Goal: Task Accomplishment & Management: Use online tool/utility

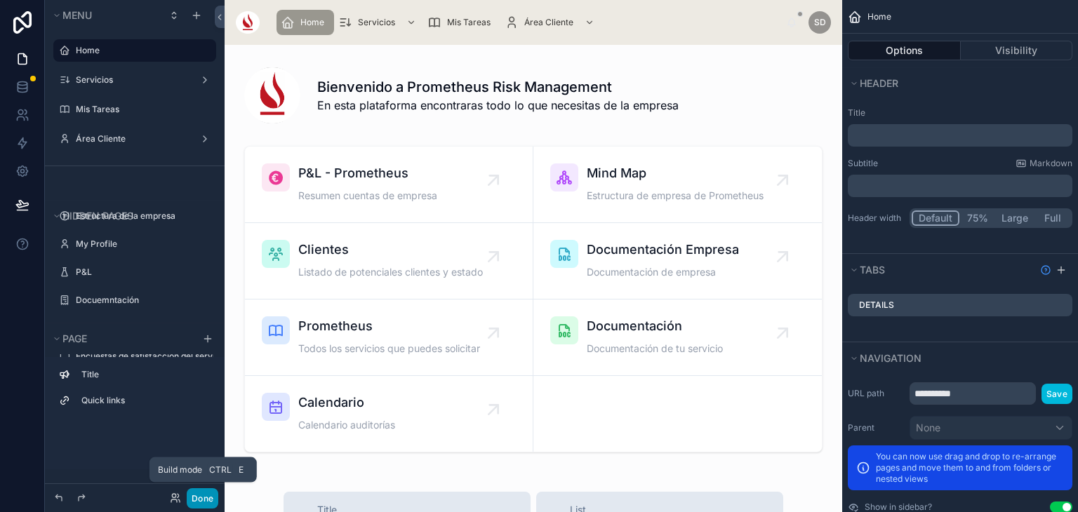
click at [205, 494] on button "Done" at bounding box center [203, 498] width 32 height 20
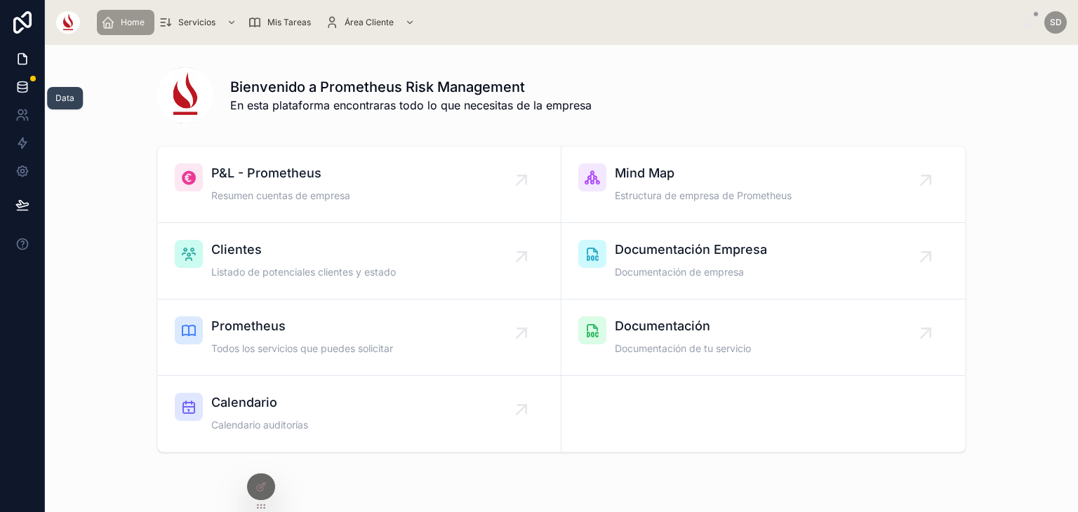
click at [20, 88] on icon at bounding box center [22, 86] width 9 height 6
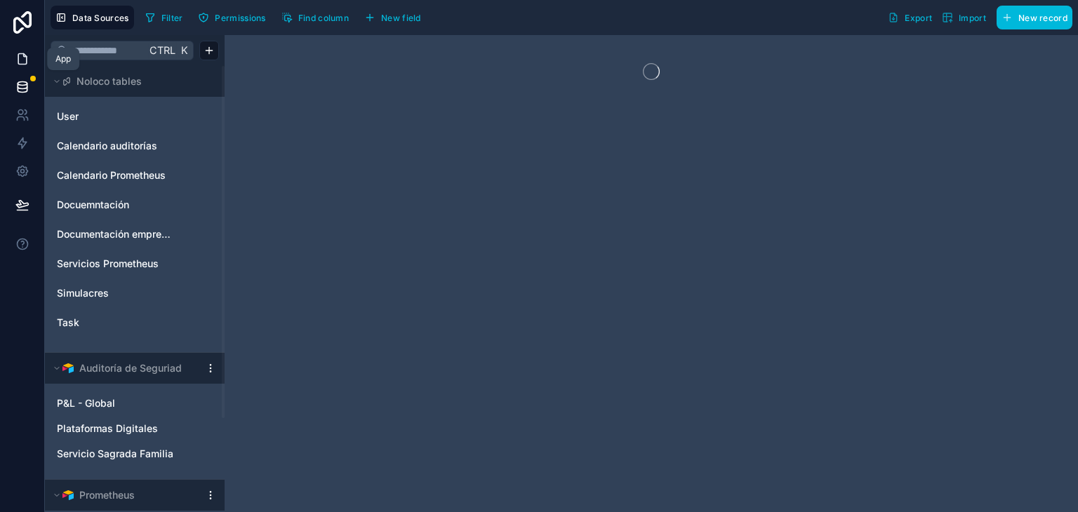
click at [14, 51] on link at bounding box center [22, 59] width 44 height 28
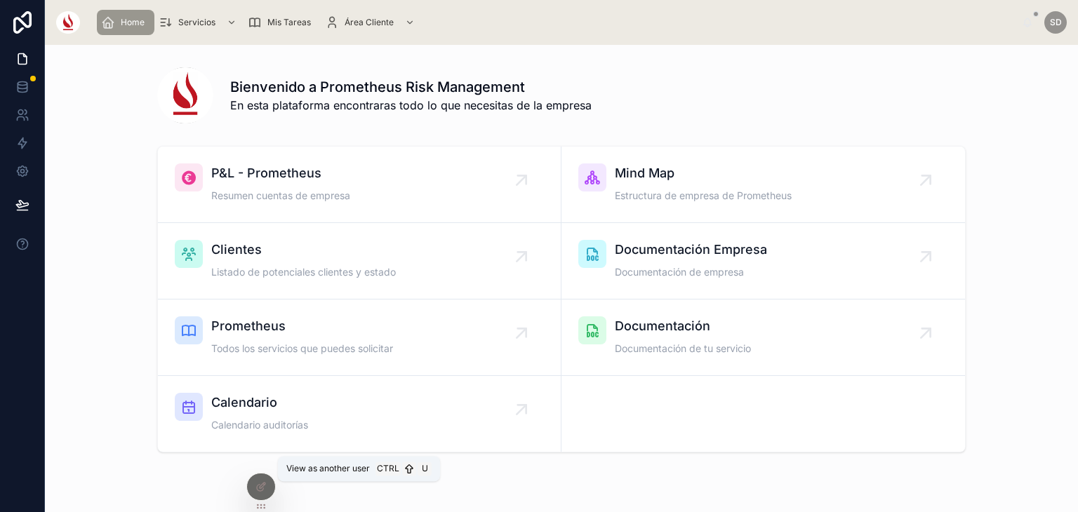
click at [0, 0] on icon at bounding box center [0, 0] width 0 height 0
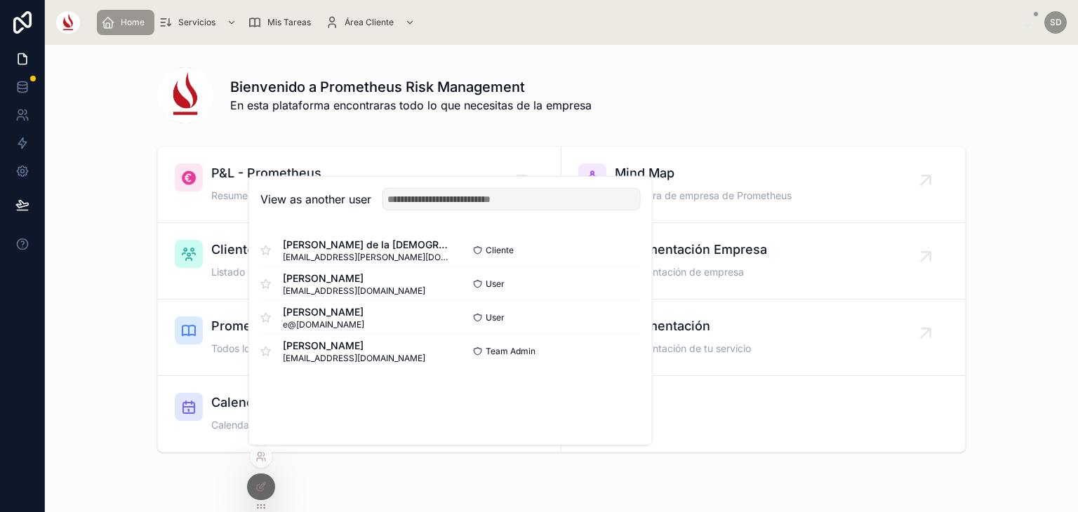
click at [0, 0] on button "Select" at bounding box center [0, 0] width 0 height 0
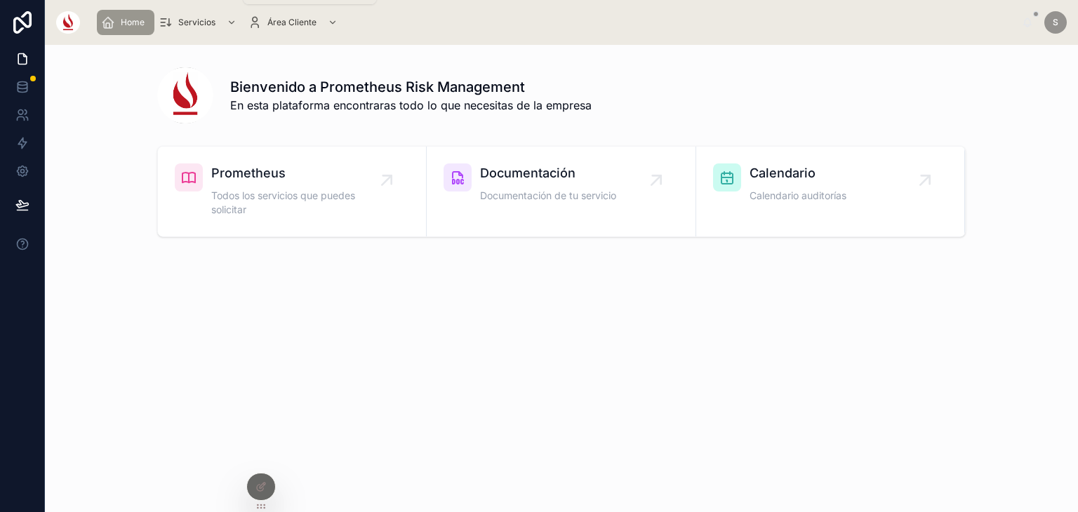
click at [192, 15] on div "Servicios" at bounding box center [199, 22] width 81 height 22
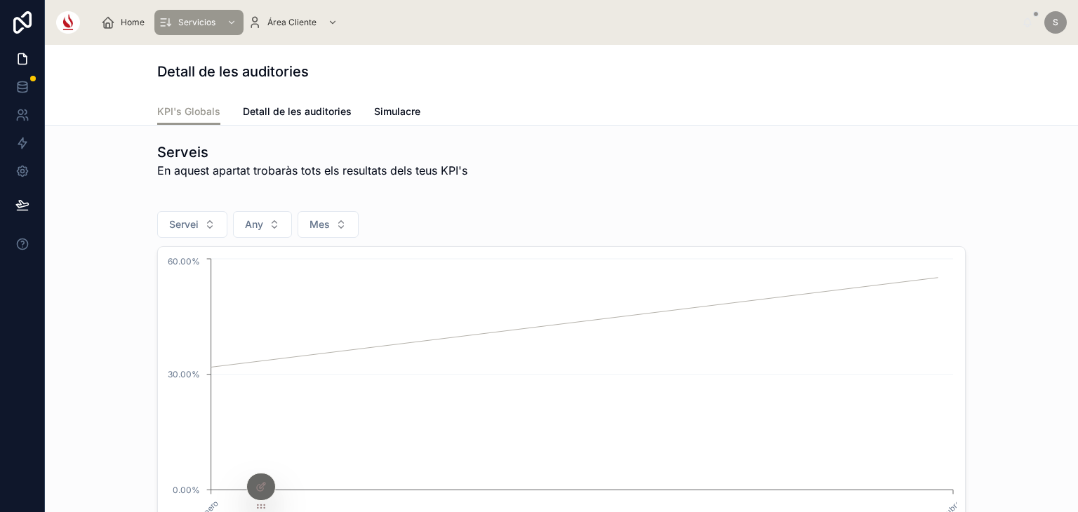
click at [438, 60] on div "Detall de les auditories" at bounding box center [561, 71] width 808 height 53
click at [251, 488] on div at bounding box center [261, 487] width 28 height 27
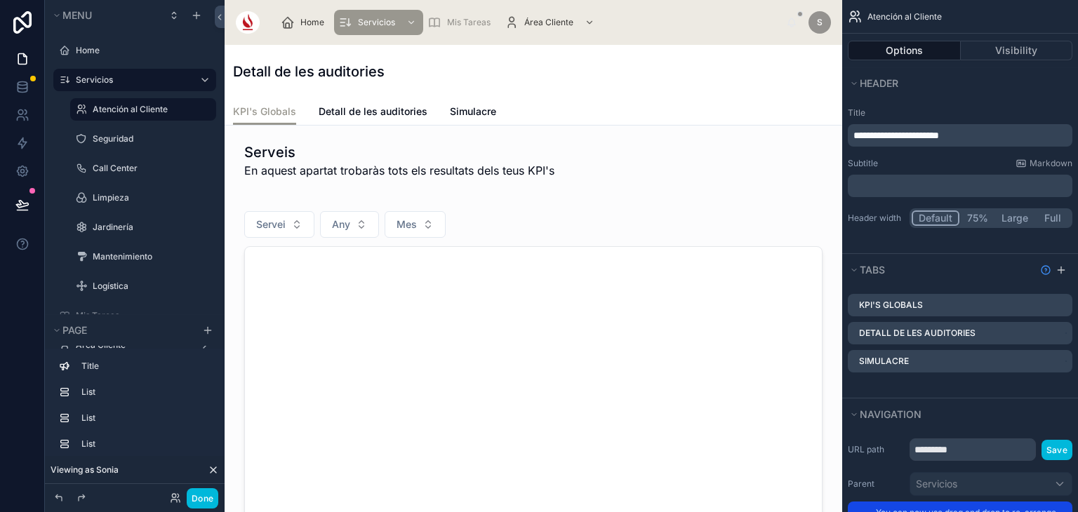
click at [456, 349] on div at bounding box center [533, 443] width 595 height 495
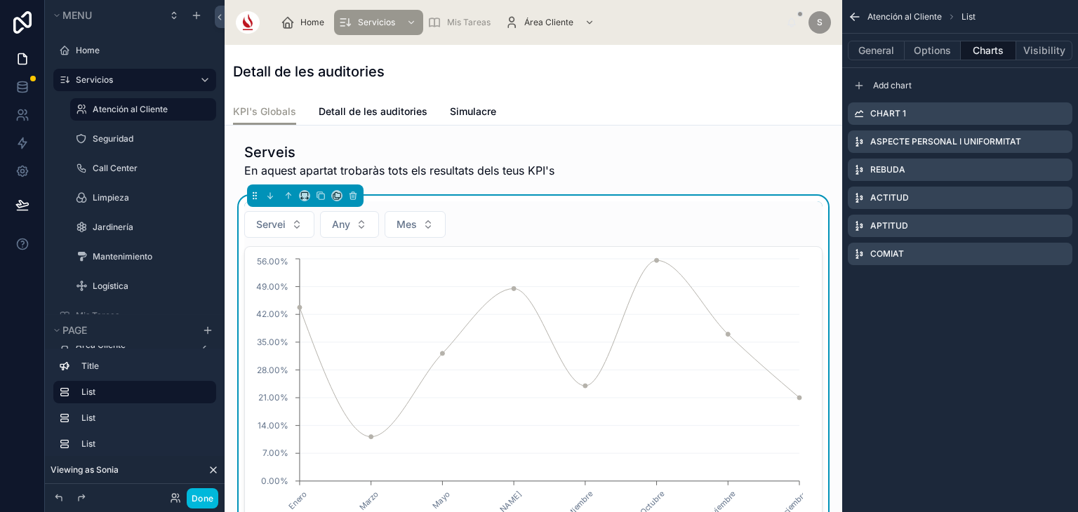
click at [0, 0] on icon "scrollable content" at bounding box center [0, 0] width 0 height 0
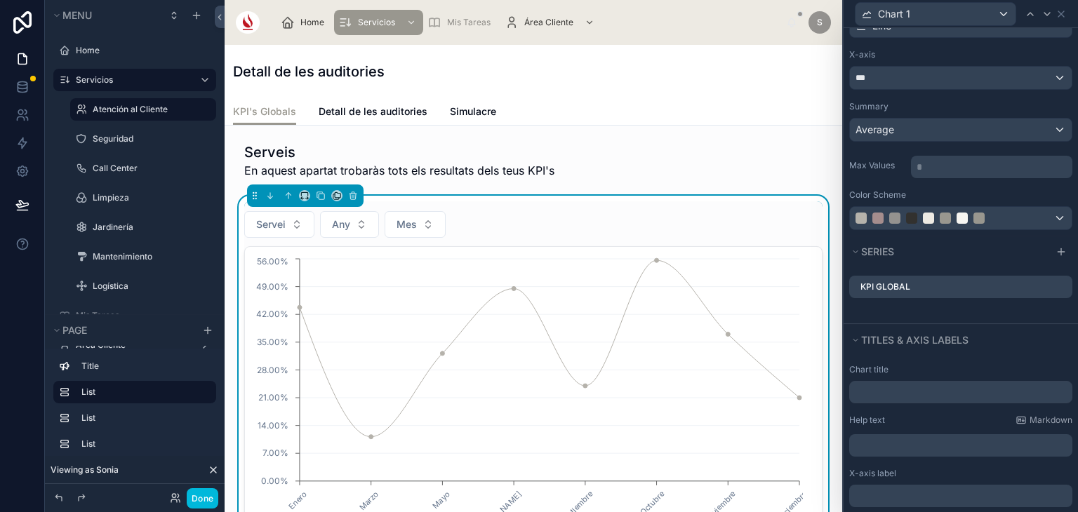
scroll to position [111, 0]
click at [0, 0] on icon at bounding box center [0, 0] width 0 height 0
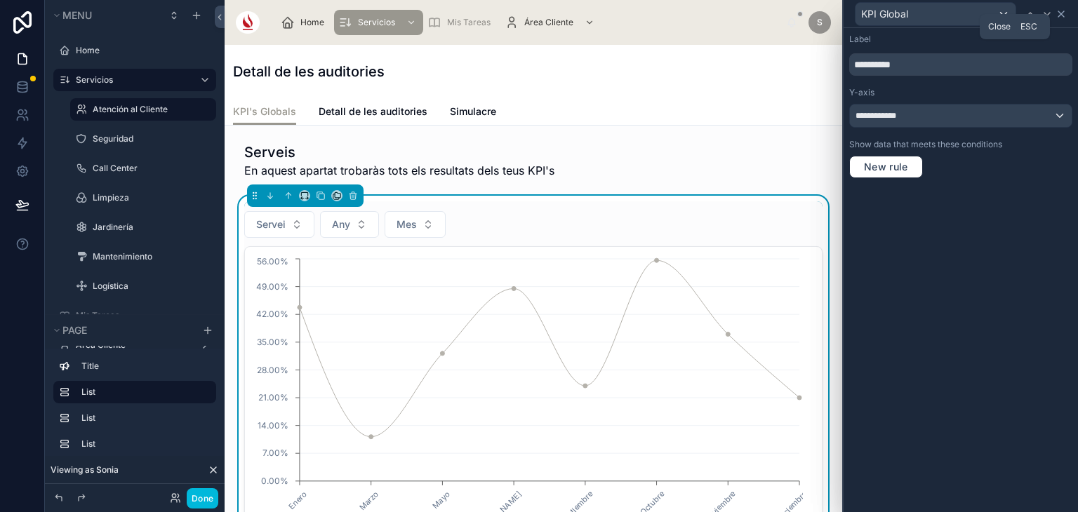
click at [1057, 18] on icon at bounding box center [1060, 13] width 11 height 11
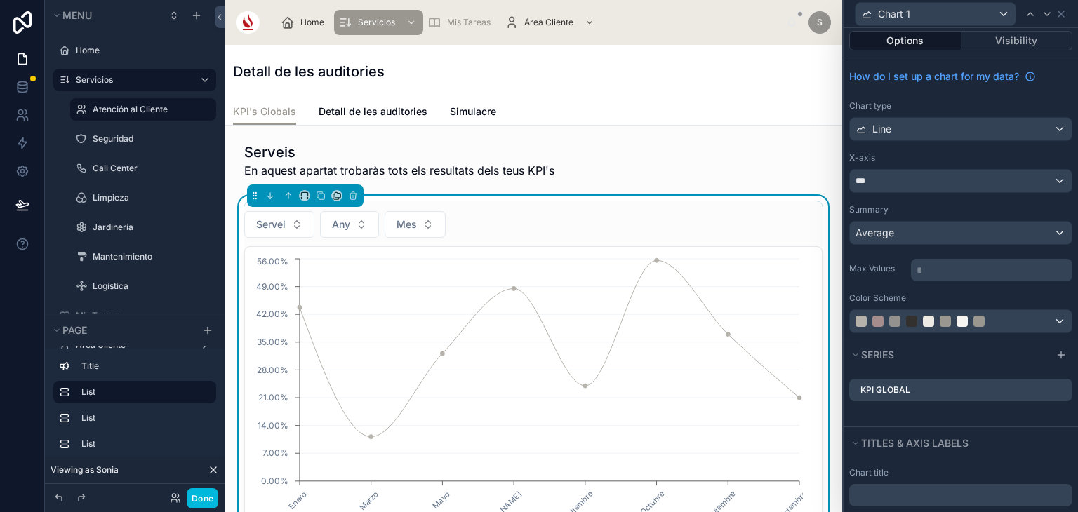
scroll to position [0, 0]
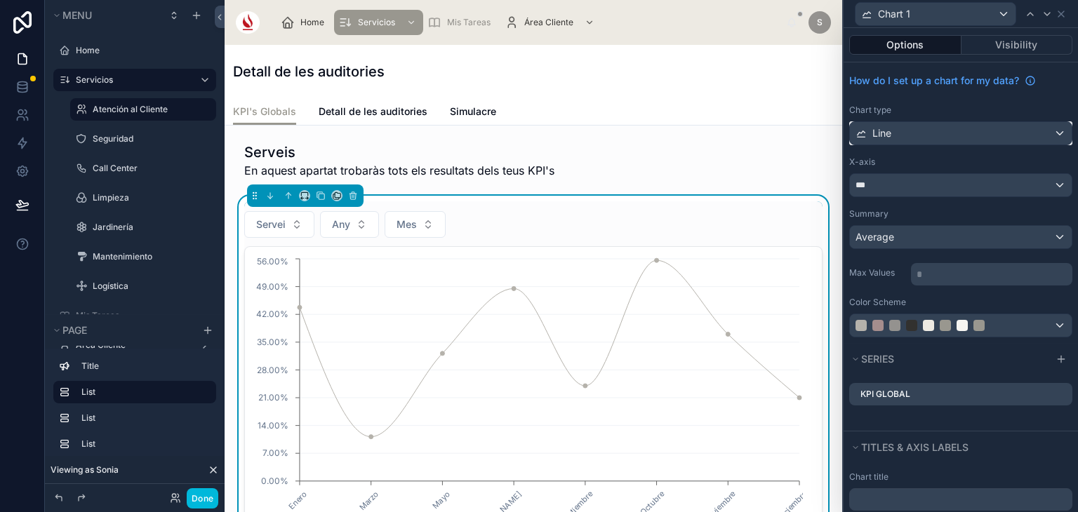
click at [931, 130] on div "Line" at bounding box center [961, 133] width 222 height 22
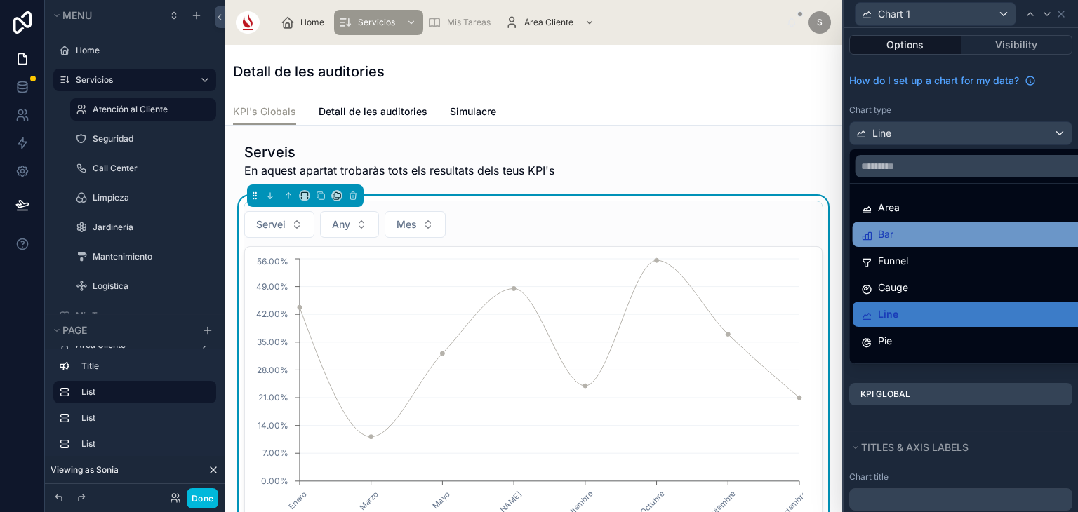
click at [905, 233] on div "Bar" at bounding box center [972, 234] width 222 height 17
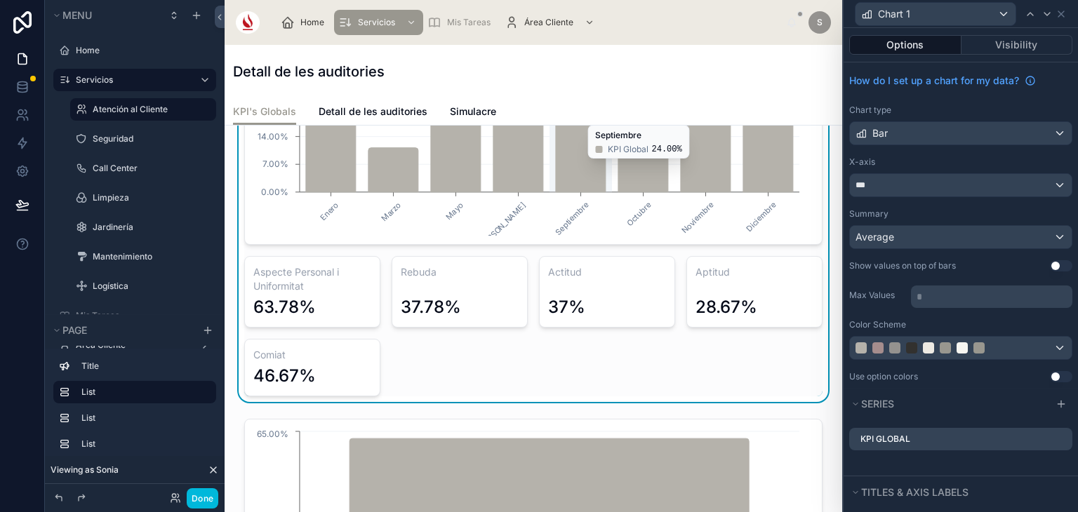
scroll to position [292, 0]
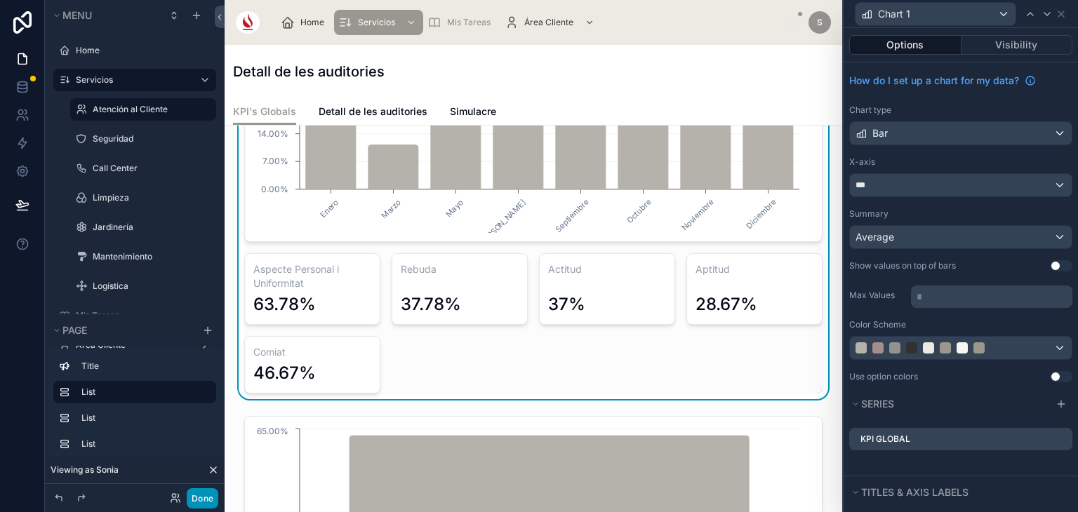
click at [201, 500] on button "Done" at bounding box center [203, 498] width 32 height 20
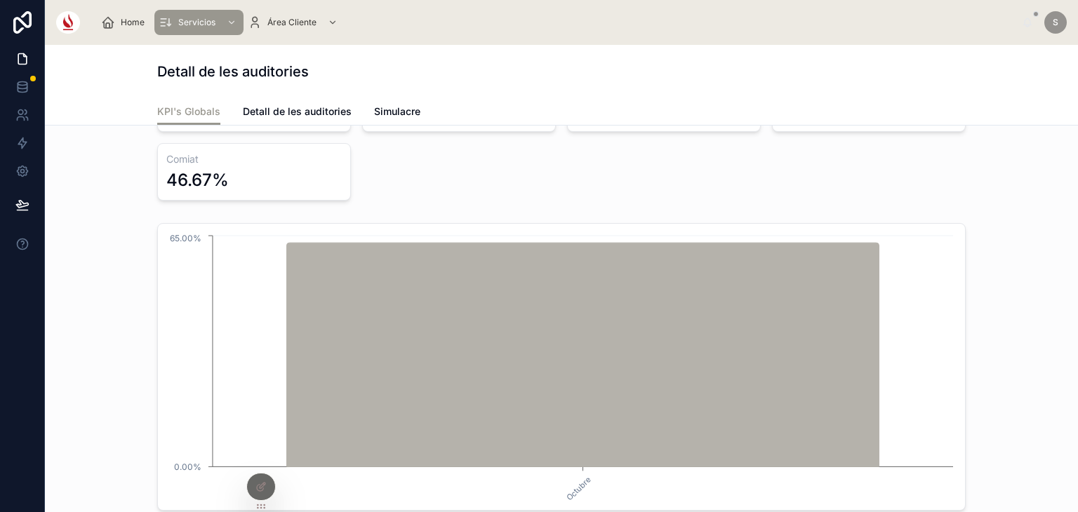
scroll to position [475, 0]
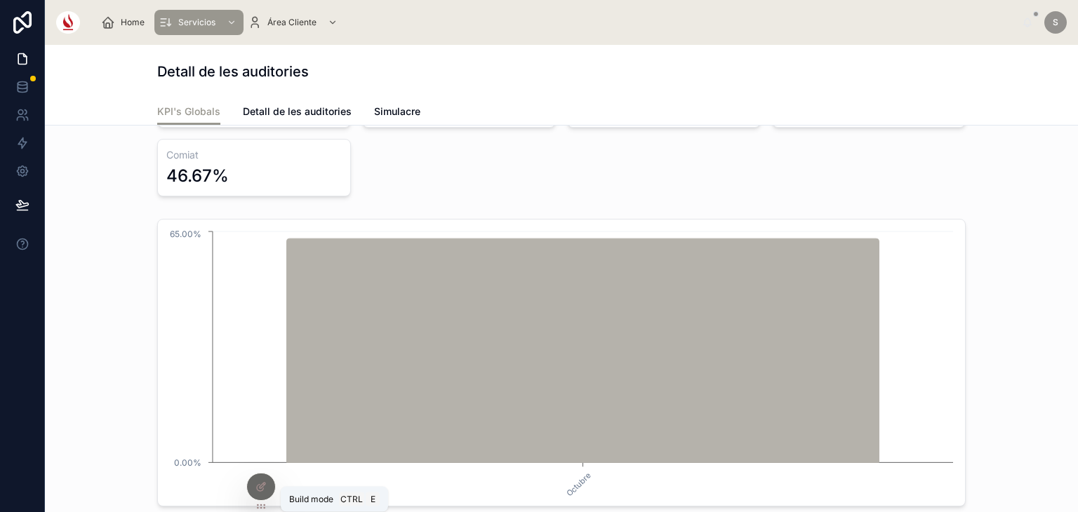
click at [265, 486] on icon at bounding box center [260, 486] width 11 height 11
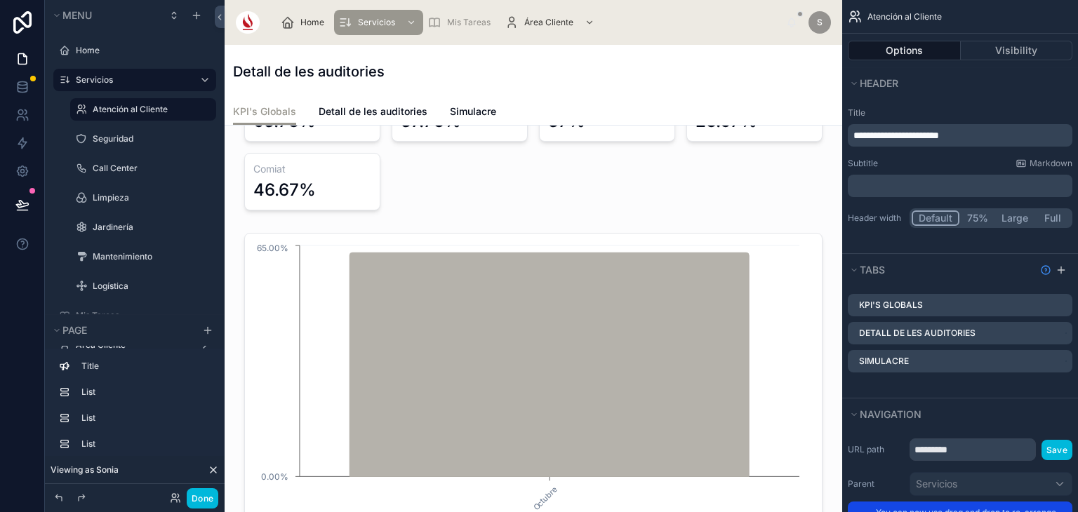
click at [681, 277] on div at bounding box center [533, 376] width 595 height 299
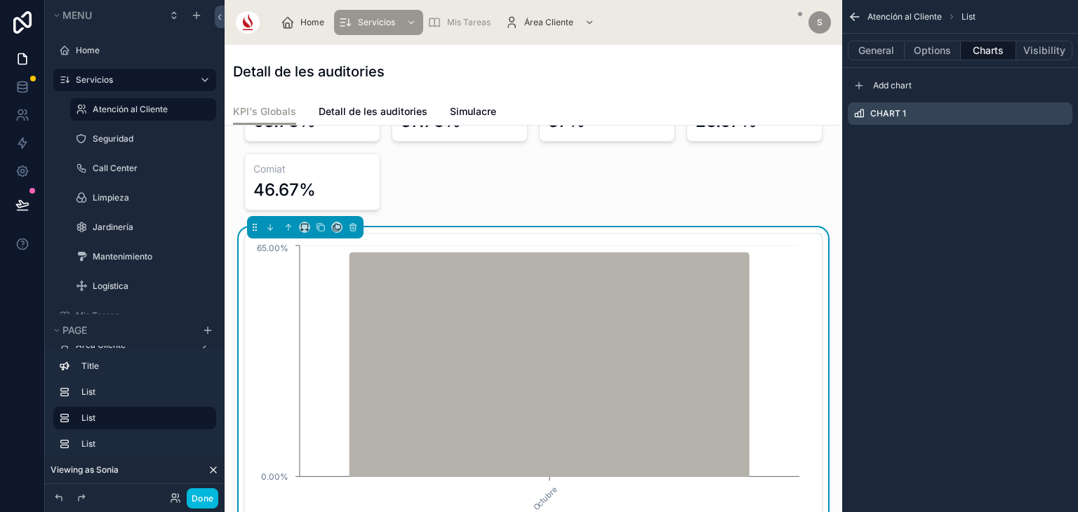
click at [401, 112] on span "Detall de les auditories" at bounding box center [373, 112] width 109 height 14
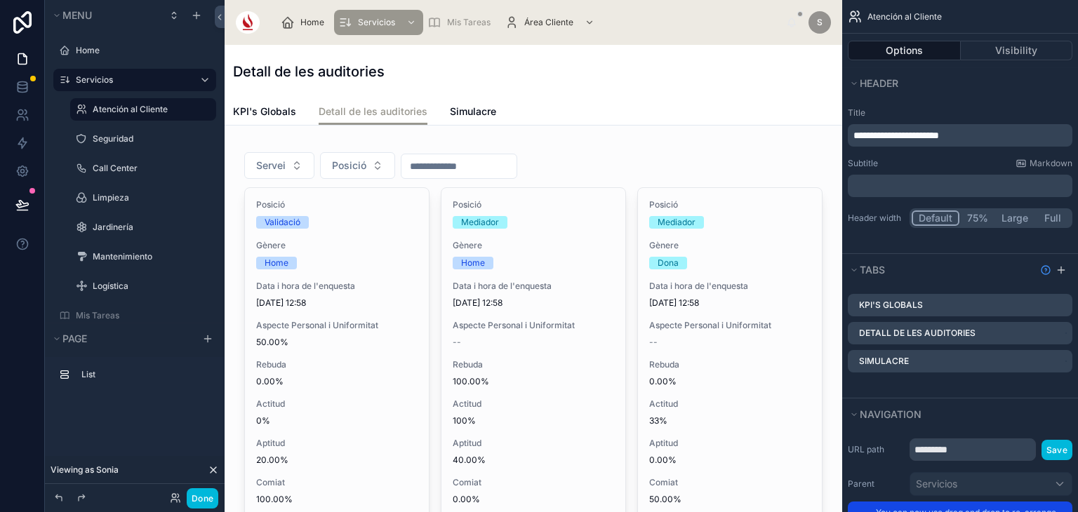
click at [279, 112] on span "KPI's Globals" at bounding box center [264, 112] width 63 height 14
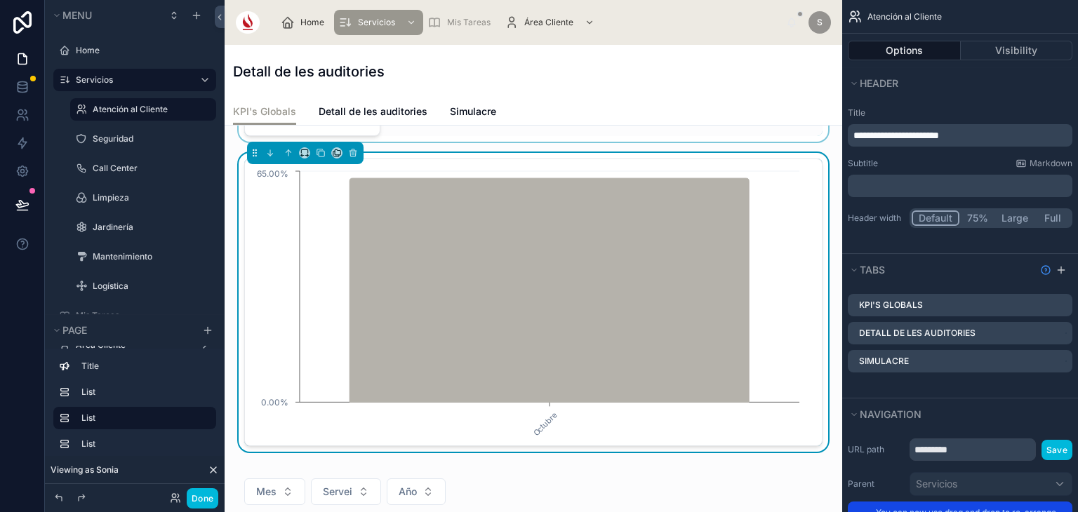
scroll to position [551, 0]
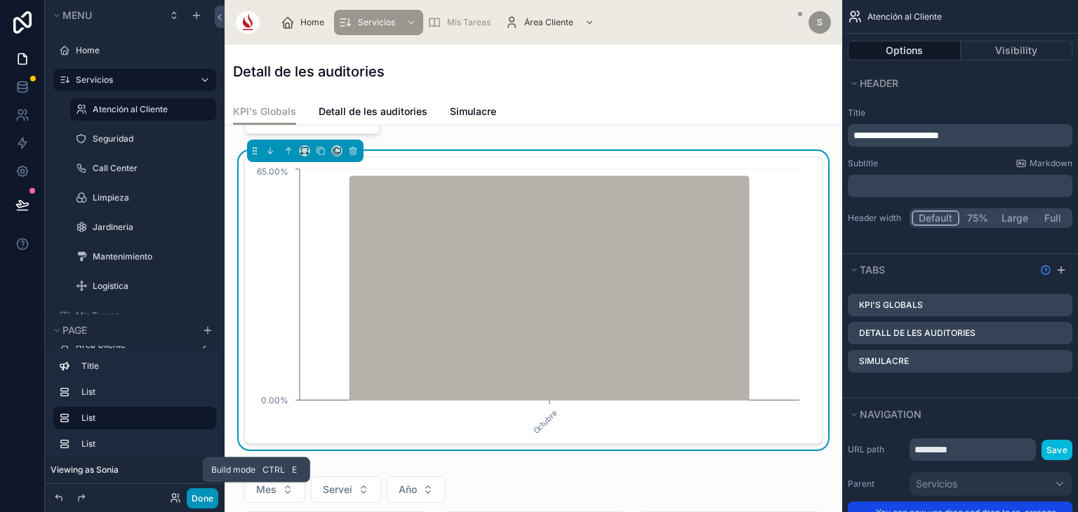
click at [207, 500] on button "Done" at bounding box center [203, 498] width 32 height 20
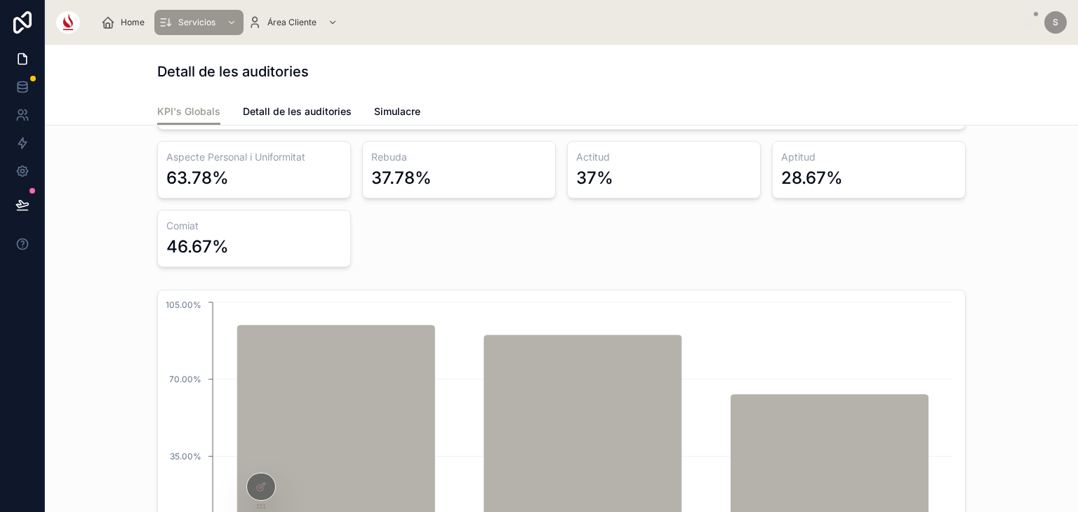
scroll to position [432, 0]
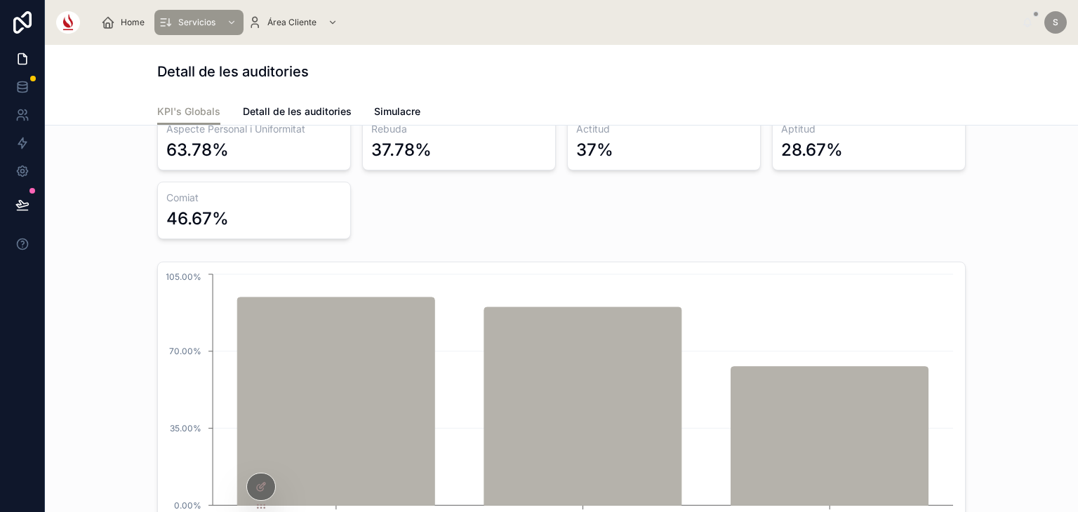
click at [257, 483] on icon at bounding box center [260, 486] width 11 height 11
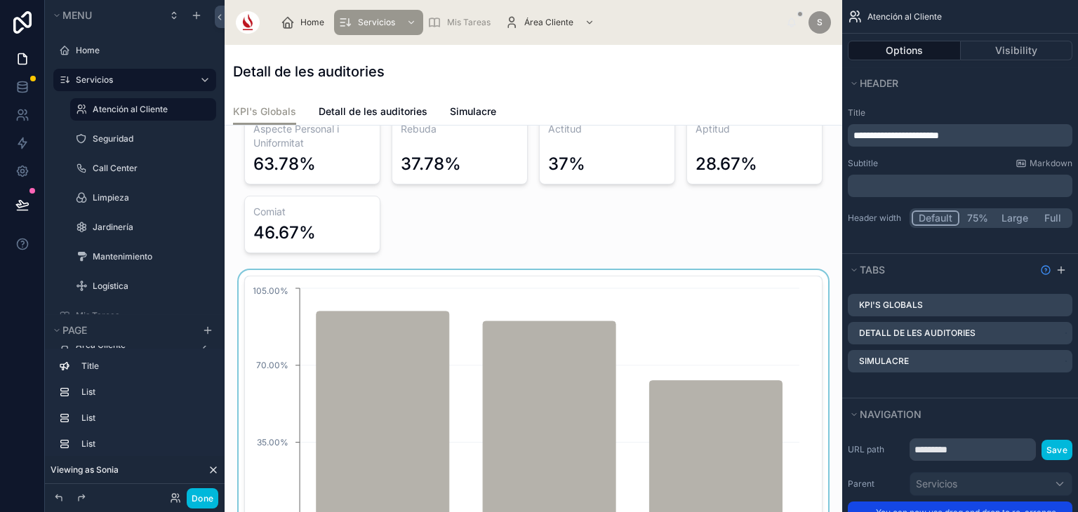
click at [448, 382] on div at bounding box center [533, 419] width 595 height 299
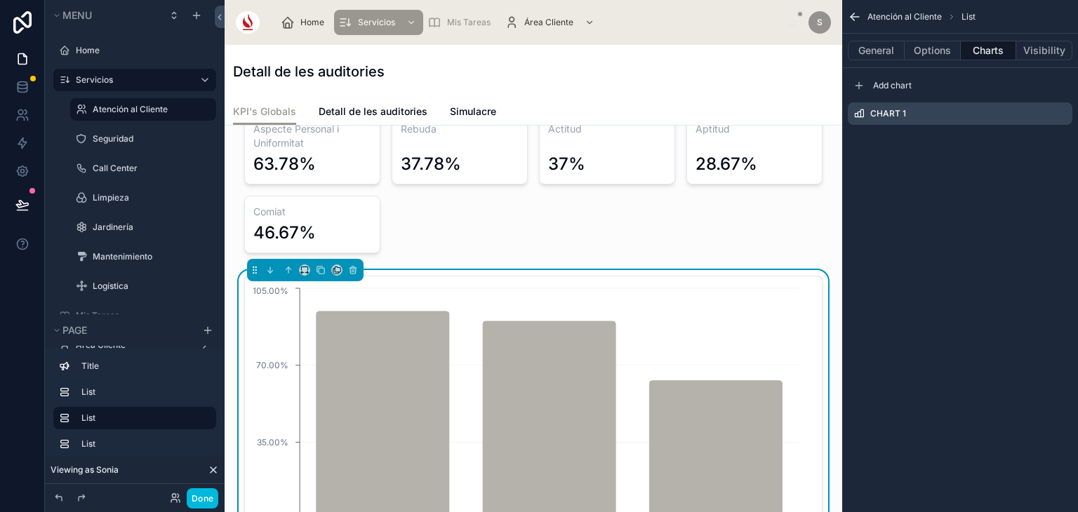
click at [0, 0] on icon "scrollable content" at bounding box center [0, 0] width 0 height 0
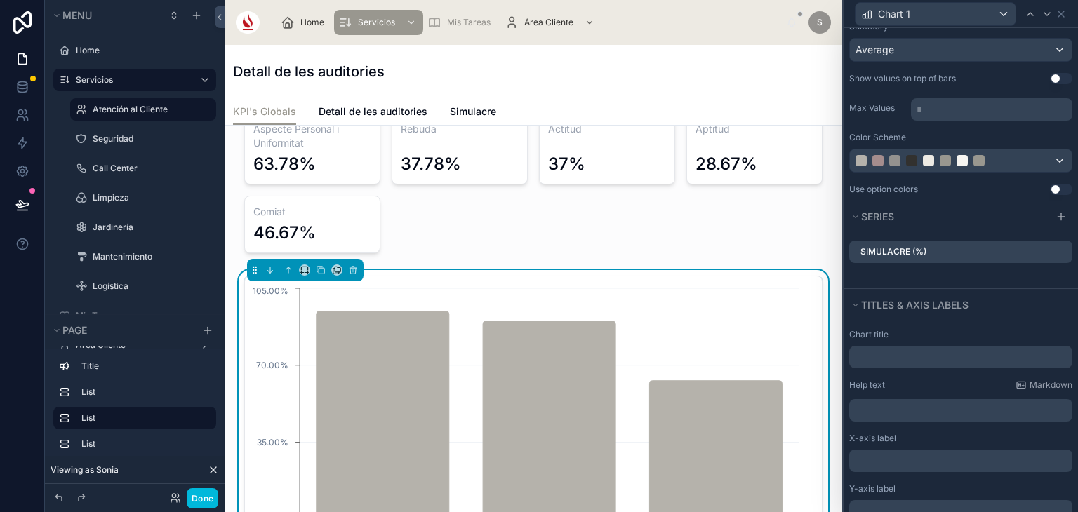
scroll to position [188, 0]
click at [874, 345] on input "text" at bounding box center [960, 356] width 223 height 22
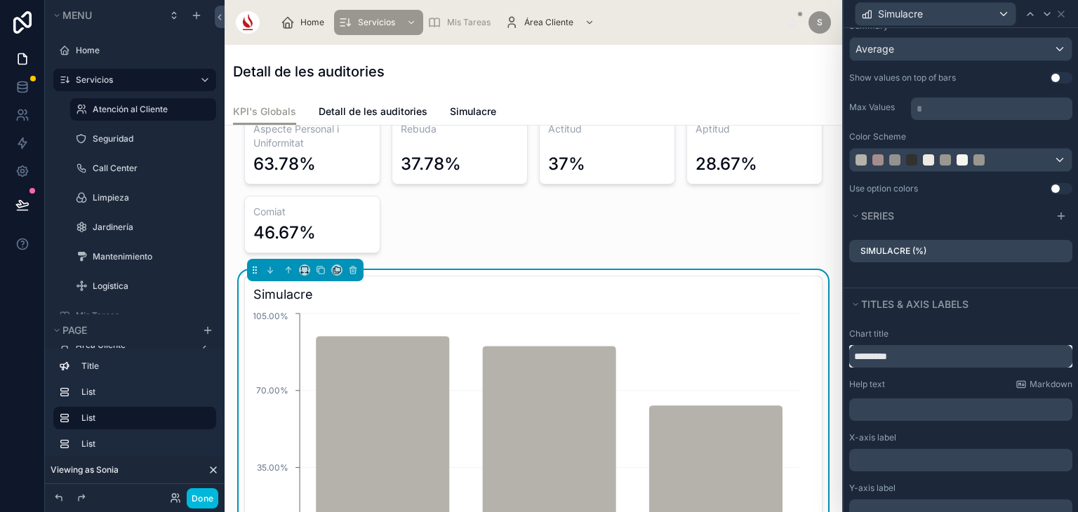
type input "*********"
click at [217, 495] on button "Done" at bounding box center [203, 498] width 32 height 20
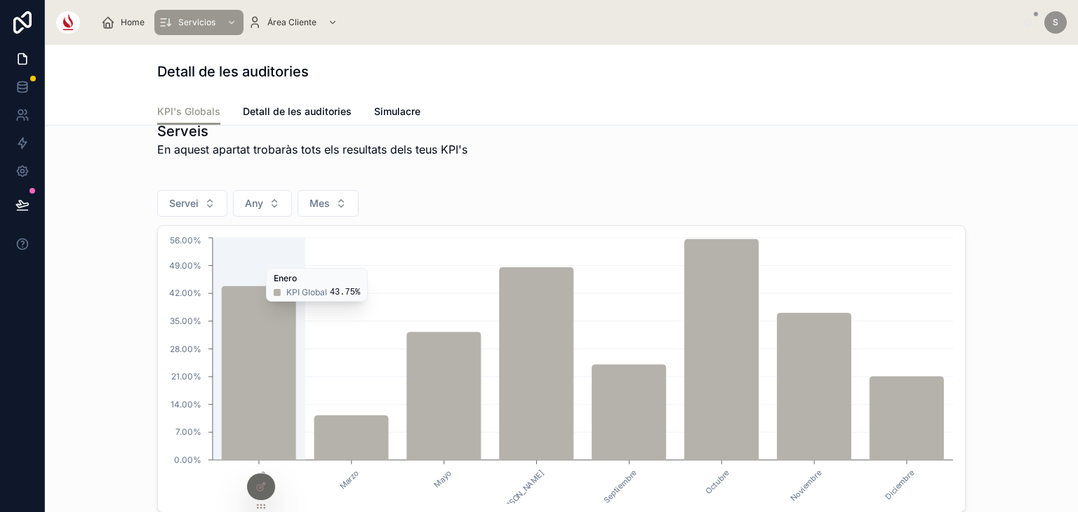
scroll to position [0, 0]
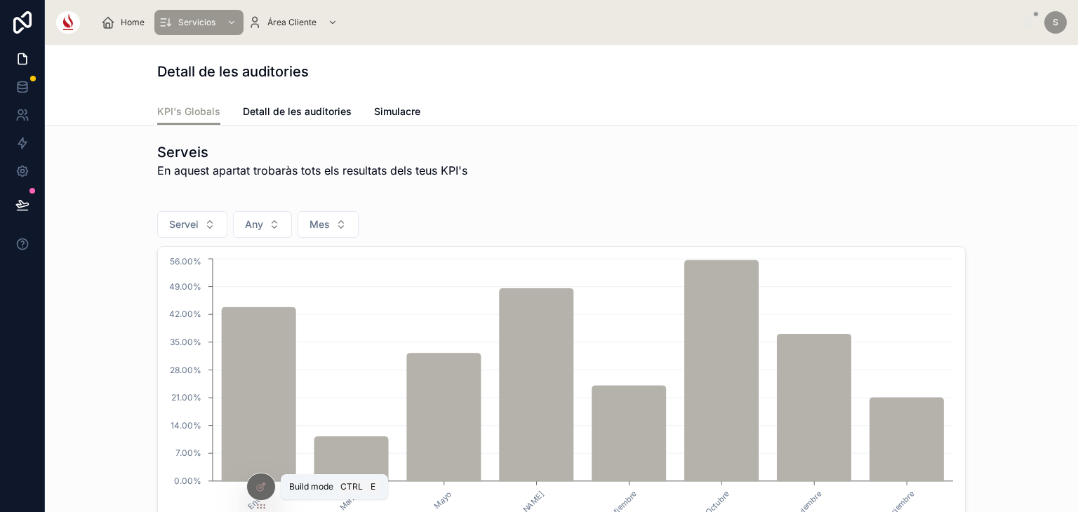
click at [262, 476] on div at bounding box center [261, 487] width 28 height 27
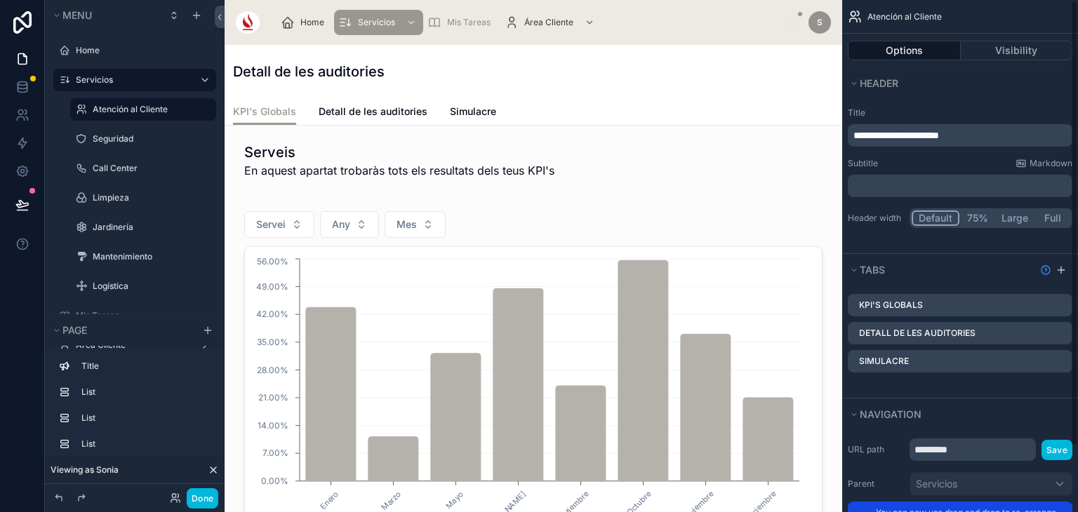
click at [979, 141] on p "**********" at bounding box center [961, 135] width 216 height 14
drag, startPoint x: 979, startPoint y: 141, endPoint x: 731, endPoint y: 126, distance: 248.8
click at [731, 126] on div "Home Servicios Mis Tareas Área Cliente S Sonia Delgado de la Iglesia Detall de …" at bounding box center [651, 256] width 853 height 512
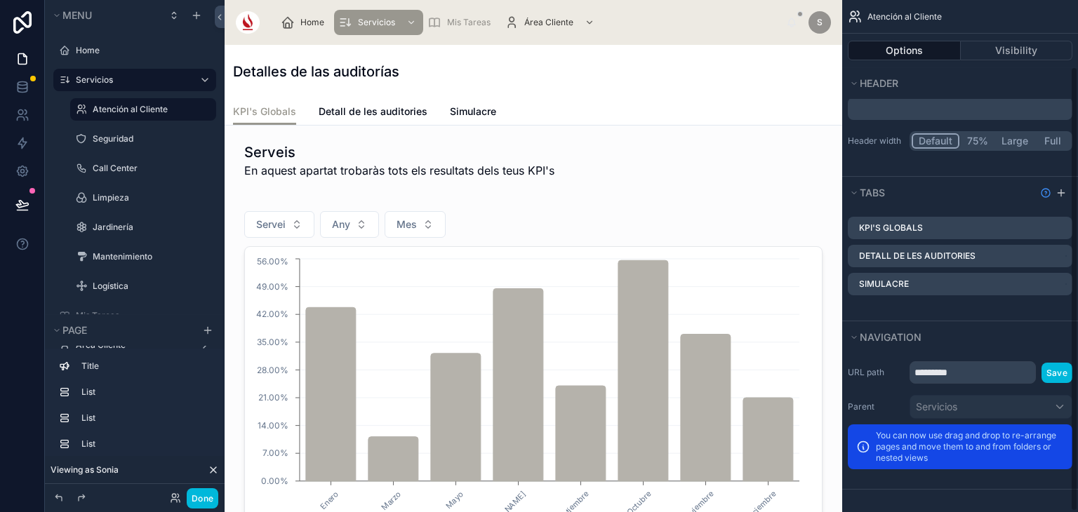
scroll to position [76, 0]
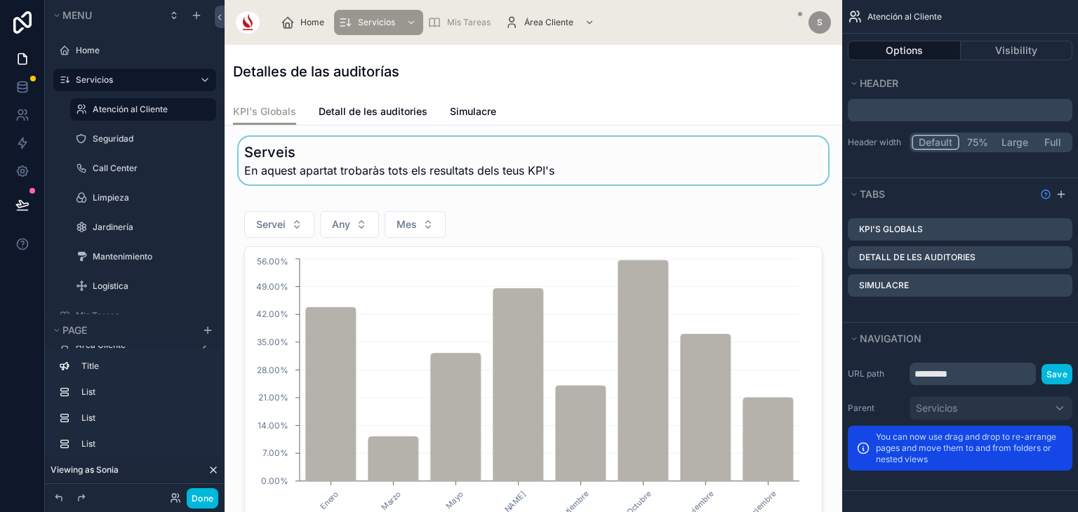
click at [662, 147] on div at bounding box center [533, 161] width 595 height 48
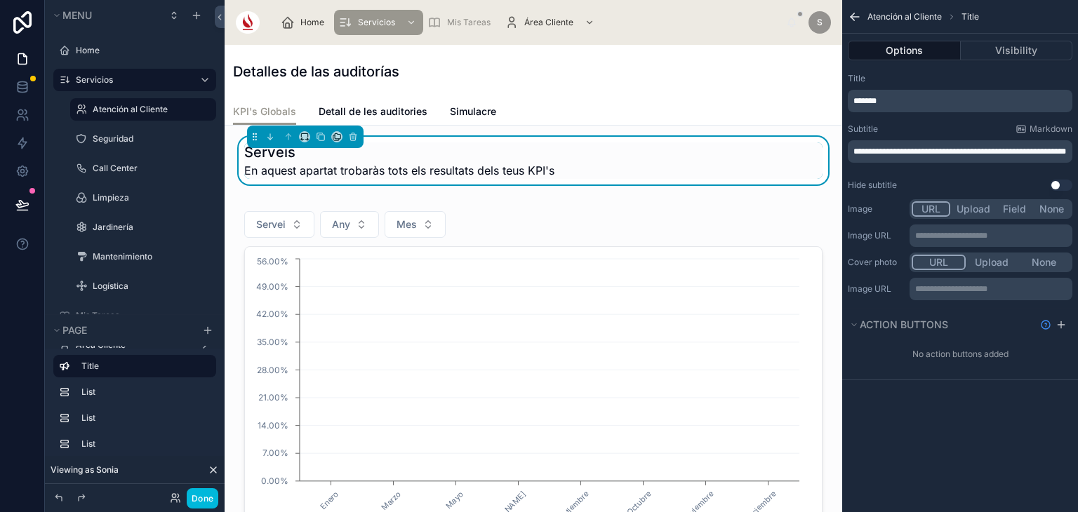
scroll to position [0, 0]
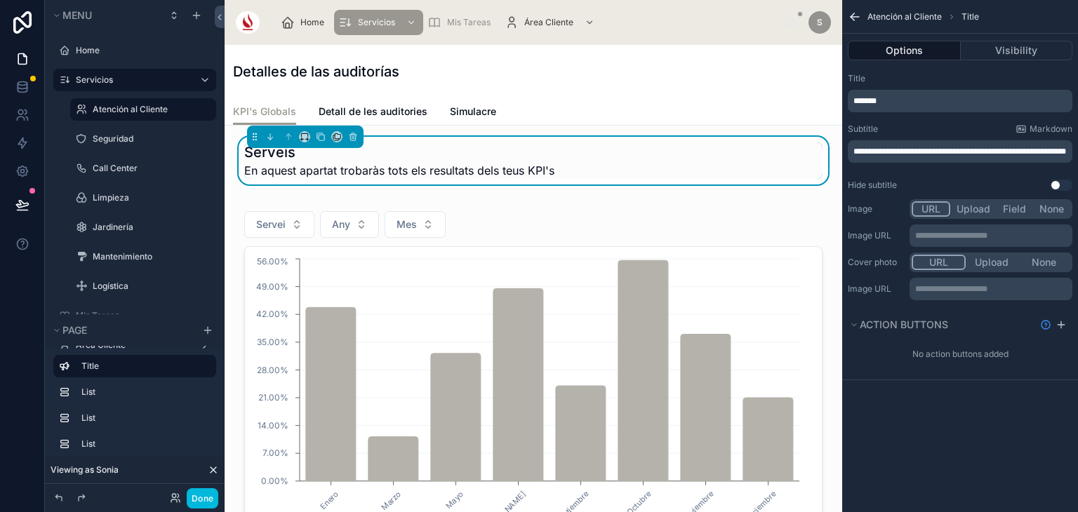
click at [633, 93] on div "Detalles de las auditorías" at bounding box center [533, 71] width 601 height 53
click at [854, 18] on icon "scrollable content" at bounding box center [855, 17] width 14 height 14
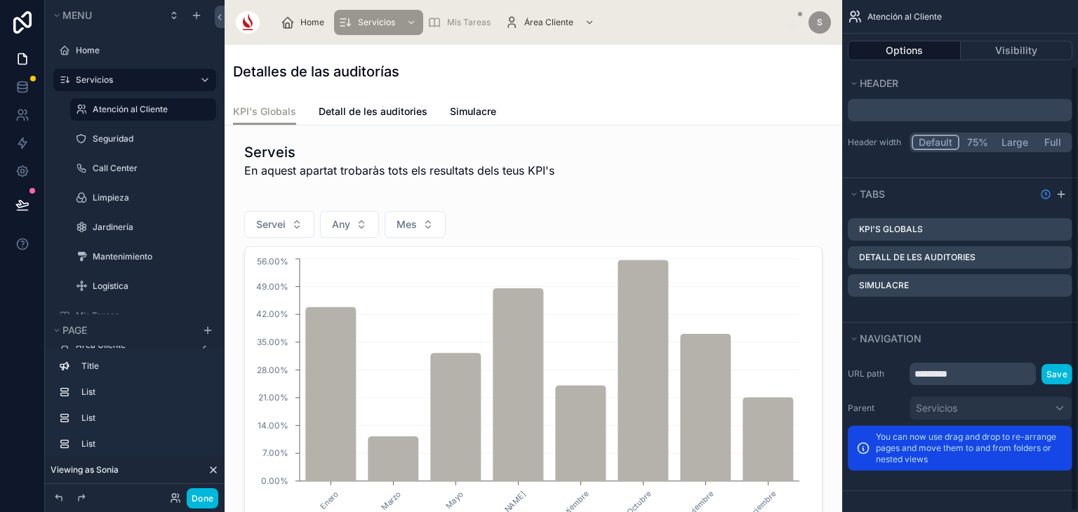
scroll to position [76, 0]
click at [536, 78] on div "Detalles de las auditorías" at bounding box center [533, 72] width 601 height 20
click at [0, 0] on icon "scrollable content" at bounding box center [0, 0] width 0 height 0
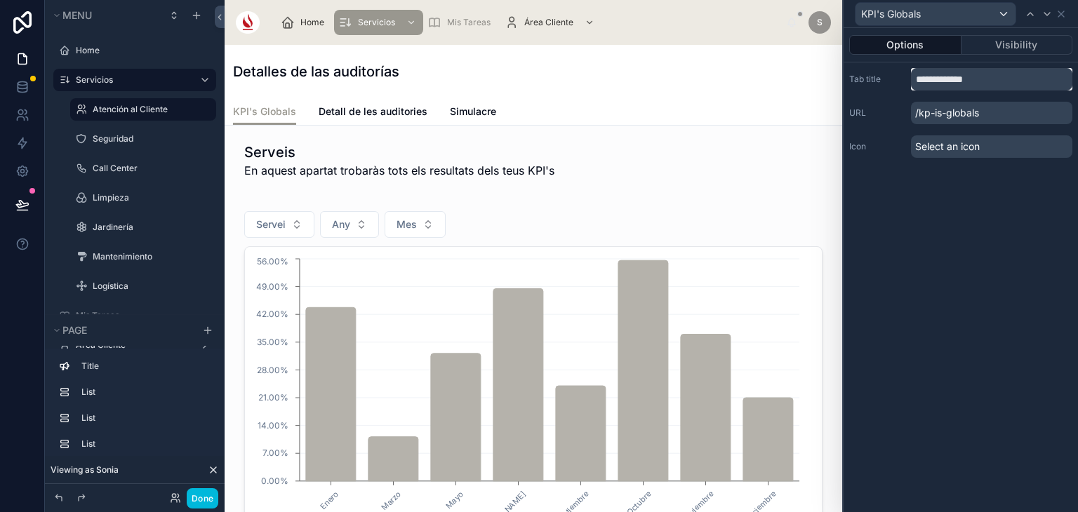
click at [1003, 68] on input "**********" at bounding box center [991, 79] width 161 height 22
type input "**********"
click at [1064, 13] on icon at bounding box center [1060, 13] width 11 height 11
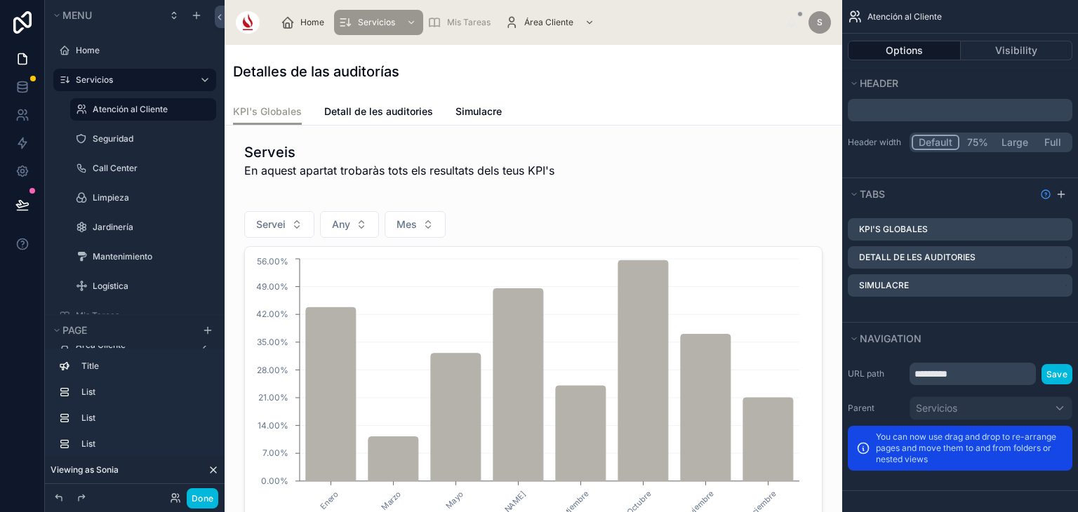
click at [0, 0] on icon "scrollable content" at bounding box center [0, 0] width 0 height 0
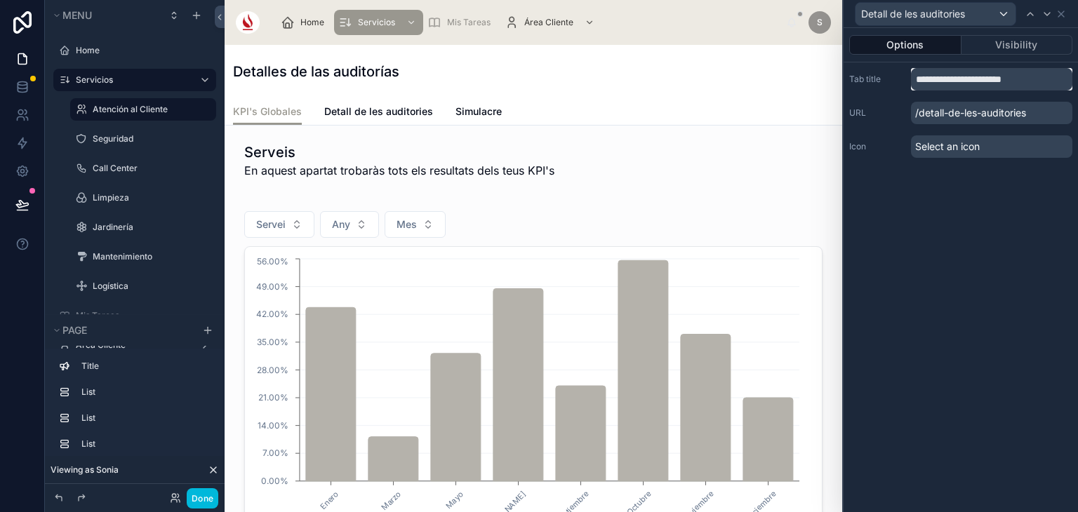
drag, startPoint x: 1027, startPoint y: 74, endPoint x: 941, endPoint y: 74, distance: 86.3
click at [941, 74] on input "**********" at bounding box center [991, 79] width 161 height 22
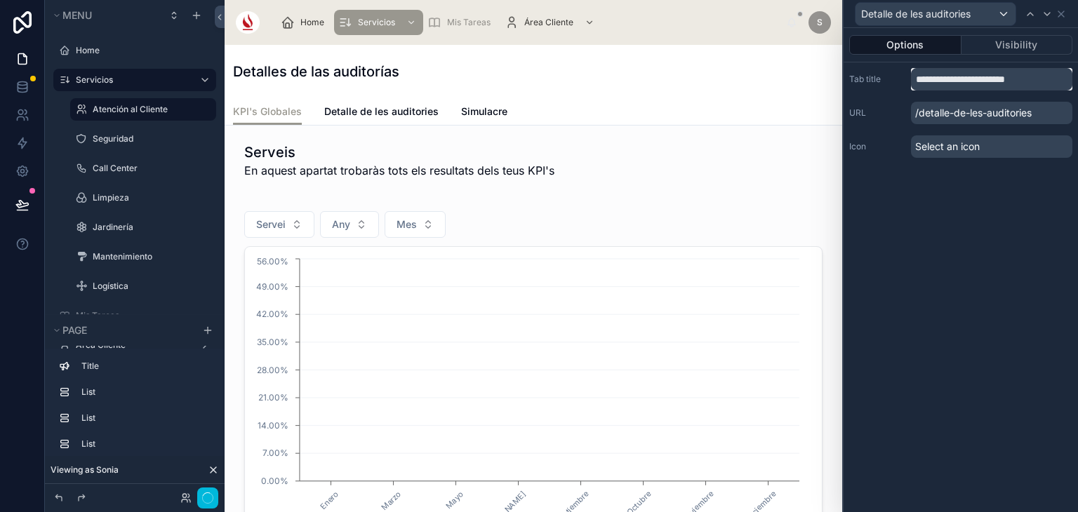
click at [973, 79] on input "**********" at bounding box center [991, 79] width 161 height 22
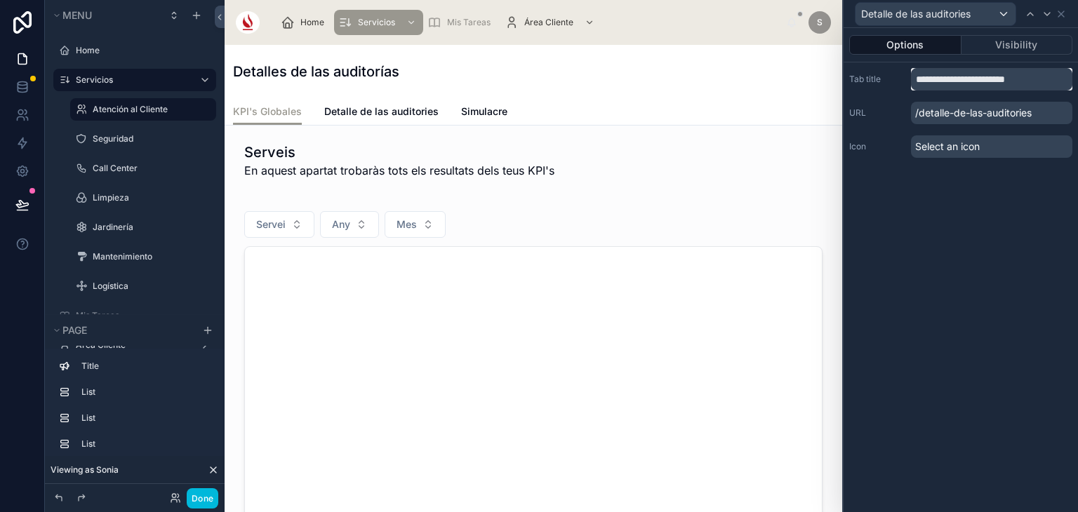
click at [1024, 80] on input "**********" at bounding box center [991, 79] width 161 height 22
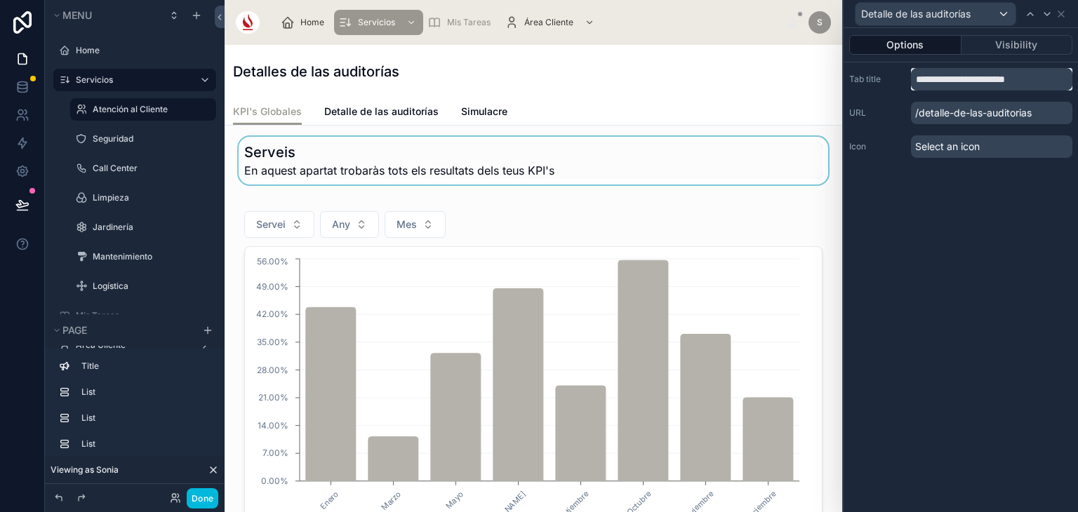
type input "**********"
click at [645, 164] on div at bounding box center [533, 161] width 595 height 48
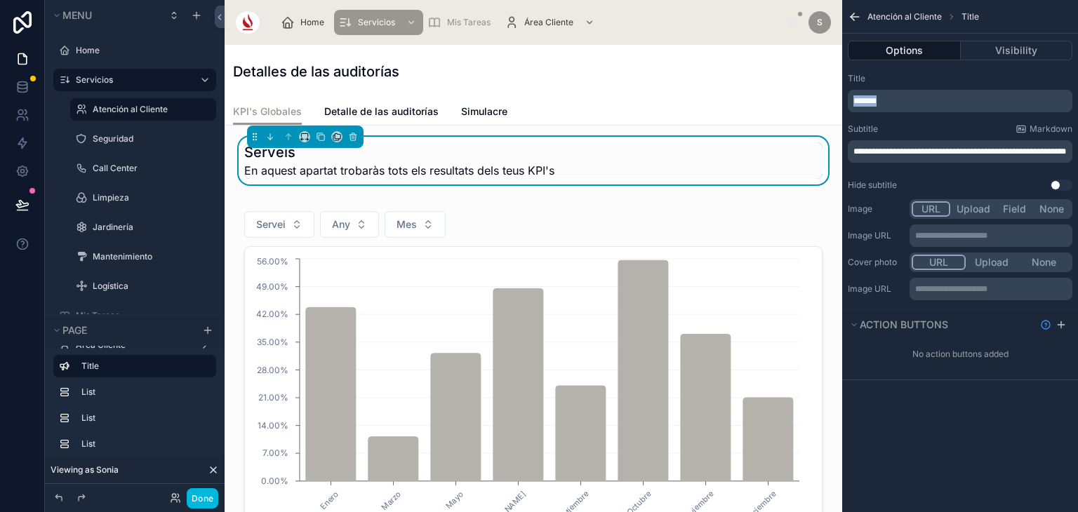
drag, startPoint x: 911, startPoint y: 95, endPoint x: 847, endPoint y: 100, distance: 64.7
click at [847, 100] on div "**********" at bounding box center [960, 131] width 236 height 129
click at [848, 145] on div "**********" at bounding box center [960, 151] width 225 height 22
copy span "**********"
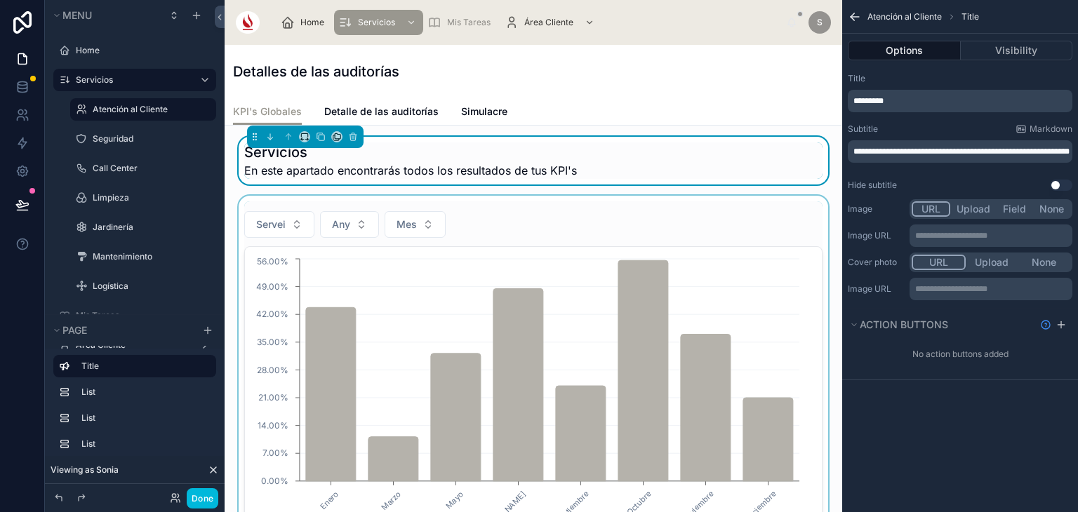
click at [639, 222] on div at bounding box center [533, 443] width 595 height 495
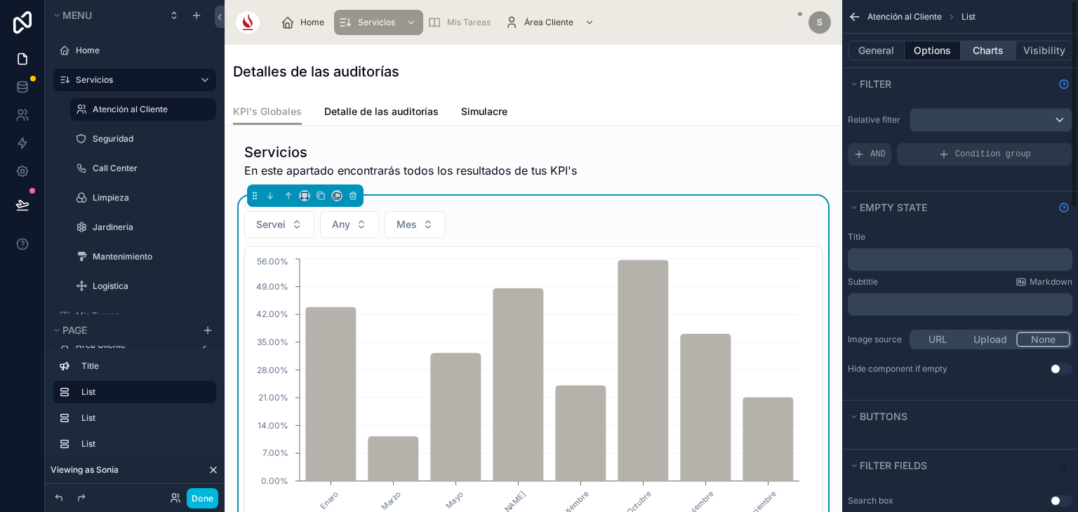
click at [1003, 48] on button "Charts" at bounding box center [988, 51] width 56 height 20
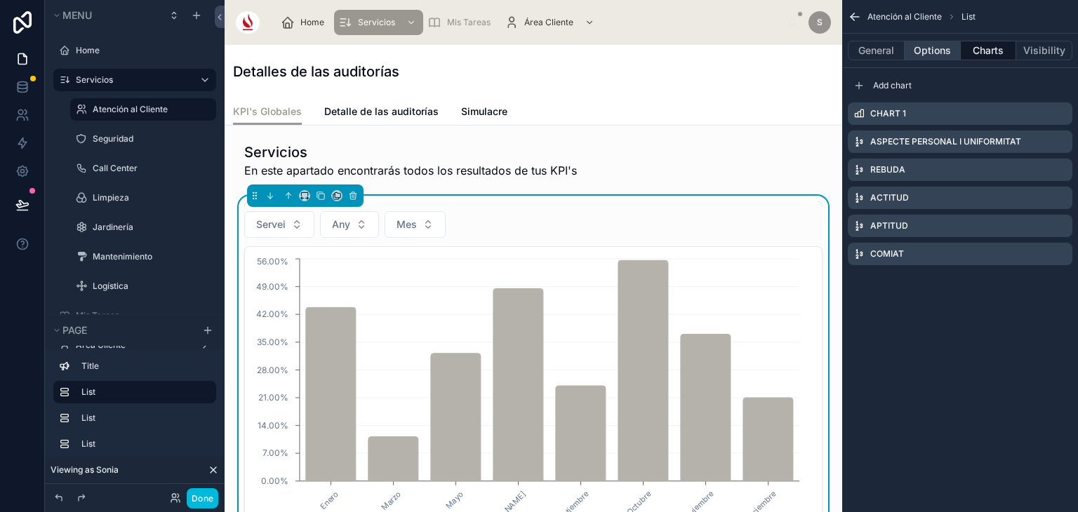
click at [945, 51] on button "Options" at bounding box center [932, 51] width 56 height 20
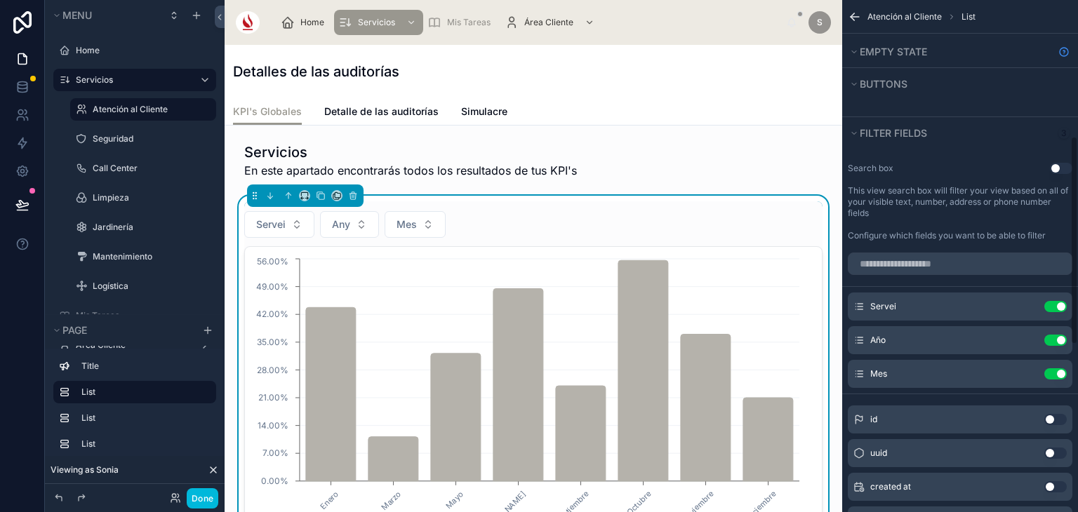
scroll to position [337, 0]
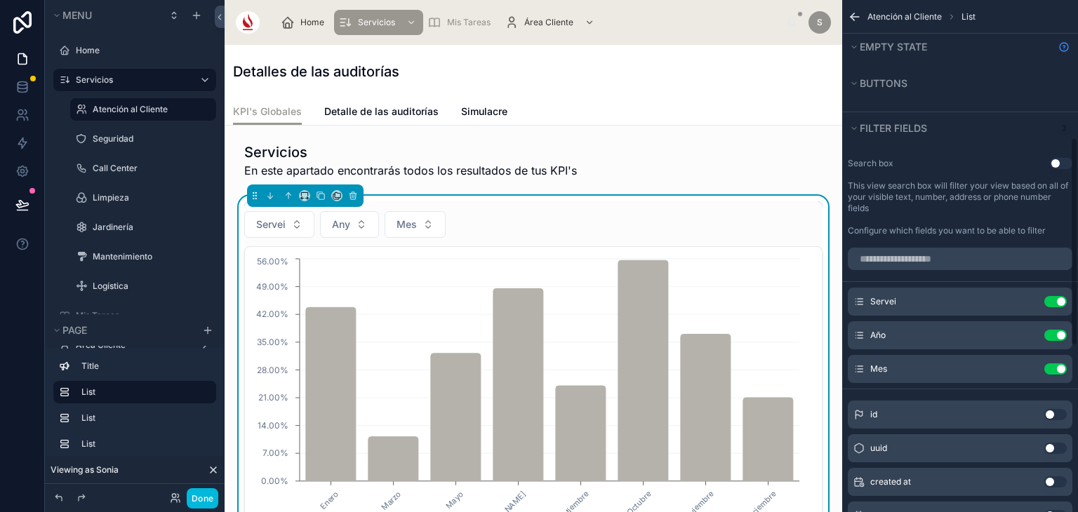
click at [0, 0] on icon "scrollable content" at bounding box center [0, 0] width 0 height 0
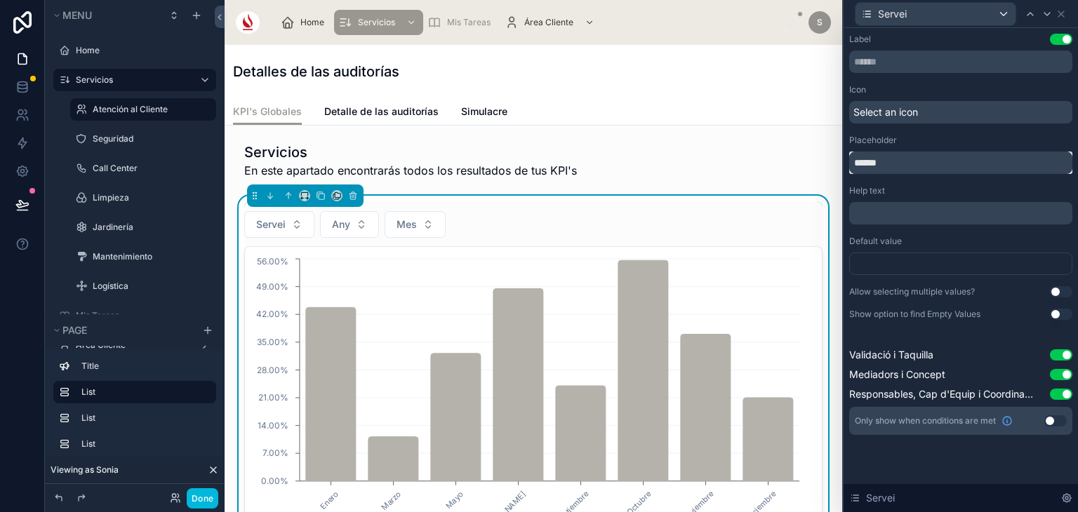
click at [906, 157] on input "******" at bounding box center [960, 163] width 223 height 22
type input "********"
click at [1027, 11] on icon at bounding box center [1029, 13] width 11 height 11
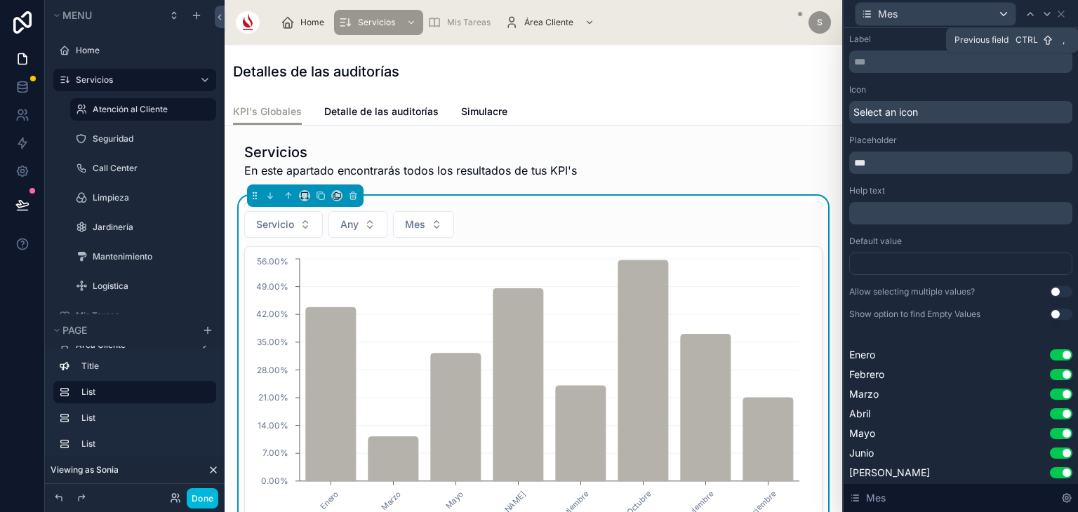
click at [1027, 11] on icon at bounding box center [1029, 13] width 11 height 11
click at [884, 166] on input "***" at bounding box center [960, 163] width 223 height 22
type input "***"
click at [1063, 15] on icon at bounding box center [1060, 13] width 11 height 11
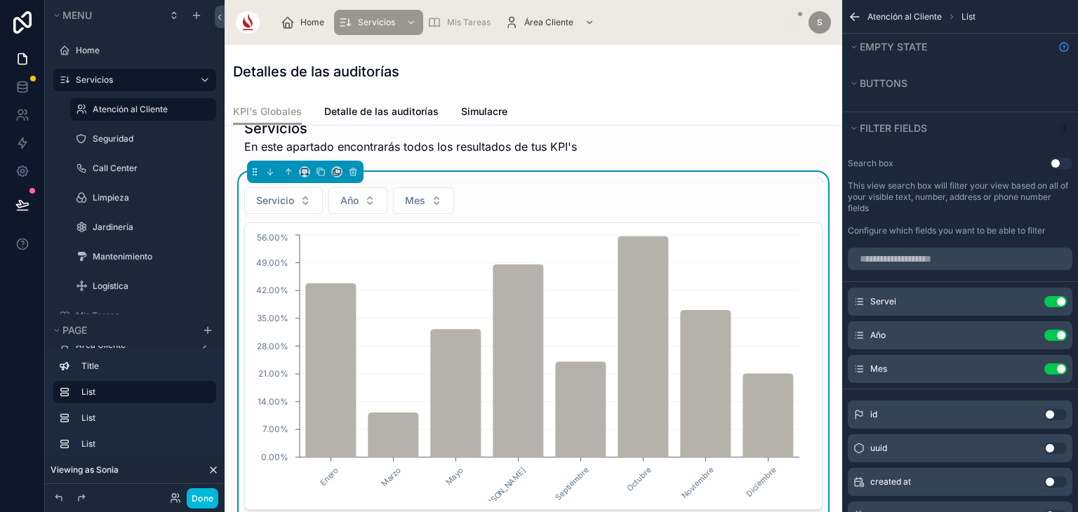
scroll to position [46, 0]
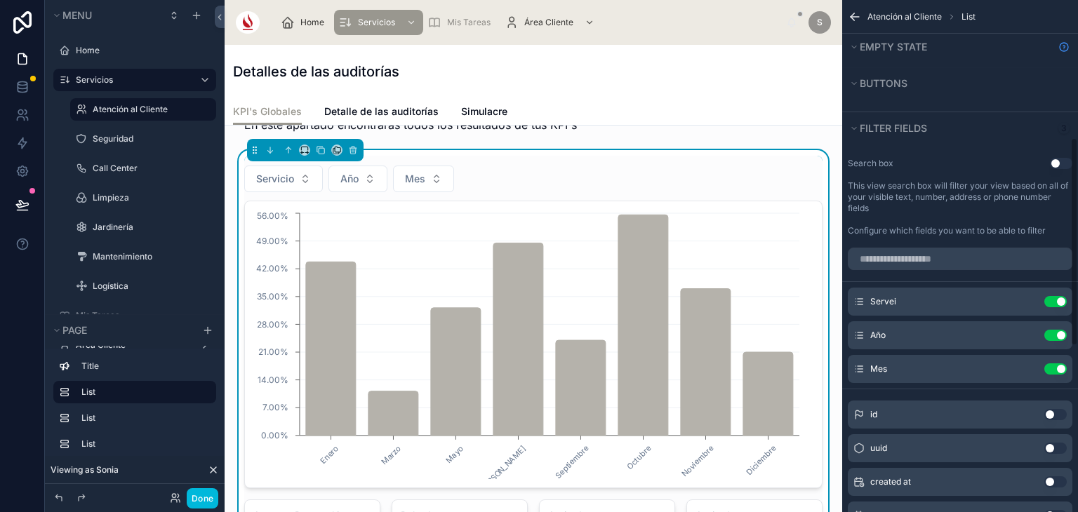
click at [861, 17] on icon "scrollable content" at bounding box center [855, 17] width 14 height 14
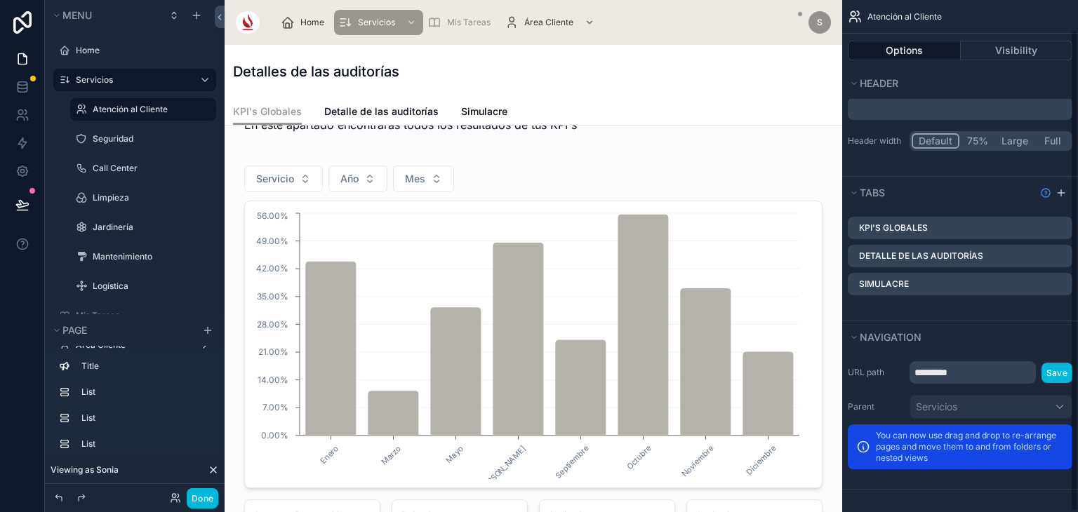
scroll to position [76, 0]
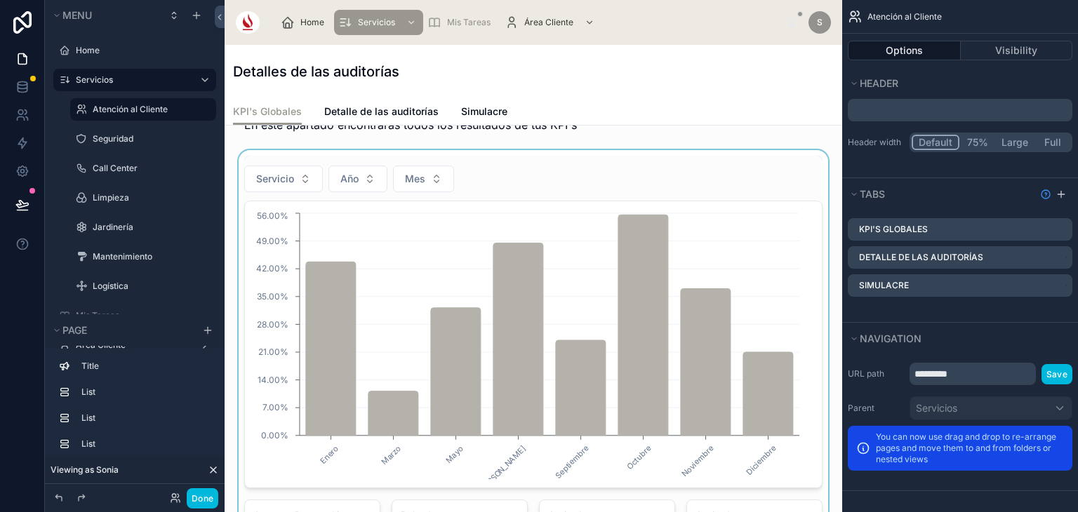
click at [730, 203] on div at bounding box center [533, 397] width 595 height 495
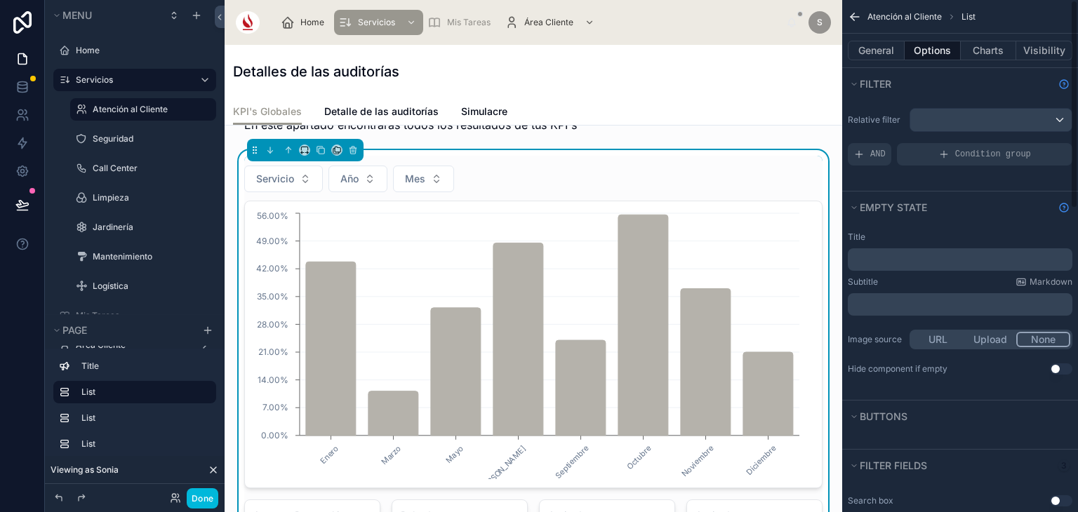
scroll to position [0, 0]
click at [873, 254] on p "﻿" at bounding box center [961, 259] width 216 height 11
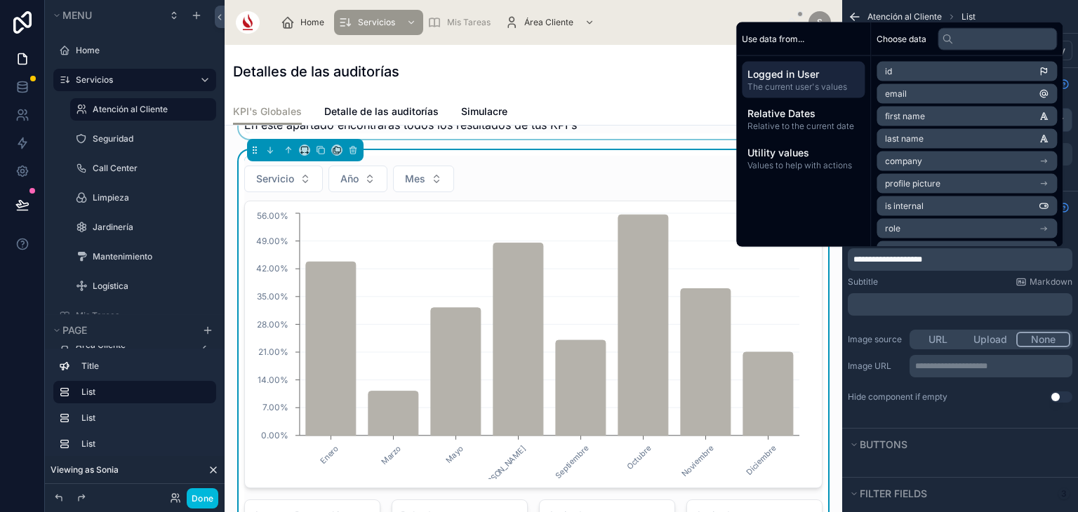
click at [620, 133] on div at bounding box center [533, 115] width 595 height 48
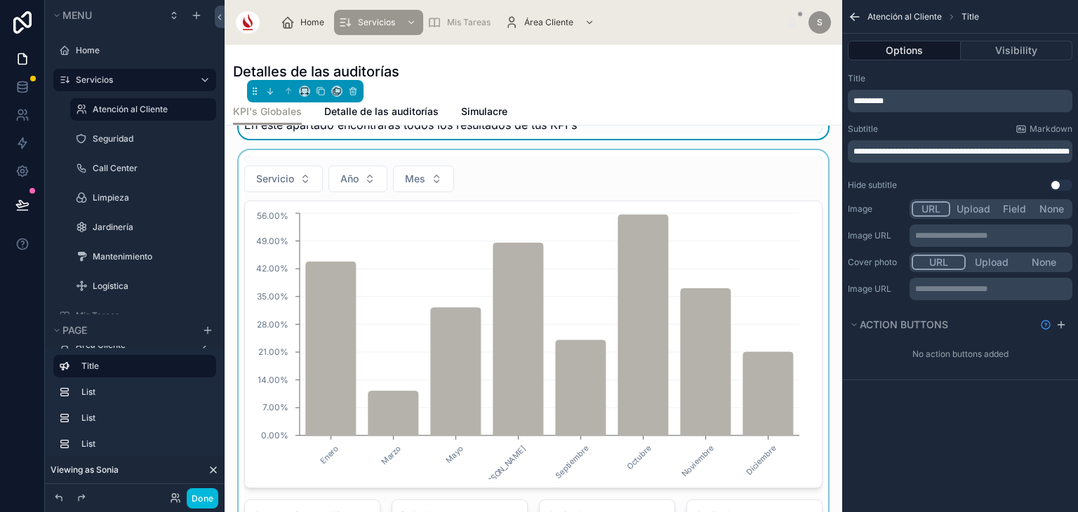
click at [643, 186] on div at bounding box center [533, 397] width 595 height 495
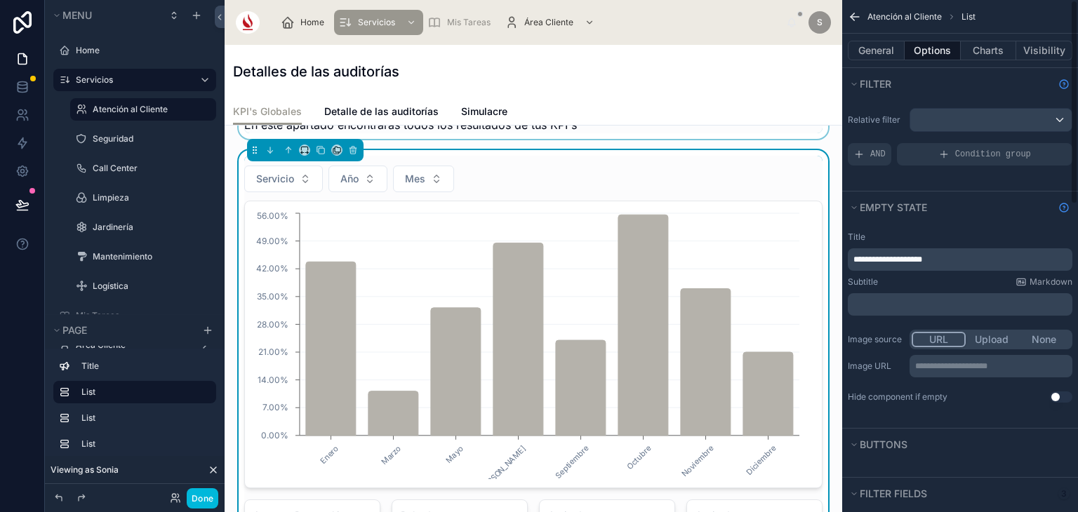
click at [970, 263] on p "**********" at bounding box center [961, 259] width 216 height 11
drag, startPoint x: 970, startPoint y: 263, endPoint x: 848, endPoint y: 250, distance: 122.0
click at [848, 250] on div "**********" at bounding box center [960, 259] width 225 height 22
copy span "**********"
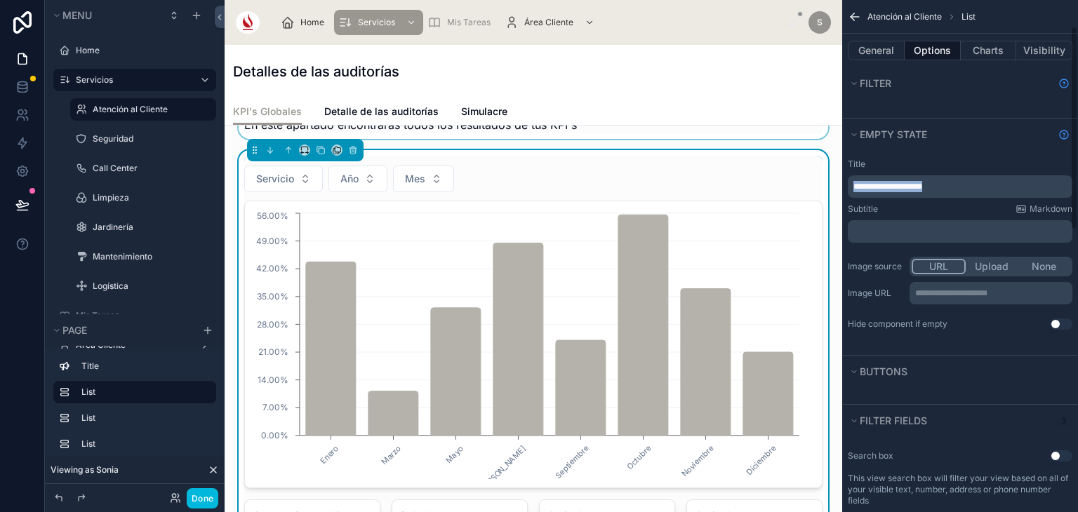
scroll to position [36, 0]
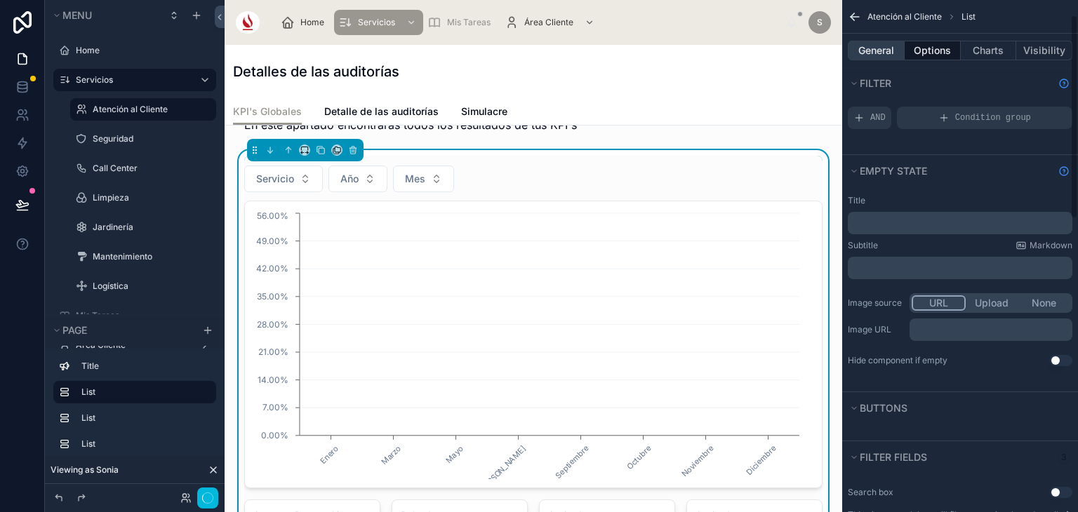
click at [884, 48] on button "General" at bounding box center [876, 51] width 57 height 20
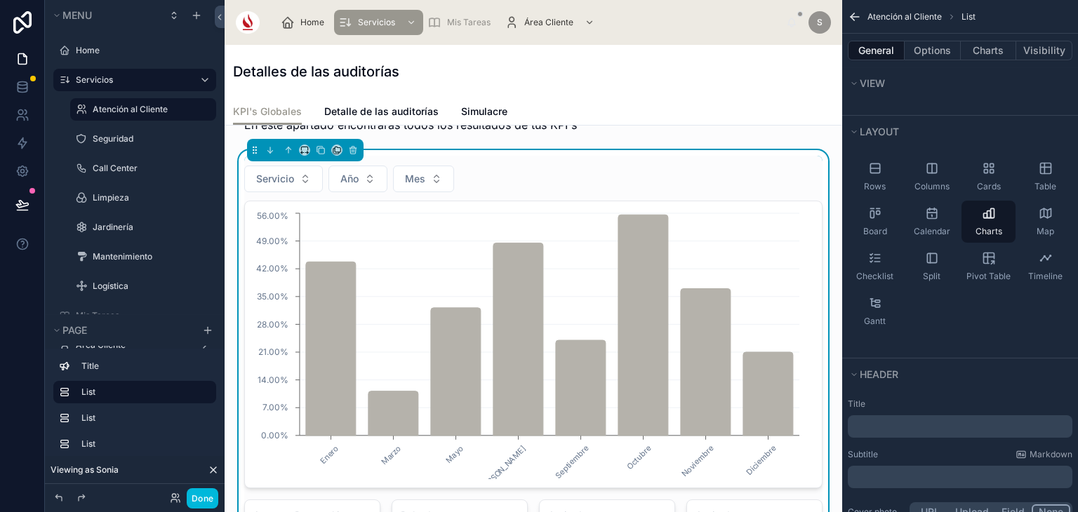
click at [942, 431] on p "﻿" at bounding box center [961, 427] width 216 height 14
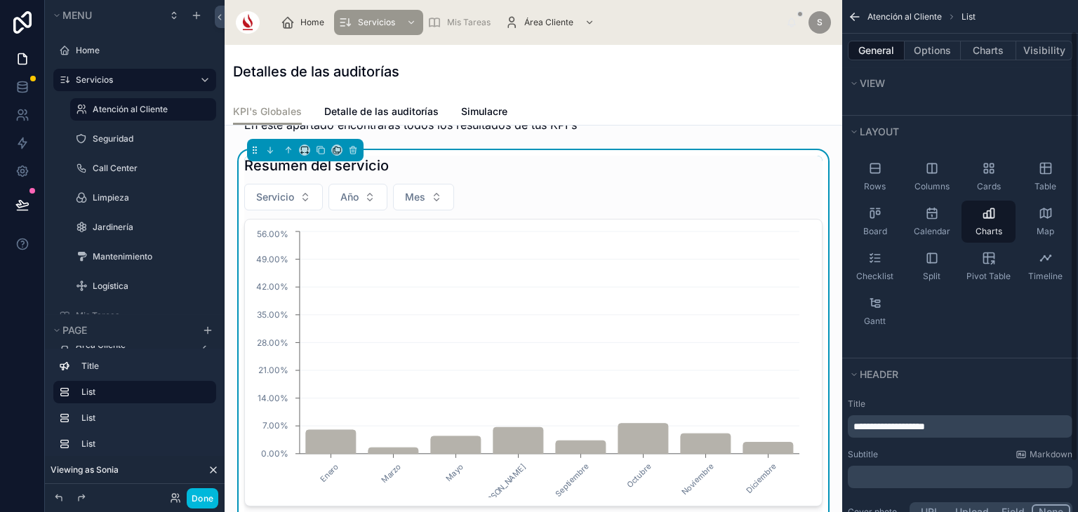
click at [941, 445] on div "**********" at bounding box center [960, 462] width 236 height 138
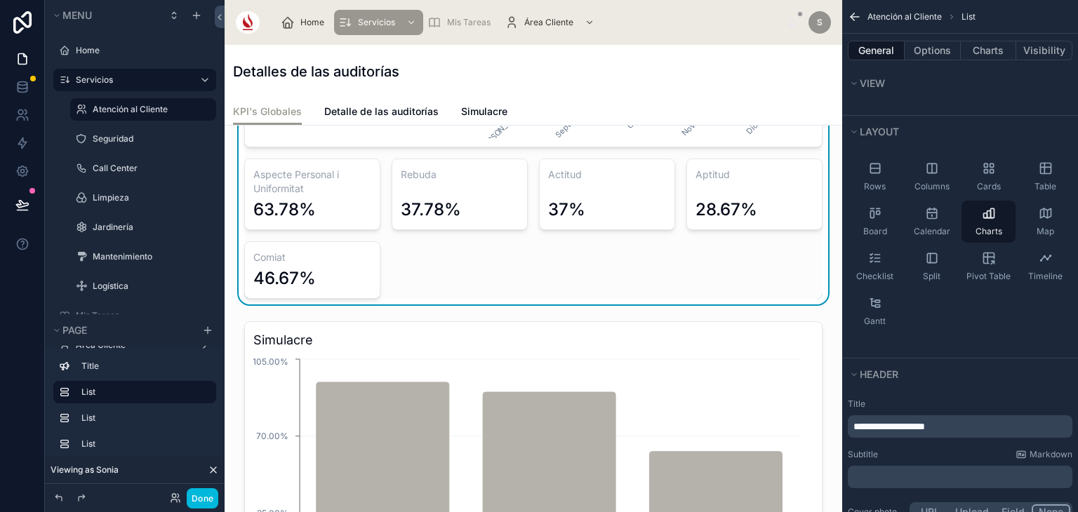
scroll to position [401, 0]
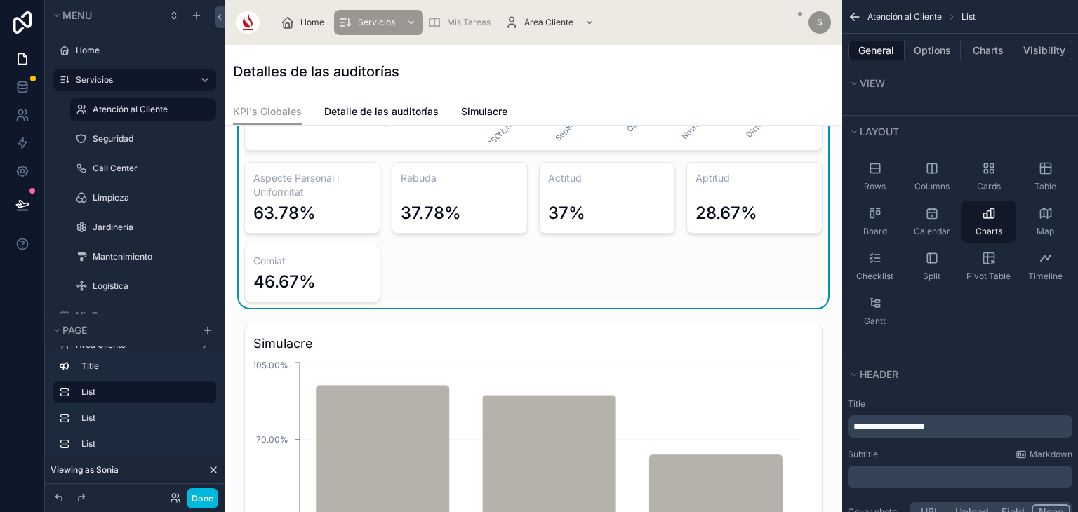
click at [536, 246] on div "Enero Marzo Mayo Julio Septiembre Octubre Noviembre Diciembre 0.00% 7.00% 14.00…" at bounding box center [533, 82] width 578 height 439
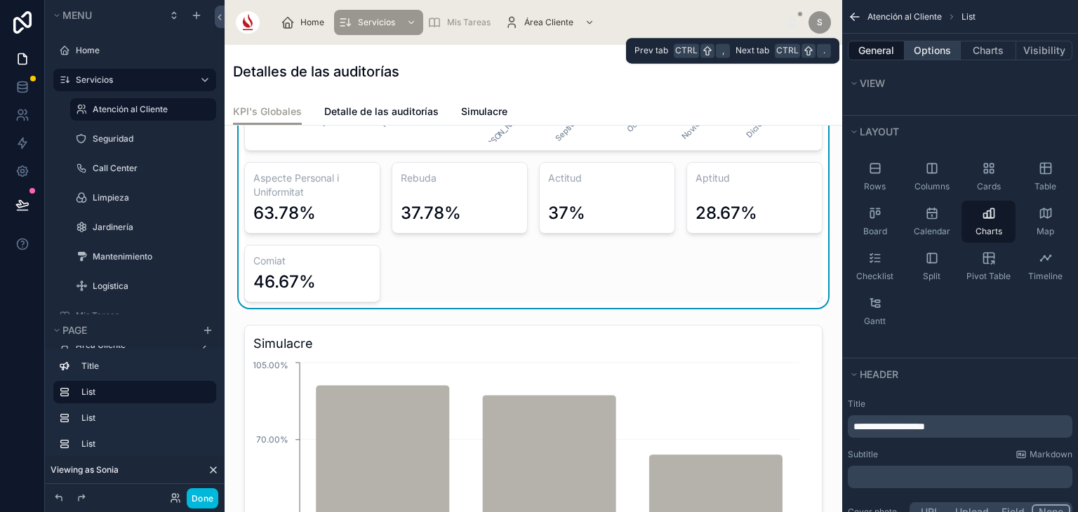
click at [950, 47] on button "Options" at bounding box center [932, 51] width 56 height 20
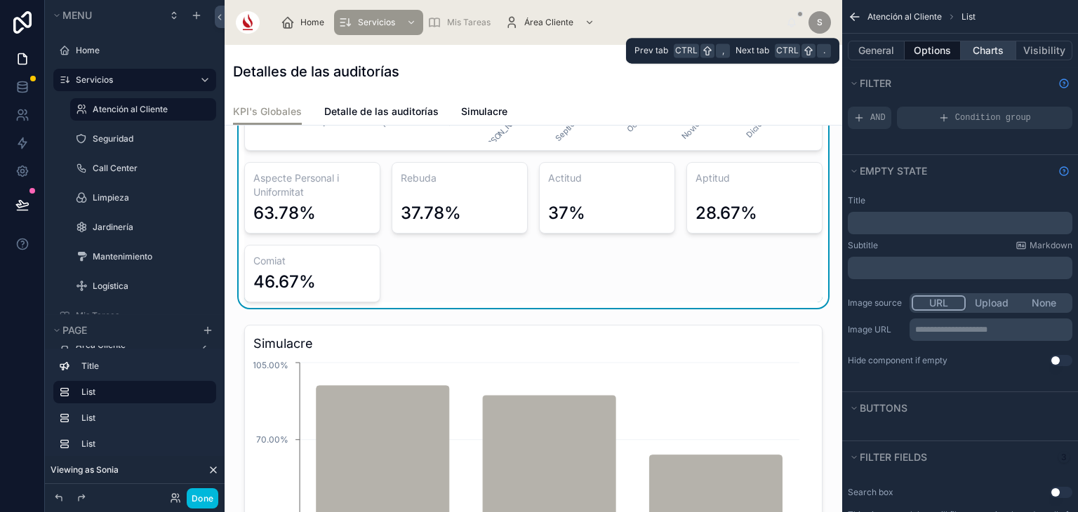
click at [1006, 48] on button "Charts" at bounding box center [988, 51] width 56 height 20
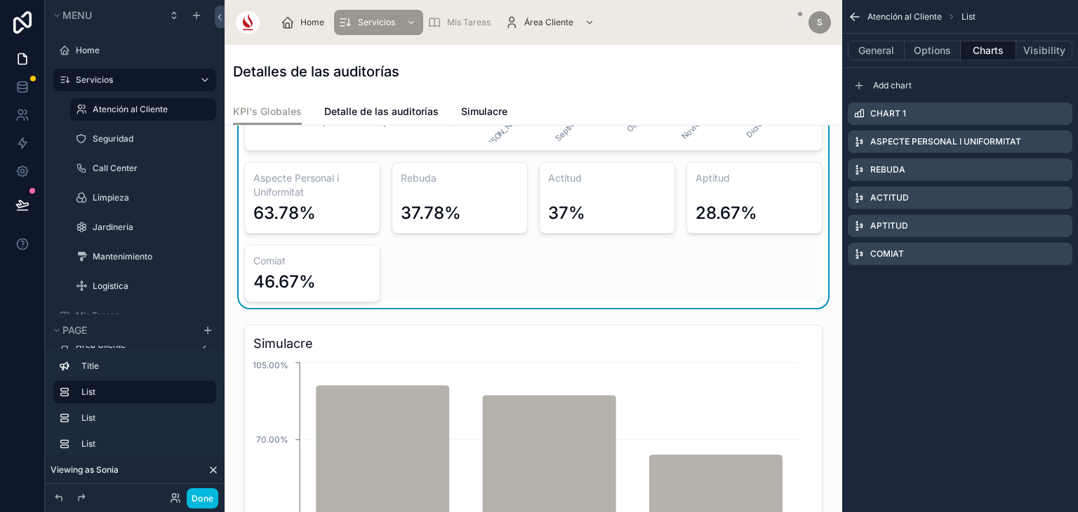
click at [0, 0] on icon "scrollable content" at bounding box center [0, 0] width 0 height 0
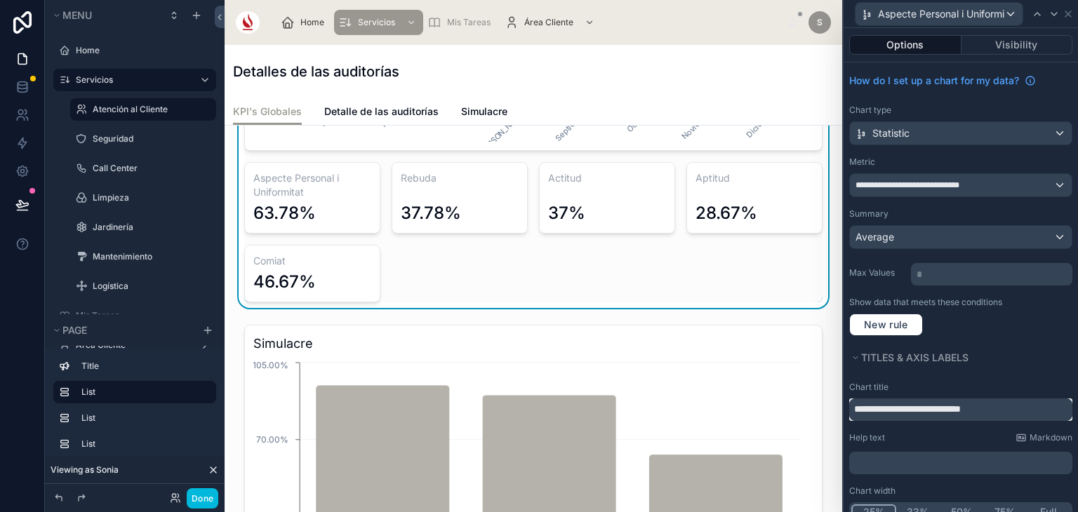
drag, startPoint x: 1003, startPoint y: 416, endPoint x: 867, endPoint y: 399, distance: 136.5
click at [867, 399] on input "**********" at bounding box center [960, 410] width 223 height 22
click at [1029, 414] on input "**********" at bounding box center [960, 410] width 223 height 22
drag, startPoint x: 1029, startPoint y: 414, endPoint x: 852, endPoint y: 393, distance: 178.1
click at [852, 393] on div "**********" at bounding box center [960, 401] width 223 height 39
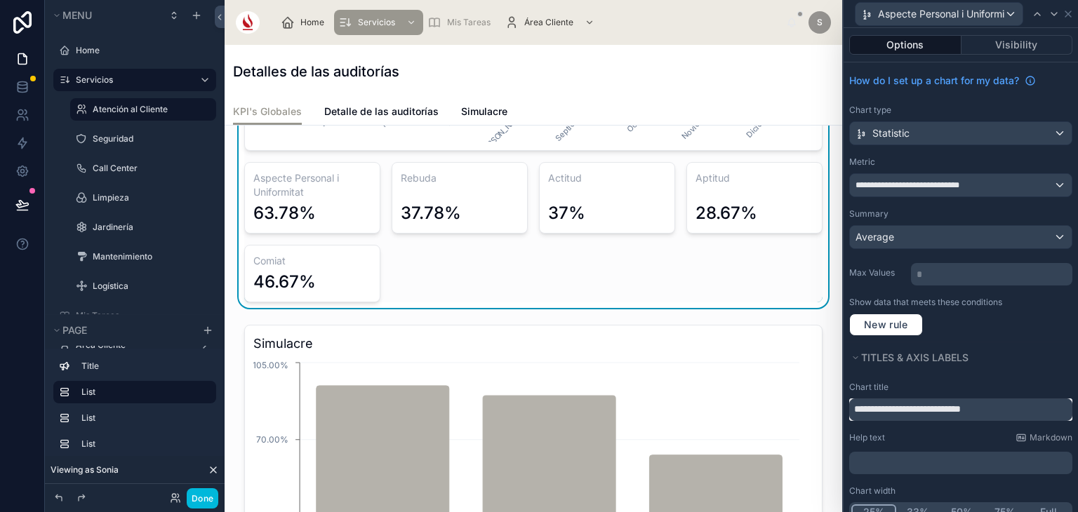
paste input "text"
type input "**********"
click at [1052, 15] on icon at bounding box center [1053, 13] width 11 height 11
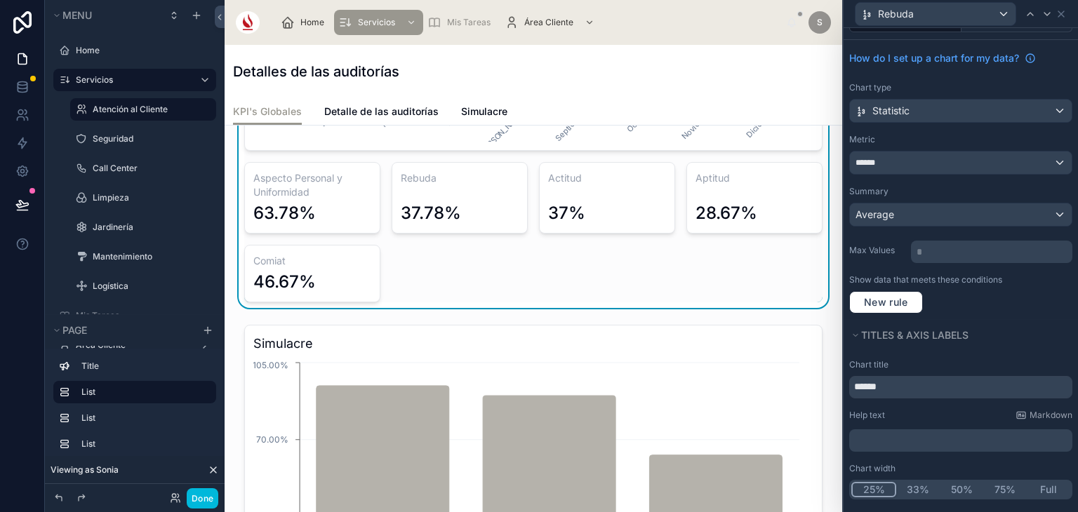
scroll to position [28, 0]
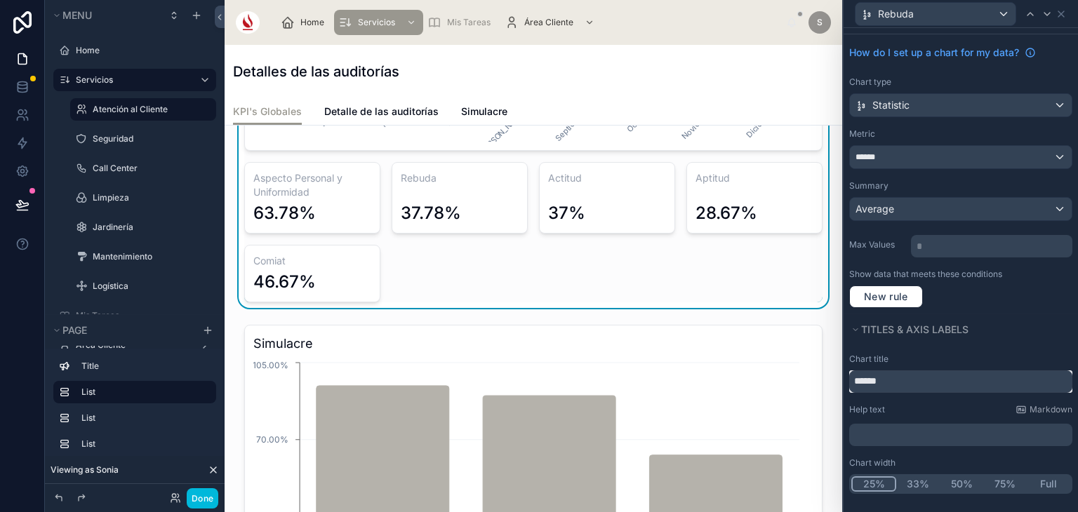
drag, startPoint x: 909, startPoint y: 384, endPoint x: 821, endPoint y: 380, distance: 88.5
click at [821, 380] on div "Rebuda Options Visibility How do I set up a chart for my data? Chart type Stati…" at bounding box center [539, 256] width 1078 height 512
click at [938, 155] on div "******" at bounding box center [961, 157] width 222 height 22
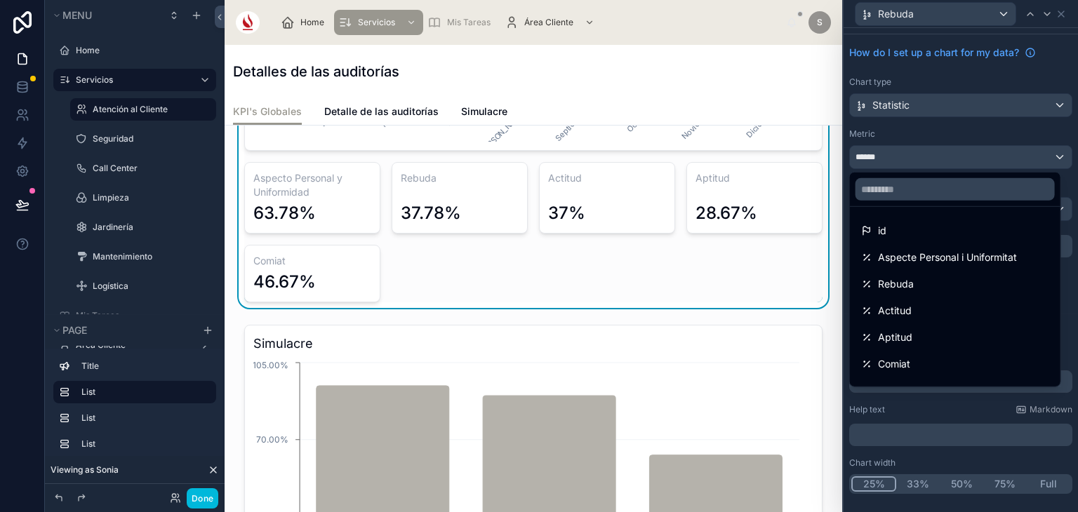
click at [963, 411] on div at bounding box center [960, 256] width 234 height 512
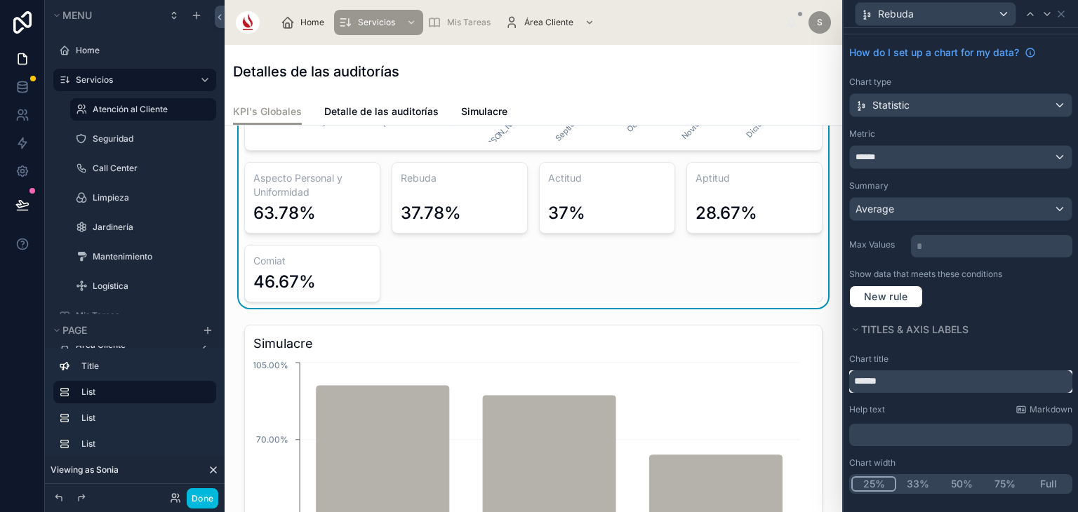
drag, startPoint x: 927, startPoint y: 380, endPoint x: 839, endPoint y: 380, distance: 87.7
click at [839, 380] on div "Rebuda Options Visibility How do I set up a chart for my data? Chart type Stati…" at bounding box center [539, 256] width 1078 height 512
paste input "******"
type input "**********"
click at [1050, 10] on icon at bounding box center [1046, 13] width 11 height 11
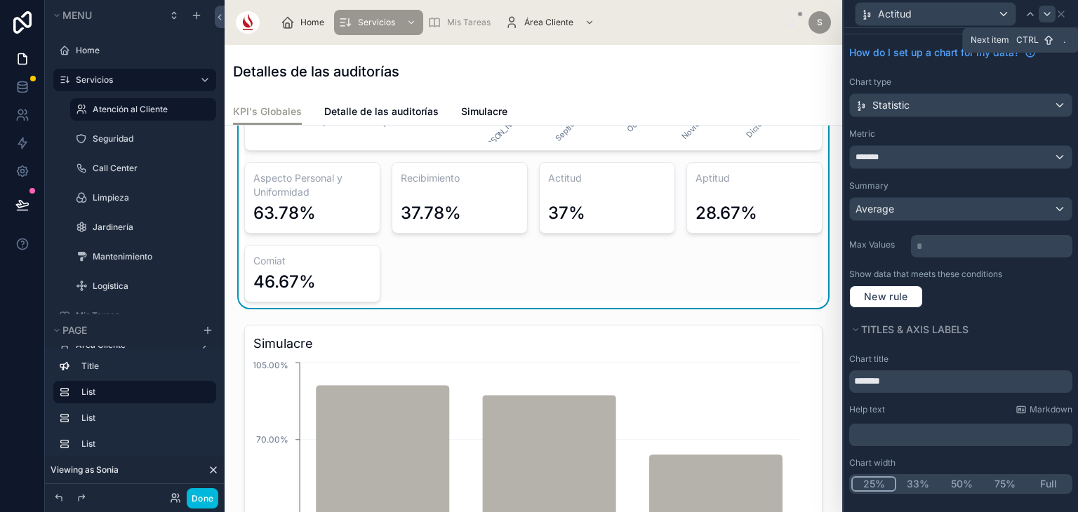
click at [1046, 15] on icon at bounding box center [1046, 13] width 11 height 11
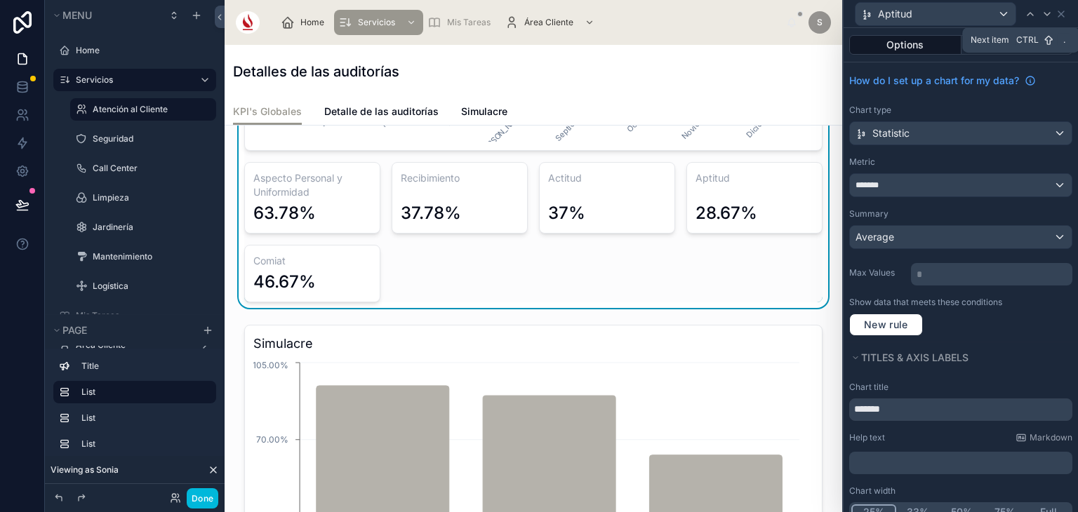
click at [1046, 15] on icon at bounding box center [1046, 13] width 11 height 11
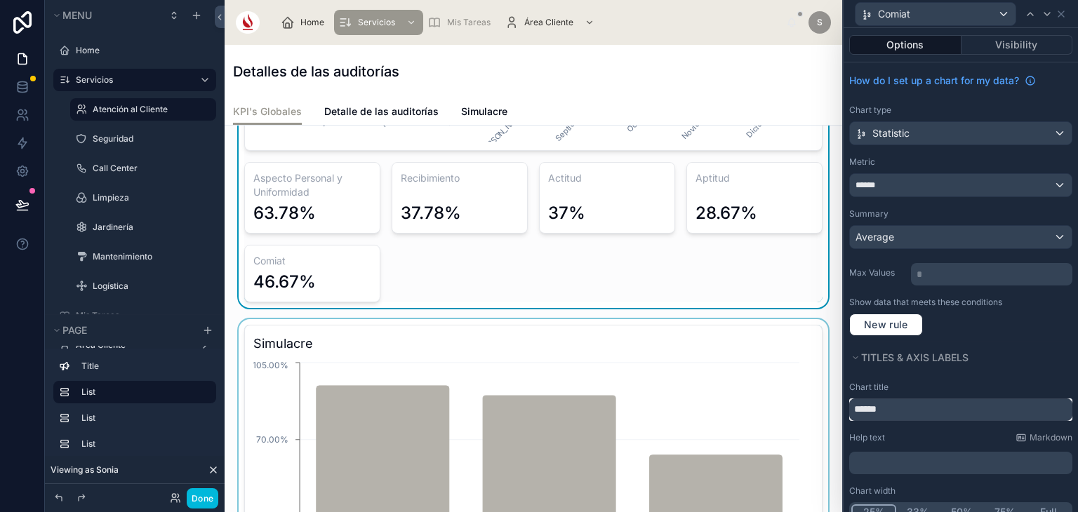
drag, startPoint x: 899, startPoint y: 412, endPoint x: 808, endPoint y: 417, distance: 91.3
click at [808, 417] on div "Comiat Options Visibility How do I set up a chart for my data? Chart type Stati…" at bounding box center [539, 256] width 1078 height 512
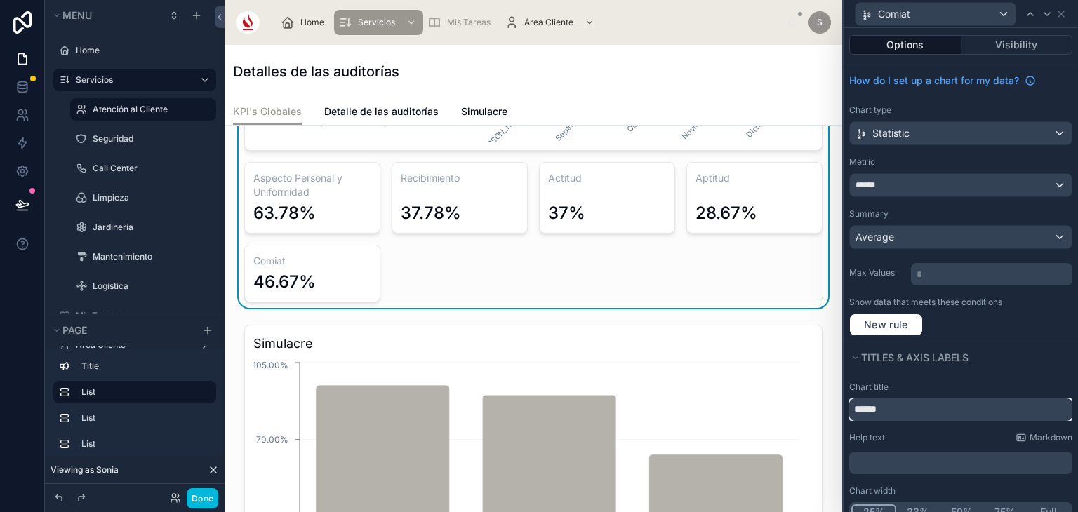
paste input "***"
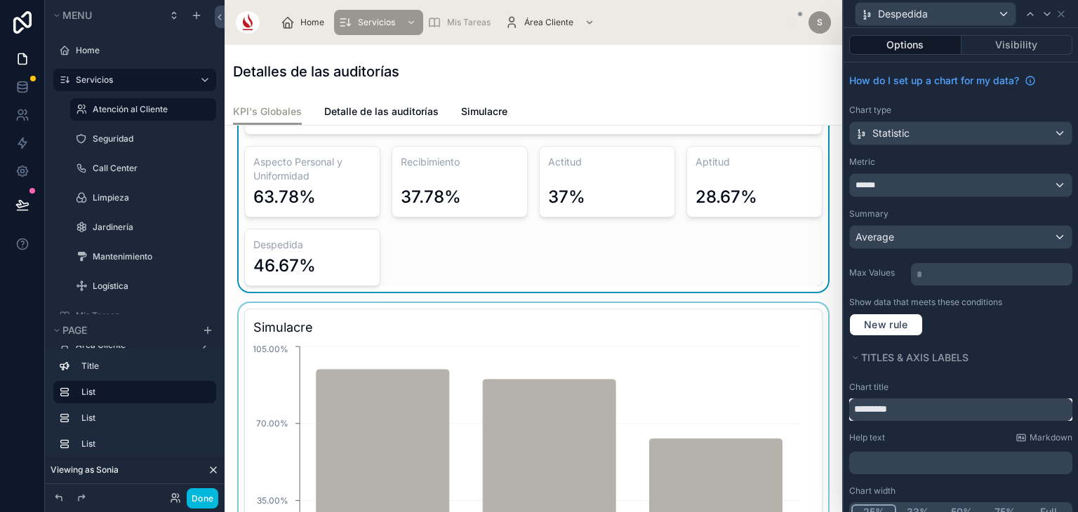
scroll to position [421, 0]
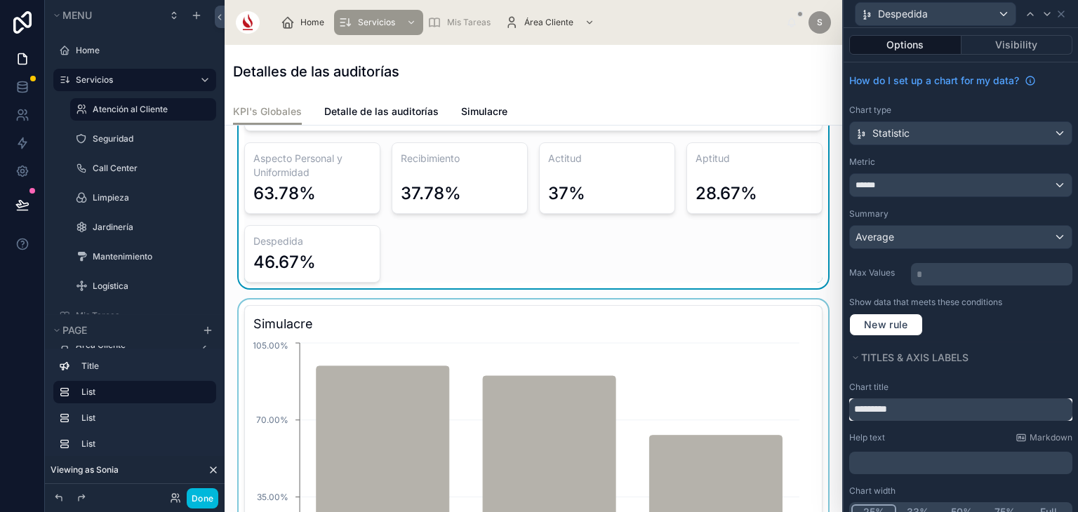
type input "*********"
click at [581, 318] on div at bounding box center [533, 462] width 595 height 324
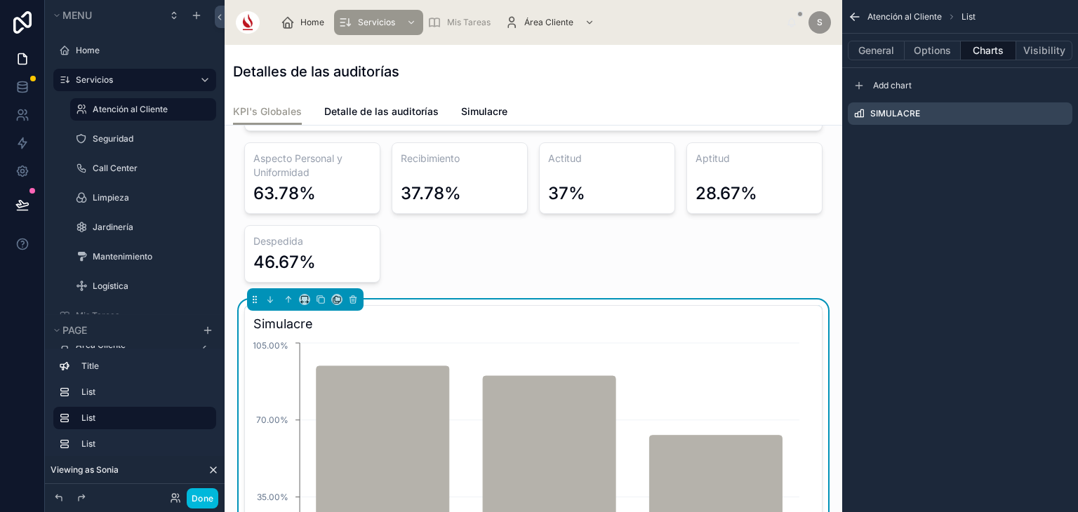
click at [0, 0] on icon "scrollable content" at bounding box center [0, 0] width 0 height 0
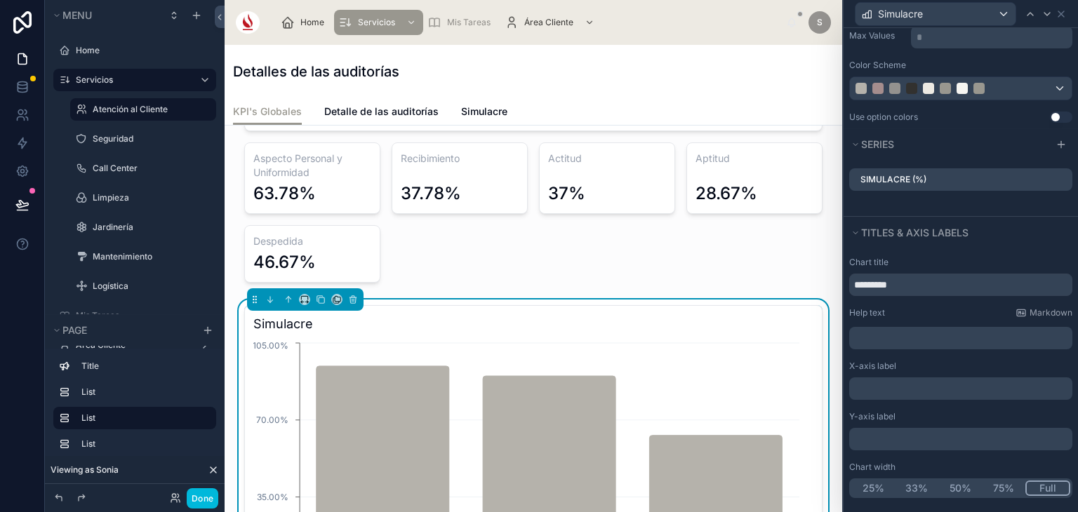
scroll to position [264, 0]
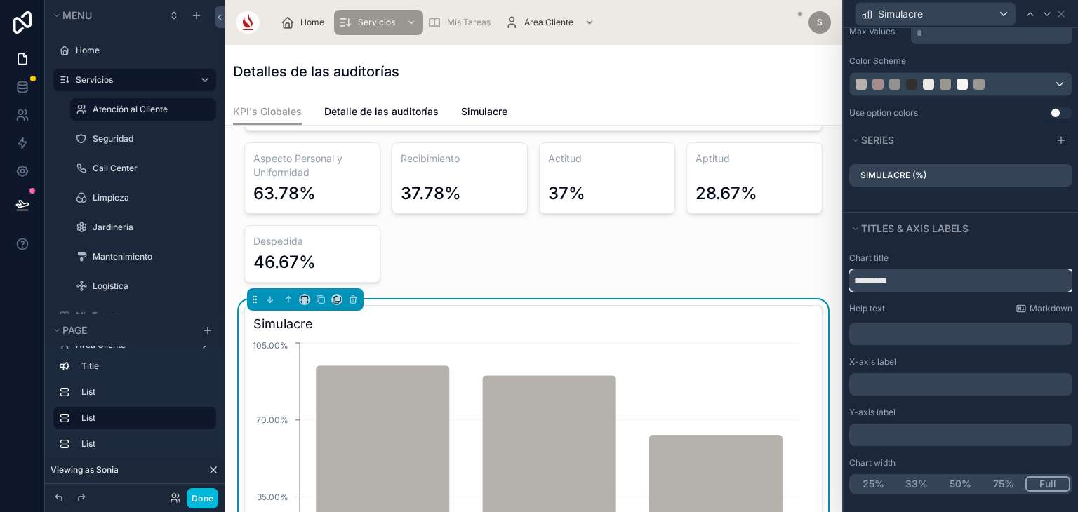
drag, startPoint x: 911, startPoint y: 283, endPoint x: 894, endPoint y: 277, distance: 18.0
click at [894, 277] on input "*********" at bounding box center [960, 280] width 223 height 22
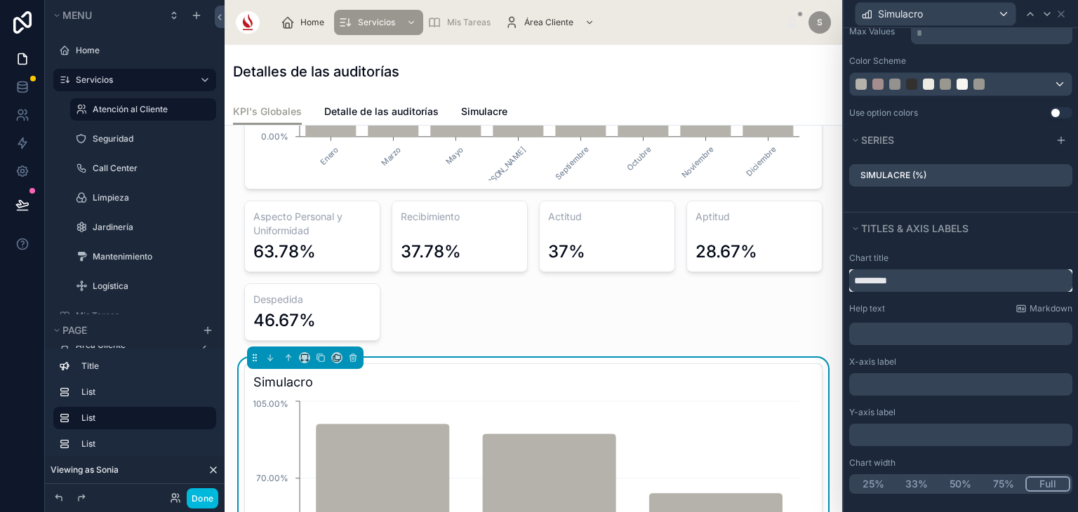
scroll to position [360, 0]
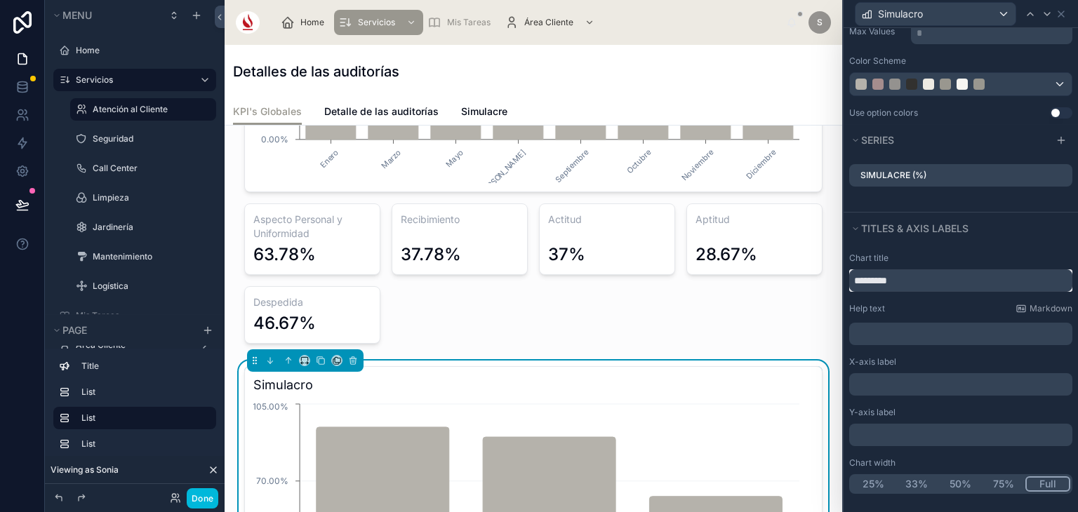
type input "*********"
click at [771, 257] on div at bounding box center [533, 93] width 595 height 514
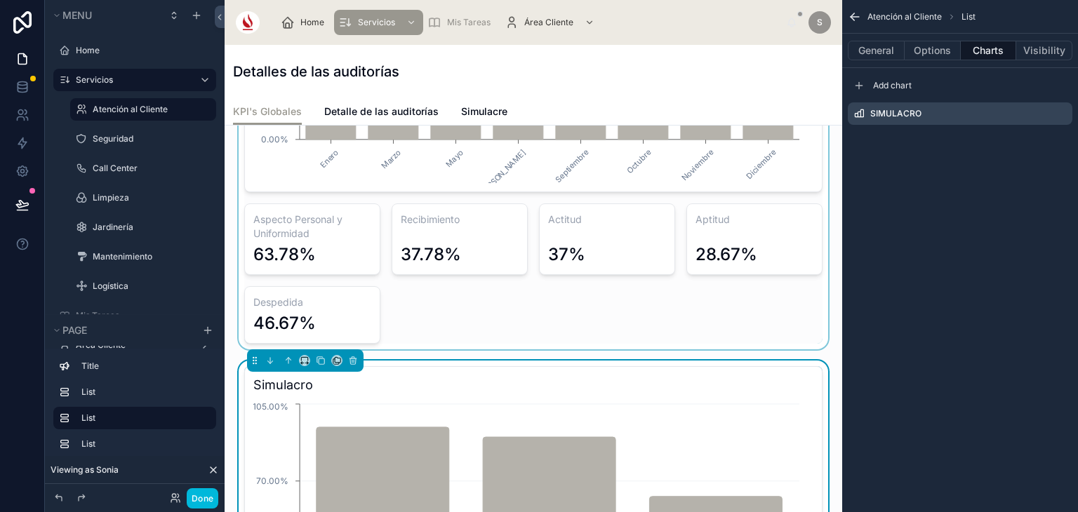
click at [582, 318] on div at bounding box center [533, 93] width 595 height 514
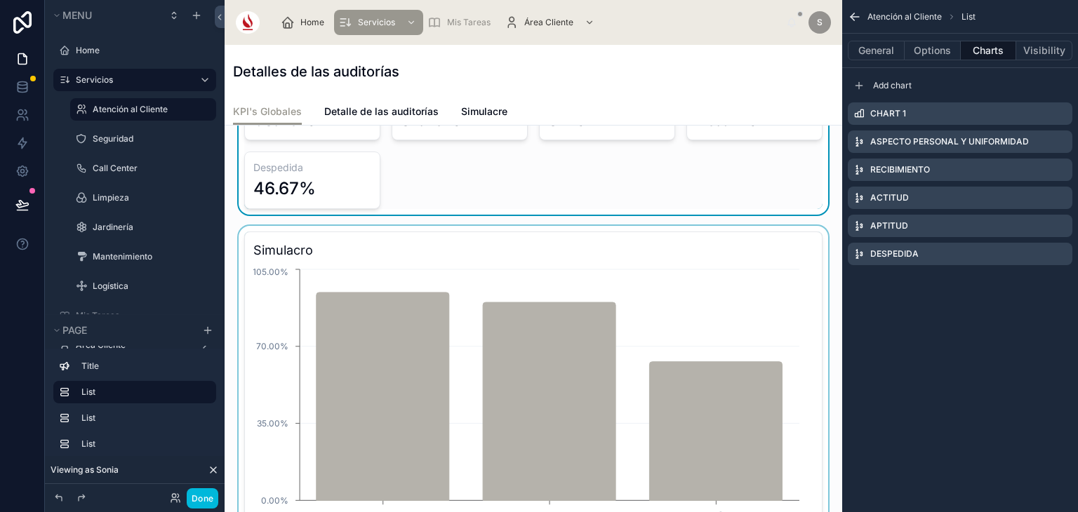
scroll to position [497, 0]
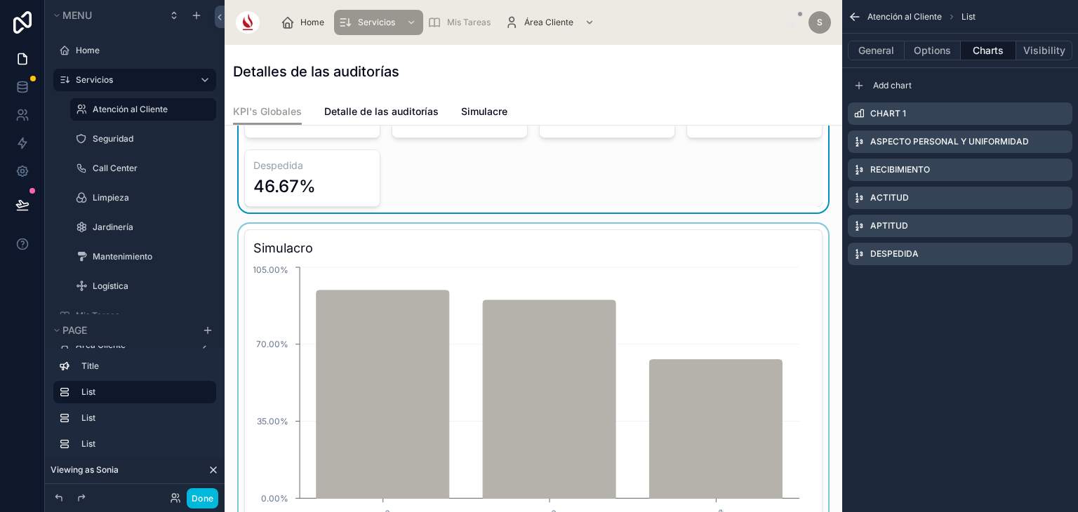
click at [580, 363] on div at bounding box center [533, 386] width 595 height 324
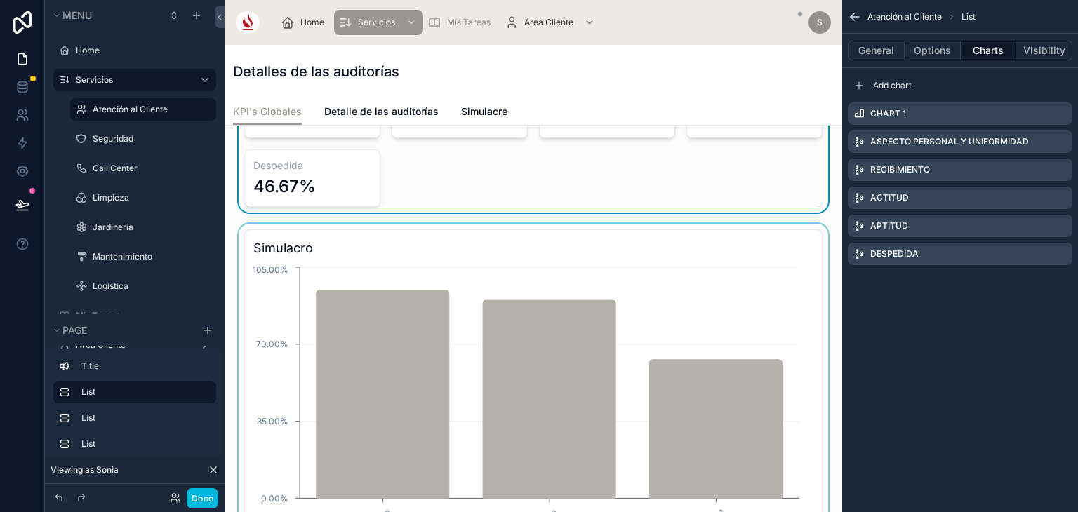
click at [0, 0] on icon "scrollable content" at bounding box center [0, 0] width 0 height 0
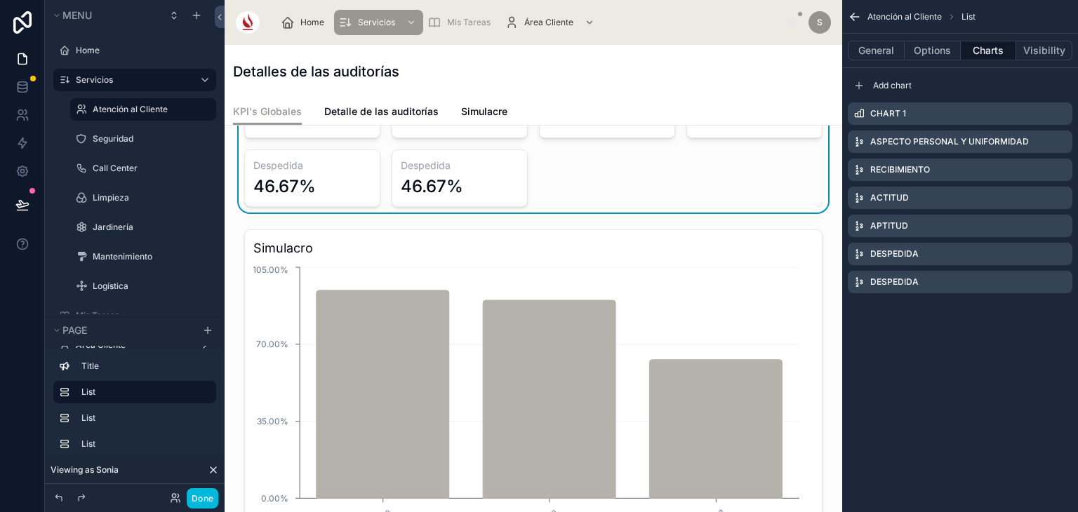
click at [0, 0] on icon "scrollable content" at bounding box center [0, 0] width 0 height 0
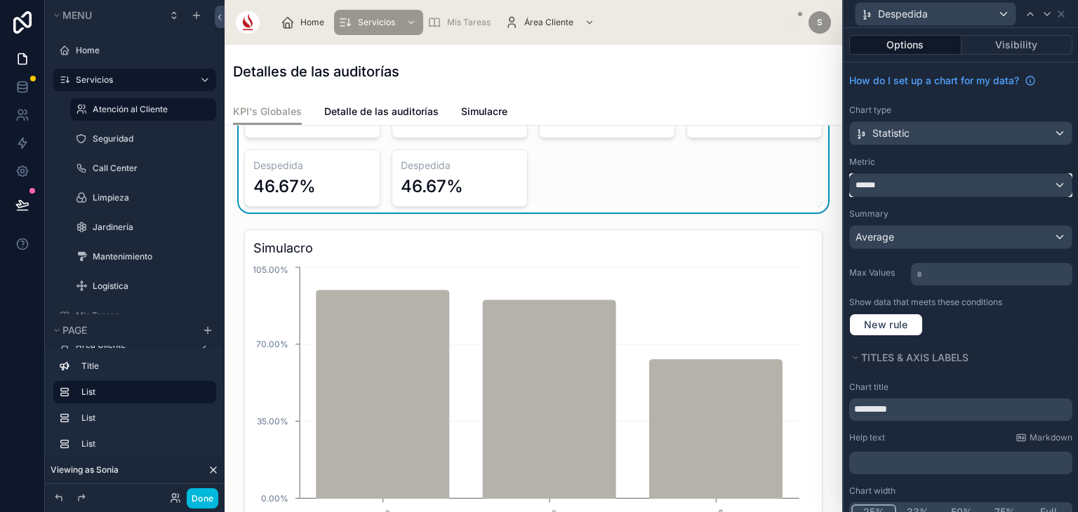
click at [930, 192] on div "******" at bounding box center [961, 185] width 222 height 22
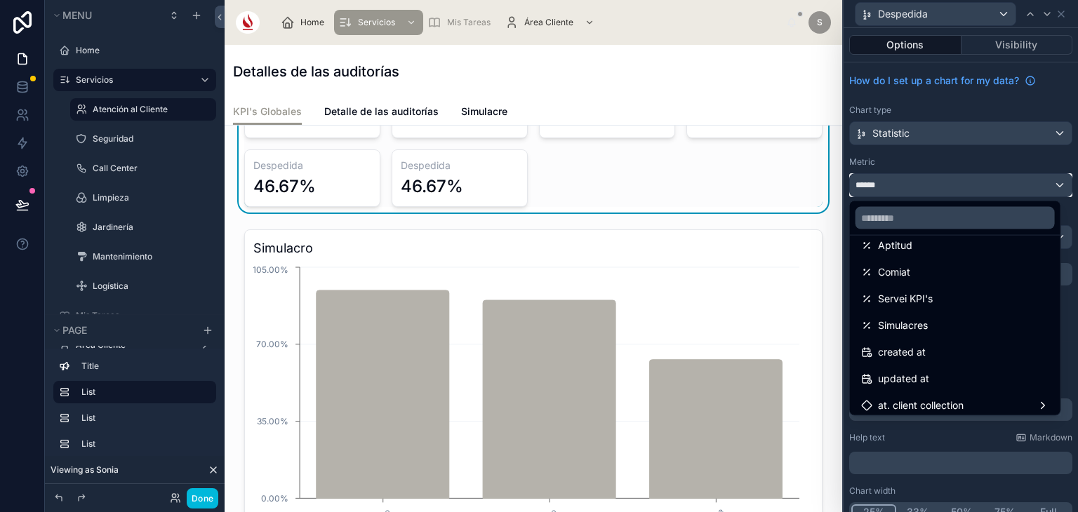
scroll to position [126, 0]
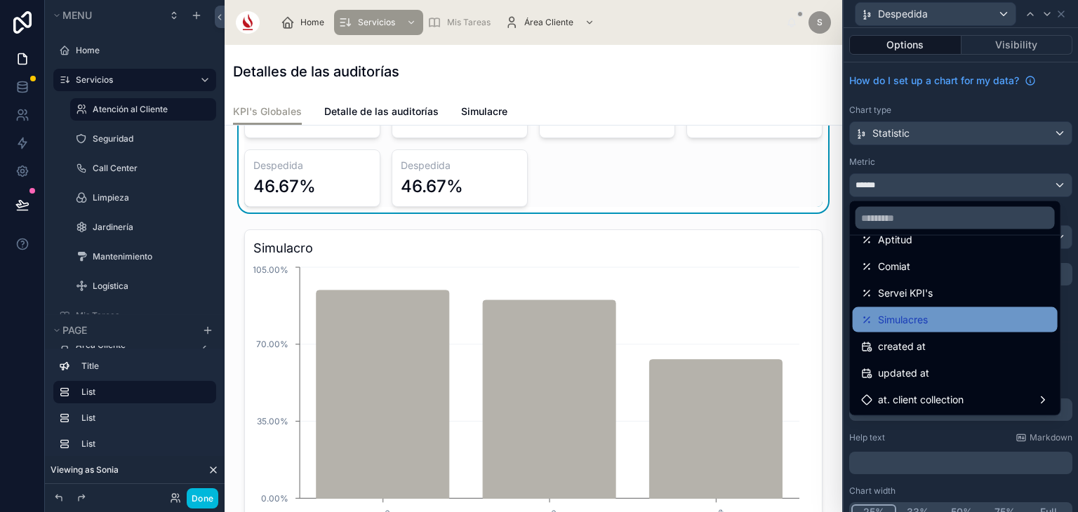
click at [971, 317] on div "Simulacres" at bounding box center [955, 320] width 188 height 17
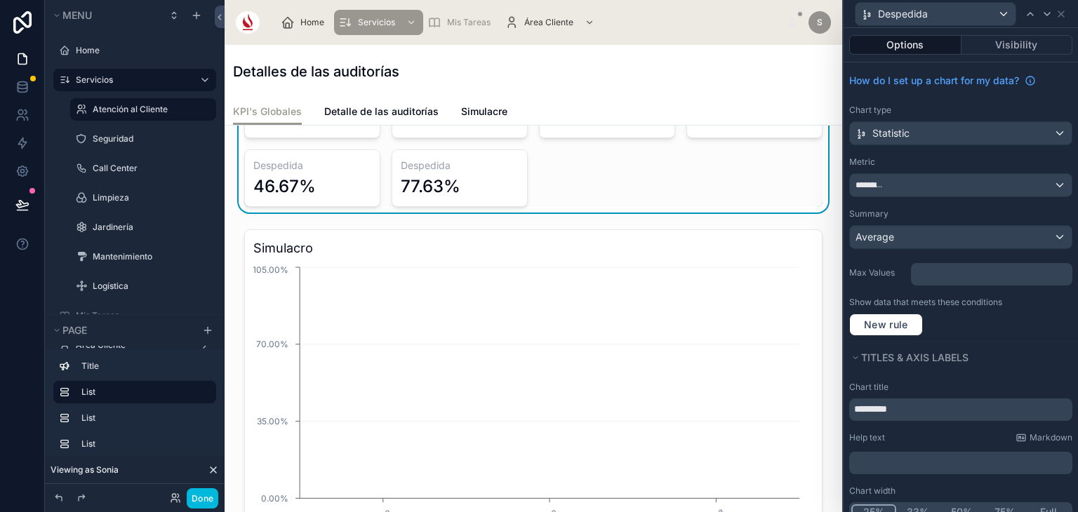
scroll to position [28, 0]
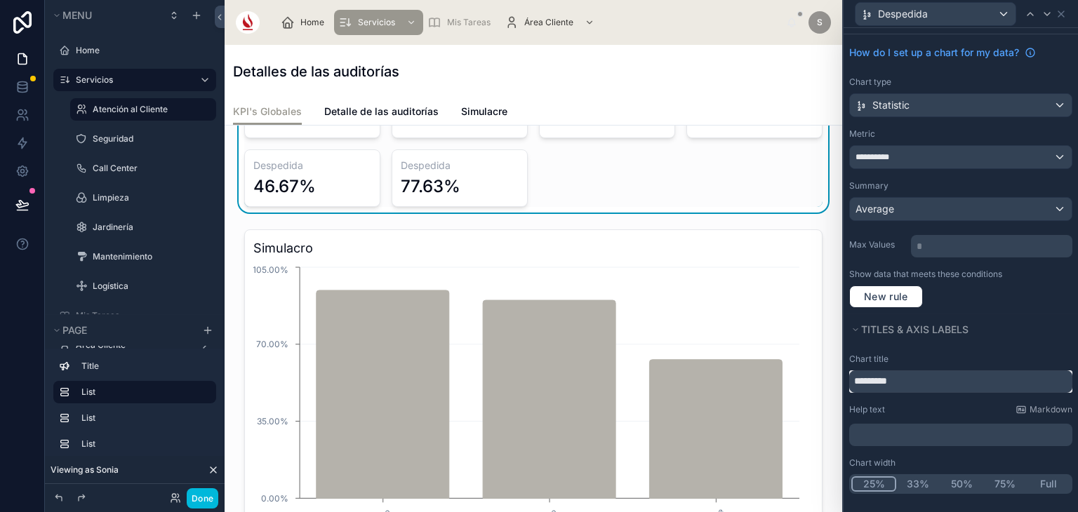
click at [951, 370] on input "*********" at bounding box center [960, 381] width 223 height 22
drag, startPoint x: 951, startPoint y: 384, endPoint x: 810, endPoint y: 385, distance: 141.7
click at [810, 385] on div "**********" at bounding box center [539, 256] width 1078 height 512
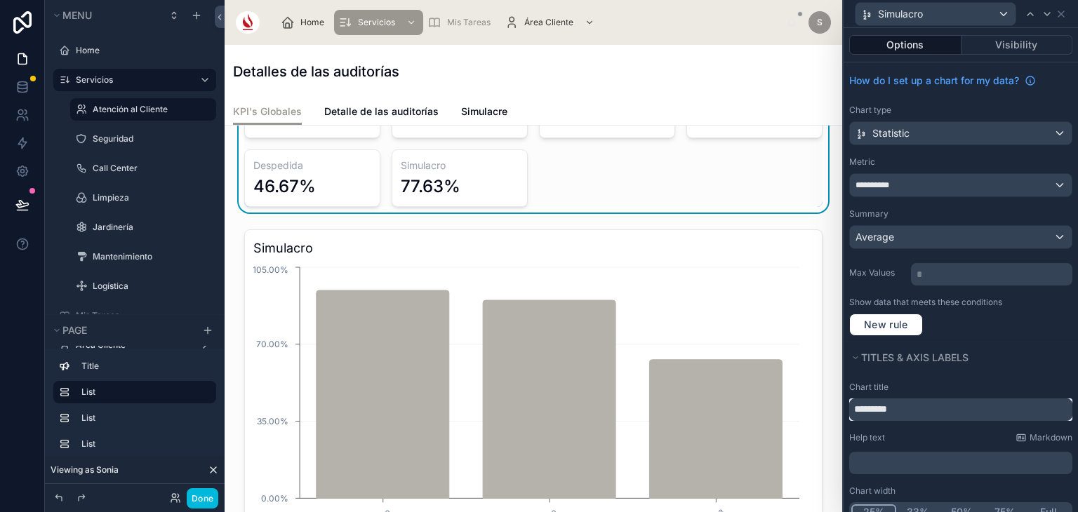
type input "*********"
click at [967, 133] on div "Statistic" at bounding box center [961, 133] width 222 height 22
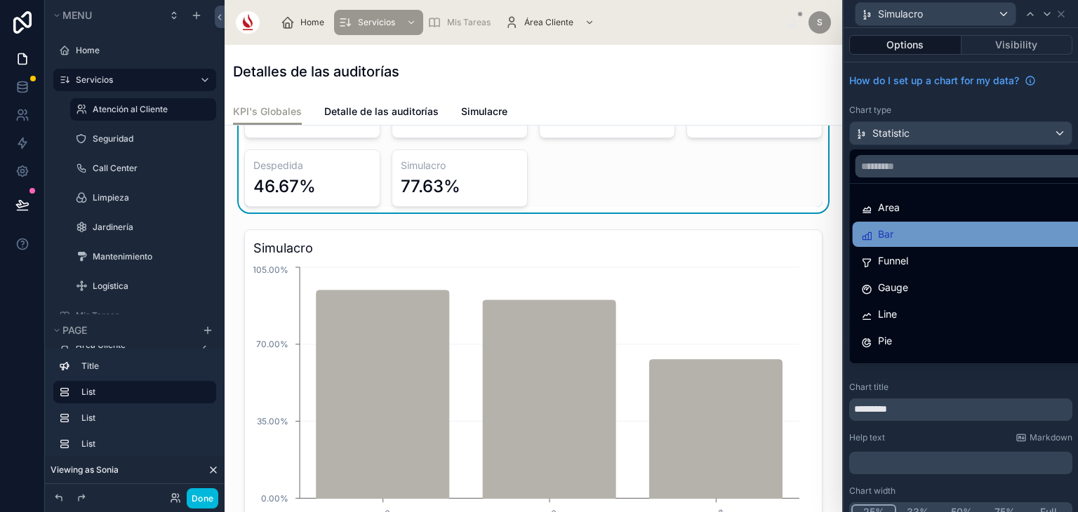
click at [973, 239] on div "Bar" at bounding box center [972, 234] width 222 height 17
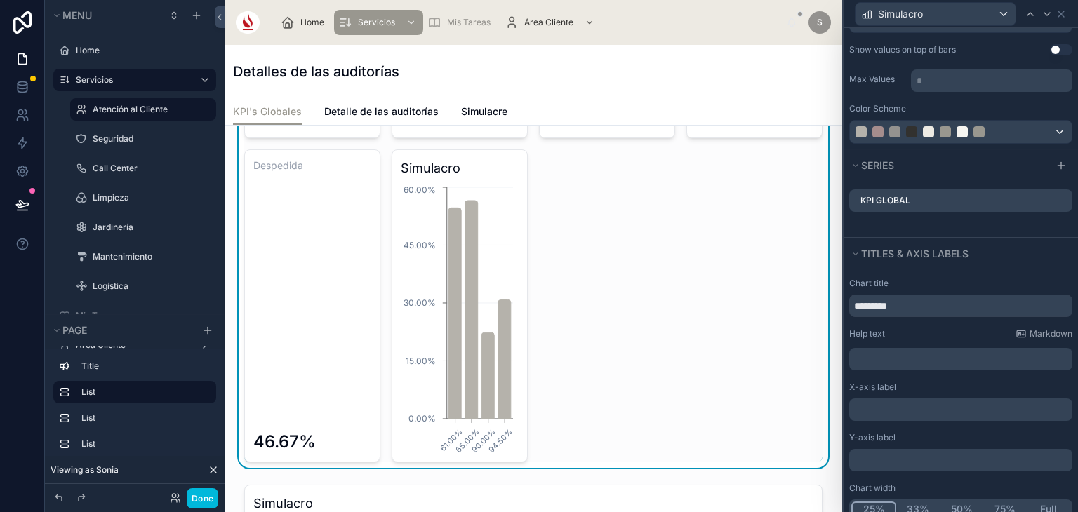
scroll to position [241, 0]
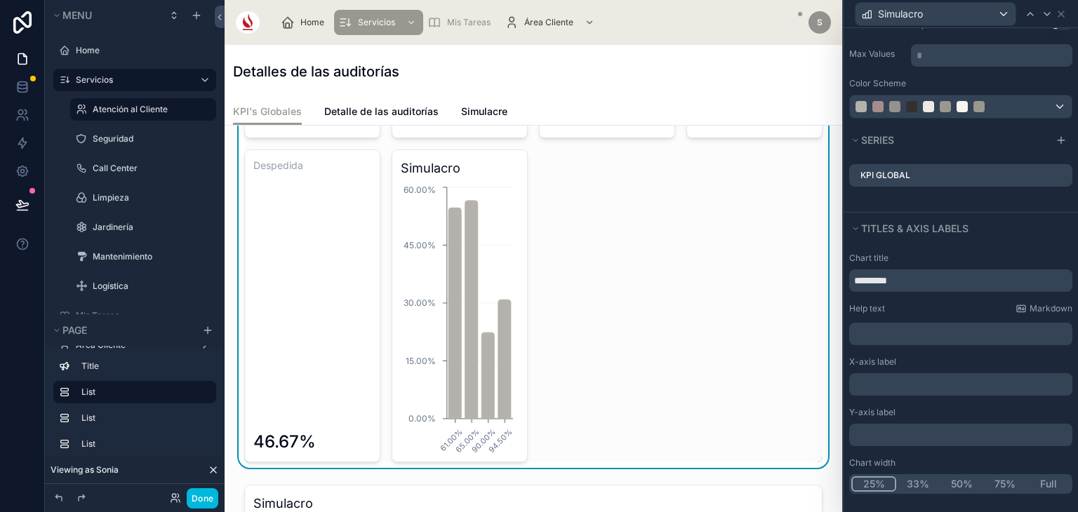
click at [1034, 486] on button "Full" at bounding box center [1047, 483] width 43 height 15
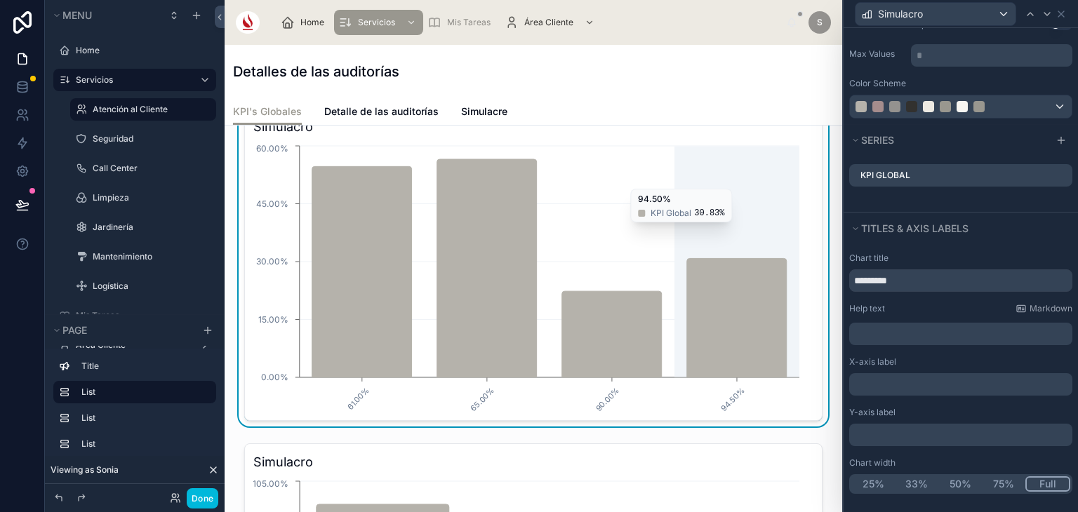
scroll to position [624, 0]
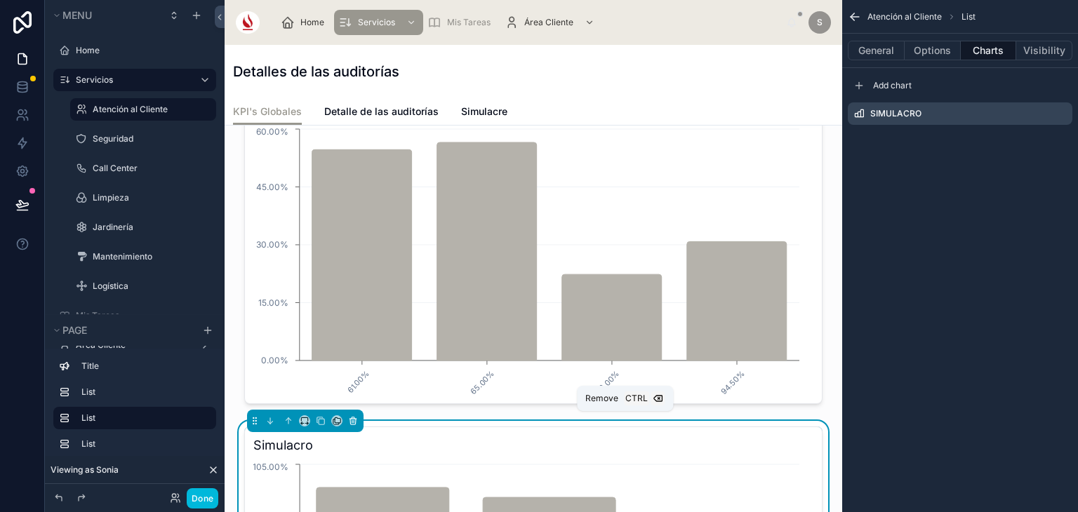
click at [350, 416] on icon at bounding box center [353, 421] width 10 height 10
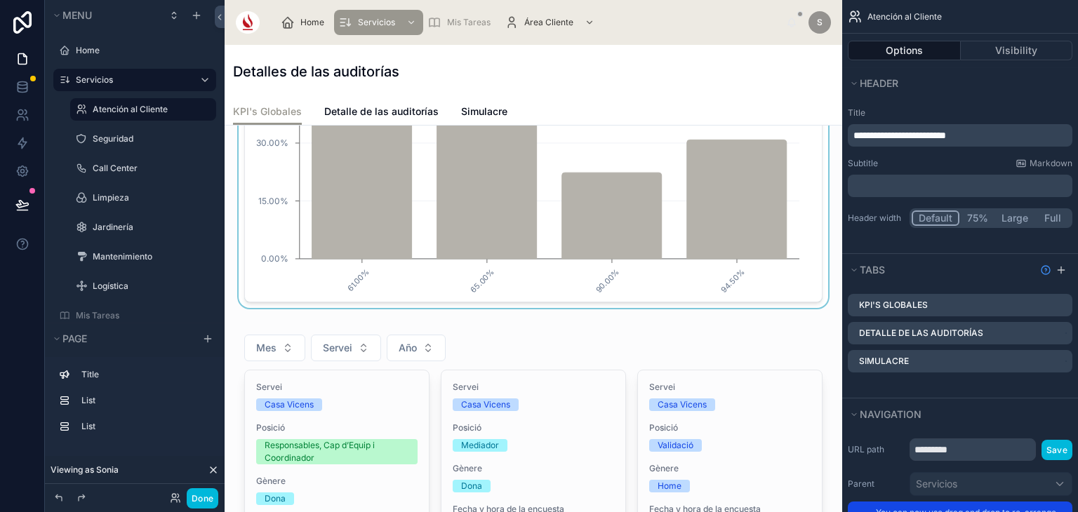
scroll to position [700, 0]
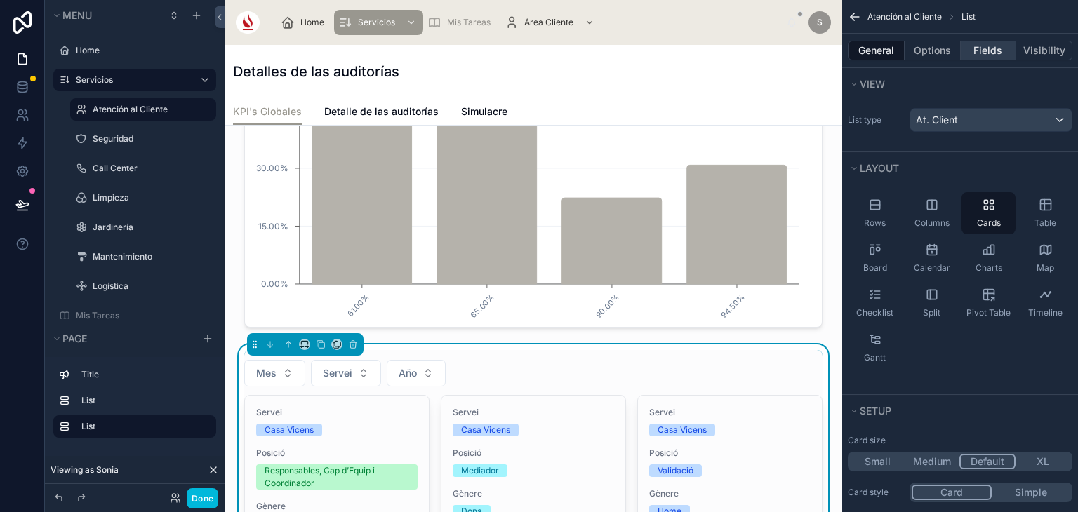
click at [984, 55] on button "Fields" at bounding box center [988, 51] width 56 height 20
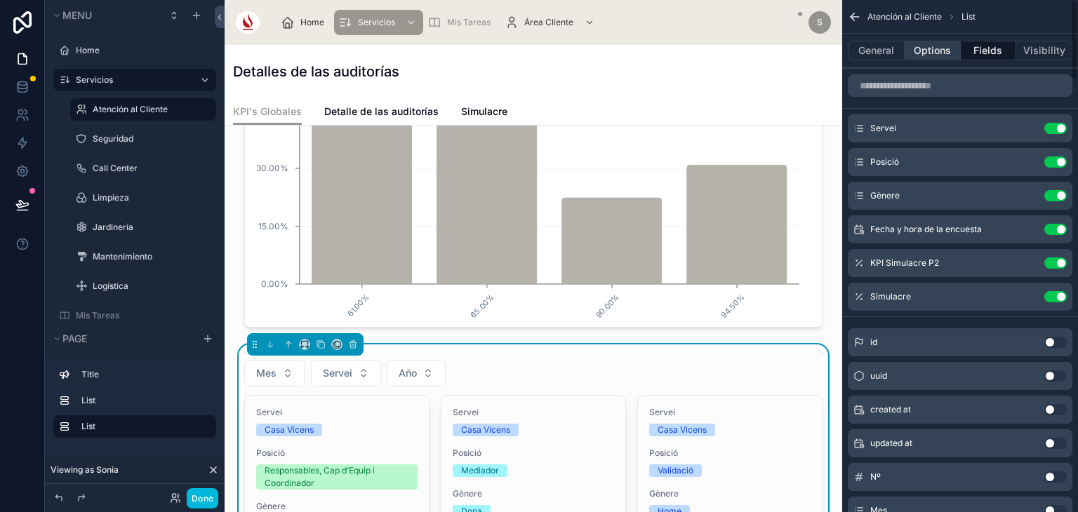
click at [937, 47] on button "Options" at bounding box center [932, 51] width 56 height 20
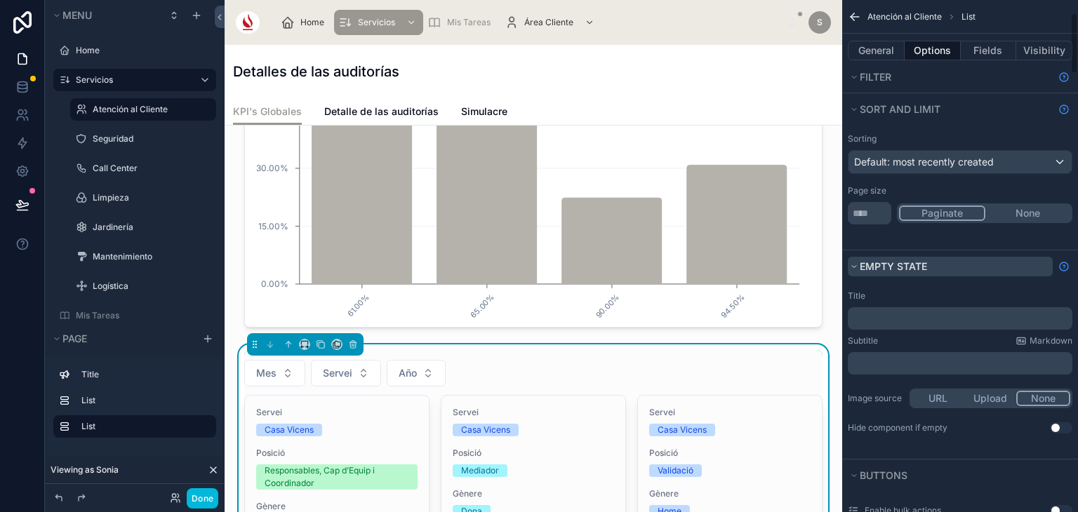
scroll to position [95, 0]
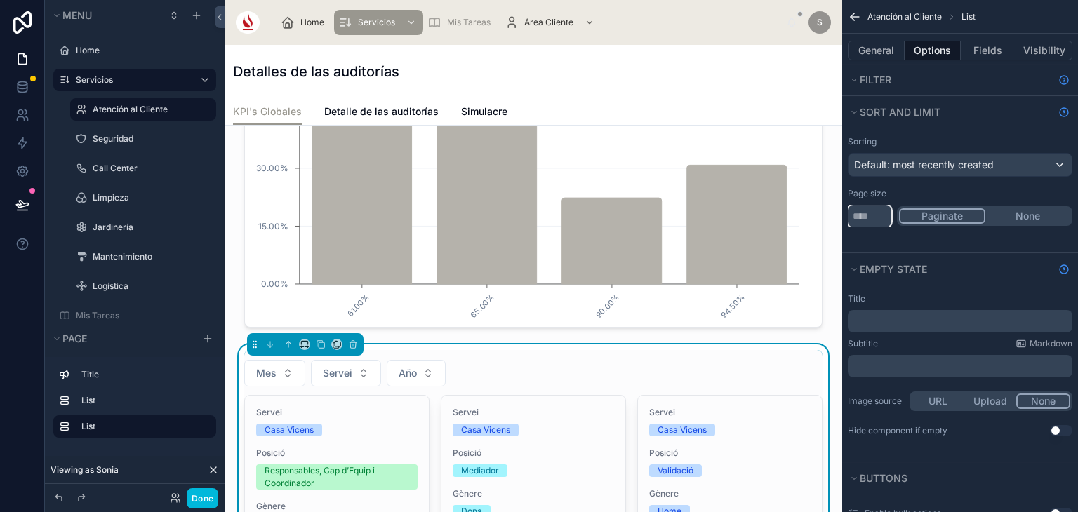
click at [885, 211] on input "**" at bounding box center [869, 216] width 43 height 22
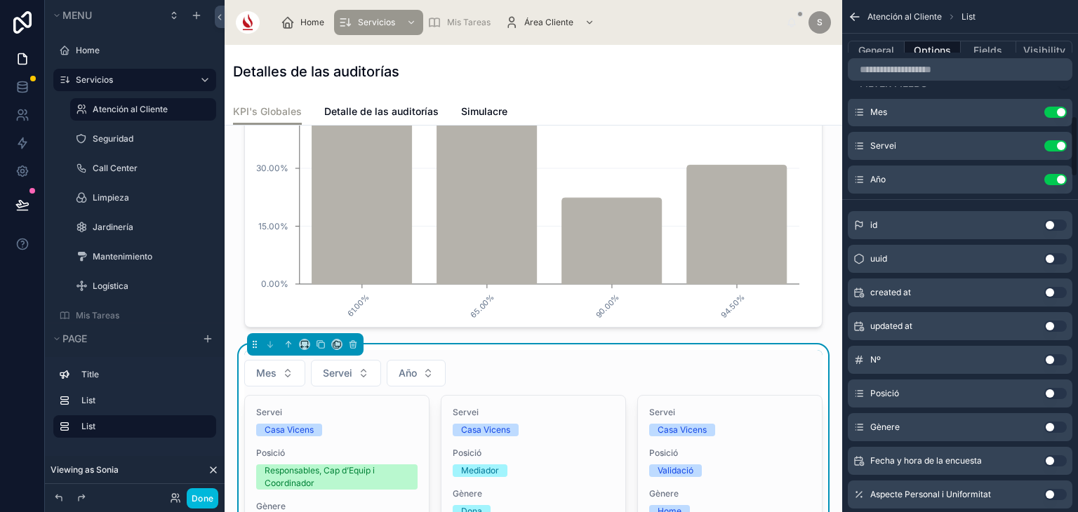
scroll to position [944, 0]
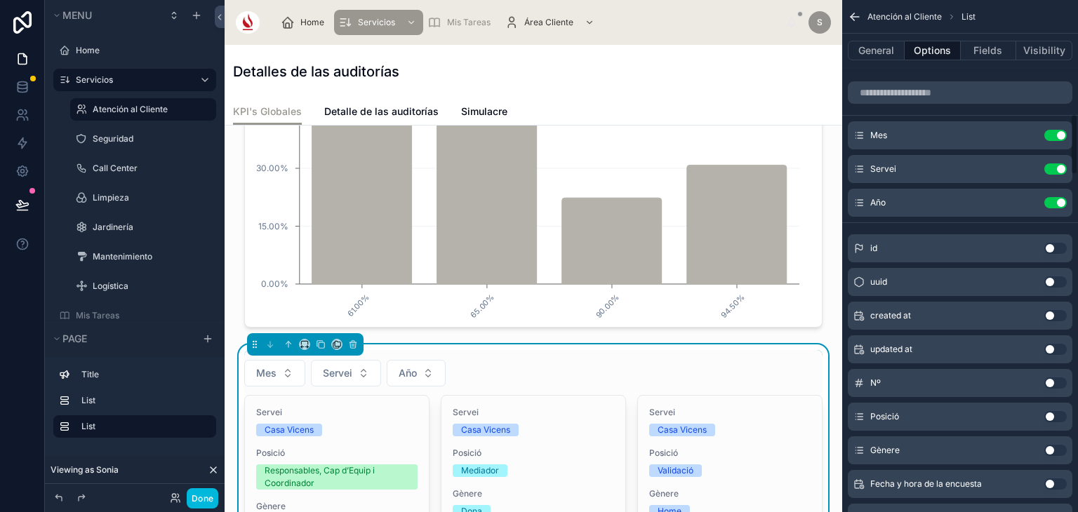
type input "***"
click at [0, 0] on icon "scrollable content" at bounding box center [0, 0] width 0 height 0
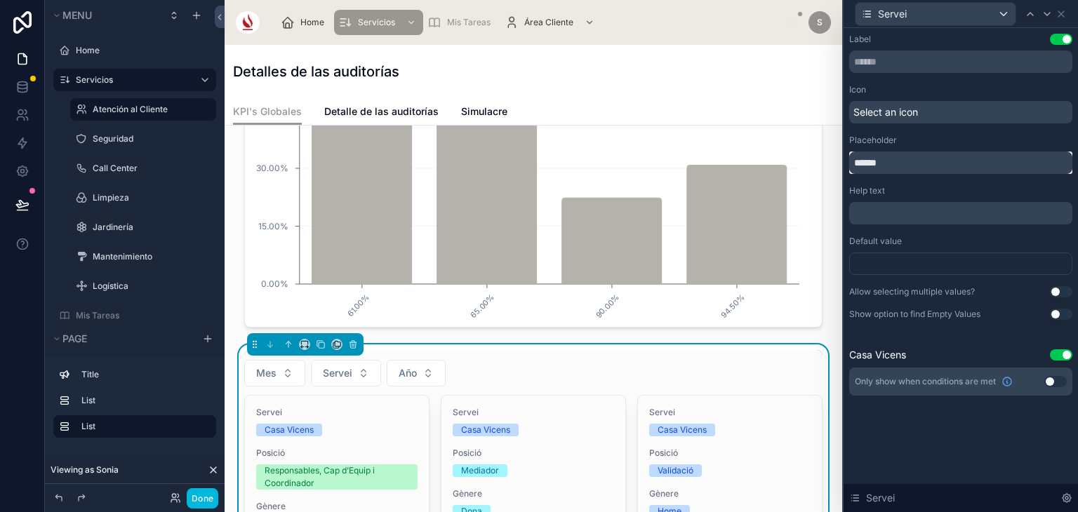
click at [894, 163] on input "******" at bounding box center [960, 163] width 223 height 22
type input "********"
click at [209, 506] on button "Done" at bounding box center [203, 498] width 32 height 20
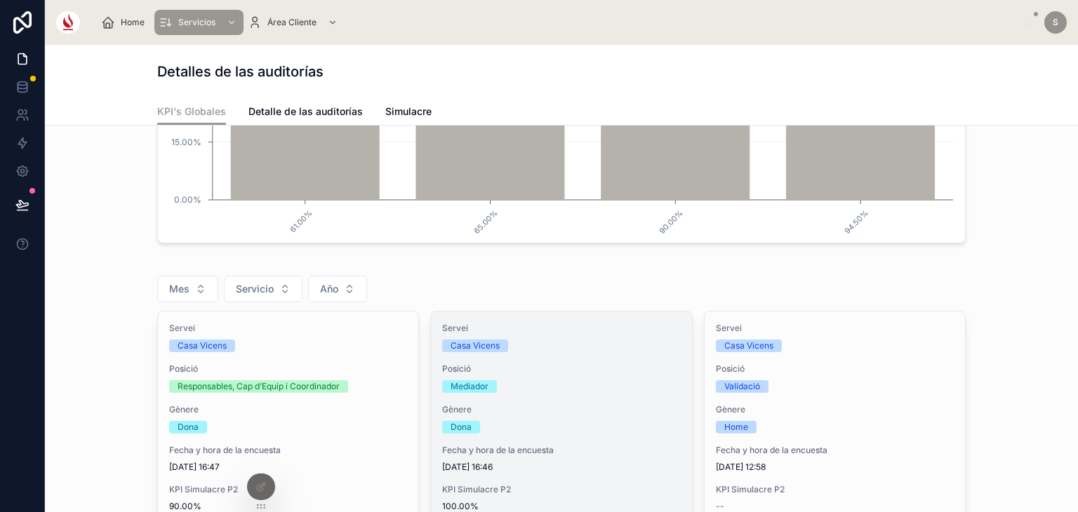
scroll to position [772, 0]
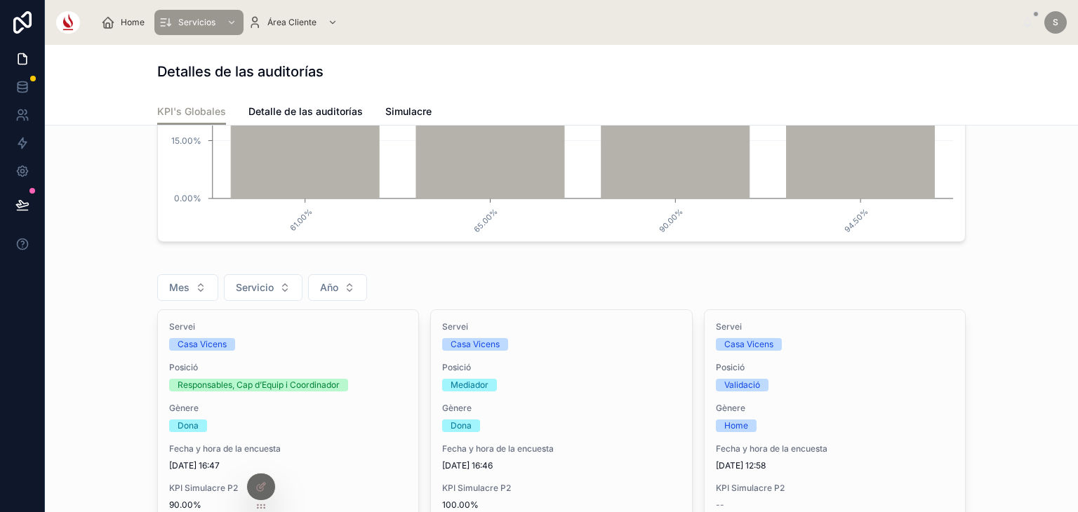
click at [261, 487] on icon at bounding box center [260, 486] width 11 height 11
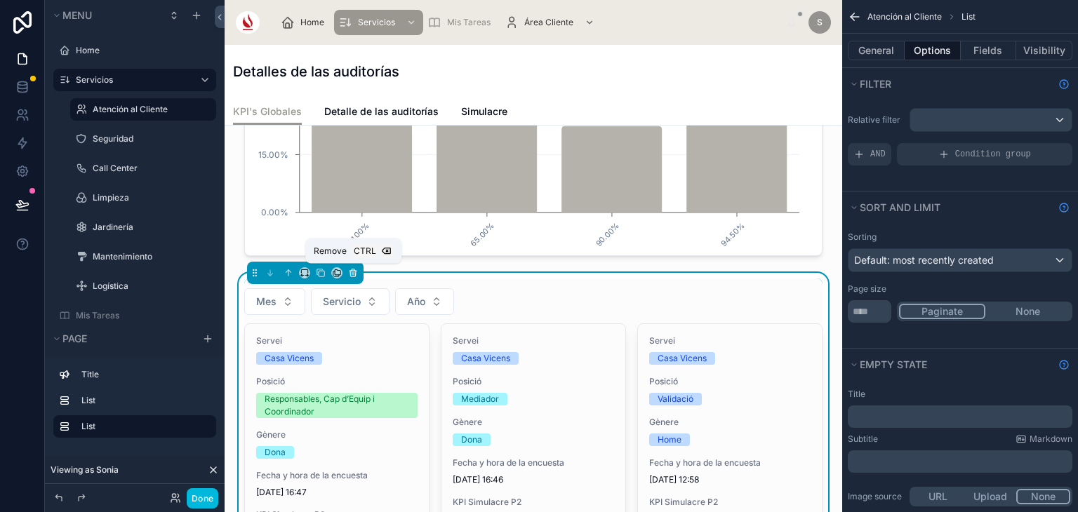
click at [354, 268] on icon at bounding box center [353, 273] width 10 height 10
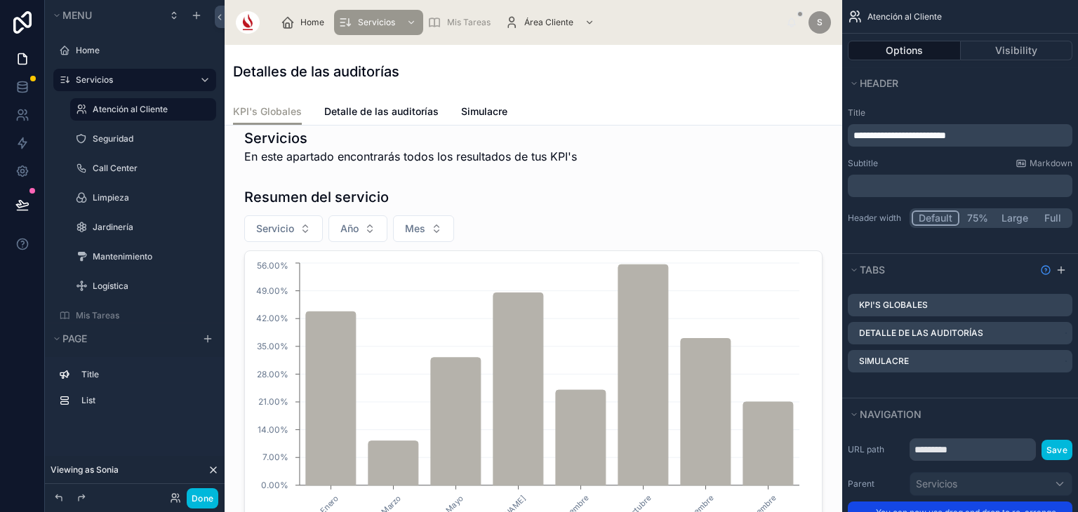
scroll to position [0, 0]
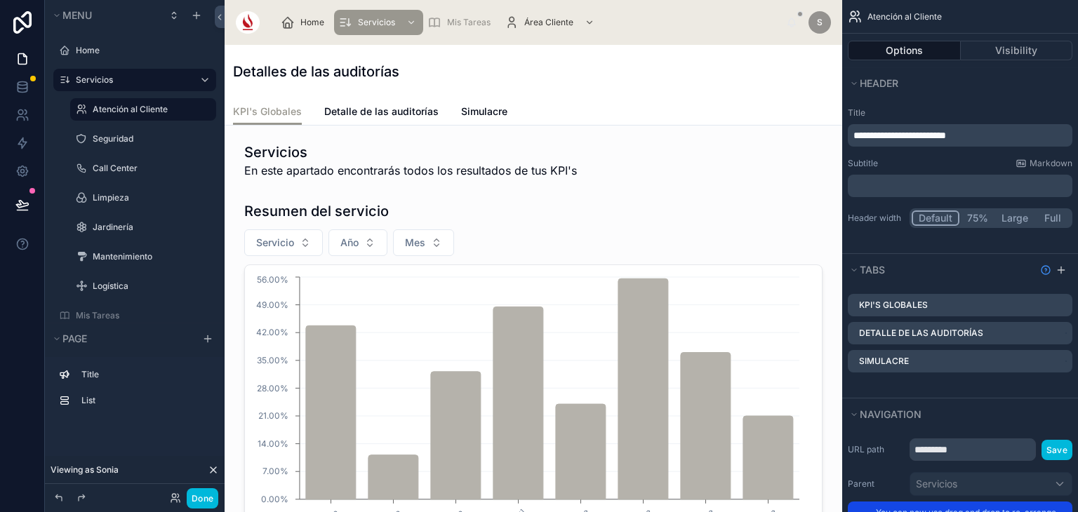
click at [399, 108] on span "Detalle de las auditorías" at bounding box center [381, 112] width 114 height 14
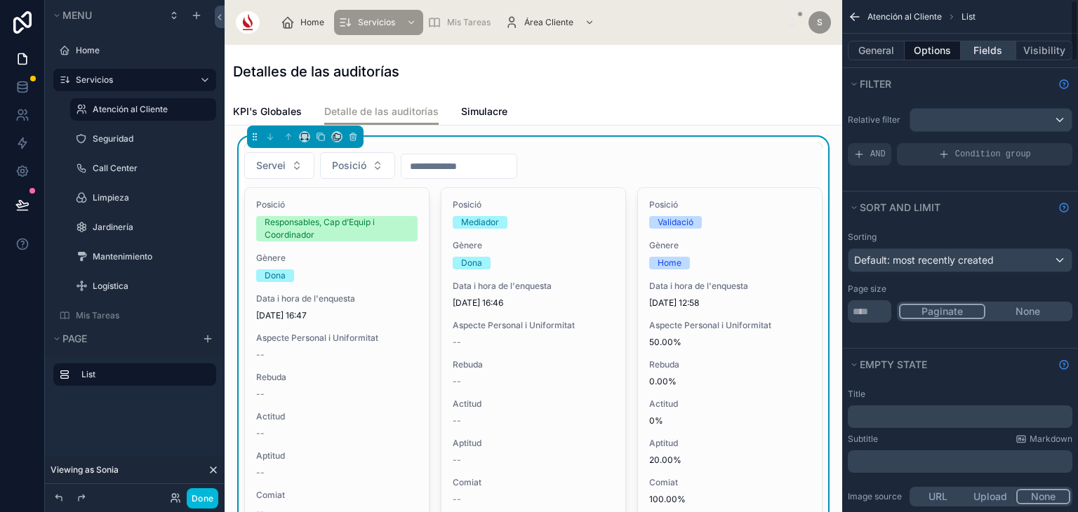
click at [993, 41] on button "Fields" at bounding box center [988, 51] width 56 height 20
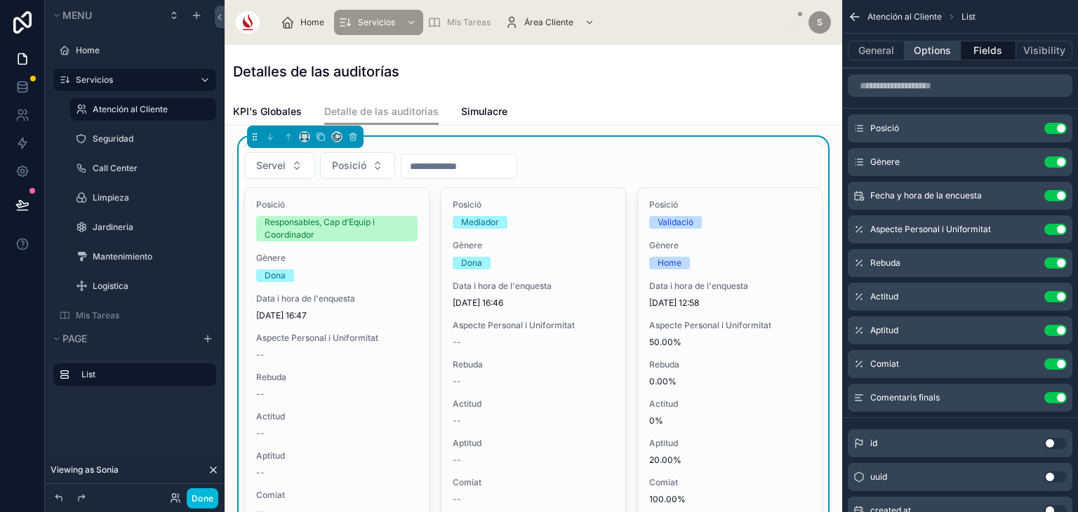
click at [915, 53] on button "Options" at bounding box center [932, 51] width 56 height 20
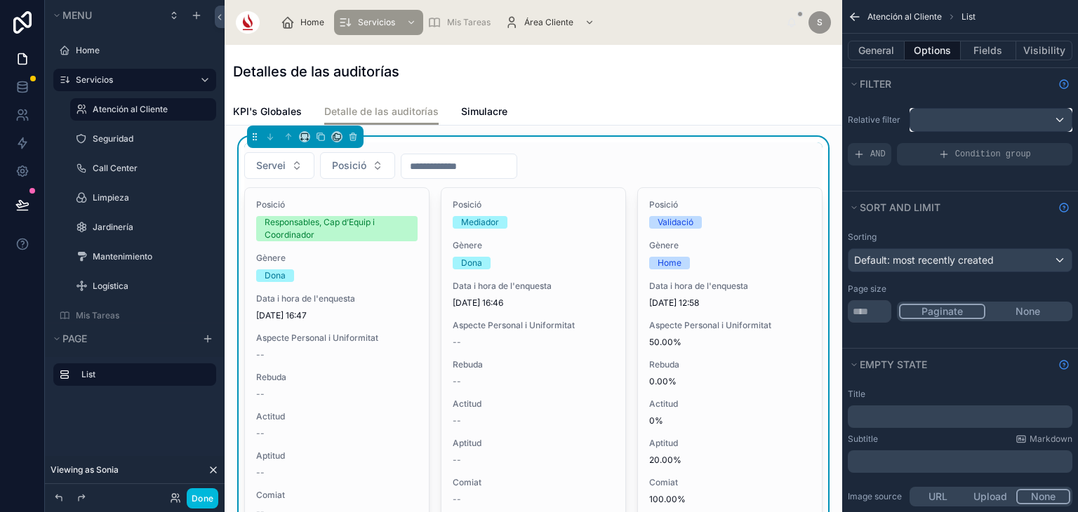
click at [937, 109] on div "scrollable content" at bounding box center [990, 120] width 161 height 22
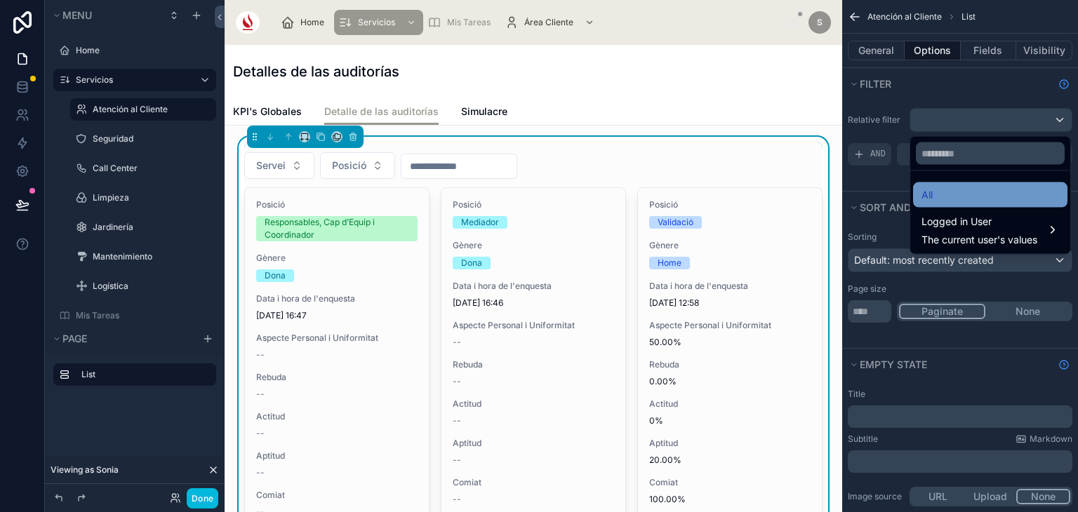
click at [970, 200] on div "All" at bounding box center [990, 195] width 138 height 17
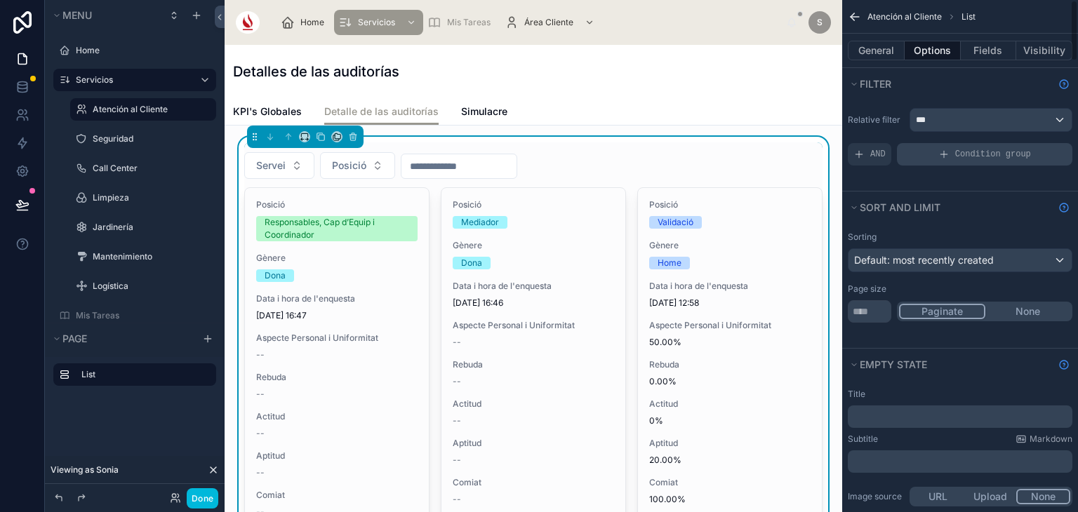
click at [932, 151] on div "Condition group" at bounding box center [984, 154] width 175 height 22
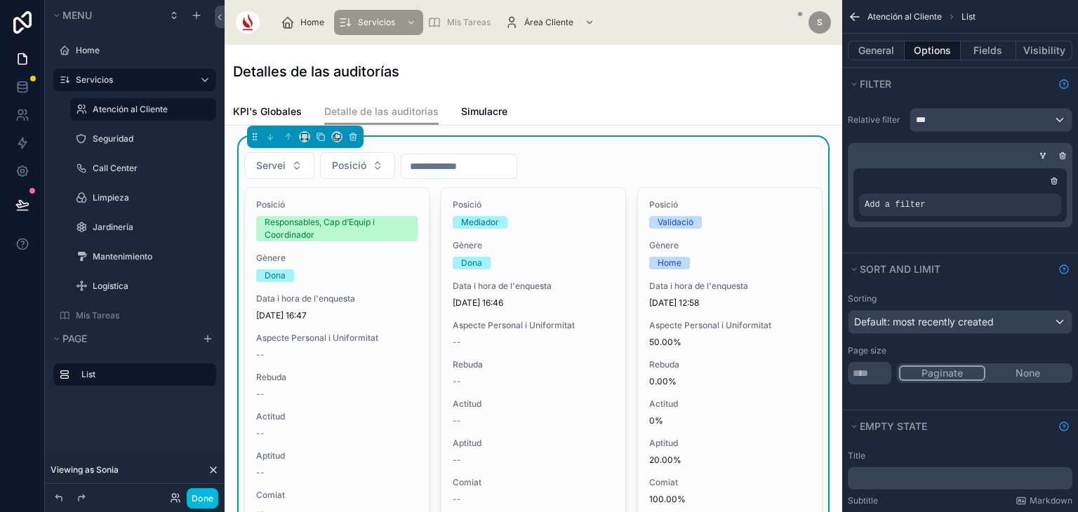
click at [0, 0] on icon "scrollable content" at bounding box center [0, 0] width 0 height 0
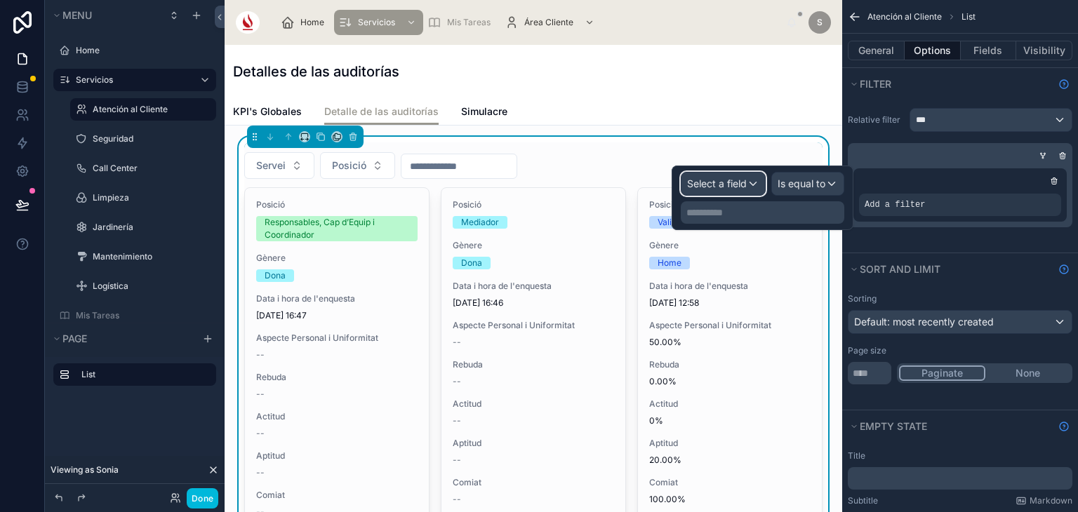
click at [735, 183] on span "Select a field" at bounding box center [717, 184] width 60 height 12
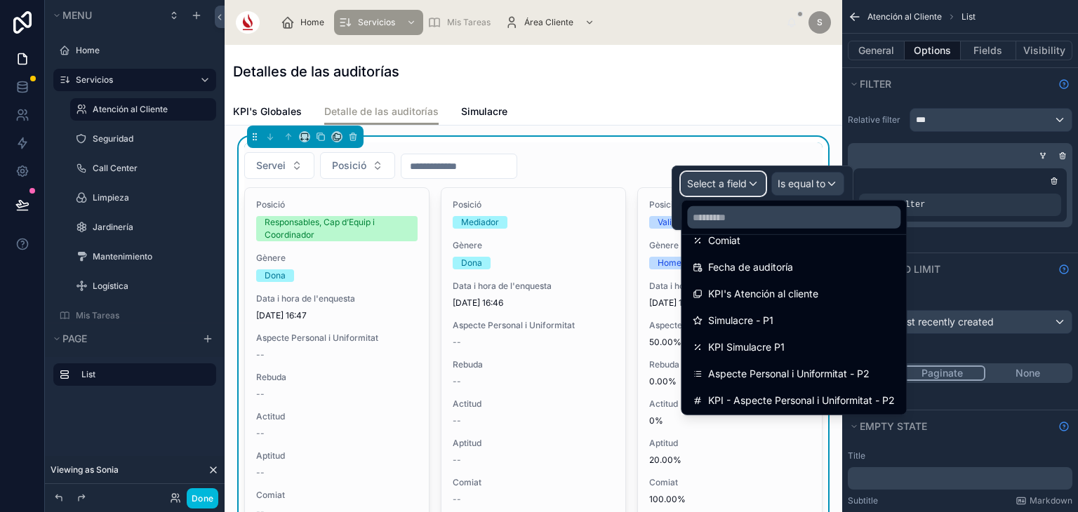
scroll to position [424, 0]
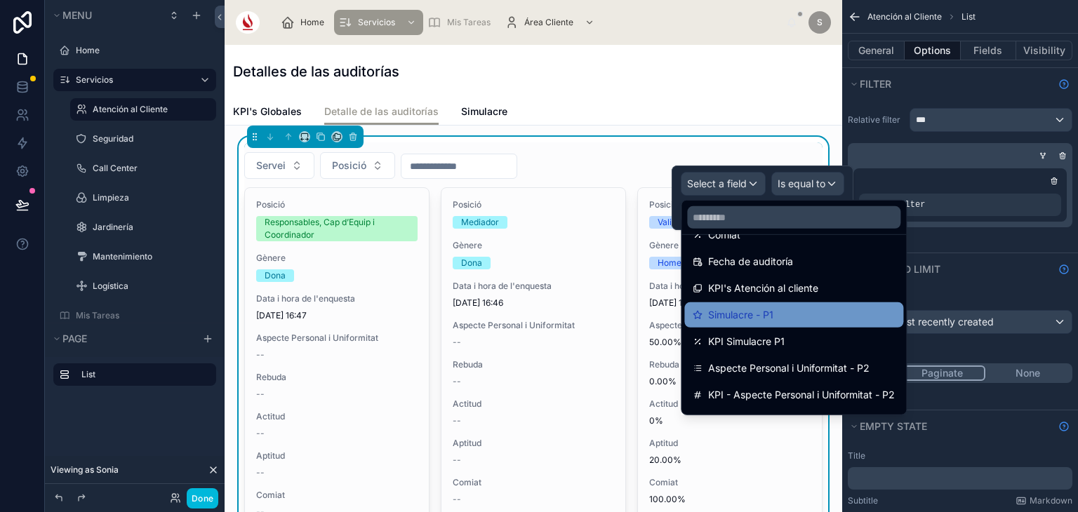
click at [755, 307] on span "Simulacre - P1" at bounding box center [740, 315] width 65 height 17
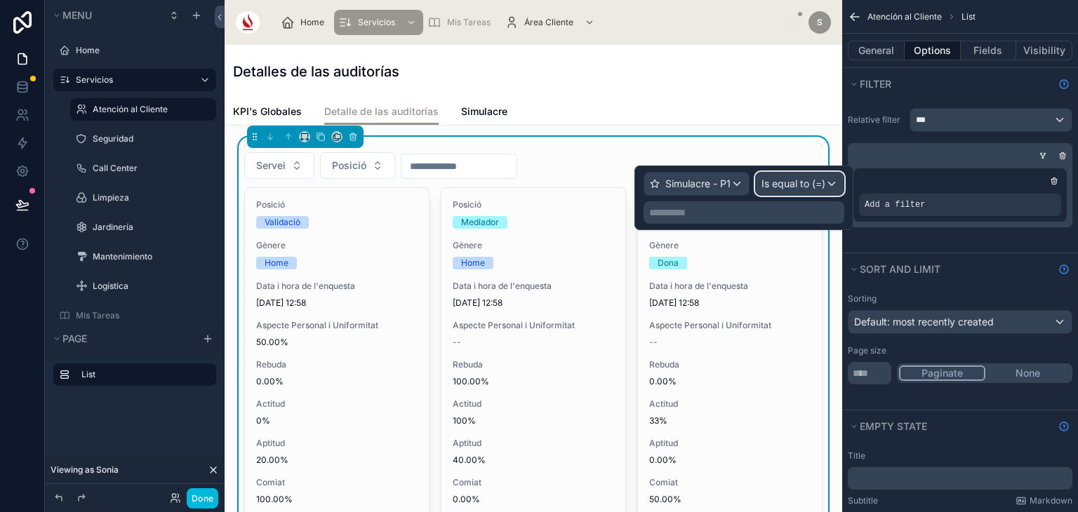
click at [799, 185] on span "Is equal to (=)" at bounding box center [793, 184] width 64 height 14
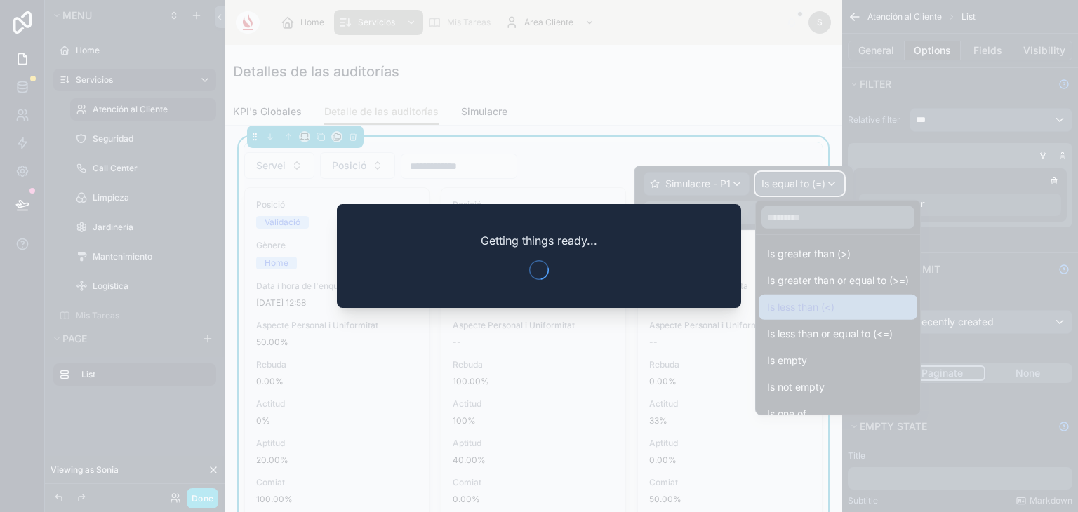
scroll to position [100, 0]
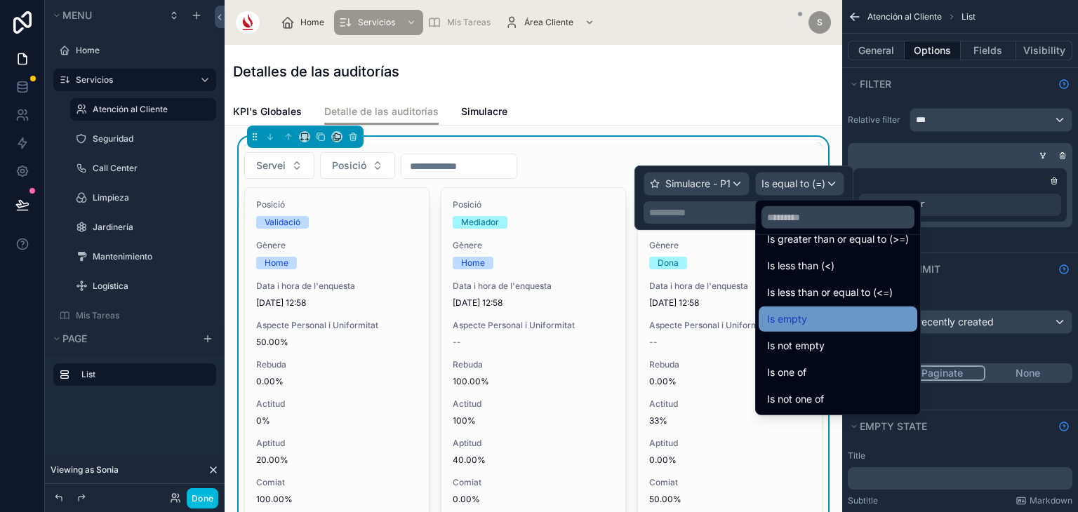
click at [825, 328] on div "Is empty" at bounding box center [837, 319] width 159 height 25
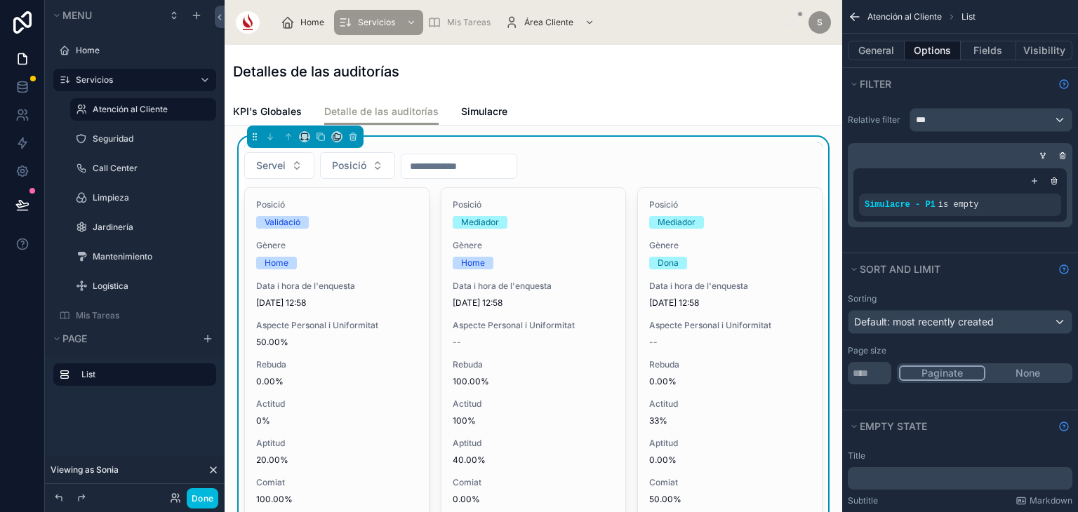
click at [789, 114] on div "KPI's Globales Detalle de las auditorías Simulacre" at bounding box center [533, 111] width 601 height 27
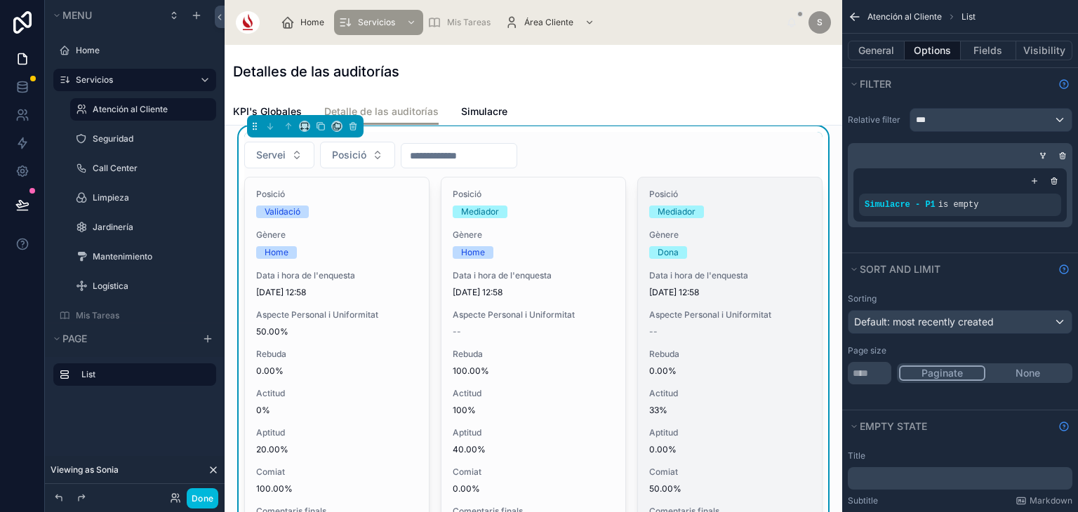
scroll to position [0, 0]
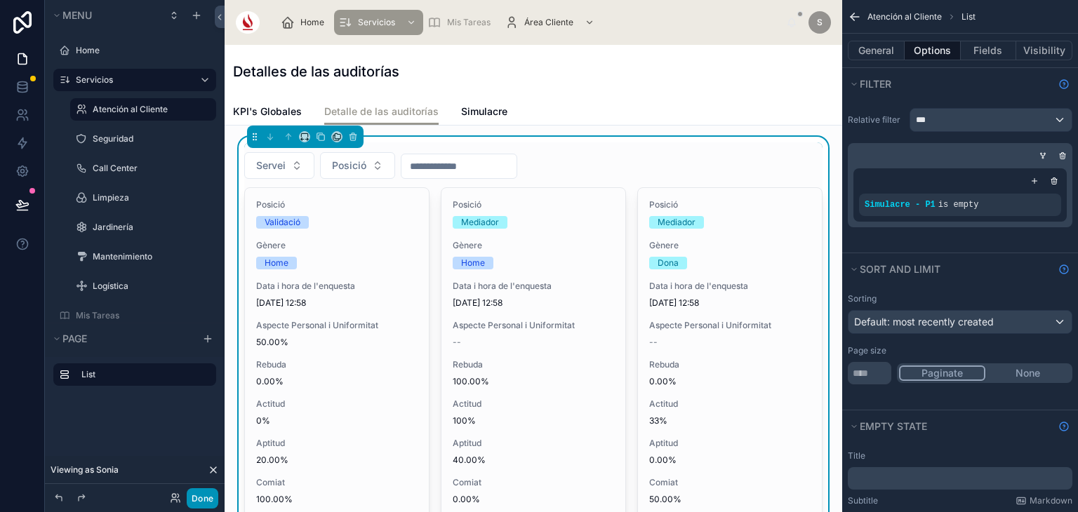
click at [194, 488] on button "Done" at bounding box center [203, 498] width 32 height 20
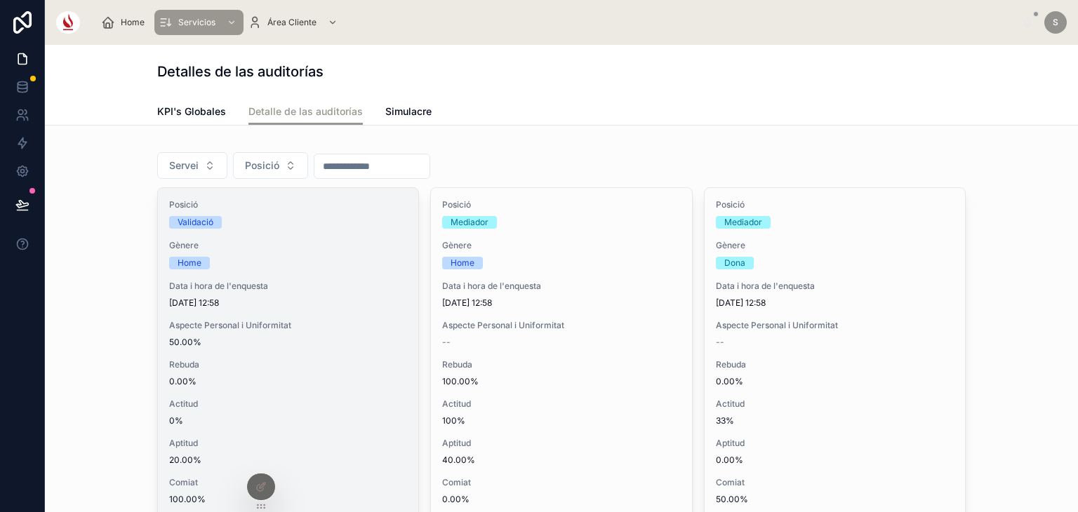
click at [345, 295] on div "Data i hora de l'enquesta 10/12/2025 12:58" at bounding box center [288, 295] width 238 height 28
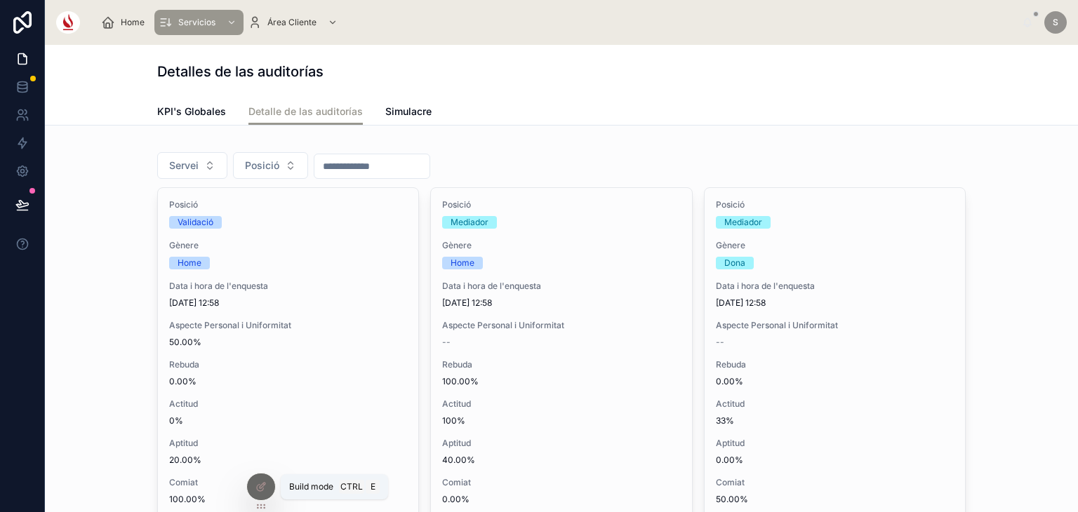
click at [257, 488] on icon at bounding box center [260, 488] width 6 height 6
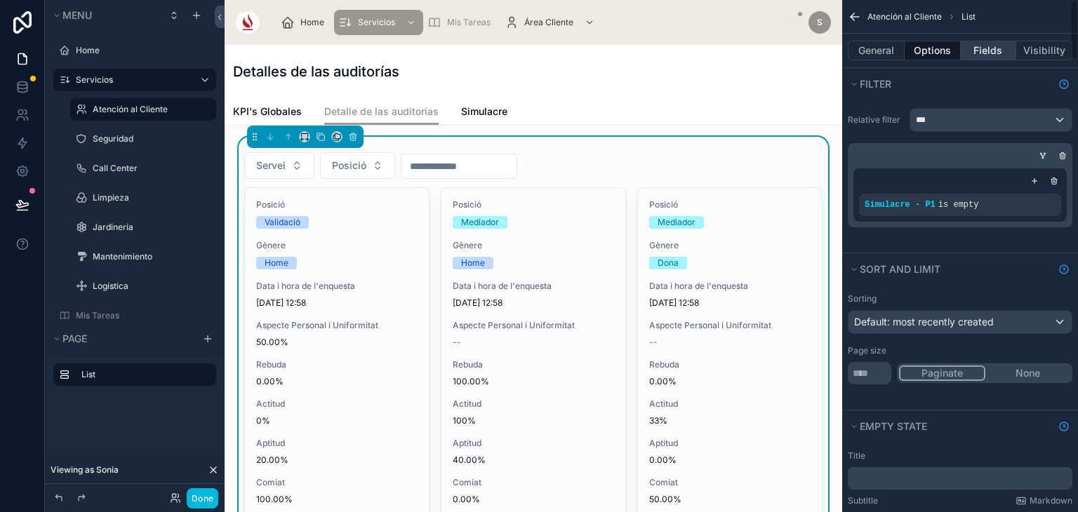
click at [997, 55] on button "Fields" at bounding box center [988, 51] width 56 height 20
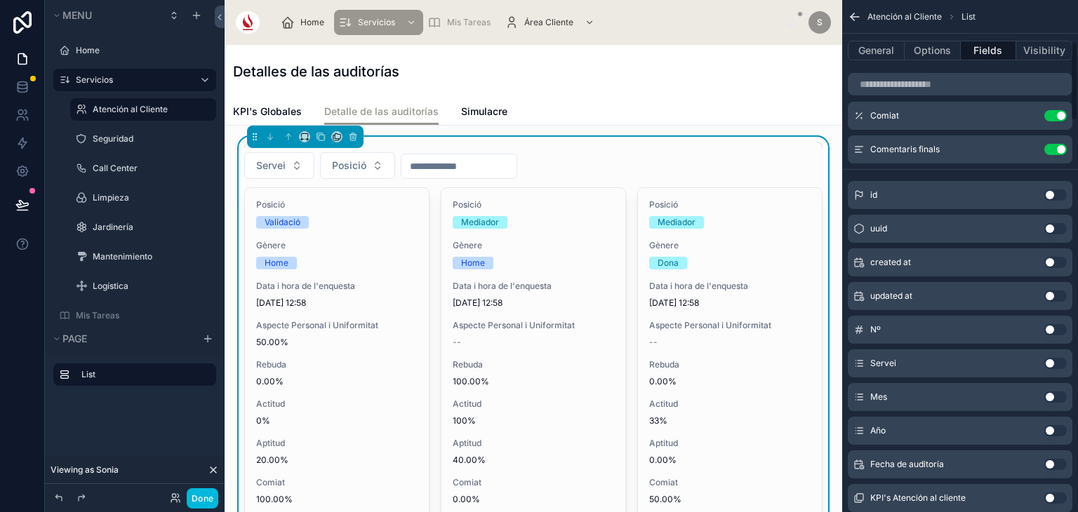
scroll to position [267, 0]
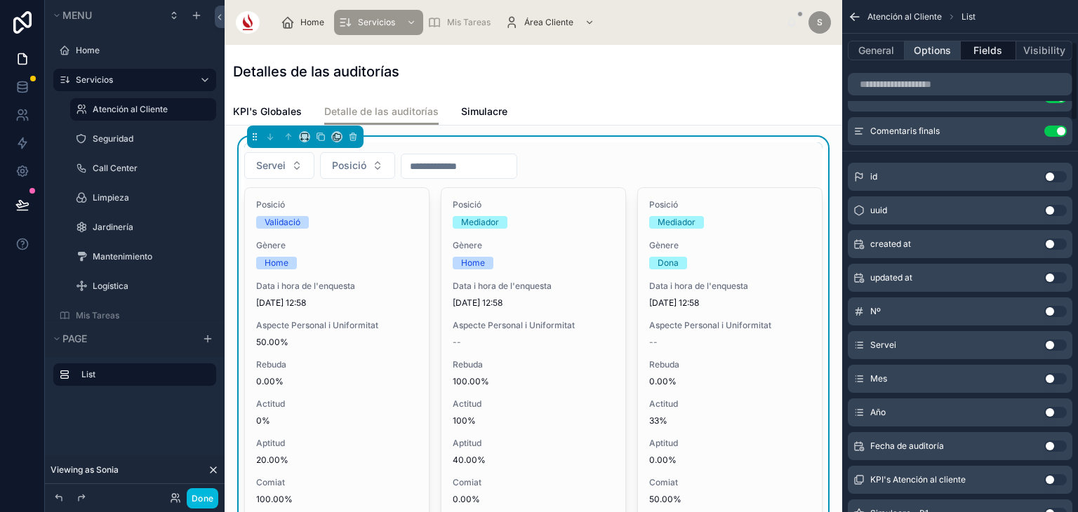
click at [923, 50] on button "Options" at bounding box center [932, 51] width 56 height 20
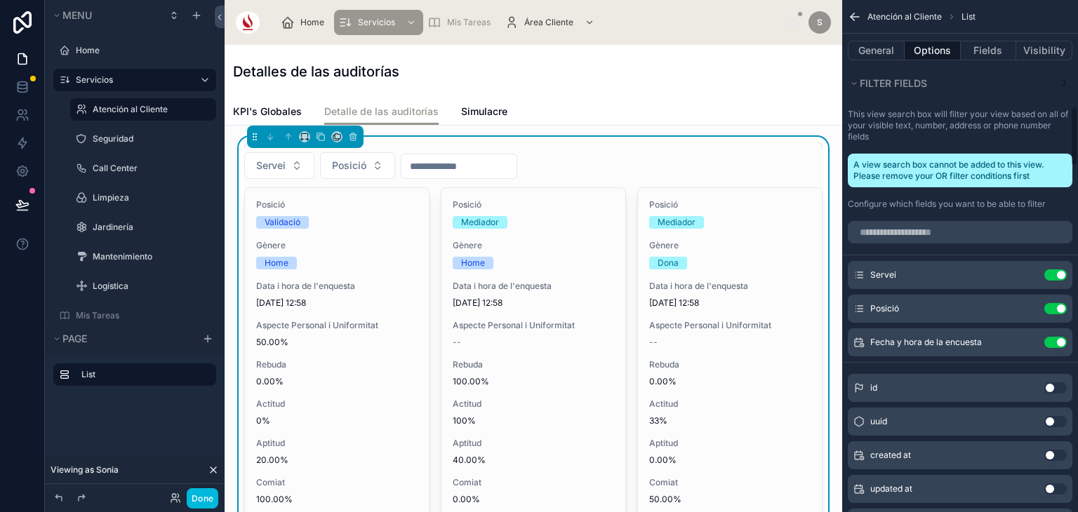
scroll to position [909, 0]
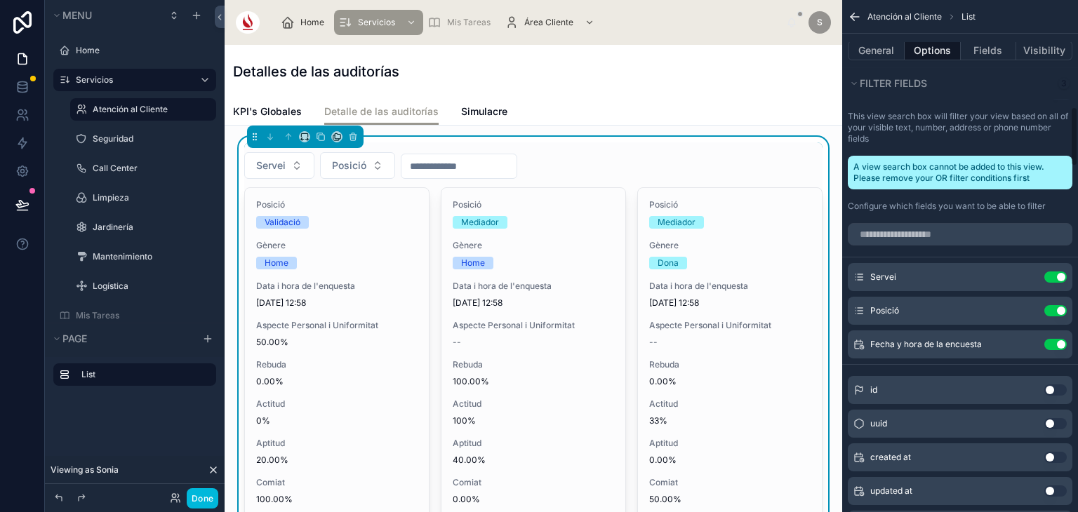
click at [0, 0] on icon "scrollable content" at bounding box center [0, 0] width 0 height 0
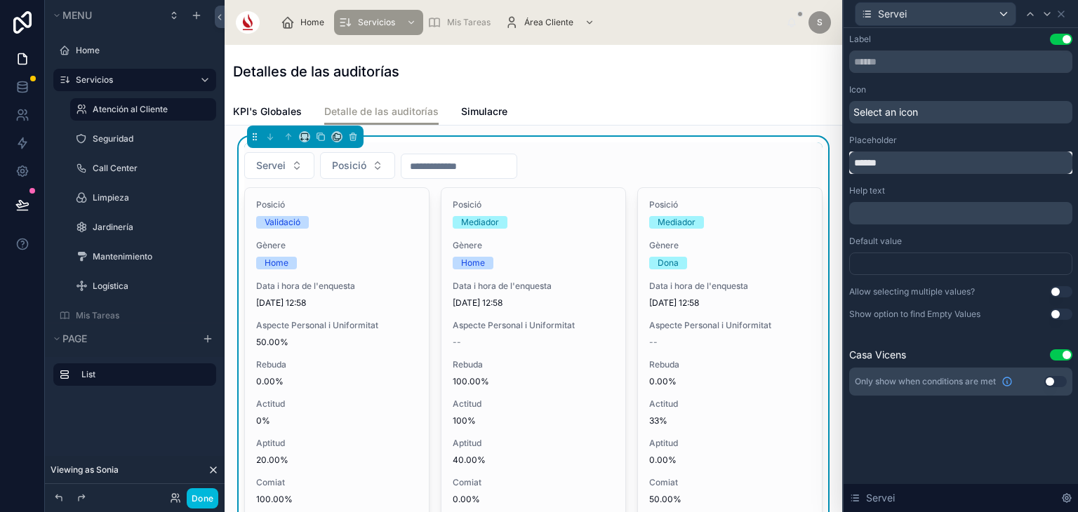
drag, startPoint x: 889, startPoint y: 169, endPoint x: 826, endPoint y: 168, distance: 62.5
click at [826, 168] on div "Servei Label Use setting Icon Select an icon Placeholder ****** Help text ﻿ Def…" at bounding box center [539, 256] width 1078 height 512
type input "********"
click at [1046, 9] on icon at bounding box center [1046, 13] width 11 height 11
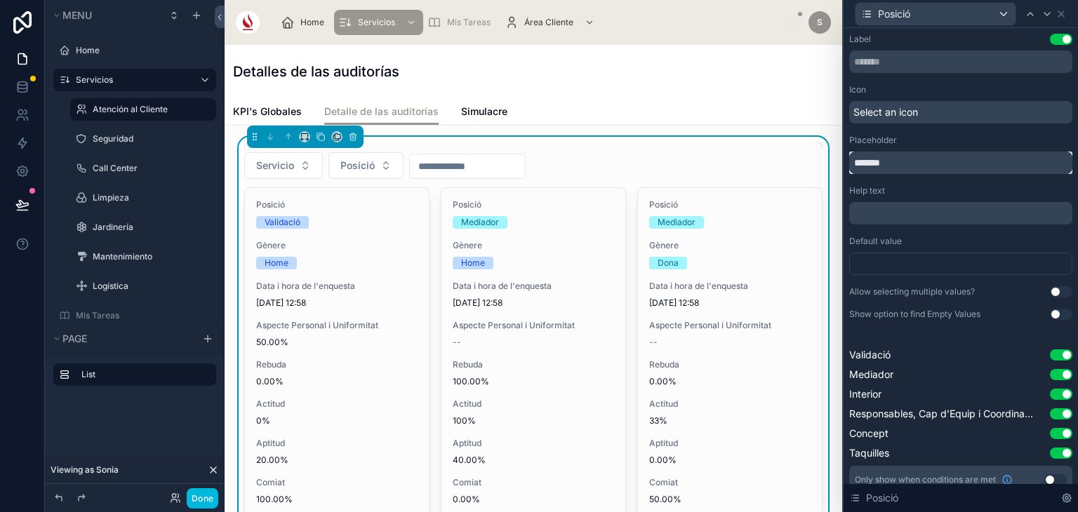
click at [902, 154] on input "*******" at bounding box center [960, 163] width 223 height 22
type input "********"
click at [1046, 14] on icon at bounding box center [1047, 14] width 6 height 3
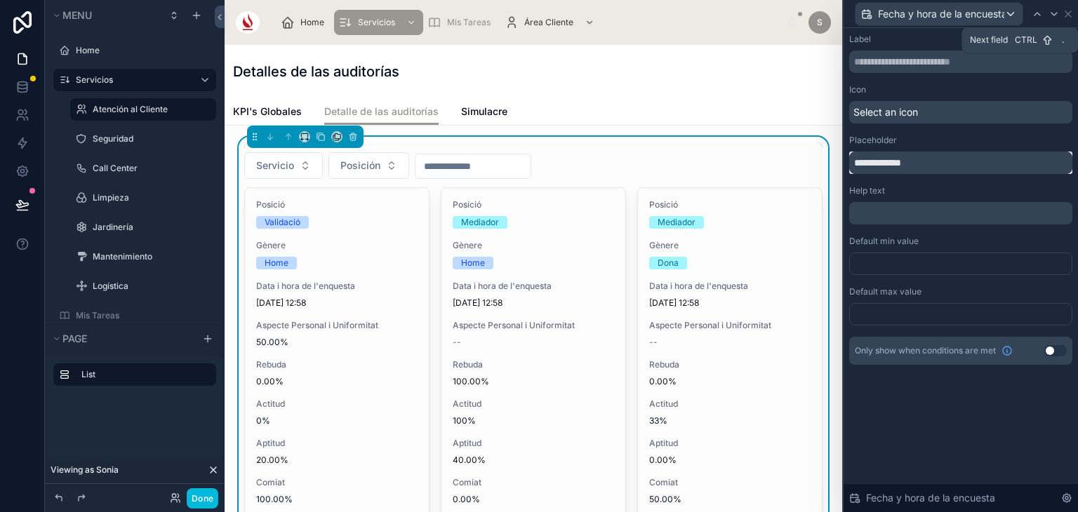
drag, startPoint x: 950, startPoint y: 166, endPoint x: 791, endPoint y: 166, distance: 158.6
click at [791, 166] on div "**********" at bounding box center [539, 256] width 1078 height 512
type input "**********"
click at [1068, 20] on div "Fecha y hora de la encuesta" at bounding box center [960, 13] width 223 height 27
click at [1071, 15] on icon at bounding box center [1067, 13] width 11 height 11
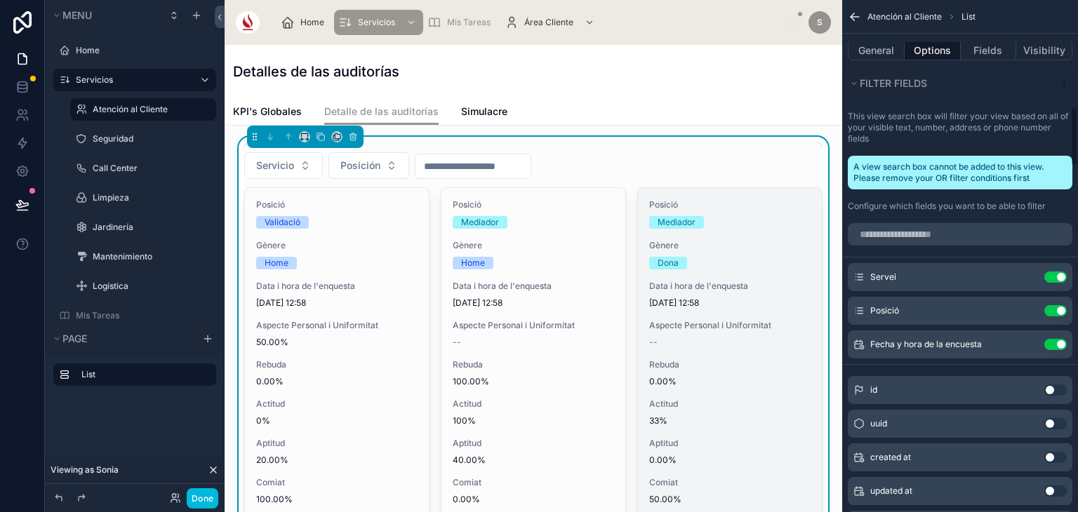
click at [758, 352] on div "Posició Mediador Gènere Dona Data i hora de l'enquesta 11/9/2025 12:58 Aspecte …" at bounding box center [730, 372] width 184 height 368
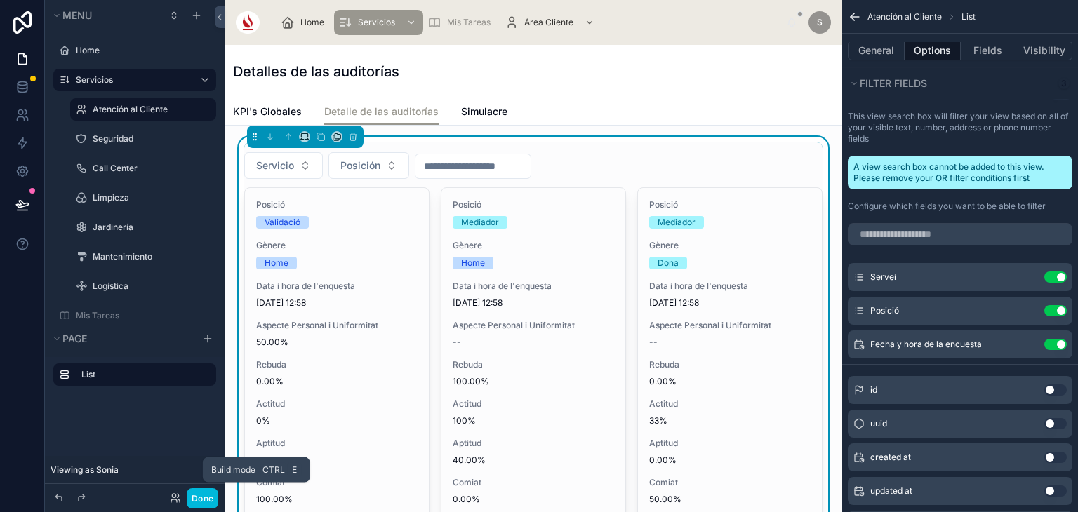
drag, startPoint x: 195, startPoint y: 493, endPoint x: 424, endPoint y: 3, distance: 540.5
click at [195, 493] on button "Done" at bounding box center [203, 498] width 32 height 20
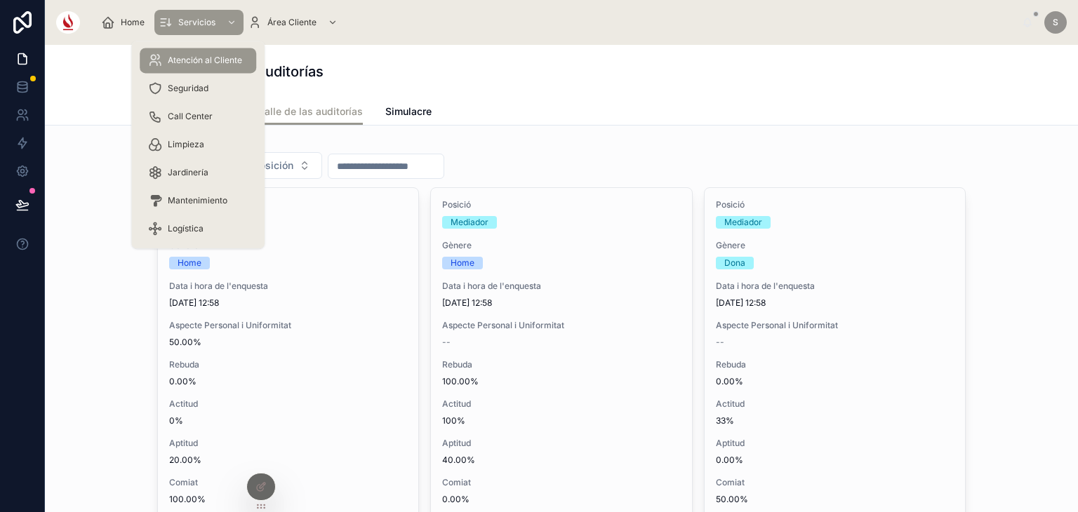
click at [199, 34] on link "Servicios" at bounding box center [198, 22] width 89 height 25
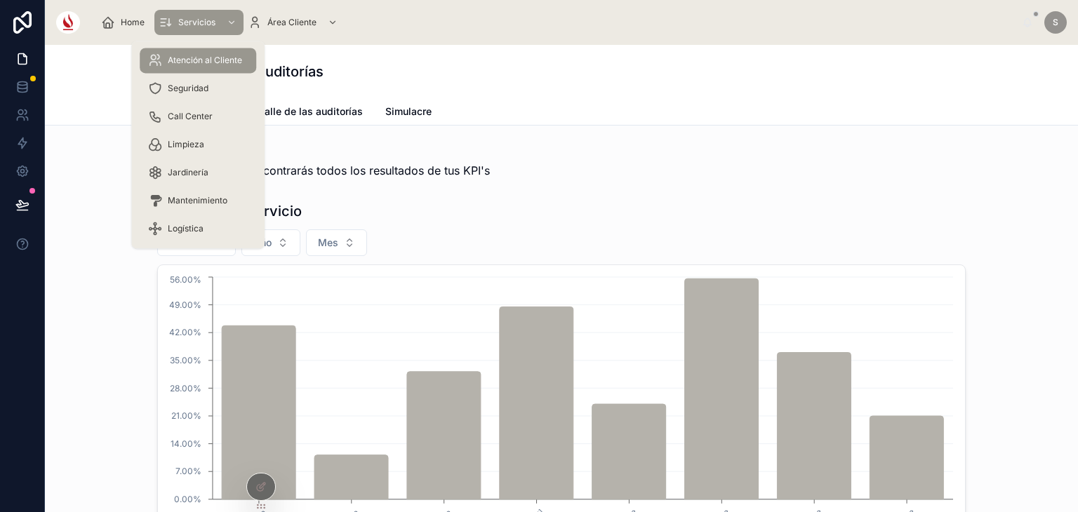
click at [196, 91] on span "Seguridad" at bounding box center [188, 88] width 41 height 11
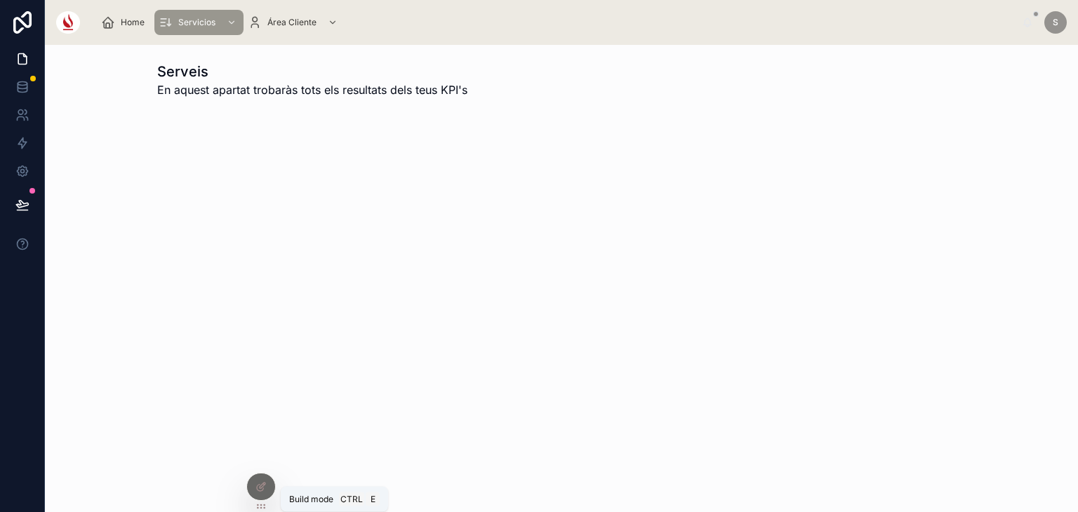
click at [260, 489] on icon at bounding box center [260, 486] width 11 height 11
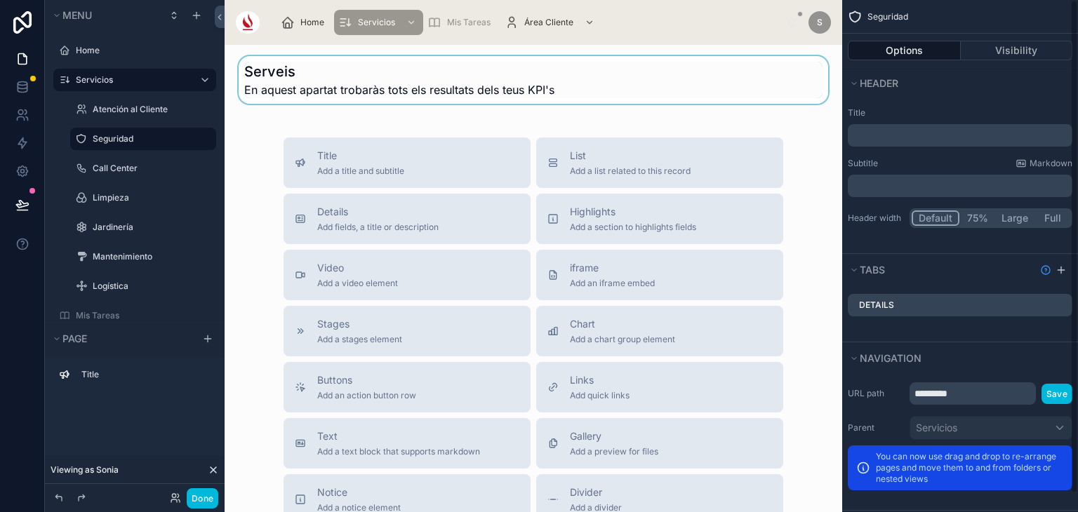
click at [400, 71] on div at bounding box center [533, 80] width 595 height 48
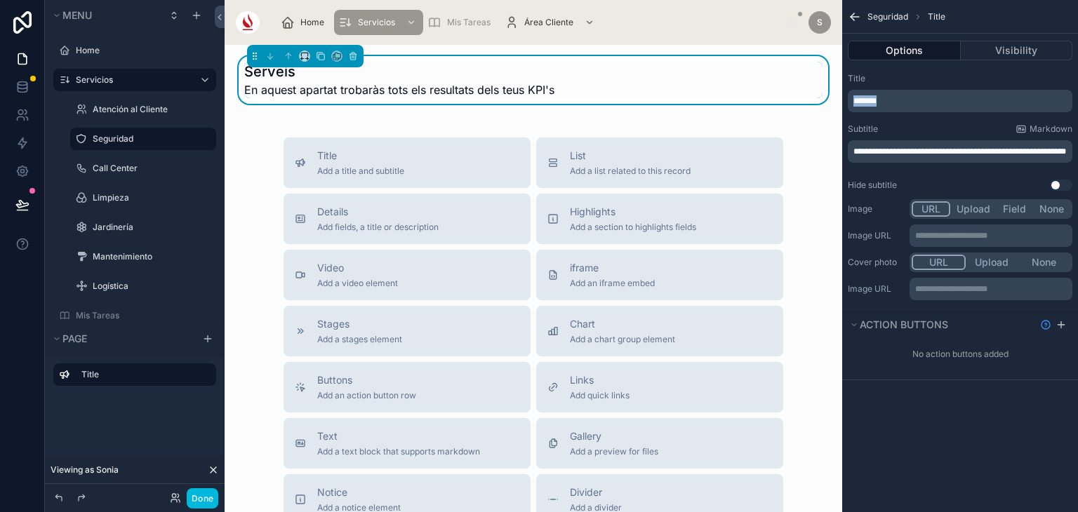
drag, startPoint x: 920, startPoint y: 100, endPoint x: 825, endPoint y: 88, distance: 96.1
click at [825, 88] on div "**********" at bounding box center [651, 256] width 853 height 512
drag, startPoint x: 904, startPoint y: 163, endPoint x: 837, endPoint y: 149, distance: 68.1
click at [837, 149] on div "**********" at bounding box center [651, 256] width 853 height 512
click at [591, 166] on span "Add a list related to this record" at bounding box center [630, 171] width 121 height 11
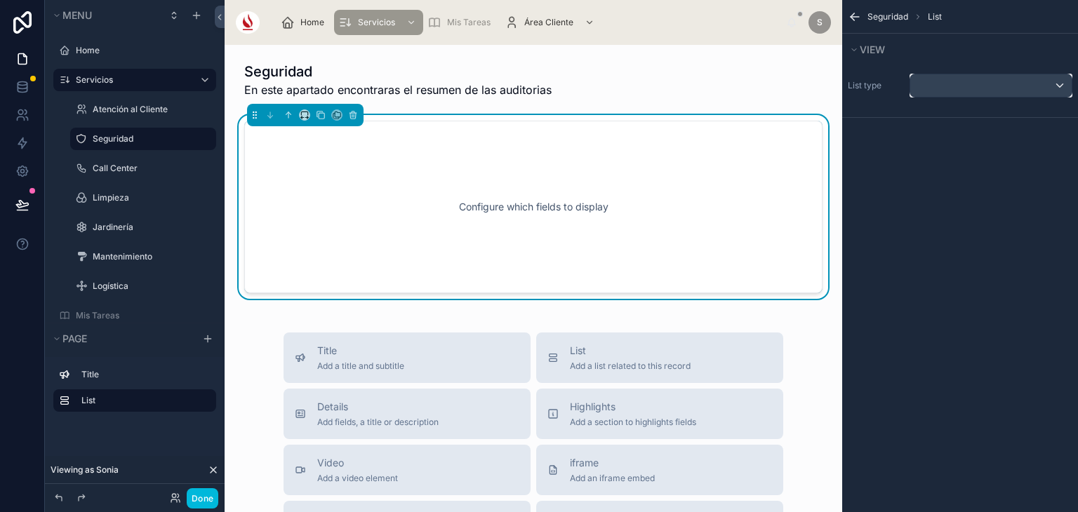
click at [963, 93] on div "scrollable content" at bounding box center [990, 85] width 161 height 22
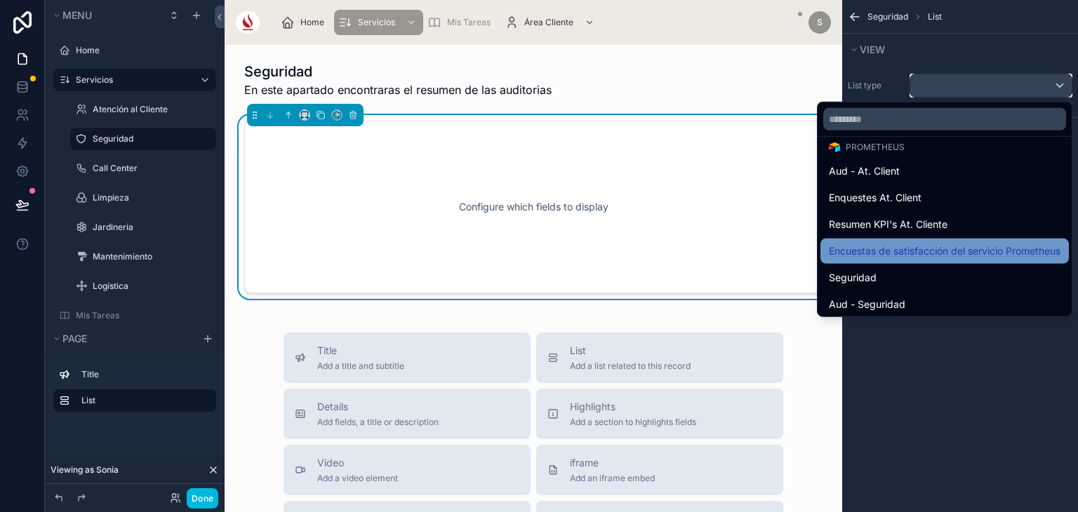
scroll to position [349, 0]
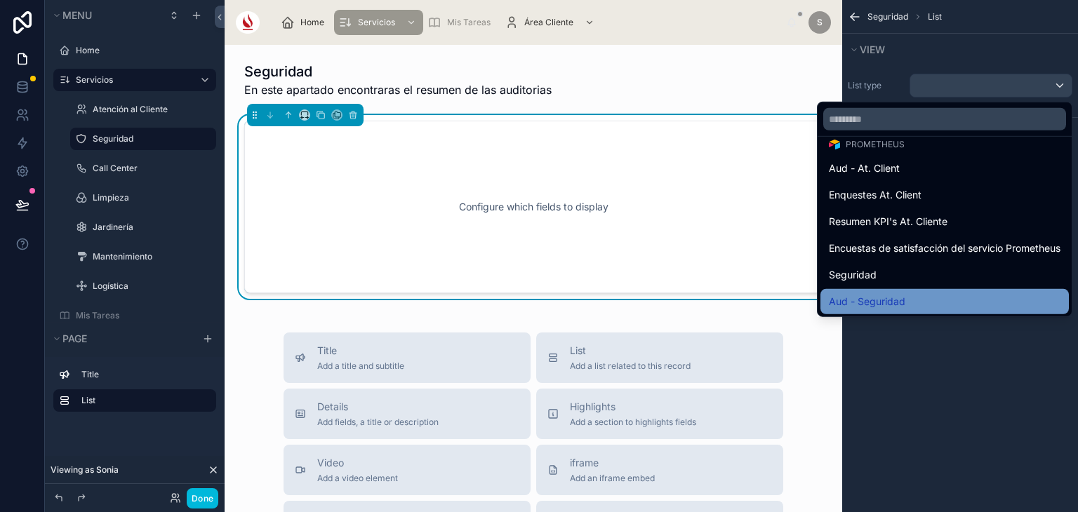
click at [936, 301] on div "Aud - Seguridad" at bounding box center [945, 301] width 232 height 17
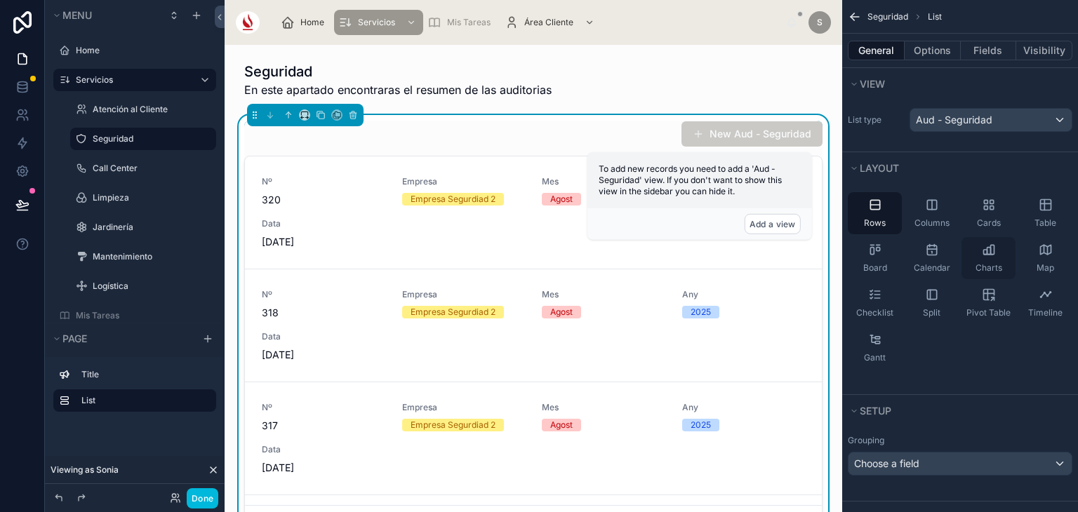
click at [993, 257] on div "Charts" at bounding box center [988, 258] width 54 height 42
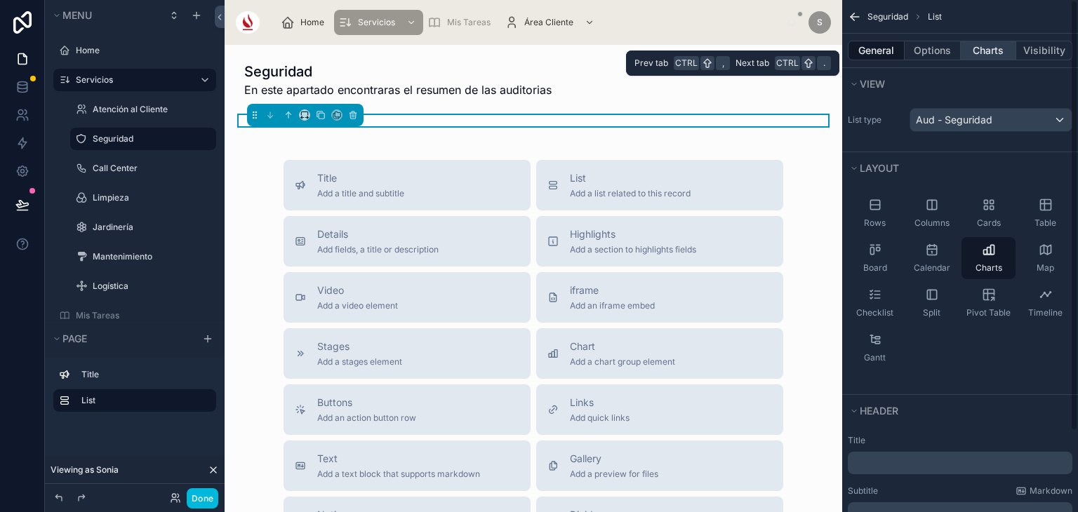
click at [994, 51] on button "Charts" at bounding box center [988, 51] width 56 height 20
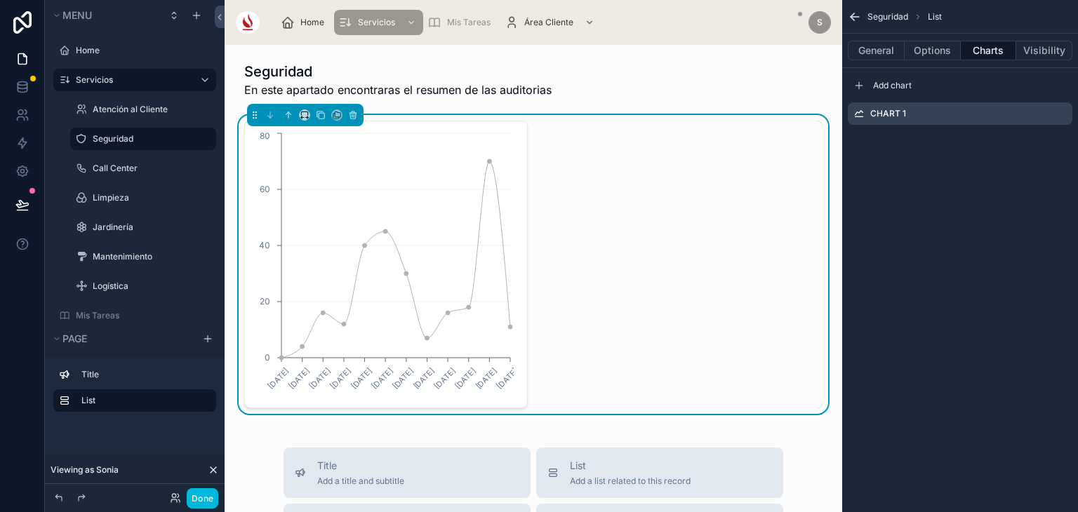
click at [0, 0] on icon "scrollable content" at bounding box center [0, 0] width 0 height 0
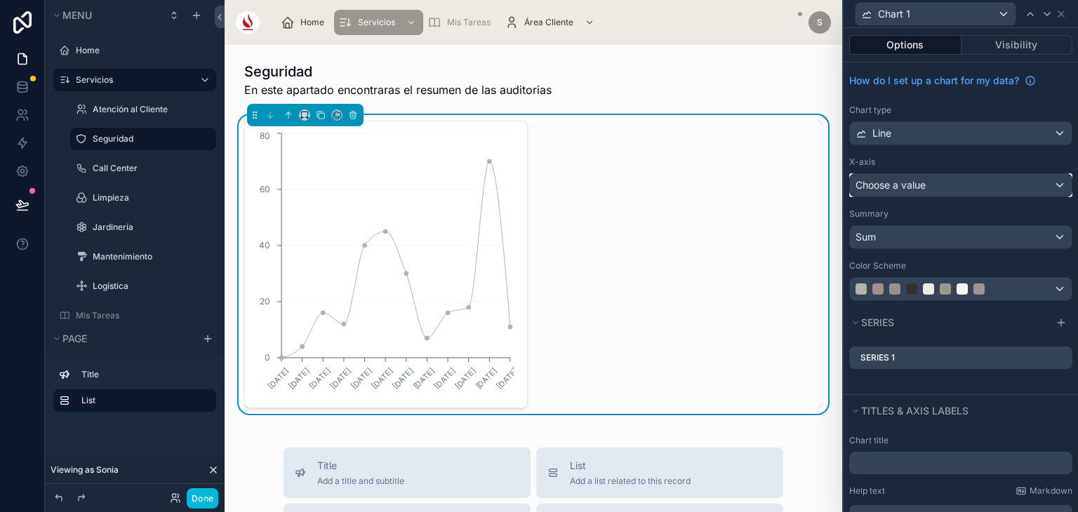
click at [1006, 187] on div "Choose a value" at bounding box center [961, 185] width 222 height 22
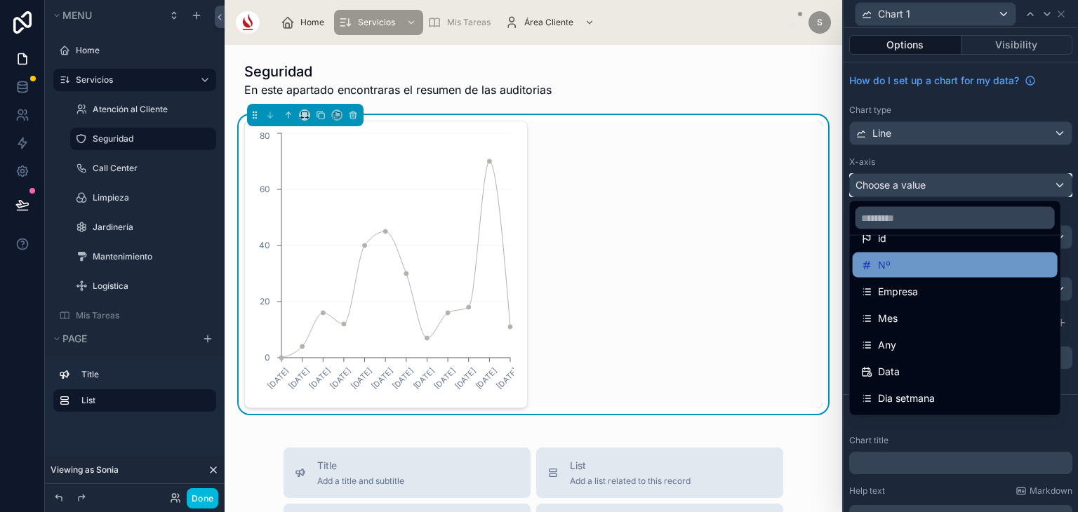
scroll to position [50, 0]
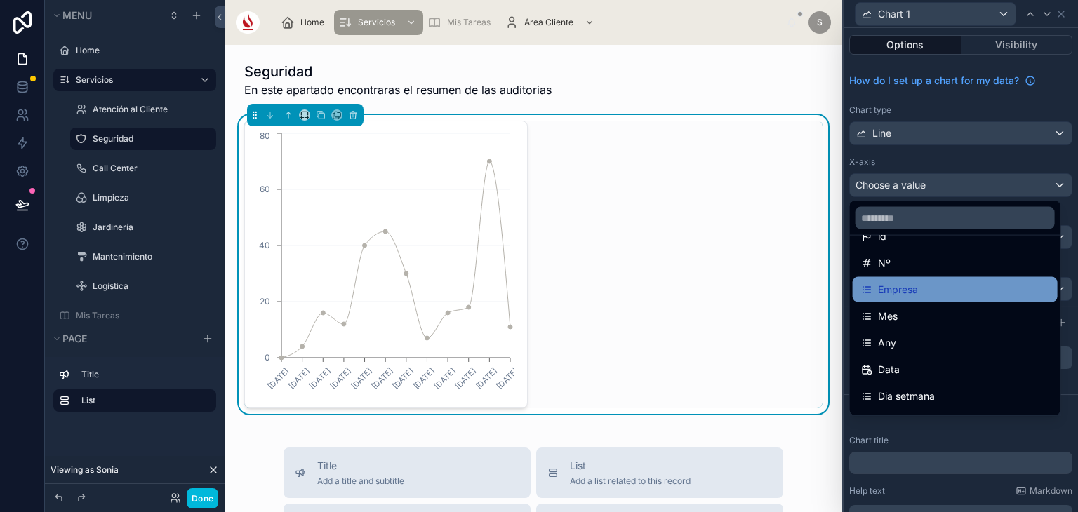
click at [970, 300] on div "Empresa" at bounding box center [954, 289] width 205 height 25
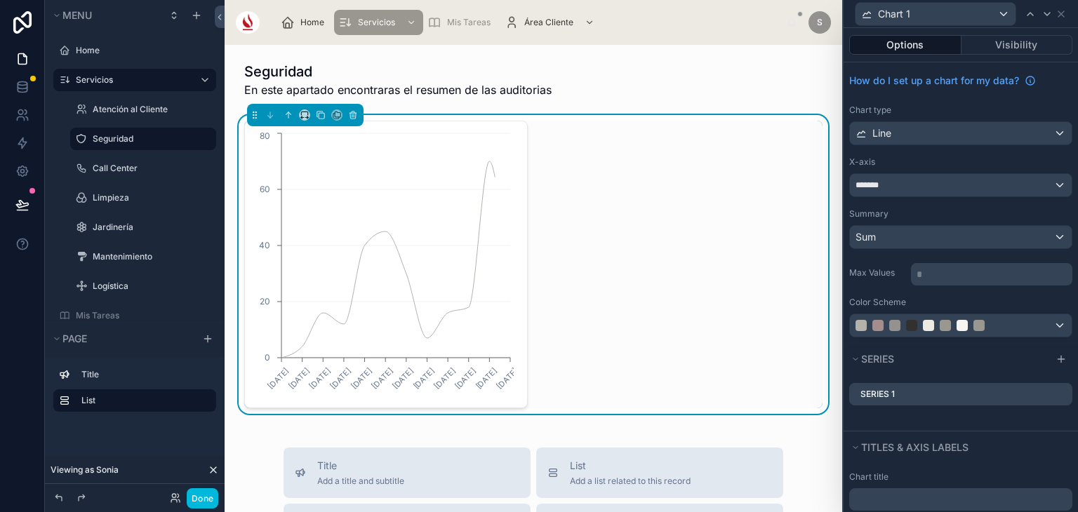
click at [0, 0] on icon at bounding box center [0, 0] width 0 height 0
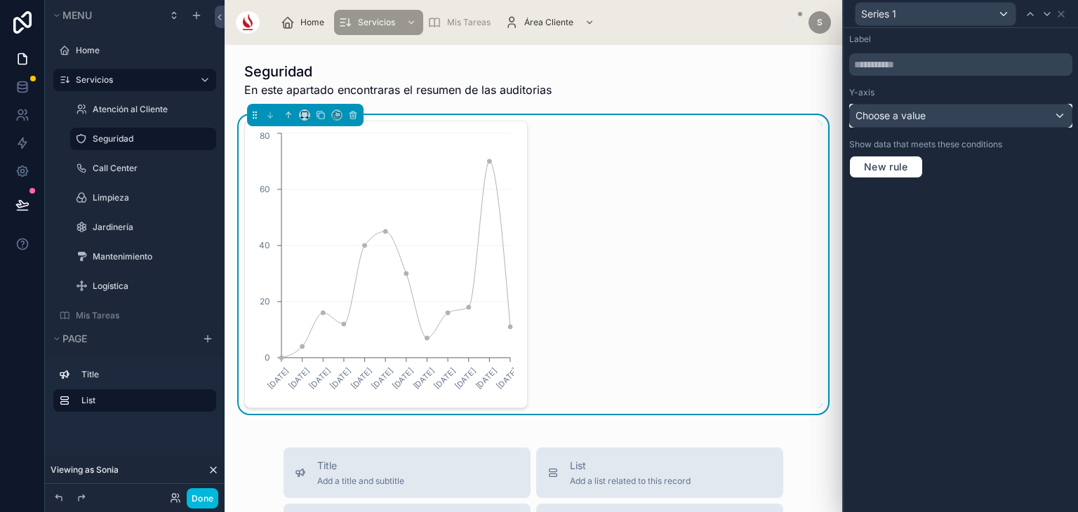
click at [970, 120] on div "Choose a value" at bounding box center [961, 116] width 222 height 22
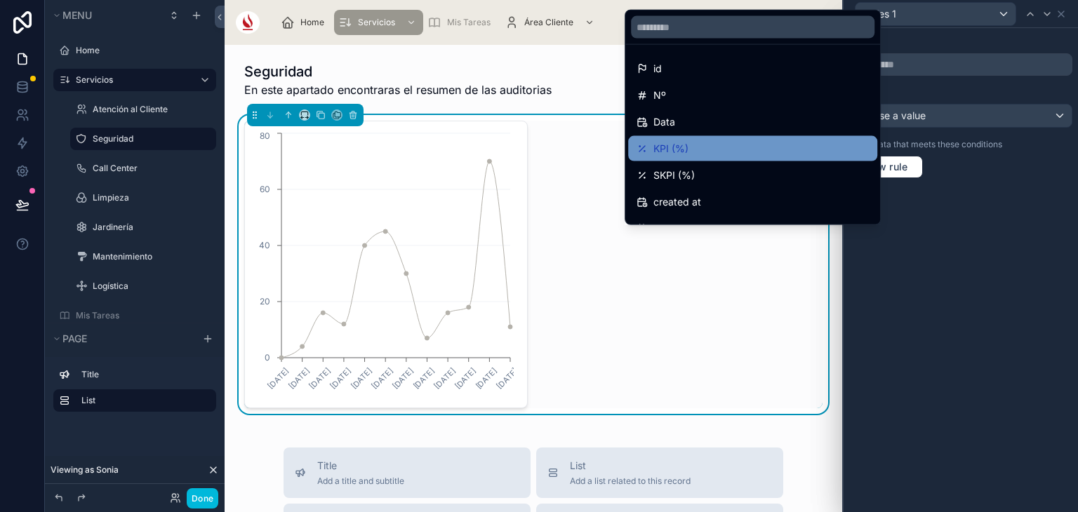
click at [738, 149] on div "KPI (%)" at bounding box center [752, 148] width 232 height 17
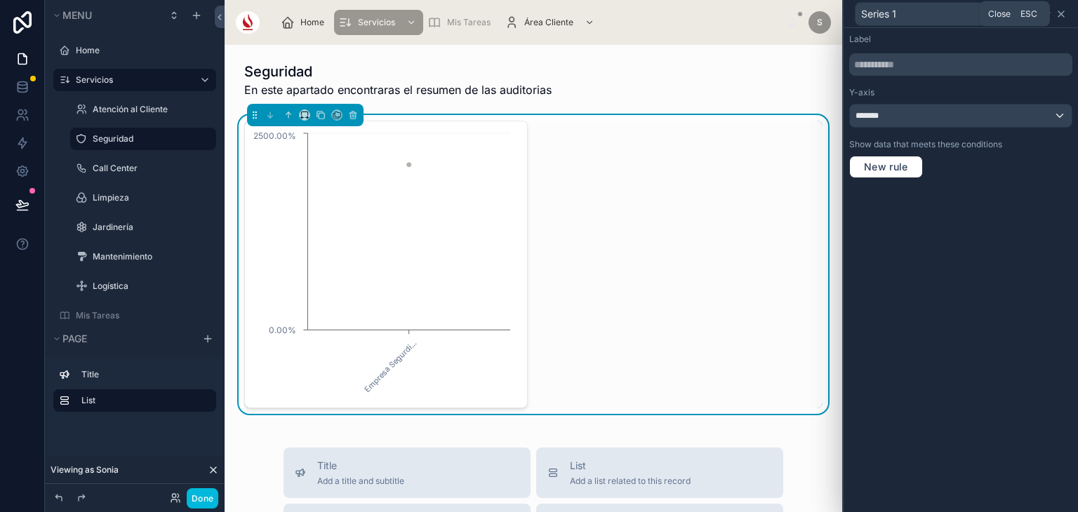
click at [1058, 16] on icon at bounding box center [1061, 14] width 6 height 6
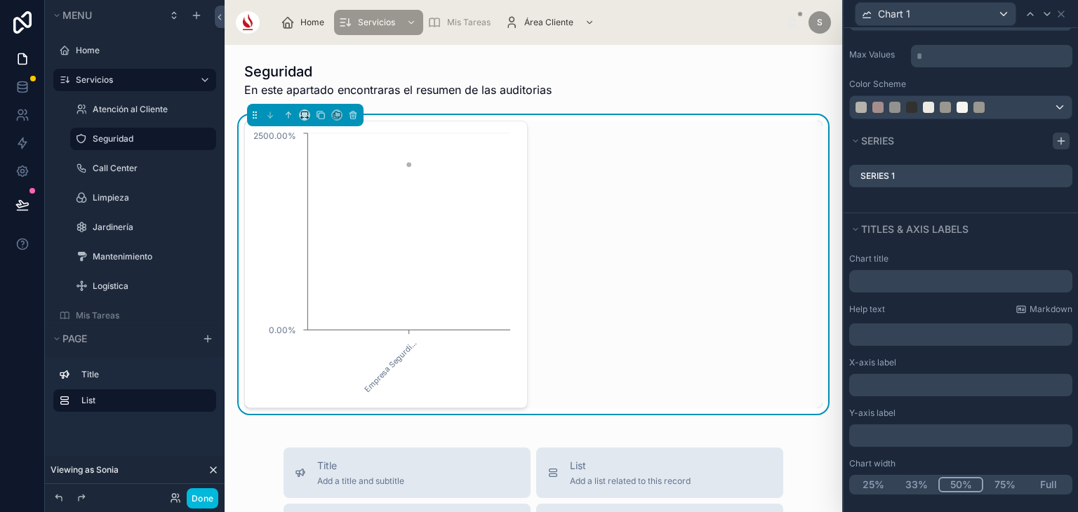
scroll to position [219, 0]
click at [1033, 480] on button "Full" at bounding box center [1047, 483] width 43 height 15
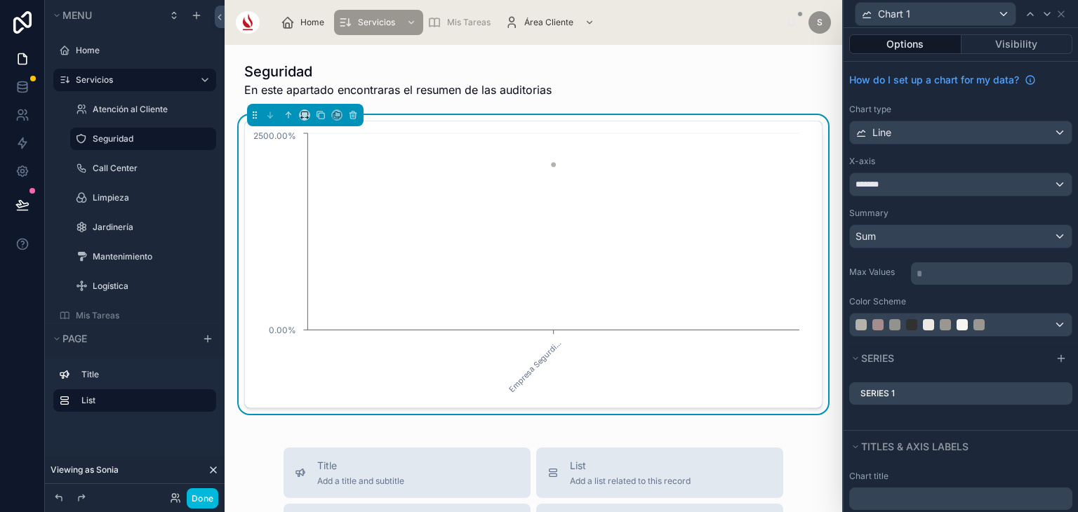
scroll to position [0, 0]
click at [919, 239] on div "Sum" at bounding box center [961, 237] width 222 height 22
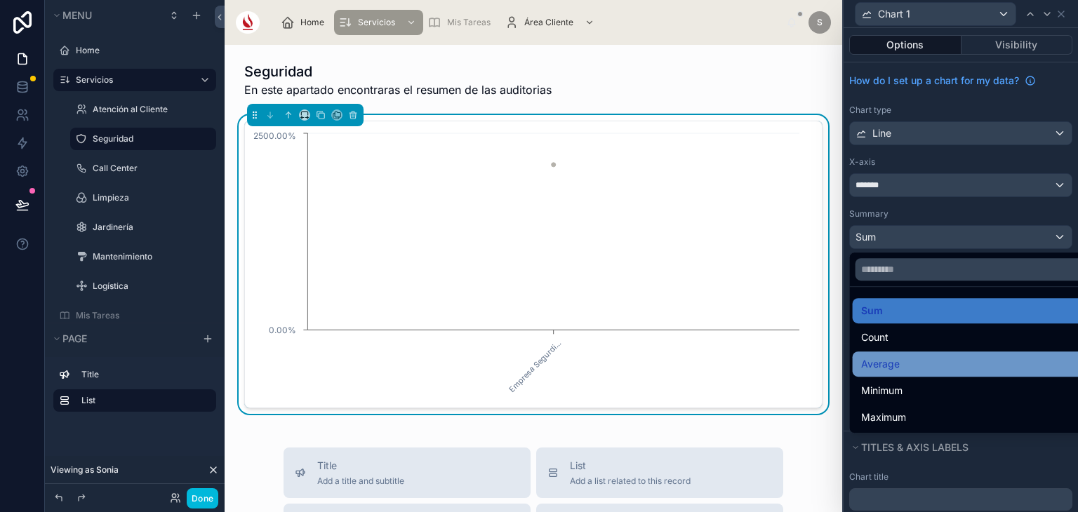
click at [922, 356] on div "Average" at bounding box center [972, 364] width 222 height 17
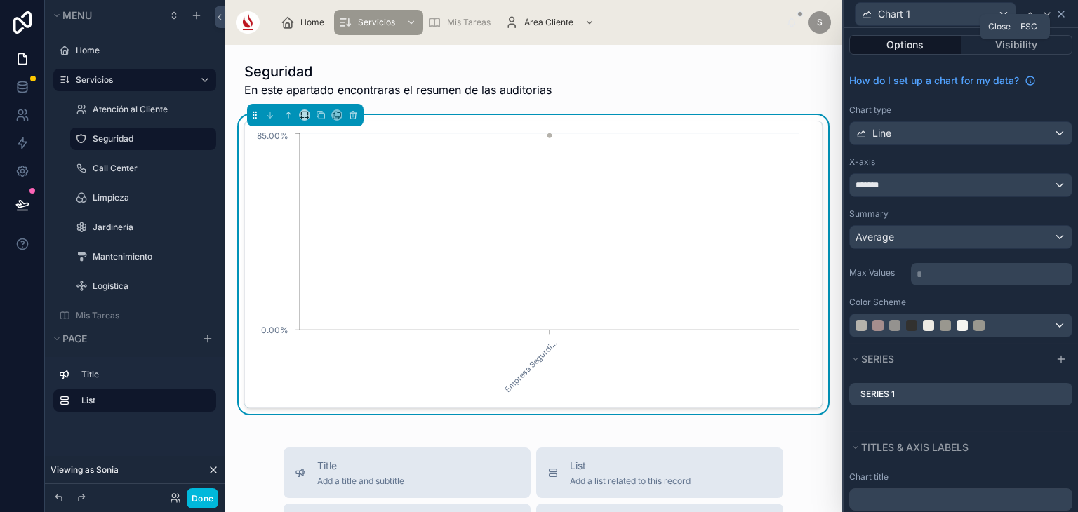
click at [1059, 18] on icon at bounding box center [1060, 13] width 11 height 11
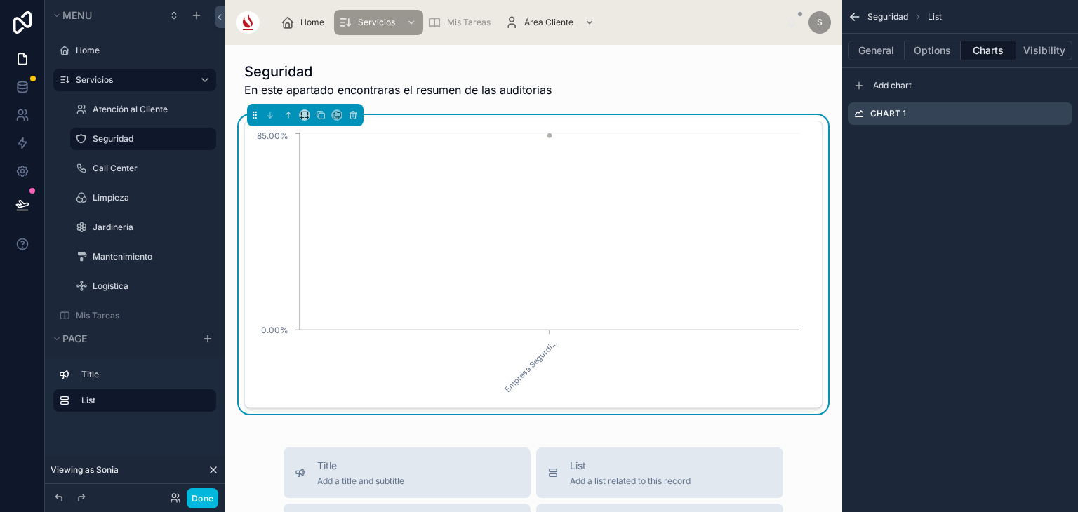
click at [0, 0] on icon "scrollable content" at bounding box center [0, 0] width 0 height 0
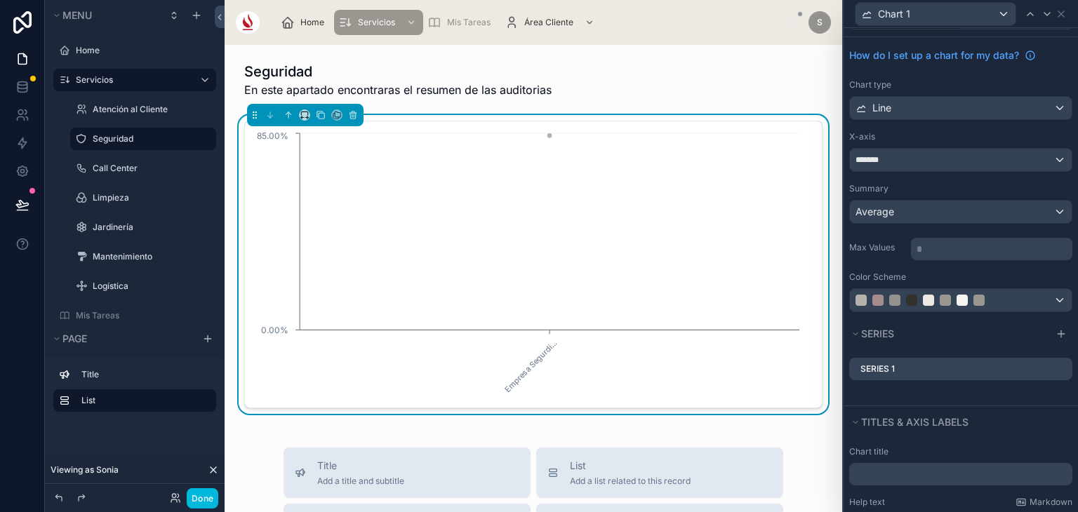
scroll to position [28, 0]
click at [0, 0] on icon at bounding box center [0, 0] width 0 height 0
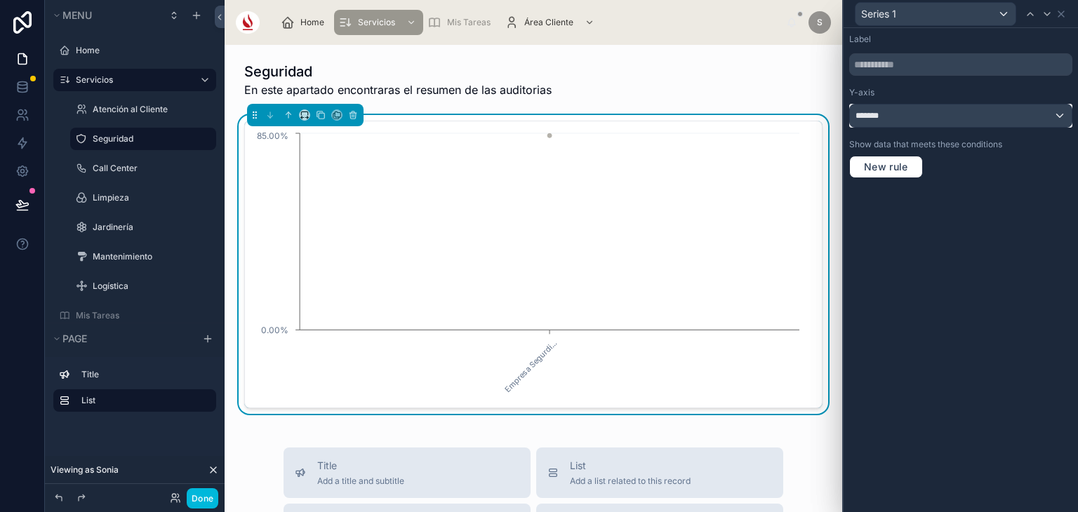
click at [941, 123] on div "*******" at bounding box center [961, 116] width 222 height 22
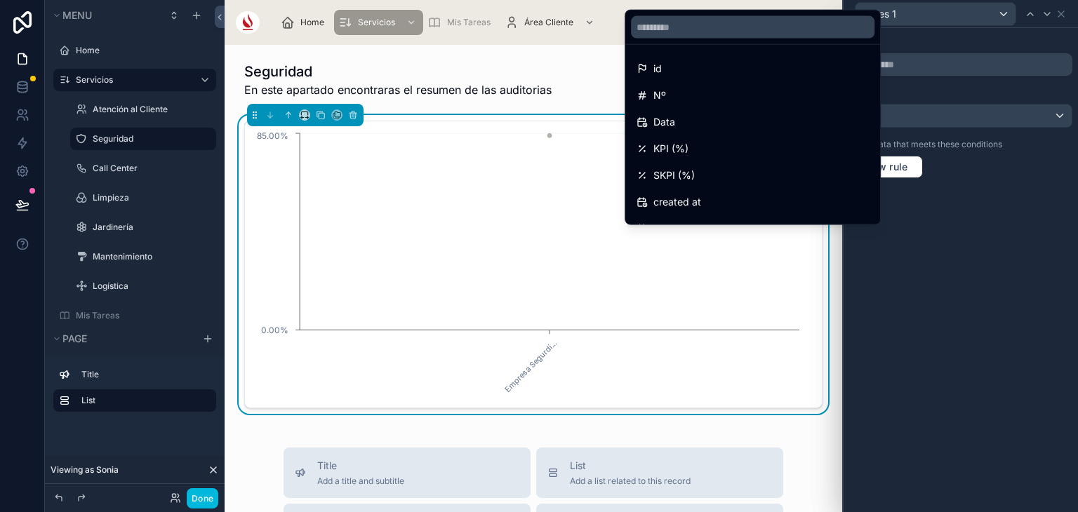
click at [1060, 22] on div at bounding box center [960, 256] width 234 height 512
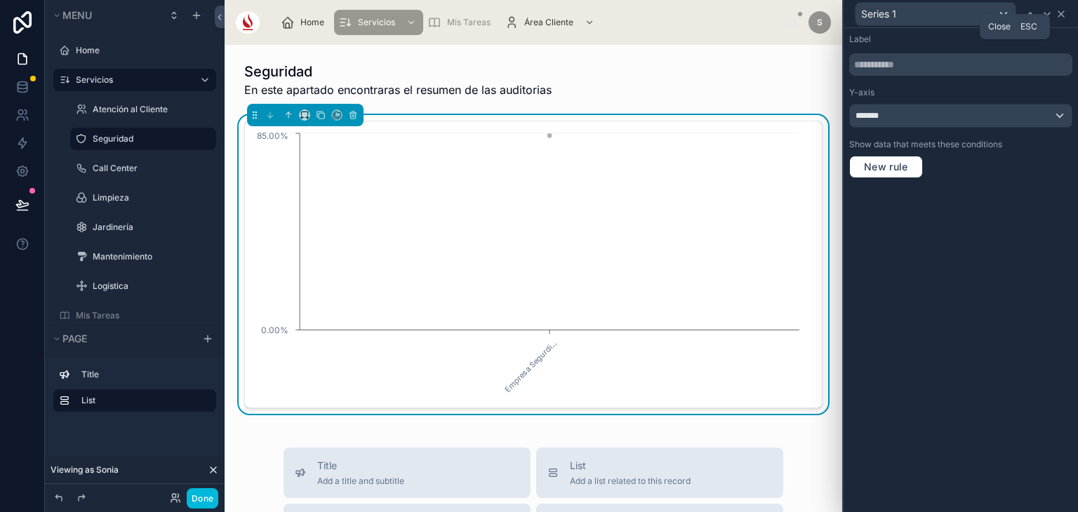
click at [1060, 18] on icon at bounding box center [1060, 13] width 11 height 11
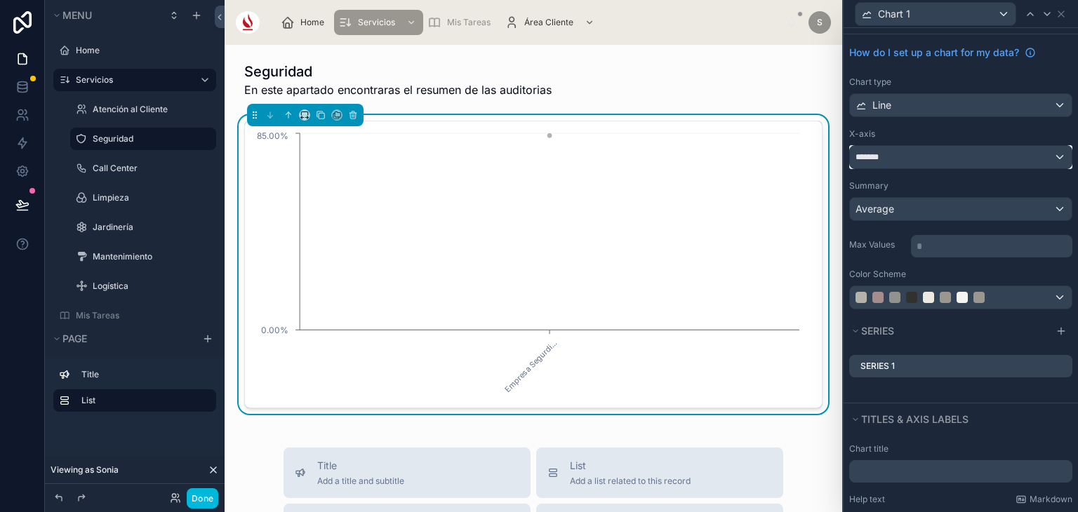
click at [987, 167] on div "*******" at bounding box center [961, 157] width 222 height 22
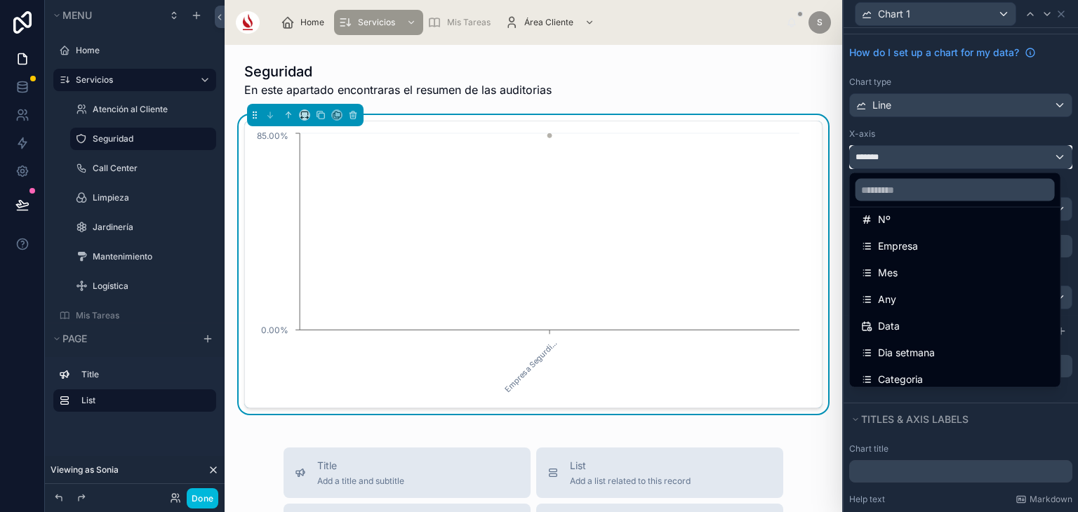
scroll to position [74, 0]
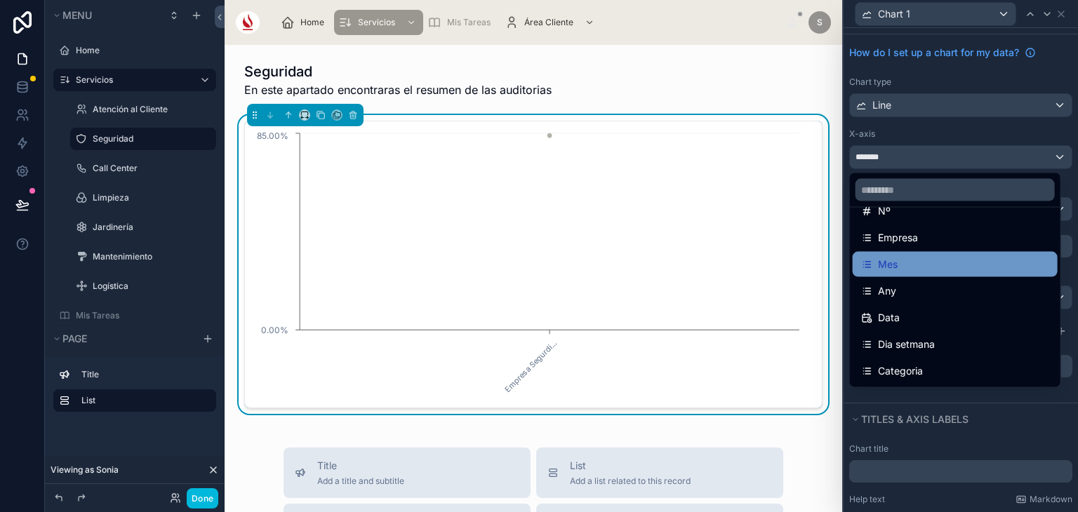
click at [959, 267] on div "Mes" at bounding box center [955, 264] width 188 height 17
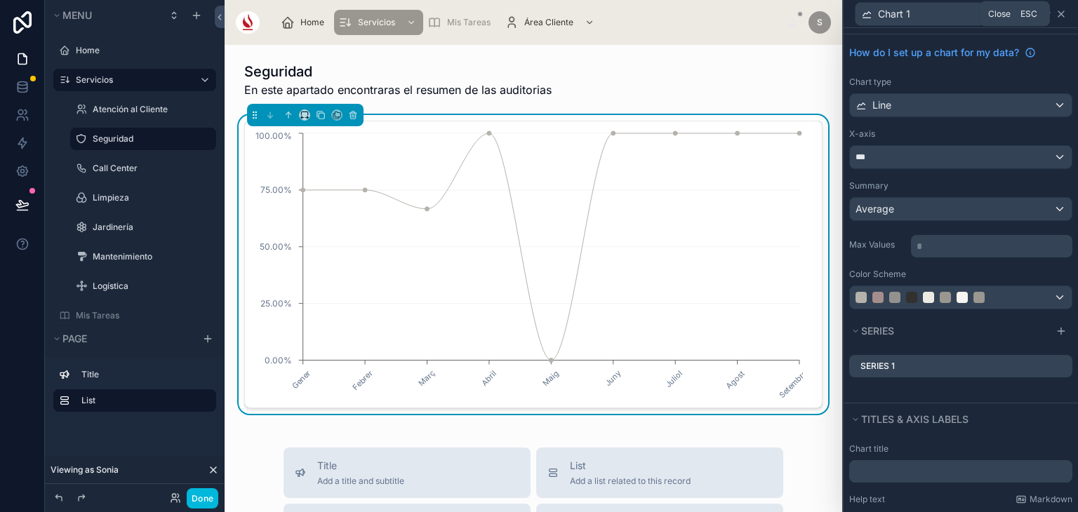
click at [1060, 14] on icon at bounding box center [1061, 14] width 6 height 6
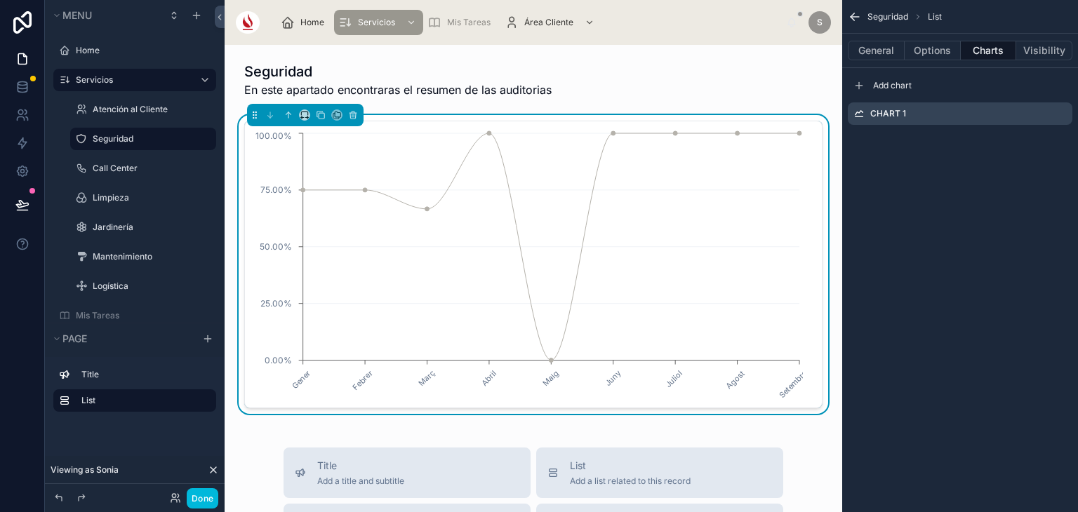
click at [0, 0] on icon "scrollable content" at bounding box center [0, 0] width 0 height 0
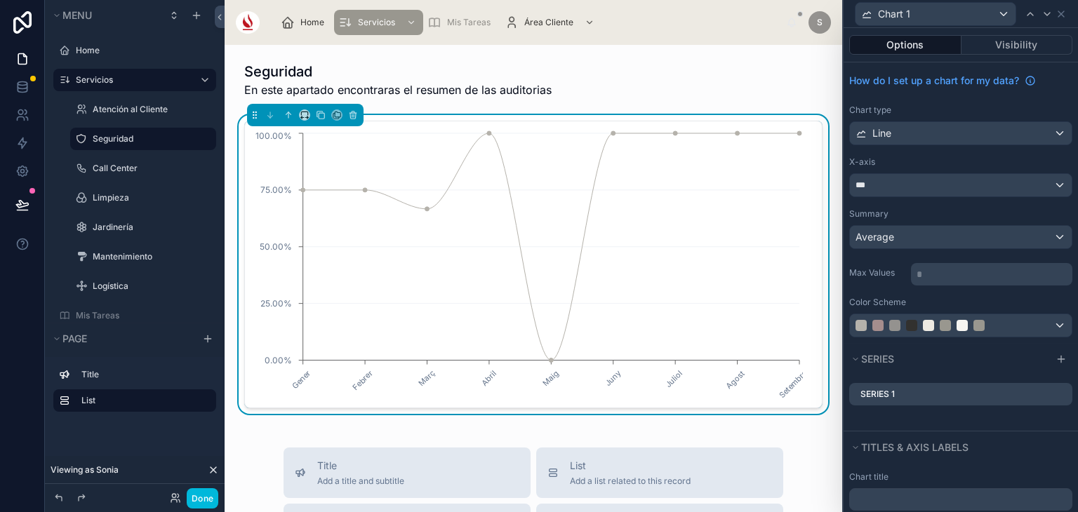
click at [1007, 145] on div "How do I set up a chart for my data? Chart type Line X-axis *** Summary Average…" at bounding box center [960, 202] width 234 height 281
click at [996, 134] on div "Line" at bounding box center [961, 133] width 222 height 22
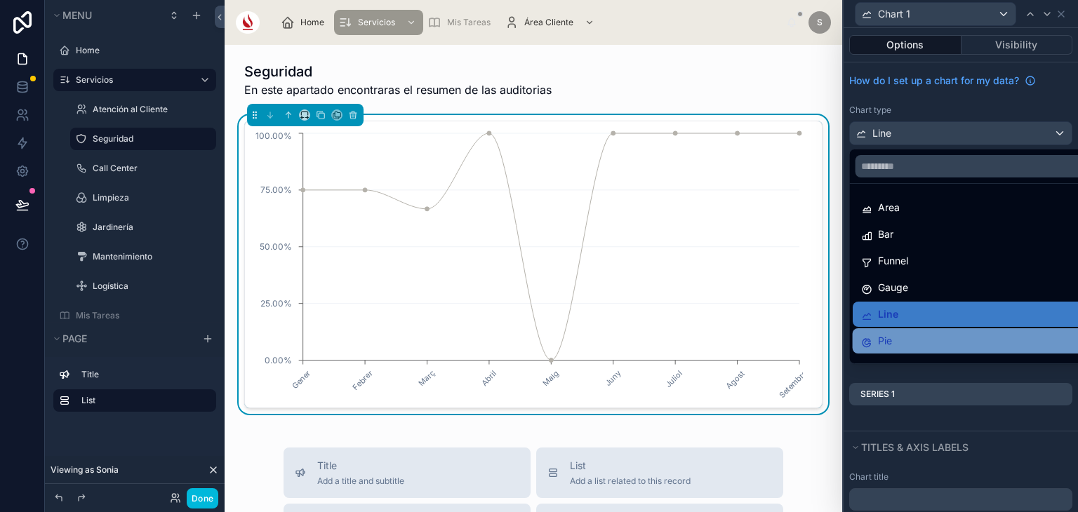
click at [931, 336] on div "Pie" at bounding box center [972, 341] width 222 height 17
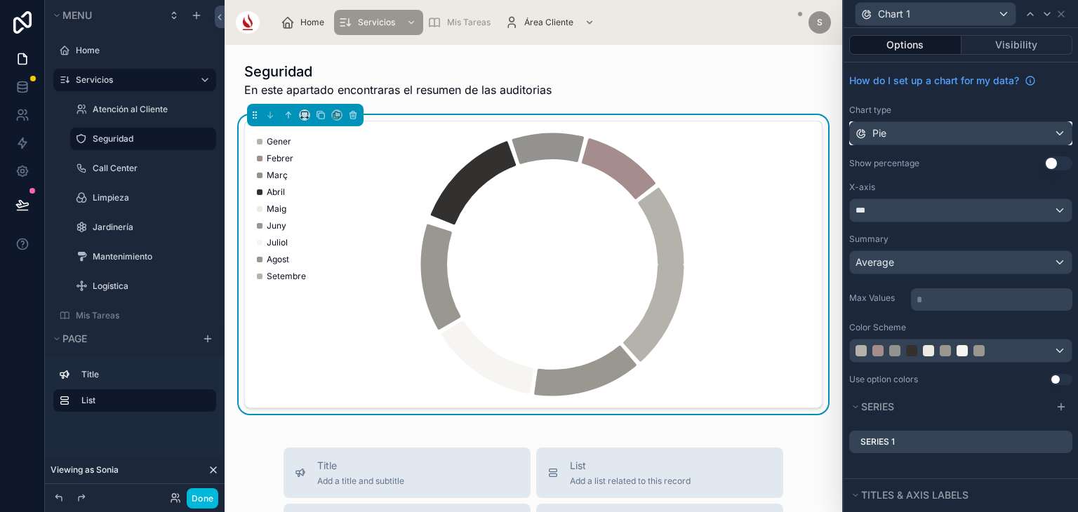
click at [915, 133] on div "Pie" at bounding box center [961, 133] width 222 height 22
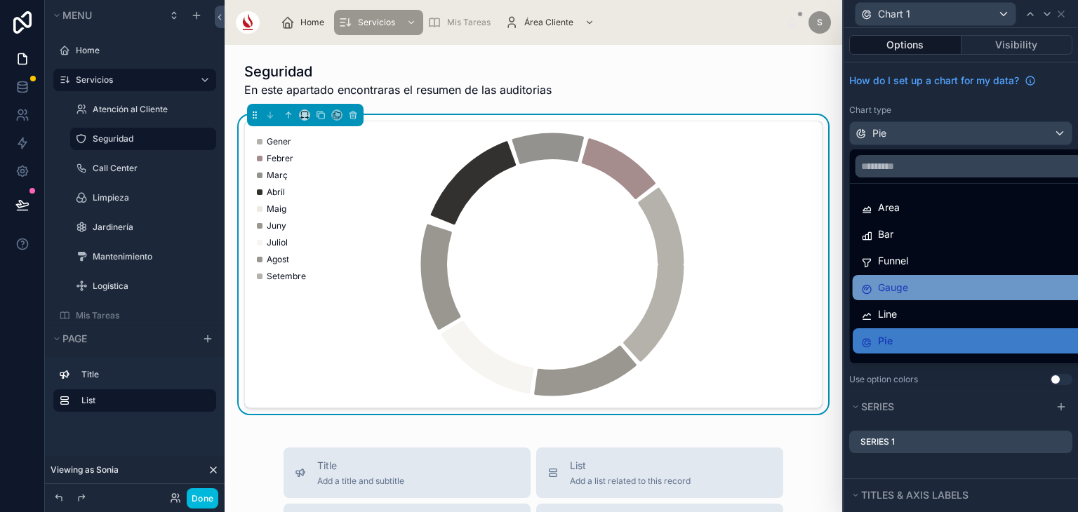
click at [909, 293] on div "Gauge" at bounding box center [972, 287] width 222 height 17
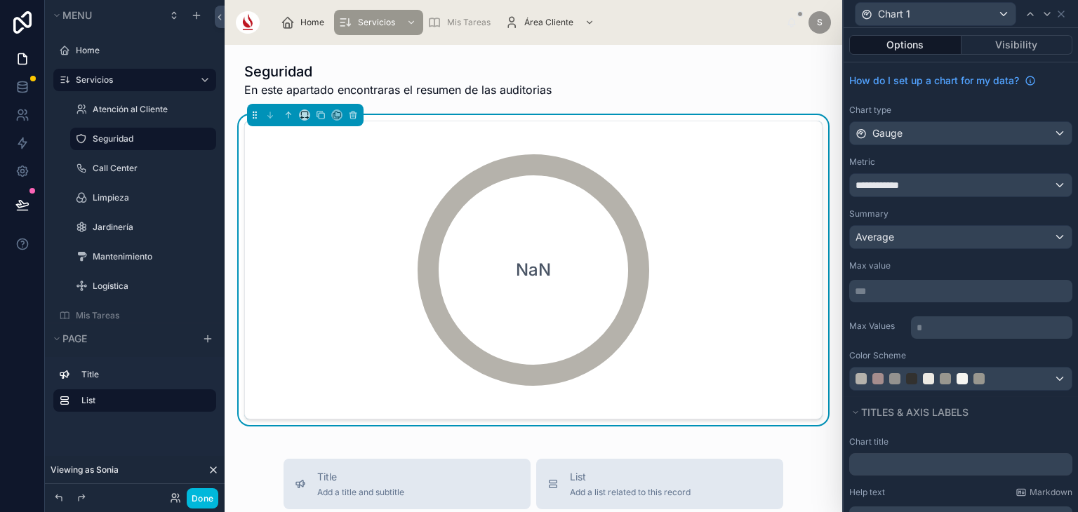
click at [909, 293] on p "*** ﻿" at bounding box center [962, 291] width 215 height 14
click at [876, 310] on div "**********" at bounding box center [960, 229] width 234 height 334
click at [939, 170] on div "**********" at bounding box center [960, 176] width 223 height 41
click at [942, 183] on div "**********" at bounding box center [961, 185] width 222 height 22
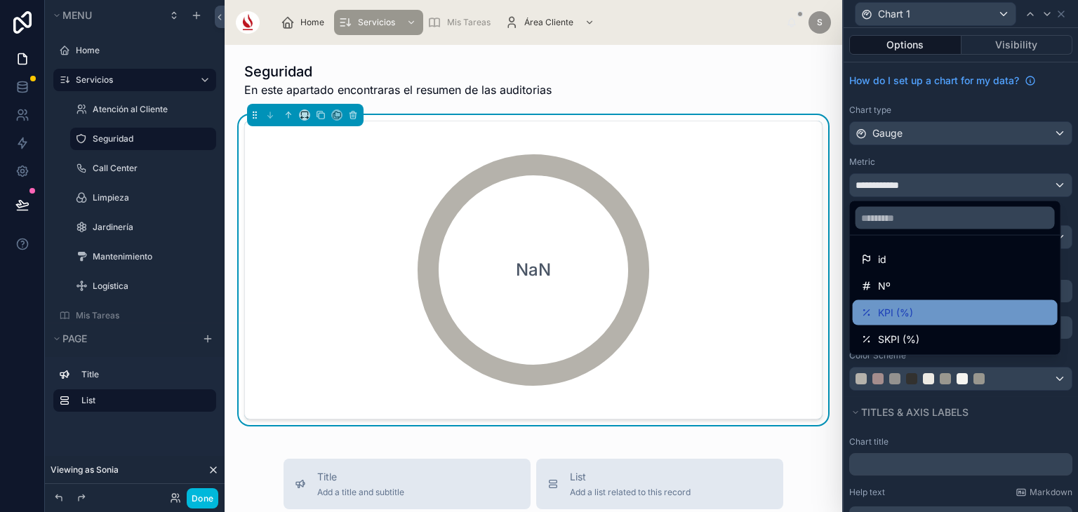
click at [949, 312] on div "KPI (%)" at bounding box center [955, 312] width 188 height 17
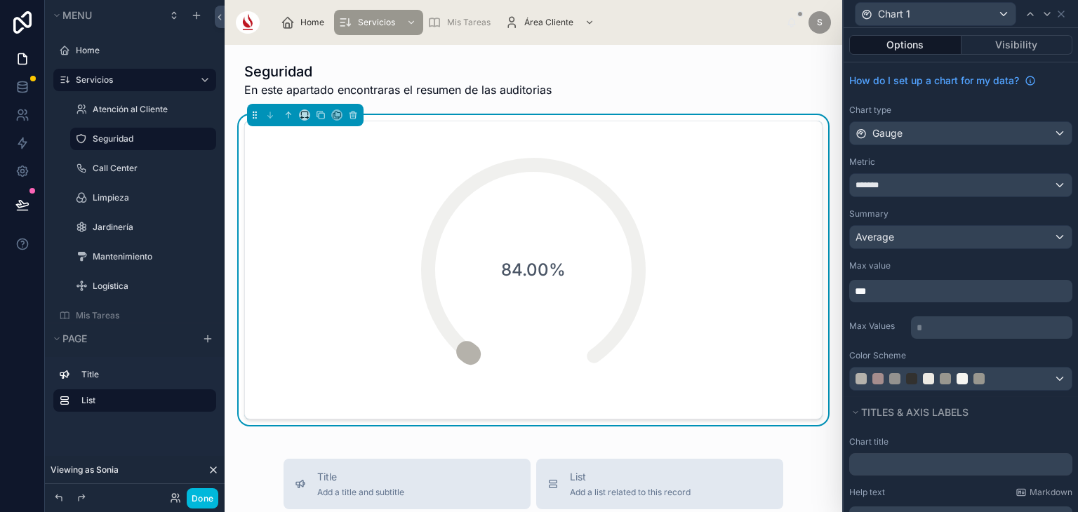
click at [866, 286] on span "***" at bounding box center [860, 291] width 11 height 10
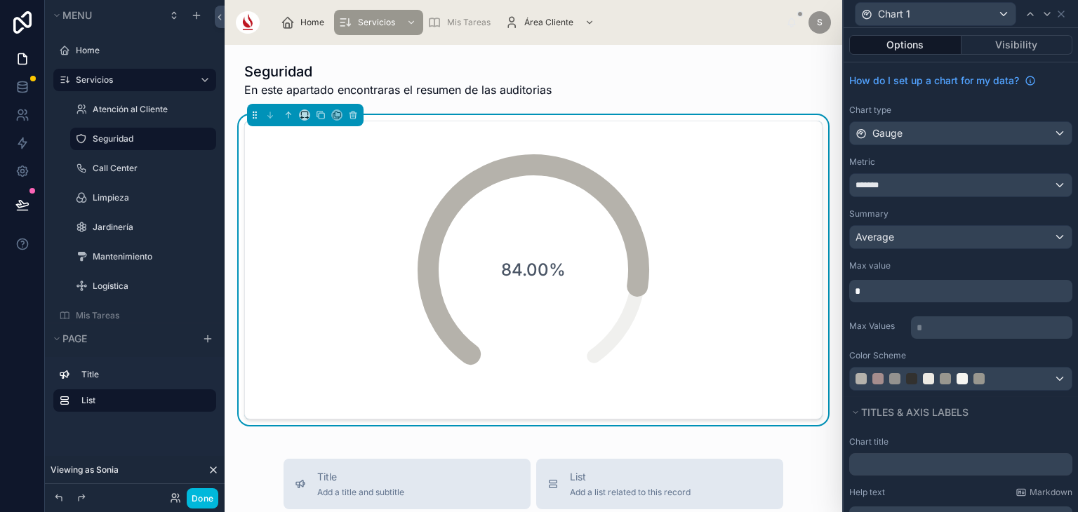
click at [871, 305] on div "How do I set up a chart for my data? Chart type Gauge Metric ******* Summary Av…" at bounding box center [960, 229] width 234 height 334
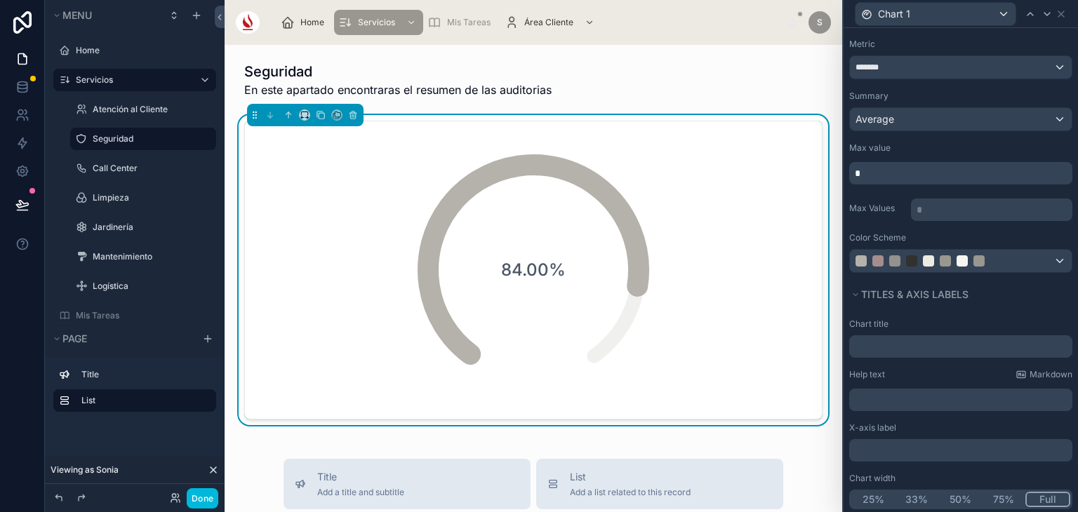
scroll to position [134, 0]
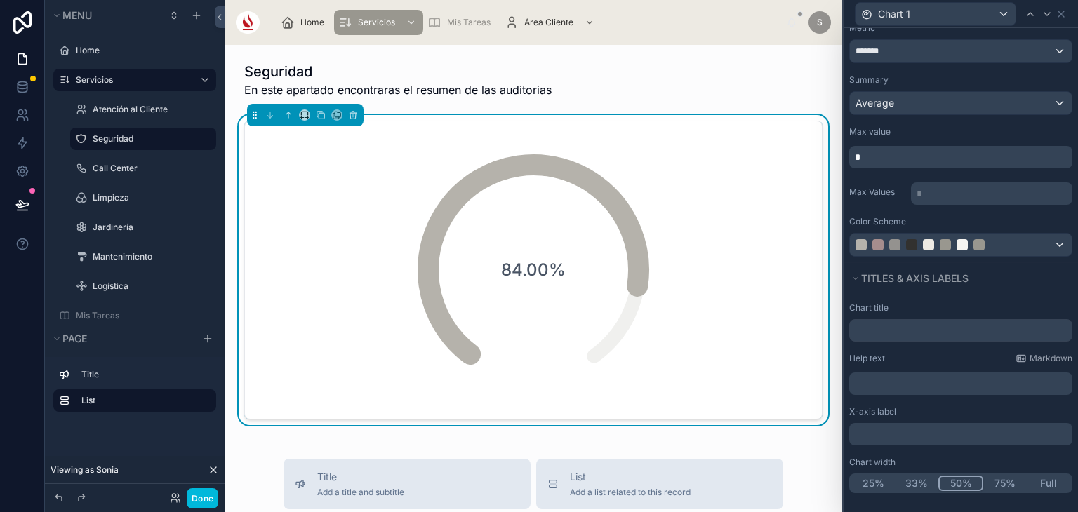
click at [948, 478] on button "50%" at bounding box center [960, 483] width 45 height 15
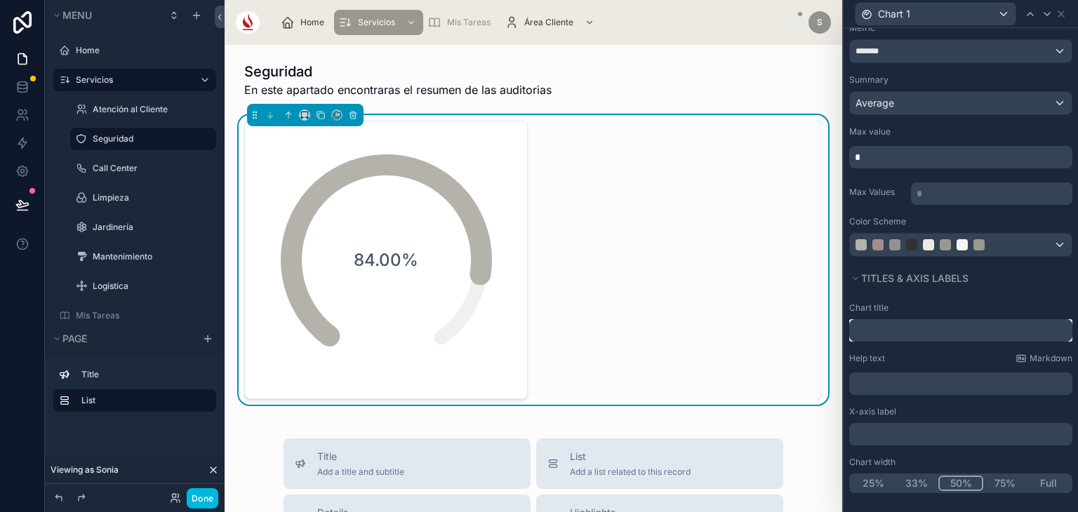
click at [894, 326] on input "text" at bounding box center [960, 330] width 223 height 22
click at [892, 436] on p "﻿" at bounding box center [962, 434] width 215 height 14
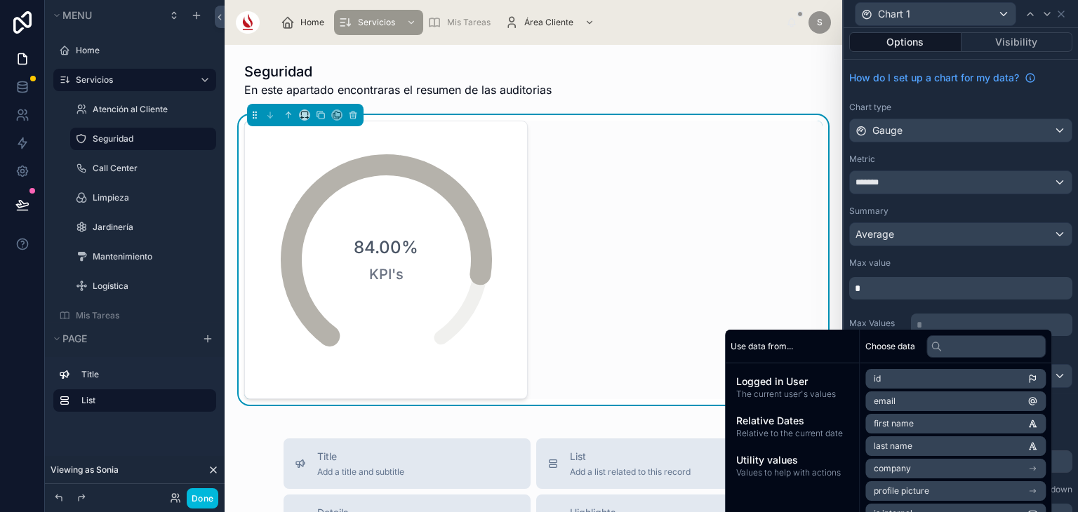
scroll to position [0, 0]
click at [1058, 16] on icon at bounding box center [1061, 14] width 6 height 6
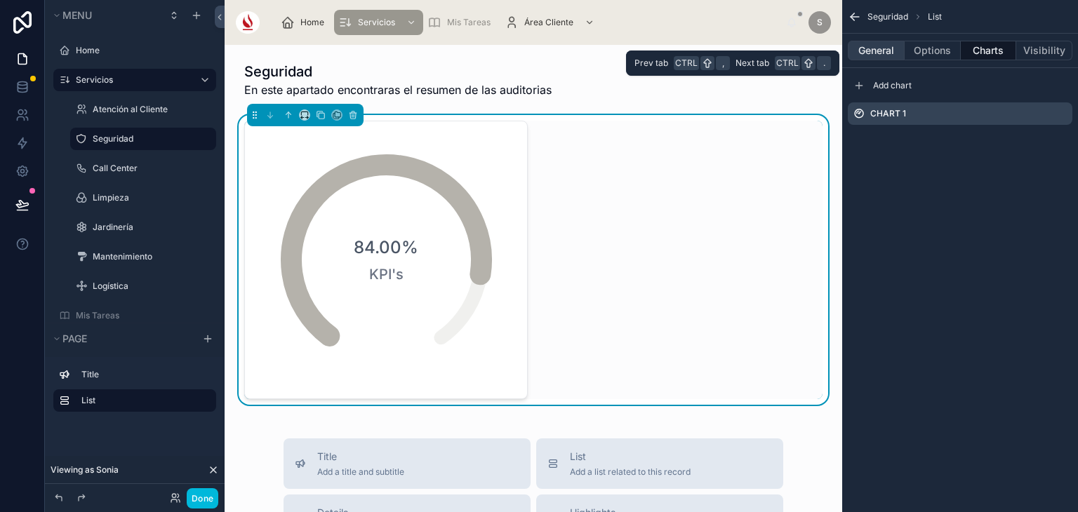
click at [878, 52] on button "General" at bounding box center [876, 51] width 57 height 20
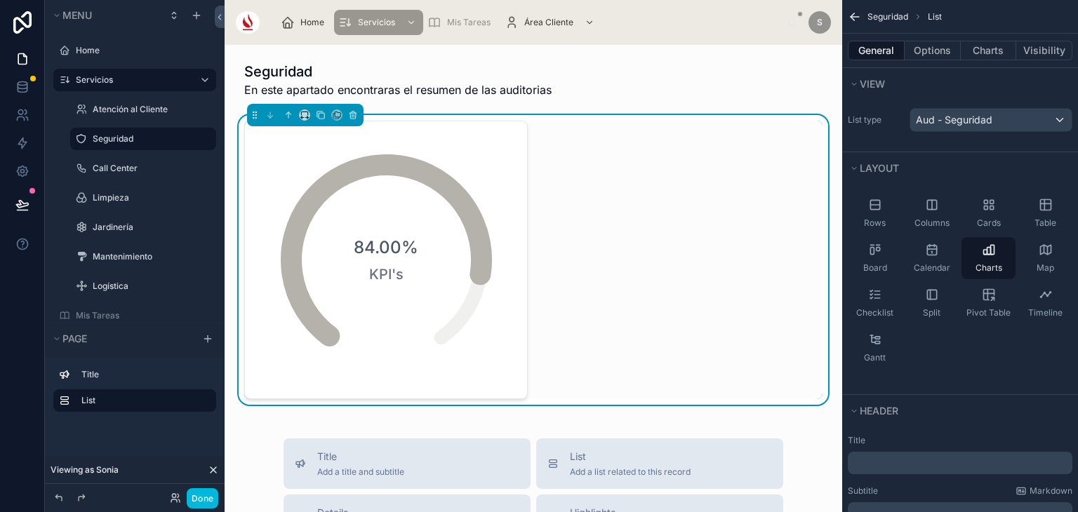
click at [871, 462] on p "﻿" at bounding box center [961, 463] width 216 height 14
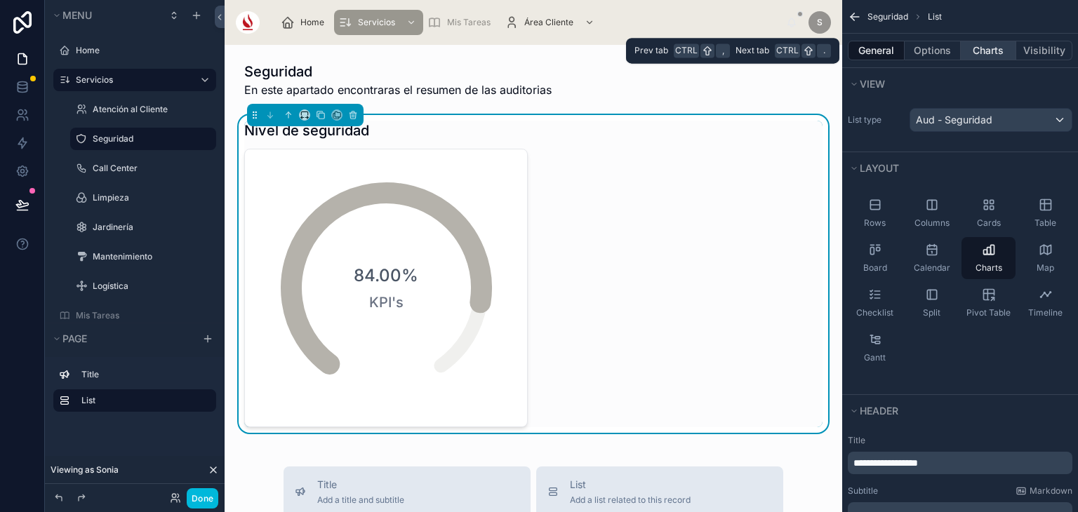
click at [989, 54] on button "Charts" at bounding box center [988, 51] width 56 height 20
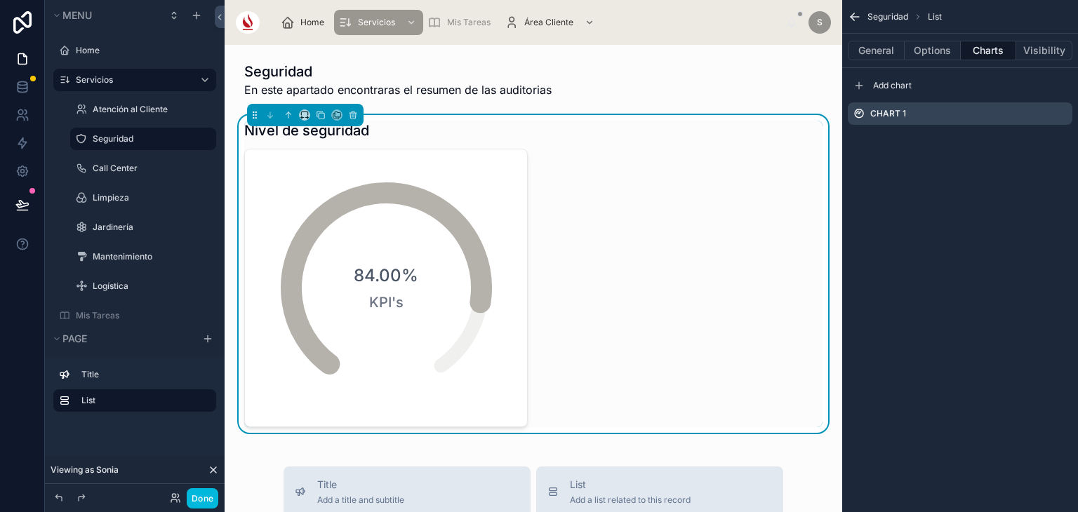
click at [0, 0] on icon "scrollable content" at bounding box center [0, 0] width 0 height 0
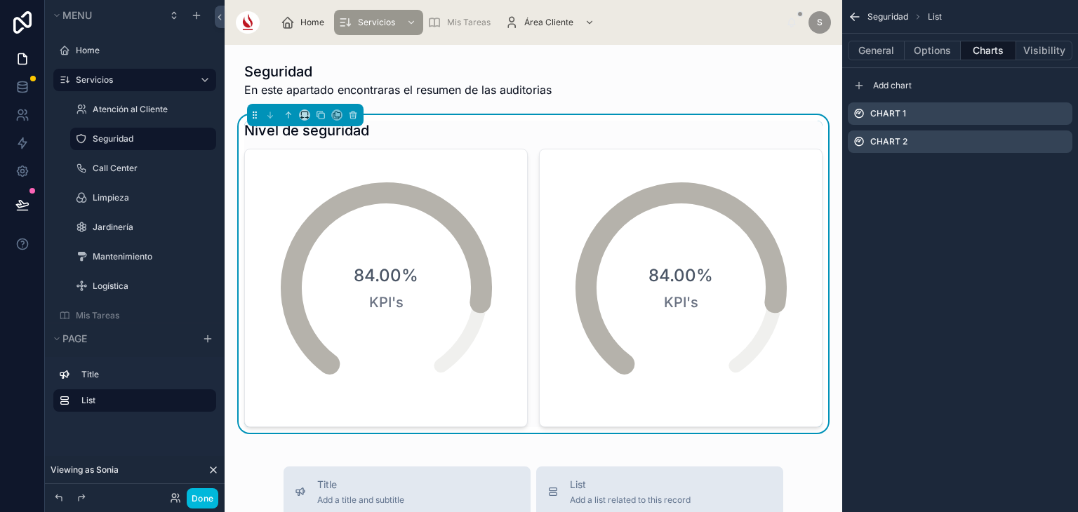
click at [0, 0] on icon "scrollable content" at bounding box center [0, 0] width 0 height 0
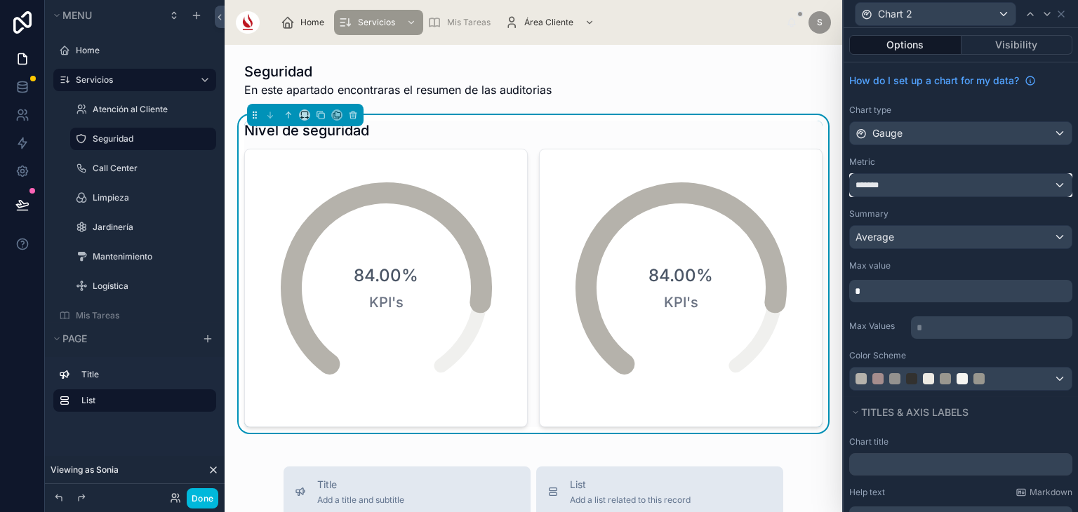
click at [942, 189] on div "*******" at bounding box center [961, 185] width 222 height 22
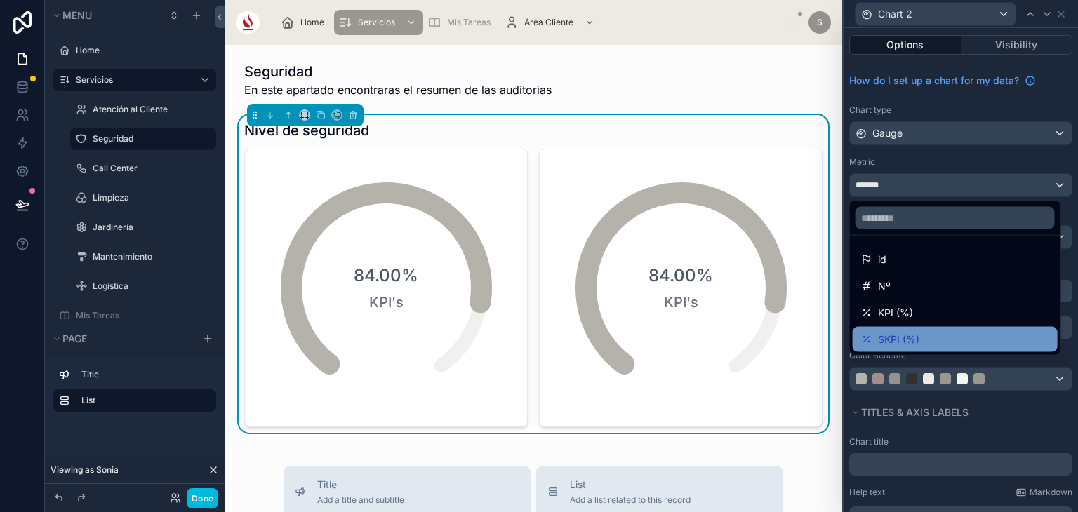
click at [925, 340] on div "SKPI (%)" at bounding box center [955, 339] width 188 height 17
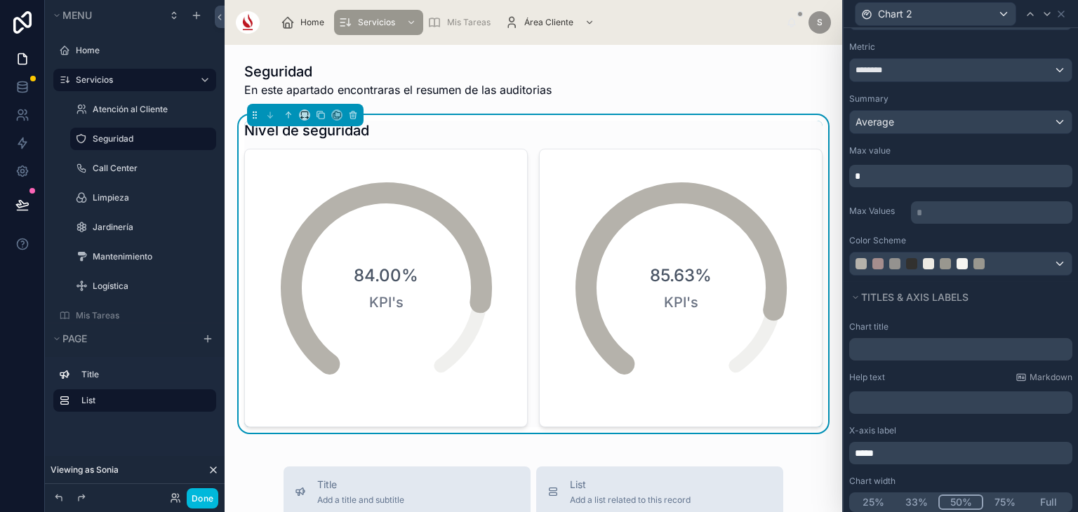
scroll to position [118, 0]
click at [852, 448] on div "*****" at bounding box center [960, 450] width 223 height 22
click at [859, 448] on span "*****" at bounding box center [864, 451] width 19 height 10
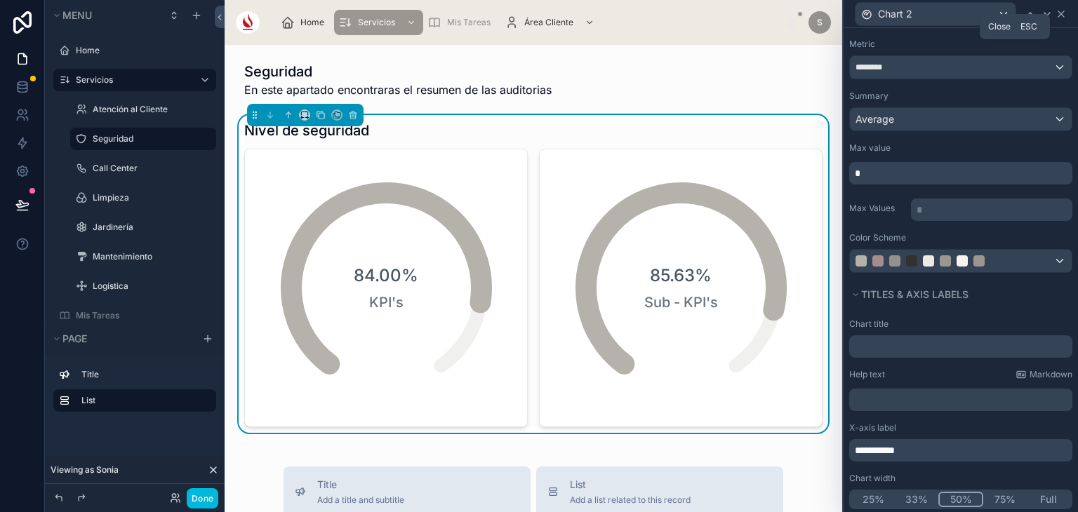
click at [1061, 12] on icon at bounding box center [1060, 13] width 11 height 11
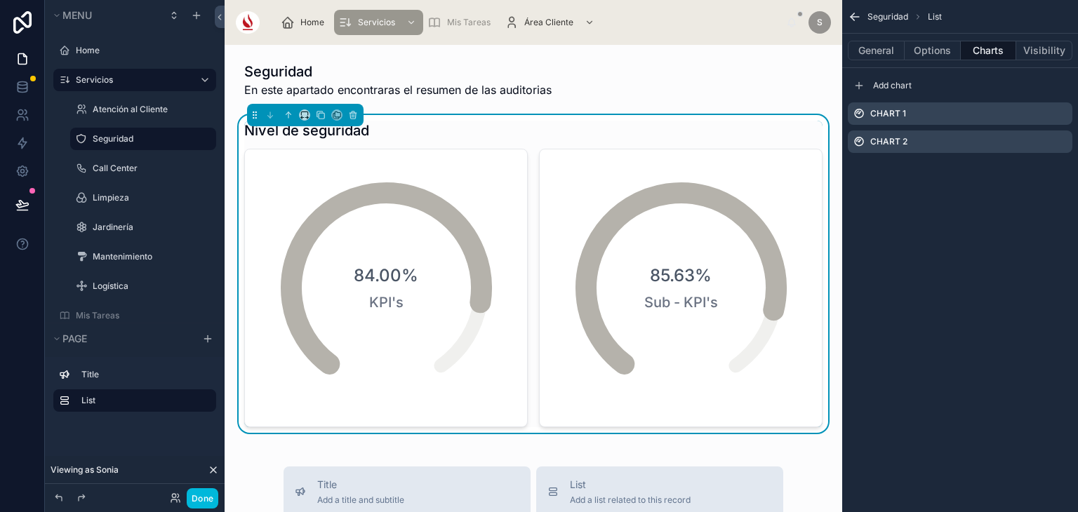
click at [0, 0] on icon "scrollable content" at bounding box center [0, 0] width 0 height 0
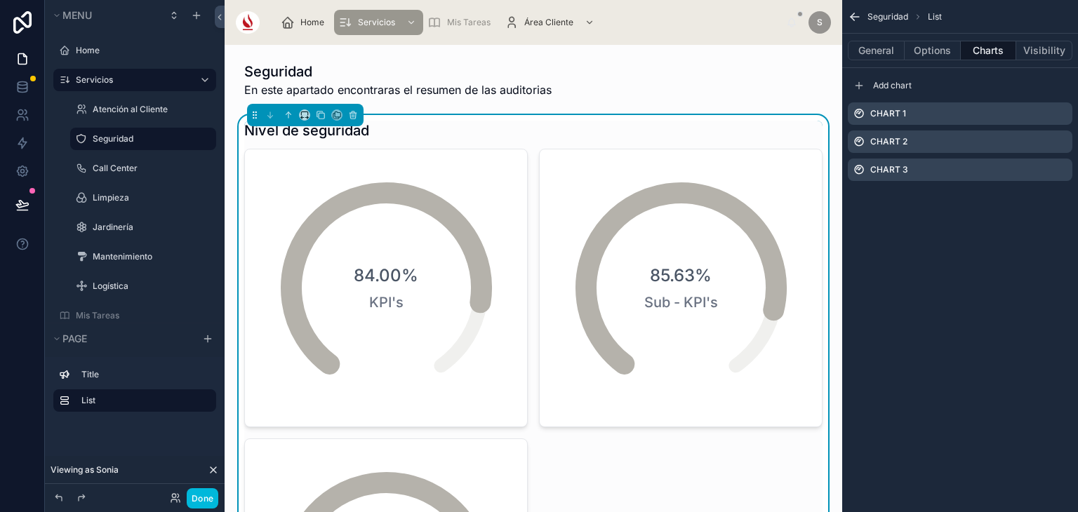
click at [0, 0] on icon "scrollable content" at bounding box center [0, 0] width 0 height 0
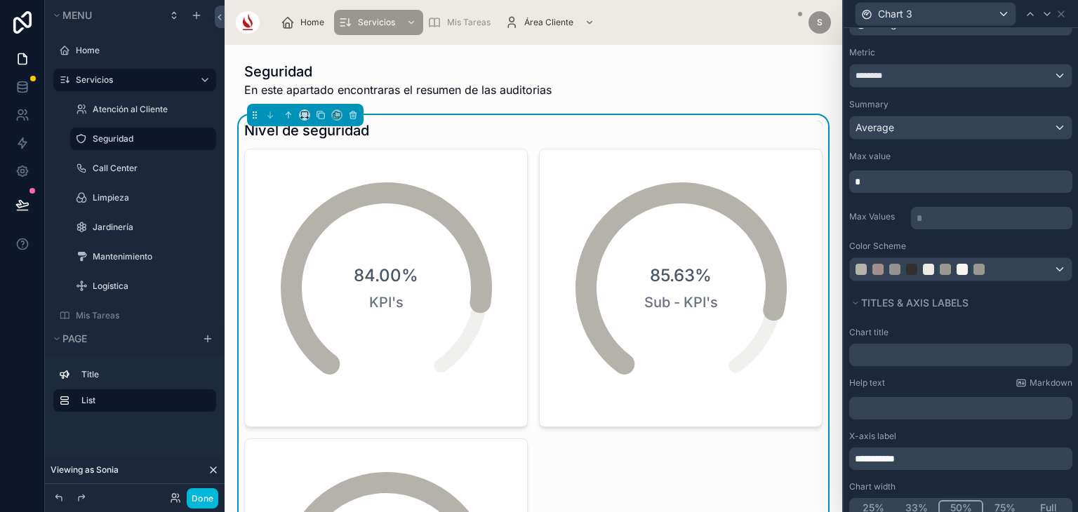
scroll to position [134, 0]
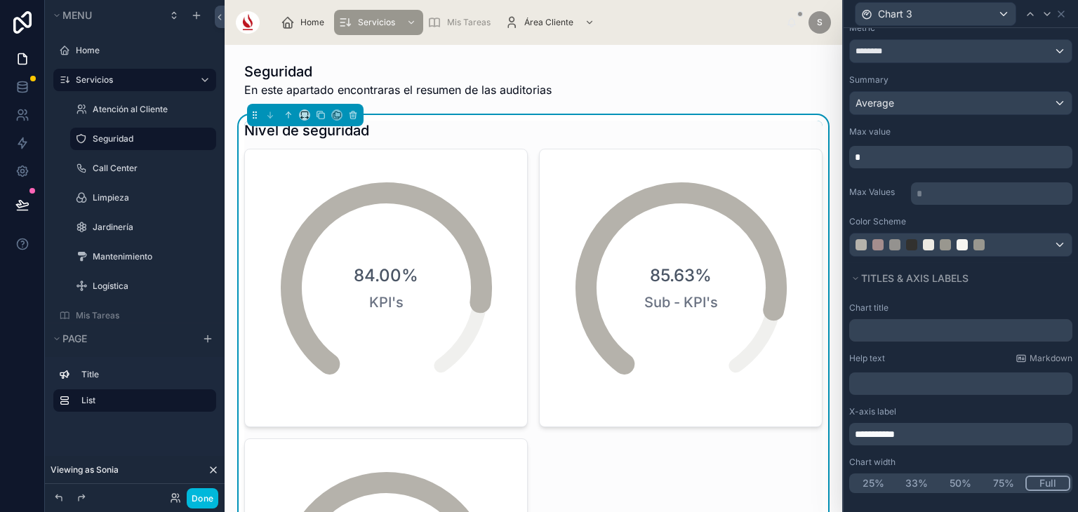
click at [1038, 484] on button "Full" at bounding box center [1047, 483] width 45 height 15
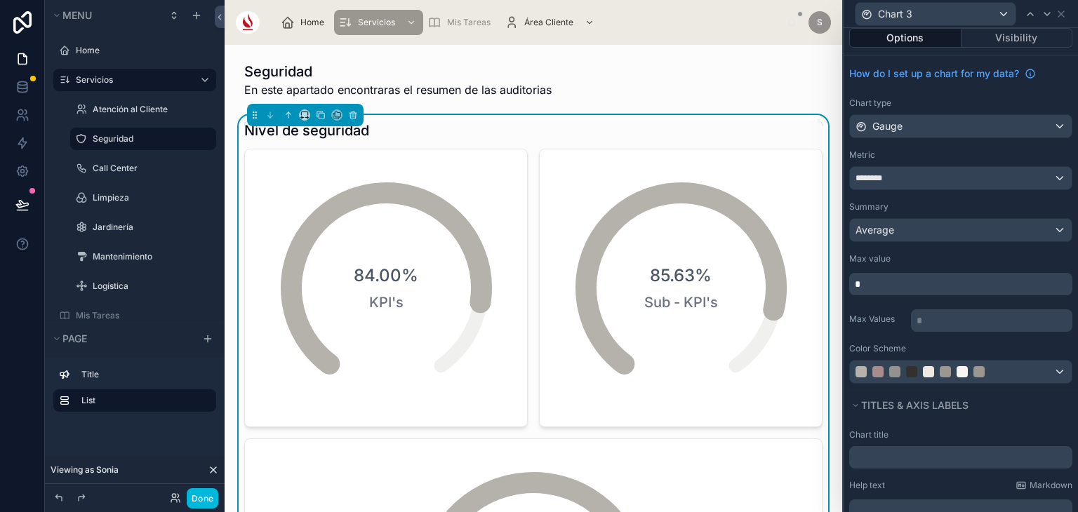
scroll to position [0, 0]
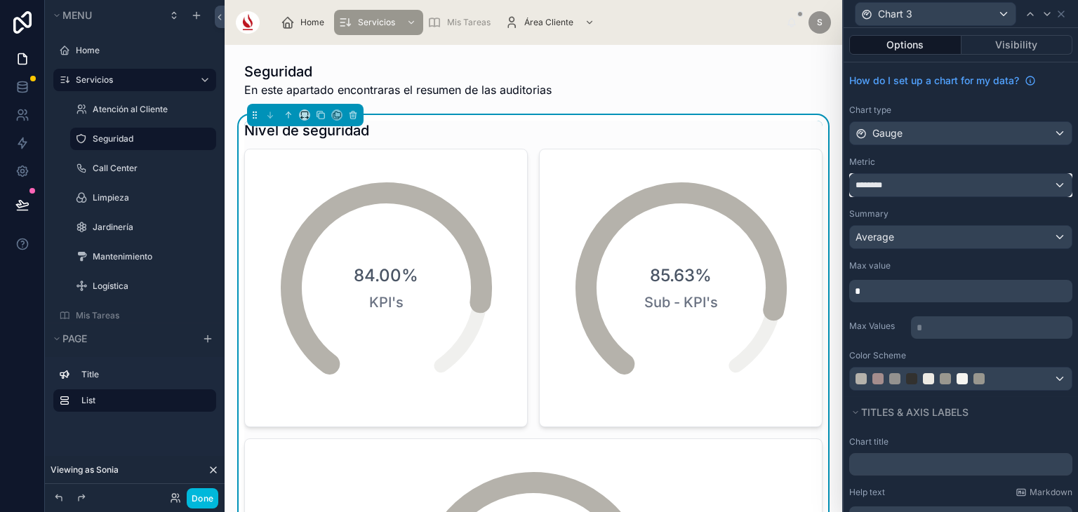
click at [933, 187] on div "********" at bounding box center [961, 185] width 222 height 22
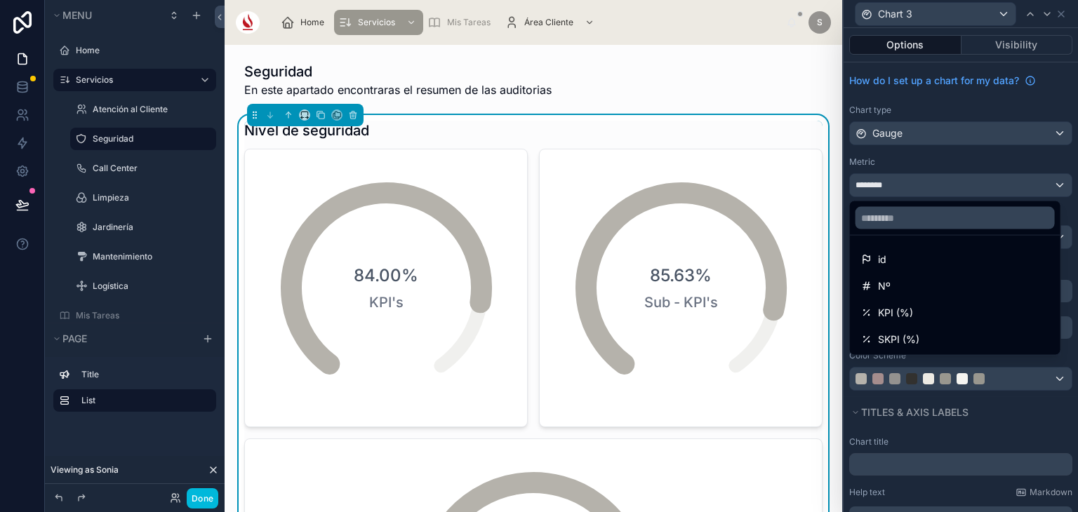
click at [929, 131] on div at bounding box center [960, 256] width 234 height 512
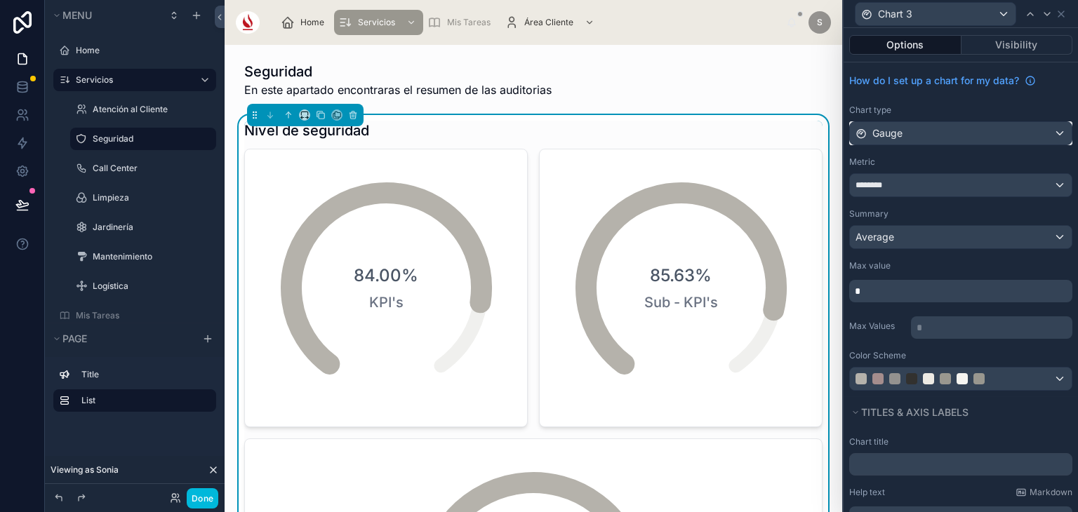
click at [919, 132] on div "Gauge" at bounding box center [961, 133] width 222 height 22
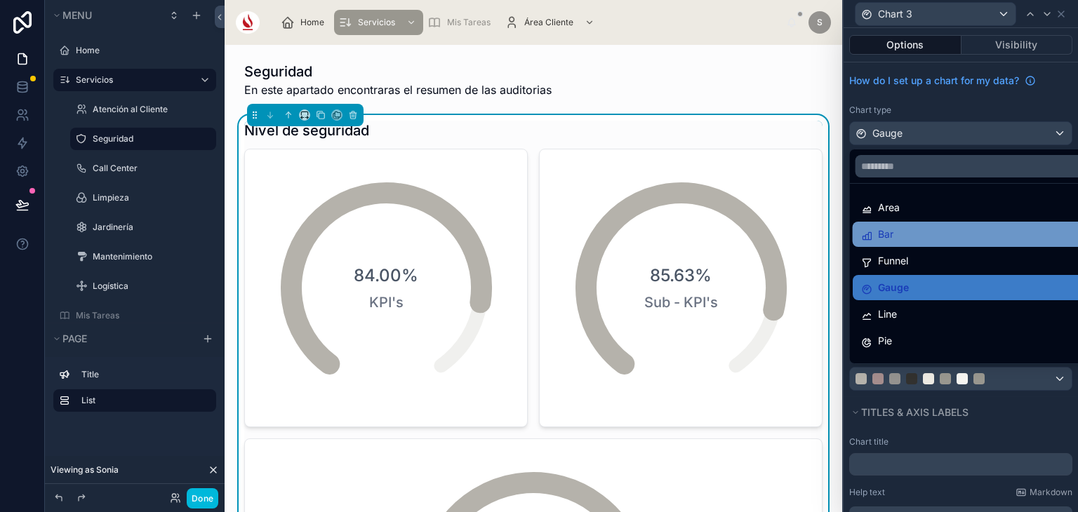
click at [919, 229] on div "Bar" at bounding box center [972, 234] width 222 height 17
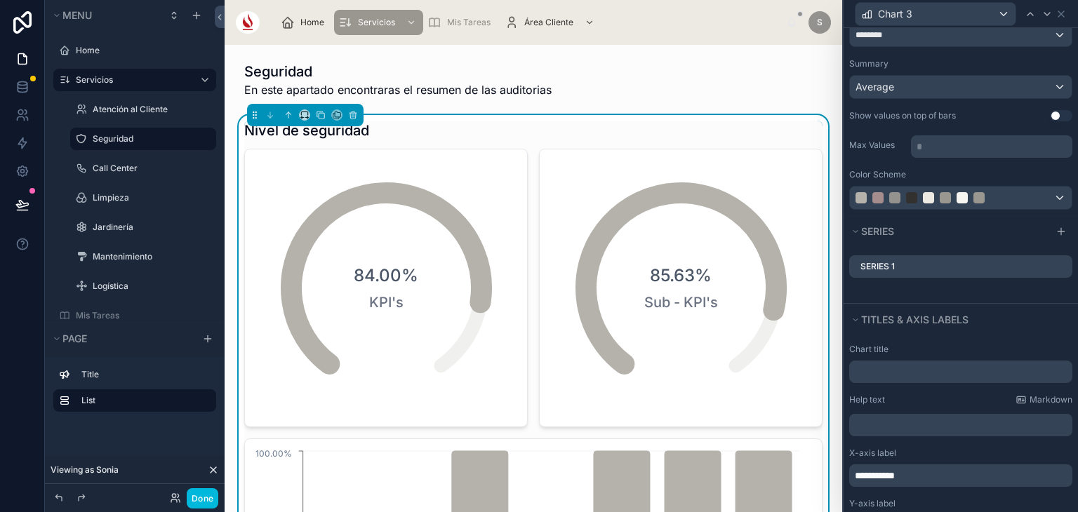
scroll to position [164, 0]
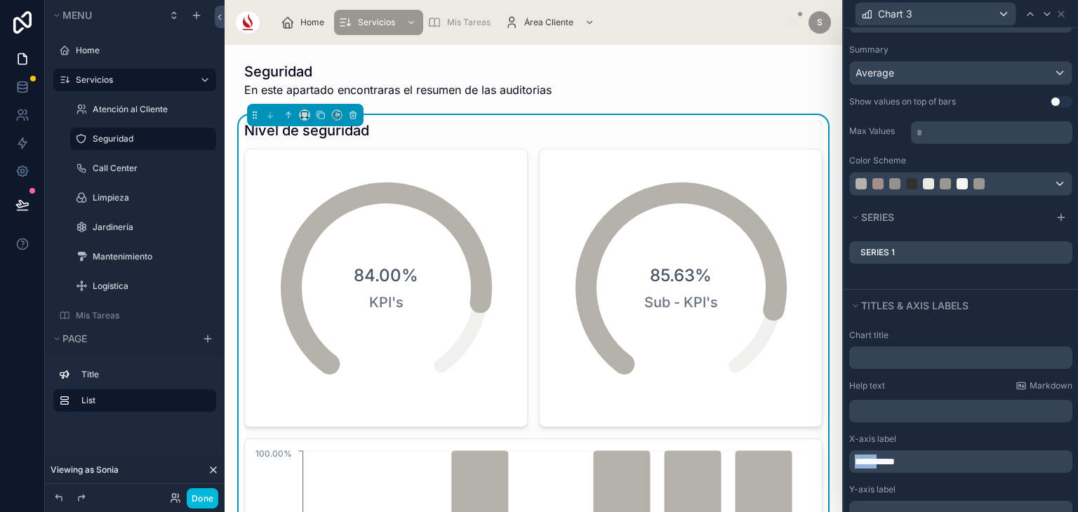
drag, startPoint x: 883, startPoint y: 461, endPoint x: 852, endPoint y: 461, distance: 31.6
click at [852, 461] on div "**********" at bounding box center [960, 461] width 223 height 22
click at [895, 458] on p "*****" at bounding box center [962, 462] width 215 height 14
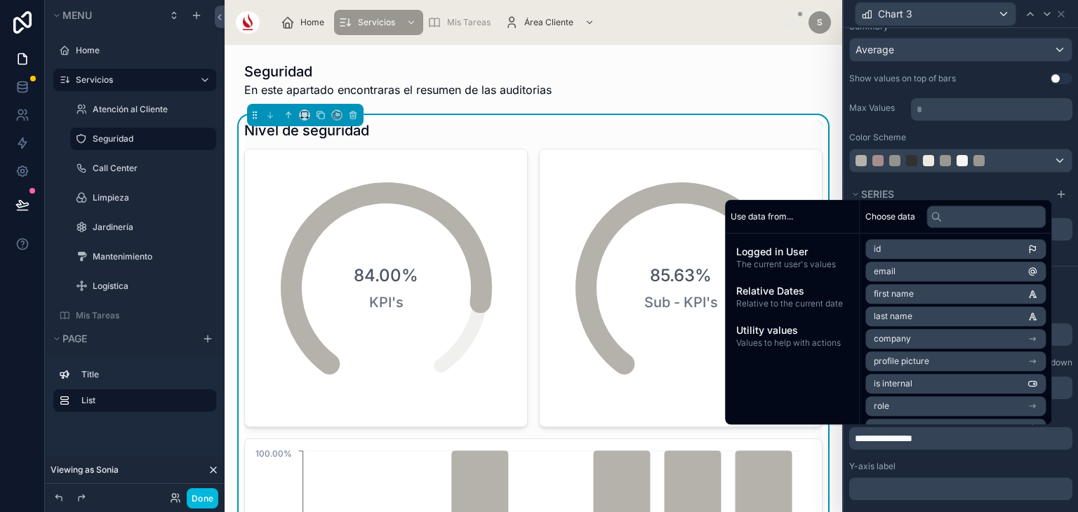
scroll to position [190, 0]
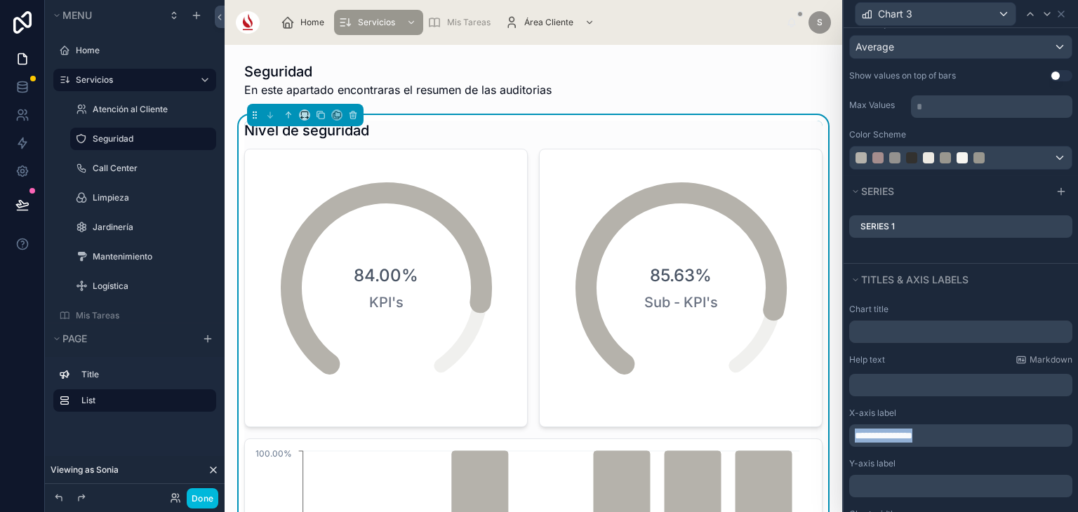
drag, startPoint x: 963, startPoint y: 427, endPoint x: 819, endPoint y: 428, distance: 143.8
click at [819, 428] on div "**********" at bounding box center [539, 256] width 1078 height 512
click at [899, 321] on input "text" at bounding box center [960, 332] width 223 height 22
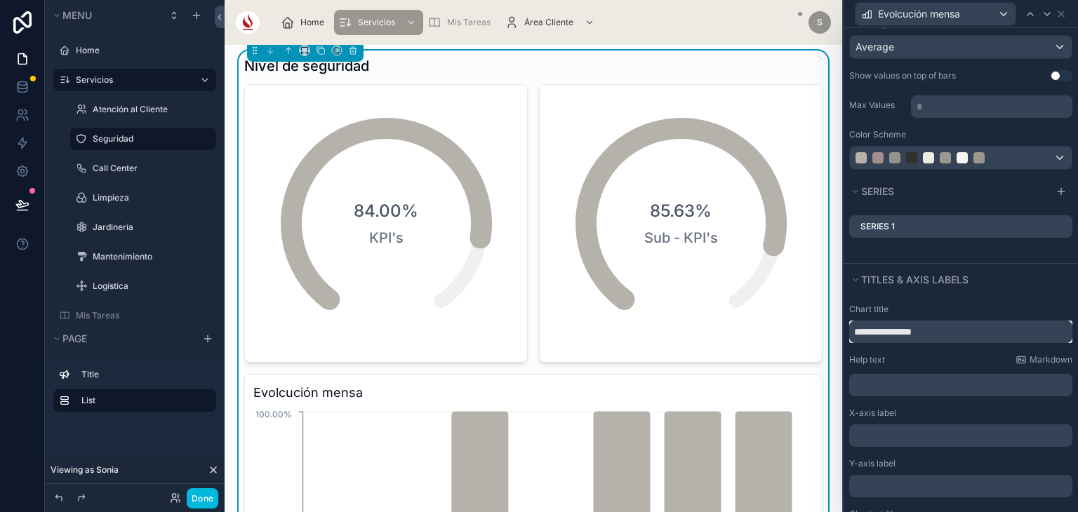
scroll to position [69, 0]
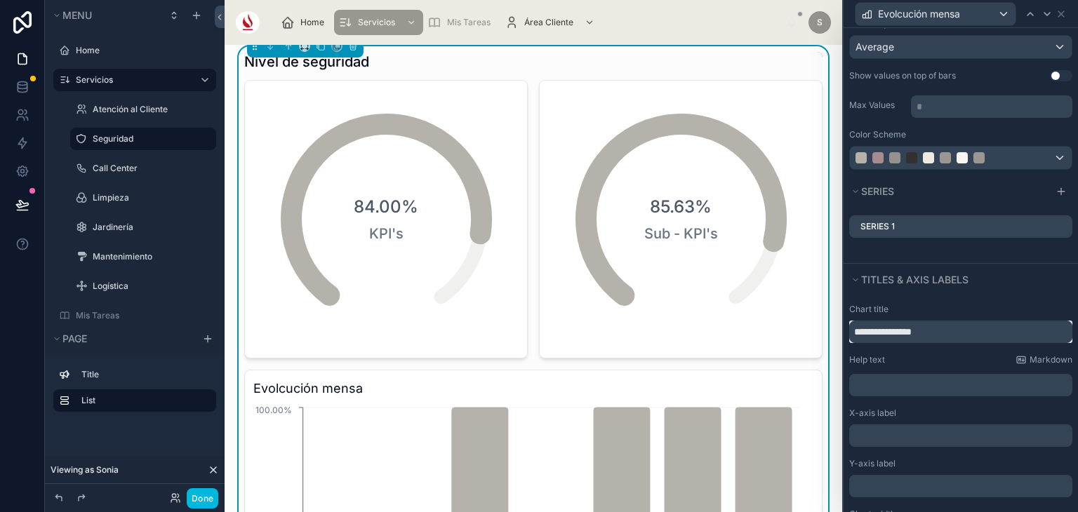
click at [890, 335] on input "**********" at bounding box center [960, 332] width 223 height 22
click at [954, 329] on input "**********" at bounding box center [960, 332] width 223 height 22
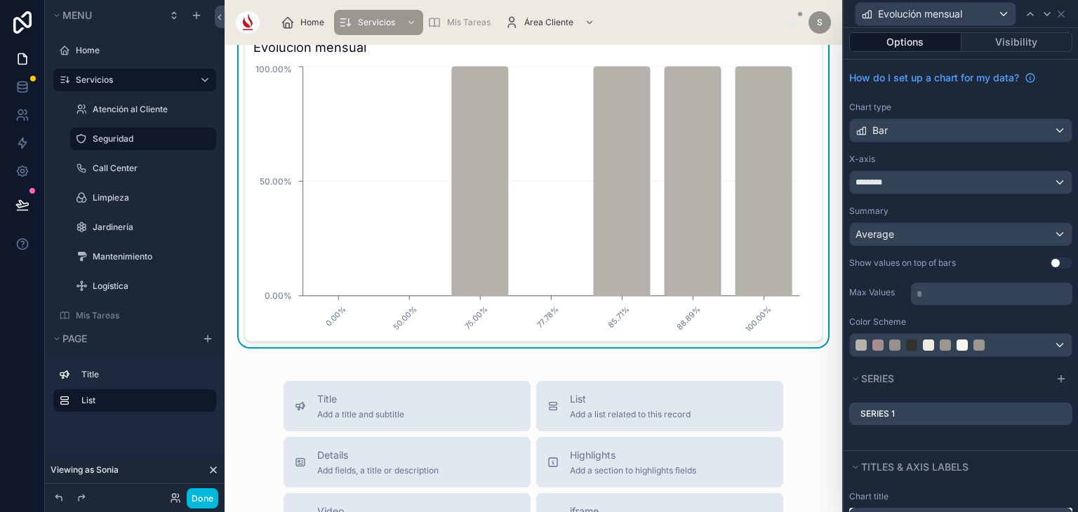
scroll to position [0, 0]
type input "**********"
click at [904, 178] on div "********" at bounding box center [961, 185] width 222 height 22
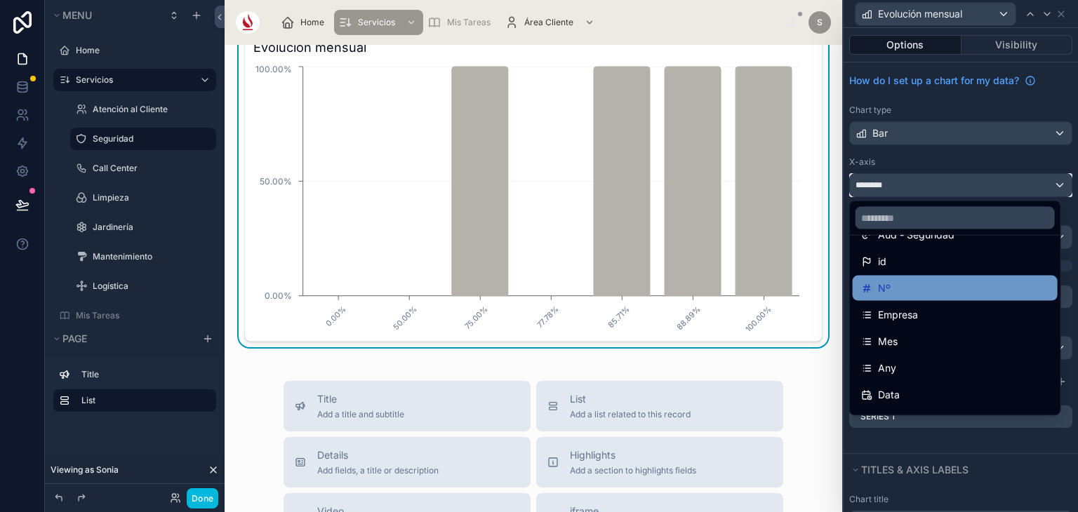
scroll to position [32, 0]
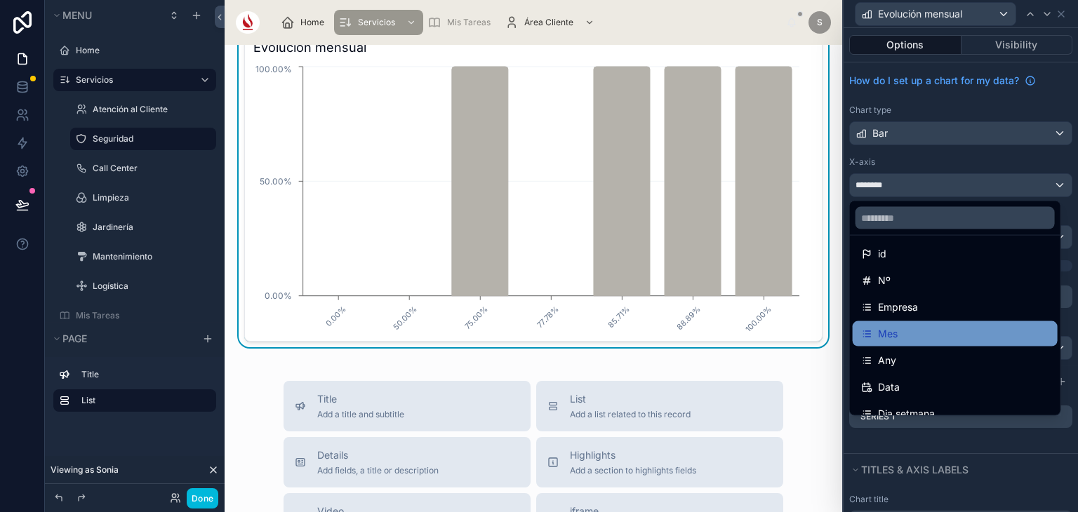
click at [916, 330] on div "Mes" at bounding box center [955, 334] width 188 height 17
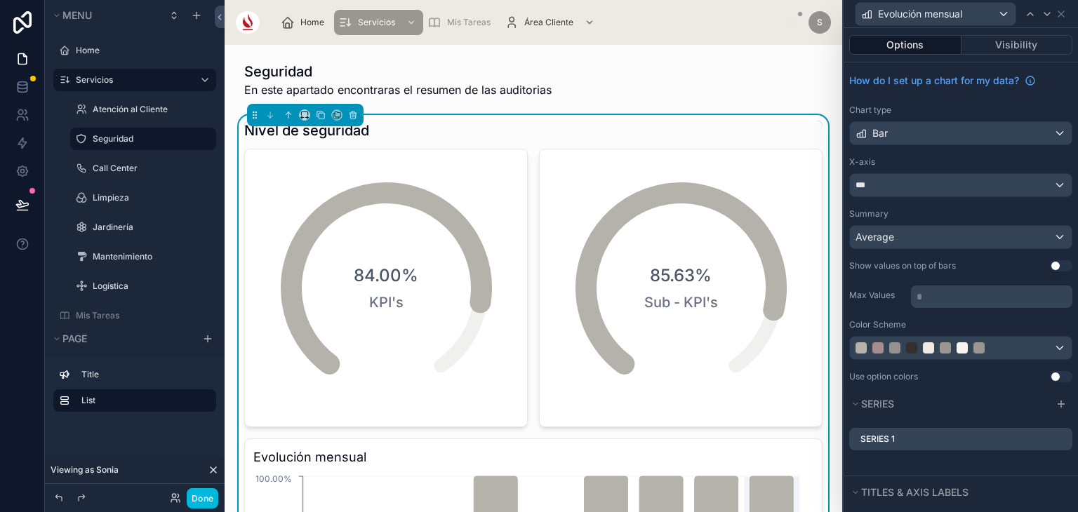
scroll to position [0, 0]
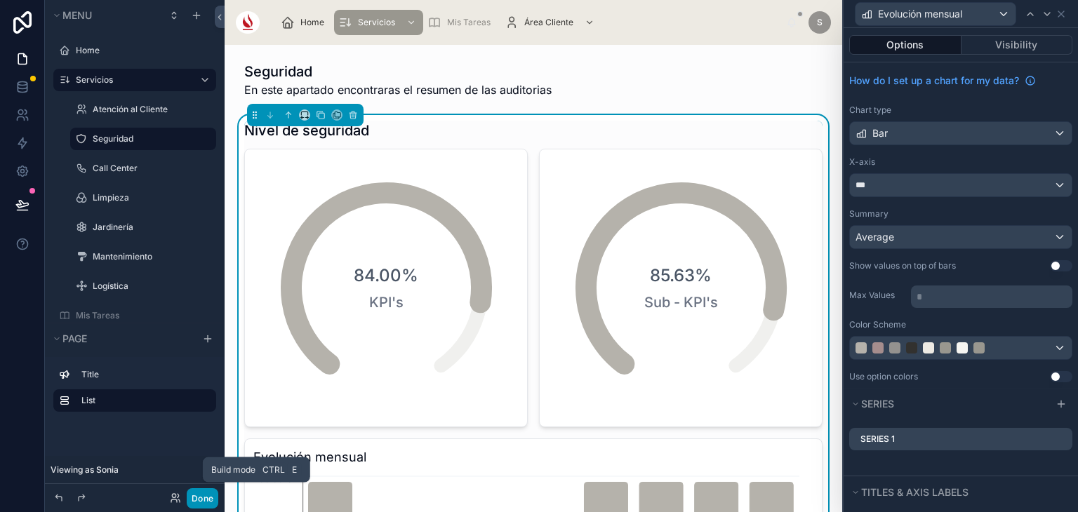
click at [206, 495] on button "Done" at bounding box center [203, 498] width 32 height 20
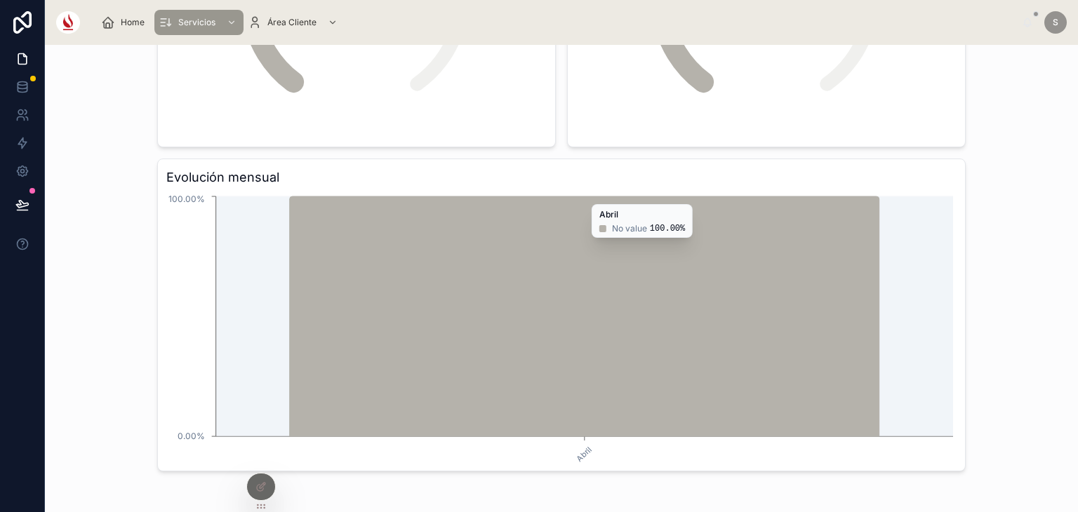
scroll to position [377, 0]
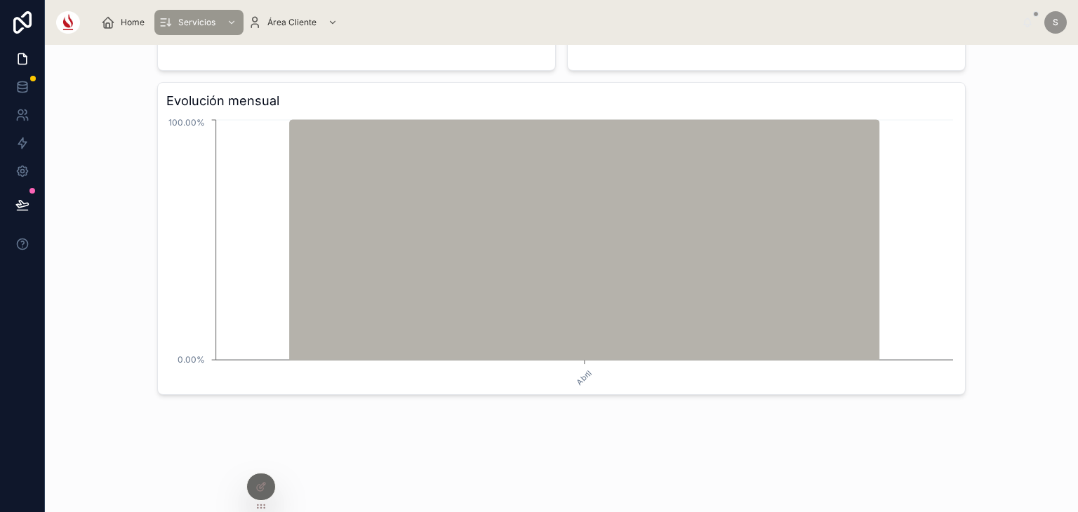
click at [252, 474] on div at bounding box center [260, 492] width 29 height 39
click at [267, 481] on div at bounding box center [261, 487] width 28 height 27
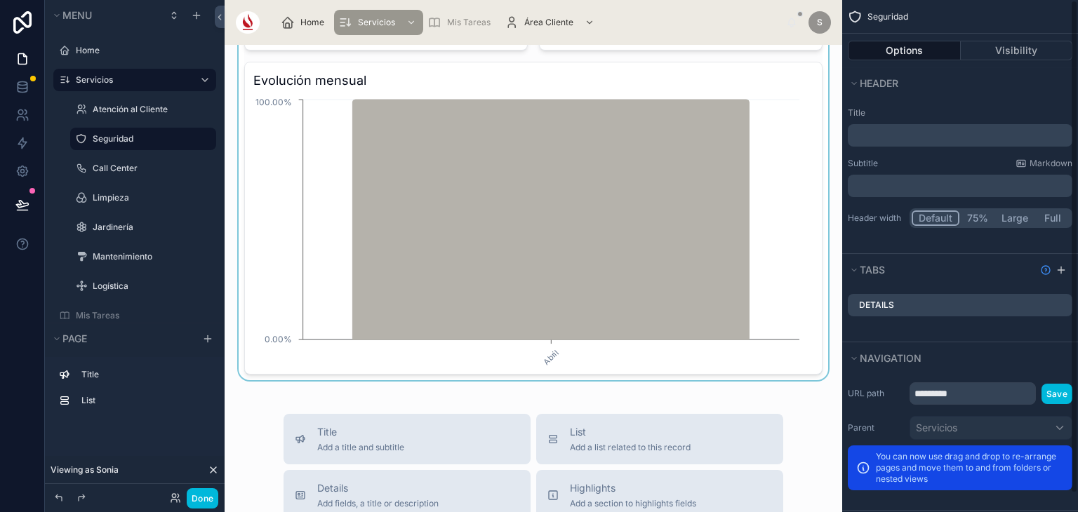
click at [750, 341] on div at bounding box center [533, 59] width 595 height 642
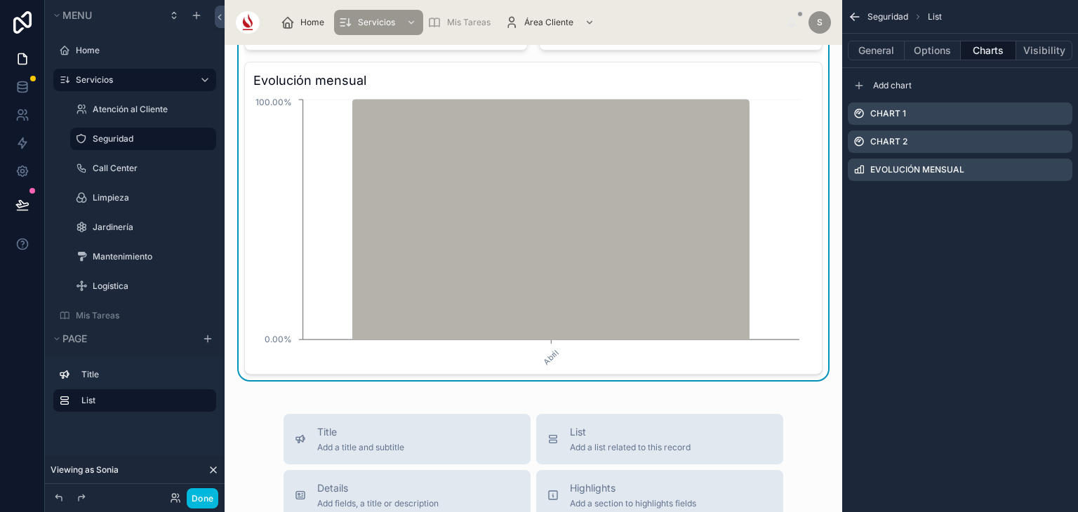
click at [0, 0] on icon "scrollable content" at bounding box center [0, 0] width 0 height 0
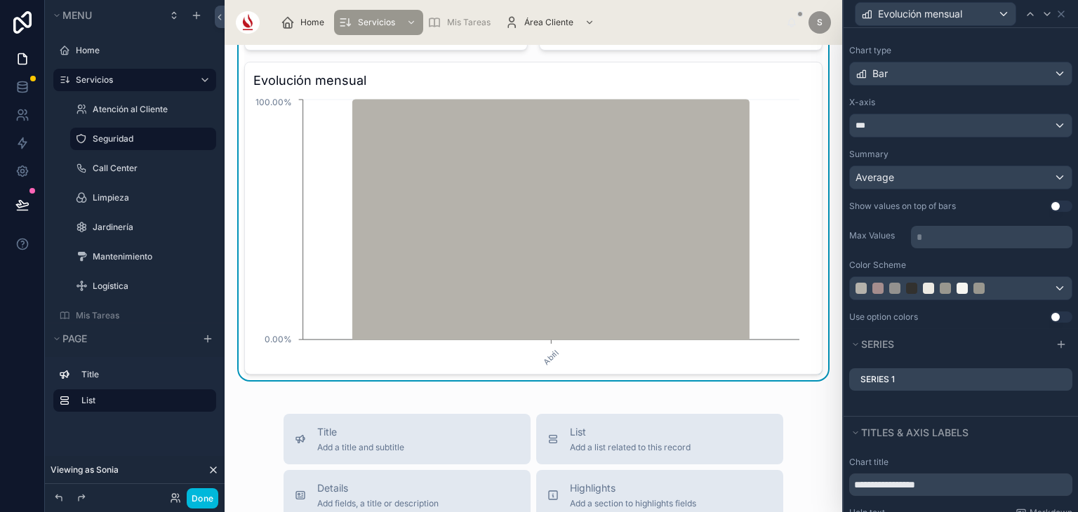
scroll to position [65, 0]
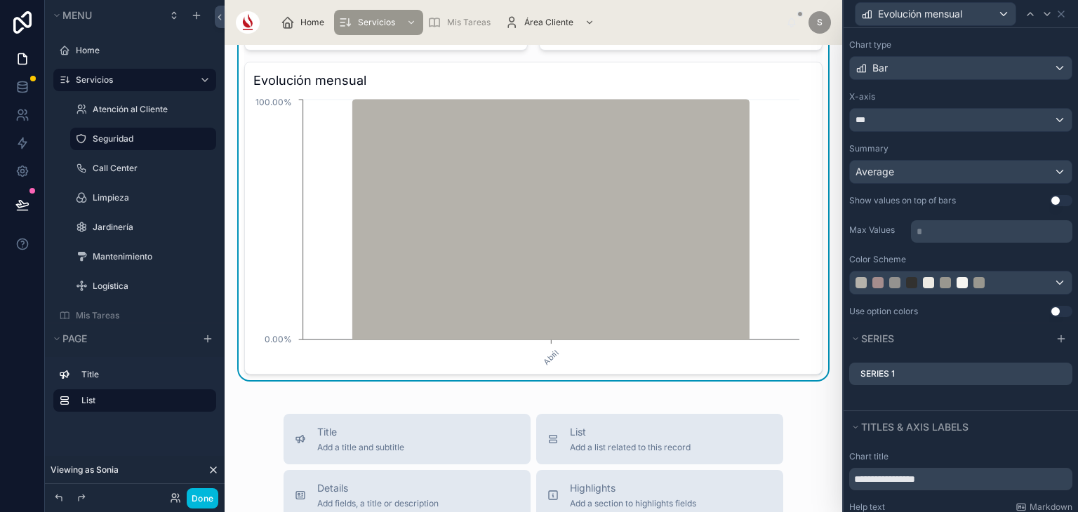
click at [0, 0] on icon at bounding box center [0, 0] width 0 height 0
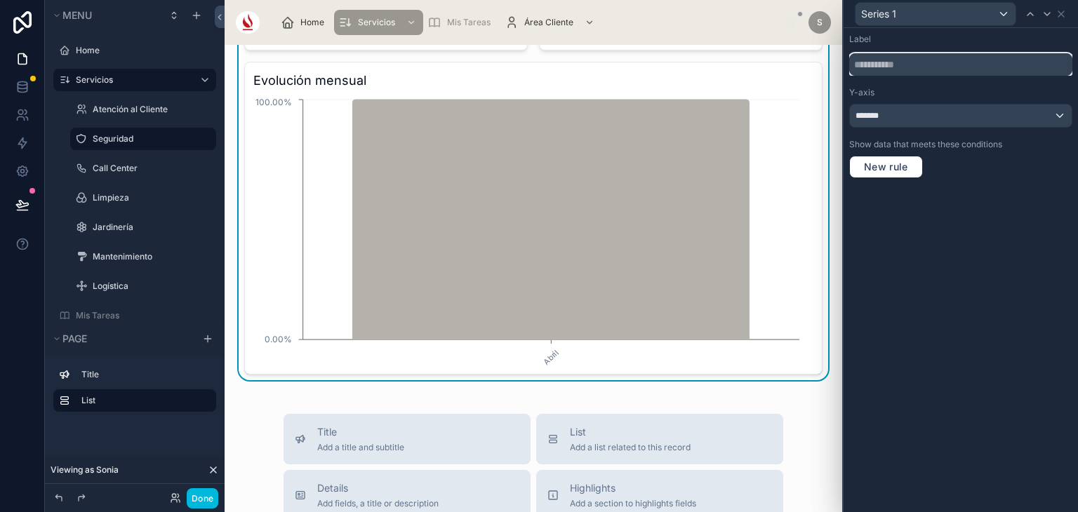
click at [1002, 58] on input "text" at bounding box center [960, 64] width 223 height 22
type input "*****"
click at [1066, 9] on div "KPI's" at bounding box center [960, 13] width 223 height 27
click at [1061, 18] on icon at bounding box center [1060, 13] width 11 height 11
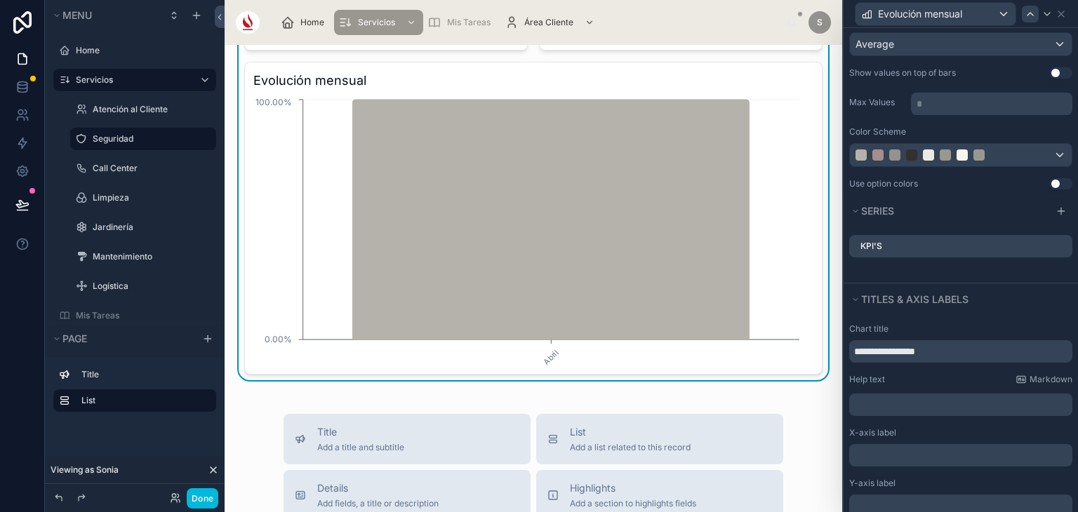
scroll to position [203, 0]
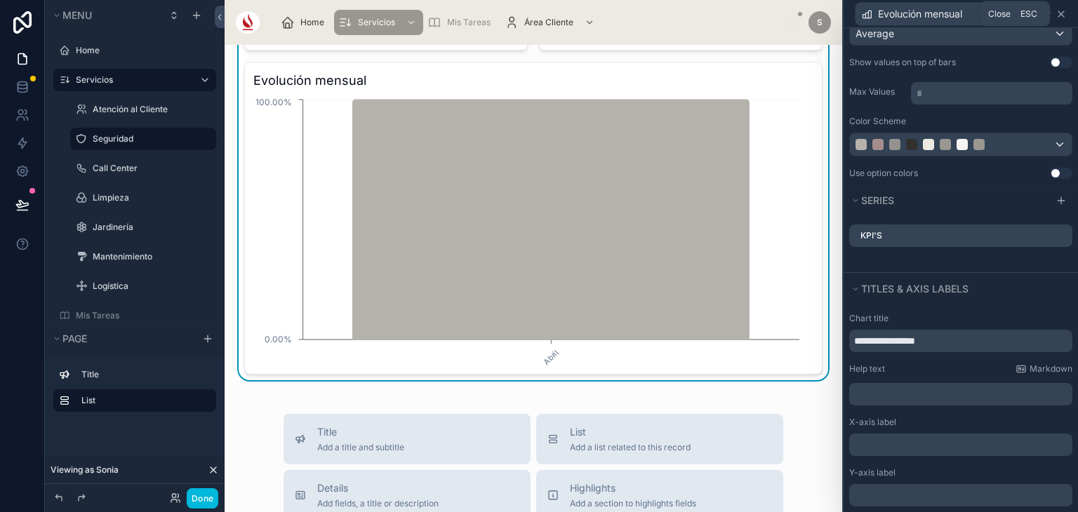
click at [1061, 14] on icon at bounding box center [1061, 14] width 6 height 6
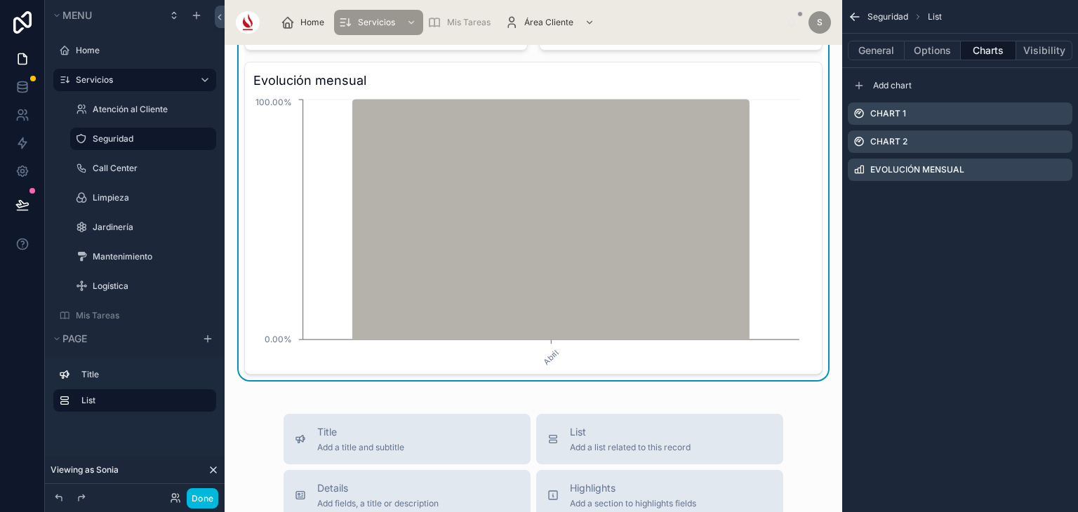
click at [0, 0] on icon "scrollable content" at bounding box center [0, 0] width 0 height 0
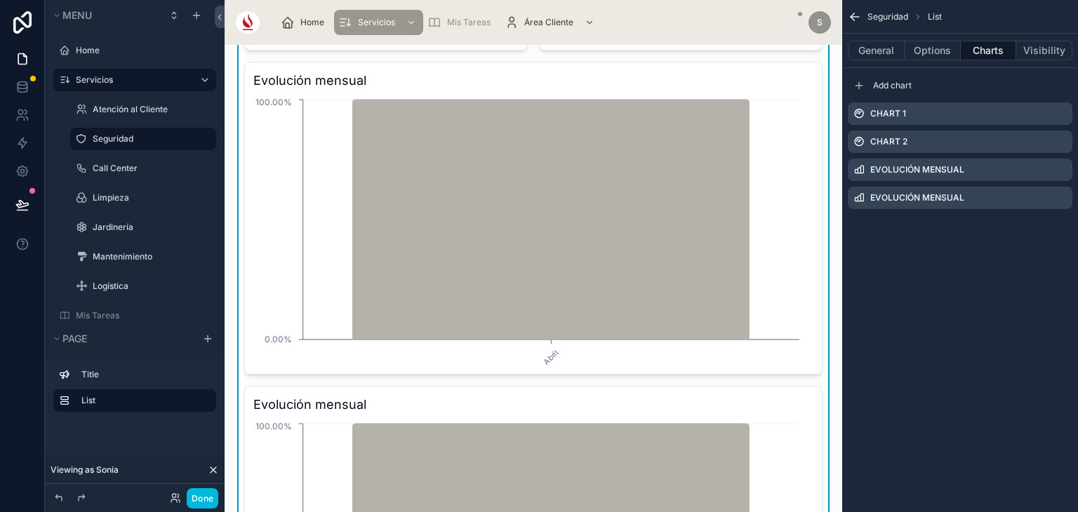
click at [0, 0] on icon "scrollable content" at bounding box center [0, 0] width 0 height 0
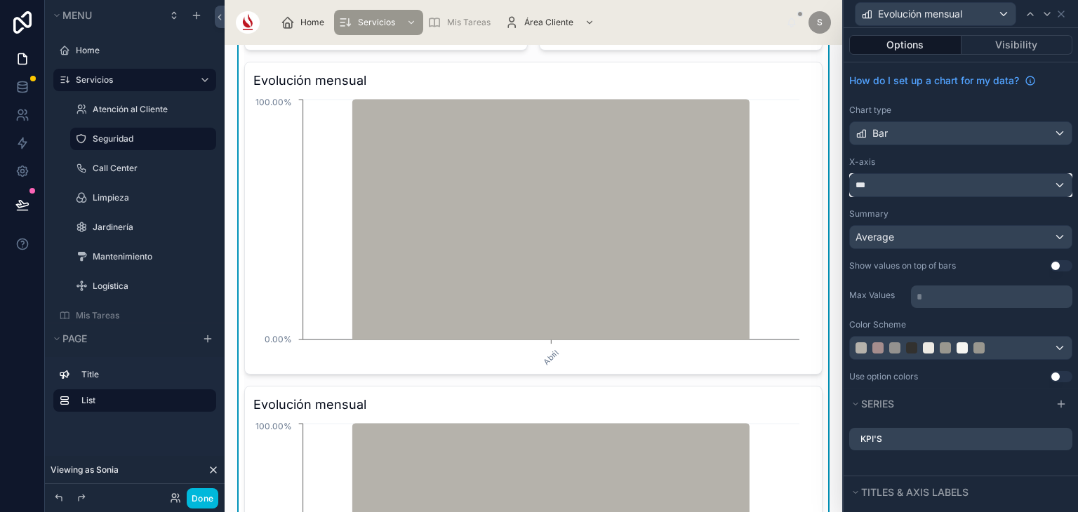
click at [963, 191] on div "***" at bounding box center [961, 185] width 222 height 22
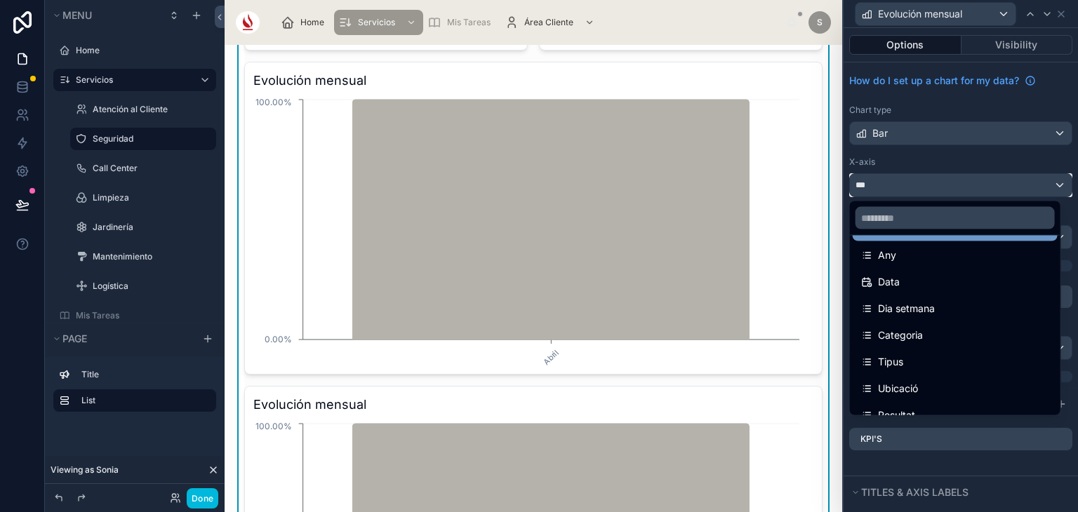
scroll to position [142, 0]
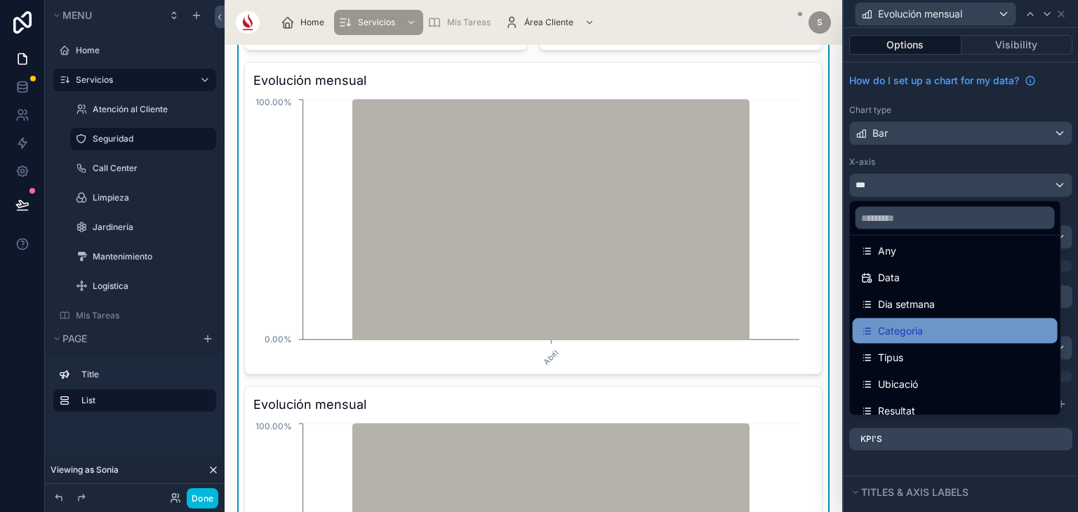
click at [925, 327] on div "Categoria" at bounding box center [955, 331] width 188 height 17
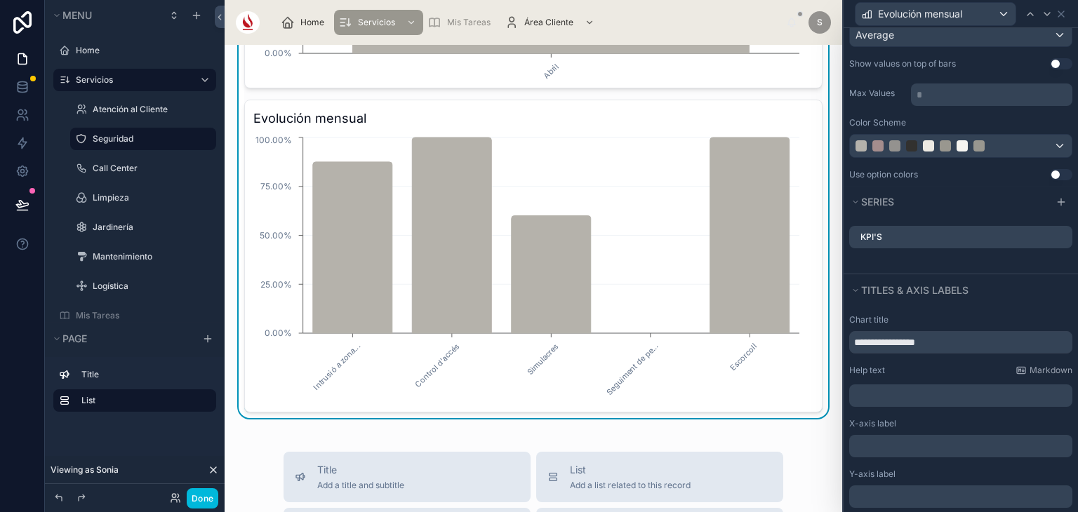
scroll to position [209, 0]
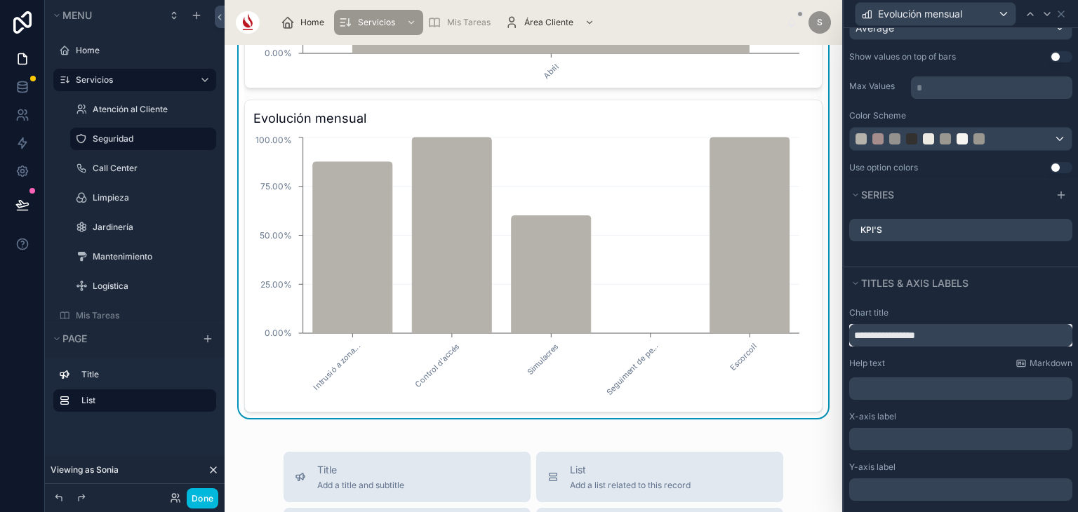
drag, startPoint x: 969, startPoint y: 330, endPoint x: 827, endPoint y: 318, distance: 142.2
click at [827, 318] on div "**********" at bounding box center [539, 256] width 1078 height 512
type input "*"
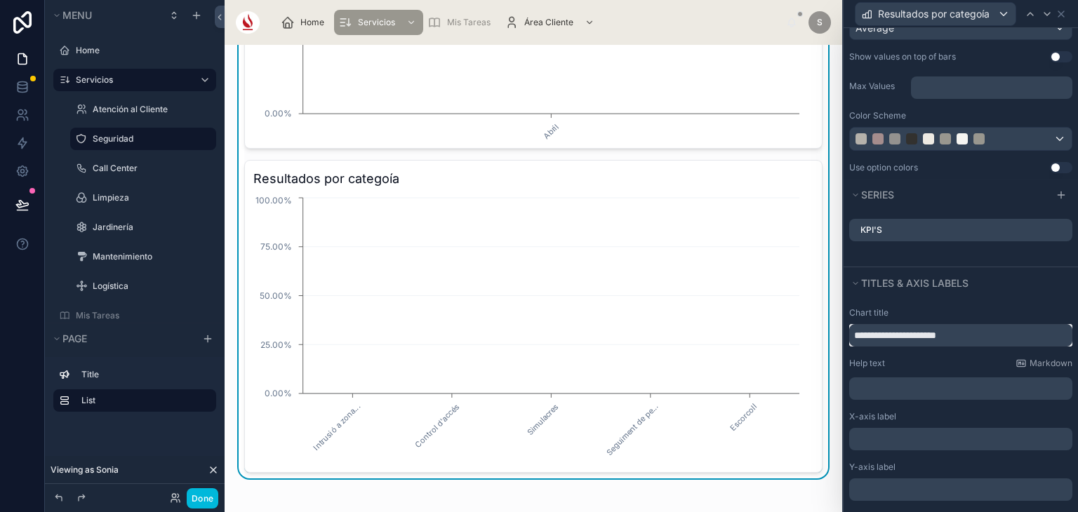
scroll to position [582, 0]
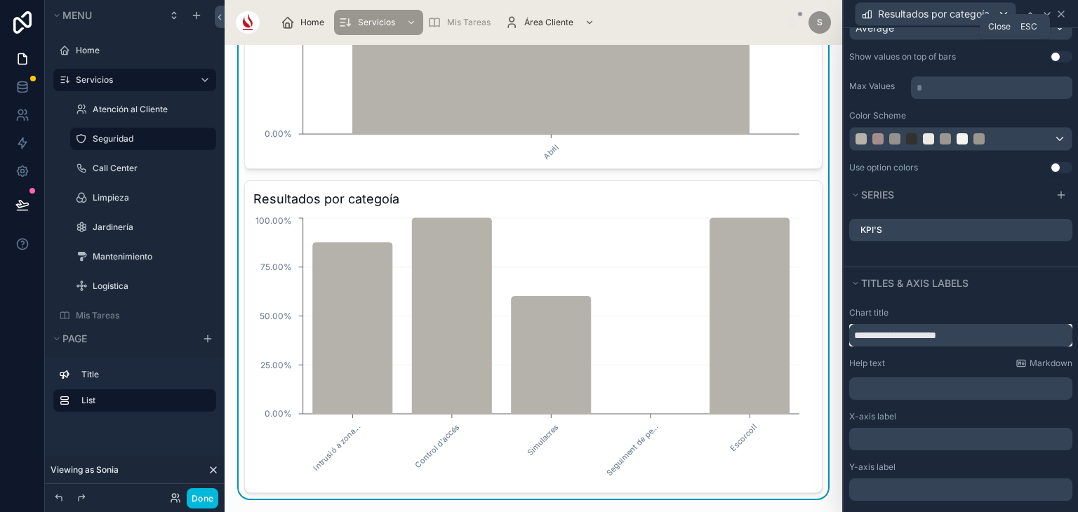
type input "**********"
click at [1059, 12] on icon at bounding box center [1061, 14] width 6 height 6
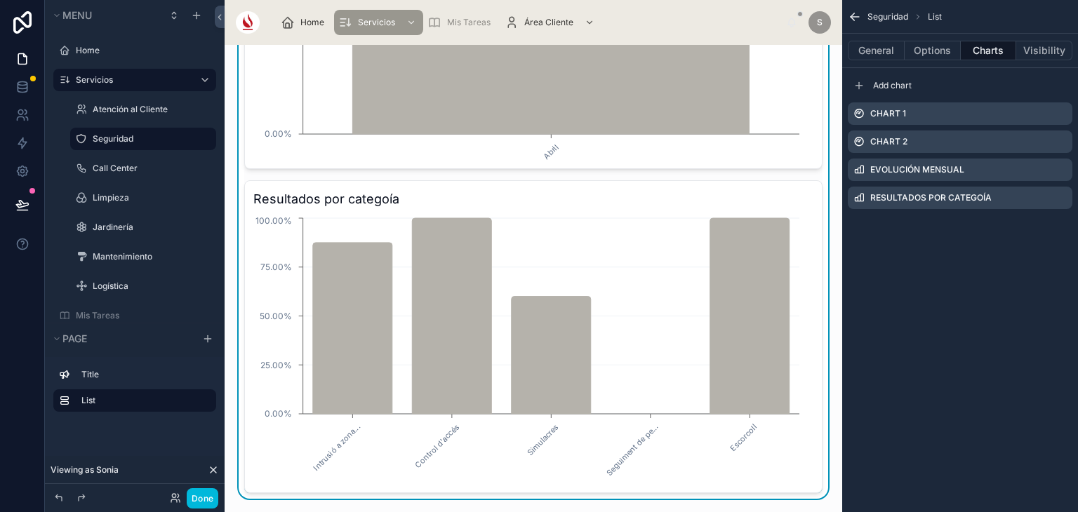
click at [0, 0] on icon "scrollable content" at bounding box center [0, 0] width 0 height 0
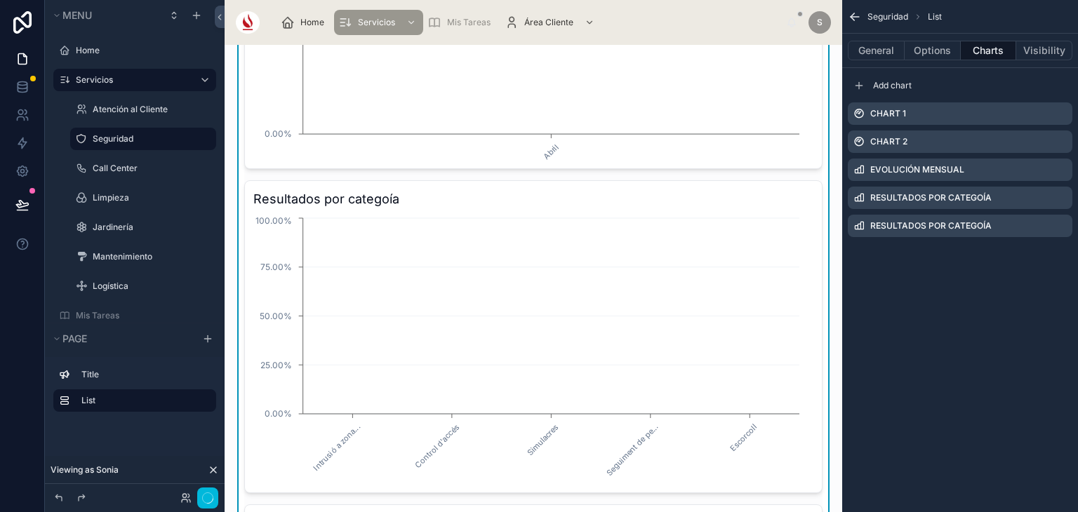
scroll to position [562, 0]
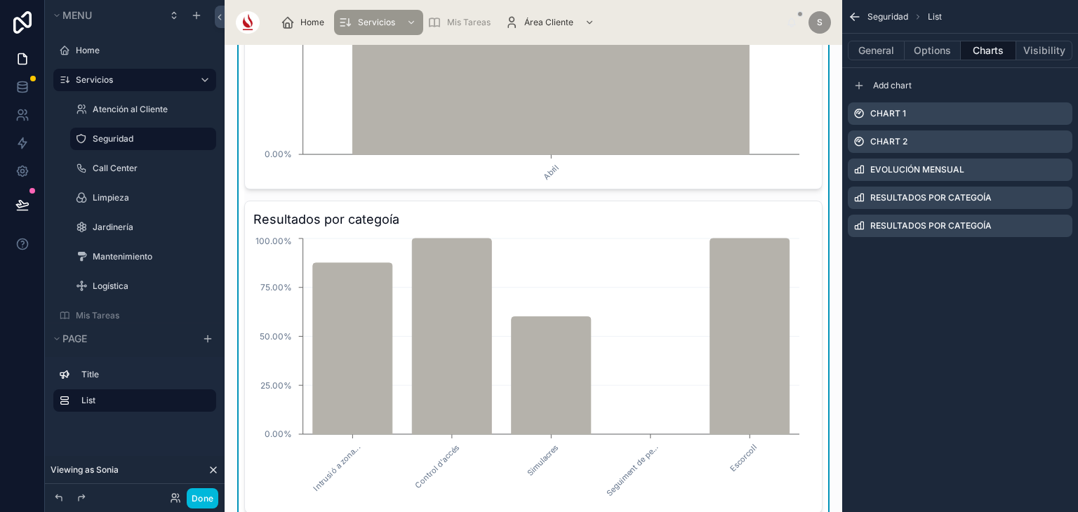
click at [0, 0] on icon "scrollable content" at bounding box center [0, 0] width 0 height 0
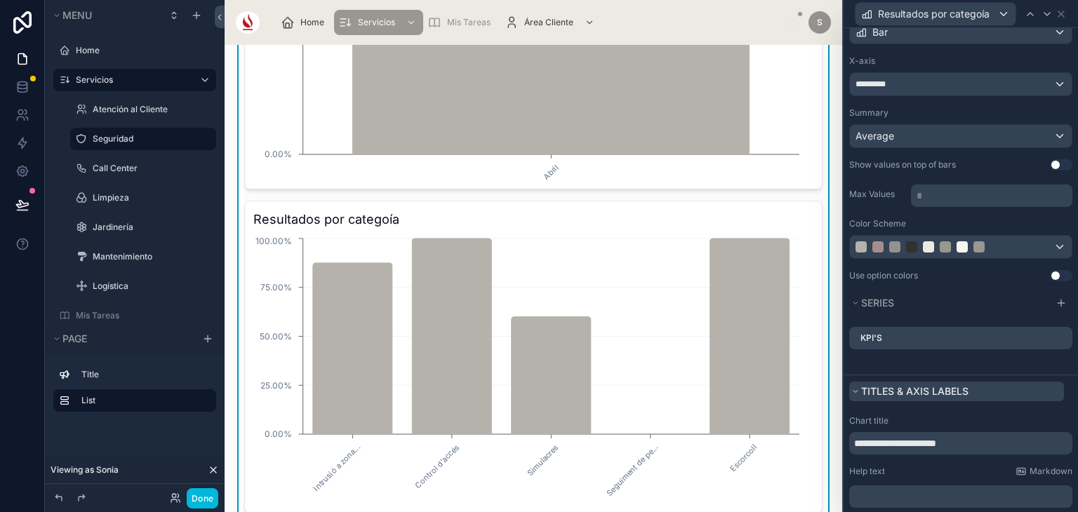
scroll to position [105, 0]
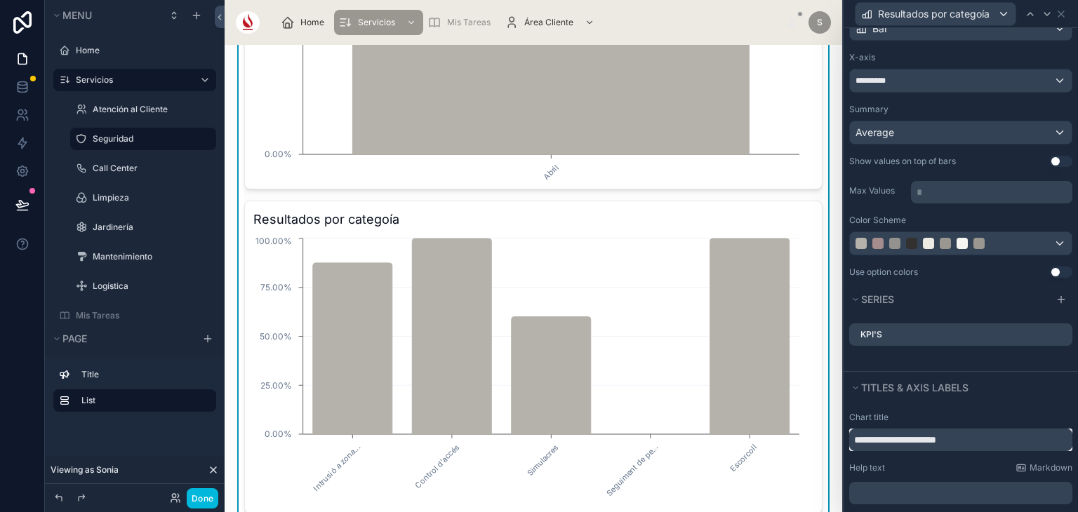
drag, startPoint x: 982, startPoint y: 431, endPoint x: 924, endPoint y: 431, distance: 58.2
click at [924, 431] on input "**********" at bounding box center [960, 440] width 223 height 22
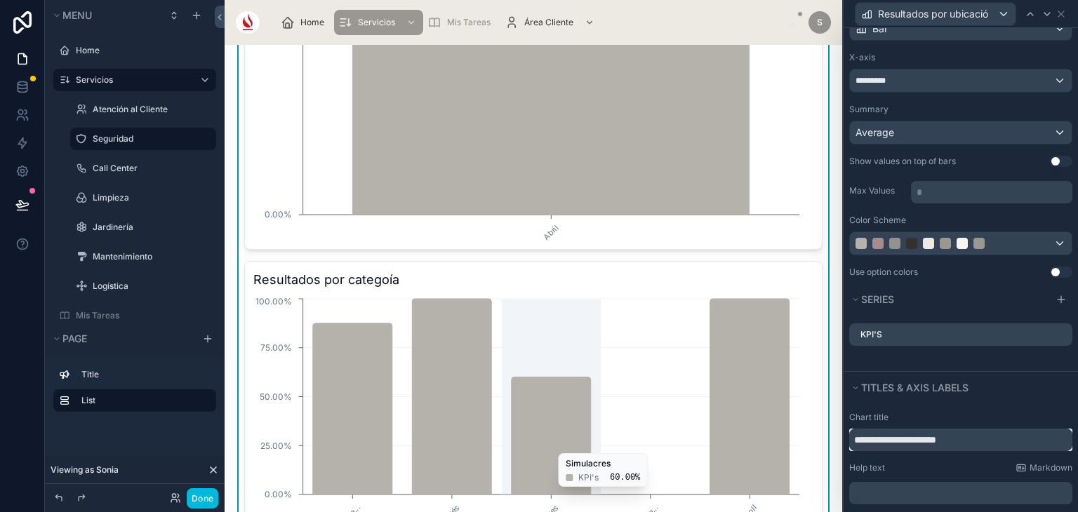
scroll to position [481, 0]
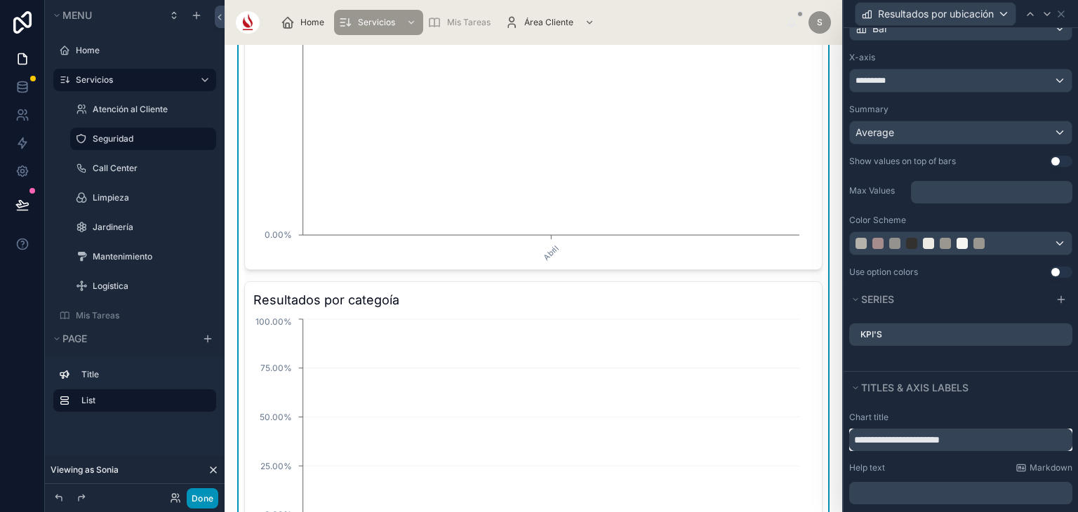
type input "**********"
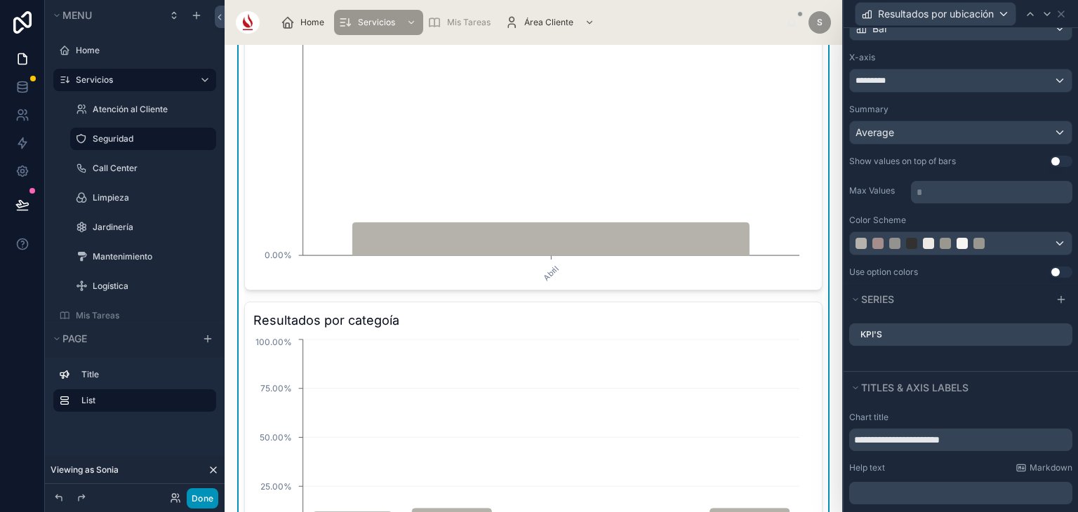
click at [201, 495] on button "Done" at bounding box center [203, 498] width 32 height 20
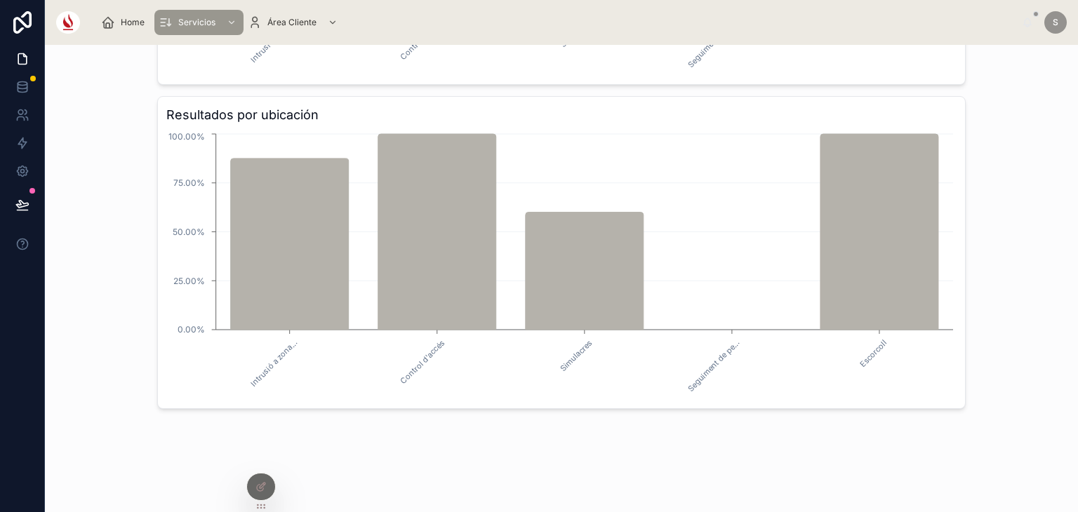
scroll to position [1014, 0]
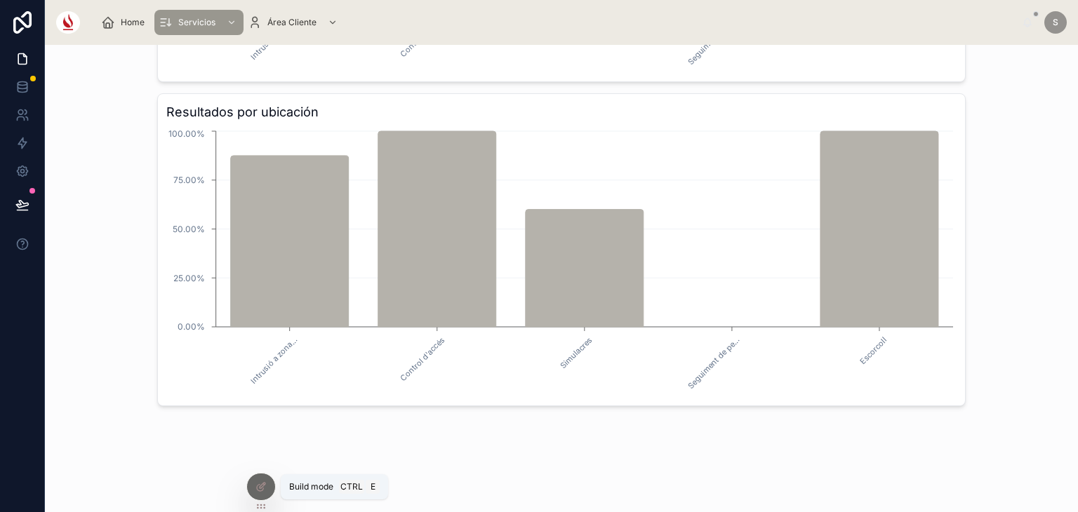
click at [259, 483] on icon at bounding box center [260, 486] width 11 height 11
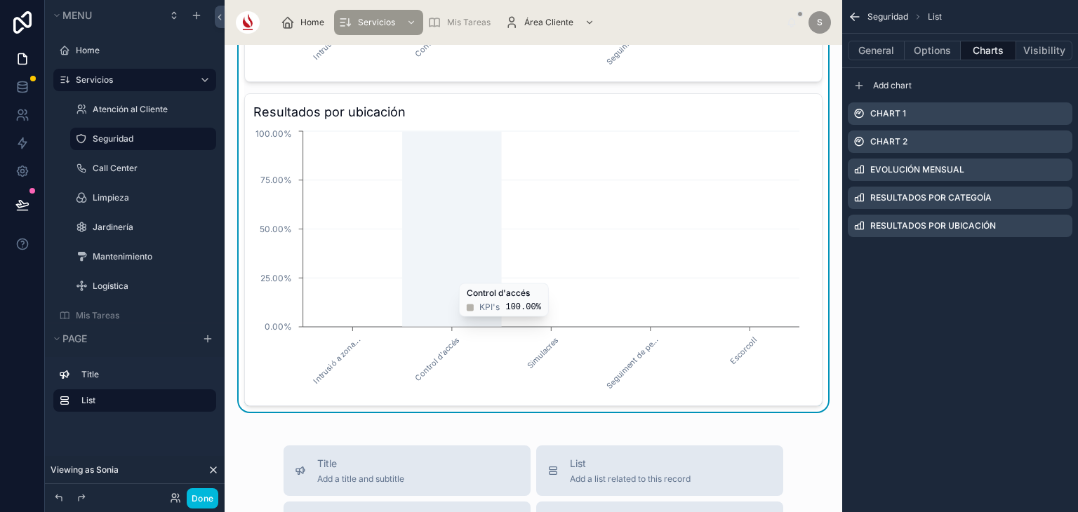
scroll to position [974, 0]
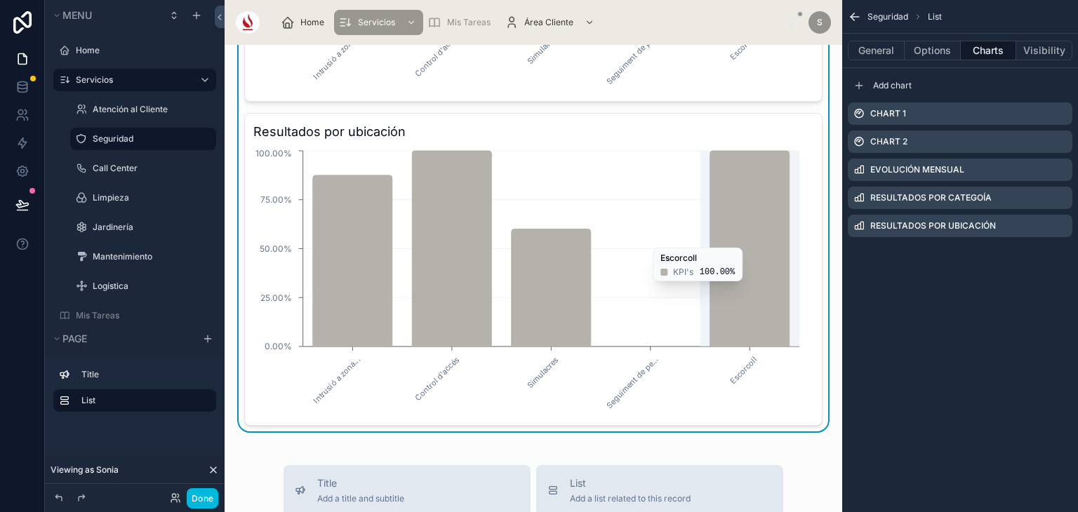
click at [0, 0] on icon "scrollable content" at bounding box center [0, 0] width 0 height 0
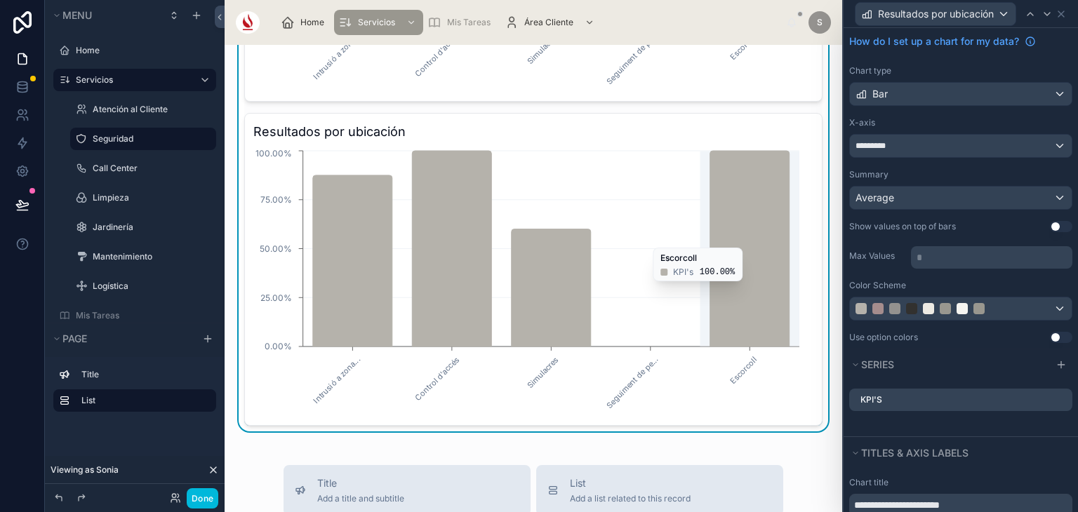
scroll to position [60, 0]
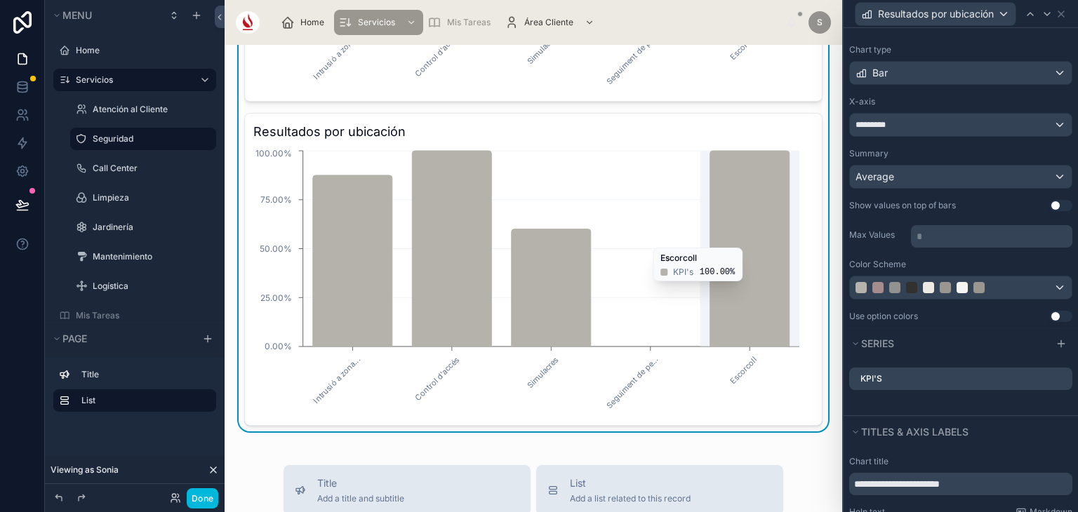
click at [0, 0] on icon at bounding box center [0, 0] width 0 height 0
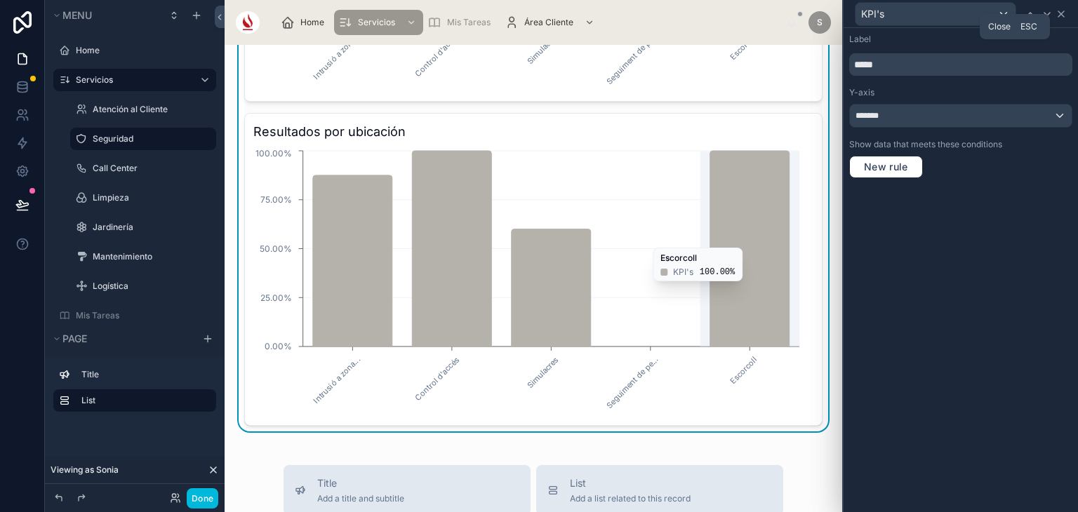
click at [1062, 9] on icon at bounding box center [1060, 13] width 11 height 11
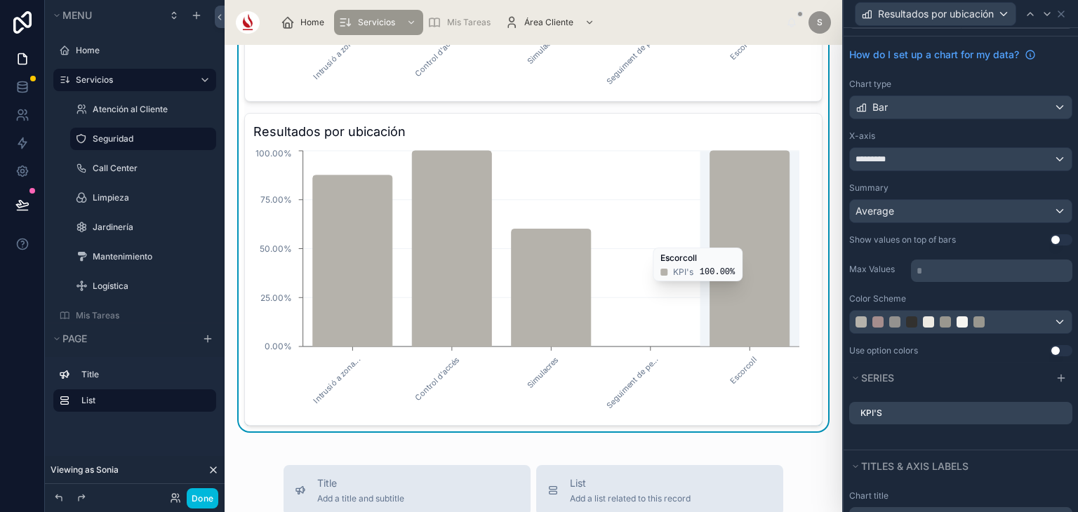
scroll to position [0, 0]
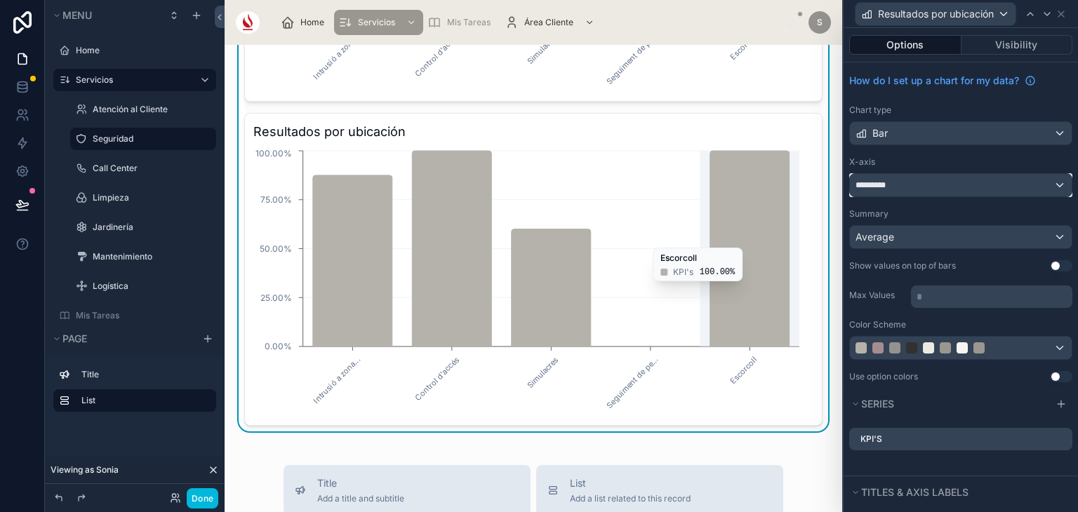
click at [951, 179] on div "*********" at bounding box center [961, 185] width 222 height 22
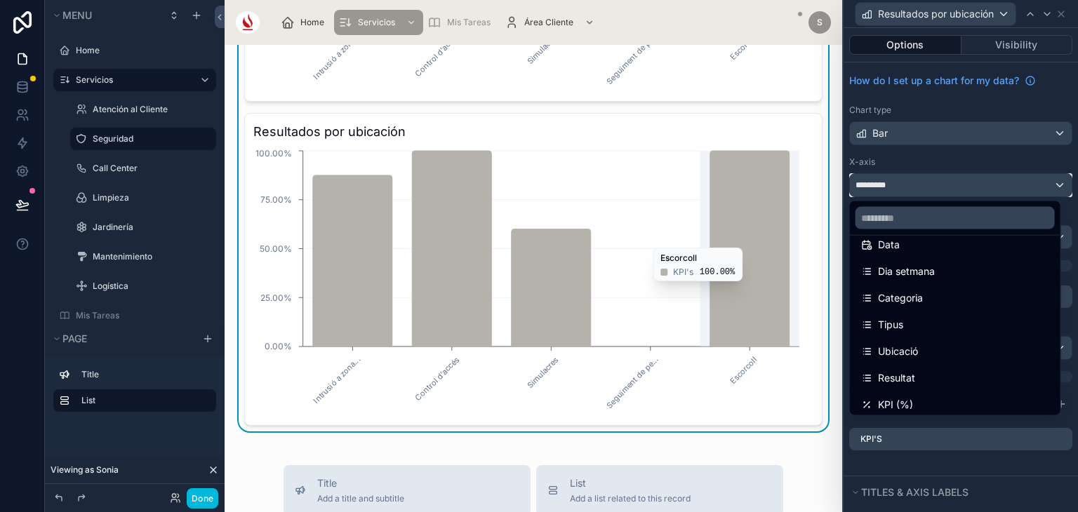
scroll to position [175, 0]
click at [922, 347] on div "Ubicació" at bounding box center [955, 350] width 188 height 17
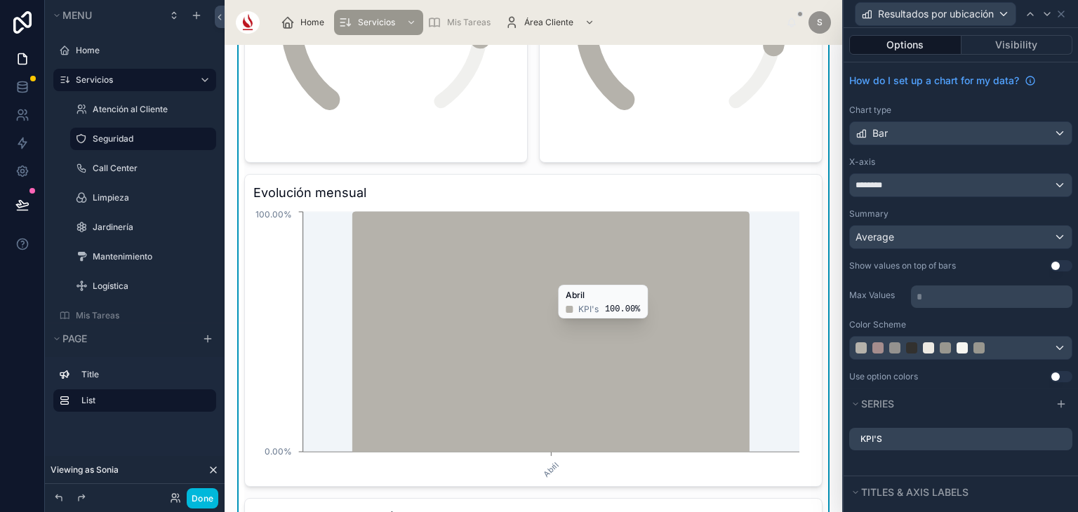
scroll to position [266, 0]
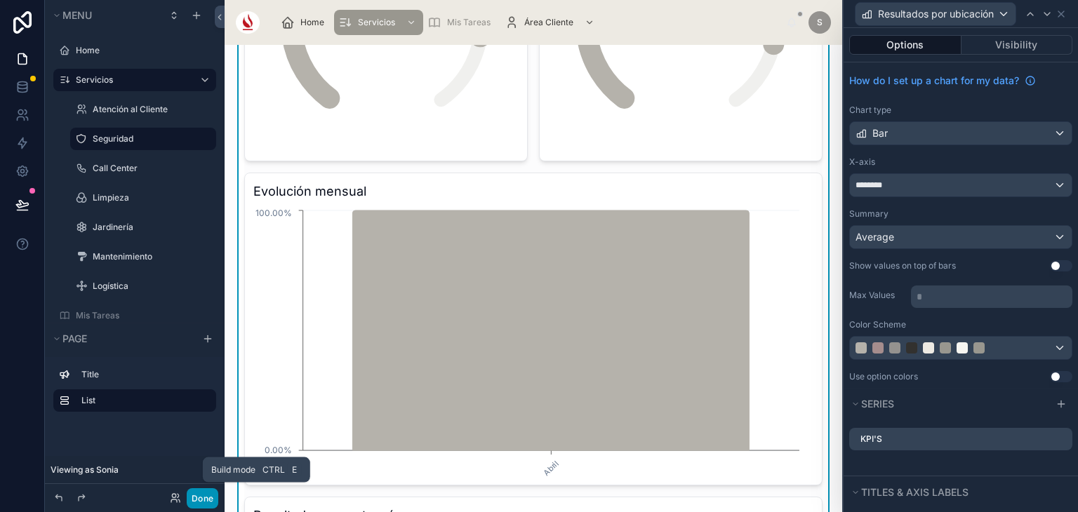
click at [203, 501] on button "Done" at bounding box center [203, 498] width 32 height 20
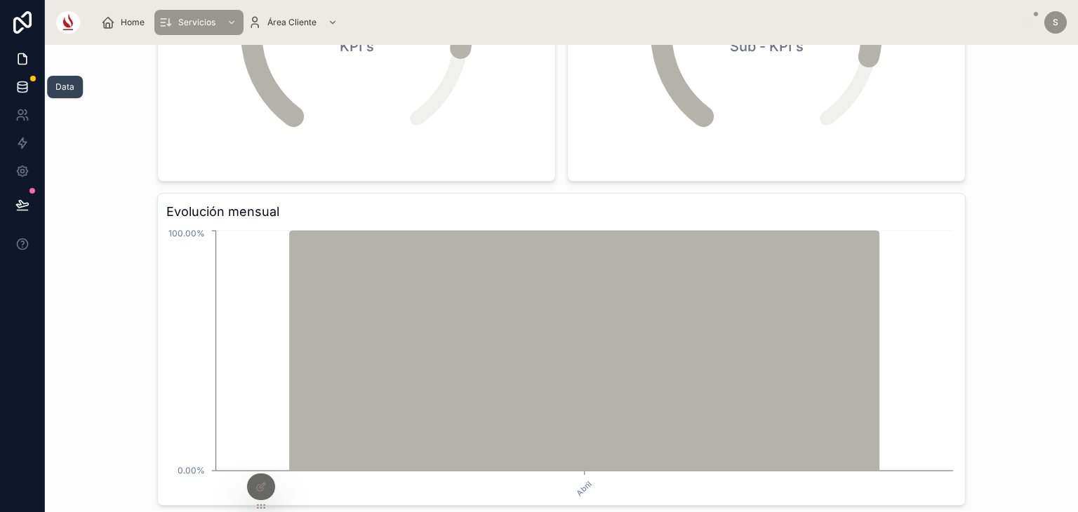
click at [13, 85] on link at bounding box center [22, 87] width 44 height 28
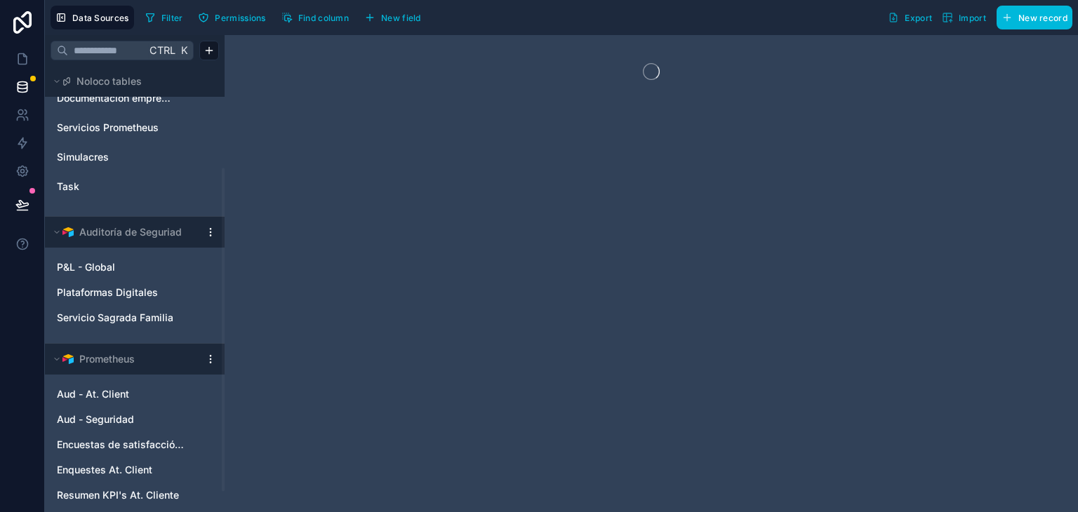
scroll to position [170, 0]
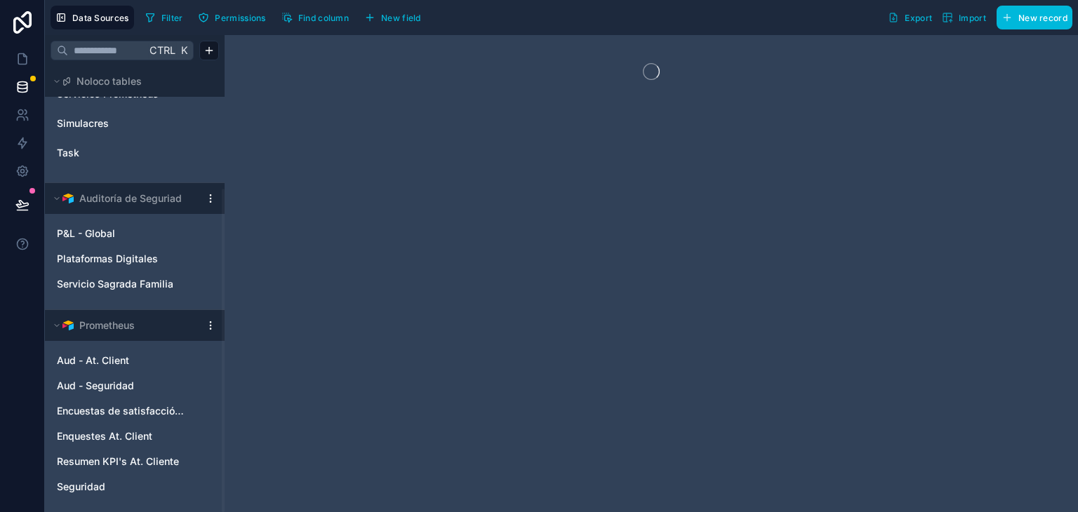
click at [212, 321] on html "Data Sources Filter Permissions Find column New field Export Import New record …" at bounding box center [539, 256] width 1078 height 512
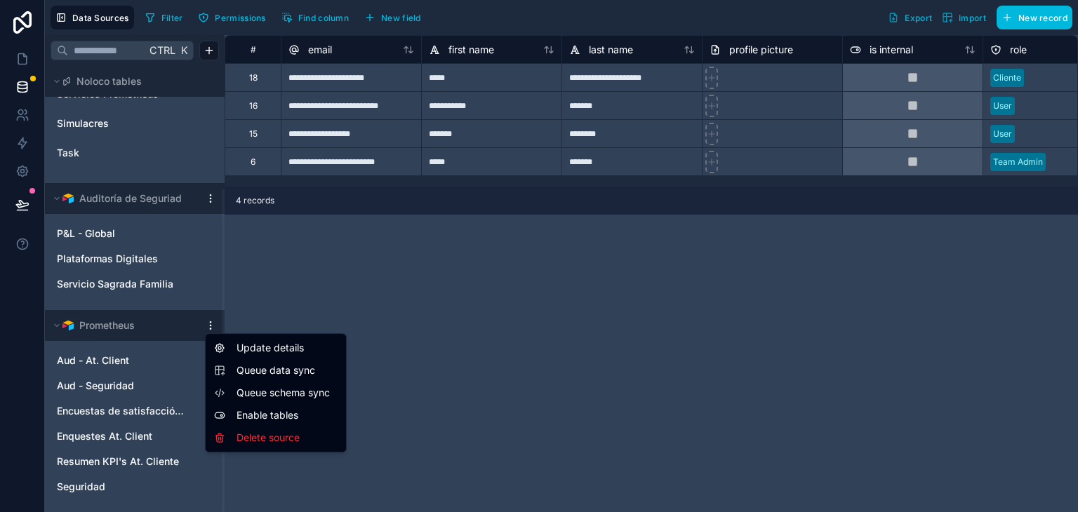
click at [279, 368] on span "Queue data sync" at bounding box center [286, 370] width 101 height 14
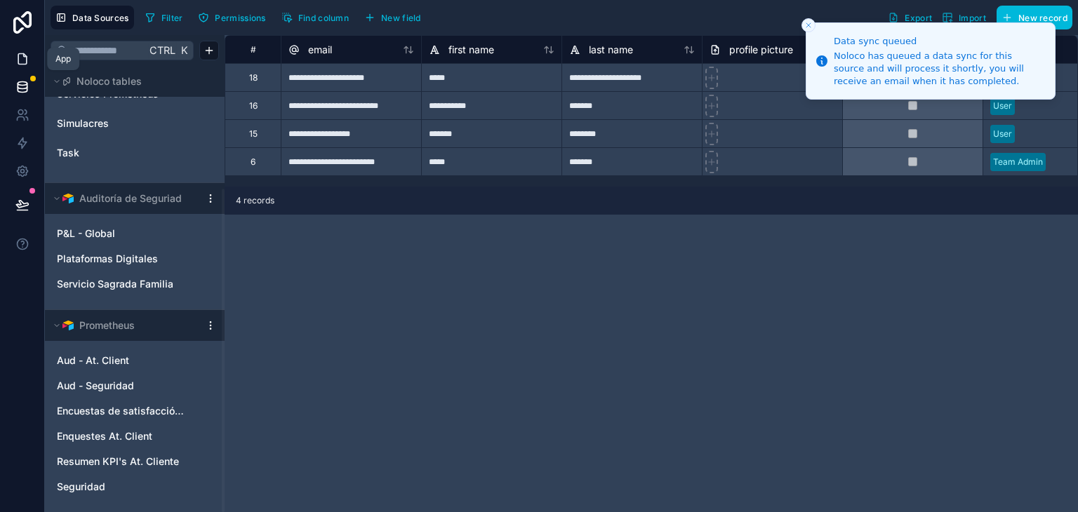
click at [24, 57] on icon at bounding box center [24, 55] width 3 height 3
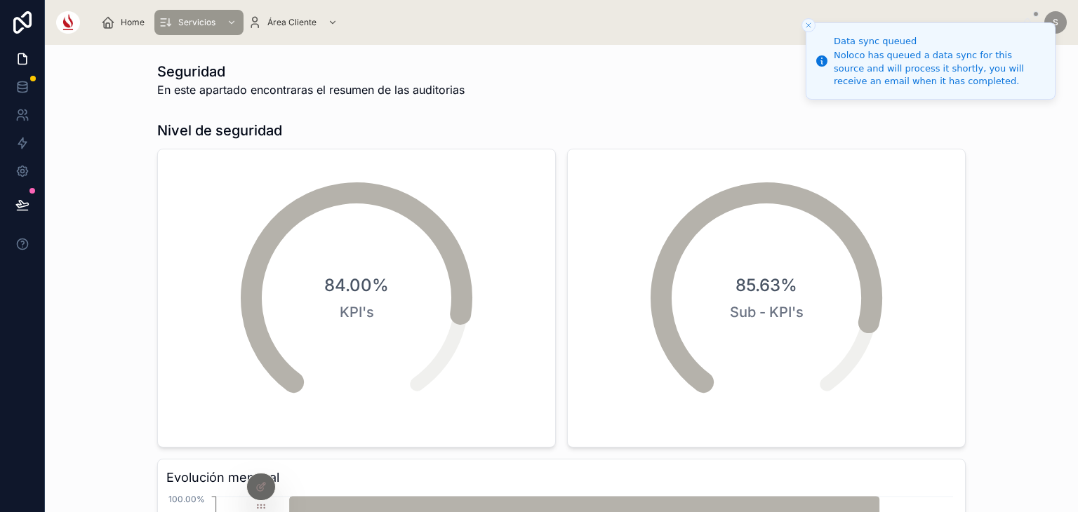
click at [806, 29] on icon "Close toast" at bounding box center [808, 25] width 8 height 8
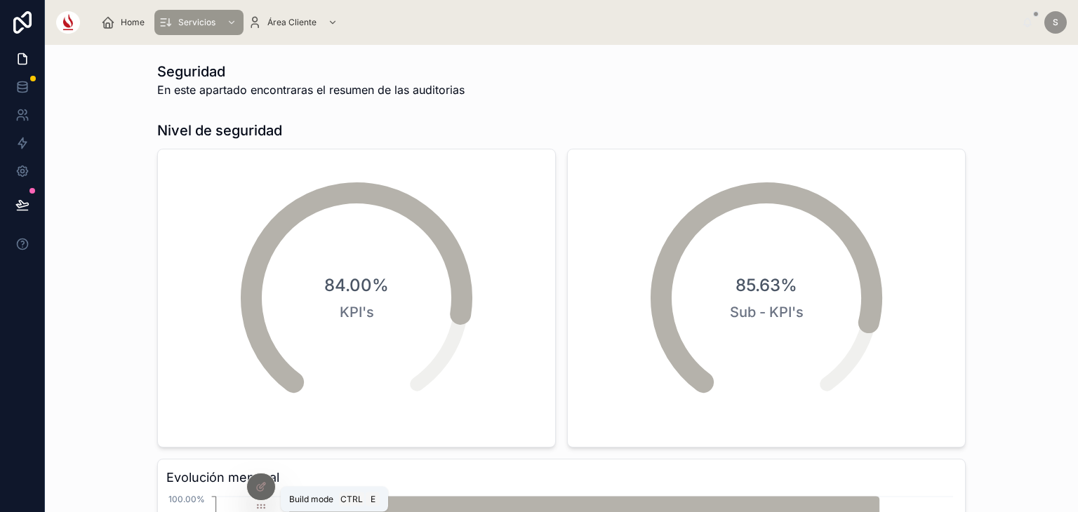
click at [253, 490] on div at bounding box center [261, 487] width 28 height 27
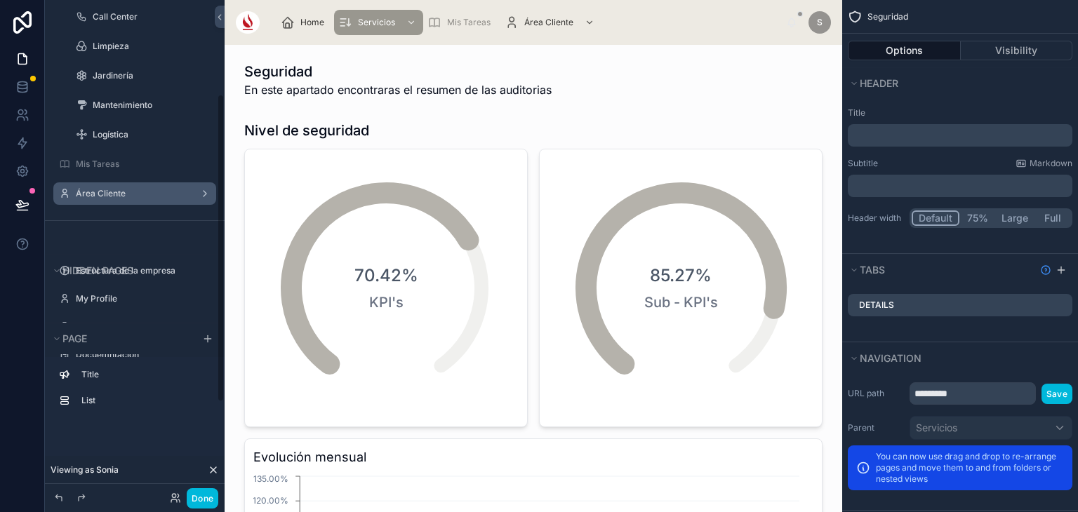
scroll to position [153, 0]
click at [133, 192] on label "Área Cliente" at bounding box center [132, 192] width 112 height 11
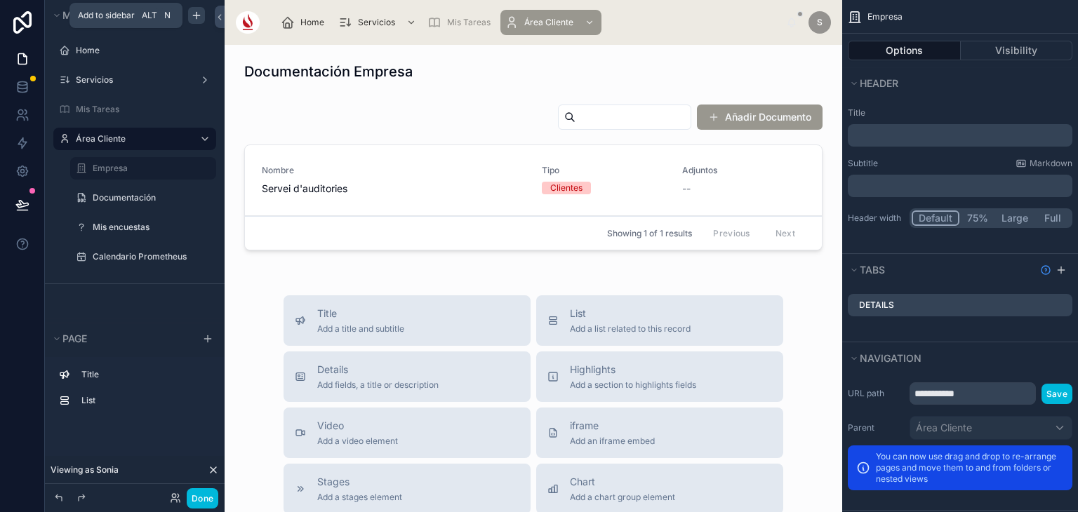
click at [202, 18] on div "scrollable content" at bounding box center [196, 15] width 17 height 17
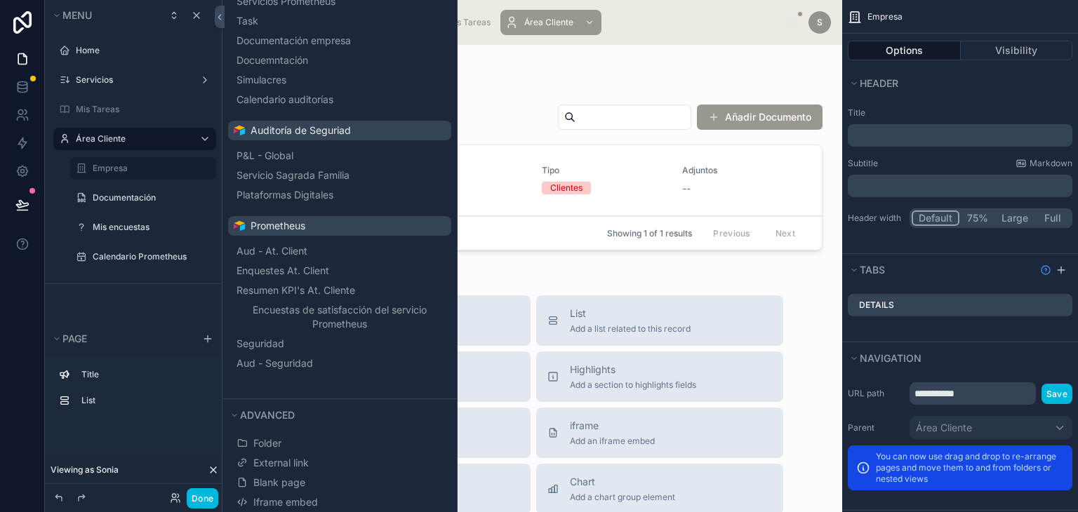
scroll to position [180, 0]
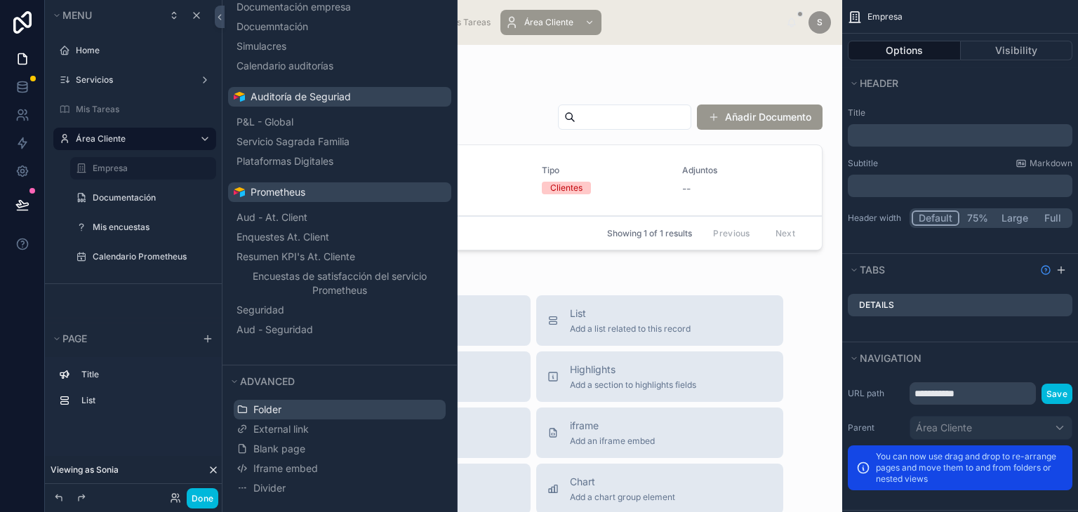
click at [281, 409] on span "Folder" at bounding box center [267, 410] width 28 height 14
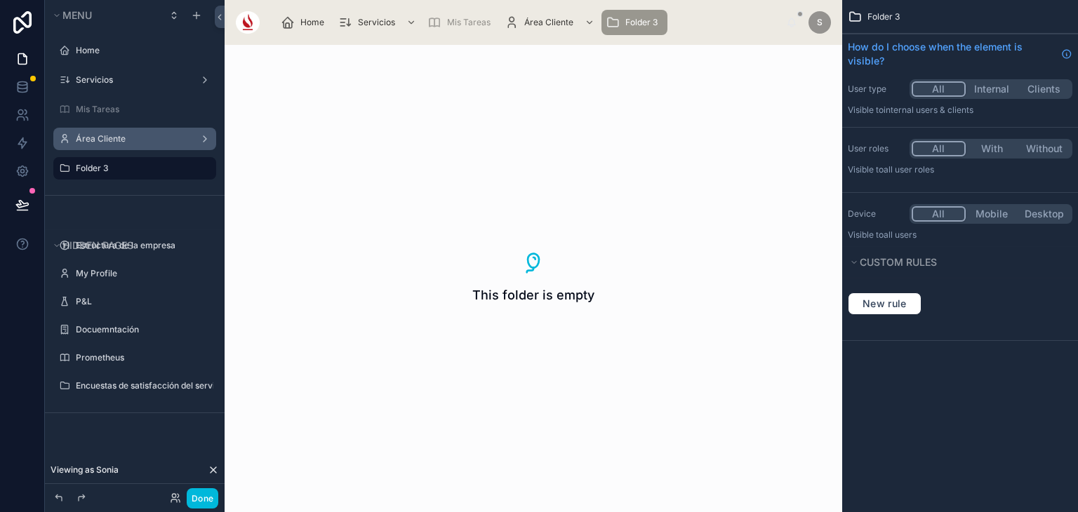
click at [0, 0] on icon "scrollable content" at bounding box center [0, 0] width 0 height 0
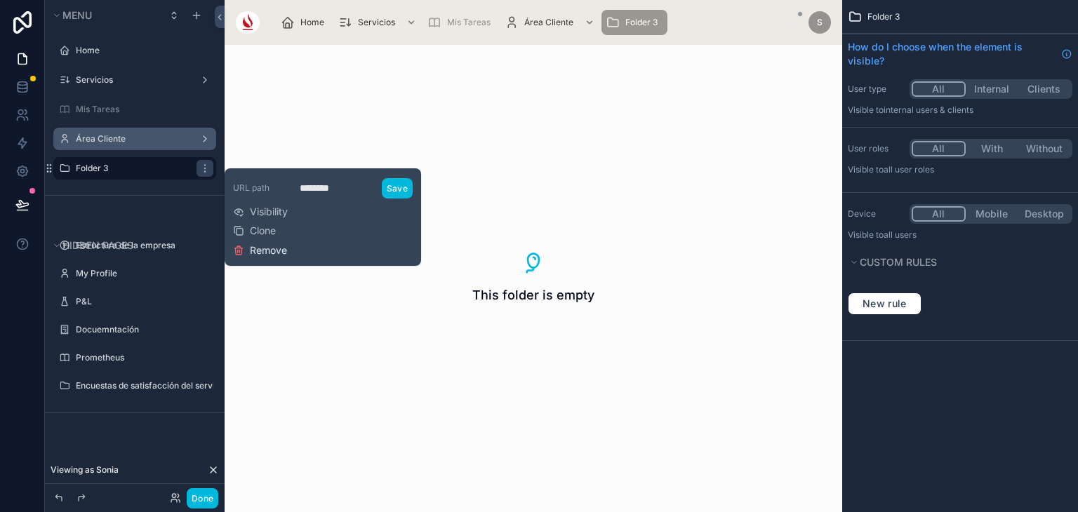
click at [279, 248] on span "Remove" at bounding box center [268, 250] width 37 height 14
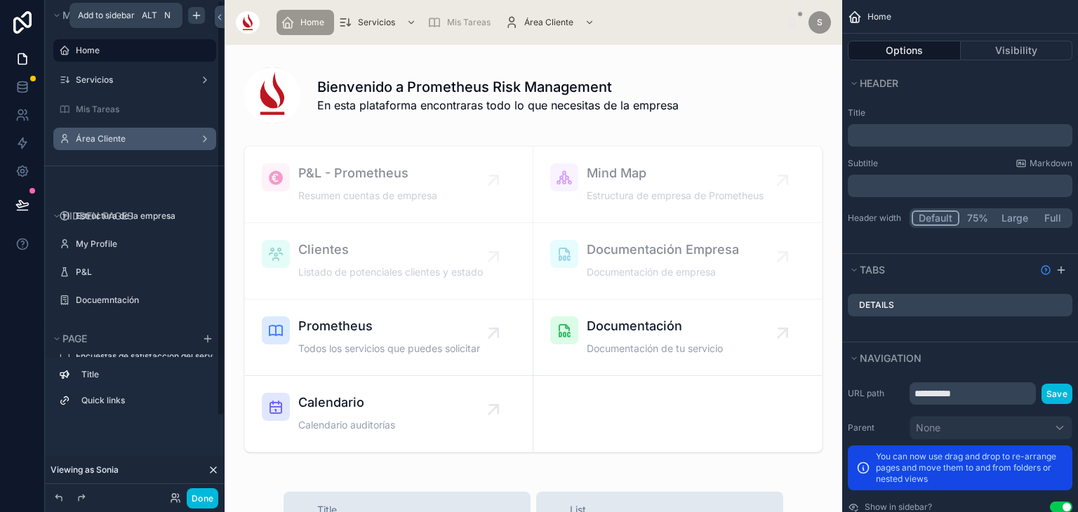
click at [195, 11] on icon "scrollable content" at bounding box center [196, 15] width 11 height 11
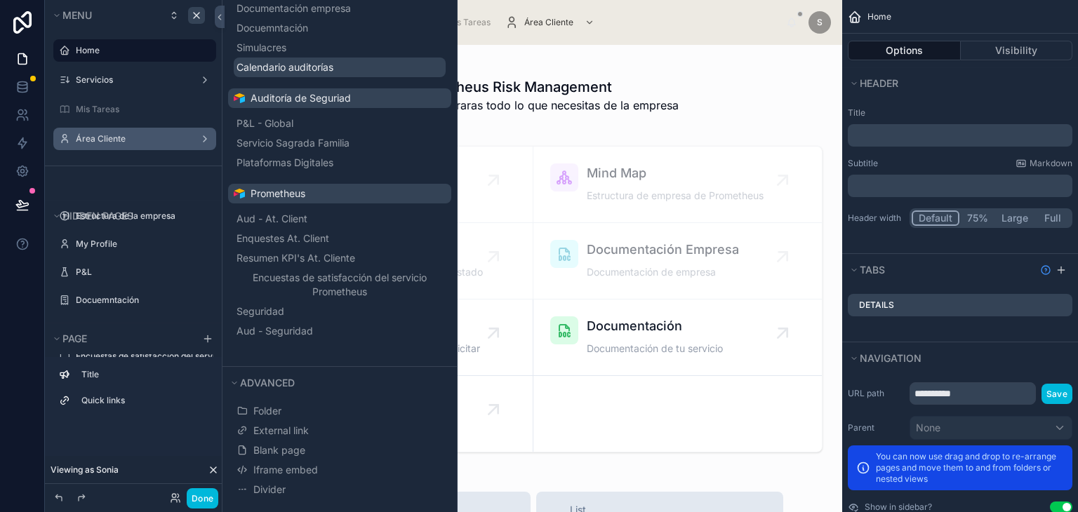
scroll to position [180, 0]
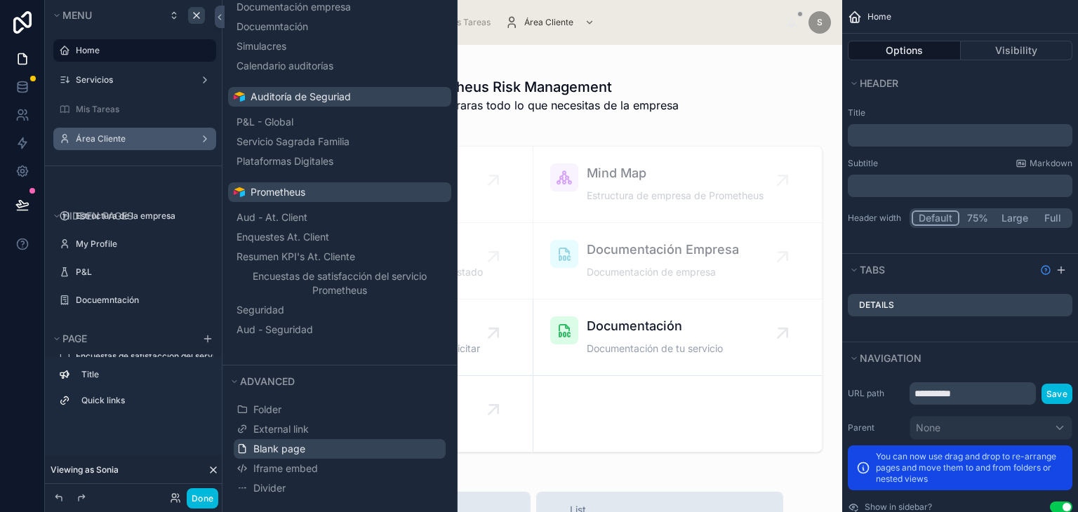
click at [276, 446] on span "Blank page" at bounding box center [279, 449] width 52 height 14
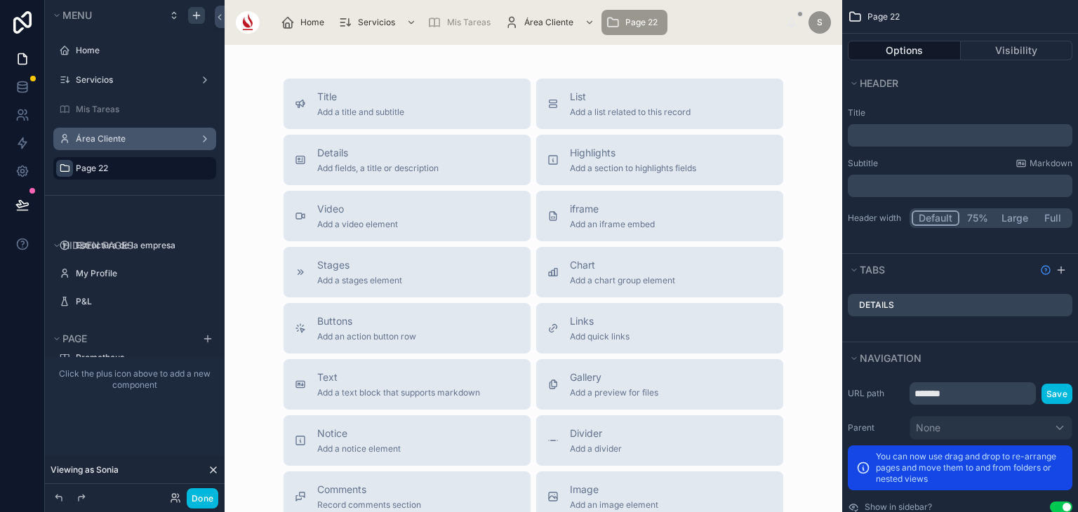
click at [62, 169] on icon "scrollable content" at bounding box center [64, 168] width 11 height 11
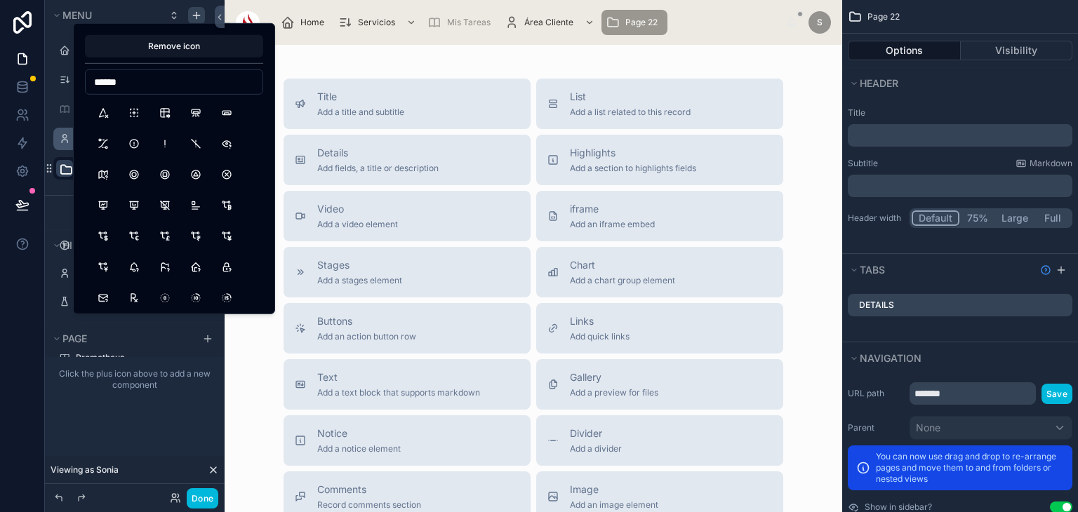
scroll to position [537, 0]
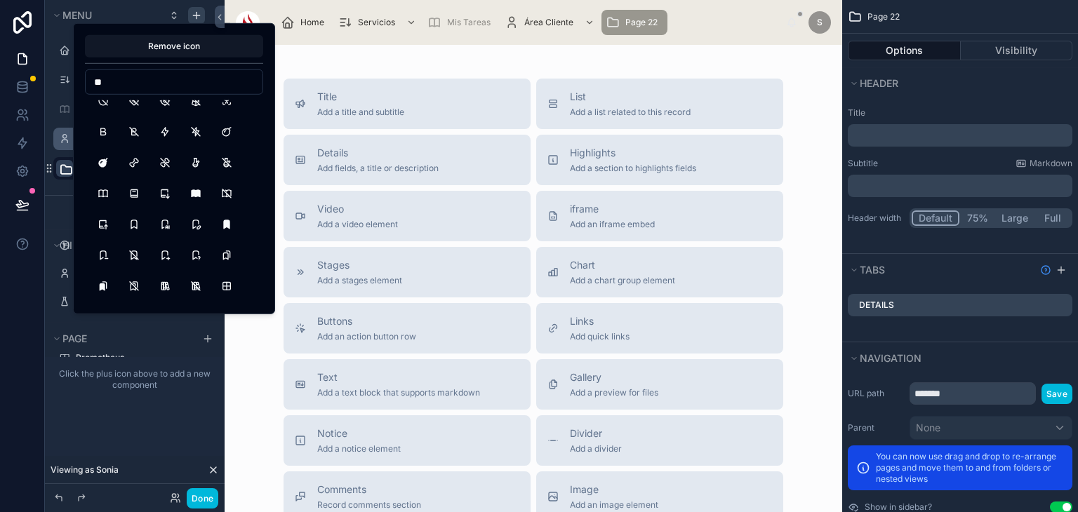
type input "*"
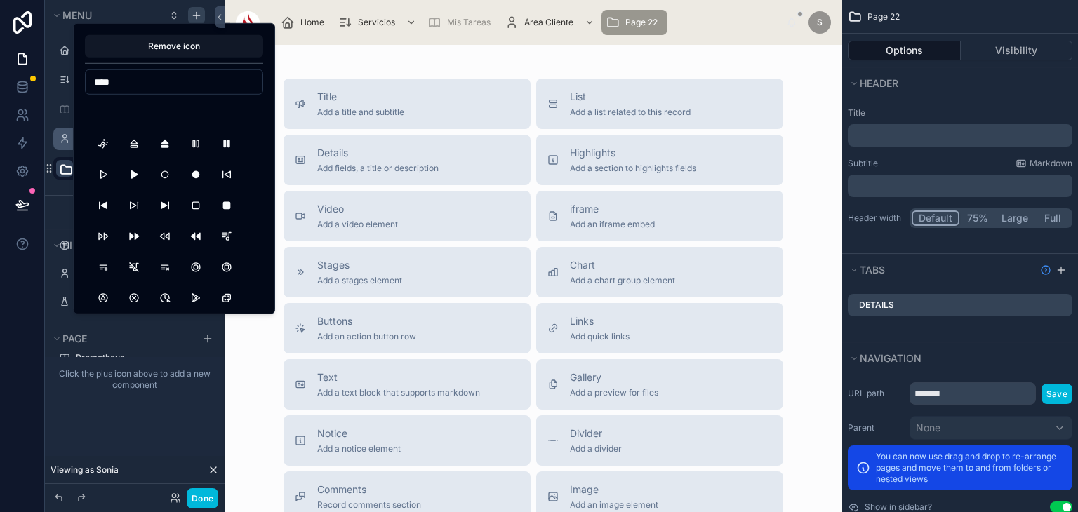
scroll to position [0, 0]
type input "*"
type input "*****"
click at [202, 138] on button "Ghost2" at bounding box center [195, 143] width 25 height 25
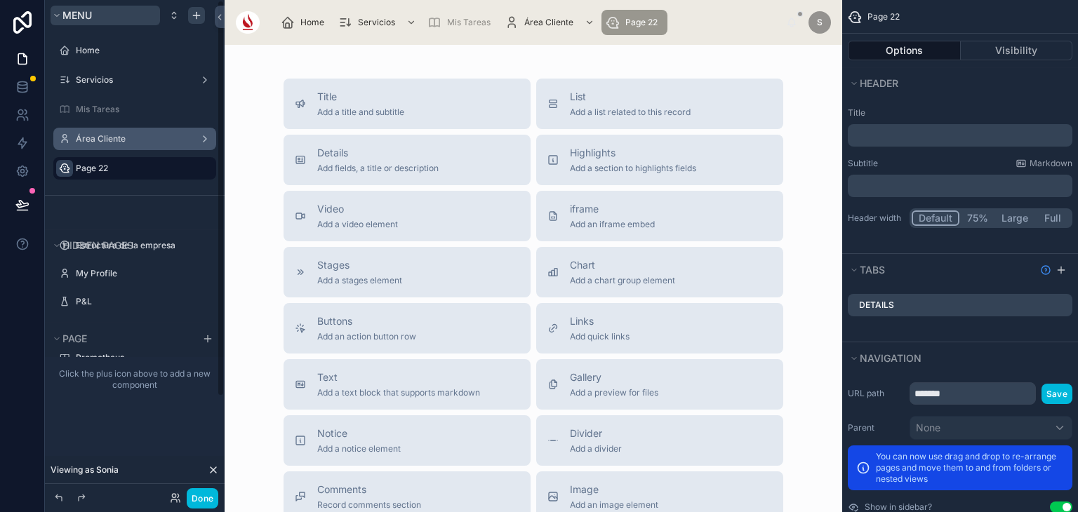
click at [138, 9] on button "Menu" at bounding box center [105, 16] width 109 height 20
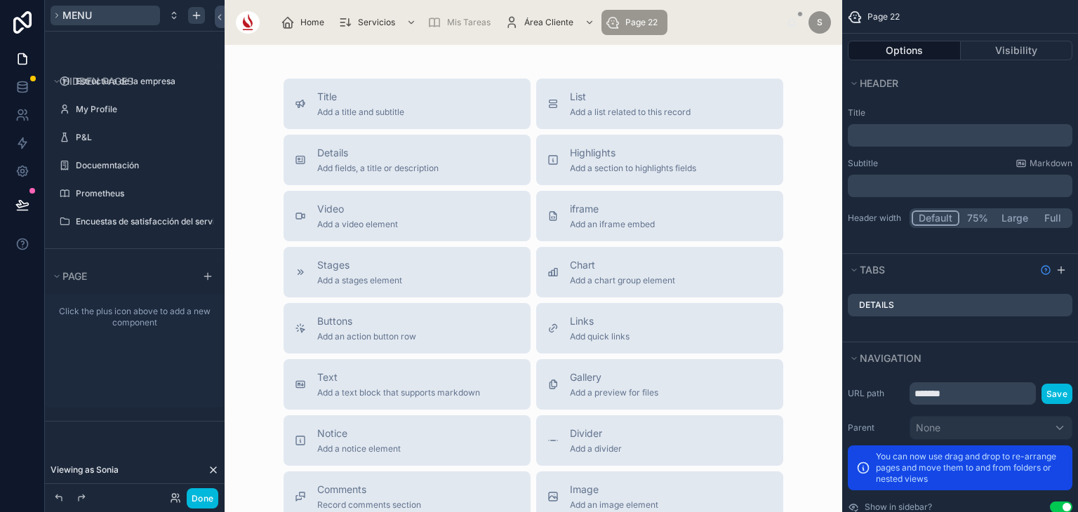
click at [138, 9] on button "Menu" at bounding box center [105, 16] width 109 height 20
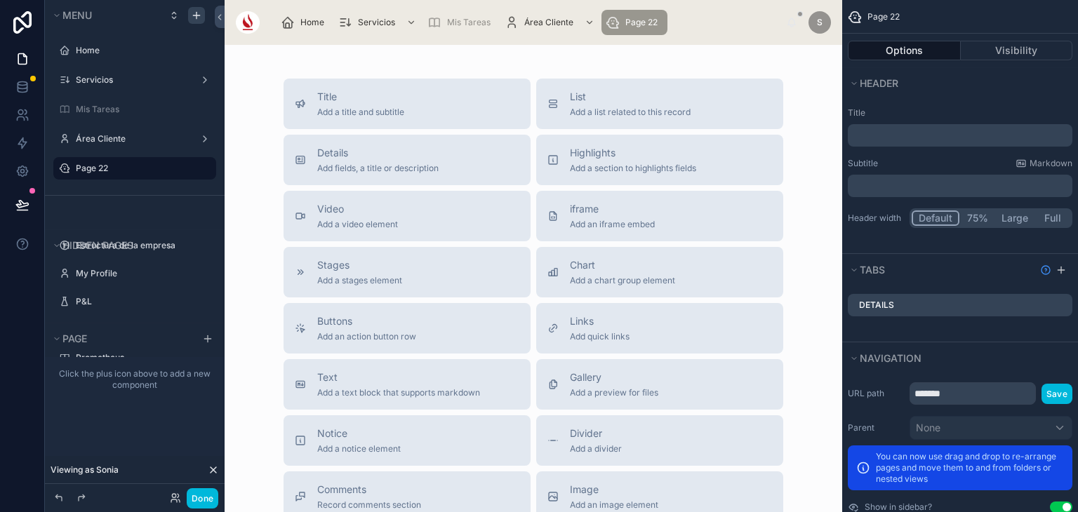
click at [0, 0] on icon "scrollable content" at bounding box center [0, 0] width 0 height 0
click at [128, 168] on input "*******" at bounding box center [123, 168] width 95 height 17
type input "*"
type input "**********"
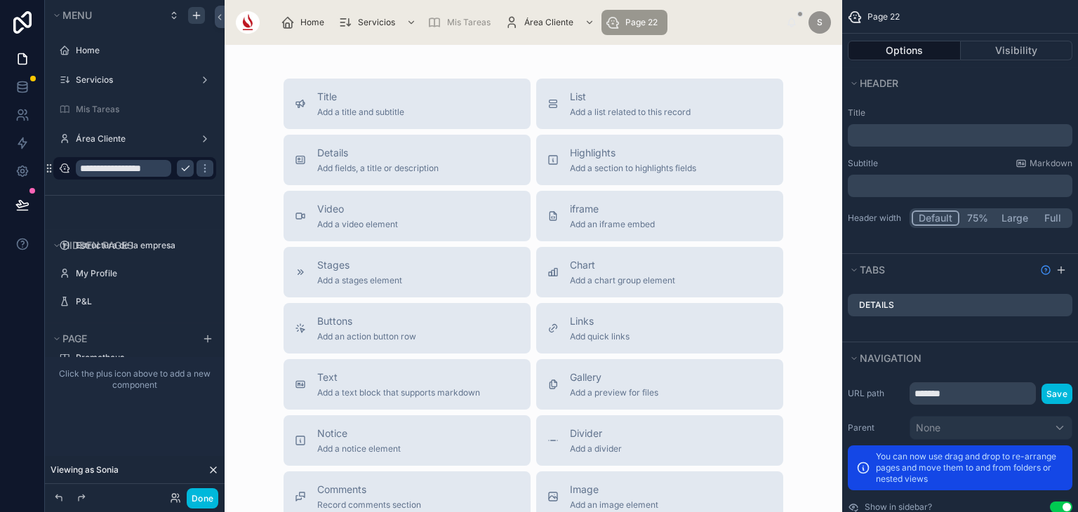
scroll to position [0, 0]
click at [184, 168] on icon "scrollable content" at bounding box center [185, 168] width 11 height 11
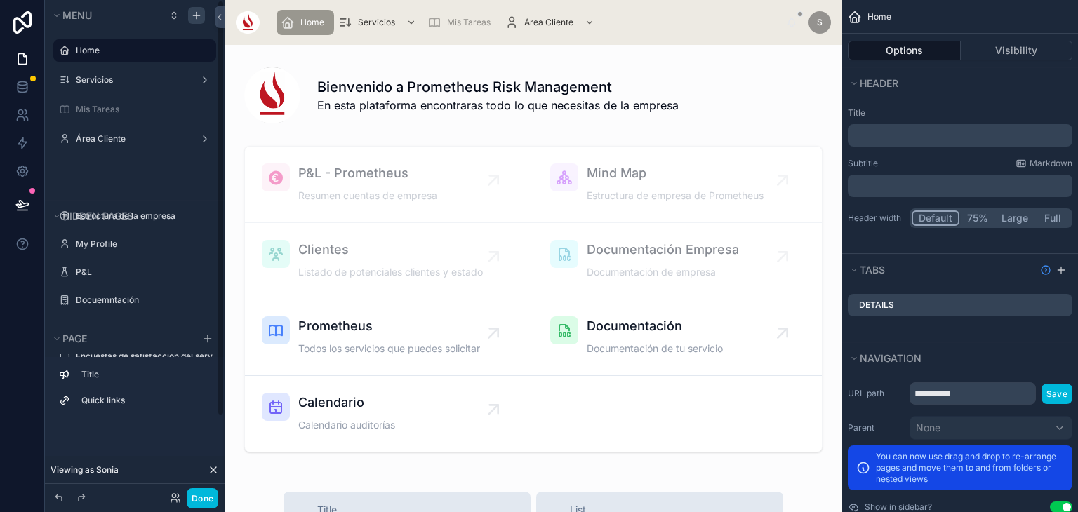
click at [106, 138] on label "Área Cliente" at bounding box center [132, 138] width 112 height 11
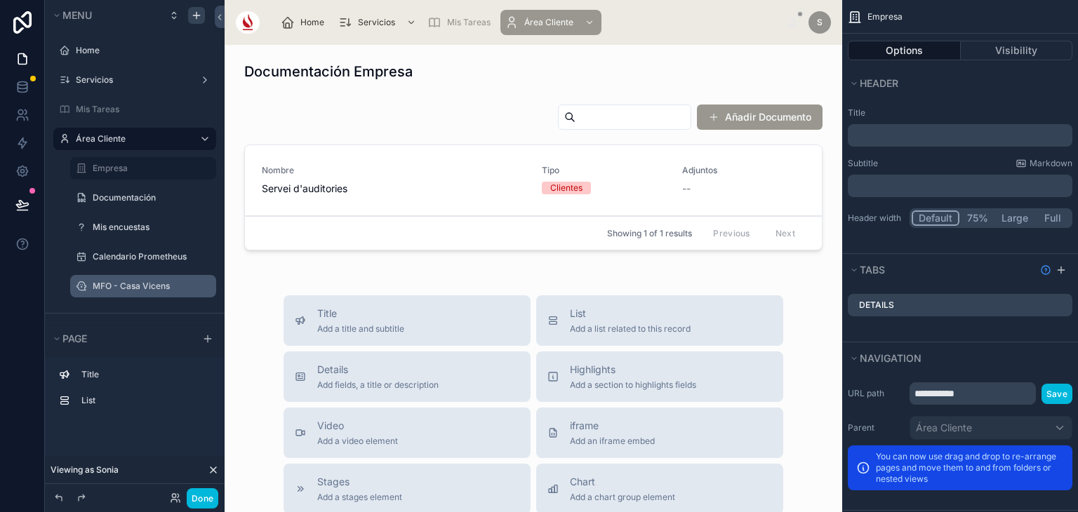
click at [138, 281] on label "MFO - Casa Vicens" at bounding box center [150, 286] width 115 height 11
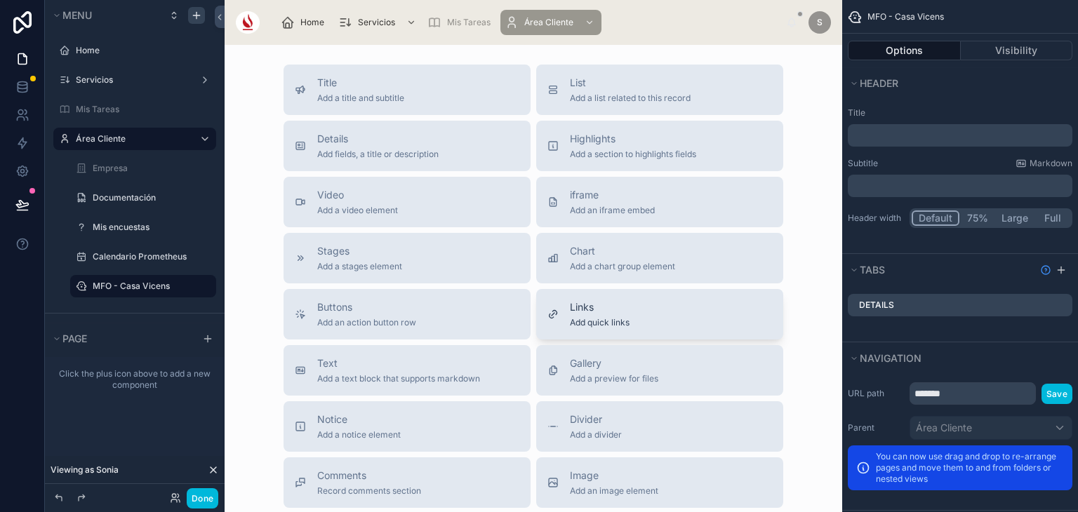
scroll to position [4, 0]
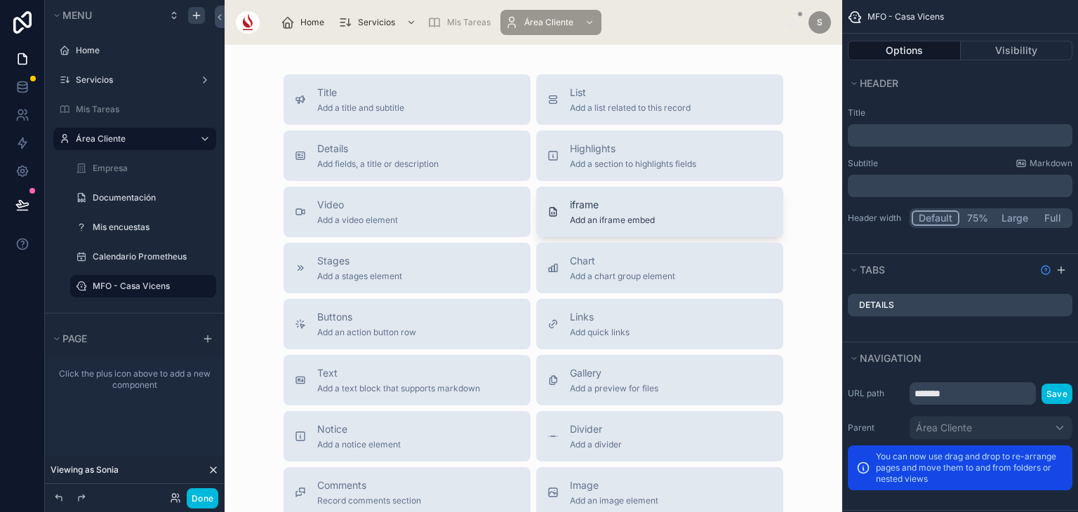
click at [601, 225] on span "Add an iframe embed" at bounding box center [612, 220] width 85 height 11
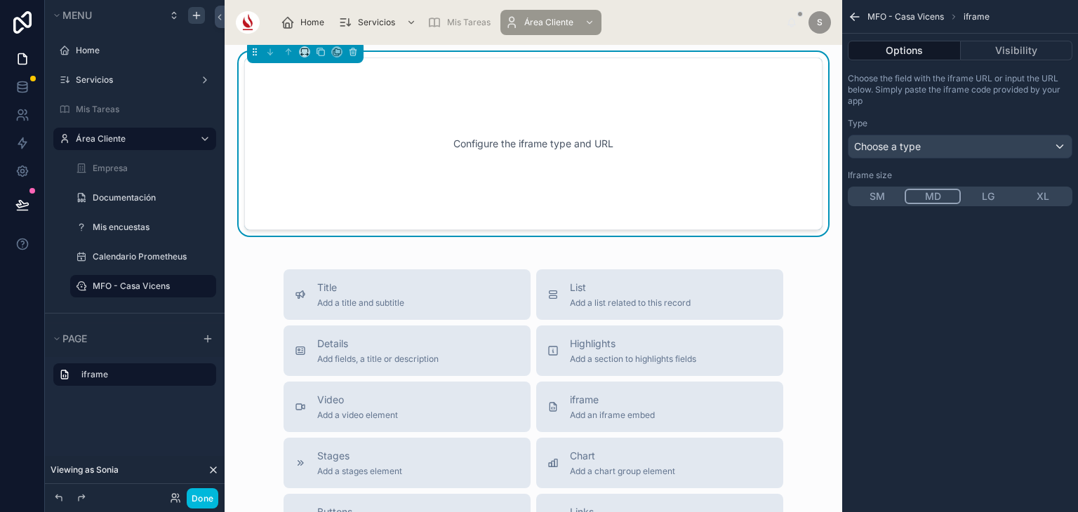
scroll to position [0, 0]
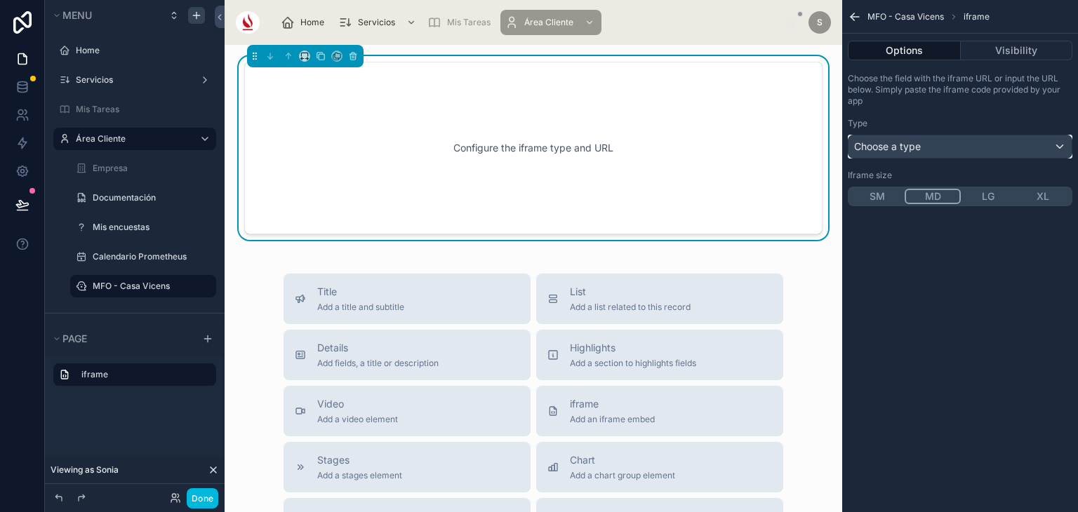
click at [960, 147] on div "Choose a type" at bounding box center [959, 146] width 223 height 22
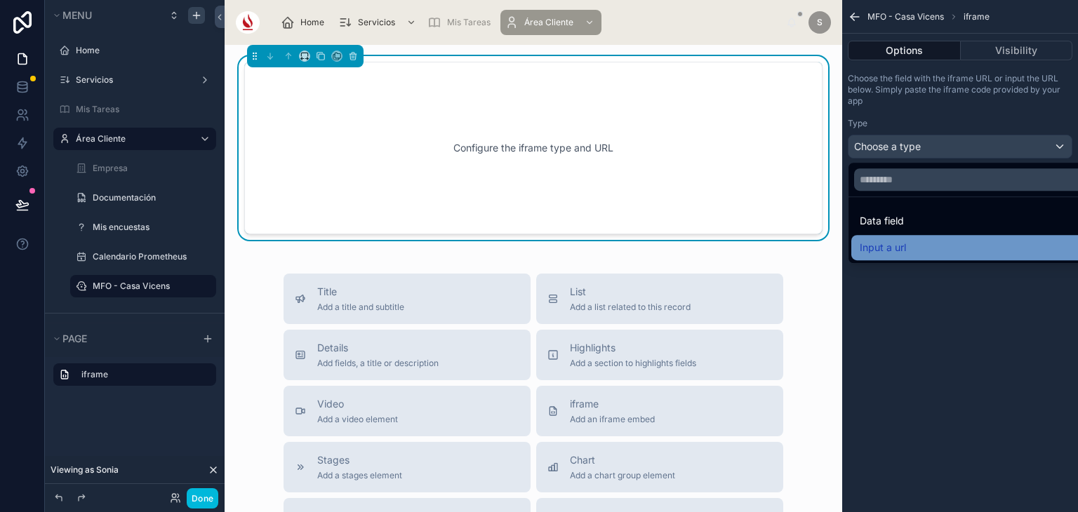
click at [955, 250] on div "Input a url" at bounding box center [975, 247] width 233 height 17
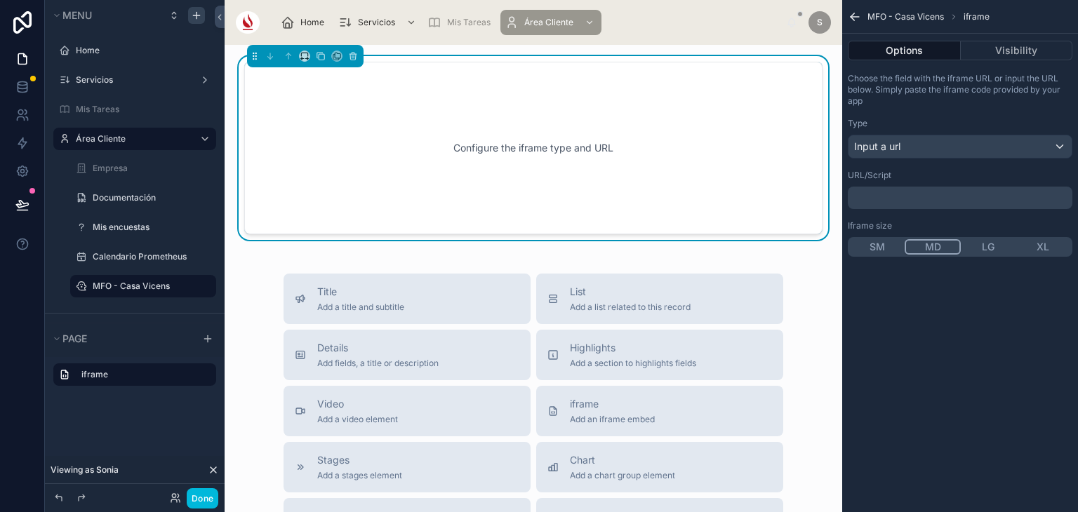
click at [916, 190] on div "﻿" at bounding box center [960, 198] width 225 height 22
click at [885, 187] on div "﻿" at bounding box center [960, 198] width 225 height 22
click at [899, 196] on p "﻿" at bounding box center [961, 197] width 216 height 11
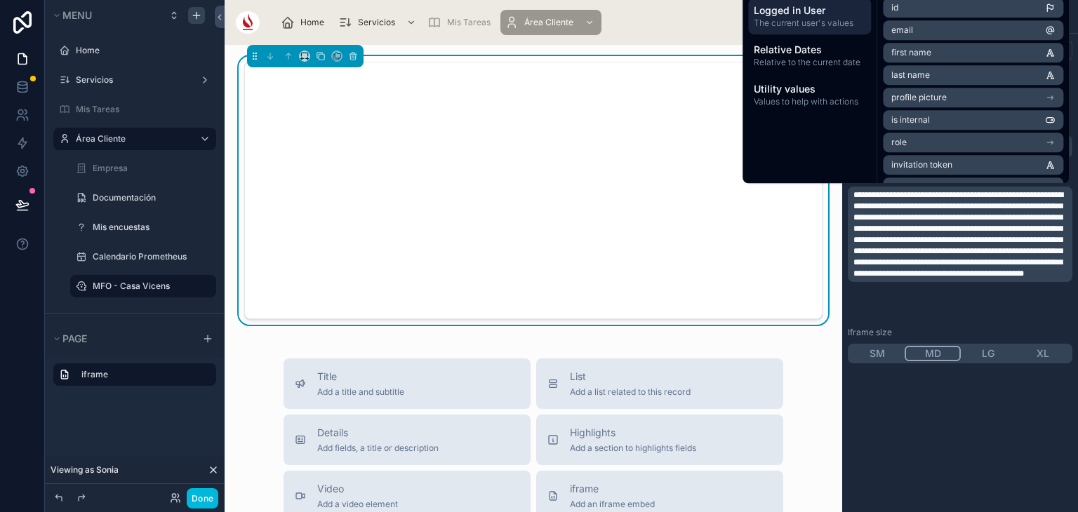
click at [1033, 358] on button "XL" at bounding box center [1042, 353] width 55 height 15
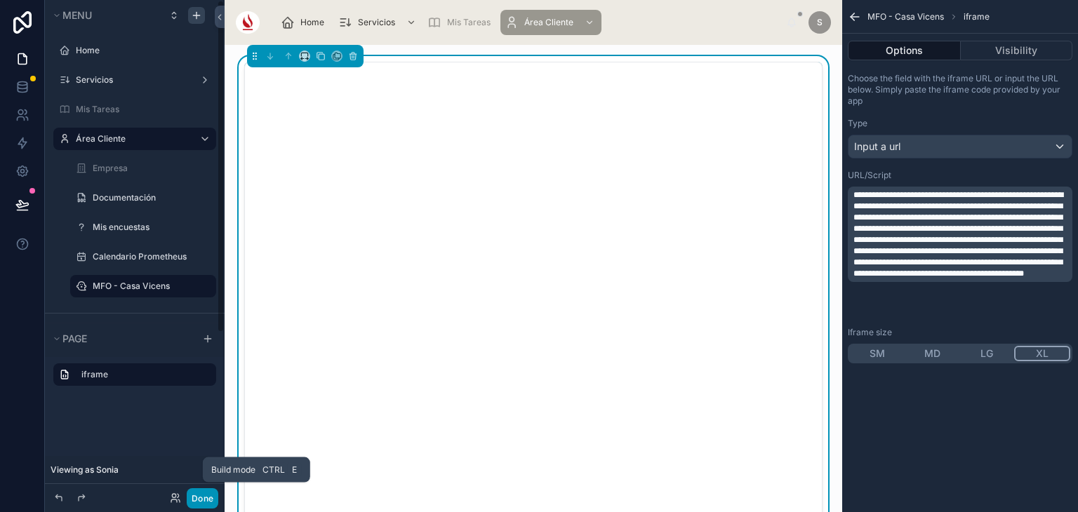
click at [202, 505] on button "Done" at bounding box center [203, 498] width 32 height 20
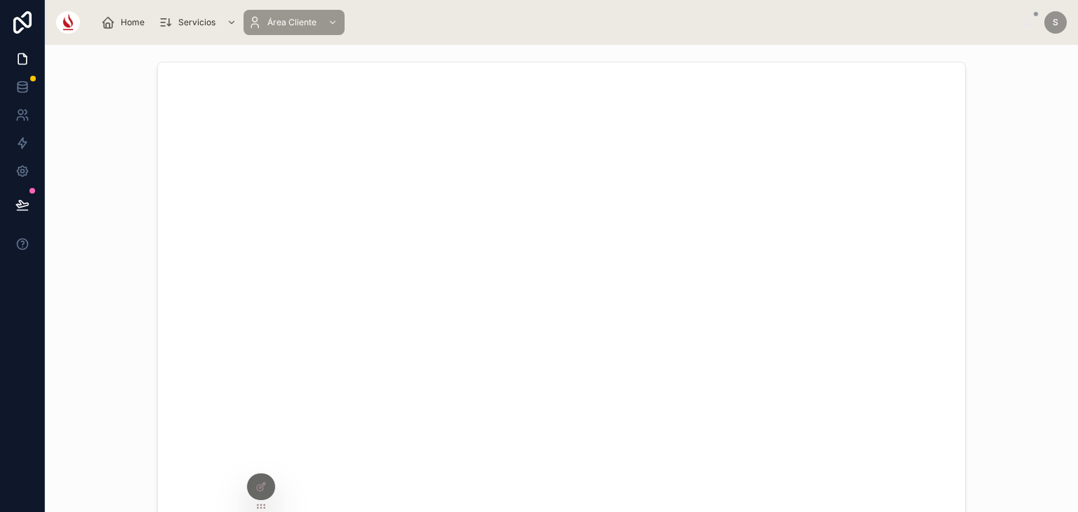
click at [250, 493] on div at bounding box center [261, 487] width 28 height 27
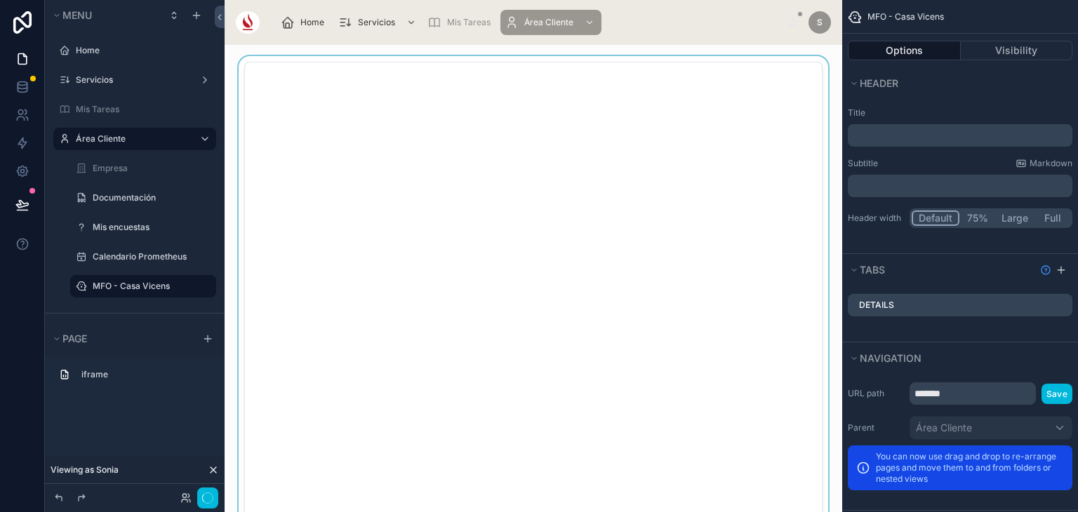
click at [514, 289] on div at bounding box center [533, 318] width 595 height 525
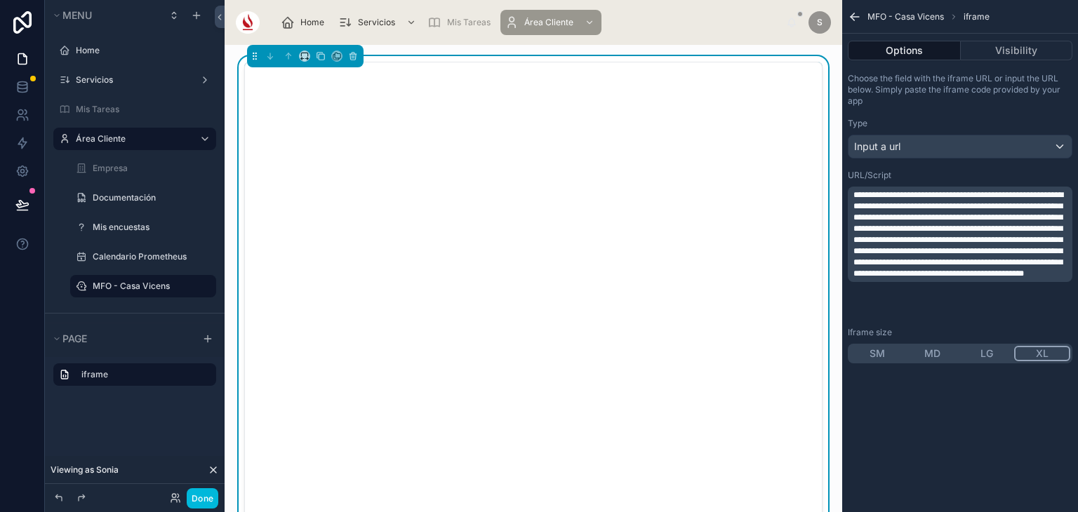
click at [856, 196] on span "**********" at bounding box center [958, 234] width 210 height 87
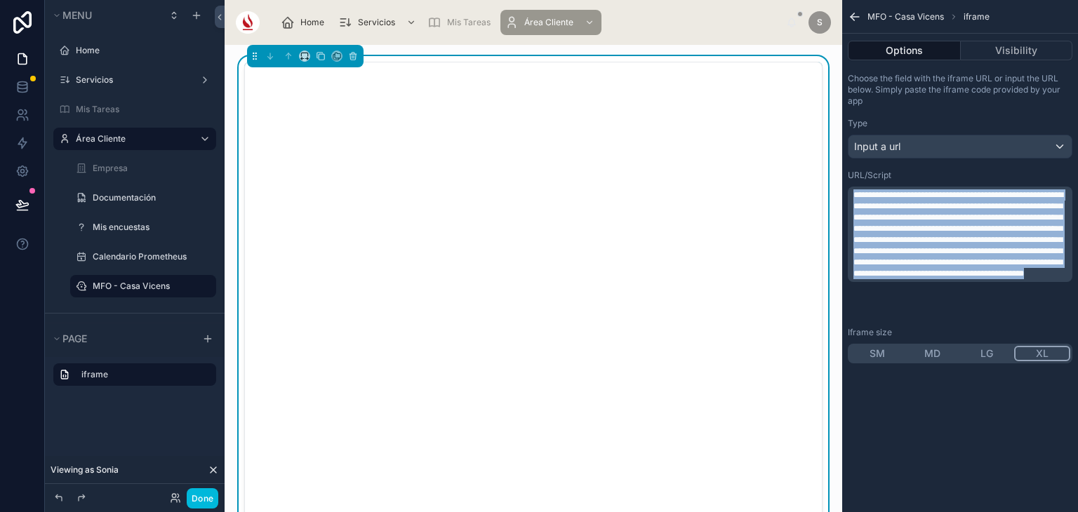
drag, startPoint x: 854, startPoint y: 195, endPoint x: 1077, endPoint y: 488, distance: 368.5
click at [1077, 488] on div "**********" at bounding box center [960, 256] width 236 height 512
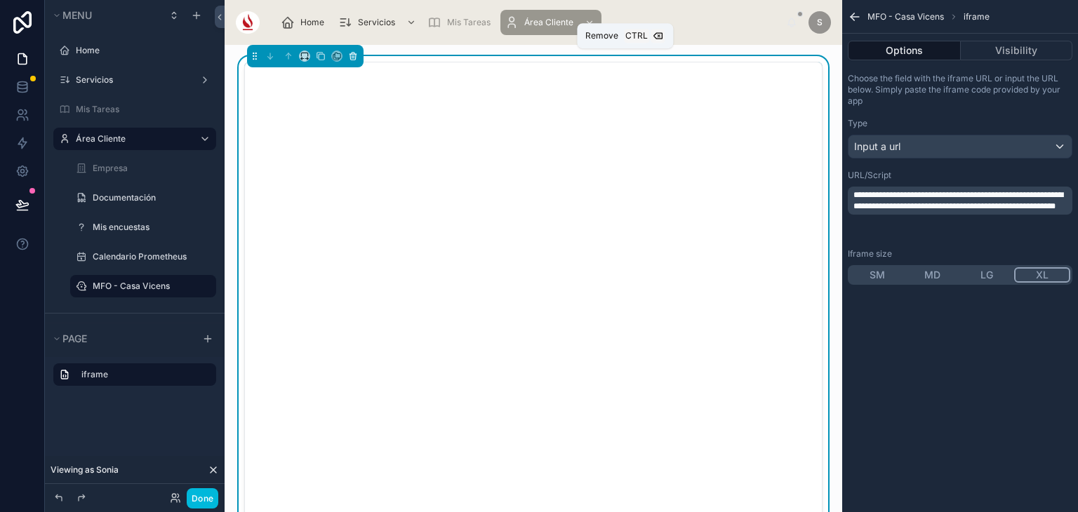
click at [352, 58] on icon at bounding box center [353, 56] width 10 height 10
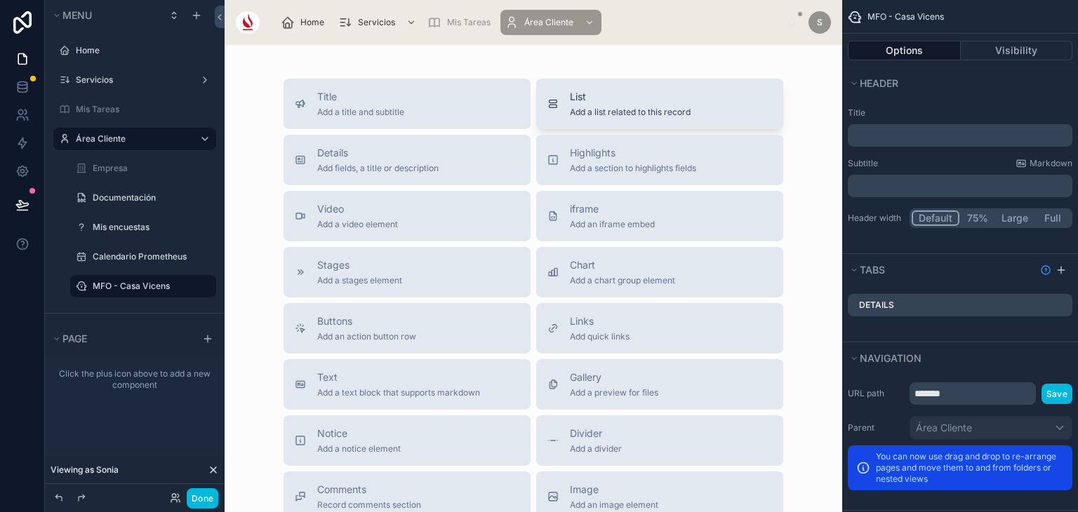
click at [601, 112] on span "Add a list related to this record" at bounding box center [630, 112] width 121 height 11
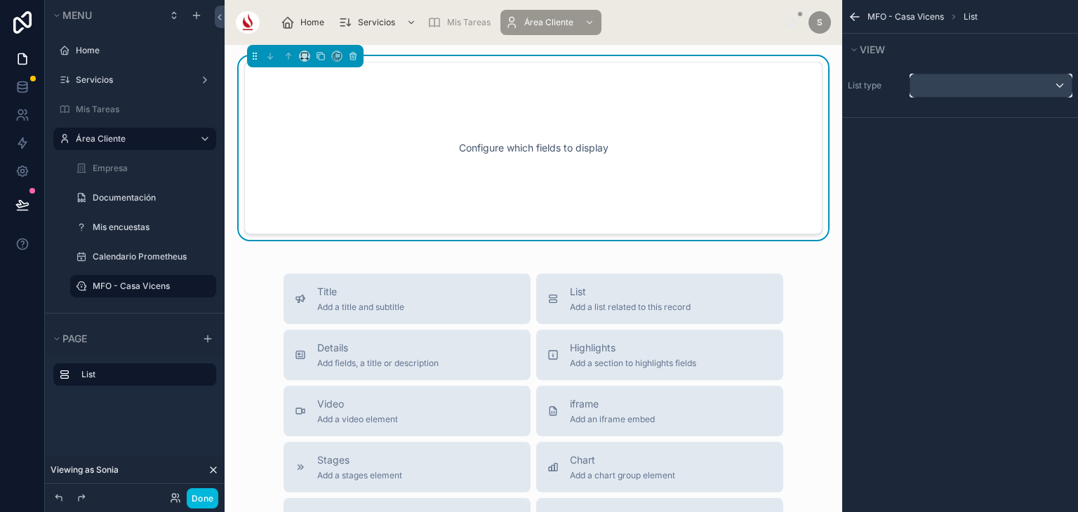
click at [968, 88] on div "scrollable content" at bounding box center [990, 85] width 161 height 22
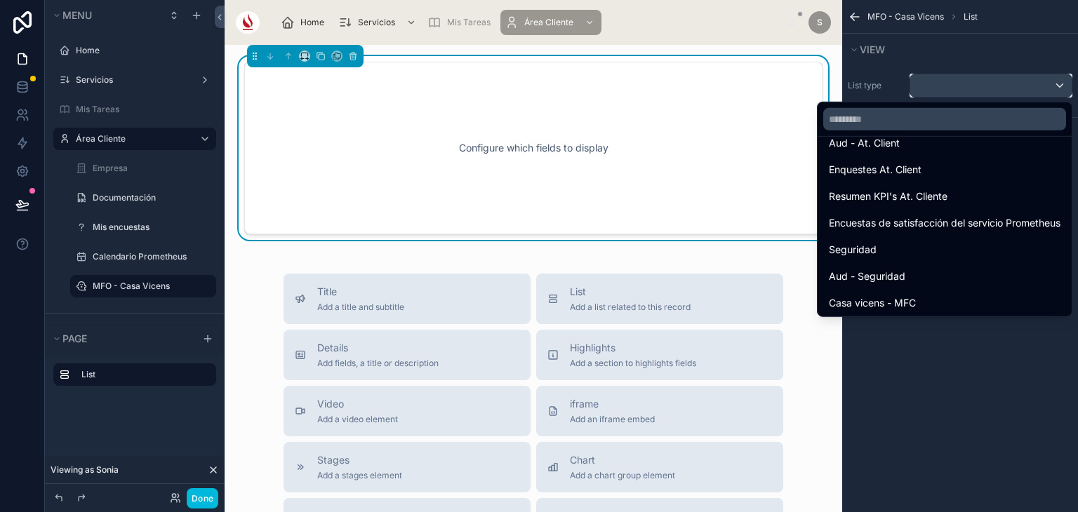
scroll to position [376, 0]
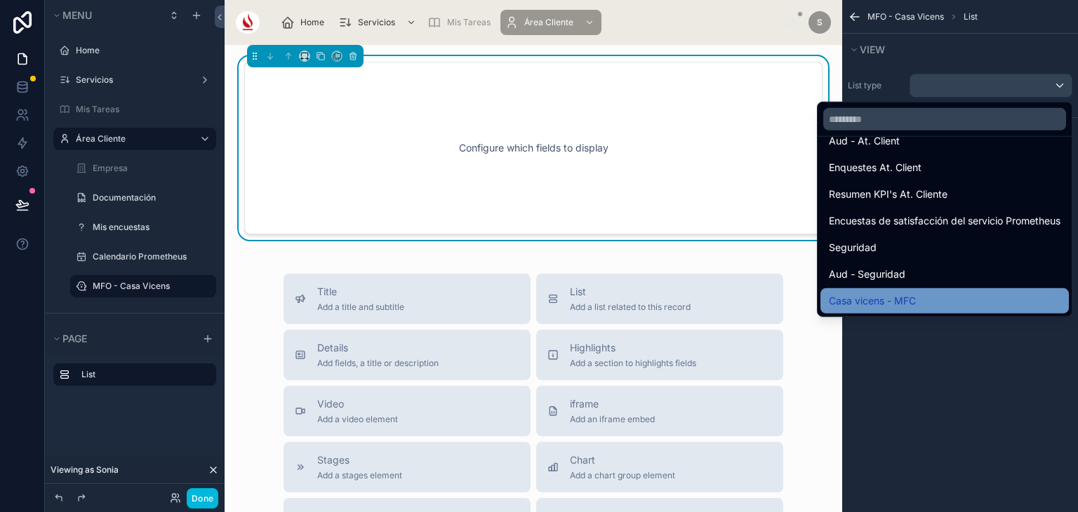
click at [929, 301] on div "Casa vicens - MFC" at bounding box center [945, 301] width 232 height 17
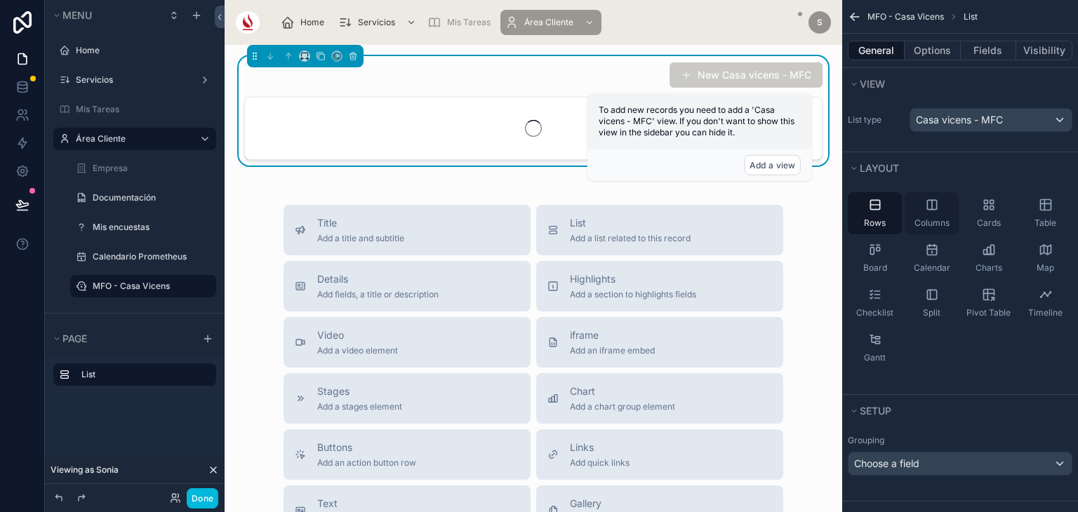
click at [954, 205] on div "Columns" at bounding box center [931, 213] width 54 height 42
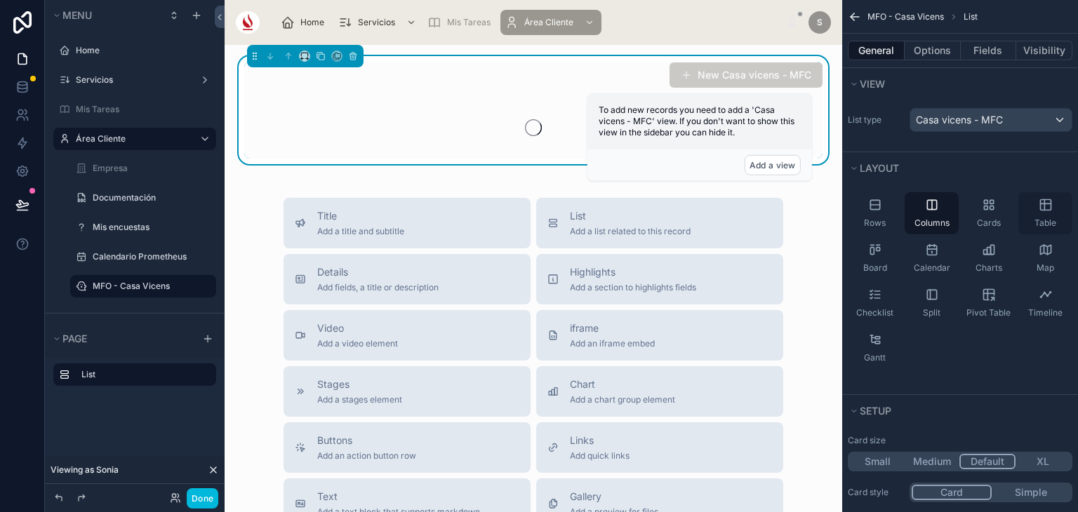
click at [1022, 201] on div "Table" at bounding box center [1045, 213] width 54 height 42
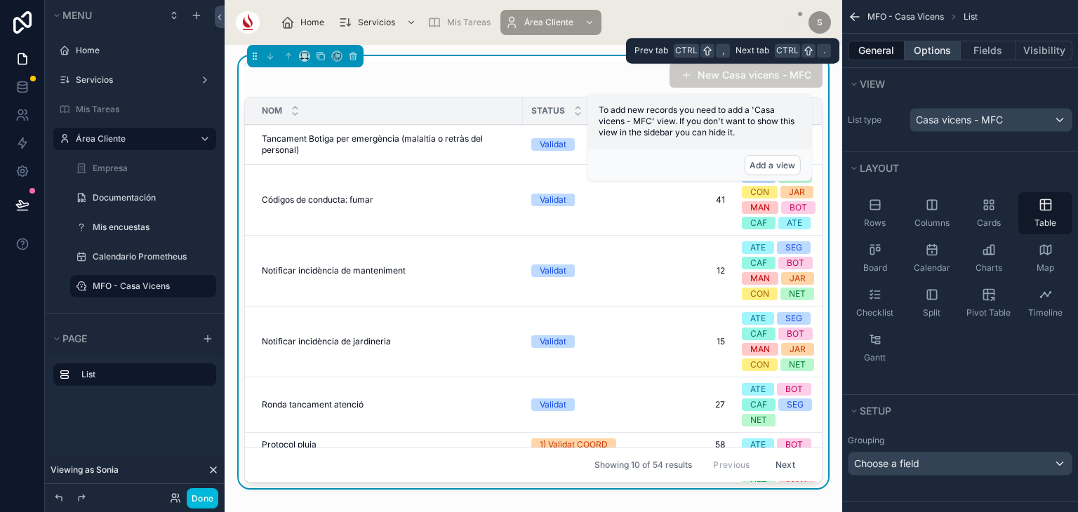
click at [935, 53] on button "Options" at bounding box center [932, 51] width 56 height 20
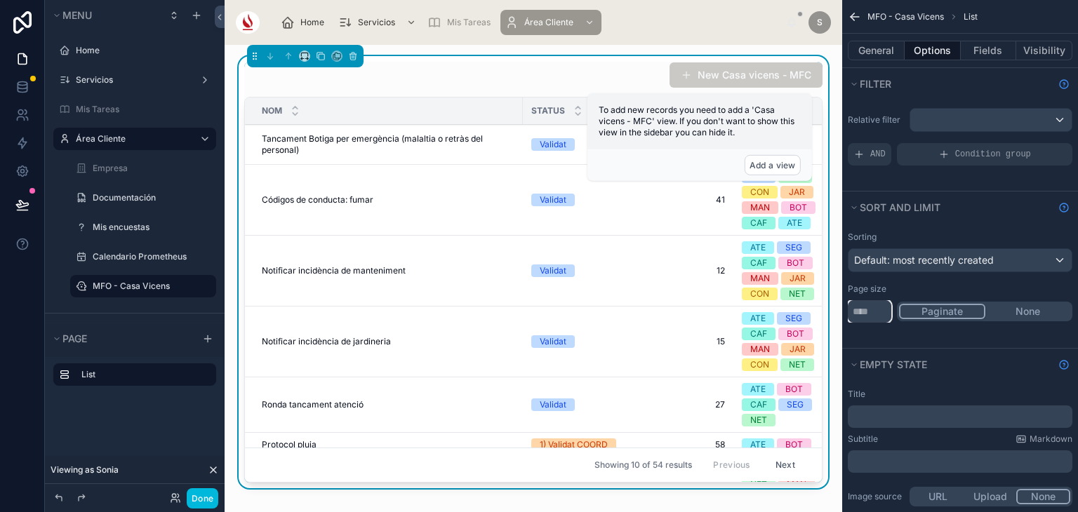
click at [877, 311] on input "**" at bounding box center [869, 311] width 43 height 22
type input "*****"
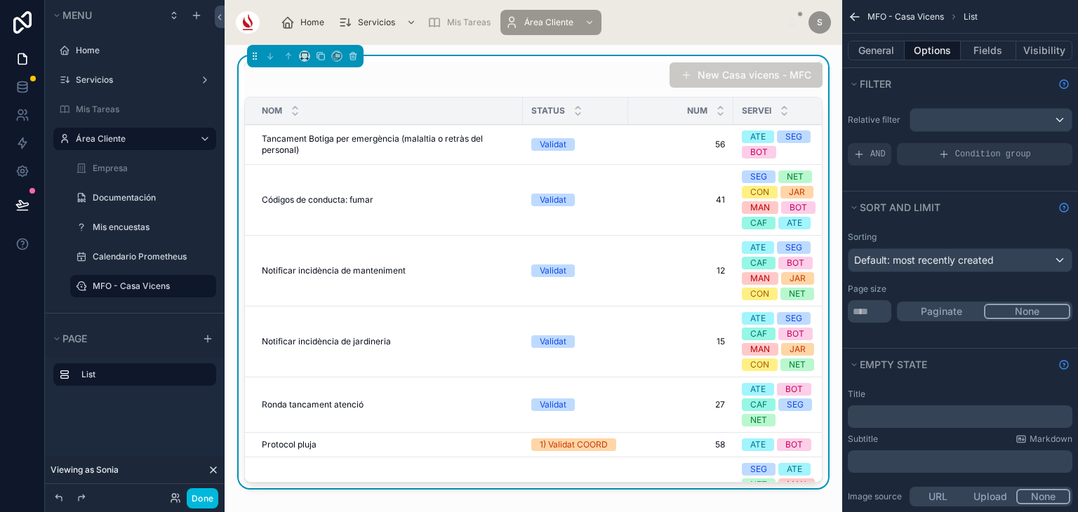
click at [1018, 309] on button "None" at bounding box center [1027, 311] width 86 height 15
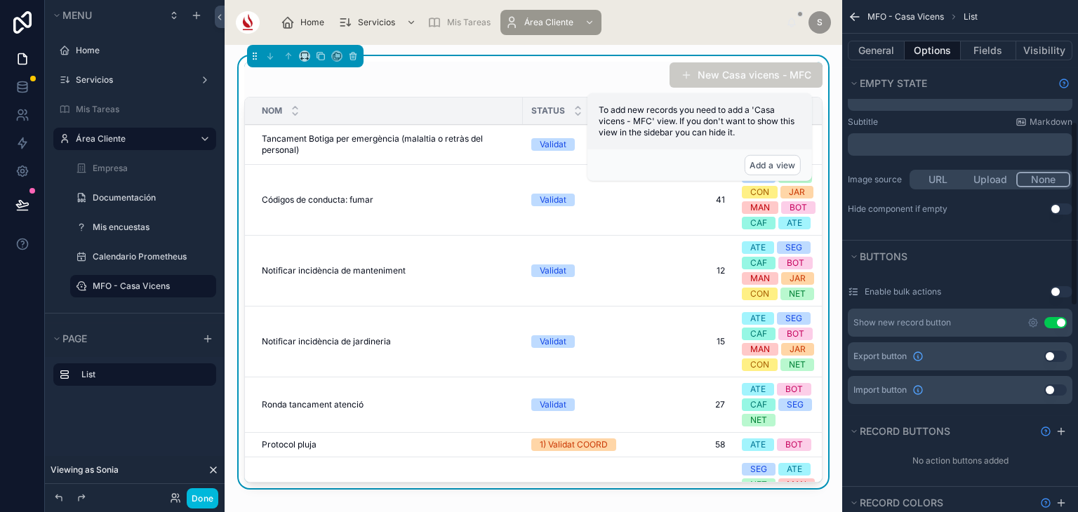
scroll to position [295, 0]
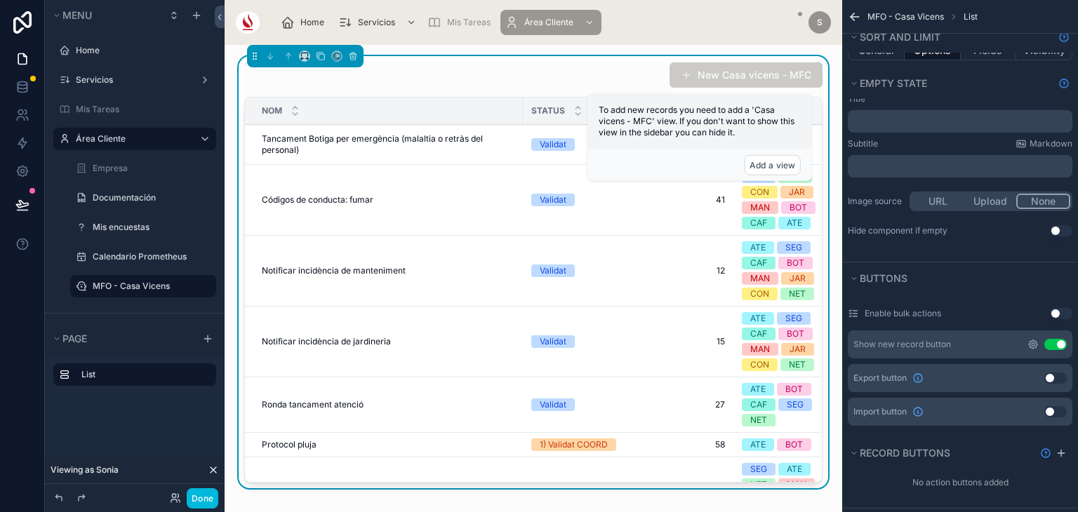
click at [1030, 340] on icon "scrollable content" at bounding box center [1032, 344] width 11 height 11
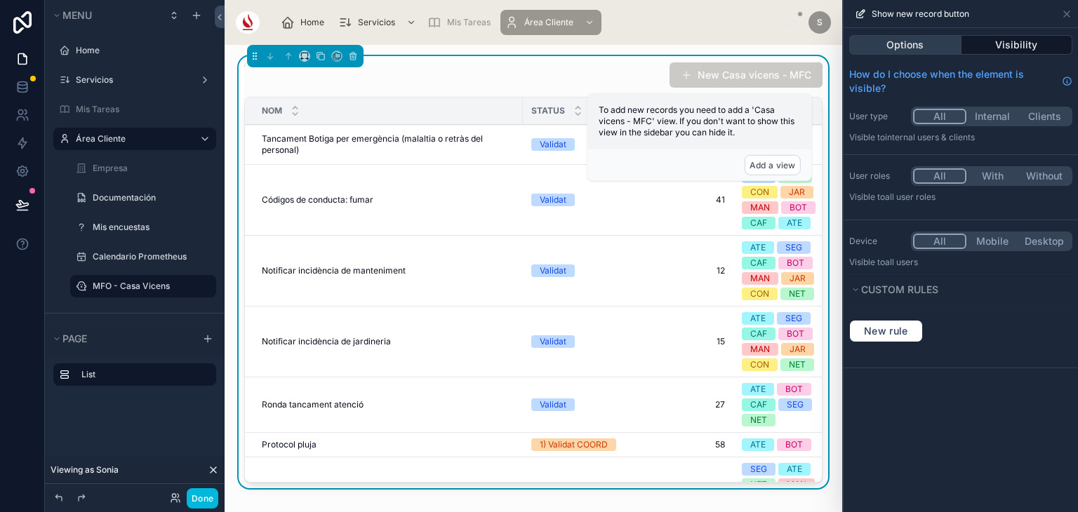
click at [949, 44] on button "Options" at bounding box center [905, 45] width 112 height 20
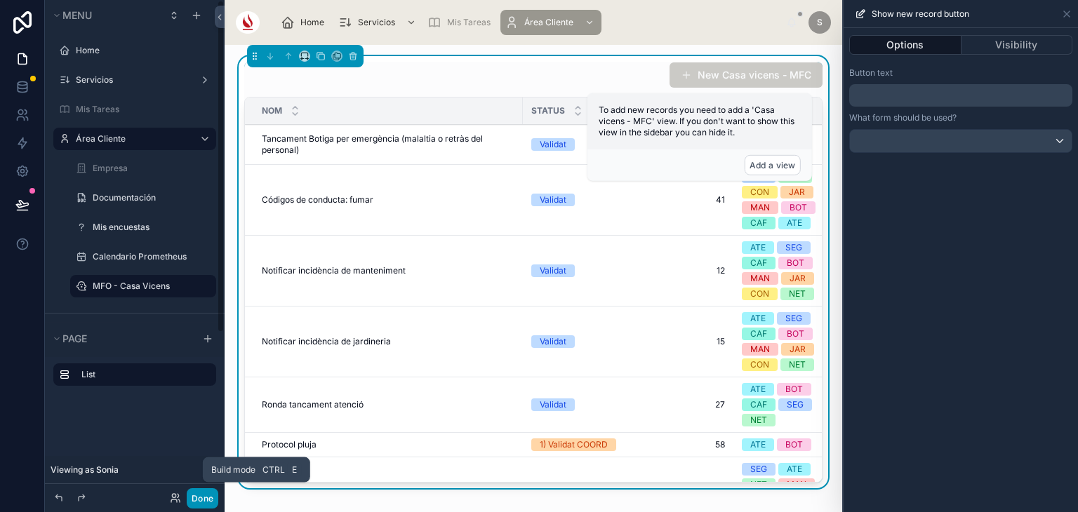
click at [196, 497] on button "Done" at bounding box center [203, 498] width 32 height 20
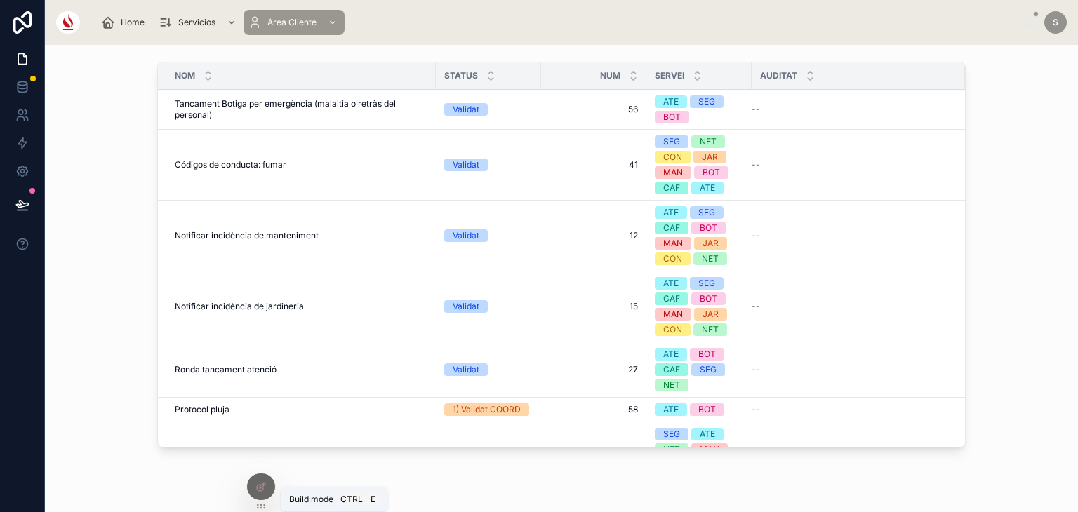
click at [262, 489] on icon at bounding box center [260, 486] width 11 height 11
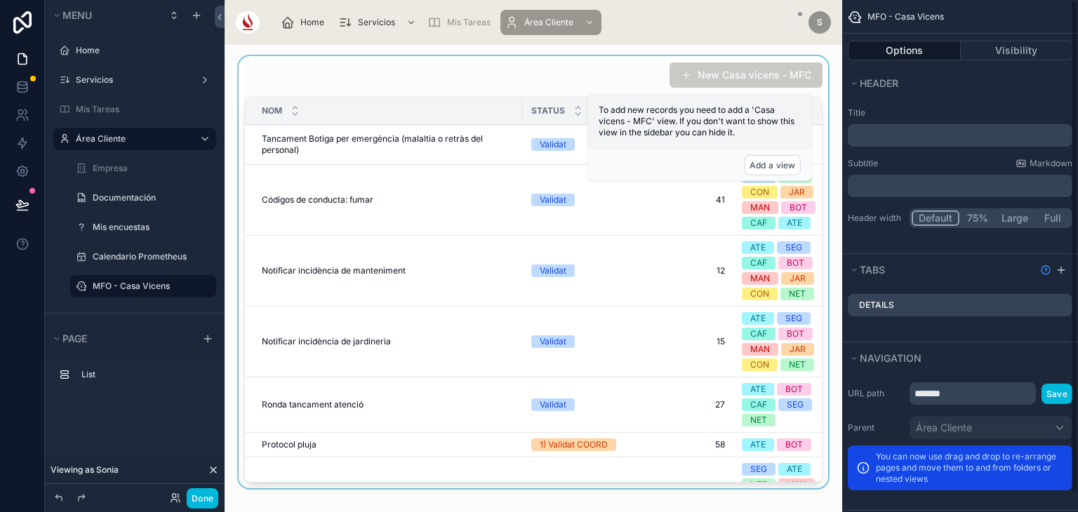
click at [728, 248] on div at bounding box center [533, 275] width 595 height 438
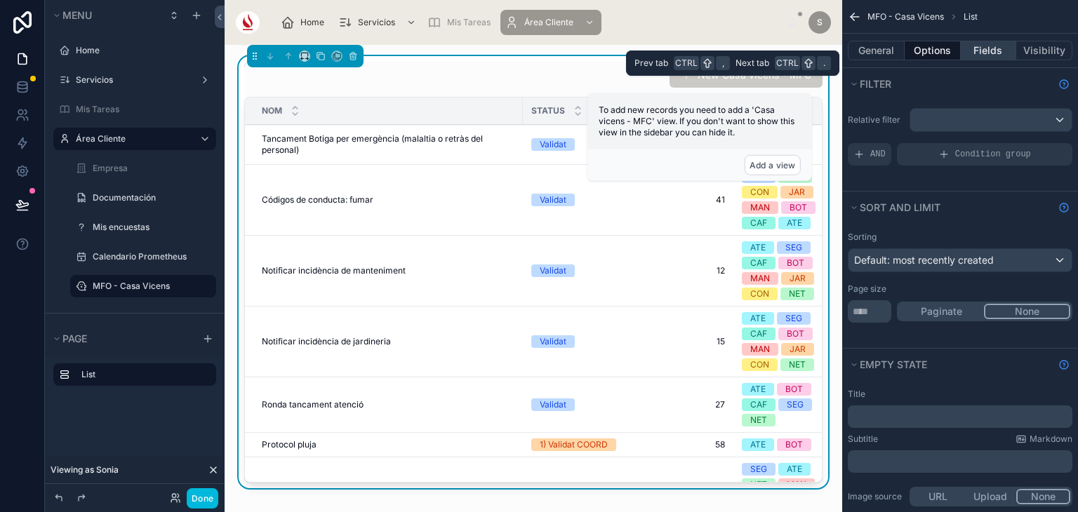
click at [993, 53] on button "Fields" at bounding box center [988, 51] width 56 height 20
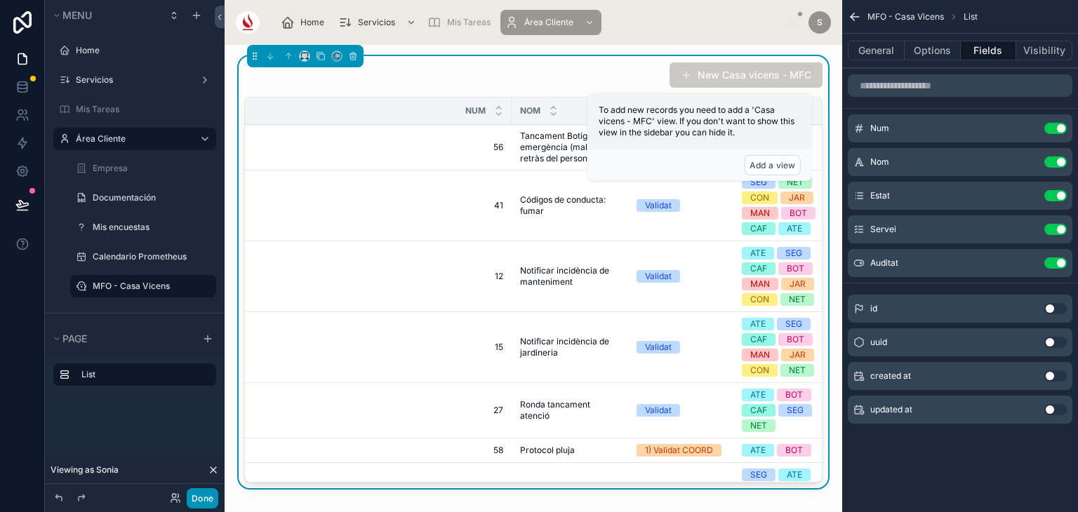
click at [205, 496] on button "Done" at bounding box center [203, 498] width 32 height 20
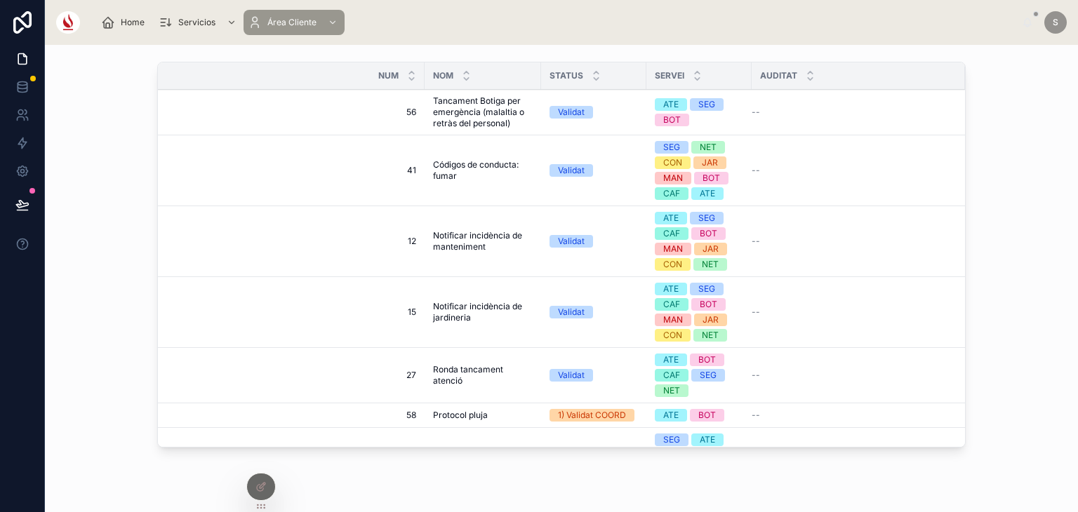
click at [266, 489] on icon at bounding box center [260, 486] width 11 height 11
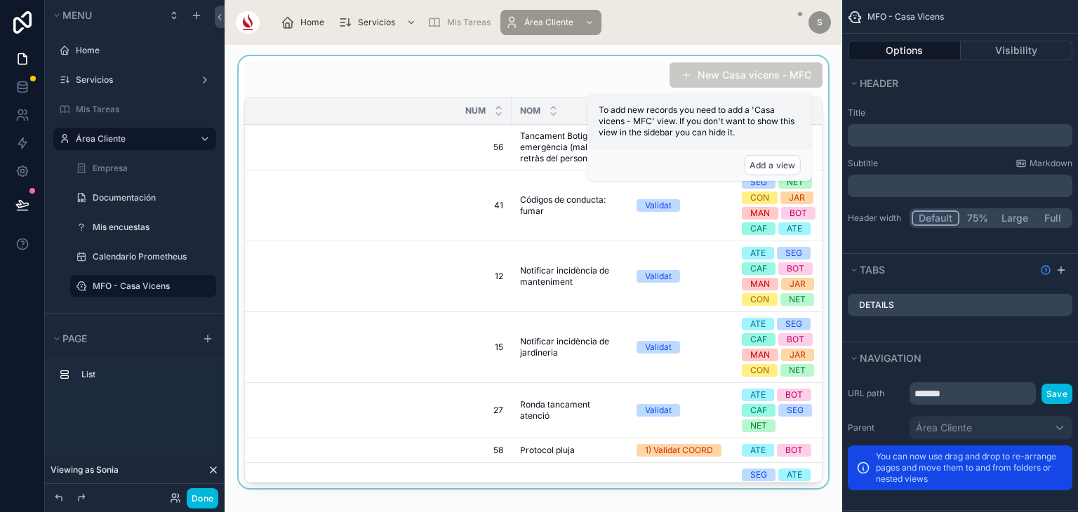
click at [471, 161] on div at bounding box center [533, 275] width 595 height 438
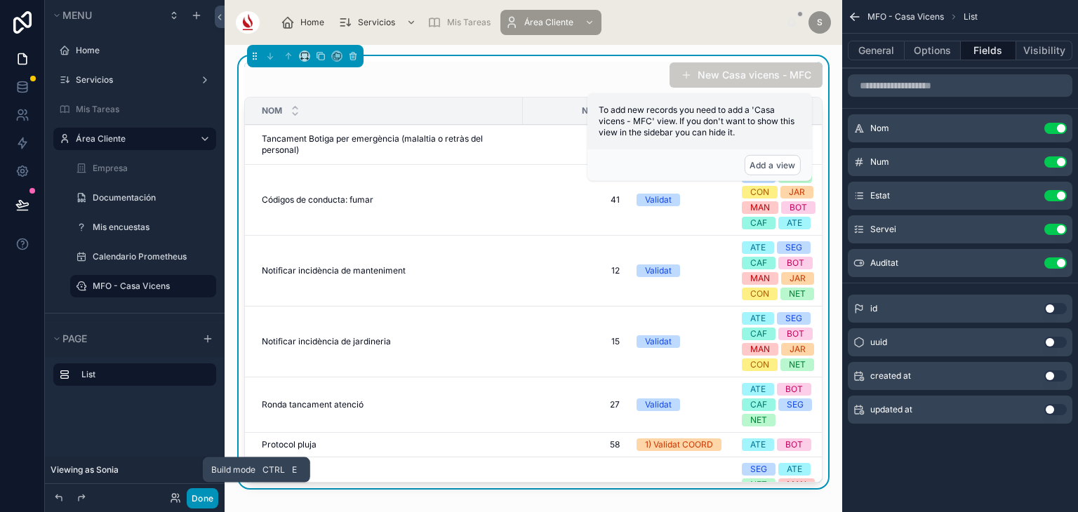
click at [199, 497] on button "Done" at bounding box center [203, 498] width 32 height 20
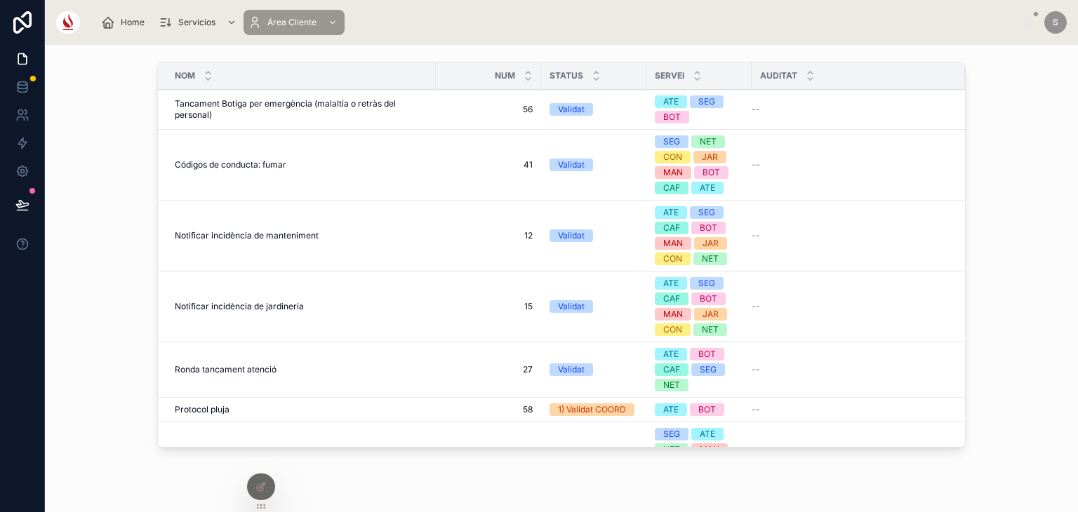
click at [261, 483] on icon at bounding box center [260, 486] width 11 height 11
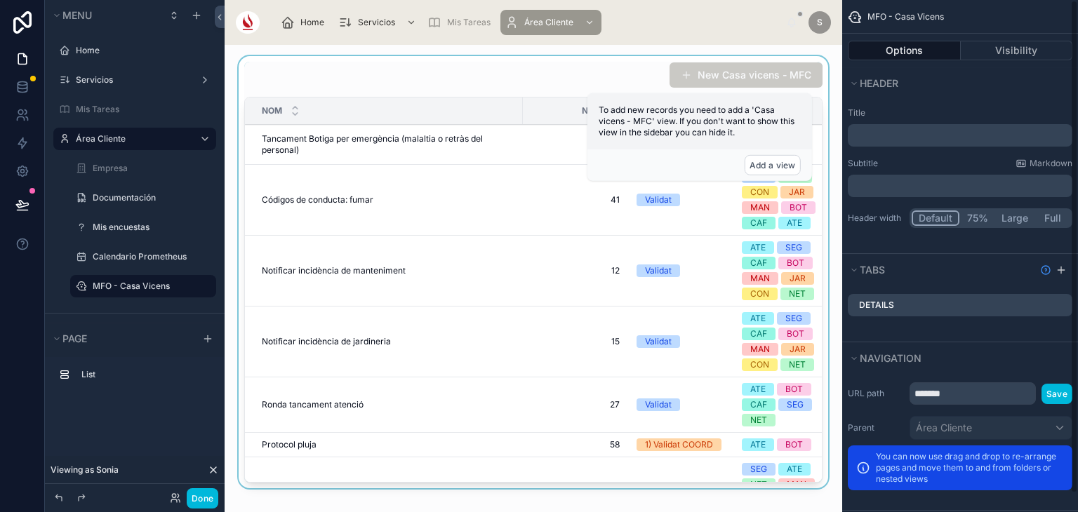
click at [744, 251] on div at bounding box center [533, 275] width 595 height 438
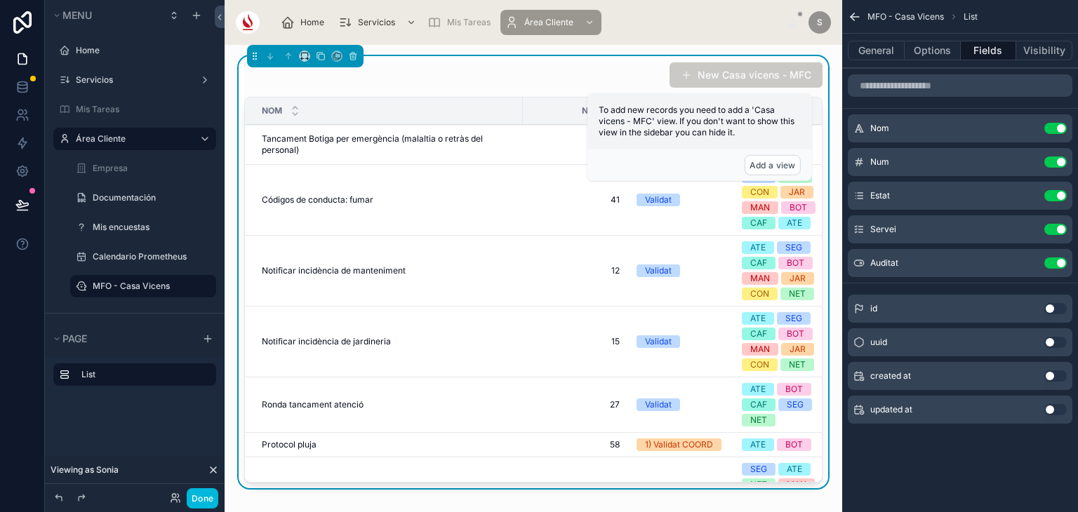
click at [0, 0] on icon "scrollable content" at bounding box center [0, 0] width 0 height 0
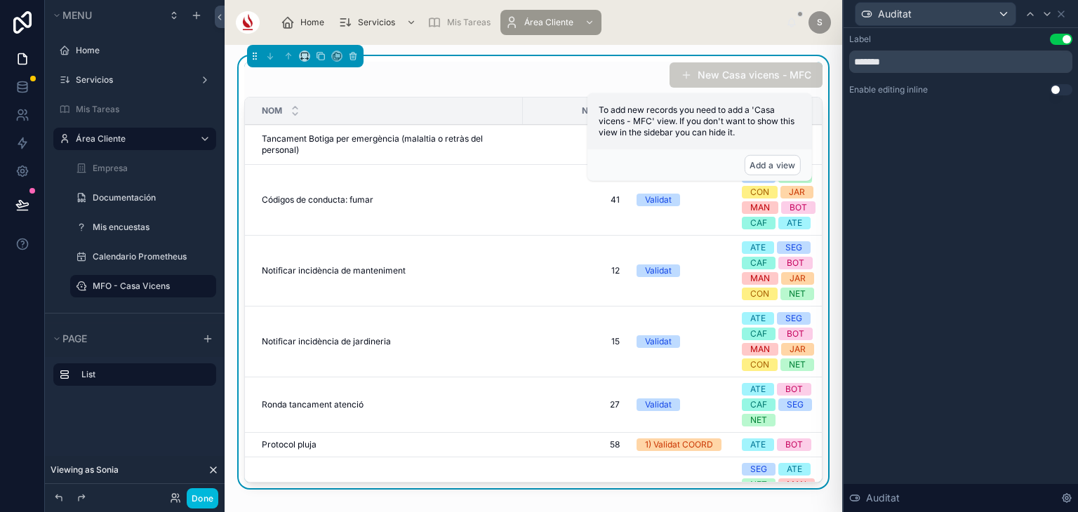
click at [1061, 90] on button "Use setting" at bounding box center [1061, 89] width 22 height 11
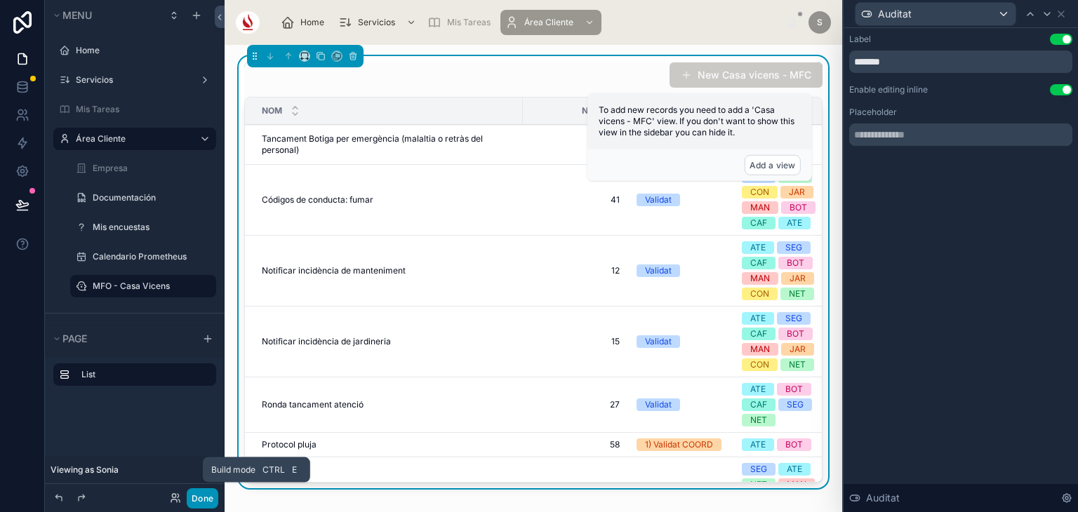
click at [208, 500] on button "Done" at bounding box center [203, 498] width 32 height 20
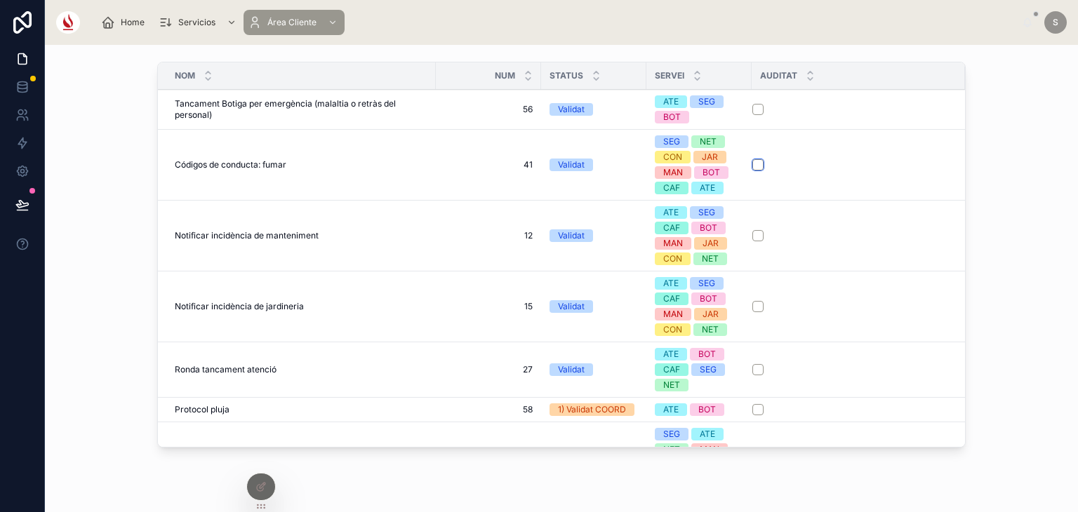
click at [752, 163] on button "button" at bounding box center [757, 164] width 11 height 11
click at [754, 307] on button "button" at bounding box center [757, 306] width 11 height 11
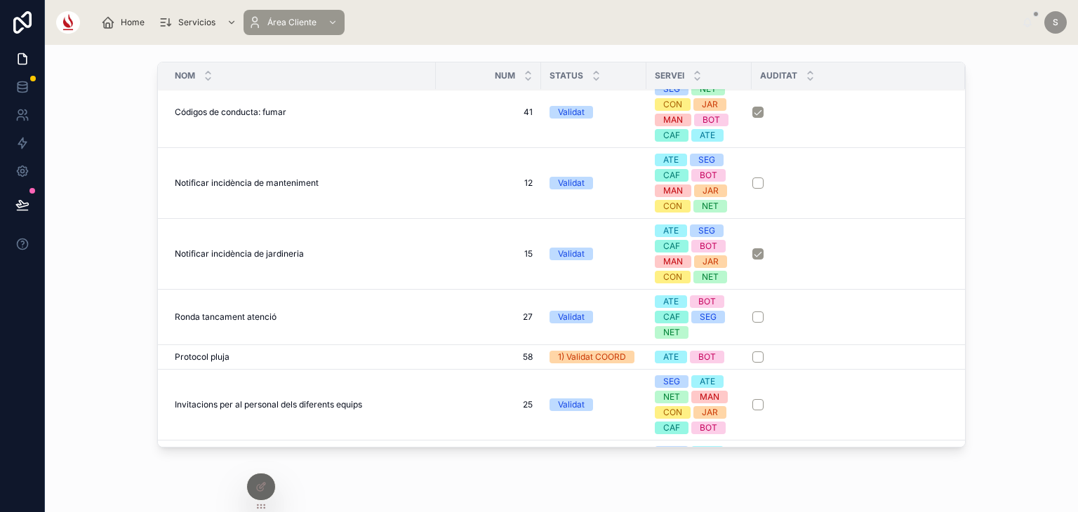
scroll to position [0, 0]
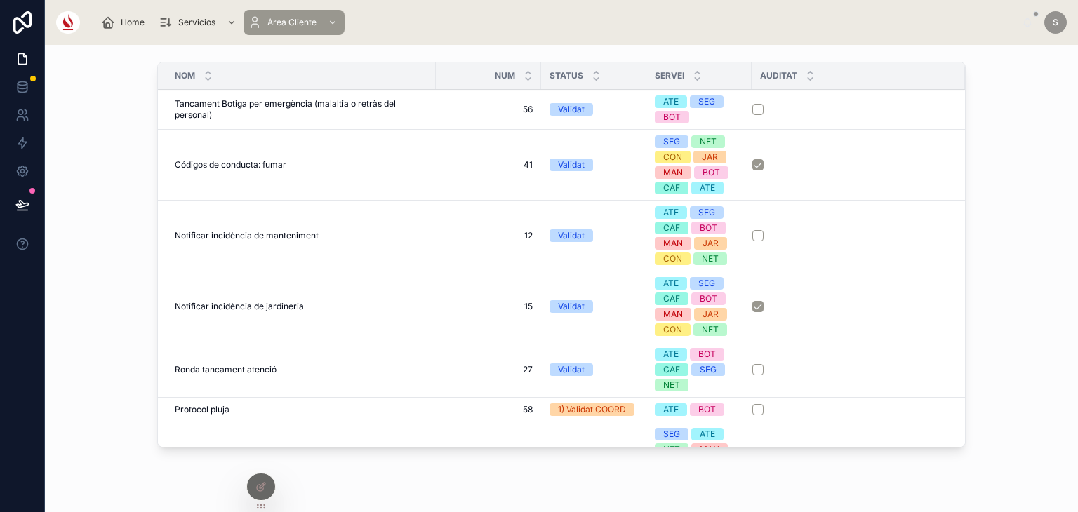
click at [261, 489] on icon at bounding box center [260, 486] width 11 height 11
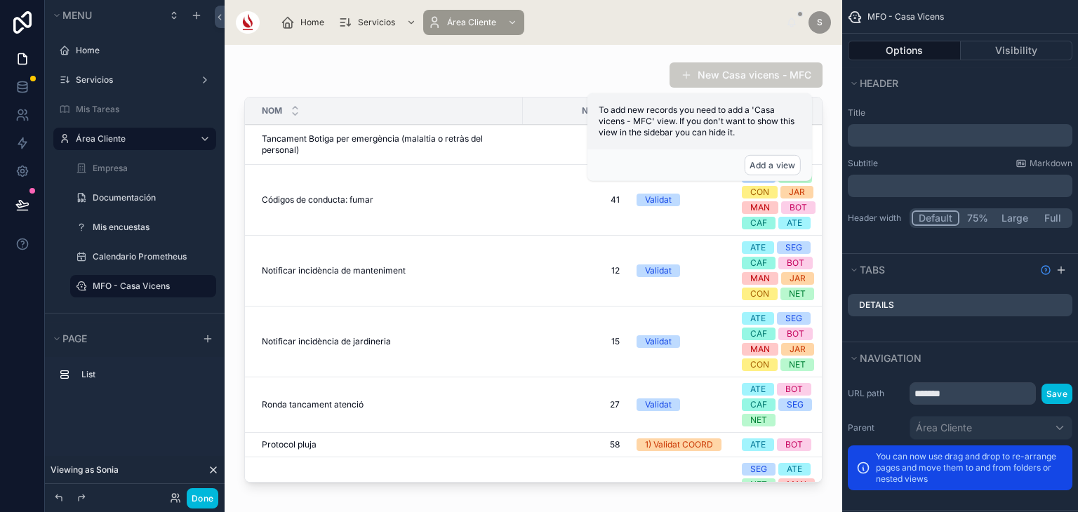
click at [741, 201] on div at bounding box center [533, 275] width 595 height 438
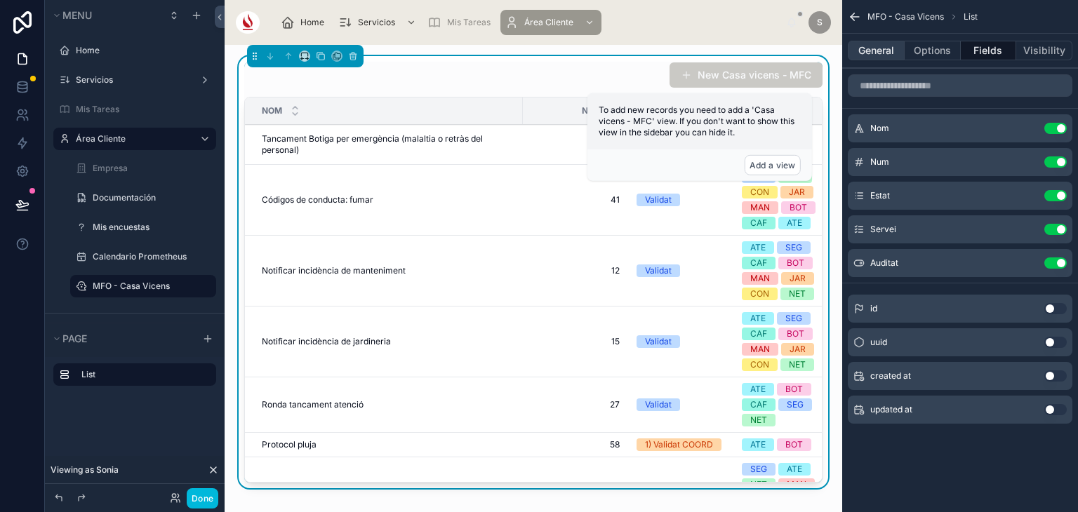
click at [880, 51] on button "General" at bounding box center [876, 51] width 57 height 20
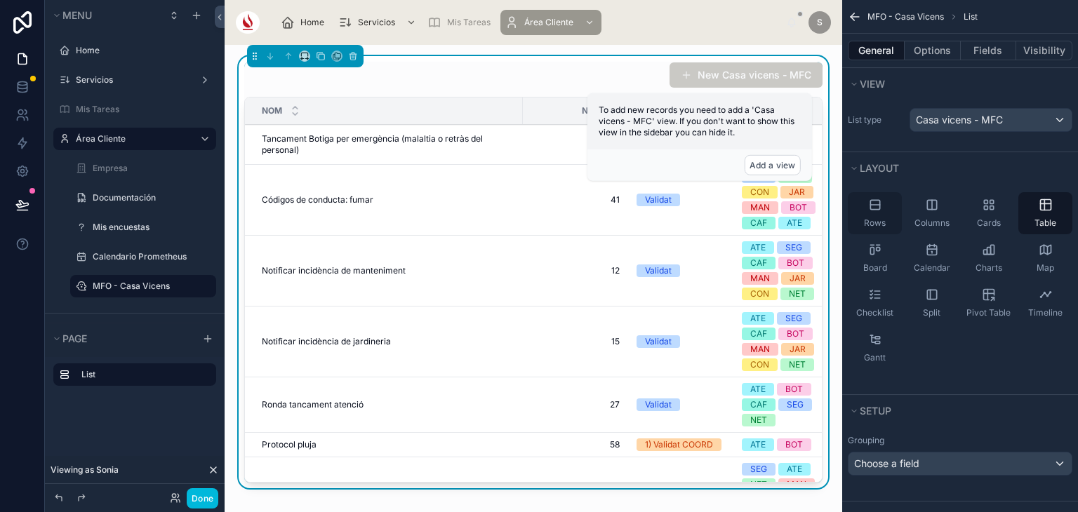
click at [863, 208] on div "Rows" at bounding box center [875, 213] width 54 height 42
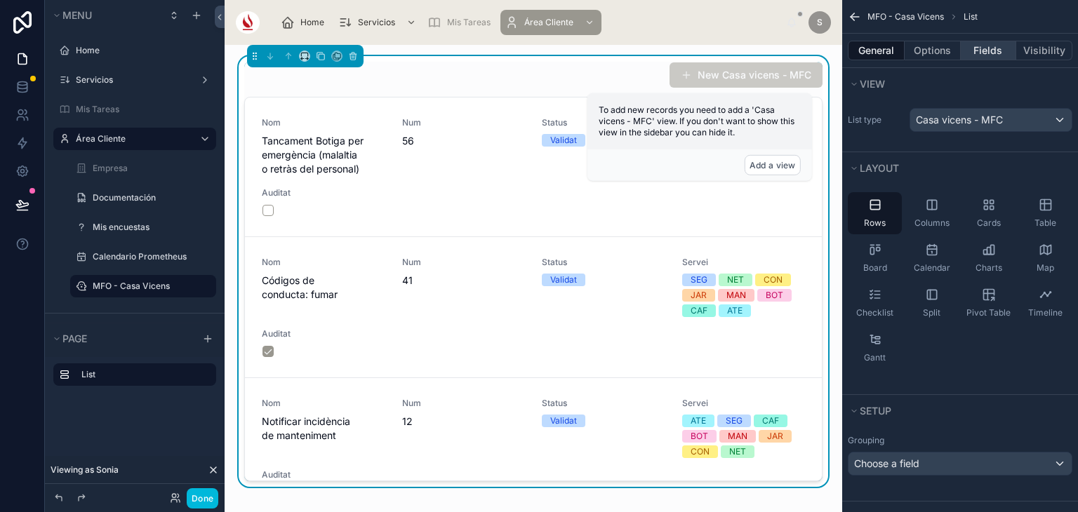
click at [982, 48] on button "Fields" at bounding box center [988, 51] width 56 height 20
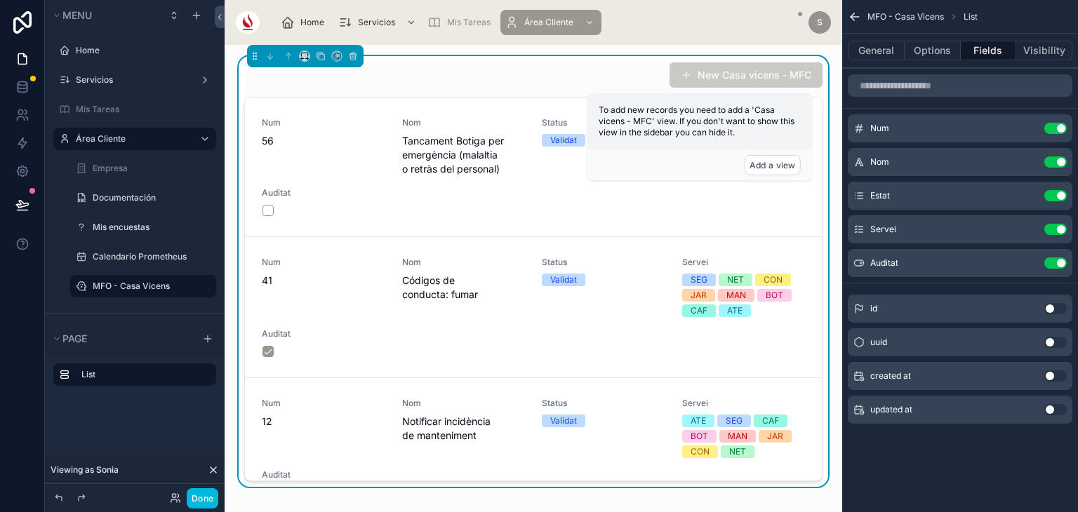
click at [0, 0] on icon "scrollable content" at bounding box center [0, 0] width 0 height 0
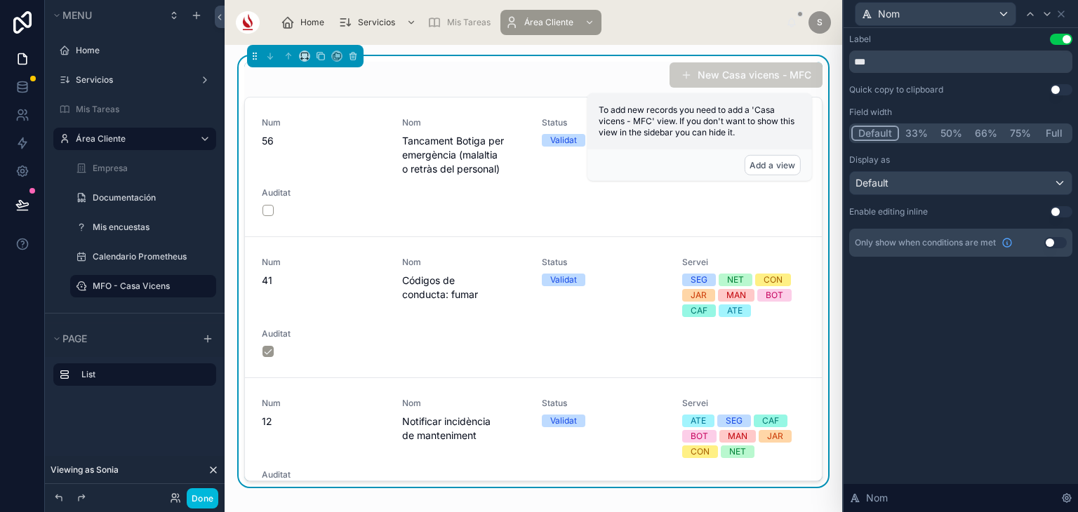
click at [944, 133] on button "50%" at bounding box center [951, 133] width 34 height 15
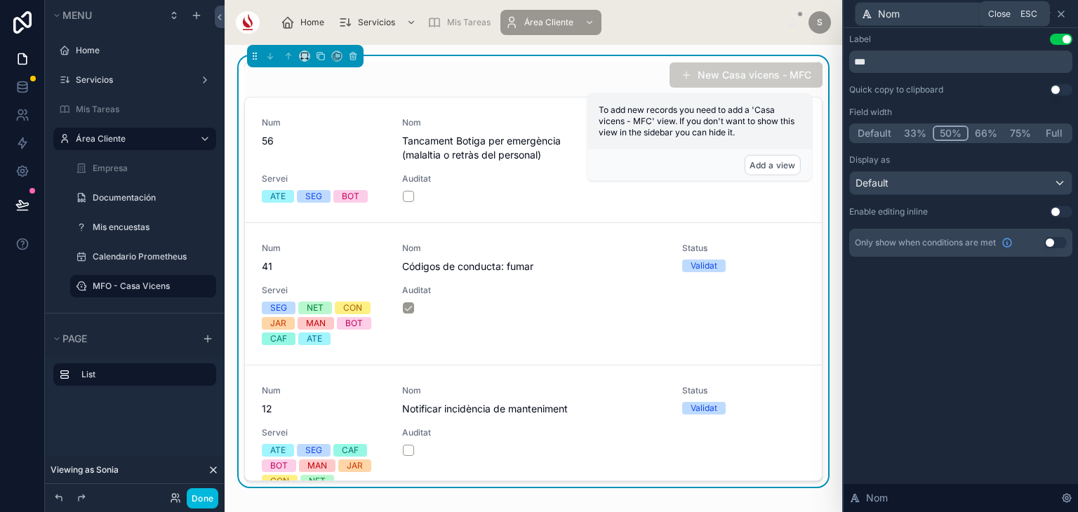
click at [1062, 18] on icon at bounding box center [1060, 13] width 11 height 11
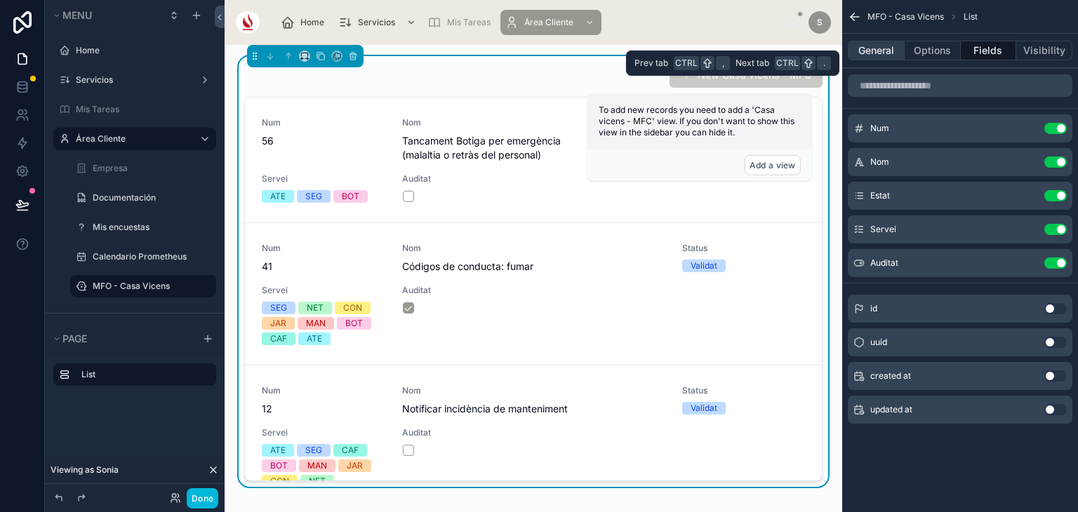
click at [886, 46] on button "General" at bounding box center [876, 51] width 57 height 20
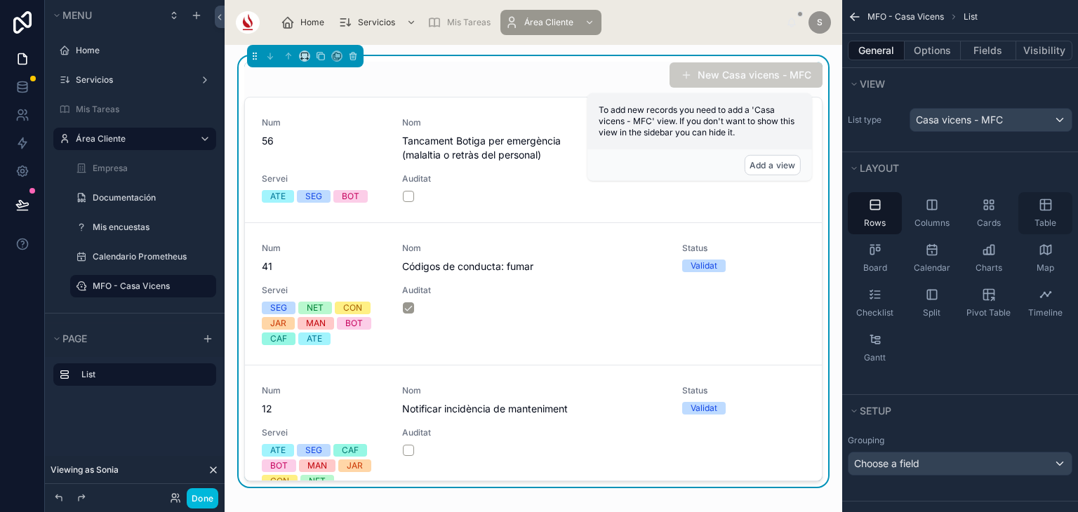
click at [1036, 200] on div "Table" at bounding box center [1045, 213] width 54 height 42
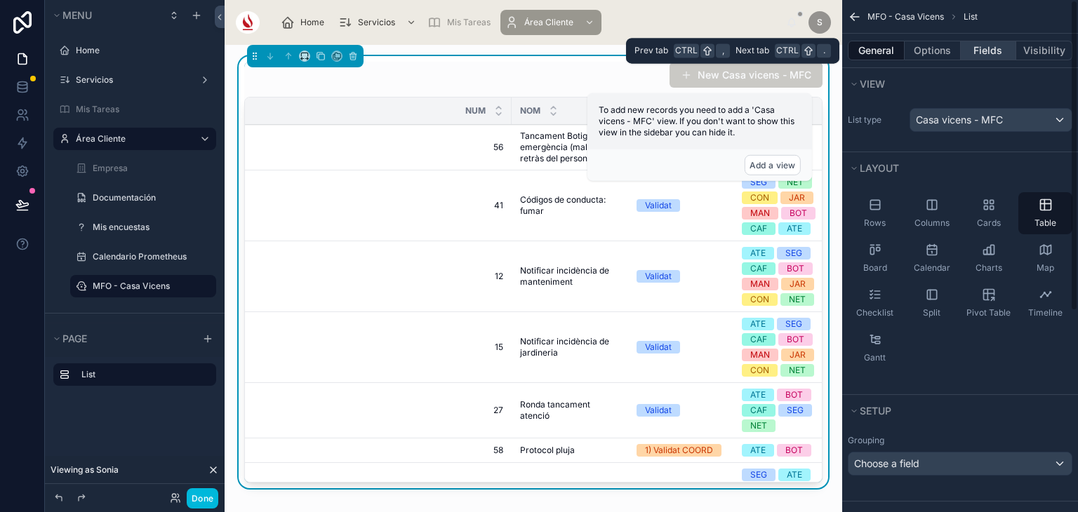
click at [988, 46] on button "Fields" at bounding box center [988, 51] width 56 height 20
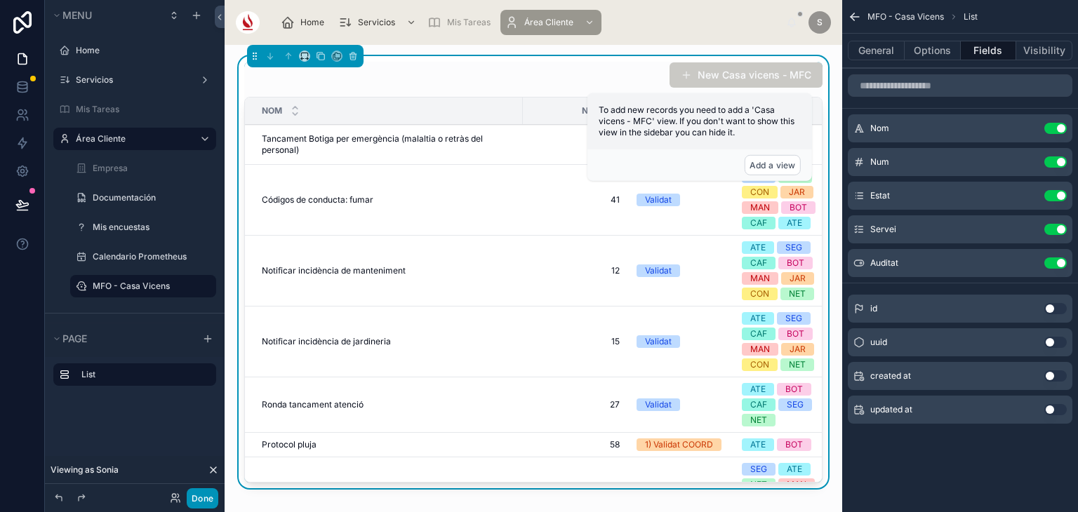
click at [196, 497] on button "Done" at bounding box center [203, 498] width 32 height 20
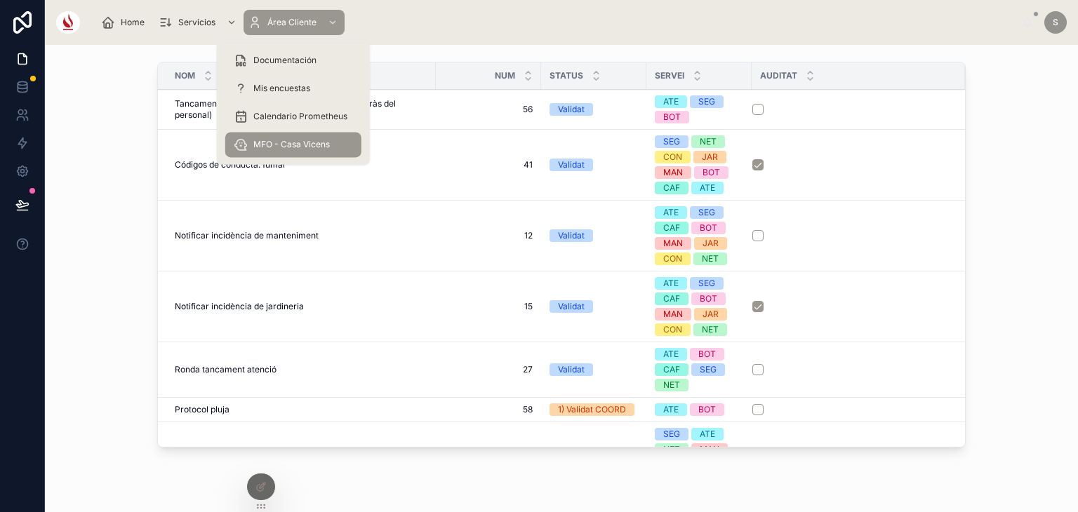
click at [297, 85] on span "Mis encuestas" at bounding box center [281, 88] width 57 height 11
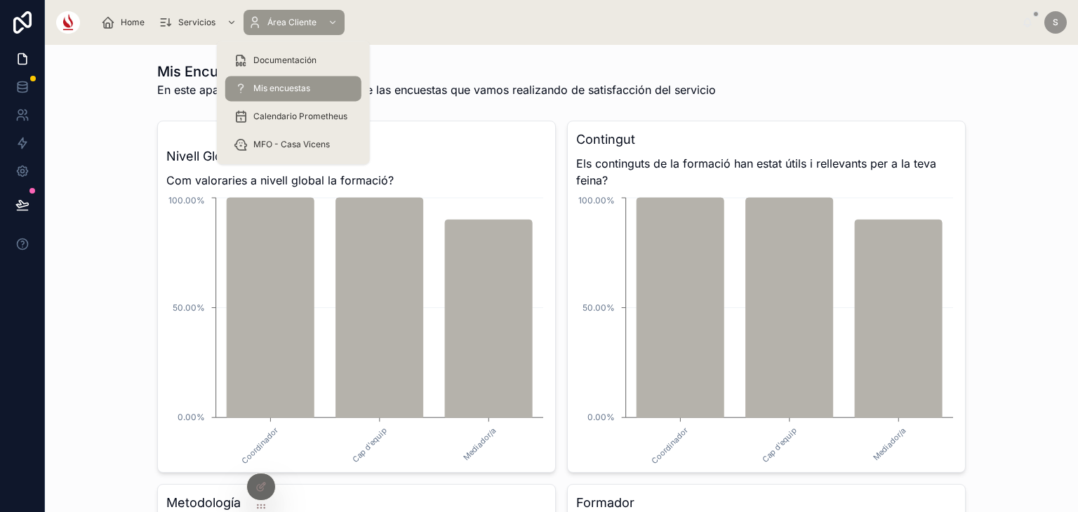
click at [290, 62] on span "Documentación" at bounding box center [284, 60] width 63 height 11
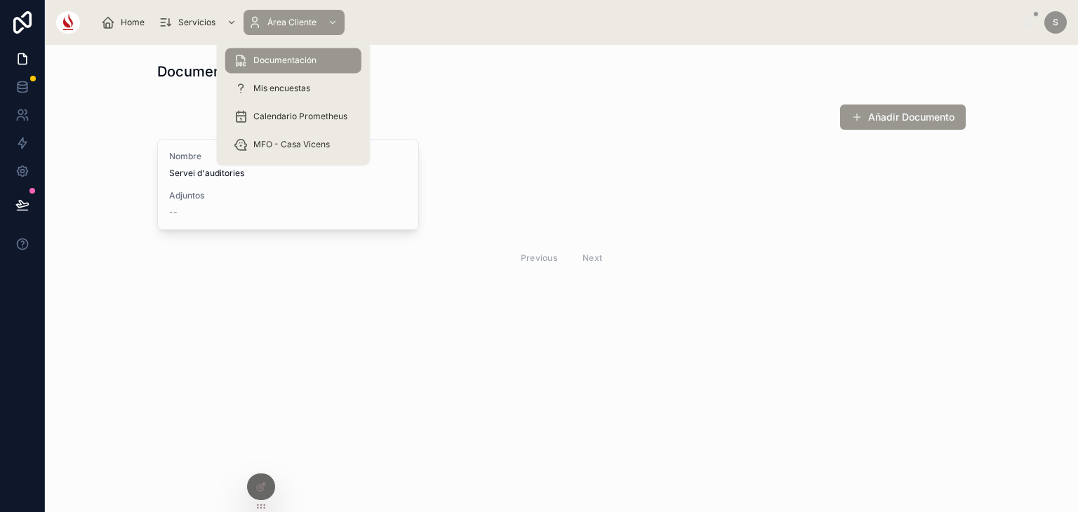
click at [288, 114] on span "Calendario Prometheus" at bounding box center [300, 116] width 94 height 11
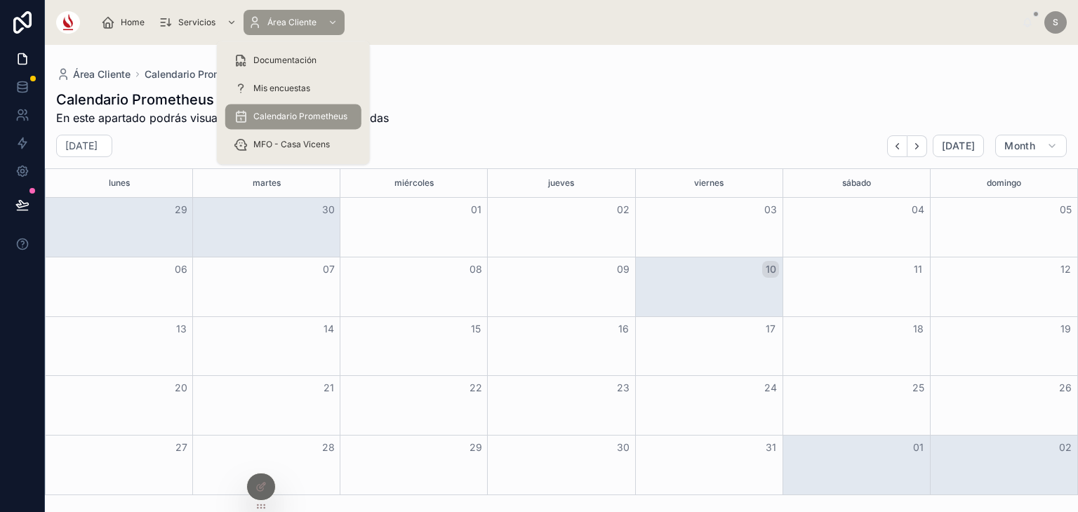
click at [292, 145] on span "MFO - Casa Vicens" at bounding box center [291, 144] width 76 height 11
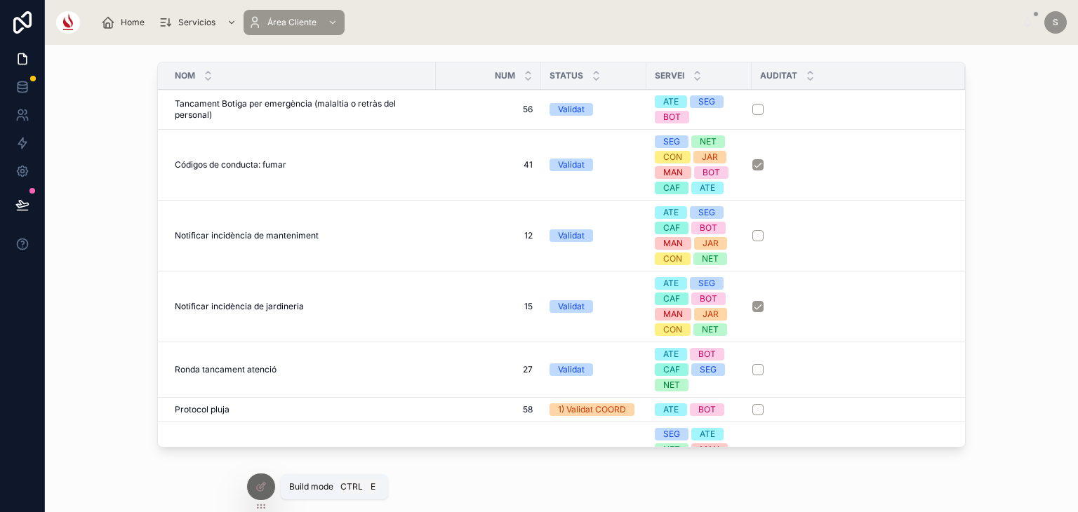
click at [268, 481] on div at bounding box center [261, 487] width 28 height 27
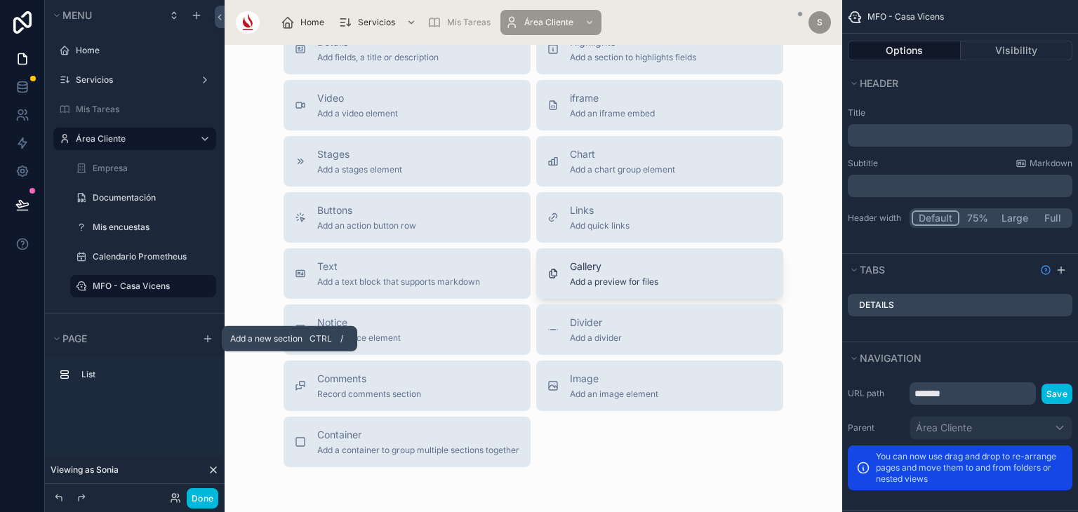
scroll to position [567, 0]
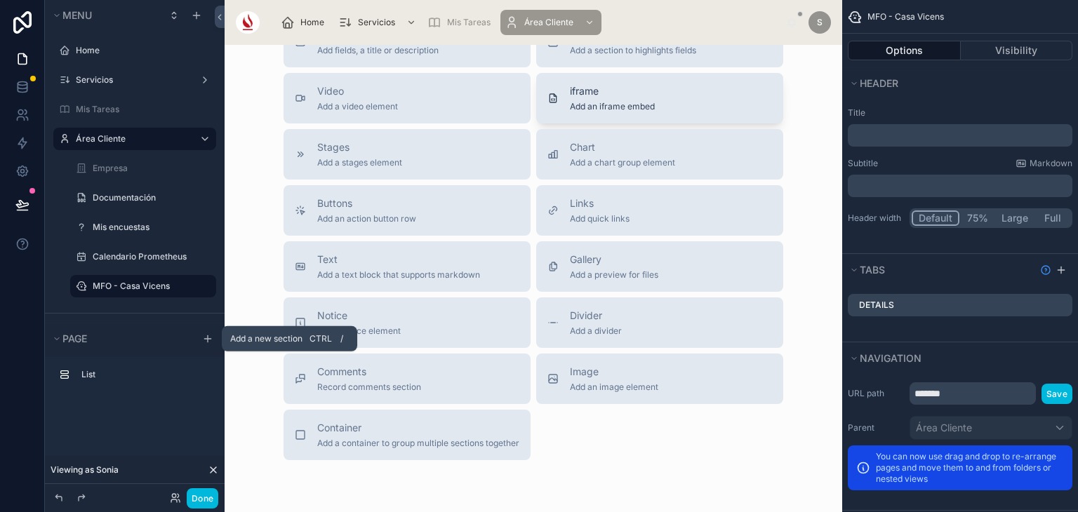
click at [573, 88] on span "iframe" at bounding box center [612, 91] width 85 height 14
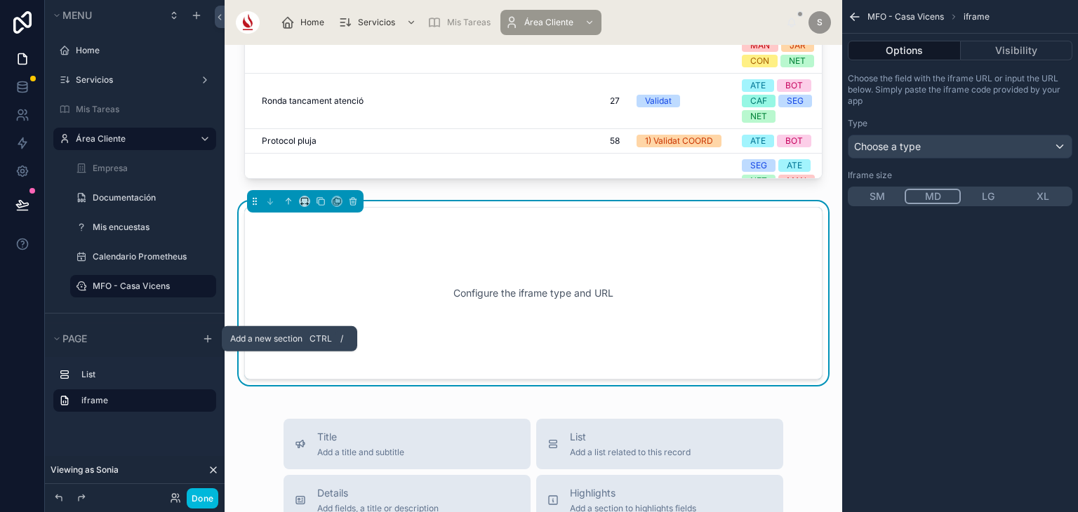
scroll to position [303, 0]
click at [876, 160] on div "Choose the field with the iframe URL or input the URL below. Simply paste the i…" at bounding box center [960, 139] width 236 height 145
click at [873, 145] on span "Choose a type" at bounding box center [887, 146] width 67 height 12
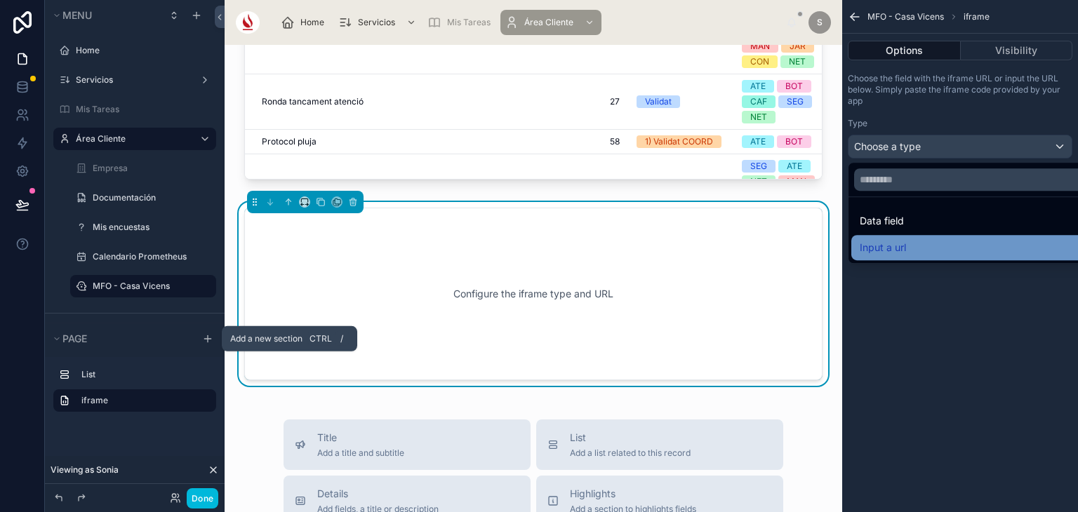
click at [881, 242] on span "Input a url" at bounding box center [882, 247] width 46 height 17
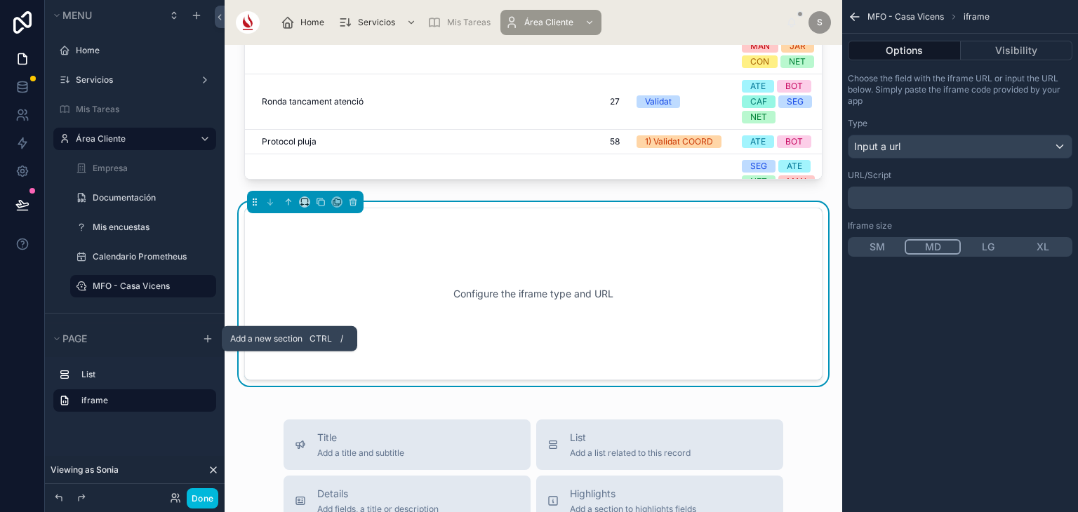
click at [885, 201] on p "﻿" at bounding box center [961, 197] width 216 height 11
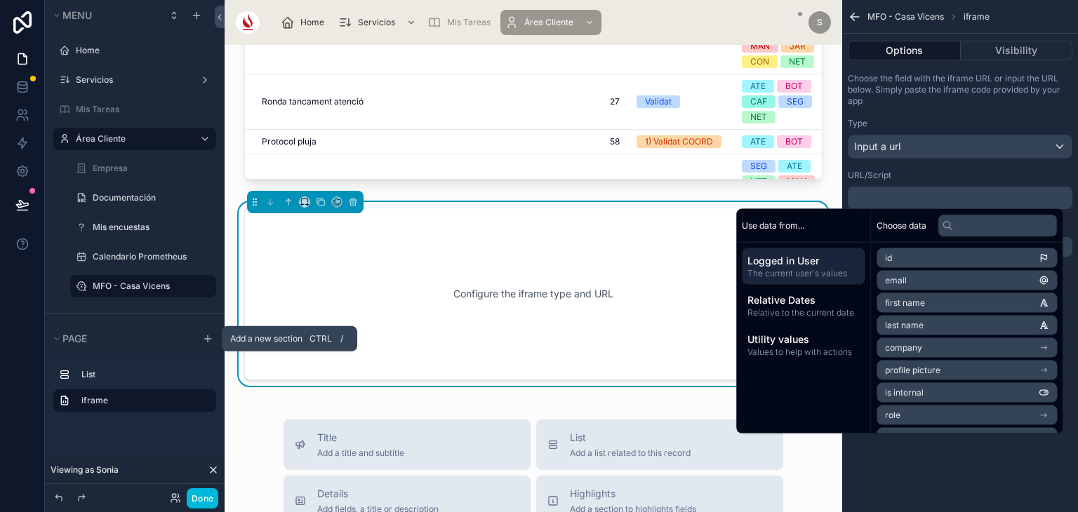
scroll to position [0, 0]
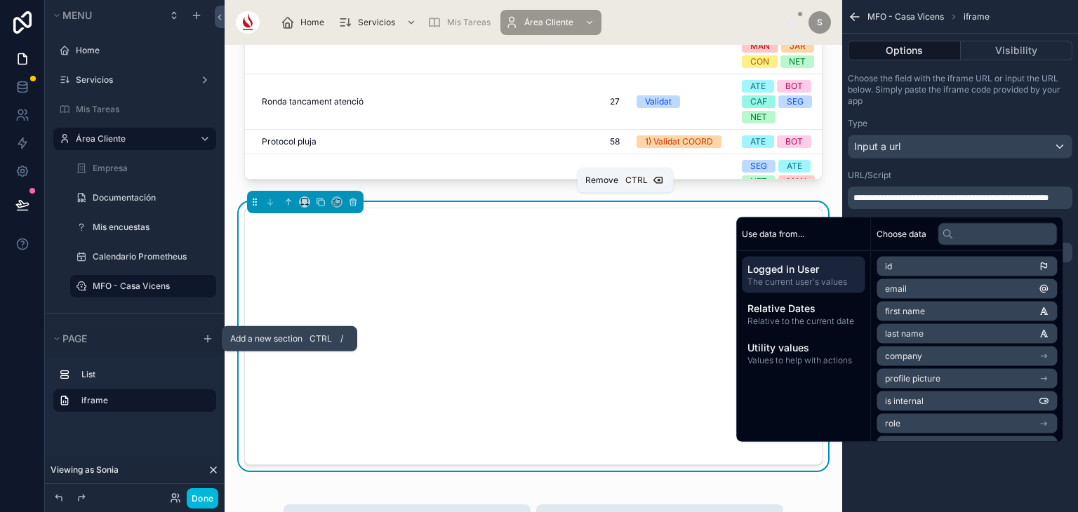
drag, startPoint x: 351, startPoint y: 200, endPoint x: 558, endPoint y: 43, distance: 259.5
click at [352, 201] on icon at bounding box center [352, 202] width 0 height 3
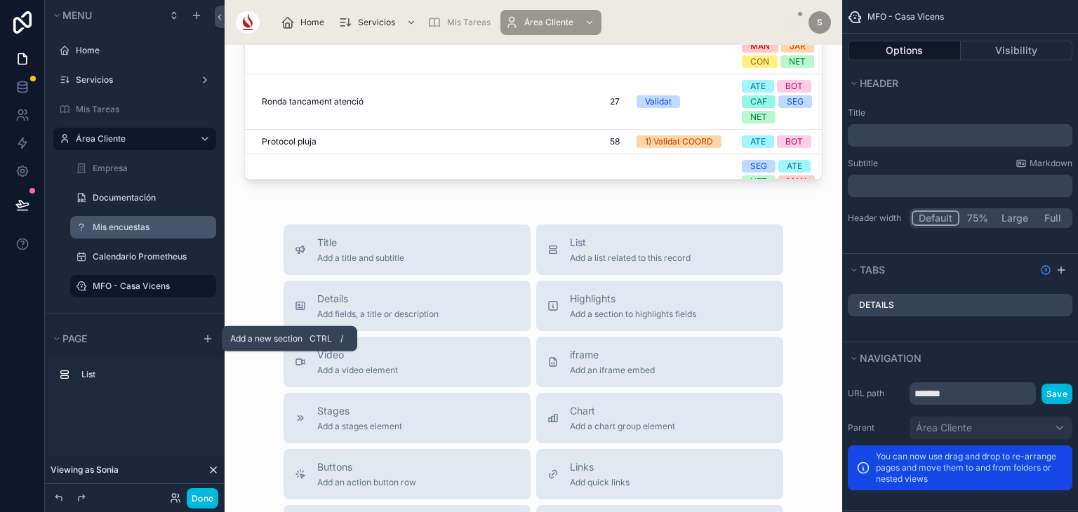
click at [155, 222] on label "Mis encuestas" at bounding box center [150, 227] width 115 height 11
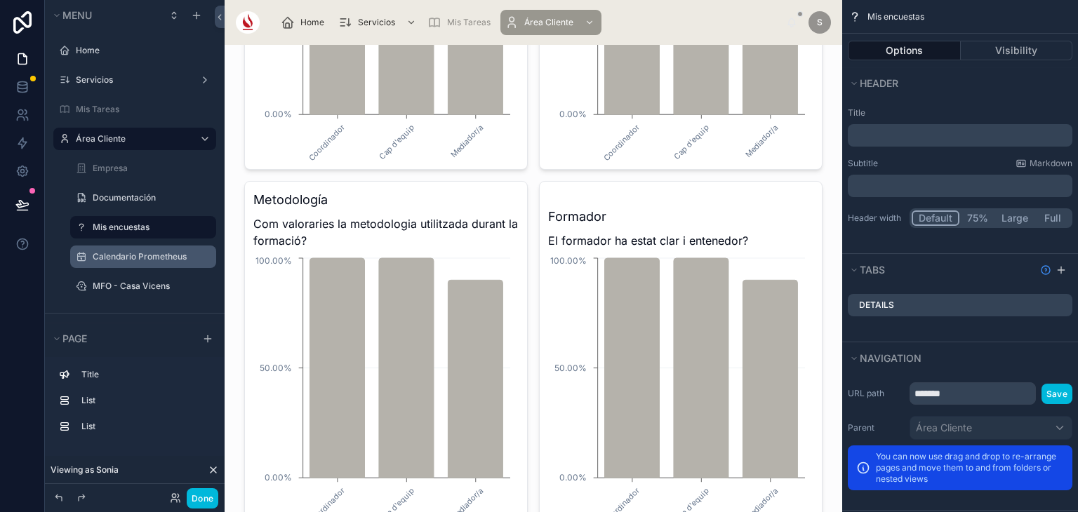
click at [126, 251] on label "Calendario Prometheus" at bounding box center [150, 256] width 115 height 11
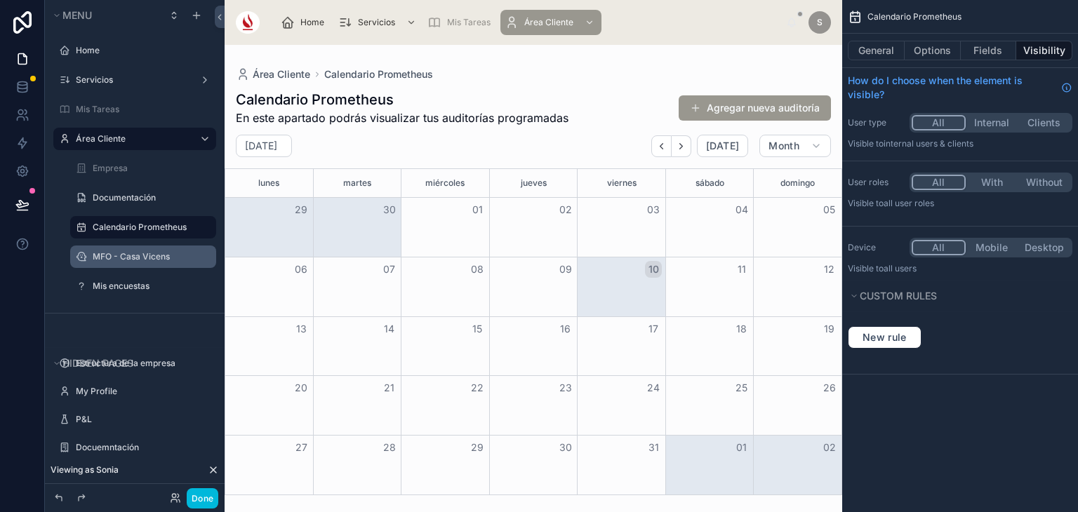
click at [138, 253] on label "MFO - Casa Vicens" at bounding box center [150, 256] width 115 height 11
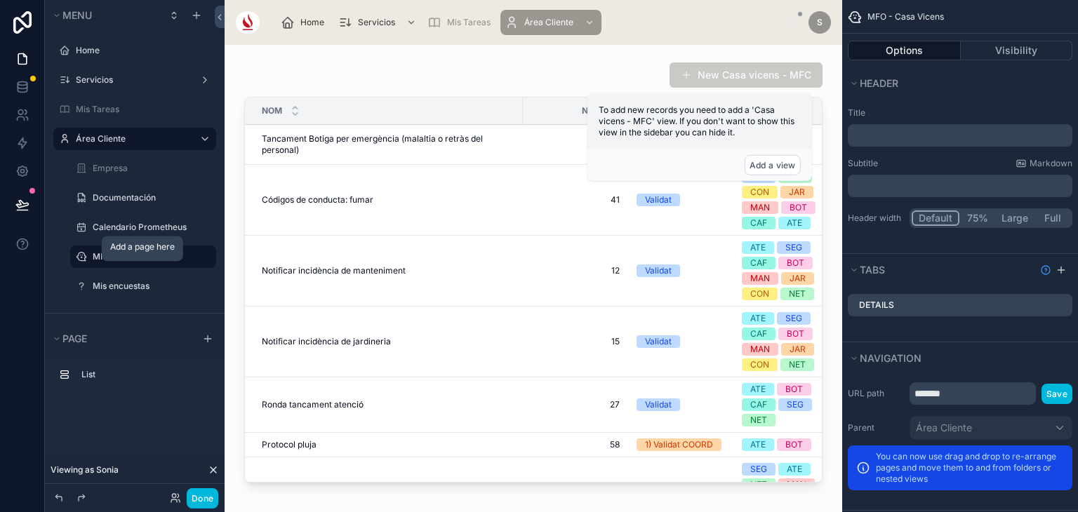
click at [0, 0] on icon "scrollable content" at bounding box center [0, 0] width 0 height 0
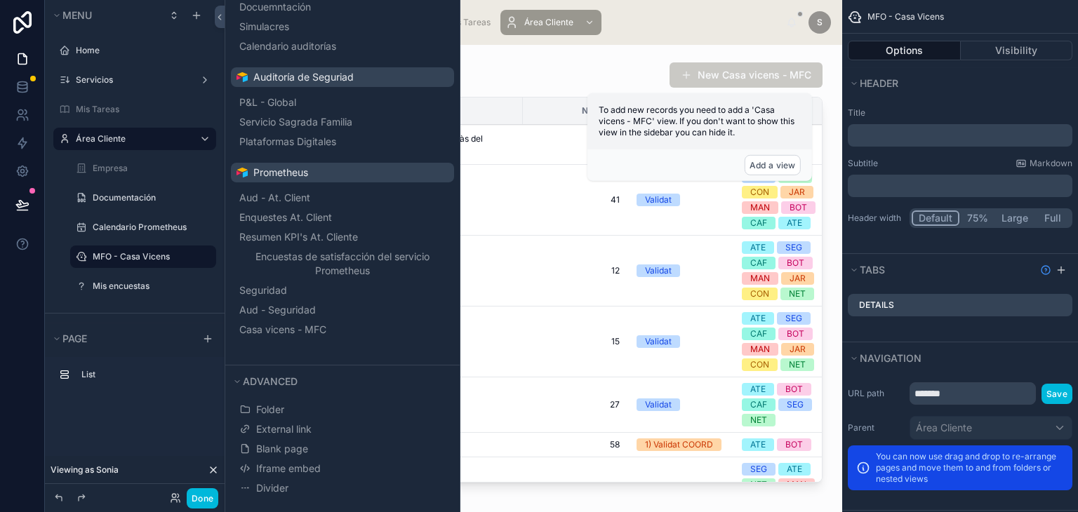
scroll to position [199, 0]
click at [358, 328] on button "Casa vicens - MFC" at bounding box center [342, 330] width 212 height 20
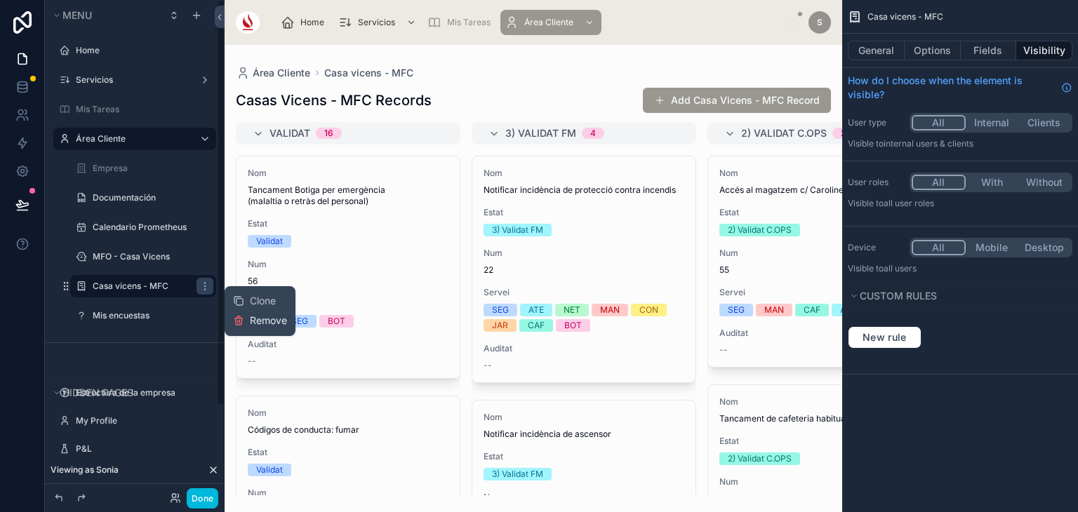
click at [267, 323] on span "Remove" at bounding box center [268, 321] width 37 height 14
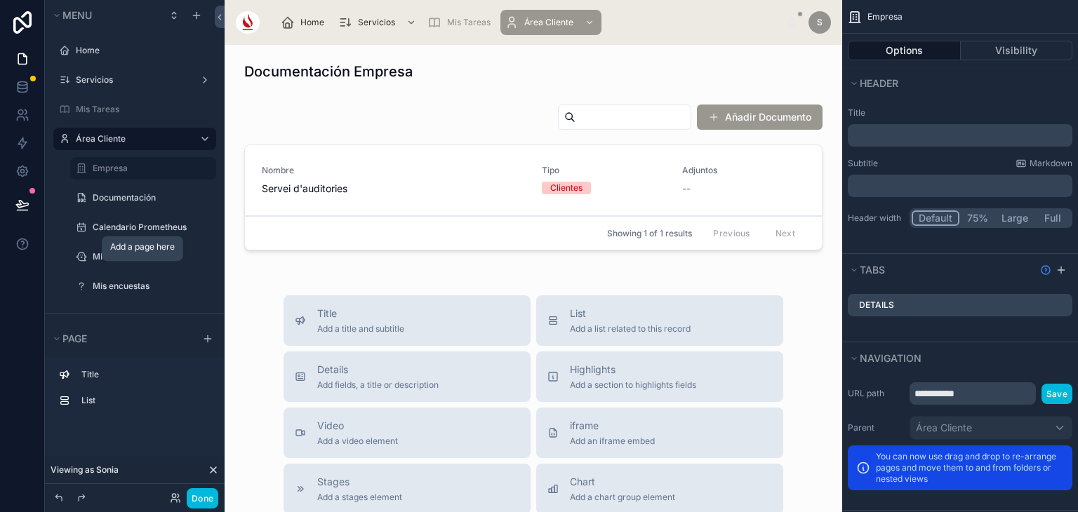
click at [0, 0] on icon "scrollable content" at bounding box center [0, 0] width 0 height 0
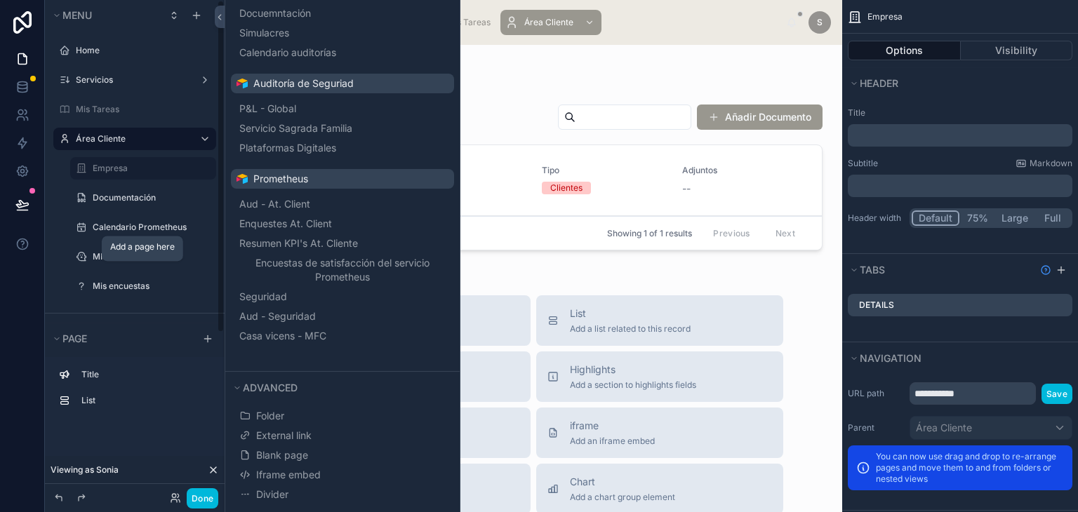
scroll to position [199, 0]
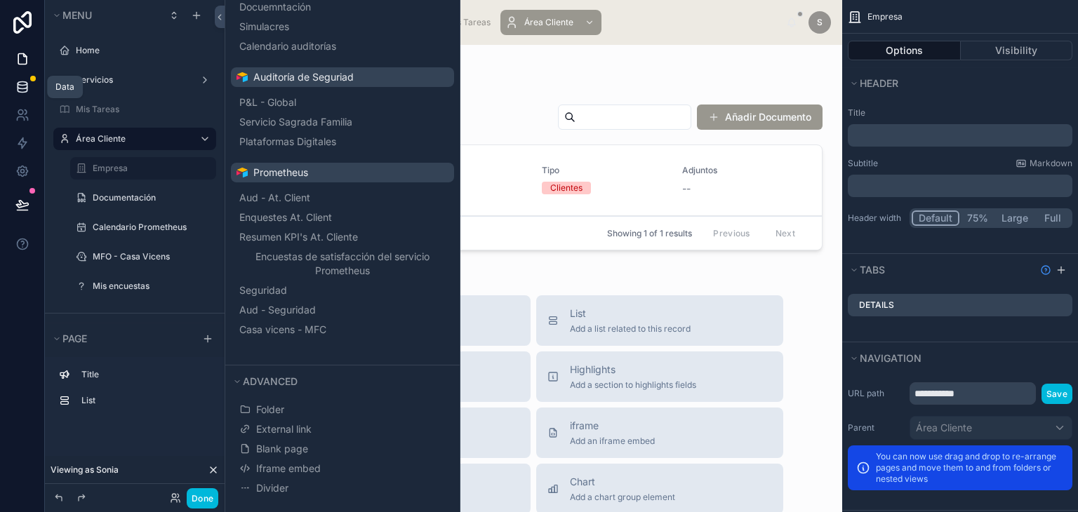
click at [22, 91] on icon at bounding box center [22, 87] width 14 height 14
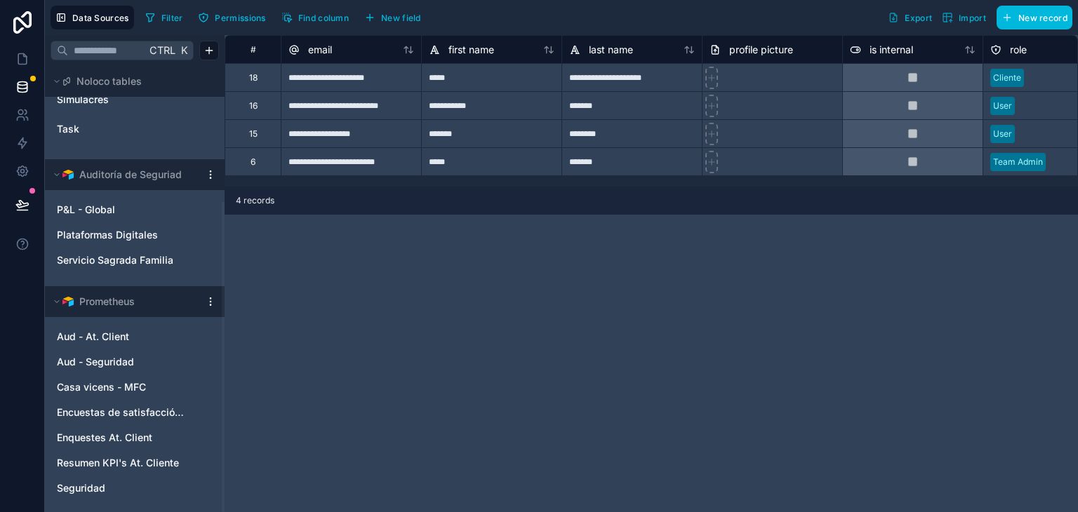
scroll to position [195, 0]
click at [208, 301] on html "**********" at bounding box center [539, 256] width 1078 height 512
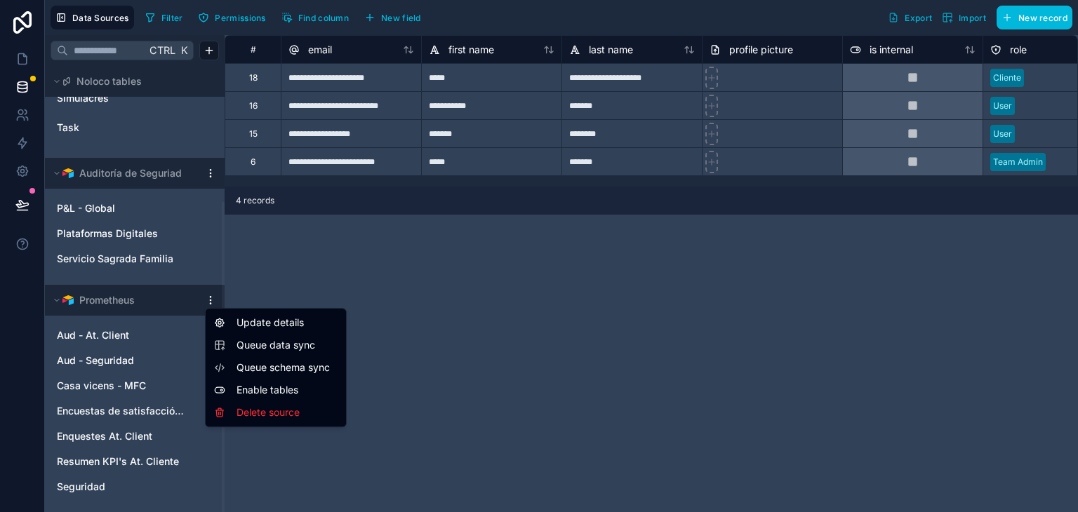
click at [261, 342] on span "Queue data sync" at bounding box center [286, 345] width 101 height 14
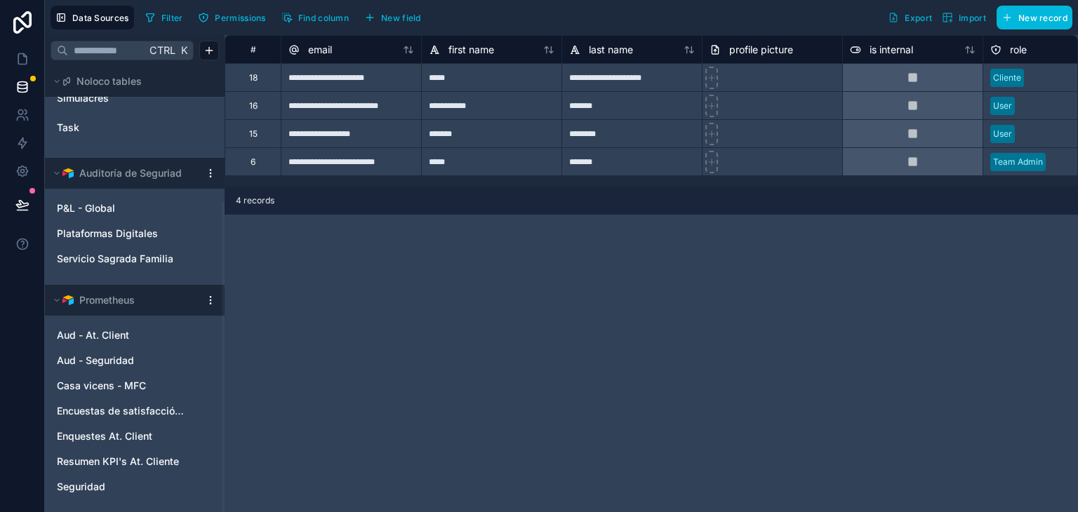
click at [208, 307] on div "Prometheus" at bounding box center [135, 300] width 180 height 31
click at [208, 296] on html "**********" at bounding box center [539, 256] width 1078 height 512
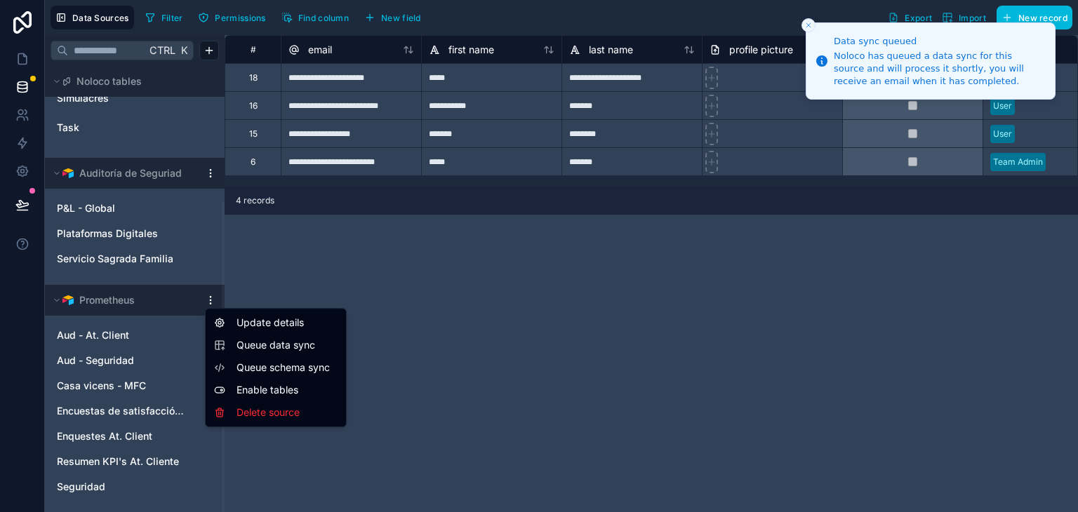
click at [310, 367] on span "Queue schema sync" at bounding box center [286, 368] width 101 height 14
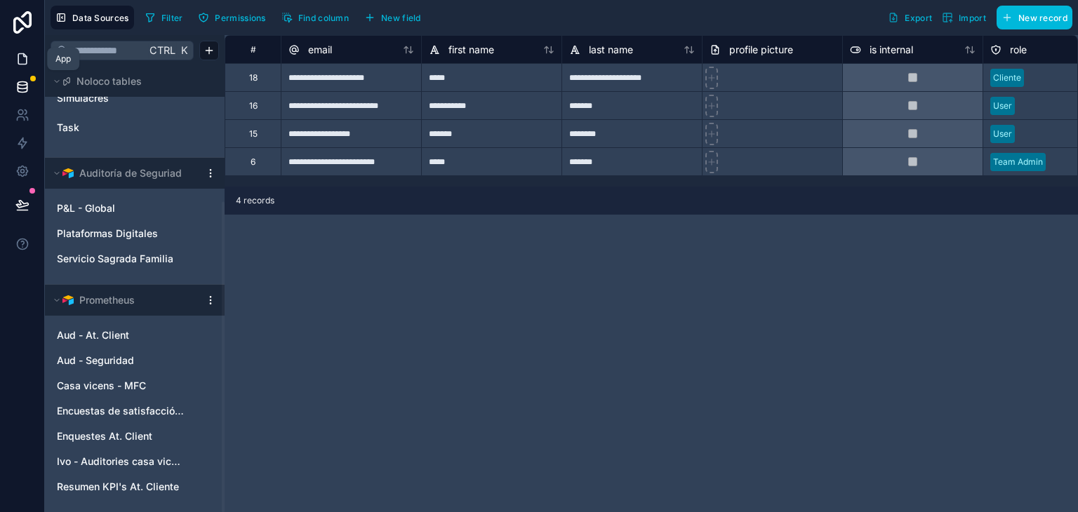
click at [20, 55] on icon at bounding box center [22, 59] width 14 height 14
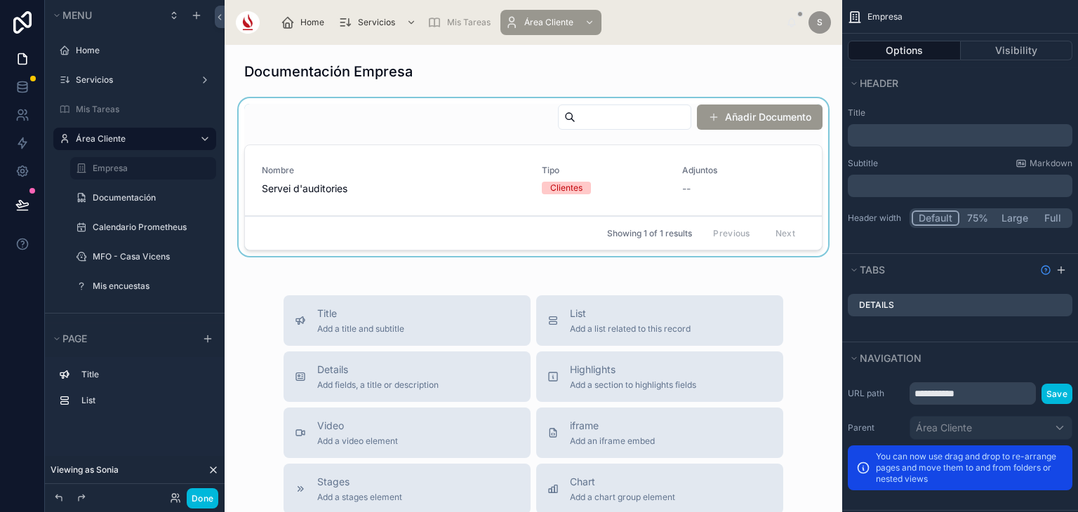
click at [556, 254] on div at bounding box center [533, 179] width 595 height 163
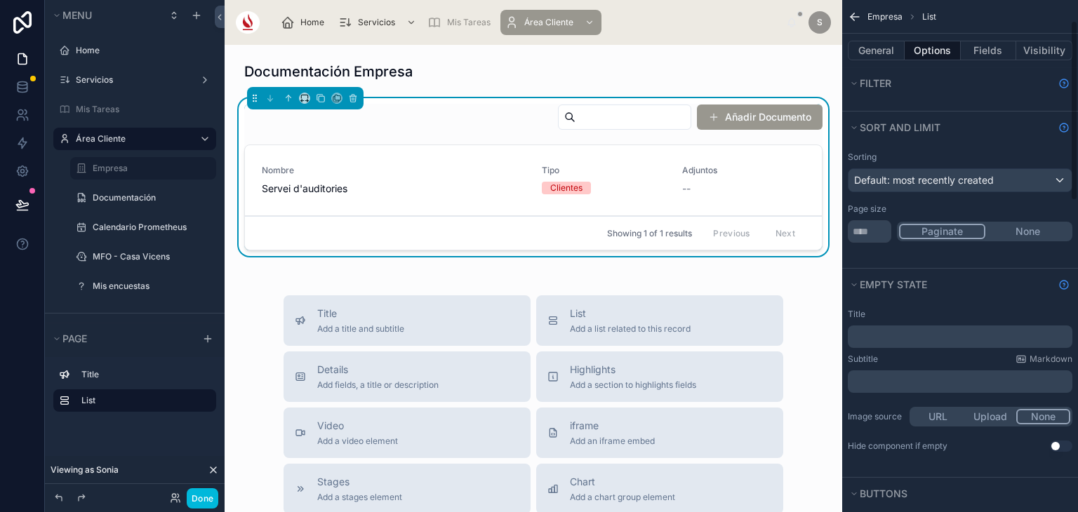
scroll to position [81, 0]
click at [872, 228] on input "**" at bounding box center [869, 231] width 43 height 22
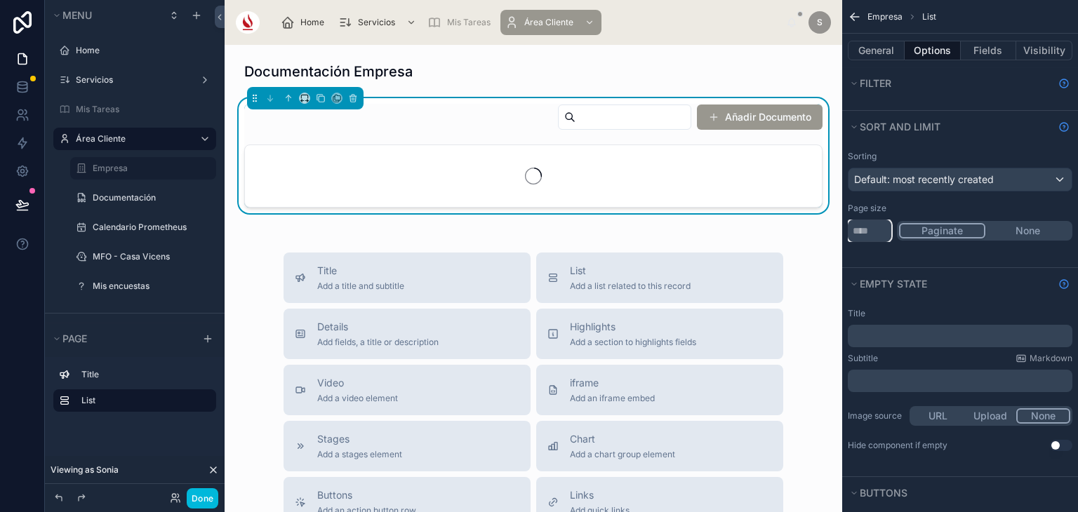
type input "***"
click at [1007, 225] on button "None" at bounding box center [1027, 230] width 85 height 15
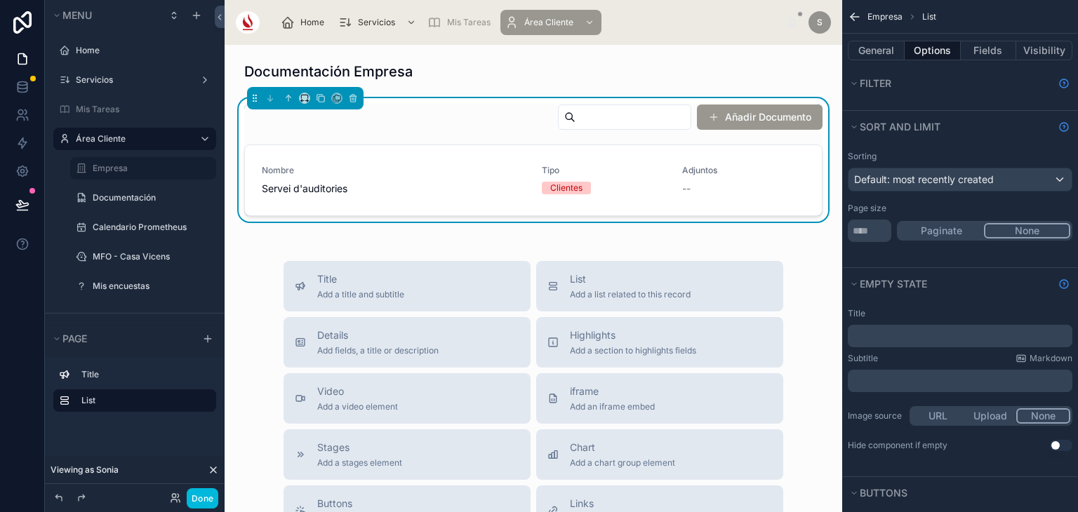
click at [399, 316] on div "Title Add a title and subtitle List Add a list related to this record Details A…" at bounding box center [533, 511] width 522 height 500
click at [0, 0] on icon "scrollable content" at bounding box center [0, 0] width 0 height 0
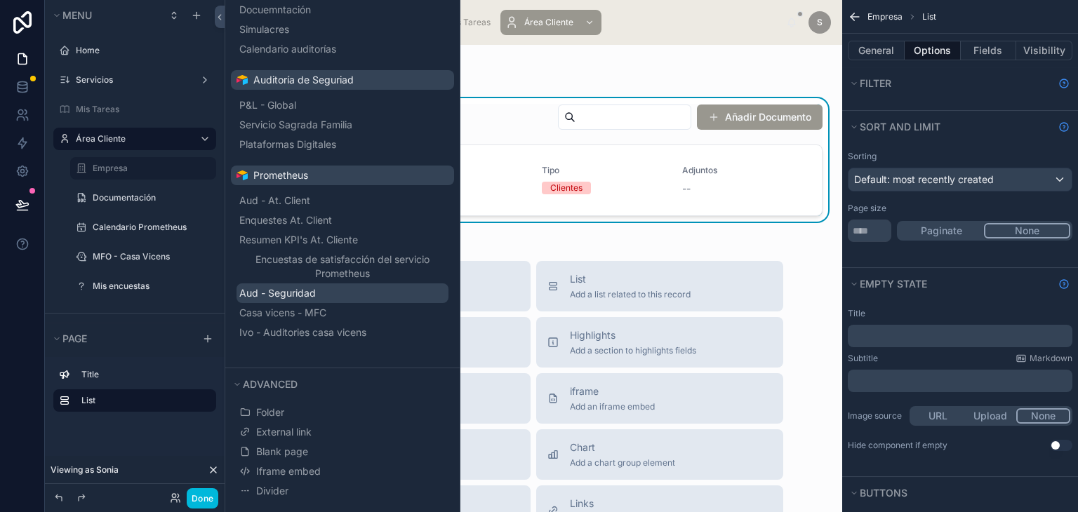
scroll to position [199, 0]
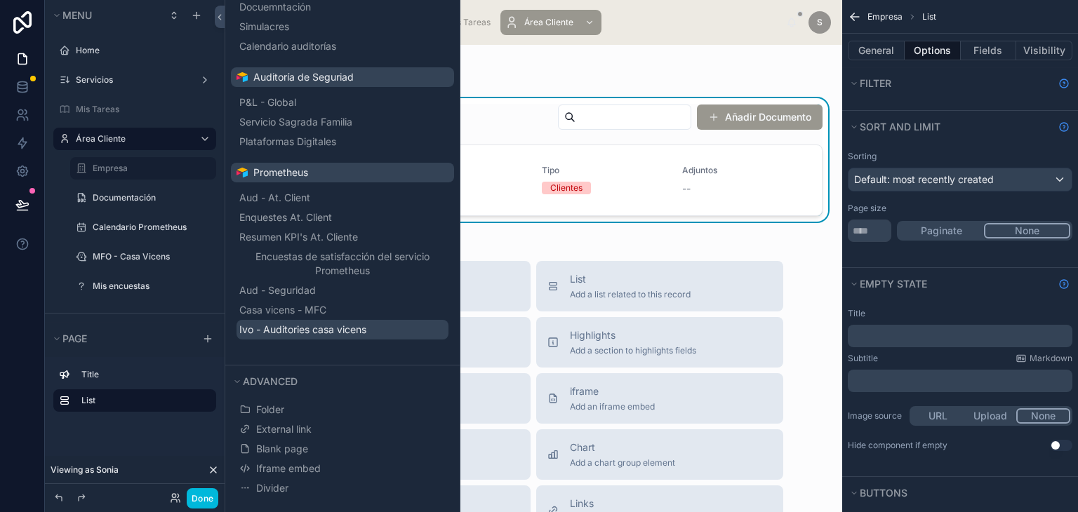
click at [318, 323] on span "Ivo - Auditories casa vicens" at bounding box center [302, 330] width 127 height 14
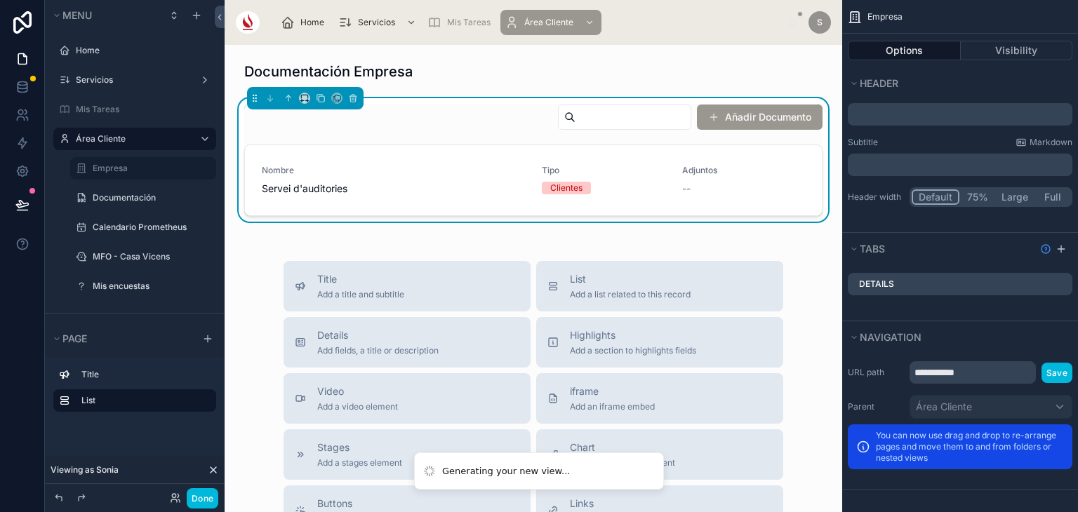
scroll to position [0, 0]
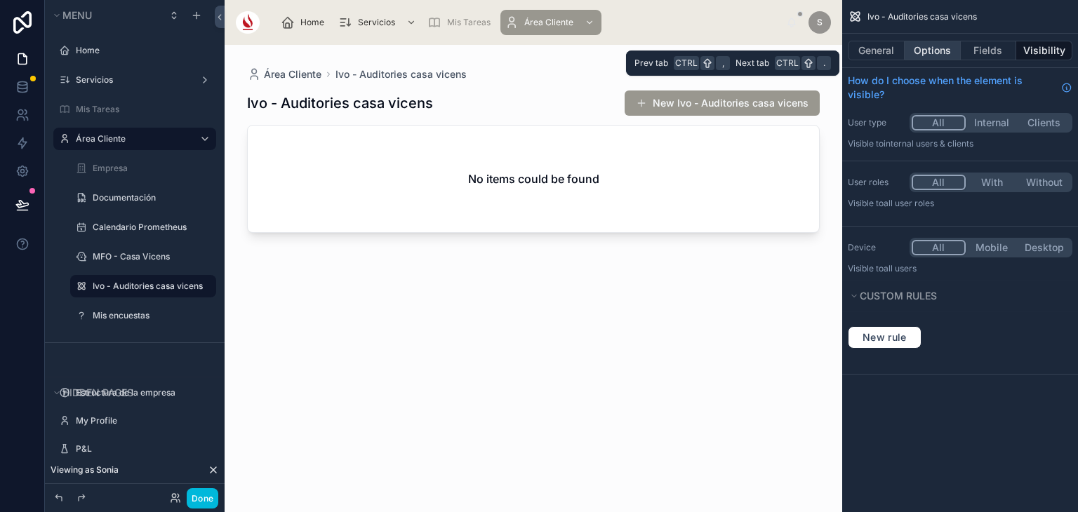
click at [942, 60] on button "Options" at bounding box center [932, 51] width 56 height 20
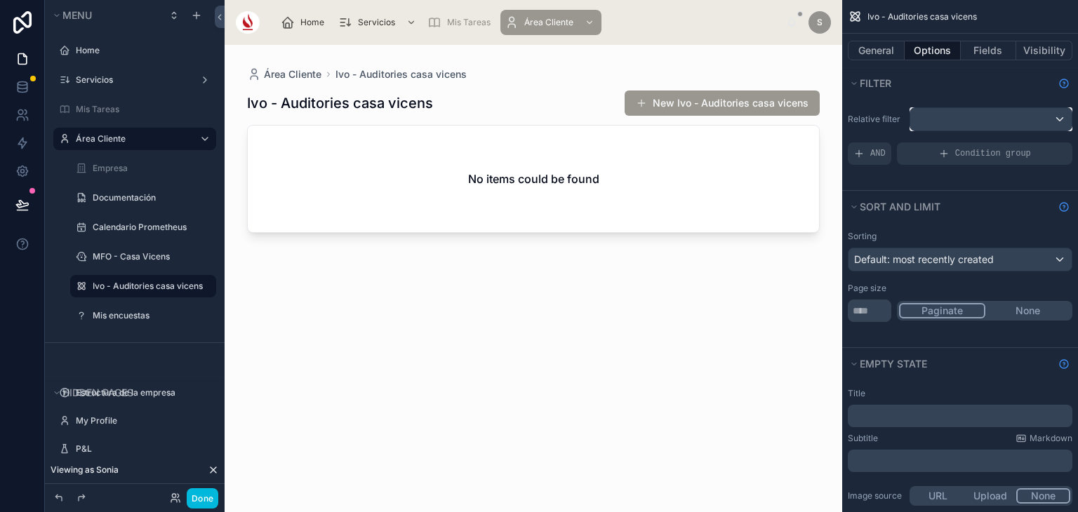
click at [967, 107] on button "scrollable content" at bounding box center [990, 119] width 163 height 24
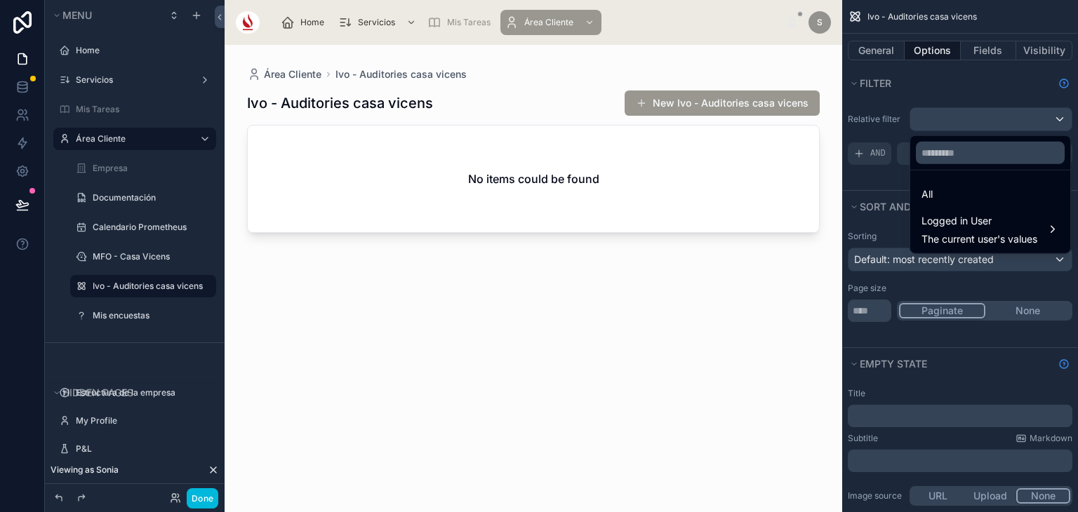
click at [889, 51] on div "scrollable content" at bounding box center [539, 256] width 1078 height 512
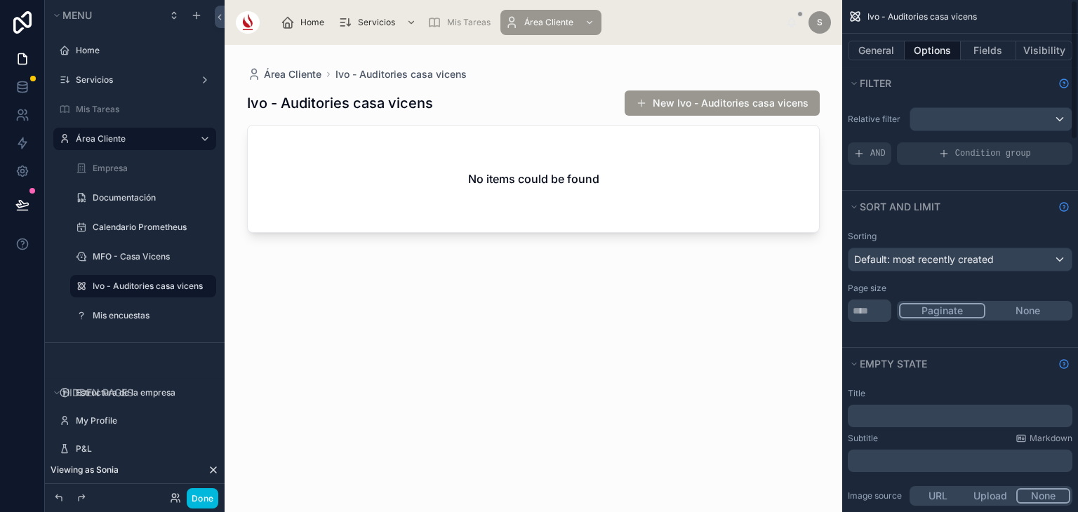
click at [889, 51] on button "General" at bounding box center [876, 51] width 57 height 20
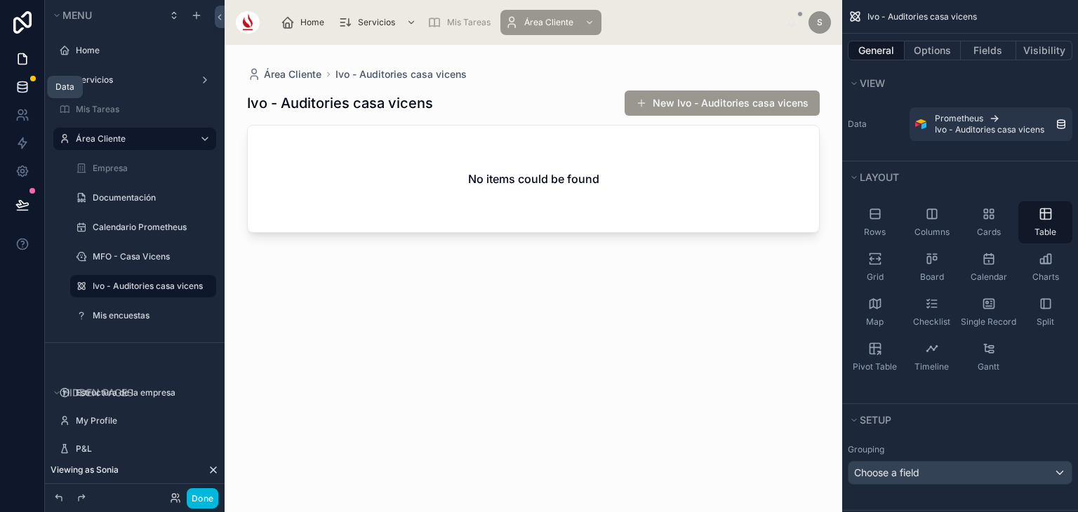
click at [17, 98] on link at bounding box center [22, 87] width 44 height 28
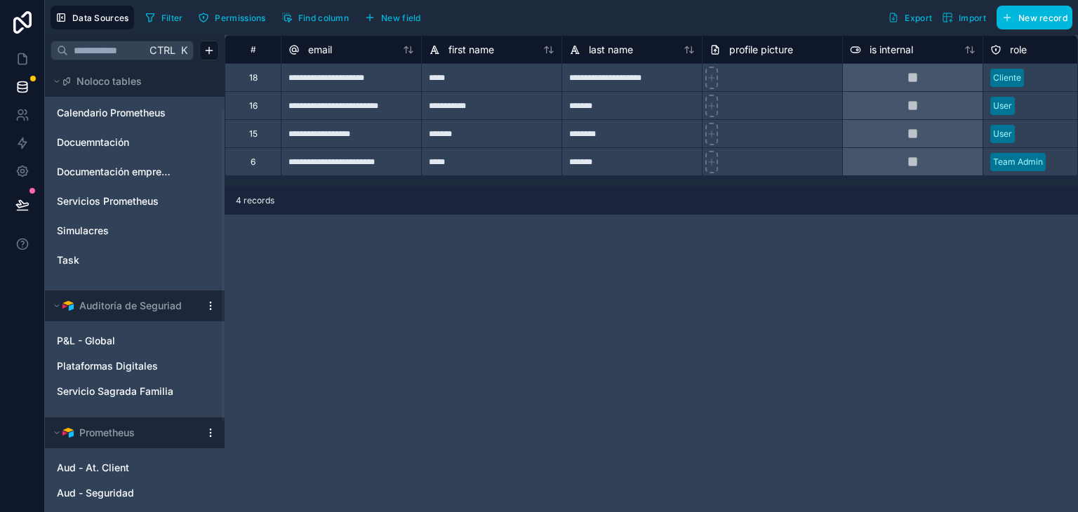
scroll to position [63, 0]
click at [211, 437] on div "Prometheus" at bounding box center [135, 432] width 180 height 31
click at [211, 432] on html "**********" at bounding box center [539, 256] width 1078 height 512
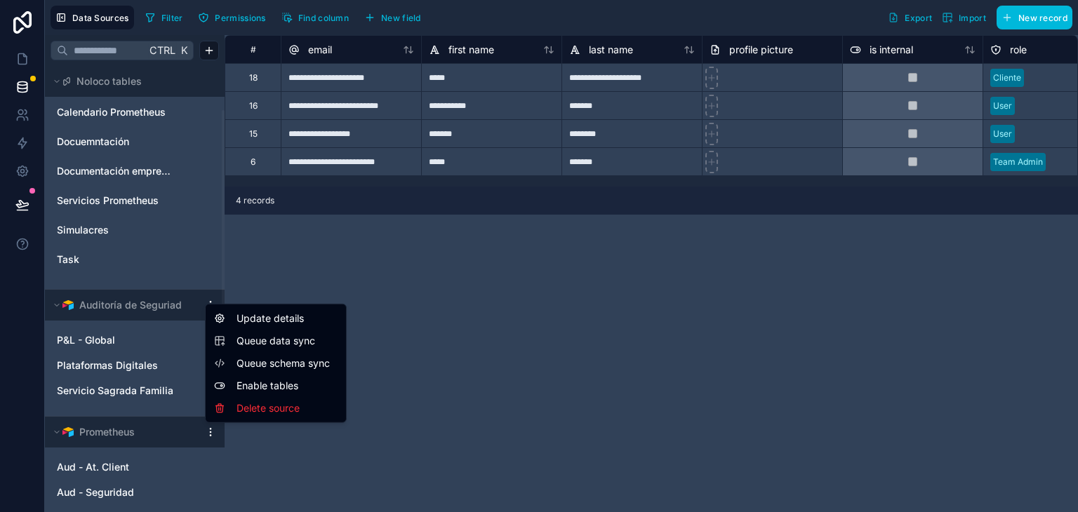
click at [262, 343] on span "Queue data sync" at bounding box center [286, 341] width 101 height 14
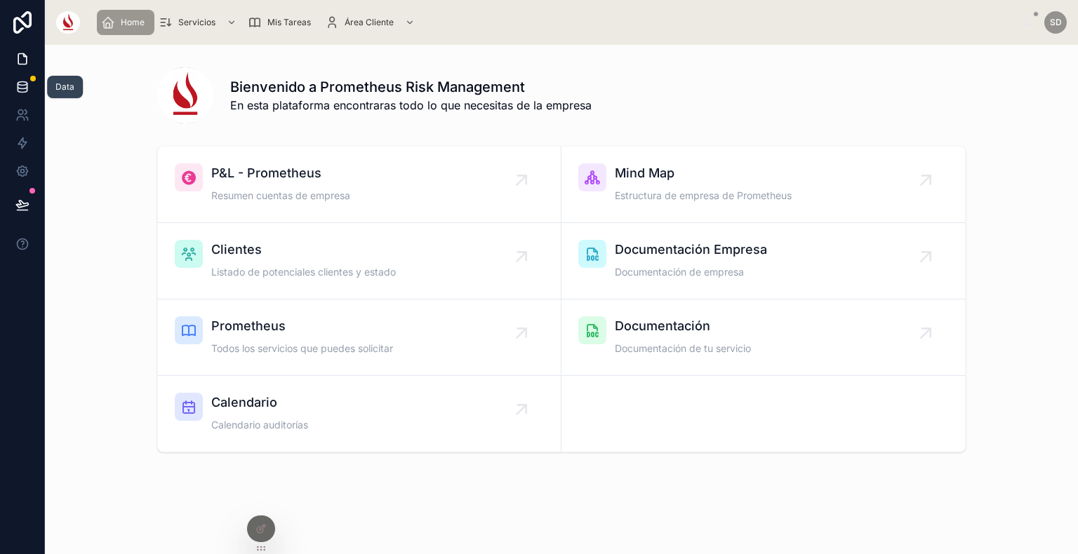
click at [36, 88] on link at bounding box center [22, 87] width 44 height 28
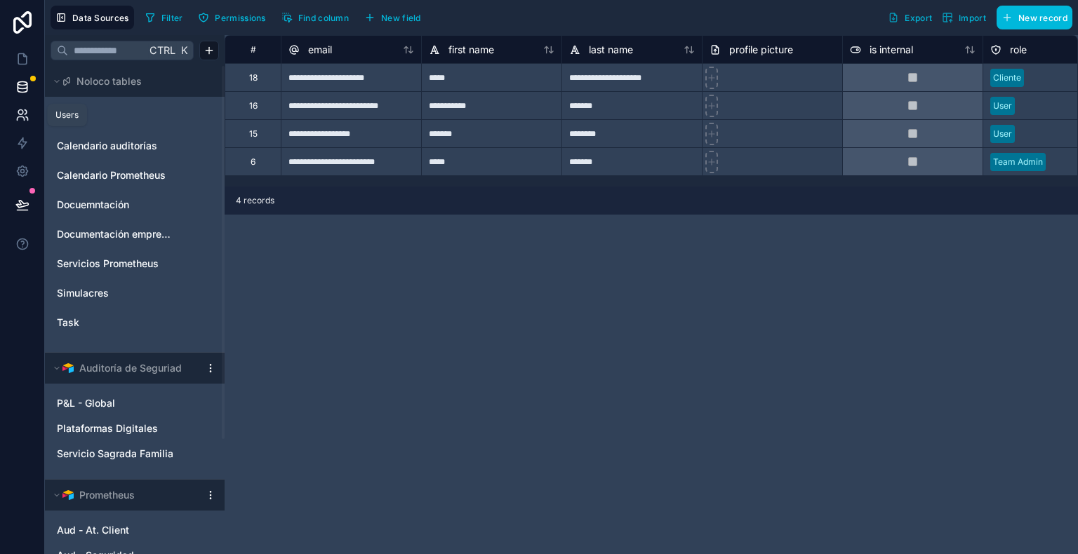
click at [18, 119] on icon at bounding box center [22, 115] width 14 height 14
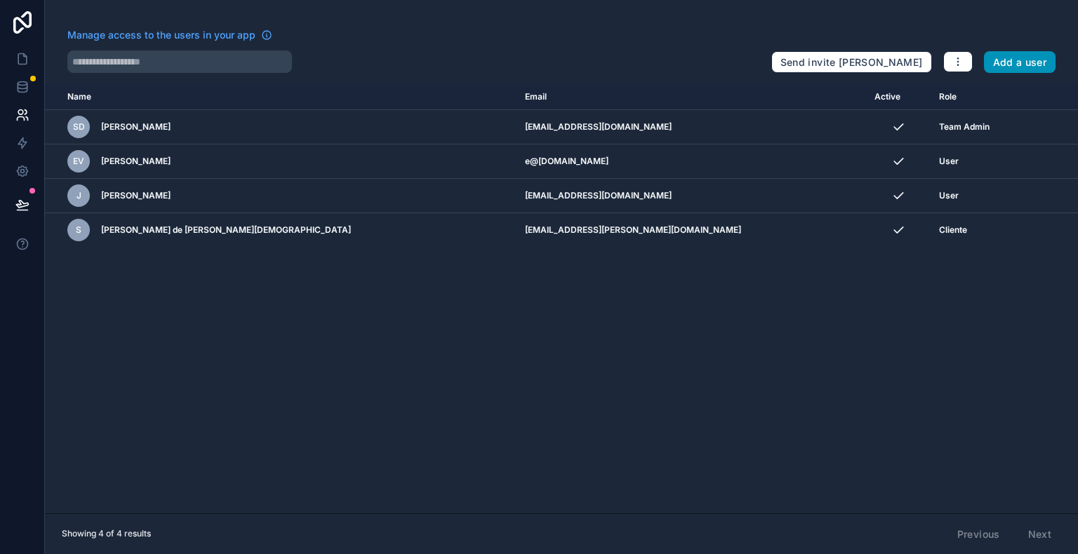
click at [1004, 60] on button "Add a user" at bounding box center [1020, 62] width 72 height 22
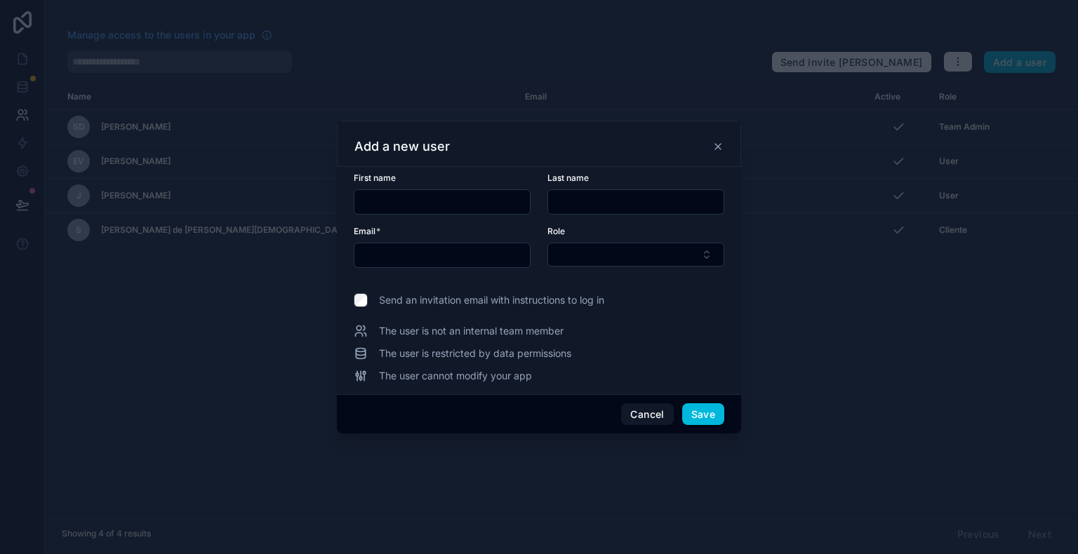
click at [473, 201] on input "text" at bounding box center [441, 202] width 175 height 20
paste input "**********"
type input "**********"
type input "***"
click at [621, 201] on input "text" at bounding box center [635, 202] width 175 height 20
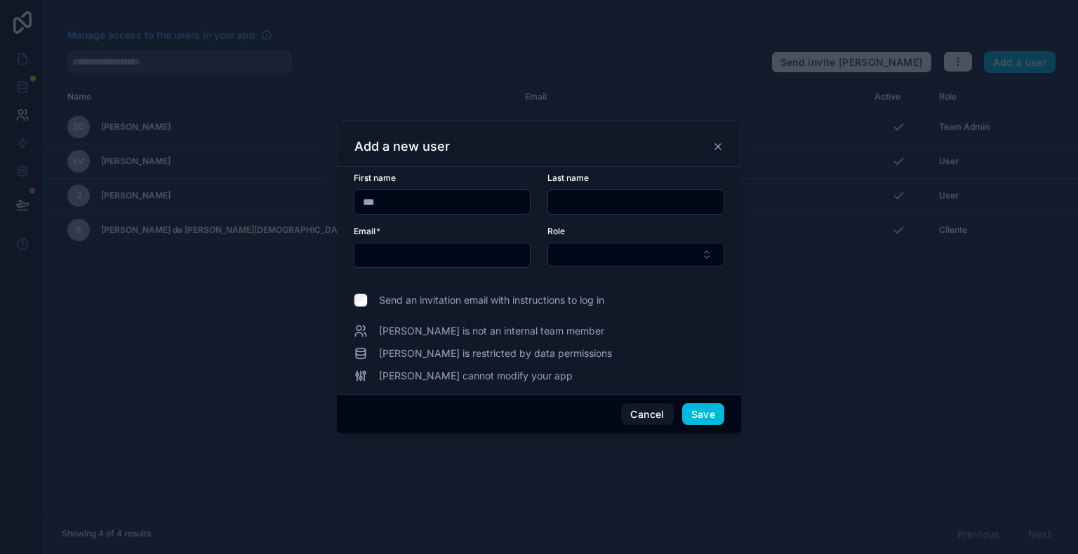
paste input "**********"
click at [561, 200] on input "**********" at bounding box center [635, 202] width 175 height 20
drag, startPoint x: 581, startPoint y: 202, endPoint x: 659, endPoint y: 201, distance: 77.9
click at [659, 201] on input "**********" at bounding box center [635, 202] width 175 height 20
type input "****"
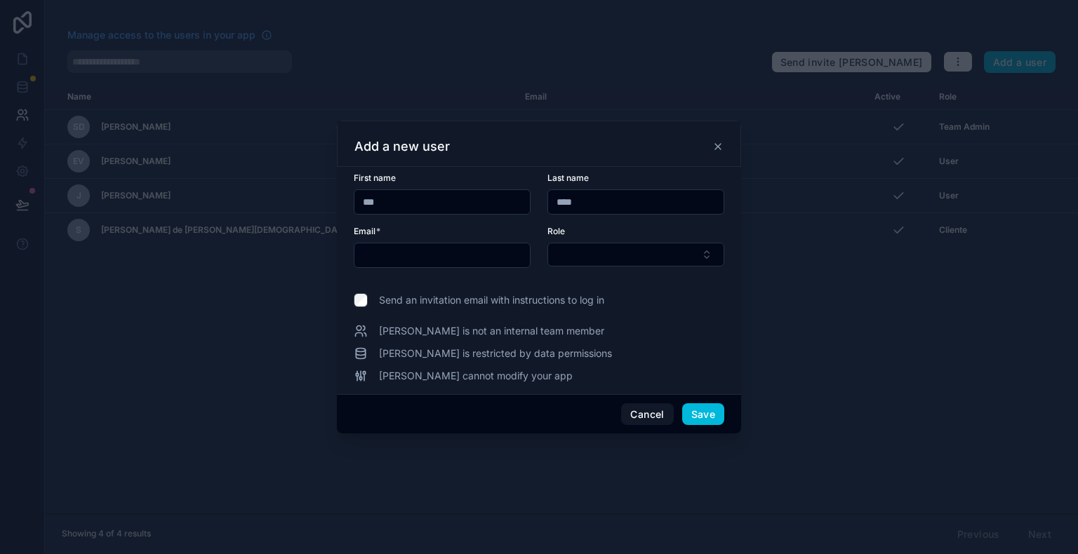
click at [453, 248] on input "text" at bounding box center [441, 256] width 175 height 20
paste input "**********"
type input "**********"
click at [587, 248] on button "Select Button" at bounding box center [635, 255] width 177 height 24
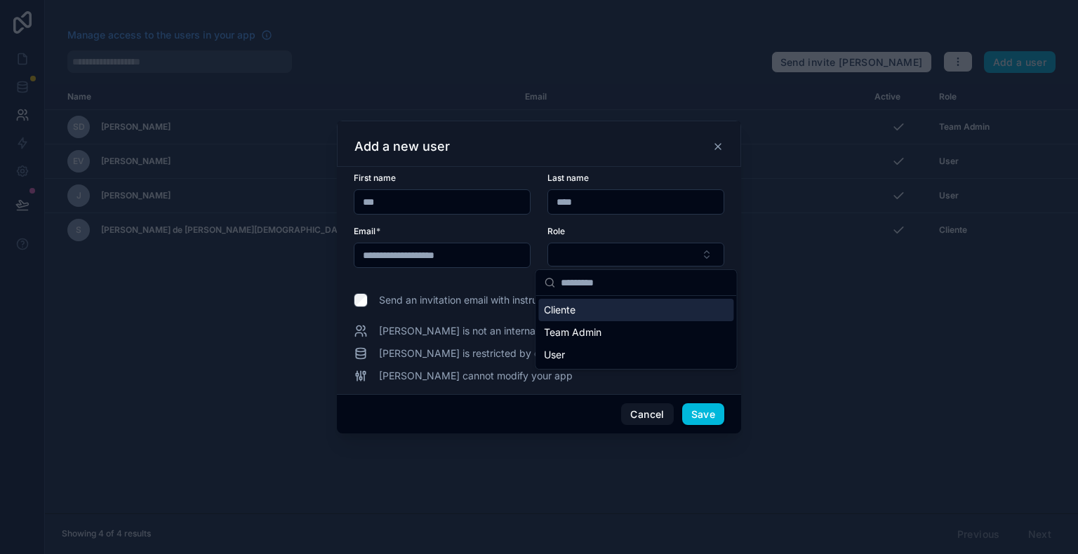
click at [610, 309] on div "Cliente" at bounding box center [635, 310] width 195 height 22
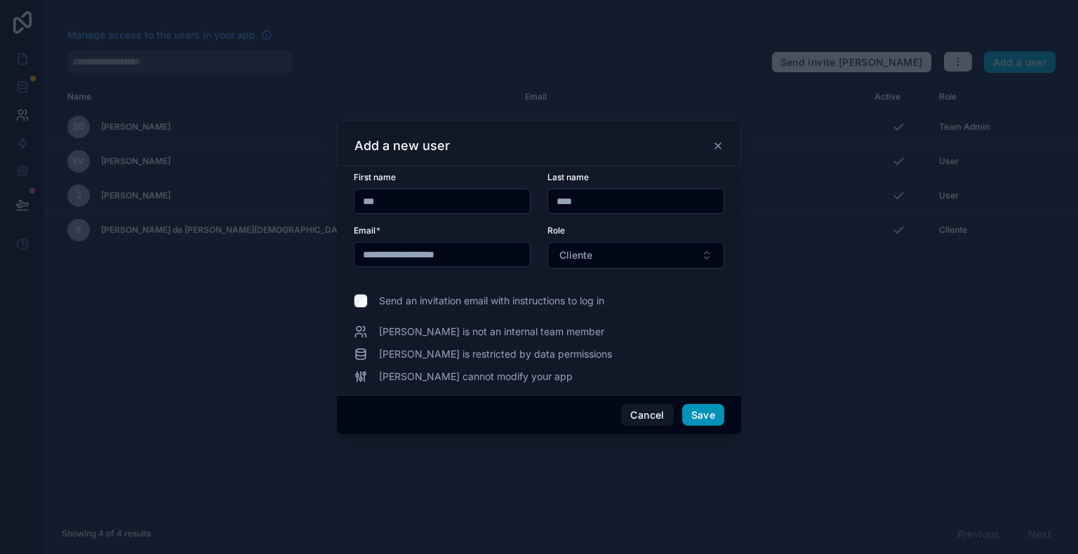
click at [718, 416] on button "Save" at bounding box center [703, 415] width 42 height 22
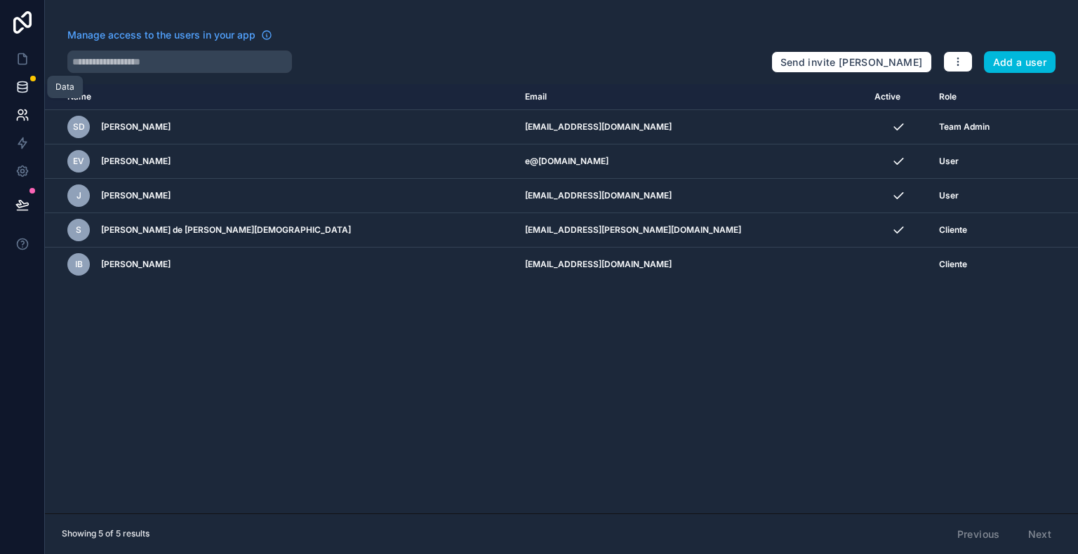
click at [21, 85] on icon at bounding box center [22, 84] width 9 height 4
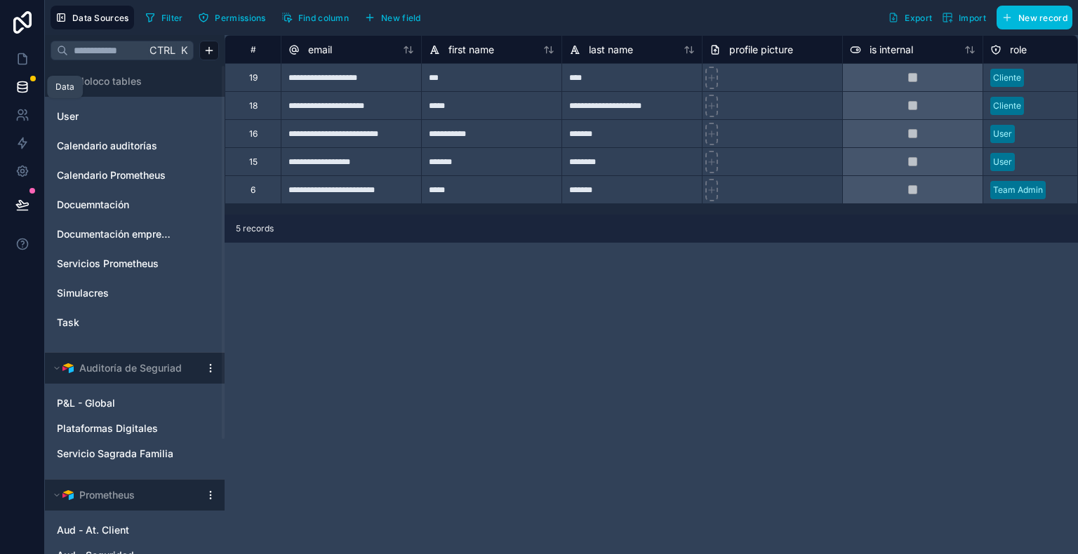
click at [251, 105] on div "18" at bounding box center [253, 105] width 8 height 11
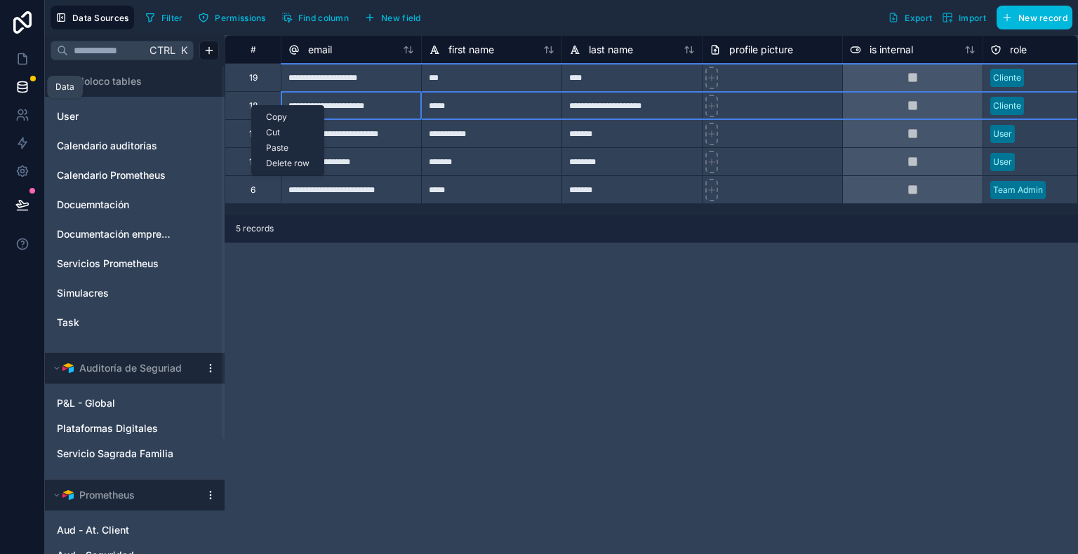
click at [278, 166] on div "Delete row" at bounding box center [288, 163] width 72 height 15
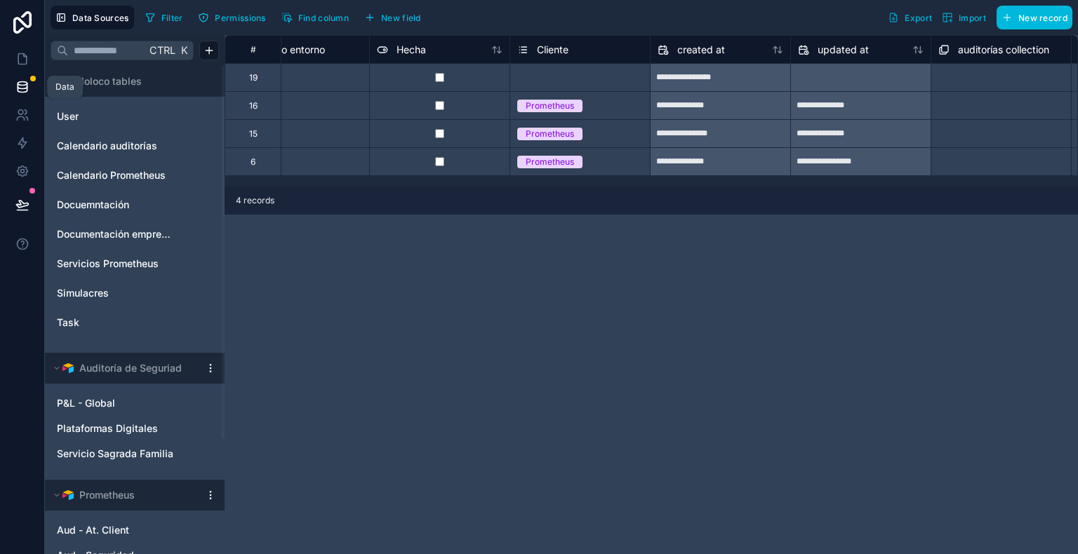
scroll to position [0, 1922]
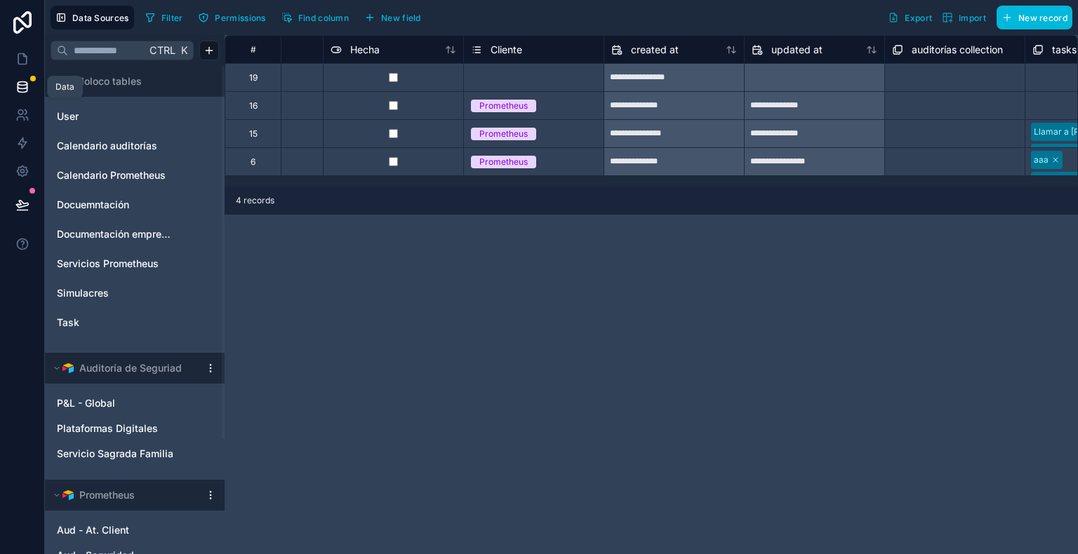
click at [520, 83] on div "Select a Cliente" at bounding box center [534, 78] width 140 height 14
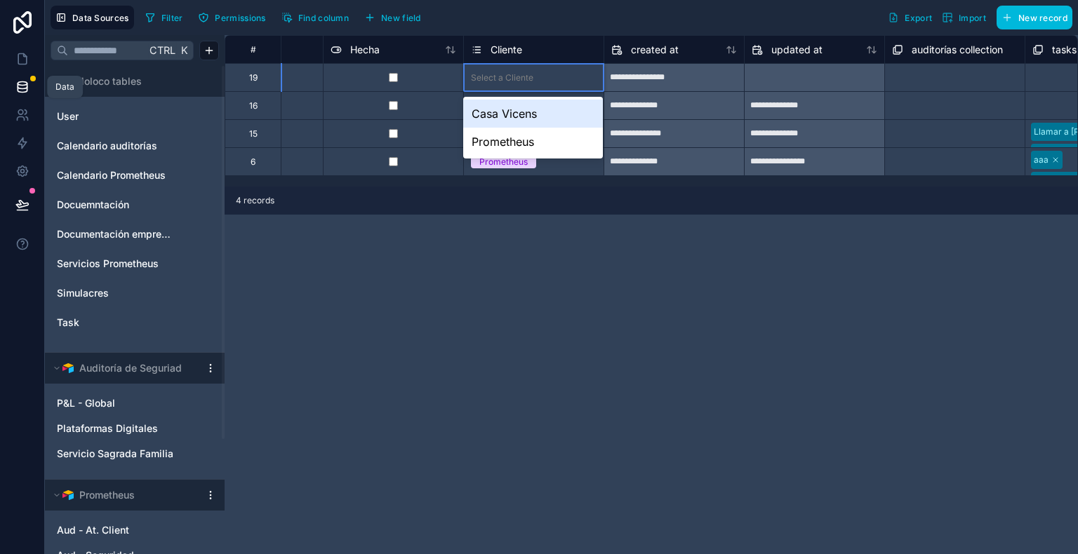
click at [520, 83] on div "Select a Cliente" at bounding box center [534, 78] width 140 height 14
click at [520, 111] on div "Casa Vicens" at bounding box center [533, 114] width 140 height 28
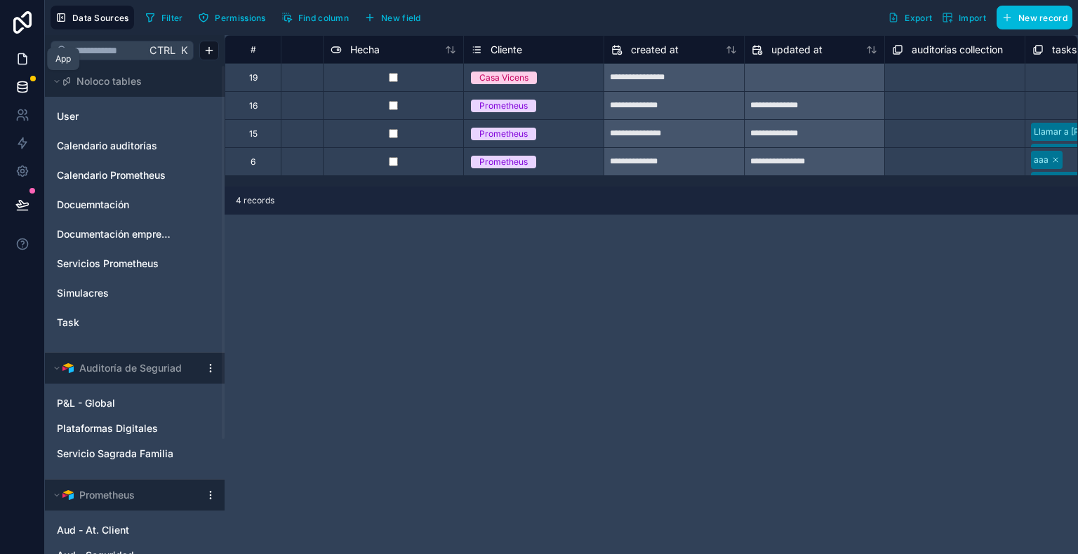
click at [28, 58] on icon at bounding box center [22, 59] width 14 height 14
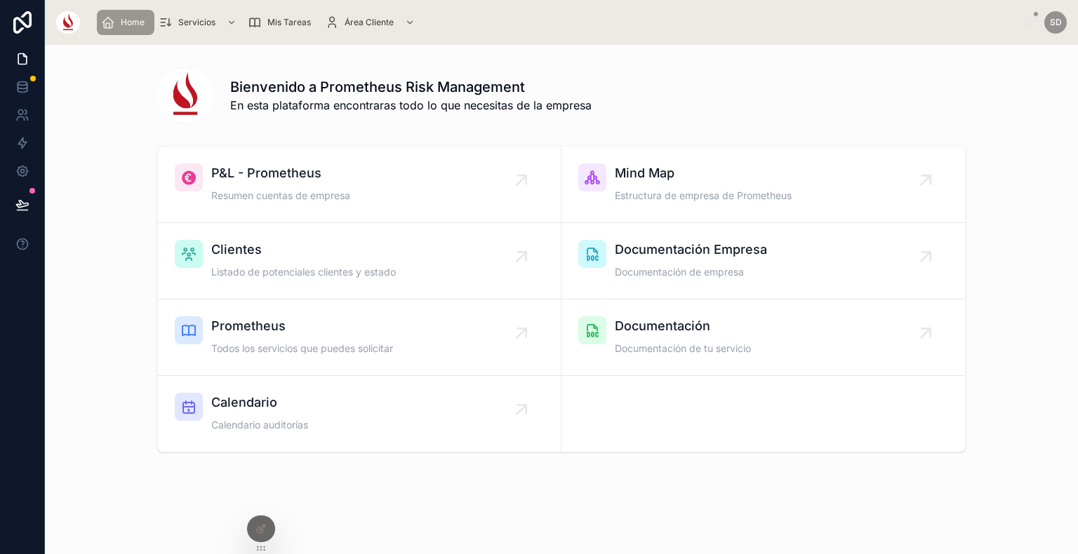
click at [0, 0] on div at bounding box center [0, 0] width 0 height 0
click at [0, 0] on icon at bounding box center [0, 0] width 0 height 0
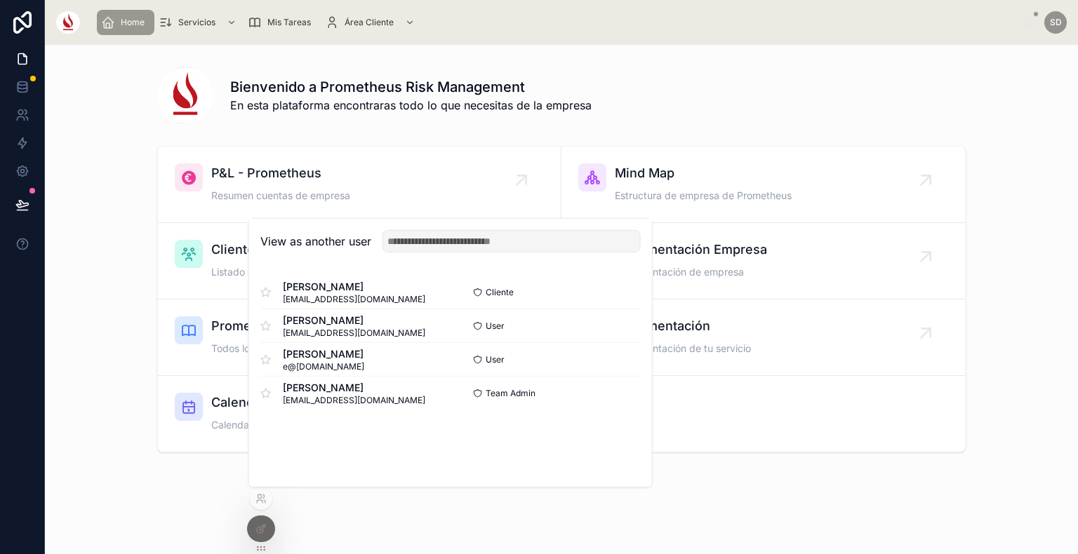
click at [0, 0] on button "Select" at bounding box center [0, 0] width 0 height 0
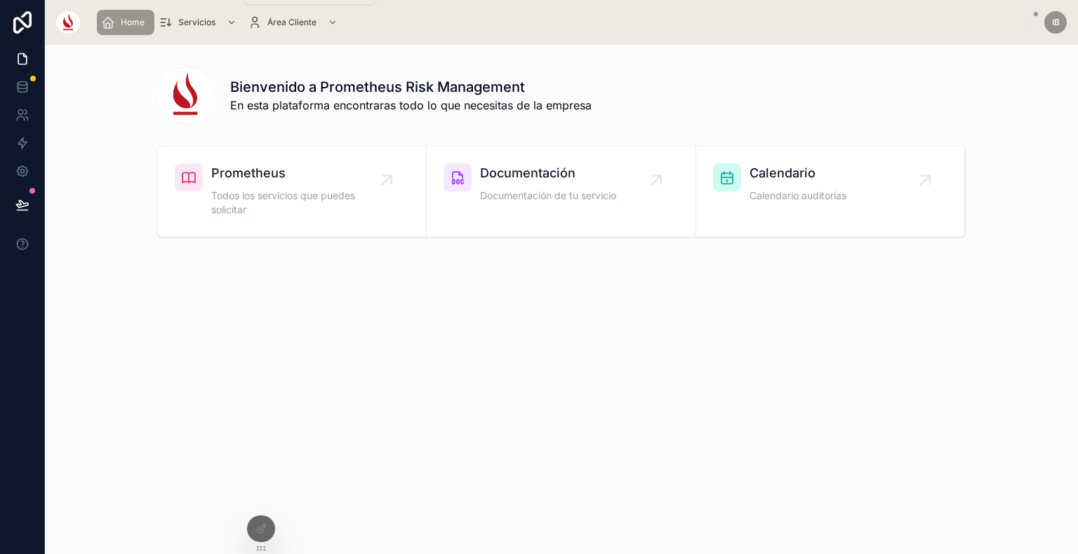
click at [193, 28] on div "Servicios" at bounding box center [199, 22] width 81 height 22
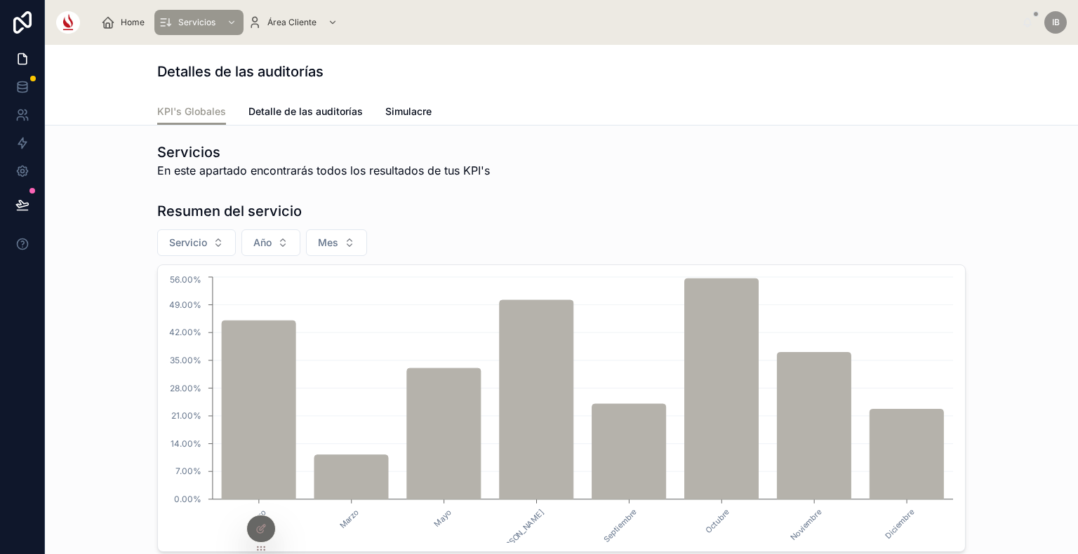
click at [261, 516] on div at bounding box center [261, 529] width 28 height 27
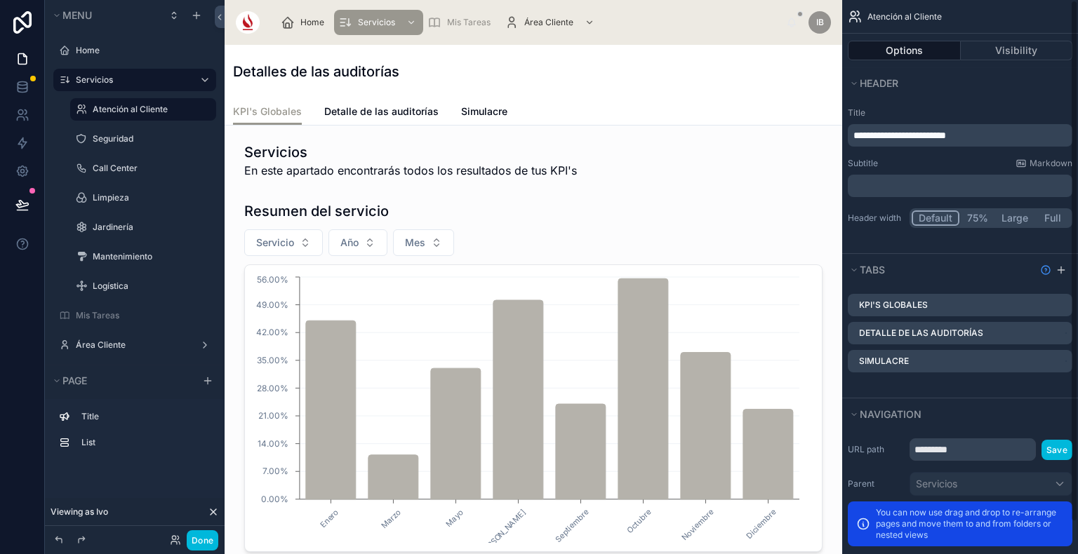
click at [698, 81] on div "Detalles de las auditorías" at bounding box center [533, 71] width 601 height 53
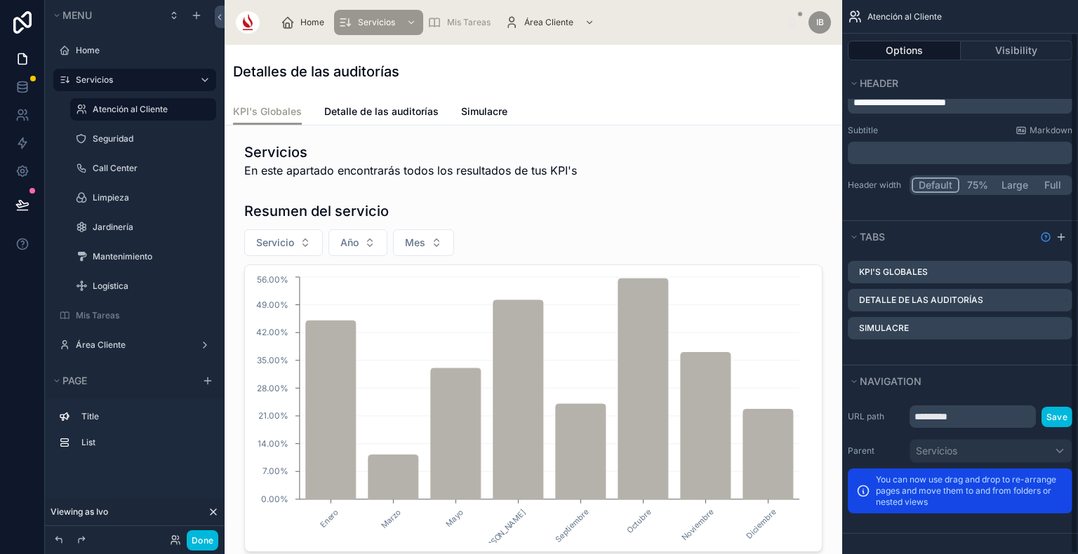
scroll to position [34, 0]
click at [0, 0] on icon "scrollable content" at bounding box center [0, 0] width 0 height 0
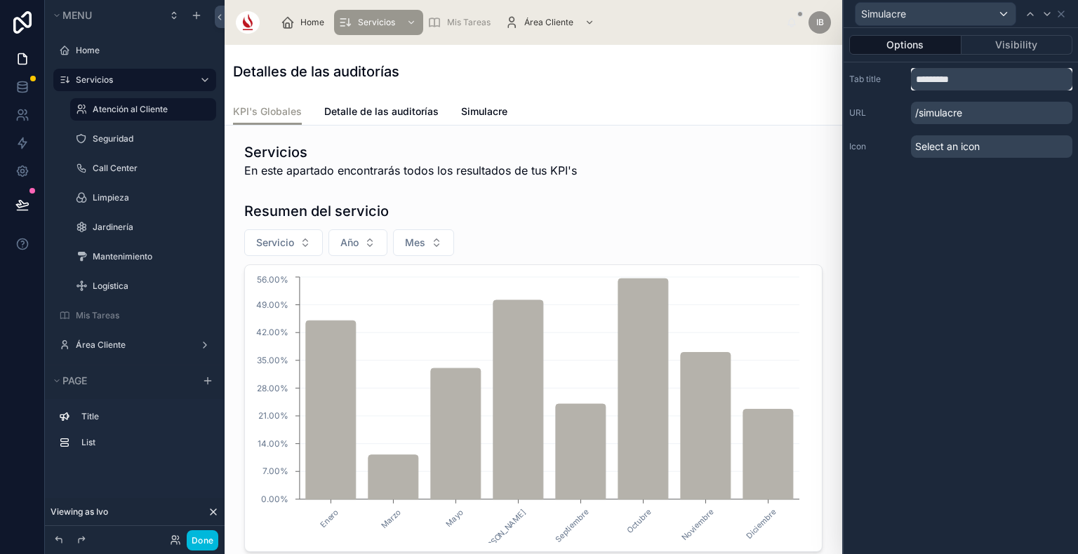
click at [993, 79] on input "*********" at bounding box center [991, 79] width 161 height 22
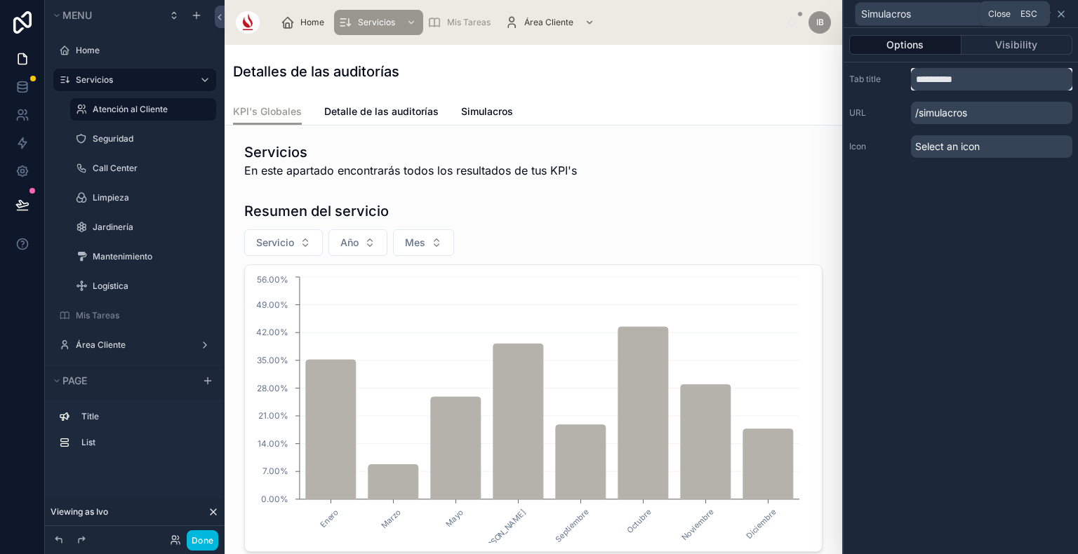
type input "**********"
click at [1062, 16] on icon at bounding box center [1060, 13] width 11 height 11
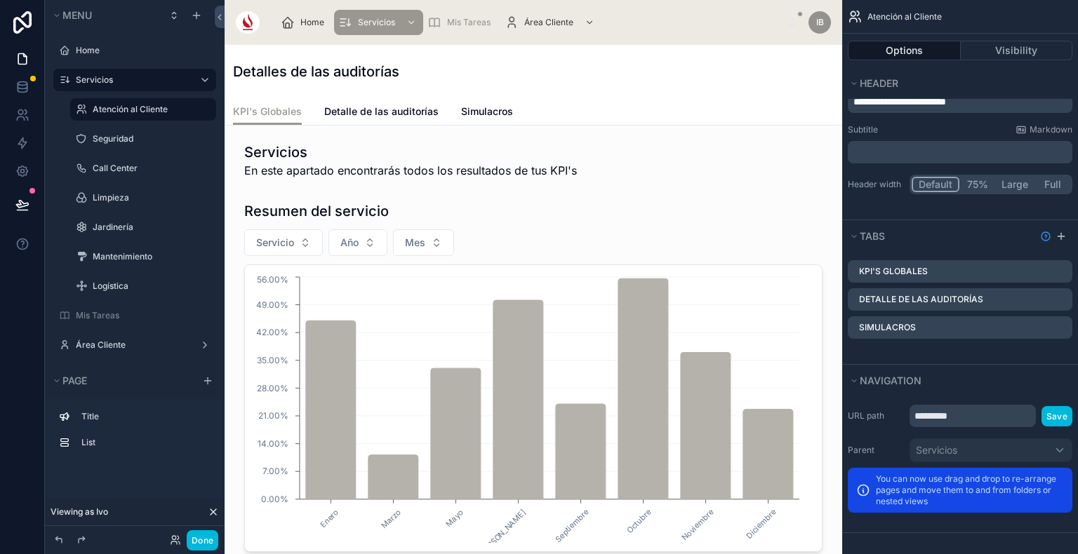
click at [0, 0] on icon "scrollable content" at bounding box center [0, 0] width 0 height 0
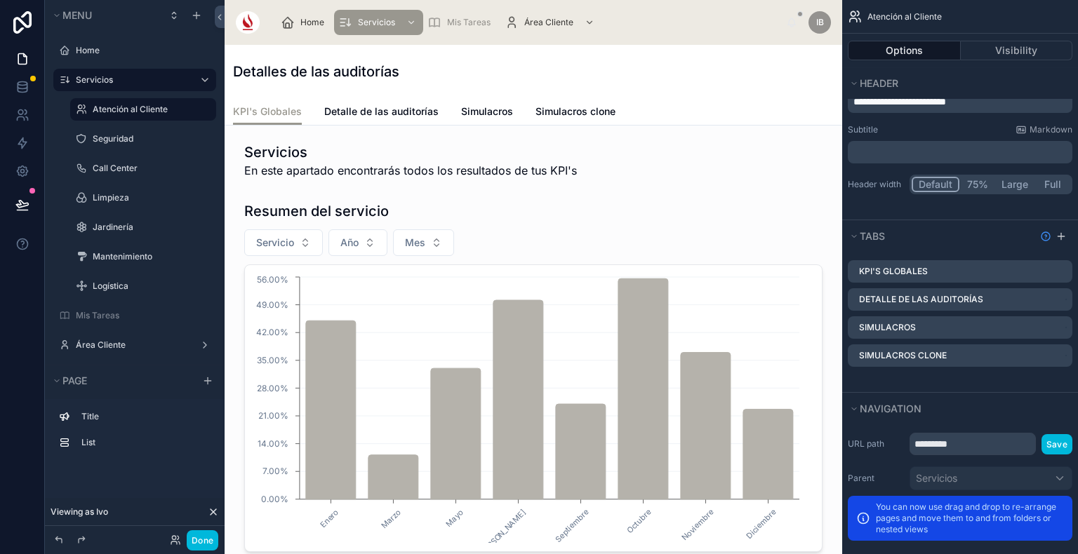
click at [0, 0] on icon "scrollable content" at bounding box center [0, 0] width 0 height 0
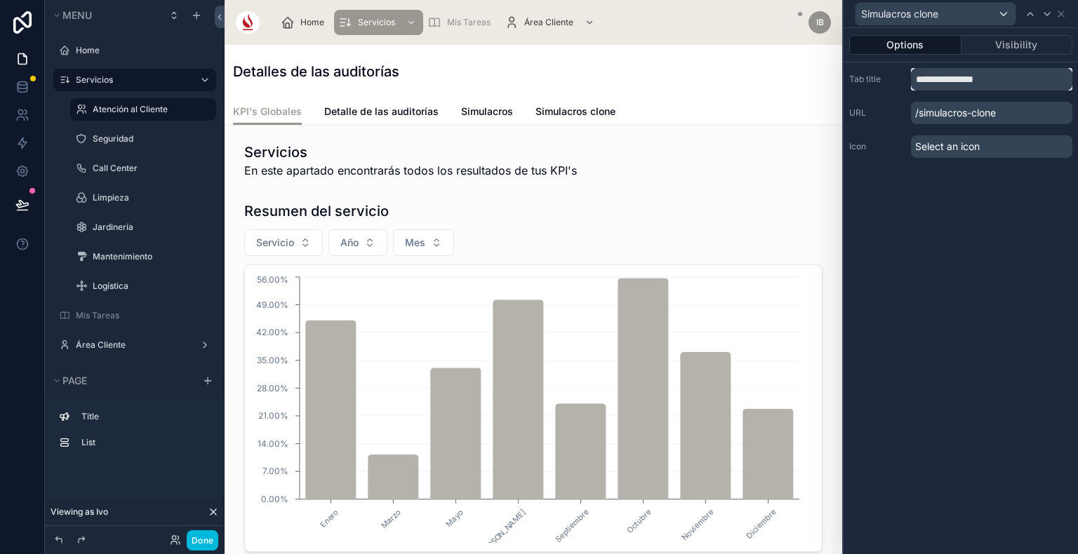
drag, startPoint x: 1010, startPoint y: 74, endPoint x: 862, endPoint y: 67, distance: 148.2
click at [862, 68] on div "**********" at bounding box center [960, 79] width 223 height 22
type input "**********"
click at [203, 540] on button "Done" at bounding box center [203, 540] width 32 height 20
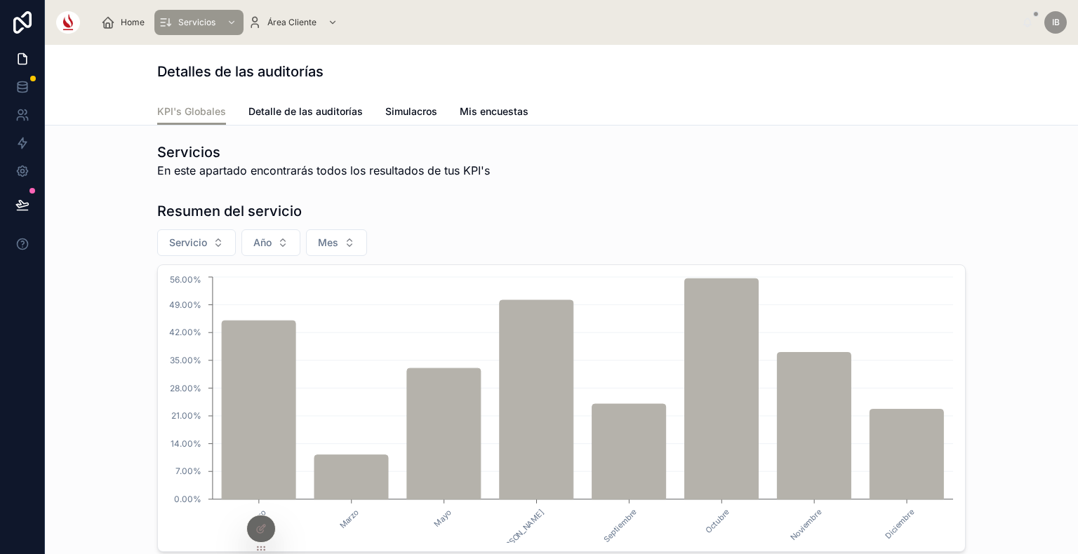
click at [128, 12] on div "Home" at bounding box center [125, 22] width 49 height 22
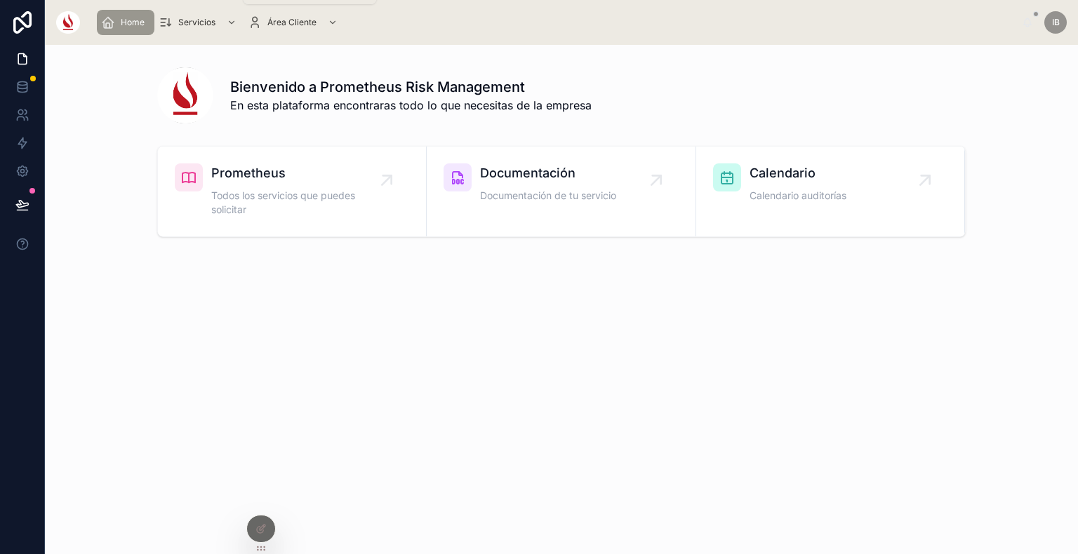
click at [194, 18] on span "Servicios" at bounding box center [196, 22] width 37 height 11
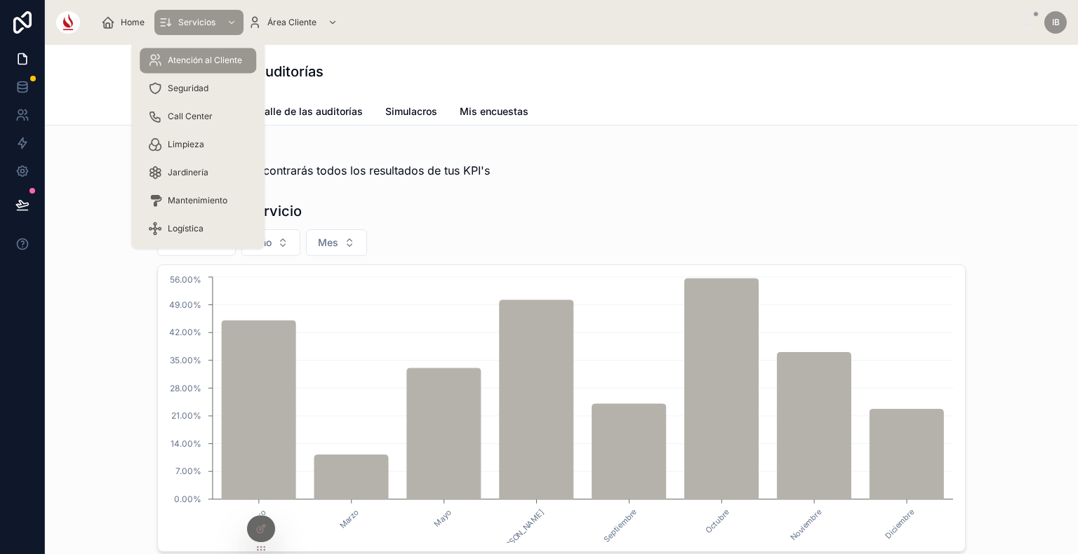
click at [176, 93] on span "Seguridad" at bounding box center [188, 88] width 41 height 11
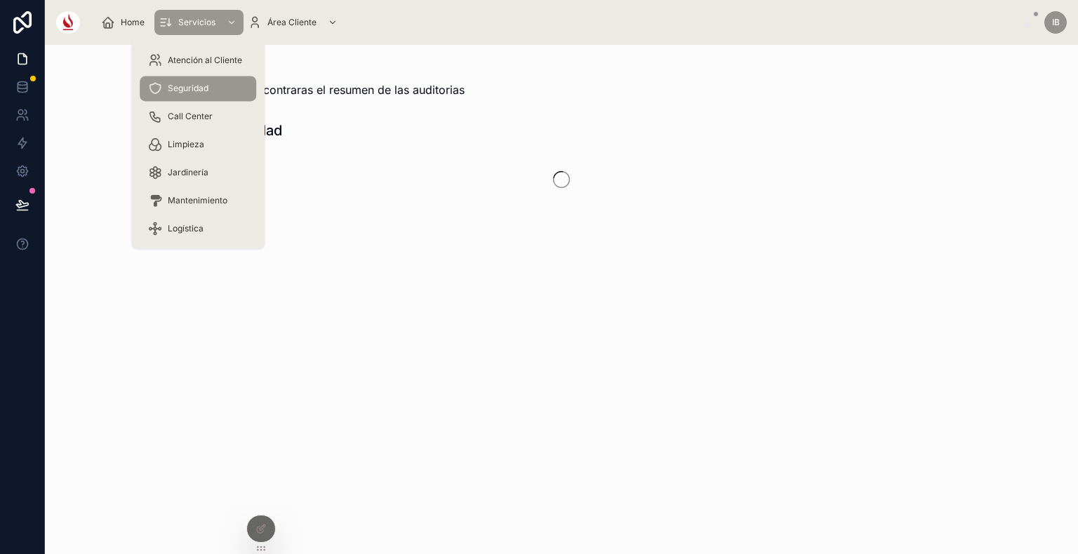
click at [188, 121] on span "Call Center" at bounding box center [190, 116] width 45 height 11
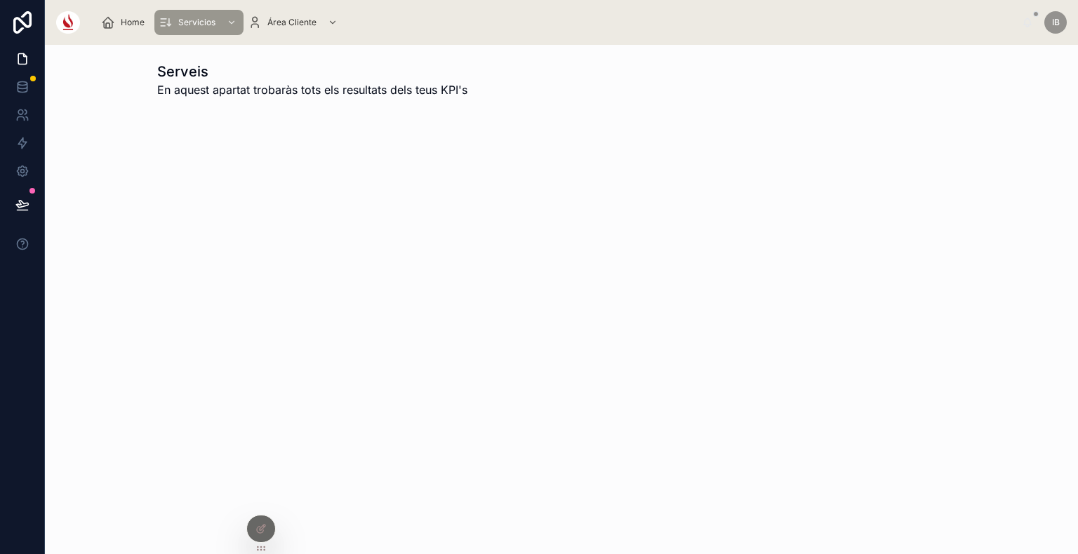
click at [261, 526] on icon at bounding box center [263, 528] width 6 height 6
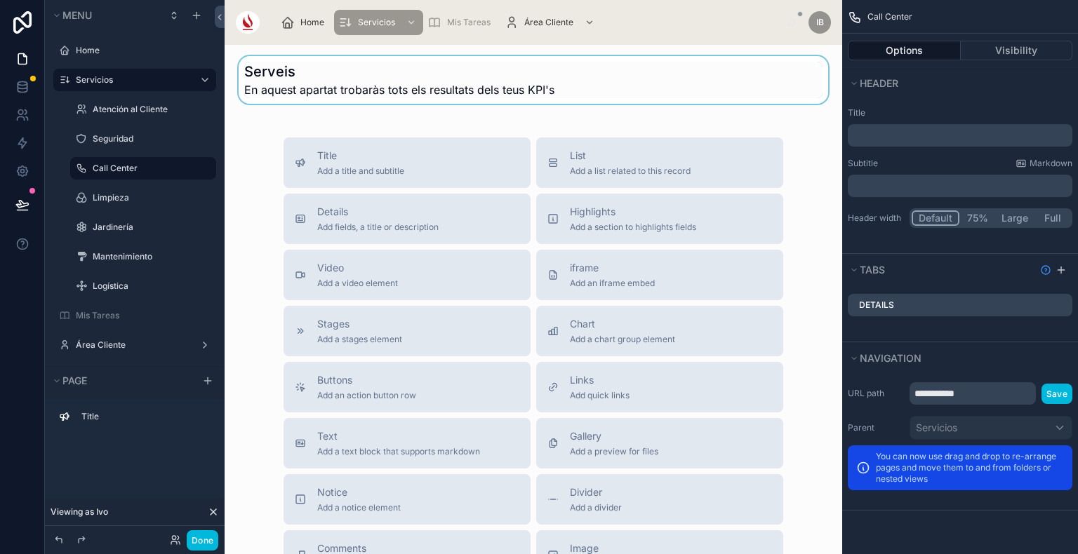
click at [568, 83] on div at bounding box center [533, 80] width 595 height 48
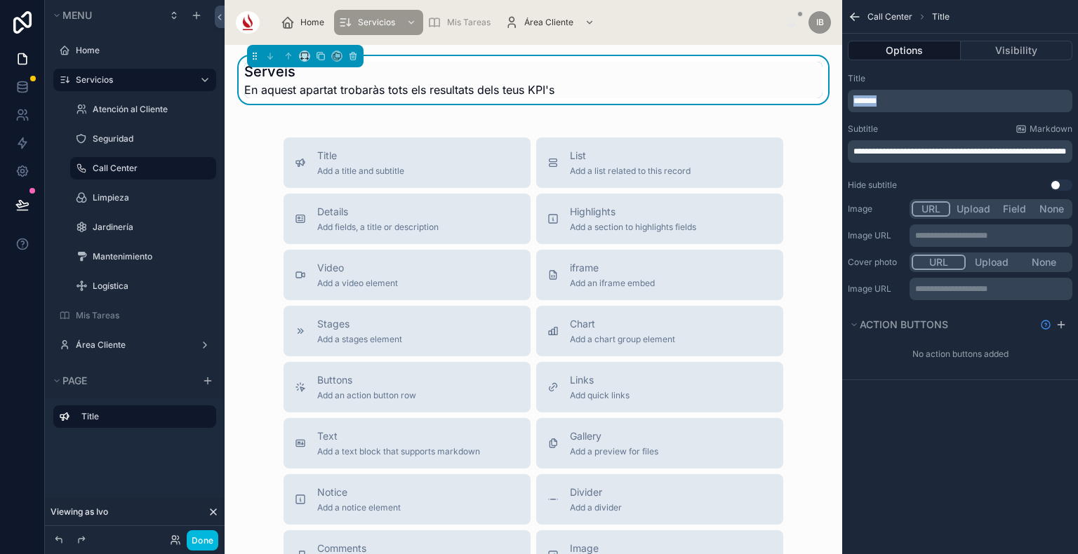
drag, startPoint x: 930, startPoint y: 100, endPoint x: 842, endPoint y: 98, distance: 87.7
click at [842, 98] on div "**********" at bounding box center [960, 131] width 236 height 129
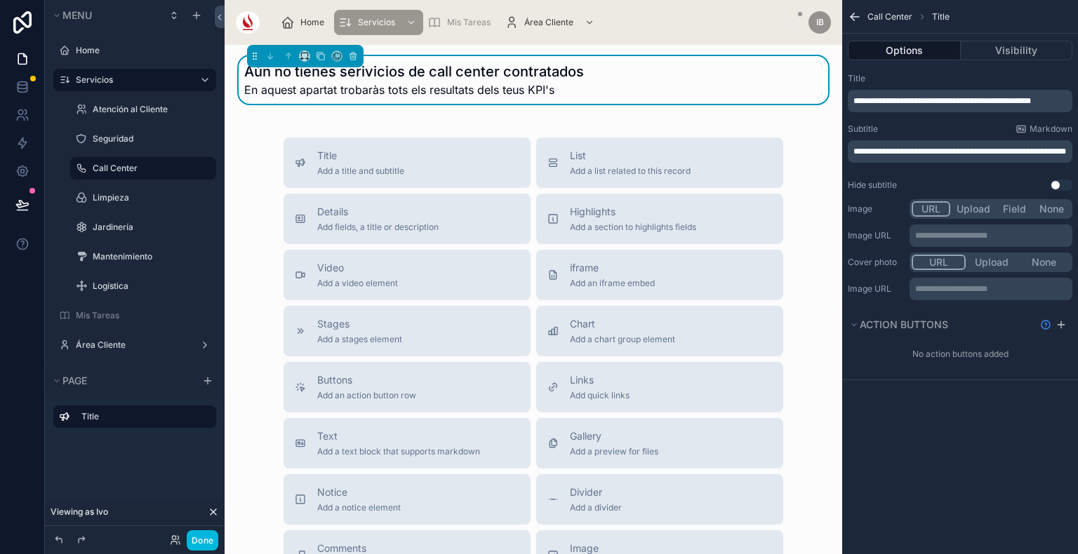
drag, startPoint x: 888, startPoint y: 166, endPoint x: 881, endPoint y: 163, distance: 7.2
click at [881, 163] on div "**********" at bounding box center [960, 151] width 225 height 22
drag, startPoint x: 881, startPoint y: 163, endPoint x: 846, endPoint y: 146, distance: 38.9
click at [846, 146] on div "**********" at bounding box center [960, 131] width 236 height 129
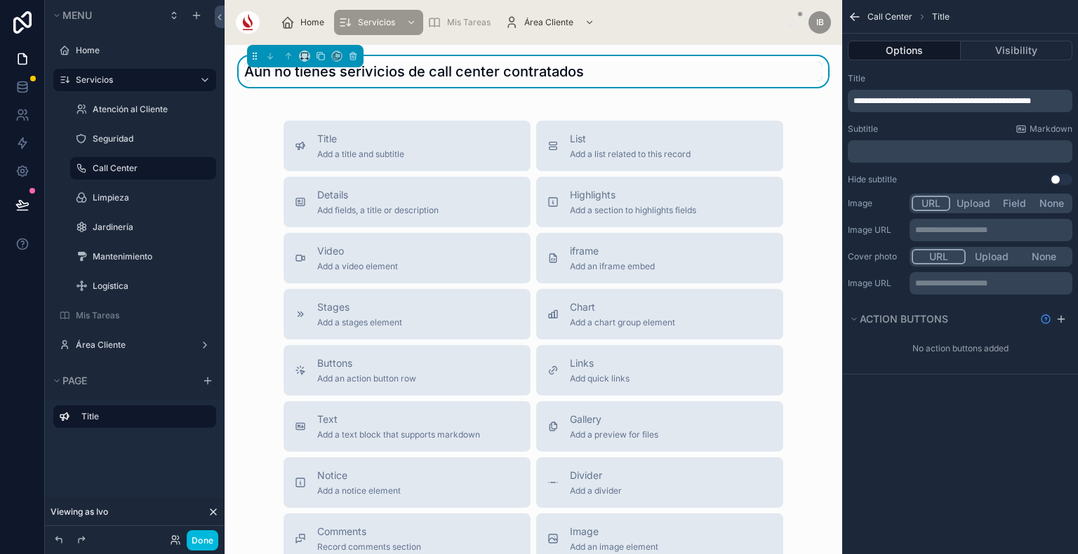
click at [929, 93] on div "**********" at bounding box center [960, 101] width 225 height 22
click at [940, 100] on span "**********" at bounding box center [942, 101] width 178 height 8
drag, startPoint x: 948, startPoint y: 100, endPoint x: 908, endPoint y: 100, distance: 40.0
click at [908, 100] on span "**********" at bounding box center [942, 101] width 178 height 8
drag, startPoint x: 1045, startPoint y: 95, endPoint x: 843, endPoint y: 91, distance: 202.1
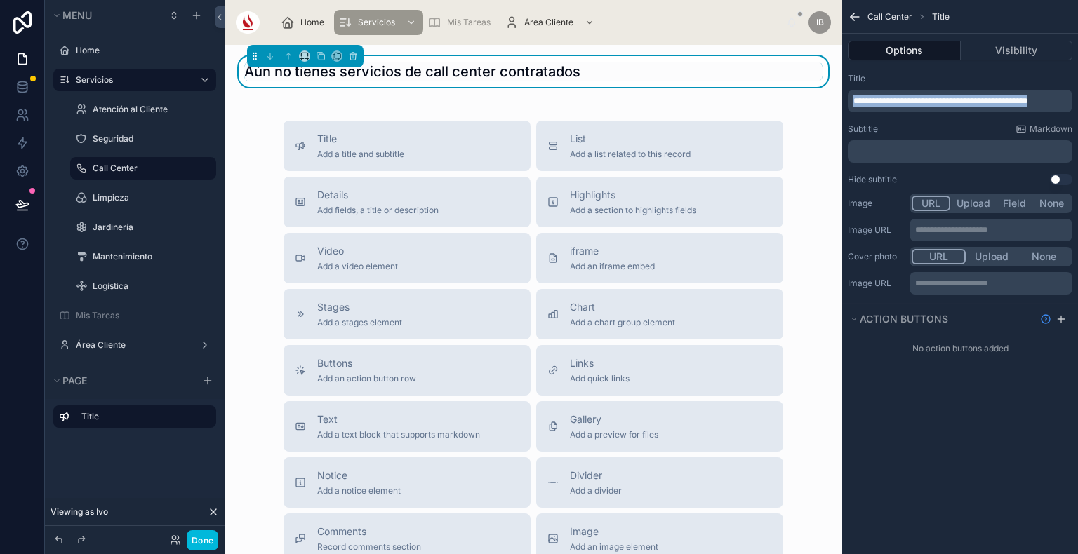
click at [843, 91] on div "**********" at bounding box center [960, 128] width 236 height 123
copy span "**********"
click at [210, 541] on button "Done" at bounding box center [203, 540] width 32 height 20
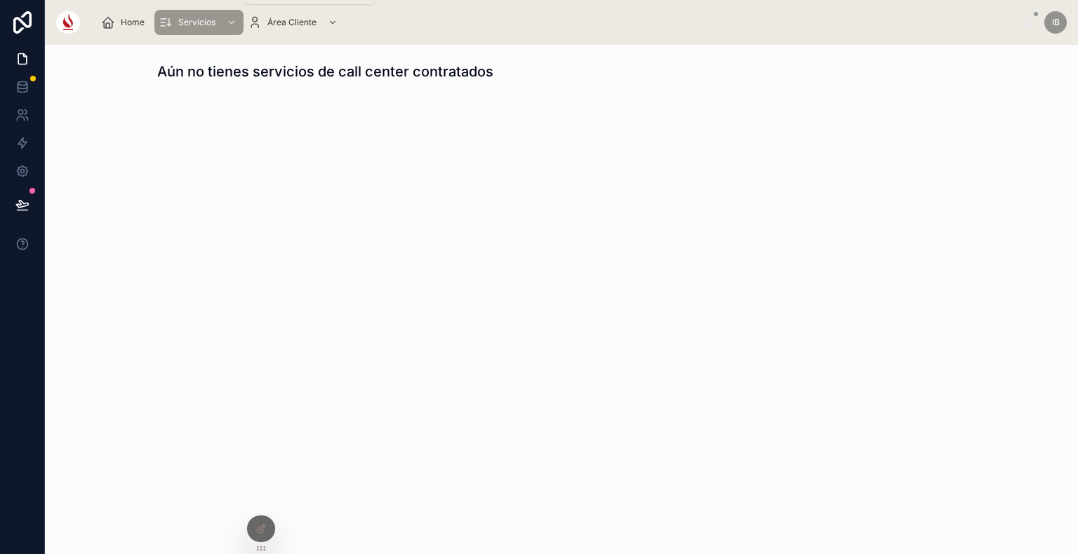
click at [205, 19] on span "Servicios" at bounding box center [196, 22] width 37 height 11
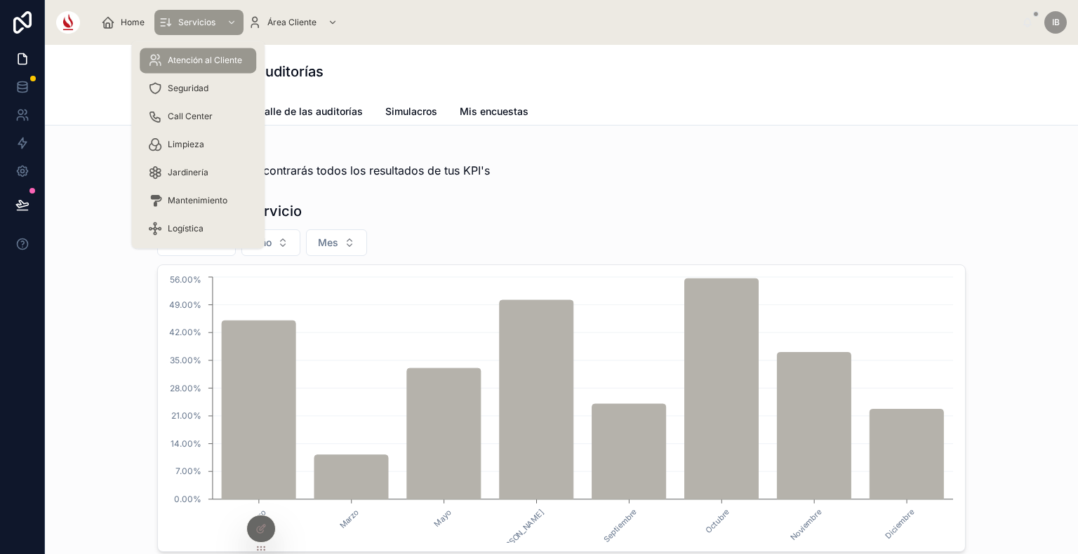
click at [209, 139] on div "Limpieza" at bounding box center [198, 144] width 100 height 22
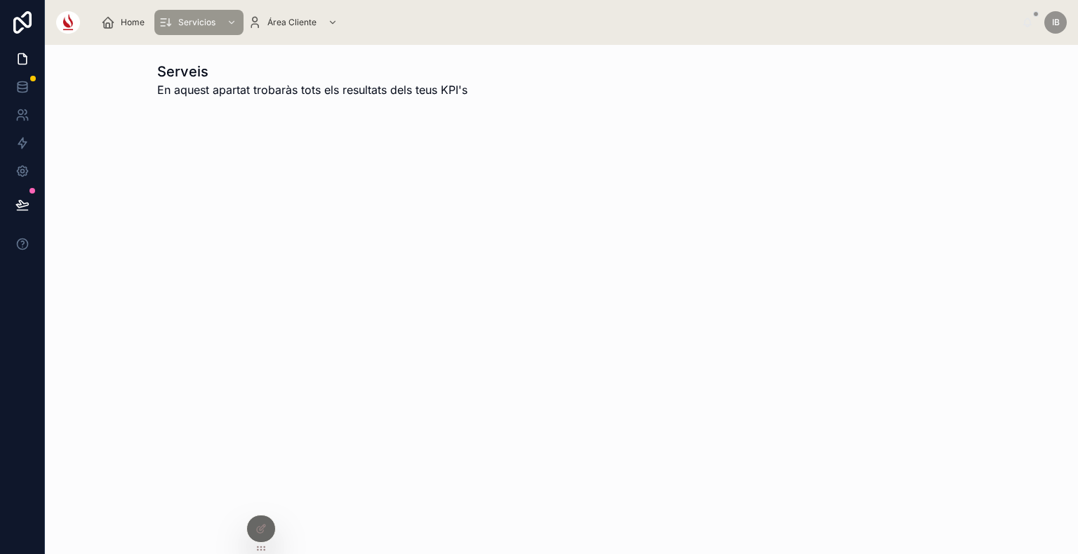
click at [274, 536] on div at bounding box center [260, 534] width 29 height 39
click at [263, 533] on icon at bounding box center [260, 528] width 11 height 11
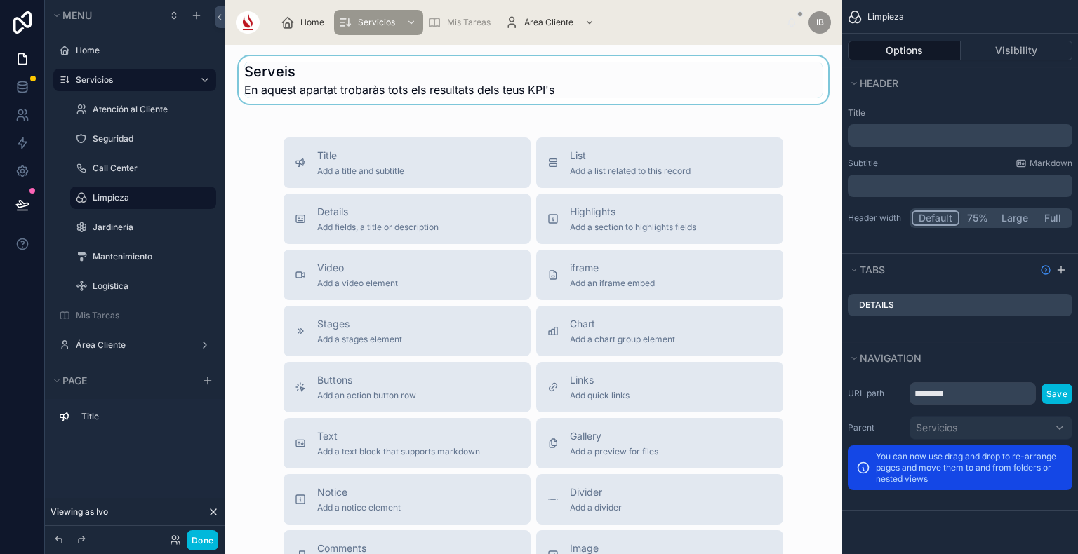
click at [573, 84] on div at bounding box center [533, 80] width 595 height 48
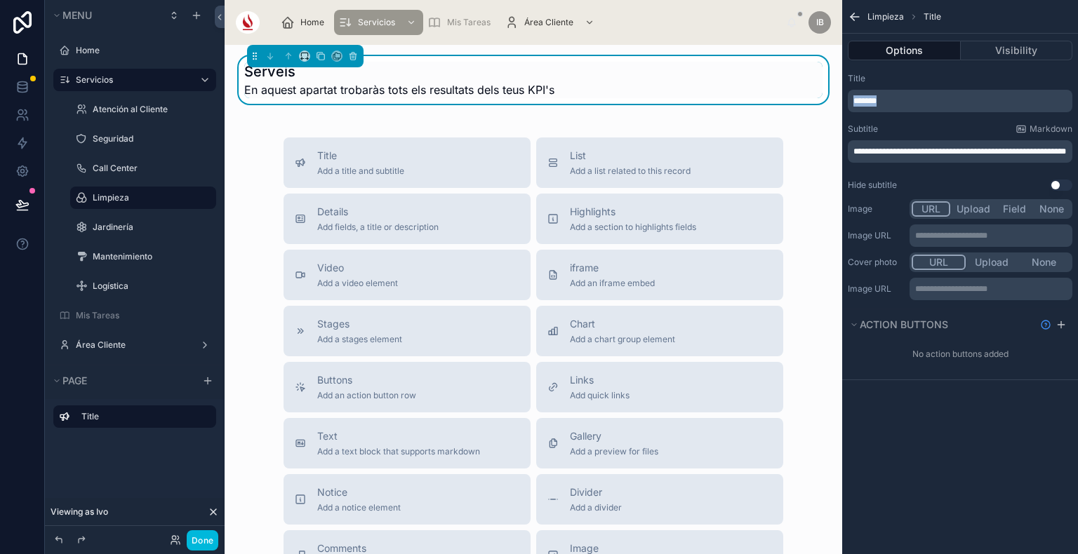
drag, startPoint x: 918, startPoint y: 100, endPoint x: 836, endPoint y: 105, distance: 81.5
click at [836, 105] on div "**********" at bounding box center [651, 277] width 853 height 554
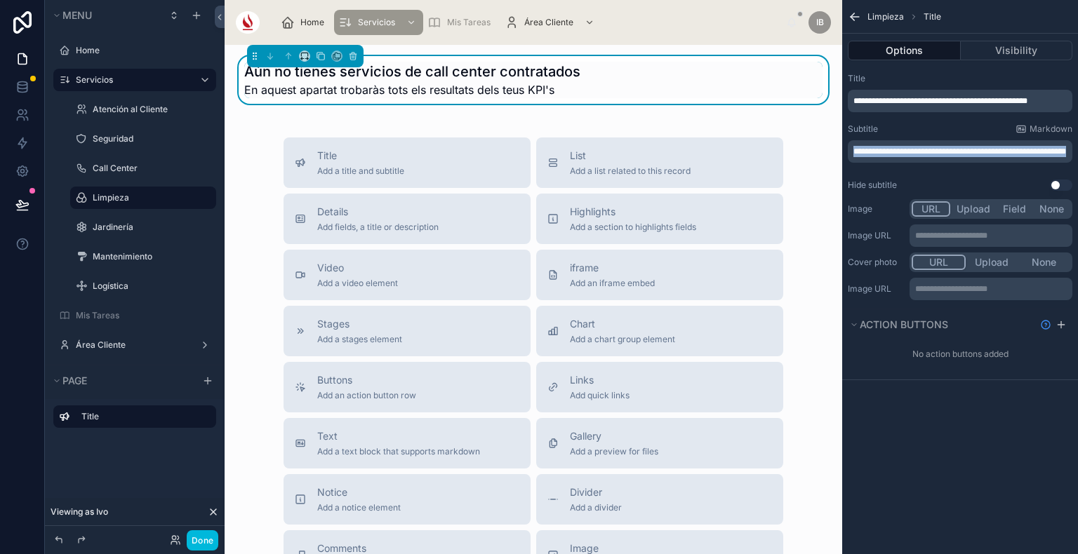
drag, startPoint x: 890, startPoint y: 161, endPoint x: 849, endPoint y: 148, distance: 42.6
click at [849, 148] on div "**********" at bounding box center [960, 151] width 225 height 22
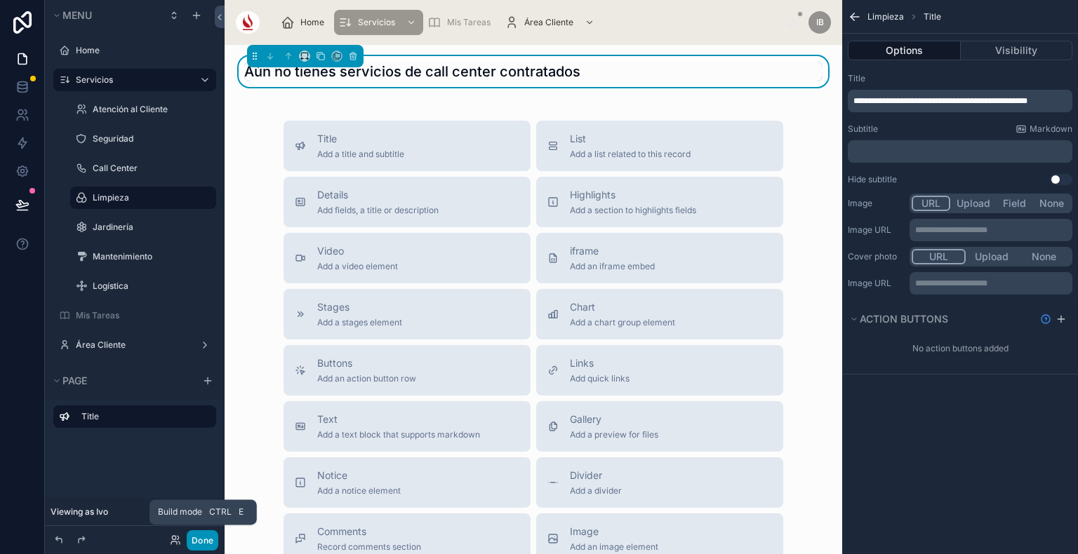
click at [201, 535] on button "Done" at bounding box center [203, 540] width 32 height 20
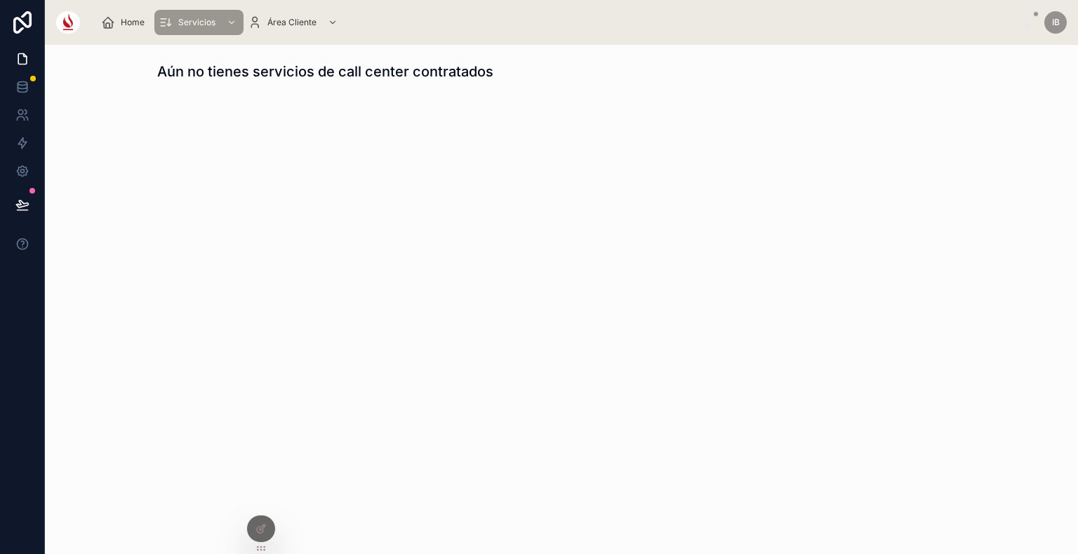
click at [254, 530] on div at bounding box center [261, 529] width 28 height 27
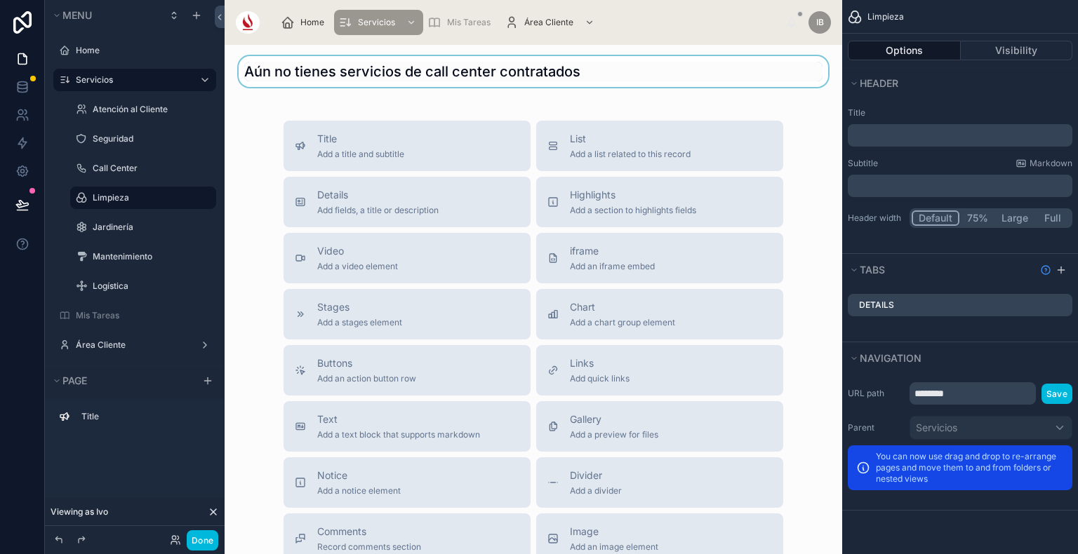
click at [494, 62] on div at bounding box center [533, 71] width 595 height 31
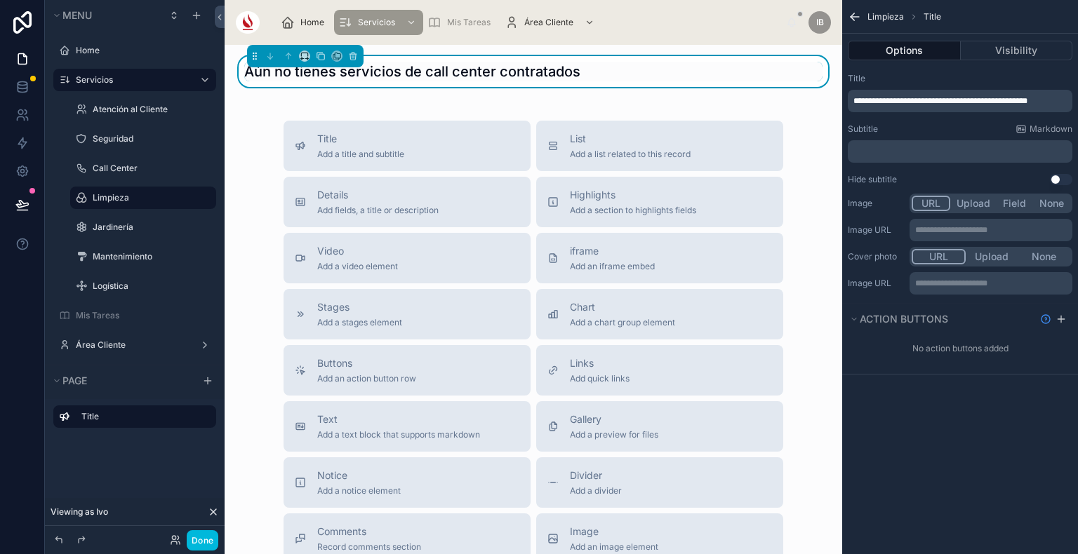
click at [960, 97] on span "**********" at bounding box center [940, 101] width 174 height 8
click at [213, 542] on button "Done" at bounding box center [203, 540] width 32 height 20
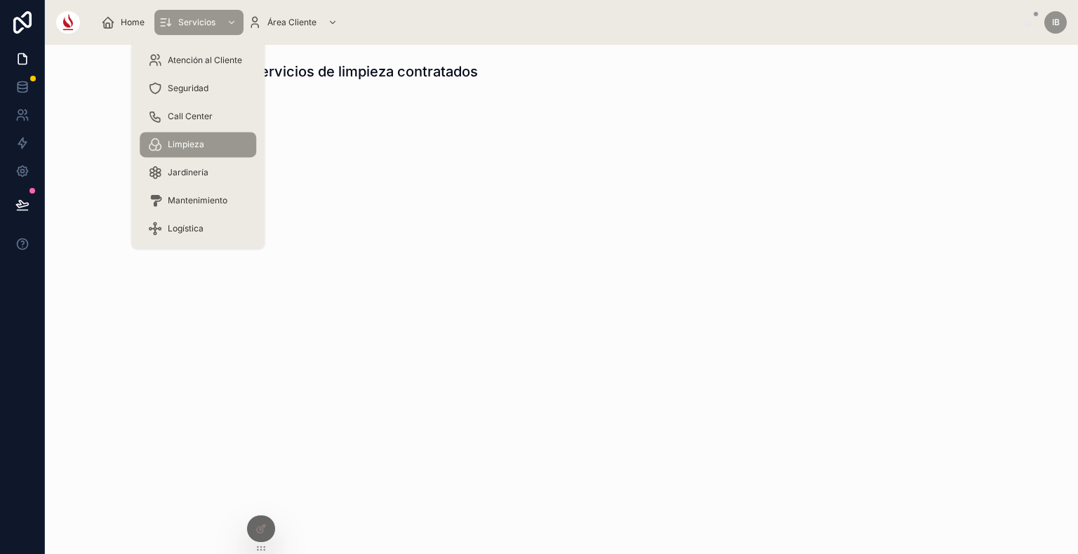
click at [205, 172] on span "Jardinería" at bounding box center [188, 172] width 41 height 11
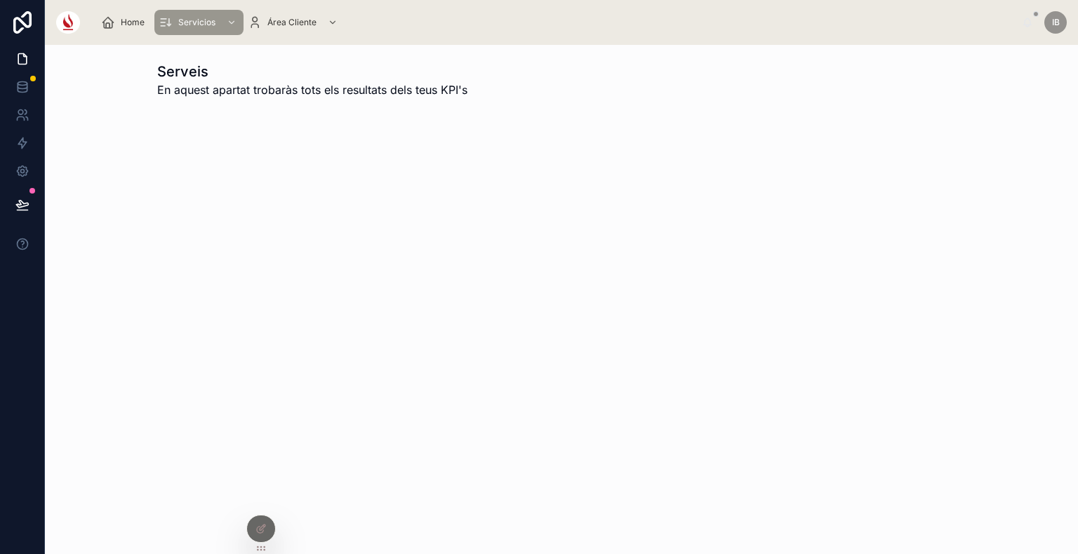
click at [266, 533] on icon at bounding box center [260, 528] width 11 height 11
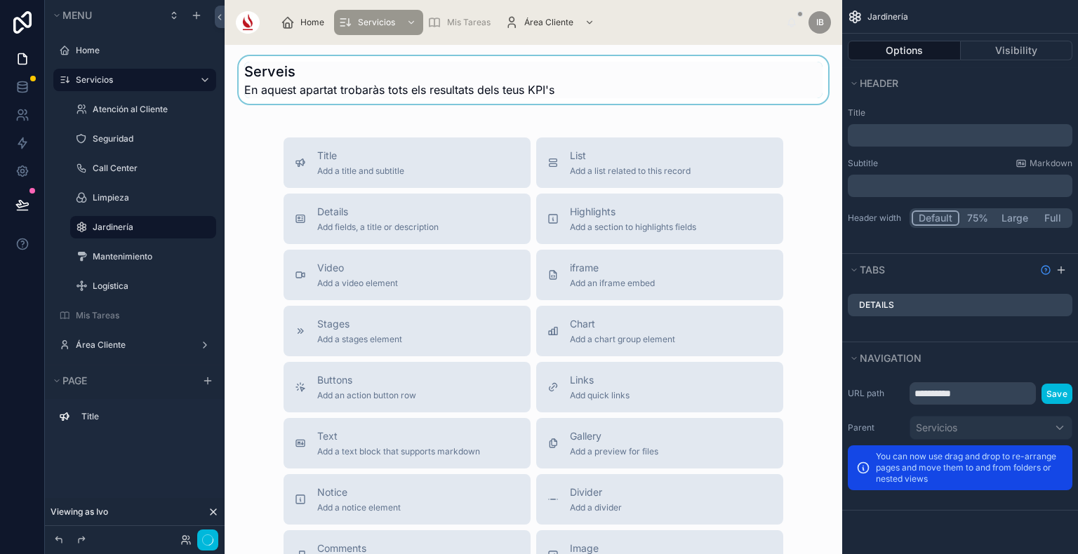
click at [609, 86] on div at bounding box center [533, 80] width 595 height 48
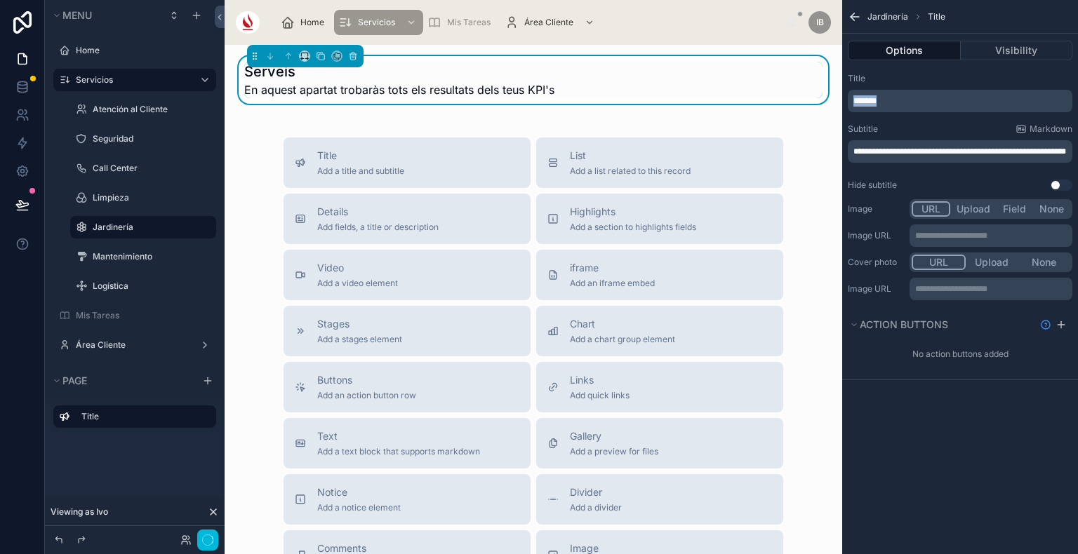
drag, startPoint x: 925, startPoint y: 105, endPoint x: 808, endPoint y: 105, distance: 117.2
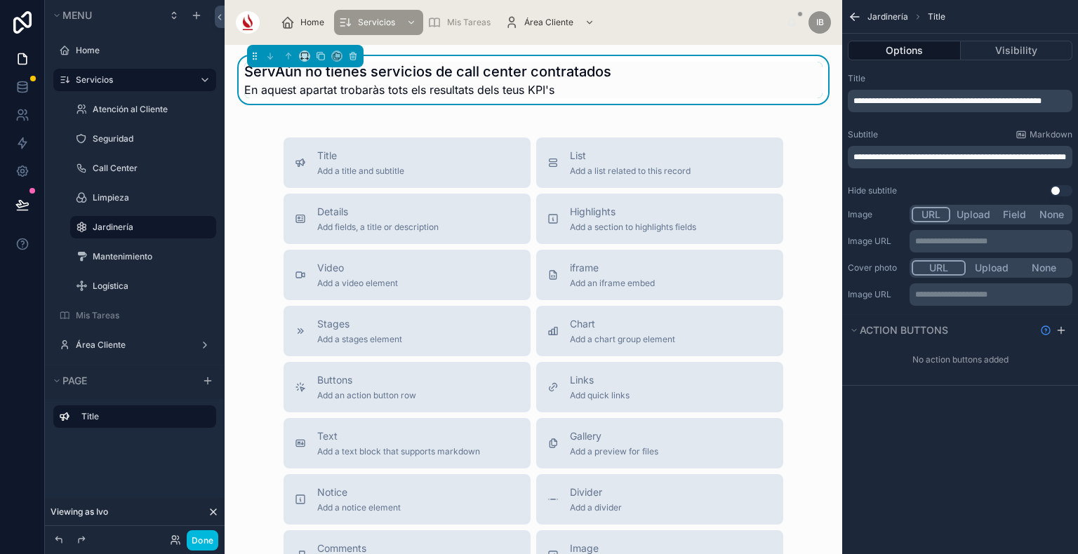
click at [872, 97] on span "**********" at bounding box center [947, 101] width 188 height 8
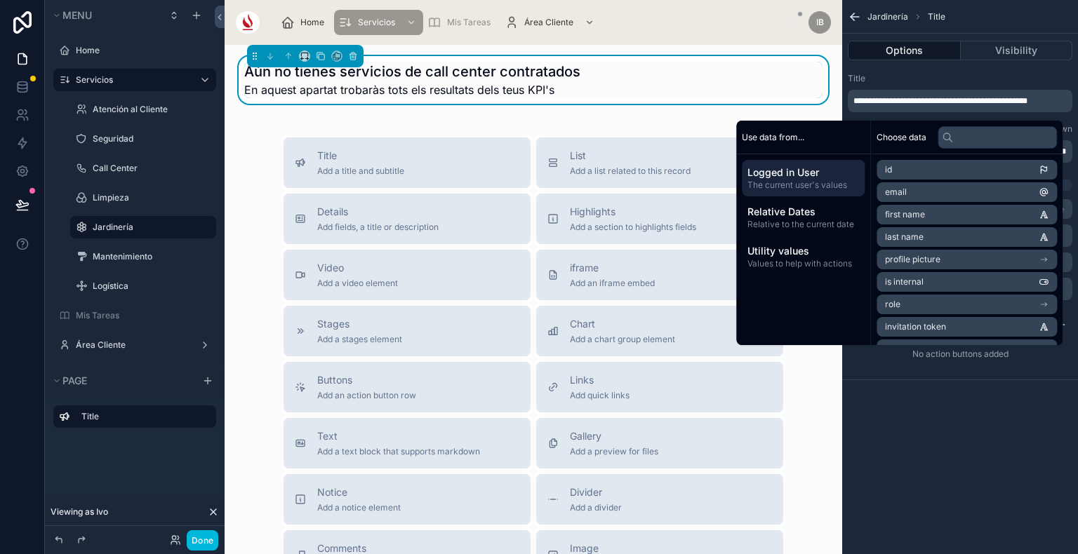
click at [957, 97] on span "**********" at bounding box center [940, 101] width 174 height 8
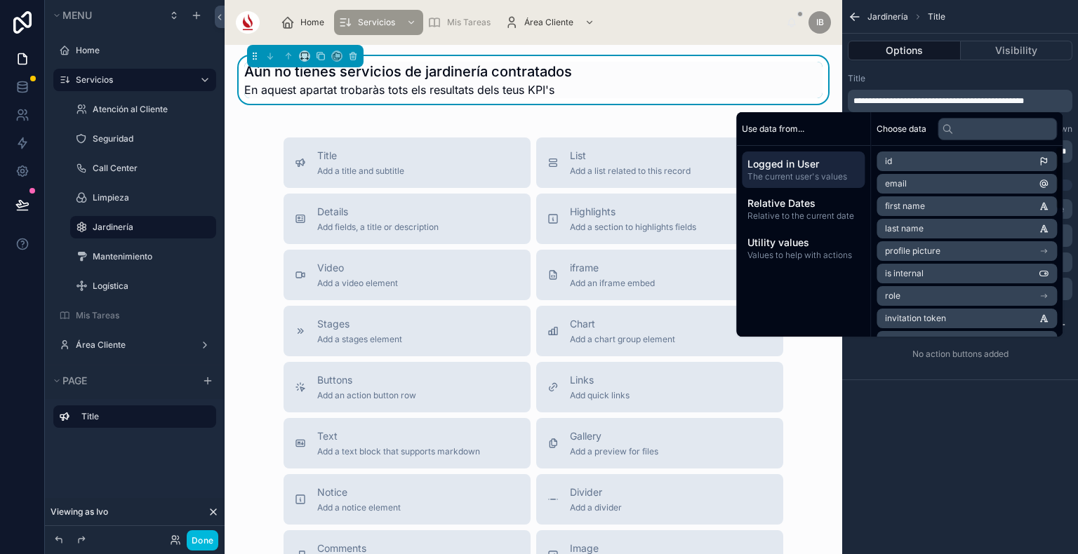
click at [989, 469] on div "**********" at bounding box center [960, 277] width 236 height 554
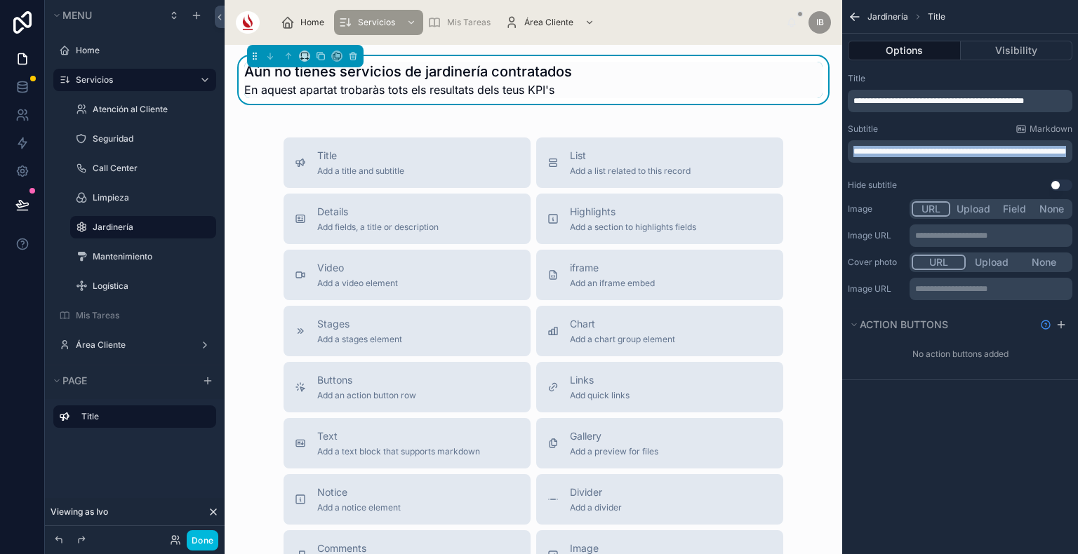
drag, startPoint x: 885, startPoint y: 161, endPoint x: 852, endPoint y: 142, distance: 37.4
click at [852, 142] on div "**********" at bounding box center [960, 151] width 225 height 22
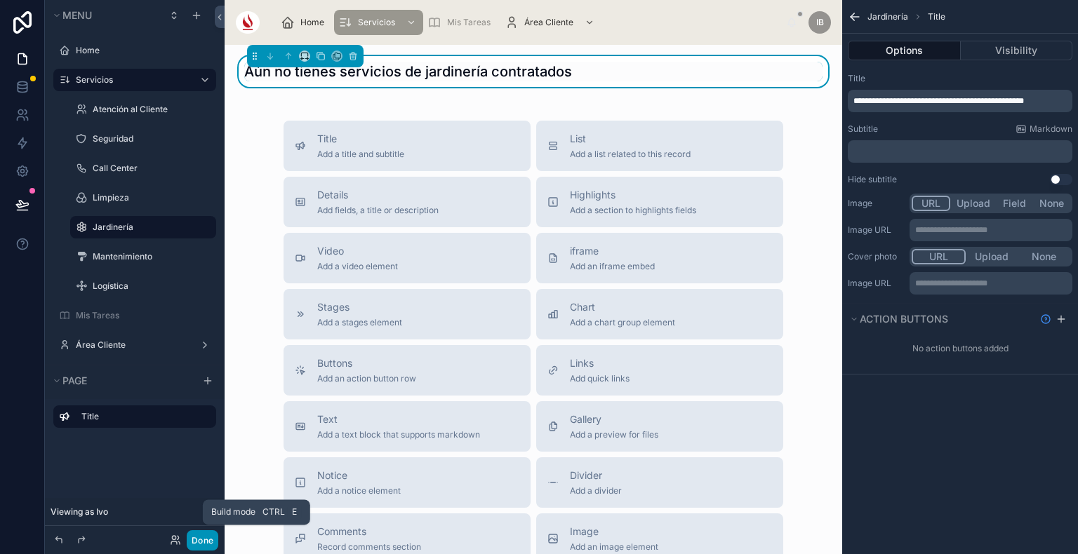
click at [204, 537] on button "Done" at bounding box center [203, 540] width 32 height 20
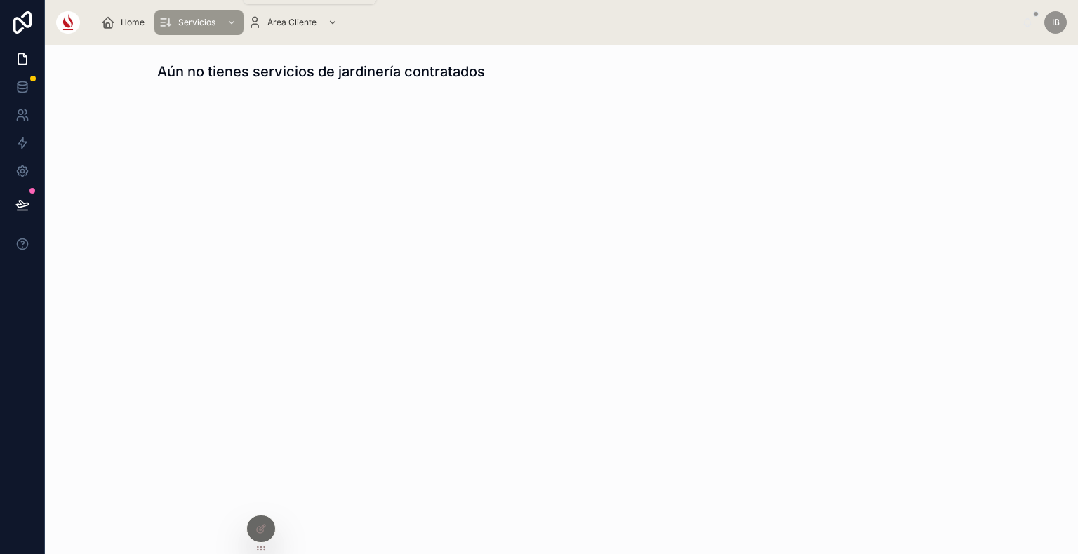
click at [211, 17] on span "Servicios" at bounding box center [196, 22] width 37 height 11
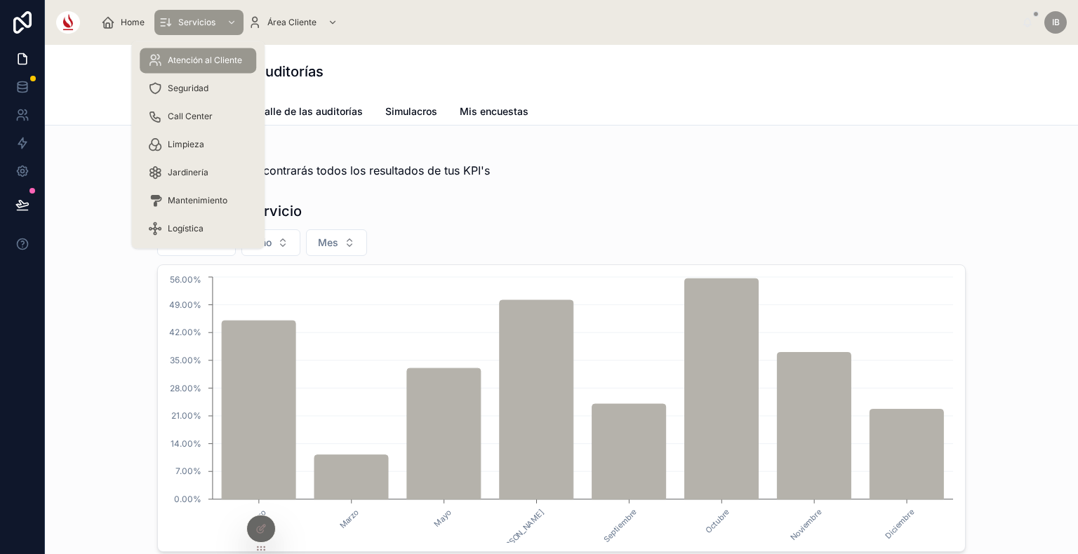
click at [202, 80] on div "Seguridad" at bounding box center [198, 88] width 100 height 22
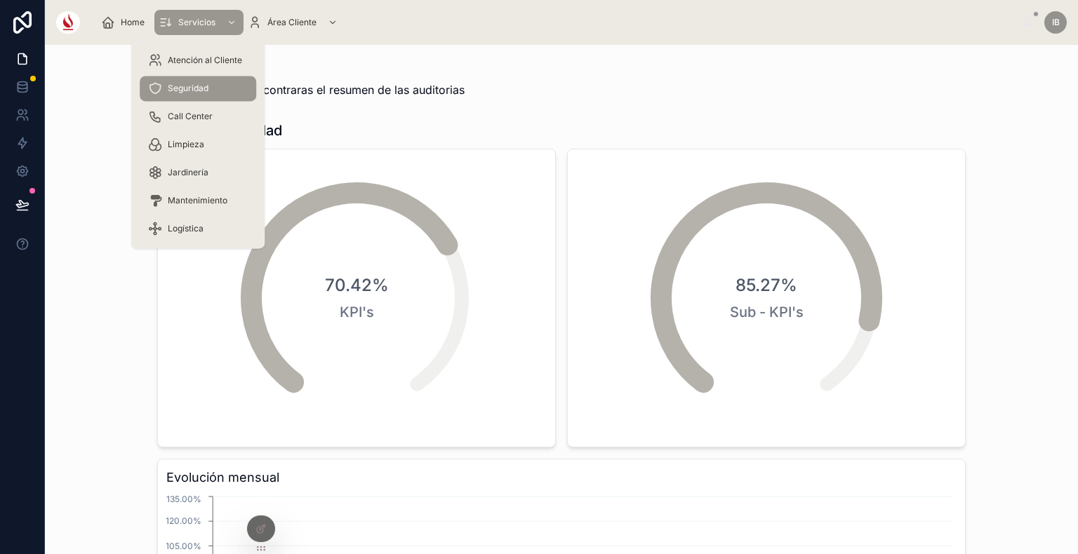
click at [211, 116] on span "Call Center" at bounding box center [190, 116] width 45 height 11
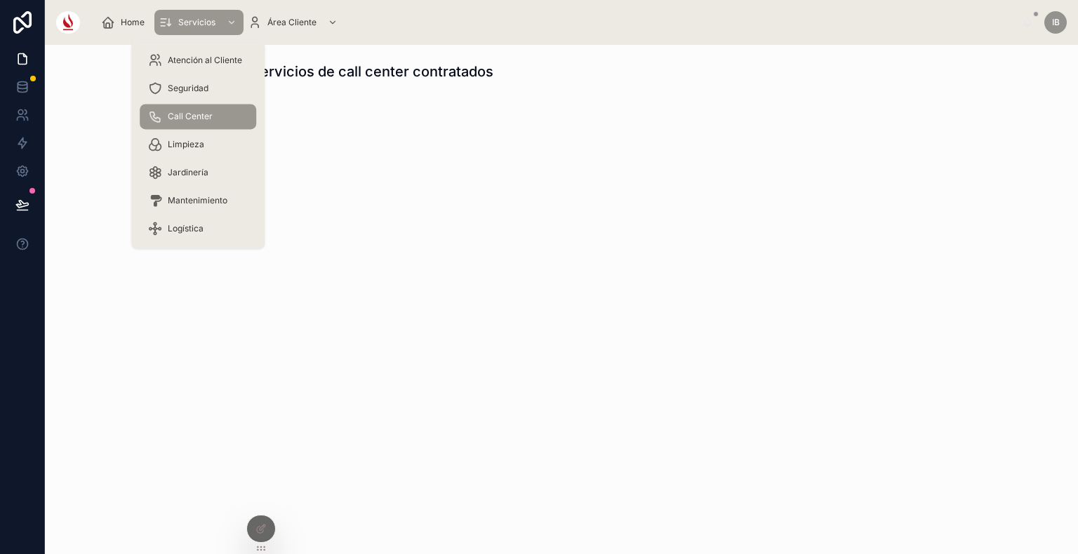
click at [218, 147] on div "Limpieza" at bounding box center [198, 144] width 100 height 22
click at [225, 173] on div "Jardinería" at bounding box center [198, 172] width 100 height 22
click at [227, 196] on div "Mantenimiento" at bounding box center [198, 200] width 100 height 22
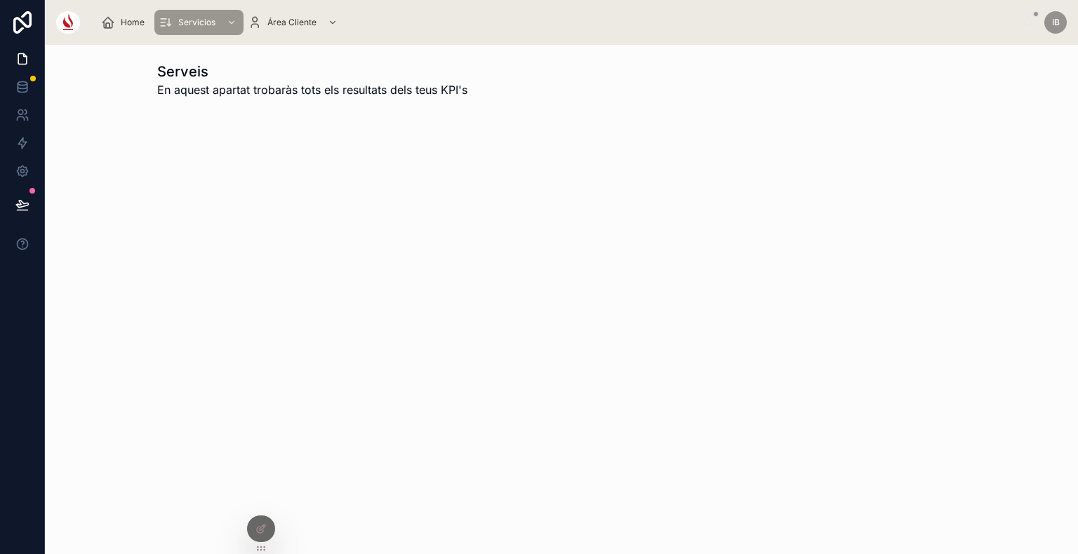
click at [261, 535] on div at bounding box center [261, 529] width 28 height 27
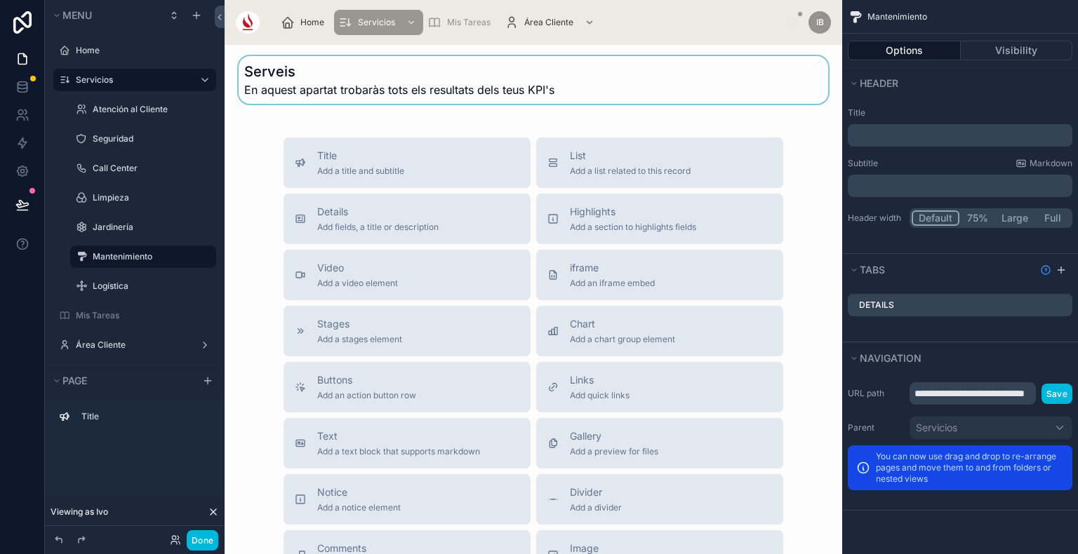
click at [378, 76] on div at bounding box center [533, 80] width 595 height 48
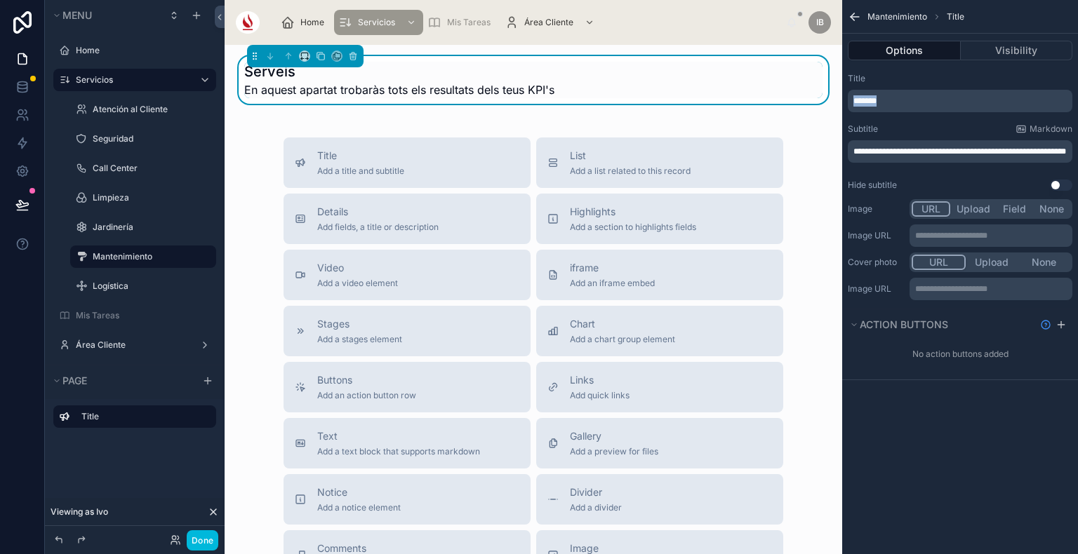
drag, startPoint x: 911, startPoint y: 101, endPoint x: 833, endPoint y: 105, distance: 77.3
click at [833, 105] on div "**********" at bounding box center [651, 277] width 853 height 554
paste div "scrollable content"
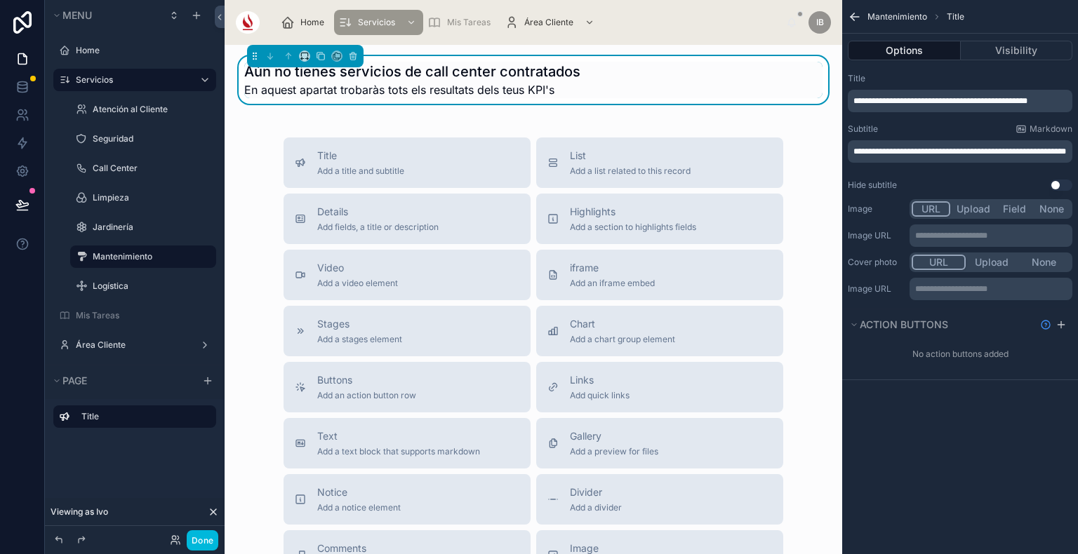
click at [960, 97] on span "**********" at bounding box center [940, 101] width 174 height 8
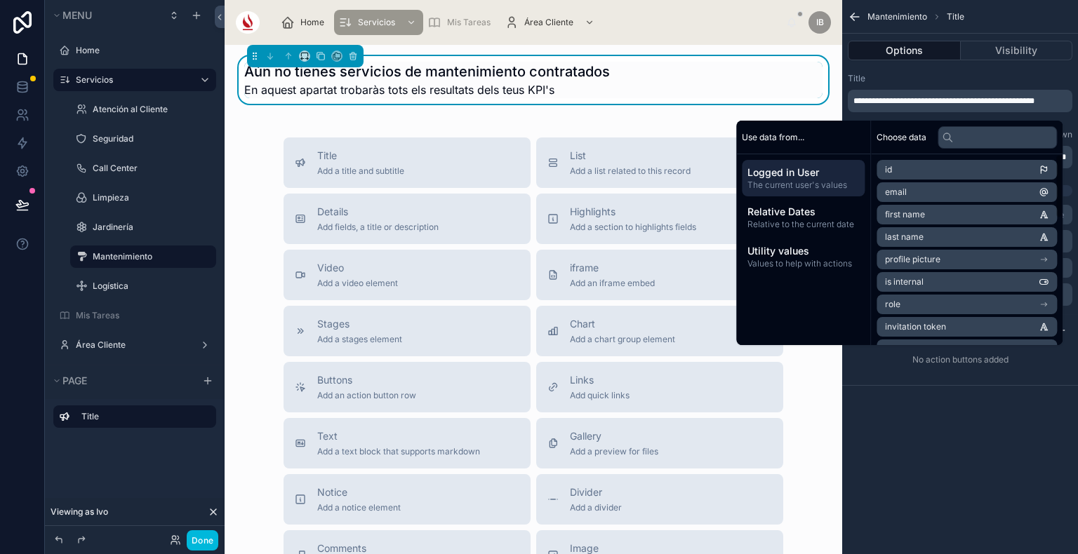
click at [1024, 408] on div "**********" at bounding box center [960, 277] width 236 height 554
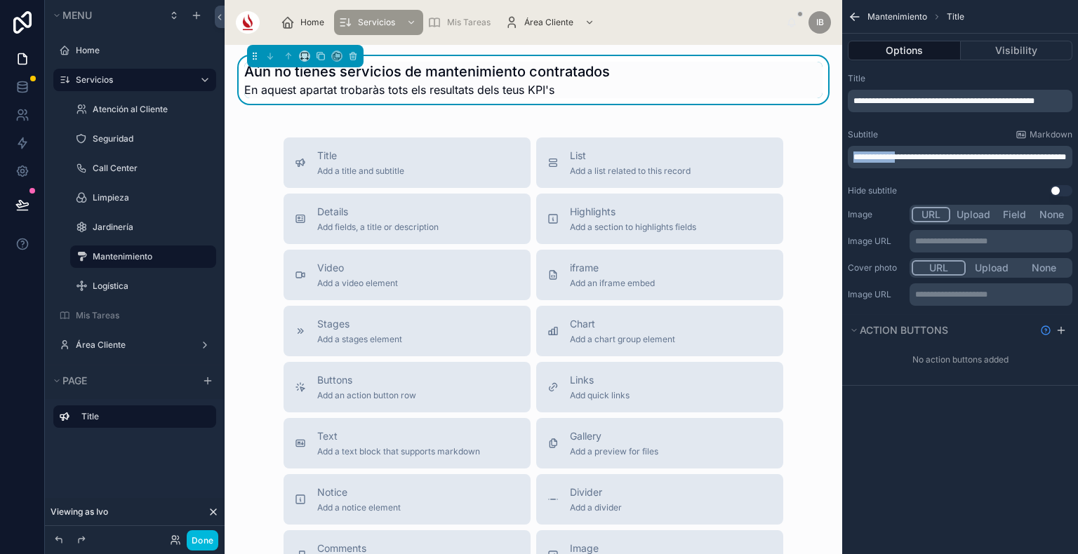
drag, startPoint x: 904, startPoint y: 158, endPoint x: 845, endPoint y: 151, distance: 58.7
click at [845, 151] on div "**********" at bounding box center [960, 134] width 236 height 135
drag, startPoint x: 886, startPoint y: 165, endPoint x: 837, endPoint y: 145, distance: 52.9
click at [837, 145] on div "**********" at bounding box center [651, 277] width 853 height 554
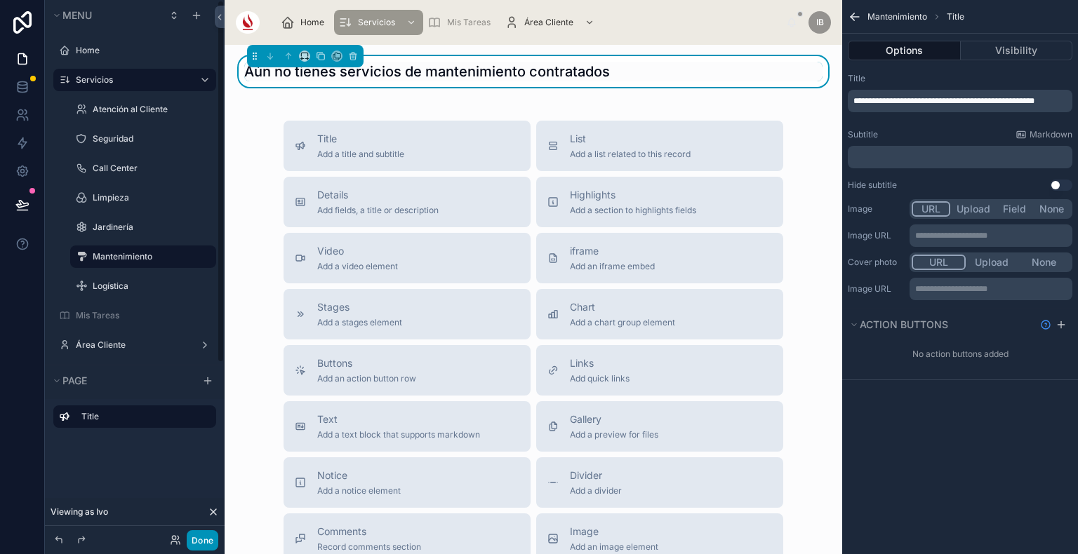
click at [212, 548] on button "Done" at bounding box center [203, 540] width 32 height 20
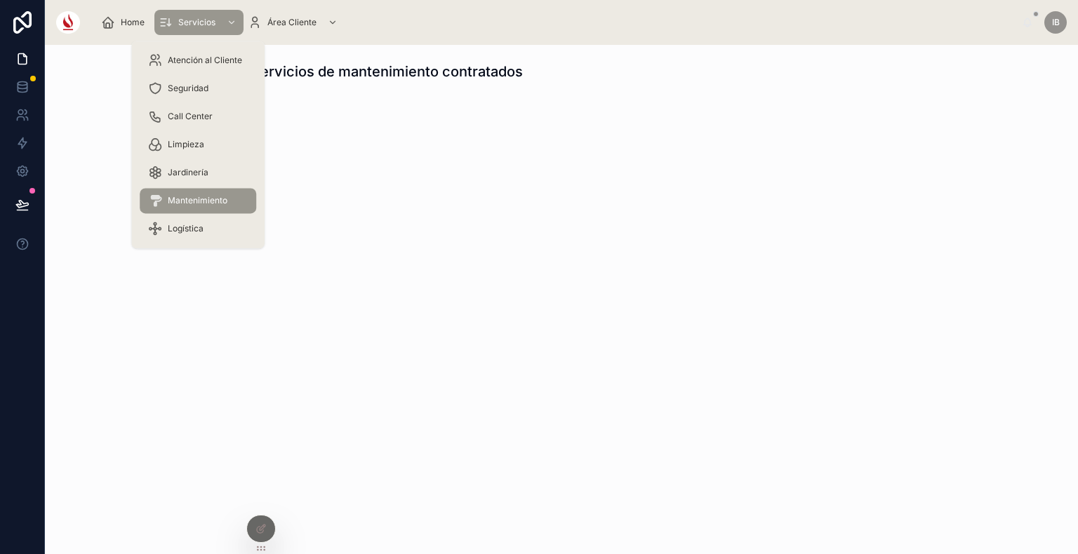
click at [196, 231] on span "Logística" at bounding box center [186, 228] width 36 height 11
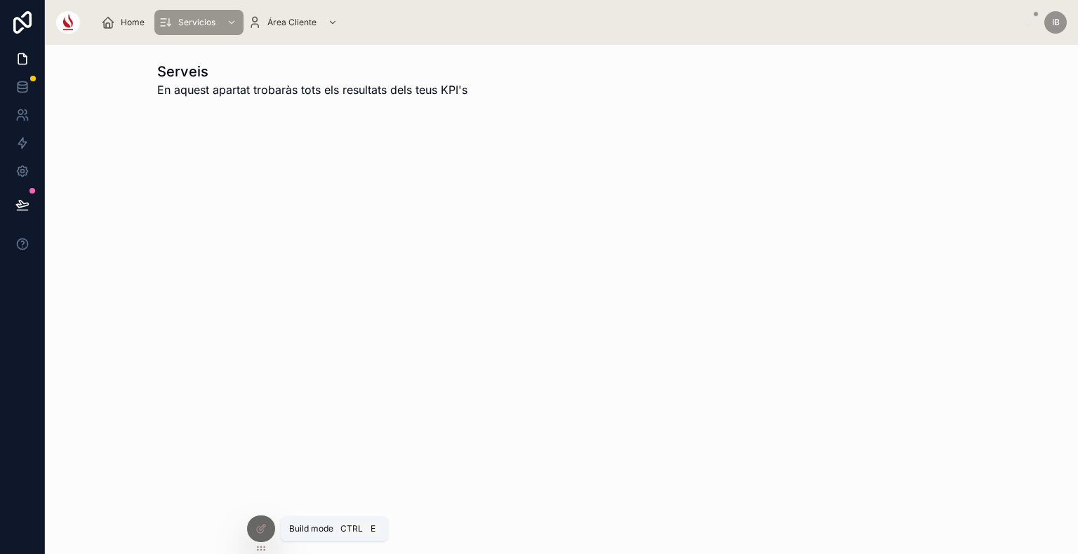
click at [258, 541] on div at bounding box center [261, 529] width 28 height 27
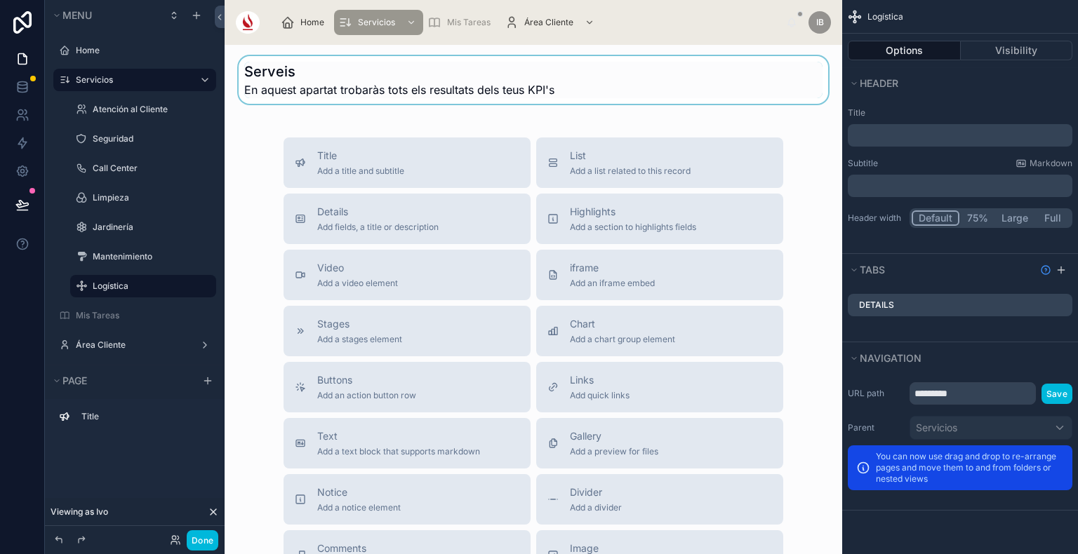
click at [391, 93] on div at bounding box center [533, 80] width 595 height 48
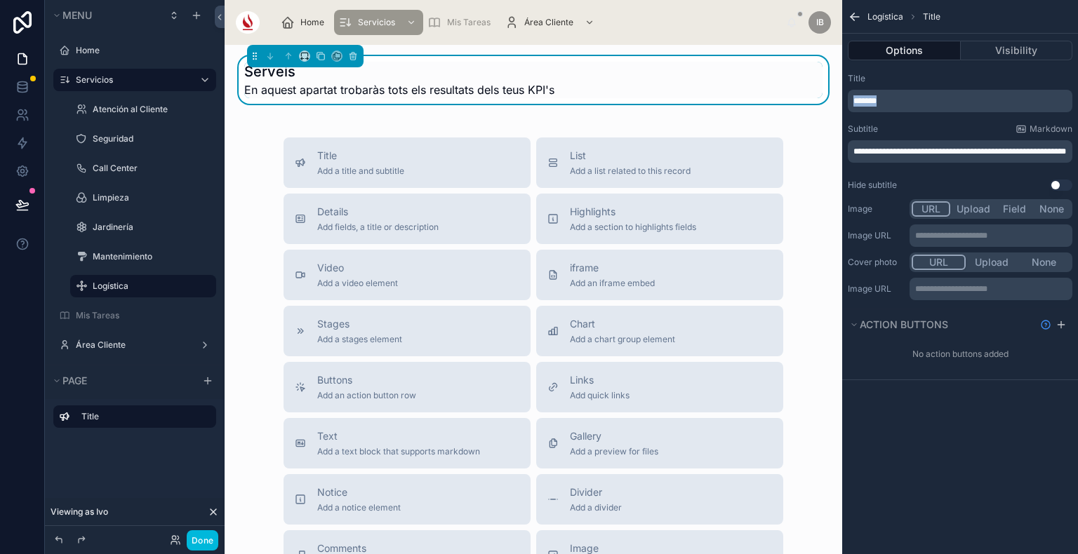
drag, startPoint x: 900, startPoint y: 97, endPoint x: 832, endPoint y: 101, distance: 68.2
click at [832, 101] on div "**********" at bounding box center [651, 277] width 853 height 554
paste div "scrollable content"
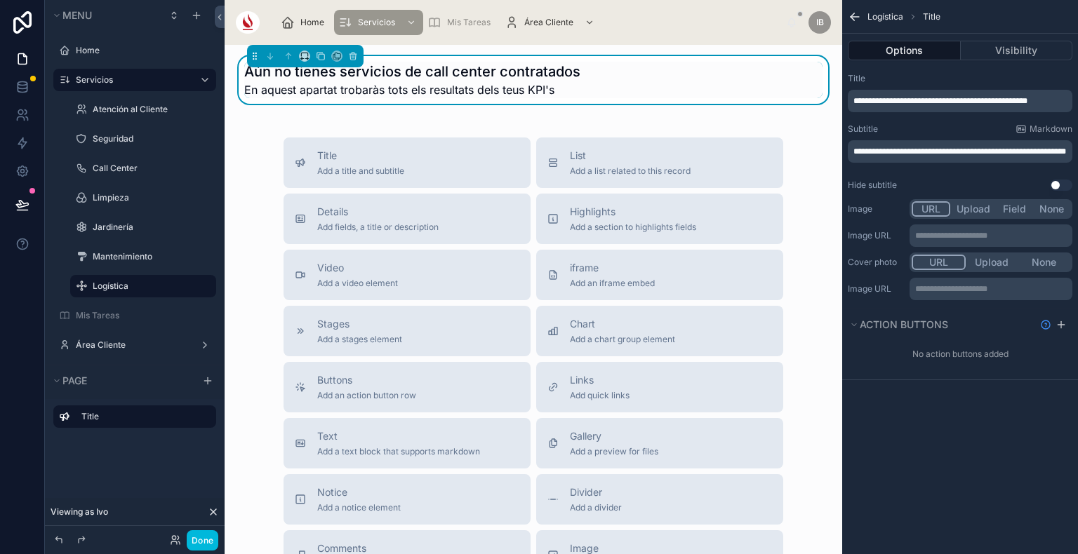
click at [958, 101] on span "**********" at bounding box center [940, 101] width 174 height 8
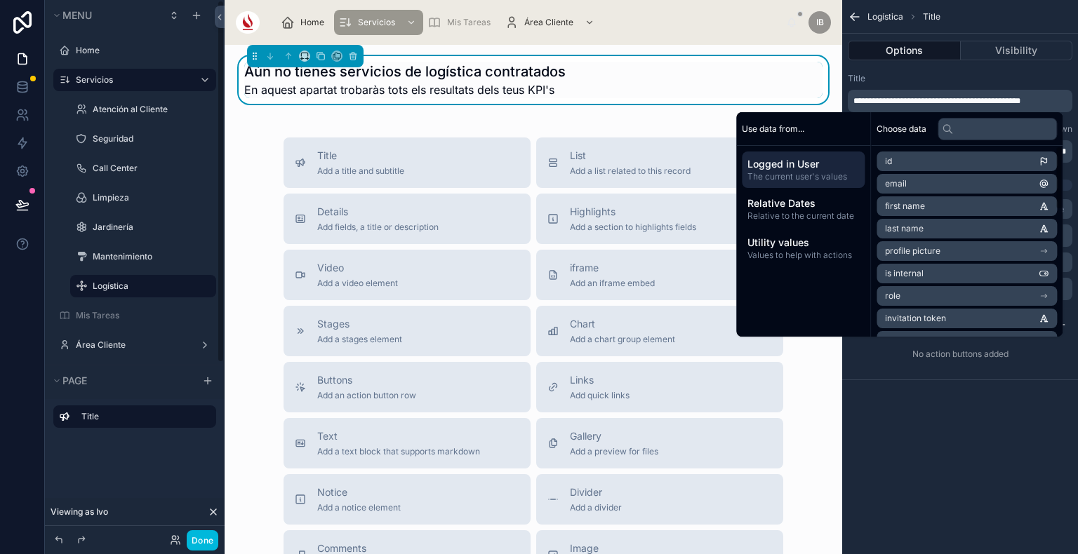
click at [968, 542] on div "**********" at bounding box center [960, 277] width 236 height 554
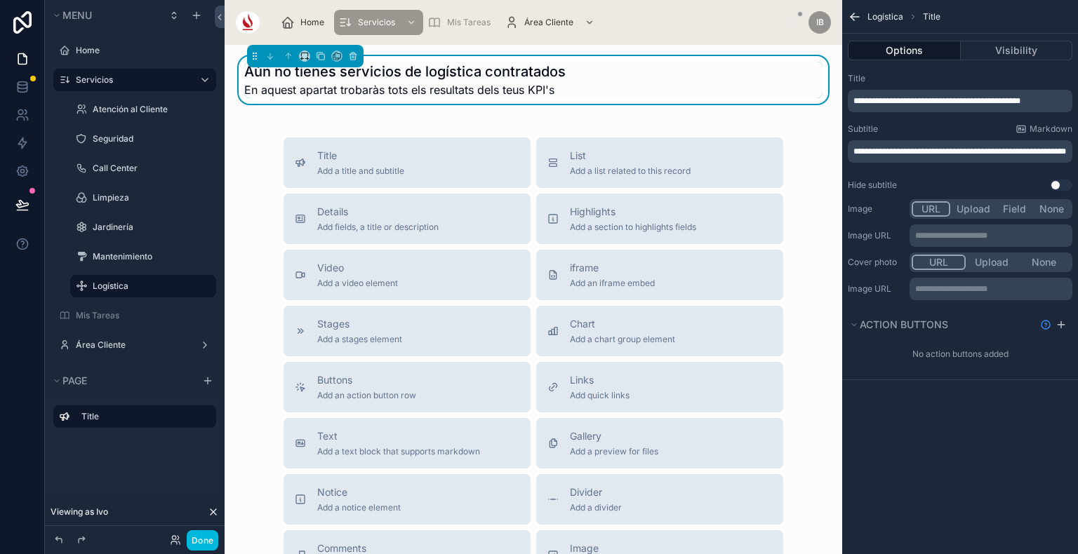
click at [887, 152] on span "**********" at bounding box center [959, 151] width 213 height 8
drag, startPoint x: 883, startPoint y: 159, endPoint x: 852, endPoint y: 152, distance: 31.0
click at [852, 152] on div "**********" at bounding box center [960, 151] width 225 height 22
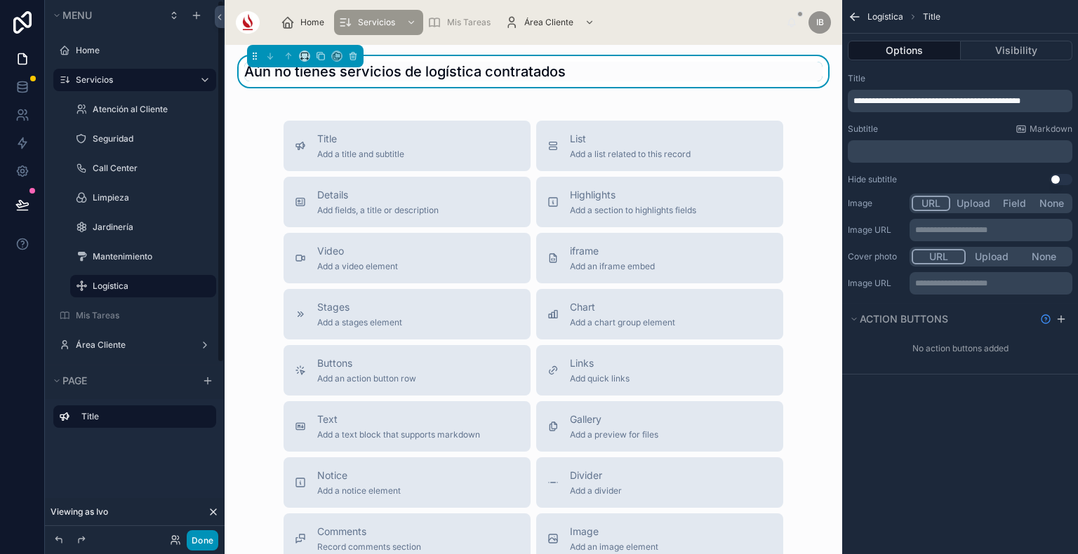
click at [210, 543] on button "Done" at bounding box center [203, 540] width 32 height 20
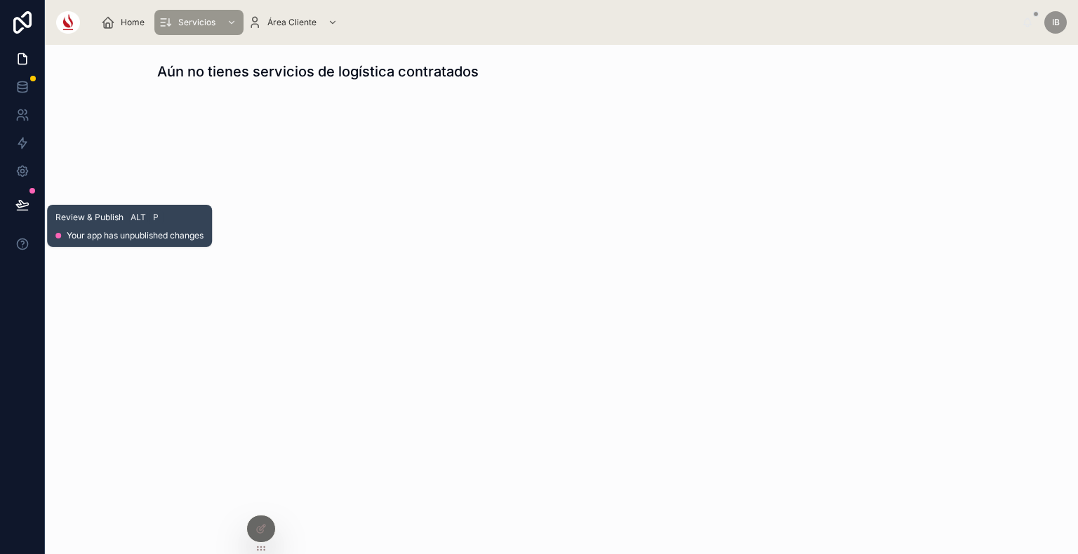
click at [28, 210] on icon at bounding box center [22, 205] width 14 height 14
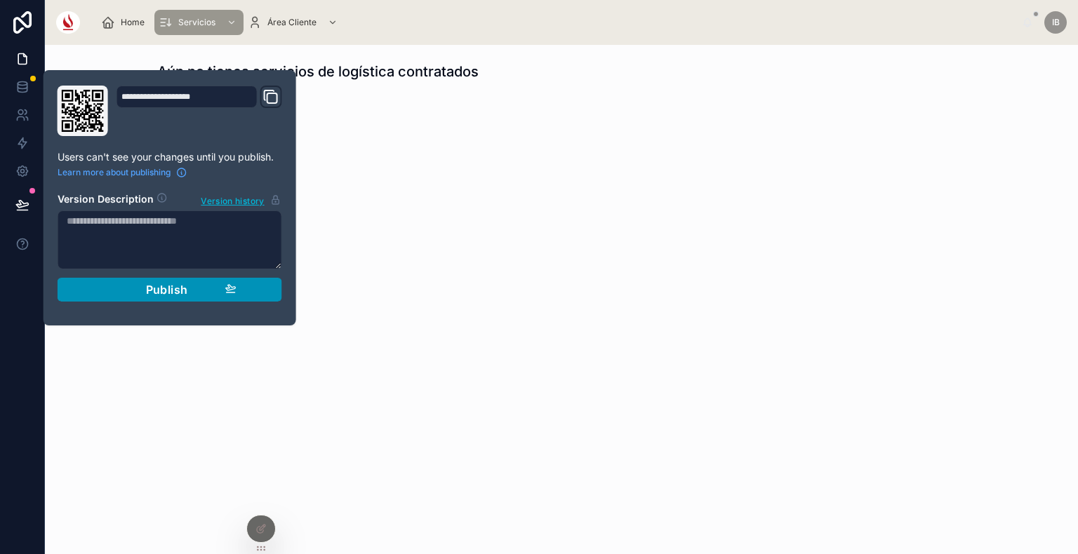
click at [138, 290] on div "Publish" at bounding box center [169, 290] width 133 height 14
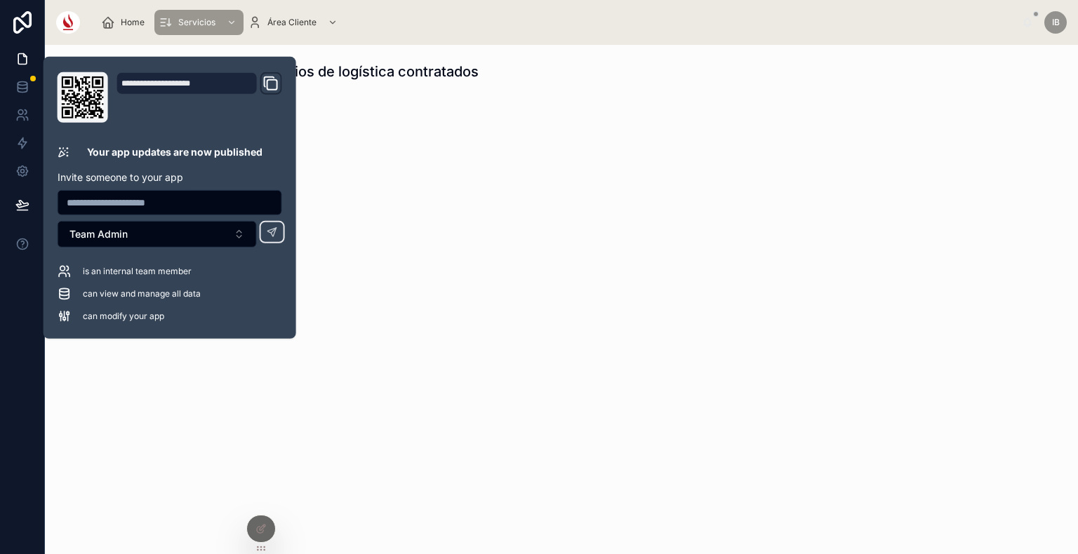
click at [367, 184] on div "Aún no tienes servicios de logística contratados" at bounding box center [561, 122] width 1033 height 154
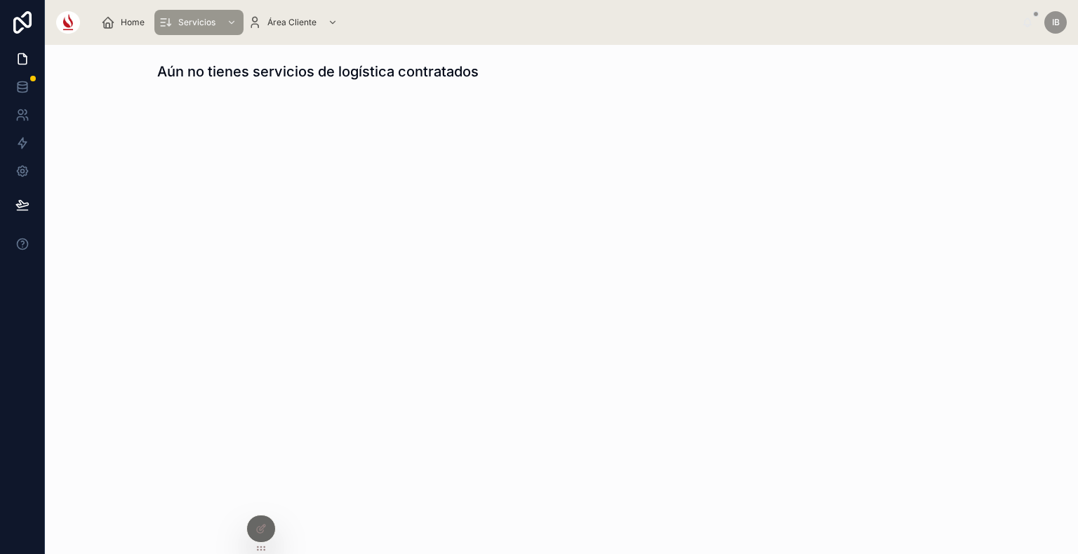
click at [1050, 26] on div "IB" at bounding box center [1055, 22] width 22 height 22
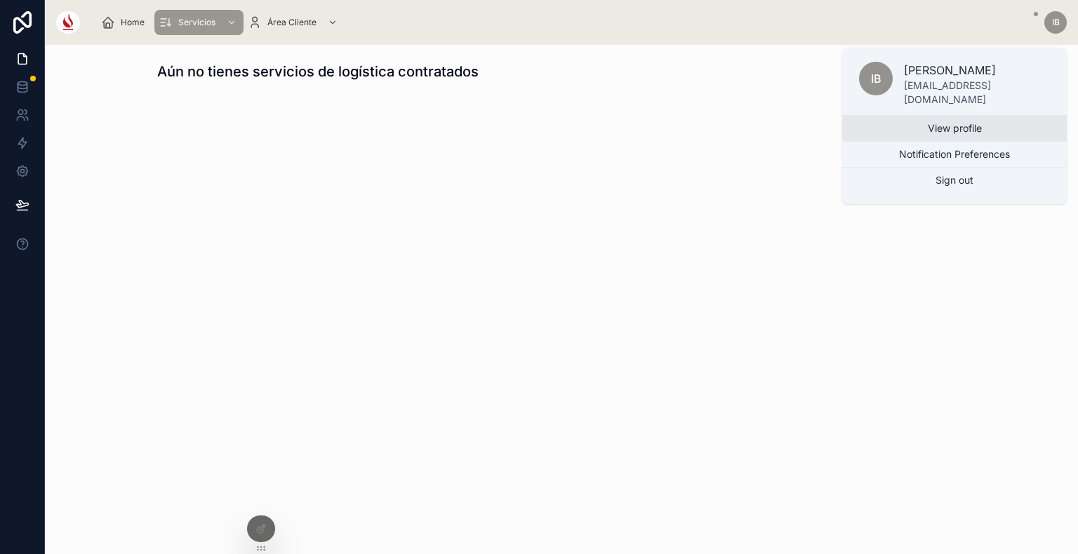
click at [986, 130] on link "View profile" at bounding box center [954, 128] width 225 height 25
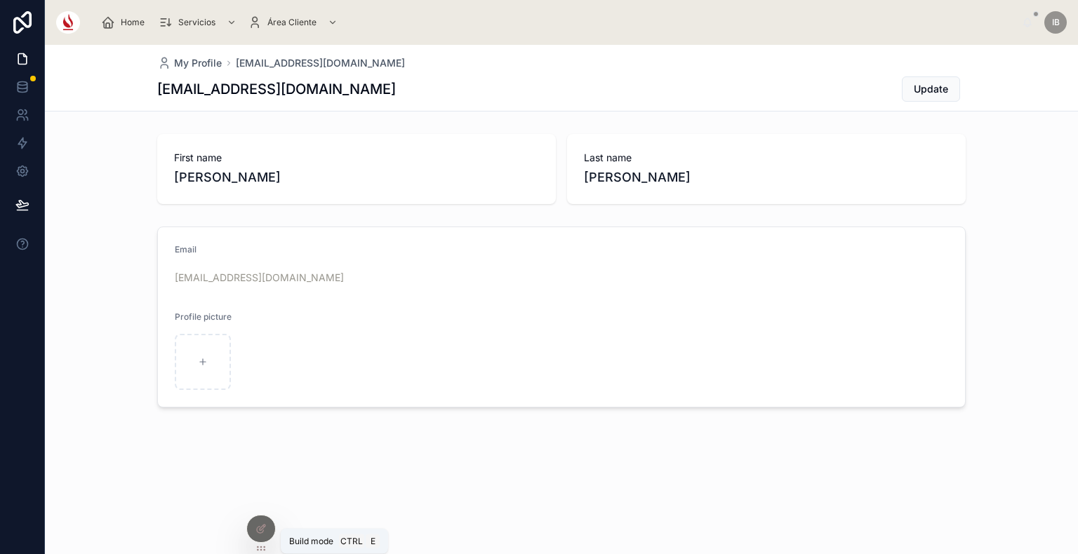
click at [260, 533] on icon at bounding box center [260, 530] width 6 height 6
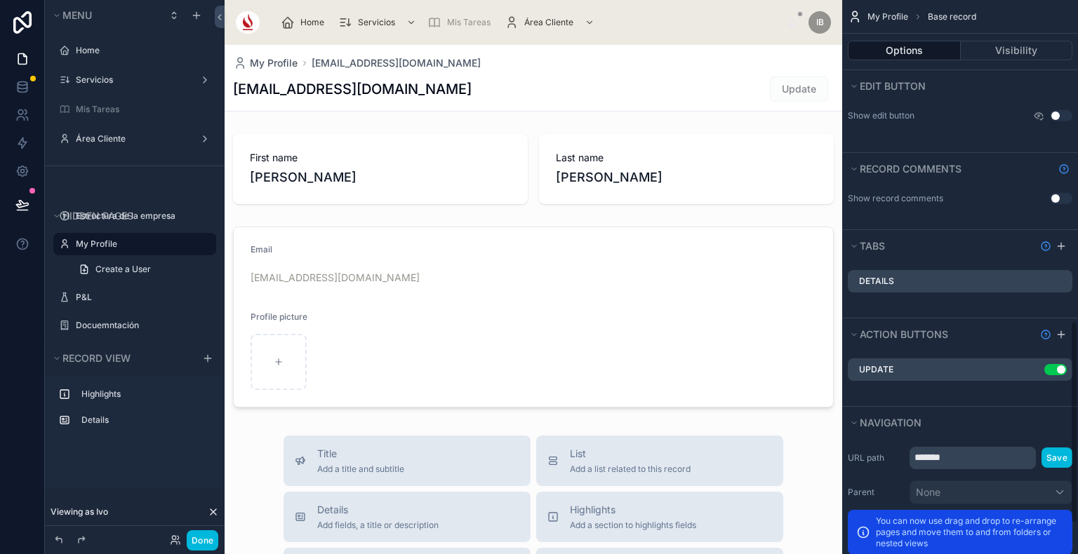
scroll to position [867, 0]
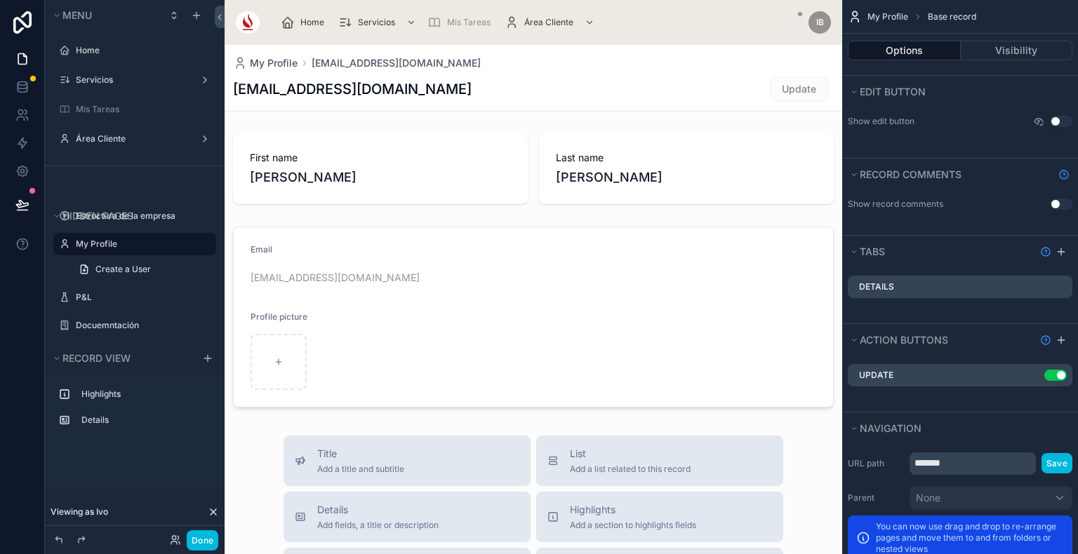
click at [0, 0] on icon "scrollable content" at bounding box center [0, 0] width 0 height 0
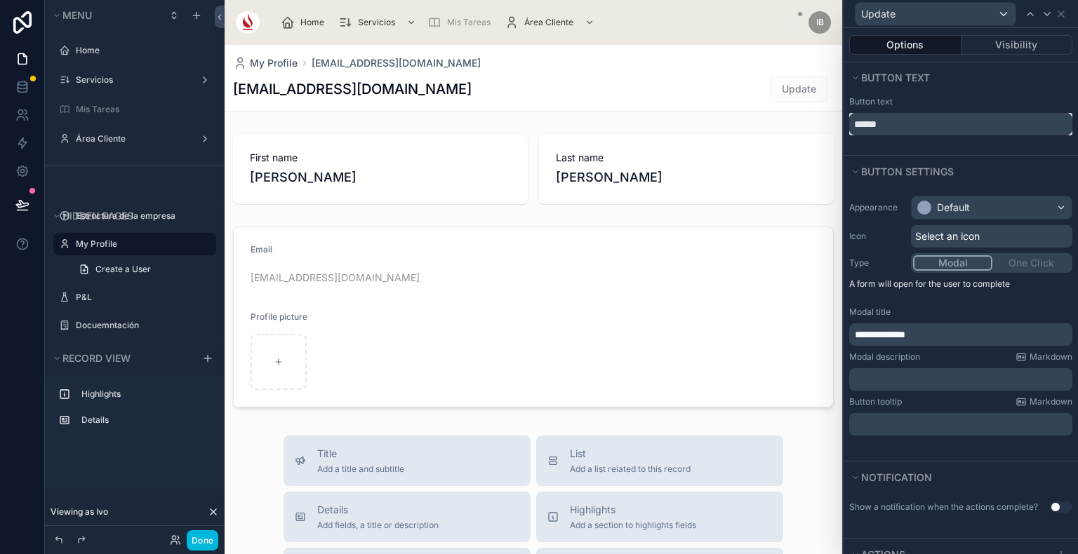
drag, startPoint x: 909, startPoint y: 130, endPoint x: 841, endPoint y: 126, distance: 68.2
click at [841, 126] on div "**********" at bounding box center [539, 277] width 1078 height 554
type input "******"
click at [199, 539] on button "Done" at bounding box center [203, 540] width 32 height 20
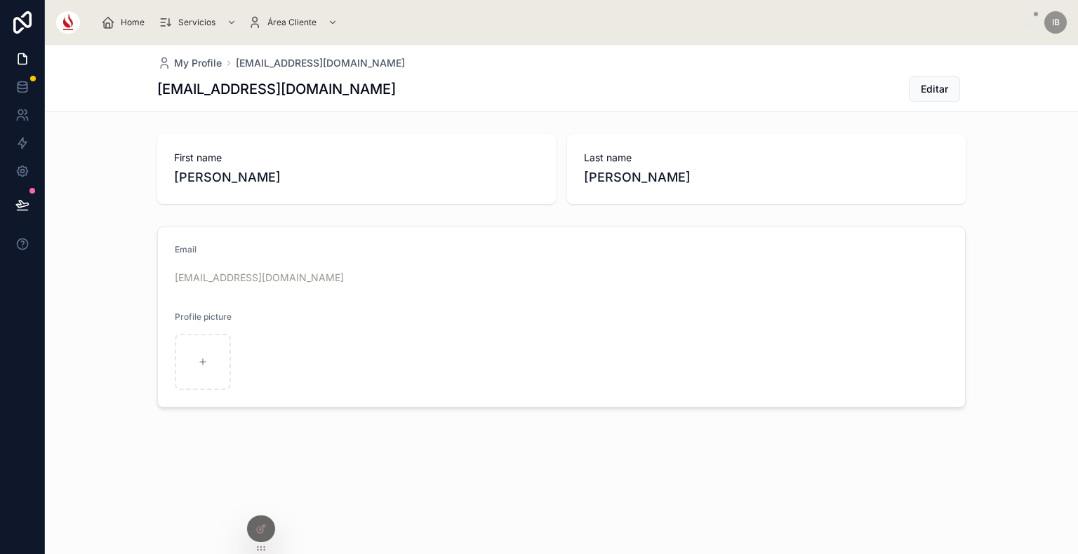
click at [255, 523] on div at bounding box center [261, 529] width 28 height 27
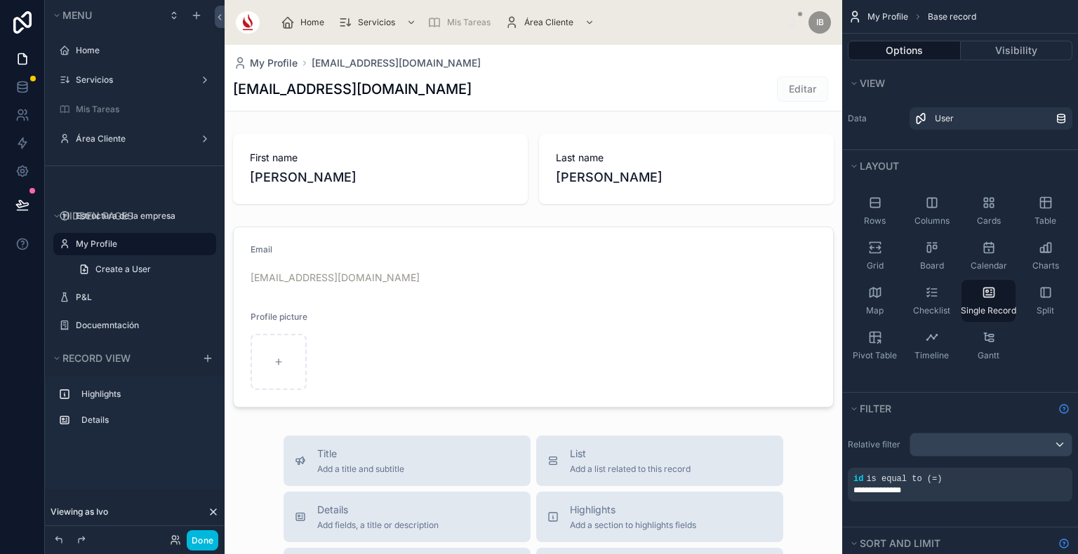
click at [742, 379] on div at bounding box center [533, 546] width 617 height 1003
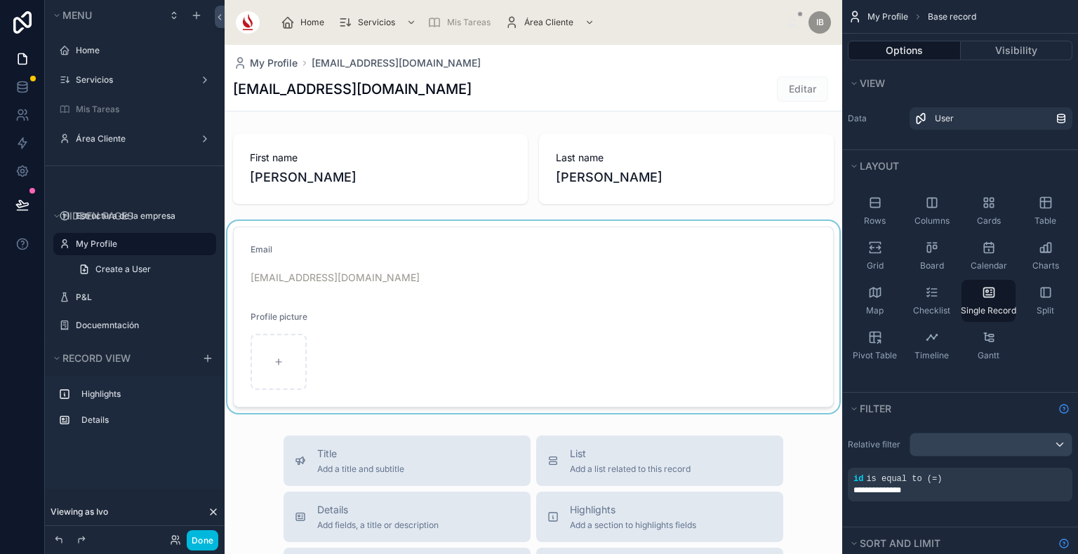
click at [736, 321] on div at bounding box center [533, 317] width 617 height 192
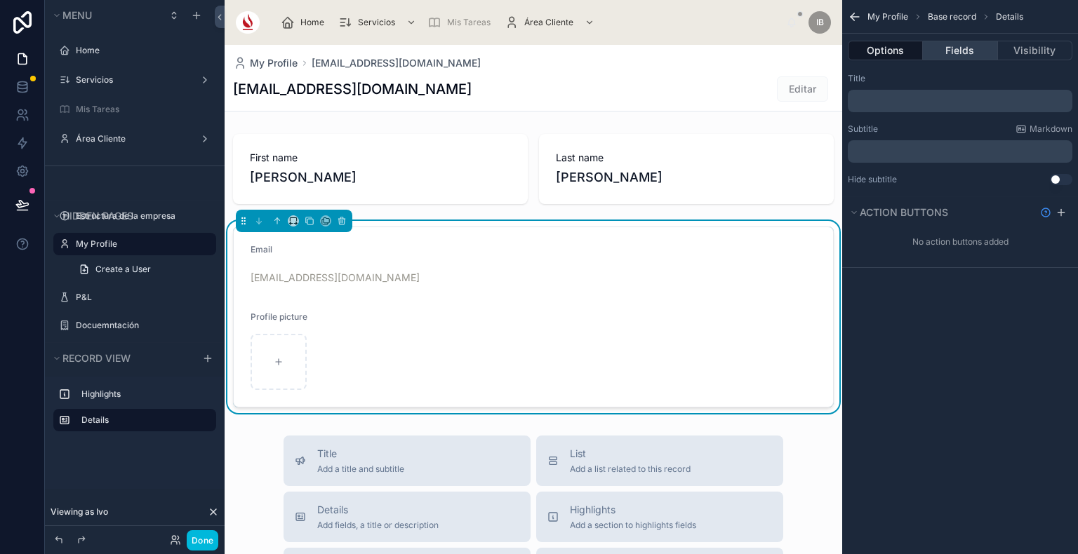
click at [970, 50] on button "Fields" at bounding box center [960, 51] width 74 height 20
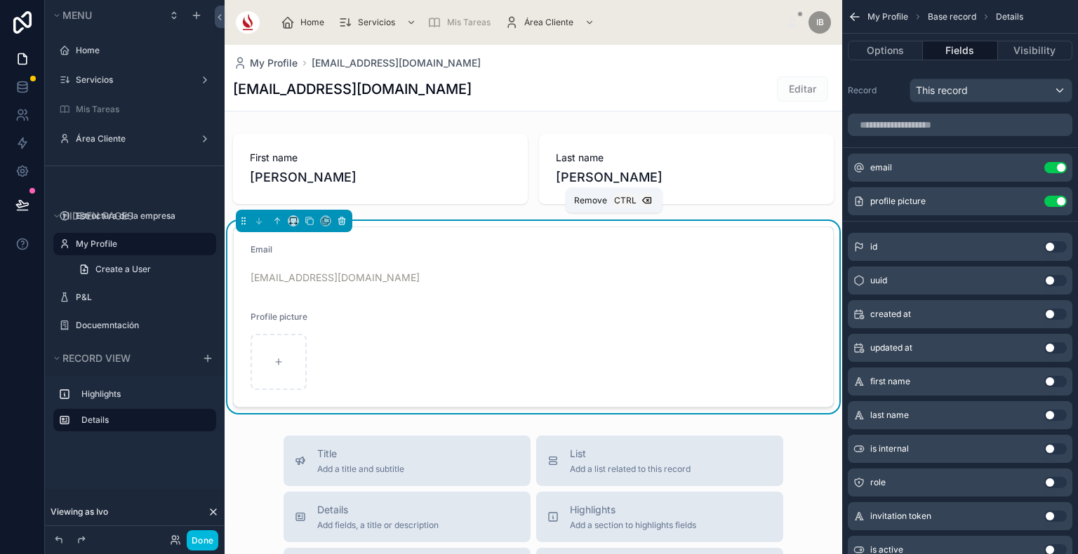
click at [341, 220] on icon at bounding box center [341, 221] width 0 height 3
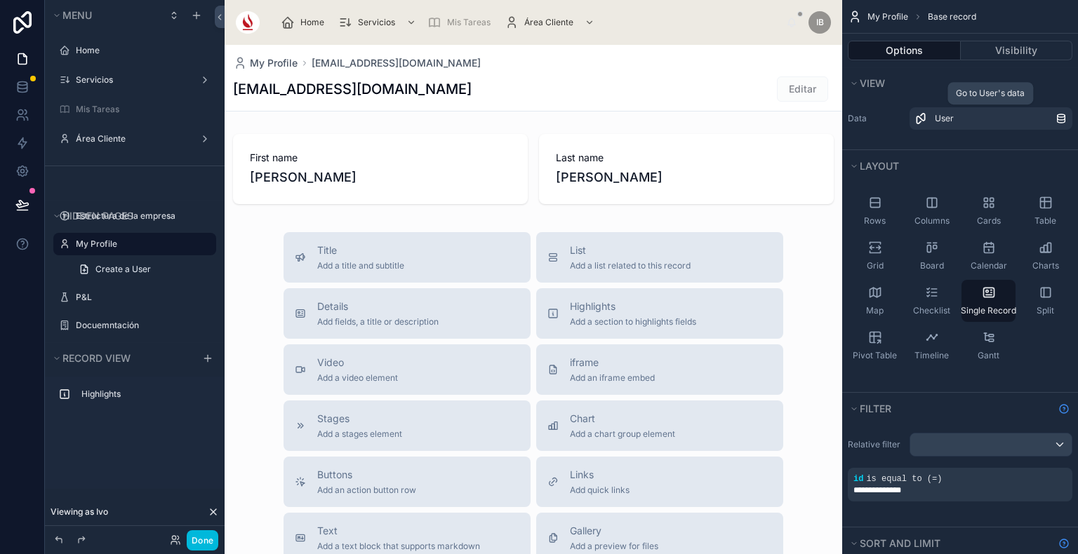
click at [0, 0] on icon "scrollable content" at bounding box center [0, 0] width 0 height 0
click at [97, 247] on input "**********" at bounding box center [123, 244] width 95 height 17
type input "*********"
click at [185, 242] on icon "scrollable content" at bounding box center [185, 244] width 11 height 11
click at [204, 543] on button "Done" at bounding box center [203, 540] width 32 height 20
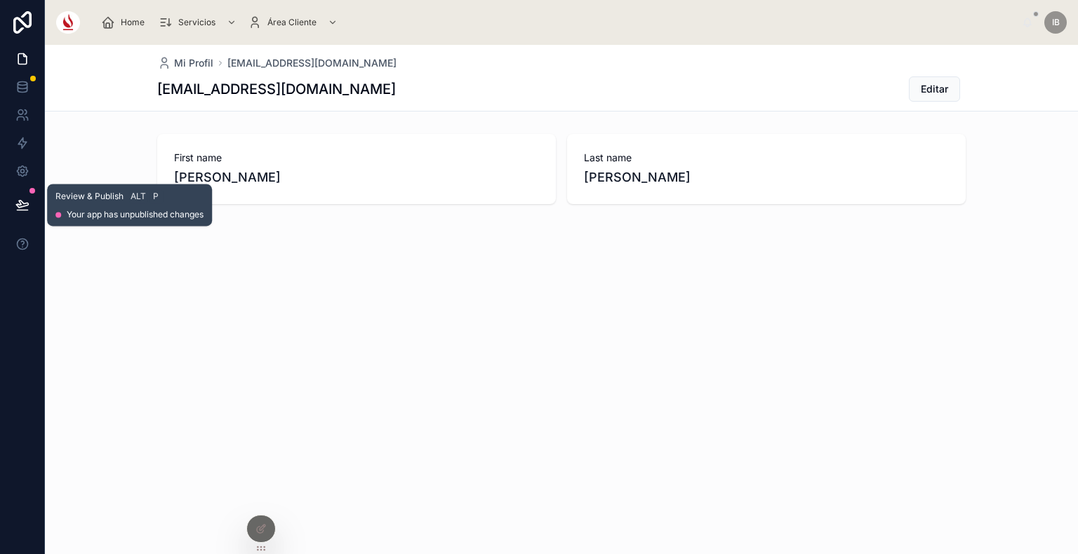
click at [17, 202] on icon at bounding box center [22, 205] width 14 height 14
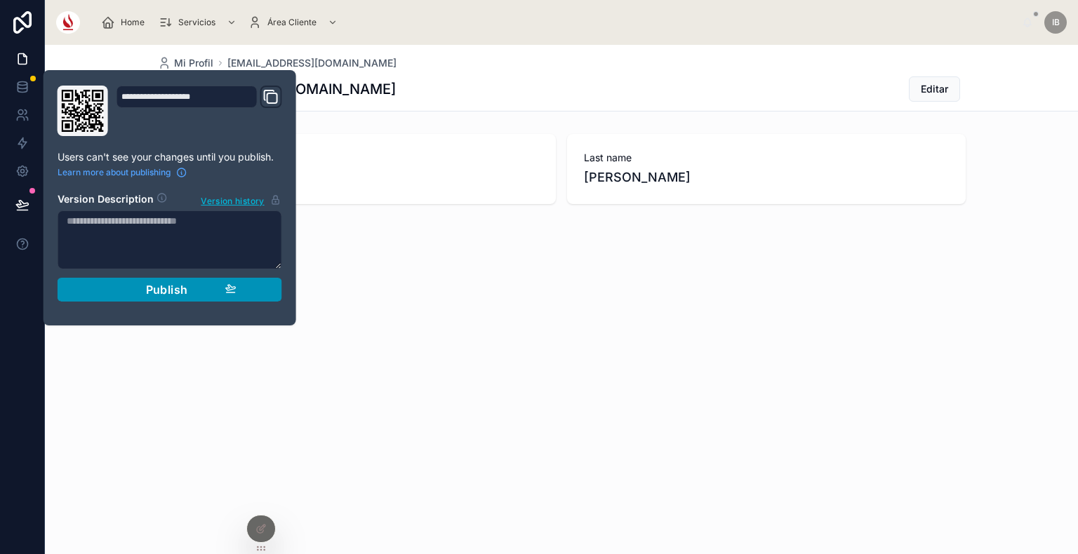
click at [152, 283] on span "Publish" at bounding box center [167, 290] width 42 height 14
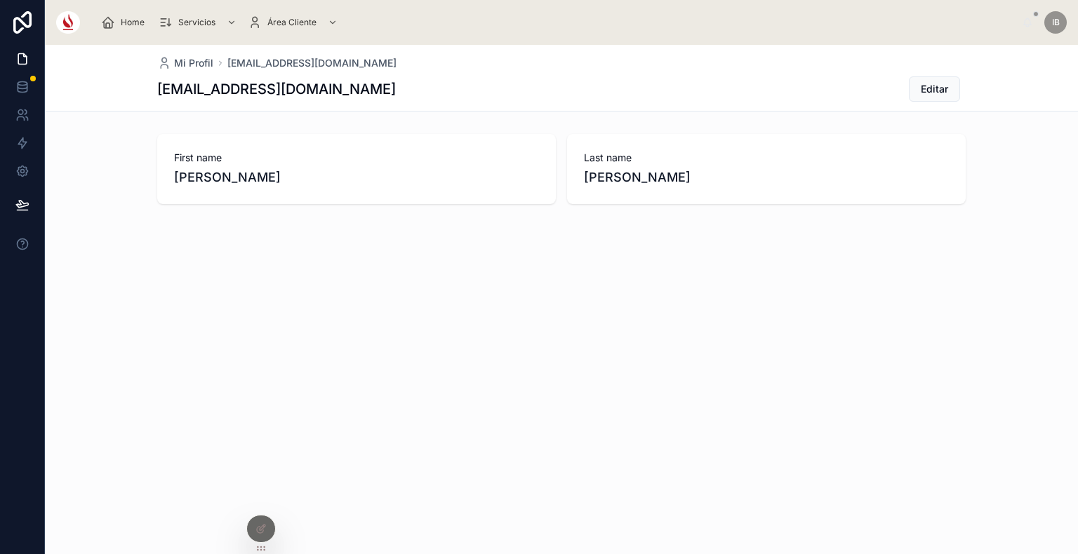
click at [965, 248] on div "Mi Profil iboan@casavicens.org iboan@casavicens.org Editar First name Ivo Last …" at bounding box center [561, 172] width 1033 height 255
click at [934, 86] on span "Editar" at bounding box center [933, 89] width 27 height 14
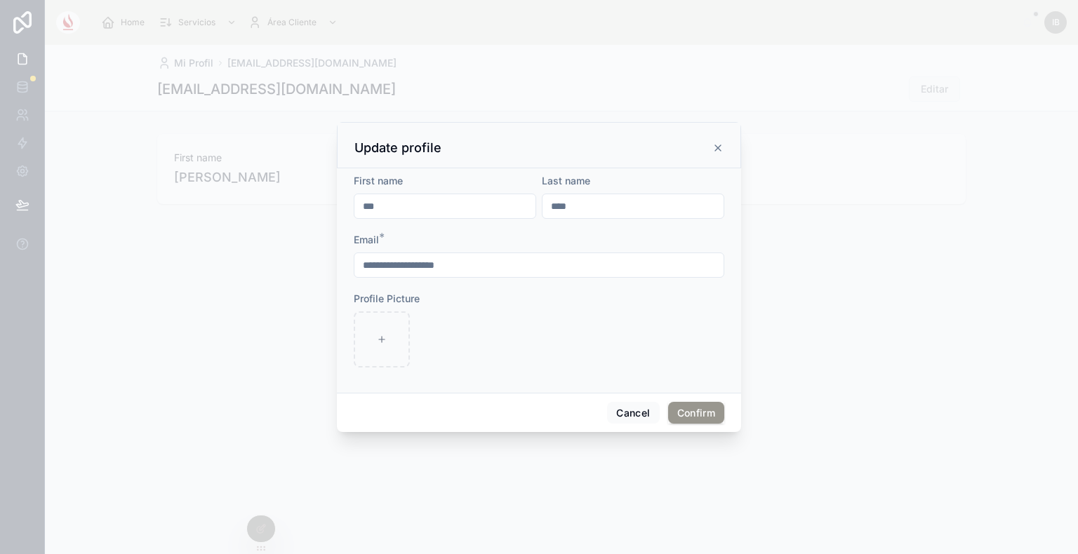
click at [595, 212] on input "****" at bounding box center [632, 206] width 181 height 20
click at [723, 145] on icon at bounding box center [717, 147] width 11 height 11
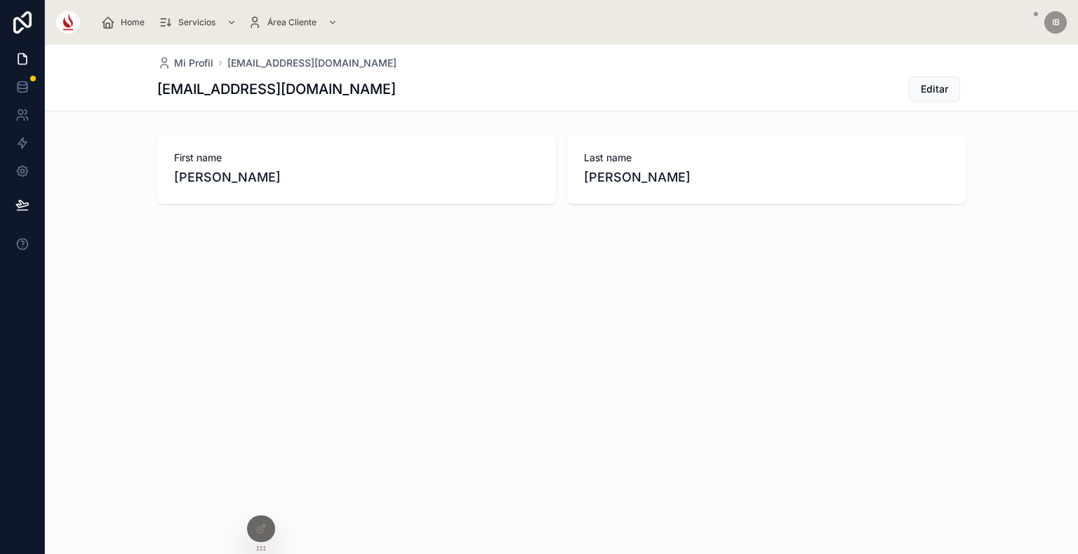
click at [276, 521] on div "Mi Profil iboan@casavicens.org iboan@casavicens.org Editar First name Ivo Last …" at bounding box center [561, 299] width 1033 height 509
click at [263, 526] on icon at bounding box center [263, 525] width 1 height 1
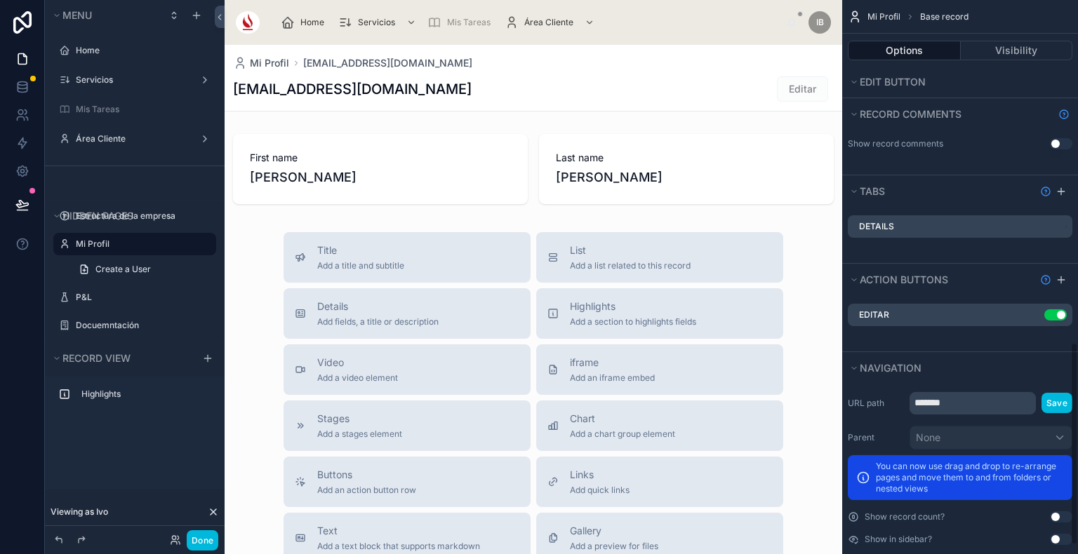
scroll to position [935, 0]
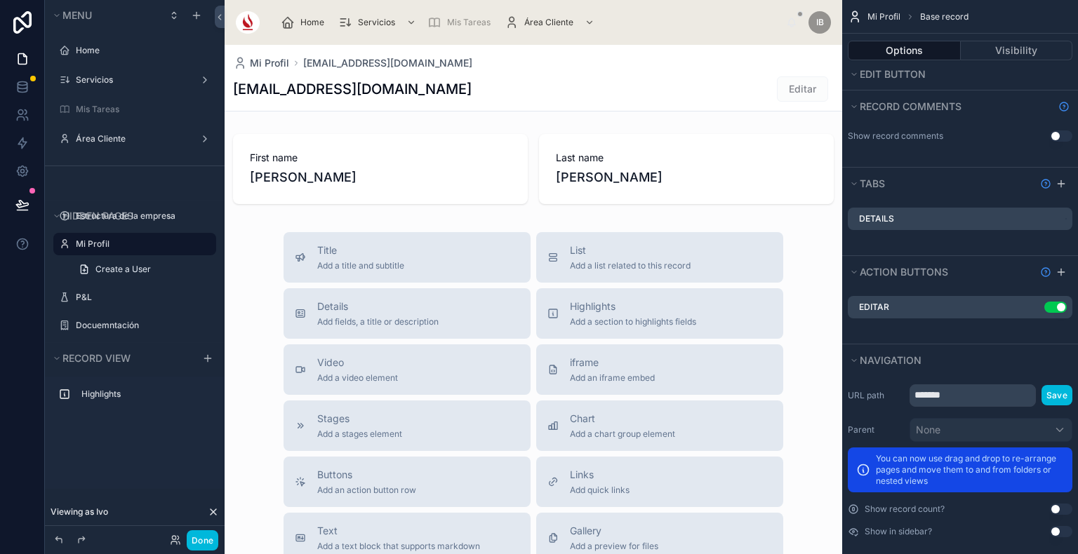
click at [0, 0] on icon "scrollable content" at bounding box center [0, 0] width 0 height 0
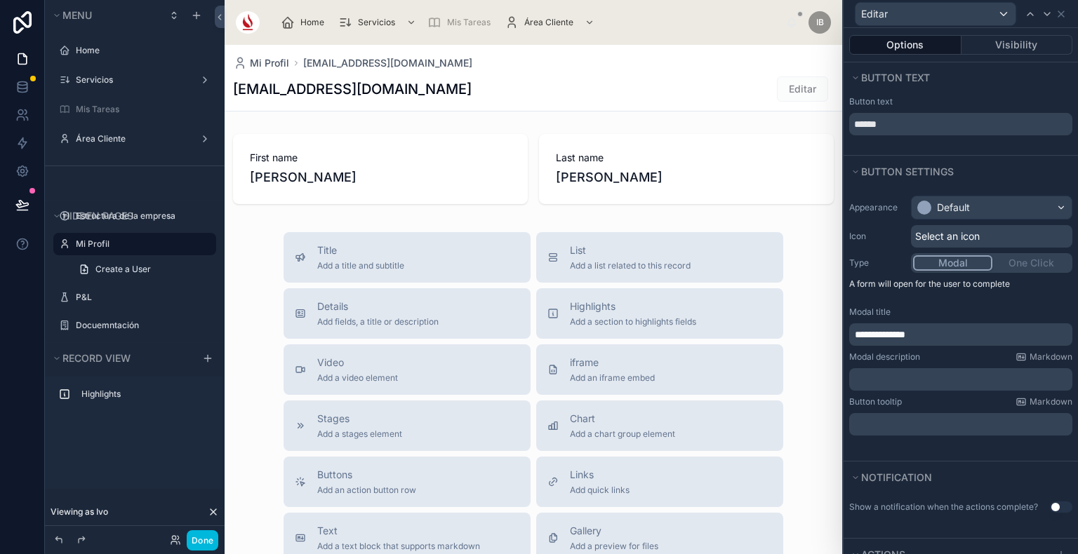
click at [956, 267] on button "Modal" at bounding box center [952, 262] width 79 height 15
click at [798, 81] on span "Editar" at bounding box center [802, 88] width 51 height 25
click at [798, 94] on span "Editar" at bounding box center [802, 88] width 51 height 25
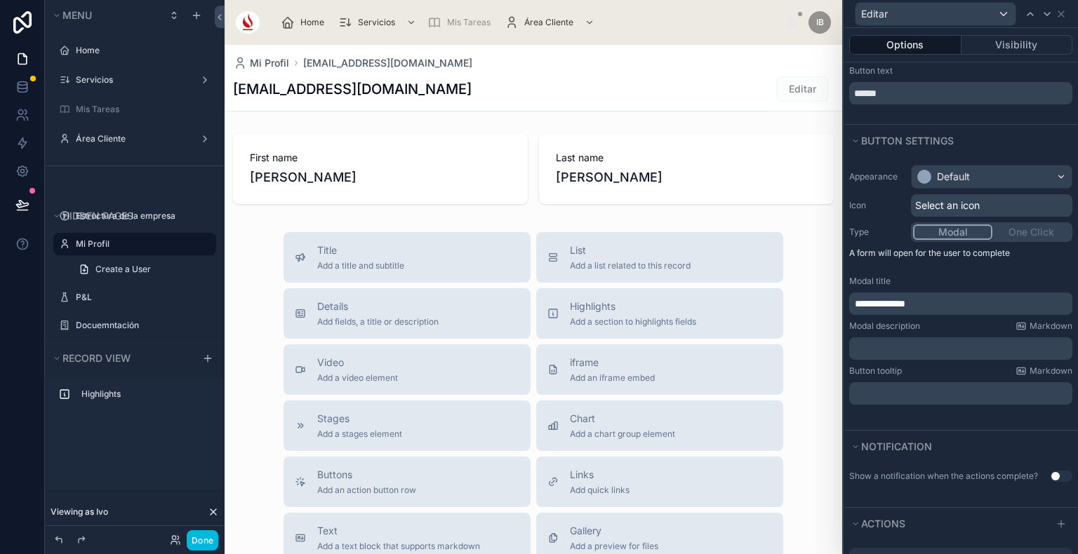
scroll to position [0, 0]
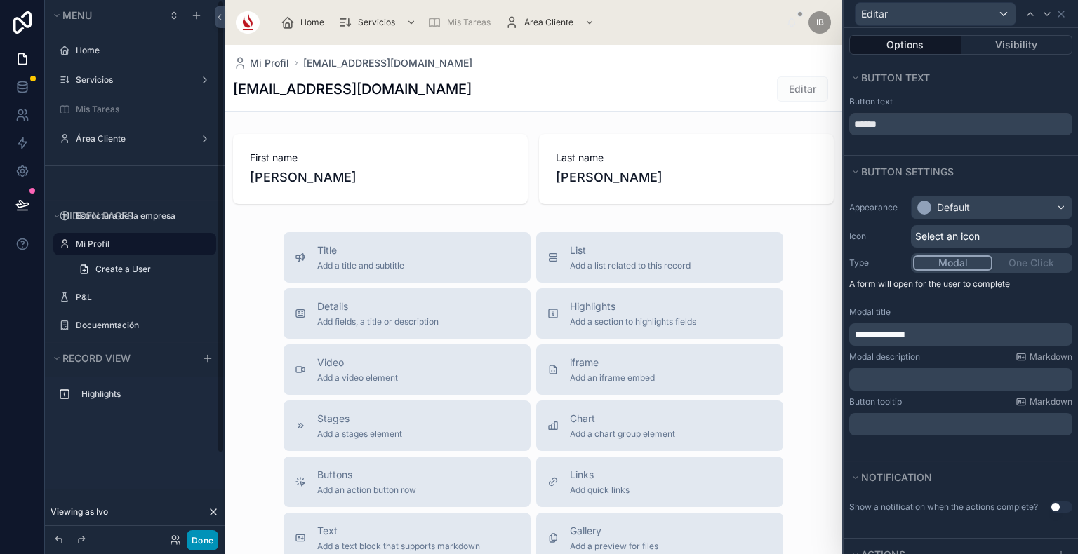
click at [215, 547] on button "Done" at bounding box center [203, 540] width 32 height 20
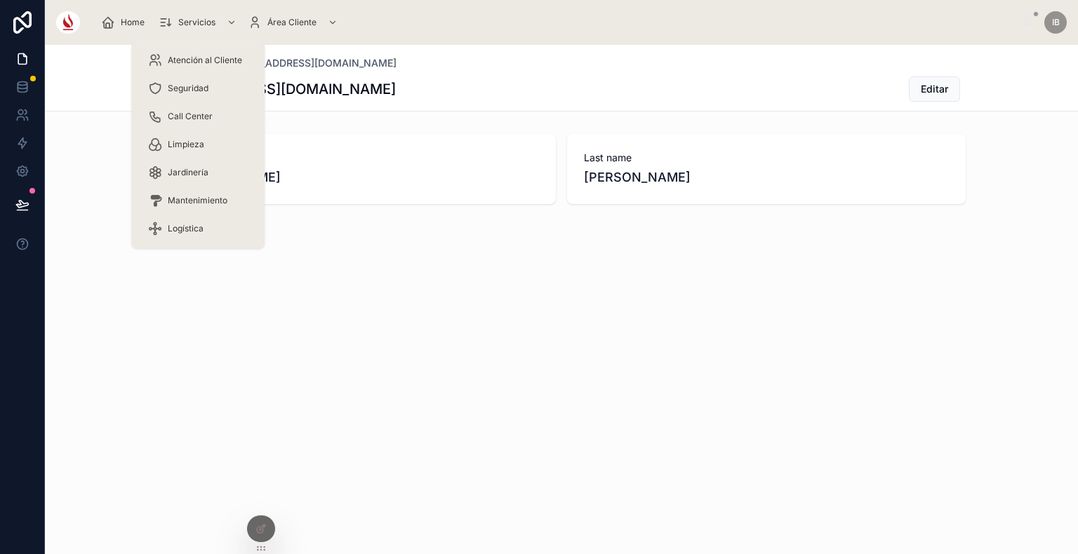
click at [194, 24] on span "Servicios" at bounding box center [196, 22] width 37 height 11
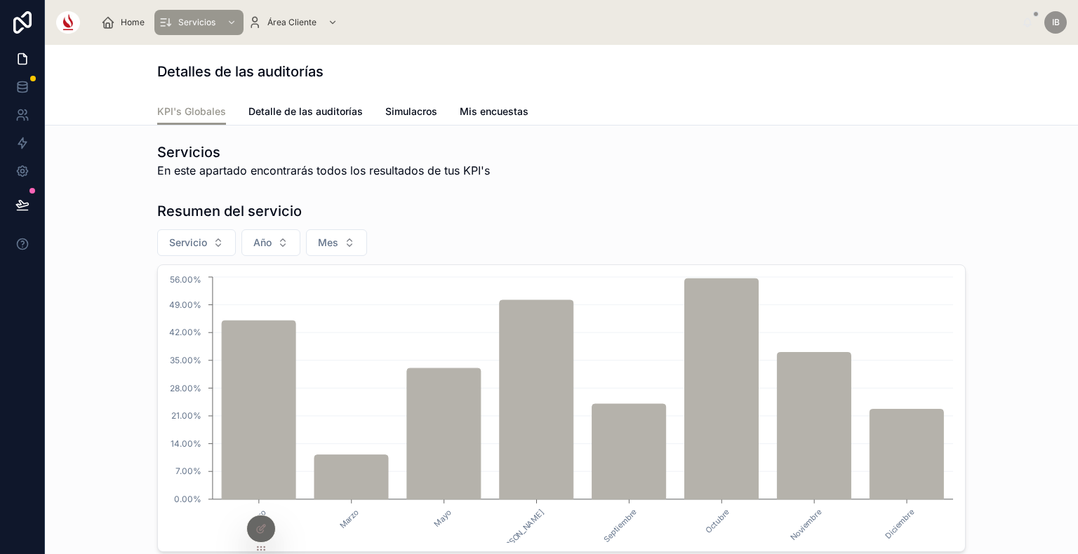
click at [461, 95] on div "Detalles de las auditorías" at bounding box center [561, 71] width 808 height 53
click at [260, 525] on icon at bounding box center [260, 528] width 11 height 11
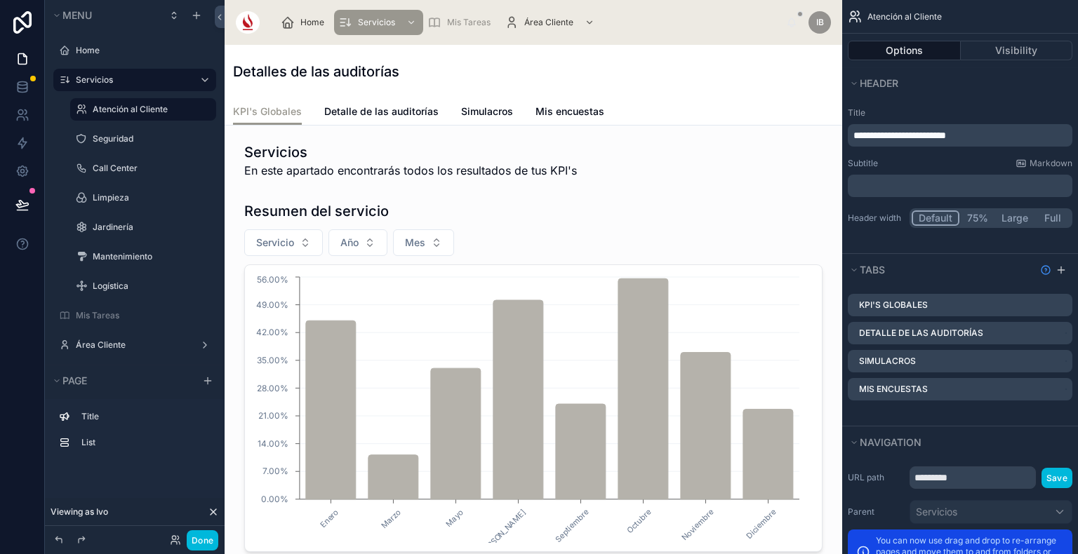
click at [544, 103] on link "Mis encuestas" at bounding box center [569, 113] width 69 height 28
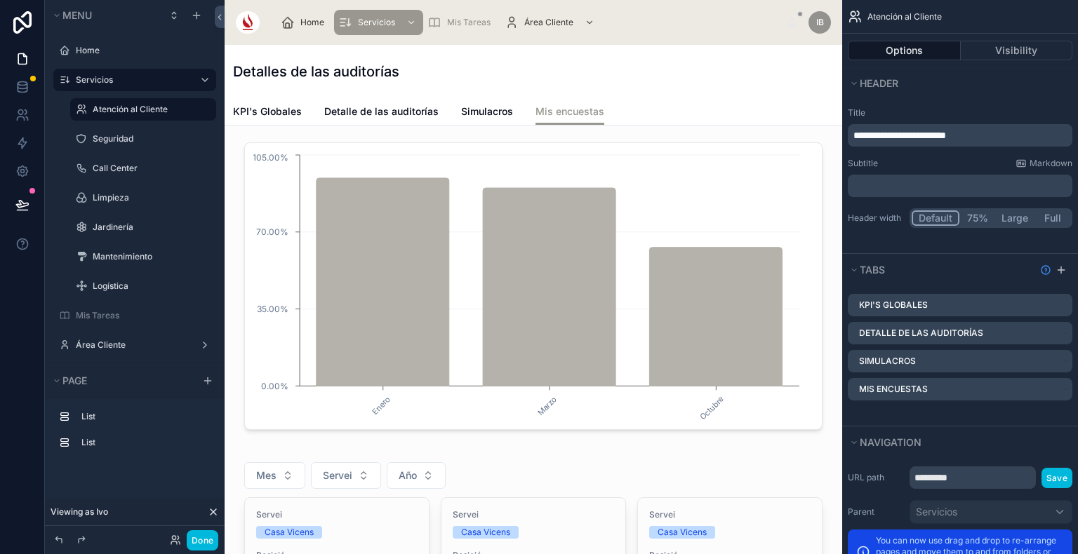
click at [0, 0] on icon "scrollable content" at bounding box center [0, 0] width 0 height 0
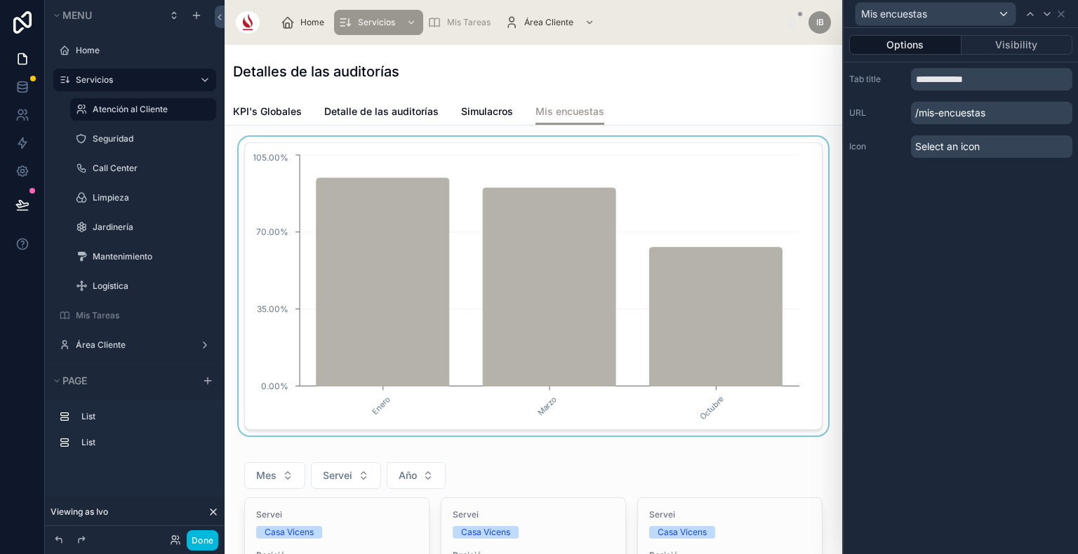
click at [752, 163] on div at bounding box center [533, 286] width 595 height 299
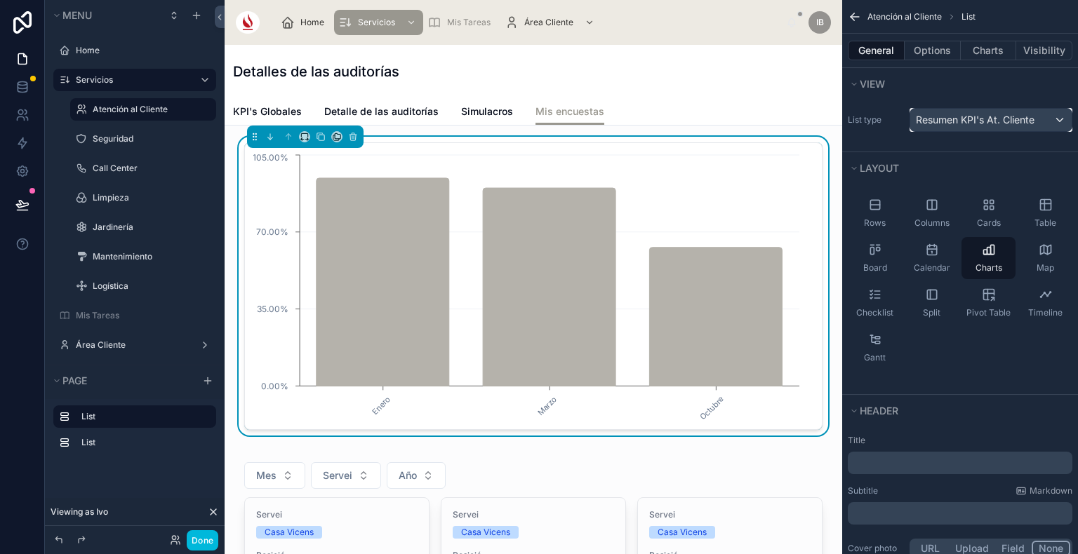
click at [1002, 122] on span "Resumen KPI's At. Cliente" at bounding box center [975, 120] width 119 height 14
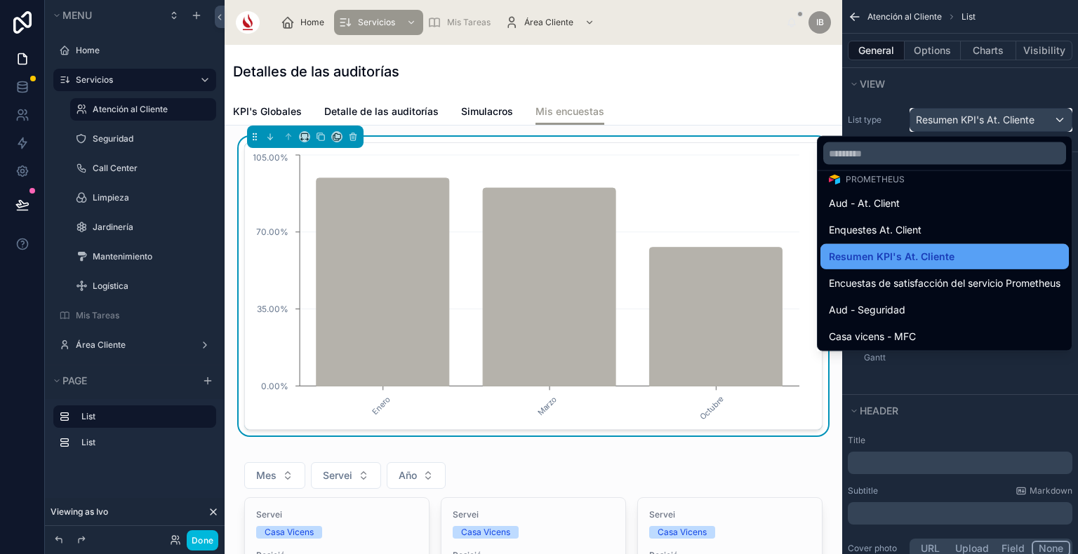
scroll to position [347, 0]
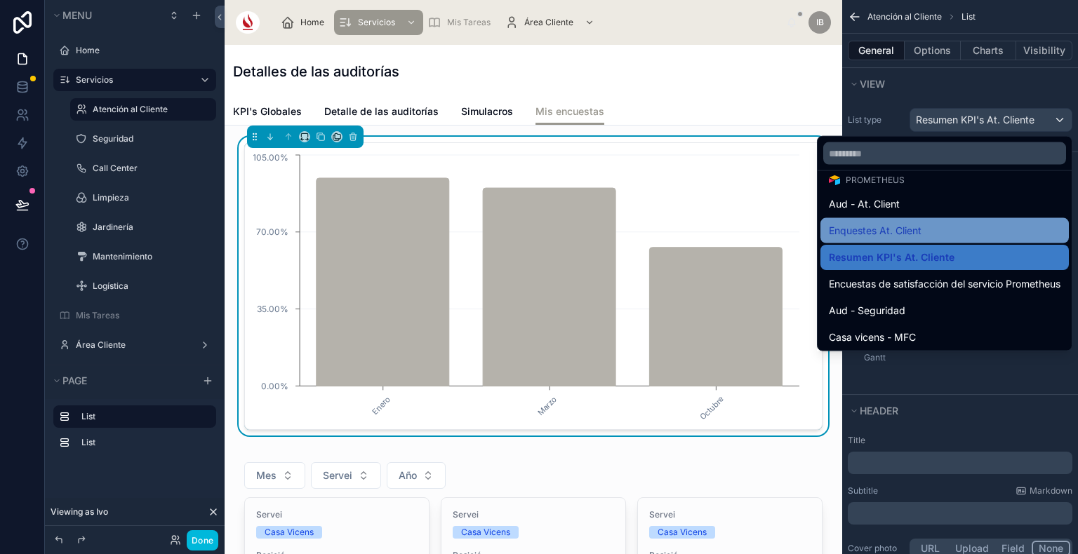
click at [926, 225] on div "Enquestes At. Client" at bounding box center [945, 230] width 232 height 17
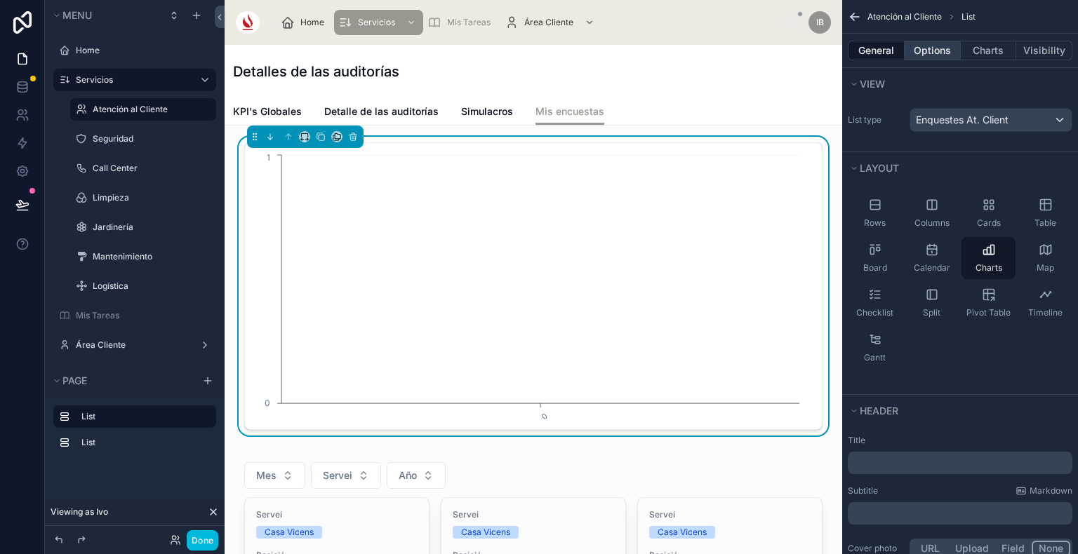
click at [944, 52] on button "Options" at bounding box center [932, 51] width 56 height 20
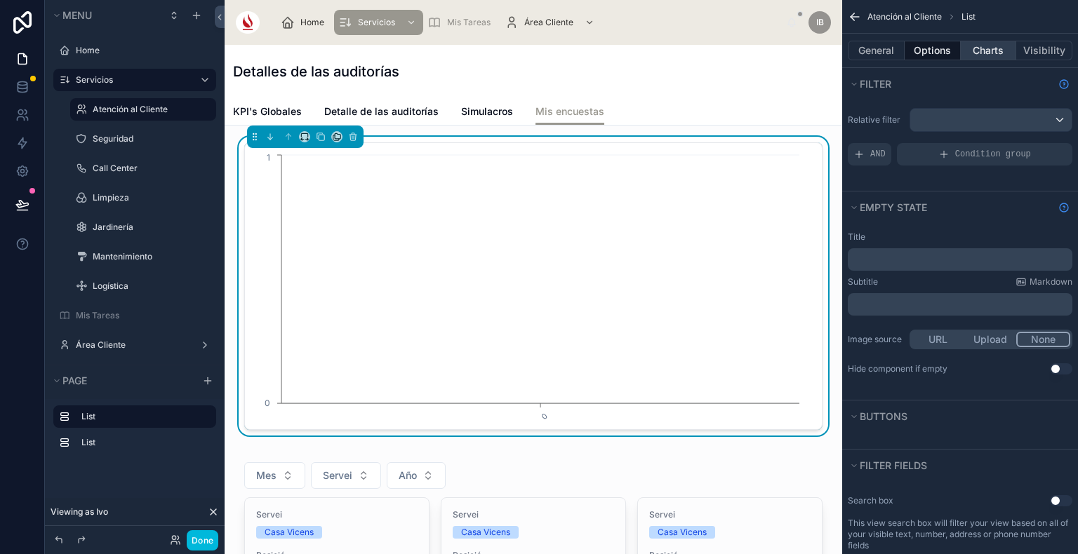
click at [993, 52] on button "Charts" at bounding box center [988, 51] width 56 height 20
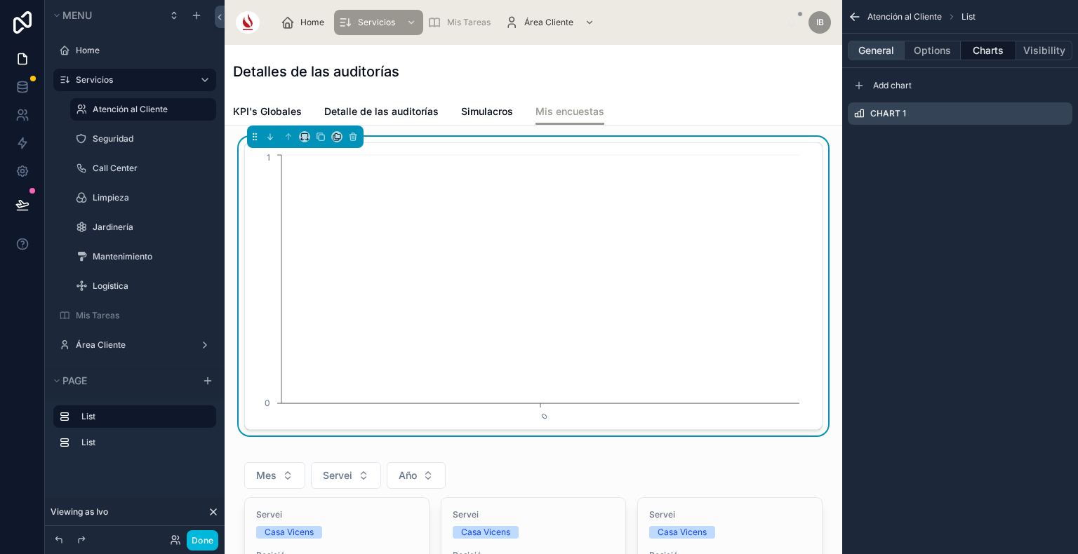
click at [883, 48] on button "General" at bounding box center [876, 51] width 57 height 20
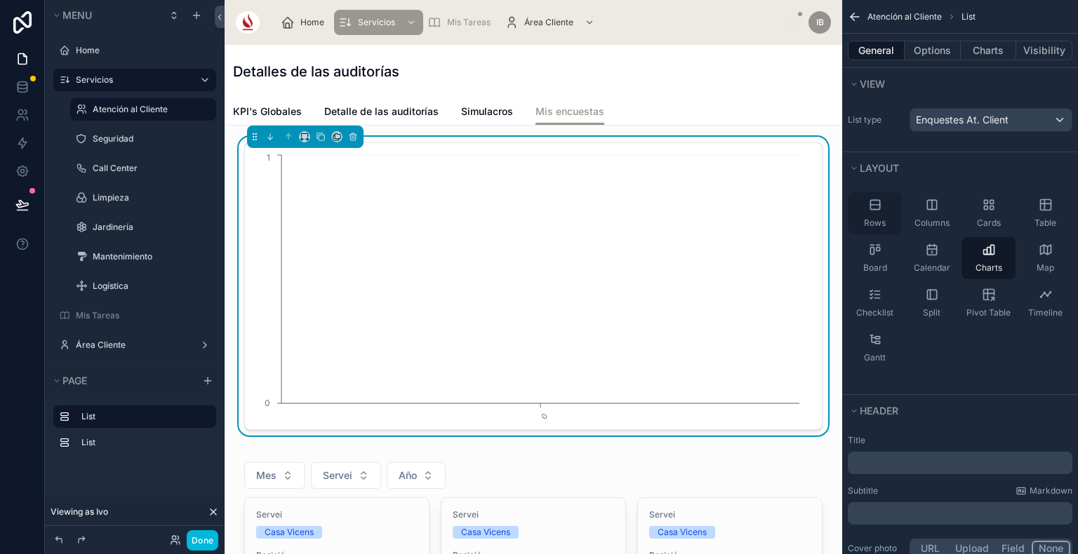
click at [882, 203] on div "Rows" at bounding box center [875, 213] width 54 height 42
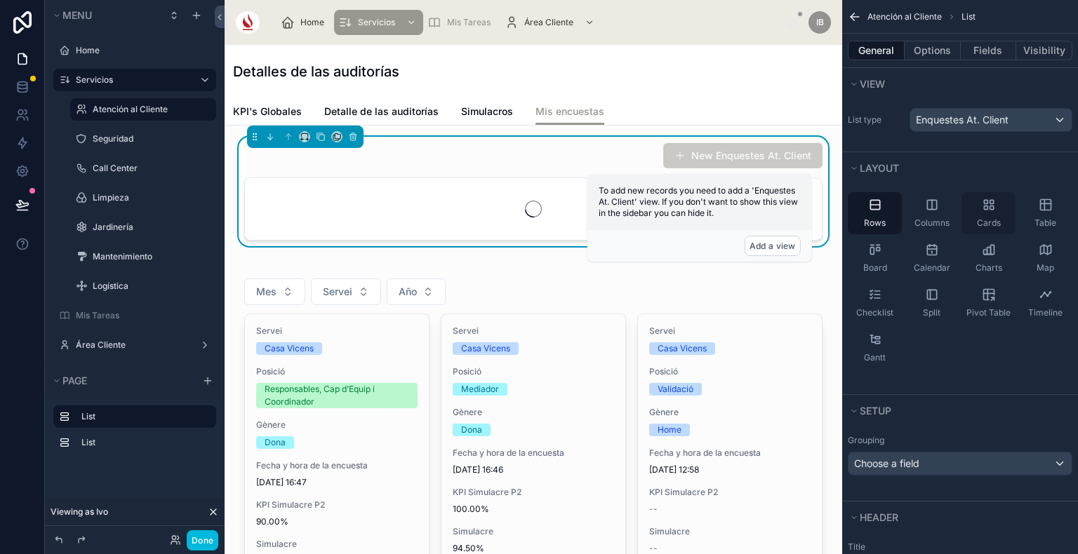
click at [987, 207] on icon "scrollable content" at bounding box center [986, 208] width 4 height 4
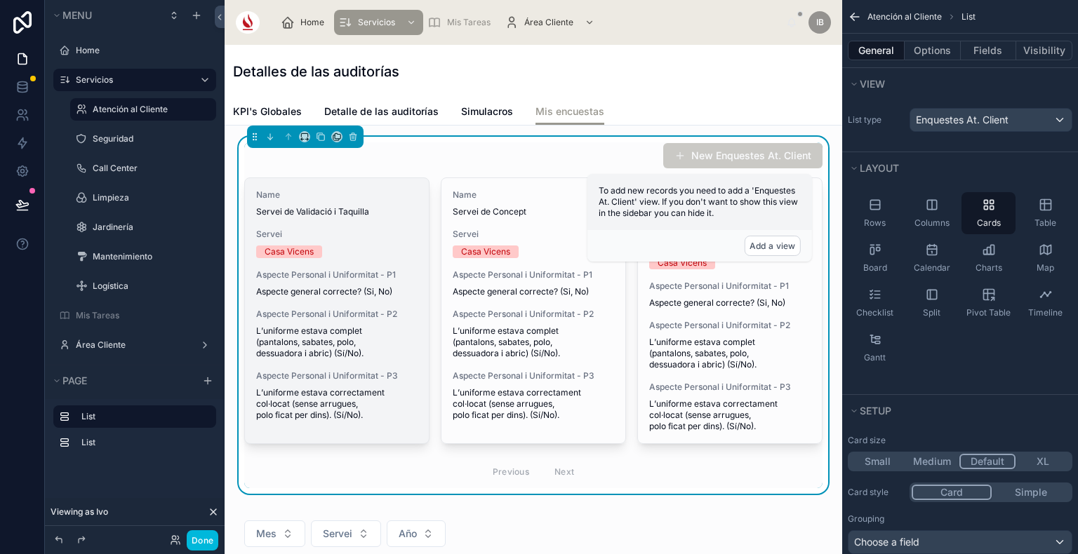
click at [412, 312] on span "Aspecte Personal i Uniformitat - P2" at bounding box center [336, 314] width 161 height 11
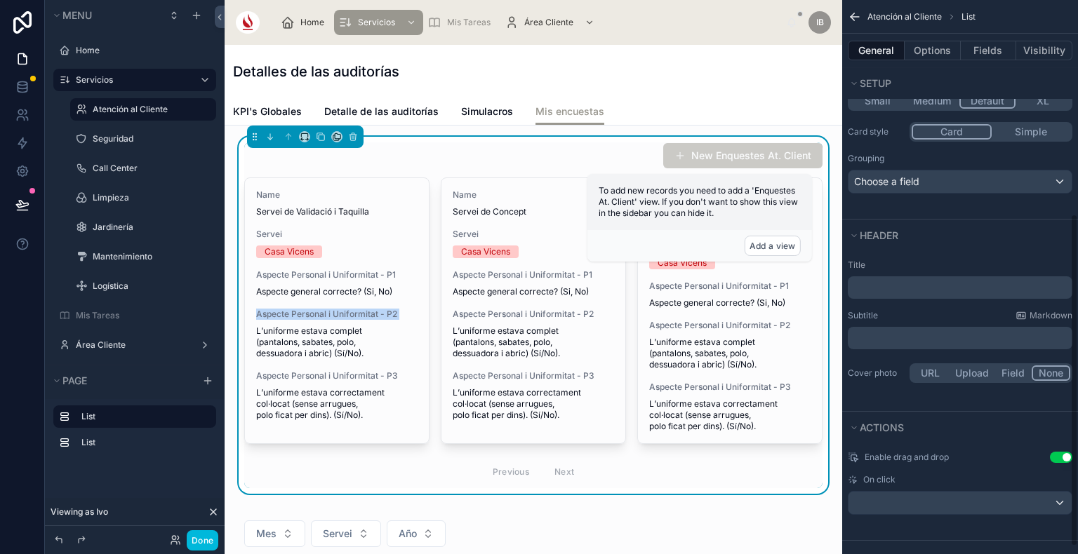
scroll to position [367, 0]
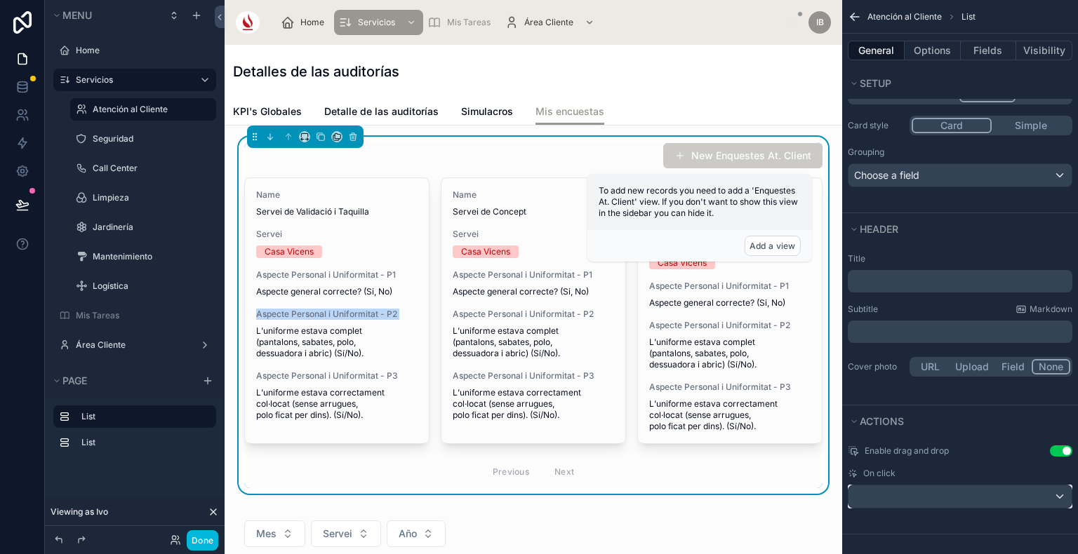
click at [929, 486] on div "scrollable content" at bounding box center [959, 497] width 223 height 22
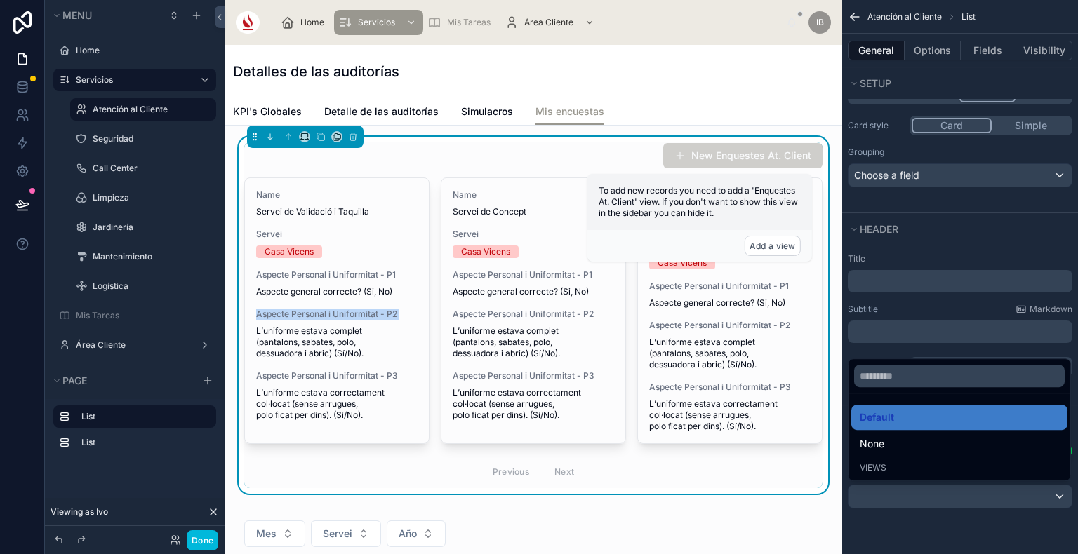
click at [754, 154] on button "New Enquestes At. Client" at bounding box center [742, 155] width 159 height 25
click at [779, 239] on button "Add a view" at bounding box center [772, 246] width 56 height 20
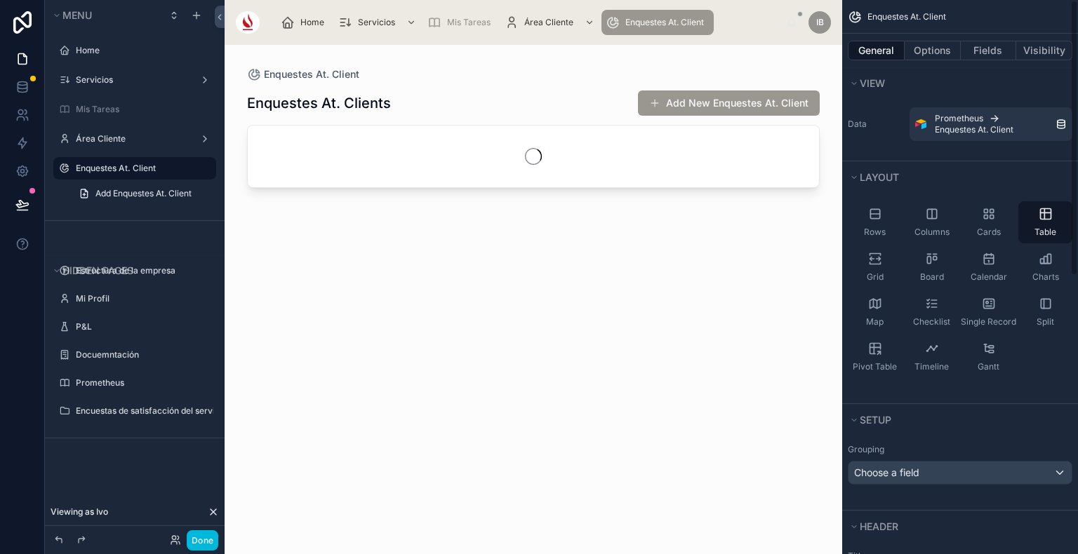
click at [838, 232] on div at bounding box center [533, 291] width 617 height 493
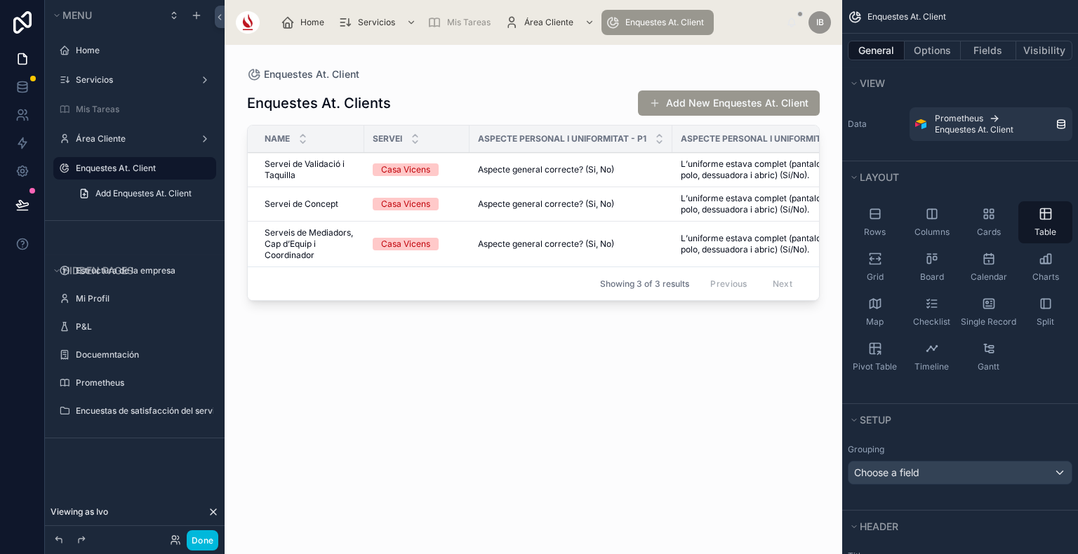
click at [150, 170] on label "Enquestes At. Client" at bounding box center [142, 168] width 132 height 11
click at [934, 55] on button "Options" at bounding box center [932, 51] width 56 height 20
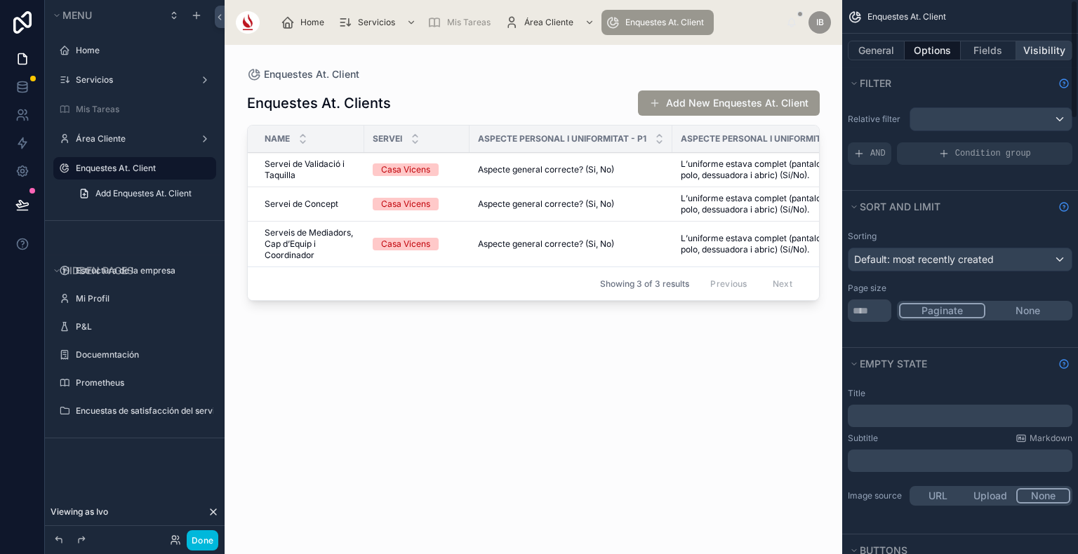
click at [1054, 47] on button "Visibility" at bounding box center [1044, 51] width 56 height 20
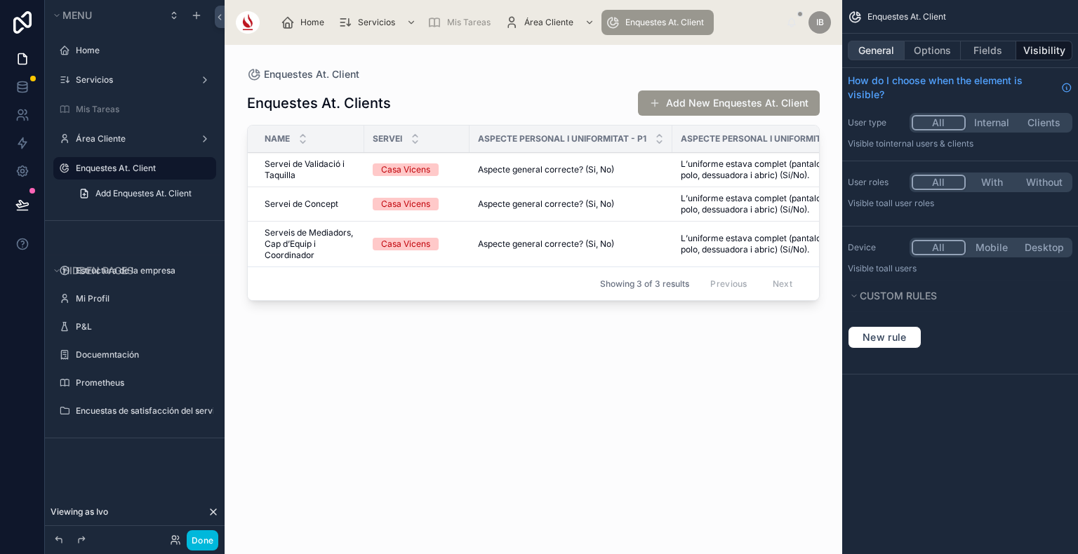
click at [886, 46] on button "General" at bounding box center [876, 51] width 57 height 20
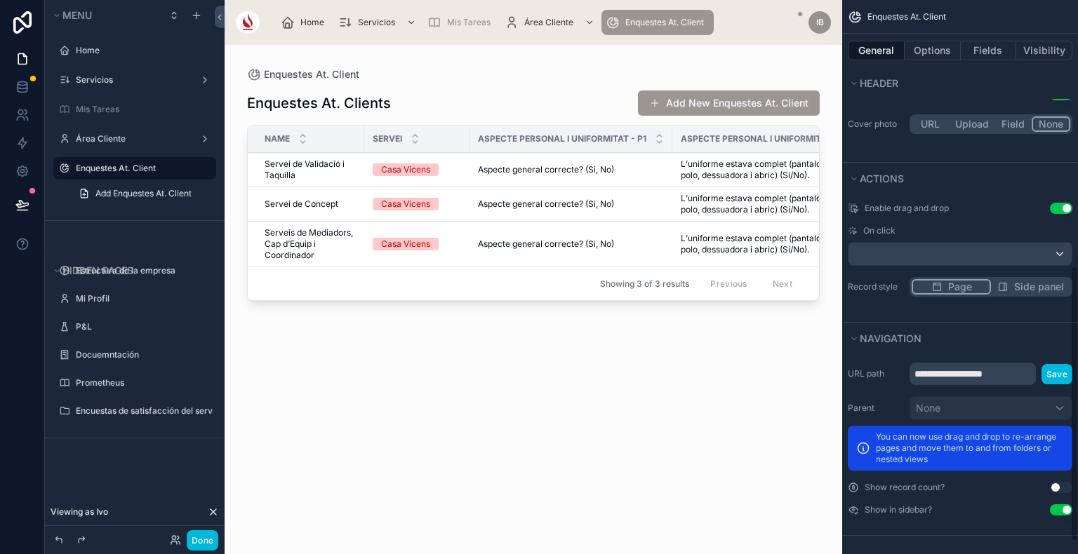
scroll to position [558, 0]
click at [1060, 504] on button "Use setting" at bounding box center [1061, 508] width 22 height 11
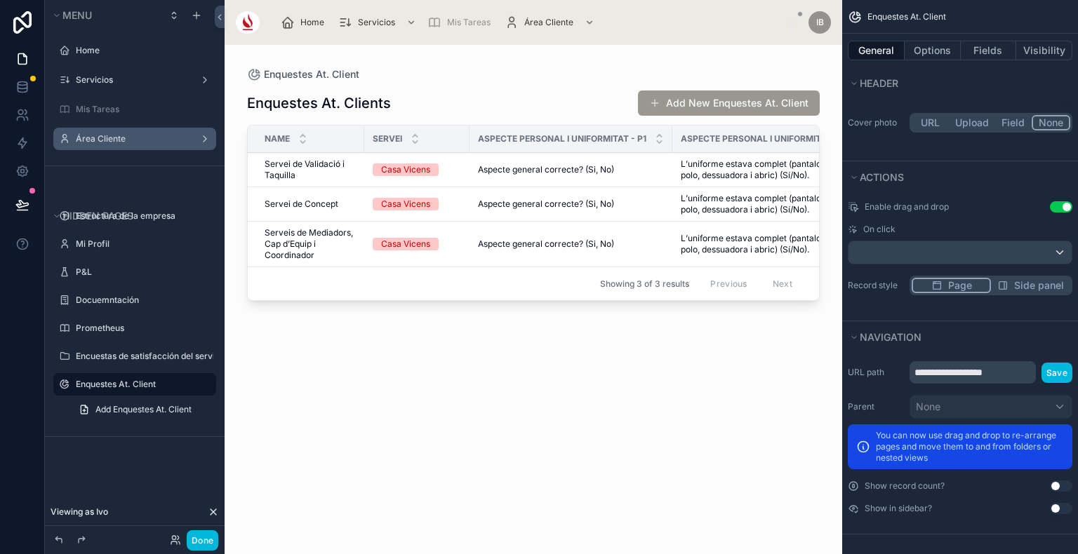
click at [122, 140] on label "Área Cliente" at bounding box center [132, 138] width 112 height 11
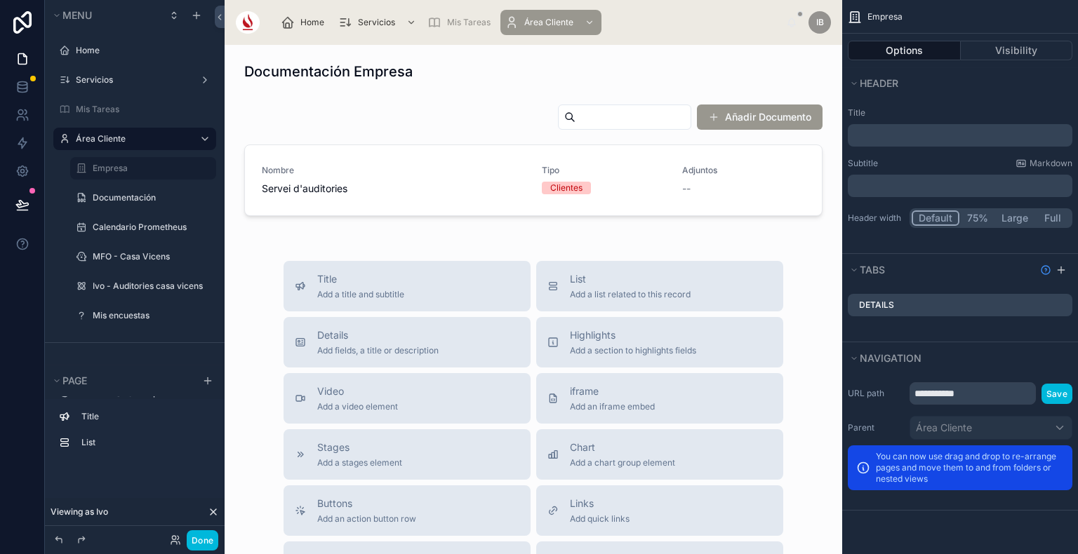
click at [309, 27] on span "Home" at bounding box center [312, 22] width 24 height 11
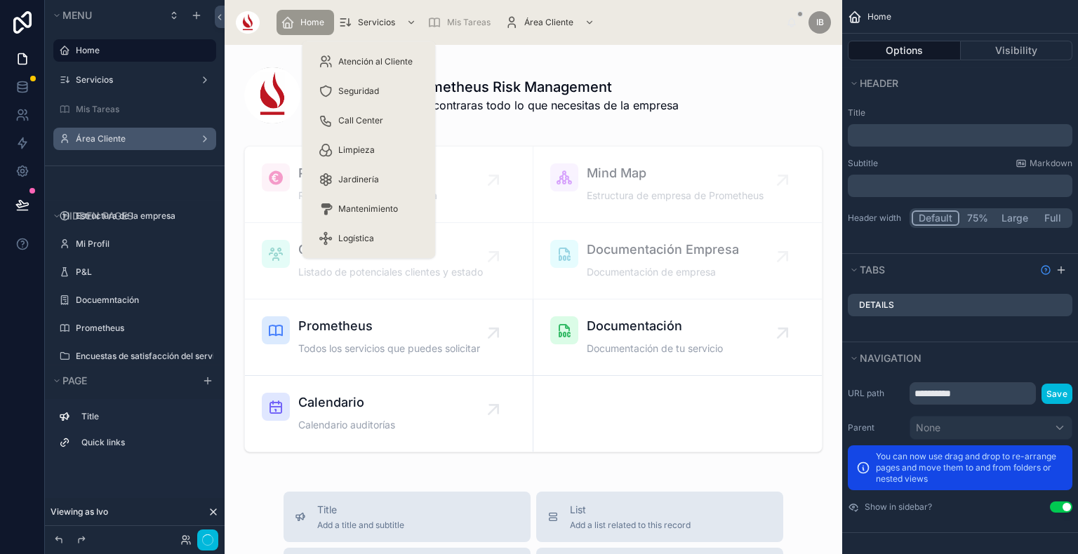
click at [349, 22] on icon "scrollable content" at bounding box center [345, 22] width 14 height 14
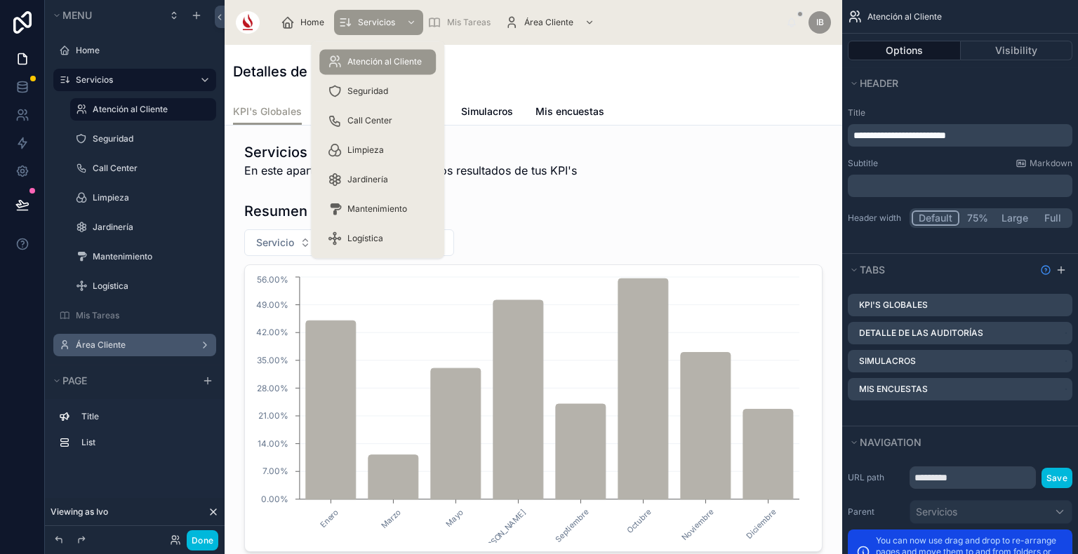
click at [353, 61] on span "Atención al Cliente" at bounding box center [384, 61] width 74 height 11
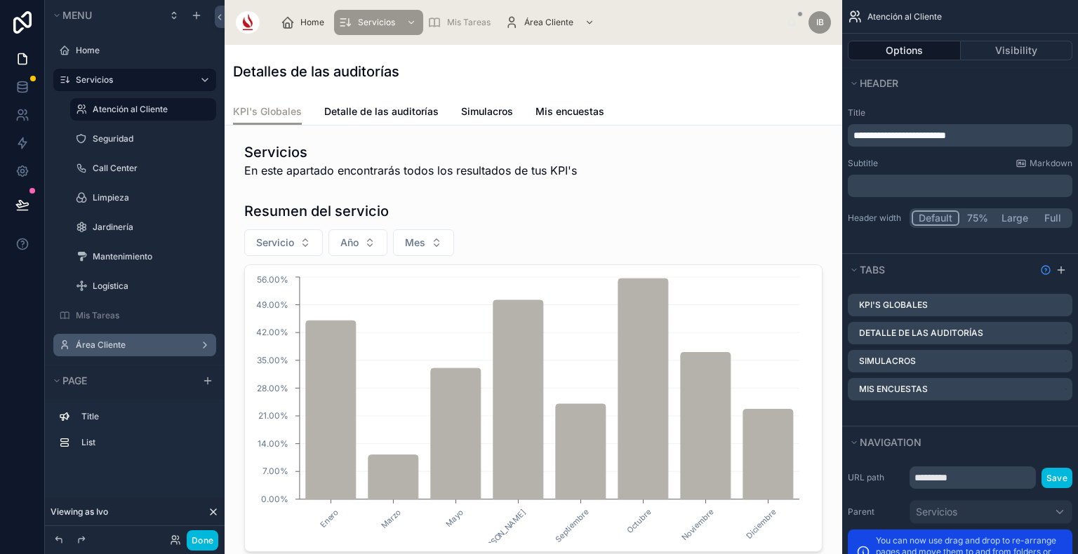
click at [561, 117] on span "Mis encuestas" at bounding box center [569, 112] width 69 height 14
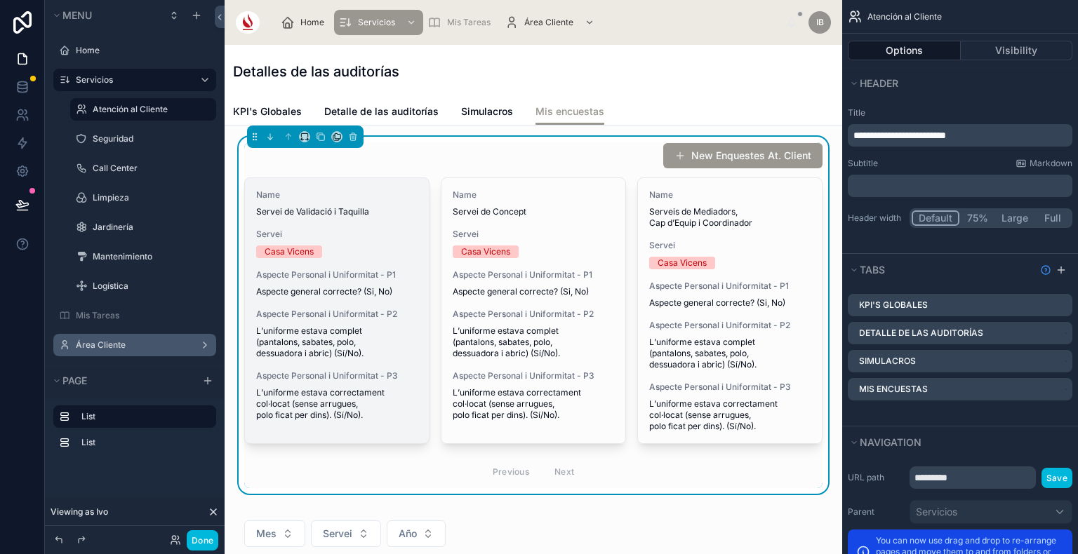
click at [405, 247] on div "Casa Vicens" at bounding box center [336, 252] width 161 height 13
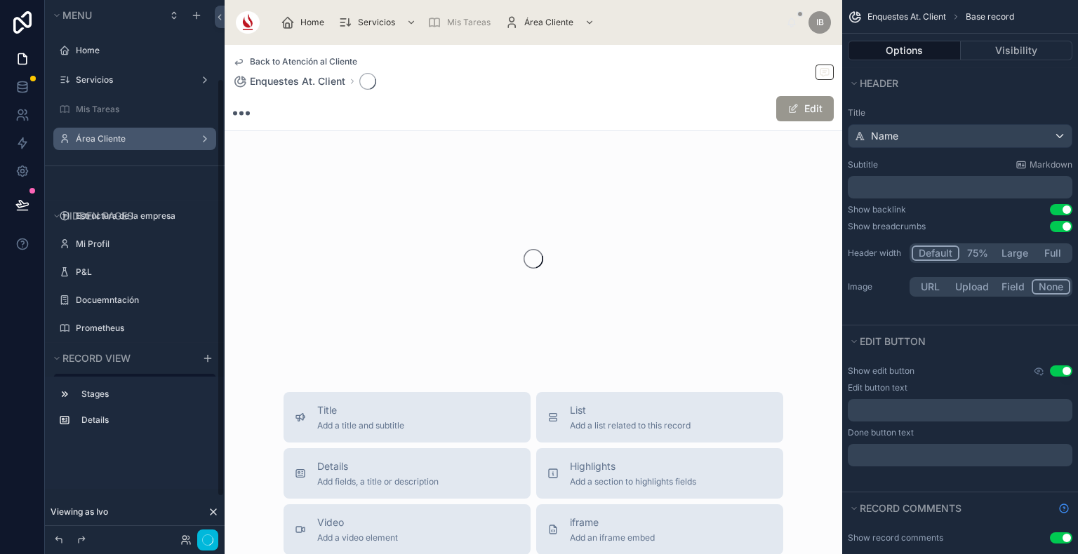
scroll to position [101, 0]
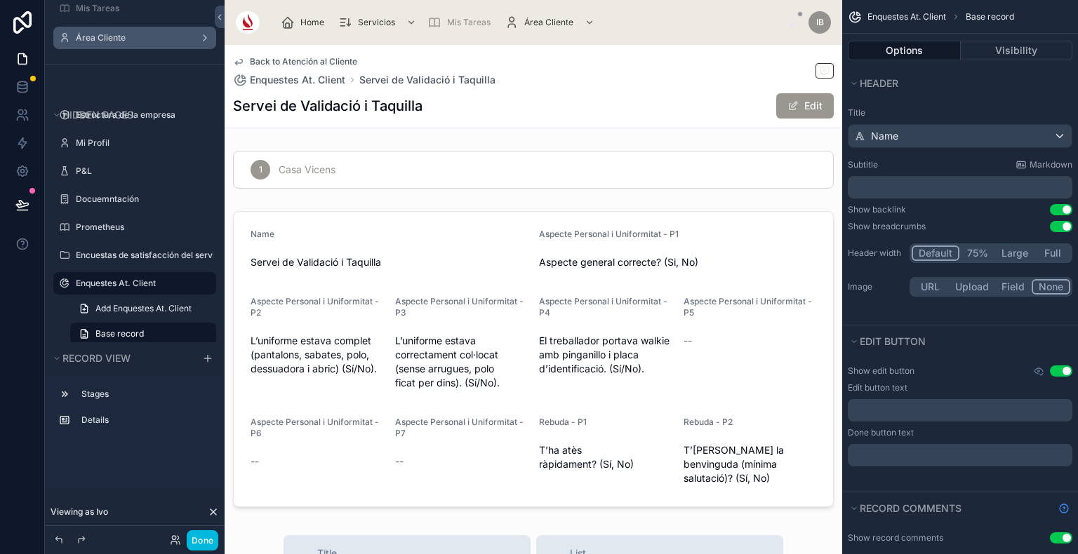
click at [1055, 225] on button "Use setting" at bounding box center [1061, 226] width 22 height 11
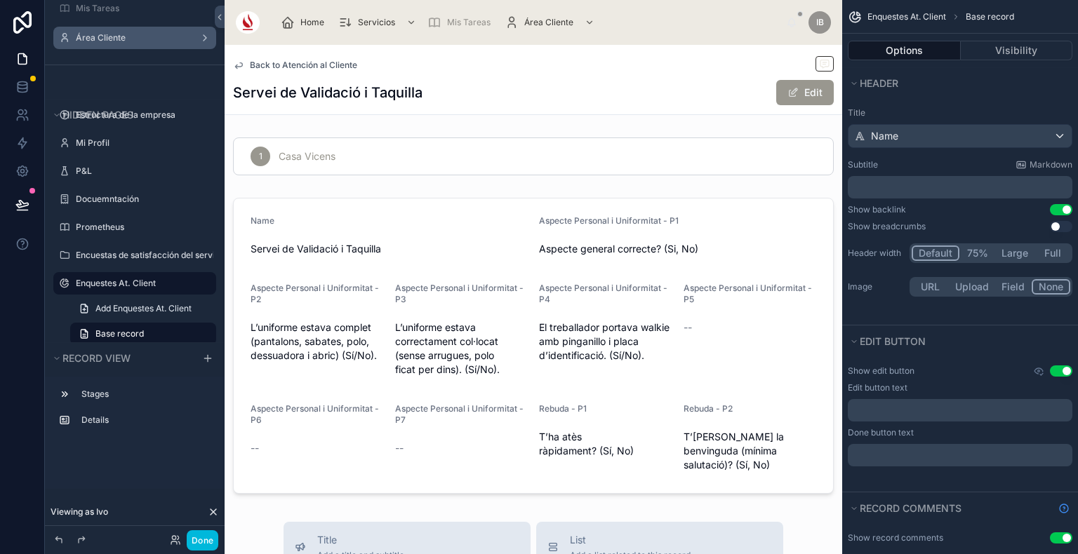
click at [286, 62] on span "Back to Atención al Cliente" at bounding box center [303, 65] width 107 height 11
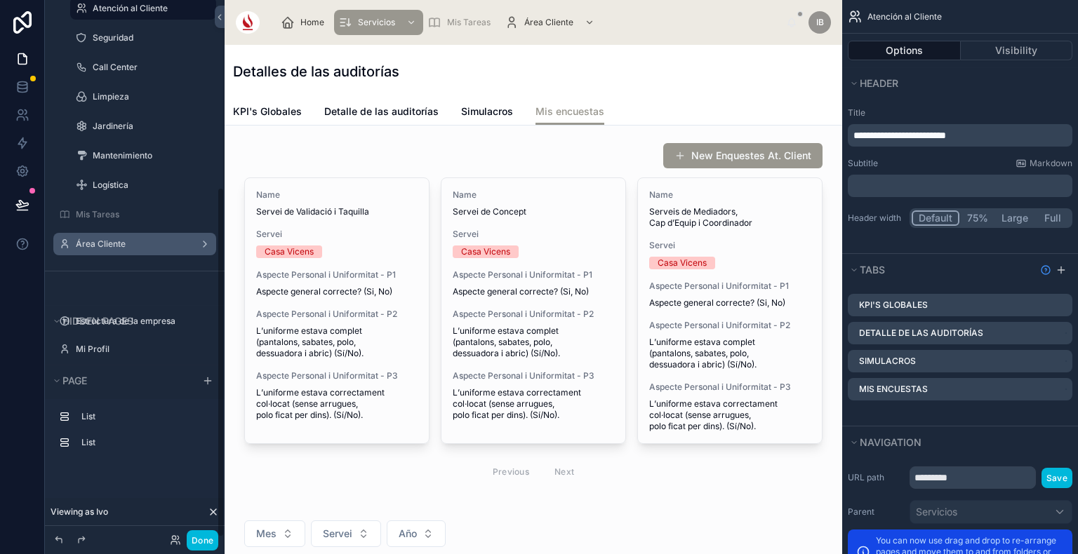
scroll to position [286, 0]
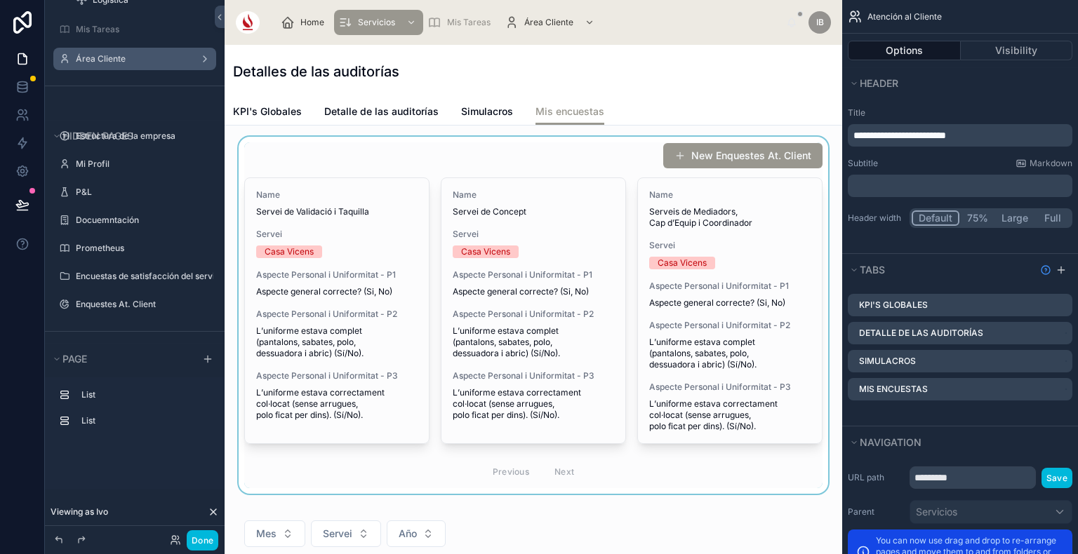
click at [483, 229] on div at bounding box center [533, 315] width 595 height 357
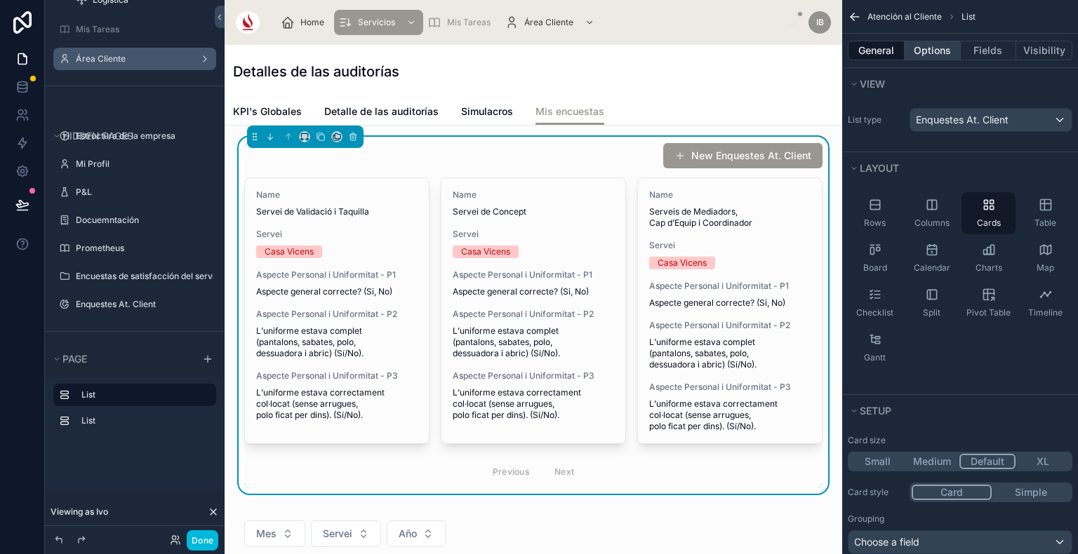
click at [942, 47] on button "Options" at bounding box center [932, 51] width 56 height 20
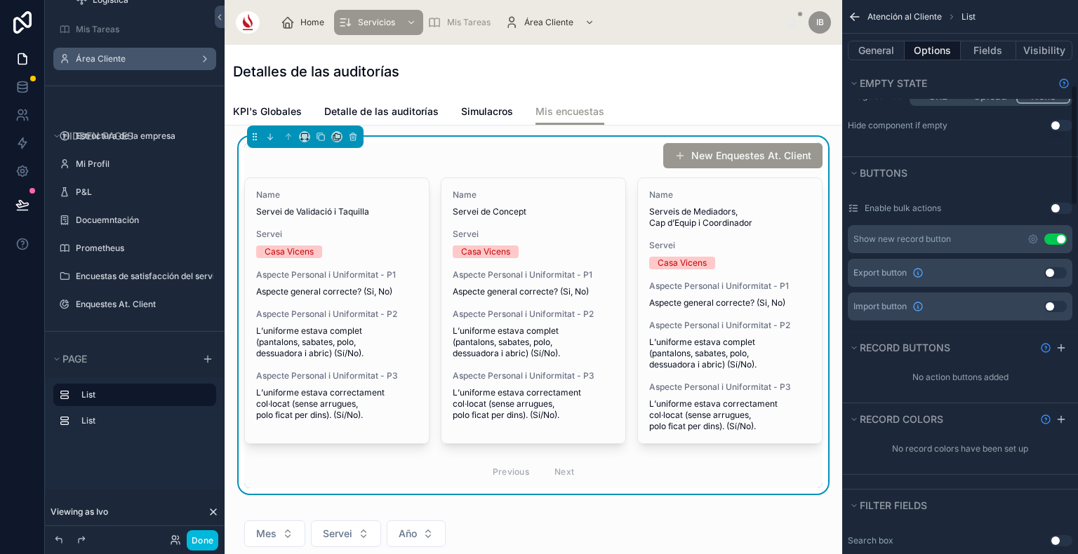
scroll to position [406, 0]
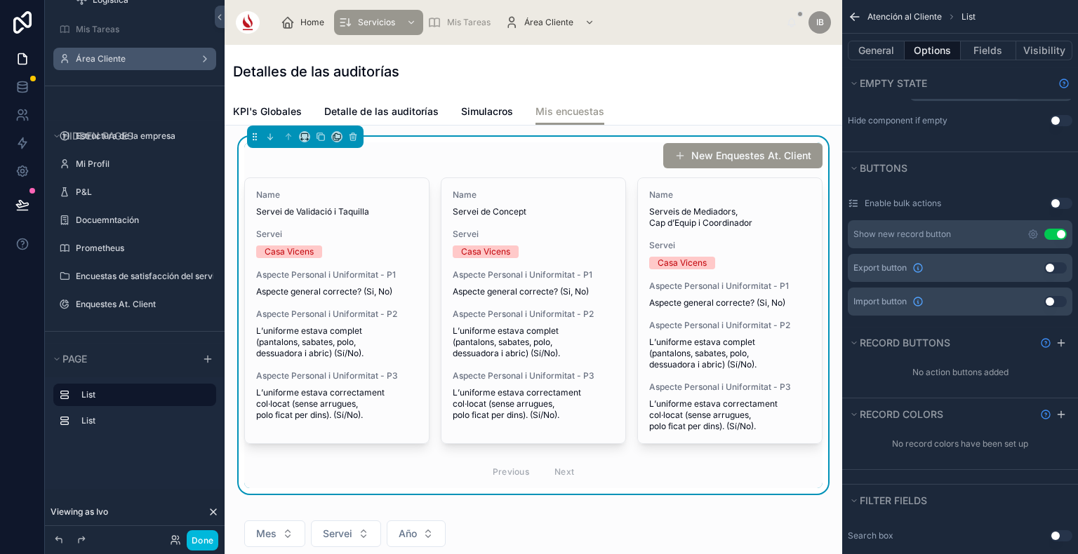
click at [1052, 234] on button "Use setting" at bounding box center [1055, 234] width 22 height 11
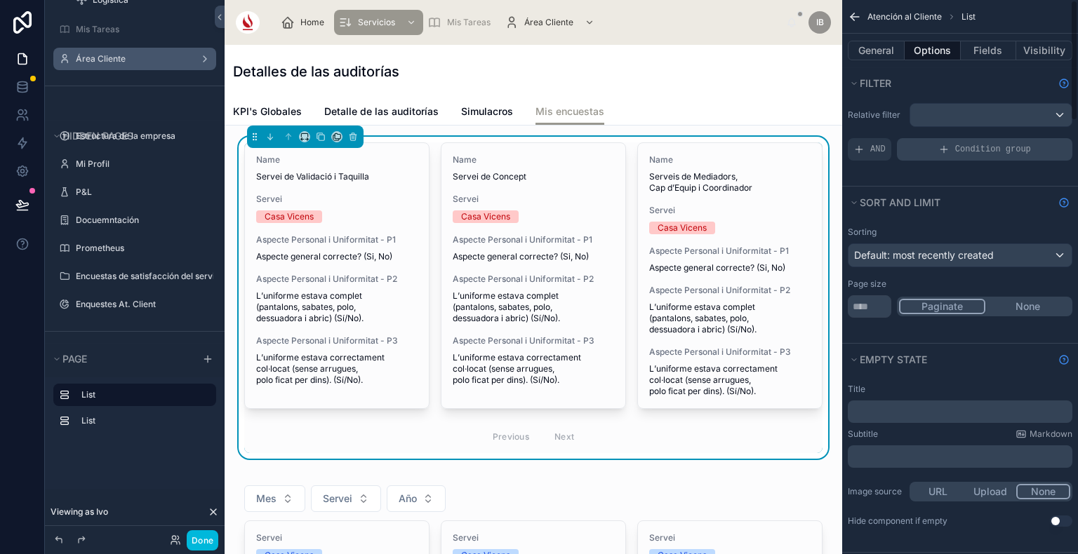
scroll to position [0, 0]
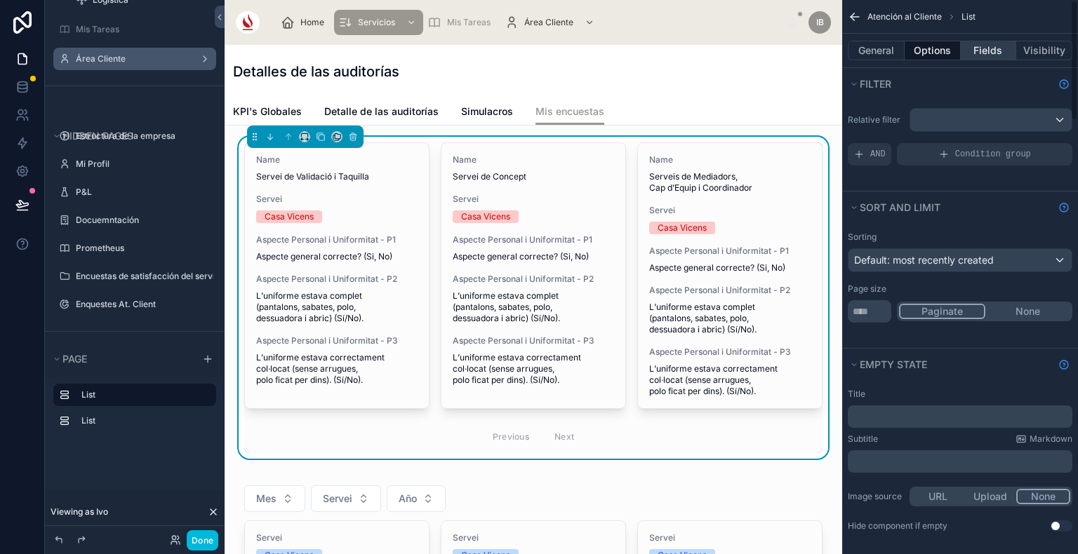
click at [1001, 53] on button "Fields" at bounding box center [988, 51] width 56 height 20
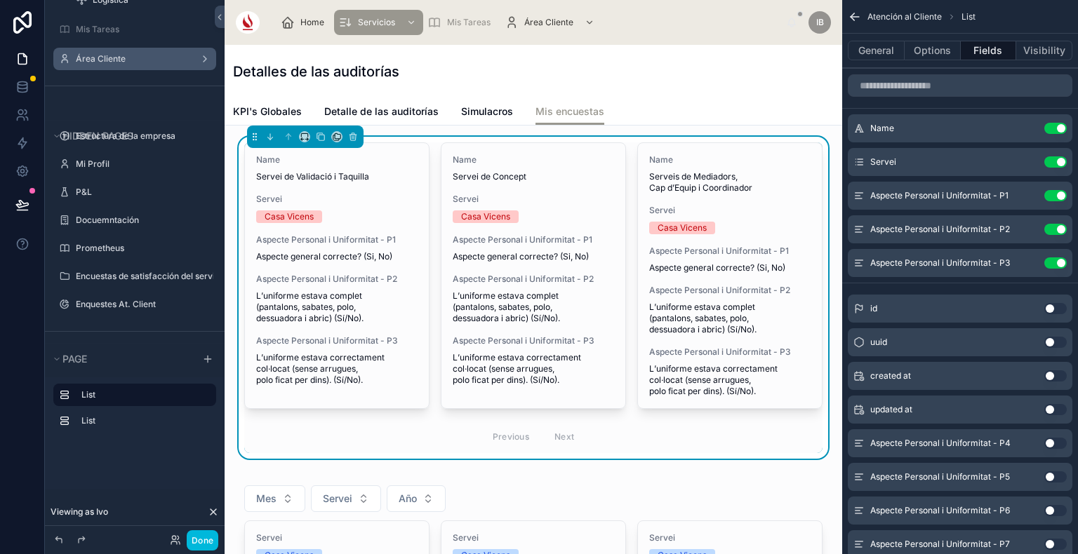
click at [1057, 164] on button "Use setting" at bounding box center [1055, 161] width 22 height 11
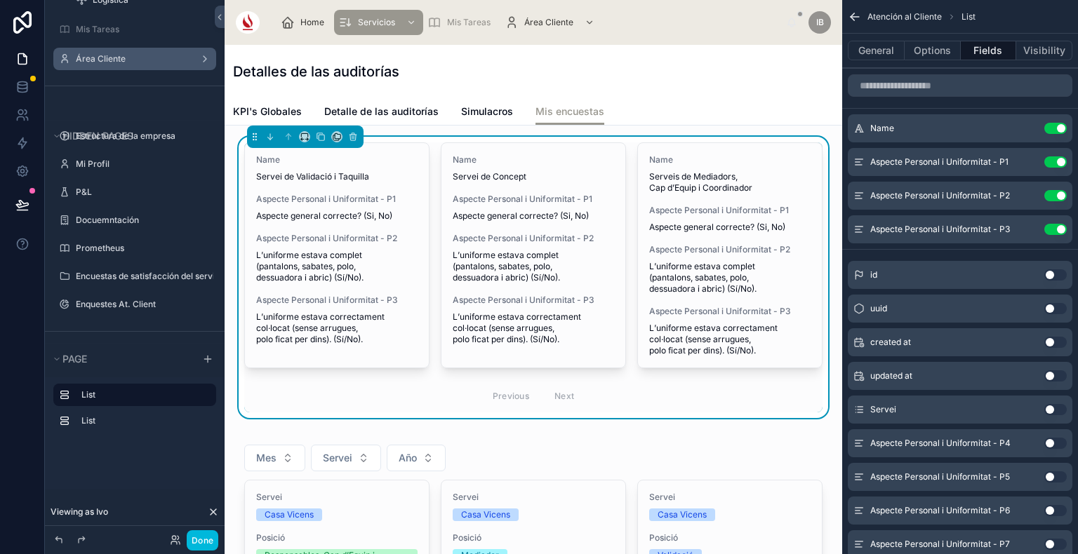
click at [1050, 164] on button "Use setting" at bounding box center [1055, 161] width 22 height 11
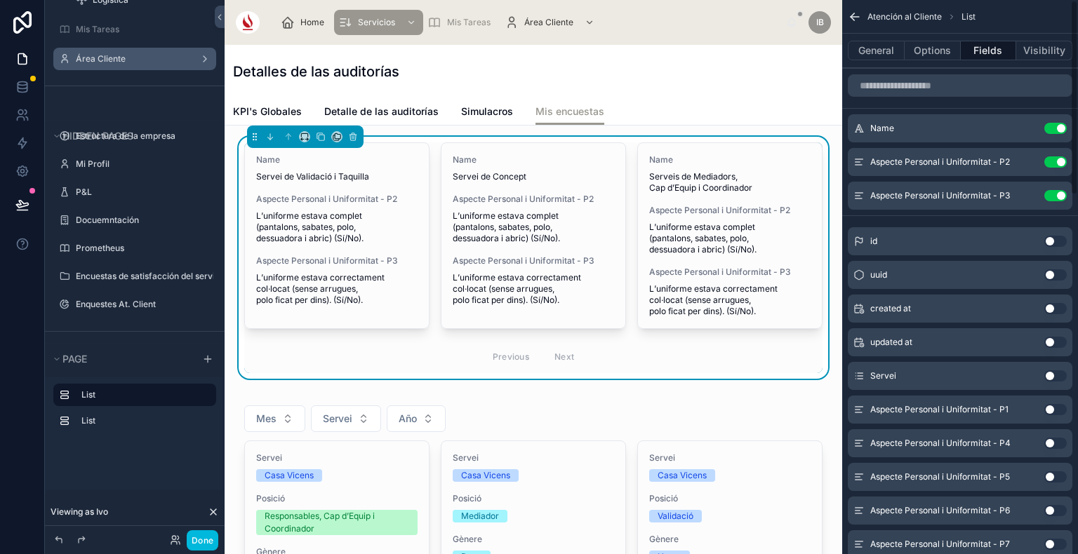
click at [1050, 164] on button "Use setting" at bounding box center [1055, 161] width 22 height 11
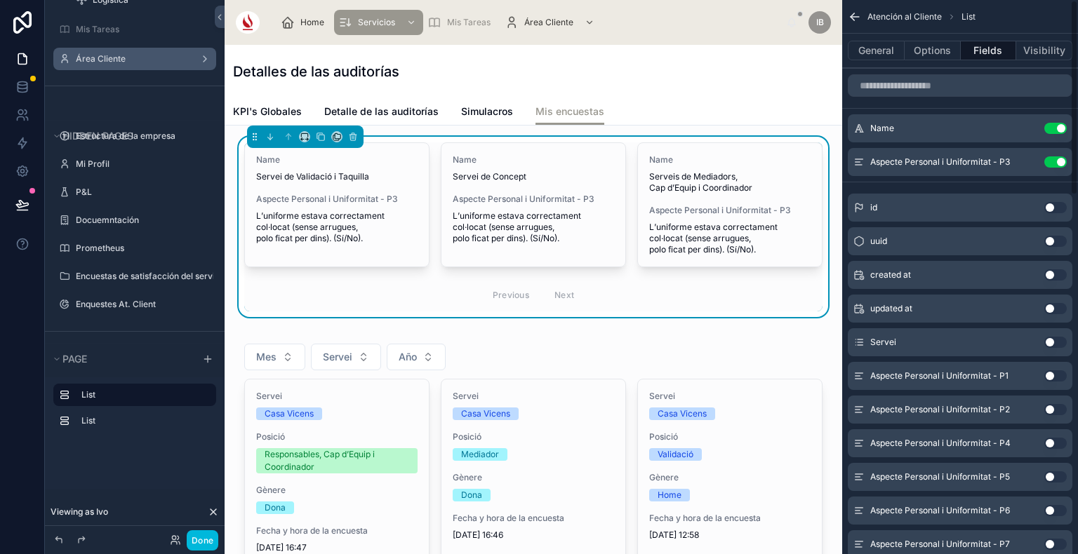
click at [1050, 164] on button "Use setting" at bounding box center [1055, 161] width 22 height 11
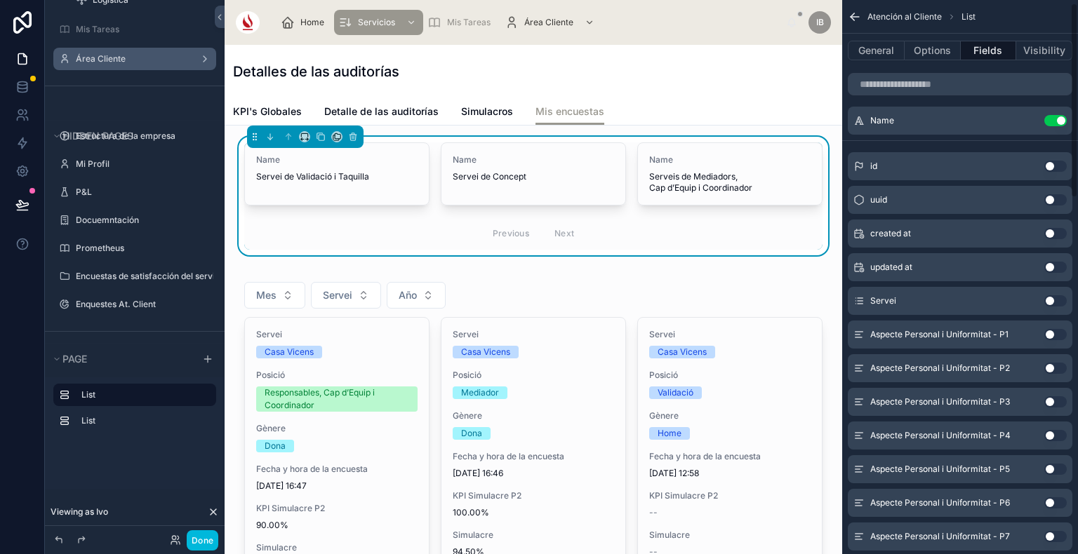
scroll to position [8, 0]
click at [0, 0] on icon "scrollable content" at bounding box center [0, 0] width 0 height 0
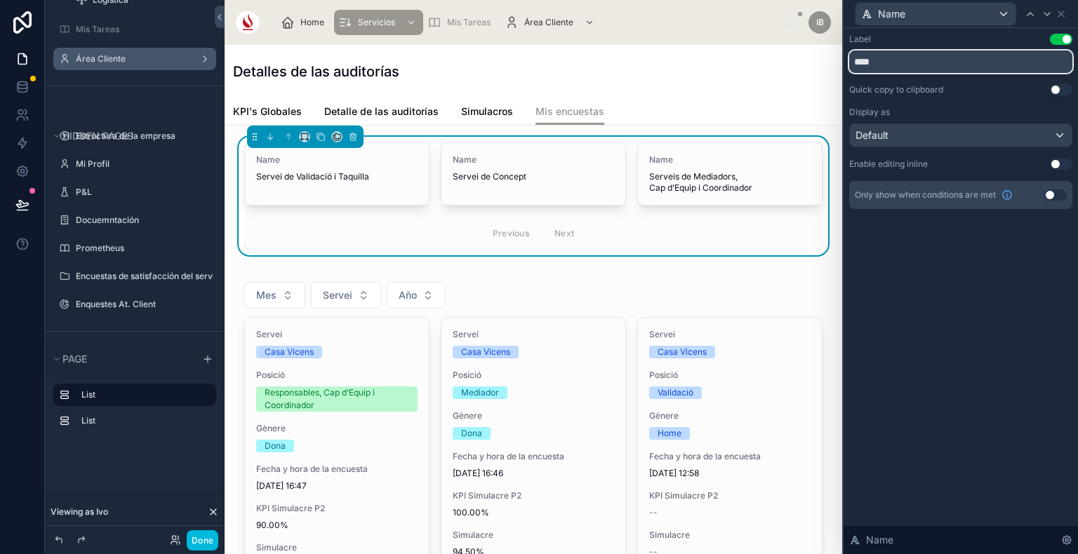
click at [909, 59] on input "****" at bounding box center [960, 62] width 223 height 22
type input "*"
type input "********"
click at [1058, 15] on icon at bounding box center [1060, 13] width 11 height 11
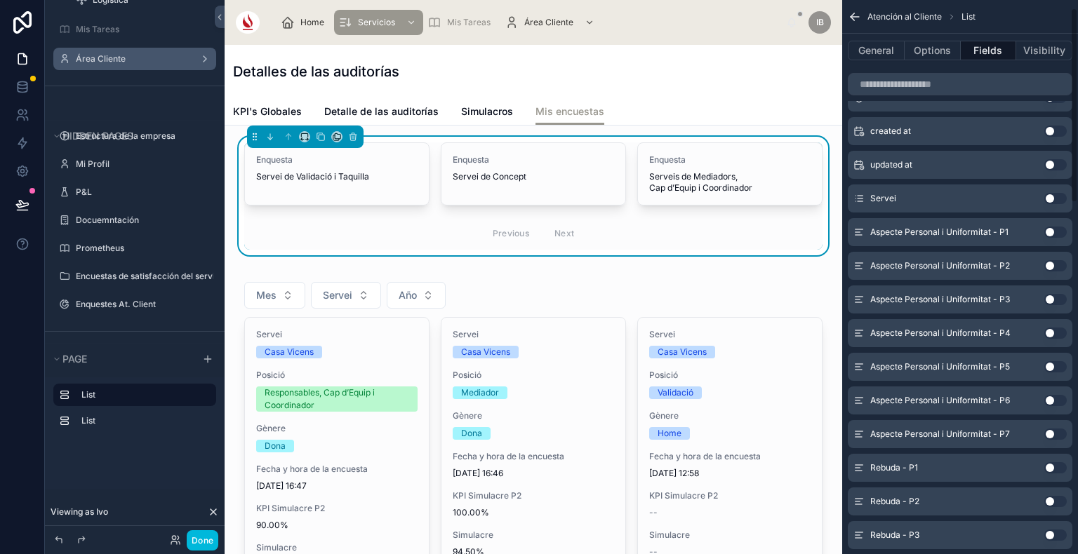
scroll to position [0, 0]
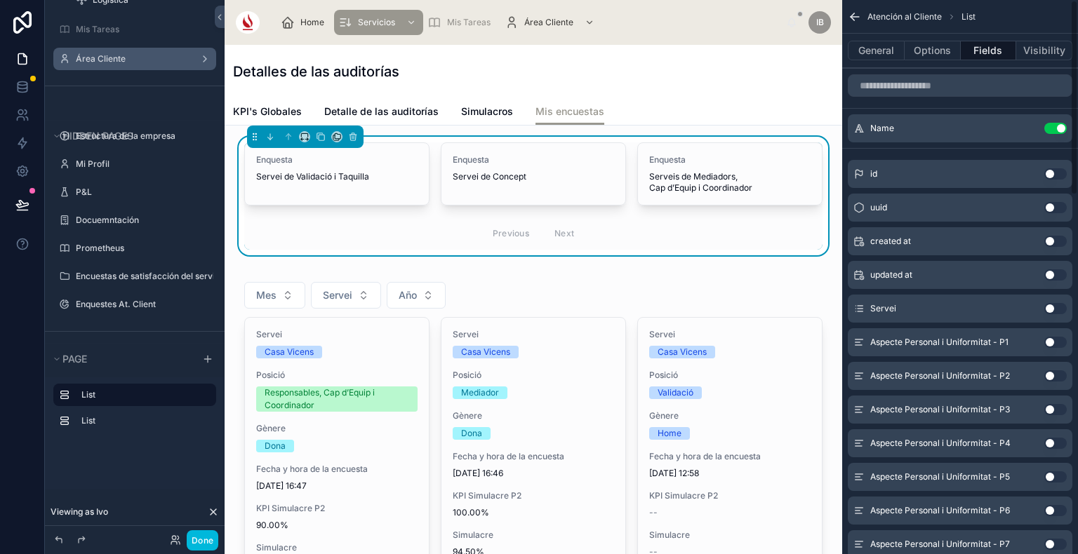
click at [0, 0] on icon "scrollable content" at bounding box center [0, 0] width 0 height 0
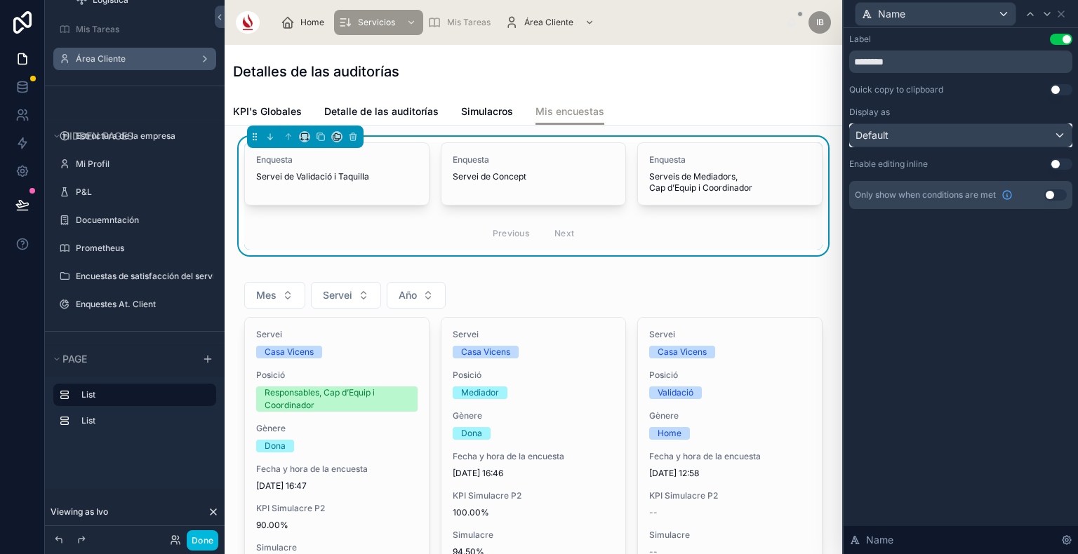
click at [999, 134] on div "Default" at bounding box center [961, 135] width 222 height 22
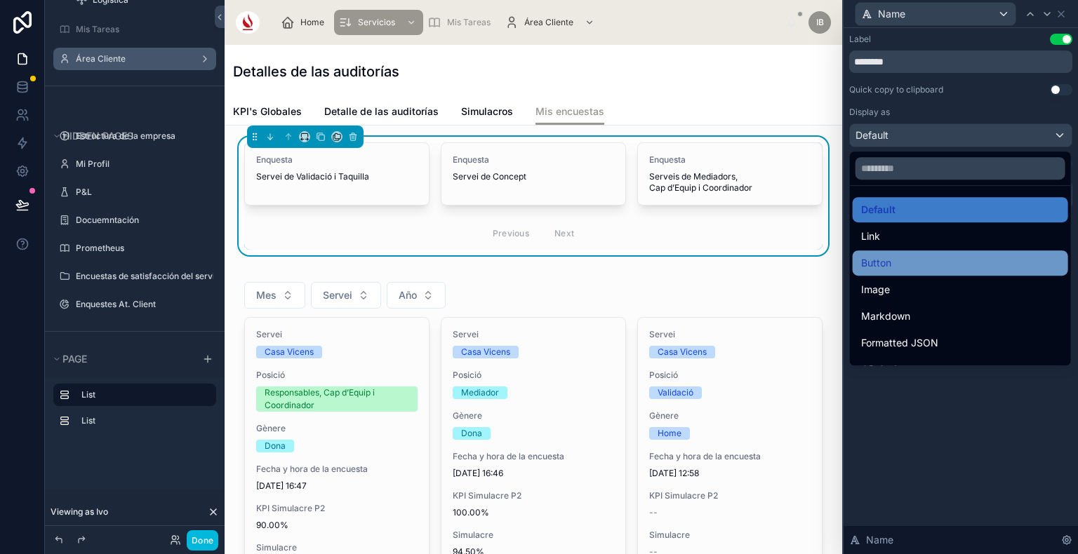
click at [980, 268] on div "Button" at bounding box center [960, 263] width 199 height 17
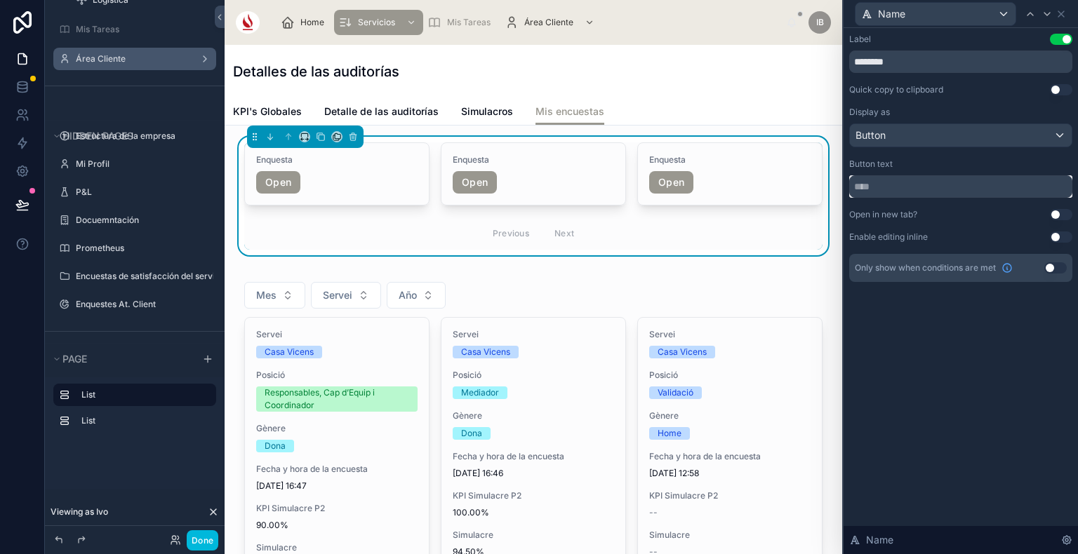
click at [926, 187] on input "text" at bounding box center [960, 186] width 223 height 22
click at [915, 146] on div "Button" at bounding box center [961, 135] width 222 height 22
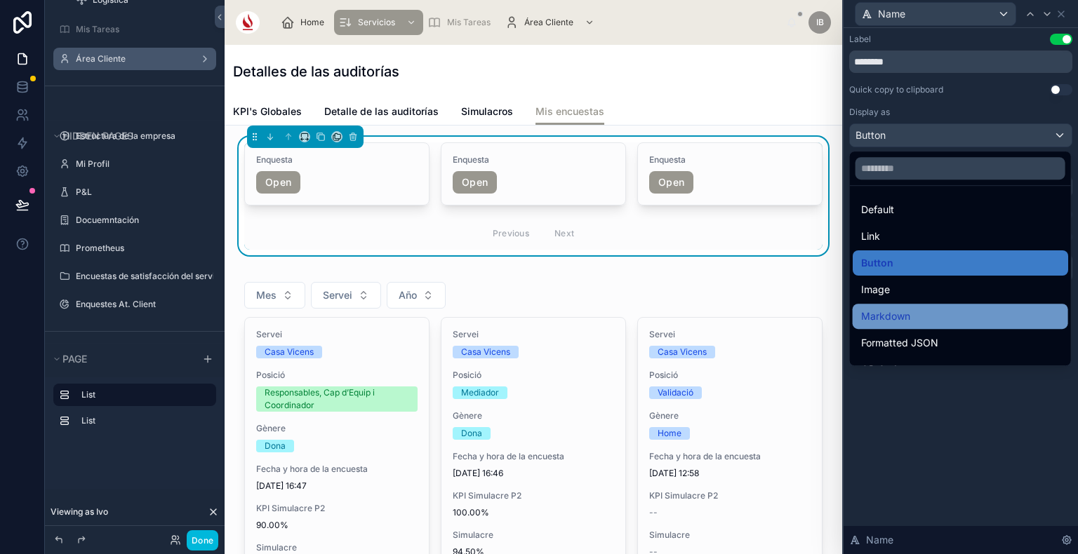
click at [918, 315] on div "Markdown" at bounding box center [960, 316] width 199 height 17
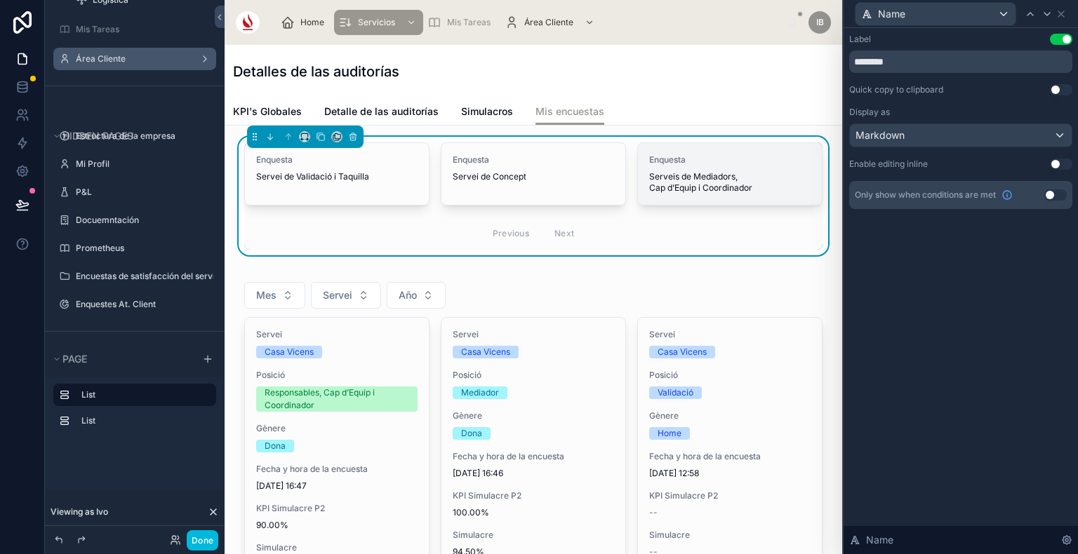
click at [669, 184] on span "Serveis de Mediadors, Cap d’Equip i Coordinador" at bounding box center [700, 182] width 103 height 22
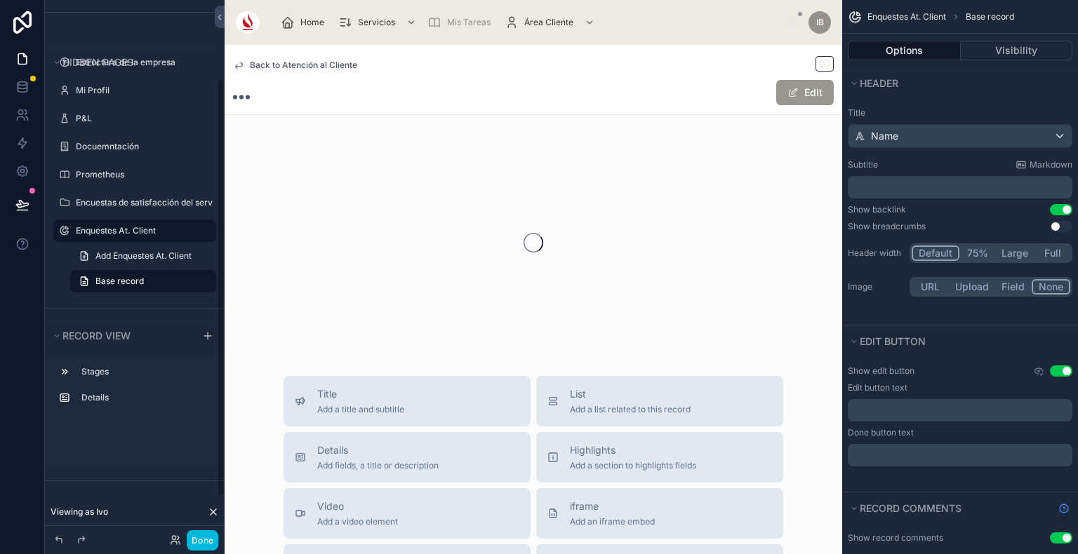
scroll to position [101, 0]
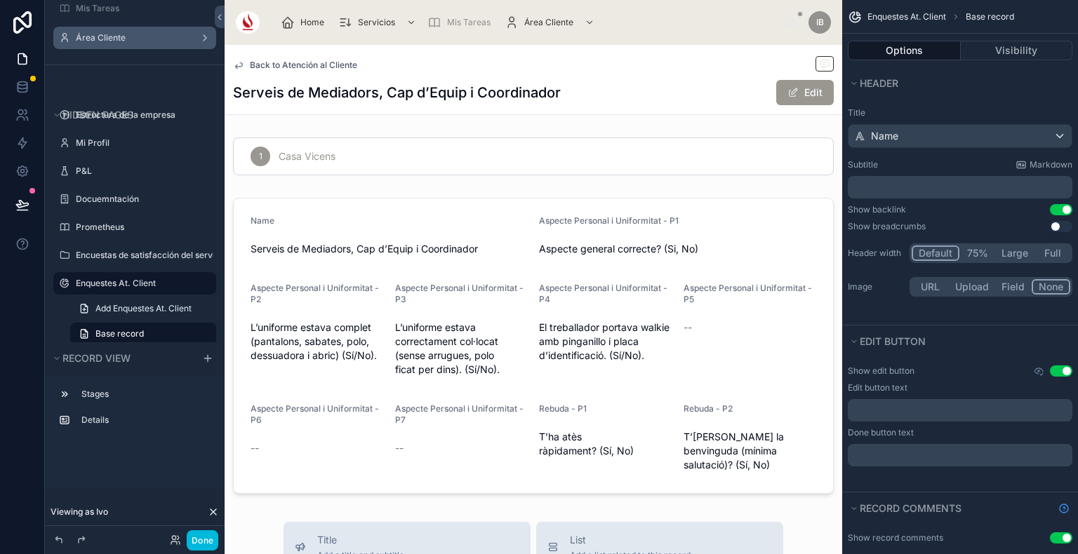
click at [1064, 372] on button "Use setting" at bounding box center [1061, 371] width 22 height 11
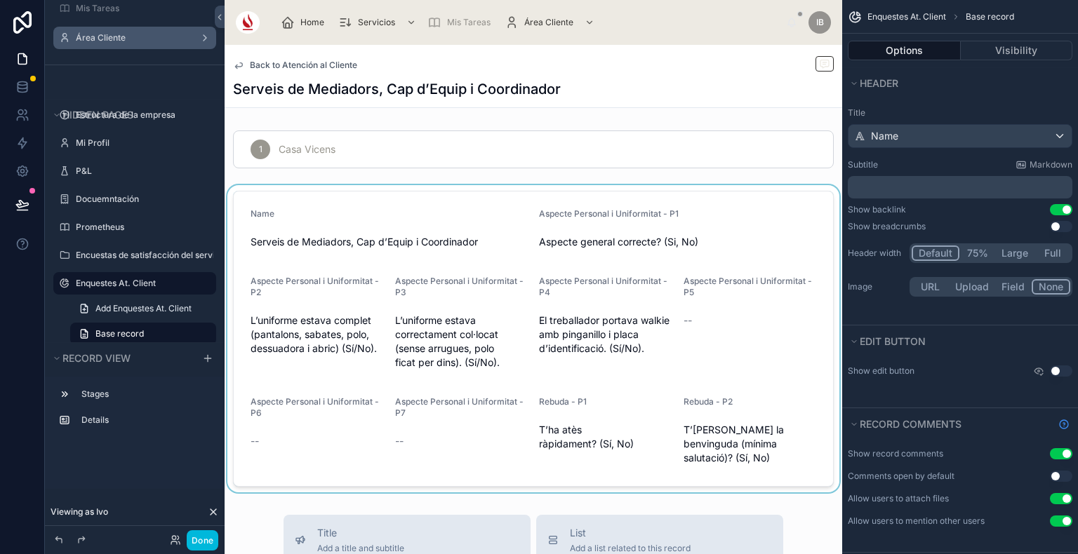
click at [516, 253] on div at bounding box center [533, 338] width 617 height 307
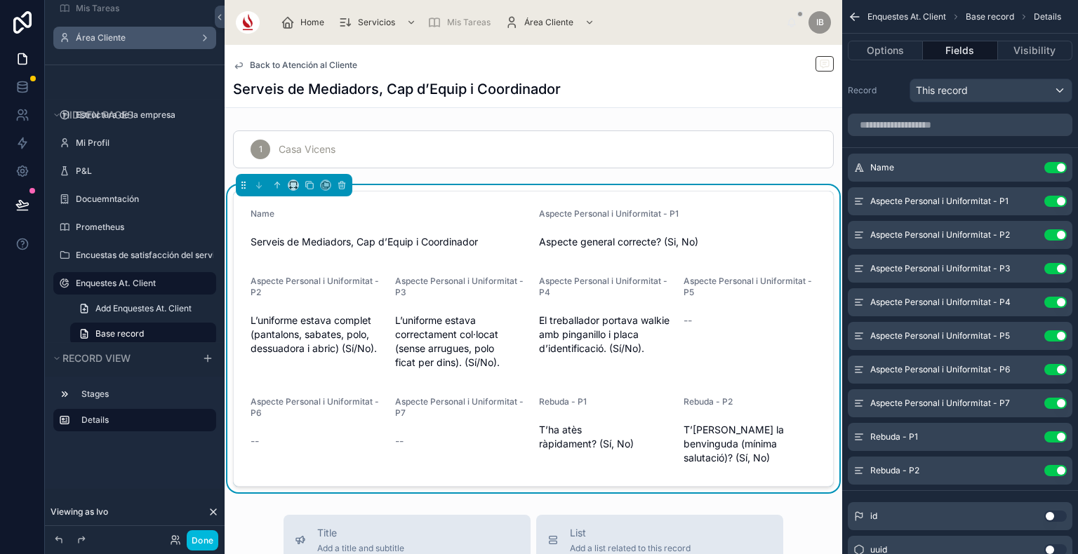
click at [1052, 168] on button "Use setting" at bounding box center [1055, 167] width 22 height 11
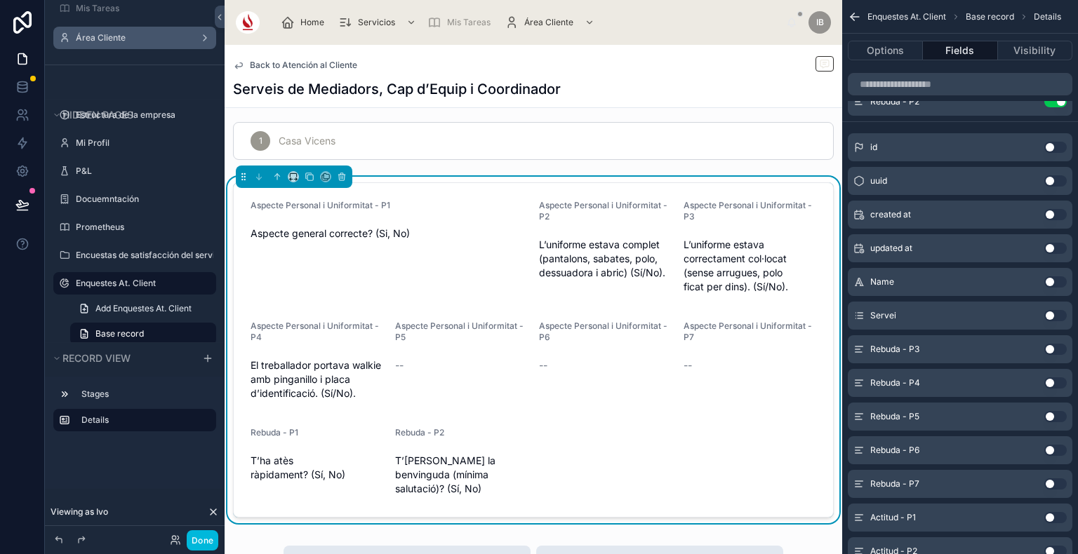
scroll to position [0, 0]
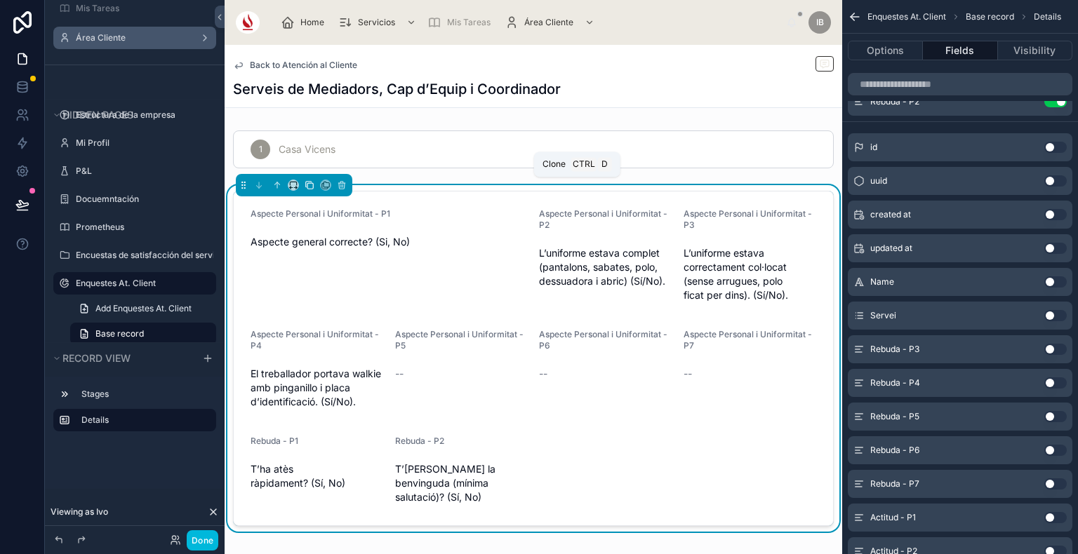
click at [309, 189] on icon at bounding box center [310, 186] width 6 height 6
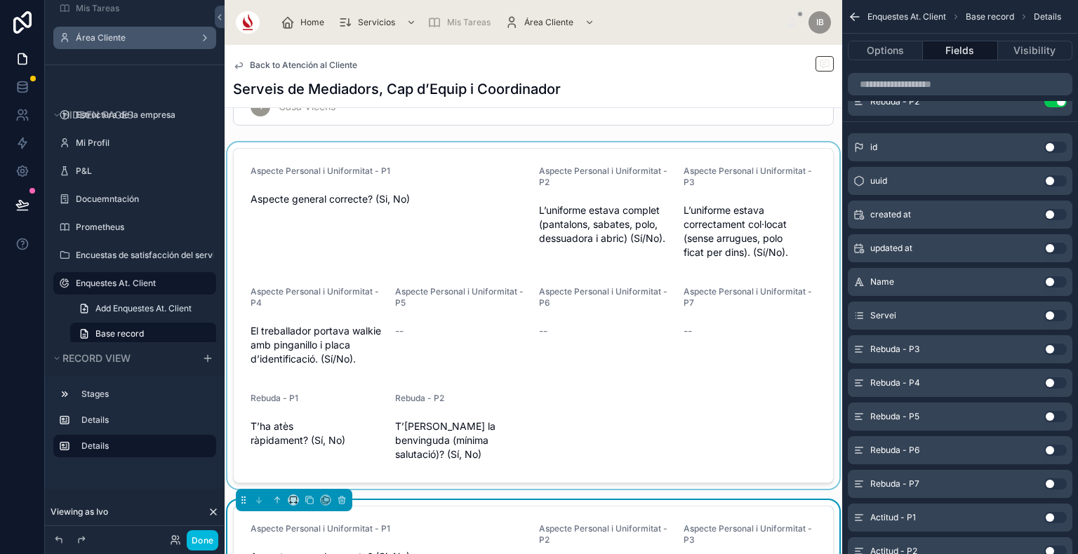
scroll to position [46, 0]
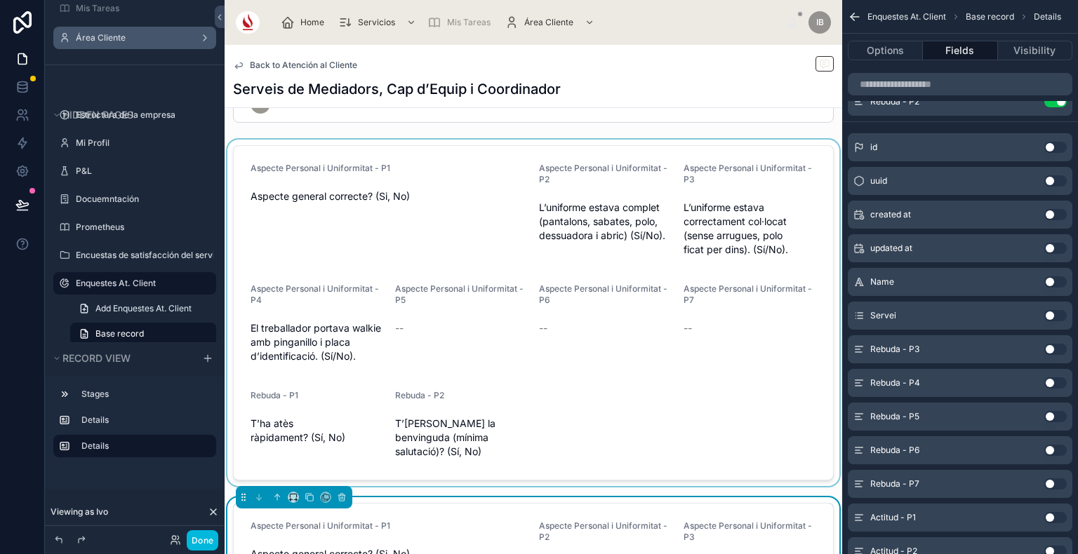
click at [615, 235] on div at bounding box center [533, 313] width 617 height 347
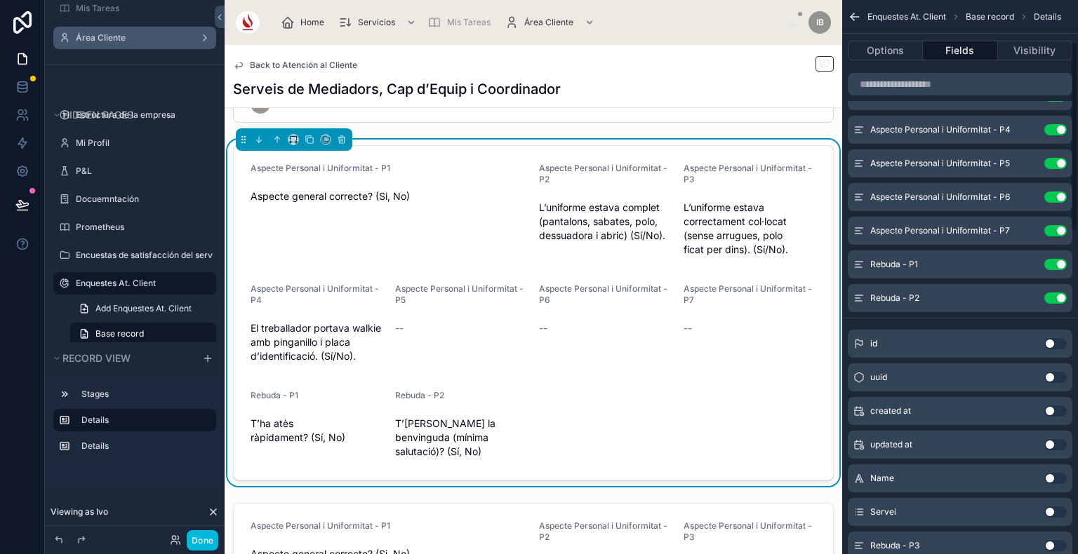
scroll to position [118, 0]
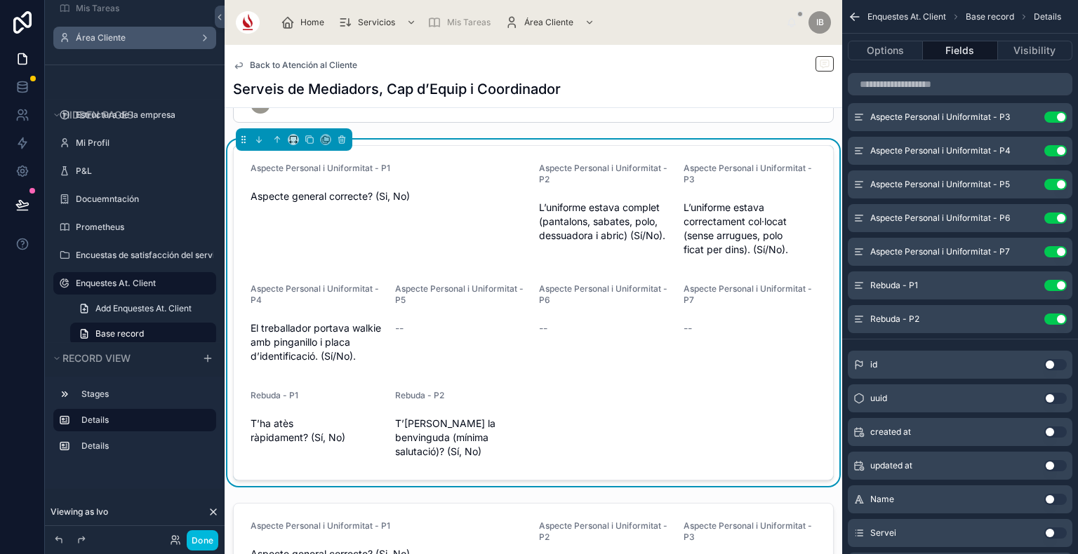
click at [1047, 316] on button "Use setting" at bounding box center [1055, 319] width 22 height 11
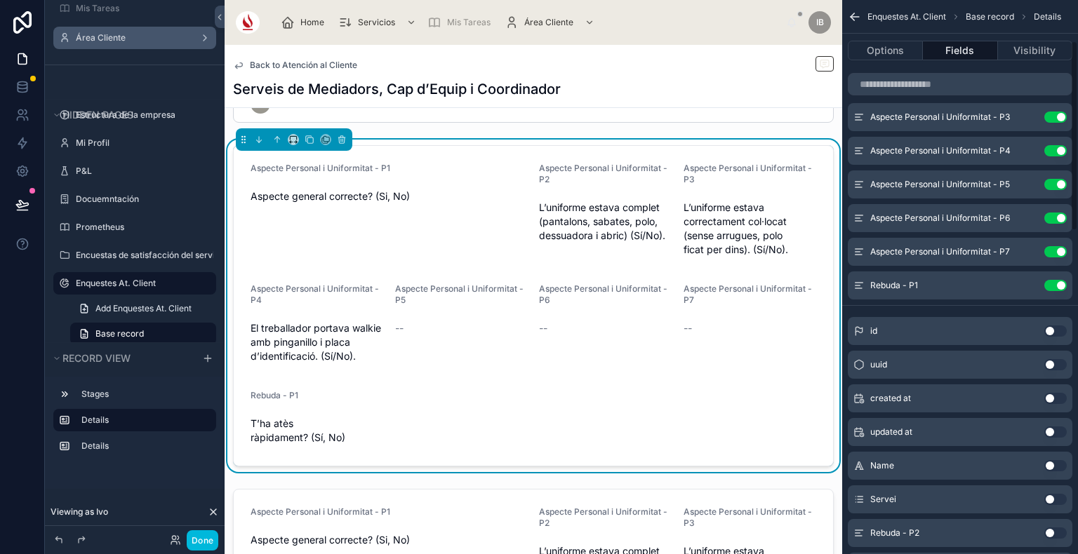
click at [1054, 286] on button "Use setting" at bounding box center [1055, 285] width 22 height 11
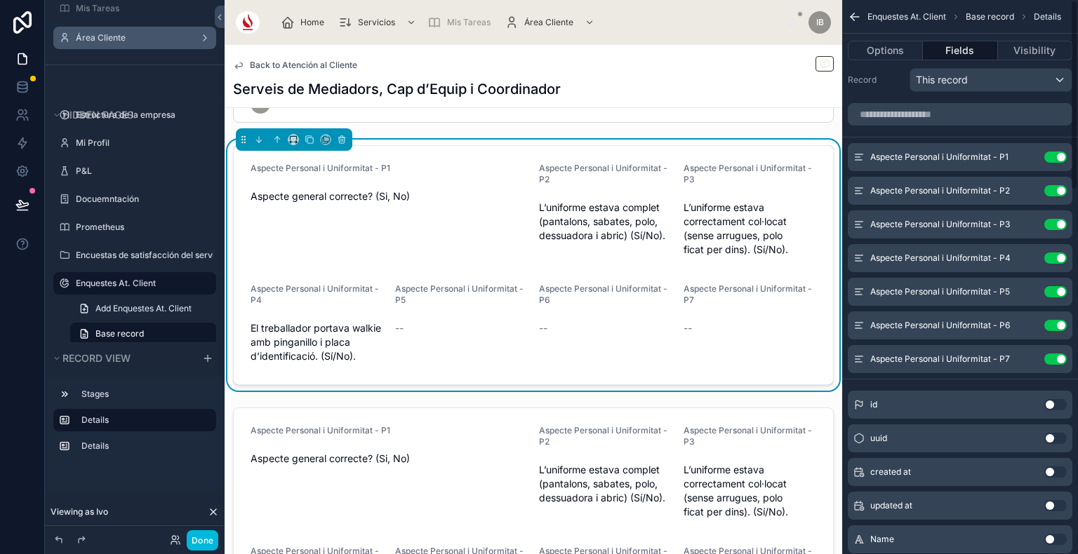
scroll to position [0, 0]
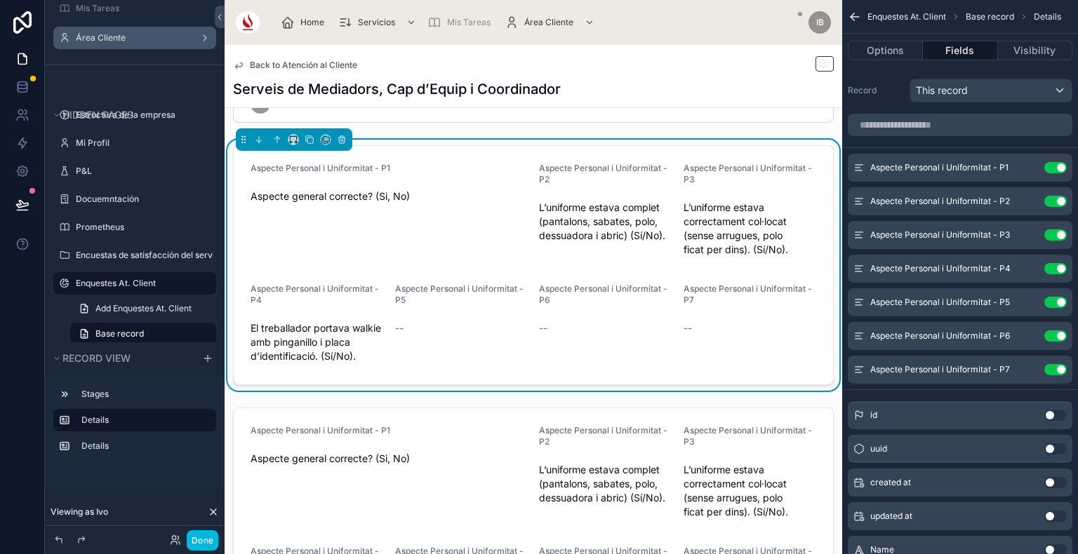
click at [0, 0] on icon "scrollable content" at bounding box center [0, 0] width 0 height 0
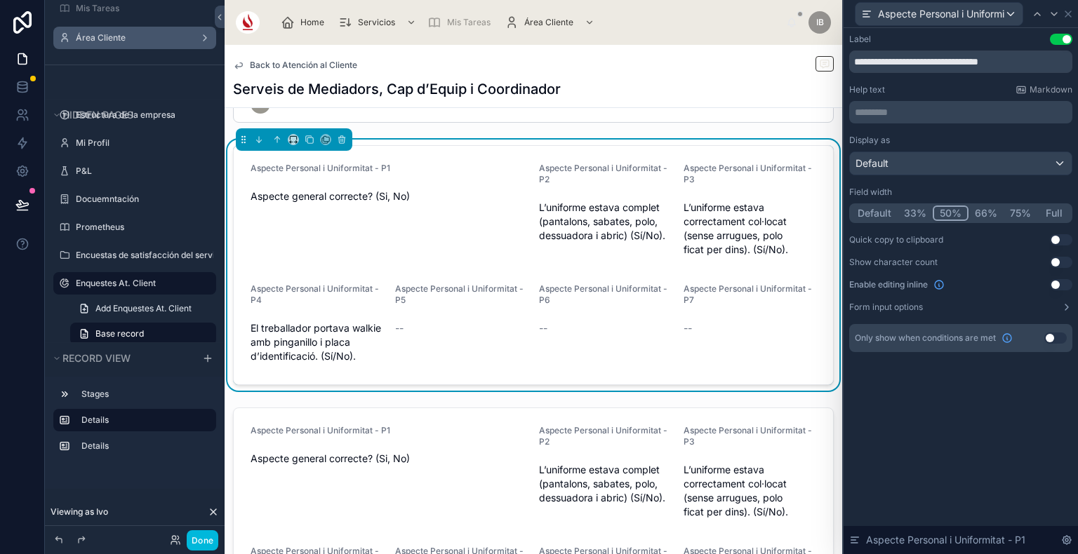
click at [1053, 213] on button "Full" at bounding box center [1053, 213] width 33 height 15
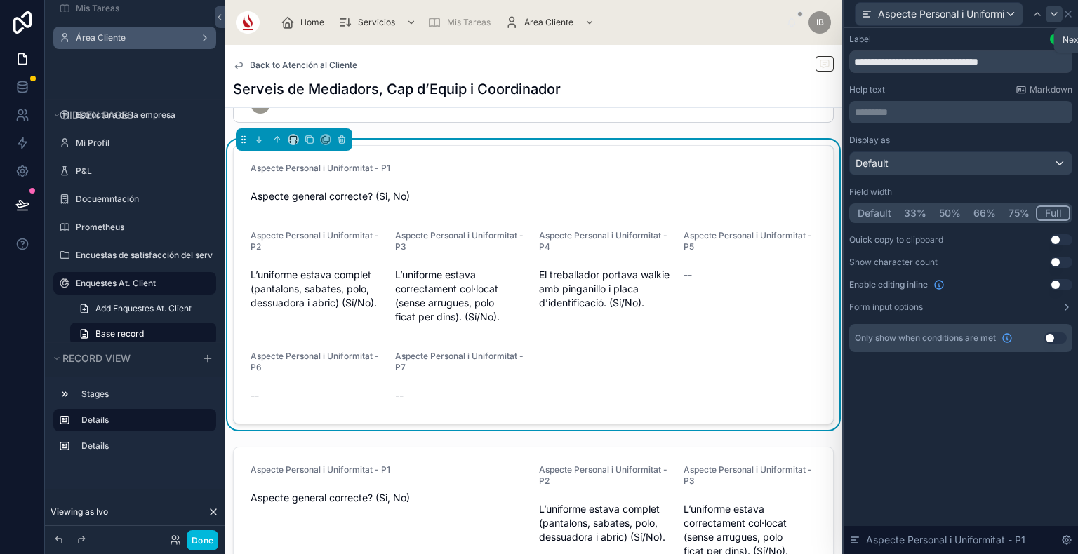
click at [1055, 15] on icon at bounding box center [1053, 13] width 11 height 11
click at [1058, 214] on button "Full" at bounding box center [1053, 213] width 33 height 15
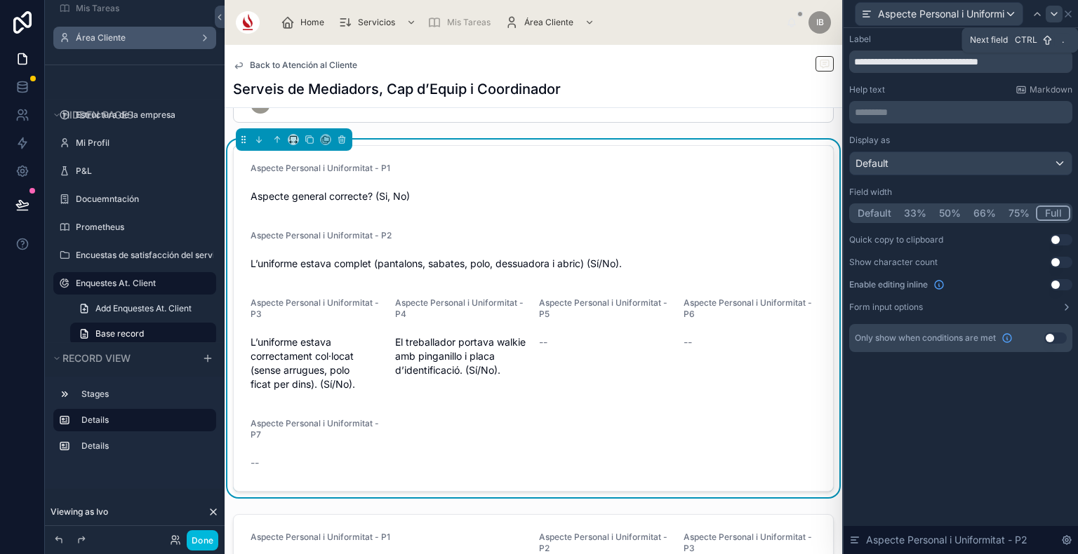
click at [1050, 16] on icon at bounding box center [1053, 13] width 11 height 11
click at [1050, 207] on button "Full" at bounding box center [1053, 213] width 33 height 15
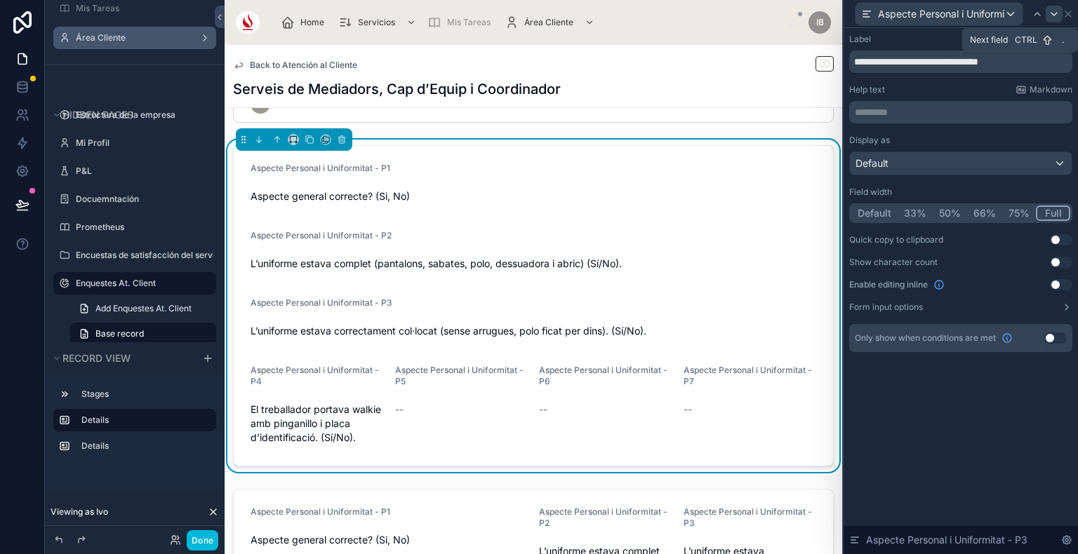
click at [1051, 11] on icon at bounding box center [1053, 13] width 11 height 11
click at [1062, 212] on button "Full" at bounding box center [1053, 213] width 33 height 15
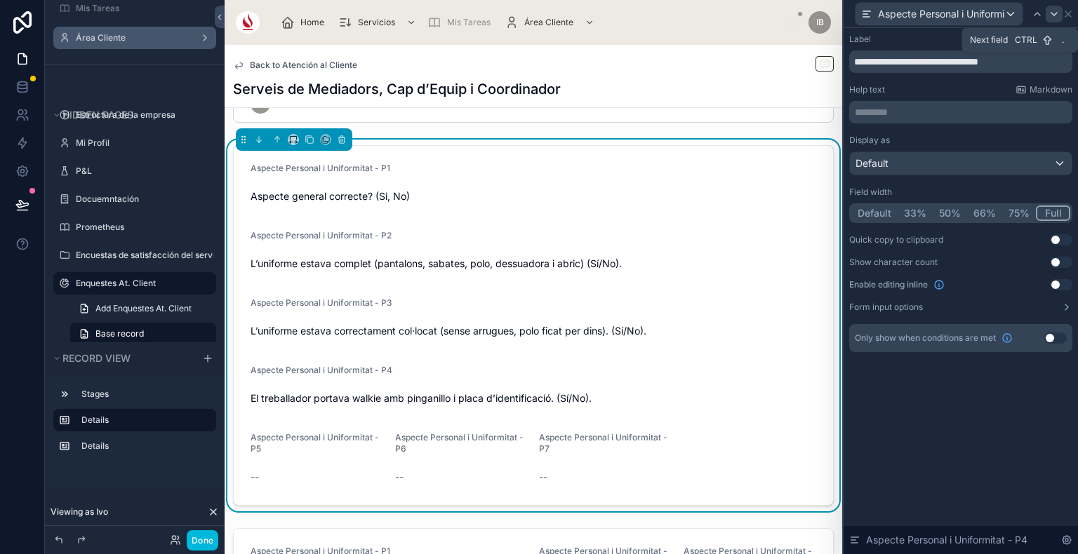
click at [1048, 17] on icon at bounding box center [1053, 13] width 11 height 11
click at [1050, 206] on button "Full" at bounding box center [1053, 213] width 33 height 15
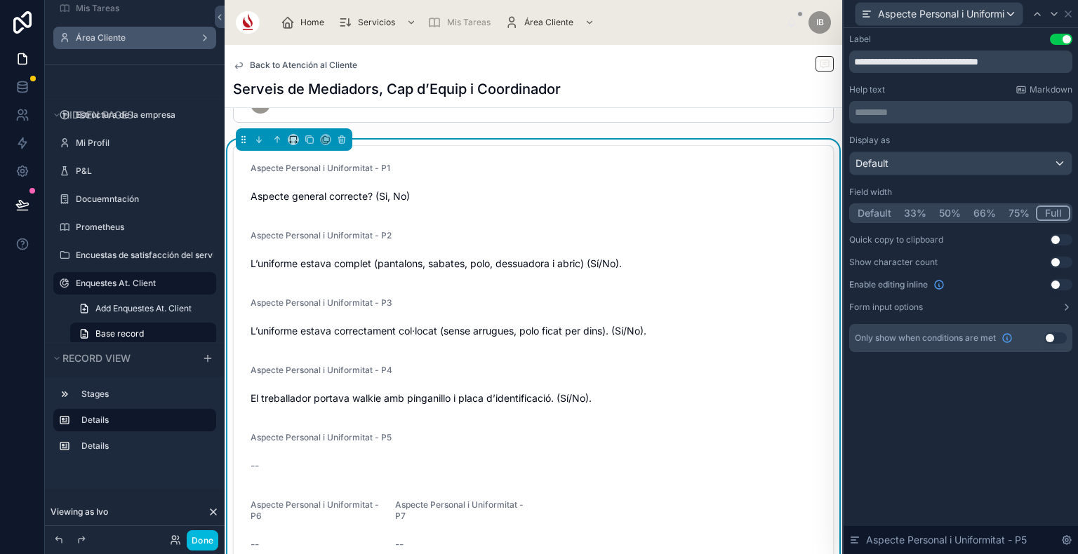
click at [1047, 22] on div "Aspecte Personal i Uniformitat - P5" at bounding box center [959, 14] width 208 height 24
click at [1049, 13] on icon at bounding box center [1053, 13] width 11 height 11
click at [1058, 212] on button "Full" at bounding box center [1053, 213] width 33 height 15
click at [1067, 14] on icon at bounding box center [1068, 14] width 6 height 6
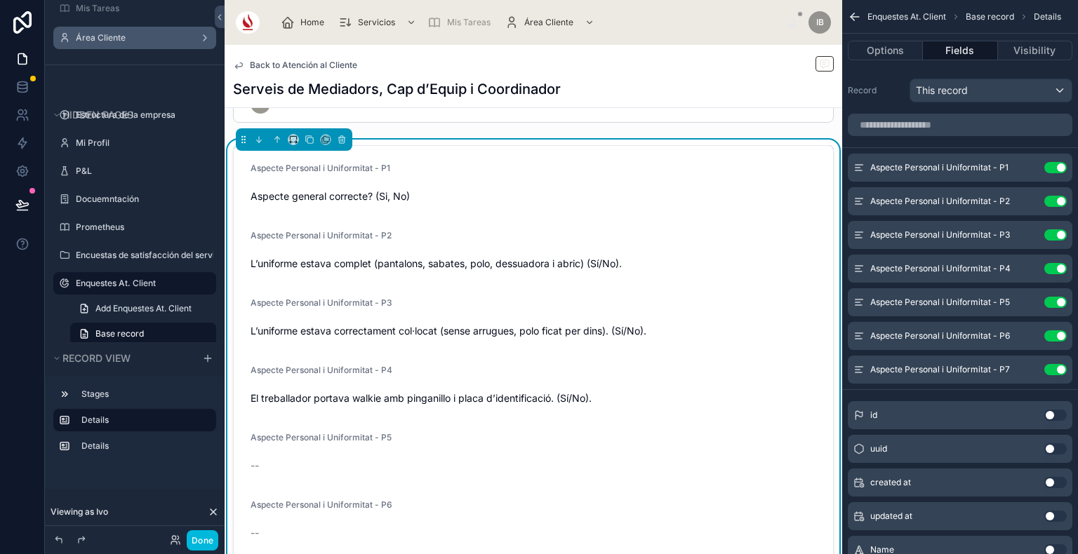
click at [1057, 368] on button "Use setting" at bounding box center [1055, 369] width 22 height 11
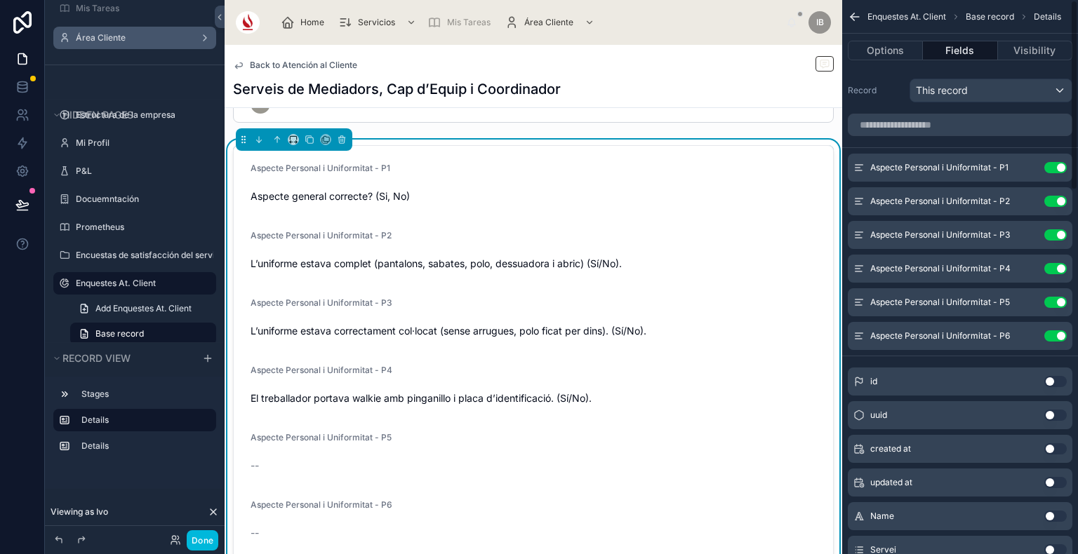
click at [1057, 337] on button "Use setting" at bounding box center [1055, 335] width 22 height 11
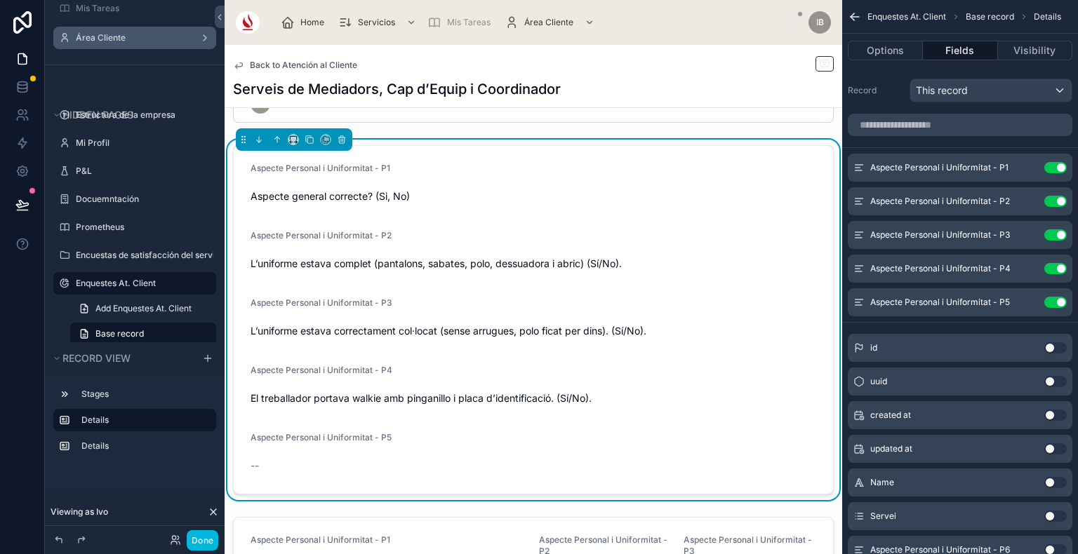
click at [1051, 303] on button "Use setting" at bounding box center [1055, 302] width 22 height 11
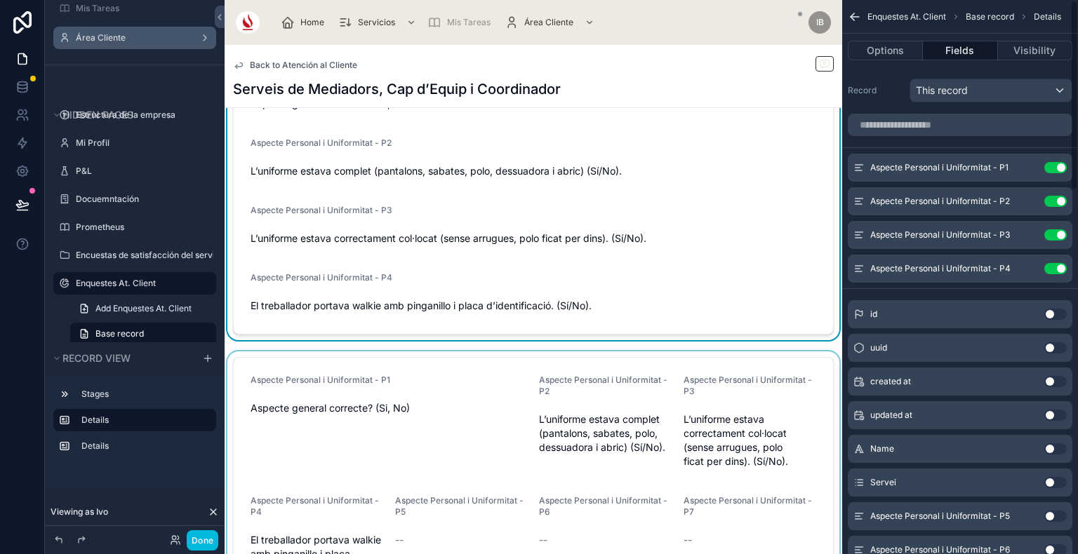
scroll to position [145, 0]
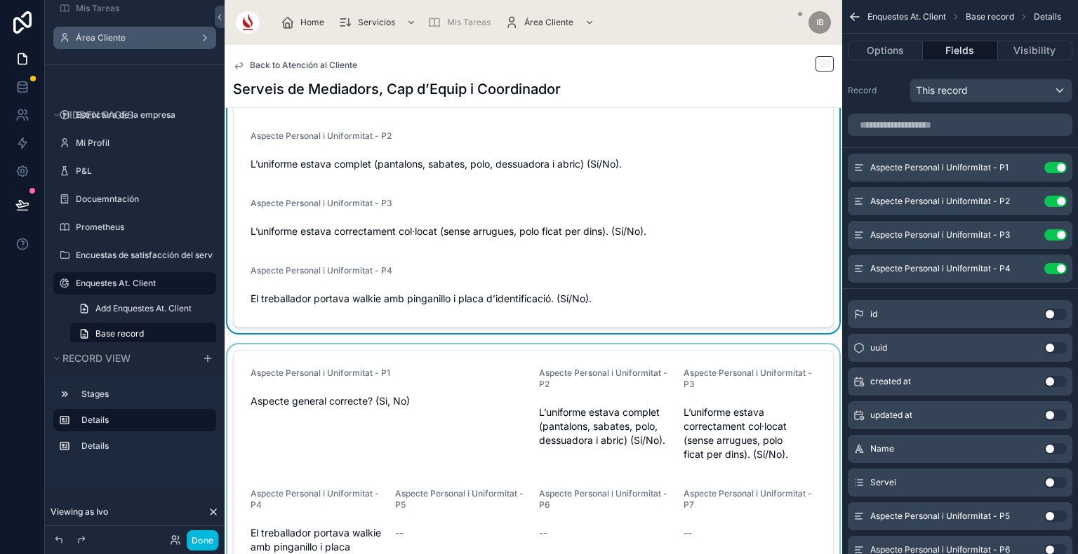
click at [706, 389] on div at bounding box center [533, 517] width 617 height 347
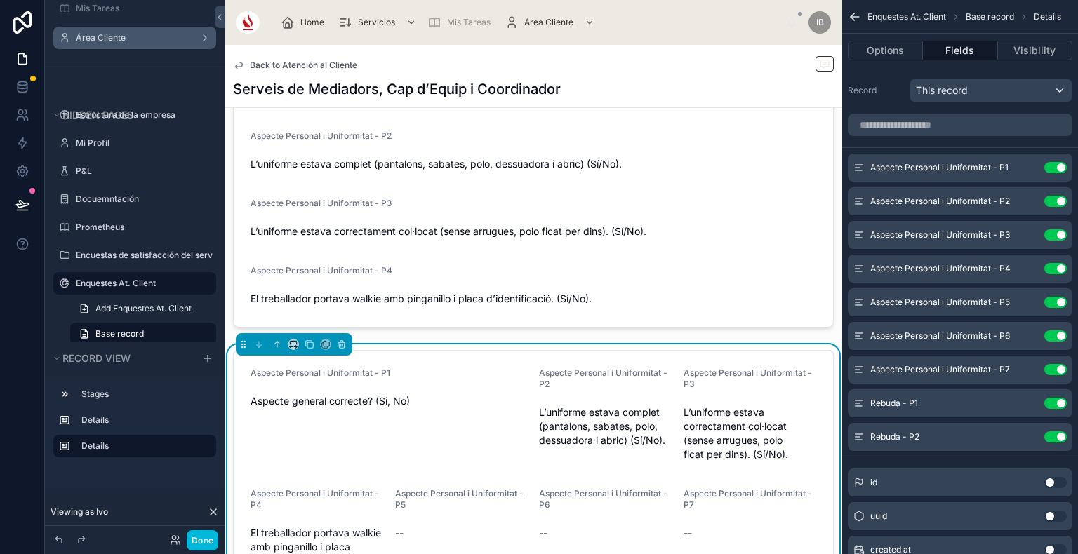
click at [1056, 168] on button "Use setting" at bounding box center [1055, 167] width 22 height 11
click at [1056, 196] on button "Use setting" at bounding box center [1055, 201] width 22 height 11
click at [1056, 229] on button "Use setting" at bounding box center [1055, 234] width 22 height 11
click at [1056, 263] on button "Use setting" at bounding box center [1055, 268] width 22 height 11
click at [1056, 297] on button "Use setting" at bounding box center [1055, 302] width 22 height 11
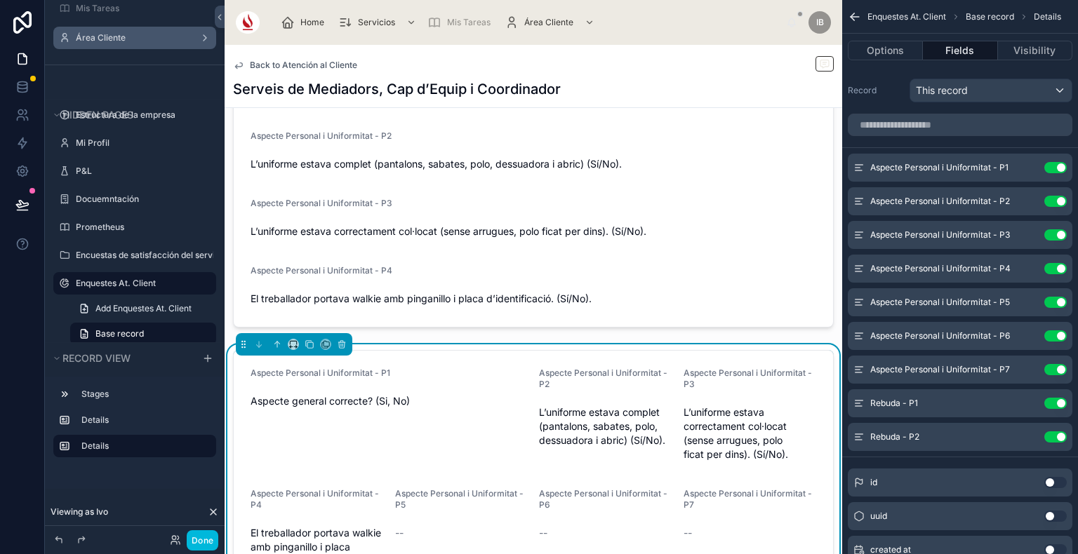
click at [1056, 330] on button "Use setting" at bounding box center [1055, 335] width 22 height 11
click at [1056, 364] on button "Use setting" at bounding box center [1055, 369] width 22 height 11
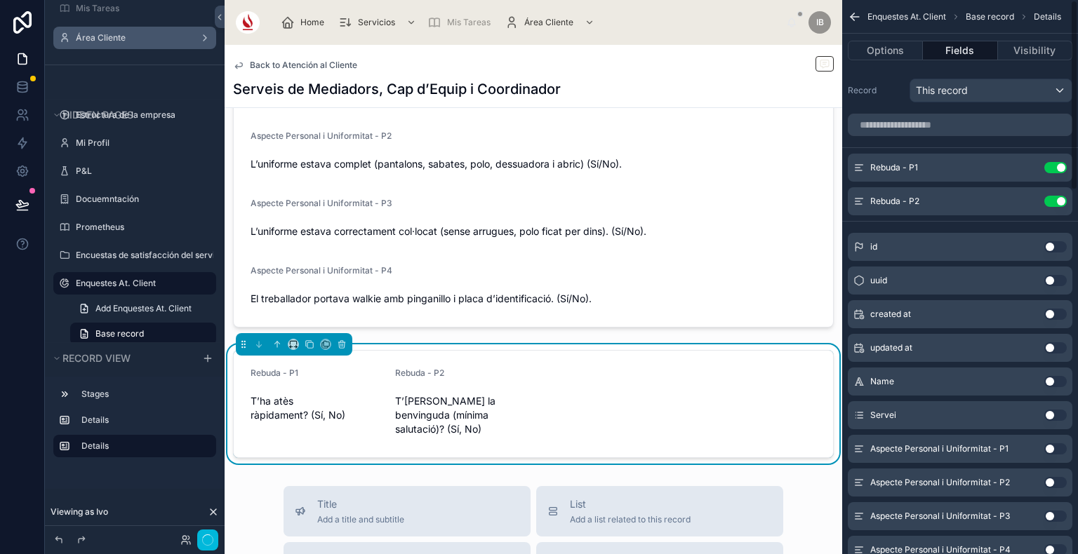
click at [1056, 168] on button "Use setting" at bounding box center [1055, 167] width 22 height 11
click at [1056, 196] on button "Use setting" at bounding box center [1055, 201] width 22 height 11
click at [1056, 241] on button "Use setting" at bounding box center [1055, 246] width 22 height 11
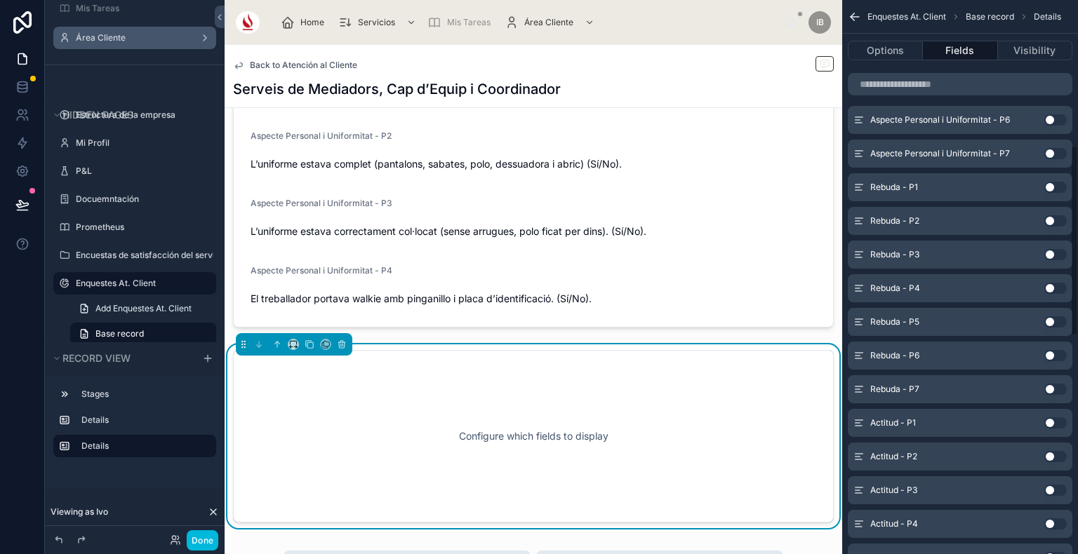
scroll to position [420, 0]
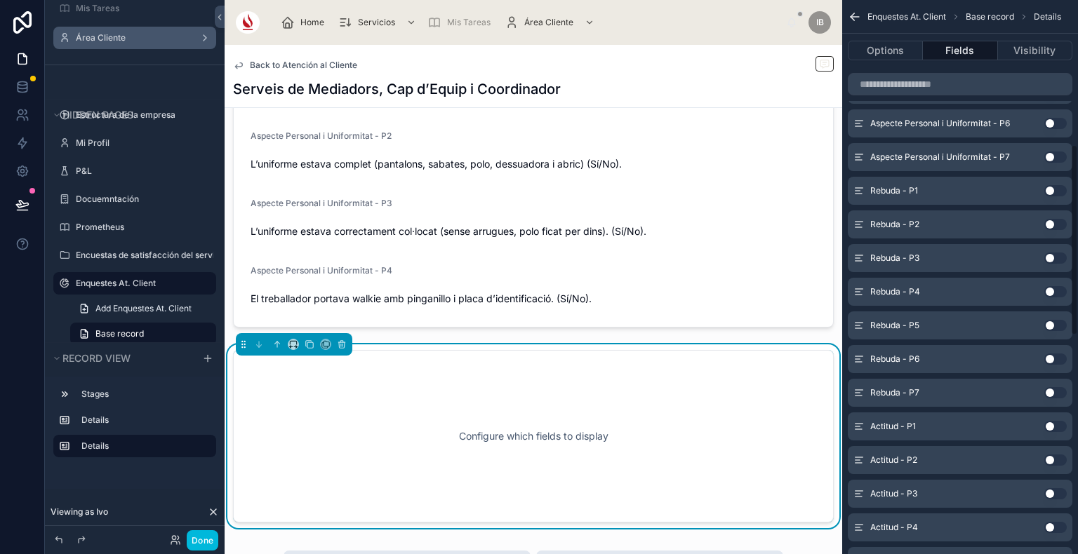
click at [1054, 187] on button "Use setting" at bounding box center [1055, 190] width 22 height 11
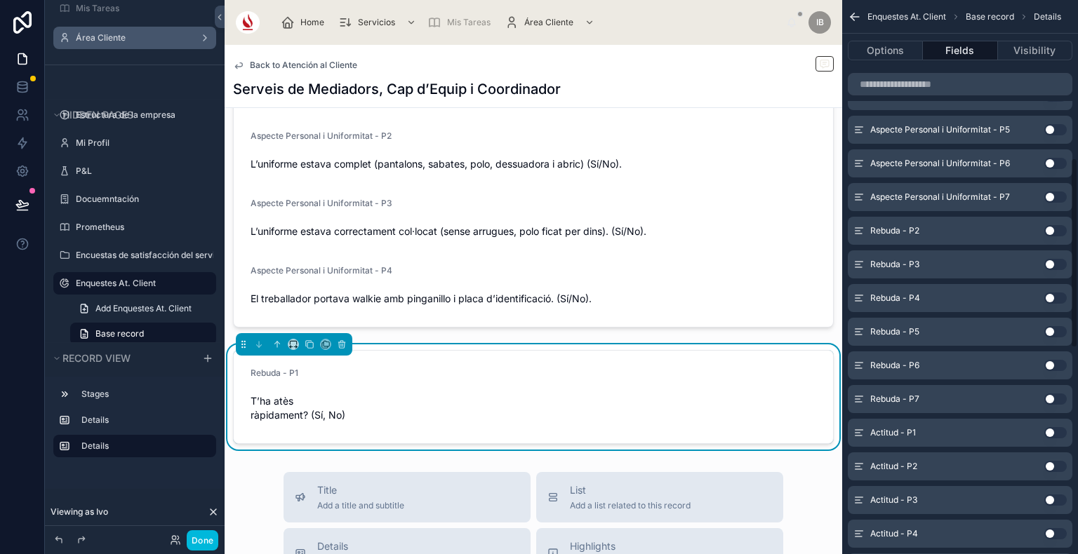
scroll to position [460, 0]
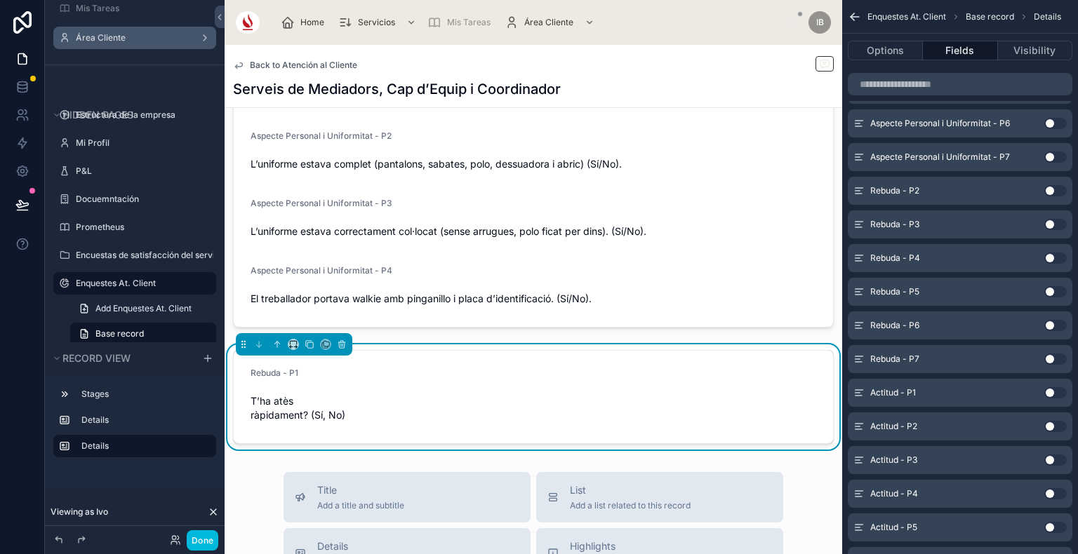
click at [1053, 185] on button "Use setting" at bounding box center [1055, 190] width 22 height 11
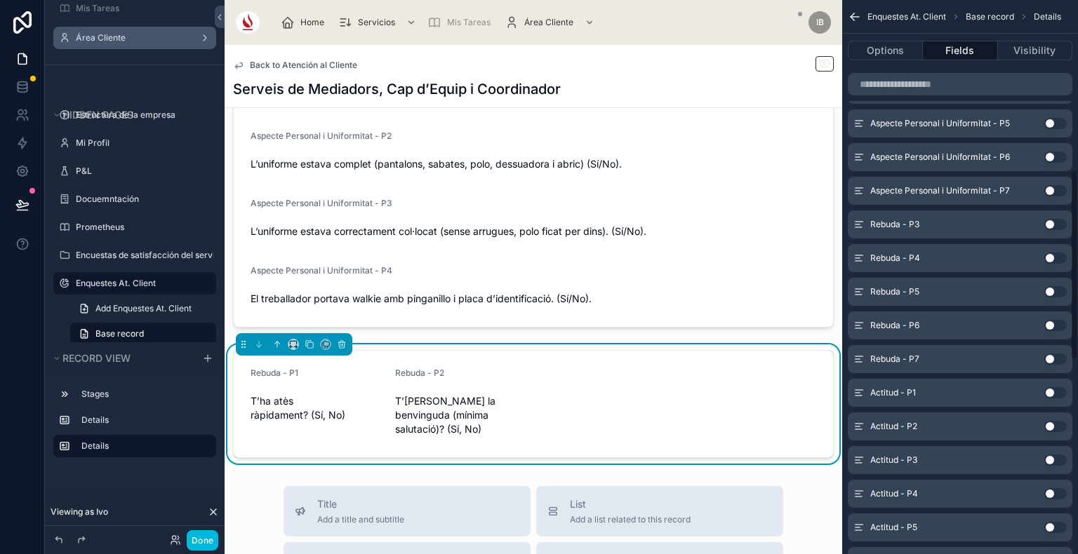
scroll to position [494, 0]
click at [1056, 223] on button "Use setting" at bounding box center [1055, 224] width 22 height 11
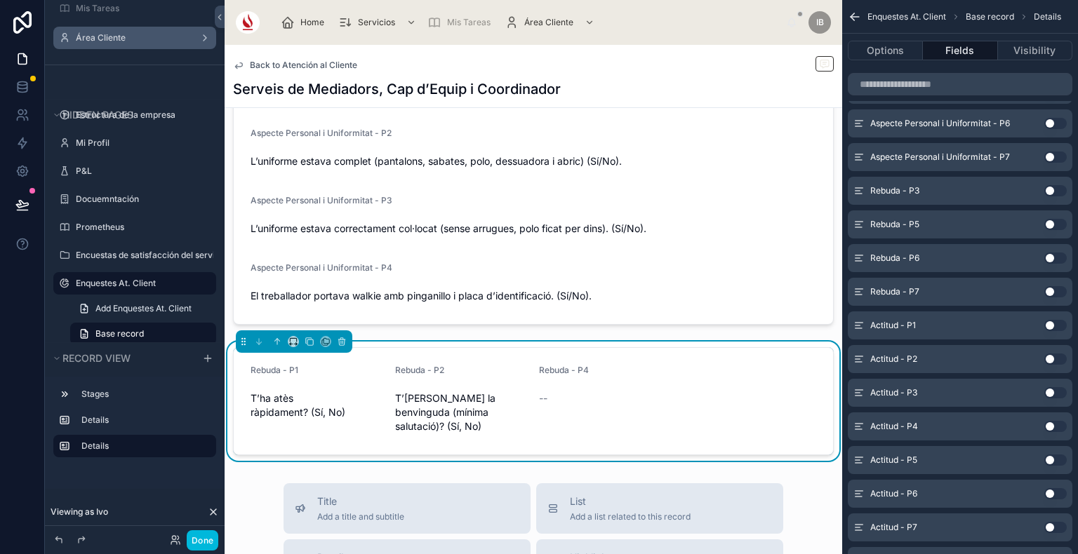
click at [1050, 186] on button "Use setting" at bounding box center [1055, 190] width 22 height 11
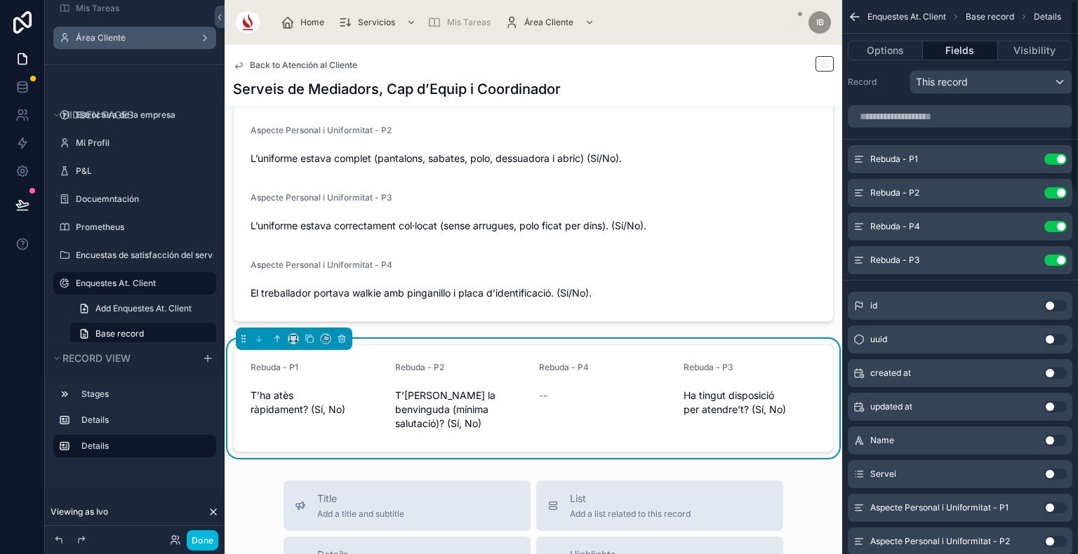
scroll to position [0, 0]
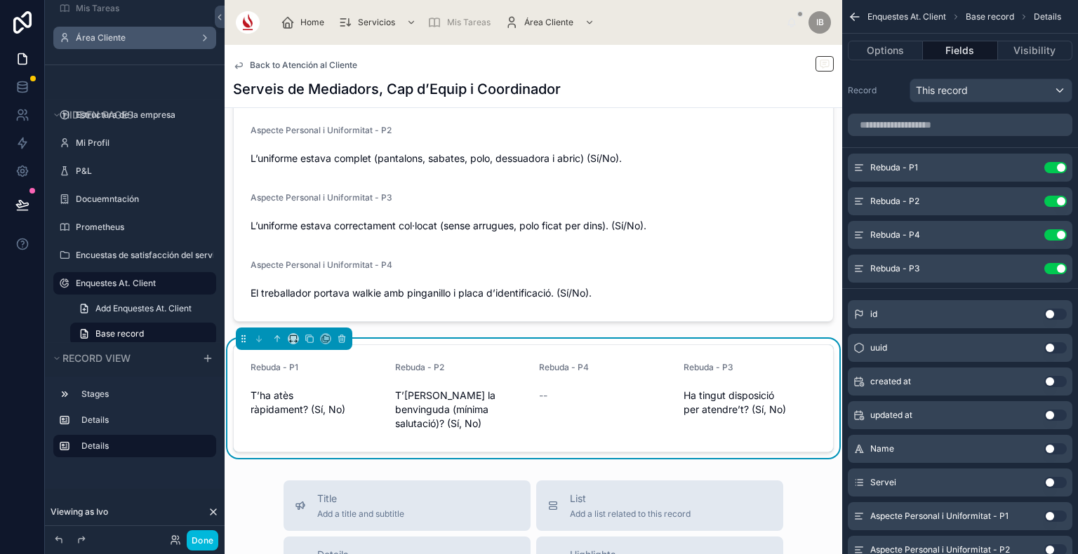
click at [1052, 234] on button "Use setting" at bounding box center [1055, 234] width 22 height 11
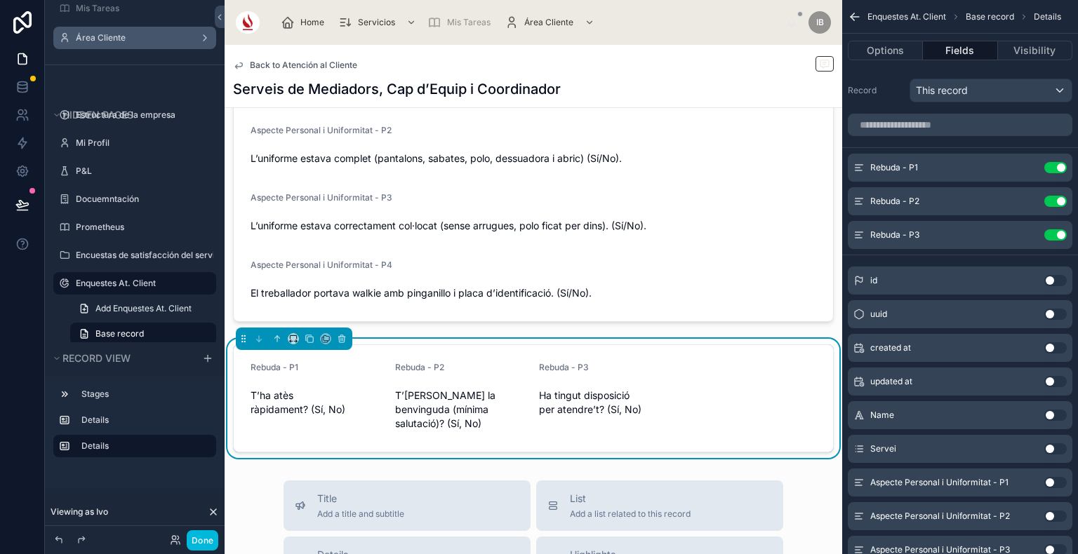
click at [0, 0] on icon "scrollable content" at bounding box center [0, 0] width 0 height 0
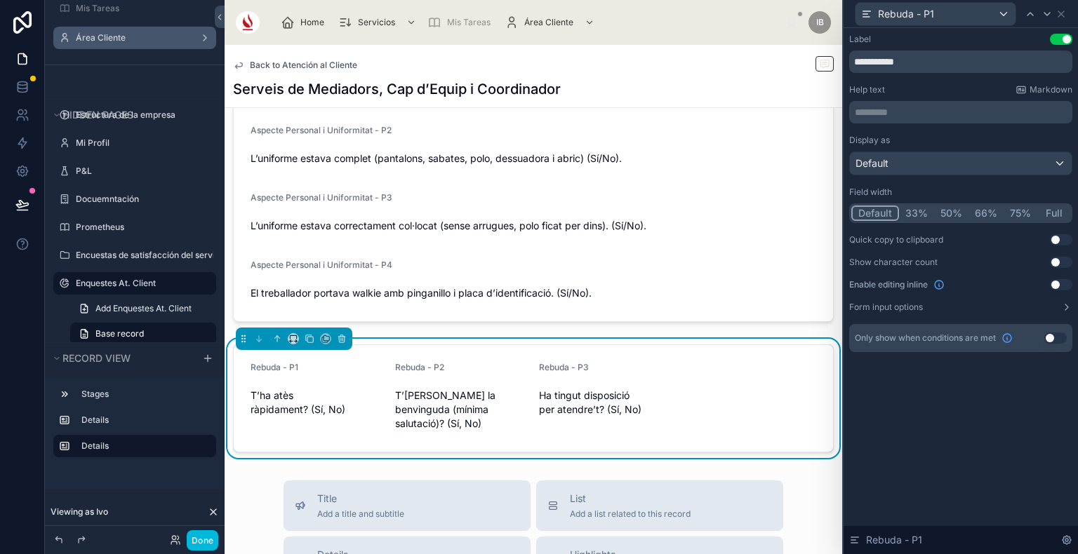
click at [1050, 206] on button "Full" at bounding box center [1053, 213] width 33 height 15
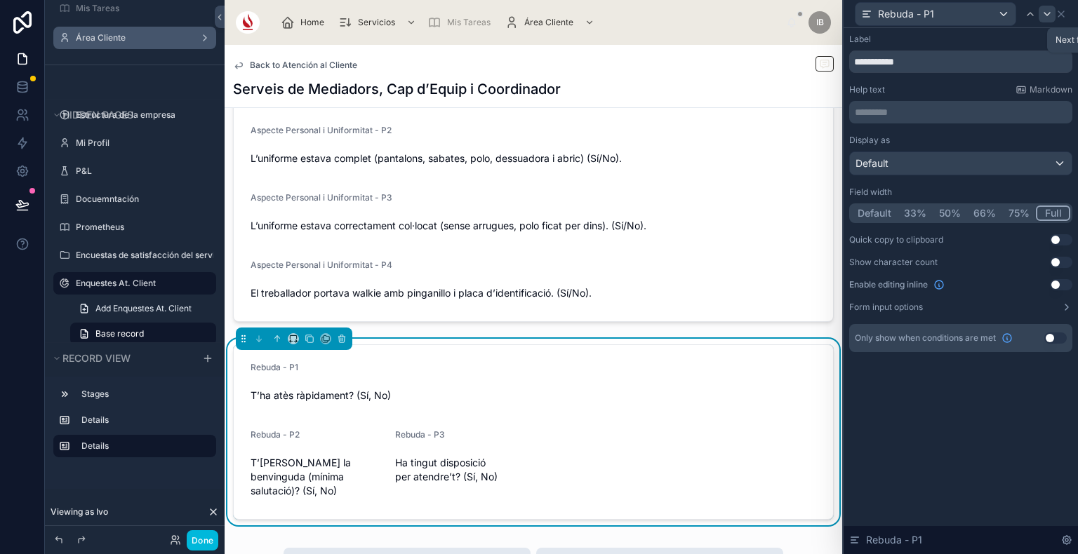
click at [1045, 10] on icon at bounding box center [1046, 13] width 11 height 11
click at [1055, 208] on button "Full" at bounding box center [1053, 213] width 33 height 15
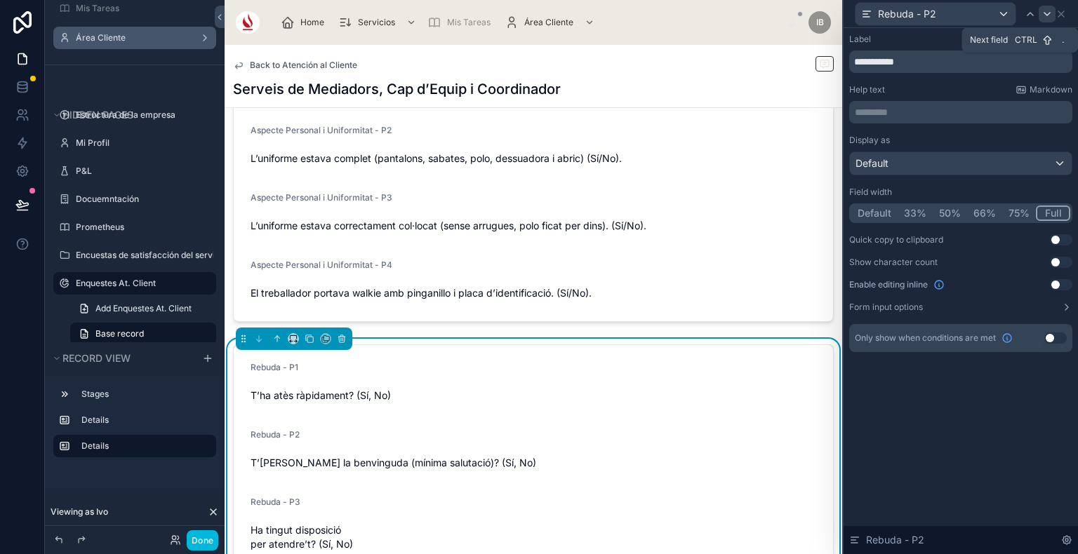
click at [1045, 14] on icon at bounding box center [1046, 13] width 11 height 11
click at [1051, 208] on button "Full" at bounding box center [1053, 213] width 33 height 15
click at [1062, 15] on icon at bounding box center [1061, 14] width 6 height 6
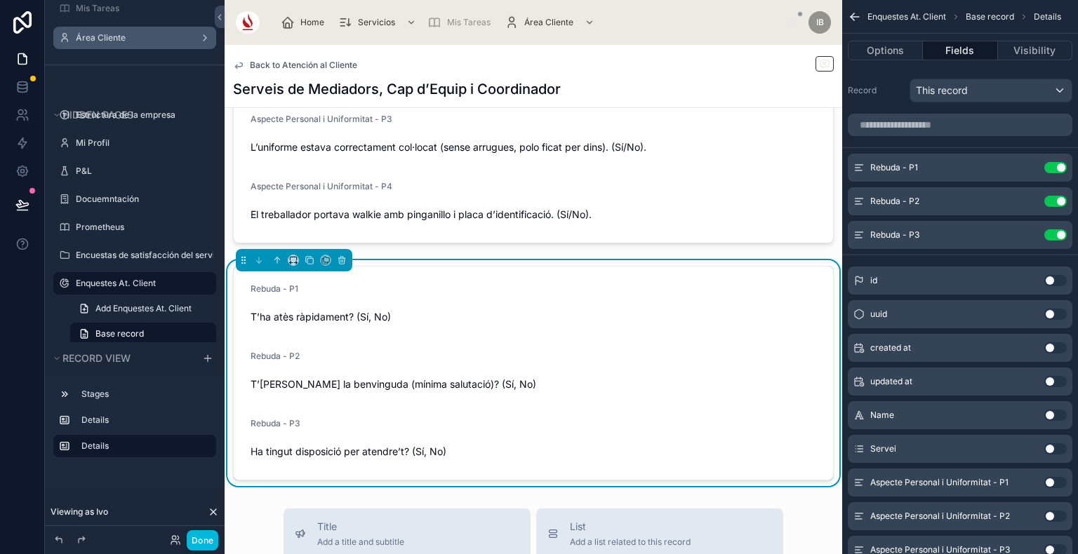
scroll to position [230, 0]
click at [307, 265] on button at bounding box center [309, 259] width 15 height 15
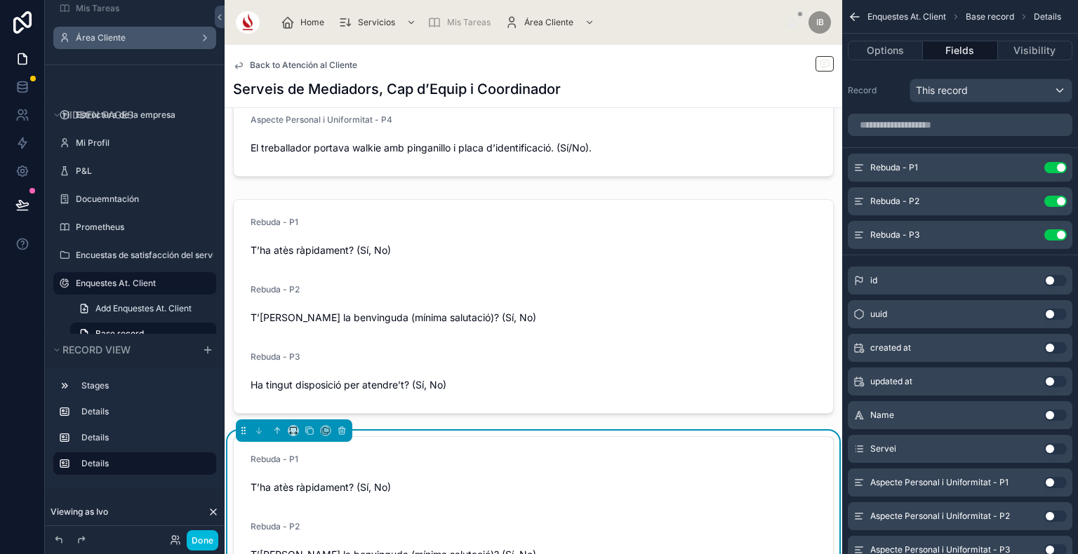
scroll to position [311, 0]
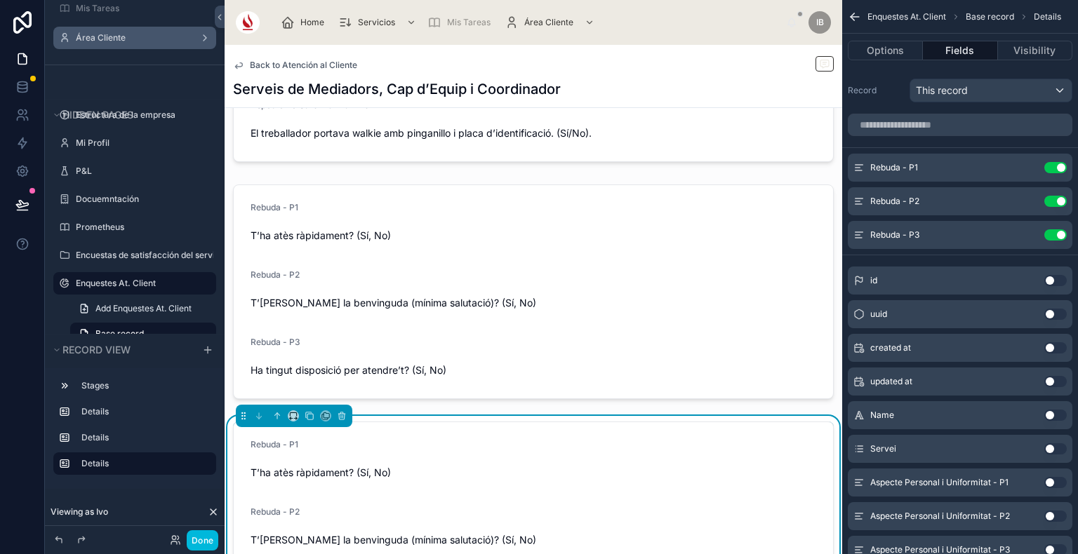
click at [774, 457] on div "Rebuda - P1 T’ha atès ràpidament? (Sí, No)" at bounding box center [532, 461] width 565 height 45
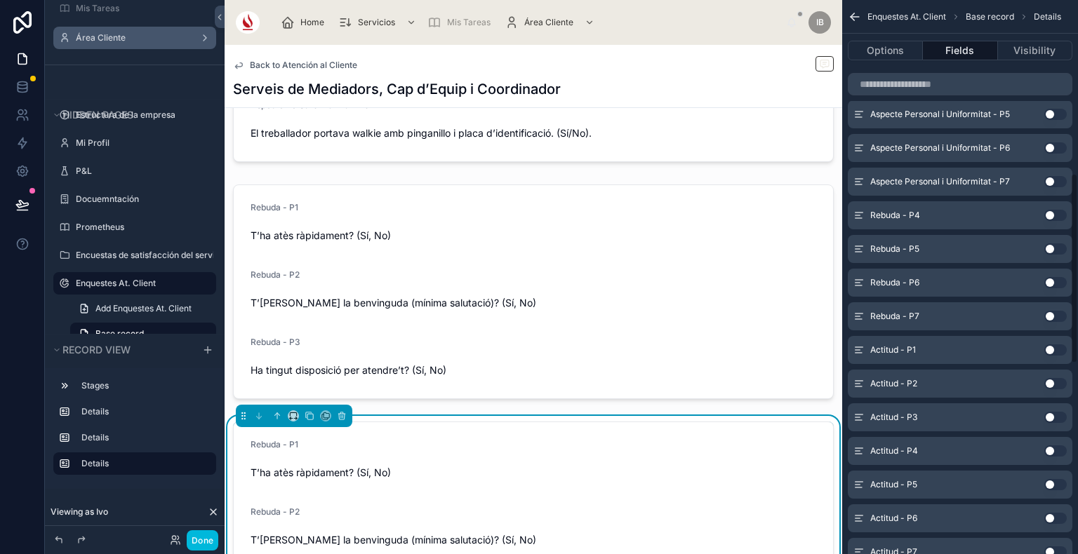
scroll to position [509, 0]
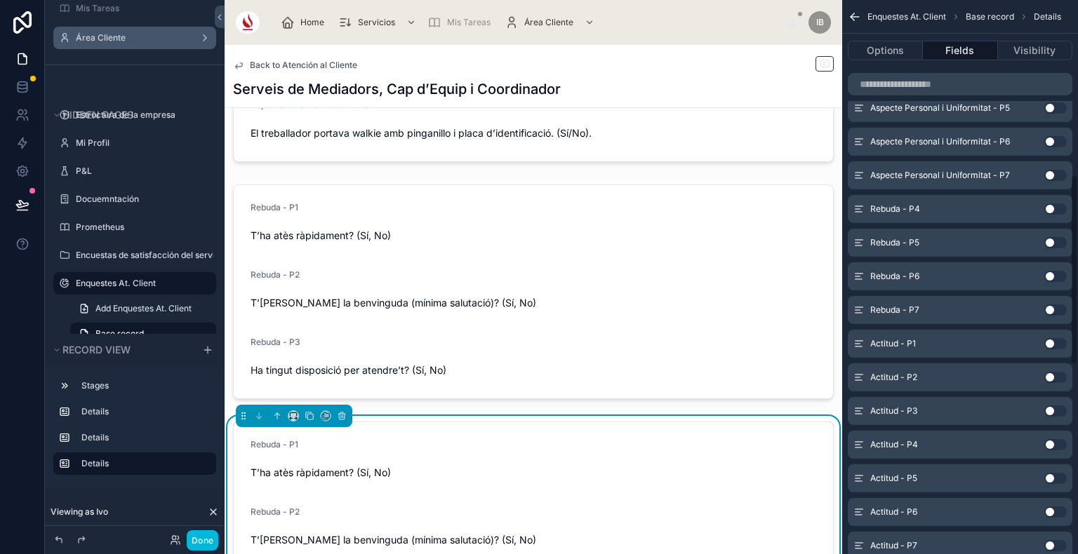
click at [1050, 204] on button "Use setting" at bounding box center [1055, 208] width 22 height 11
click at [1053, 208] on button "Use setting" at bounding box center [1055, 208] width 22 height 11
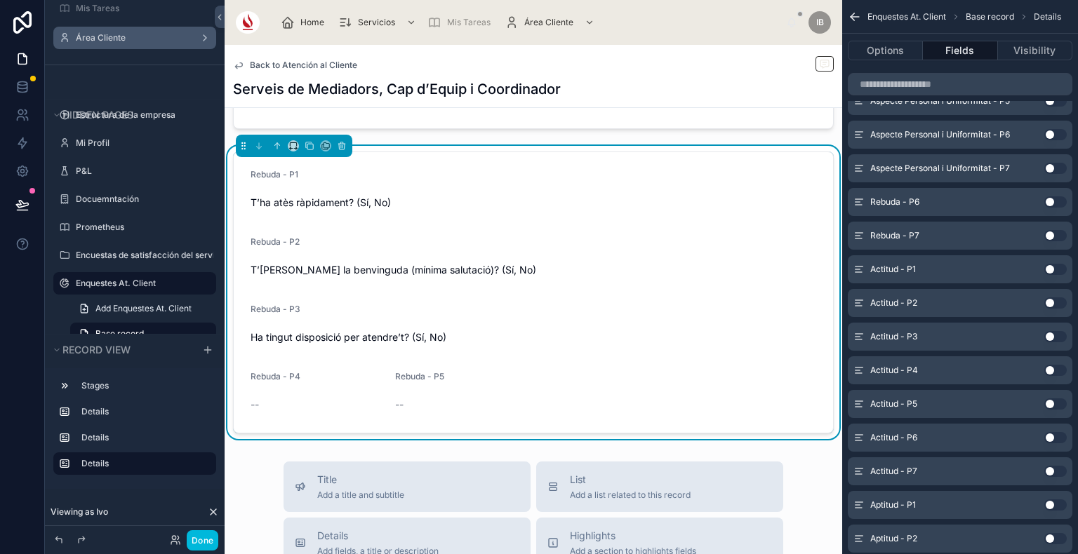
scroll to position [575, 0]
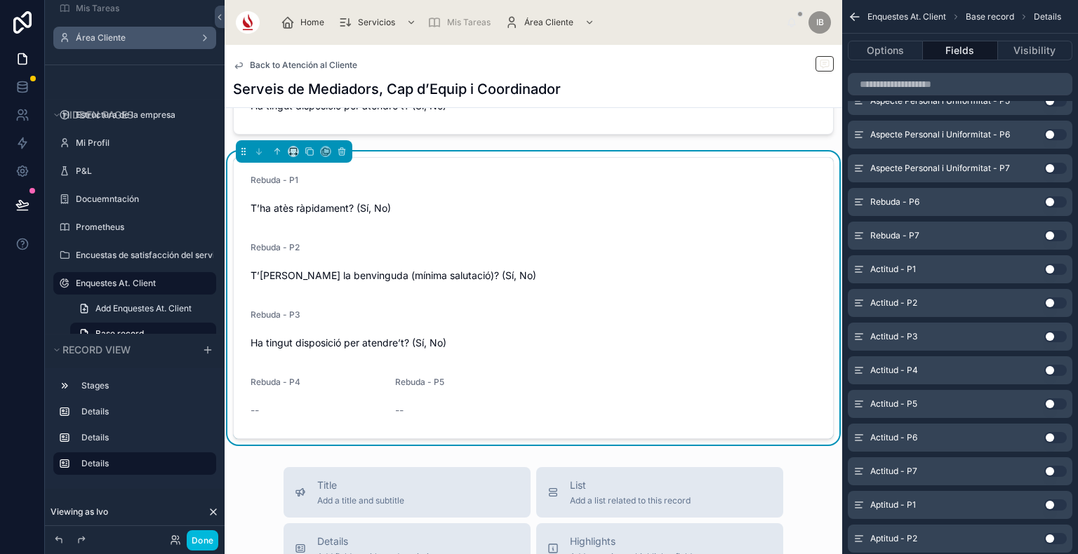
click at [598, 302] on form "Rebuda - P1 T’ha atès ràpidament? (Sí, No) Rebuda - P2 T’ha donat la benvinguda…" at bounding box center [533, 298] width 599 height 281
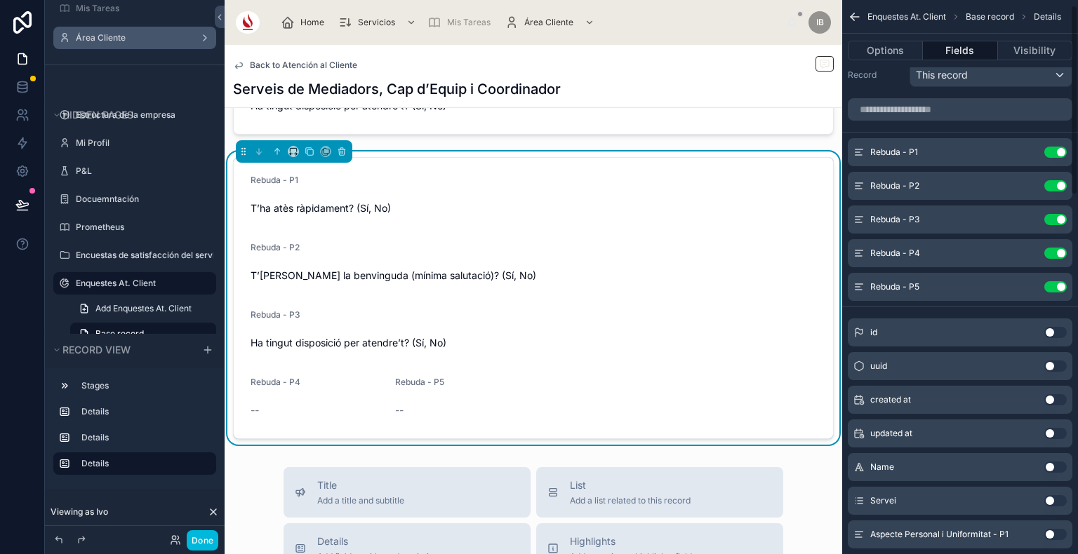
scroll to position [0, 0]
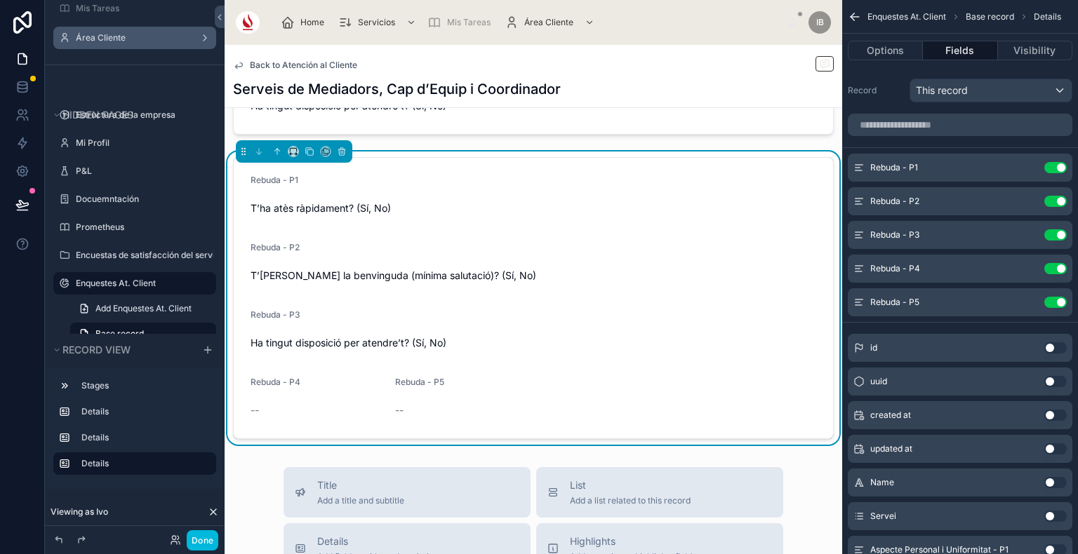
click at [0, 0] on icon "scrollable content" at bounding box center [0, 0] width 0 height 0
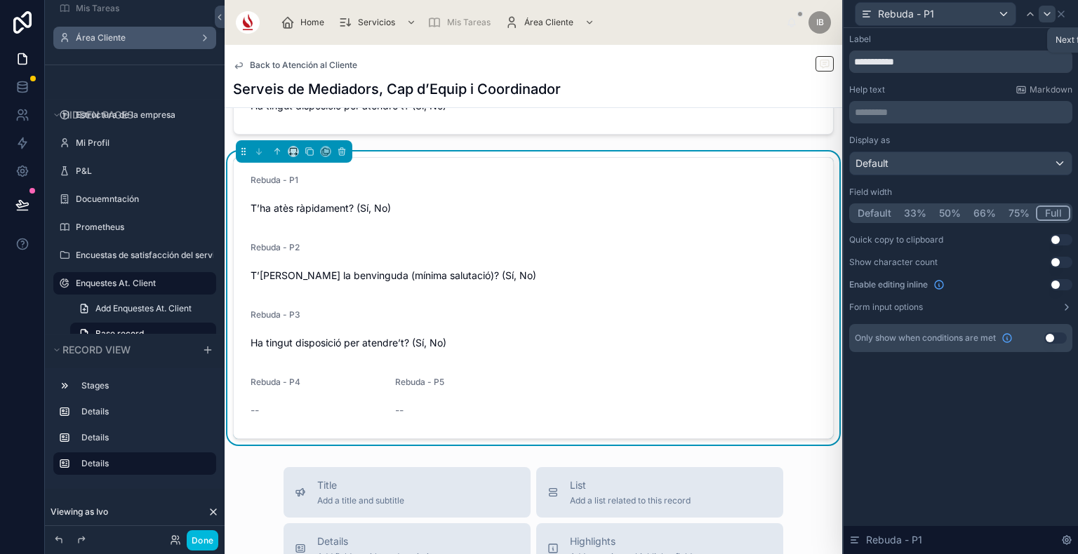
click at [1046, 13] on icon at bounding box center [1046, 13] width 11 height 11
click at [1055, 215] on button "Full" at bounding box center [1053, 213] width 33 height 15
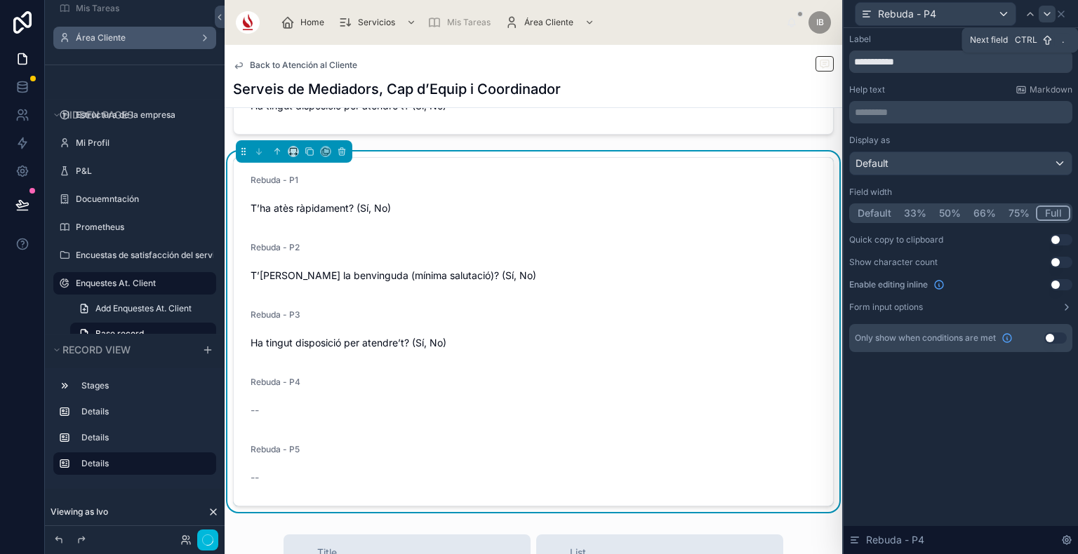
click at [1047, 15] on icon at bounding box center [1046, 13] width 11 height 11
click at [1062, 217] on button "Full" at bounding box center [1053, 213] width 33 height 15
click at [1046, 7] on div at bounding box center [1046, 14] width 17 height 17
click at [1062, 8] on icon at bounding box center [1060, 13] width 11 height 11
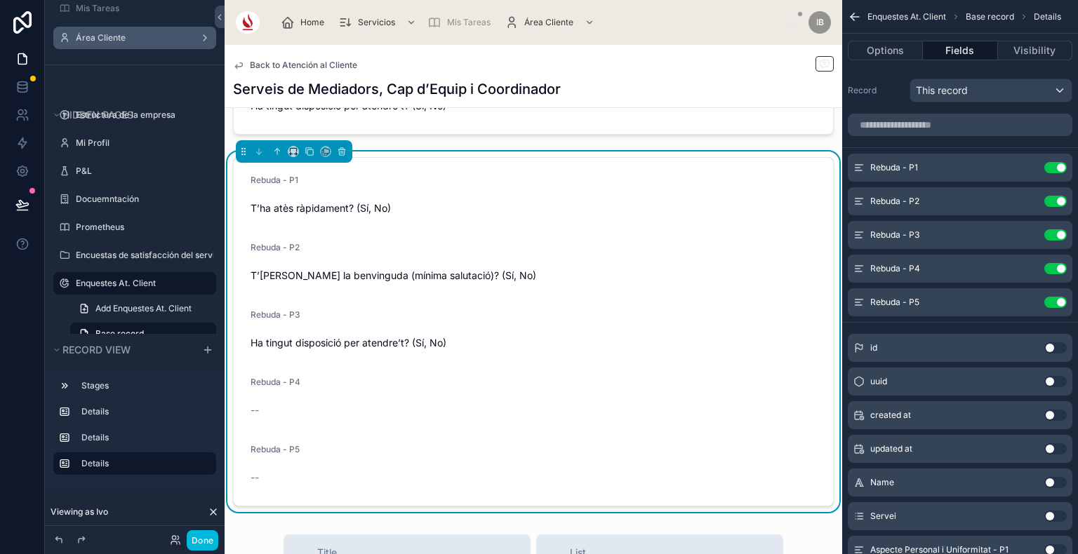
click at [0, 0] on icon "scrollable content" at bounding box center [0, 0] width 0 height 0
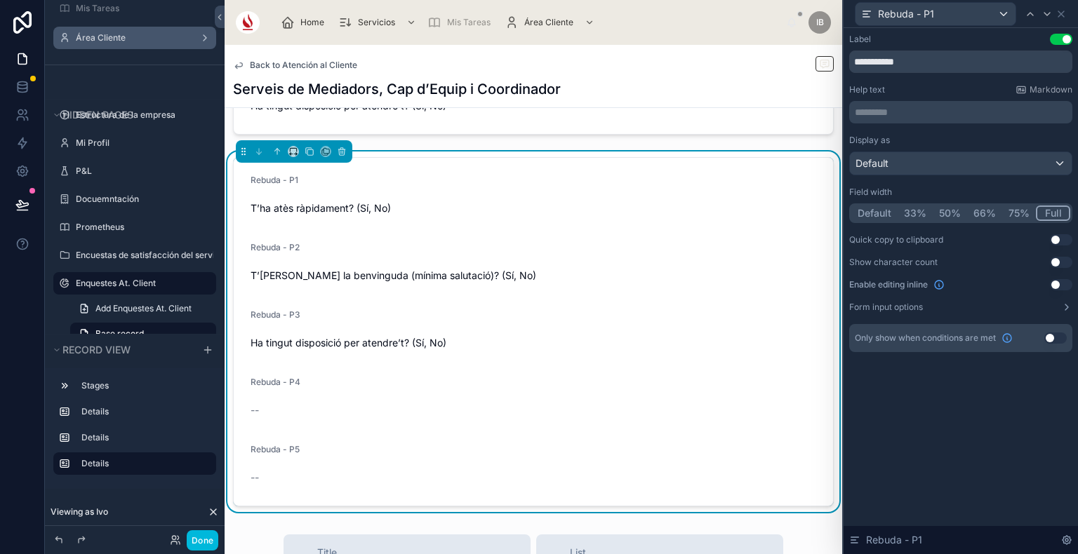
click at [1054, 337] on button "Use setting" at bounding box center [1055, 338] width 22 height 11
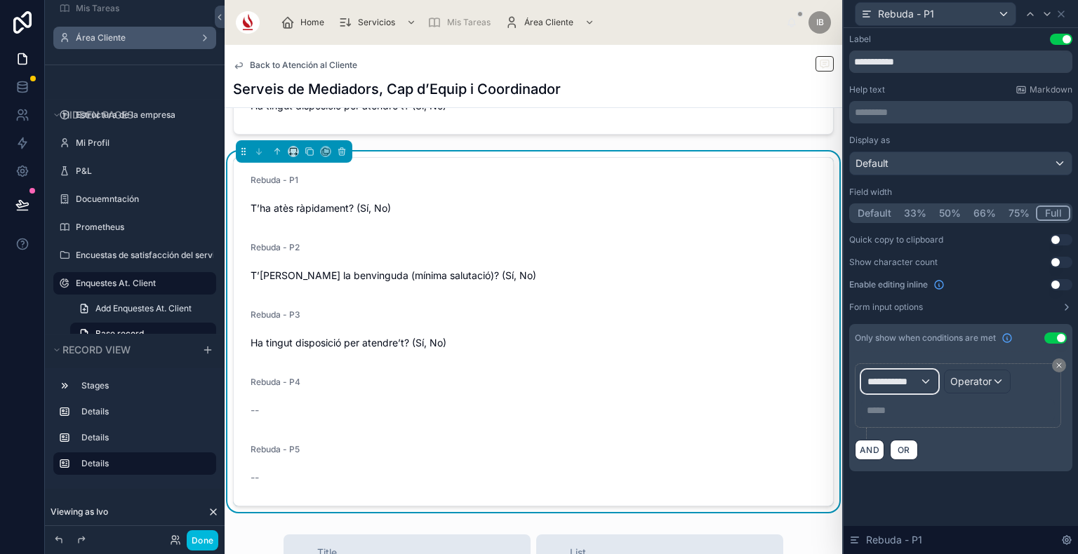
click at [923, 380] on div "**********" at bounding box center [900, 381] width 76 height 22
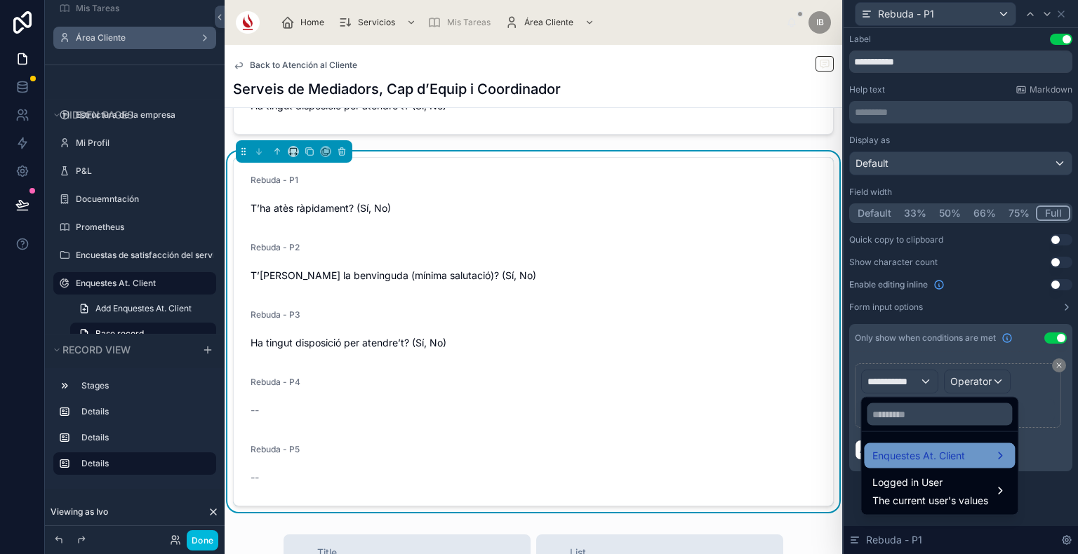
click at [921, 456] on span "Enquestes At. Client" at bounding box center [918, 456] width 93 height 17
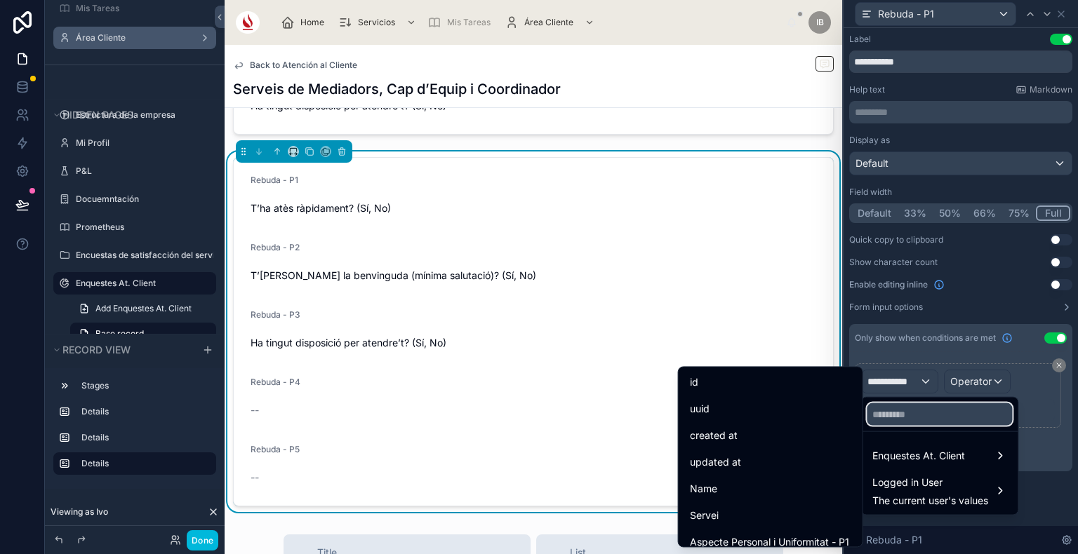
click at [920, 412] on input "text" at bounding box center [938, 414] width 145 height 22
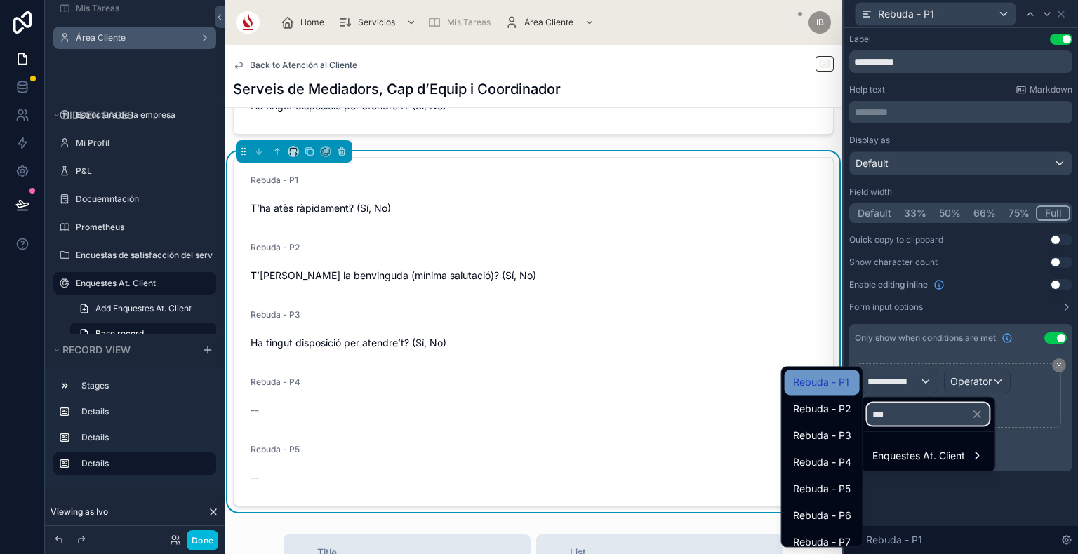
type input "***"
click at [829, 377] on span "Rebuda - P1" at bounding box center [821, 382] width 56 height 17
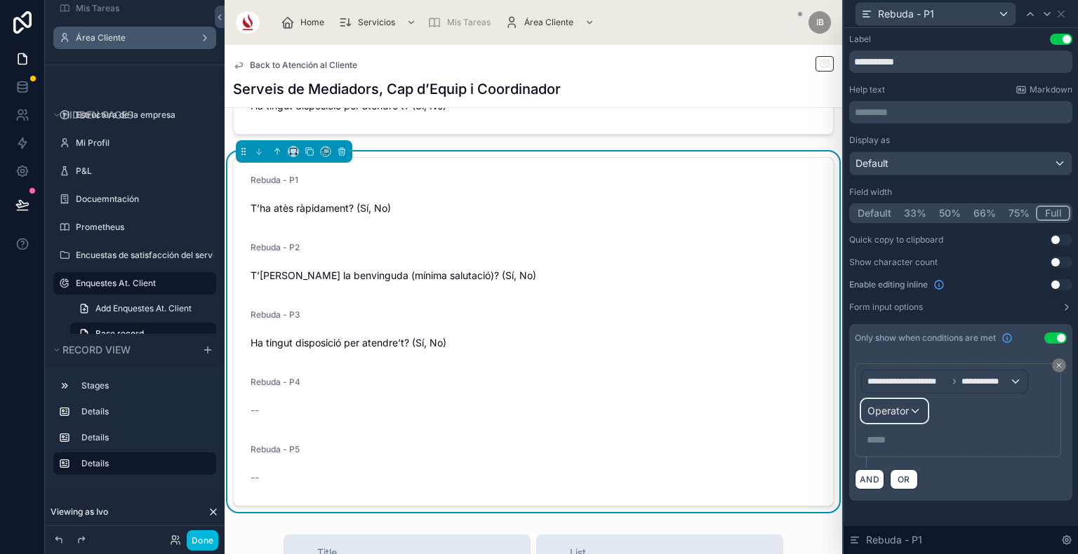
click at [922, 403] on div "Operator" at bounding box center [894, 411] width 65 height 22
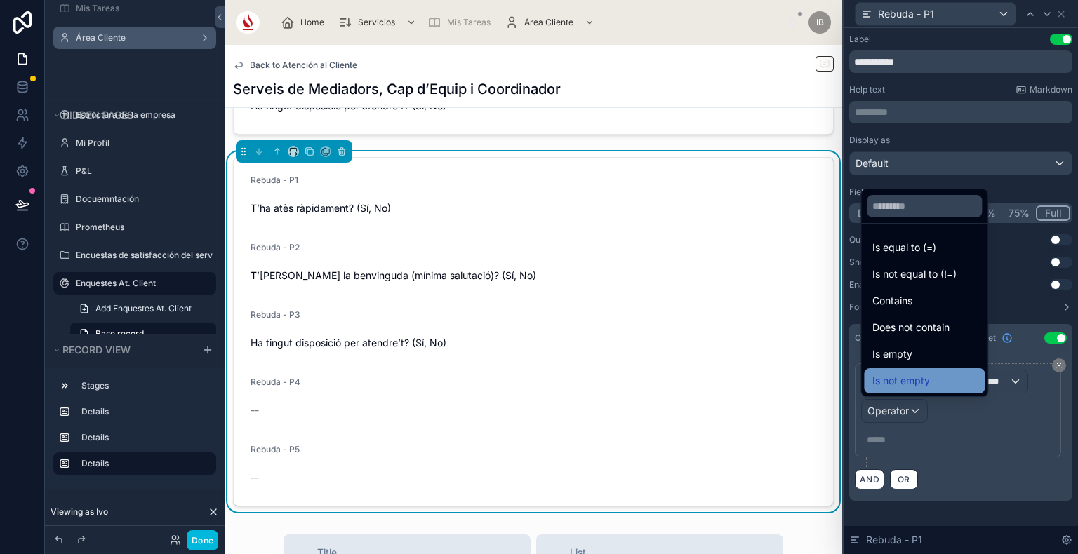
click at [937, 375] on div "Is not empty" at bounding box center [924, 381] width 104 height 17
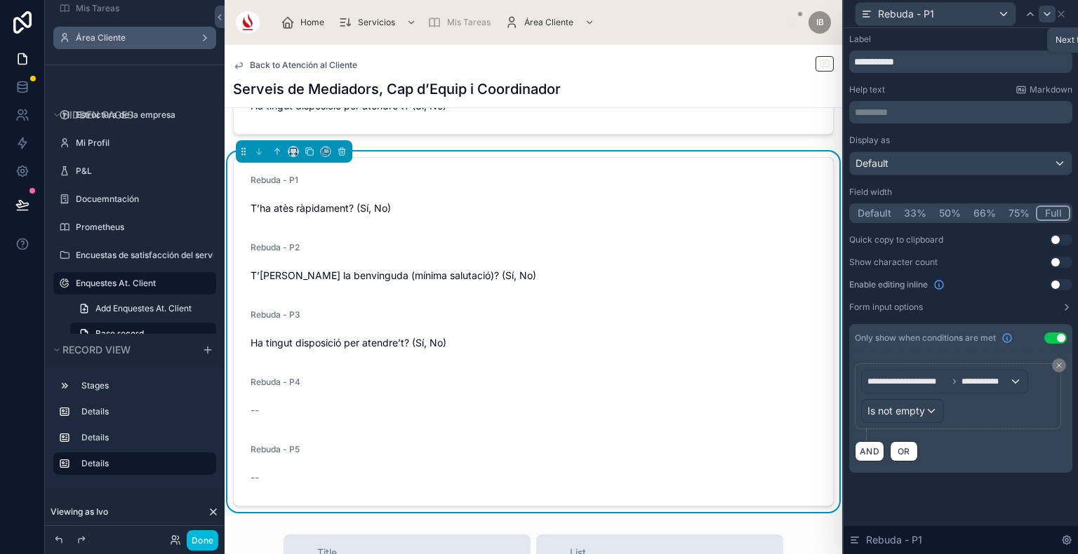
click at [1050, 13] on icon at bounding box center [1046, 13] width 11 height 11
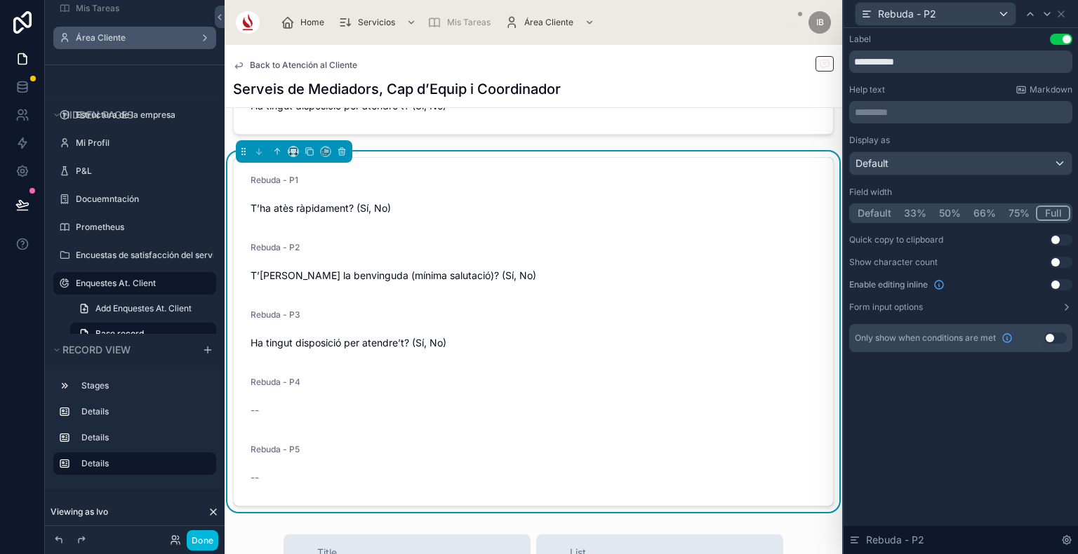
click at [1050, 330] on div "Only show when conditions are met Use setting" at bounding box center [960, 338] width 223 height 28
click at [1055, 335] on button "Use setting" at bounding box center [1055, 338] width 22 height 11
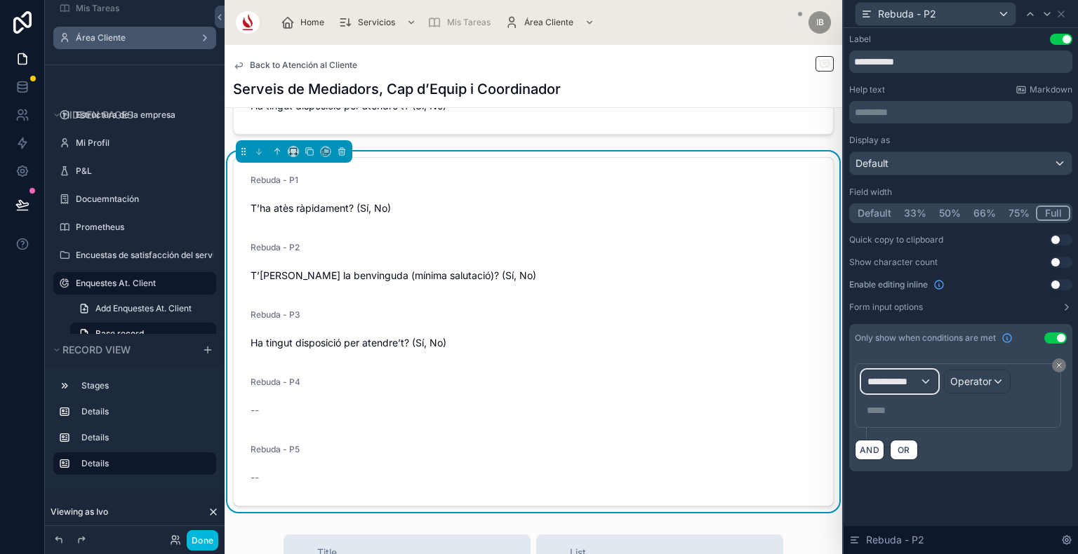
click at [921, 379] on div "**********" at bounding box center [900, 381] width 76 height 22
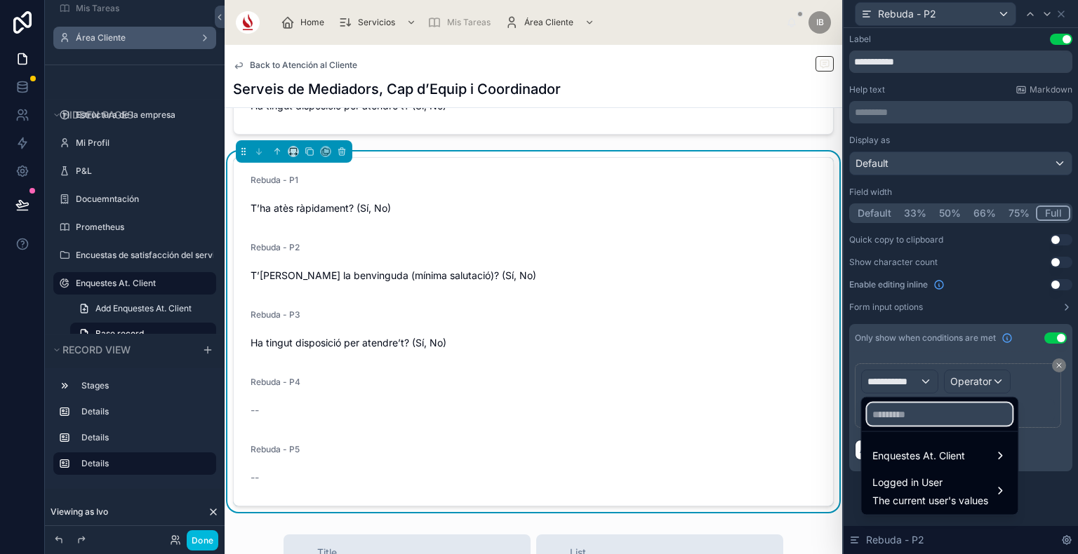
click at [917, 422] on input "text" at bounding box center [938, 414] width 145 height 22
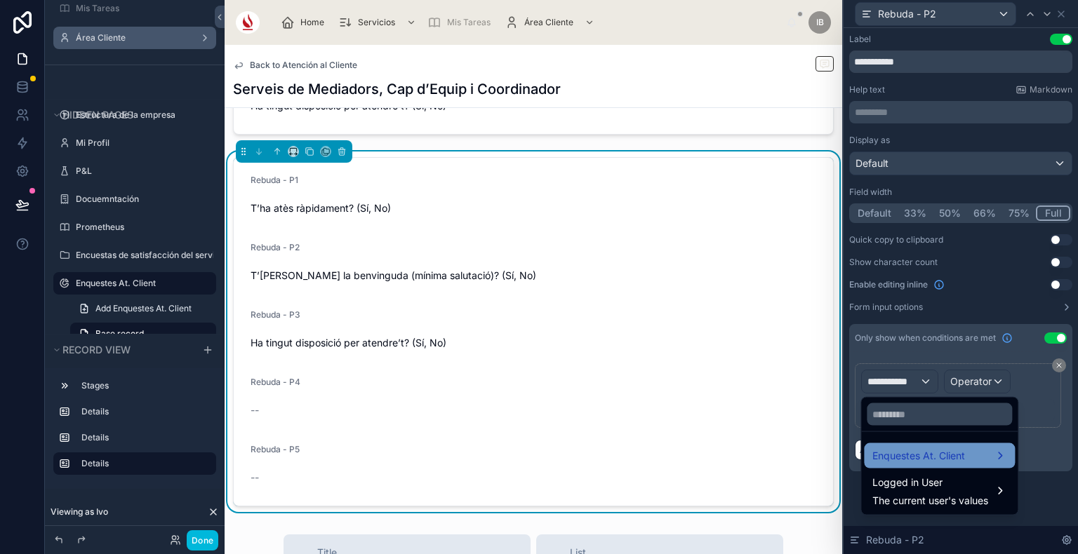
click at [935, 464] on div "Enquestes At. Client" at bounding box center [939, 455] width 151 height 25
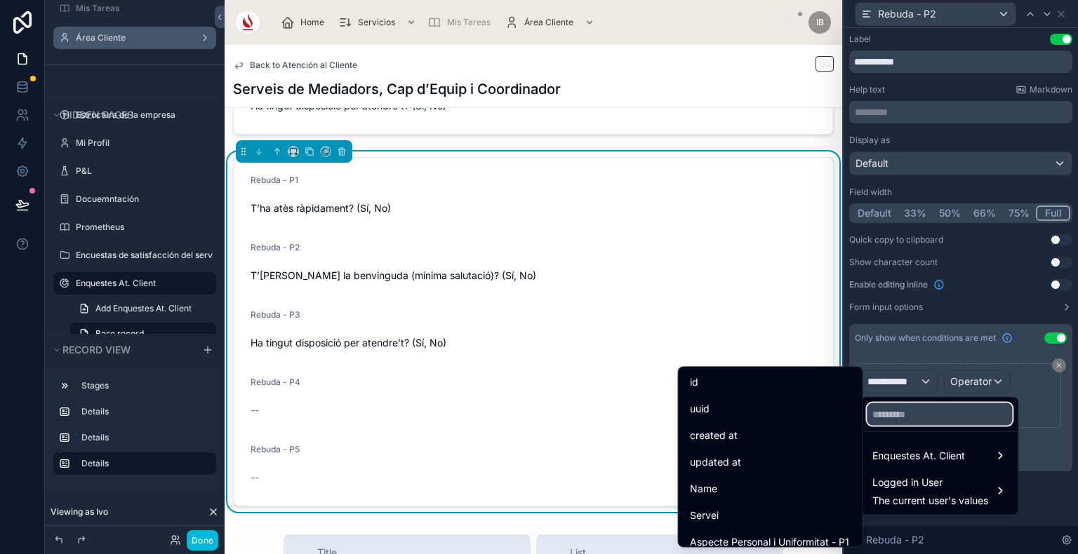
click at [909, 414] on input "text" at bounding box center [938, 414] width 145 height 22
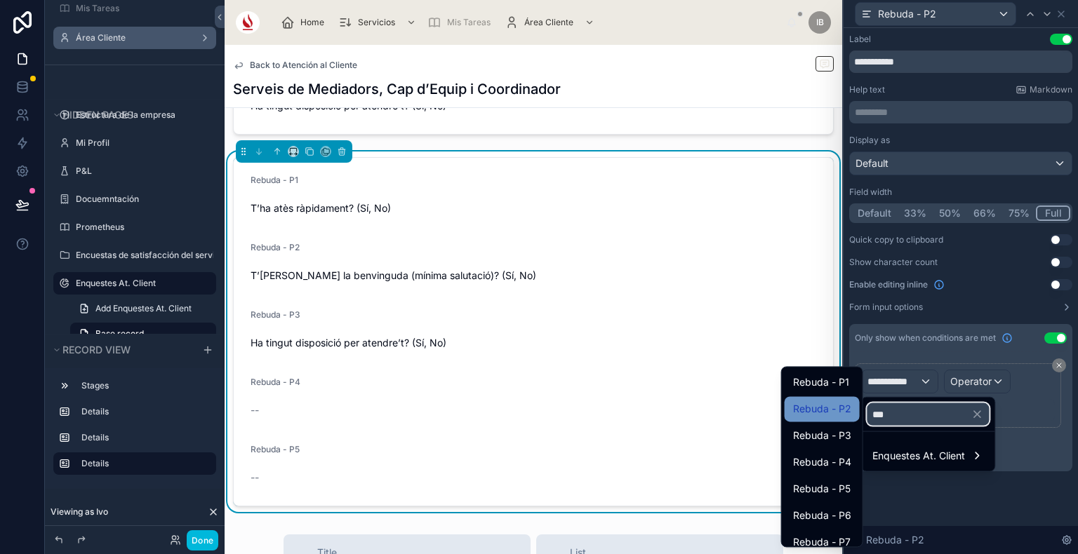
type input "***"
click at [836, 401] on span "Rebuda - P2" at bounding box center [822, 409] width 58 height 17
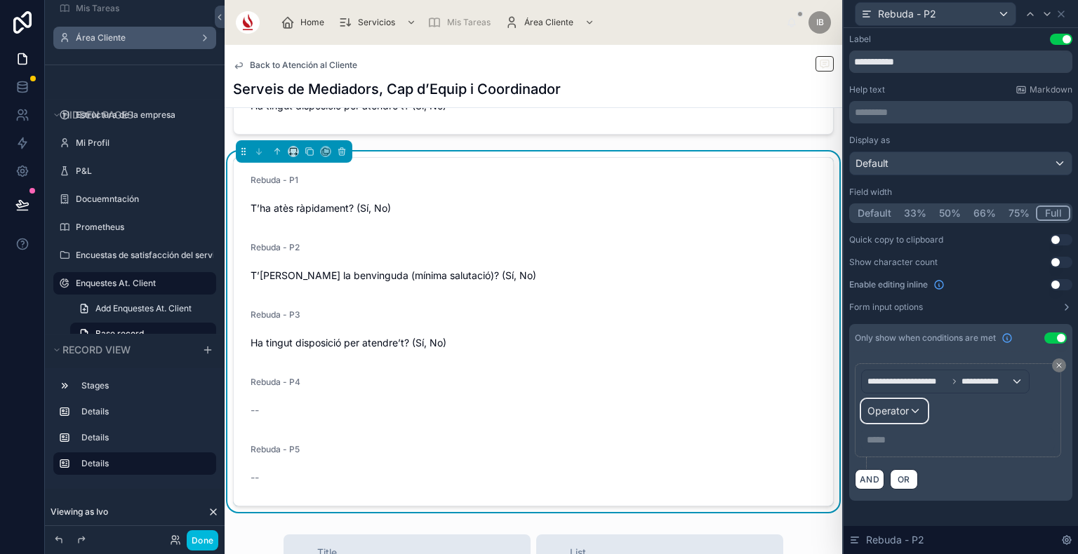
click at [903, 417] on div "Operator" at bounding box center [894, 411] width 65 height 22
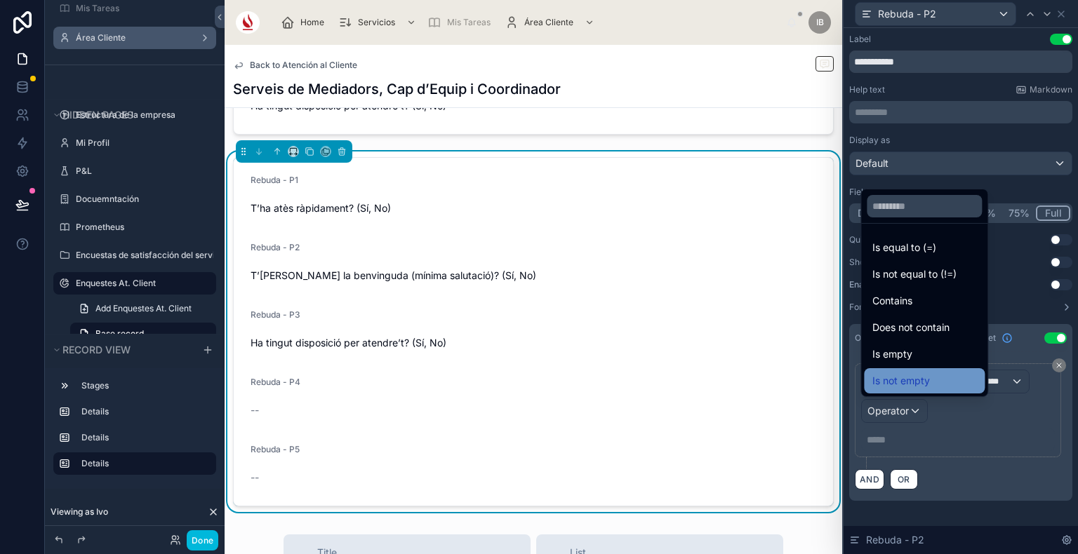
click at [935, 373] on div "Is not empty" at bounding box center [924, 381] width 104 height 17
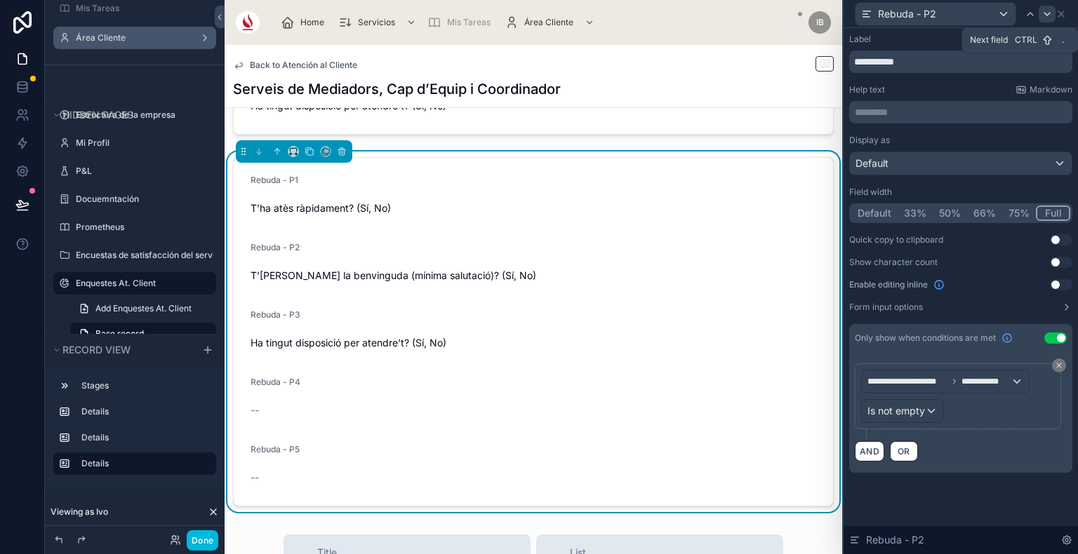
click at [1045, 13] on icon at bounding box center [1046, 13] width 11 height 11
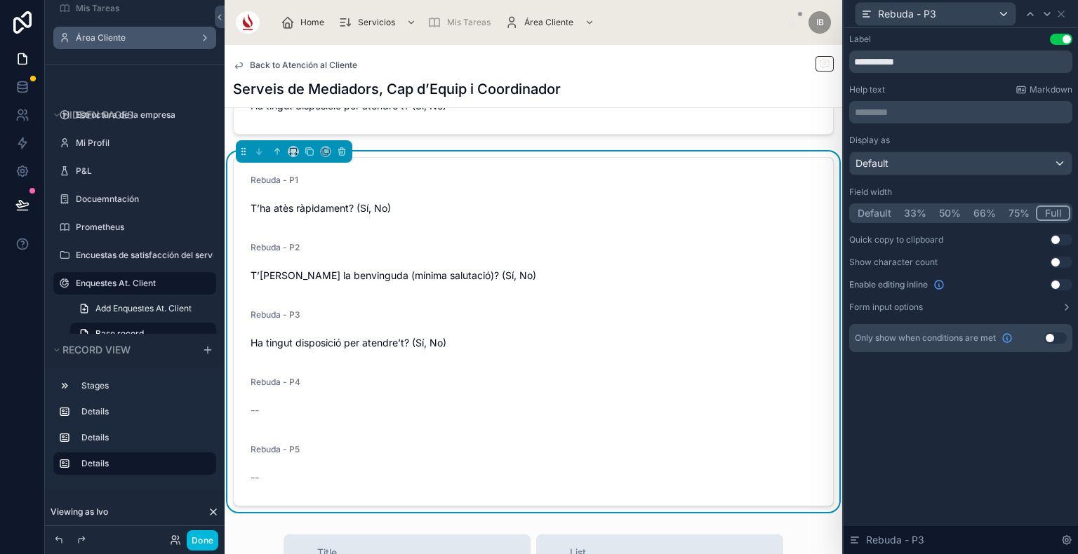
click at [1057, 338] on button "Use setting" at bounding box center [1055, 338] width 22 height 11
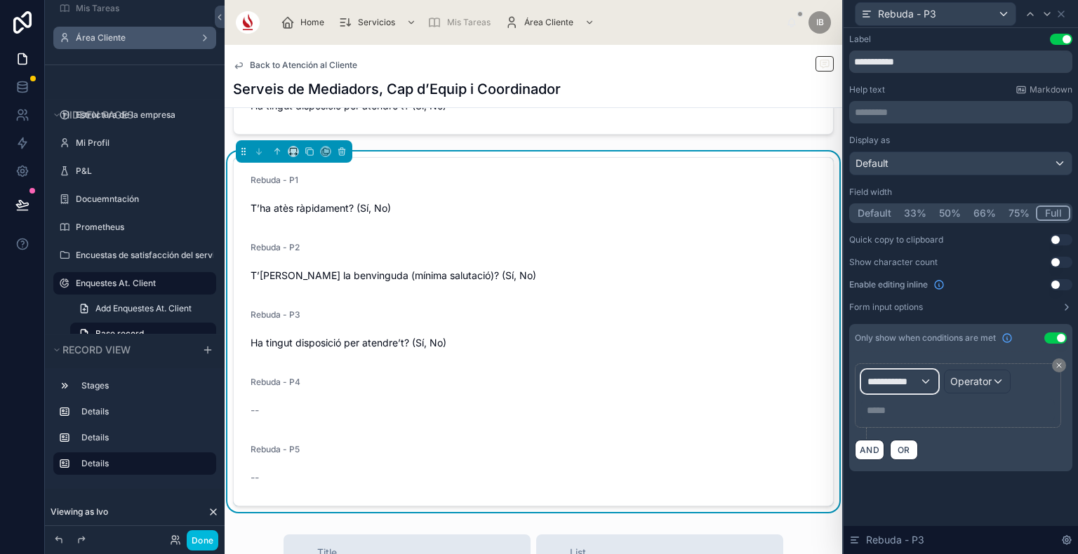
click at [909, 382] on span "**********" at bounding box center [893, 382] width 52 height 14
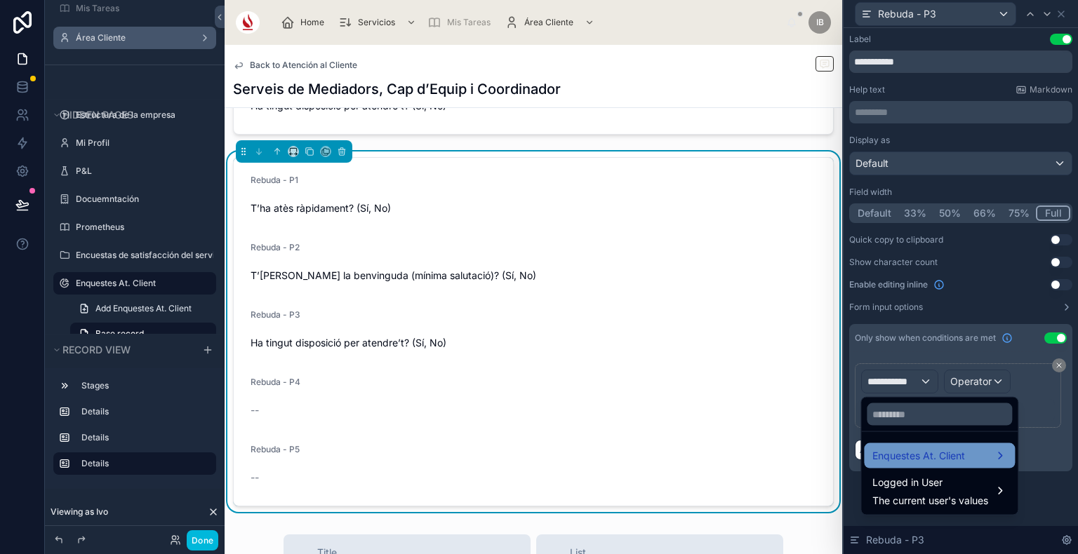
click at [929, 462] on span "Enquestes At. Client" at bounding box center [918, 456] width 93 height 17
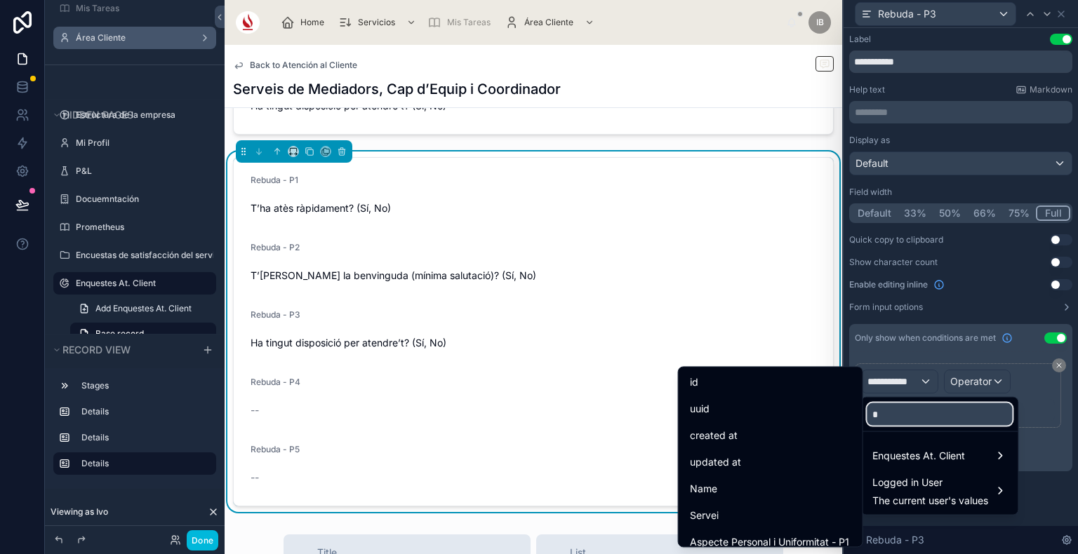
click at [903, 405] on input "*" at bounding box center [938, 414] width 145 height 22
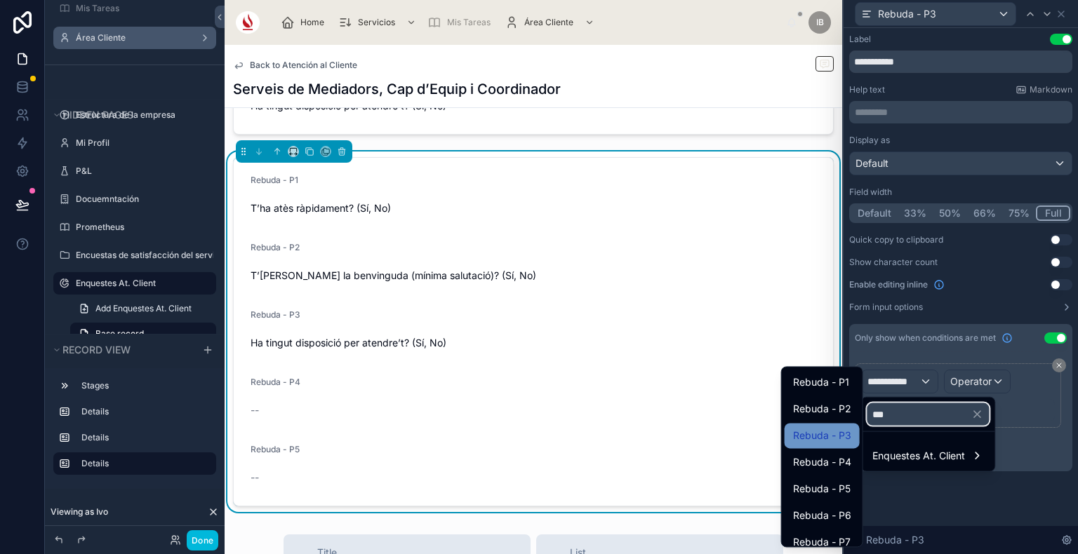
type input "***"
click at [828, 441] on span "Rebuda - P3" at bounding box center [822, 435] width 58 height 17
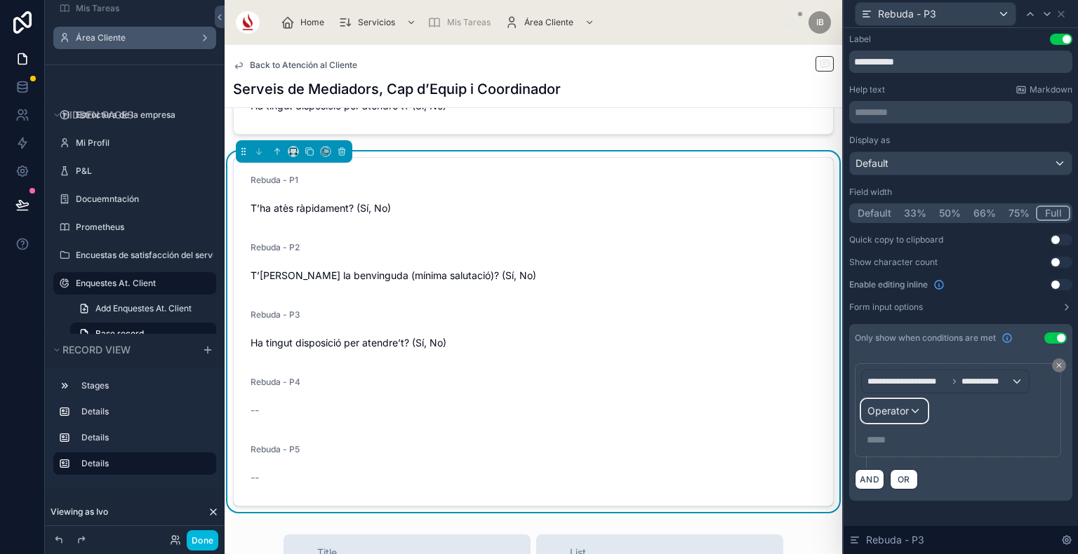
click at [899, 411] on span "Operator" at bounding box center [887, 411] width 41 height 12
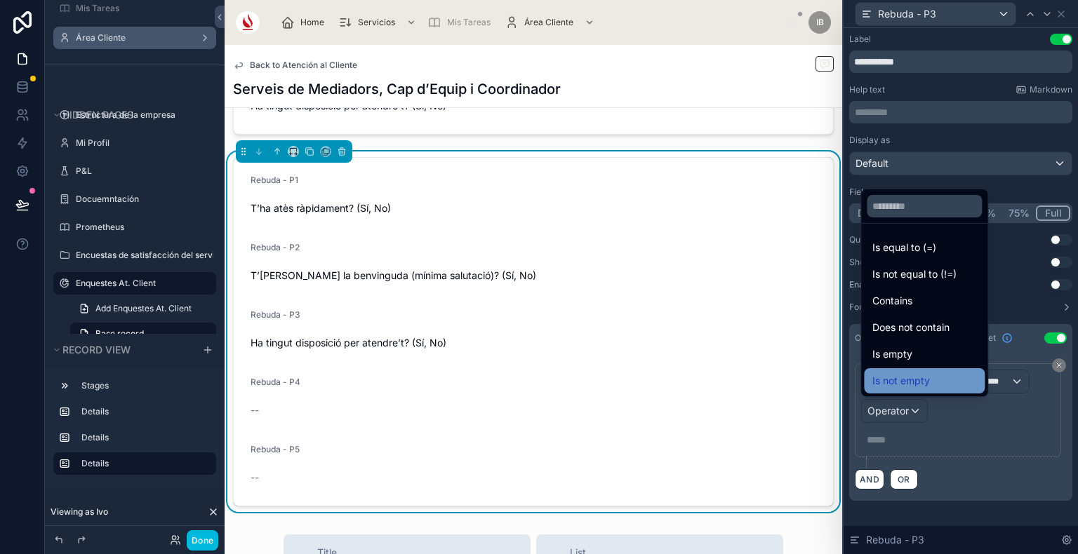
click at [915, 382] on span "Is not empty" at bounding box center [901, 381] width 58 height 17
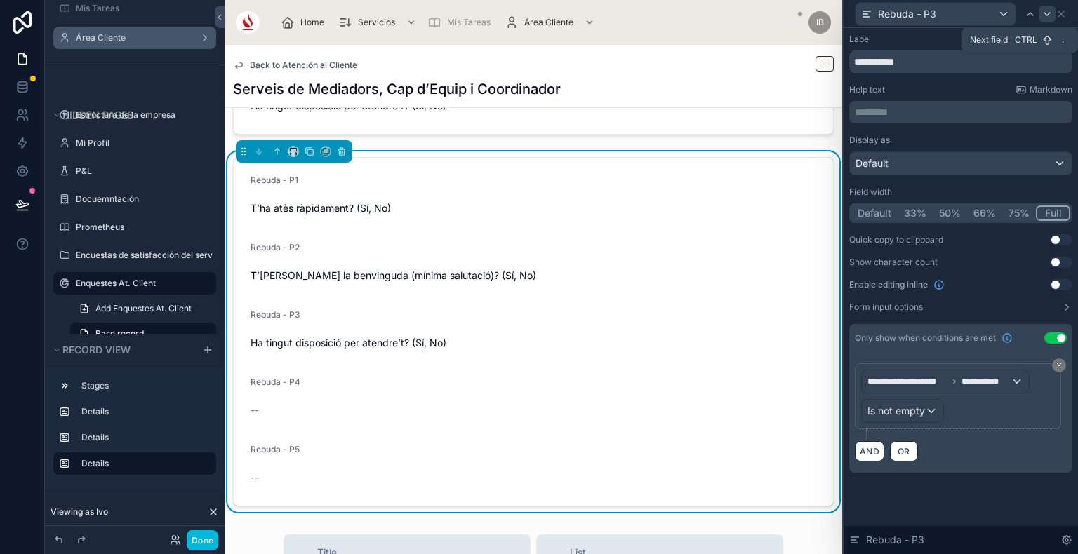
click at [1052, 13] on div at bounding box center [1046, 14] width 17 height 17
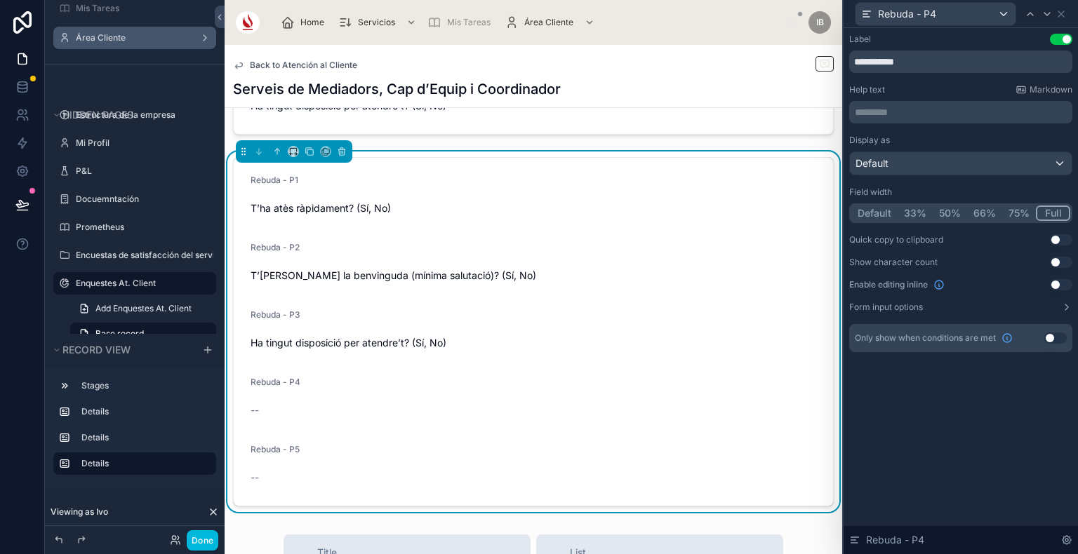
click at [1058, 336] on button "Use setting" at bounding box center [1055, 338] width 22 height 11
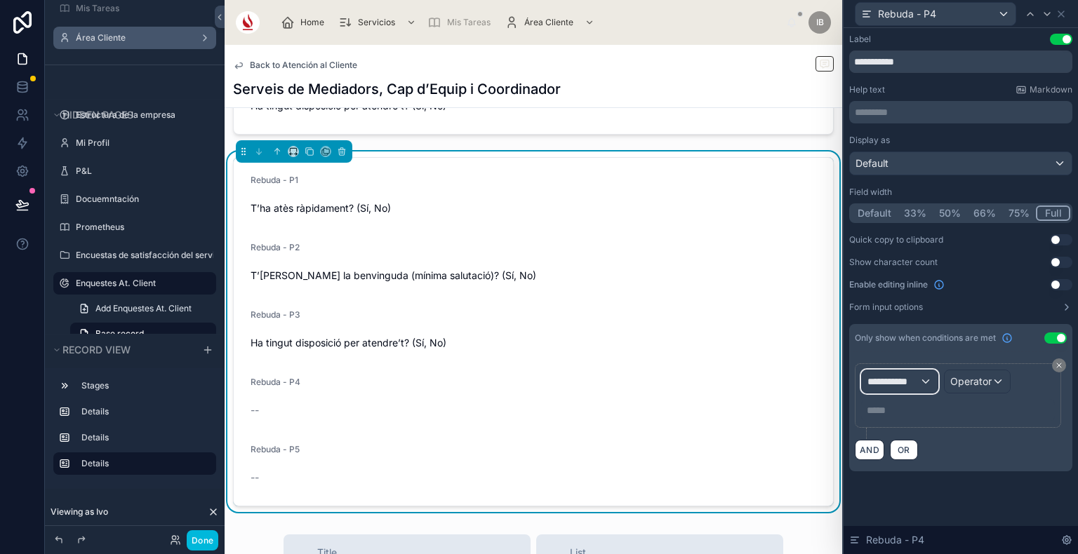
click at [920, 384] on div "**********" at bounding box center [900, 381] width 76 height 22
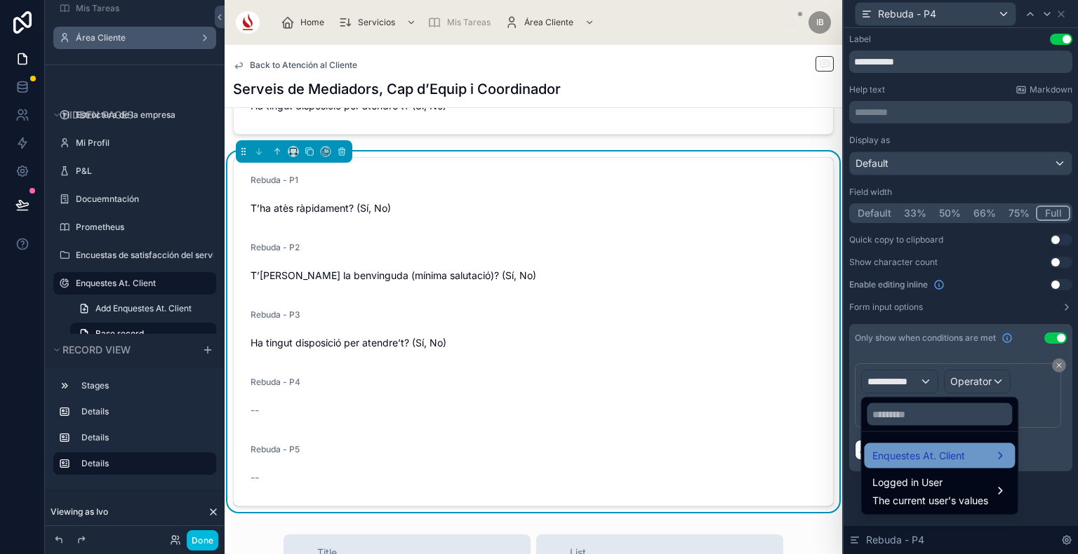
click at [906, 452] on span "Enquestes At. Client" at bounding box center [918, 456] width 93 height 17
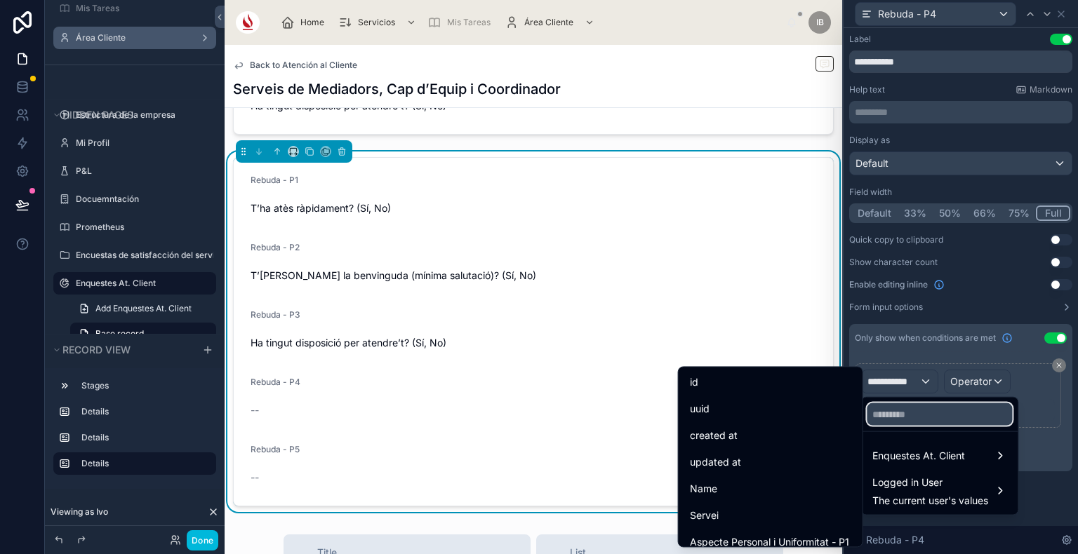
click at [889, 408] on input "text" at bounding box center [938, 414] width 145 height 22
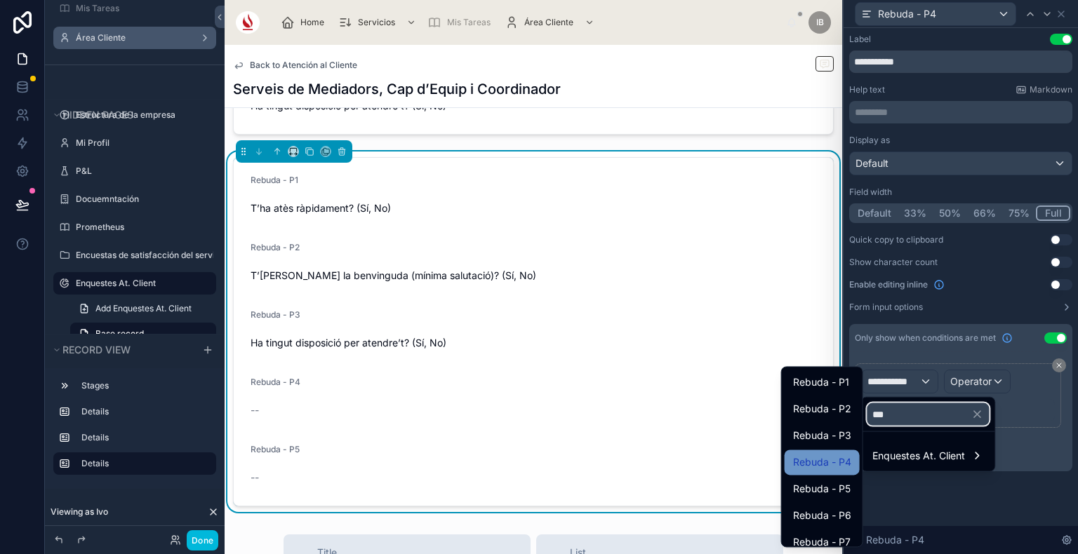
type input "***"
click at [834, 460] on span "Rebuda - P4" at bounding box center [822, 462] width 58 height 17
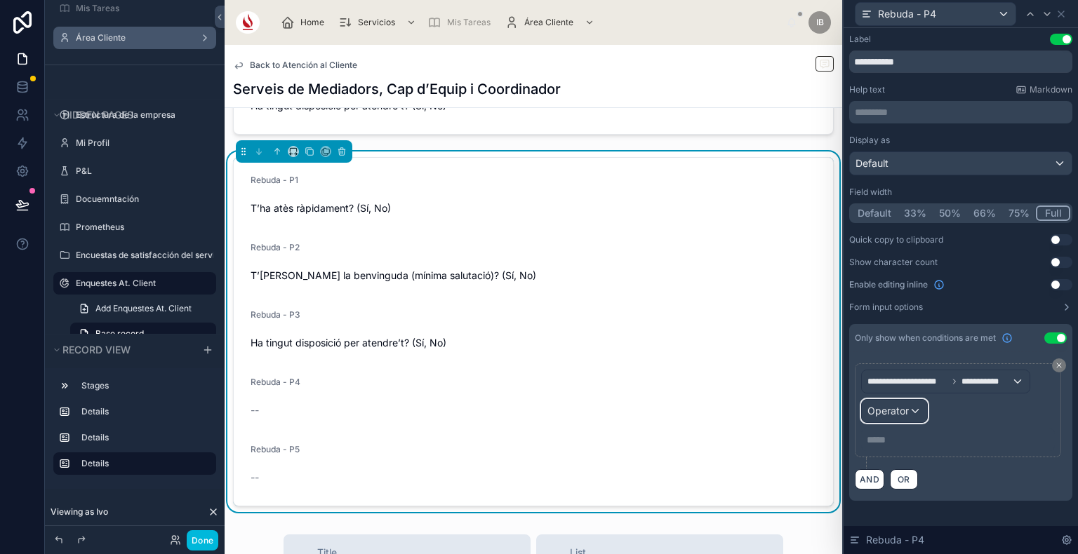
click at [891, 413] on span "Operator" at bounding box center [887, 411] width 41 height 12
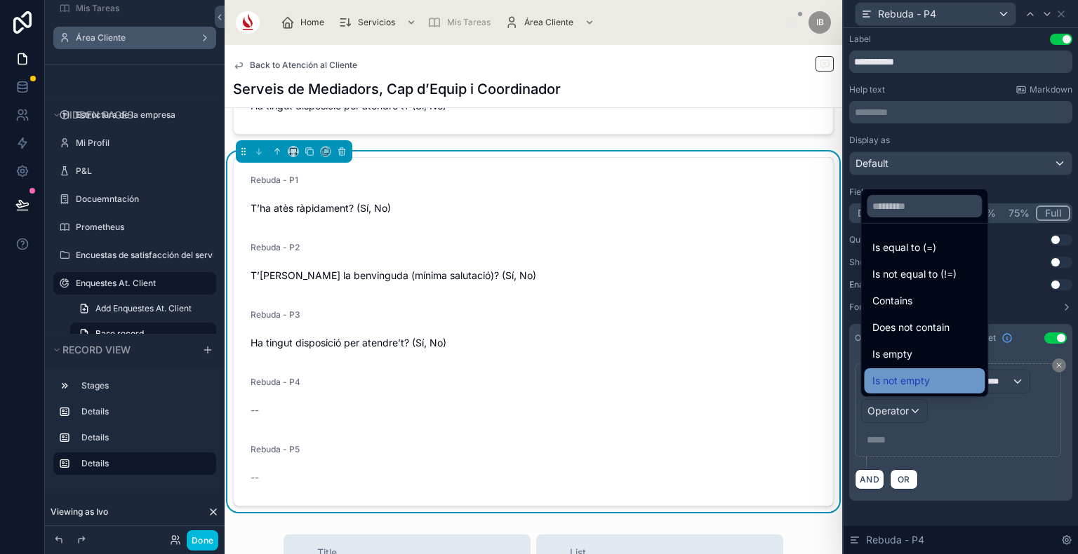
click at [916, 384] on span "Is not empty" at bounding box center [901, 381] width 58 height 17
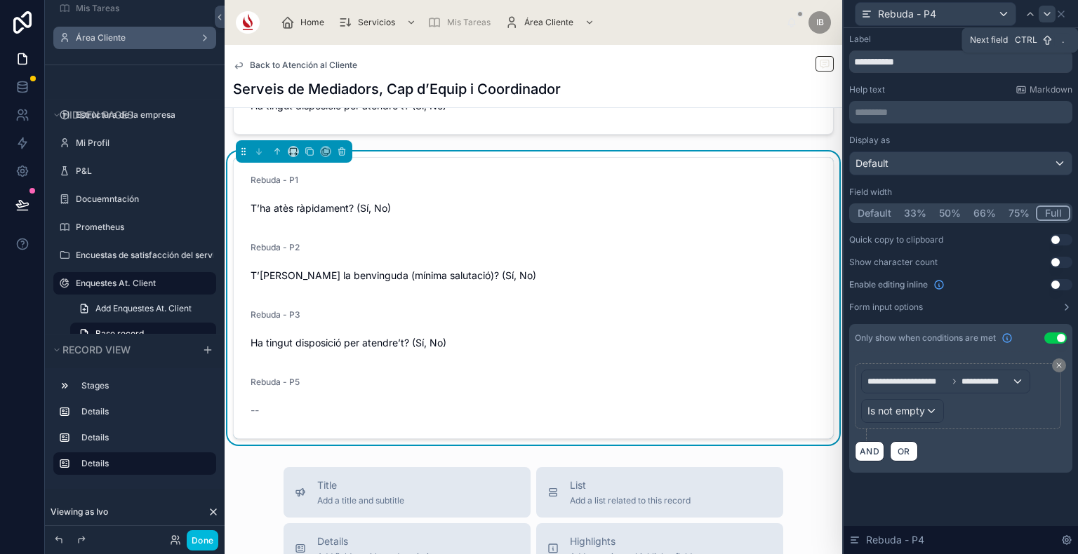
click at [1051, 20] on div at bounding box center [1046, 14] width 17 height 17
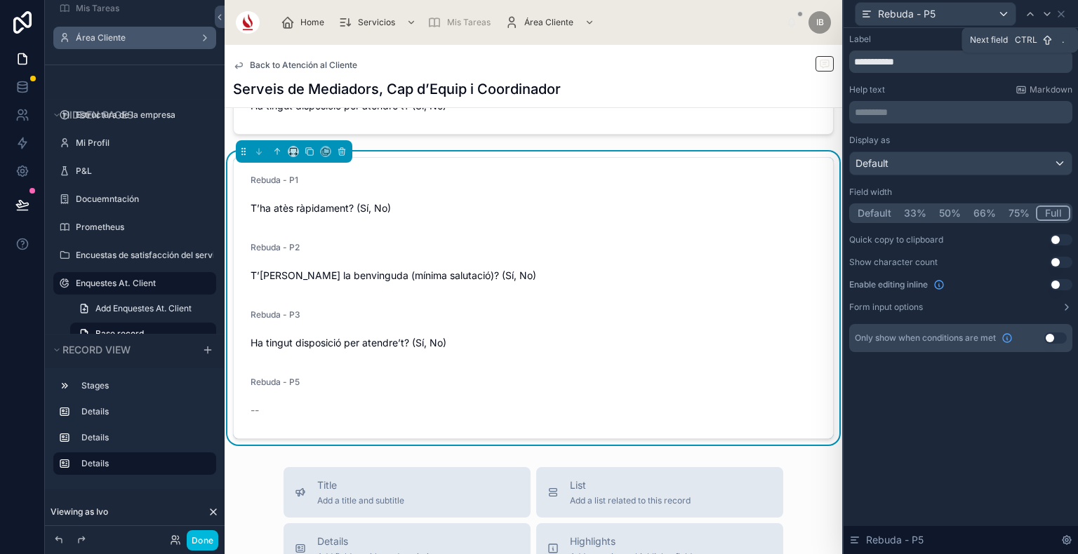
click at [1055, 337] on button "Use setting" at bounding box center [1055, 338] width 22 height 11
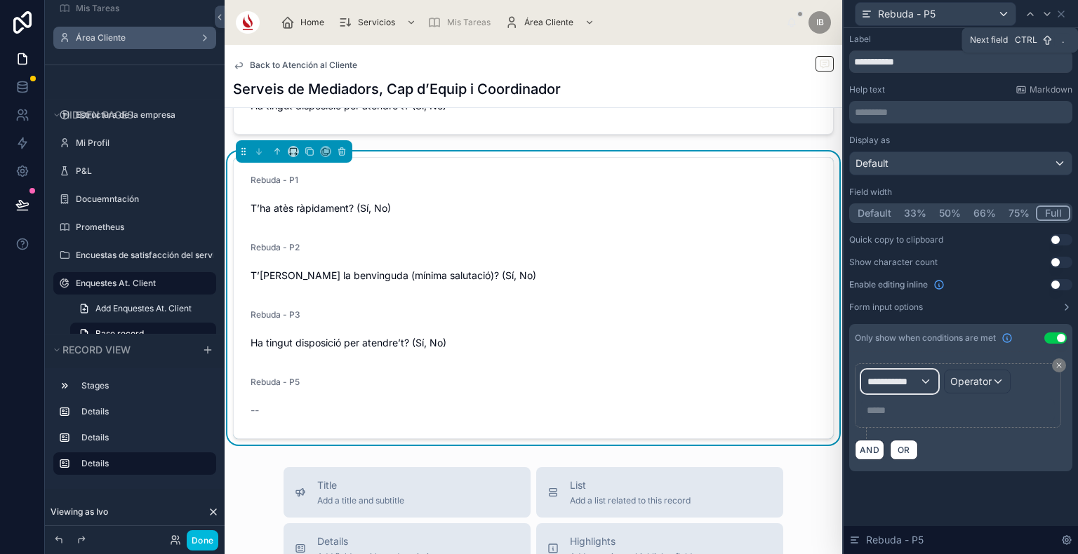
click at [918, 382] on div "**********" at bounding box center [900, 381] width 76 height 22
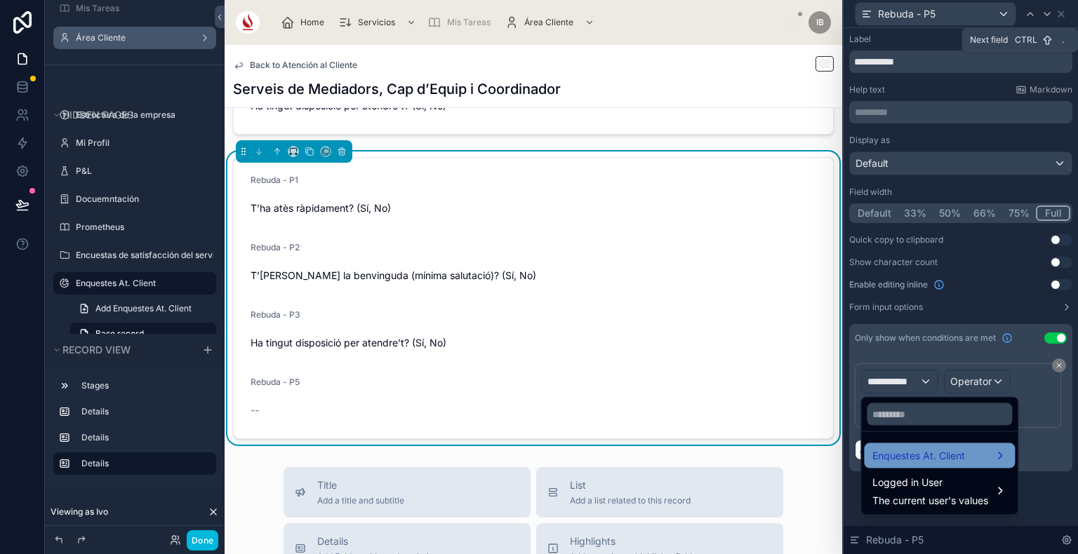
click at [926, 455] on span "Enquestes At. Client" at bounding box center [918, 456] width 93 height 17
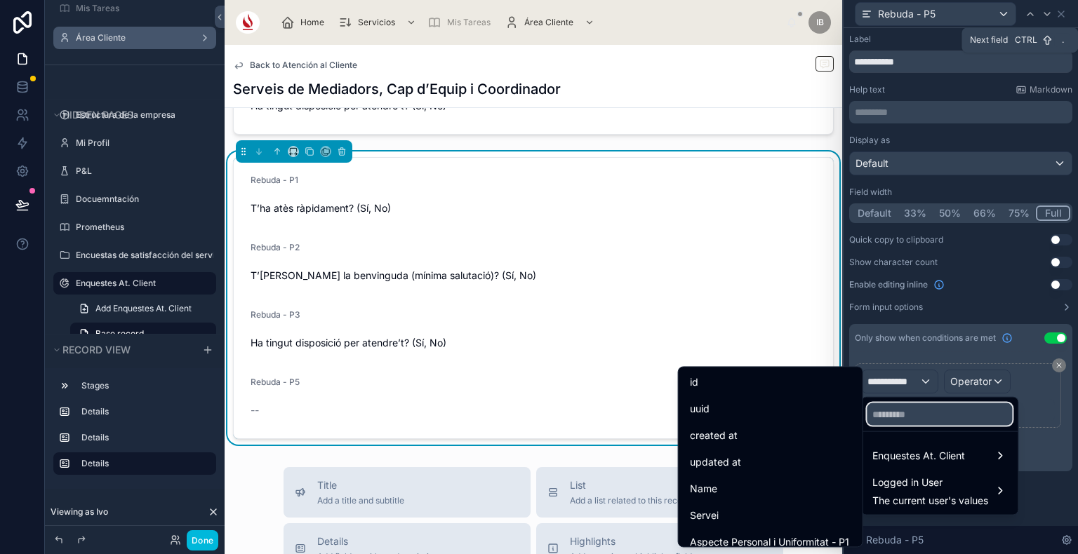
click at [898, 416] on input "text" at bounding box center [938, 414] width 145 height 22
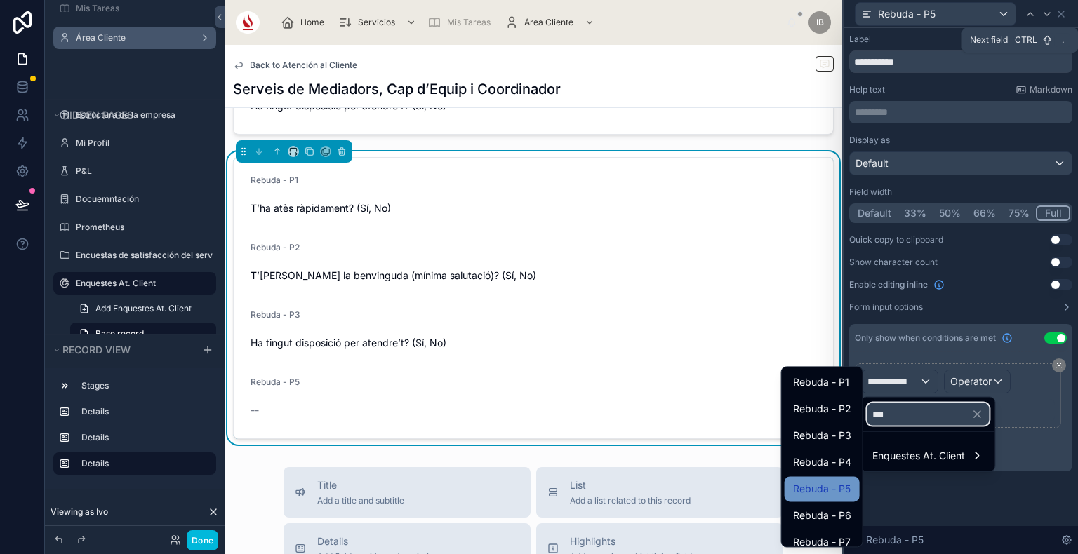
type input "***"
click at [819, 495] on span "Rebuda - P5" at bounding box center [822, 489] width 58 height 17
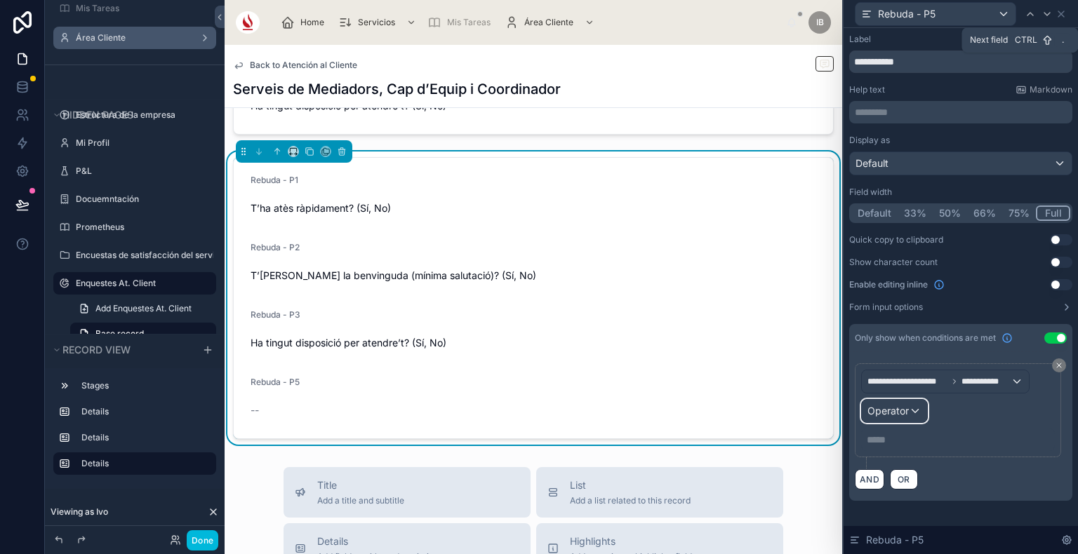
click at [883, 420] on div "Operator" at bounding box center [894, 411] width 65 height 22
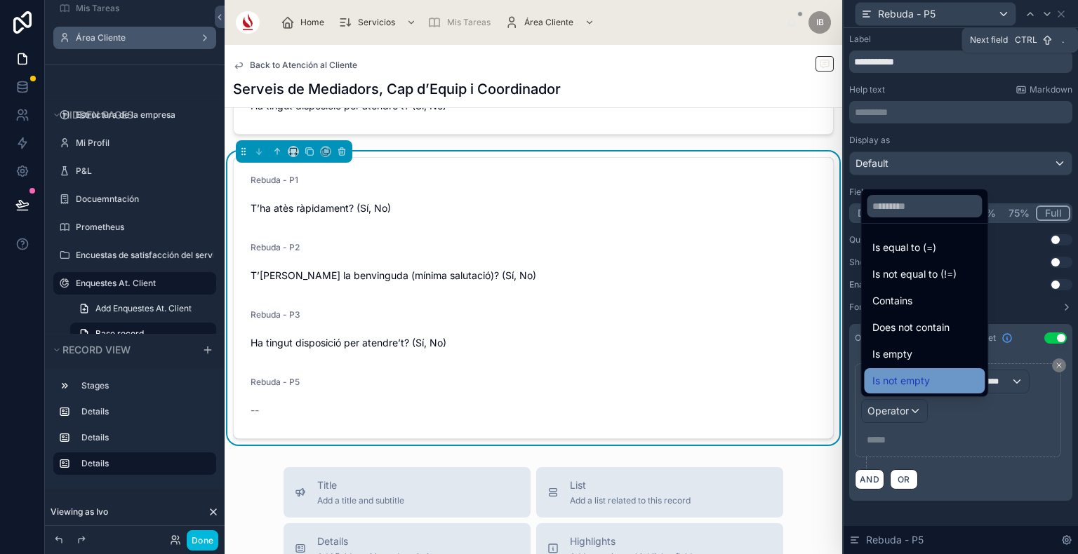
click at [924, 374] on span "Is not empty" at bounding box center [901, 381] width 58 height 17
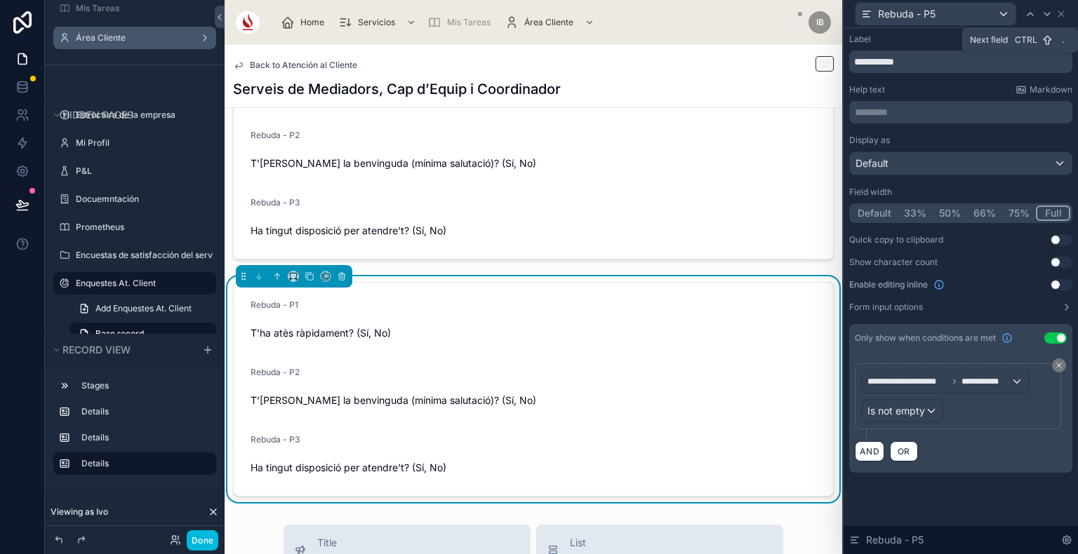
scroll to position [443, 0]
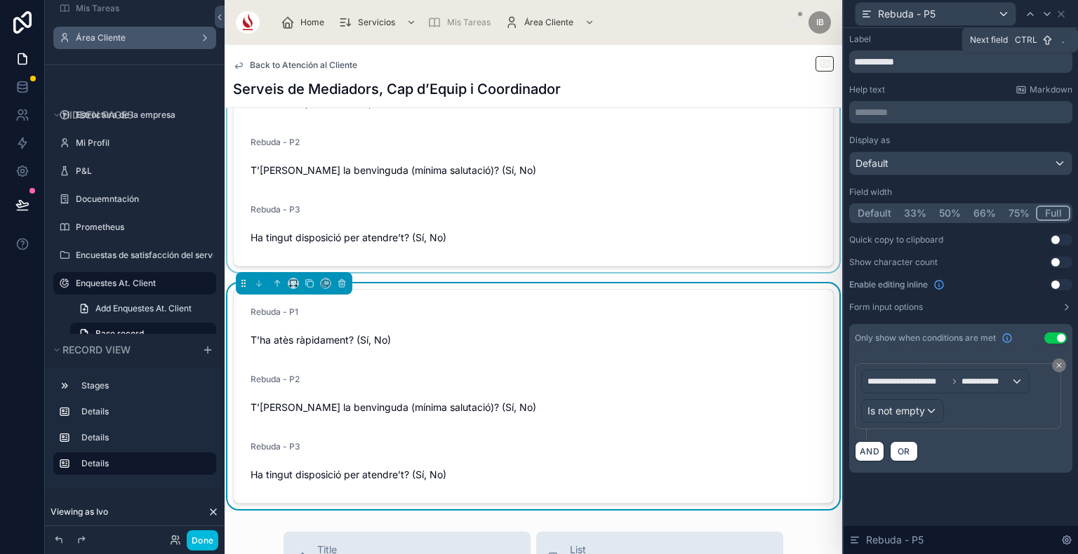
click at [668, 186] on div at bounding box center [533, 159] width 617 height 226
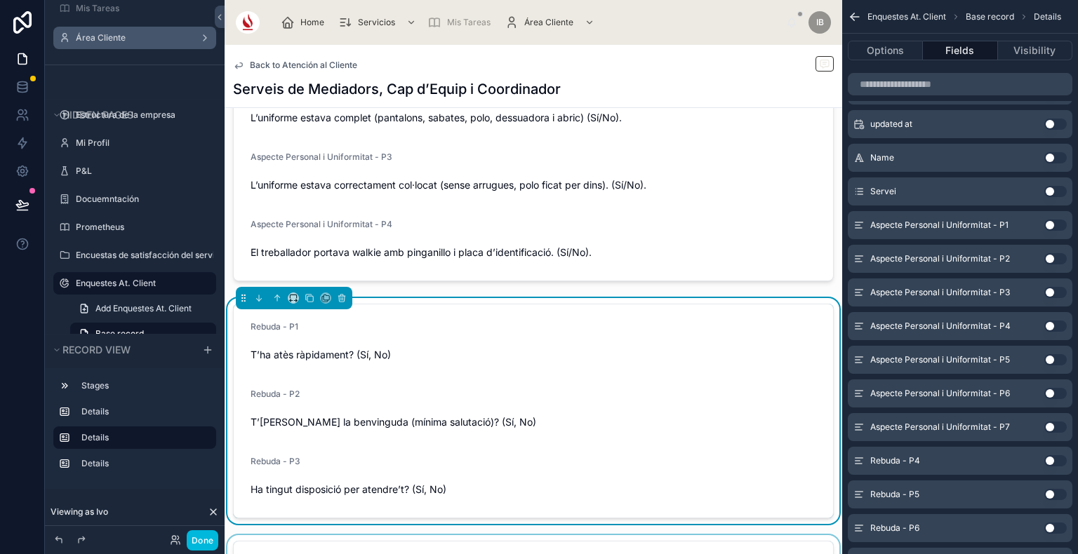
scroll to position [194, 0]
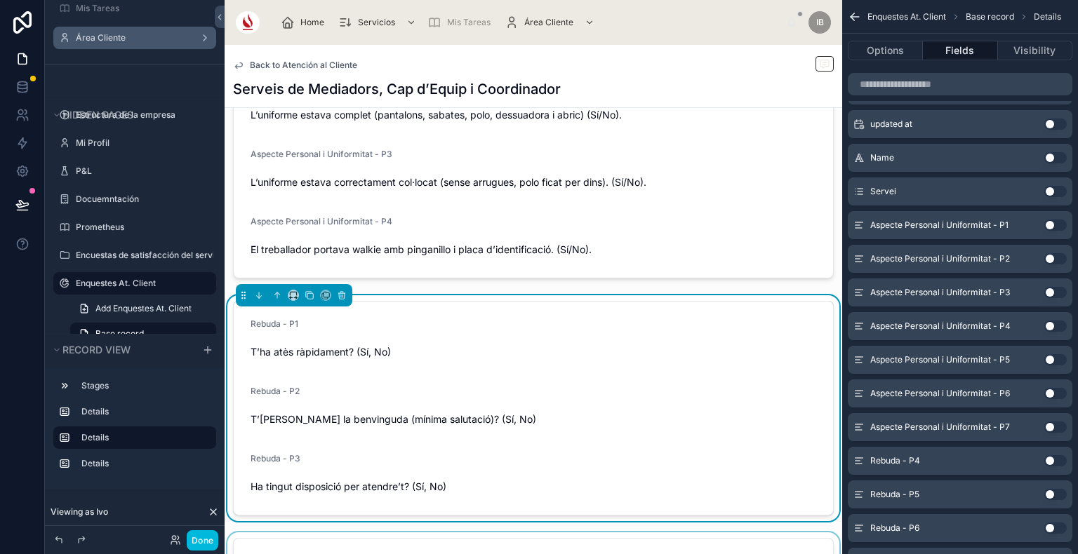
click at [539, 326] on div "Rebuda - P1" at bounding box center [532, 327] width 565 height 17
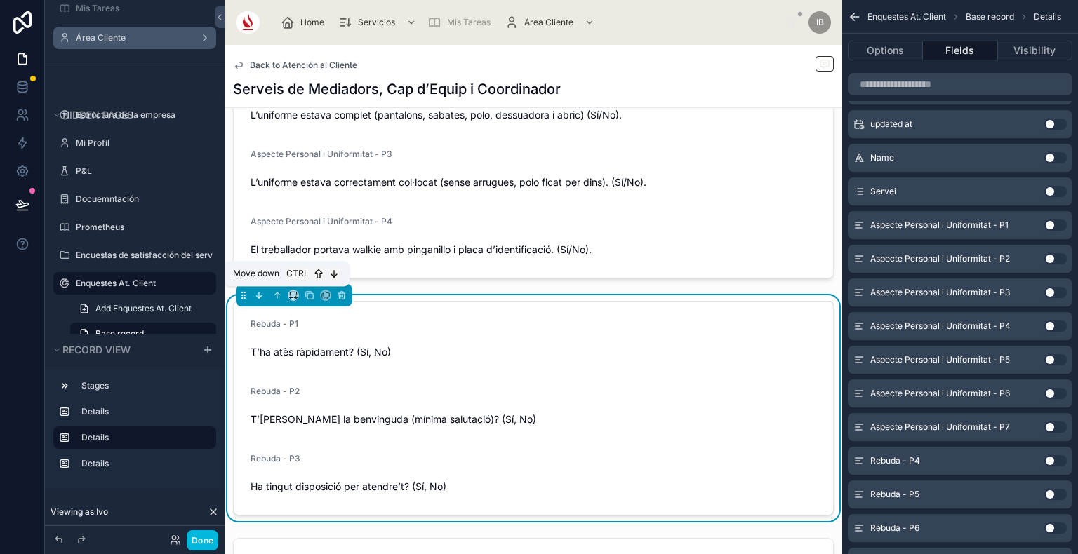
click at [264, 297] on button at bounding box center [258, 295] width 15 height 15
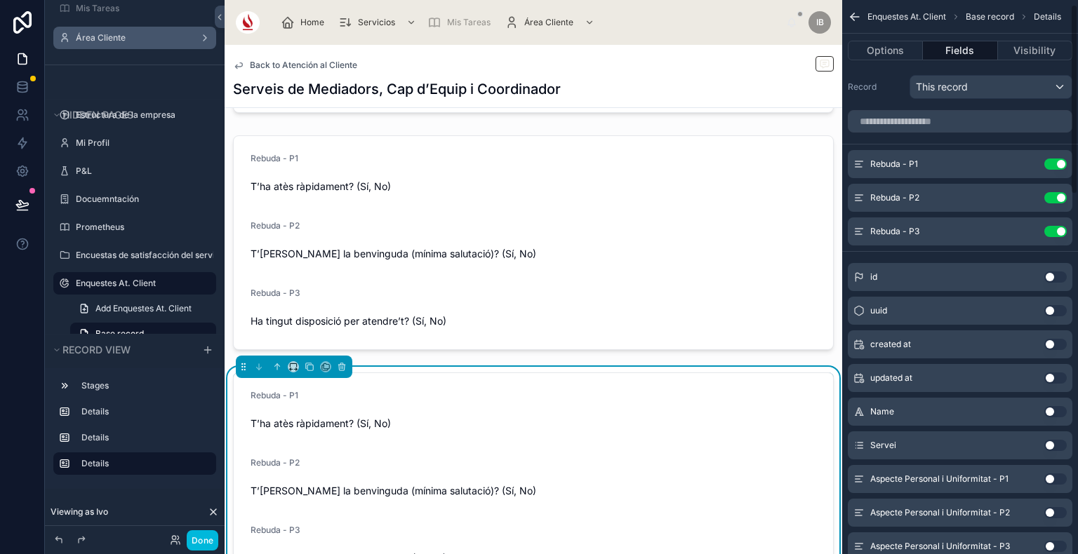
scroll to position [0, 0]
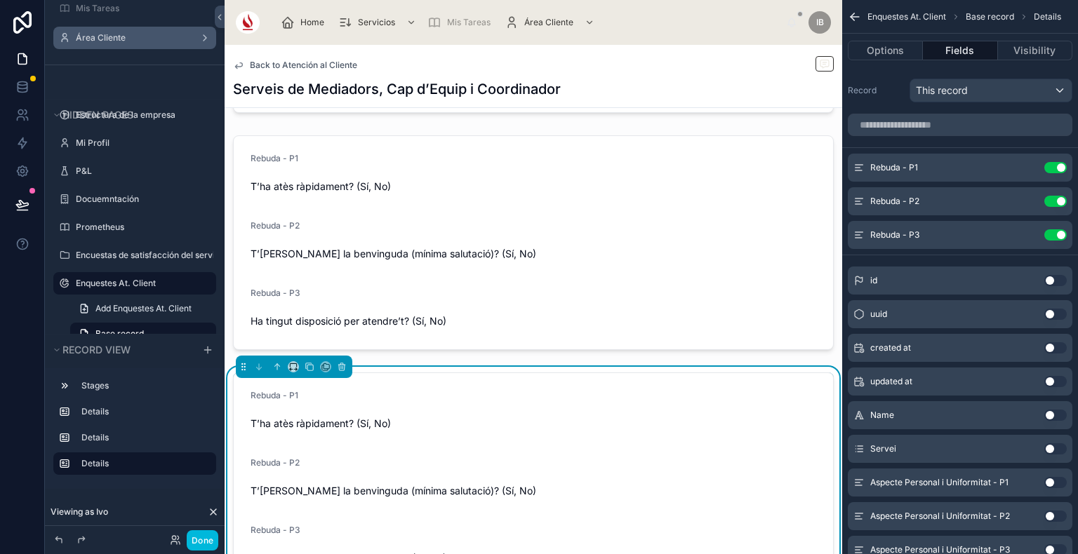
click at [1057, 168] on button "Use setting" at bounding box center [1055, 167] width 22 height 11
click at [1057, 196] on button "Use setting" at bounding box center [1055, 201] width 22 height 11
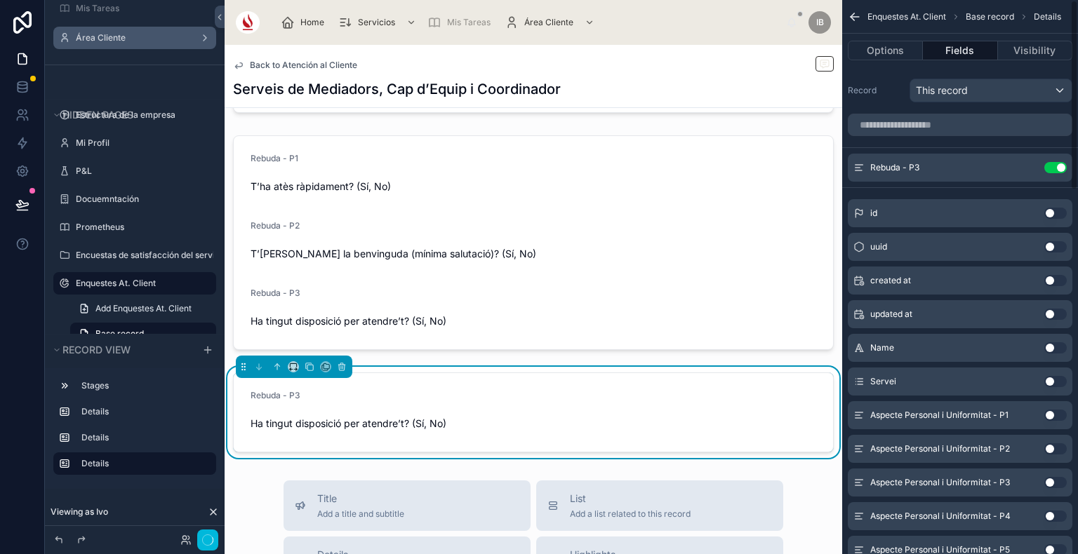
click at [1057, 168] on button "Use setting" at bounding box center [1055, 167] width 22 height 11
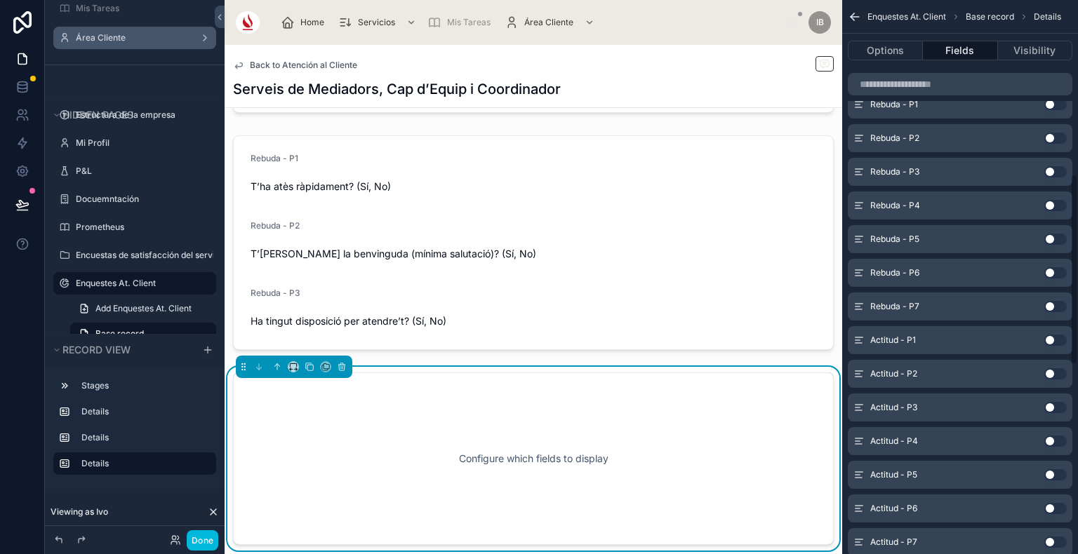
scroll to position [507, 0]
click at [1058, 342] on button "Use setting" at bounding box center [1055, 339] width 22 height 11
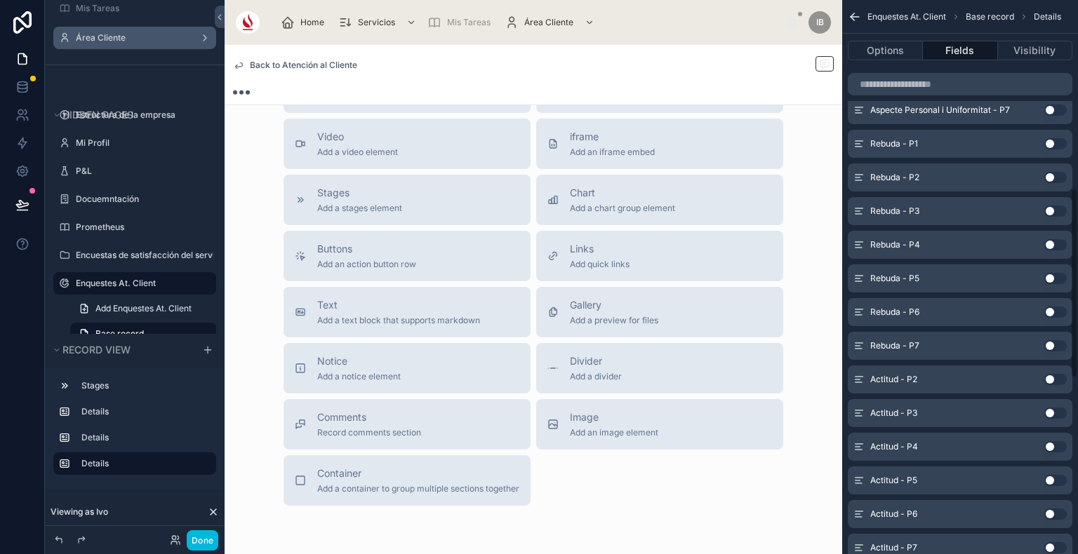
scroll to position [547, 0]
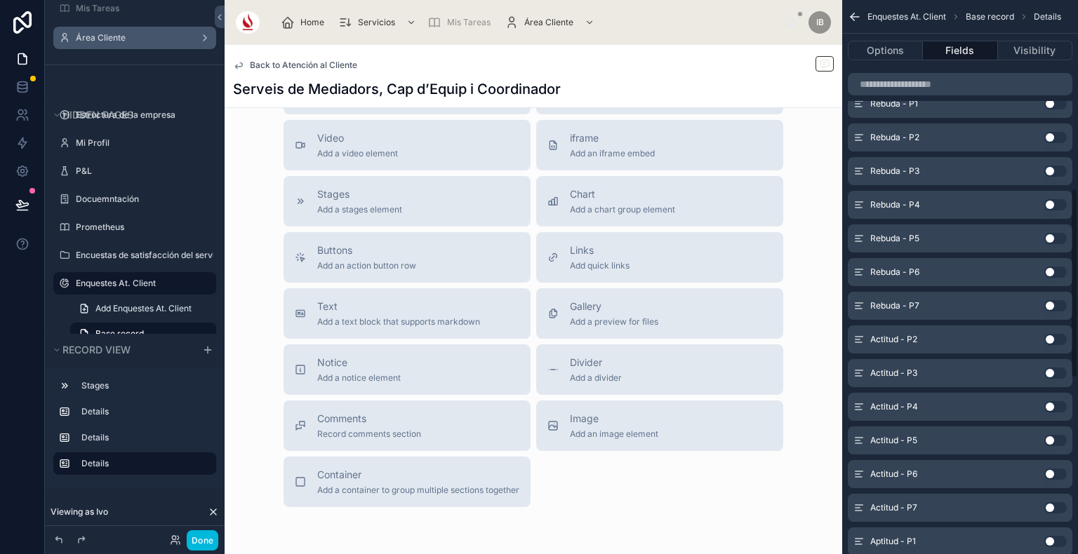
click at [1058, 342] on button "Use setting" at bounding box center [1055, 339] width 22 height 11
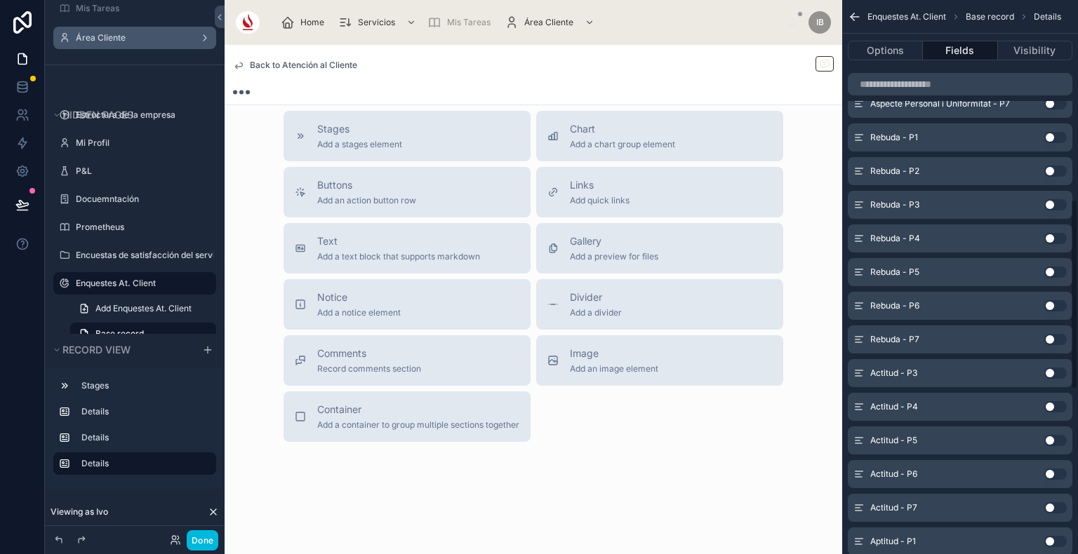
scroll to position [423, 0]
click at [1058, 342] on button "Use setting" at bounding box center [1055, 339] width 22 height 11
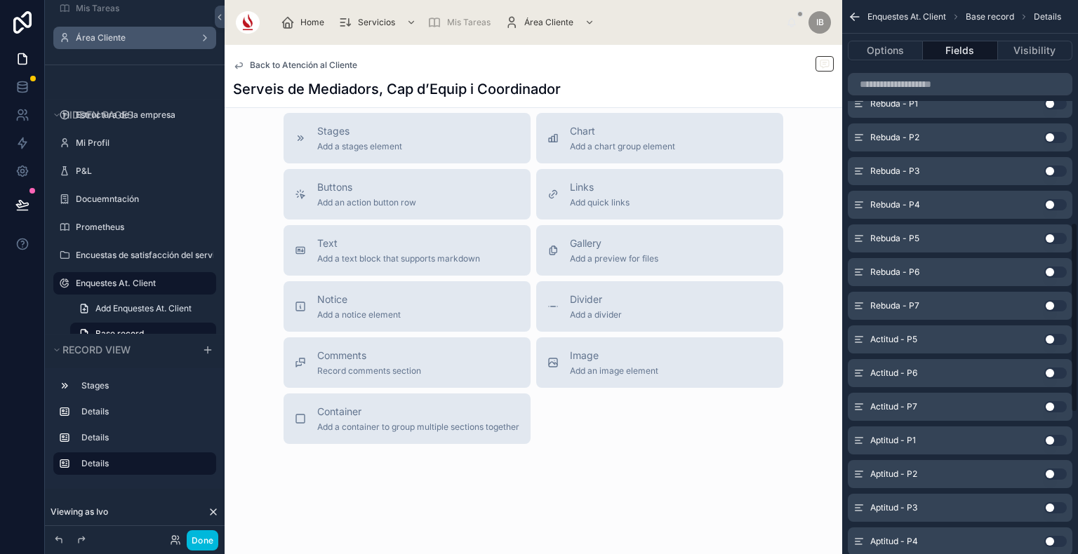
click at [1058, 342] on button "Use setting" at bounding box center [1055, 339] width 22 height 11
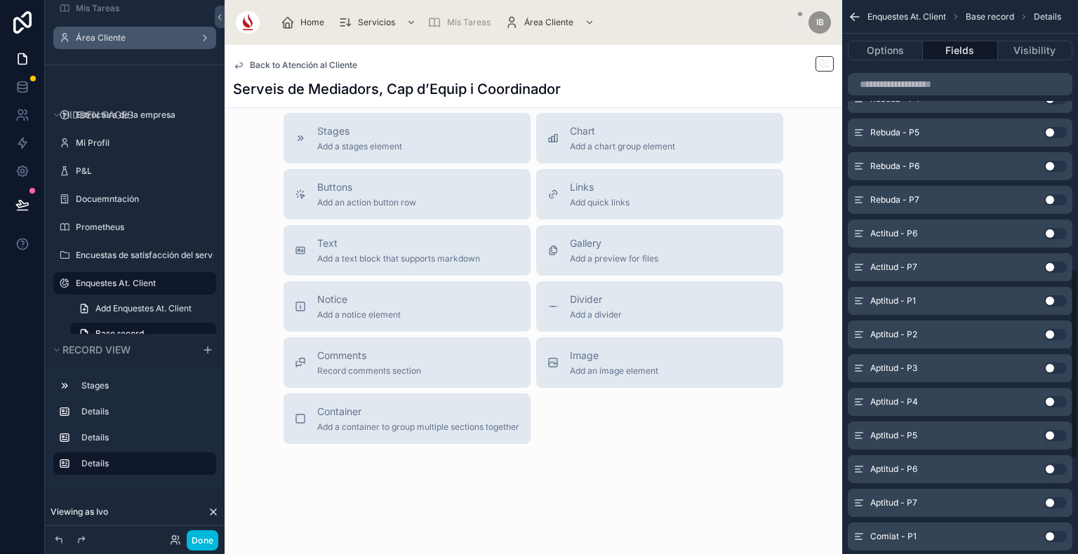
scroll to position [780, 0]
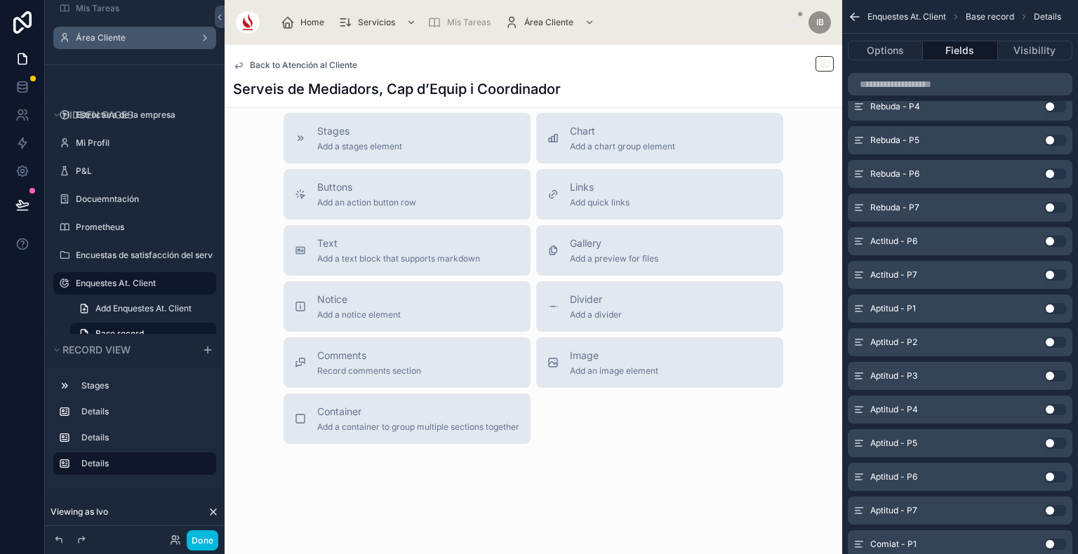
click at [1059, 246] on div "Actitud - P6 Use setting" at bounding box center [960, 241] width 225 height 28
click at [1052, 240] on button "Use setting" at bounding box center [1055, 241] width 22 height 11
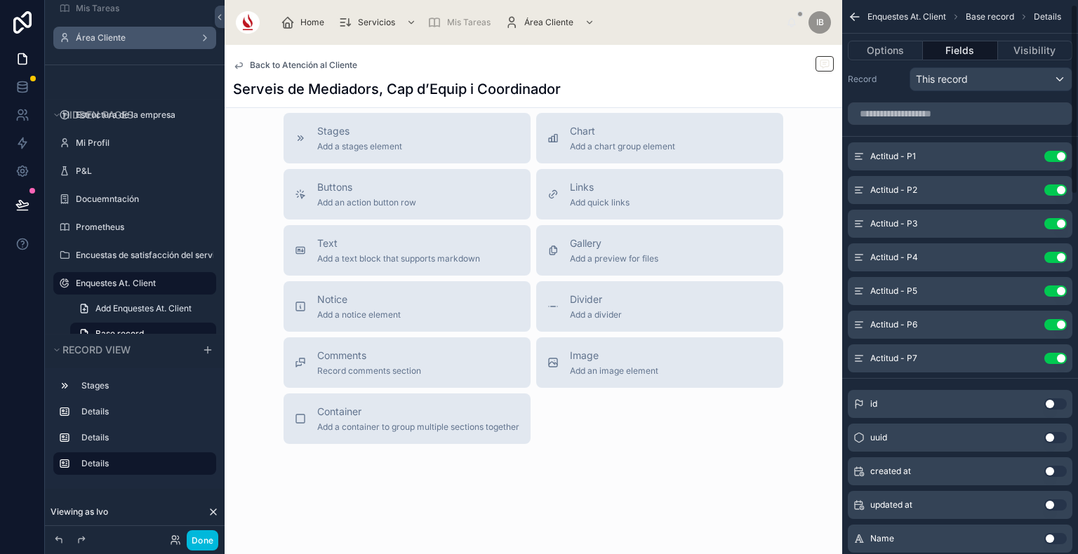
scroll to position [3, 0]
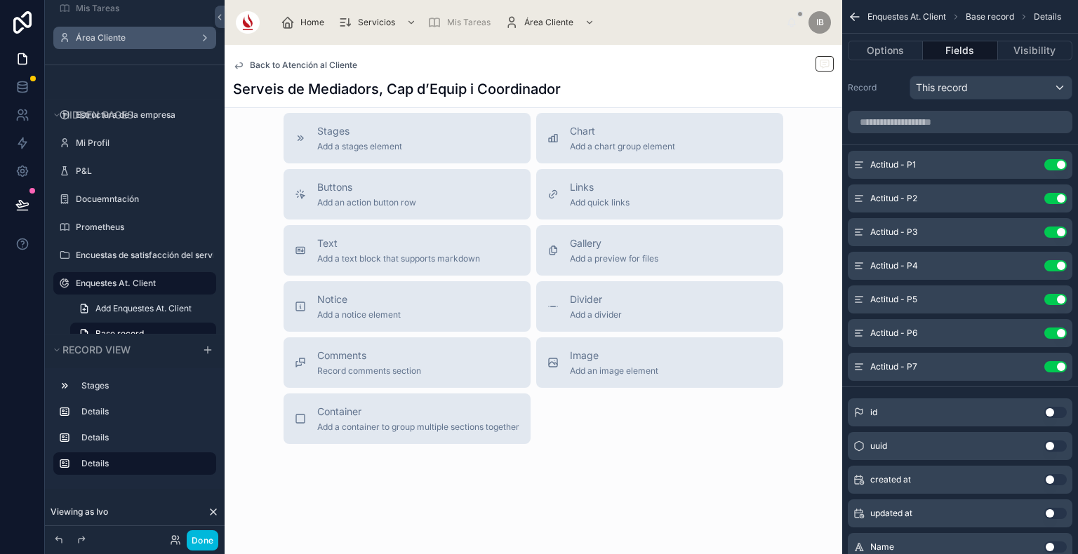
click at [0, 0] on icon "scrollable content" at bounding box center [0, 0] width 0 height 0
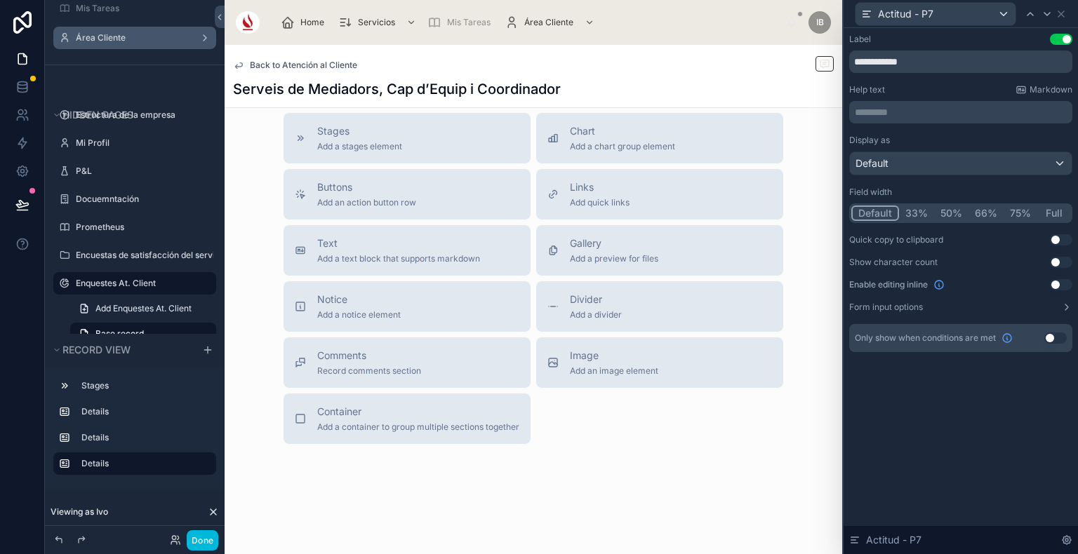
click at [1054, 341] on button "Use setting" at bounding box center [1055, 338] width 22 height 11
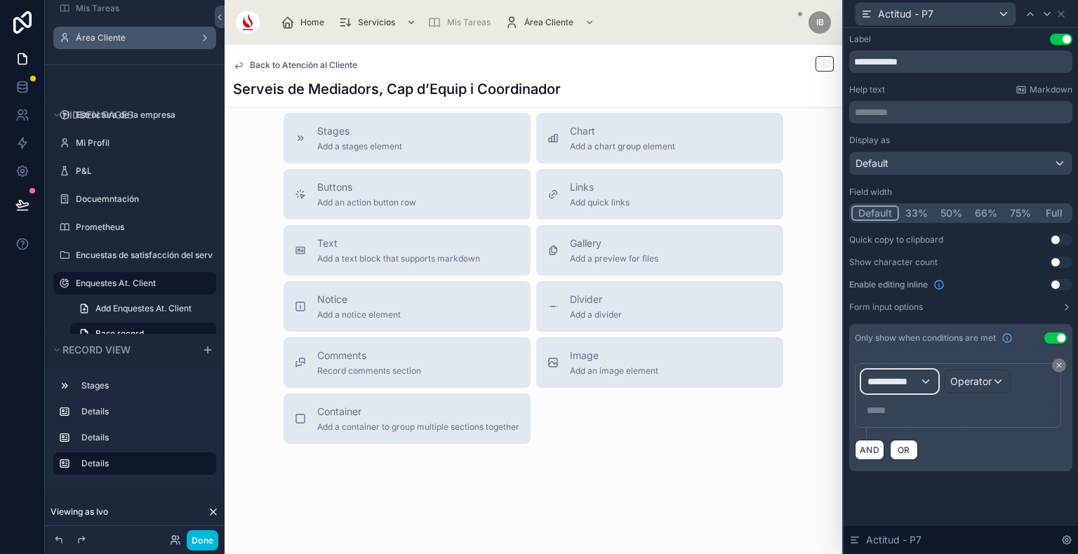
click at [902, 381] on span "**********" at bounding box center [893, 382] width 52 height 14
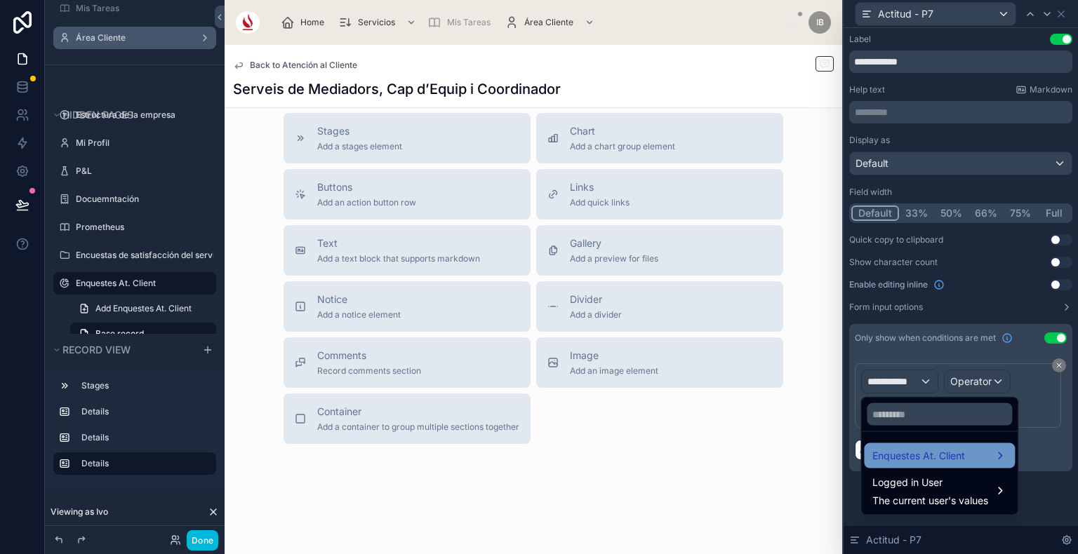
click at [920, 450] on span "Enquestes At. Client" at bounding box center [918, 456] width 93 height 17
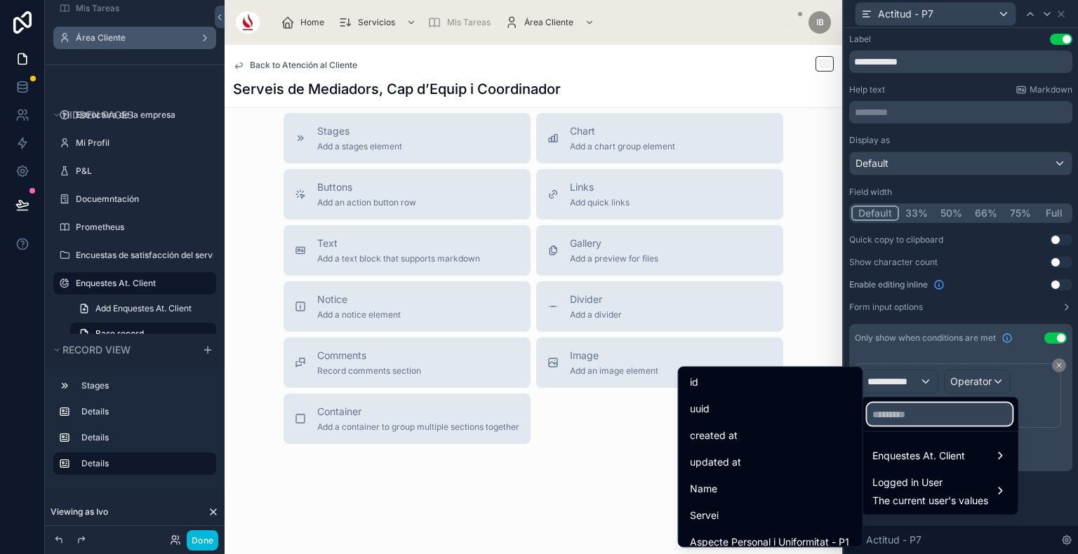
click at [915, 410] on input "text" at bounding box center [938, 414] width 145 height 22
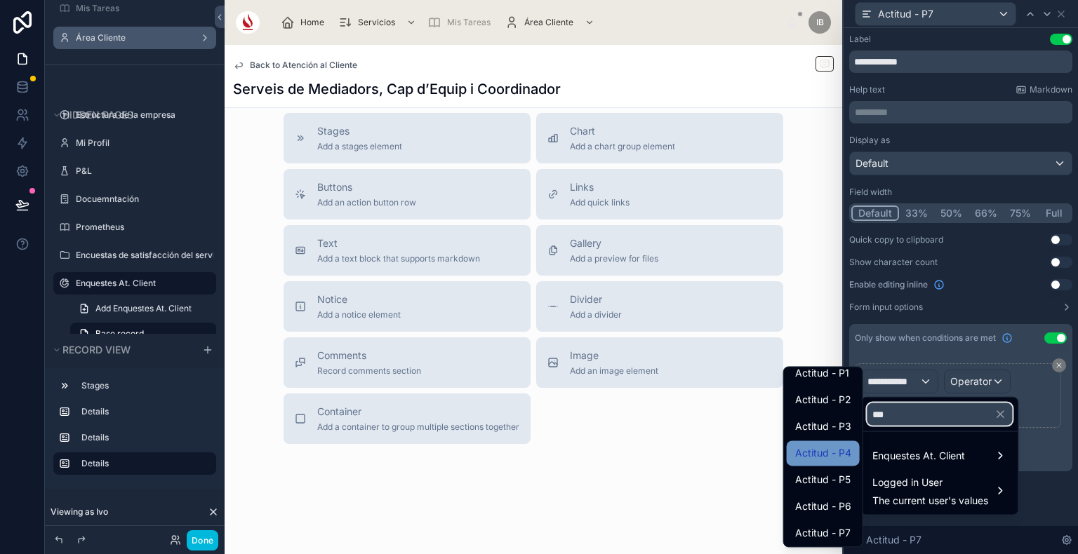
scroll to position [11, 0]
type input "***"
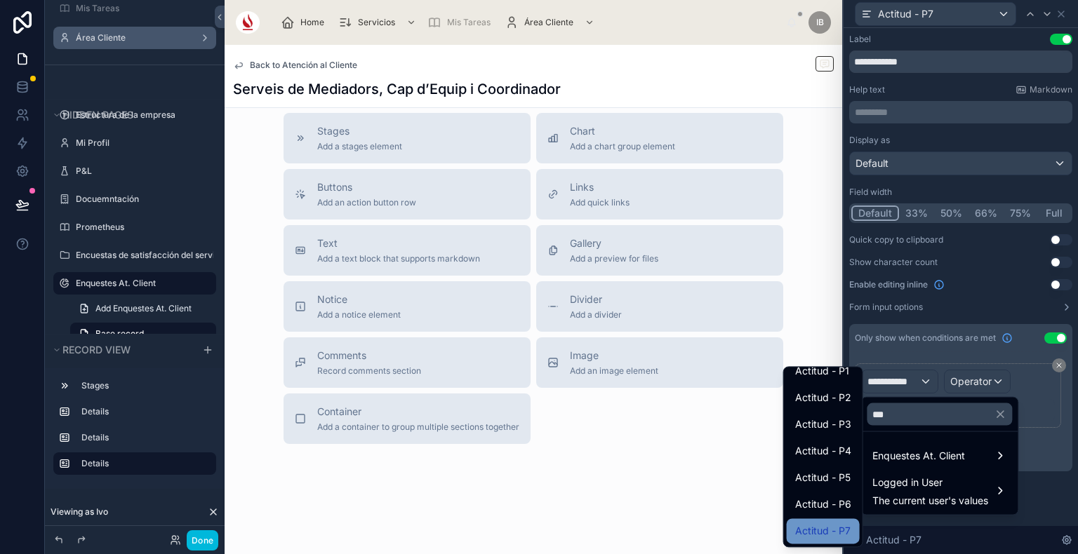
click at [829, 540] on div "Actitud - P7" at bounding box center [822, 530] width 73 height 25
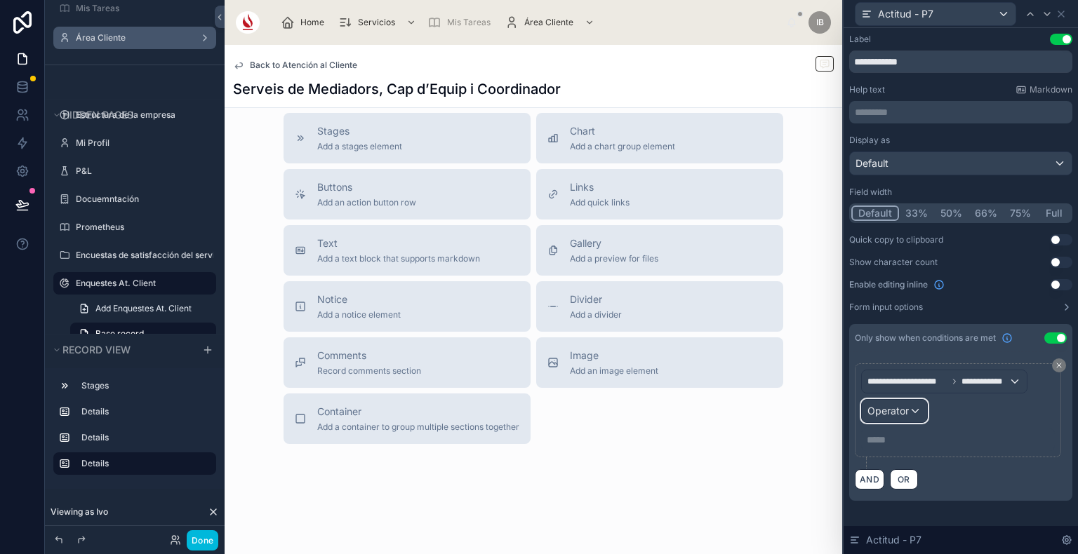
click at [884, 407] on span "Operator" at bounding box center [887, 411] width 41 height 12
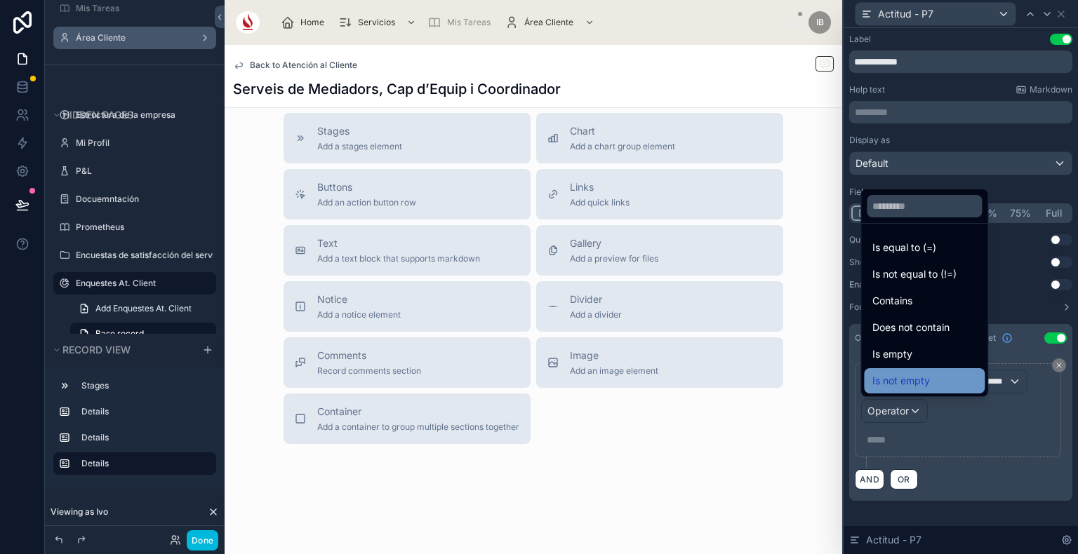
click at [947, 380] on div "Is not empty" at bounding box center [924, 381] width 104 height 17
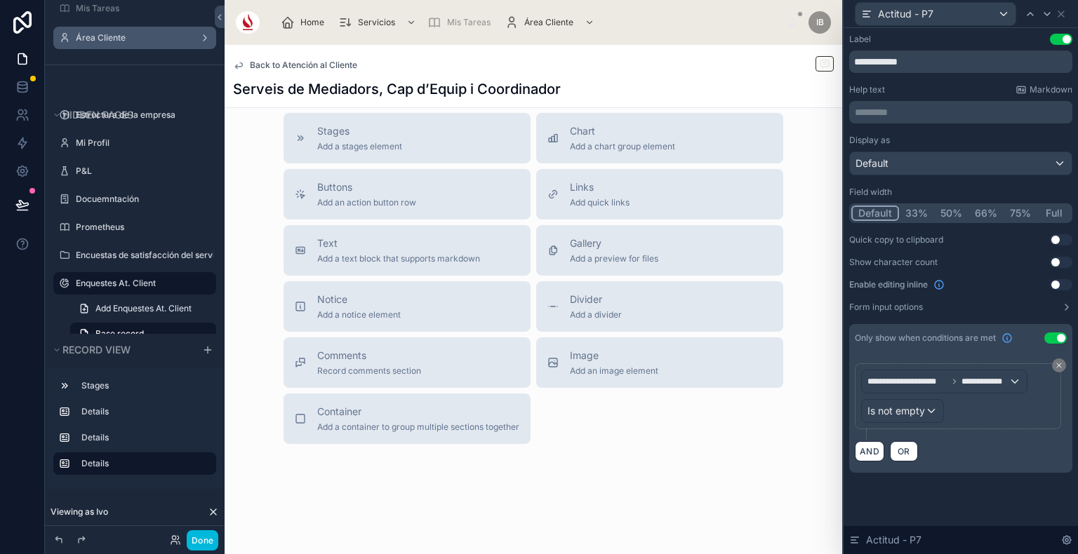
click at [978, 433] on div "**********" at bounding box center [961, 401] width 212 height 77
click at [1029, 18] on icon at bounding box center [1029, 13] width 11 height 11
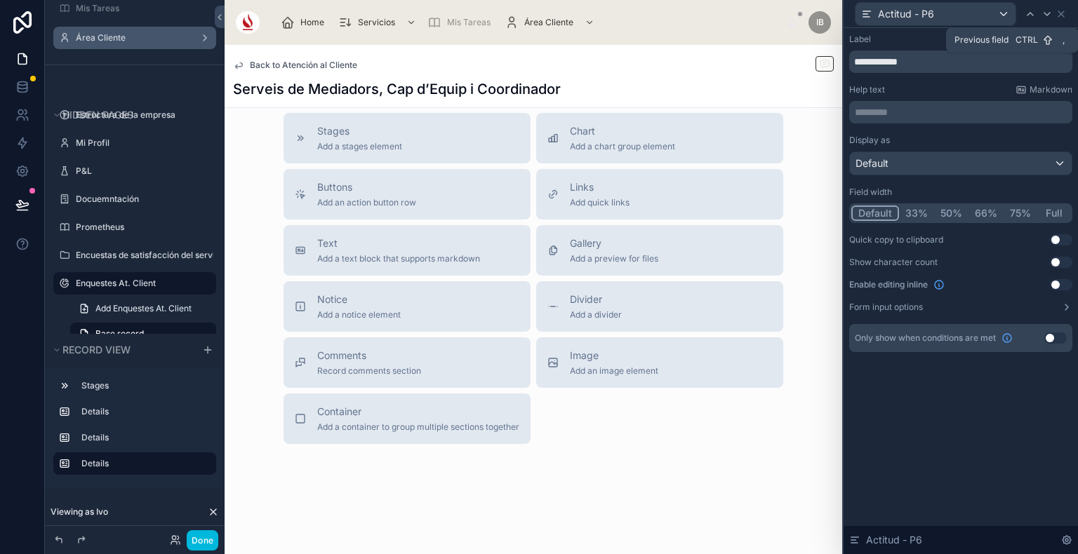
click at [1052, 337] on button "Use setting" at bounding box center [1055, 338] width 22 height 11
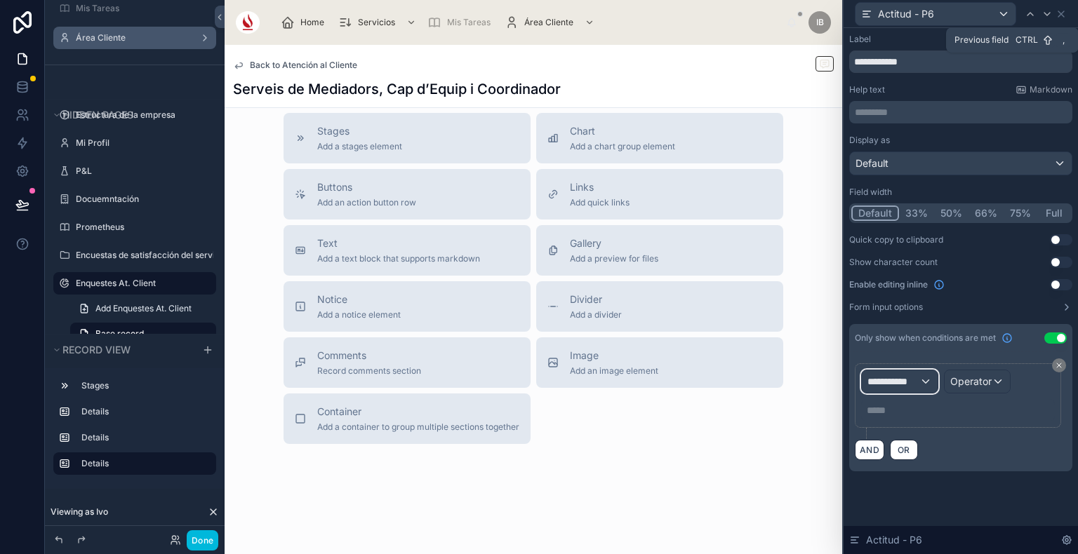
click at [914, 378] on span "**********" at bounding box center [893, 382] width 52 height 14
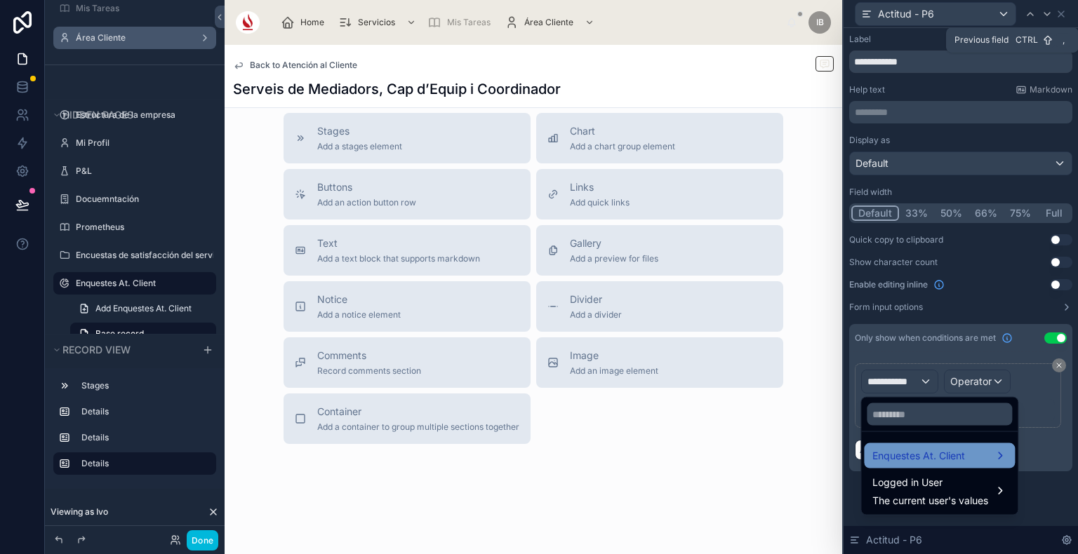
click at [937, 452] on span "Enquestes At. Client" at bounding box center [918, 456] width 93 height 17
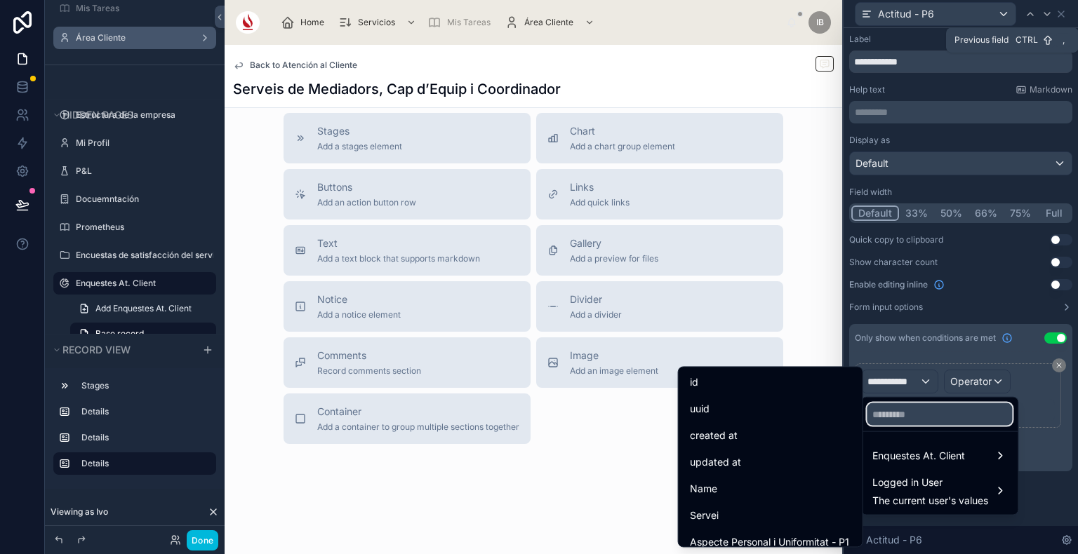
click at [920, 413] on input "text" at bounding box center [938, 414] width 145 height 22
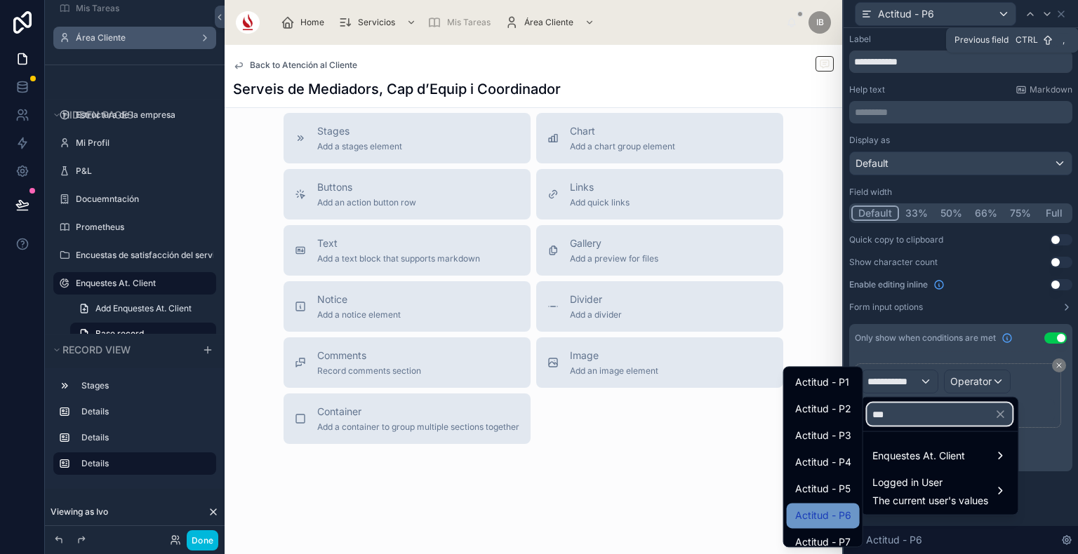
type input "***"
click at [822, 511] on span "Actitud - P6" at bounding box center [823, 515] width 56 height 17
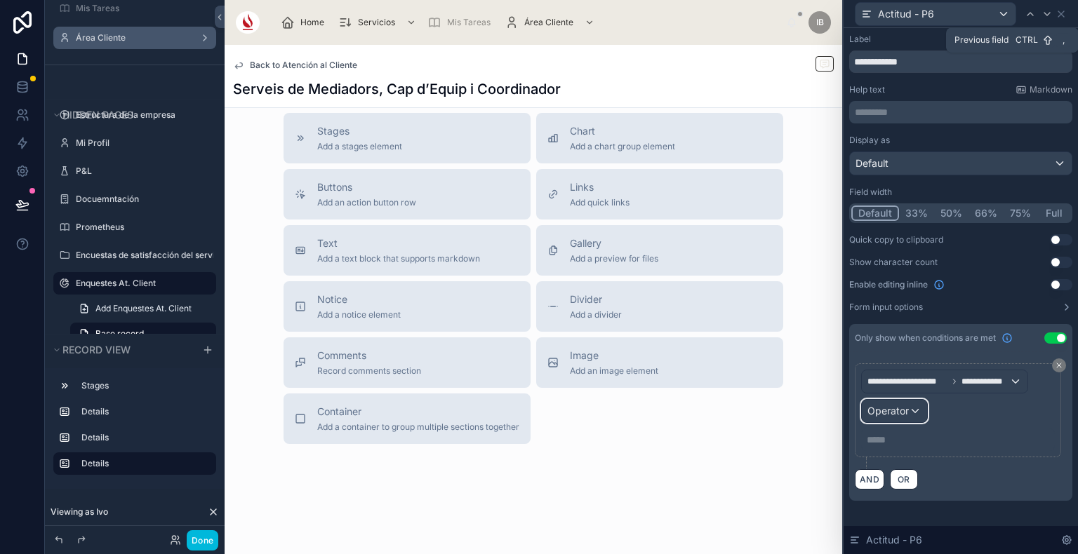
click at [904, 413] on span "Operator" at bounding box center [887, 411] width 41 height 12
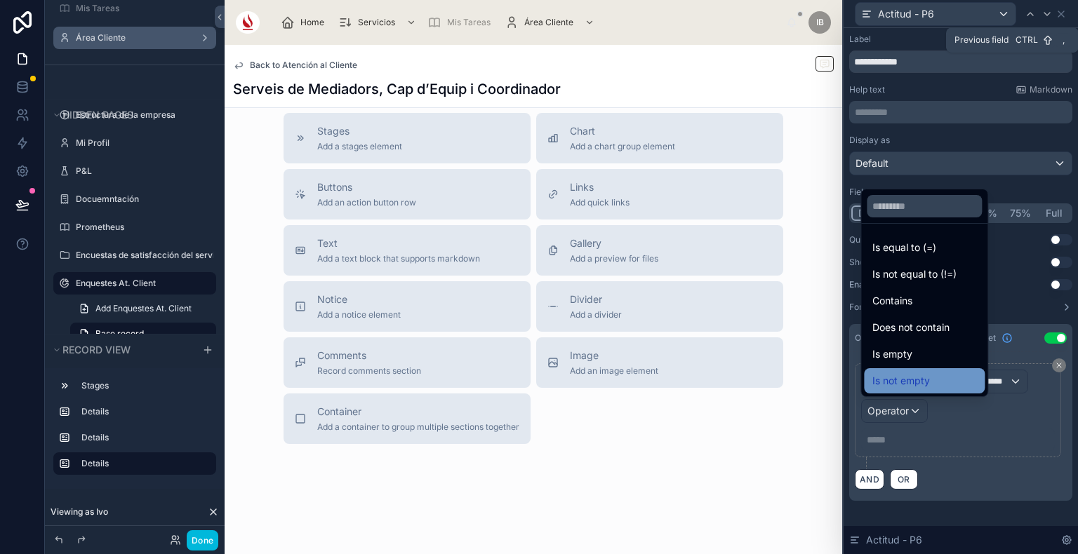
click at [916, 385] on span "Is not empty" at bounding box center [901, 381] width 58 height 17
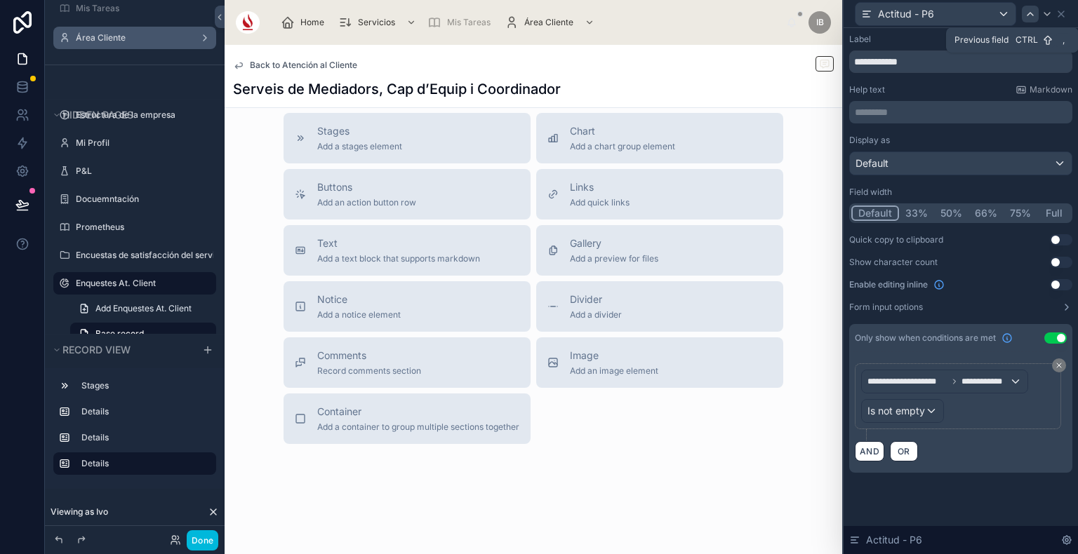
click at [1029, 8] on icon at bounding box center [1029, 13] width 11 height 11
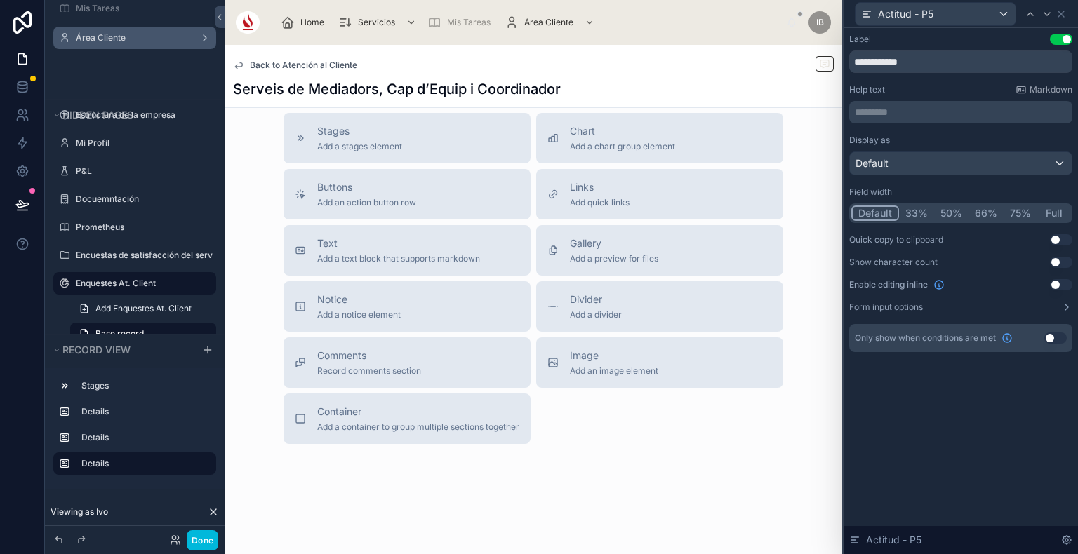
click at [1059, 340] on button "Use setting" at bounding box center [1055, 338] width 22 height 11
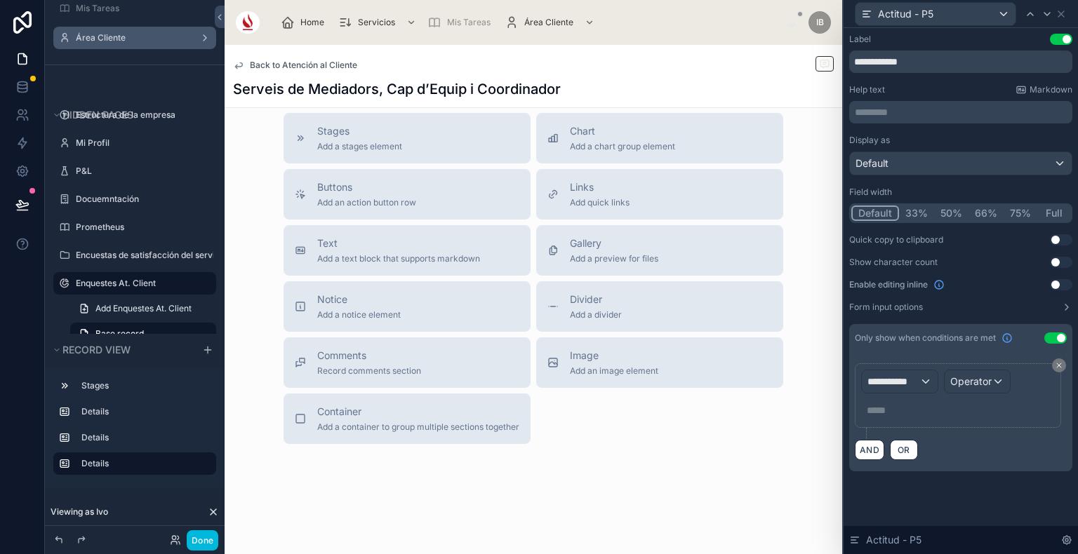
click at [901, 394] on div "**********" at bounding box center [958, 396] width 194 height 52
click at [906, 380] on span "**********" at bounding box center [893, 382] width 52 height 14
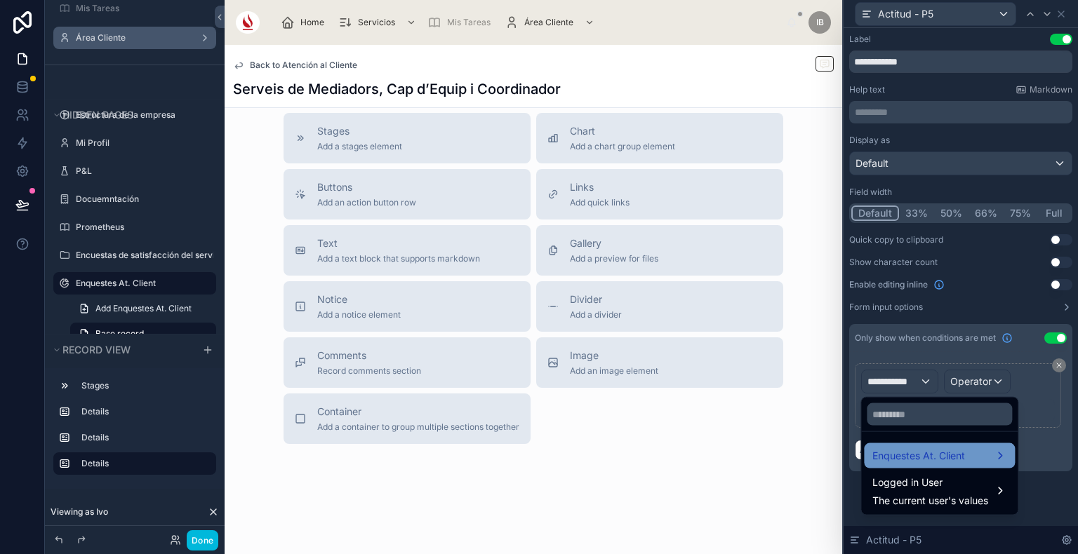
click at [923, 450] on span "Enquestes At. Client" at bounding box center [918, 456] width 93 height 17
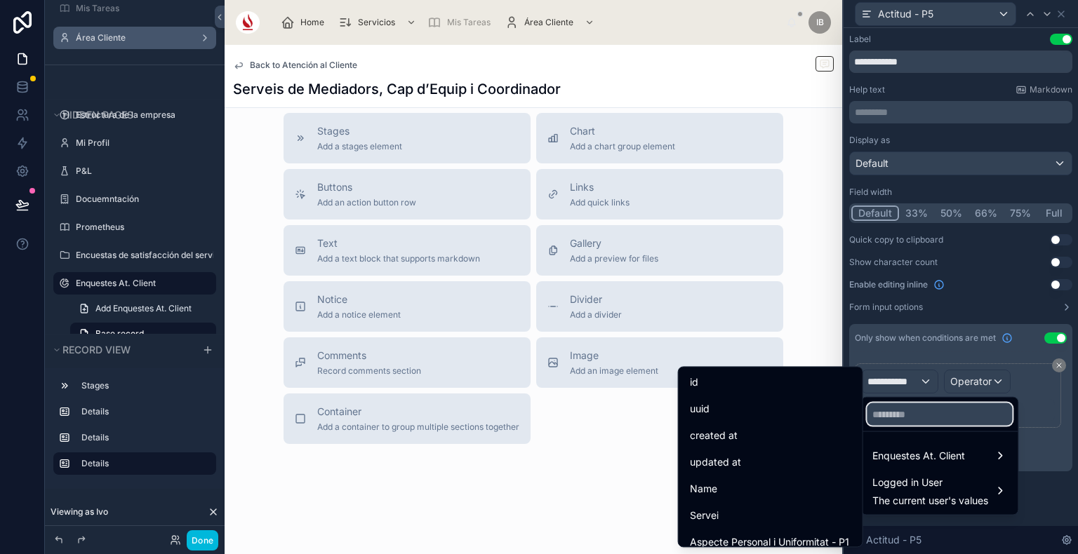
click at [925, 420] on input "text" at bounding box center [938, 414] width 145 height 22
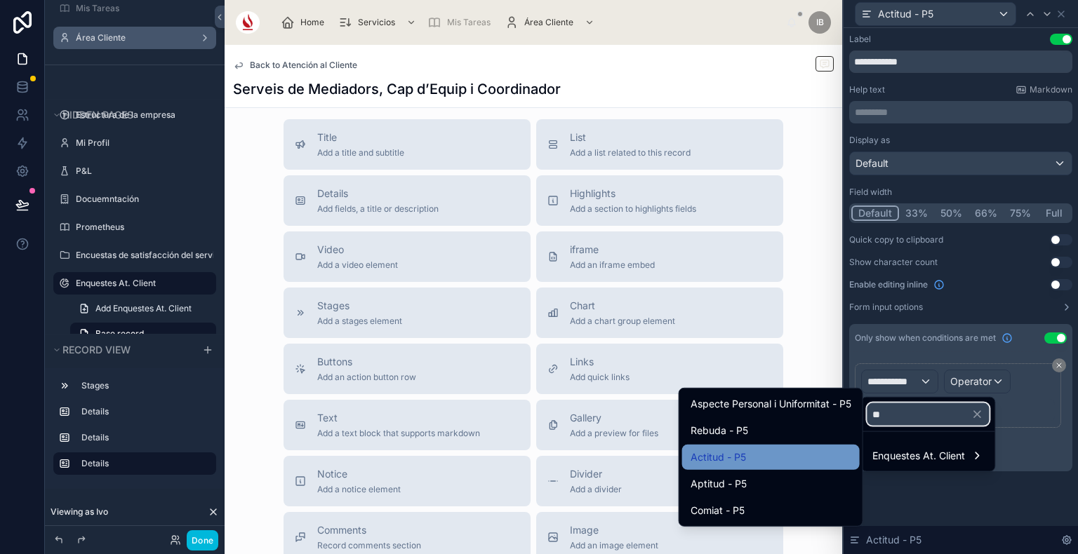
scroll to position [833, 0]
type input "**"
click at [761, 457] on div "Actitud - P5" at bounding box center [770, 457] width 161 height 17
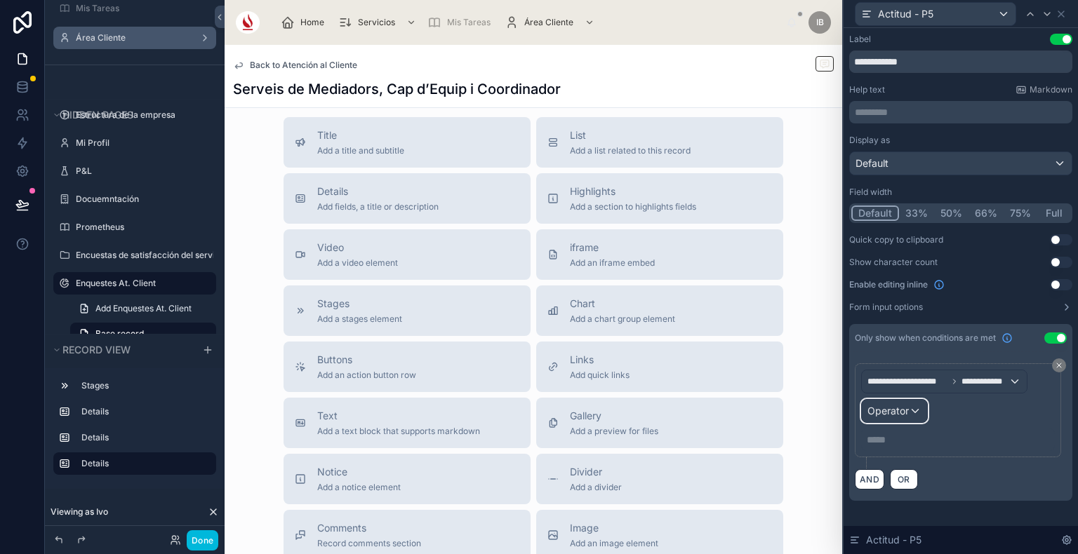
click at [890, 410] on span "Operator" at bounding box center [887, 411] width 41 height 12
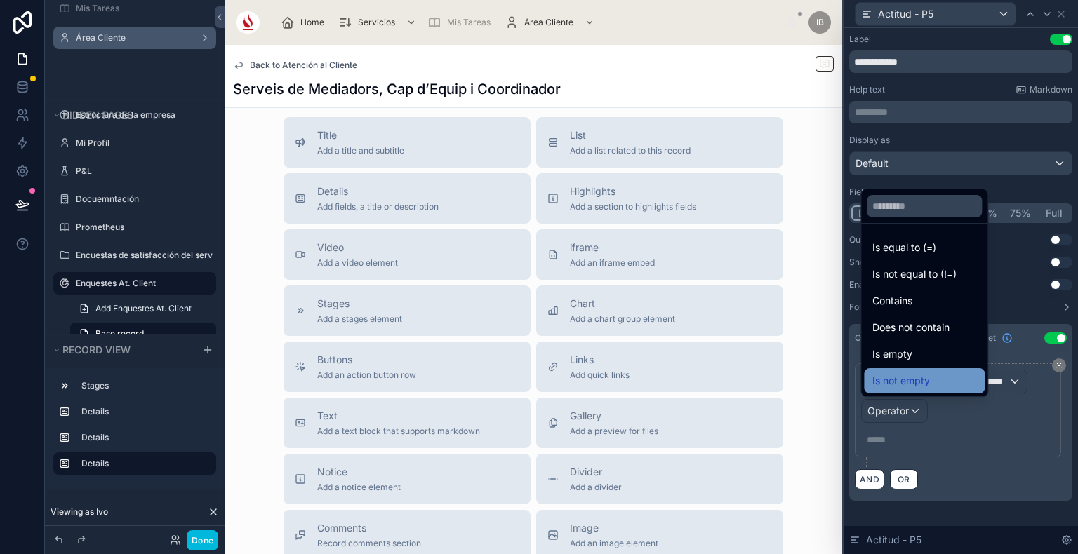
click at [945, 372] on div "Is not empty" at bounding box center [924, 380] width 121 height 25
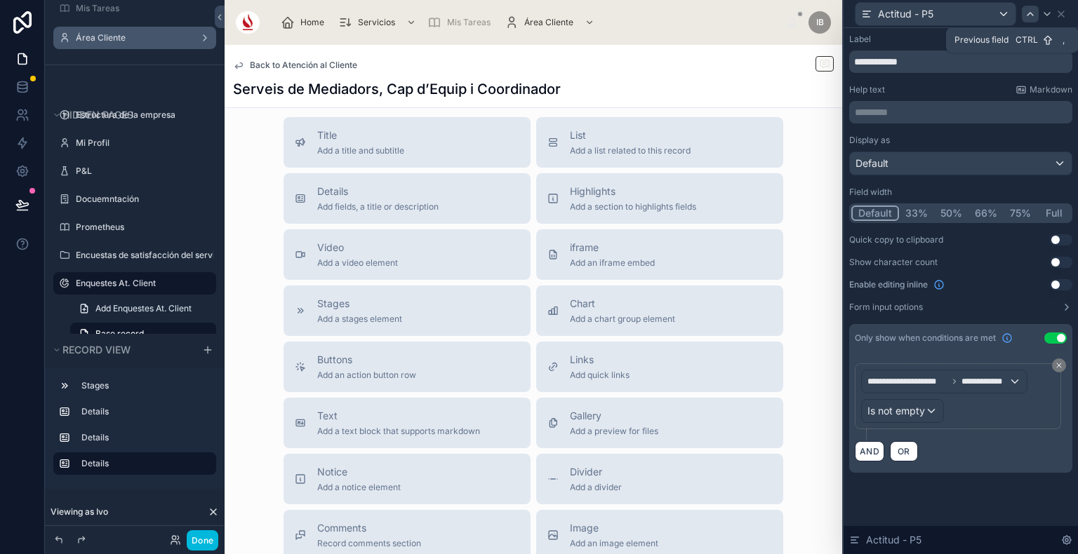
click at [1035, 11] on icon at bounding box center [1029, 13] width 11 height 11
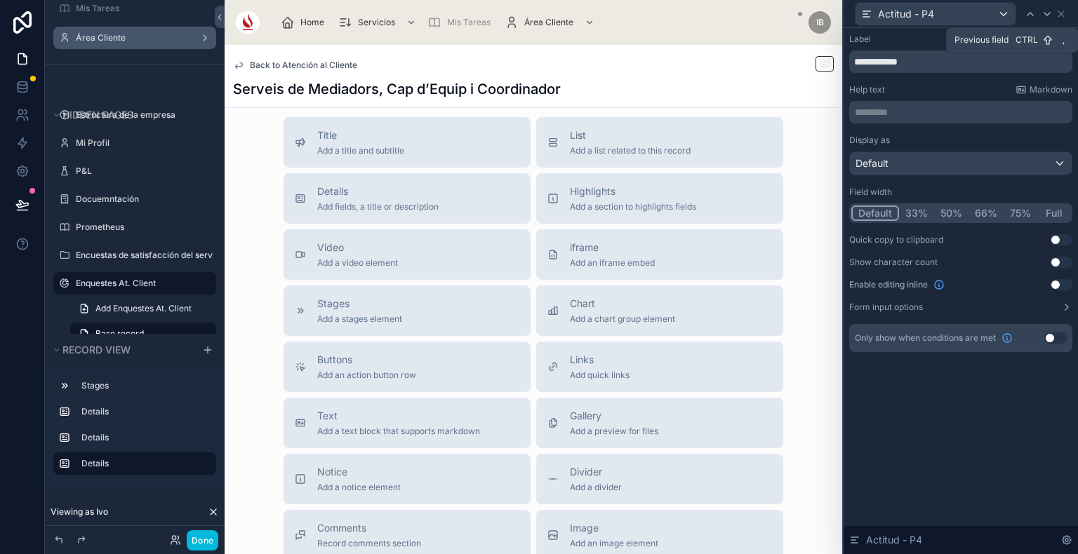
click at [1055, 338] on button "Use setting" at bounding box center [1055, 338] width 22 height 11
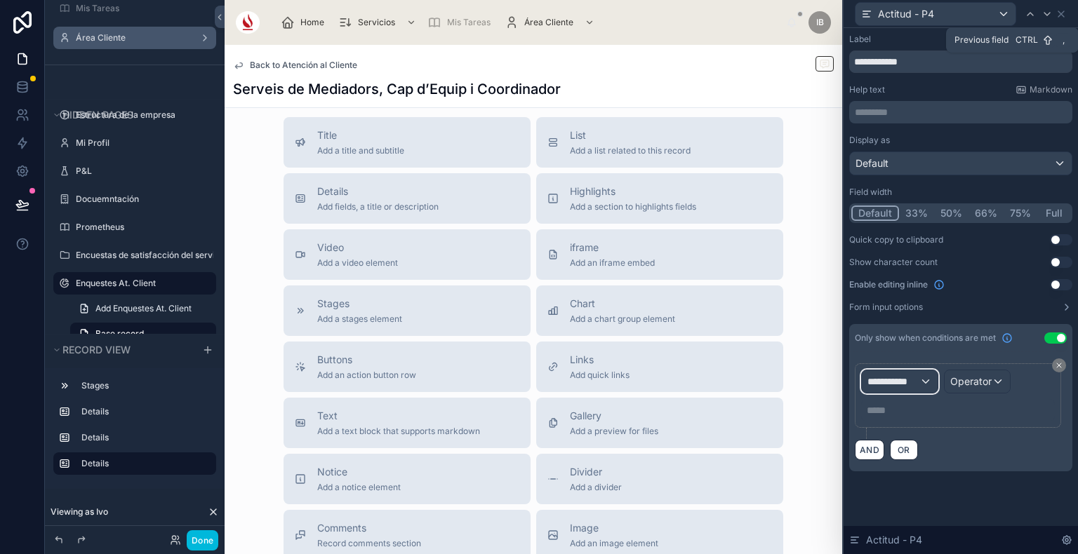
click at [915, 384] on span "**********" at bounding box center [893, 382] width 52 height 14
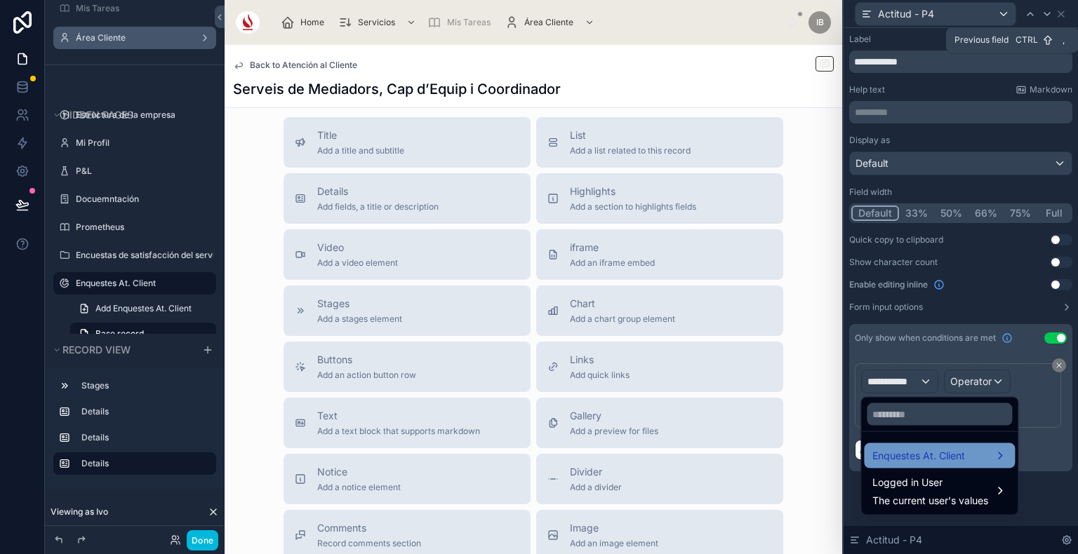
click at [927, 466] on div "Enquestes At. Client" at bounding box center [939, 455] width 151 height 25
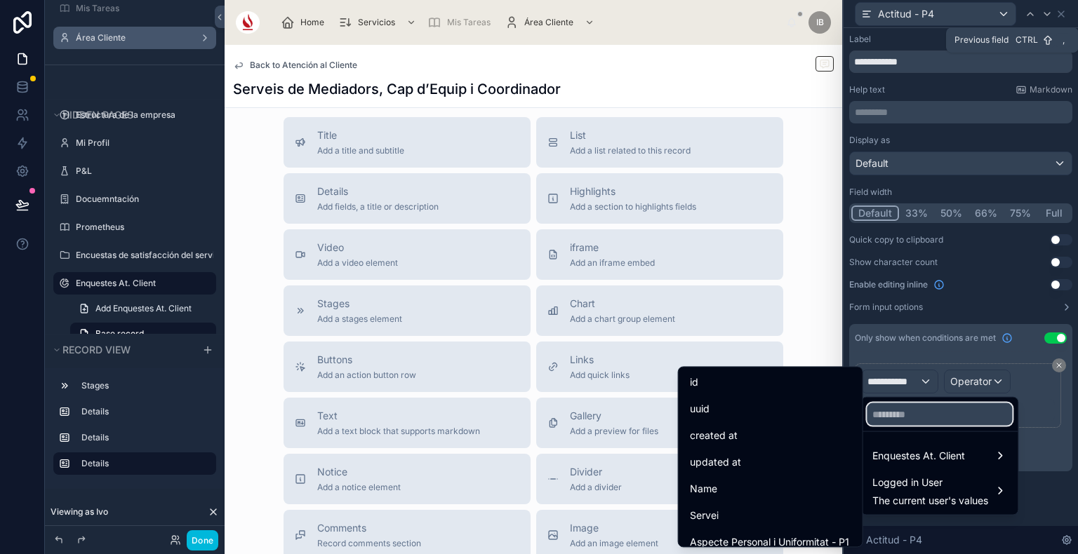
click at [918, 410] on input "text" at bounding box center [938, 414] width 145 height 22
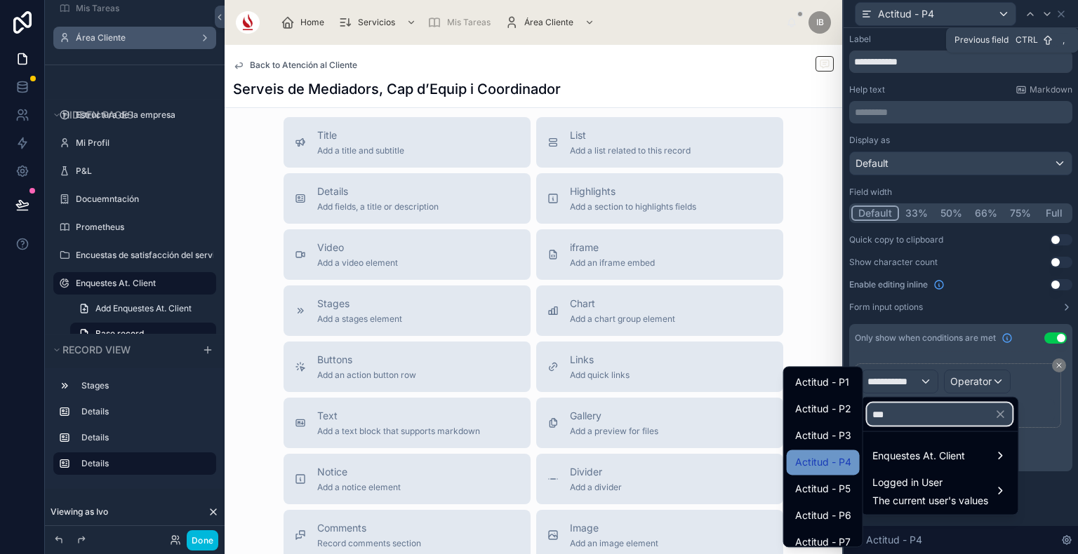
type input "***"
click at [825, 461] on span "Actitud - P4" at bounding box center [823, 462] width 56 height 17
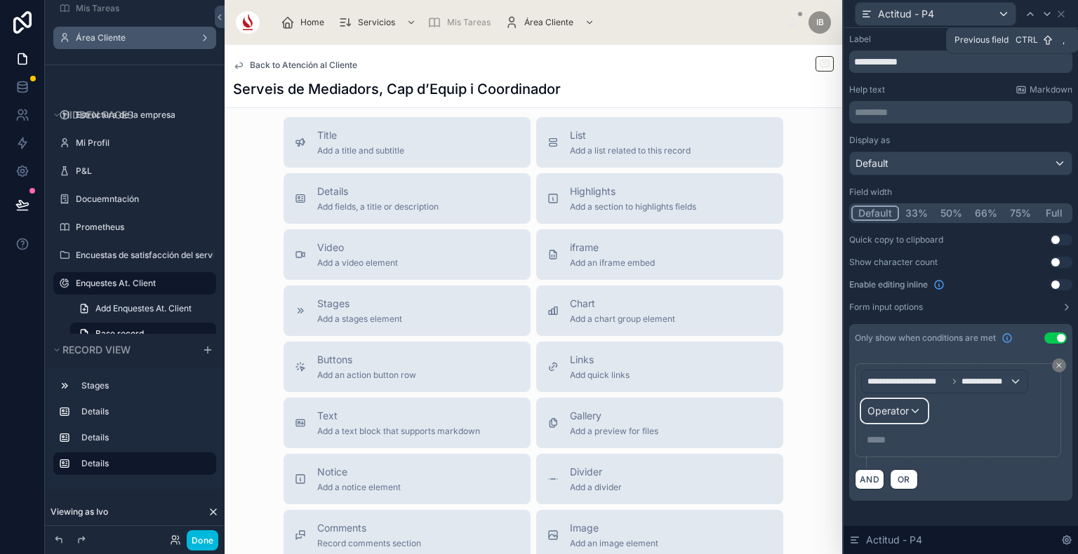
click at [891, 417] on div "Operator" at bounding box center [894, 411] width 65 height 22
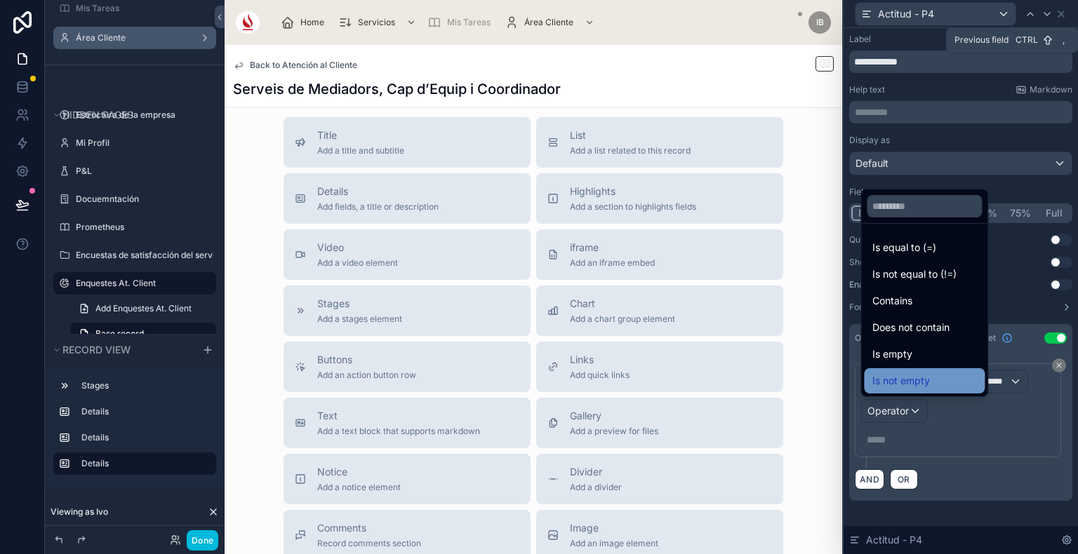
click at [923, 384] on span "Is not empty" at bounding box center [901, 381] width 58 height 17
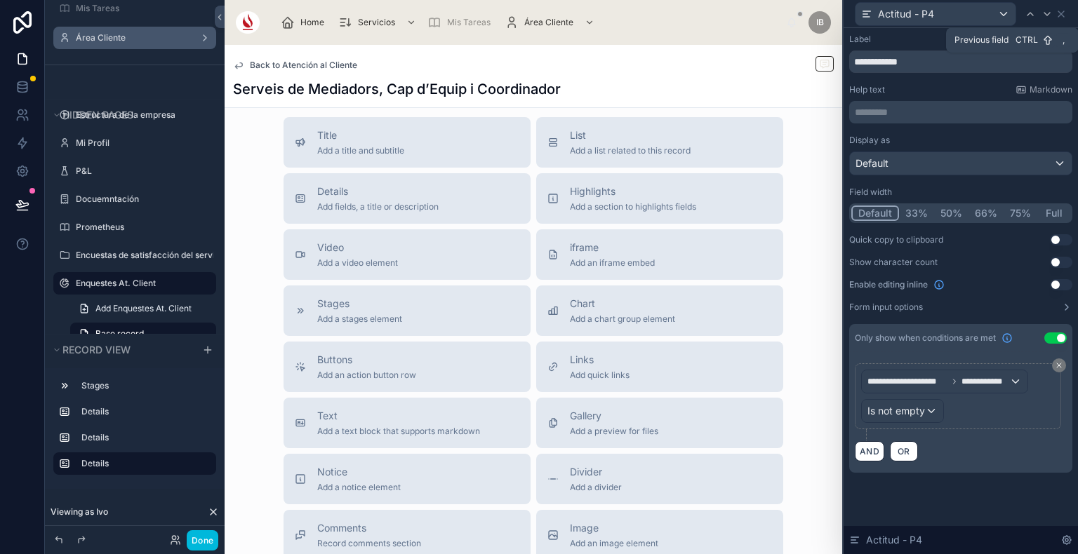
click at [975, 448] on div "AND OR" at bounding box center [961, 451] width 212 height 21
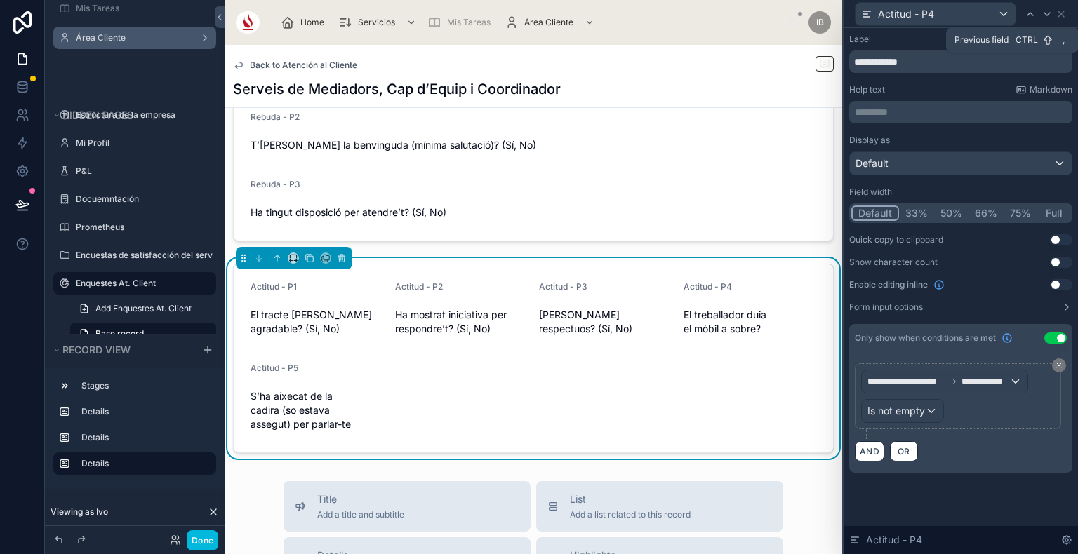
scroll to position [468, 0]
click at [1064, 11] on icon at bounding box center [1060, 13] width 11 height 11
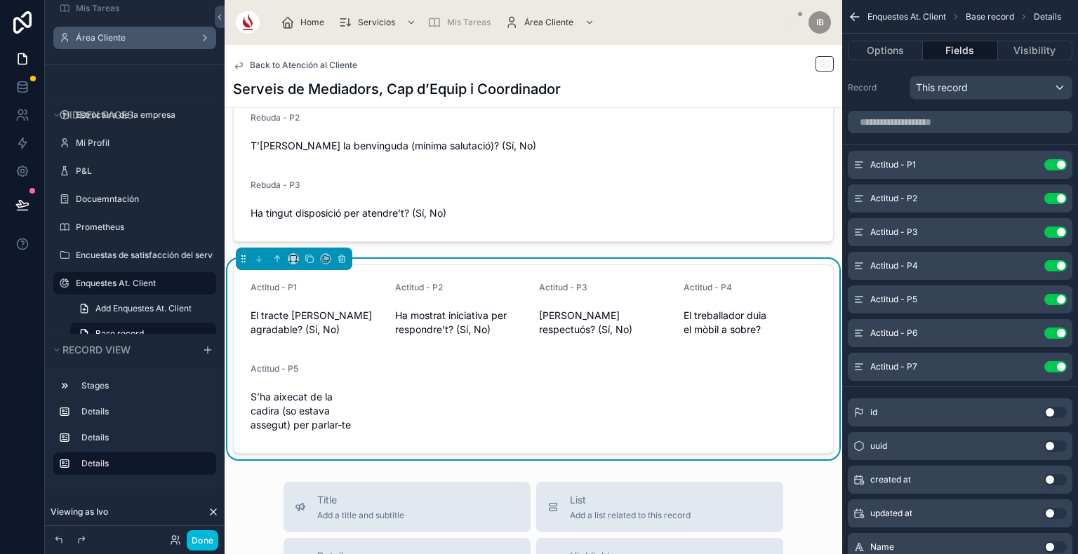
click at [0, 0] on icon "scrollable content" at bounding box center [0, 0] width 0 height 0
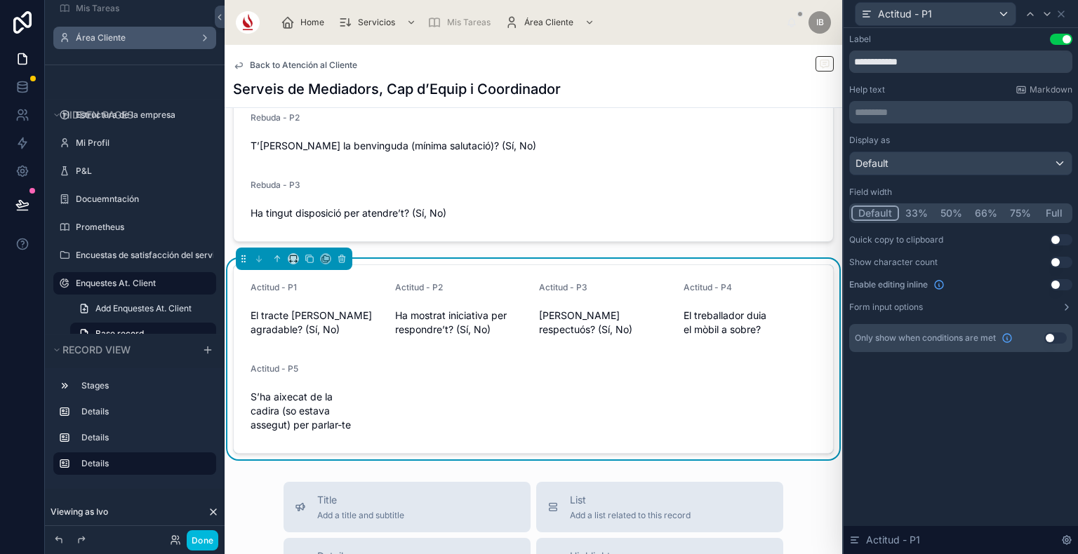
click at [1058, 213] on button "Full" at bounding box center [1053, 213] width 33 height 15
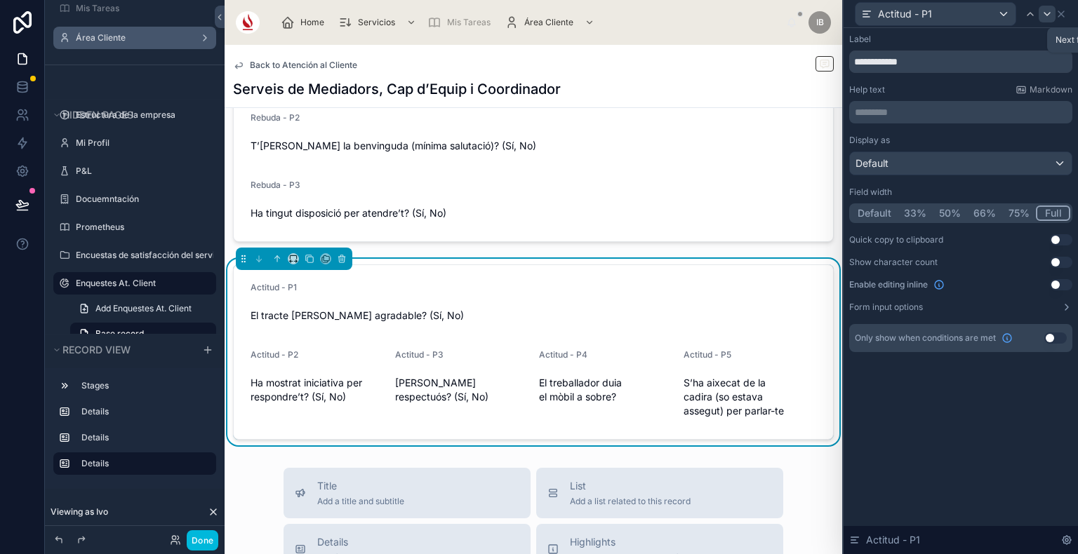
click at [1047, 15] on icon at bounding box center [1046, 13] width 11 height 11
click at [1050, 209] on button "Full" at bounding box center [1053, 213] width 33 height 15
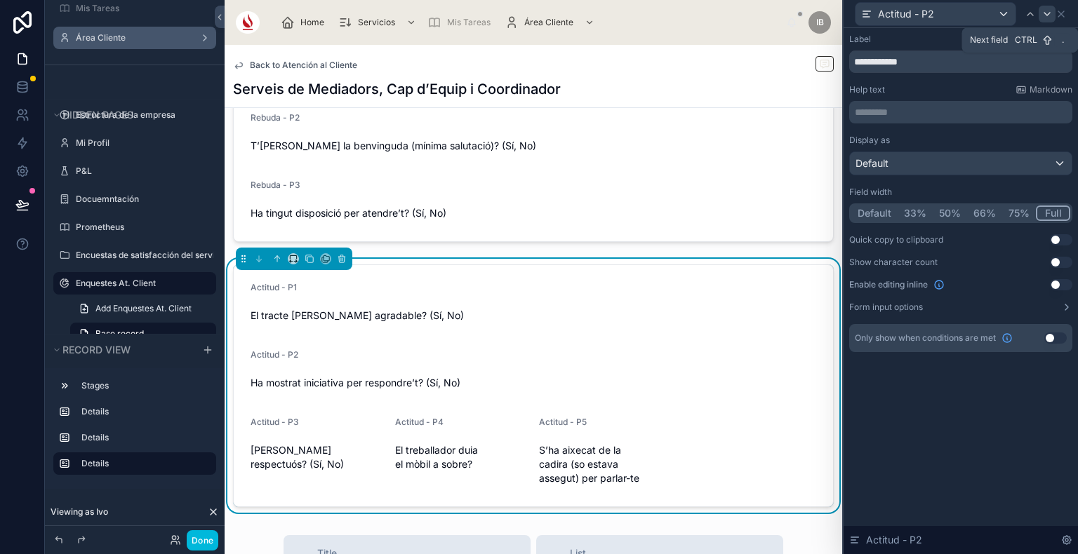
click at [1049, 14] on icon at bounding box center [1046, 13] width 11 height 11
click at [1058, 208] on button "Full" at bounding box center [1053, 213] width 33 height 15
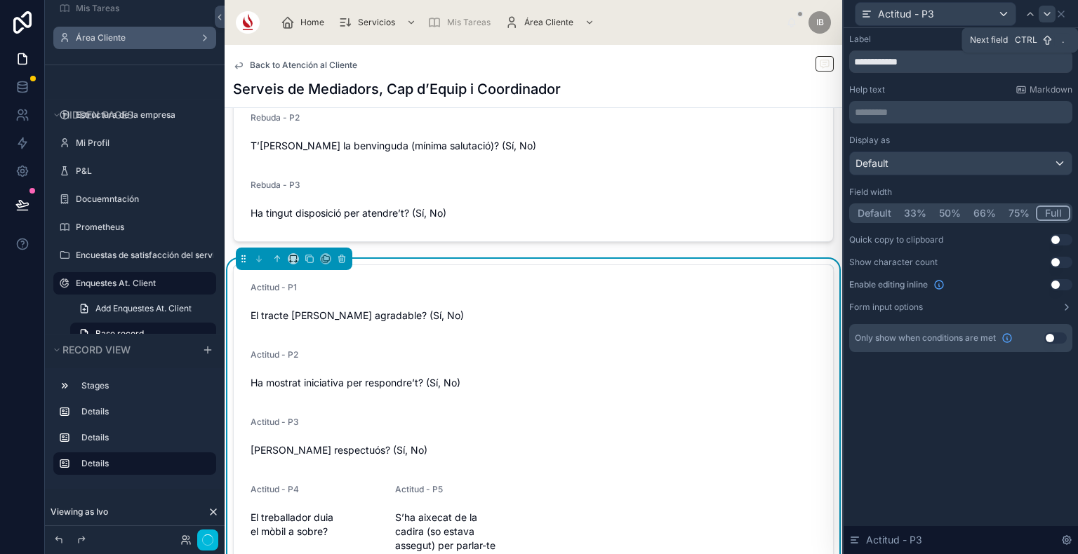
click at [1045, 13] on icon at bounding box center [1046, 13] width 11 height 11
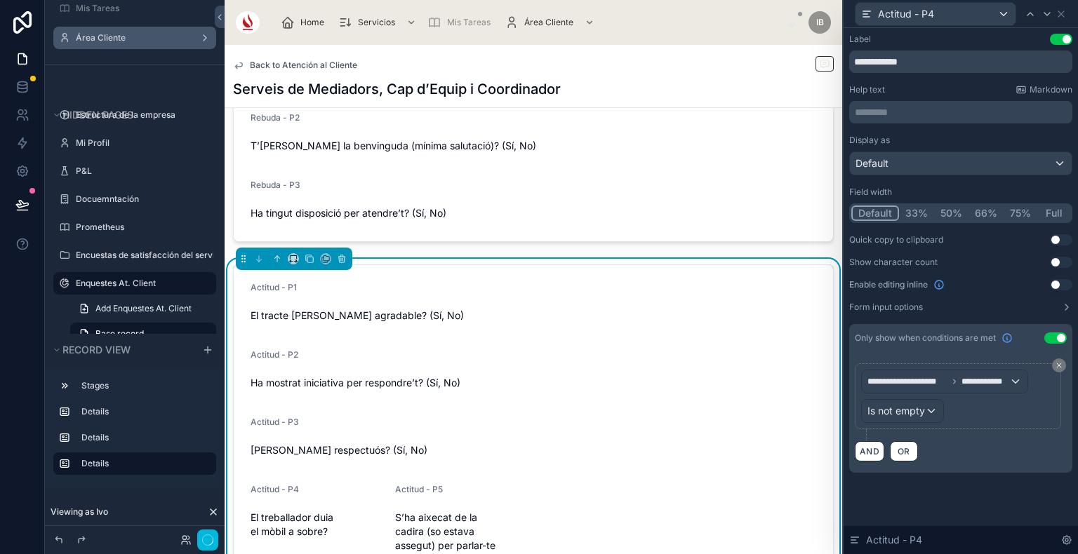
click at [1062, 209] on button "Full" at bounding box center [1053, 213] width 33 height 15
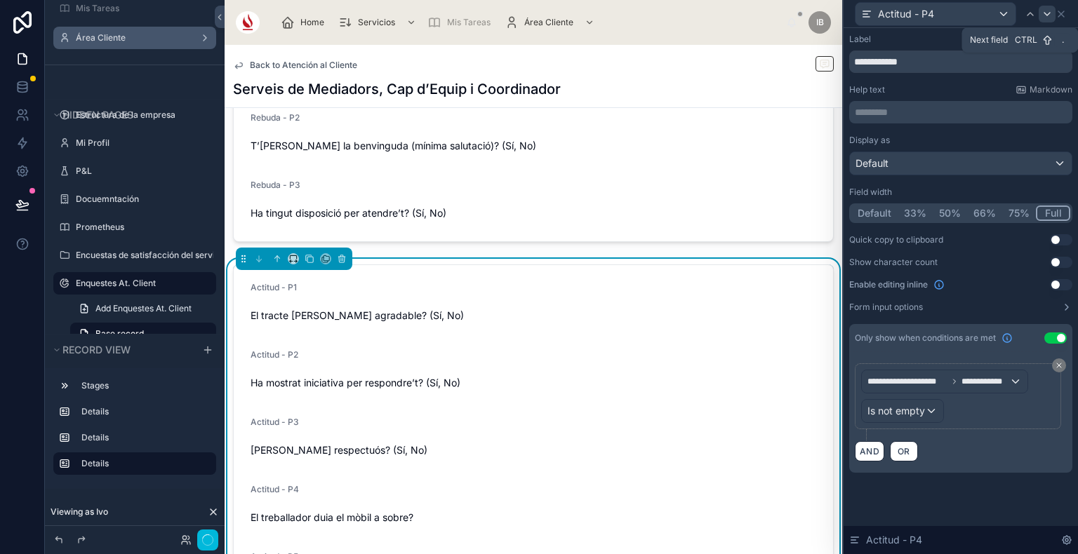
click at [1041, 15] on icon at bounding box center [1046, 13] width 11 height 11
click at [1059, 214] on button "Full" at bounding box center [1053, 213] width 33 height 15
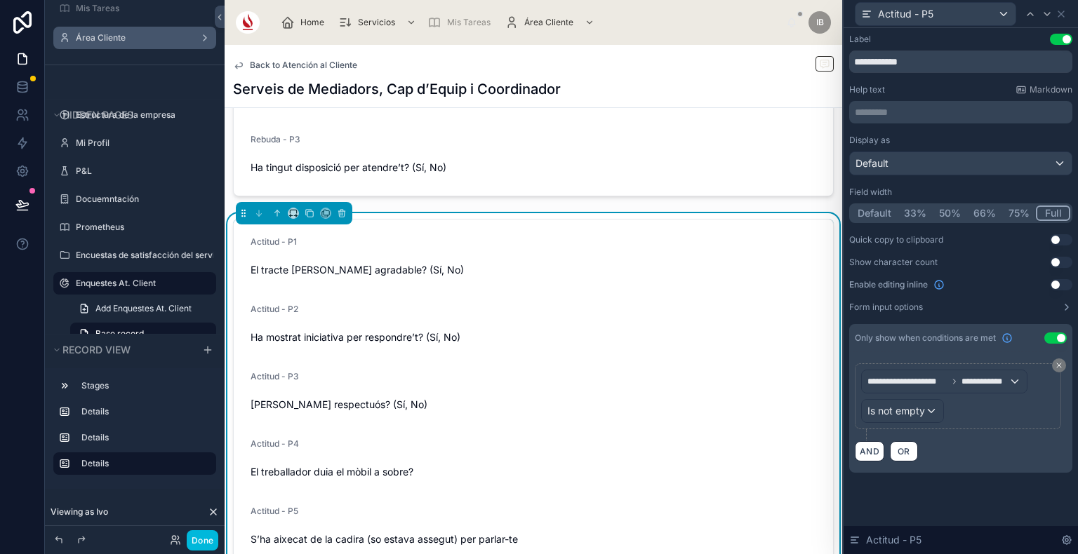
scroll to position [546, 0]
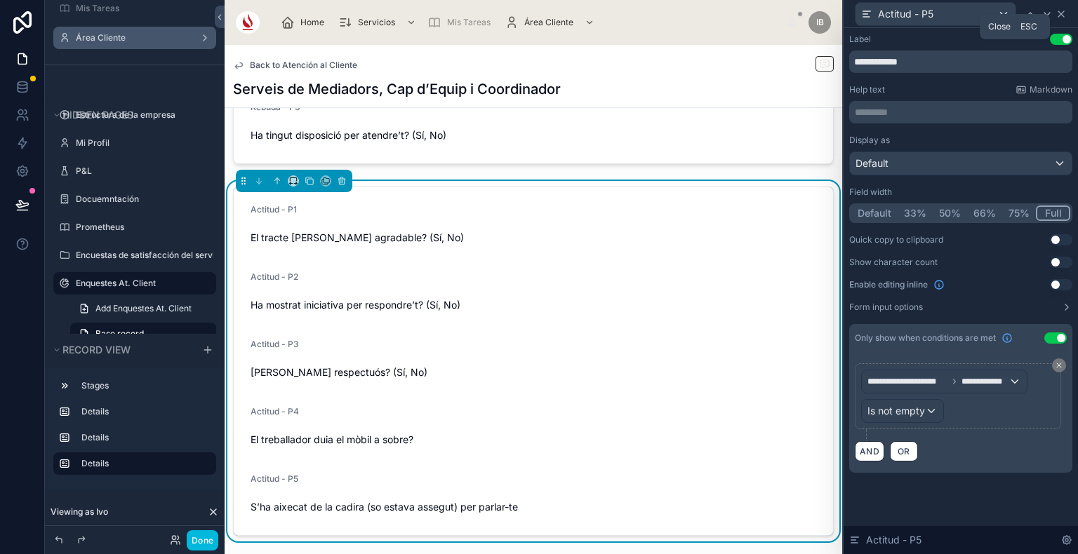
click at [1062, 15] on icon at bounding box center [1061, 14] width 6 height 6
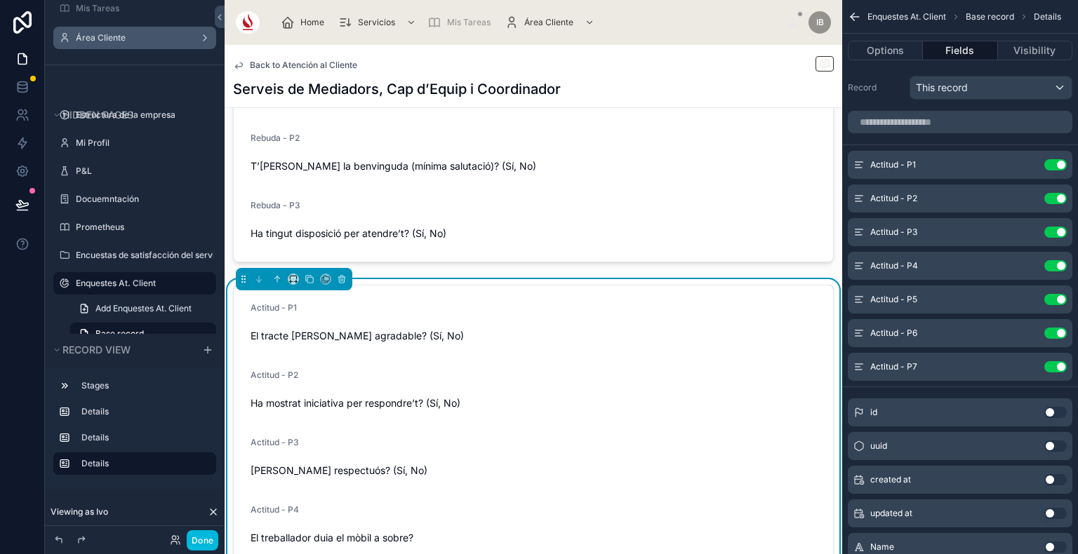
click at [611, 428] on form "Actitud - P1 El tracte ha sigut agradable? (Sí, No) Actitud - P2 Ha mostrat ini…" at bounding box center [533, 460] width 599 height 348
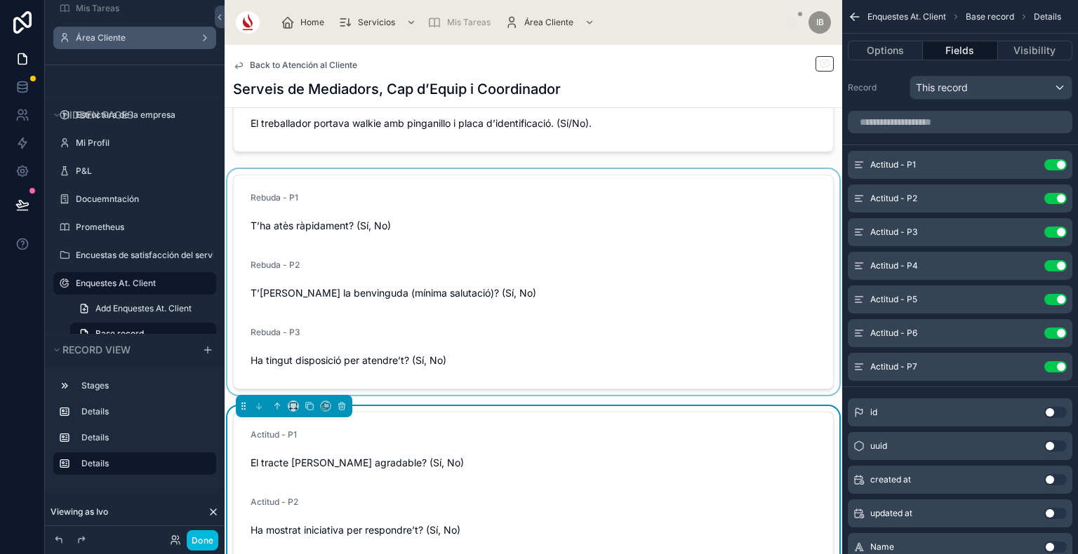
scroll to position [320, 0]
click at [672, 364] on div at bounding box center [533, 283] width 617 height 226
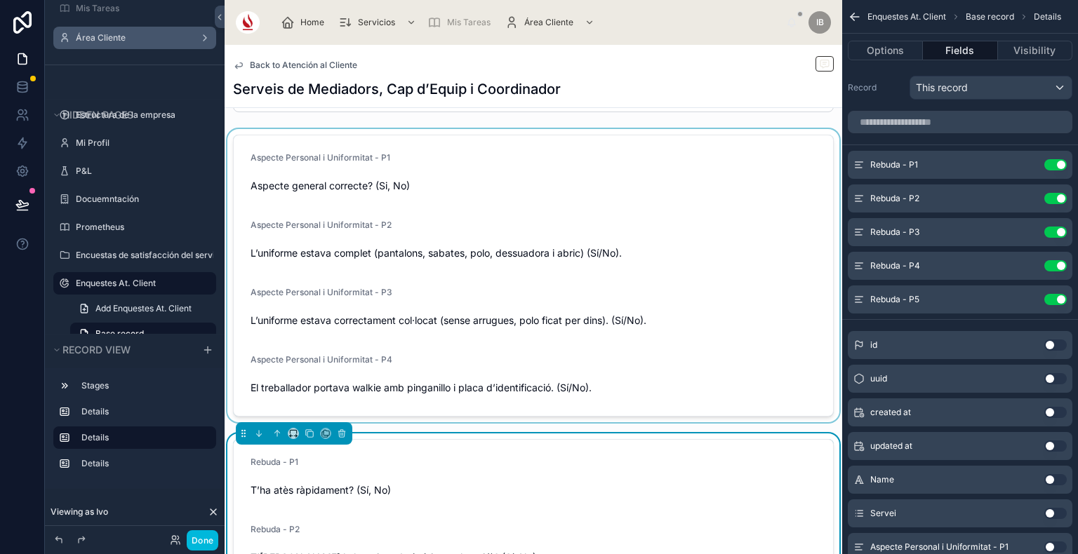
scroll to position [55, 0]
click at [737, 319] on div at bounding box center [533, 276] width 617 height 293
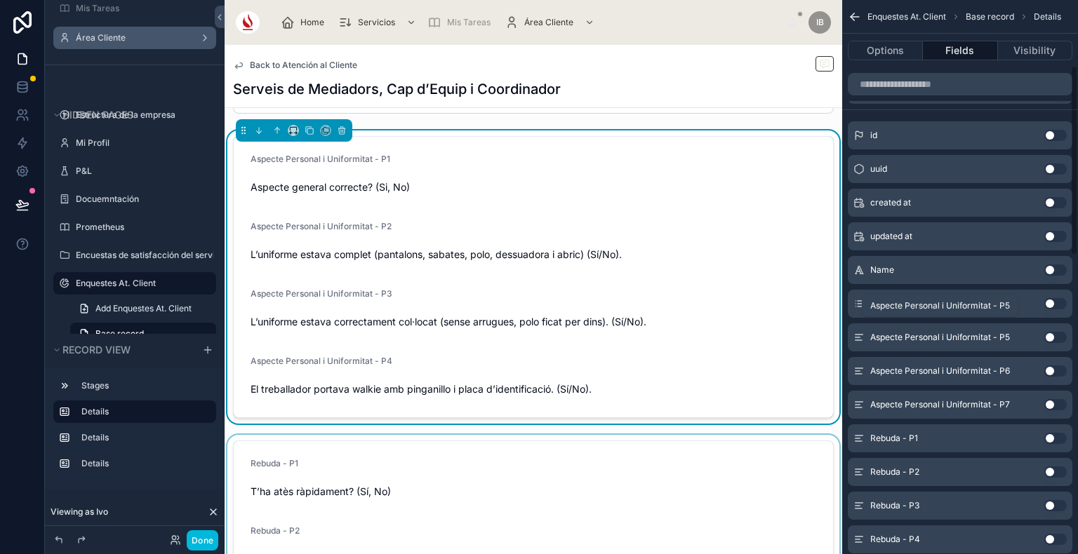
scroll to position [191, 0]
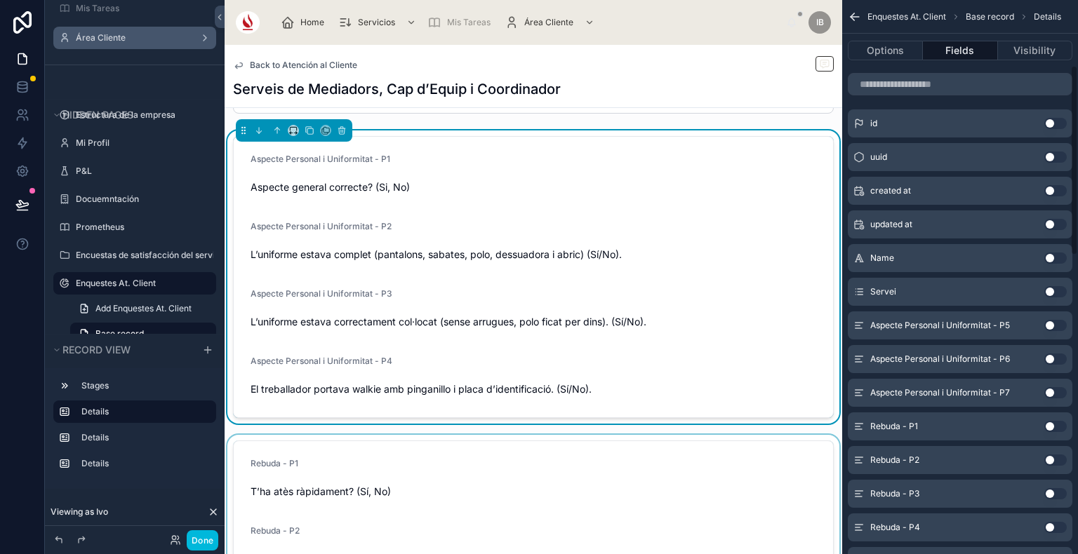
click at [1061, 324] on button "Use setting" at bounding box center [1055, 325] width 22 height 11
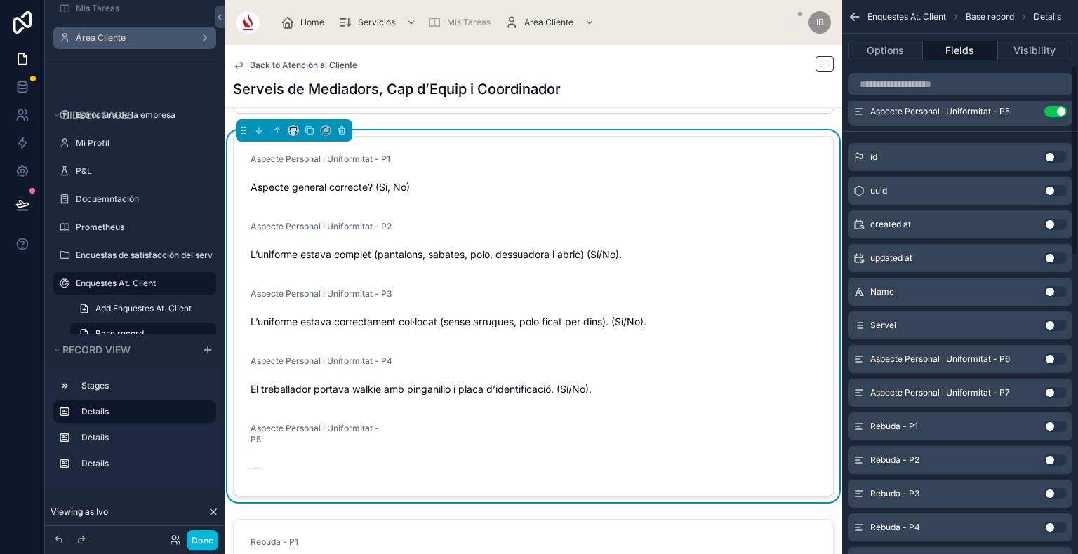
click at [1061, 354] on button "Use setting" at bounding box center [1055, 359] width 22 height 11
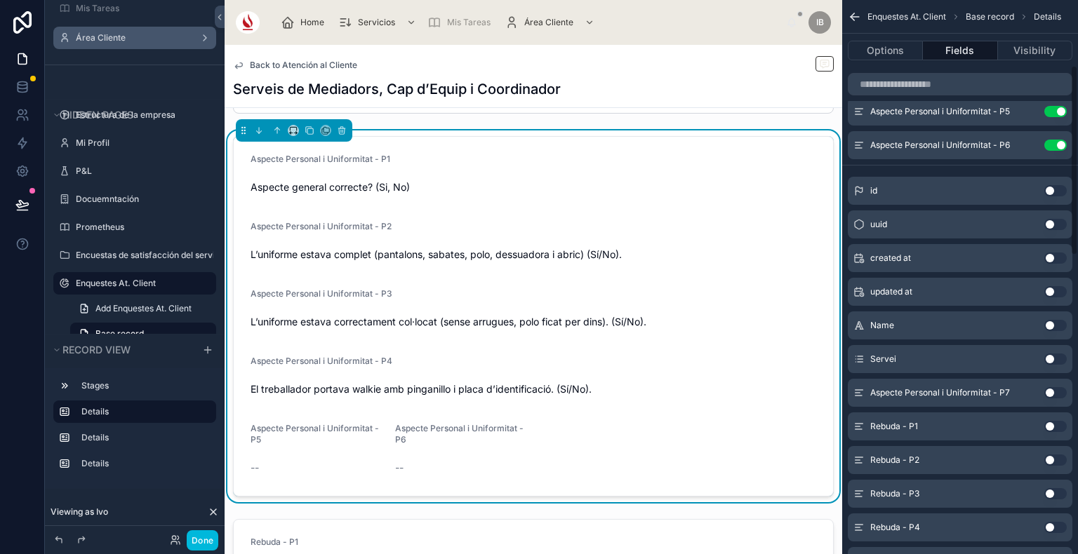
click at [1058, 394] on button "Use setting" at bounding box center [1055, 392] width 22 height 11
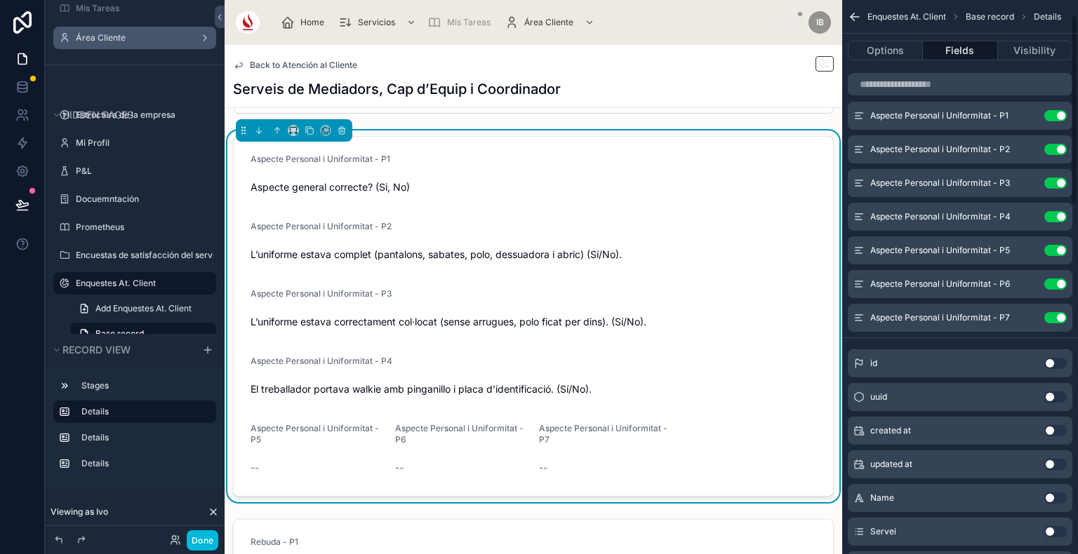
scroll to position [27, 0]
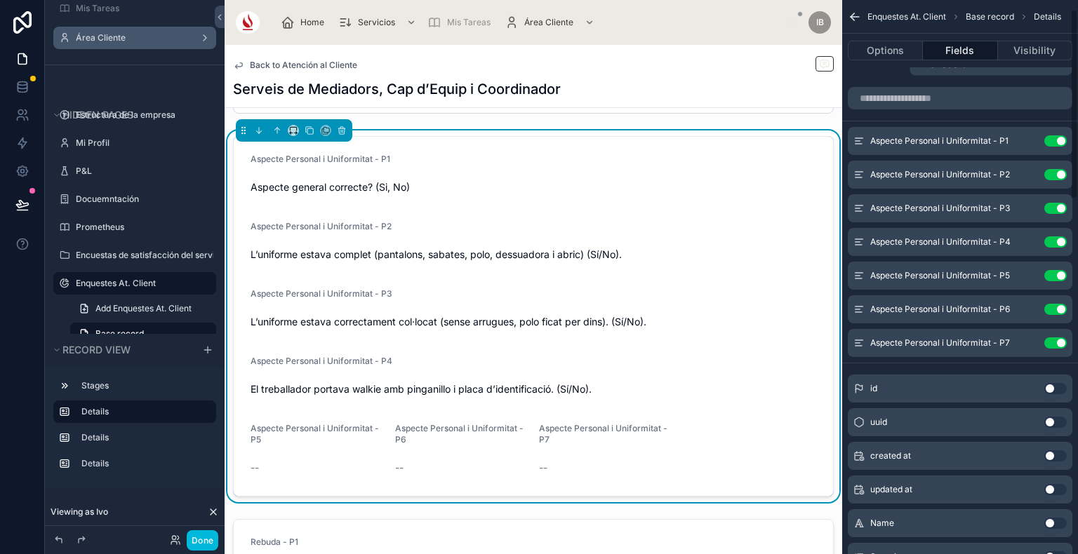
click at [0, 0] on icon "scrollable content" at bounding box center [0, 0] width 0 height 0
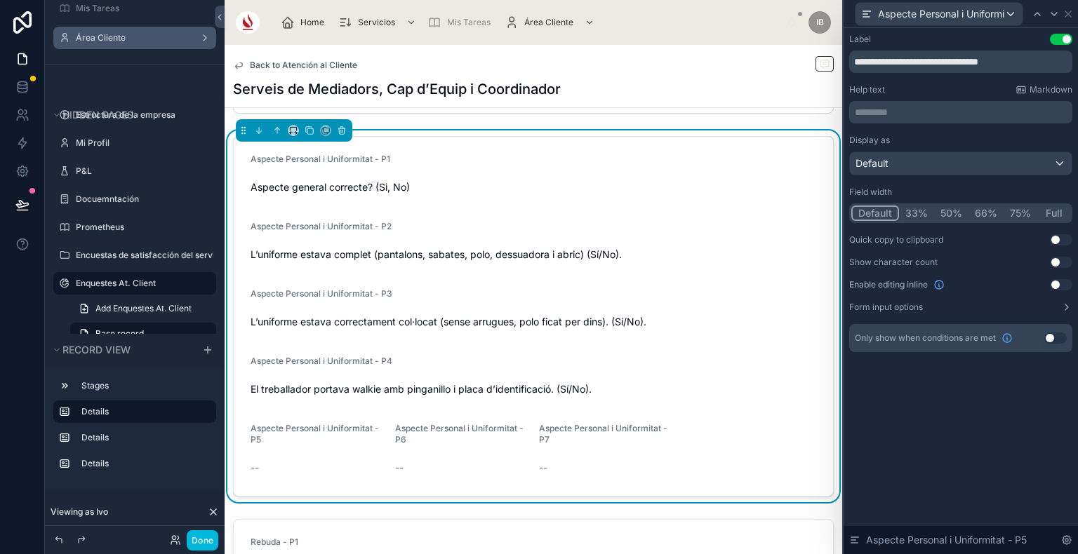
click at [1053, 212] on button "Full" at bounding box center [1053, 213] width 33 height 15
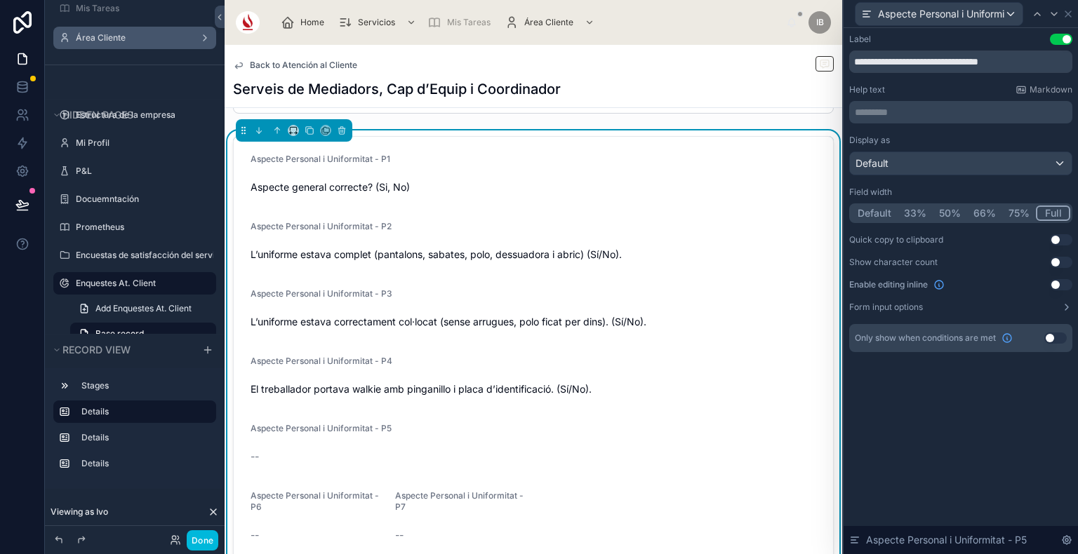
click at [1052, 341] on button "Use setting" at bounding box center [1055, 338] width 22 height 11
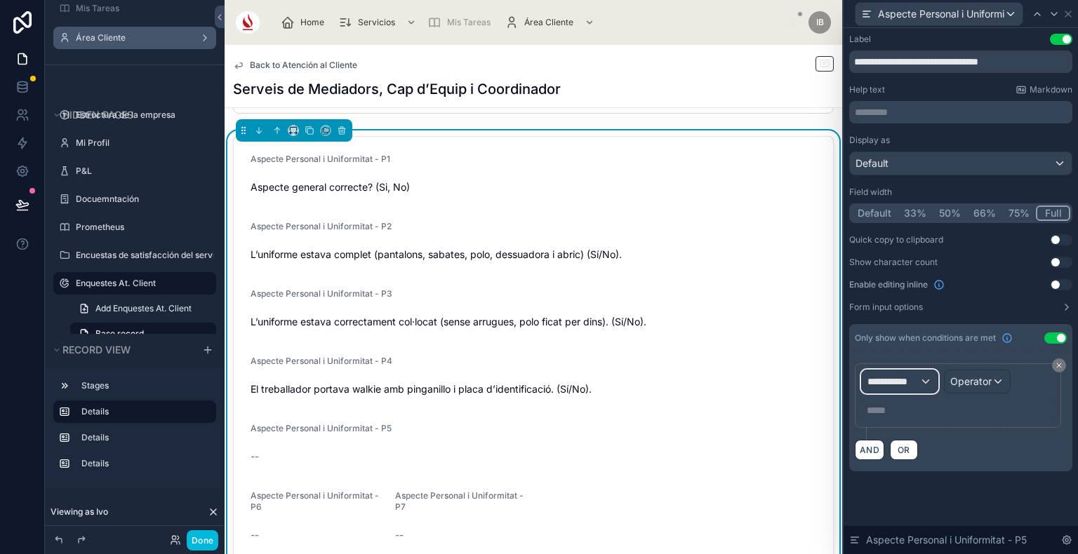
click at [901, 385] on span "**********" at bounding box center [893, 382] width 52 height 14
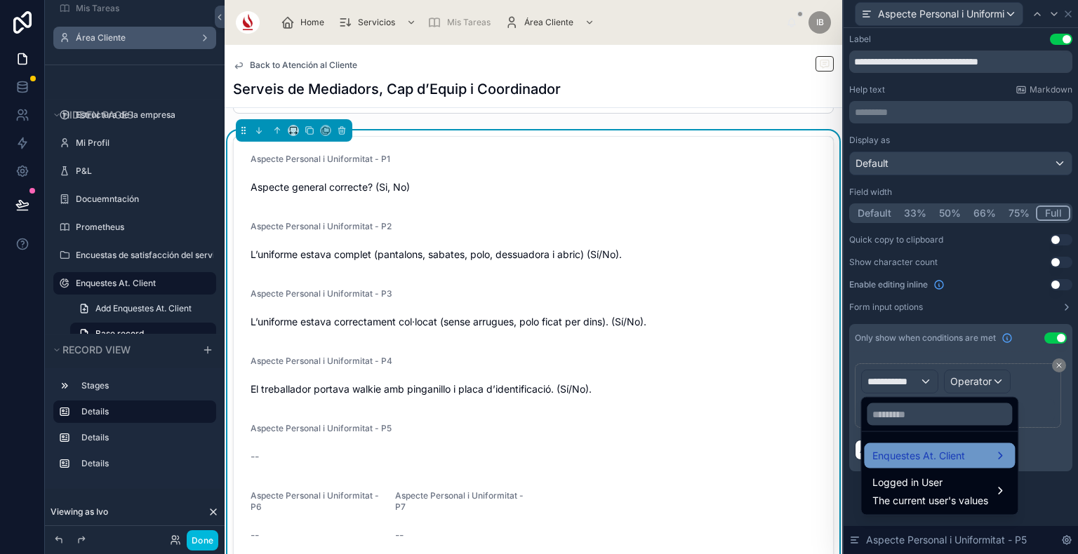
click at [935, 454] on span "Enquestes At. Client" at bounding box center [918, 456] width 93 height 17
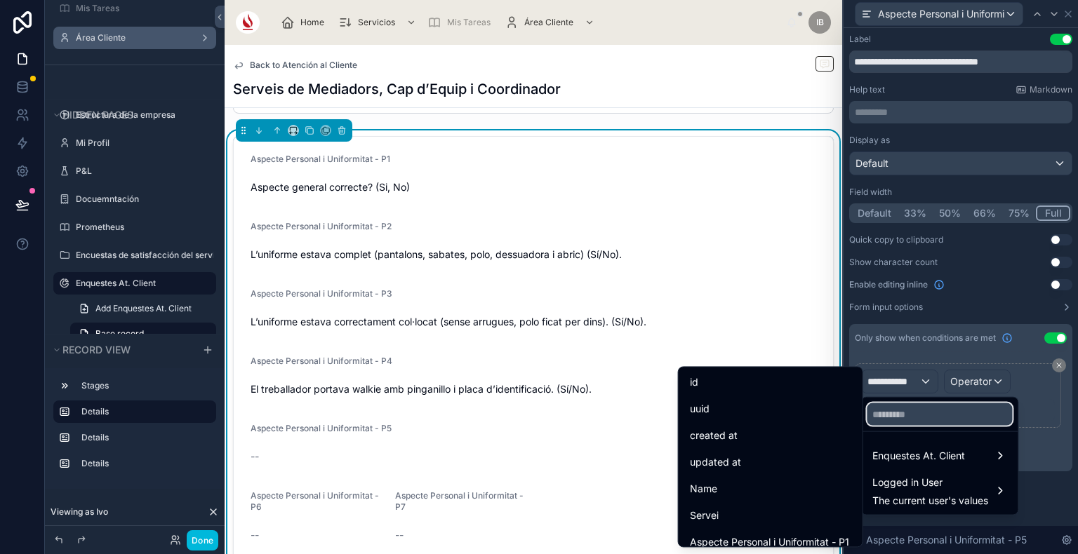
click at [921, 414] on input "text" at bounding box center [938, 414] width 145 height 22
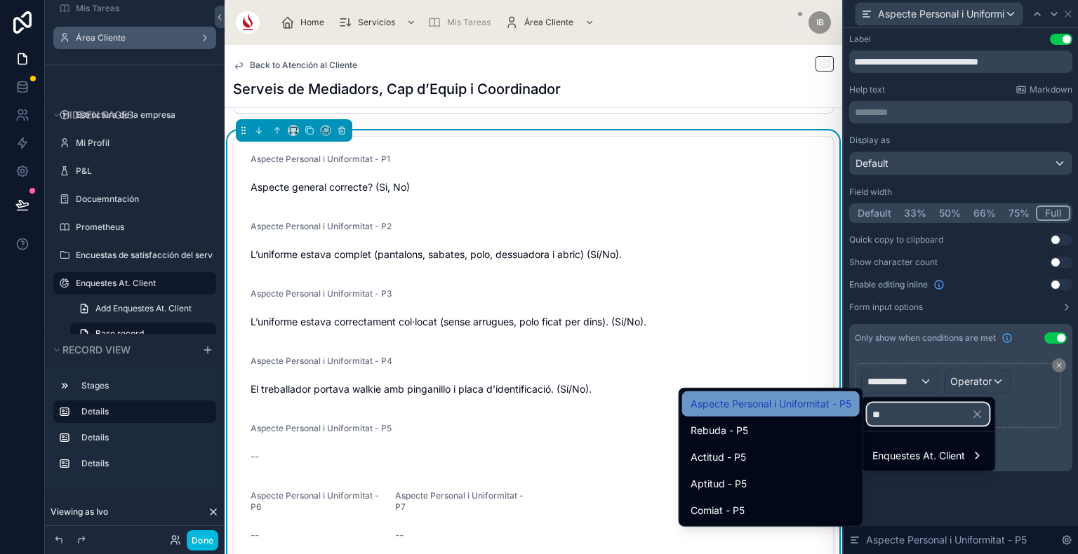
type input "**"
click at [794, 403] on span "Aspecte Personal i Uniformitat - P5" at bounding box center [770, 404] width 161 height 17
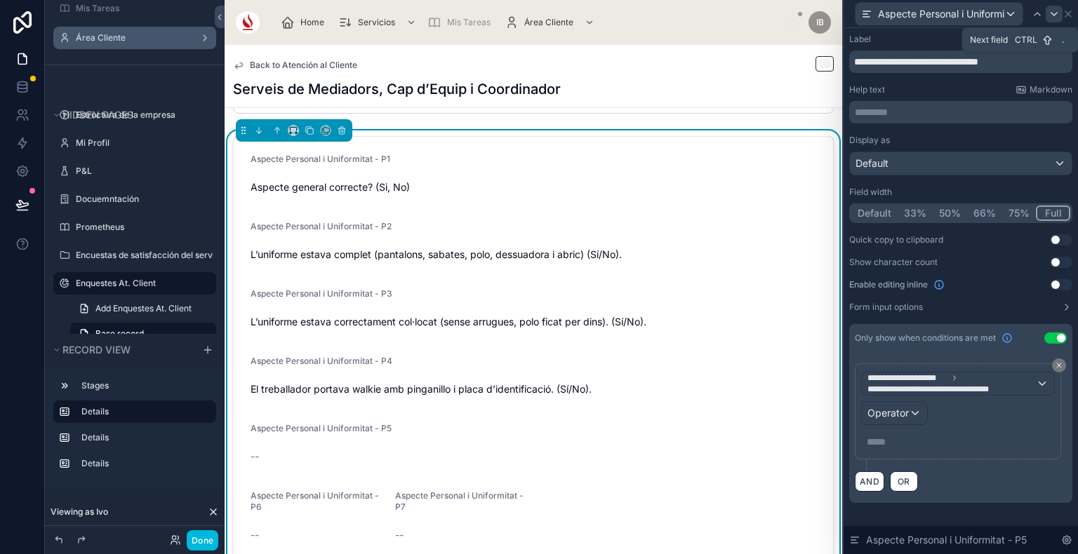
click at [1053, 16] on icon at bounding box center [1053, 13] width 11 height 11
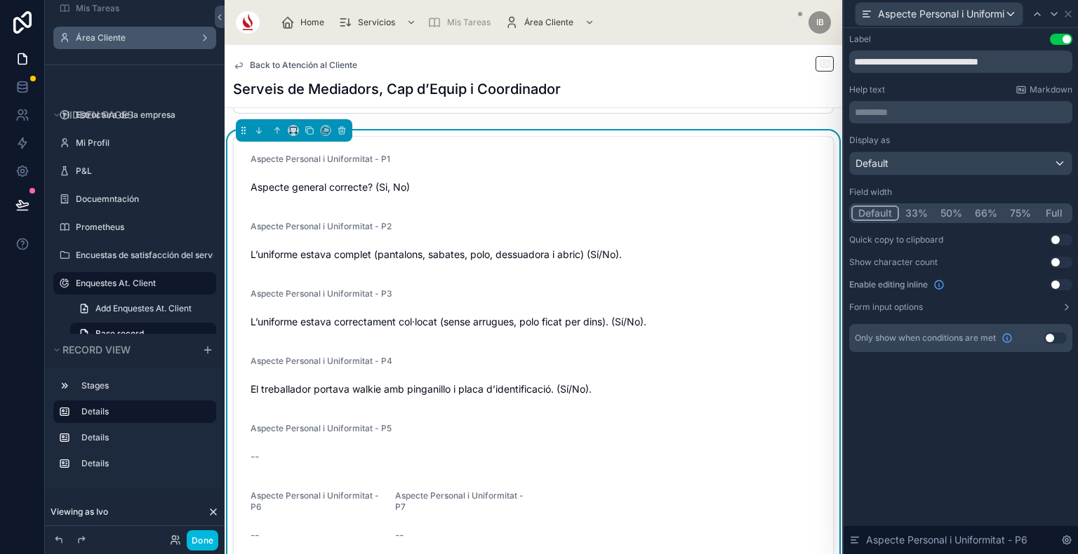
click at [1054, 209] on button "Full" at bounding box center [1053, 213] width 33 height 15
click at [1055, 337] on button "Use setting" at bounding box center [1055, 338] width 22 height 11
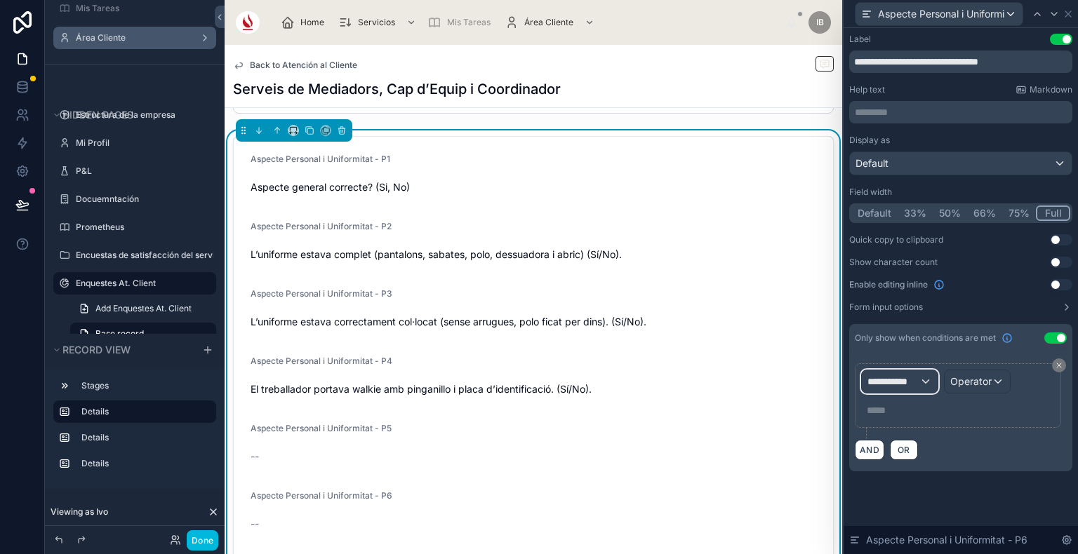
click at [919, 382] on div "**********" at bounding box center [900, 381] width 76 height 22
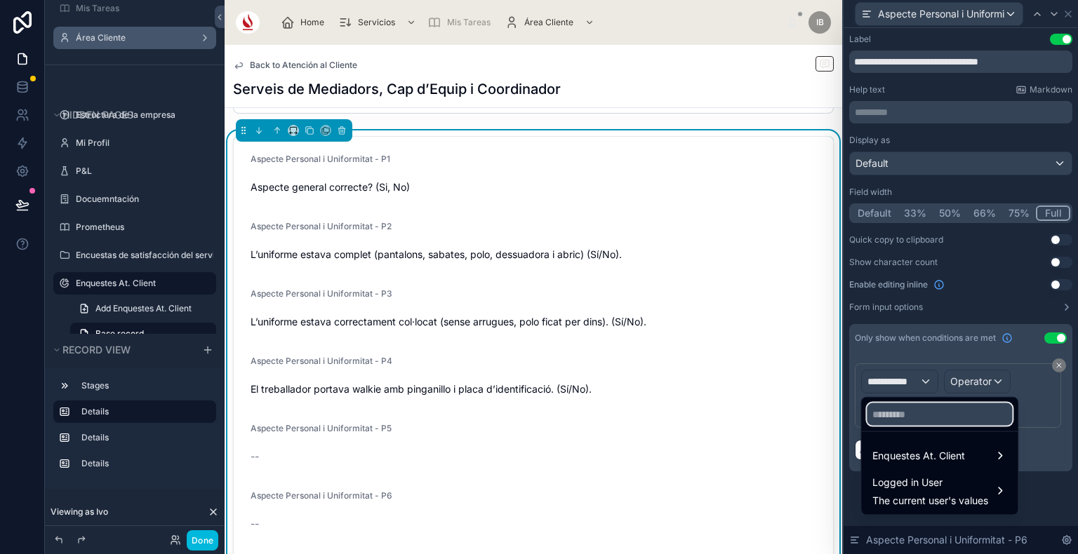
click at [941, 410] on input "text" at bounding box center [938, 414] width 145 height 22
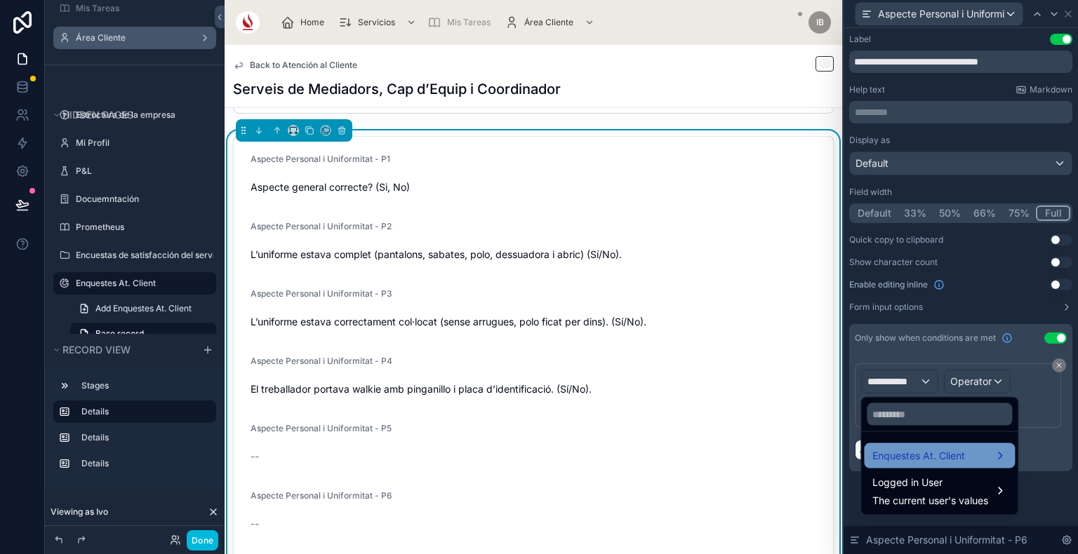
click at [951, 453] on span "Enquestes At. Client" at bounding box center [918, 456] width 93 height 17
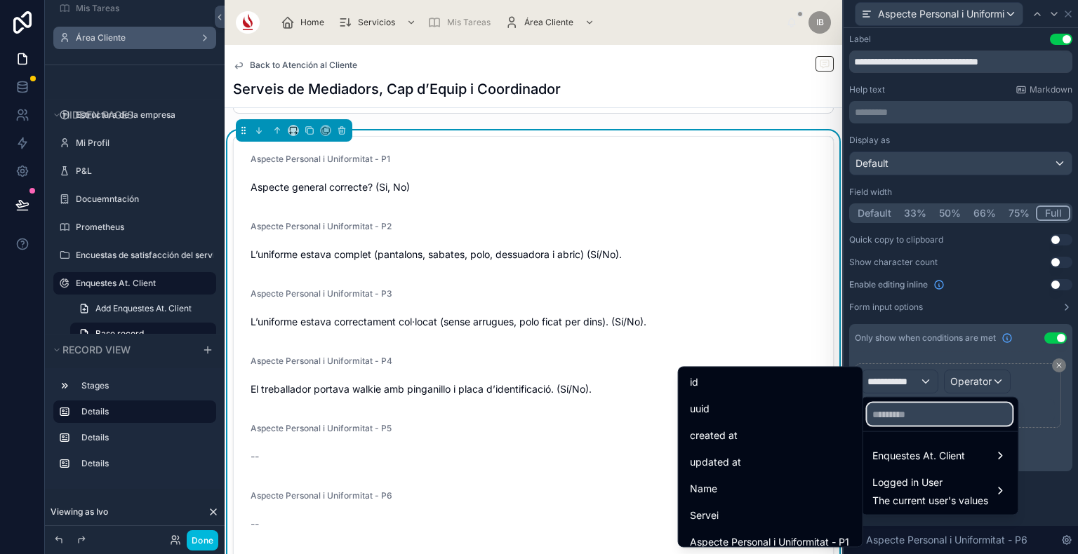
click at [939, 415] on input "text" at bounding box center [938, 414] width 145 height 22
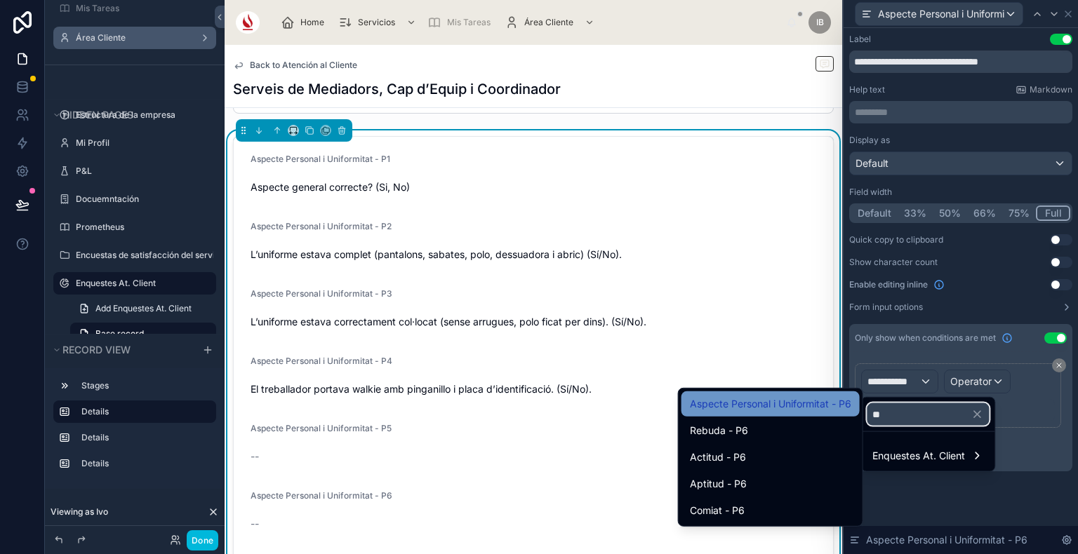
type input "**"
click at [806, 396] on span "Aspecte Personal i Uniformitat - P6" at bounding box center [770, 404] width 161 height 17
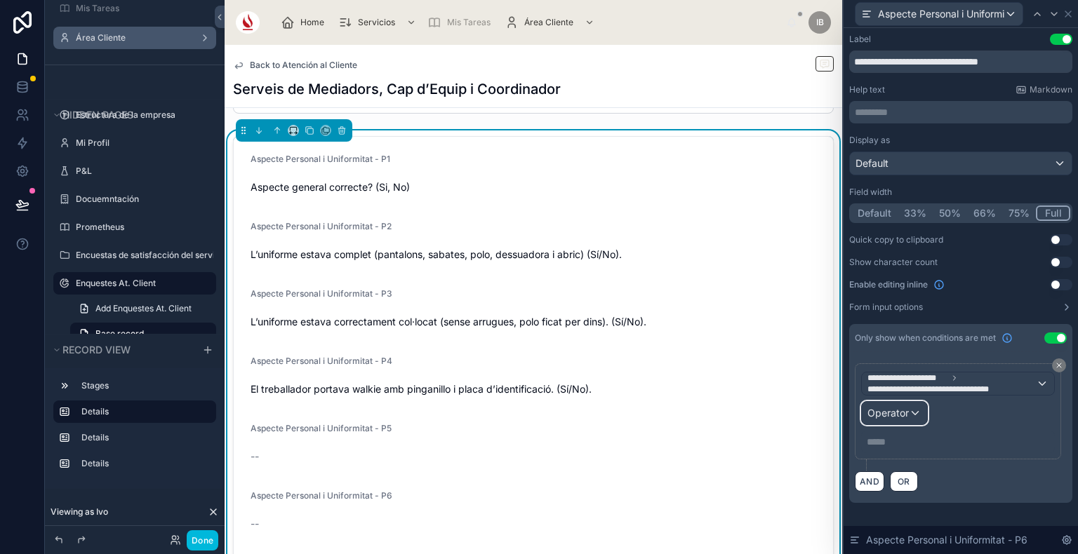
click at [904, 413] on span "Operator" at bounding box center [887, 413] width 41 height 12
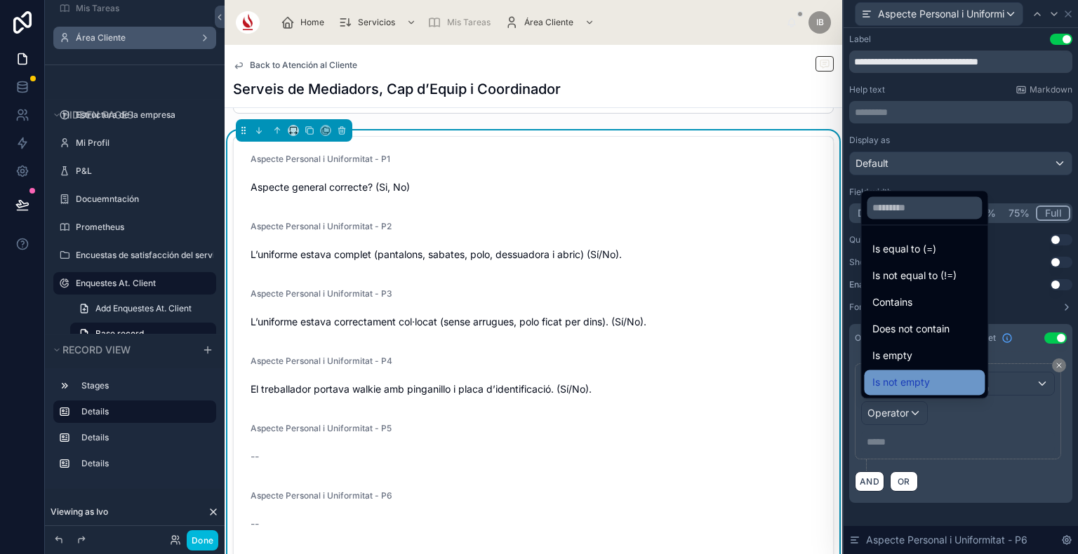
click at [923, 378] on span "Is not empty" at bounding box center [901, 382] width 58 height 17
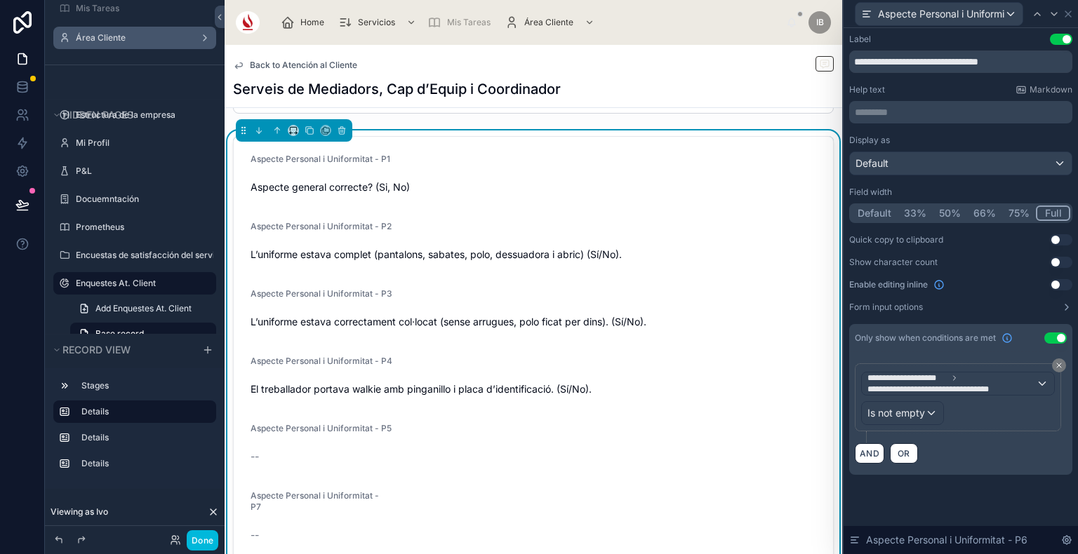
click at [960, 432] on div "**********" at bounding box center [961, 402] width 212 height 79
click at [1053, 21] on div at bounding box center [1053, 14] width 17 height 17
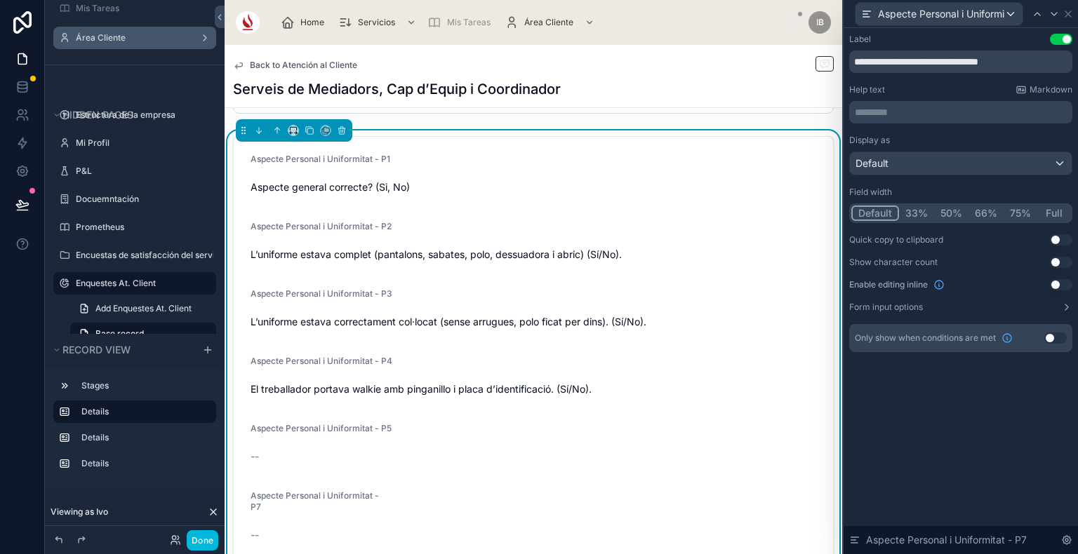
click at [1053, 335] on button "Use setting" at bounding box center [1055, 338] width 22 height 11
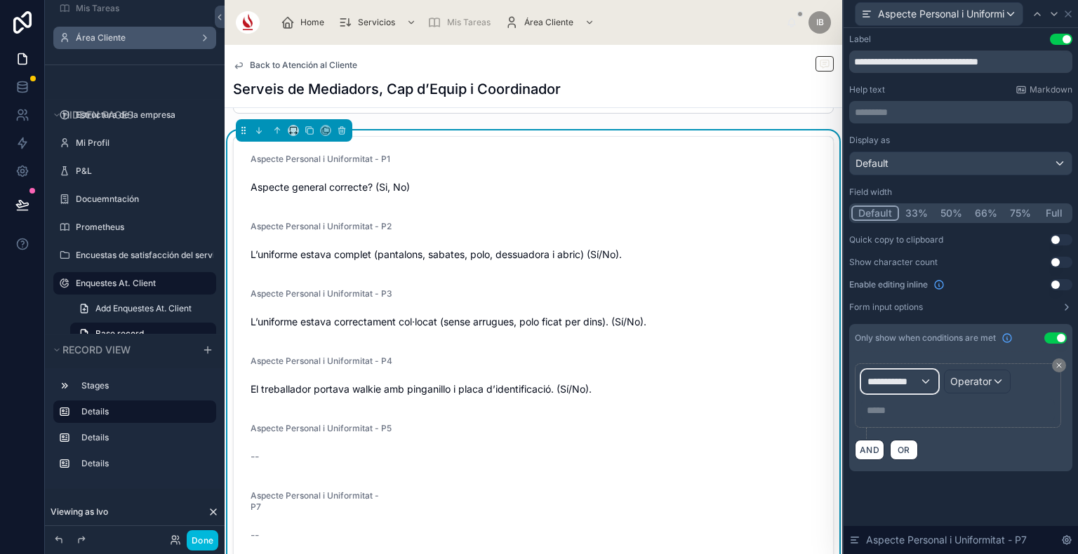
click at [907, 383] on span "**********" at bounding box center [893, 382] width 52 height 14
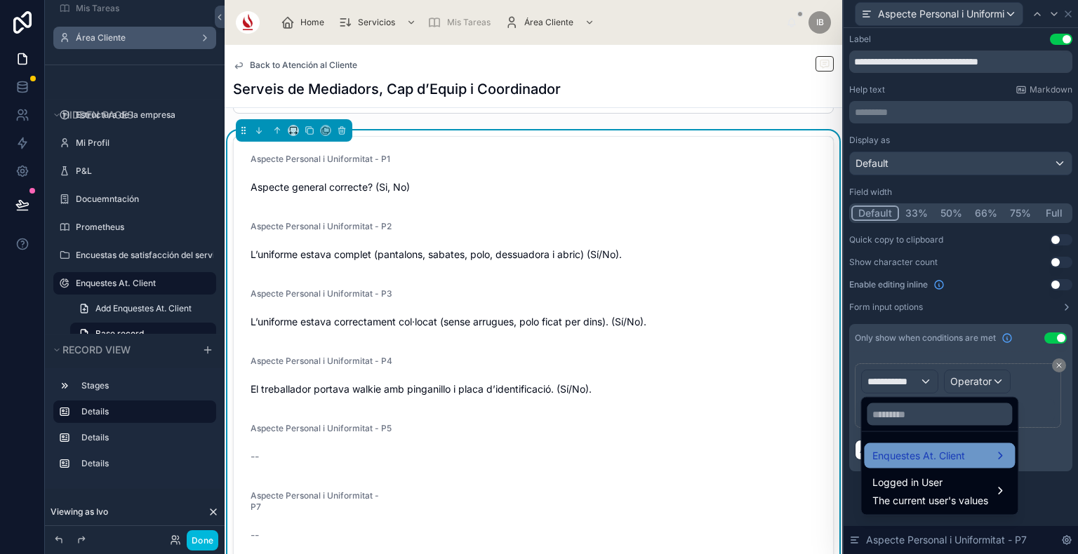
click at [927, 463] on span "Enquestes At. Client" at bounding box center [918, 456] width 93 height 17
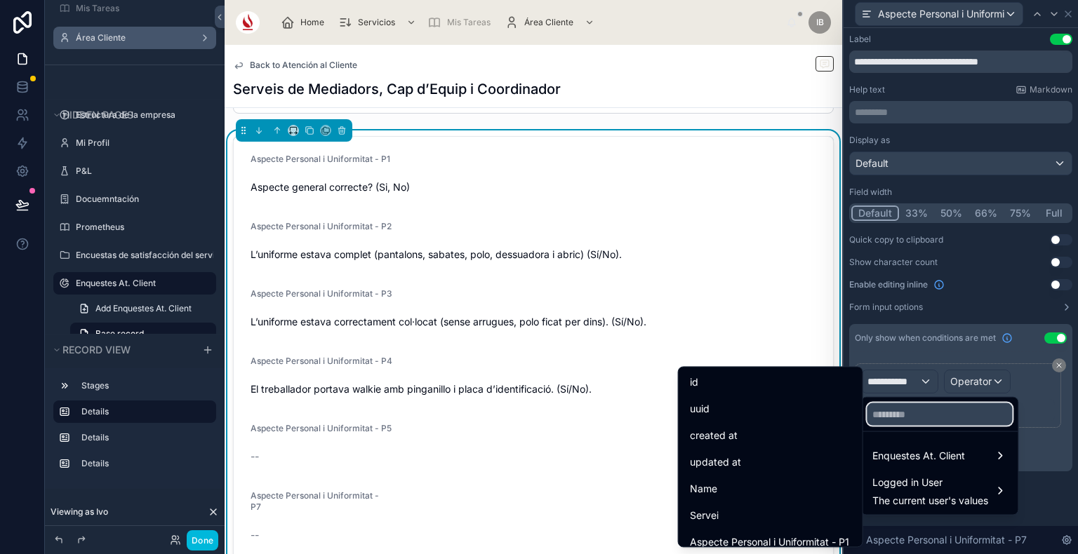
click at [918, 411] on input "text" at bounding box center [938, 414] width 145 height 22
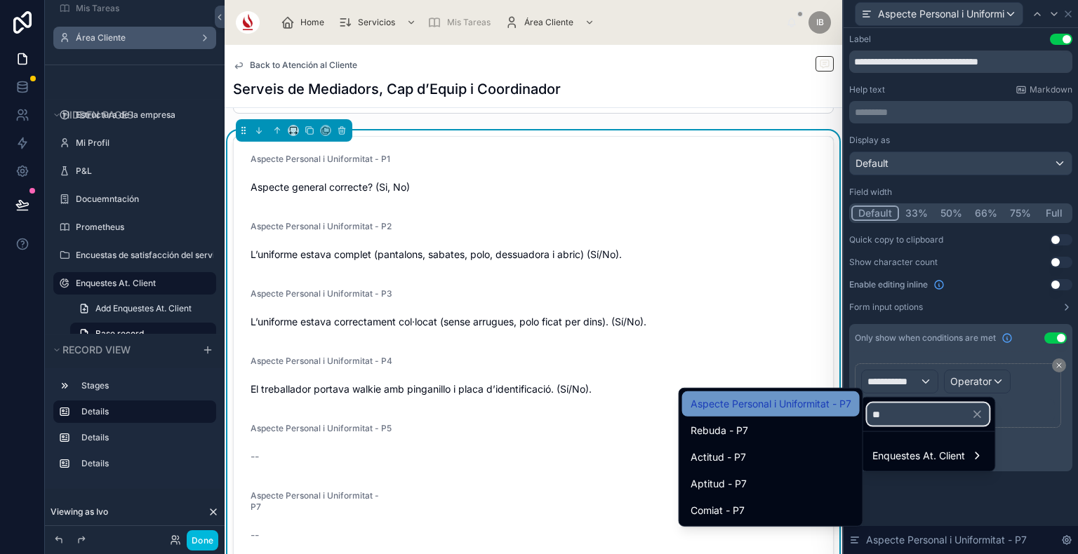
type input "**"
click at [803, 405] on span "Aspecte Personal i Uniformitat - P7" at bounding box center [770, 404] width 161 height 17
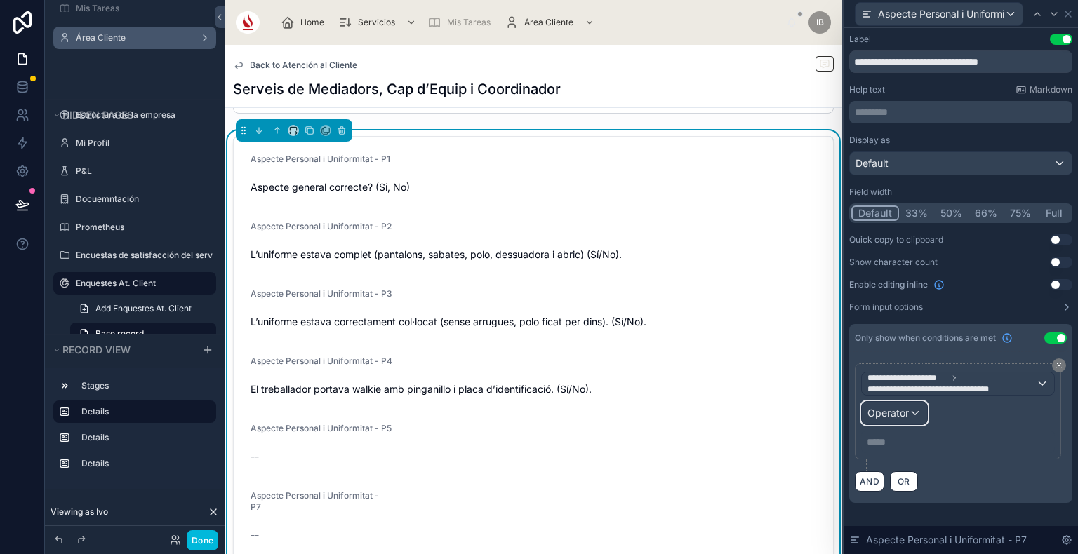
click at [895, 411] on span "Operator" at bounding box center [887, 413] width 41 height 12
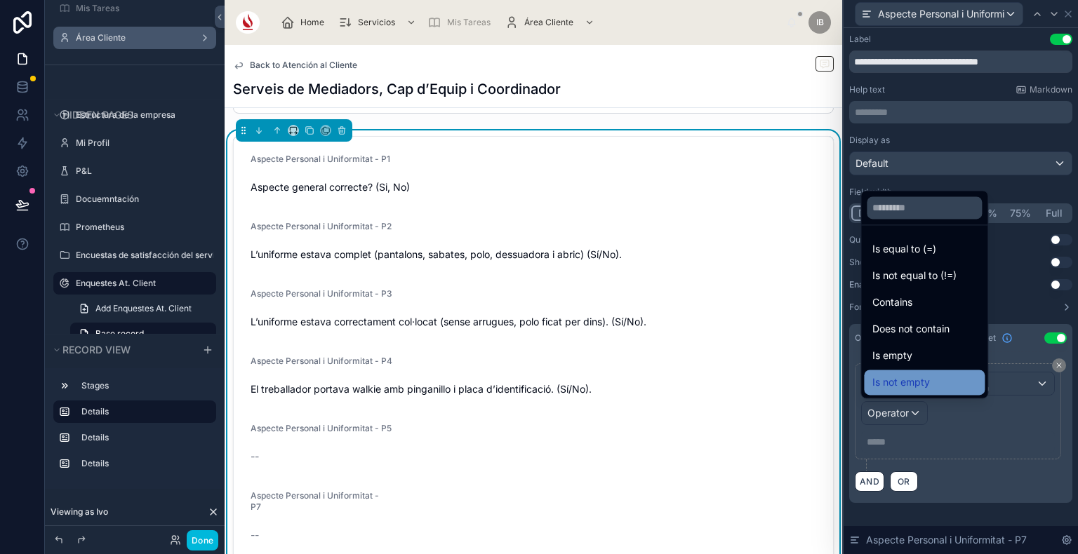
click at [911, 391] on div "Is not empty" at bounding box center [924, 382] width 121 height 25
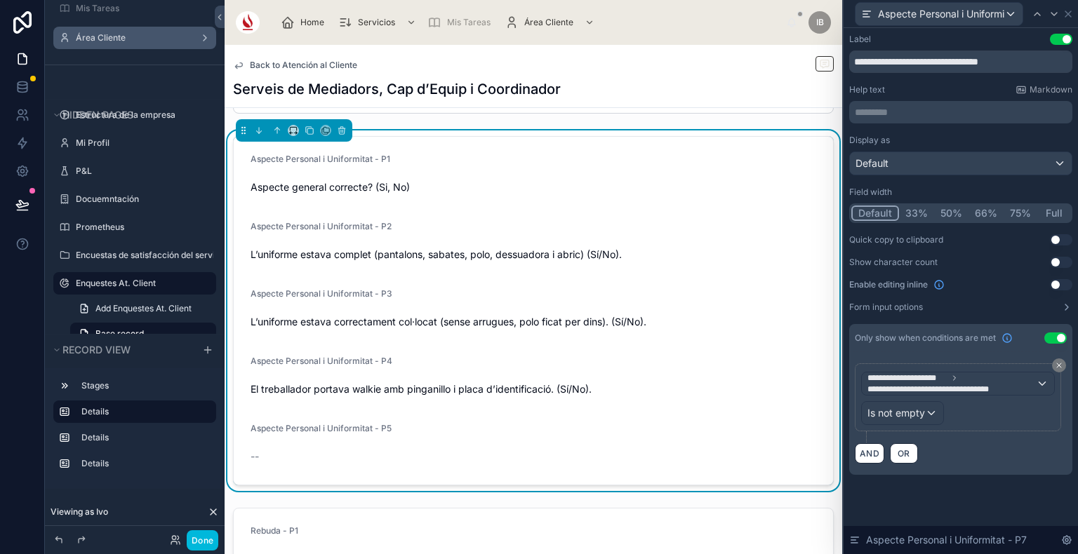
click at [1010, 462] on div "**********" at bounding box center [960, 413] width 223 height 123
click at [1034, 6] on div at bounding box center [1037, 14] width 17 height 17
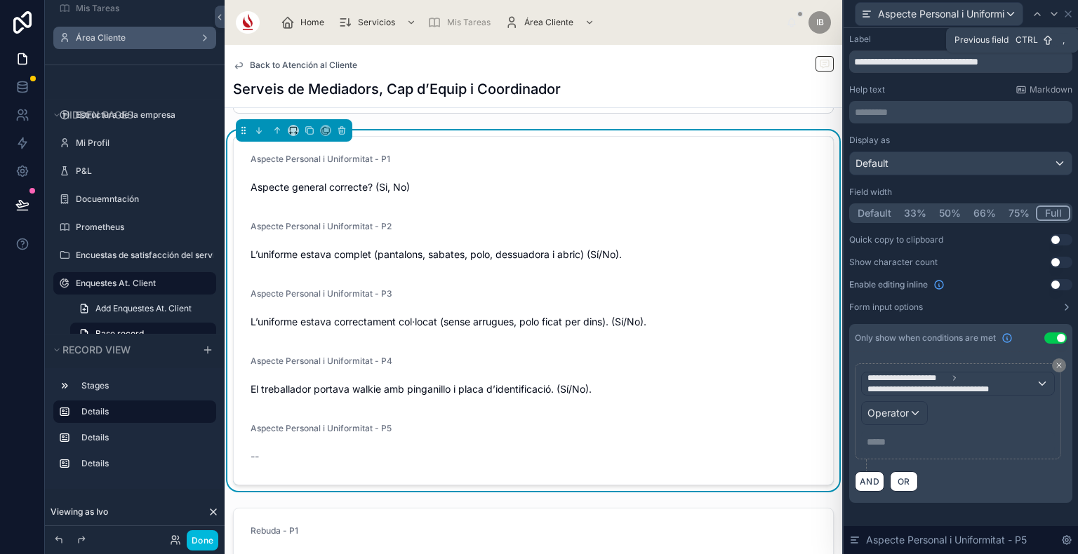
click at [1034, 6] on div at bounding box center [1037, 14] width 17 height 17
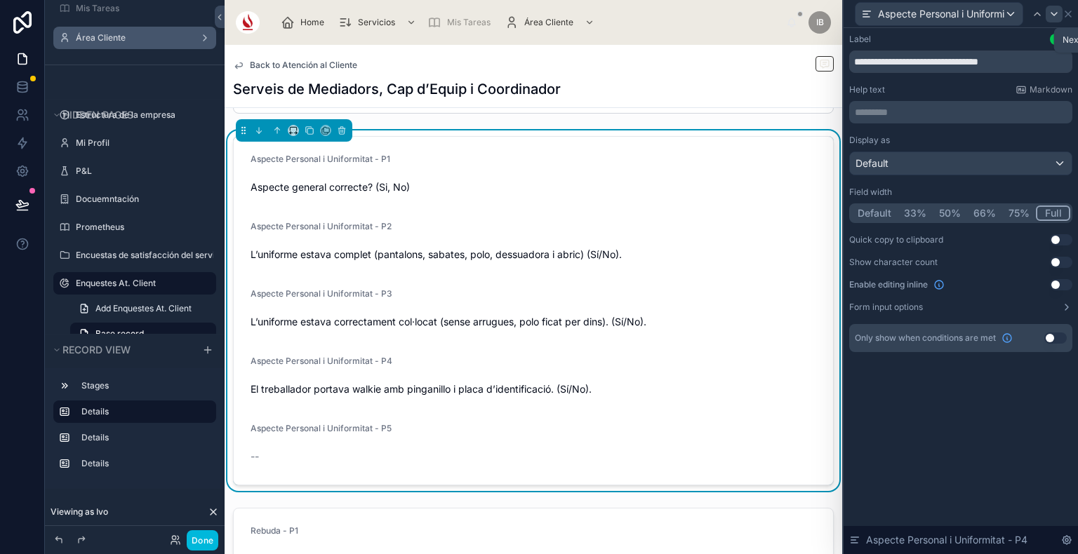
click at [1054, 13] on icon at bounding box center [1053, 13] width 11 height 11
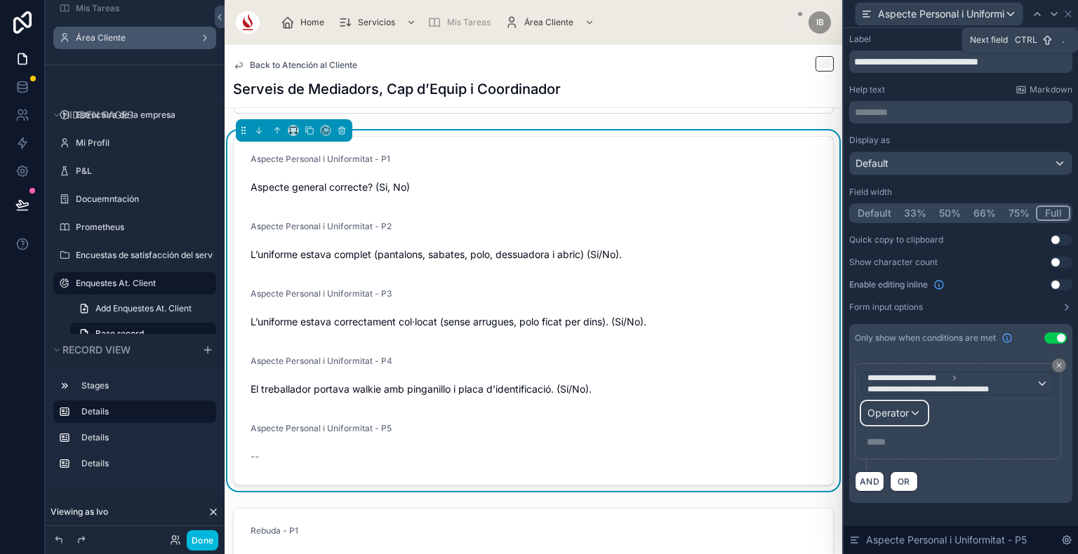
click at [894, 417] on span "Operator" at bounding box center [887, 413] width 41 height 12
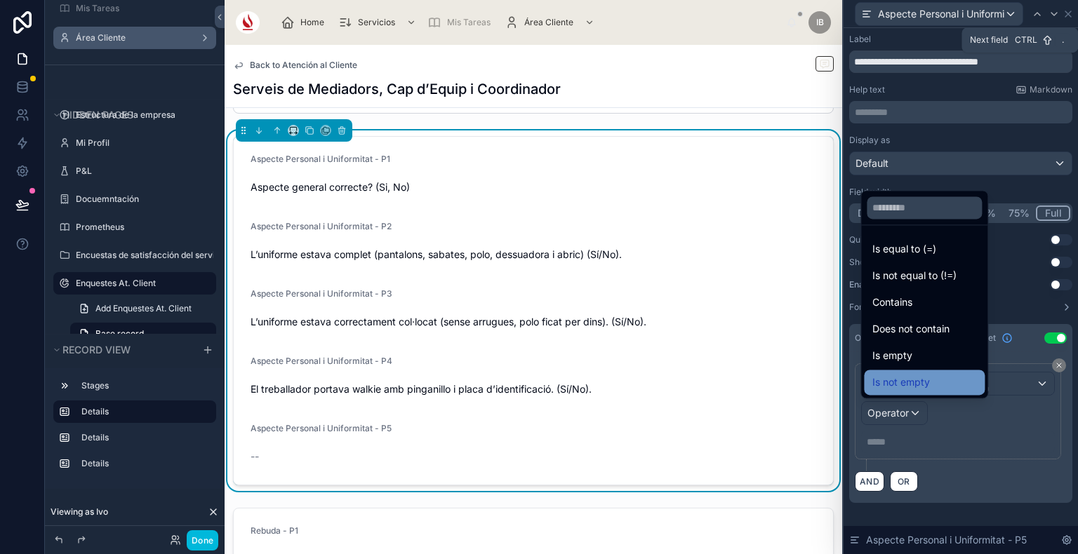
click at [920, 386] on span "Is not empty" at bounding box center [901, 382] width 58 height 17
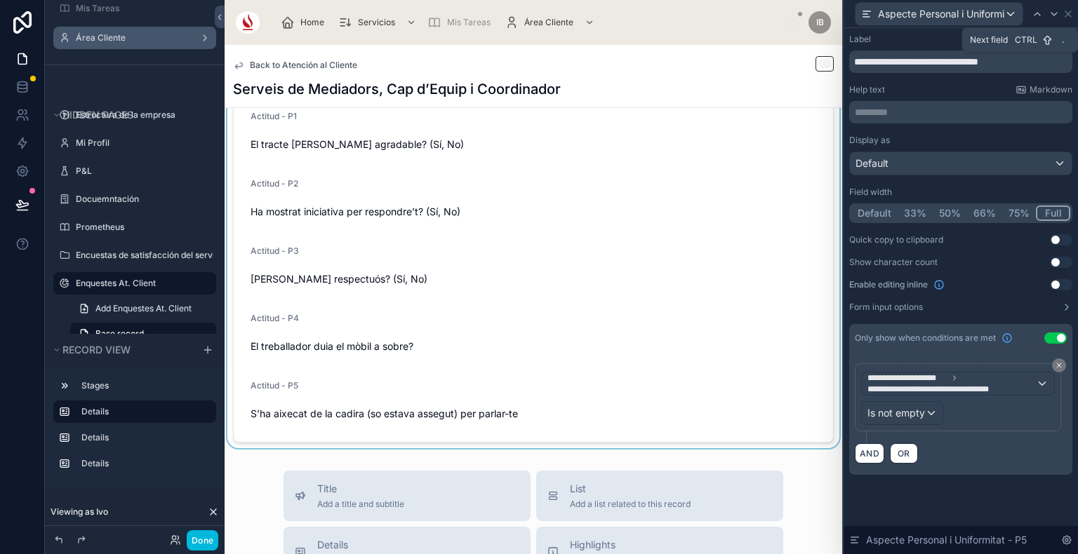
scroll to position [645, 0]
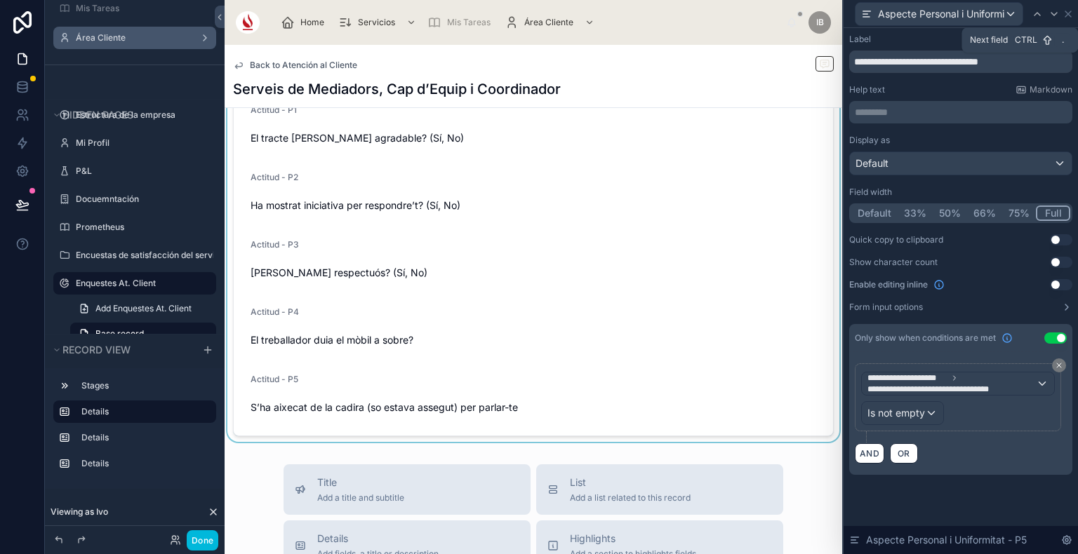
click at [550, 397] on div at bounding box center [533, 261] width 617 height 361
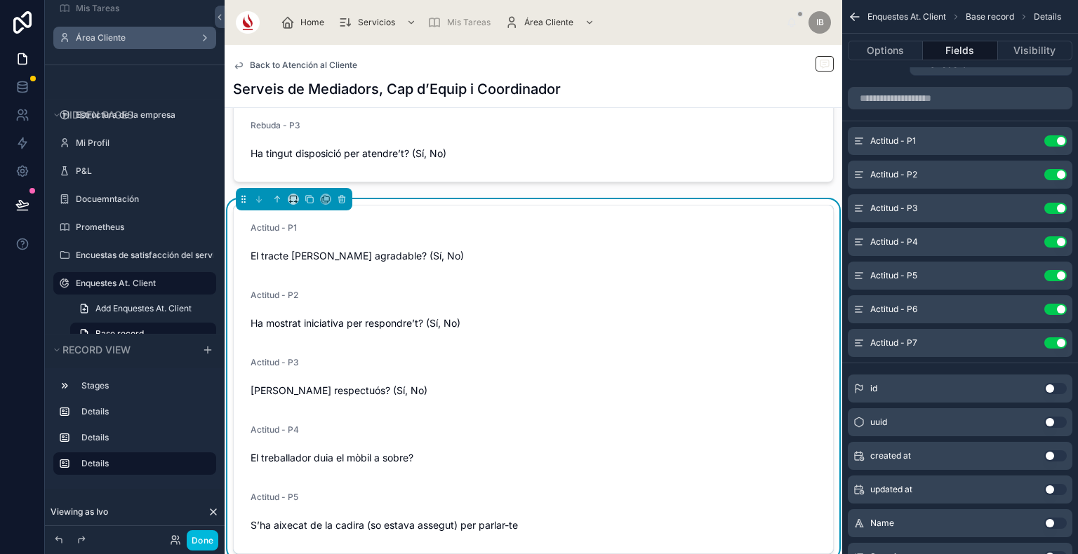
scroll to position [523, 0]
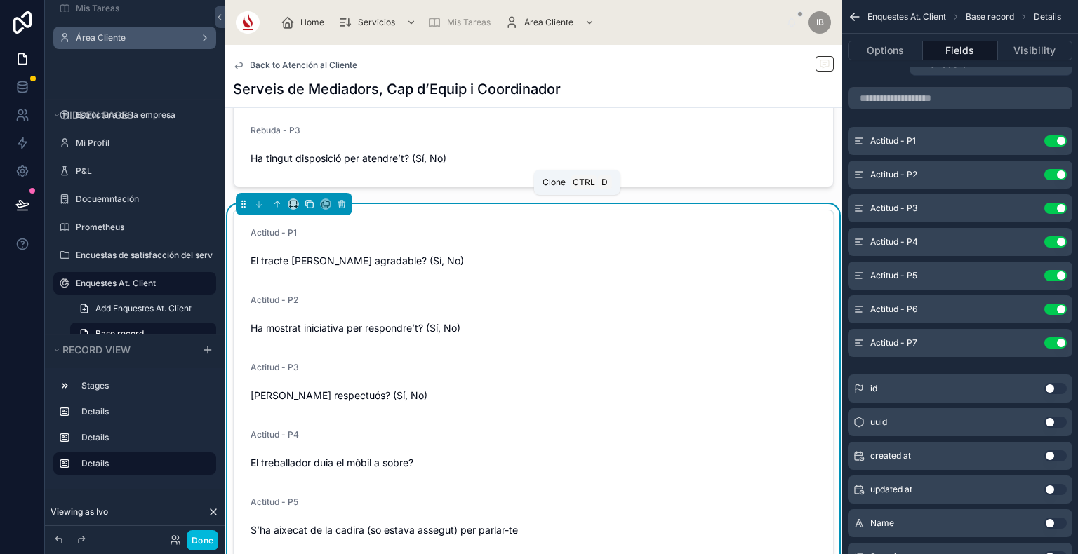
click at [309, 203] on icon at bounding box center [309, 204] width 10 height 10
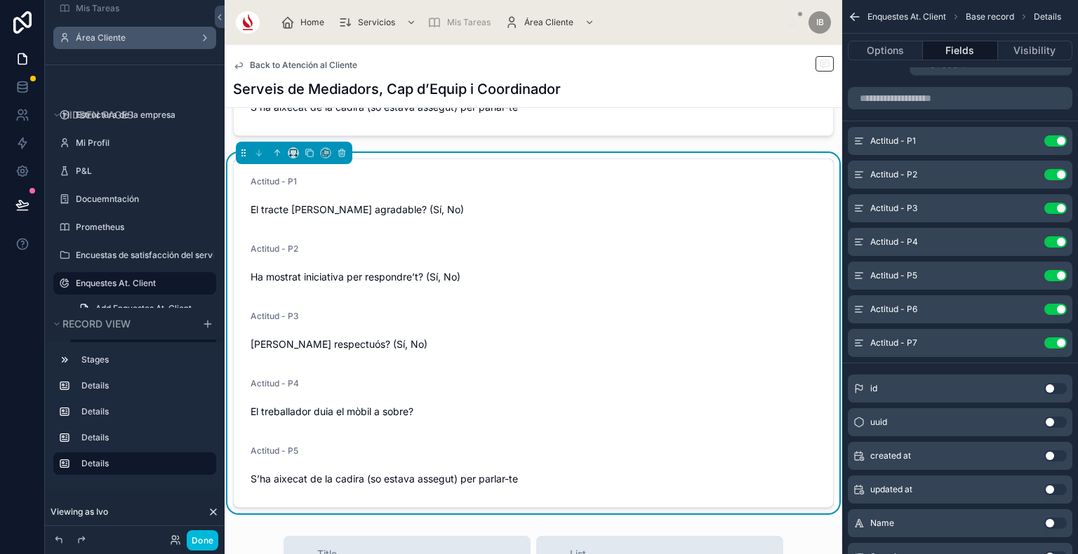
scroll to position [956, 0]
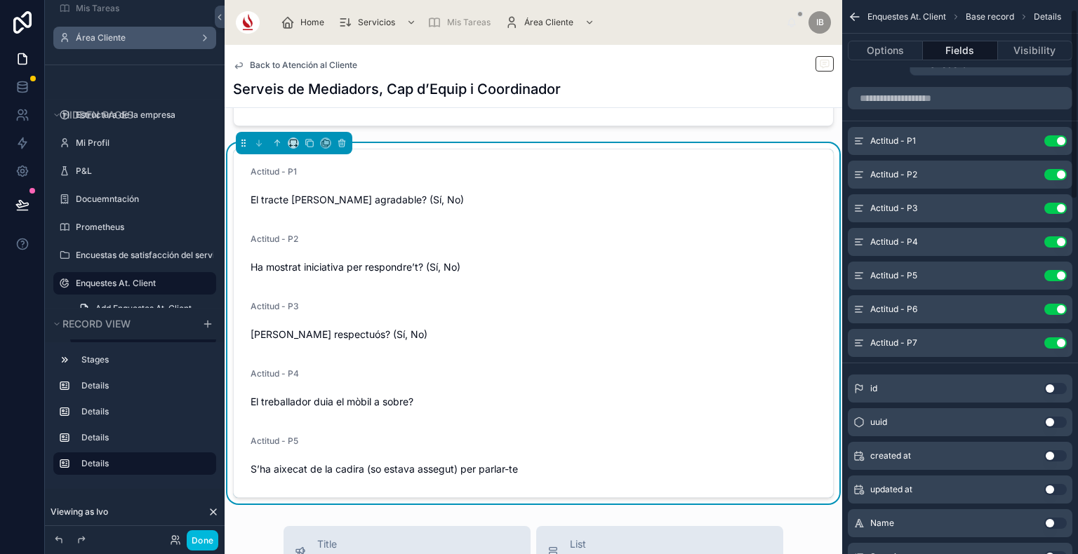
click at [786, 335] on span "Ha sigut respectuós? (Sí, No)" at bounding box center [532, 335] width 565 height 14
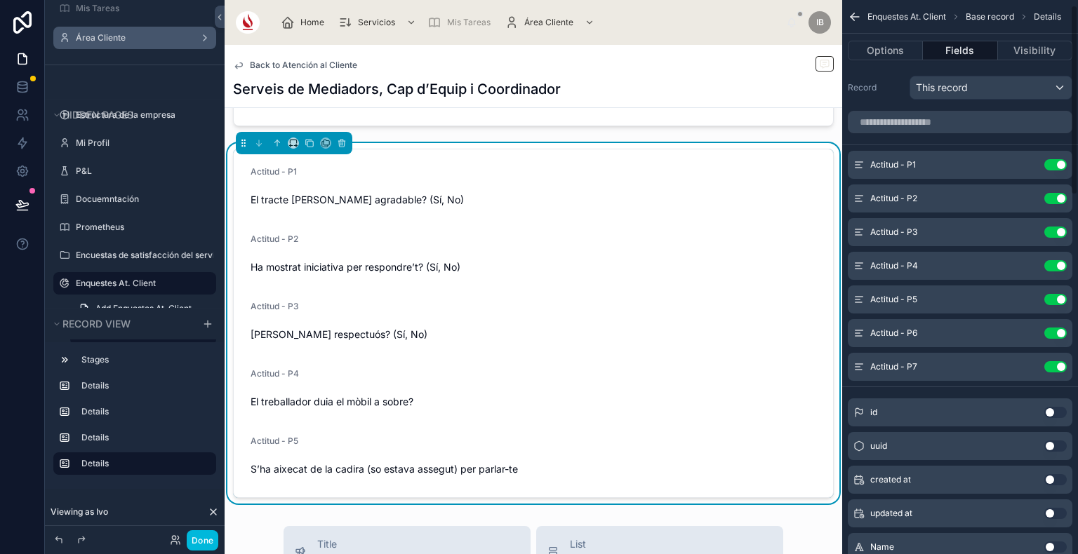
scroll to position [0, 0]
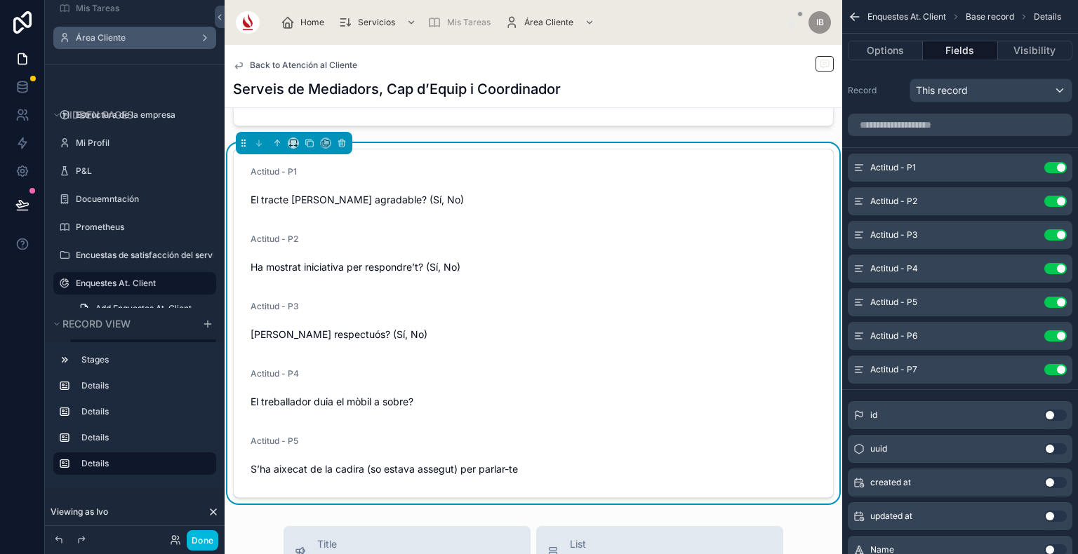
click at [1050, 172] on button "Use setting" at bounding box center [1055, 167] width 22 height 11
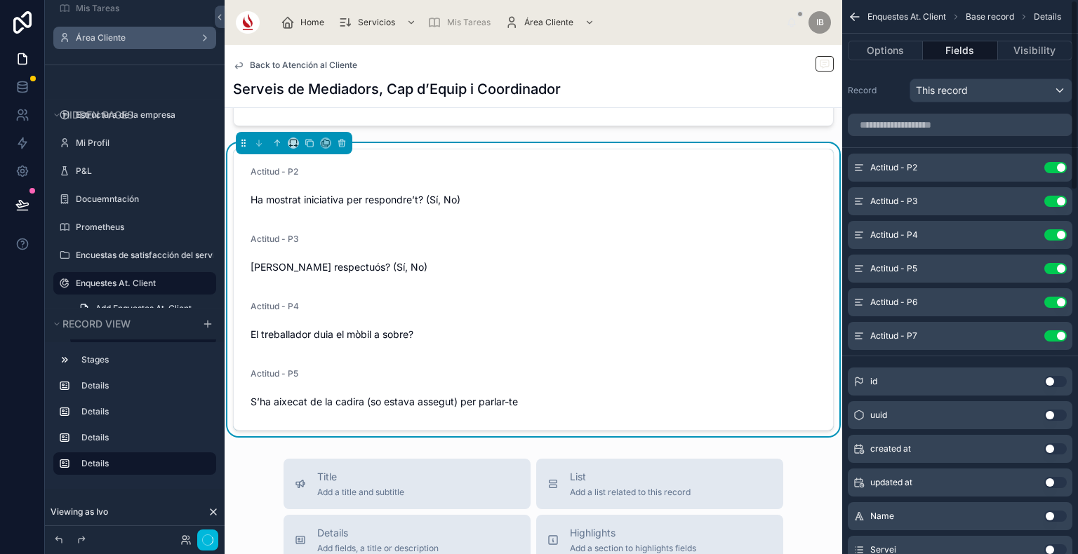
click at [1050, 172] on button "Use setting" at bounding box center [1055, 167] width 22 height 11
click at [1050, 196] on button "Use setting" at bounding box center [1055, 201] width 22 height 11
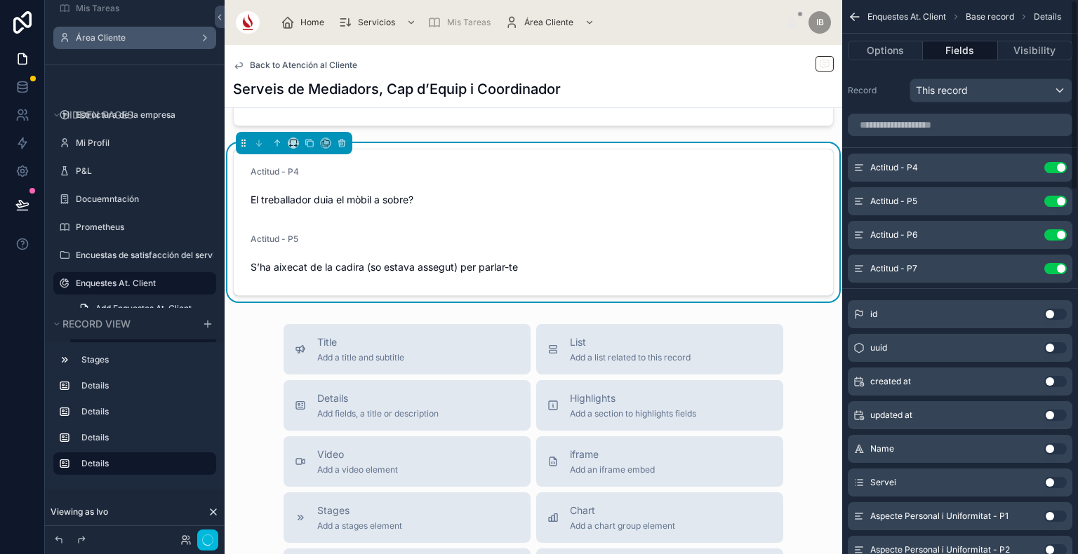
click at [1050, 172] on button "Use setting" at bounding box center [1055, 167] width 22 height 11
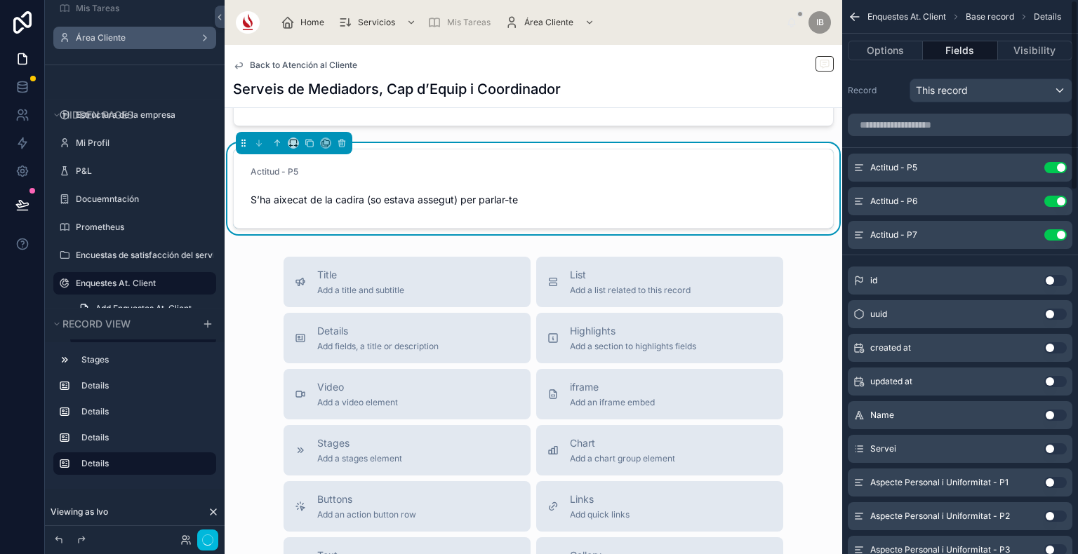
click at [1050, 172] on button "Use setting" at bounding box center [1055, 167] width 22 height 11
click at [1050, 196] on button "Use setting" at bounding box center [1055, 201] width 22 height 11
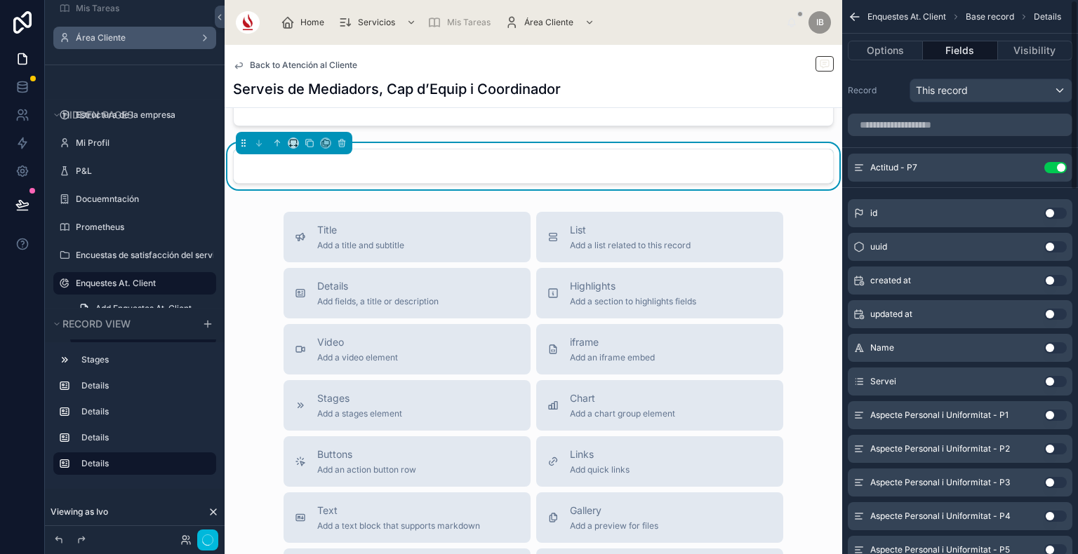
click at [1050, 172] on button "Use setting" at bounding box center [1055, 167] width 22 height 11
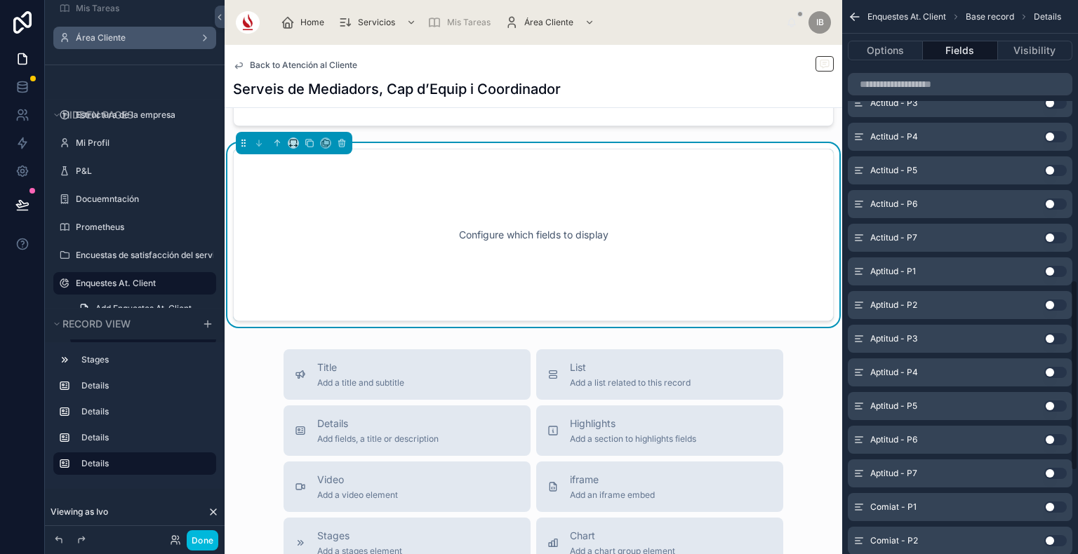
scroll to position [812, 0]
click at [1055, 268] on button "Use setting" at bounding box center [1055, 270] width 22 height 11
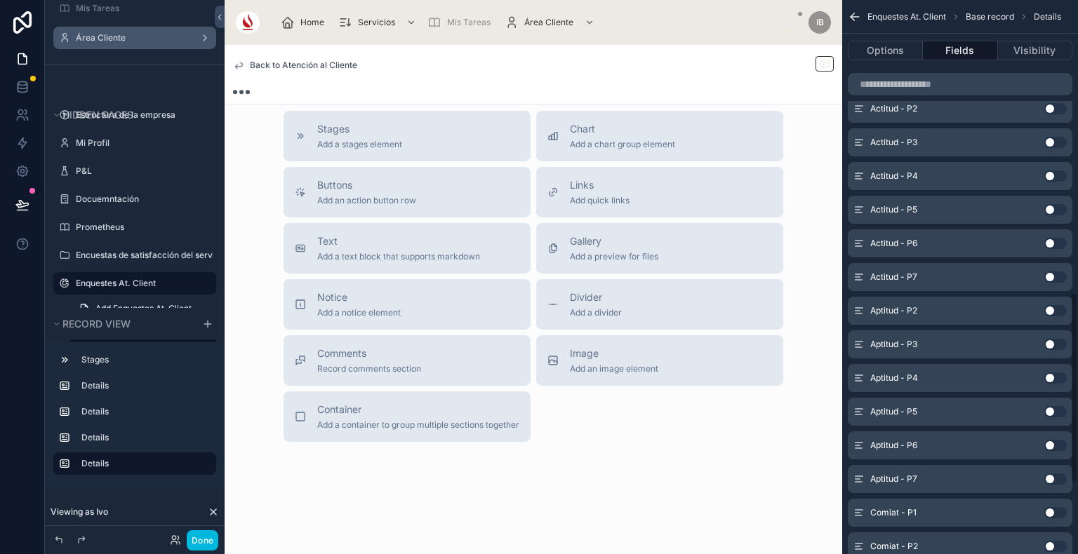
scroll to position [852, 0]
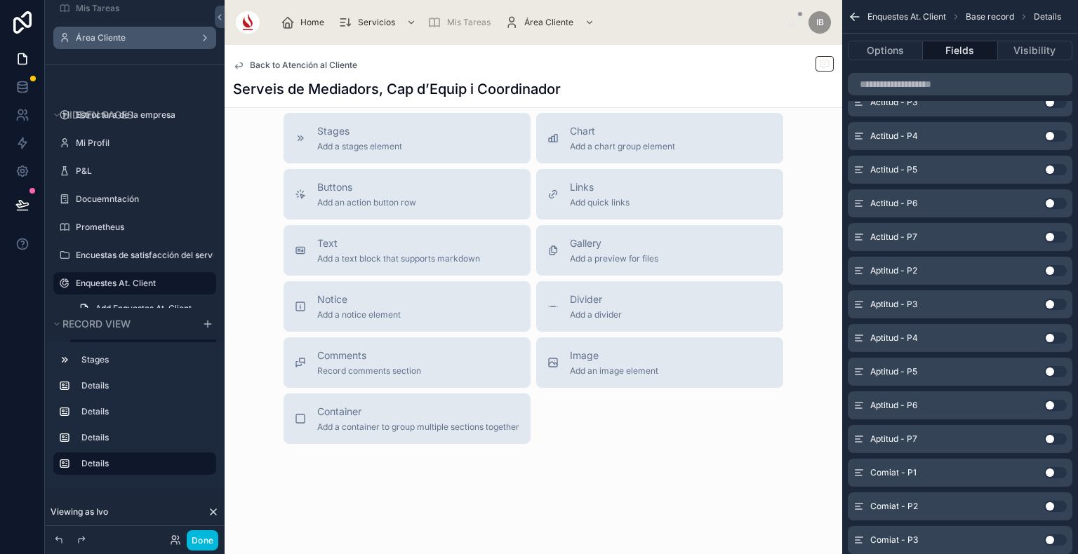
click at [1059, 272] on button "Use setting" at bounding box center [1055, 270] width 22 height 11
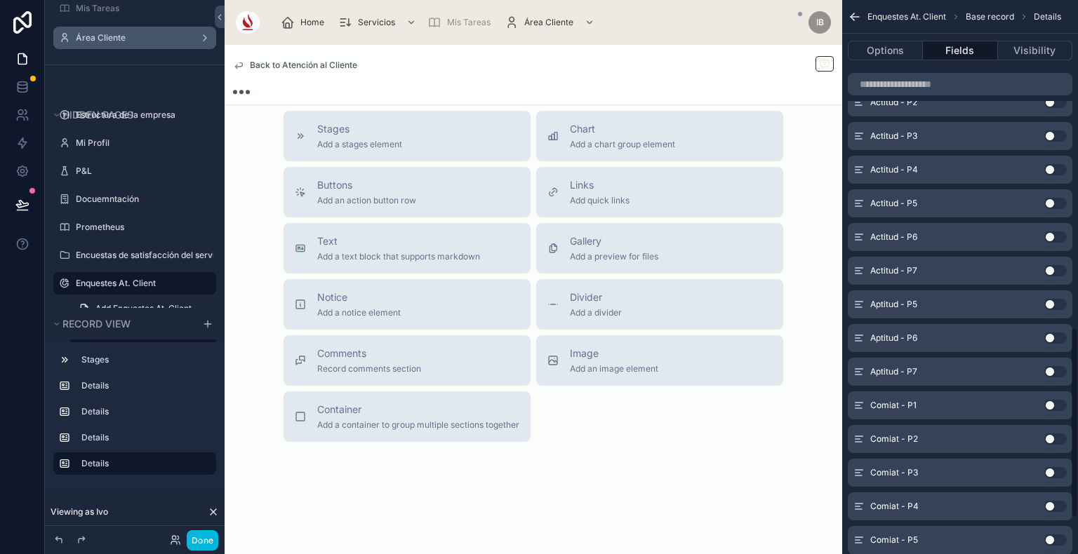
scroll to position [953, 0]
click at [1059, 272] on button "Use setting" at bounding box center [1055, 270] width 22 height 11
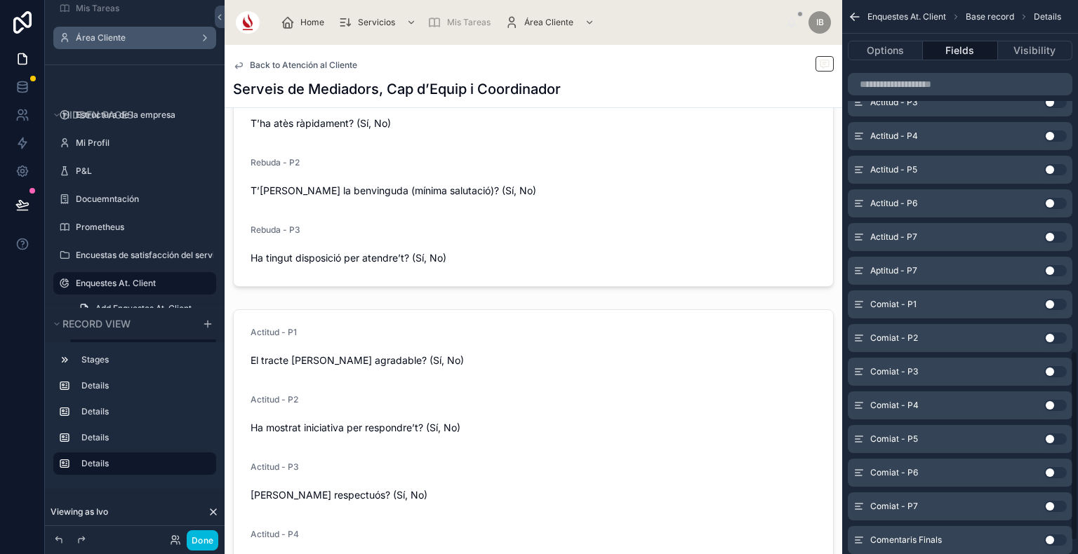
scroll to position [1391, 0]
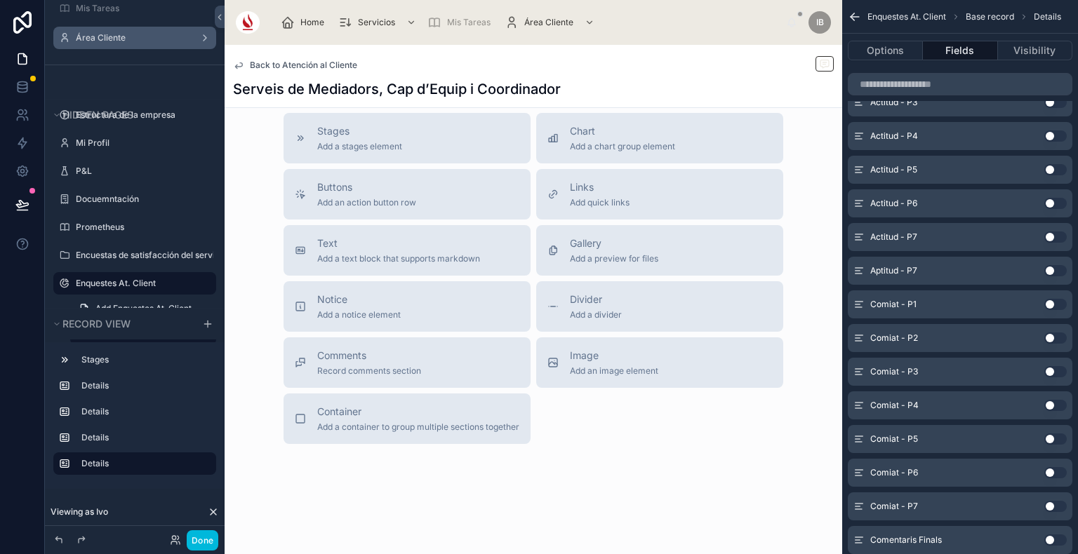
click at [1059, 272] on button "Use setting" at bounding box center [1055, 270] width 22 height 11
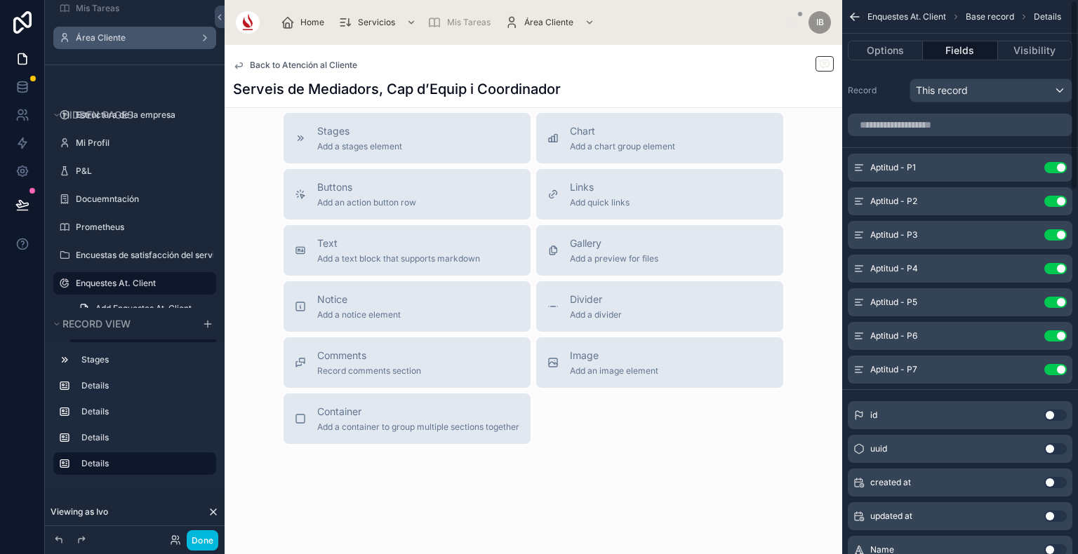
scroll to position [0, 0]
click at [0, 0] on icon "scrollable content" at bounding box center [0, 0] width 0 height 0
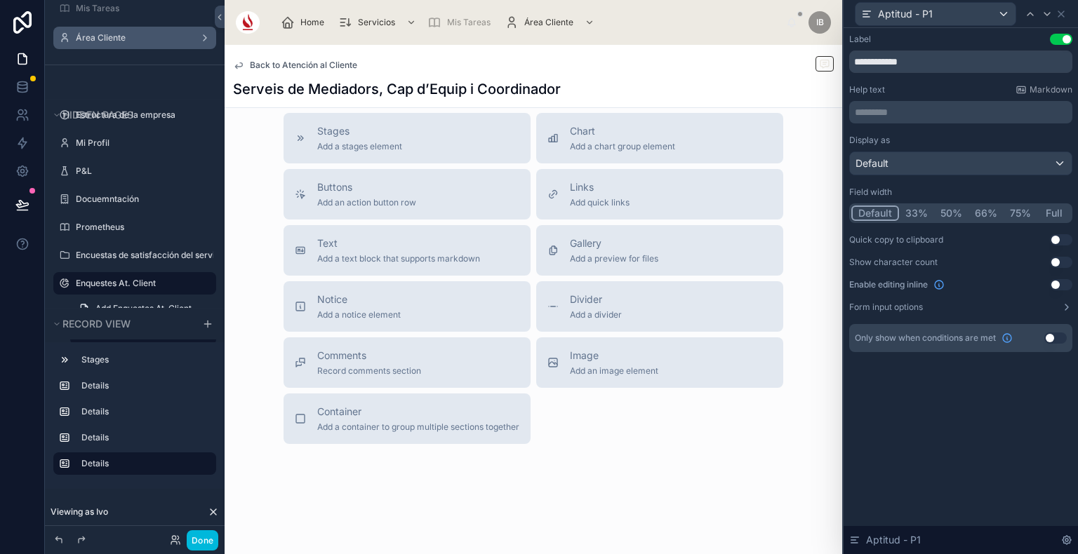
click at [1051, 209] on button "Full" at bounding box center [1053, 213] width 33 height 15
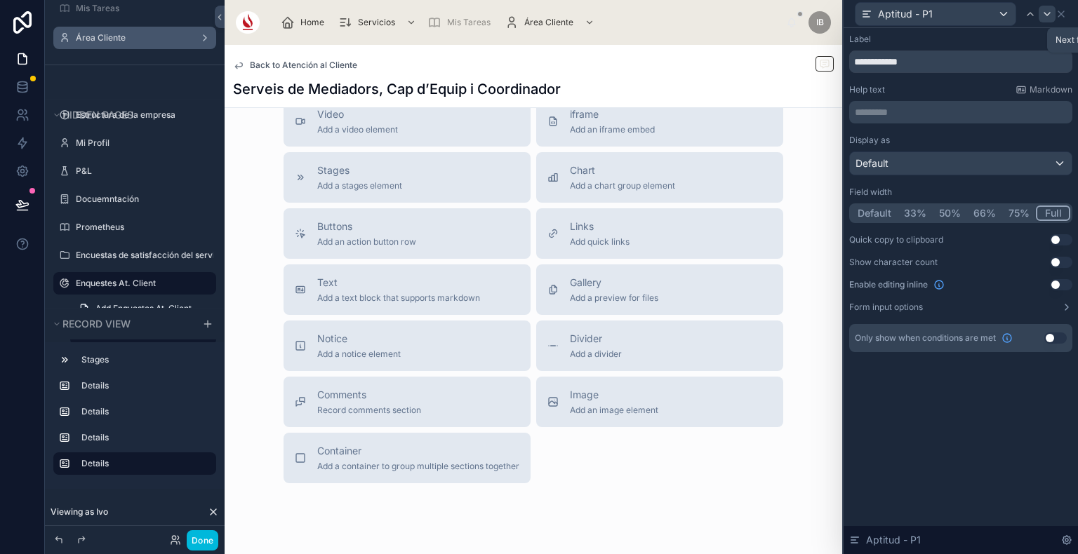
click at [1044, 14] on icon at bounding box center [1046, 13] width 11 height 11
click at [1054, 217] on button "Full" at bounding box center [1053, 213] width 33 height 15
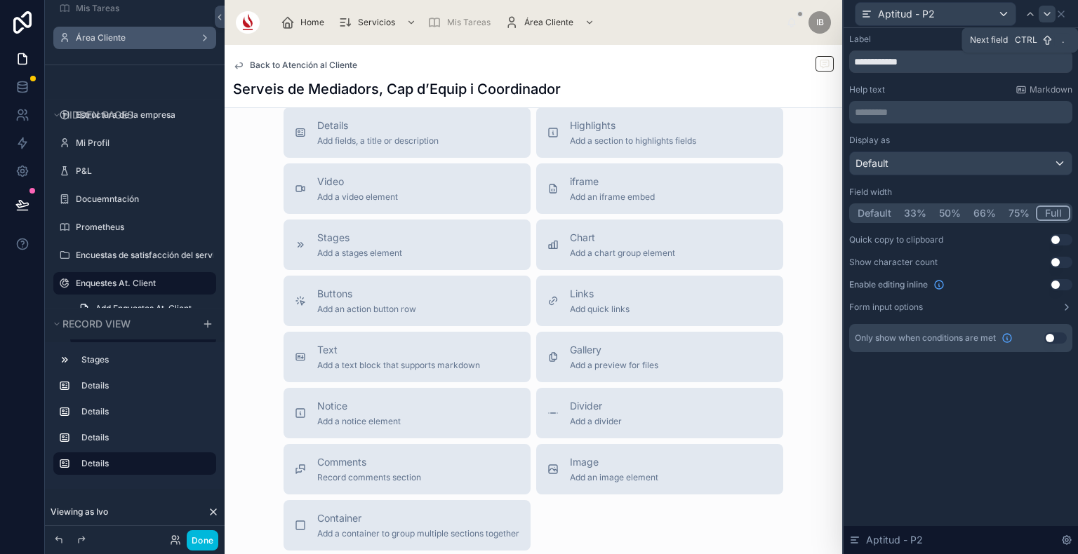
click at [1047, 13] on icon at bounding box center [1046, 13] width 11 height 11
click at [1051, 217] on button "Full" at bounding box center [1053, 213] width 33 height 15
click at [1049, 15] on icon at bounding box center [1046, 13] width 11 height 11
click at [1054, 215] on button "Full" at bounding box center [1053, 213] width 33 height 15
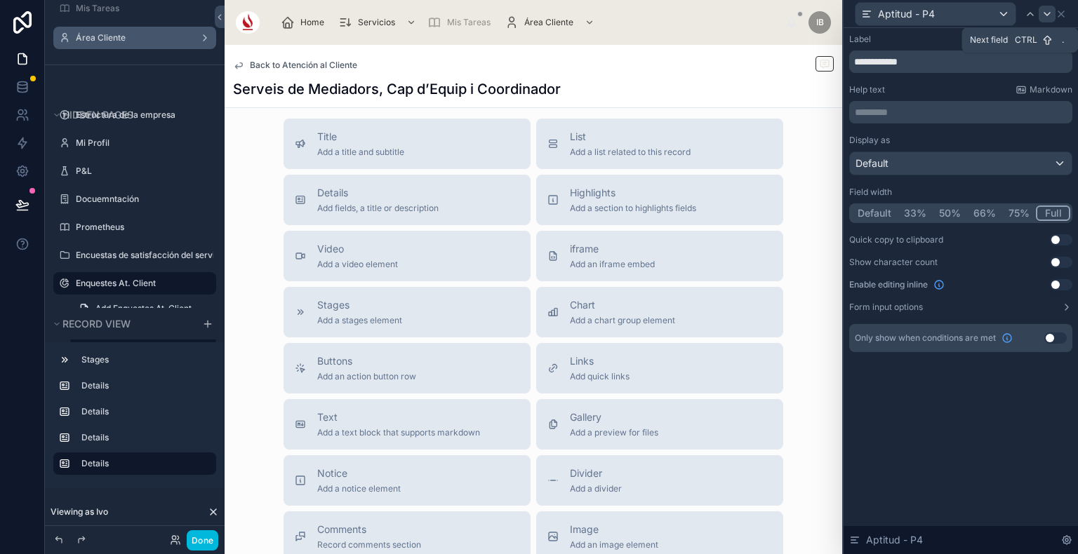
click at [1050, 11] on icon at bounding box center [1046, 13] width 11 height 11
click at [1064, 209] on button "Full" at bounding box center [1053, 213] width 33 height 15
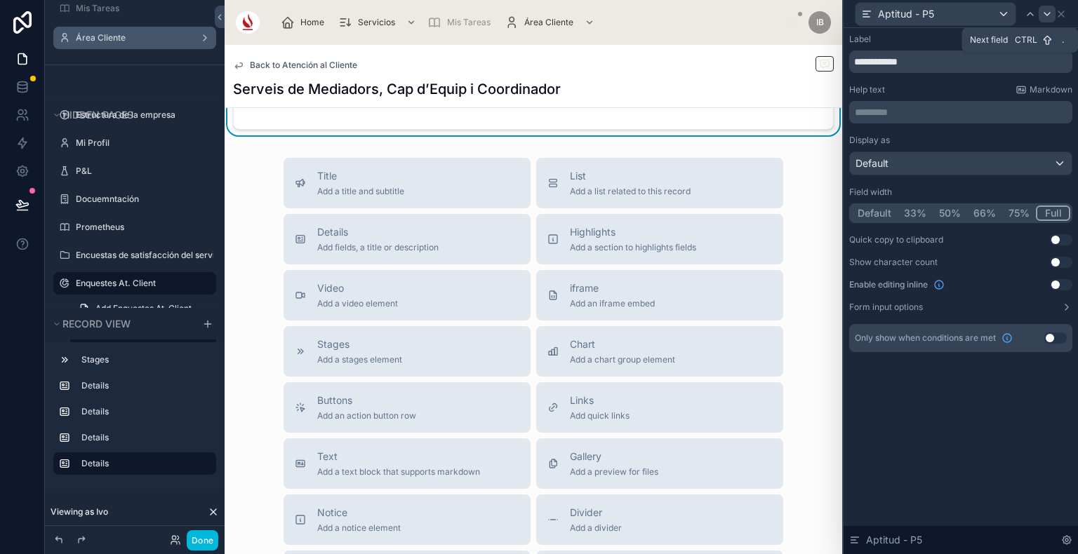
click at [1040, 12] on div at bounding box center [1046, 14] width 17 height 17
click at [1061, 218] on button "Full" at bounding box center [1053, 213] width 33 height 15
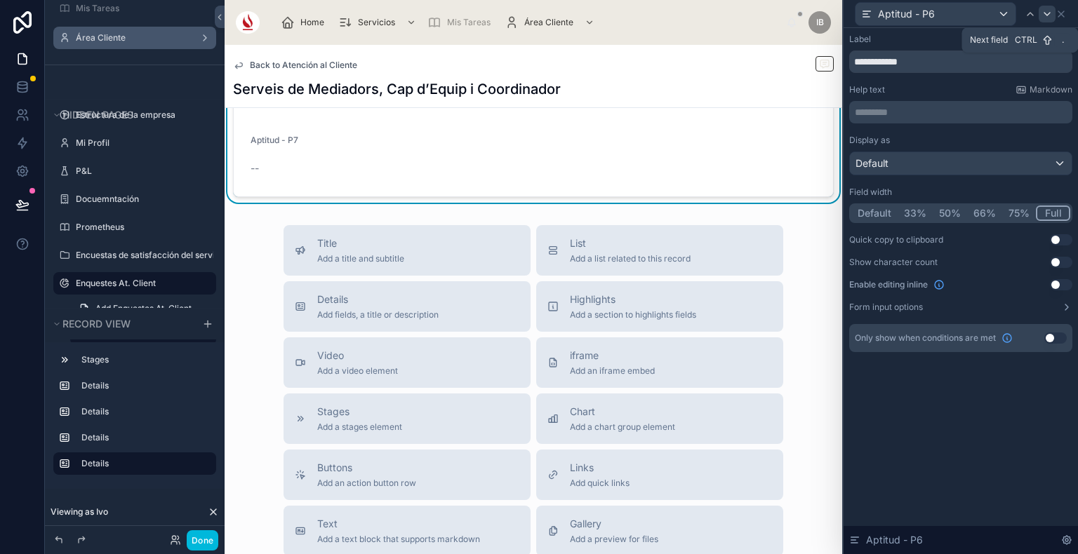
click at [1040, 13] on div at bounding box center [1046, 14] width 17 height 17
click at [1049, 213] on button "Full" at bounding box center [1053, 213] width 33 height 15
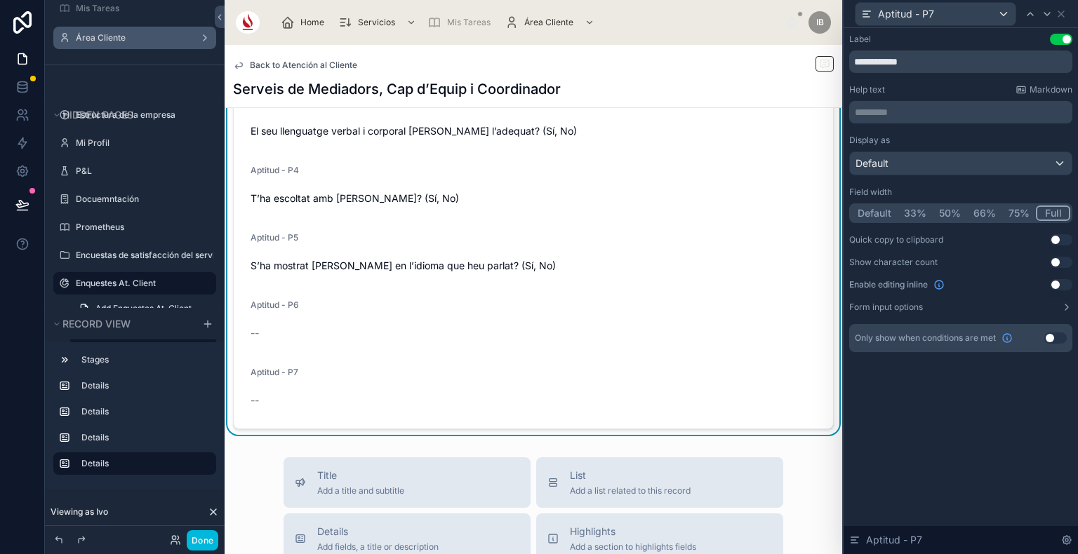
scroll to position [1158, 0]
click at [1057, 335] on button "Use setting" at bounding box center [1055, 338] width 22 height 11
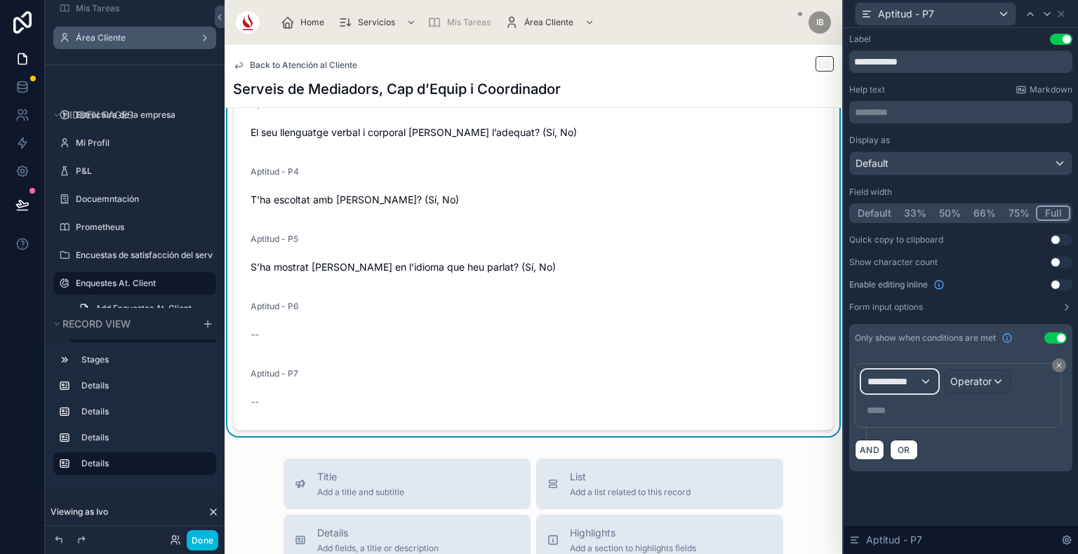
click at [892, 383] on span "**********" at bounding box center [893, 382] width 52 height 14
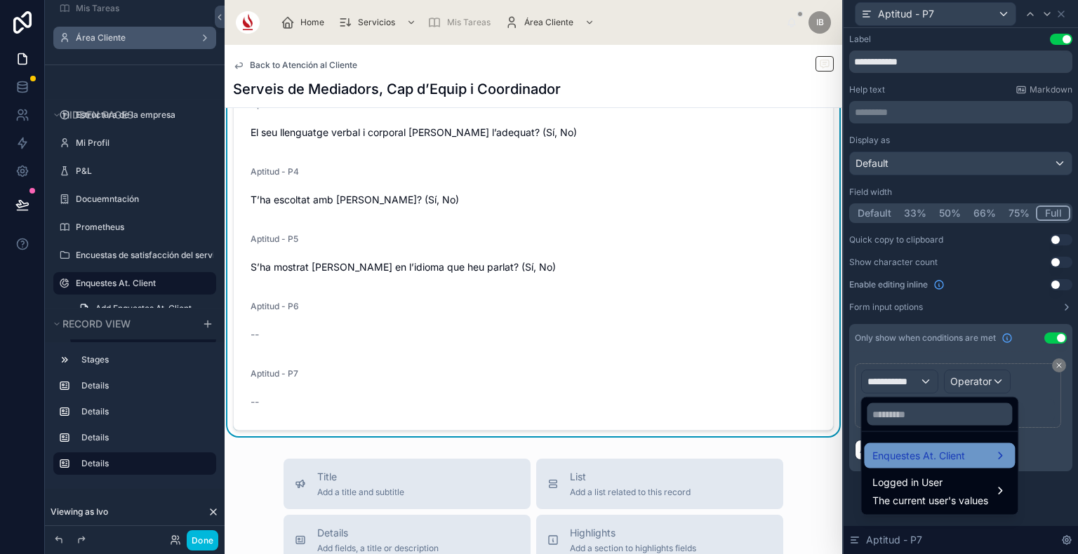
click at [911, 464] on div "Enquestes At. Client" at bounding box center [939, 455] width 151 height 25
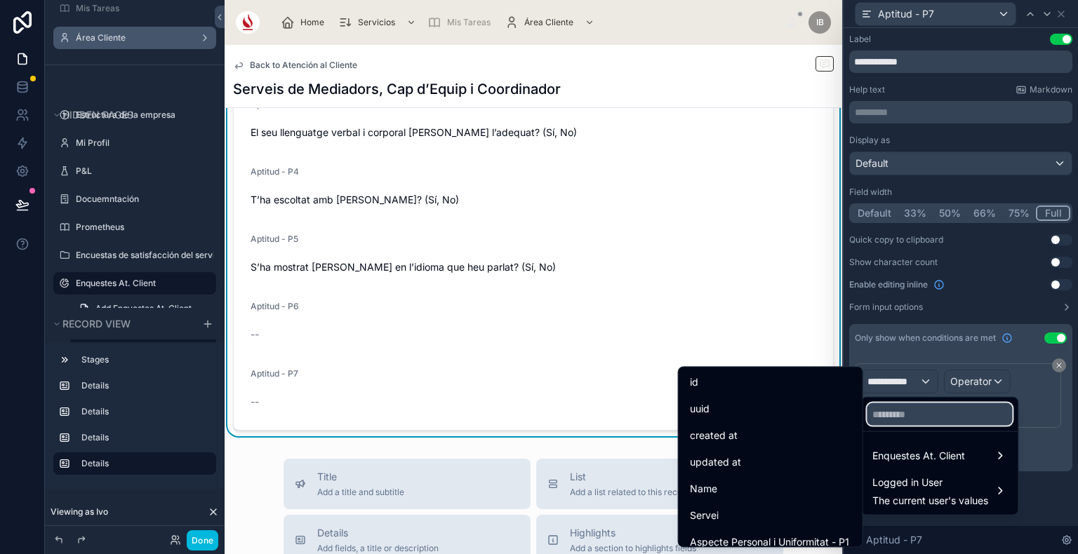
click at [912, 413] on input "text" at bounding box center [938, 414] width 145 height 22
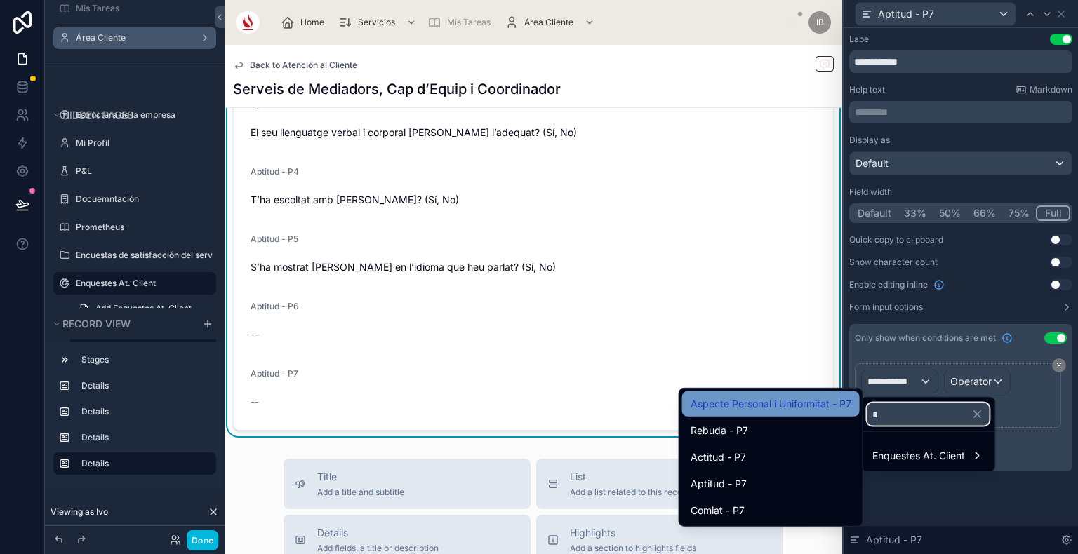
type input "*"
click at [793, 400] on span "Aspecte Personal i Uniformitat - P7" at bounding box center [770, 404] width 161 height 17
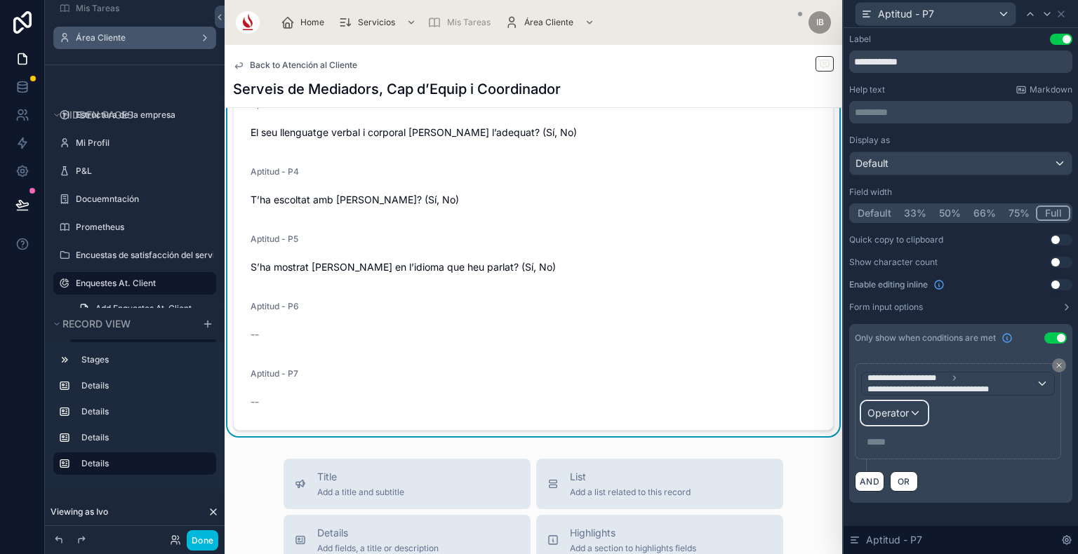
click at [881, 411] on span "Operator" at bounding box center [887, 413] width 41 height 12
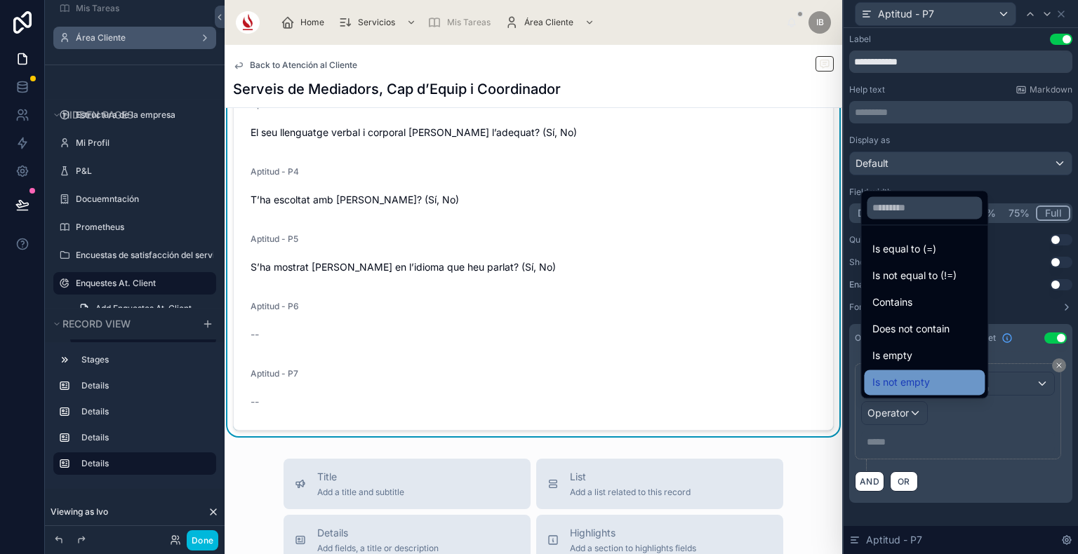
click at [906, 386] on span "Is not empty" at bounding box center [901, 382] width 58 height 17
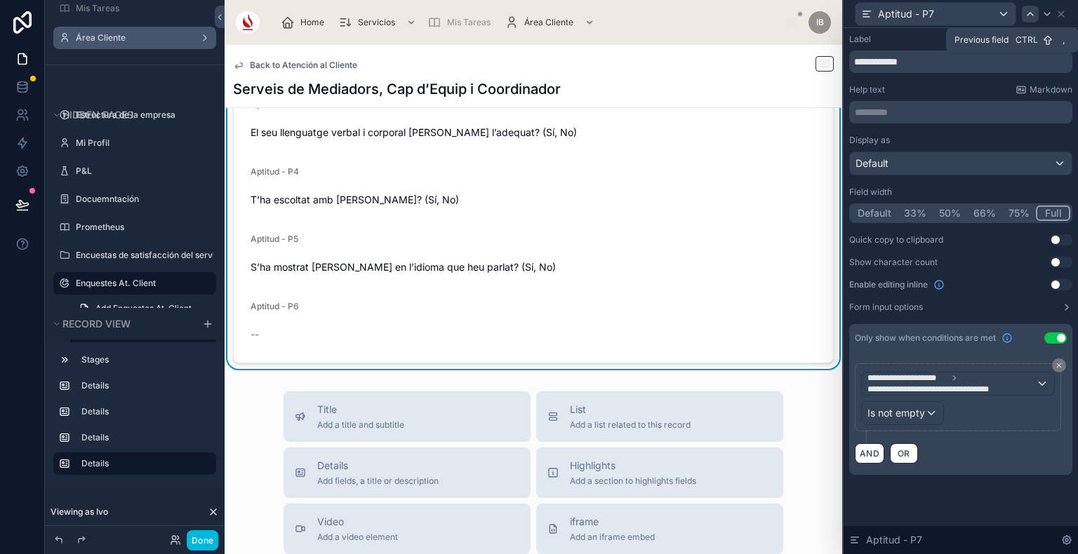
click at [1024, 19] on div at bounding box center [1030, 14] width 17 height 17
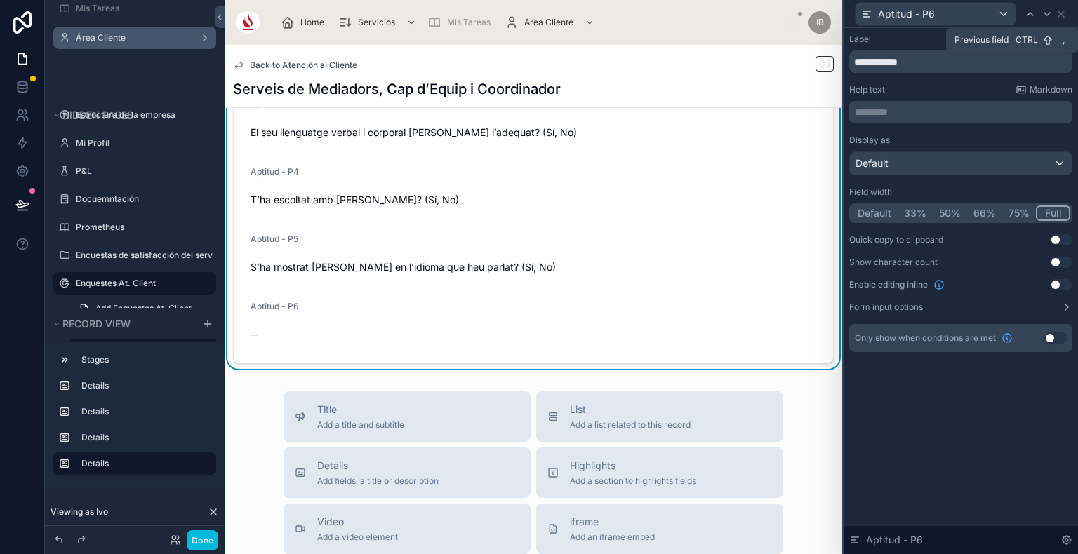
click at [1061, 335] on button "Use setting" at bounding box center [1055, 338] width 22 height 11
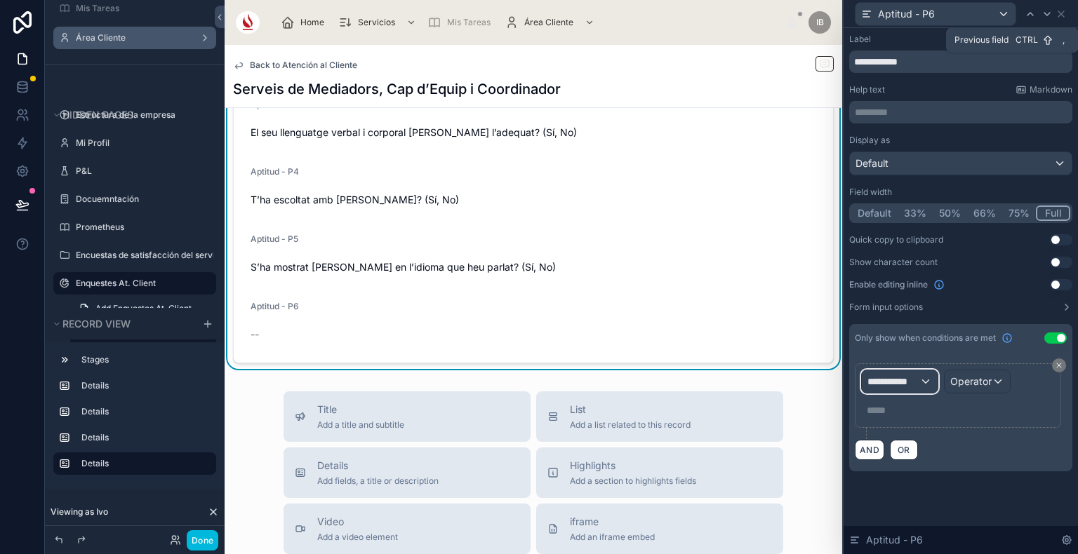
click at [910, 379] on span "**********" at bounding box center [893, 382] width 52 height 14
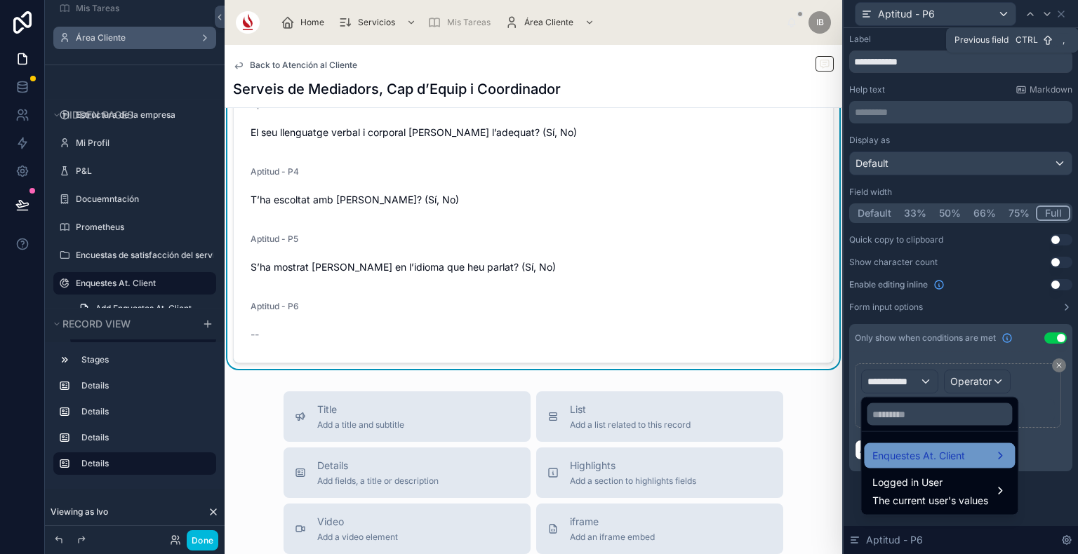
click at [937, 464] on div "Enquestes At. Client" at bounding box center [939, 455] width 151 height 25
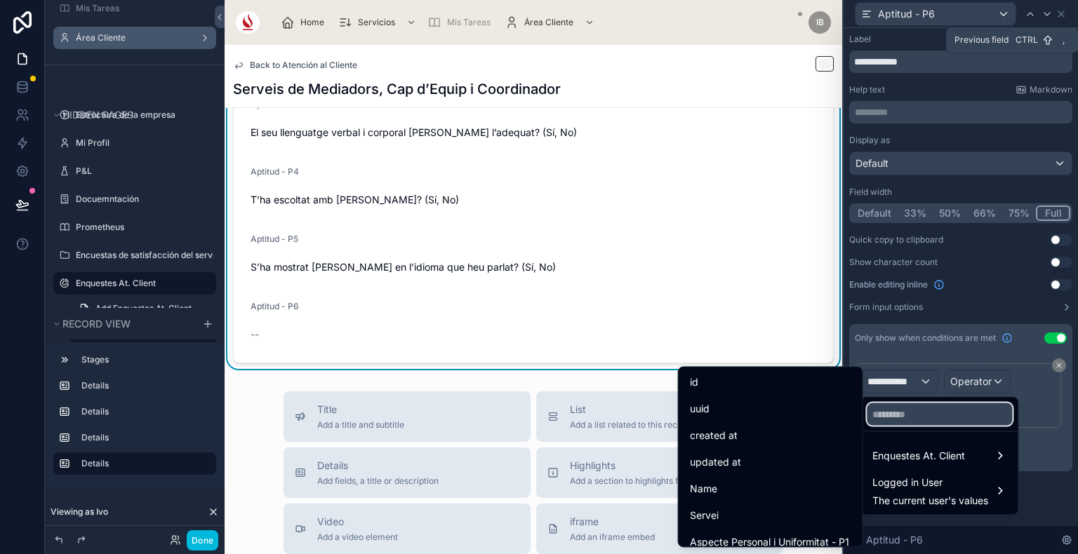
click at [925, 414] on input "text" at bounding box center [938, 414] width 145 height 22
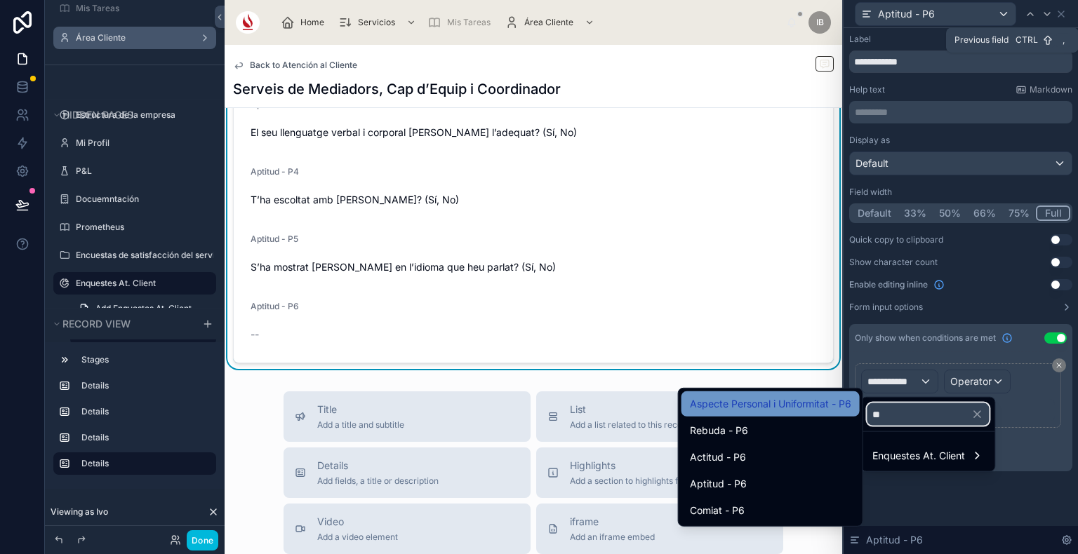
type input "**"
click at [775, 402] on span "Aspecte Personal i Uniformitat - P6" at bounding box center [770, 404] width 161 height 17
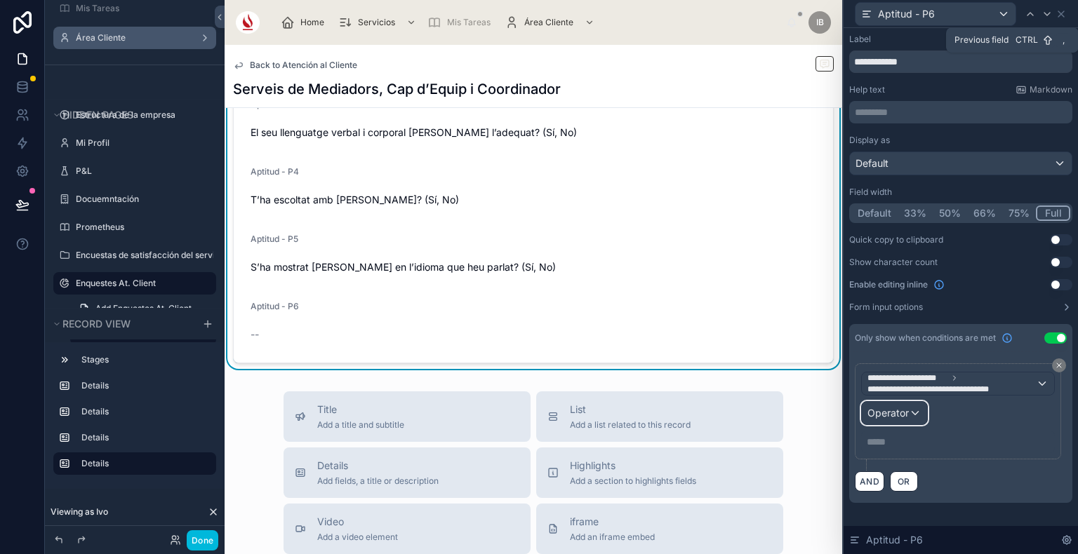
click at [904, 420] on div "Operator" at bounding box center [894, 413] width 65 height 22
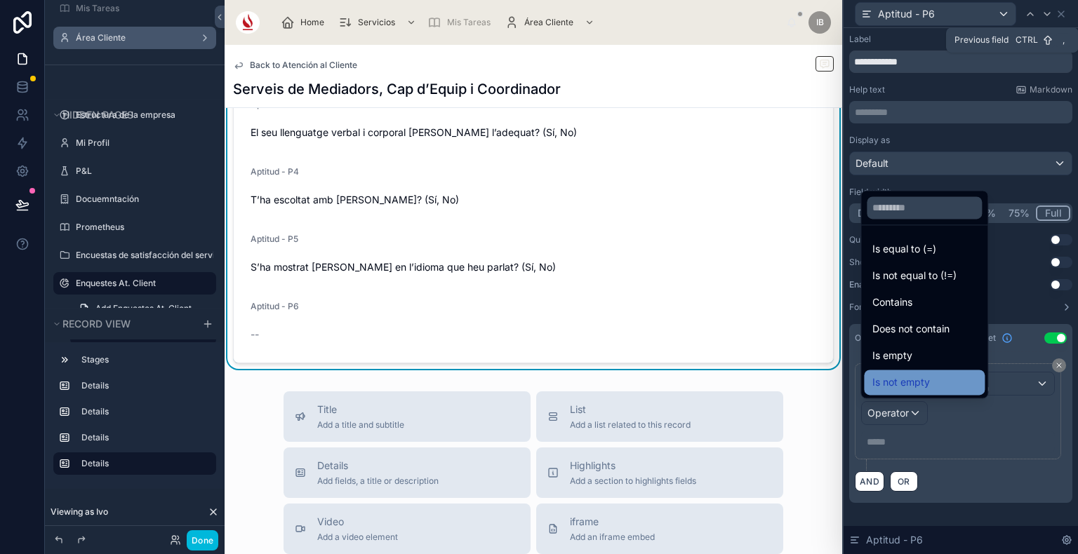
click at [912, 389] on span "Is not empty" at bounding box center [901, 382] width 58 height 17
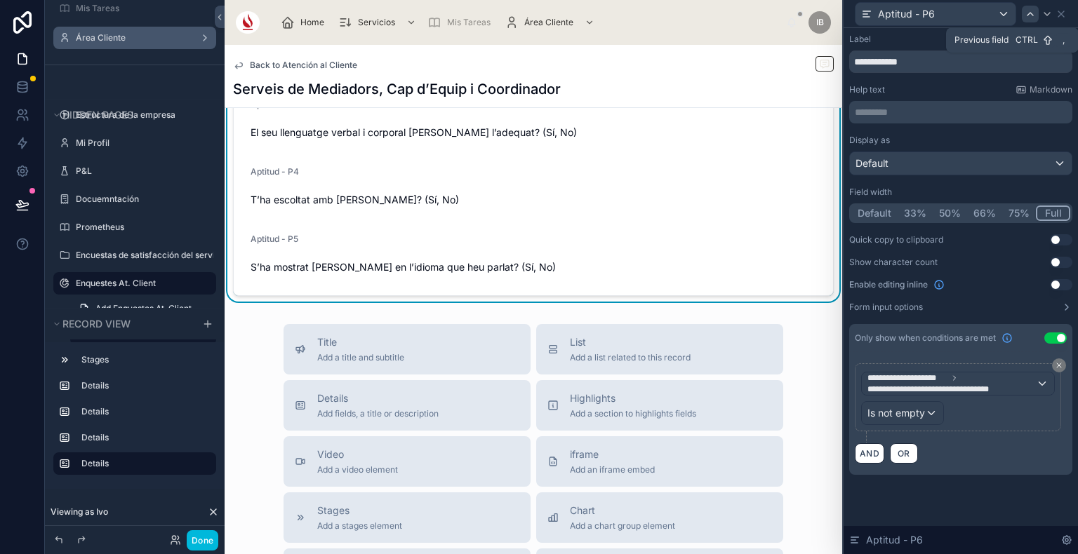
click at [1031, 10] on icon at bounding box center [1029, 13] width 11 height 11
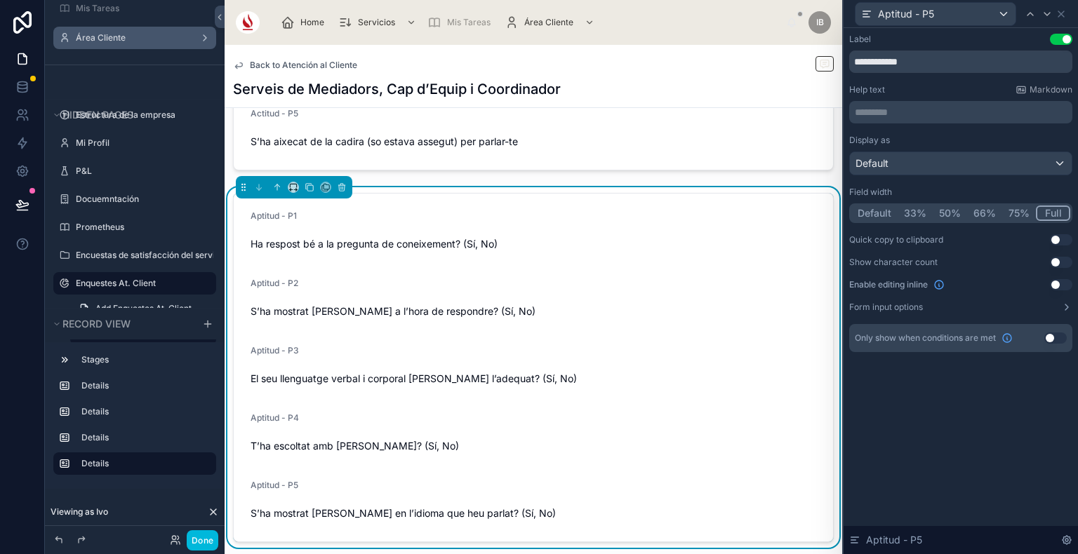
scroll to position [909, 0]
click at [307, 191] on icon at bounding box center [310, 190] width 6 height 6
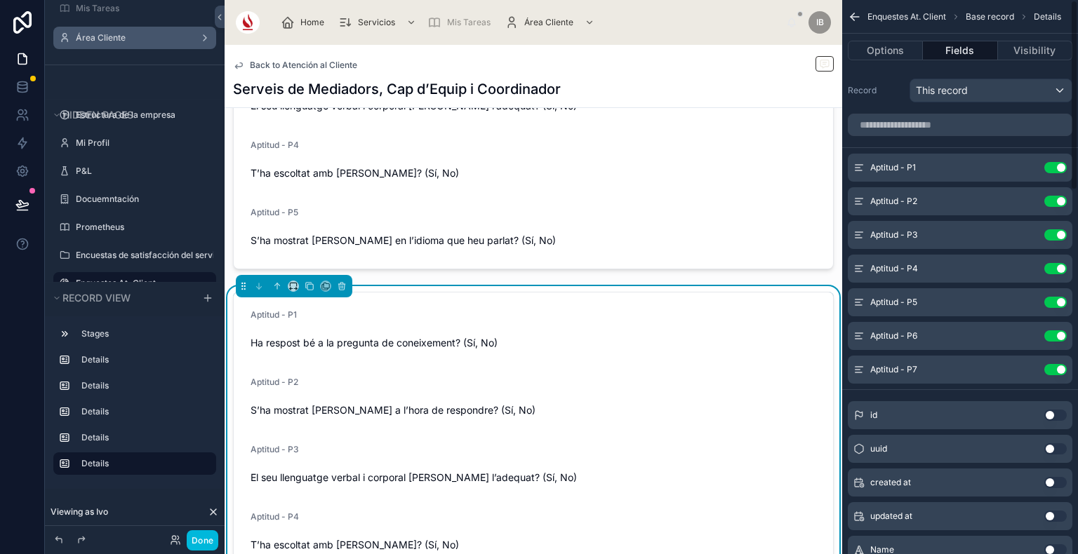
scroll to position [1184, 0]
click at [1055, 168] on button "Use setting" at bounding box center [1055, 167] width 22 height 11
click at [1055, 196] on button "Use setting" at bounding box center [1055, 201] width 22 height 11
click at [1055, 229] on button "Use setting" at bounding box center [1055, 234] width 22 height 11
click at [1055, 263] on button "Use setting" at bounding box center [1055, 268] width 22 height 11
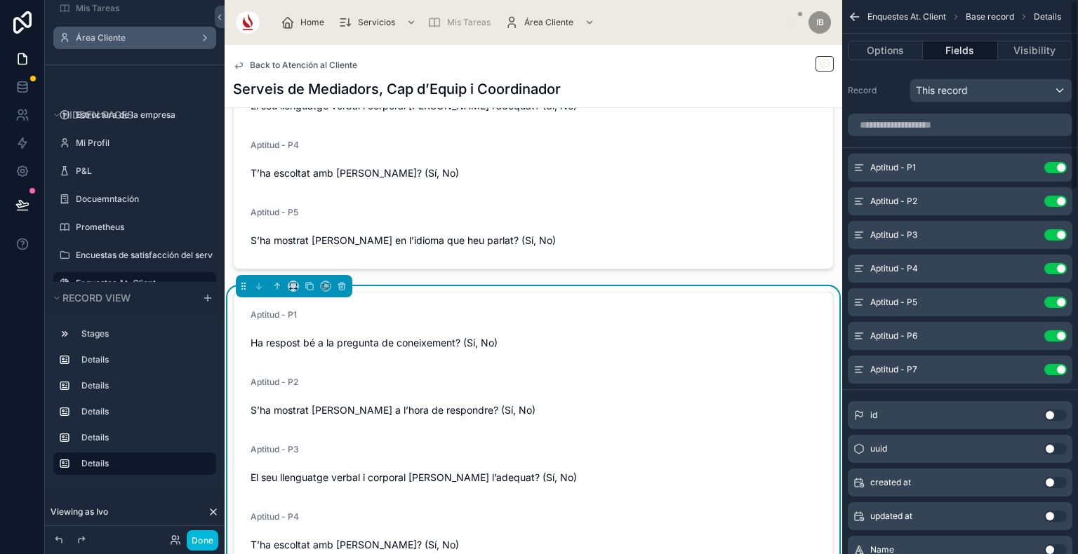
click at [1055, 297] on button "Use setting" at bounding box center [1055, 302] width 22 height 11
click at [1055, 330] on button "Use setting" at bounding box center [1055, 335] width 22 height 11
click at [1055, 364] on button "Use setting" at bounding box center [1055, 369] width 22 height 11
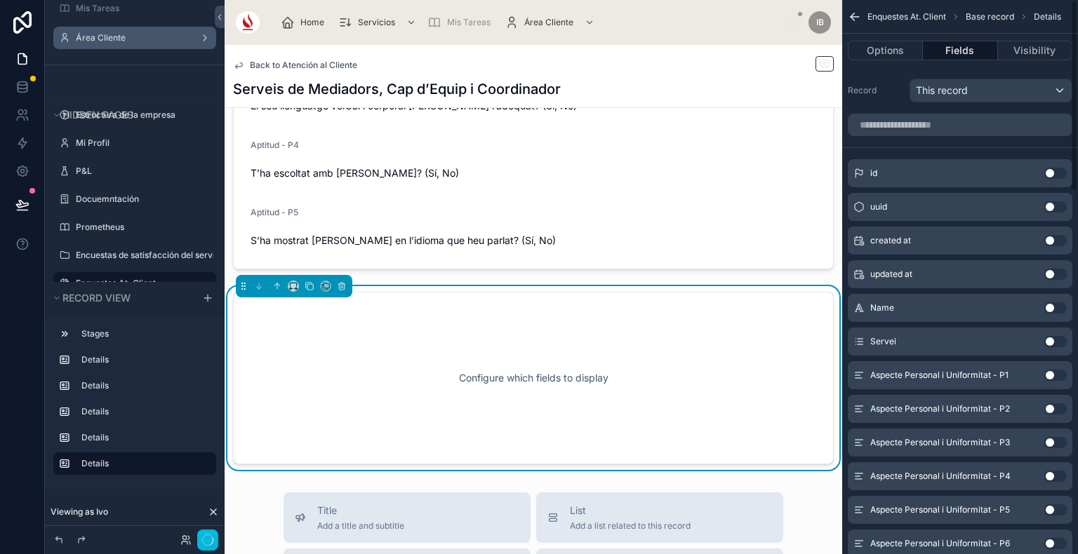
click at [1055, 168] on button "Use setting" at bounding box center [1055, 173] width 22 height 11
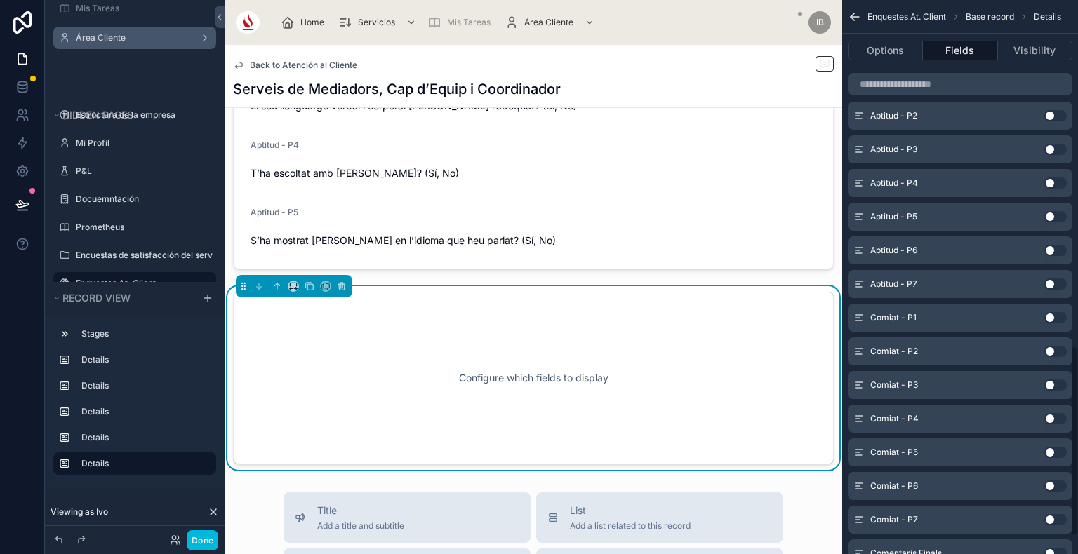
scroll to position [1002, 0]
click at [1060, 316] on button "Use setting" at bounding box center [1055, 316] width 22 height 11
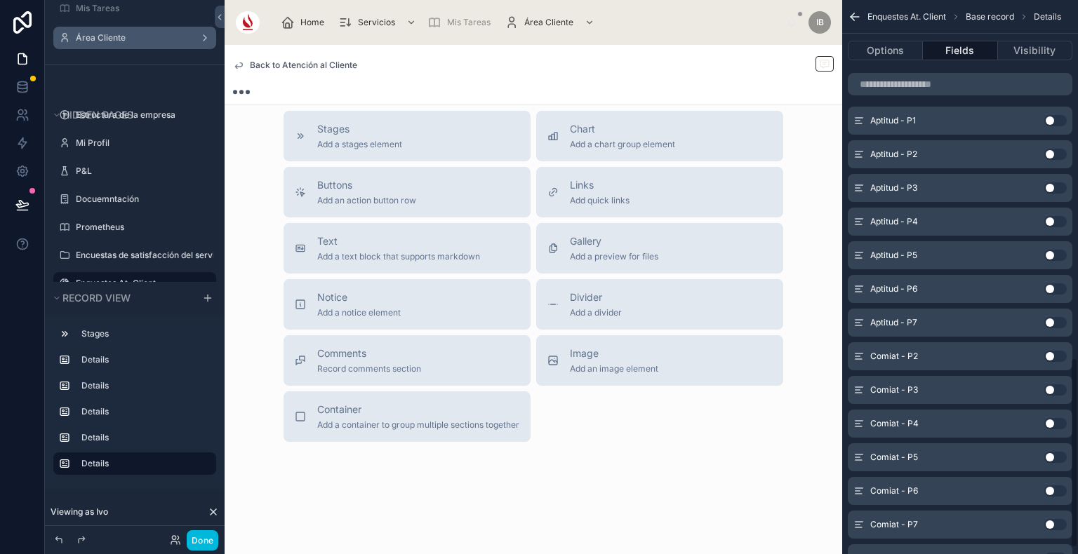
scroll to position [1042, 0]
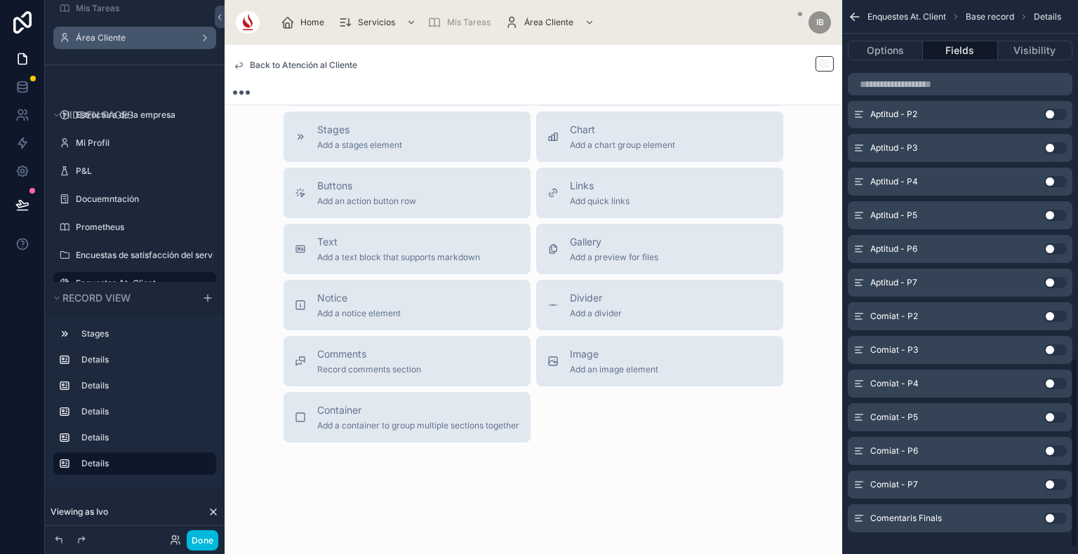
click at [1060, 316] on button "Use setting" at bounding box center [1055, 316] width 22 height 11
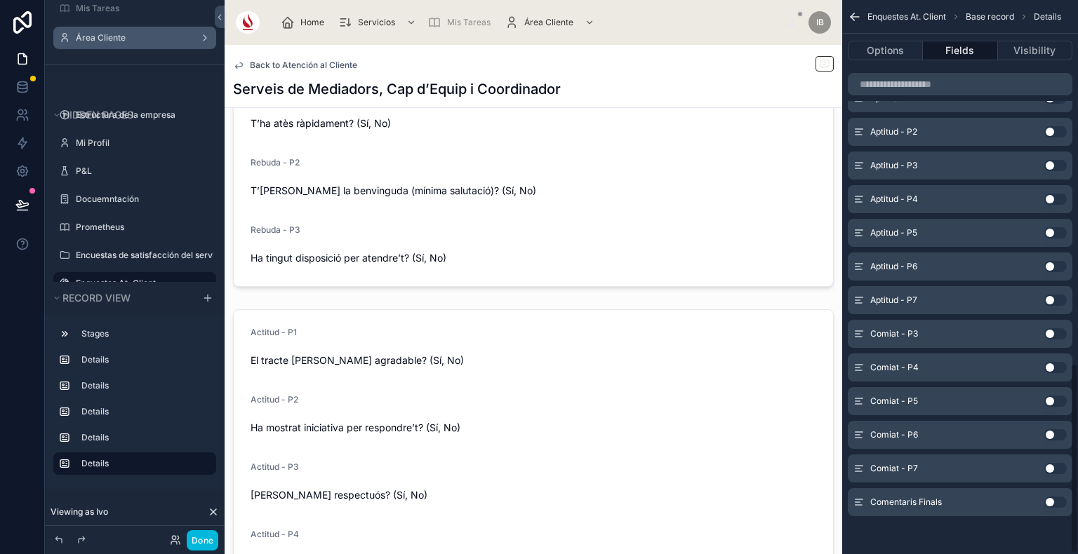
scroll to position [1667, 0]
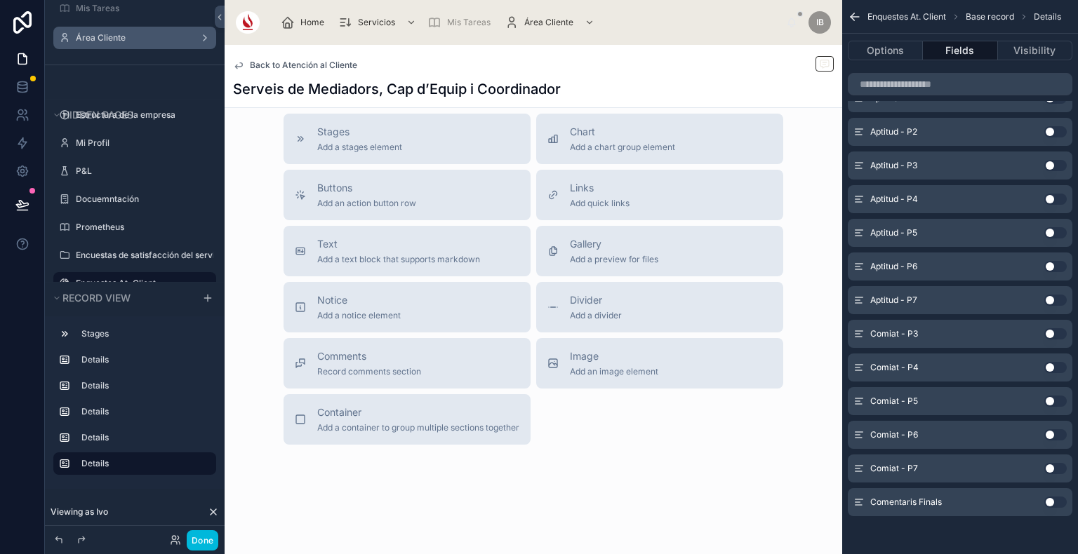
click at [1054, 331] on button "Use setting" at bounding box center [1055, 333] width 22 height 11
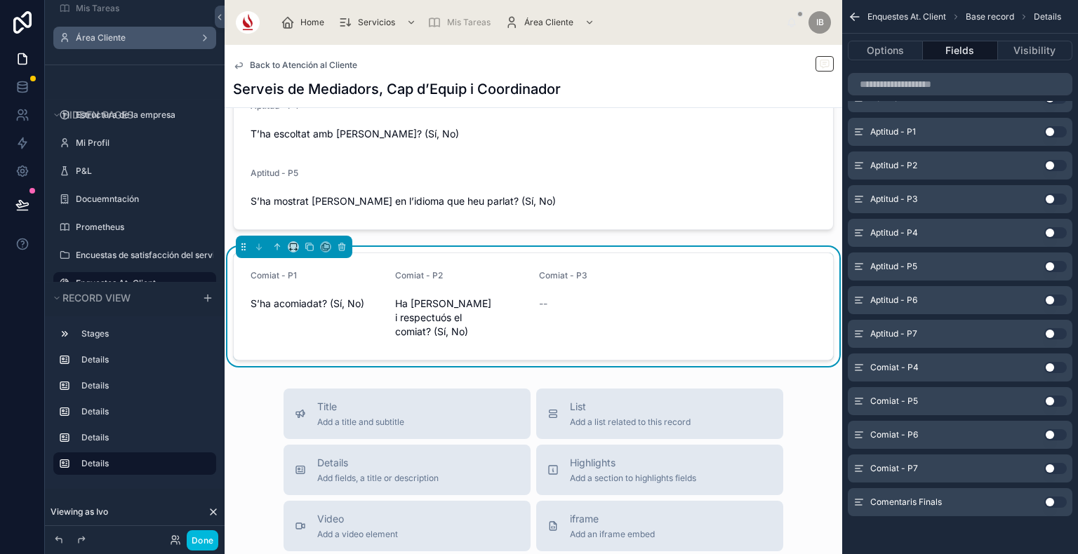
scroll to position [1215, 0]
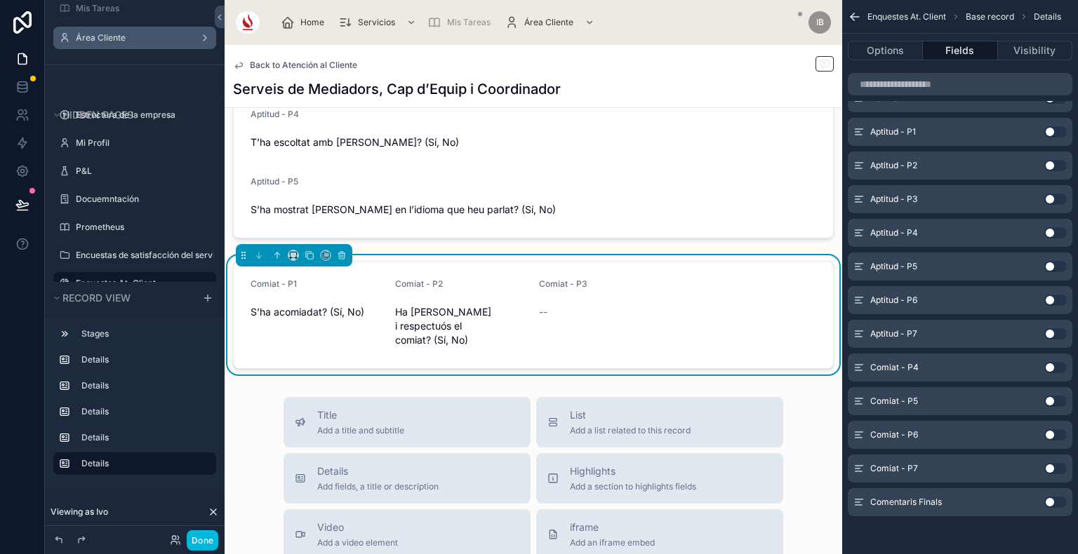
click at [732, 323] on form "Comiat - P1 S’ha acomiadat? (Sí, No) Comiat - P2 Ha sigut amable i respectuós e…" at bounding box center [533, 315] width 599 height 107
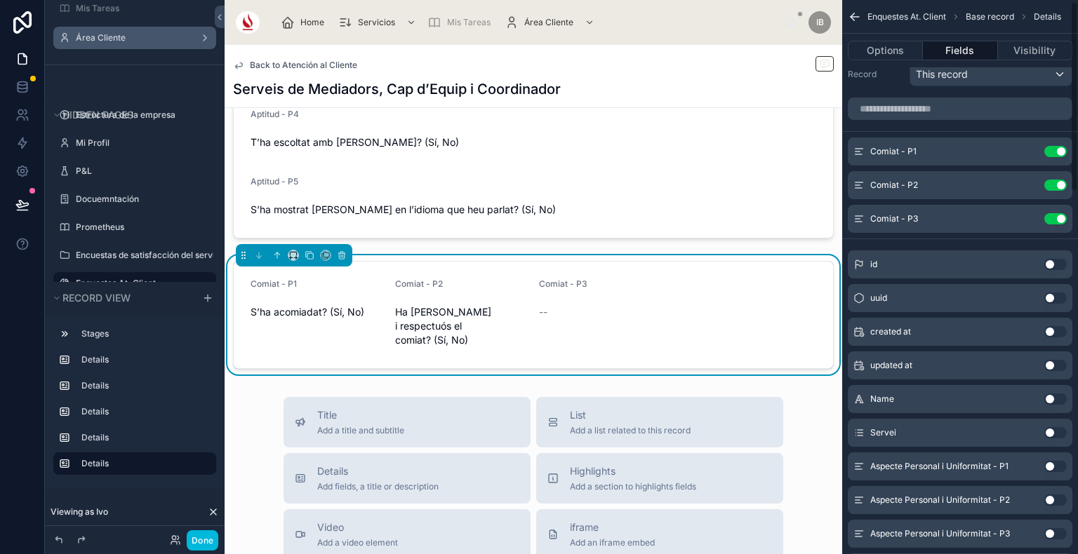
scroll to position [0, 0]
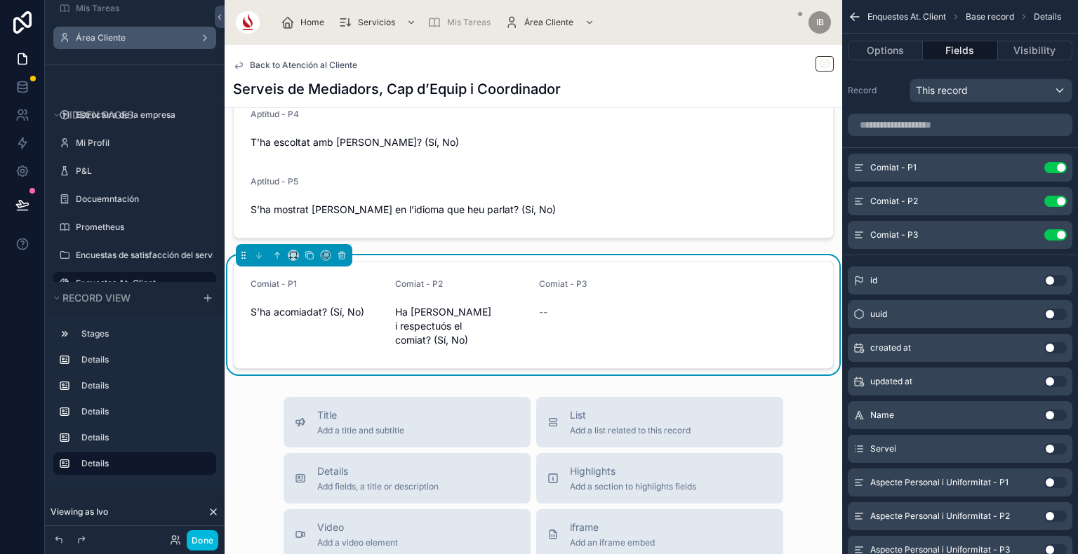
click at [0, 0] on icon "scrollable content" at bounding box center [0, 0] width 0 height 0
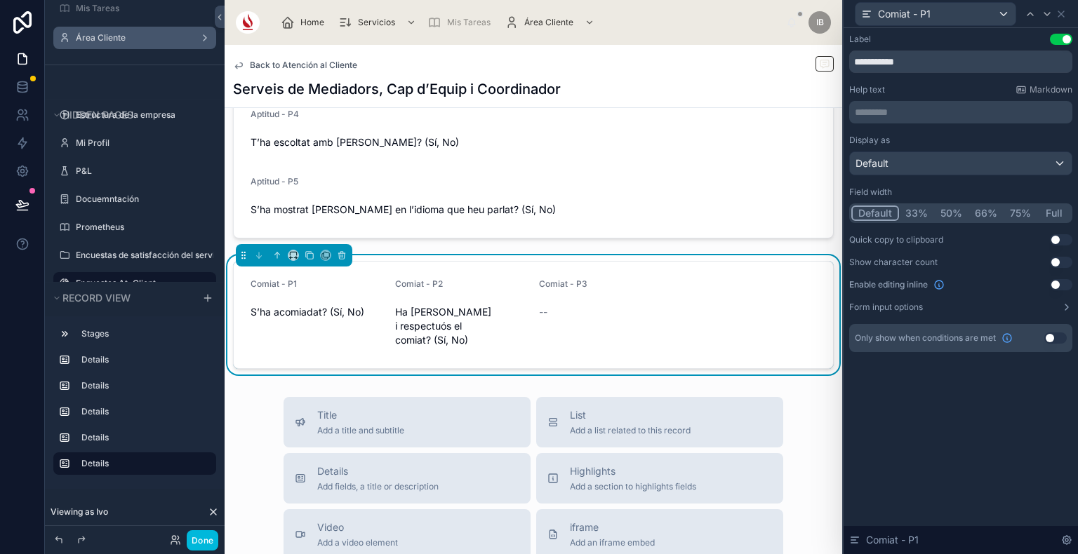
drag, startPoint x: 1040, startPoint y: 217, endPoint x: 1038, endPoint y: 176, distance: 40.8
click at [1033, 208] on div "Default 33% 50% 66% 75% Full" at bounding box center [960, 213] width 223 height 20
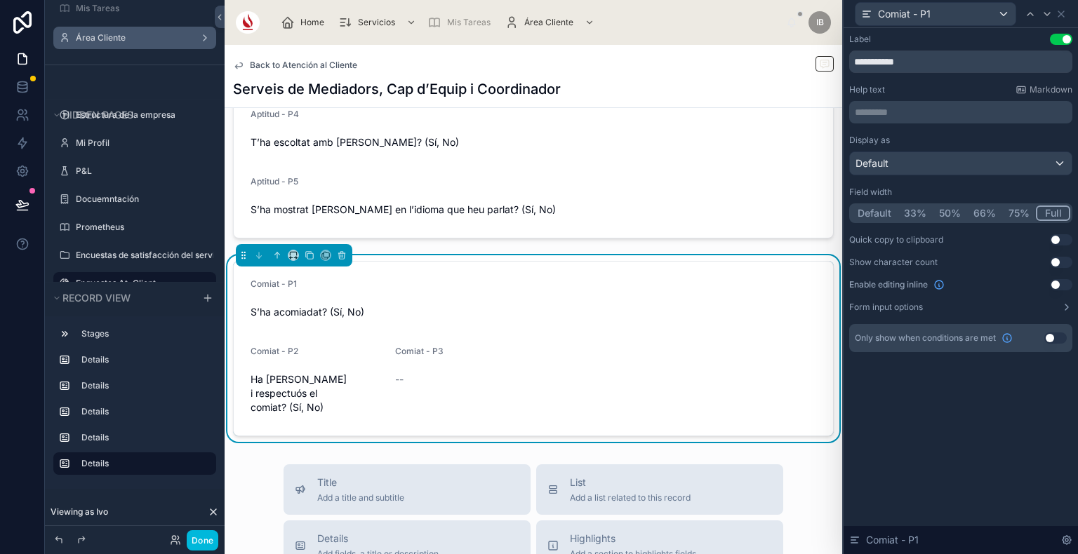
click at [1055, 212] on button "Full" at bounding box center [1053, 213] width 34 height 15
click at [1044, 11] on icon at bounding box center [1046, 13] width 11 height 11
click at [1053, 213] on button "Full" at bounding box center [1053, 213] width 33 height 15
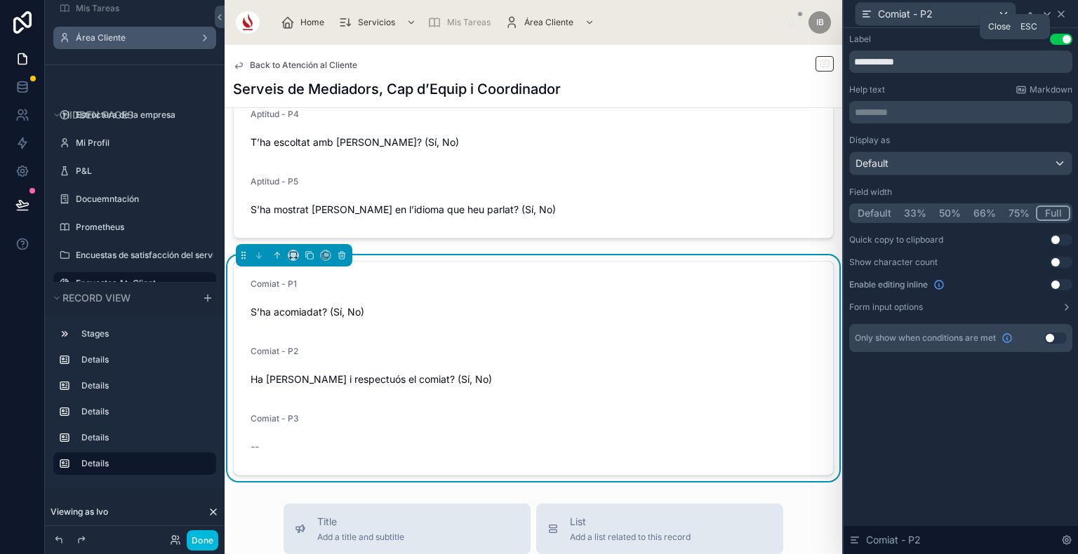
click at [1055, 13] on icon at bounding box center [1060, 13] width 11 height 11
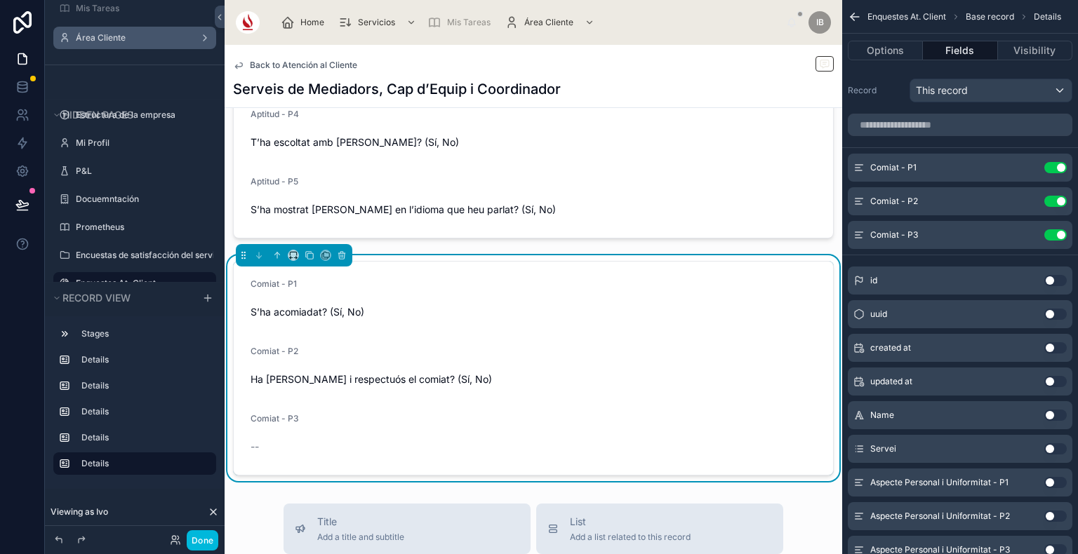
click at [1058, 237] on button "Use setting" at bounding box center [1055, 234] width 22 height 11
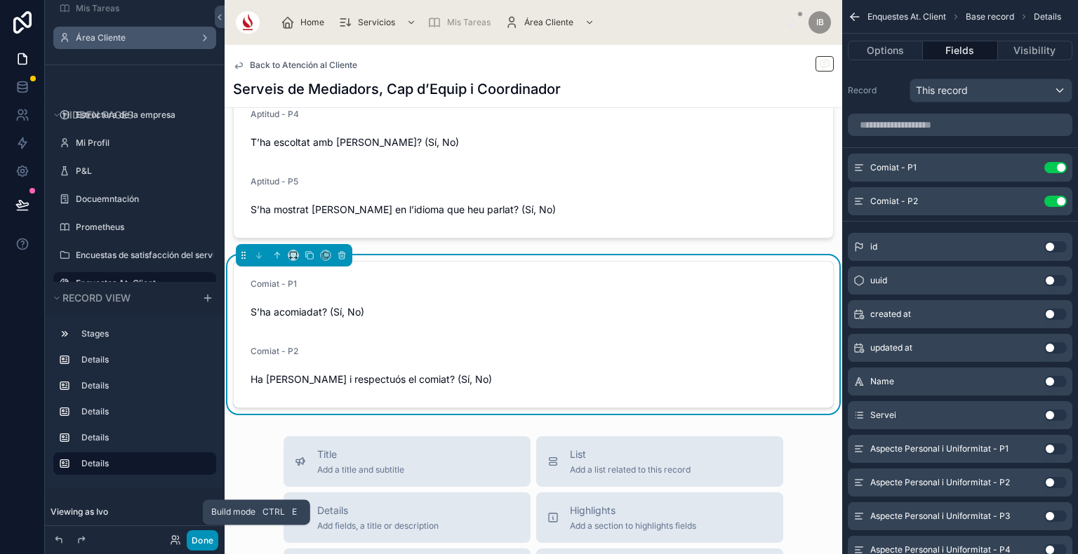
click at [201, 536] on button "Done" at bounding box center [203, 540] width 32 height 20
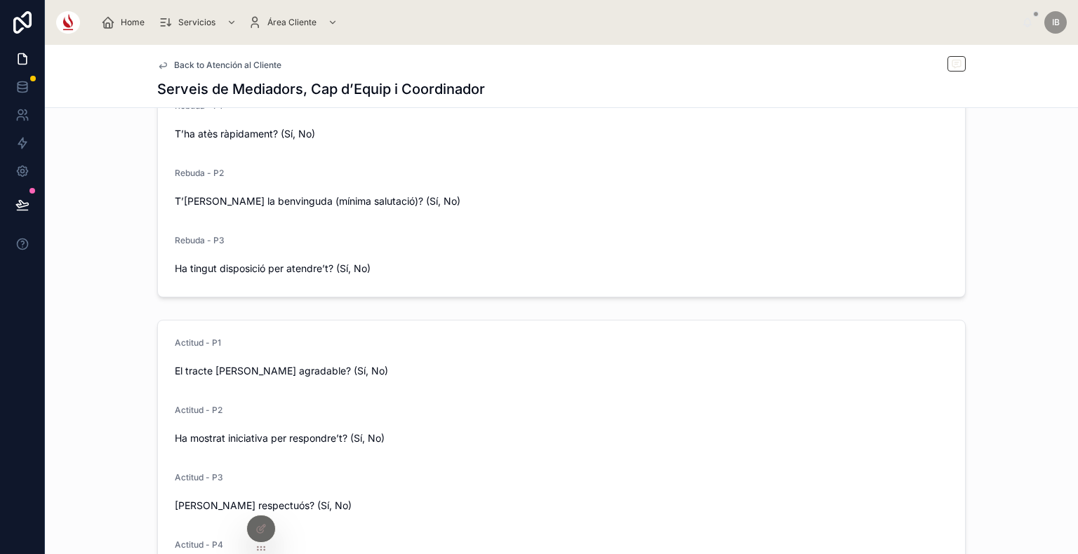
scroll to position [409, 0]
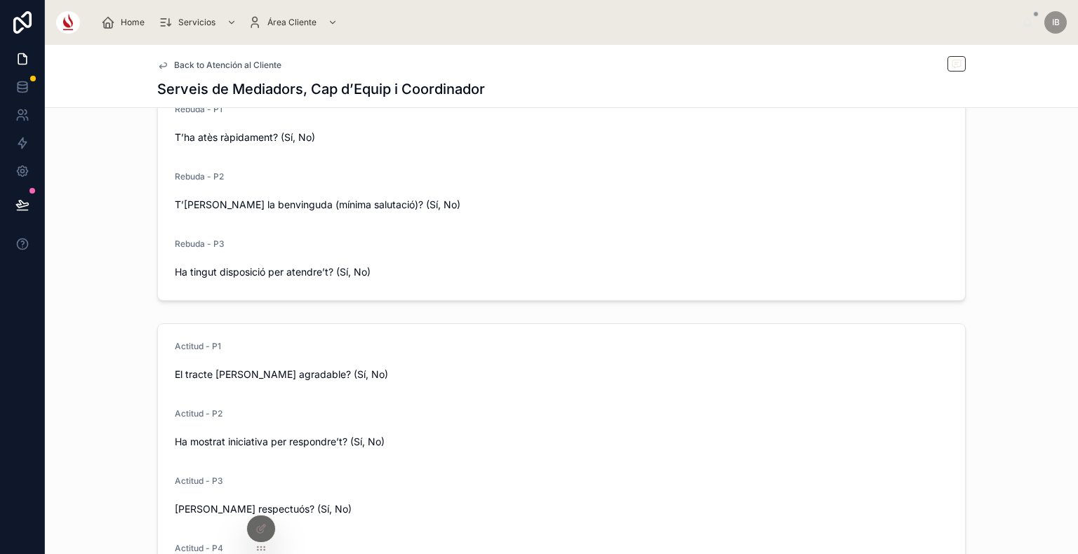
click at [241, 62] on span "Back to Atención al Cliente" at bounding box center [227, 65] width 107 height 11
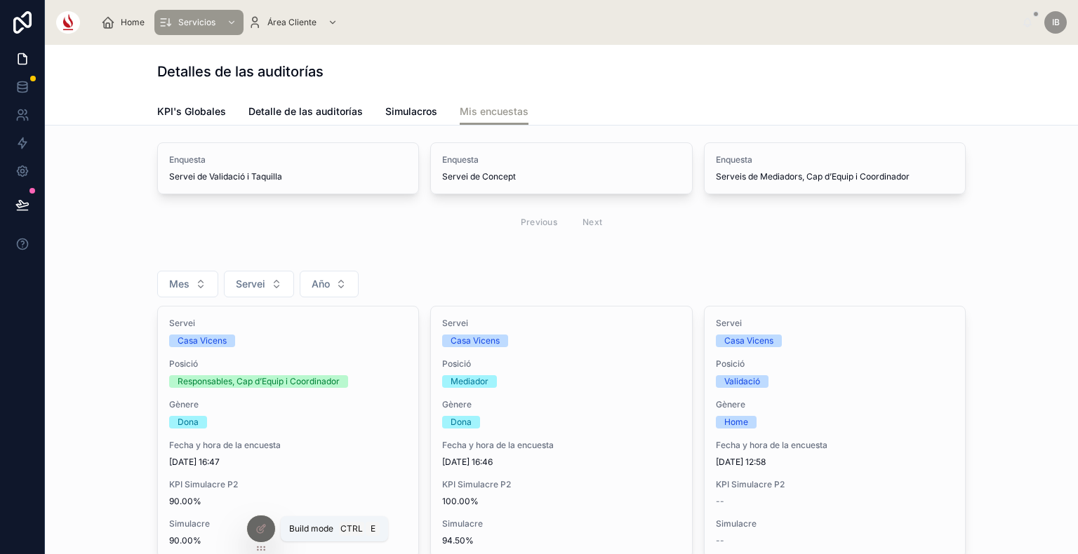
click at [253, 534] on div at bounding box center [261, 529] width 28 height 27
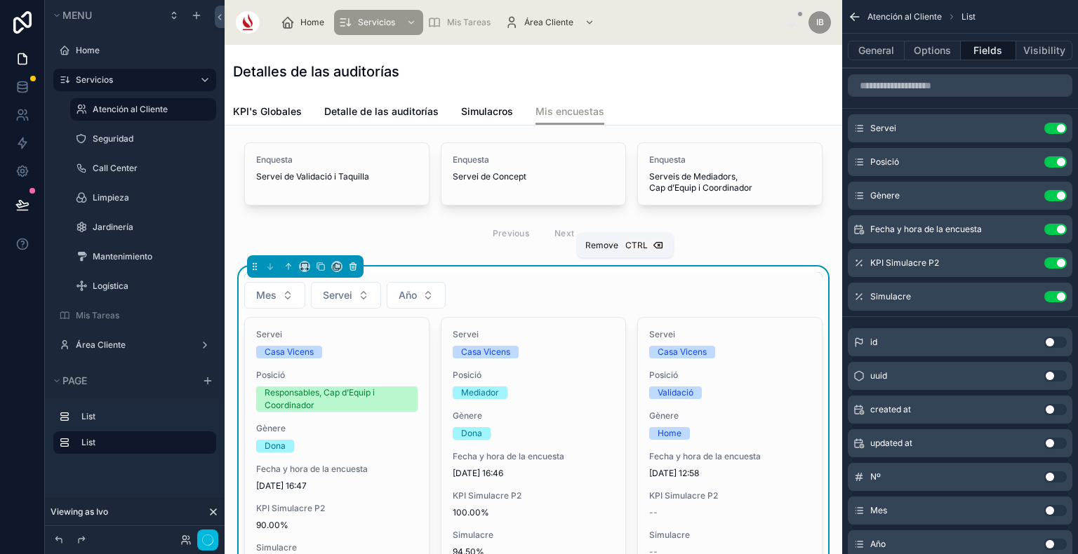
click at [356, 269] on icon at bounding box center [353, 267] width 10 height 10
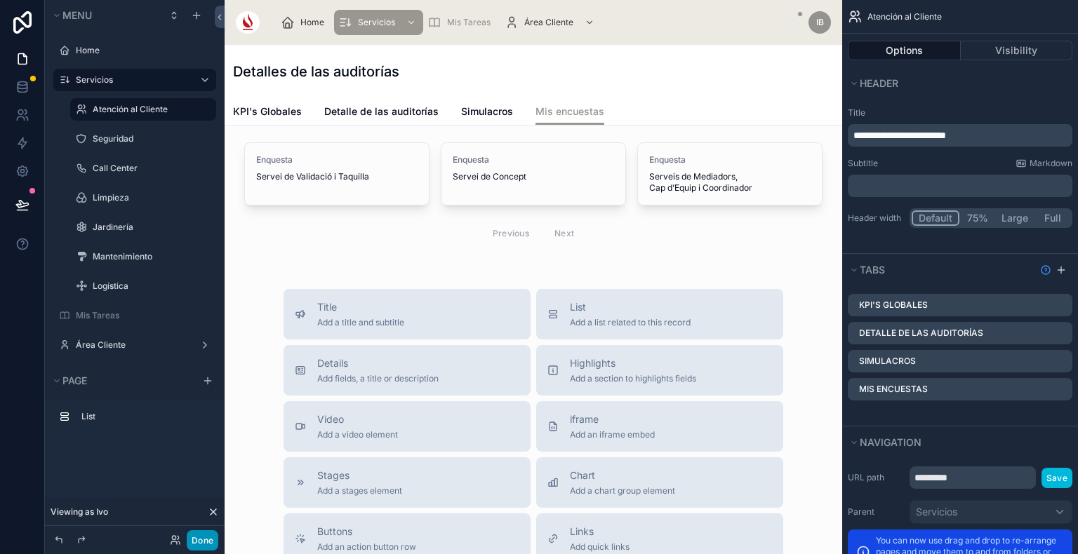
click at [202, 544] on button "Done" at bounding box center [203, 540] width 32 height 20
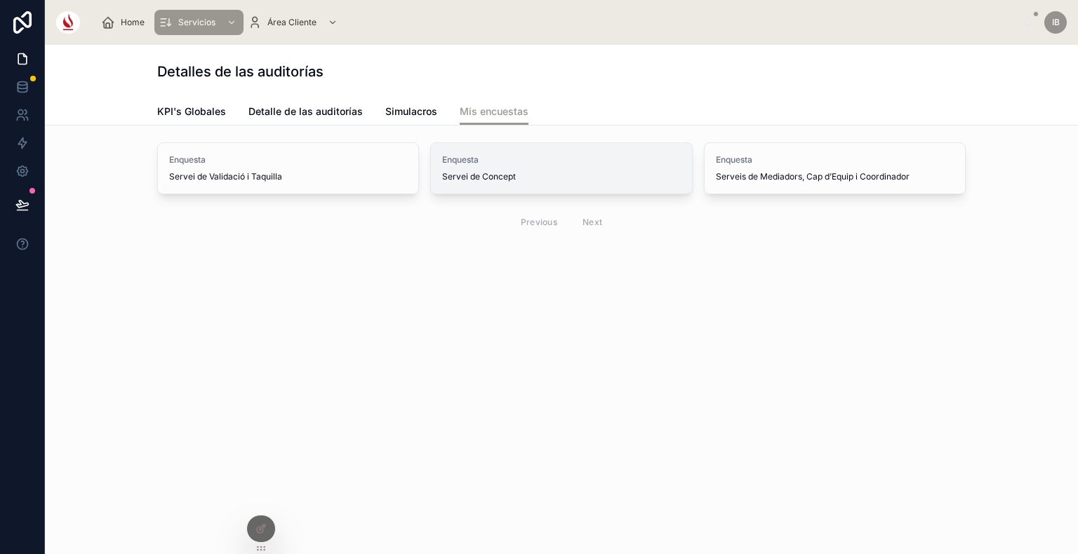
click at [501, 170] on div "Enquesta Servei de Concept" at bounding box center [561, 168] width 238 height 28
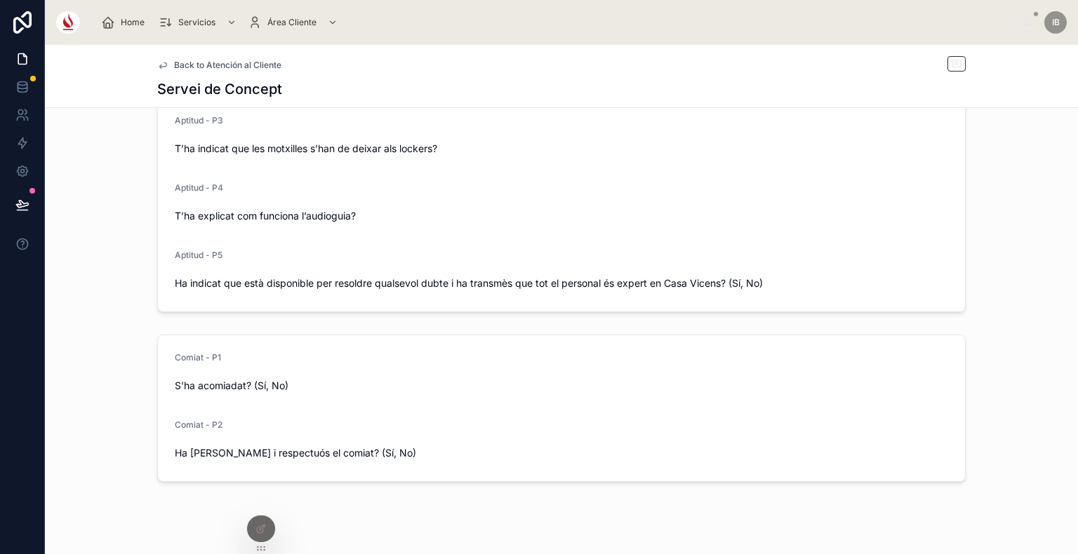
scroll to position [1027, 0]
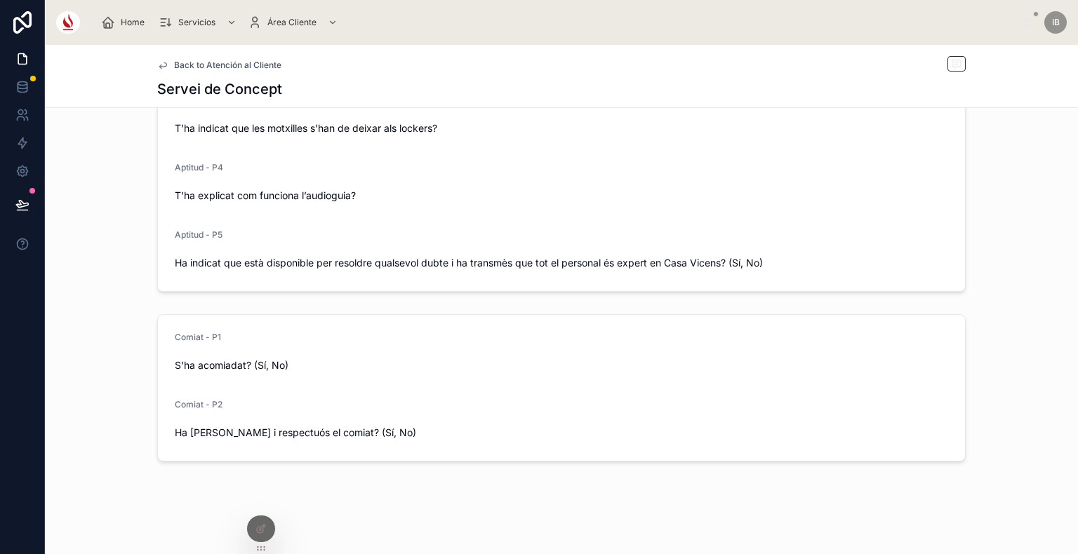
click at [247, 63] on span "Back to Atención al Cliente" at bounding box center [227, 65] width 107 height 11
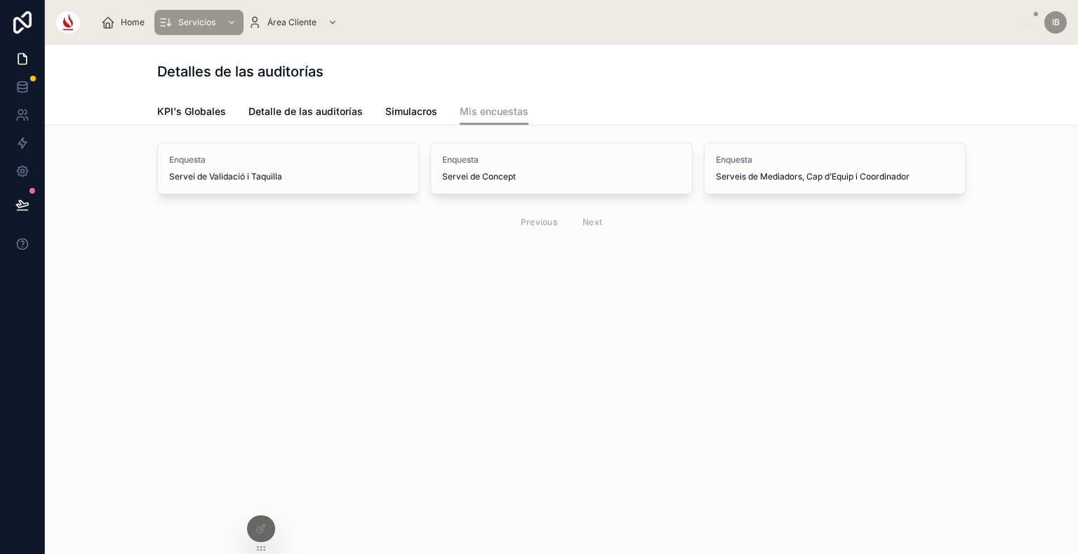
click at [404, 108] on span "Simulacros" at bounding box center [411, 112] width 52 height 14
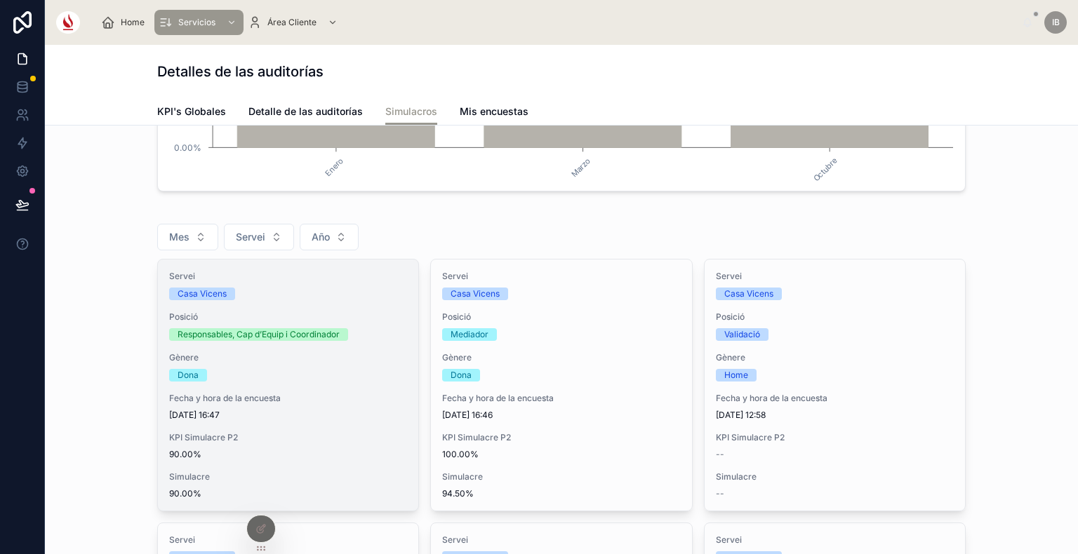
scroll to position [202, 0]
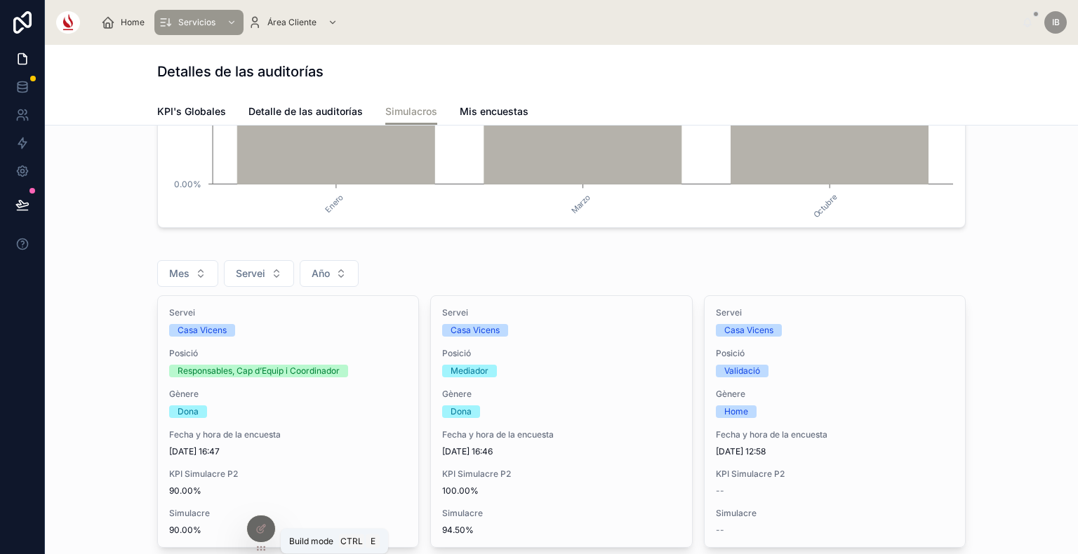
click at [257, 527] on icon at bounding box center [260, 528] width 11 height 11
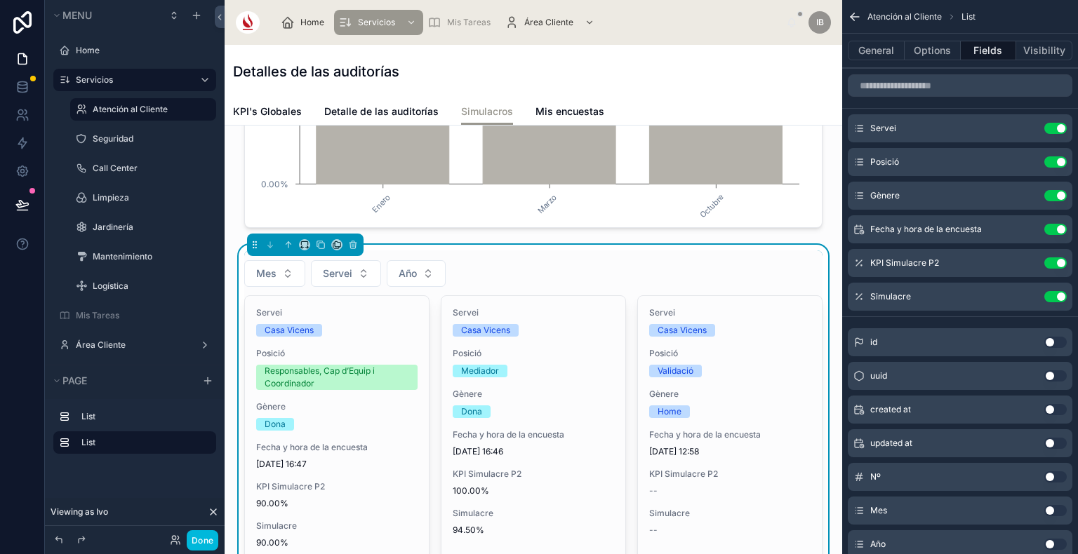
click at [0, 0] on icon "scrollable content" at bounding box center [0, 0] width 0 height 0
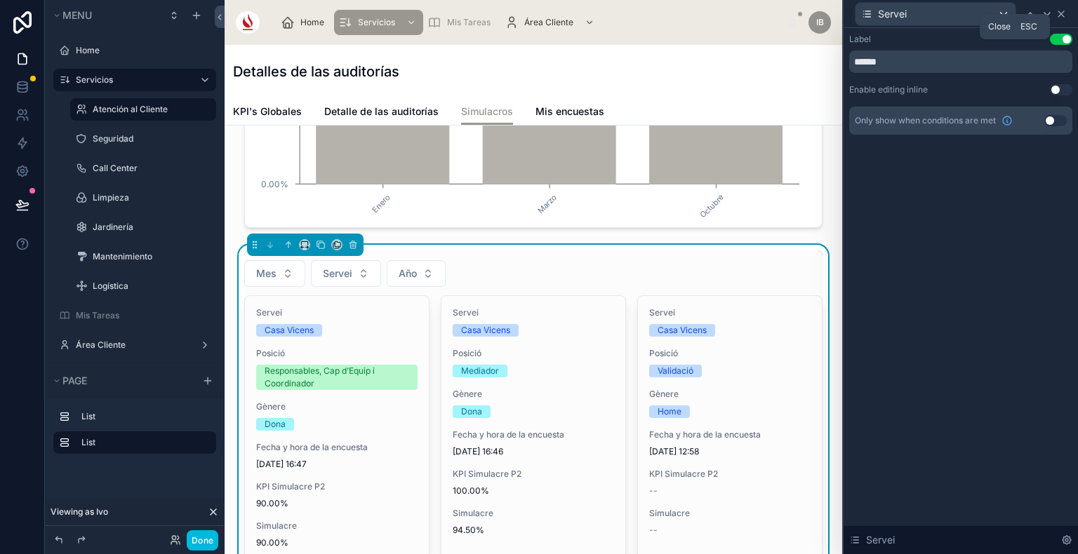
click at [1061, 17] on icon at bounding box center [1060, 13] width 11 height 11
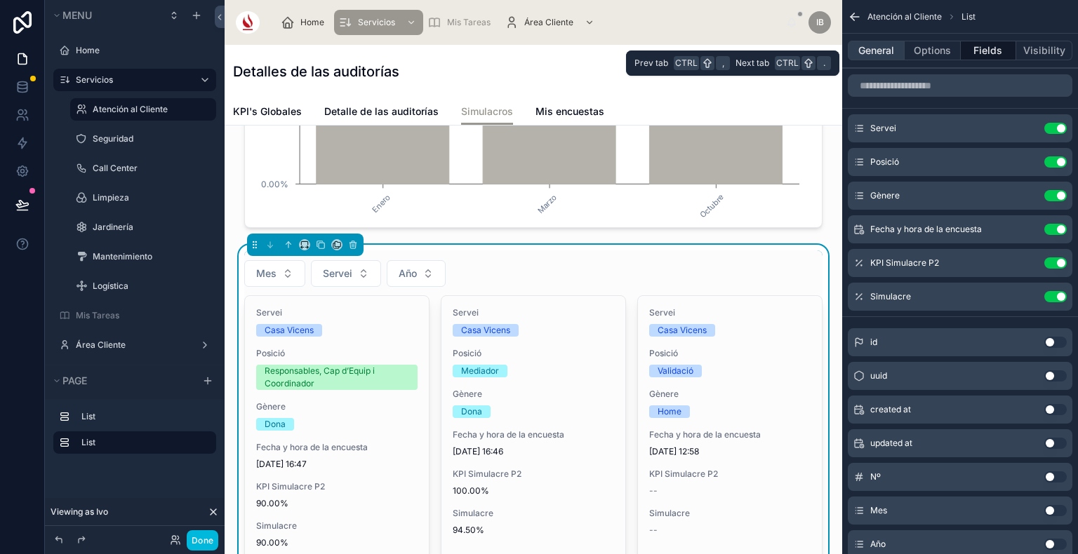
click at [882, 47] on button "General" at bounding box center [876, 51] width 57 height 20
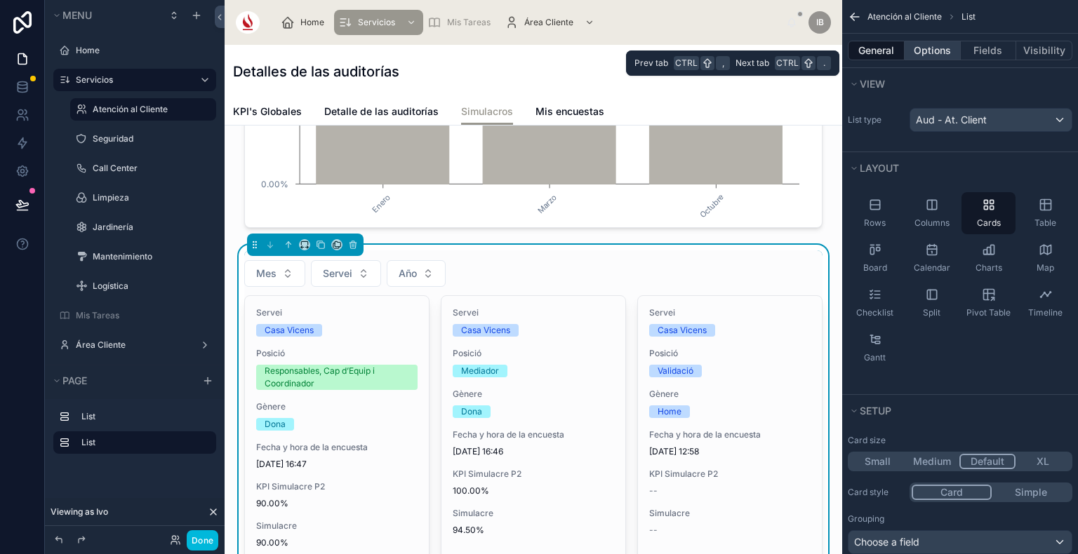
click at [923, 41] on button "Options" at bounding box center [932, 51] width 56 height 20
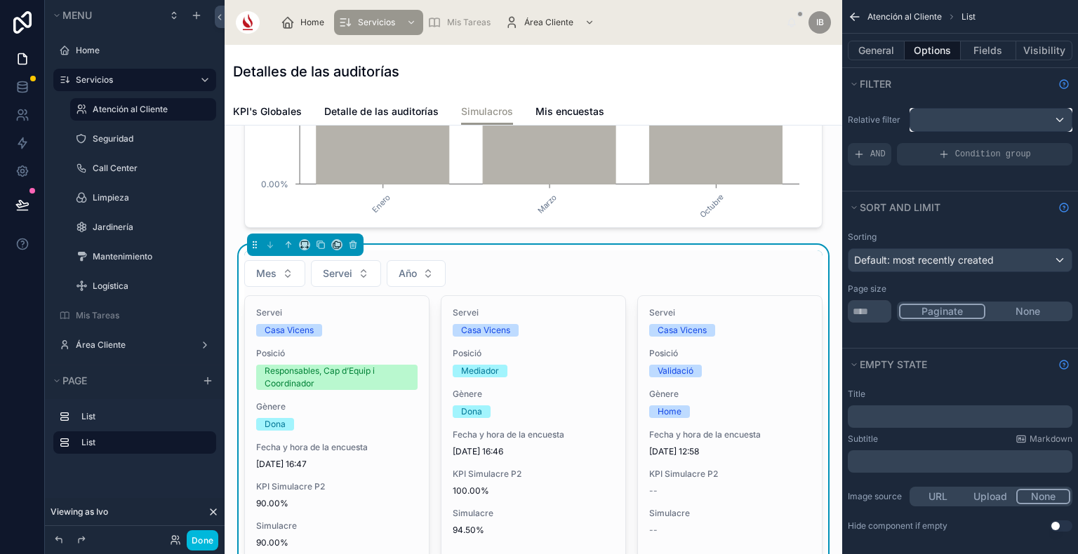
click at [960, 127] on div "scrollable content" at bounding box center [990, 120] width 161 height 22
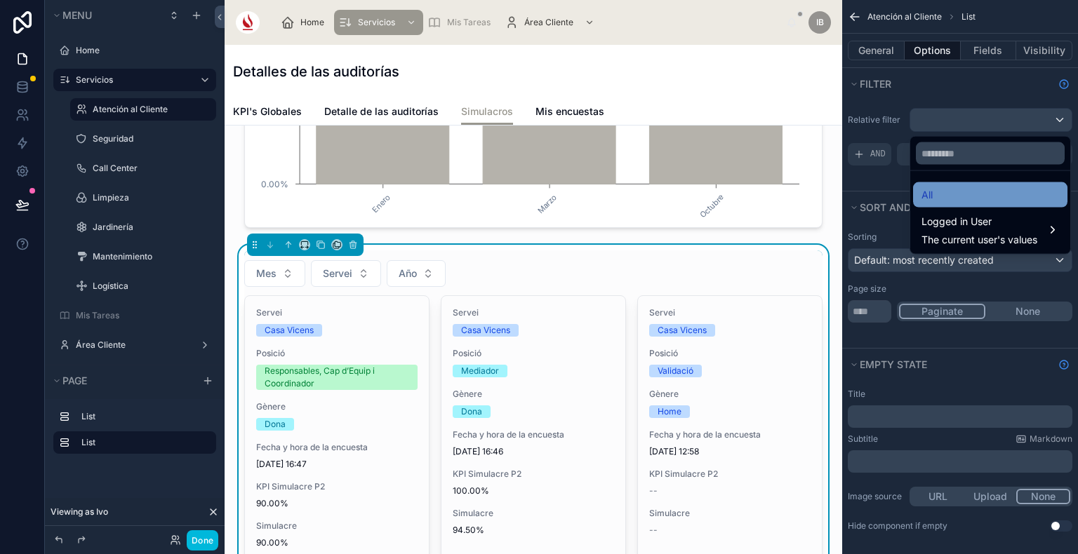
click at [963, 195] on div "All" at bounding box center [990, 195] width 138 height 17
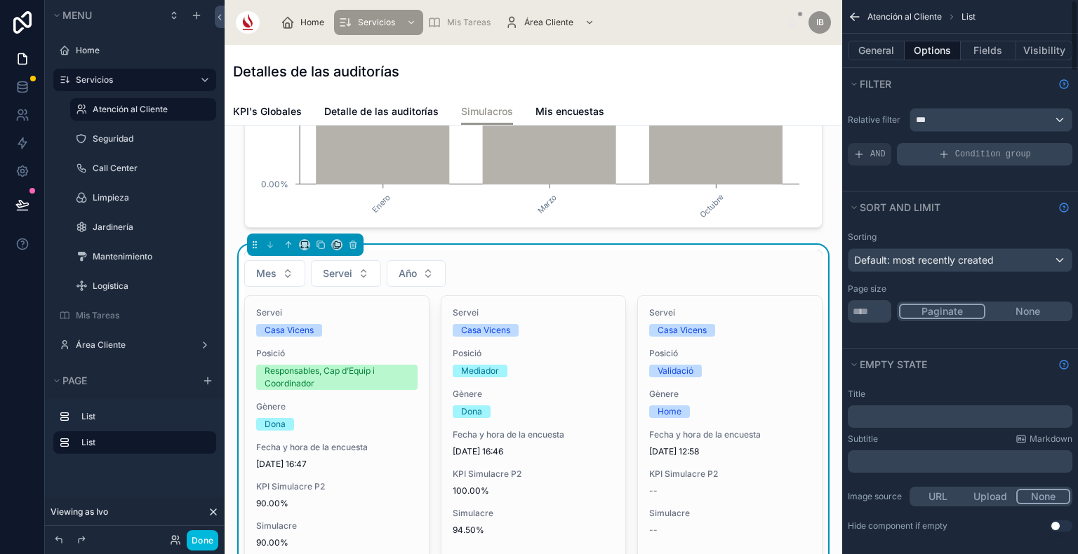
click at [936, 161] on div "Condition group" at bounding box center [984, 154] width 175 height 22
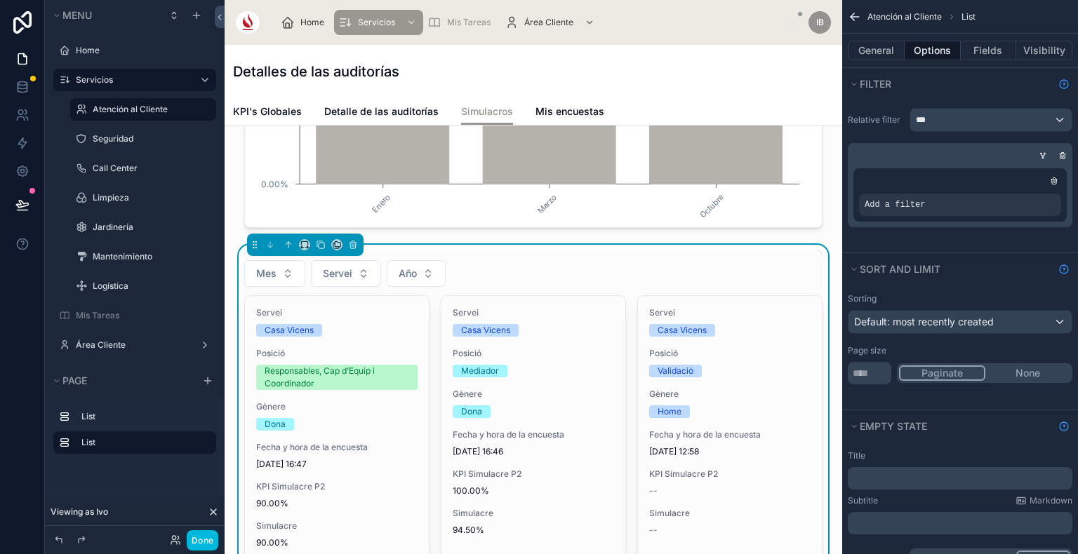
click at [0, 0] on icon "scrollable content" at bounding box center [0, 0] width 0 height 0
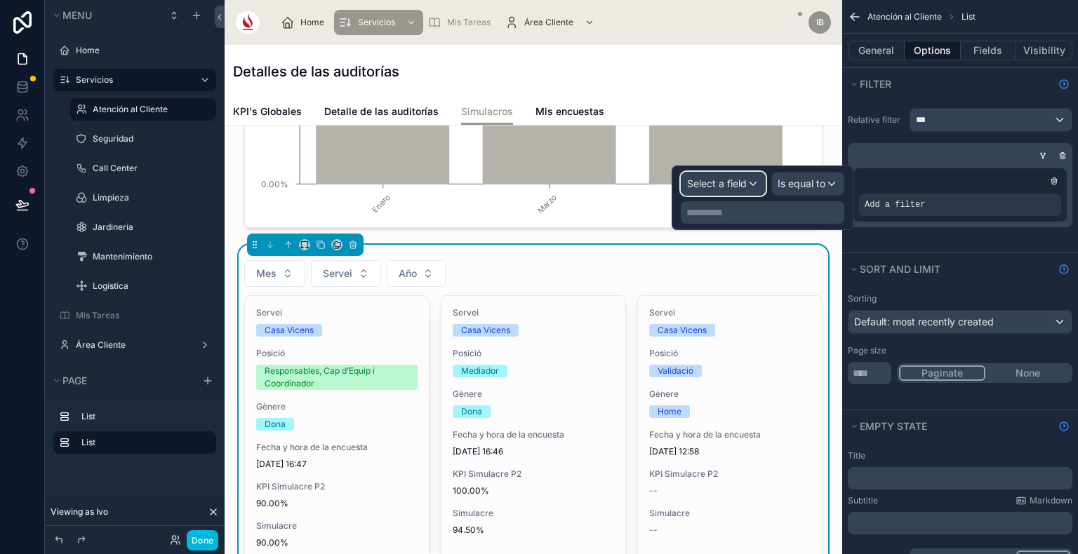
click at [725, 189] on span "Select a field" at bounding box center [717, 184] width 60 height 12
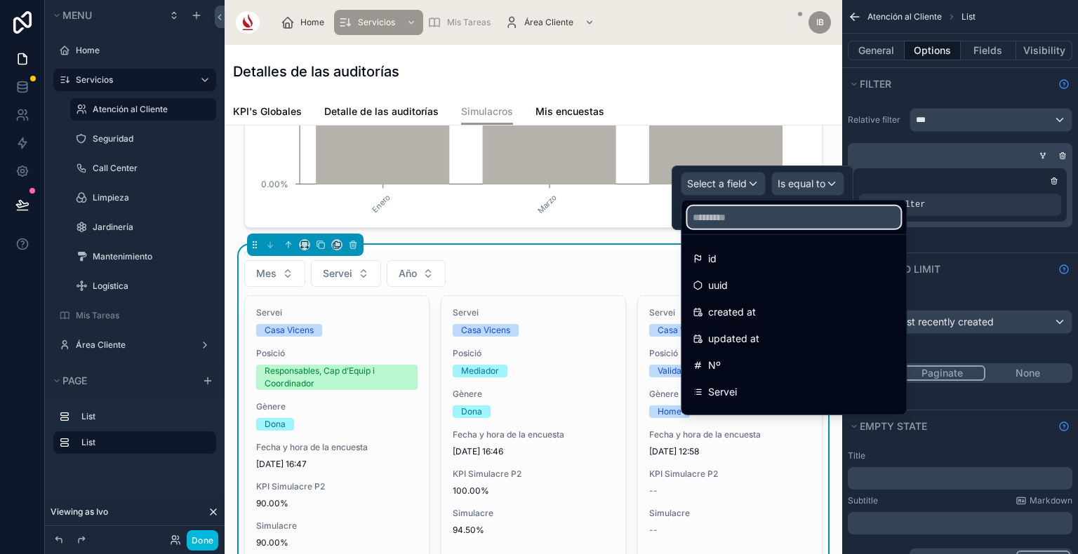
click at [726, 213] on input "text" at bounding box center [793, 217] width 213 height 22
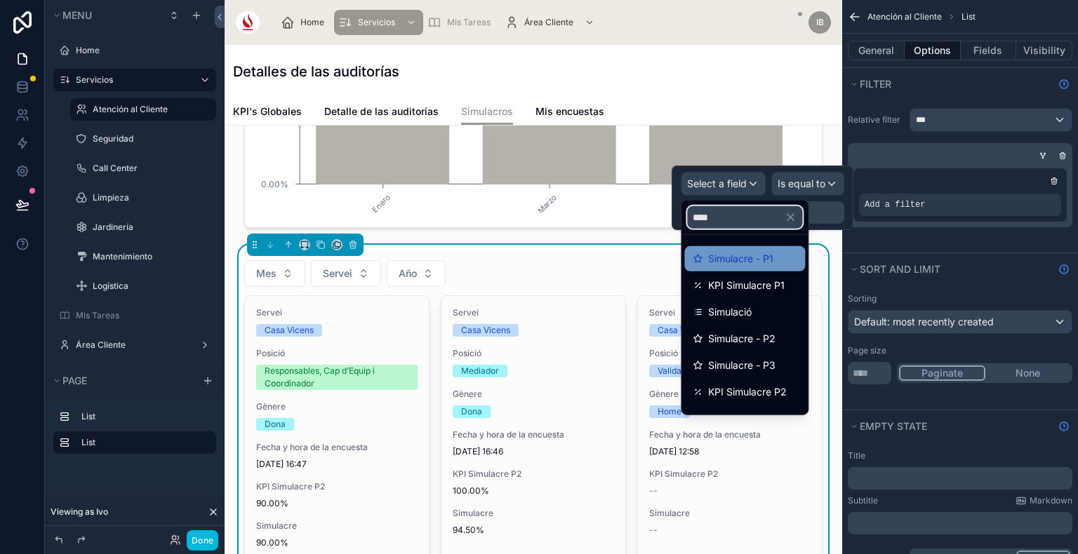
type input "****"
click at [744, 253] on span "Simulacre - P1" at bounding box center [740, 258] width 65 height 17
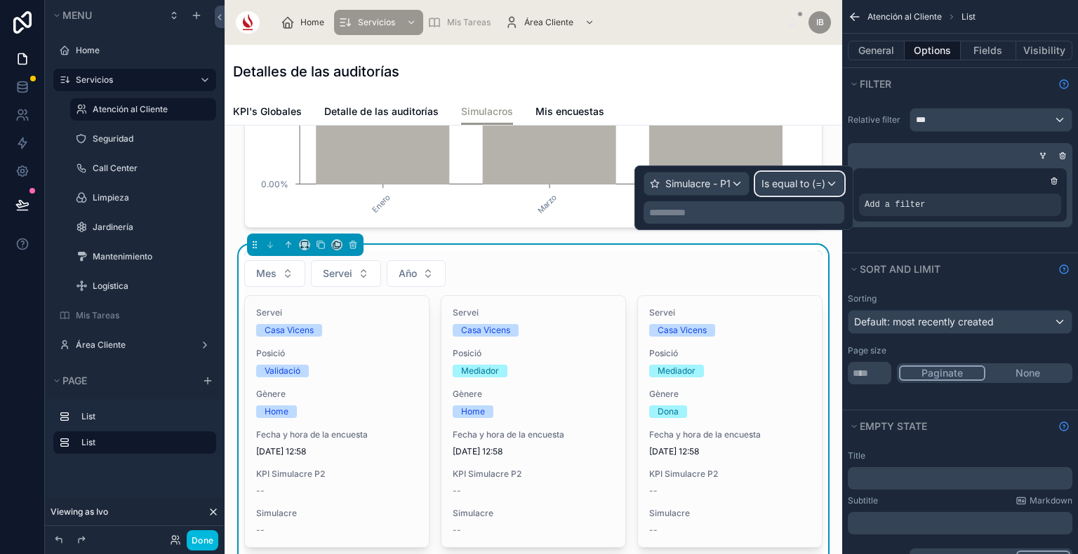
click at [775, 189] on span "Is equal to (=)" at bounding box center [793, 184] width 64 height 14
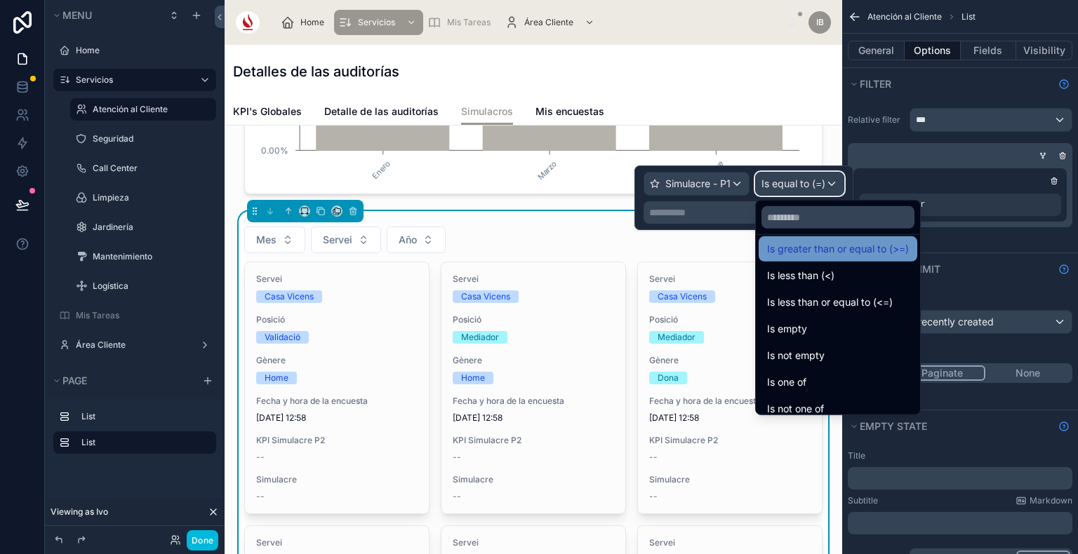
scroll to position [100, 0]
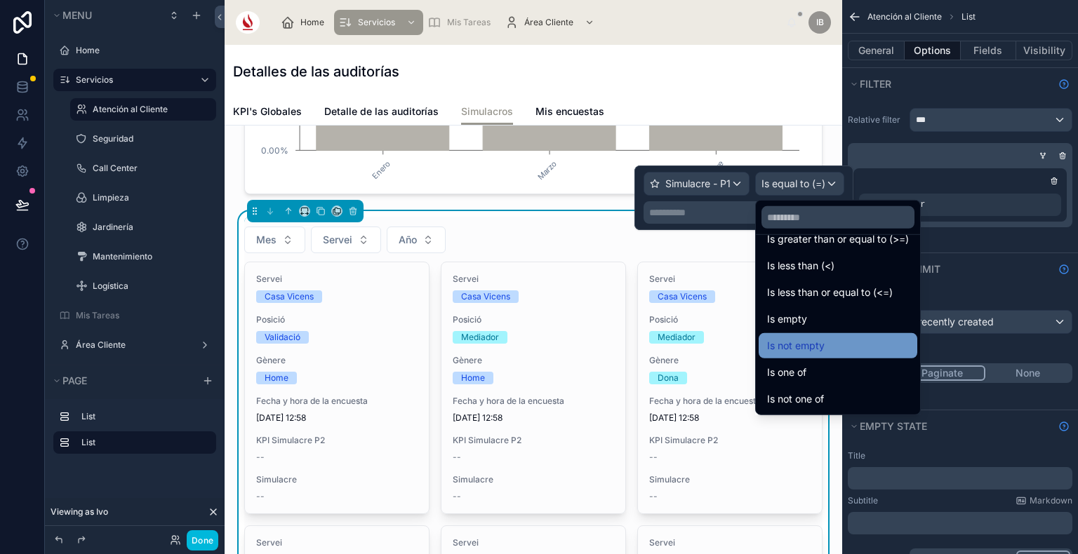
click at [839, 342] on div "Is not empty" at bounding box center [838, 345] width 142 height 17
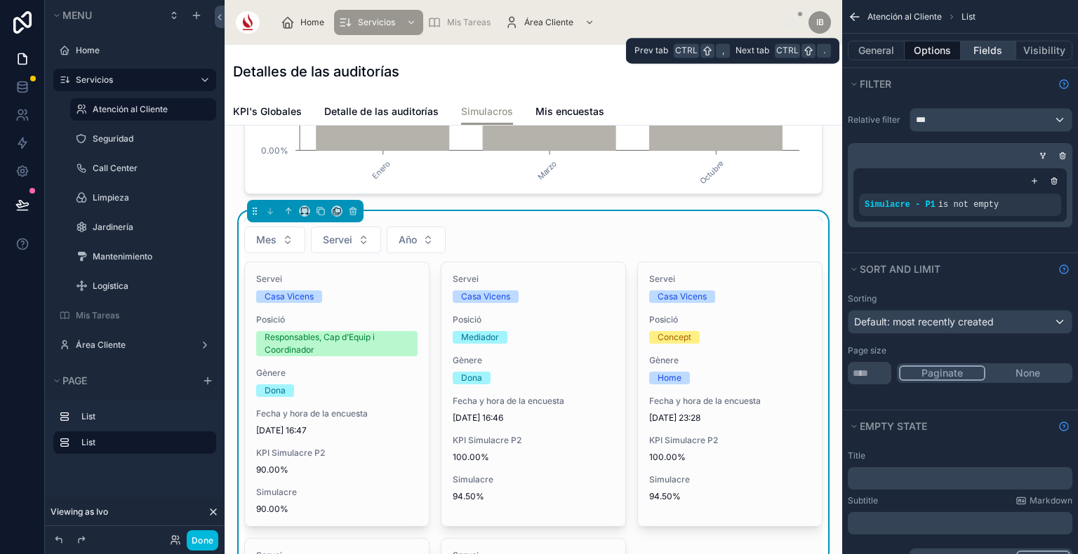
click at [998, 45] on button "Fields" at bounding box center [988, 51] width 56 height 20
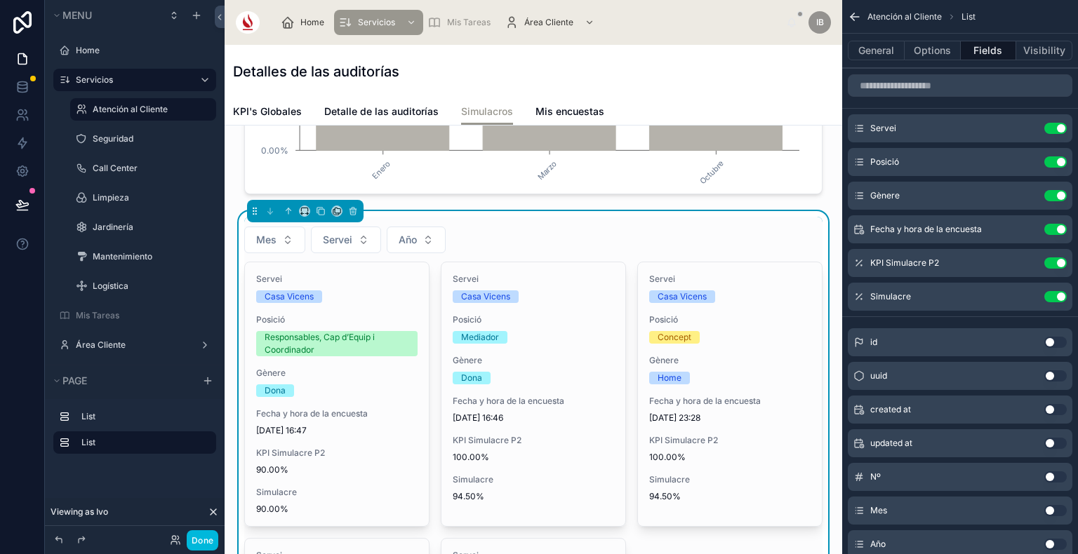
click at [0, 0] on icon "scrollable content" at bounding box center [0, 0] width 0 height 0
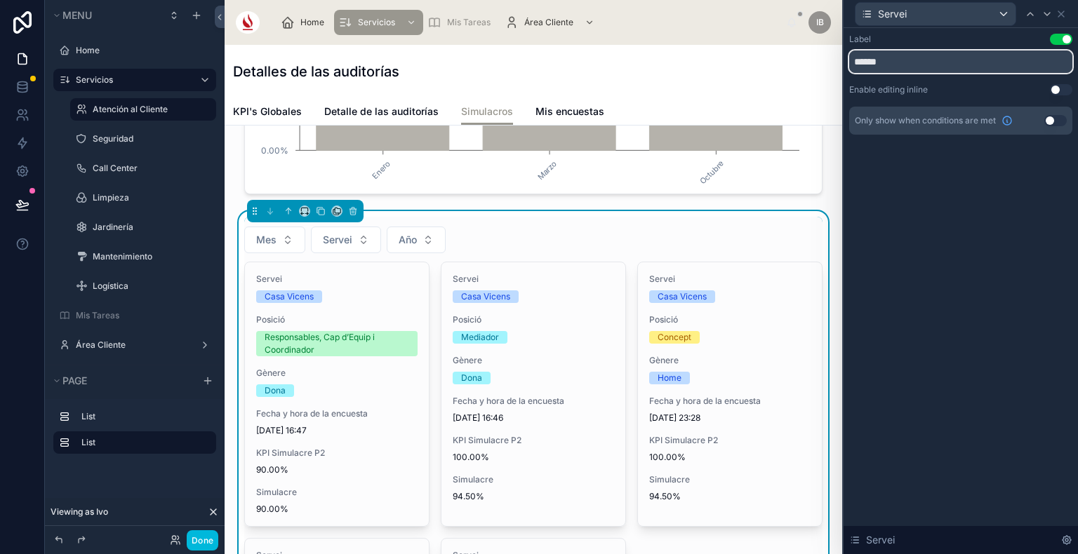
click at [1045, 61] on input "******" at bounding box center [960, 62] width 223 height 22
type input "********"
click at [1058, 10] on icon at bounding box center [1060, 13] width 11 height 11
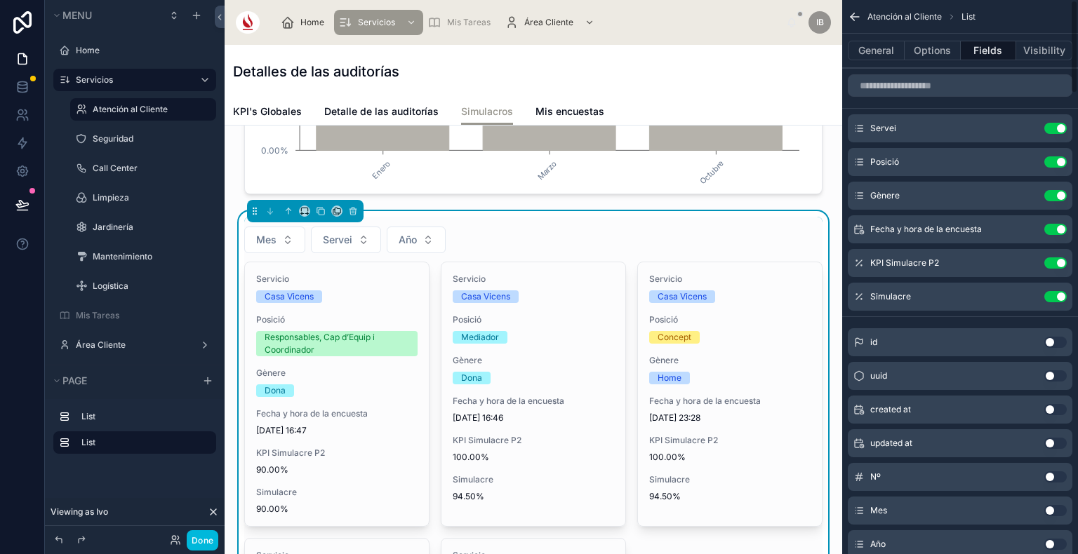
click at [1051, 132] on button "Use setting" at bounding box center [1055, 128] width 22 height 11
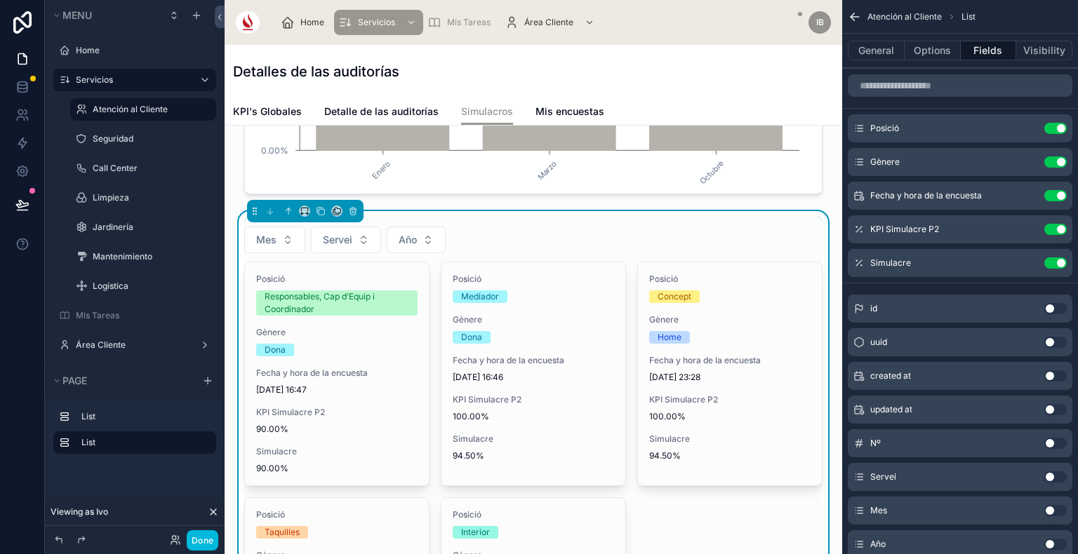
click at [0, 0] on icon "scrollable content" at bounding box center [0, 0] width 0 height 0
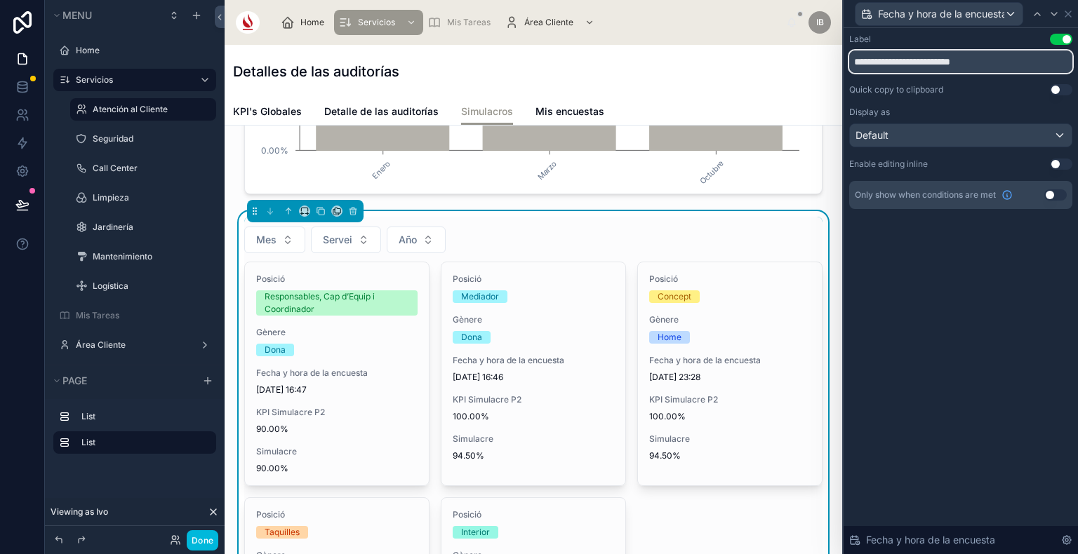
drag, startPoint x: 882, startPoint y: 60, endPoint x: 1036, endPoint y: 72, distance: 154.8
click at [1036, 72] on input "**********" at bounding box center [960, 62] width 223 height 22
type input "**********"
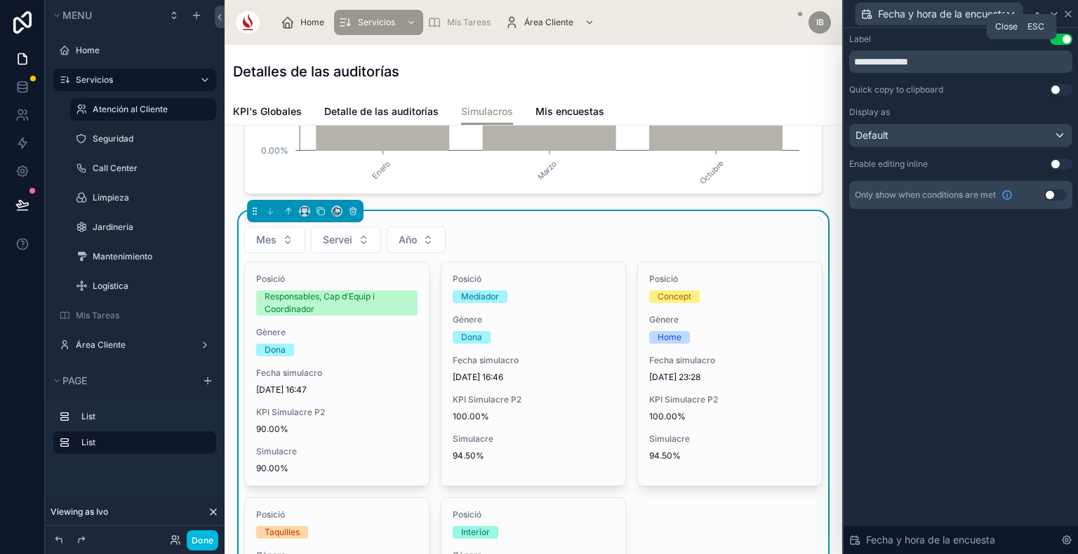
click at [1065, 13] on icon at bounding box center [1067, 13] width 11 height 11
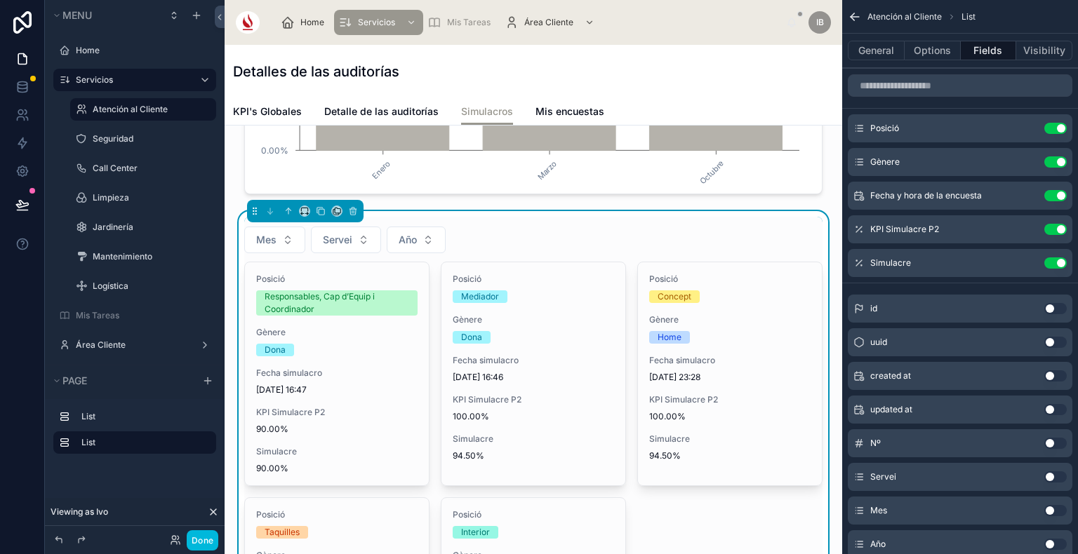
click at [1052, 228] on button "Use setting" at bounding box center [1055, 229] width 22 height 11
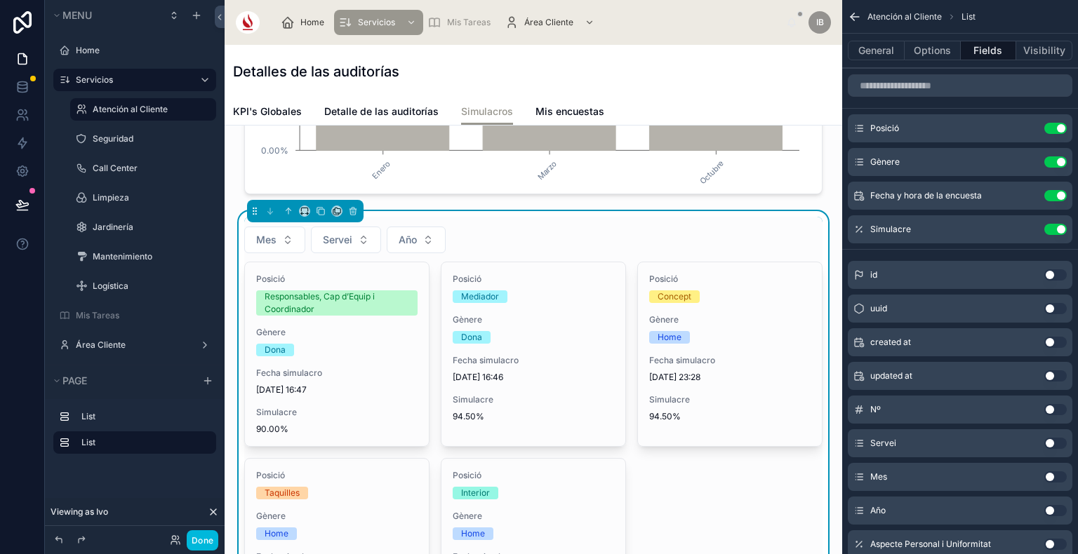
click at [0, 0] on icon "scrollable content" at bounding box center [0, 0] width 0 height 0
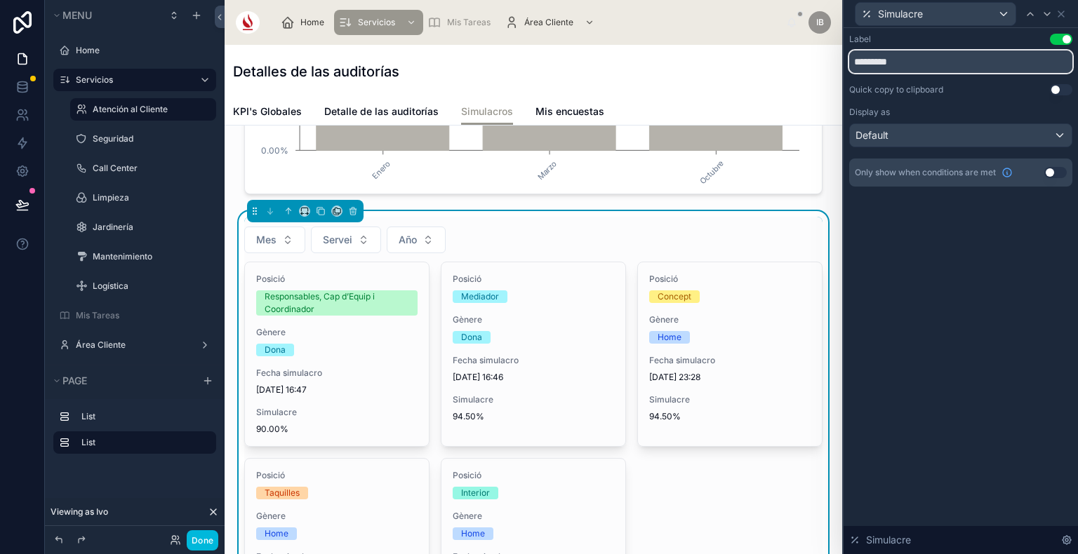
drag, startPoint x: 908, startPoint y: 59, endPoint x: 829, endPoint y: 55, distance: 79.4
click at [829, 55] on div "Simulacre Label Use setting ********* Quick copy to clipboard Use setting Displ…" at bounding box center [539, 277] width 1078 height 554
type input "*********"
click at [1069, 11] on div "Simulacre" at bounding box center [960, 13] width 223 height 27
click at [1061, 11] on icon at bounding box center [1060, 13] width 11 height 11
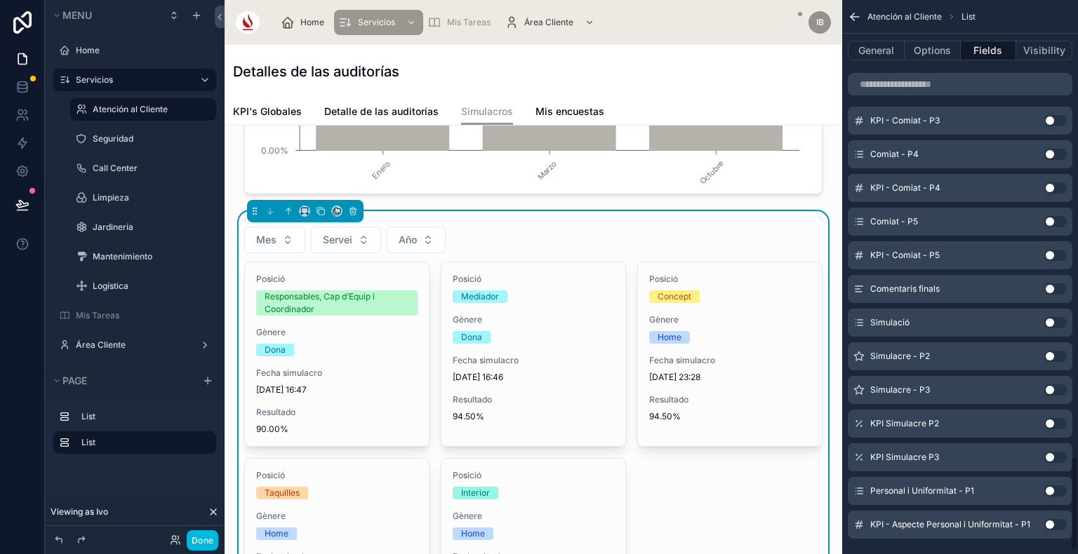
scroll to position [2713, 0]
click at [216, 535] on button "Done" at bounding box center [203, 540] width 32 height 20
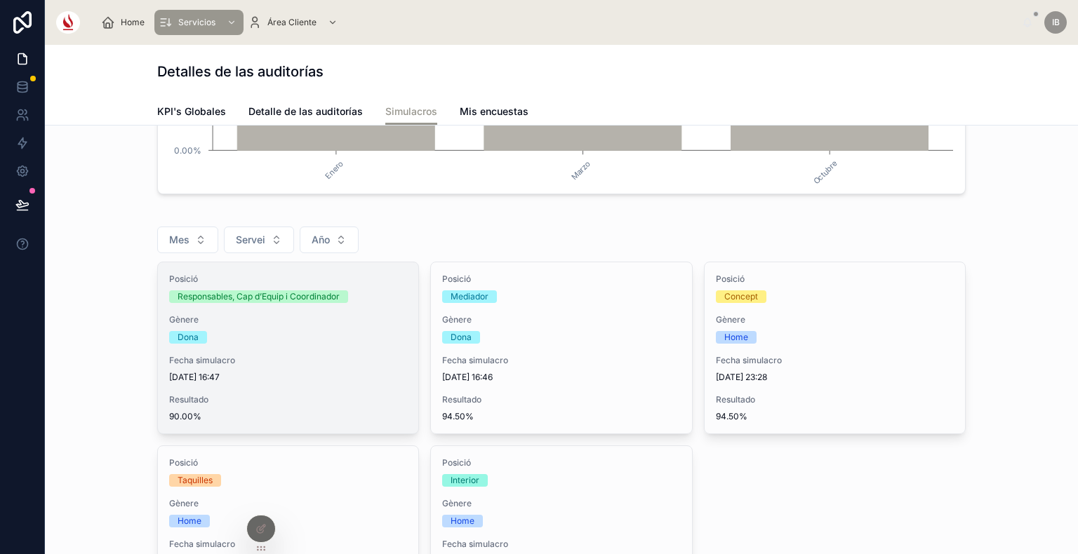
click at [407, 345] on div "Posició Responsables, Cap d’Equip i Coordinador Gènere Dona Fecha simulacro 17/…" at bounding box center [288, 347] width 260 height 171
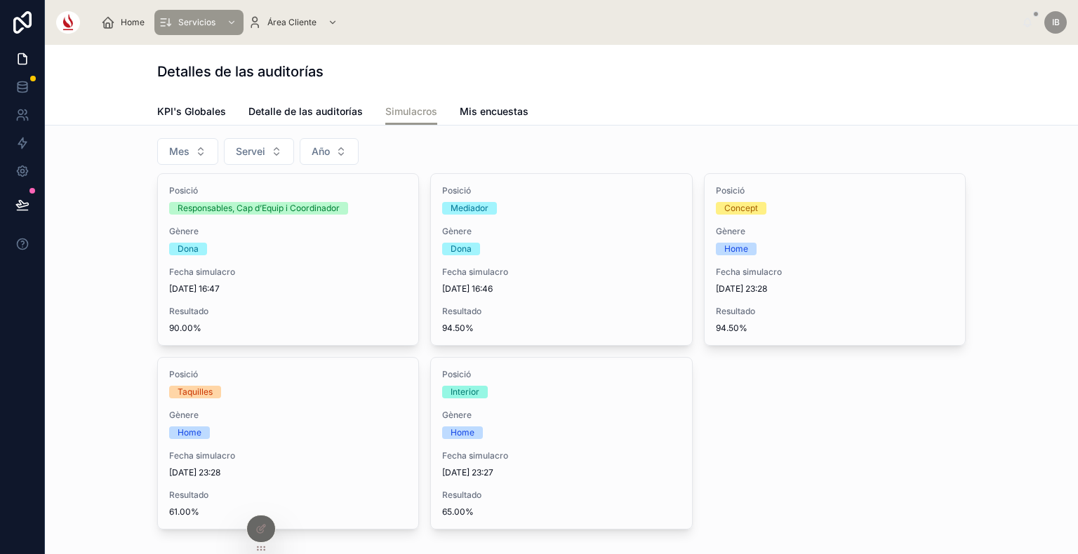
scroll to position [331, 0]
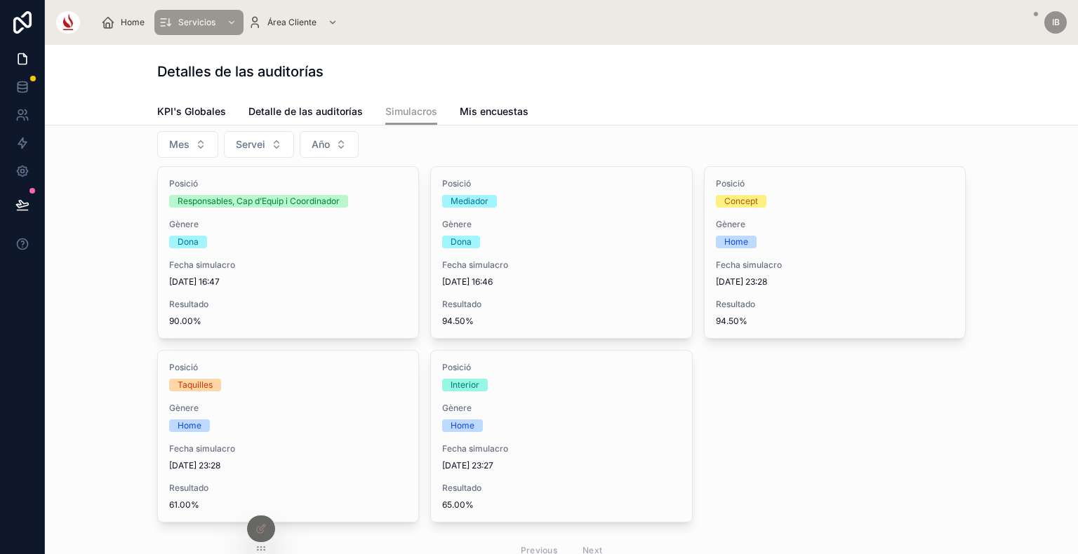
click at [326, 107] on span "Detalle de las auditorías" at bounding box center [305, 112] width 114 height 14
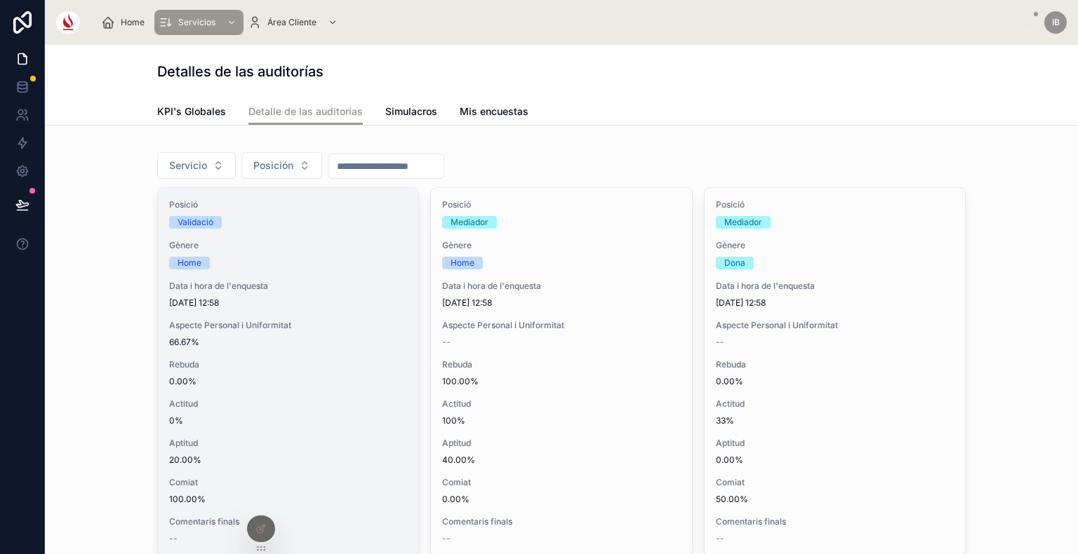
click at [314, 333] on div "Aspecte Personal i Uniformitat 66.67%" at bounding box center [288, 334] width 238 height 28
click at [362, 290] on span "Data i hora de l'enquesta" at bounding box center [288, 286] width 238 height 11
click at [328, 391] on div "Posició Validació Gènere Home Data i hora de l'enquesta 10/12/2025 12:58 Aspect…" at bounding box center [288, 372] width 260 height 368
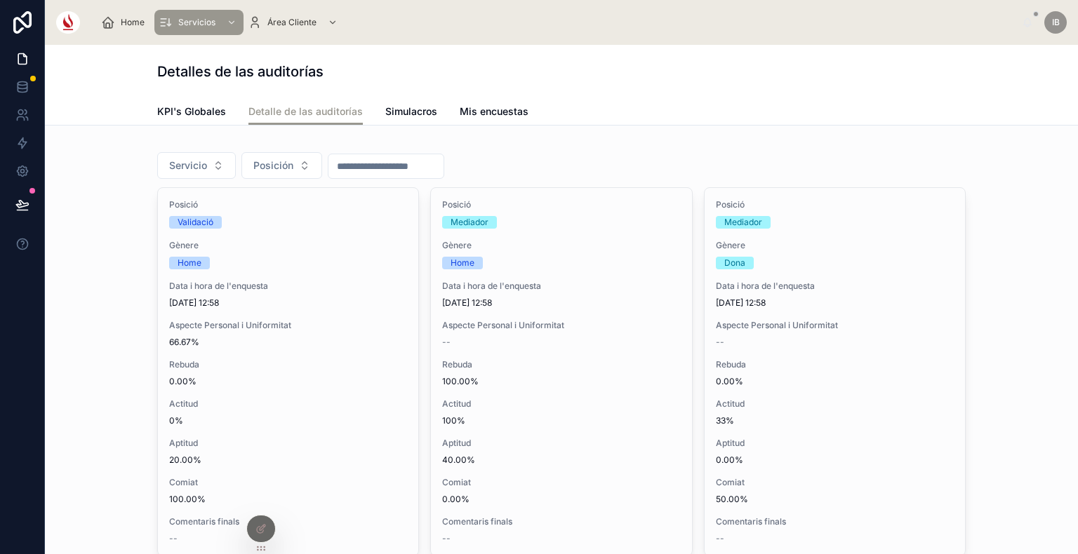
click at [261, 536] on div at bounding box center [261, 529] width 28 height 27
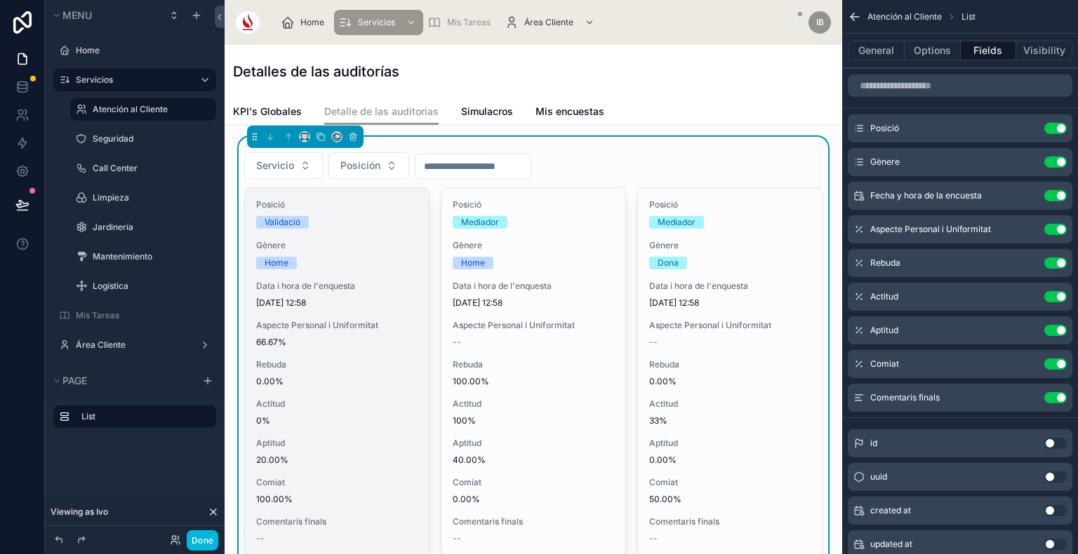
click at [417, 334] on div "Posició Validació Gènere Home Data i hora de l'enquesta 10/12/2025 12:58 Aspect…" at bounding box center [337, 372] width 184 height 368
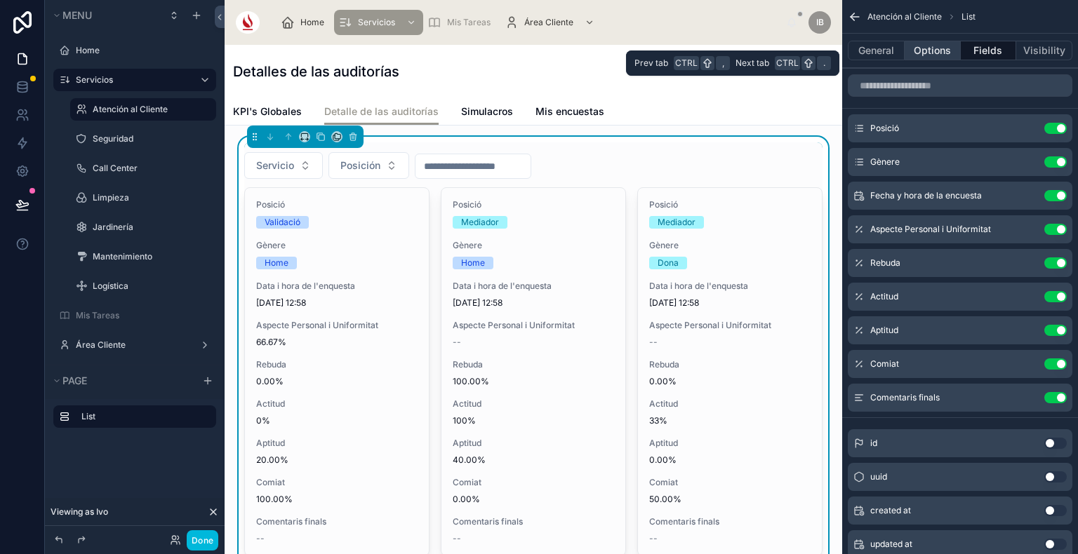
click at [946, 47] on button "Options" at bounding box center [932, 51] width 56 height 20
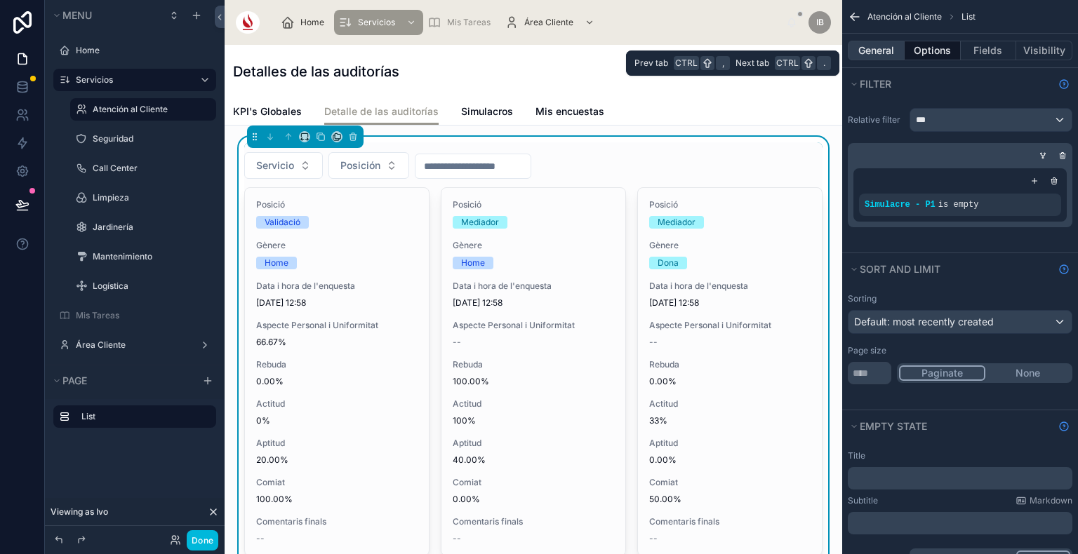
click at [887, 46] on button "General" at bounding box center [876, 51] width 57 height 20
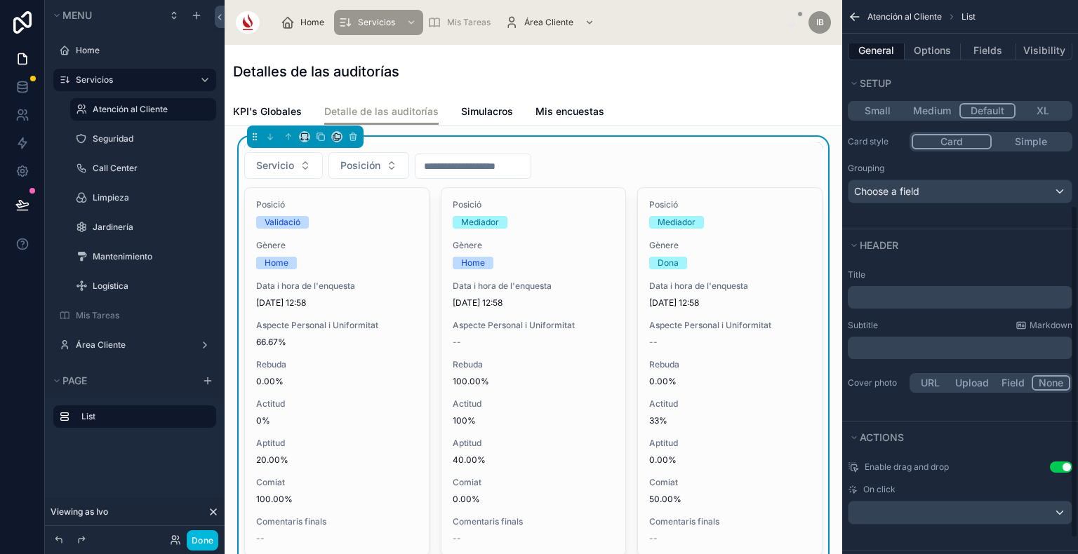
scroll to position [367, 0]
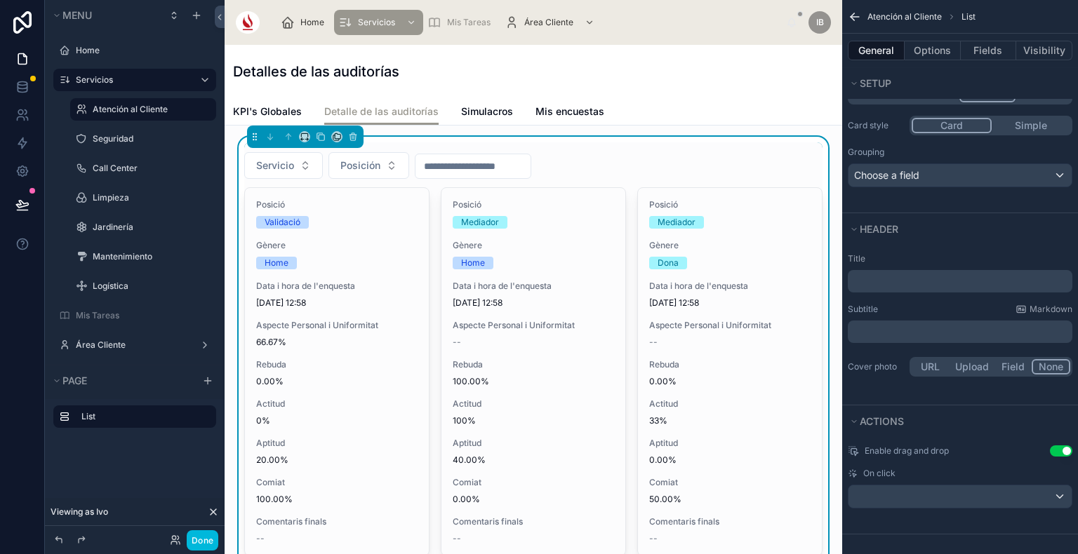
click at [972, 511] on div "Enable drag and drop Use setting On click" at bounding box center [960, 477] width 236 height 74
click at [963, 500] on div "scrollable content" at bounding box center [959, 497] width 223 height 22
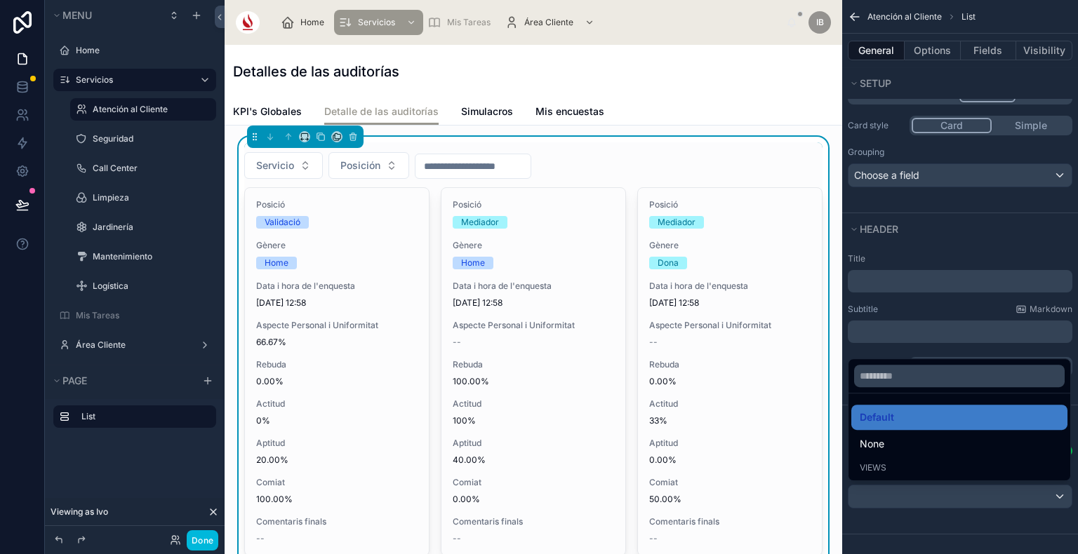
click at [944, 462] on div "Views" at bounding box center [958, 467] width 199 height 11
click at [906, 465] on div "Views" at bounding box center [958, 467] width 199 height 11
click at [902, 408] on div "Default" at bounding box center [959, 417] width 216 height 25
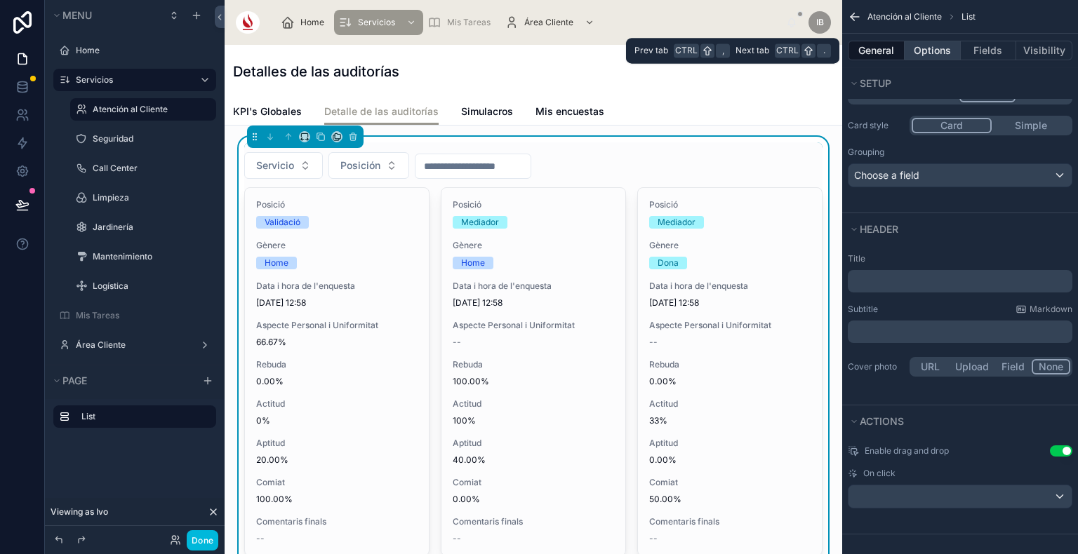
click at [938, 53] on button "Options" at bounding box center [932, 51] width 56 height 20
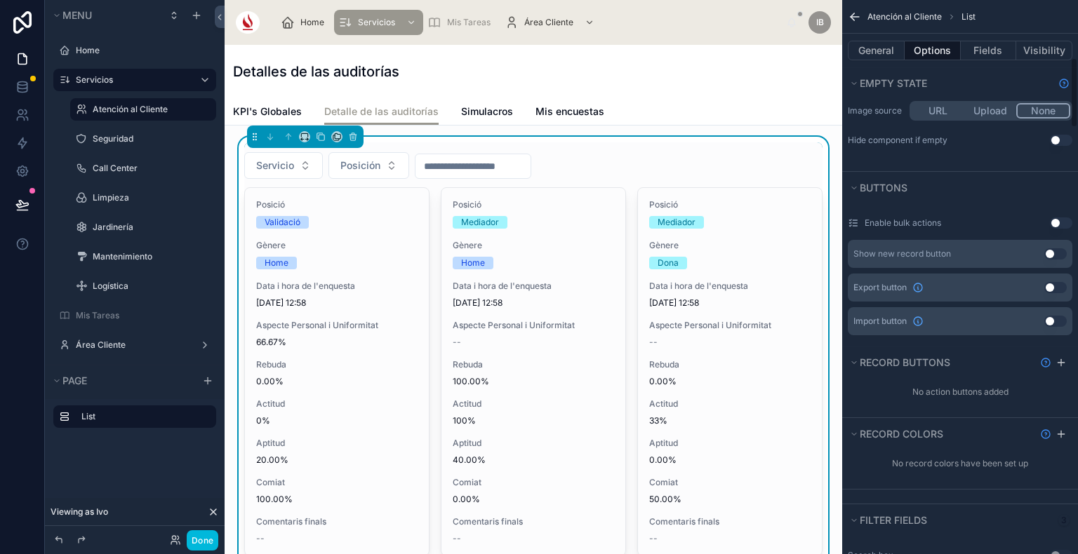
scroll to position [438, 0]
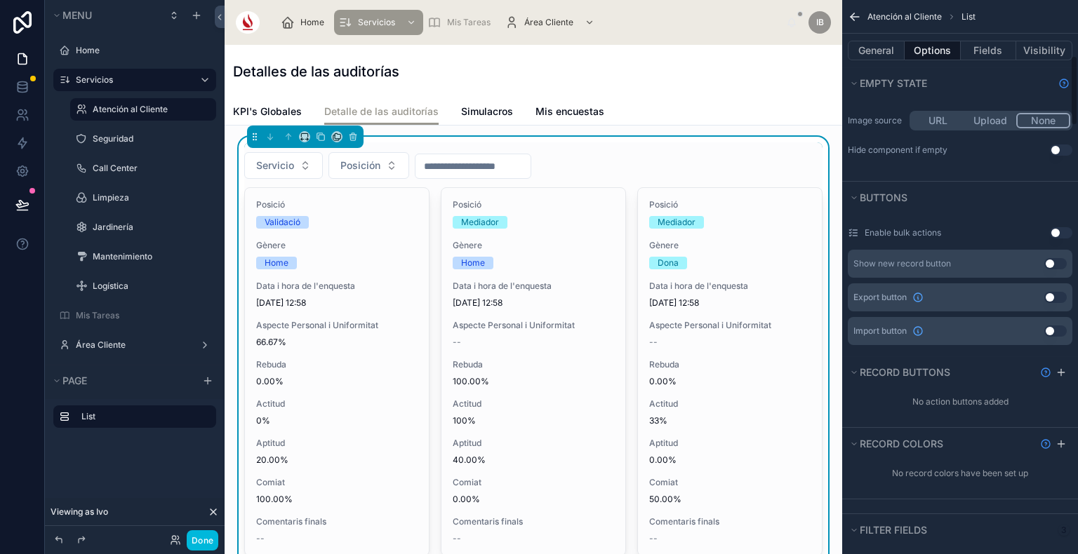
click at [1060, 262] on button "Use setting" at bounding box center [1055, 263] width 22 height 11
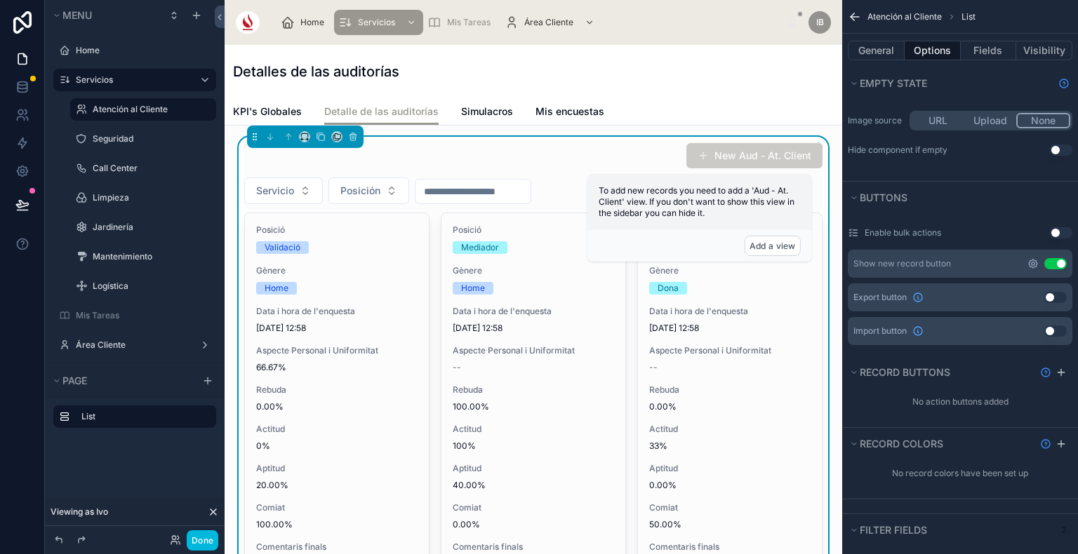
click at [1027, 260] on icon "scrollable content" at bounding box center [1032, 263] width 11 height 11
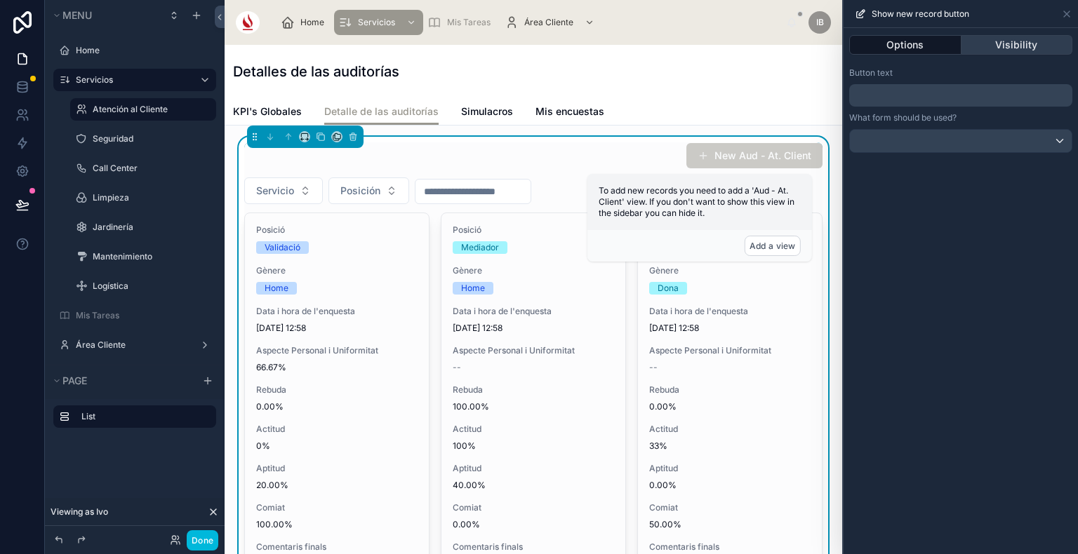
click at [994, 38] on button "Visibility" at bounding box center [1017, 45] width 112 height 20
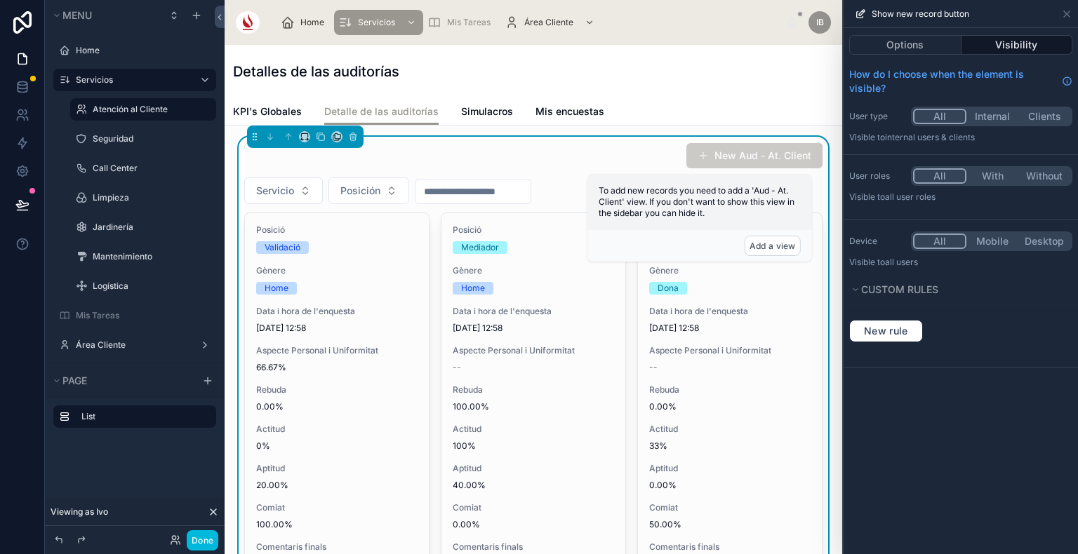
click at [1003, 119] on button "Internal" at bounding box center [992, 116] width 52 height 15
click at [763, 248] on button "Add a view" at bounding box center [772, 246] width 56 height 20
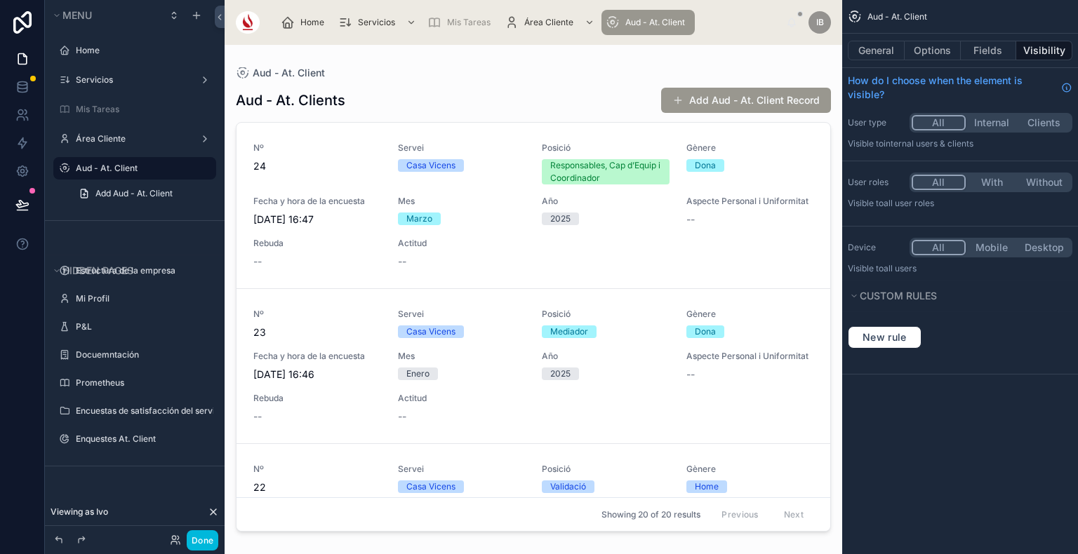
click at [109, 170] on label "Aud - At. Client" at bounding box center [142, 168] width 132 height 11
click at [992, 114] on div "All Internal Clients" at bounding box center [990, 123] width 163 height 20
click at [883, 58] on button "General" at bounding box center [876, 51] width 57 height 20
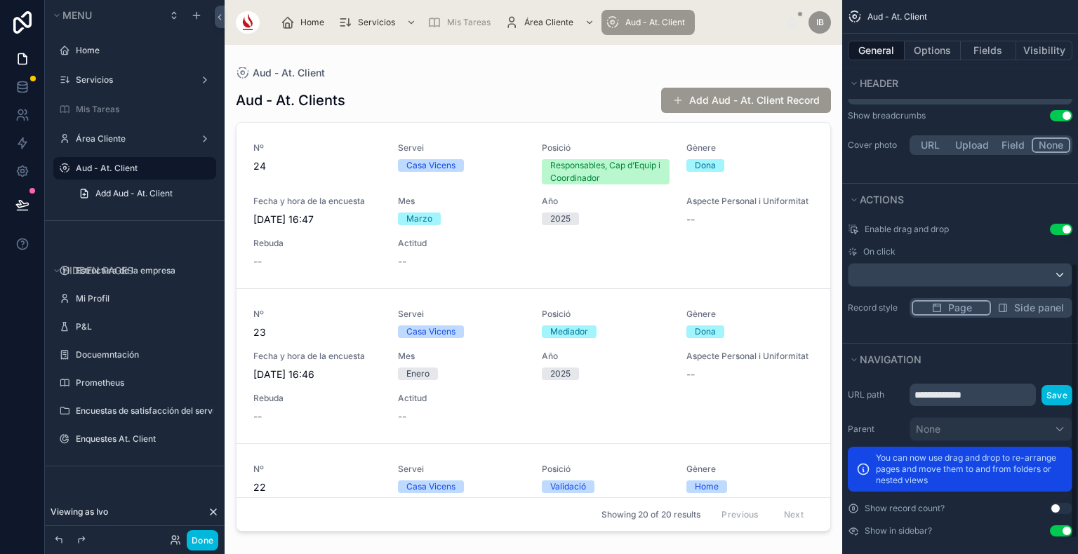
scroll to position [558, 0]
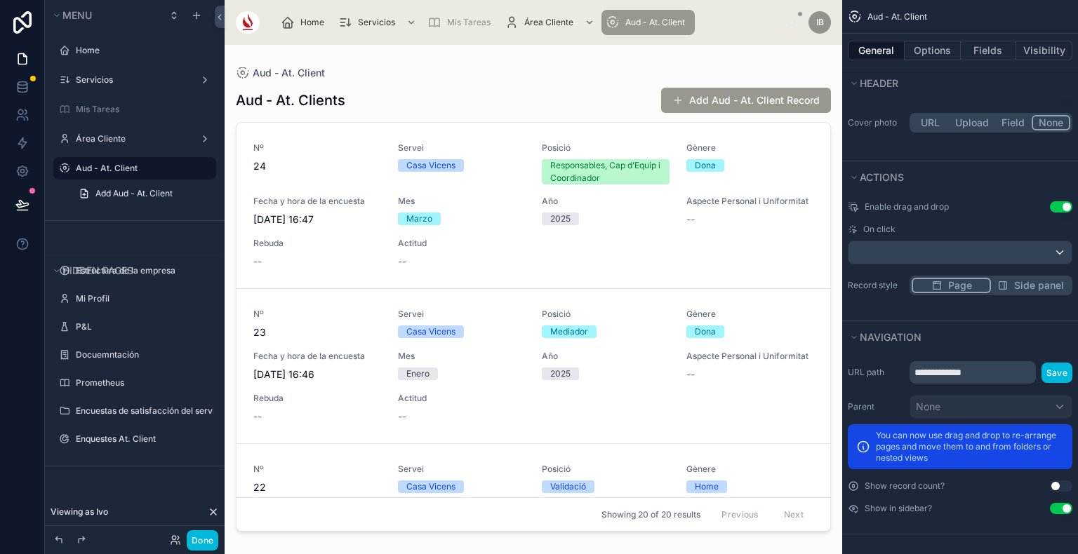
click at [1061, 504] on button "Use setting" at bounding box center [1061, 508] width 22 height 11
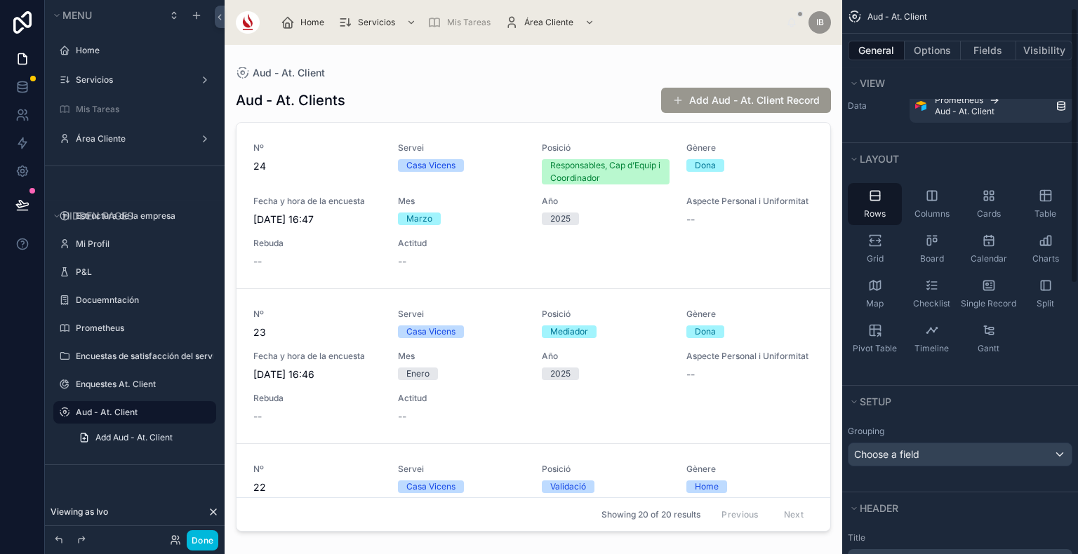
scroll to position [14, 0]
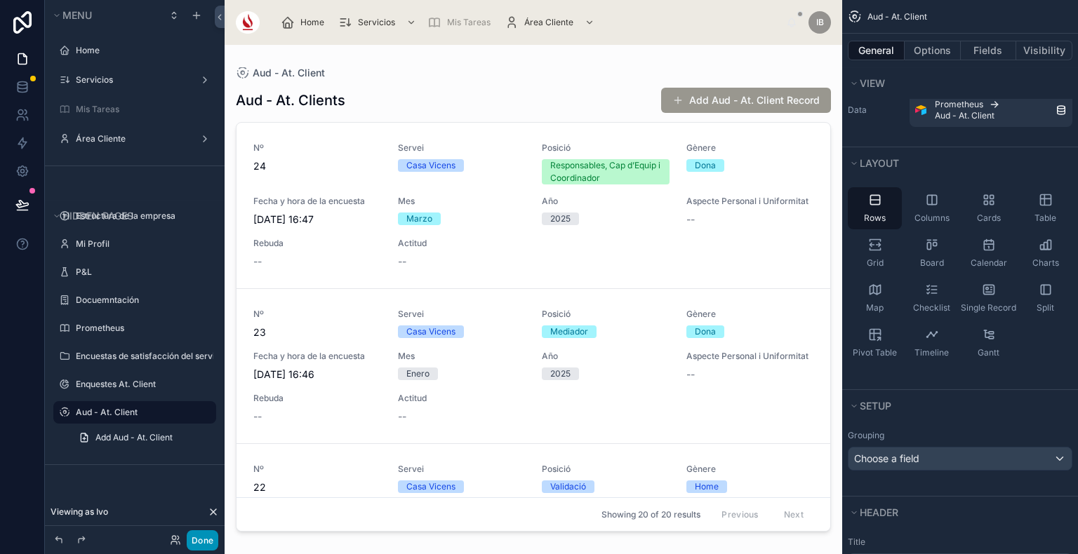
click at [198, 549] on button "Done" at bounding box center [203, 540] width 32 height 20
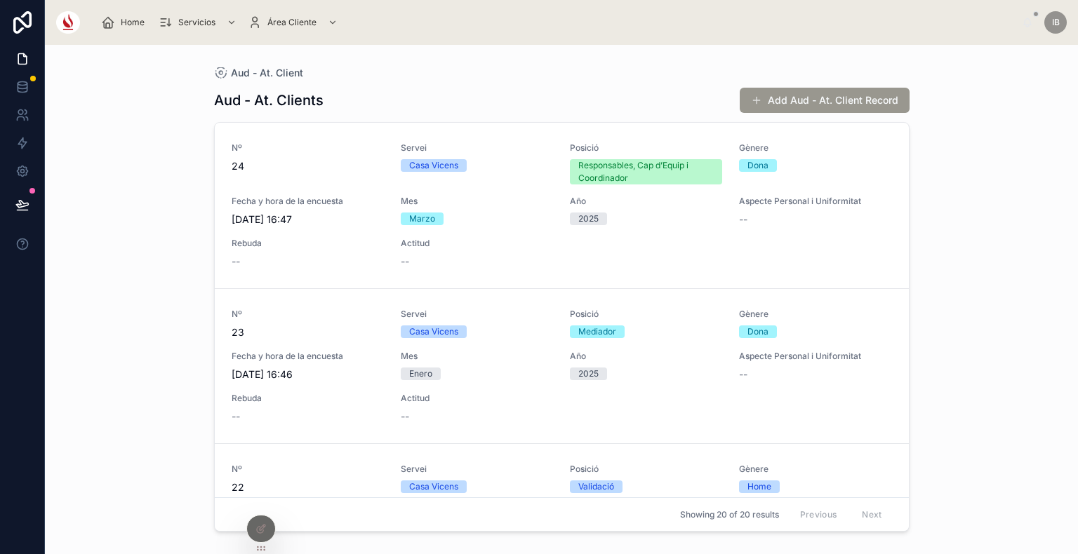
click at [128, 24] on span "Home" at bounding box center [133, 22] width 24 height 11
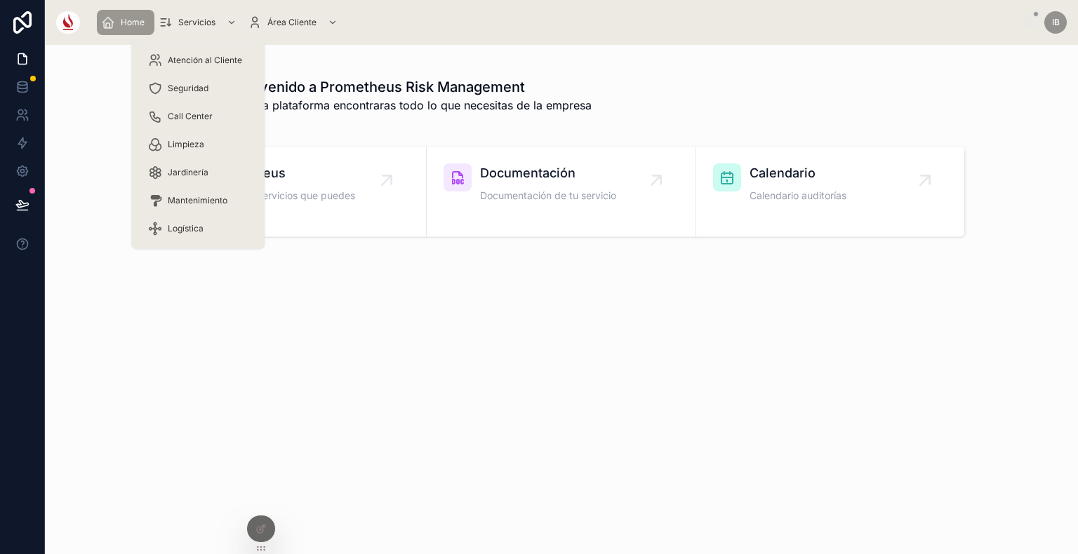
click at [207, 49] on div "Atención al Cliente" at bounding box center [198, 60] width 100 height 22
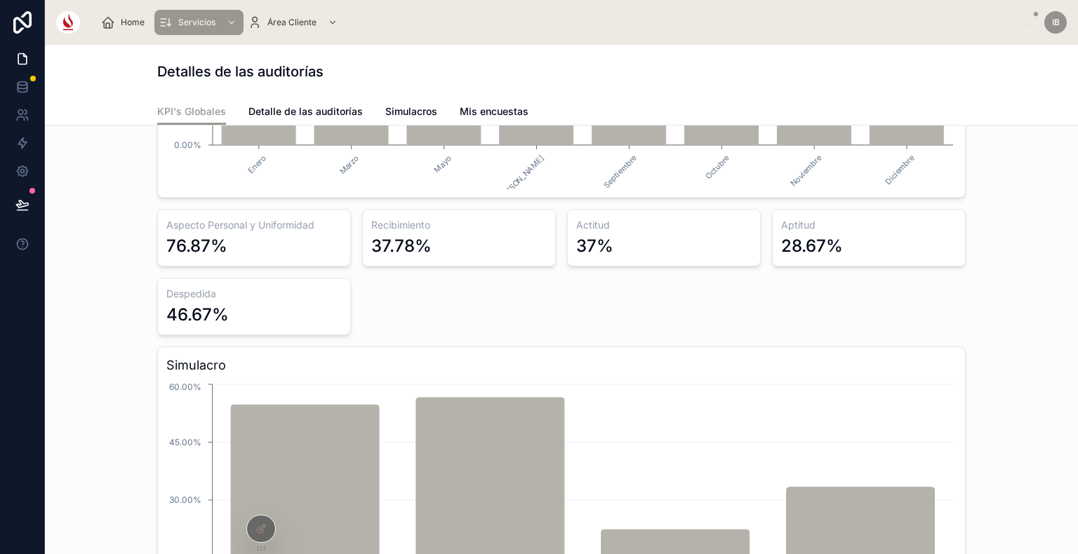
scroll to position [351, 0]
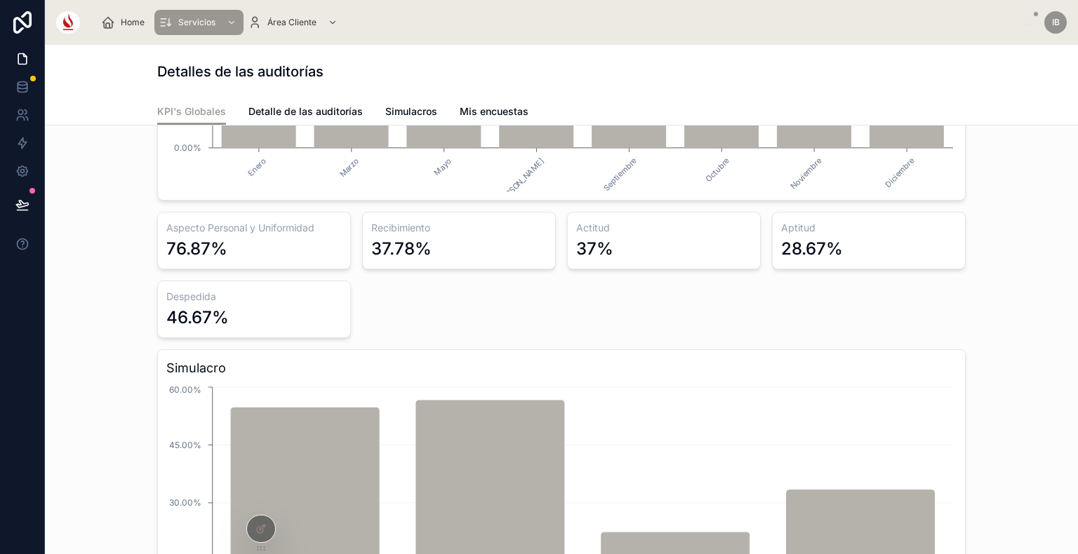
click at [333, 119] on link "Detalle de las auditorías" at bounding box center [305, 113] width 114 height 28
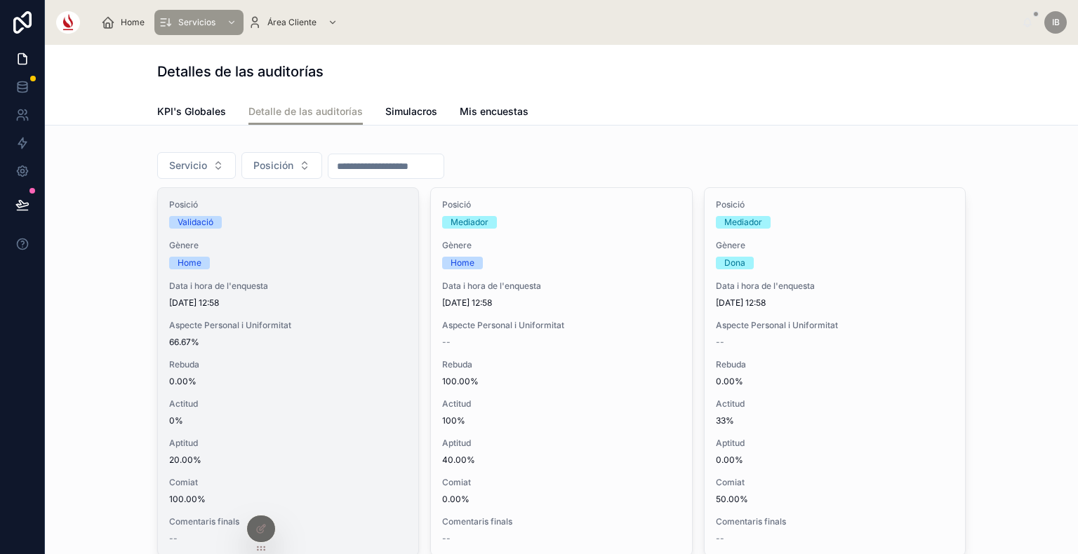
click at [363, 300] on span "10/12/2025 12:58" at bounding box center [288, 302] width 238 height 11
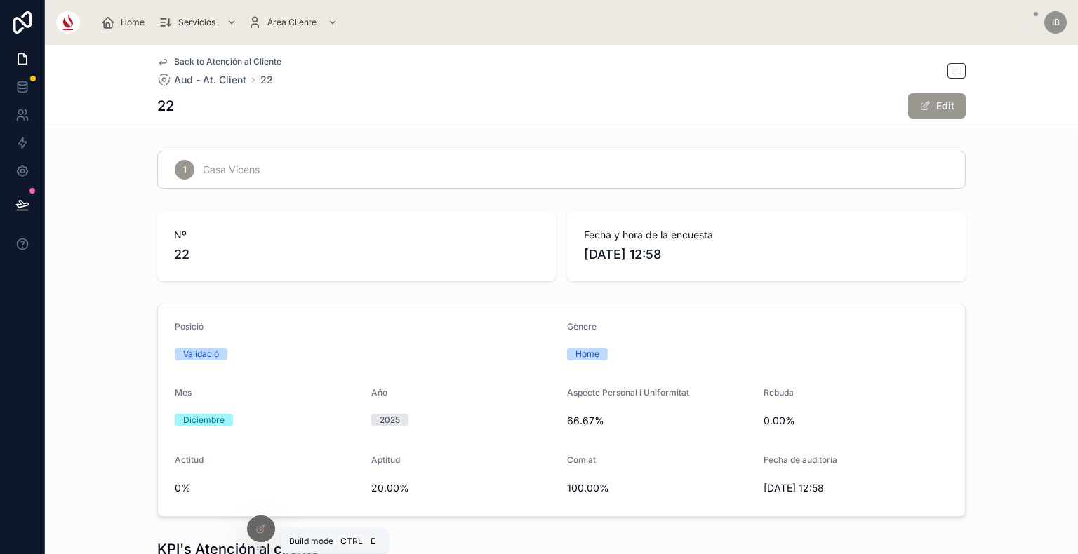
click at [261, 532] on icon at bounding box center [260, 530] width 6 height 6
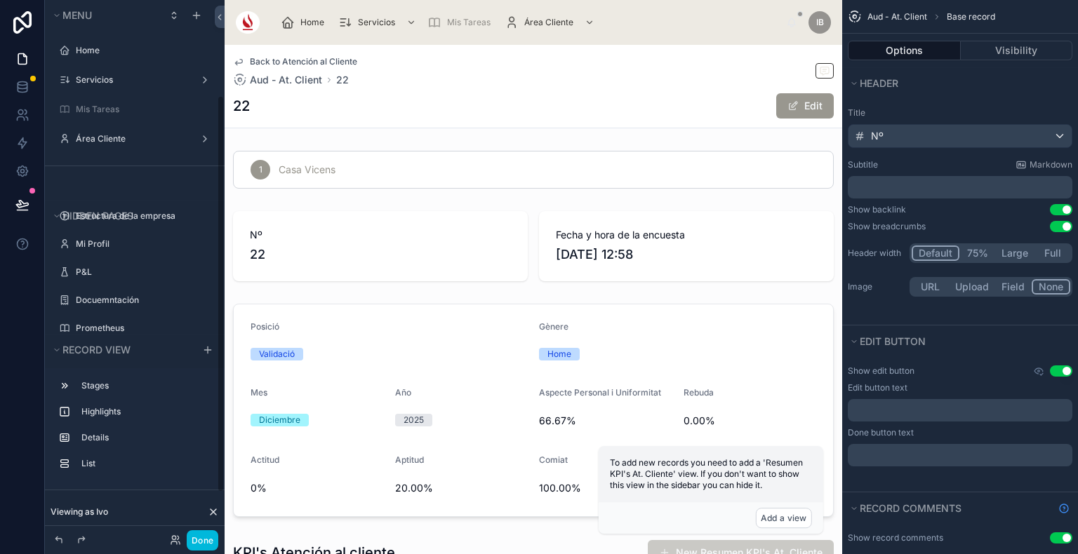
scroll to position [129, 0]
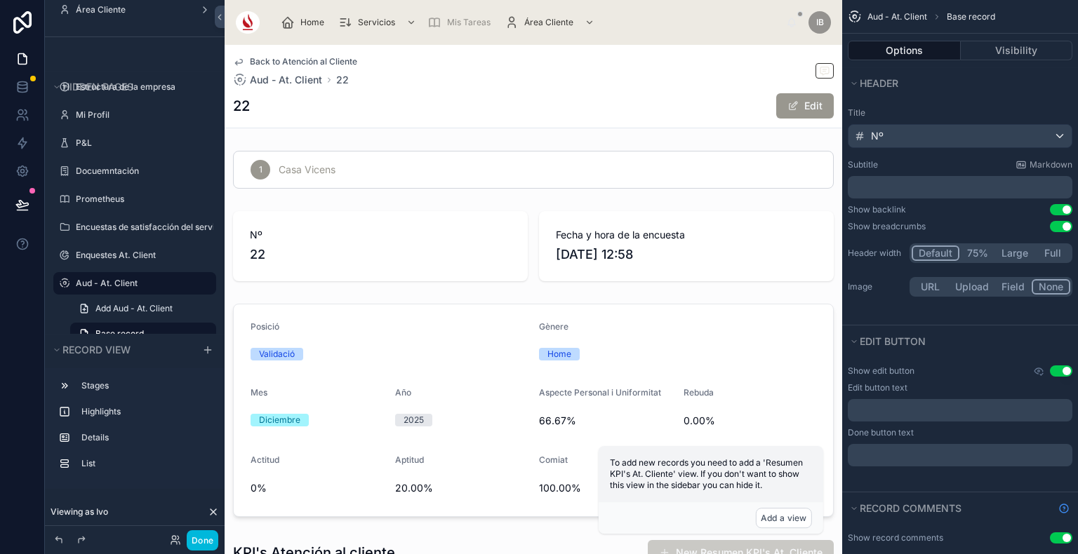
click at [1063, 223] on button "Use setting" at bounding box center [1061, 226] width 22 height 11
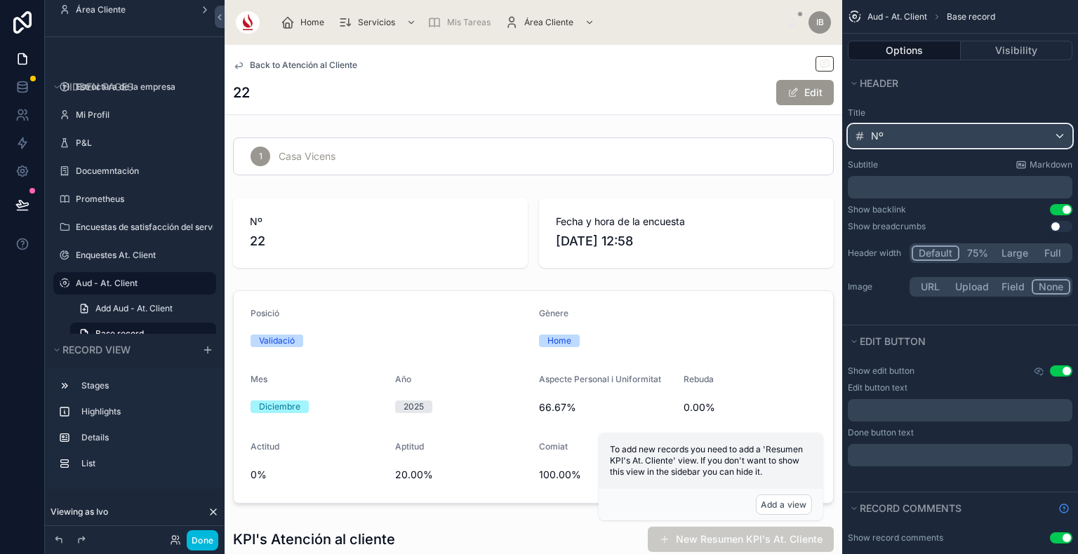
click at [956, 138] on div "Nº" at bounding box center [959, 136] width 223 height 22
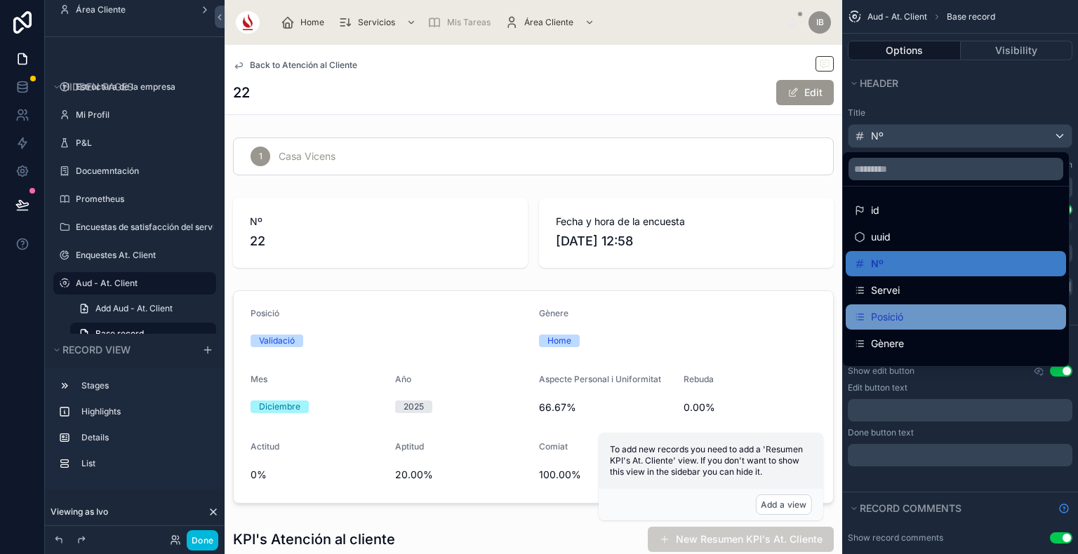
click at [937, 307] on div "Posició" at bounding box center [955, 316] width 220 height 25
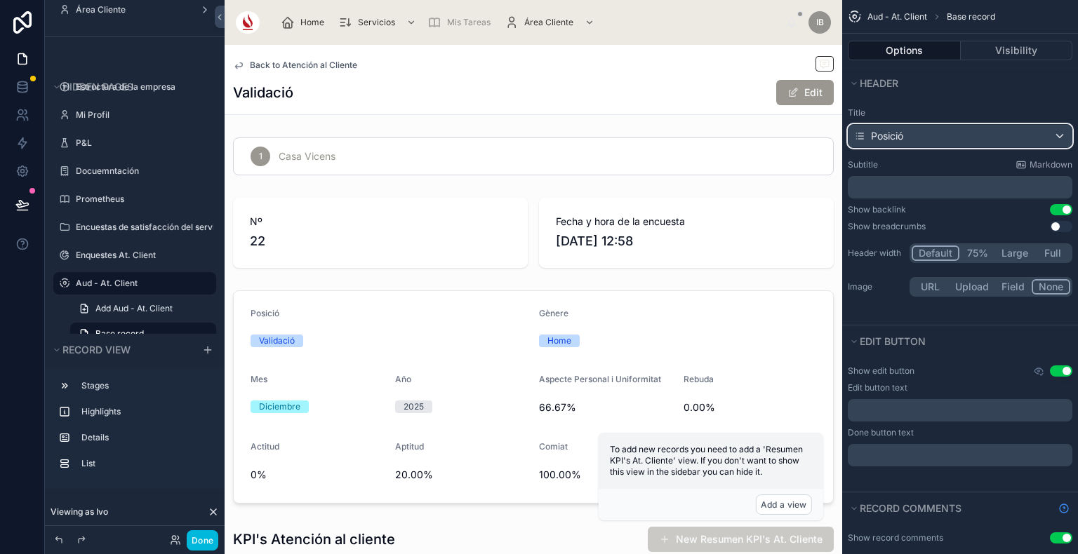
click at [904, 142] on div "Posició" at bounding box center [959, 136] width 223 height 22
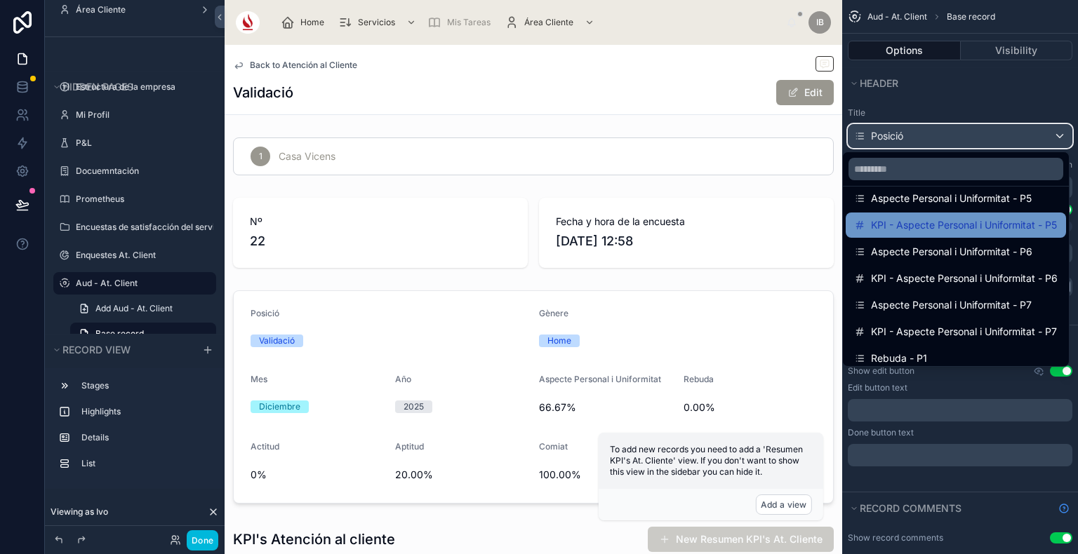
scroll to position [573, 0]
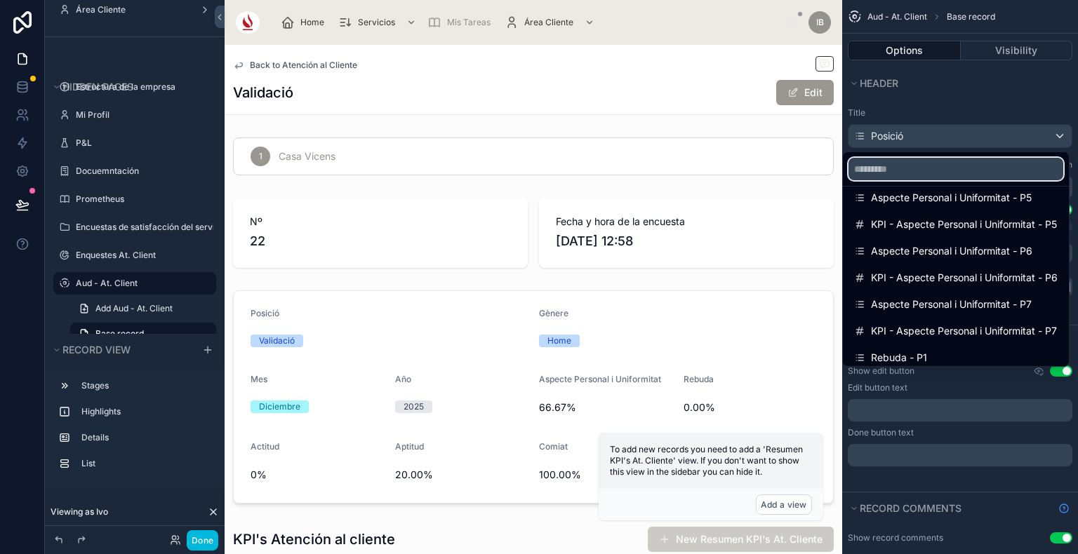
click at [892, 171] on input "scrollable content" at bounding box center [955, 169] width 215 height 22
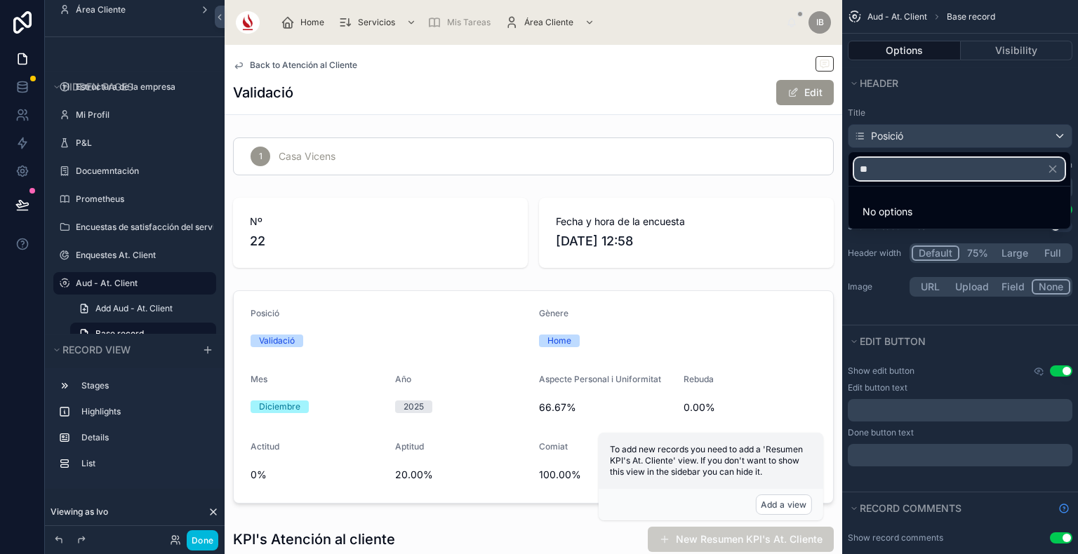
type input "*"
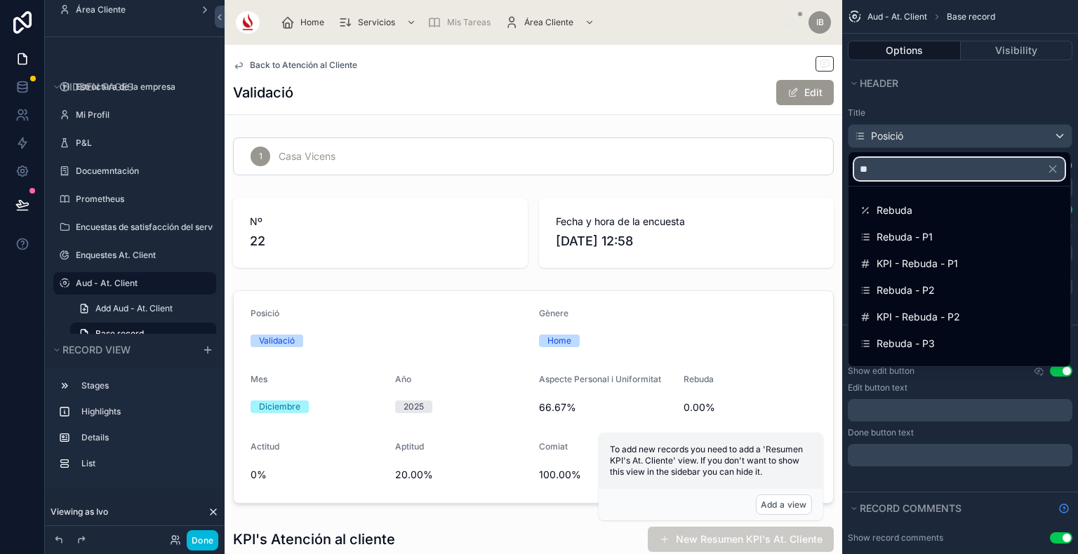
type input "*"
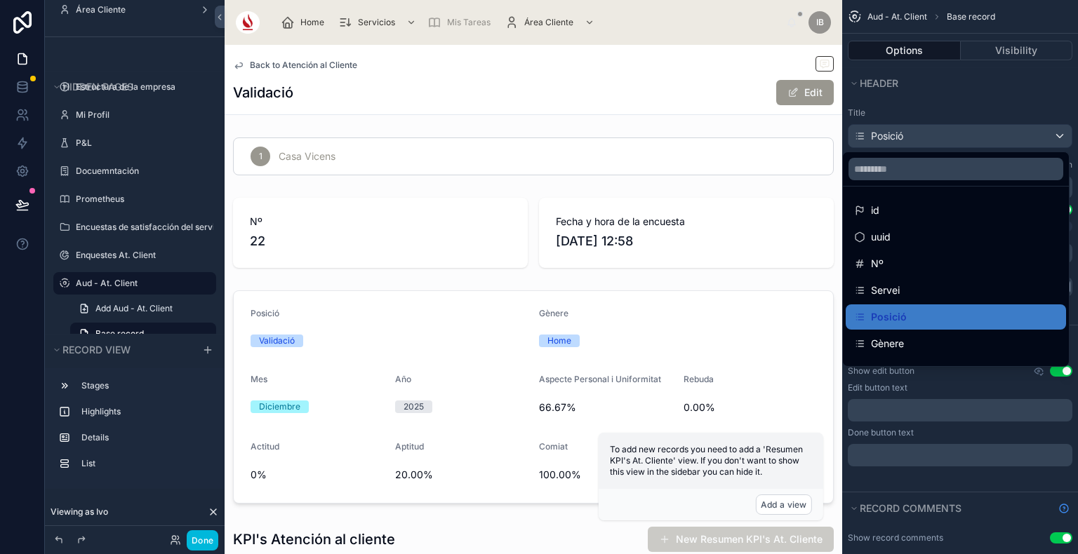
click at [975, 388] on div "scrollable content" at bounding box center [539, 277] width 1078 height 554
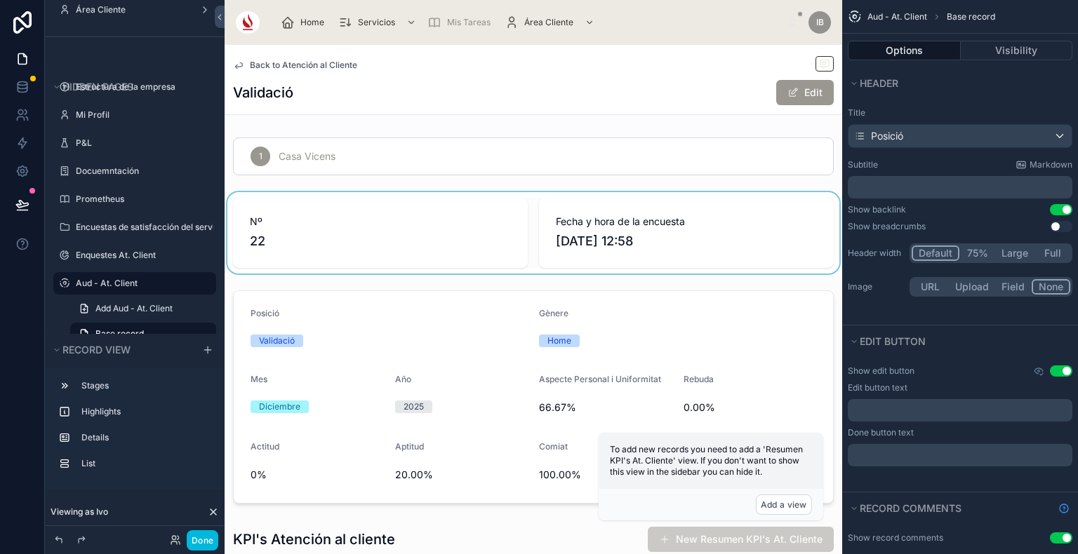
click at [446, 245] on div at bounding box center [533, 232] width 617 height 81
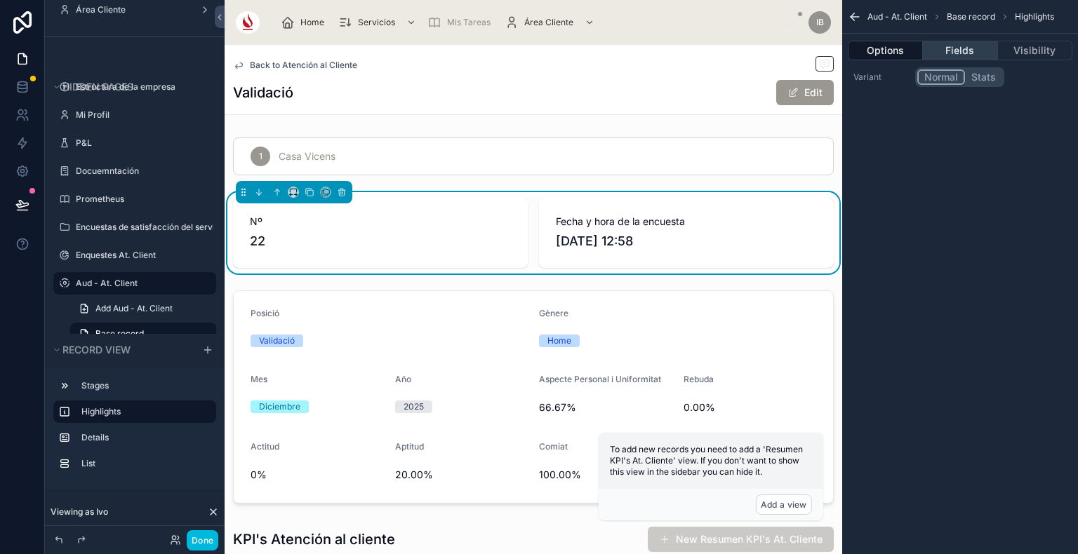
click at [974, 53] on button "Fields" at bounding box center [960, 51] width 74 height 20
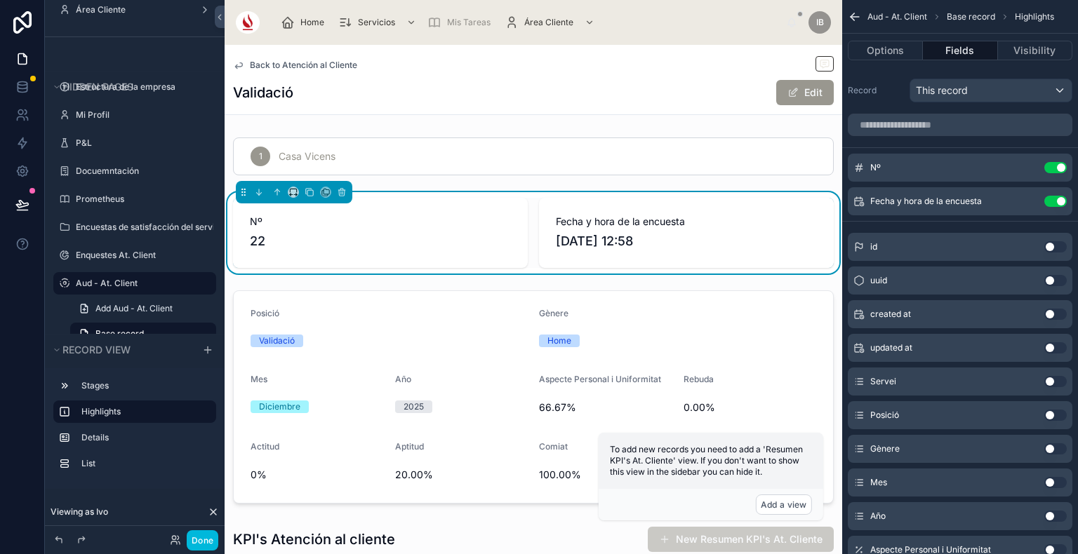
click at [1056, 168] on button "Use setting" at bounding box center [1055, 167] width 22 height 11
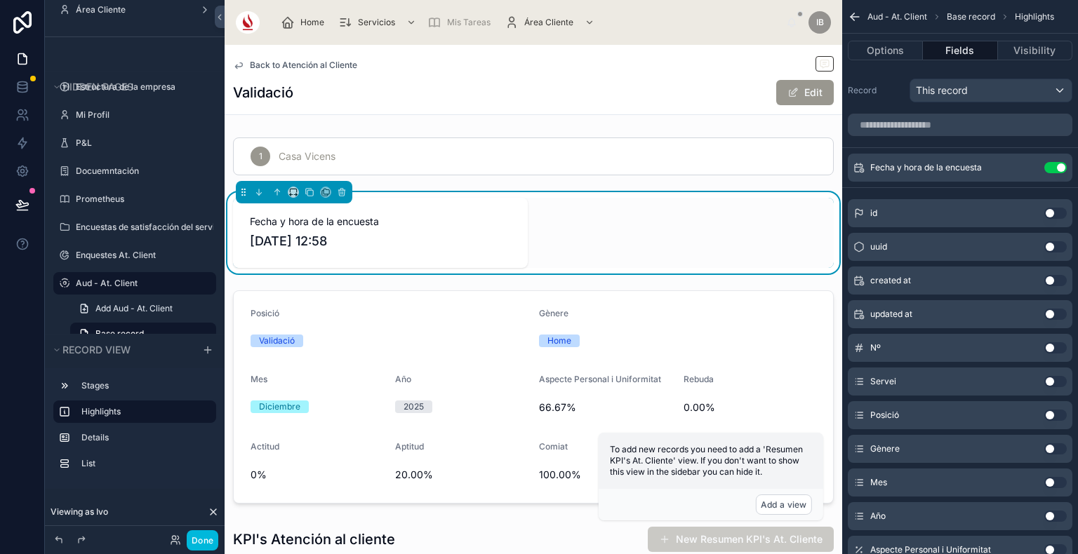
click at [1027, 161] on div "Fecha y hora de la encuesta Use setting" at bounding box center [960, 168] width 225 height 28
click at [0, 0] on icon "scrollable content" at bounding box center [0, 0] width 0 height 0
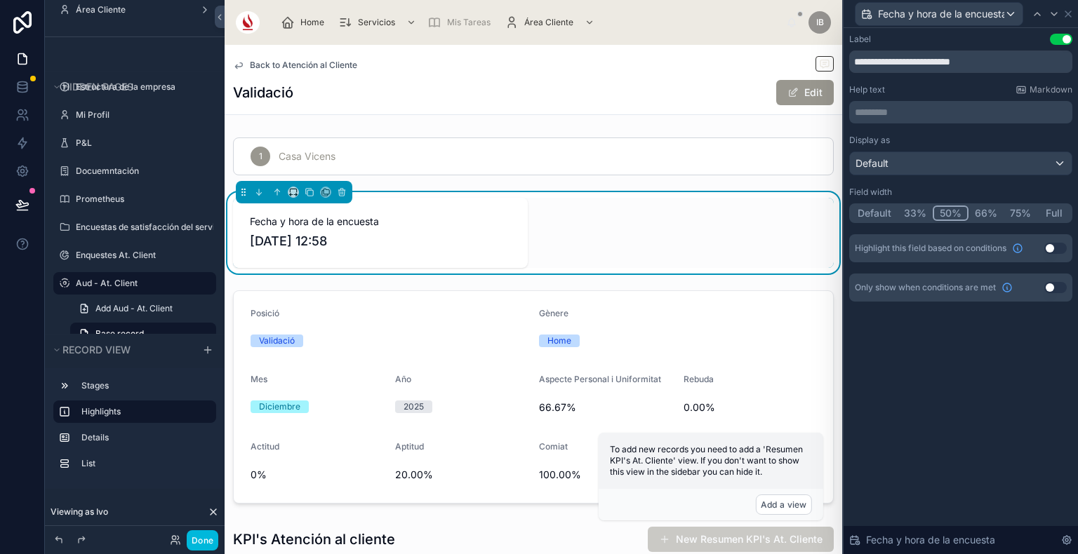
click at [1058, 217] on button "Full" at bounding box center [1053, 213] width 33 height 15
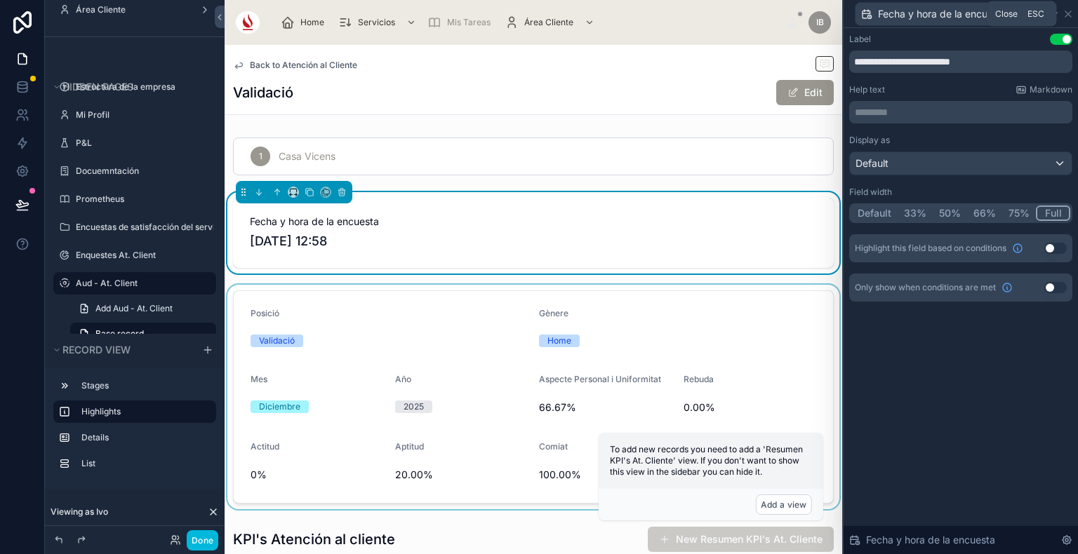
click at [749, 366] on div at bounding box center [533, 397] width 617 height 225
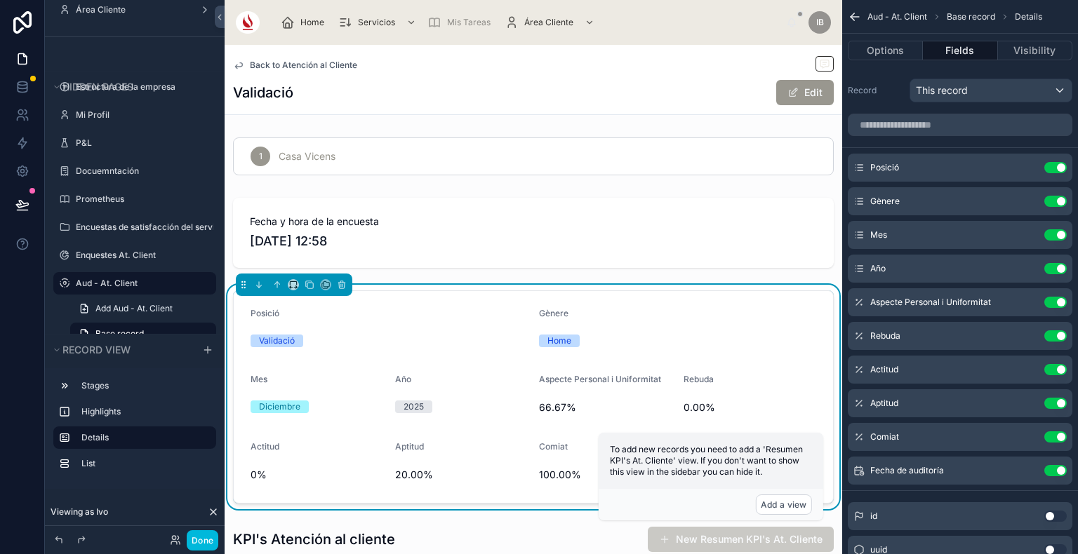
click at [1061, 302] on button "Use setting" at bounding box center [1055, 302] width 22 height 11
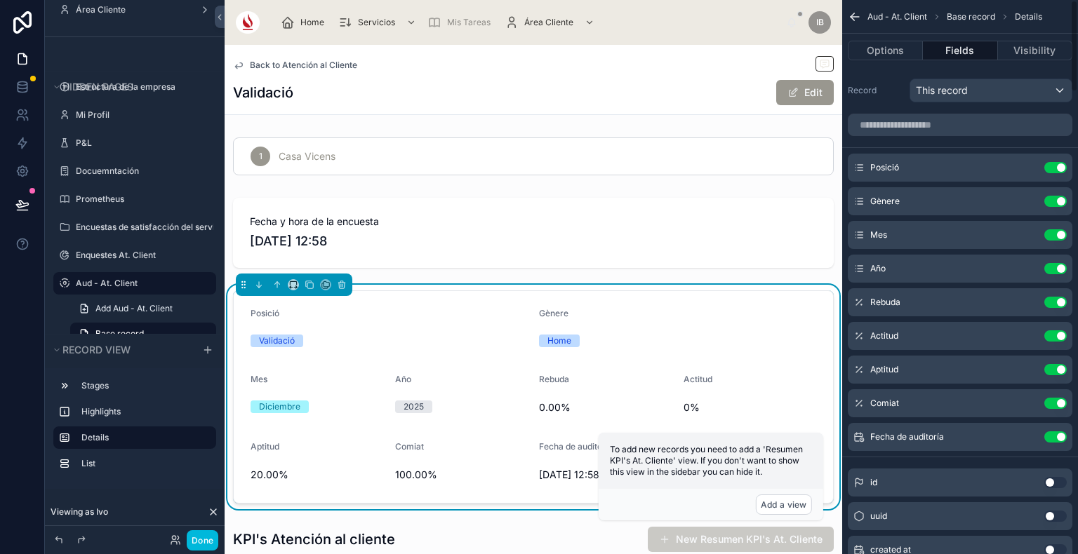
click at [1061, 302] on button "Use setting" at bounding box center [1055, 302] width 22 height 11
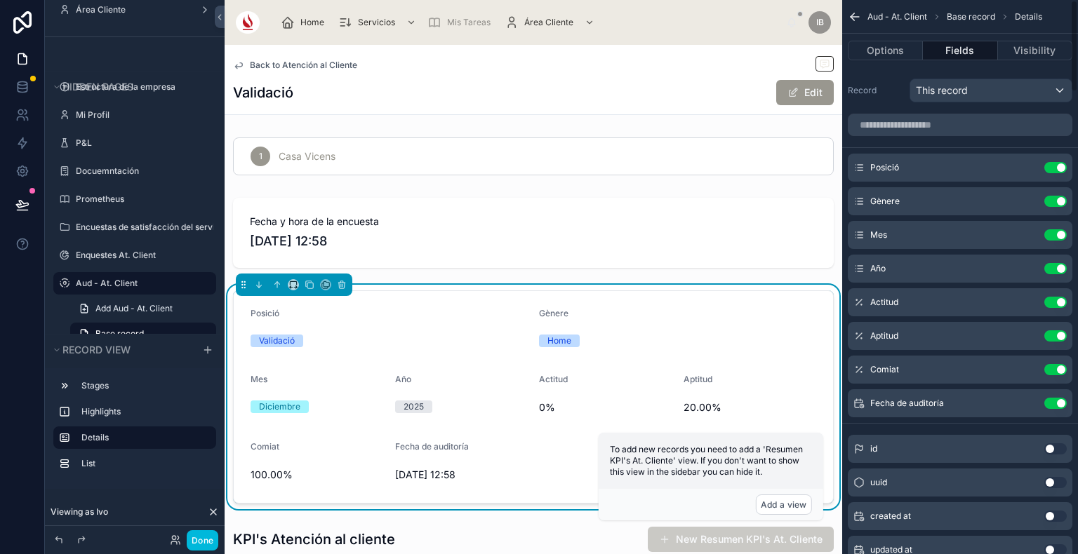
click at [1061, 302] on button "Use setting" at bounding box center [1055, 302] width 22 height 11
click at [1061, 330] on button "Use setting" at bounding box center [1055, 335] width 22 height 11
click at [1061, 364] on button "Use setting" at bounding box center [1055, 369] width 22 height 11
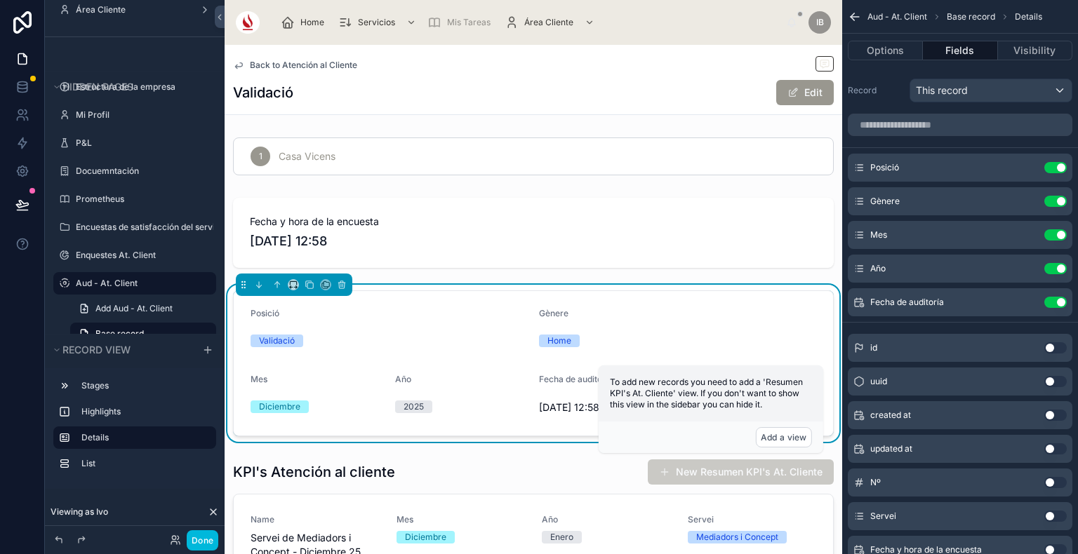
click at [1061, 302] on button "Use setting" at bounding box center [1055, 302] width 22 height 11
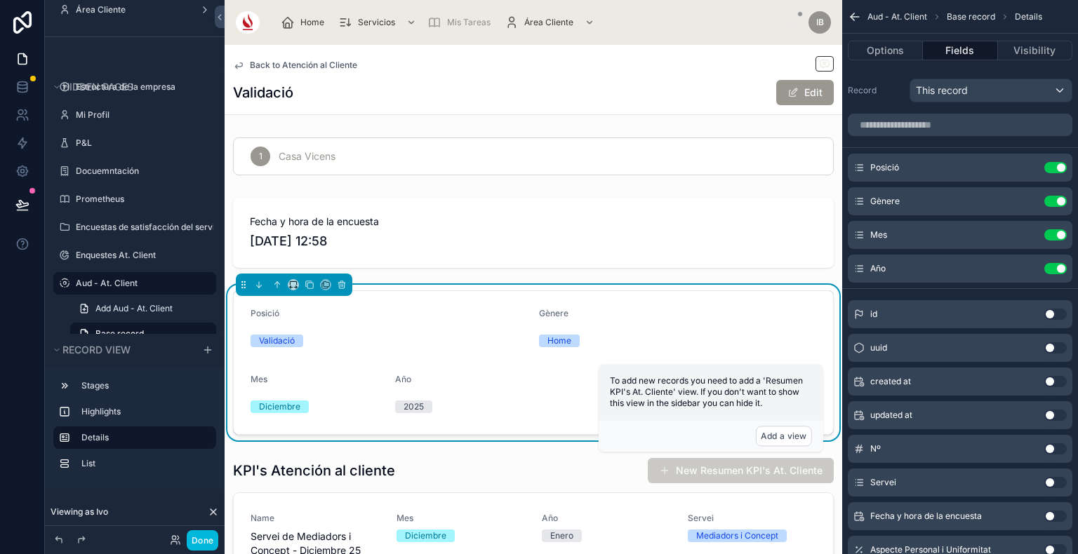
click at [1024, 173] on div "Posició Use setting" at bounding box center [960, 168] width 225 height 28
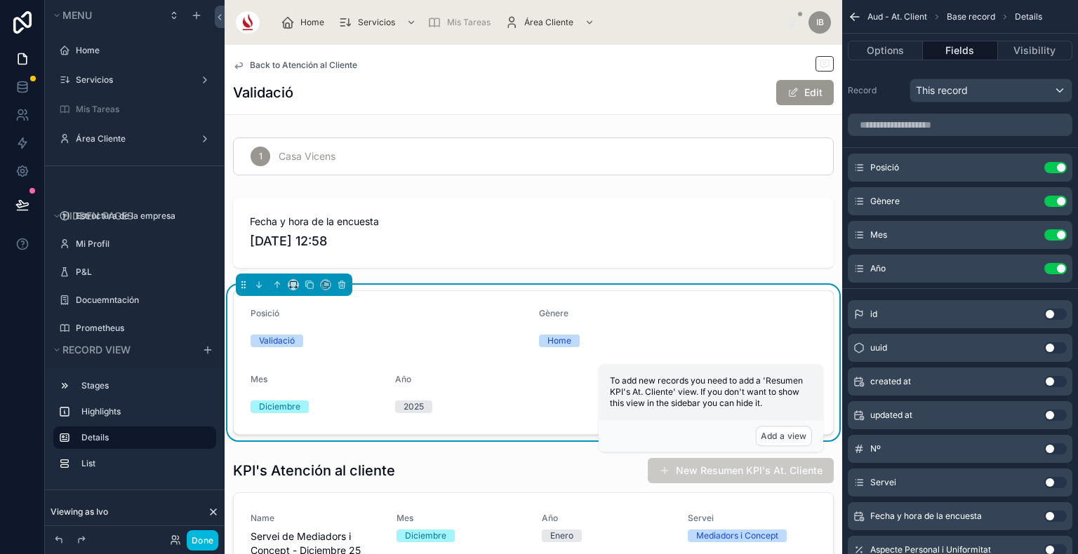
scroll to position [129, 0]
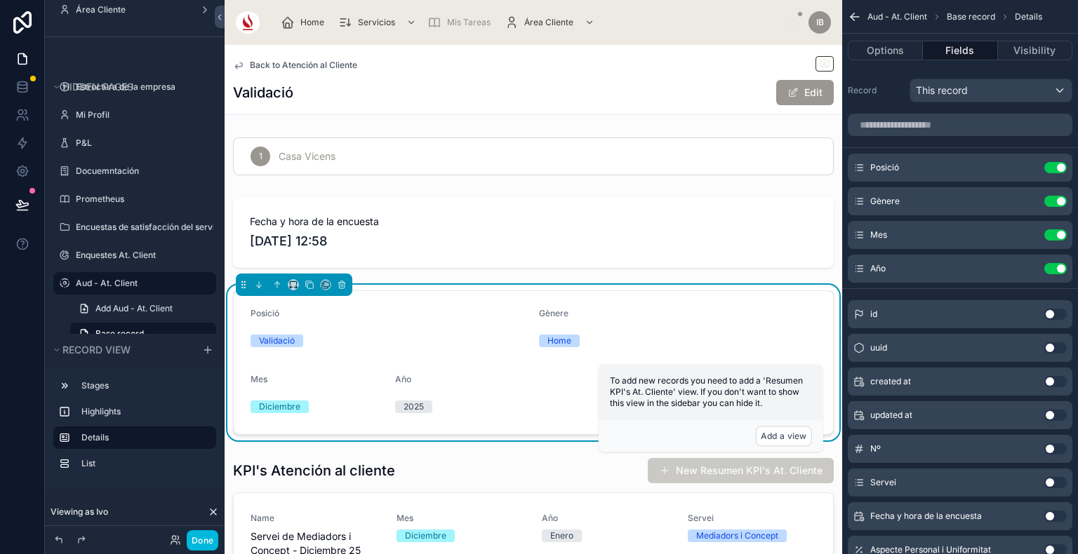
click at [0, 0] on icon "scrollable content" at bounding box center [0, 0] width 0 height 0
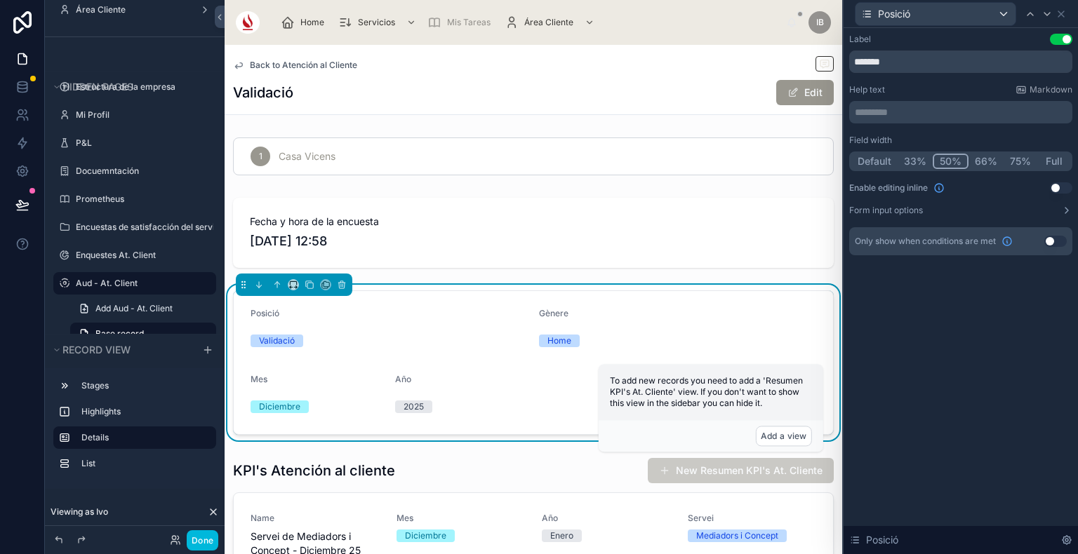
click at [906, 163] on button "33%" at bounding box center [914, 161] width 35 height 15
click at [943, 157] on button "50%" at bounding box center [951, 161] width 34 height 15
click at [1045, 11] on icon at bounding box center [1046, 13] width 11 height 11
click at [1052, 11] on div at bounding box center [1046, 14] width 17 height 17
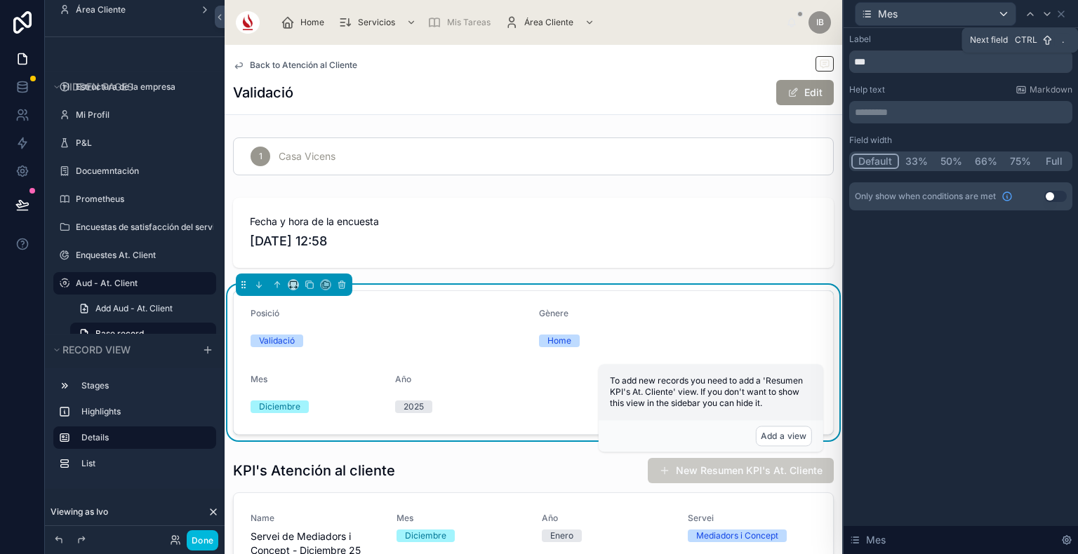
click at [954, 162] on button "50%" at bounding box center [951, 161] width 34 height 15
click at [1061, 13] on icon at bounding box center [1061, 14] width 6 height 6
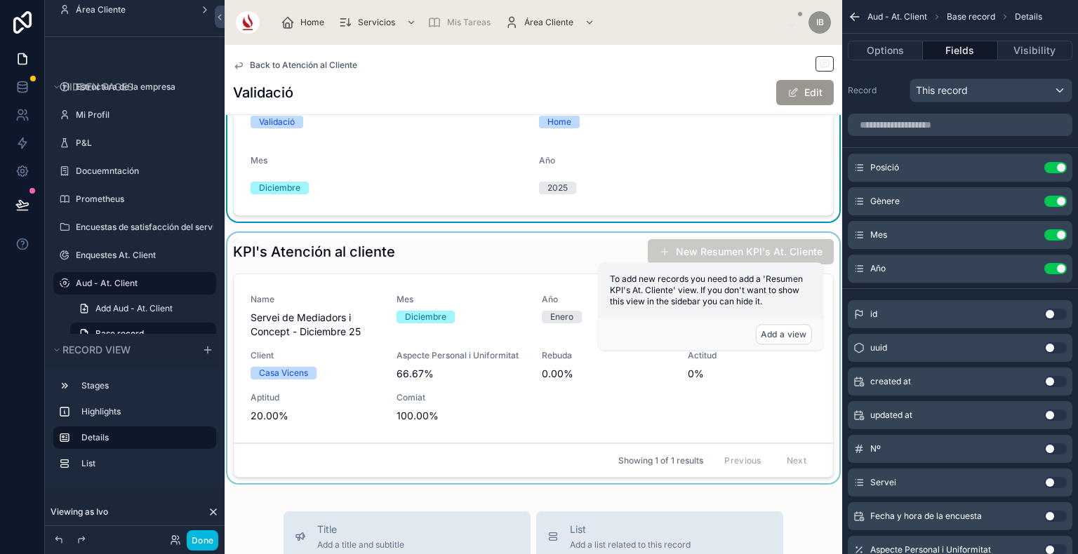
scroll to position [225, 0]
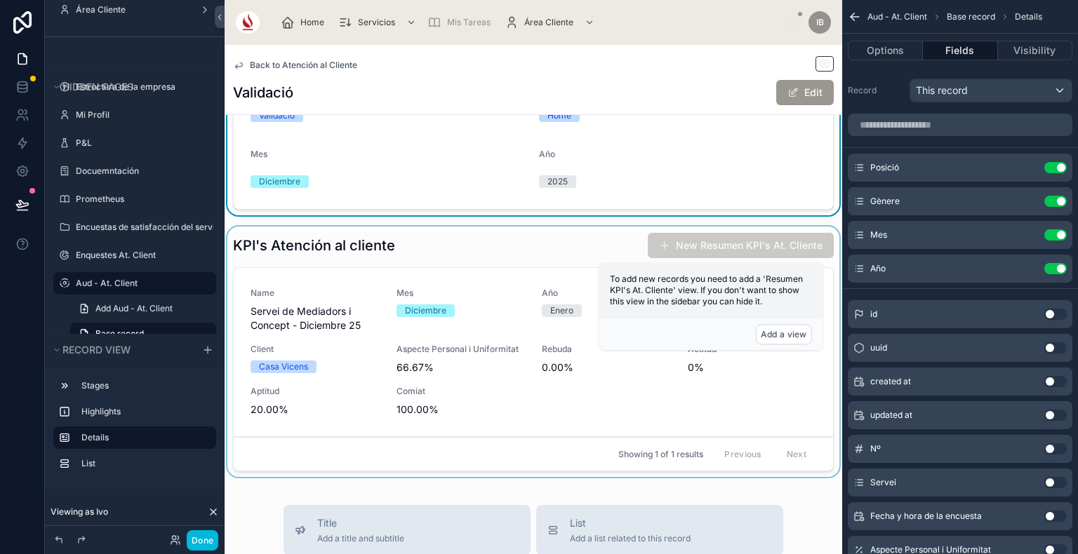
click at [530, 304] on div at bounding box center [533, 355] width 617 height 256
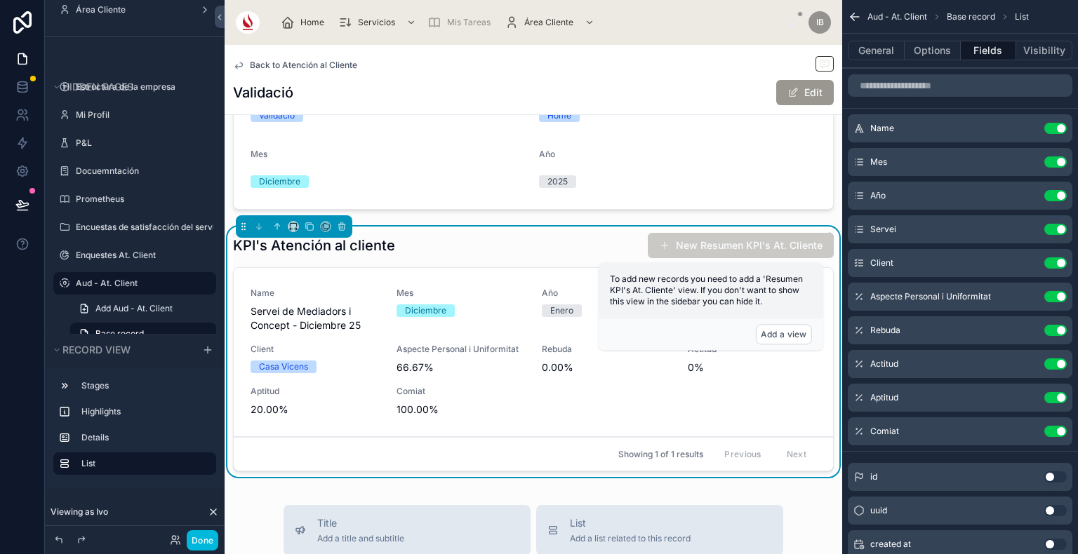
click at [1057, 129] on button "Use setting" at bounding box center [1055, 128] width 22 height 11
click at [1057, 156] on button "Use setting" at bounding box center [1055, 161] width 22 height 11
click at [1057, 190] on button "Use setting" at bounding box center [1055, 195] width 22 height 11
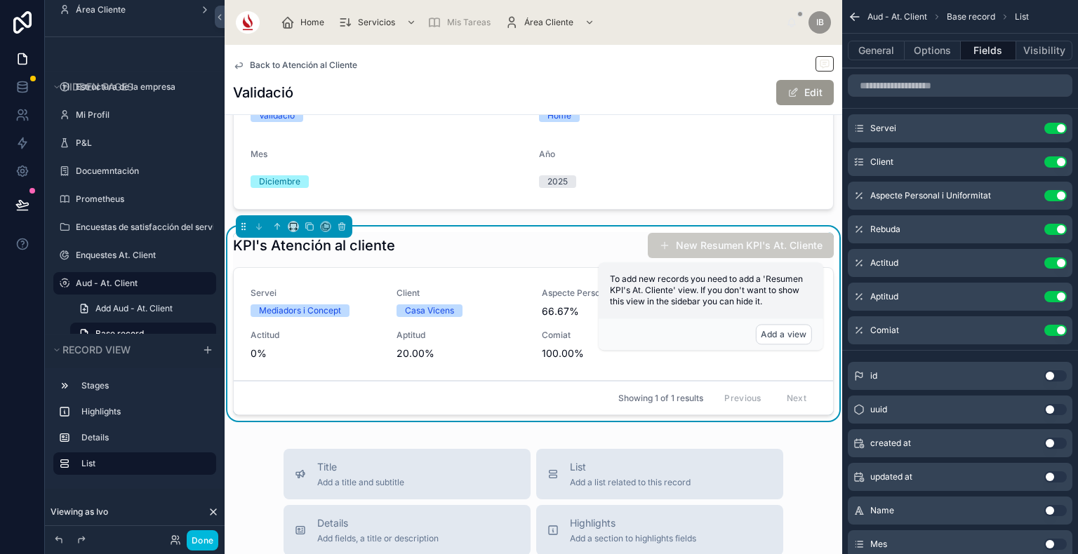
click at [1057, 129] on button "Use setting" at bounding box center [1055, 128] width 22 height 11
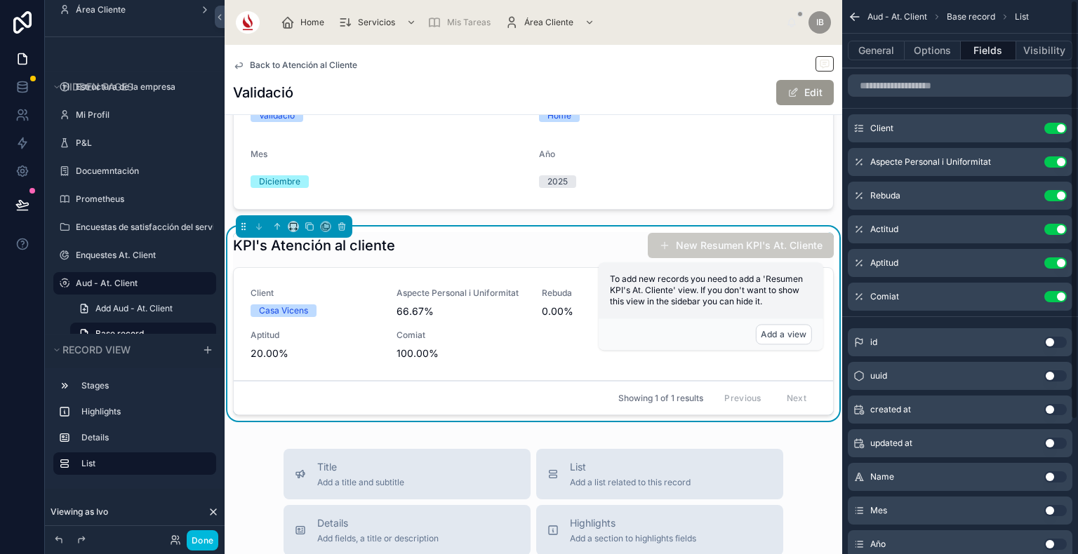
click at [1057, 129] on button "Use setting" at bounding box center [1055, 128] width 22 height 11
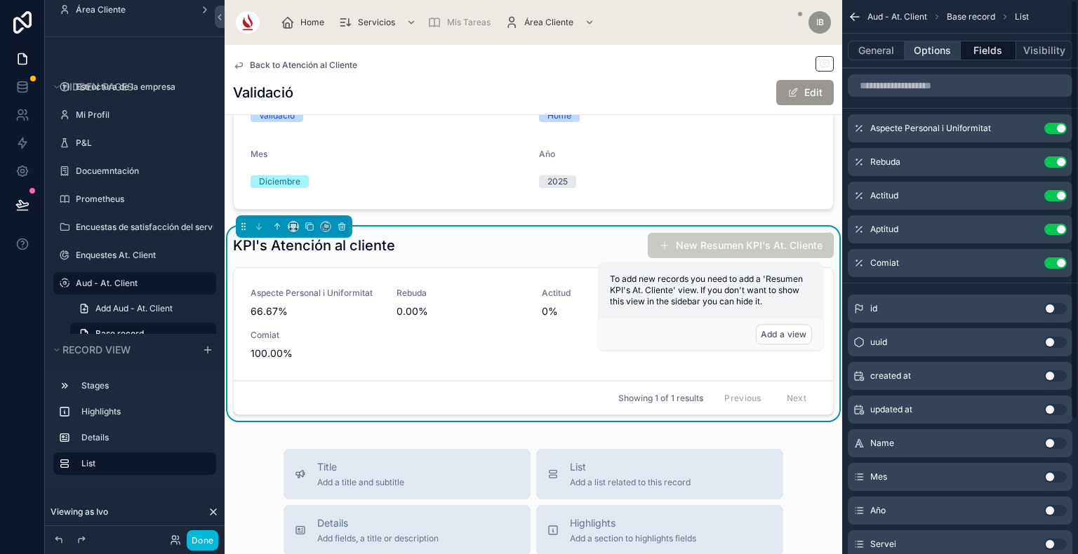
click at [915, 51] on button "Options" at bounding box center [932, 51] width 56 height 20
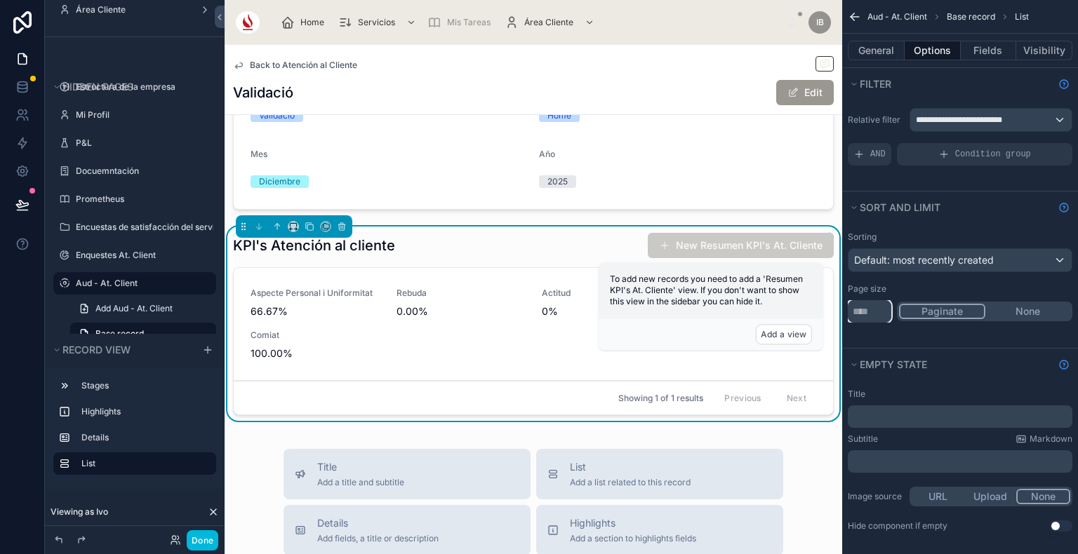
click at [883, 308] on input "**" at bounding box center [869, 311] width 43 height 22
type input "****"
click at [1013, 314] on button "None" at bounding box center [1027, 311] width 85 height 15
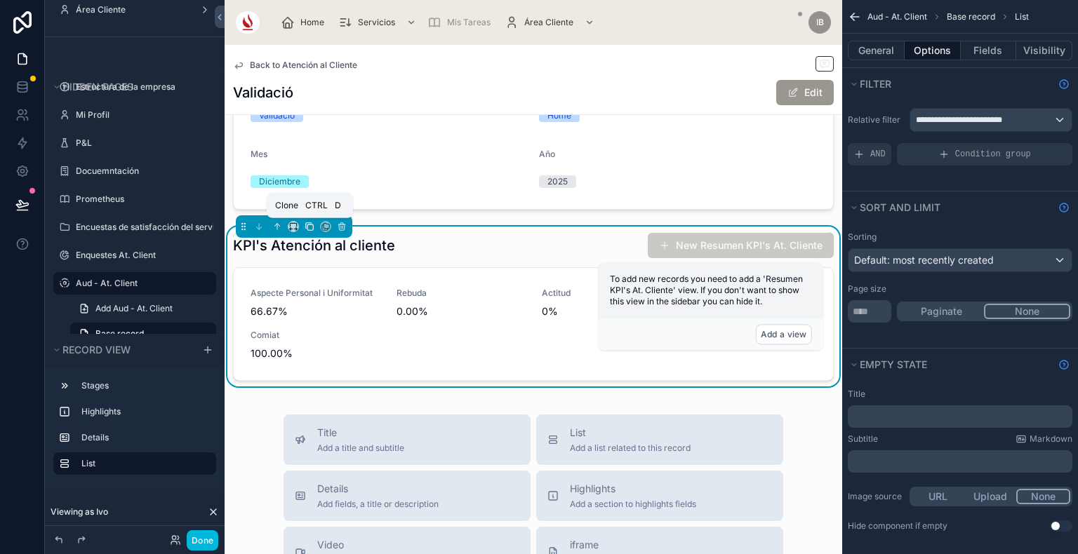
click at [310, 225] on icon at bounding box center [309, 227] width 10 height 10
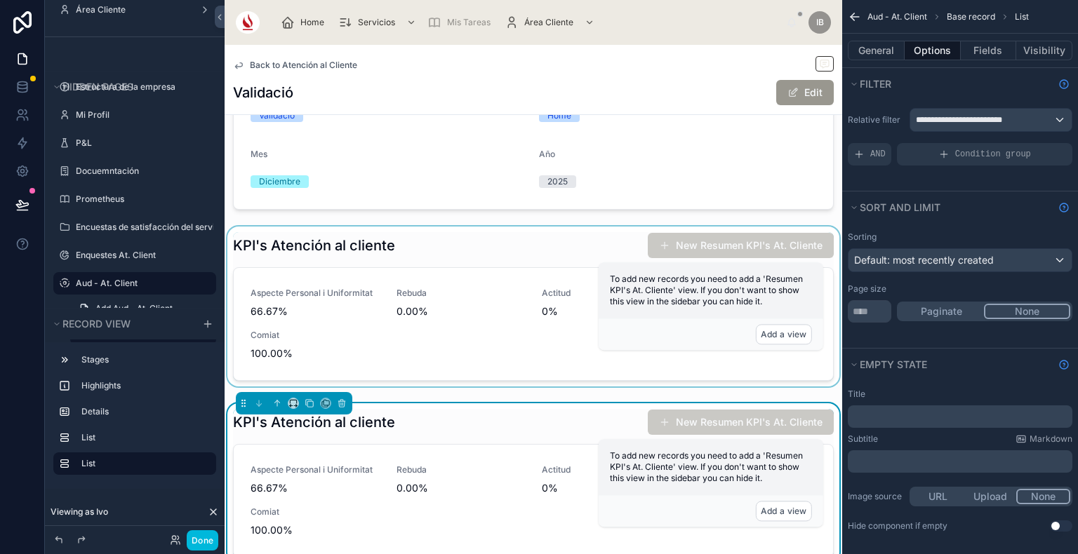
click at [390, 285] on div at bounding box center [533, 310] width 617 height 166
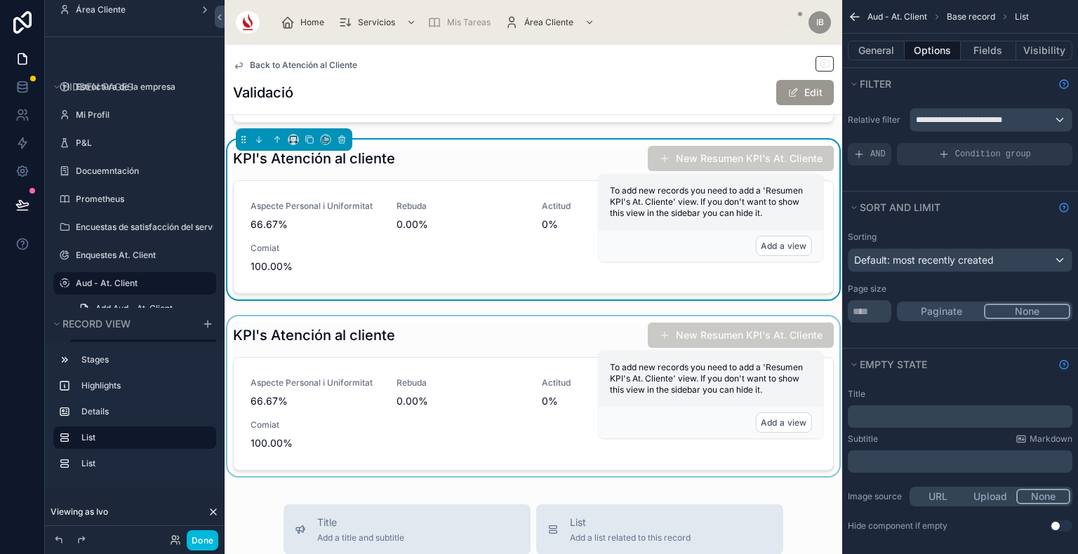
scroll to position [314, 0]
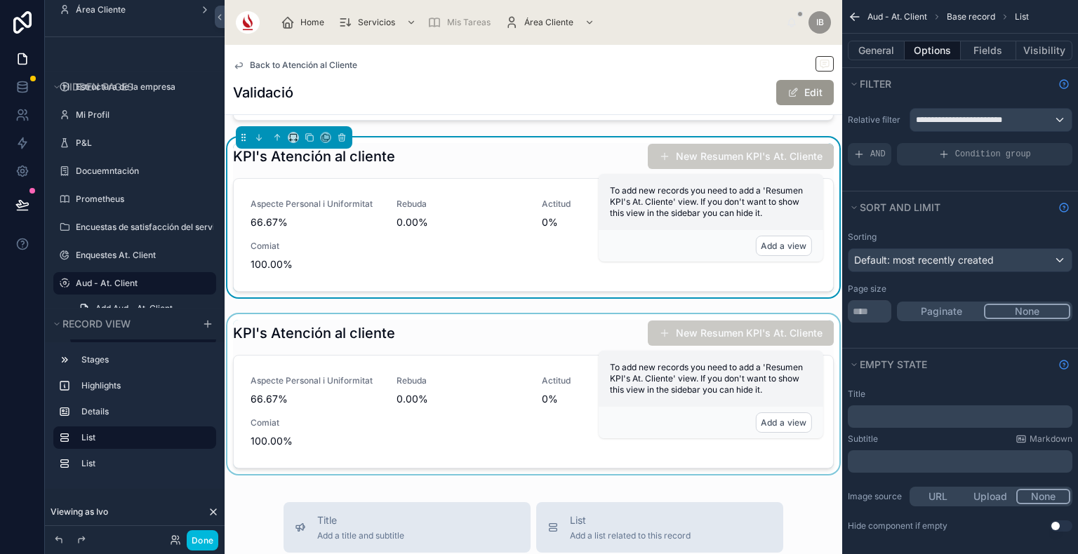
click at [470, 383] on div at bounding box center [533, 397] width 617 height 166
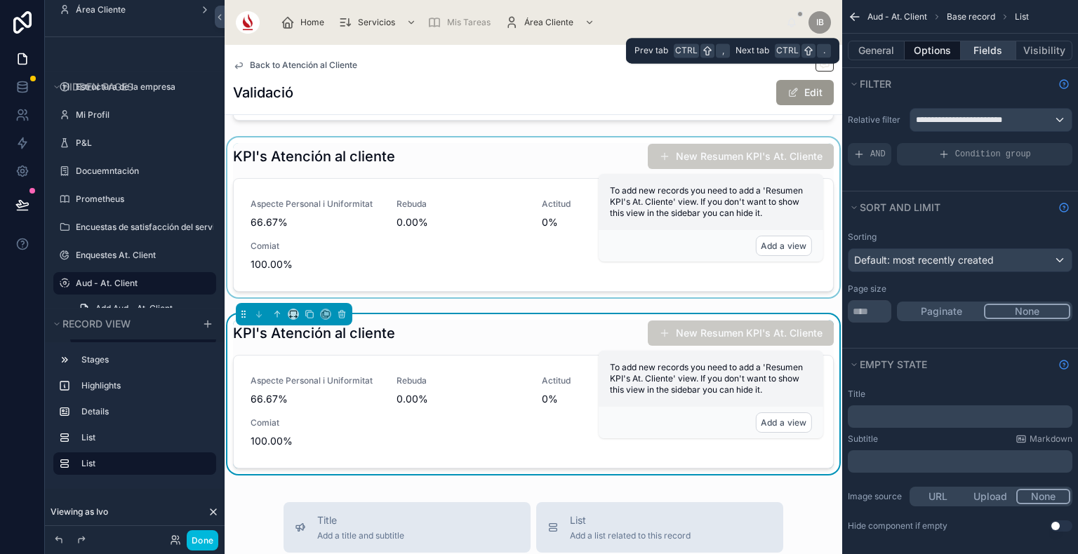
click at [996, 51] on button "Fields" at bounding box center [988, 51] width 56 height 20
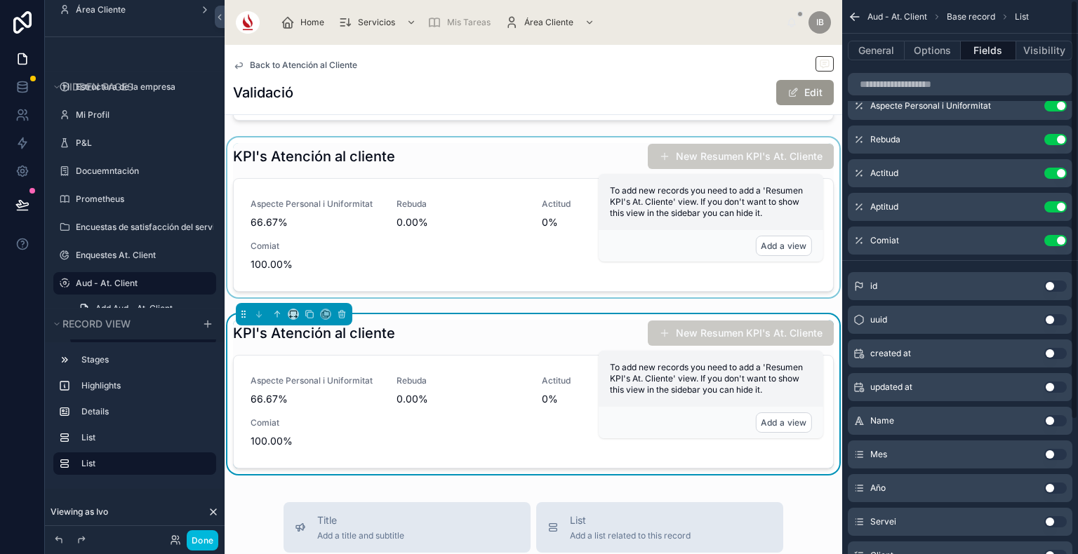
scroll to position [0, 0]
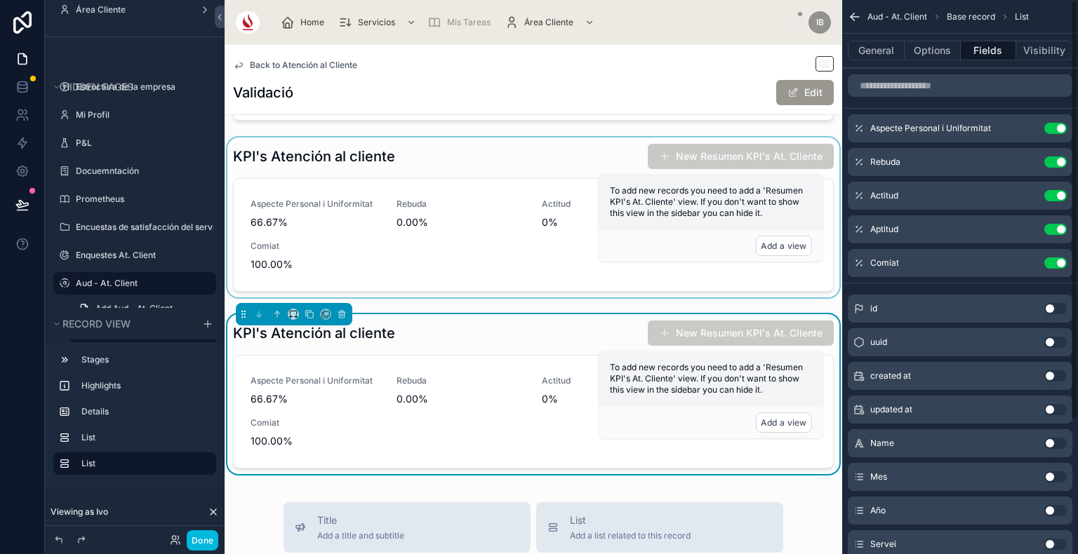
click at [1052, 128] on button "Use setting" at bounding box center [1055, 128] width 22 height 11
click at [1052, 156] on button "Use setting" at bounding box center [1055, 161] width 22 height 11
click at [1052, 190] on button "Use setting" at bounding box center [1055, 195] width 22 height 11
click at [1052, 224] on button "Use setting" at bounding box center [1055, 229] width 22 height 11
click at [1052, 257] on button "Use setting" at bounding box center [1055, 262] width 22 height 11
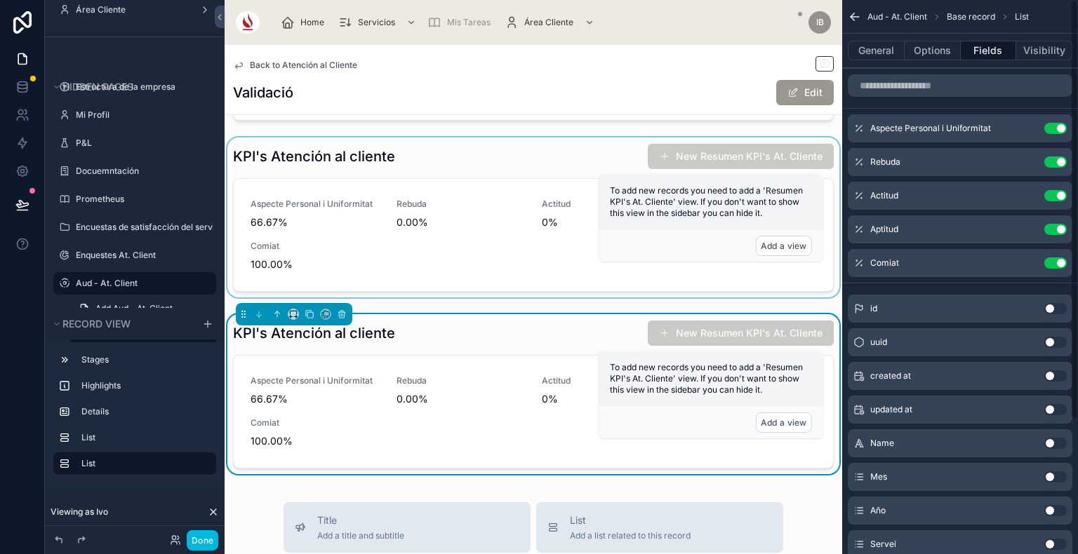
click at [1052, 295] on div "id Use setting" at bounding box center [960, 309] width 225 height 28
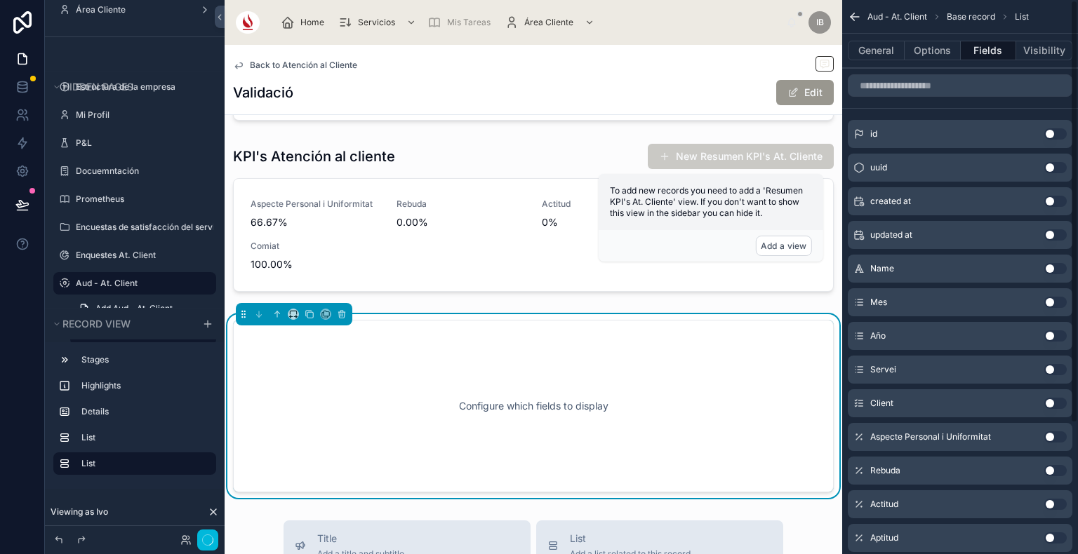
click at [1052, 128] on div "id Use setting" at bounding box center [960, 134] width 225 height 28
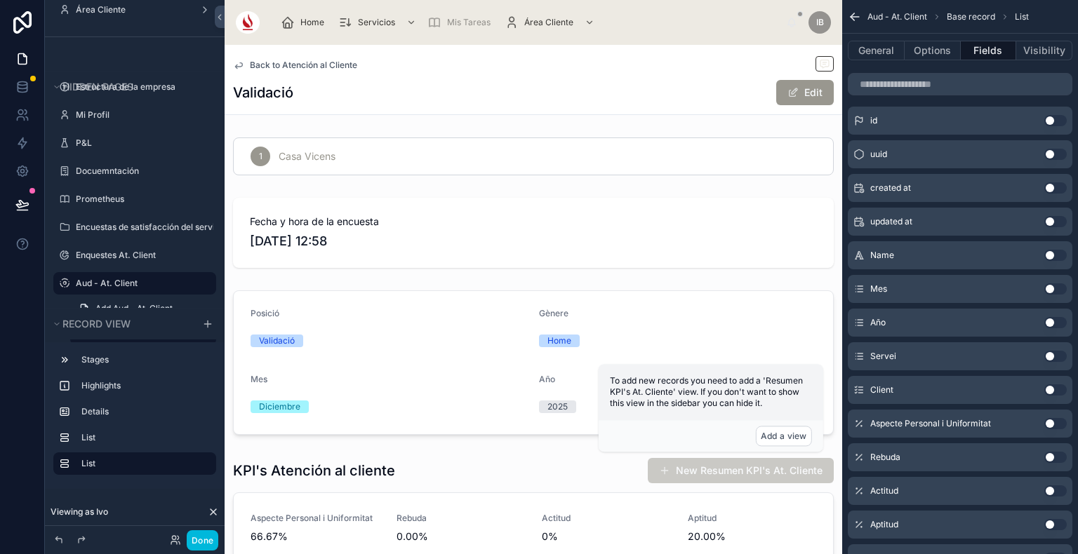
click at [309, 24] on span "Home" at bounding box center [312, 22] width 24 height 11
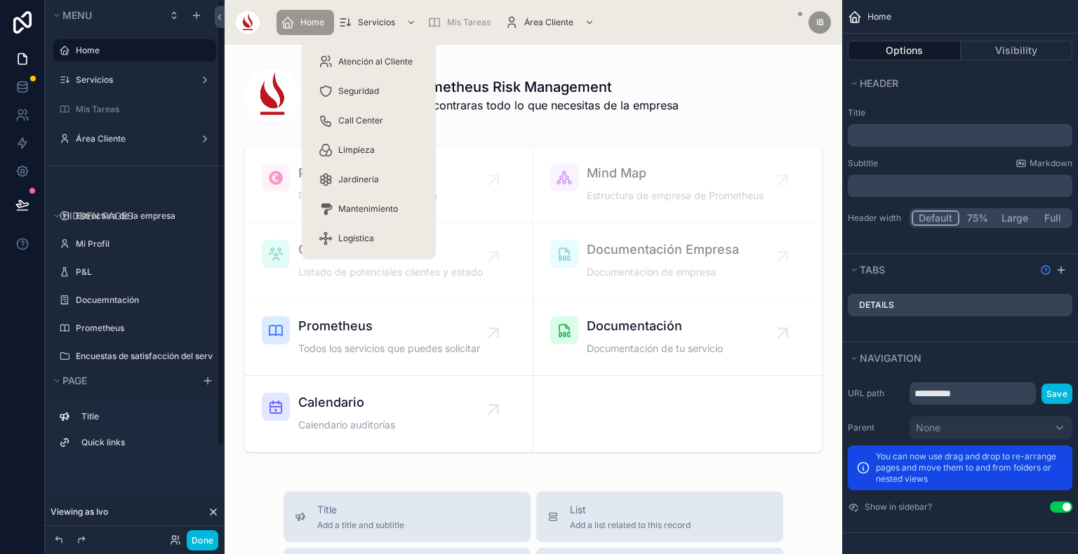
click at [384, 20] on span "Servicios" at bounding box center [376, 22] width 37 height 11
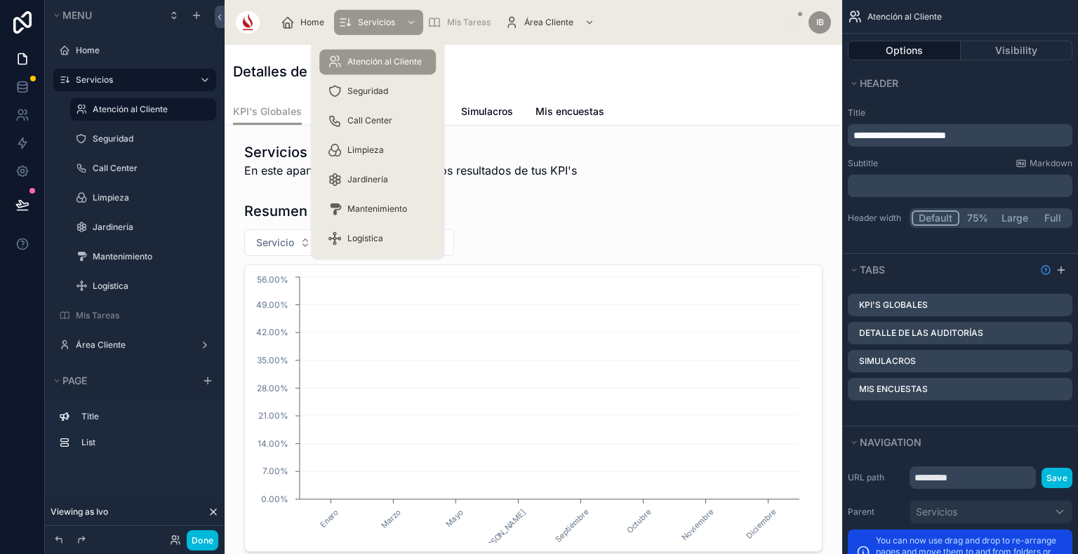
click at [374, 62] on span "Atención al Cliente" at bounding box center [384, 61] width 74 height 11
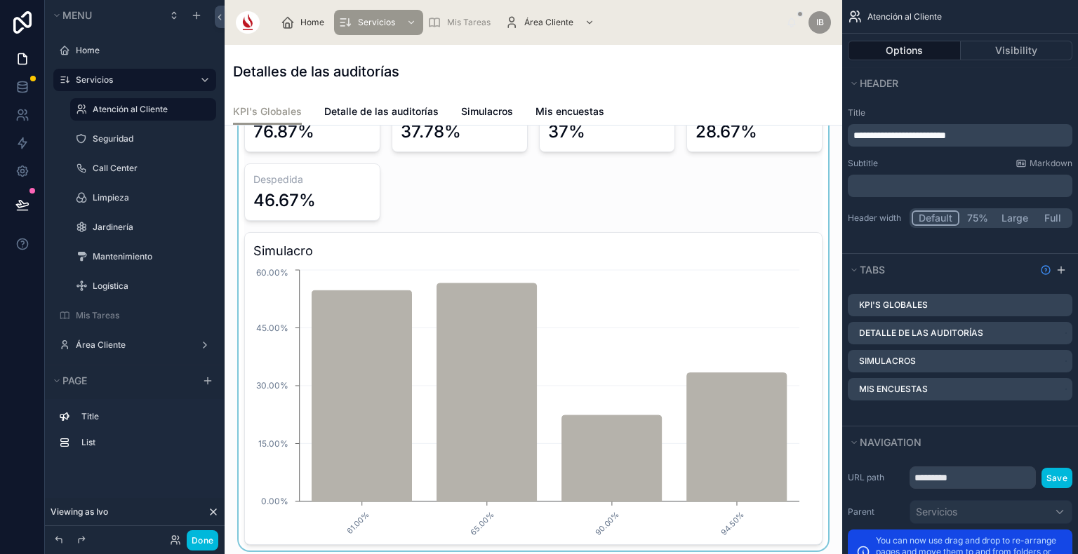
scroll to position [485, 0]
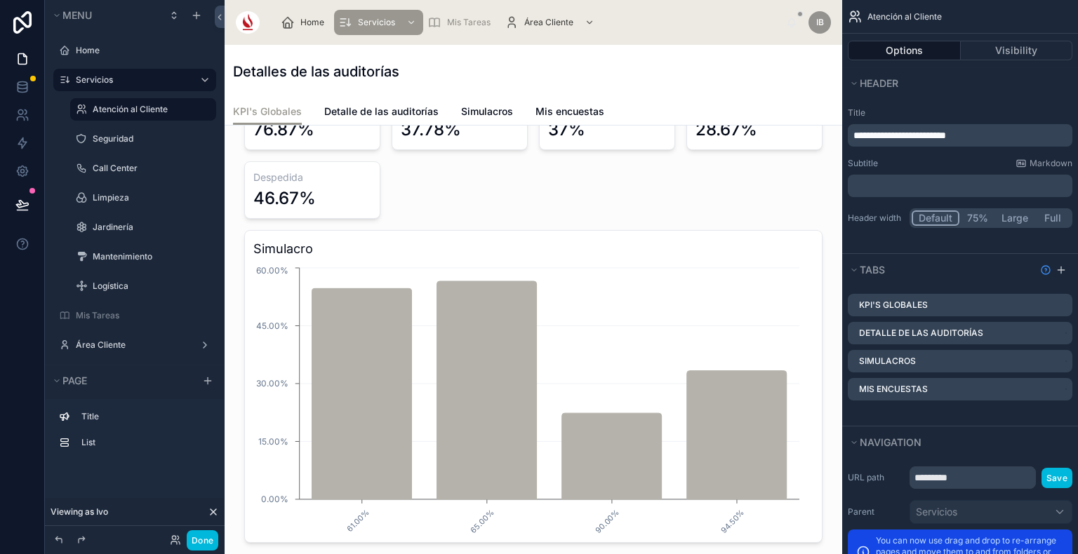
click at [385, 102] on link "Detalle de las auditorías" at bounding box center [381, 113] width 114 height 28
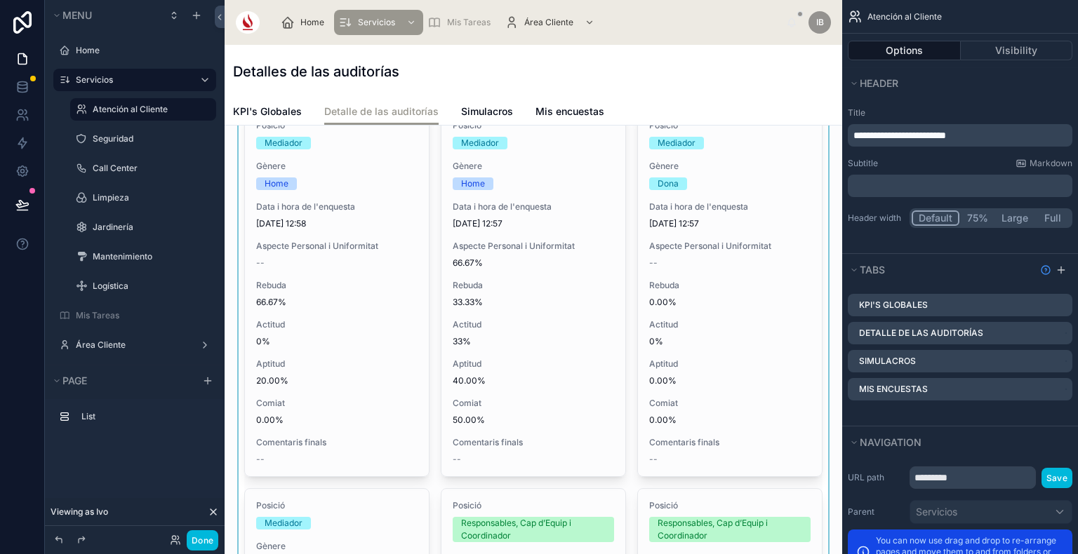
click at [480, 400] on div at bounding box center [533, 482] width 595 height 1661
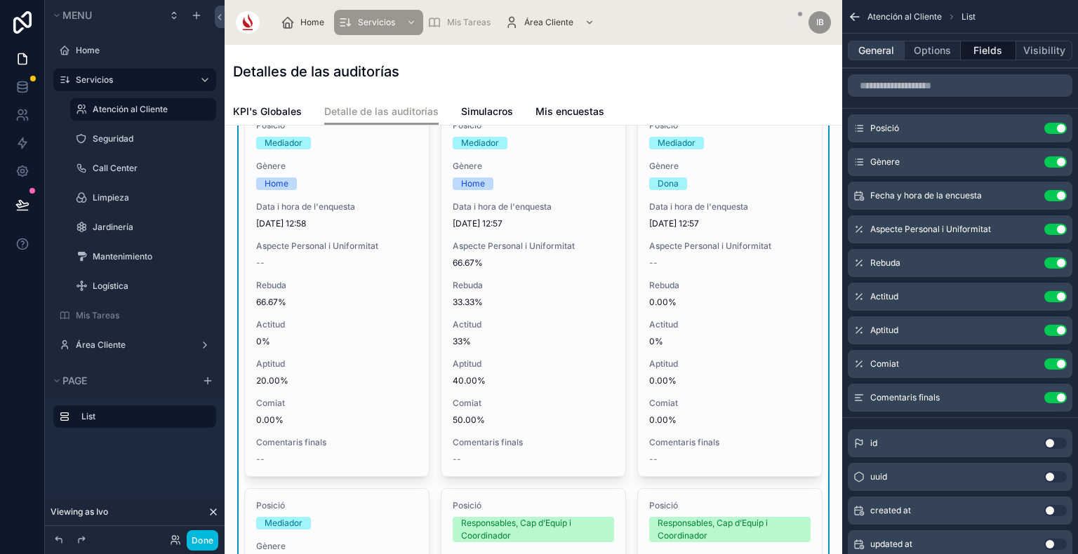
click at [881, 46] on button "General" at bounding box center [876, 51] width 57 height 20
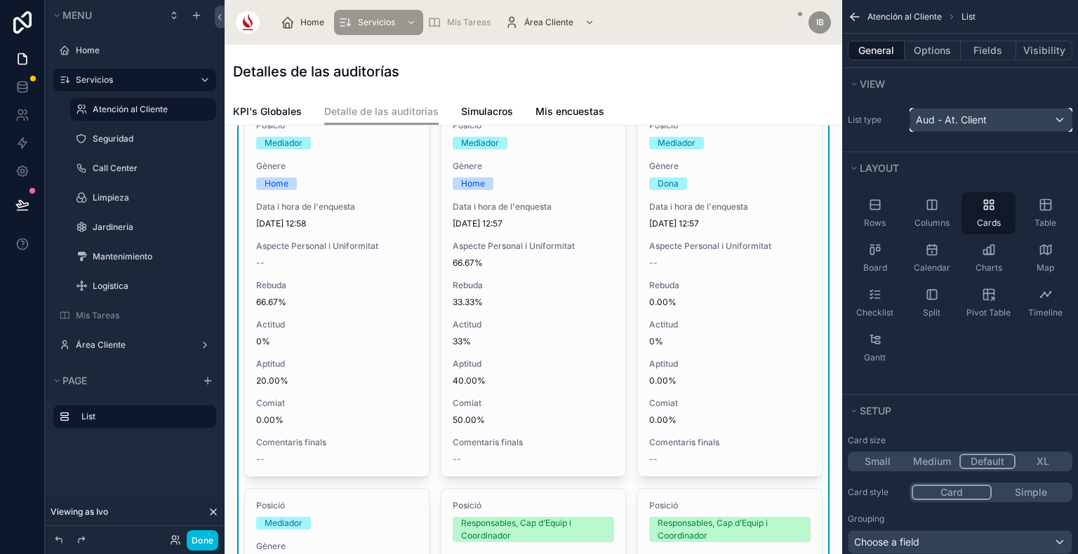
click at [960, 121] on span "Aud - At. Client" at bounding box center [951, 120] width 71 height 14
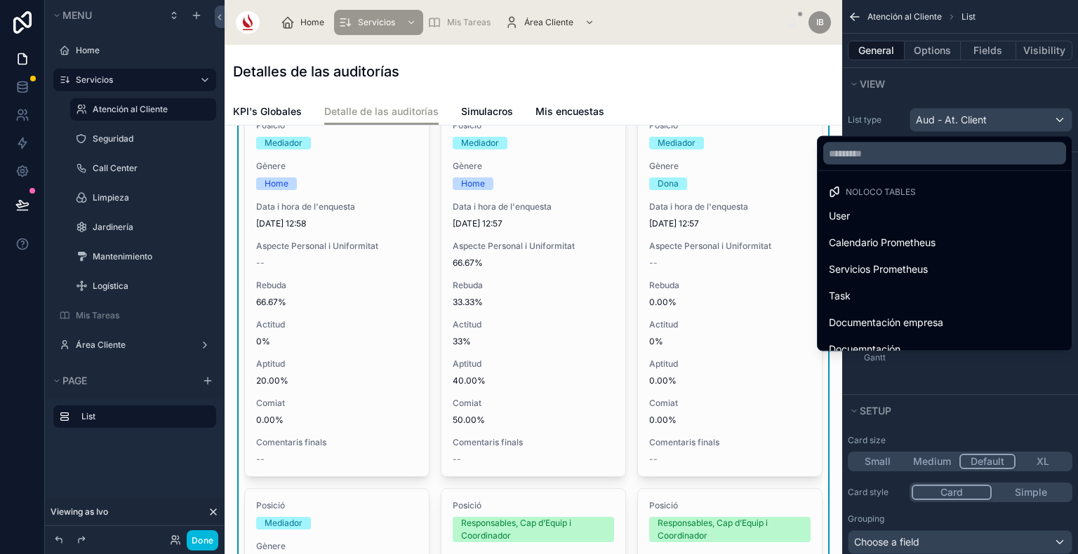
click at [956, 81] on div "scrollable content" at bounding box center [539, 277] width 1078 height 554
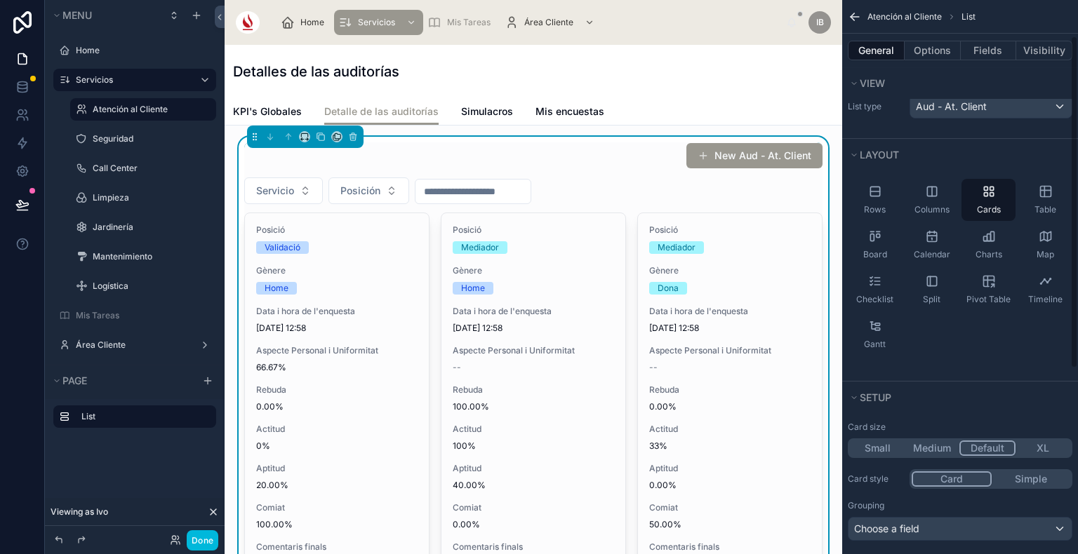
scroll to position [3, 0]
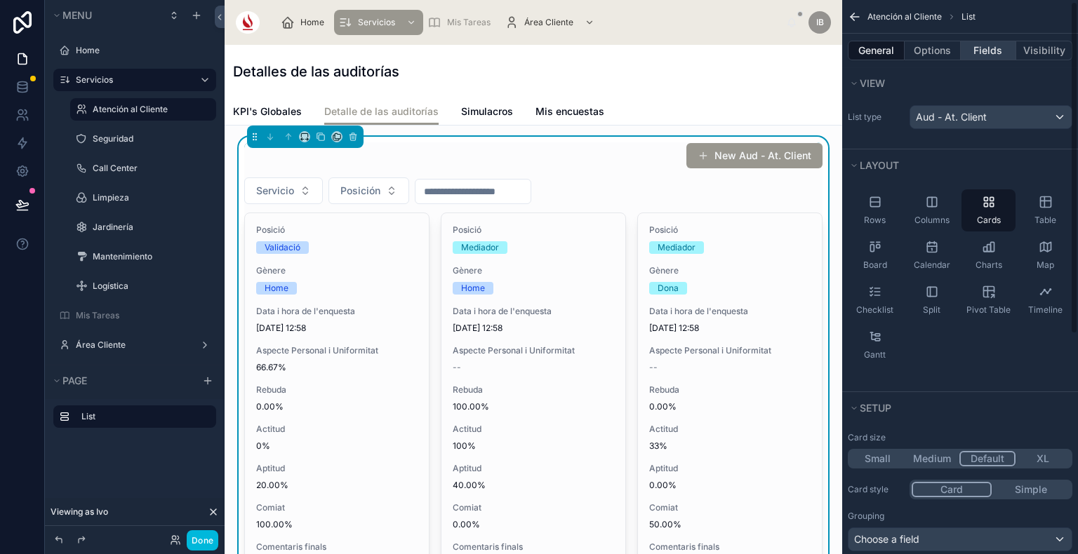
click at [994, 47] on button "Fields" at bounding box center [988, 51] width 56 height 20
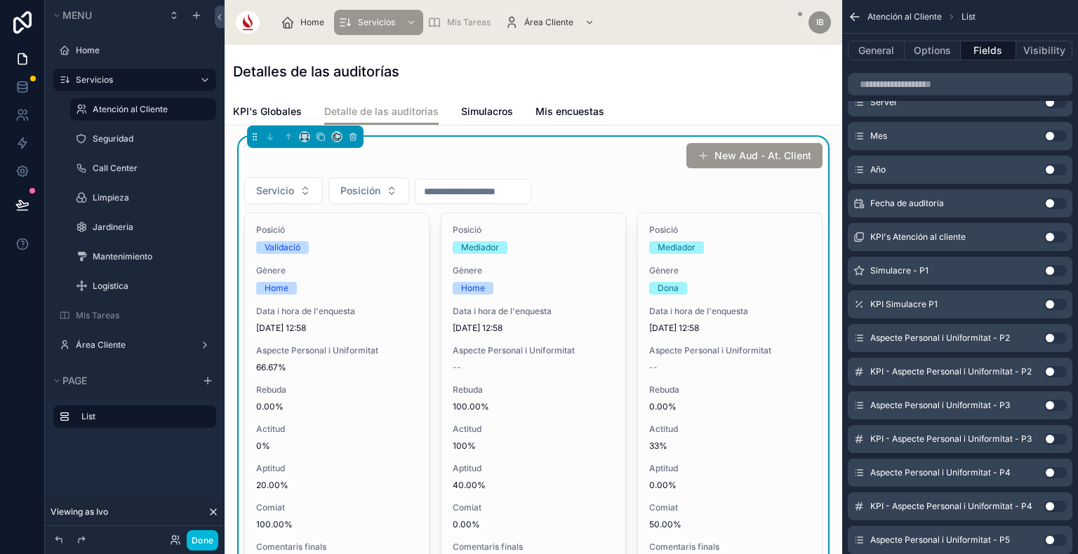
scroll to position [509, 0]
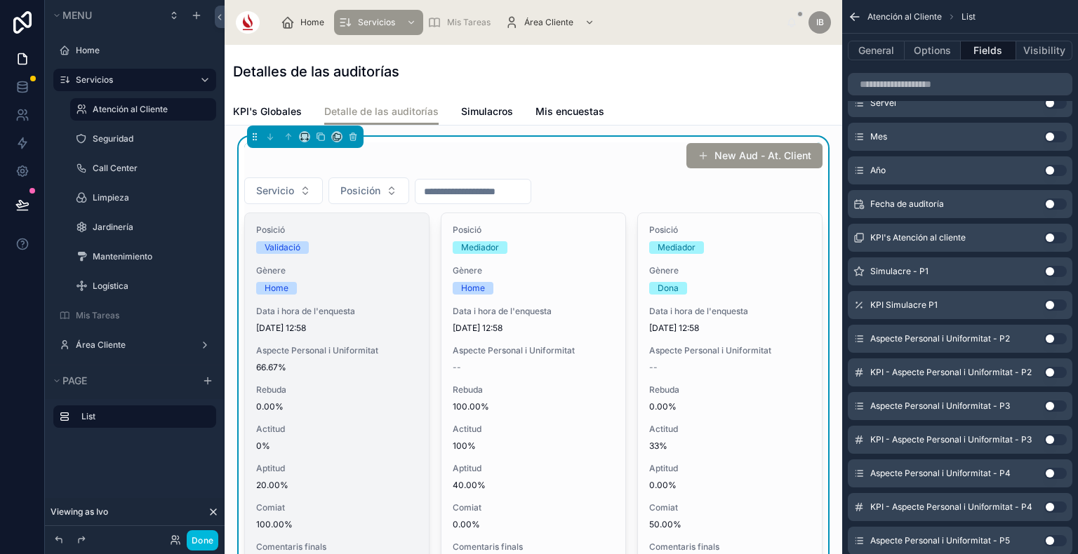
click at [366, 295] on div "Posició Validació Gènere Home Data i hora de l'enquesta [DATE] 12:58 Aspecte Pe…" at bounding box center [337, 397] width 184 height 368
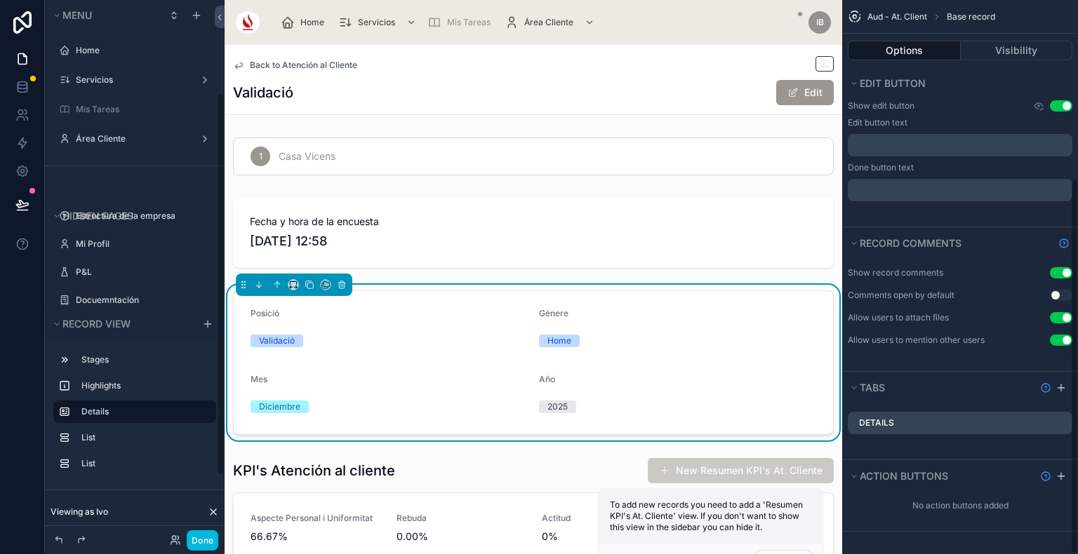
scroll to position [263, 0]
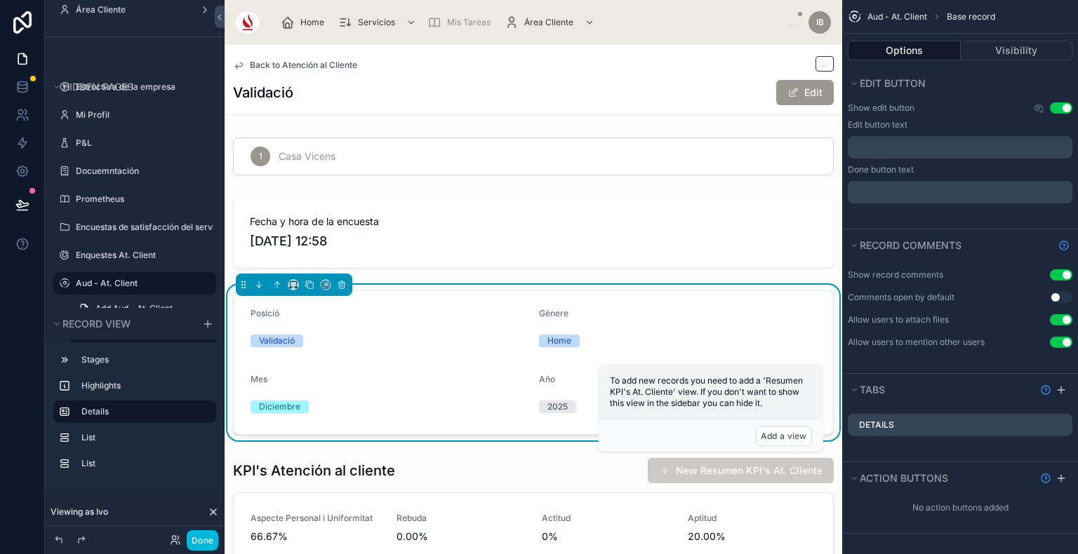
click at [366, 295] on form "Posició Validació Gènere Home Mes Diciembre Año 2025" at bounding box center [533, 362] width 599 height 143
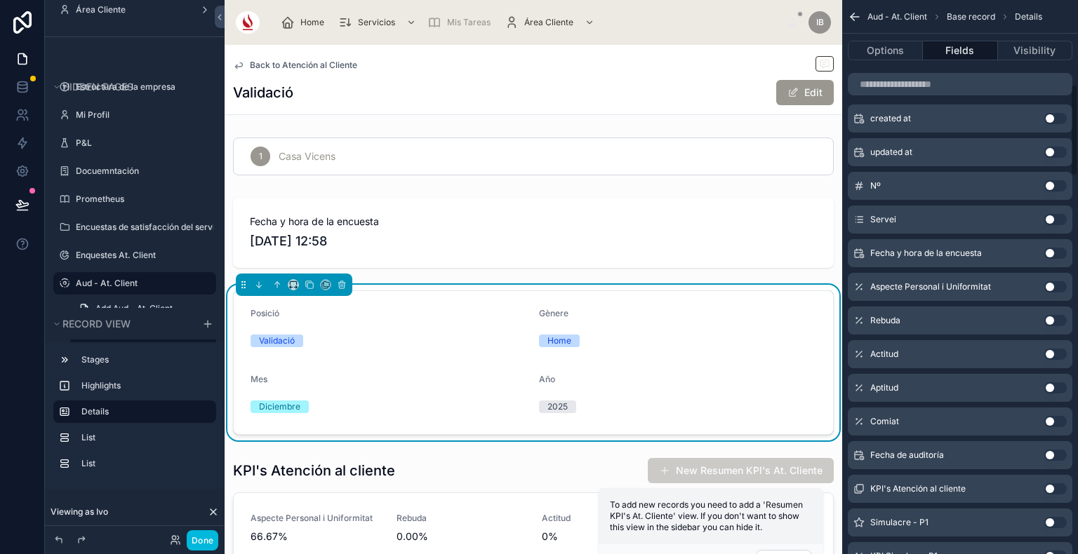
scroll to position [509, 0]
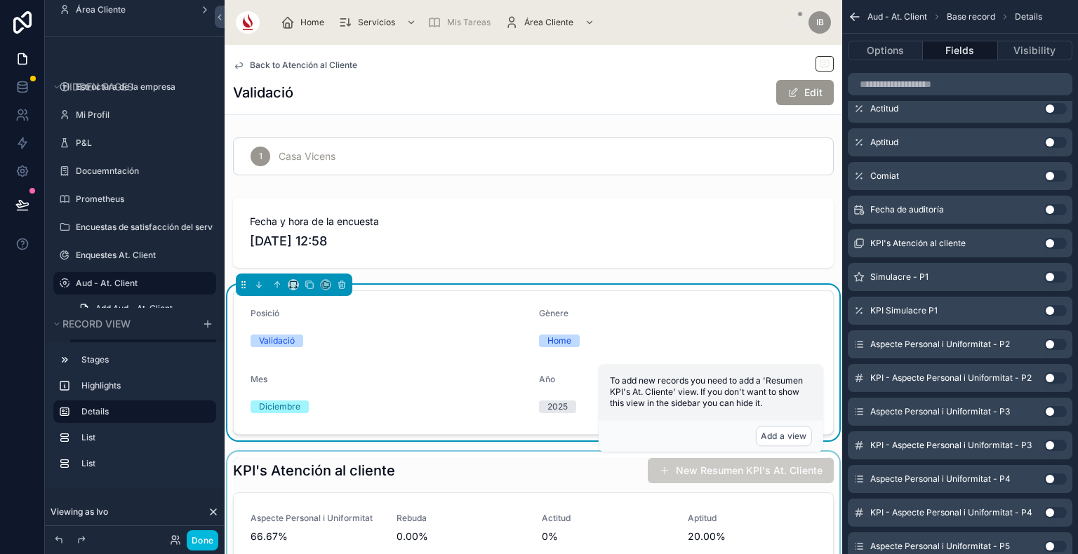
click at [401, 524] on div at bounding box center [533, 535] width 617 height 166
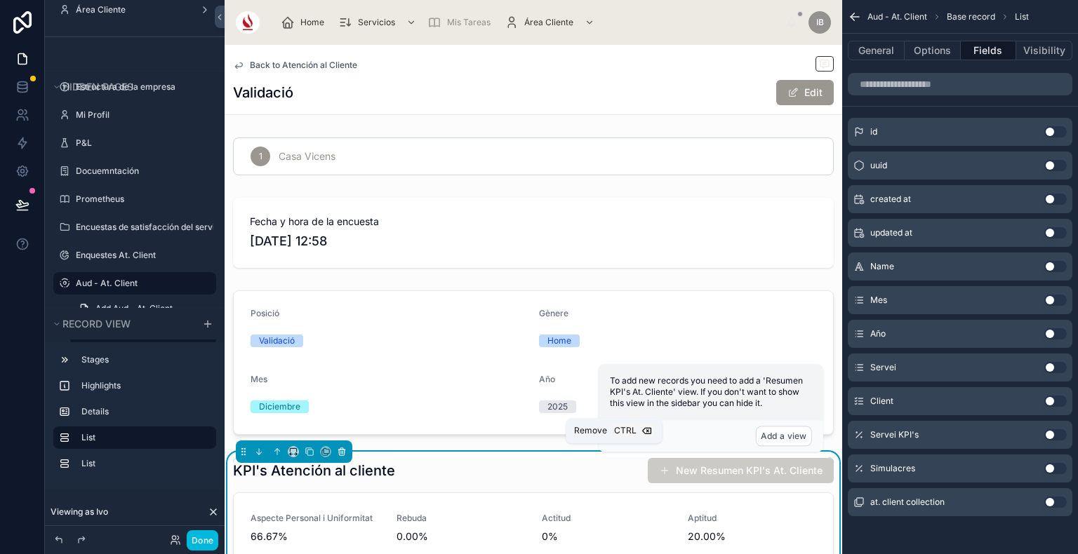
click at [337, 449] on icon at bounding box center [342, 452] width 10 height 10
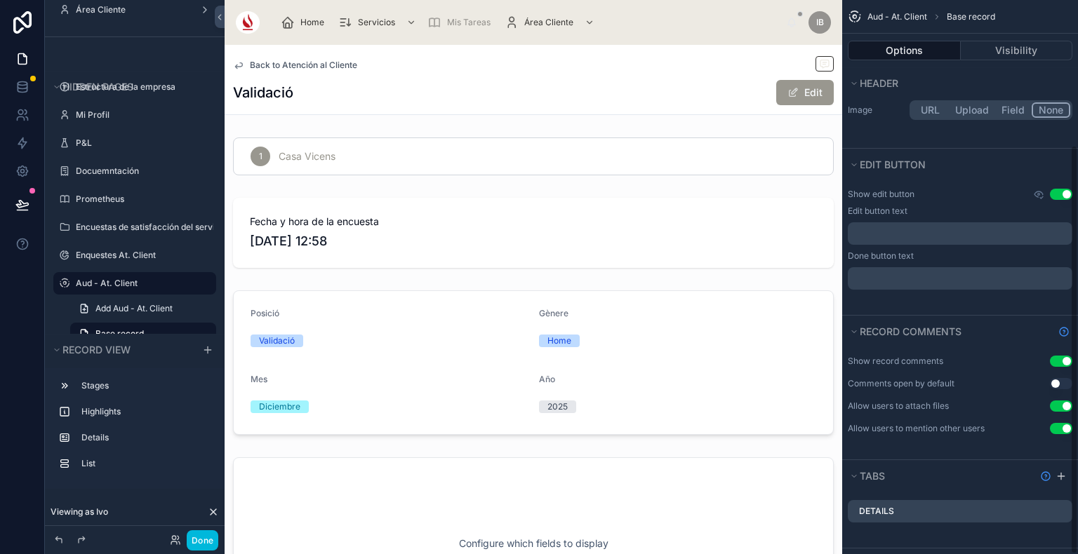
scroll to position [263, 0]
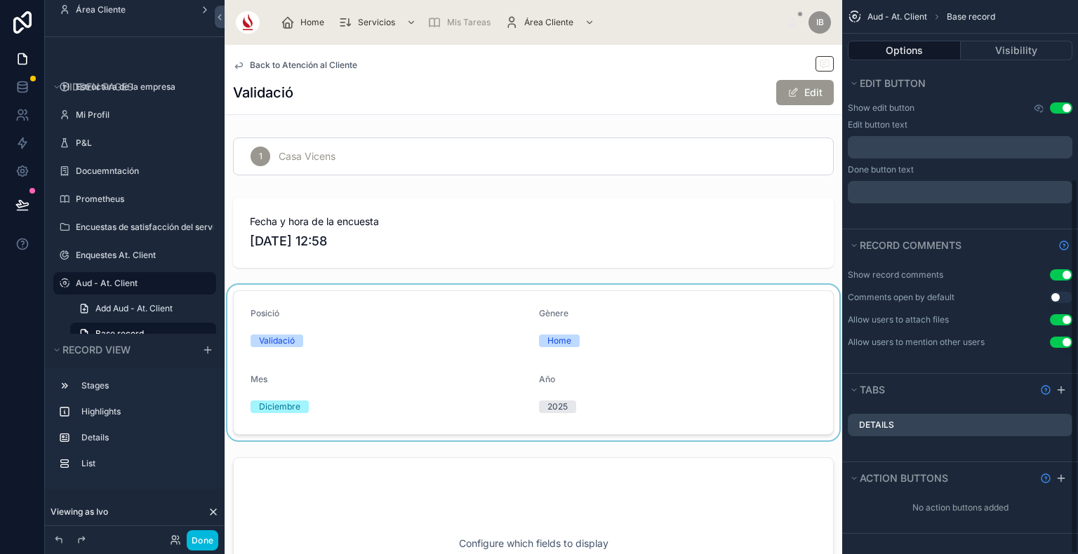
click at [507, 373] on div at bounding box center [533, 363] width 617 height 156
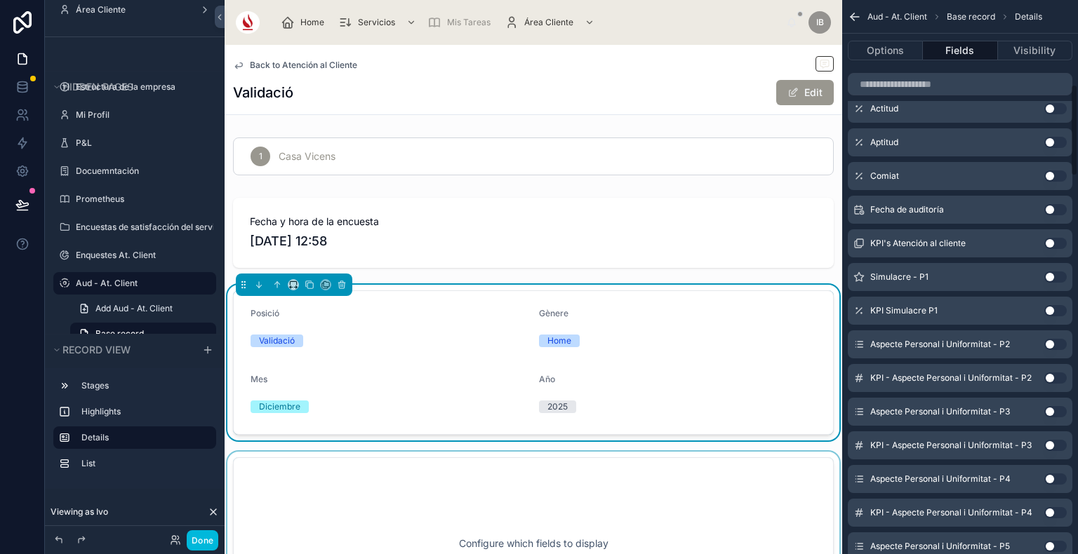
click at [542, 503] on div at bounding box center [533, 544] width 617 height 184
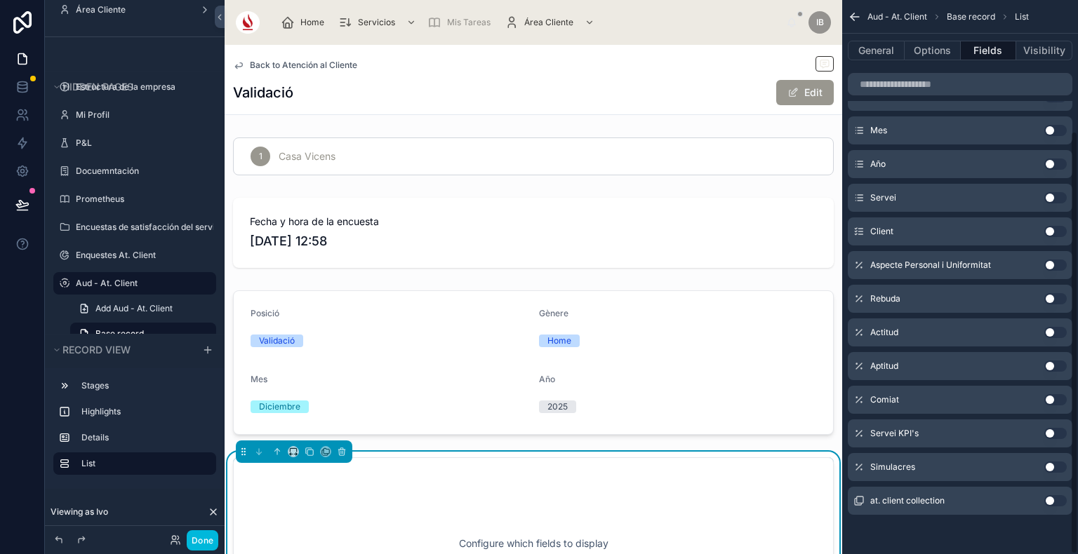
scroll to position [171, 0]
click at [337, 453] on icon at bounding box center [342, 452] width 10 height 10
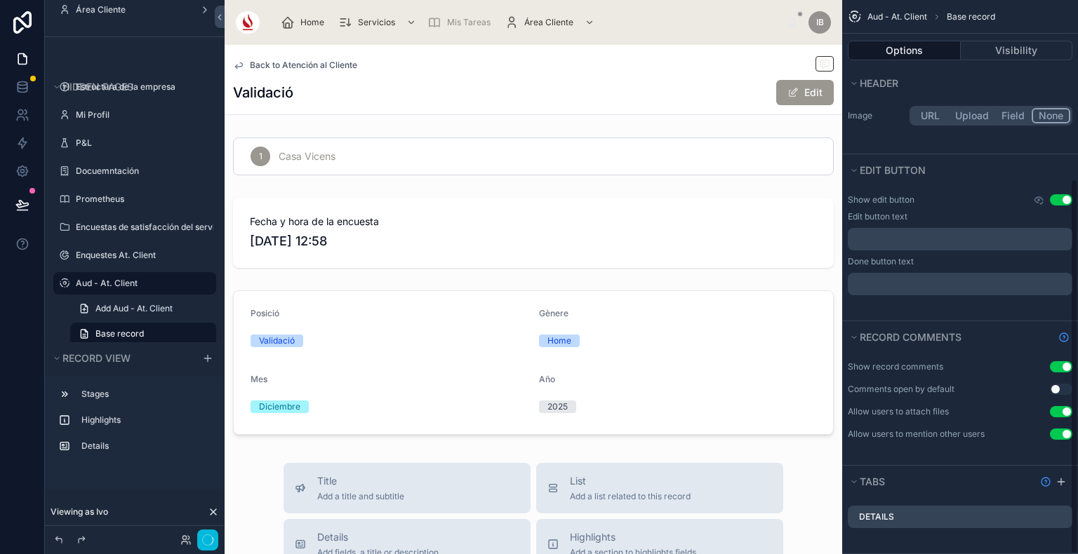
scroll to position [263, 0]
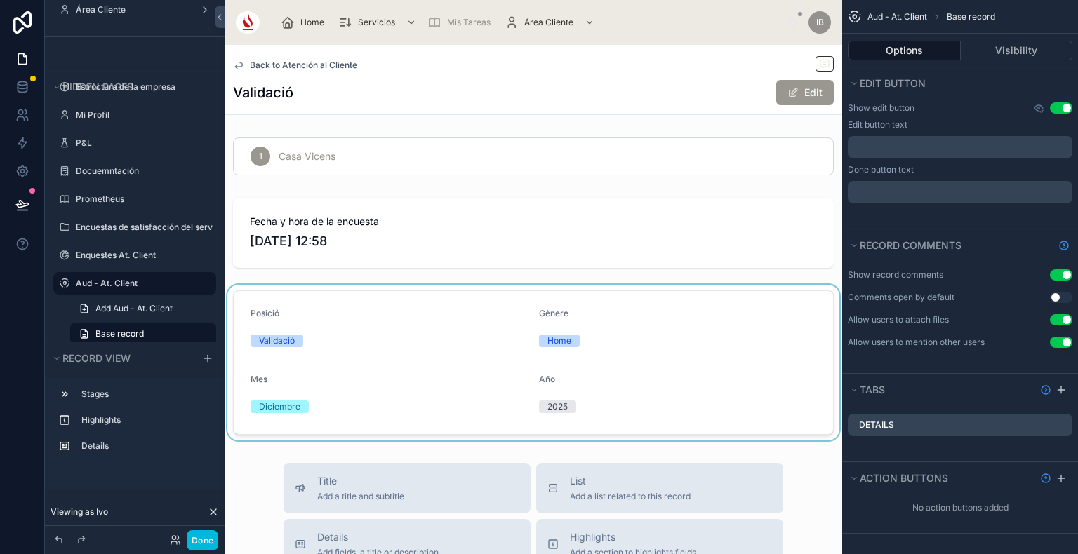
click at [417, 431] on div at bounding box center [533, 363] width 617 height 156
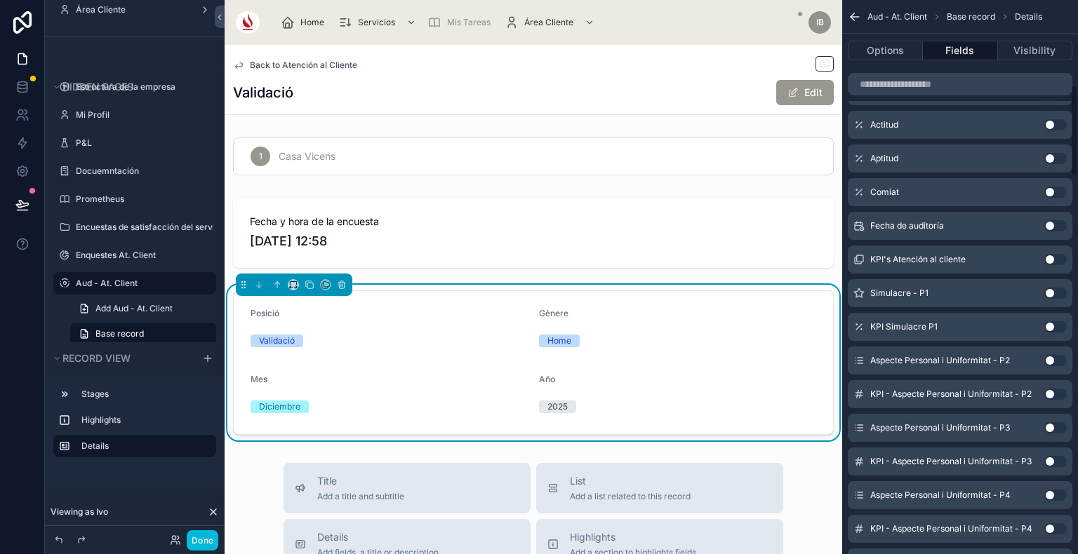
scroll to position [573, 0]
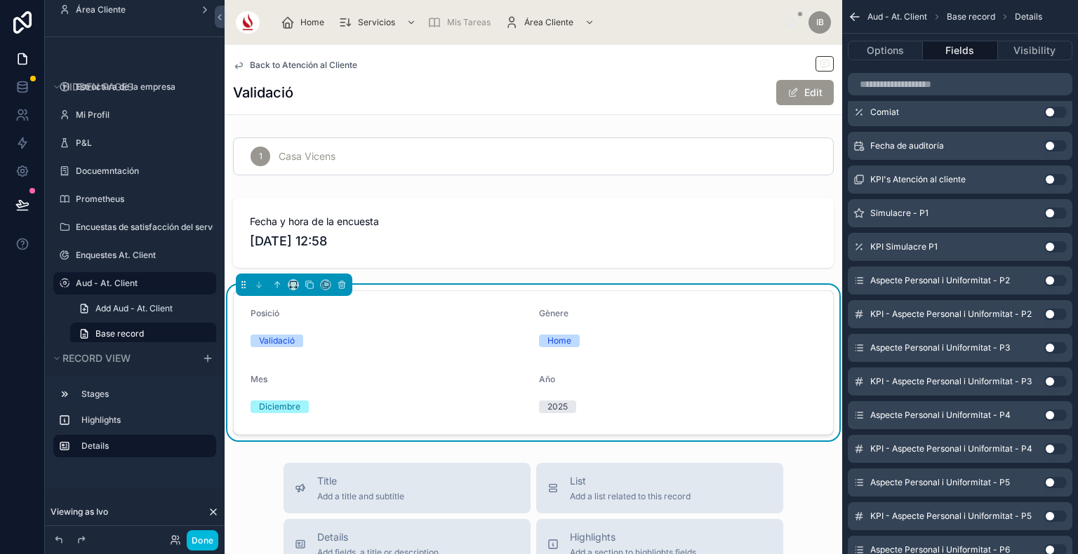
click at [1057, 318] on button "Use setting" at bounding box center [1055, 314] width 22 height 11
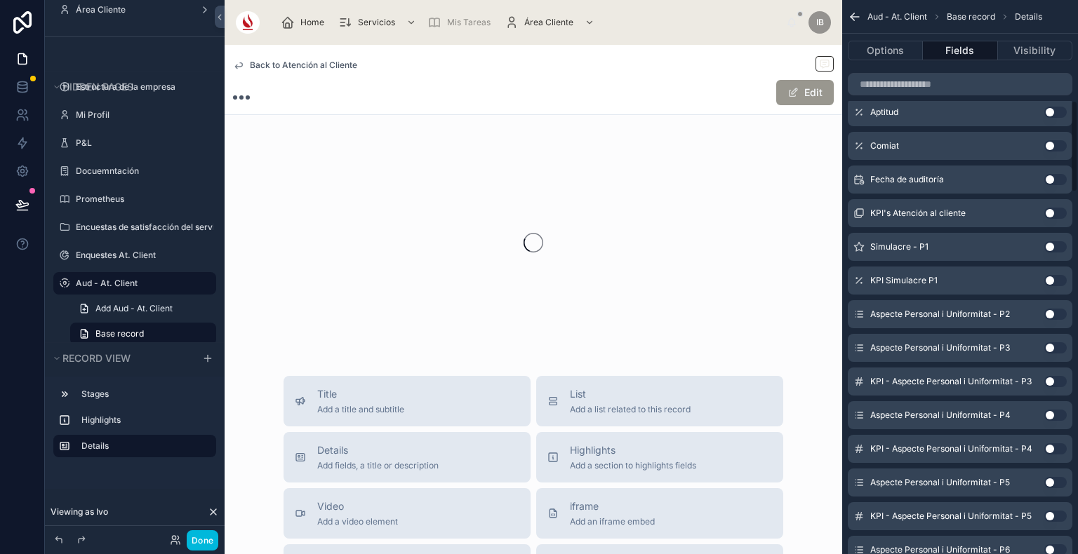
scroll to position [606, 0]
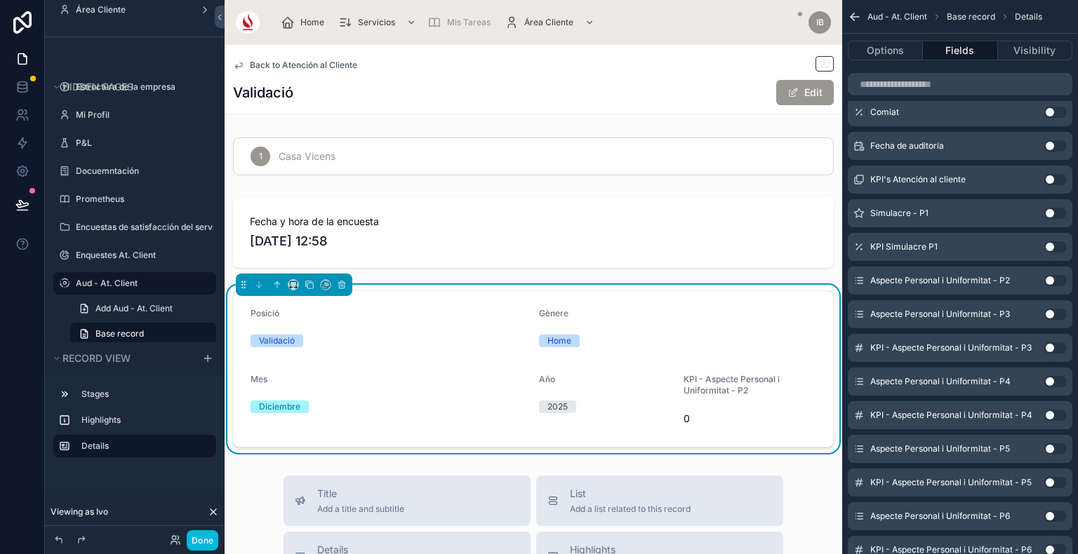
click at [1054, 282] on button "Use setting" at bounding box center [1055, 280] width 22 height 11
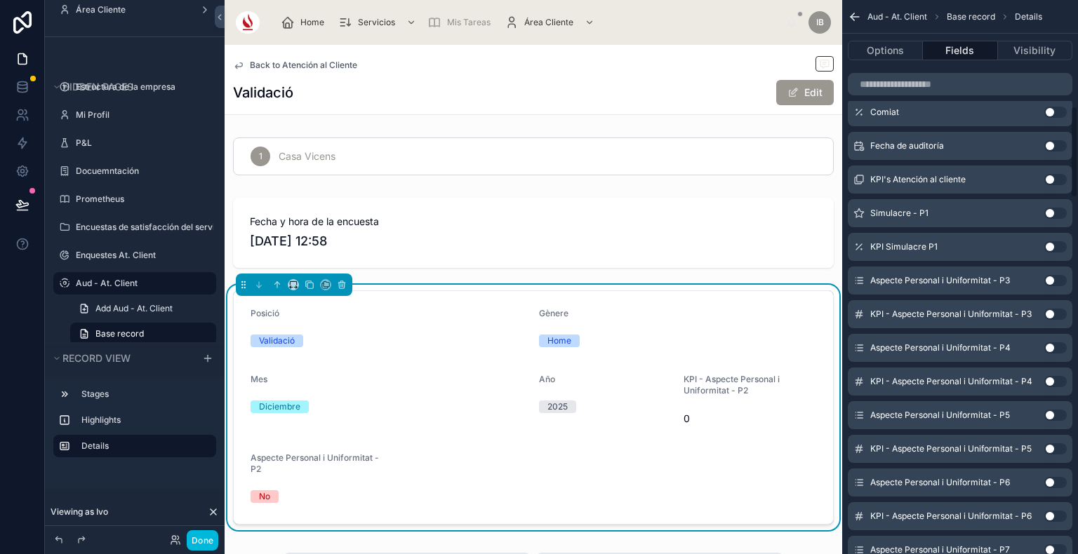
click at [1054, 282] on button "Use setting" at bounding box center [1055, 280] width 22 height 11
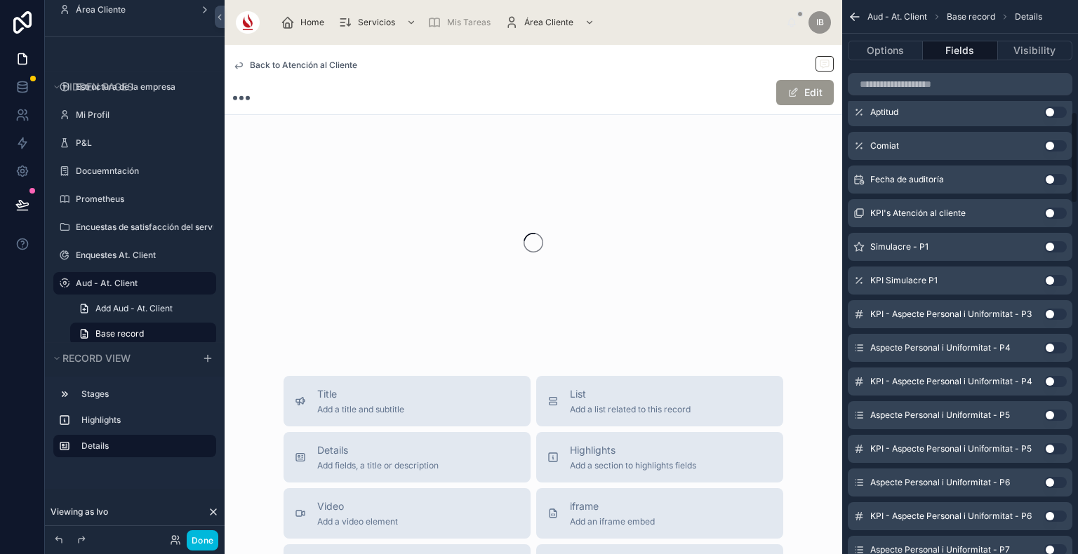
scroll to position [674, 0]
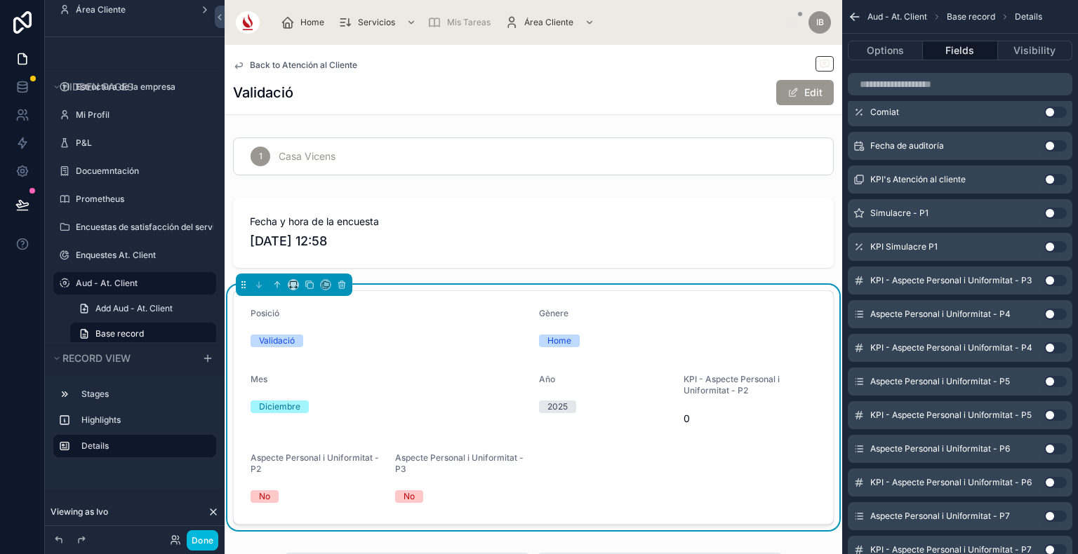
click at [1054, 282] on button "Use setting" at bounding box center [1055, 280] width 22 height 11
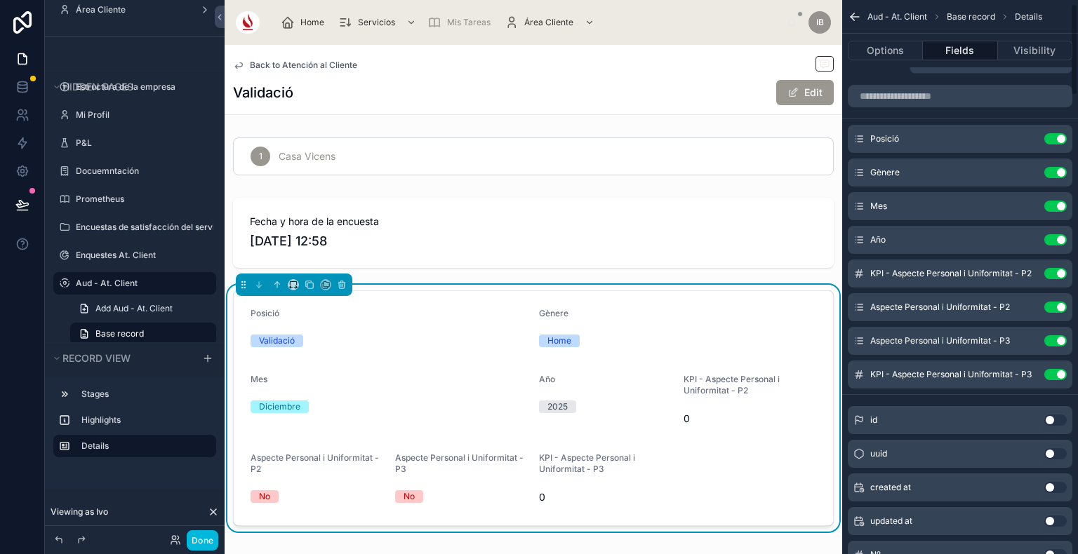
scroll to position [20, 0]
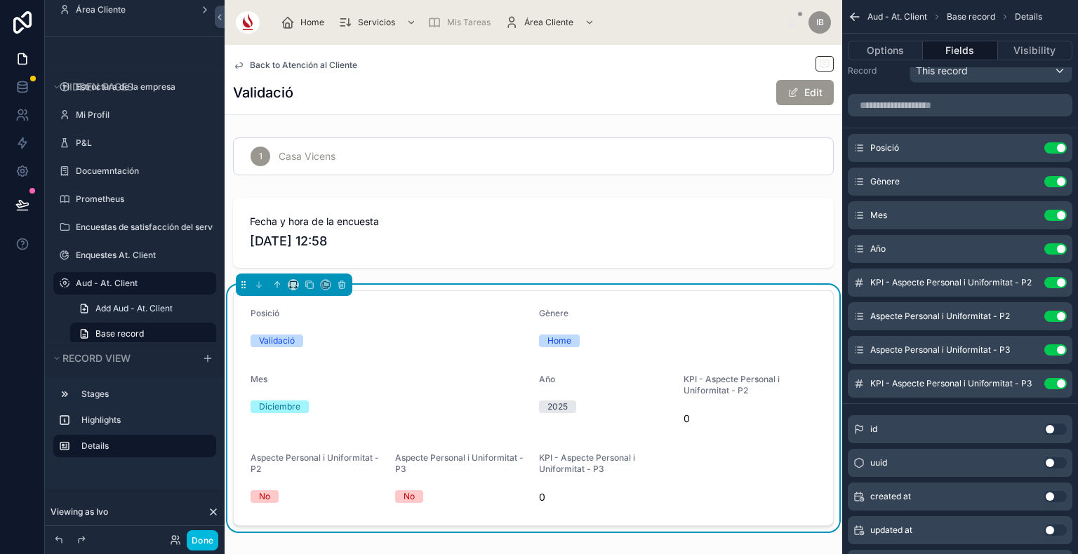
click at [1054, 282] on button "Use setting" at bounding box center [1055, 282] width 22 height 11
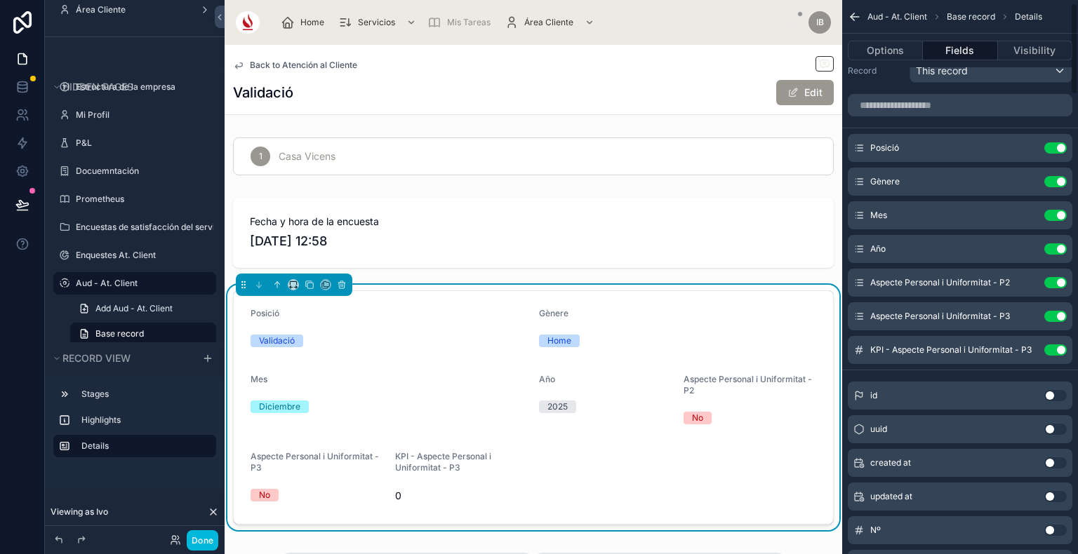
click at [1054, 282] on button "Use setting" at bounding box center [1055, 282] width 22 height 11
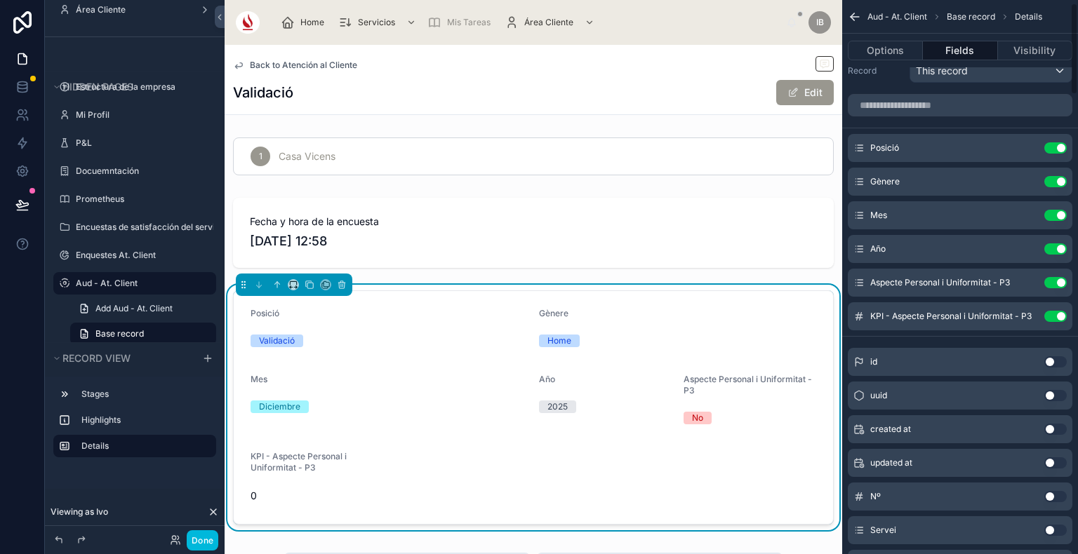
click at [1054, 282] on button "Use setting" at bounding box center [1055, 282] width 22 height 11
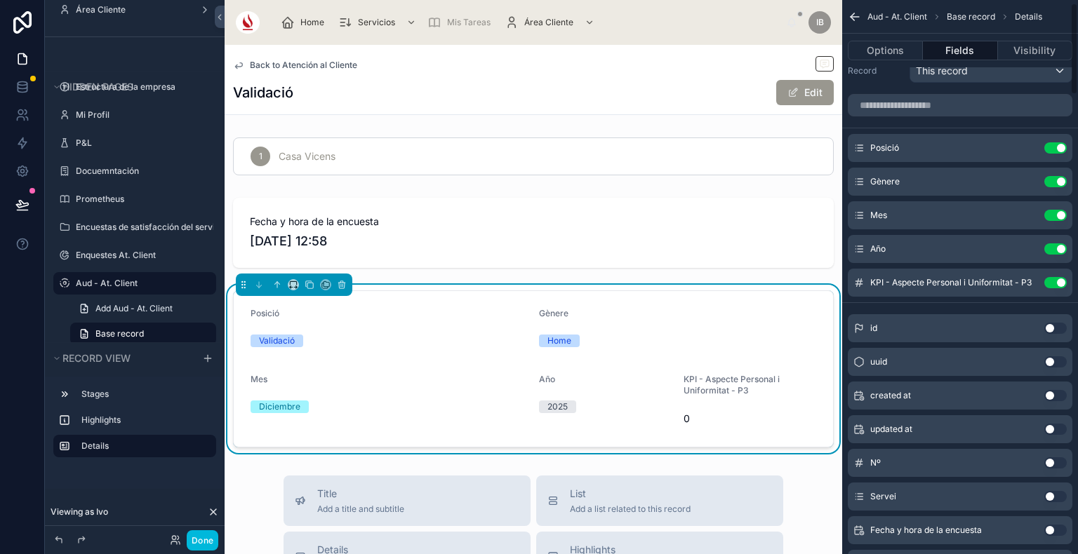
click at [1054, 282] on button "Use setting" at bounding box center [1055, 282] width 22 height 11
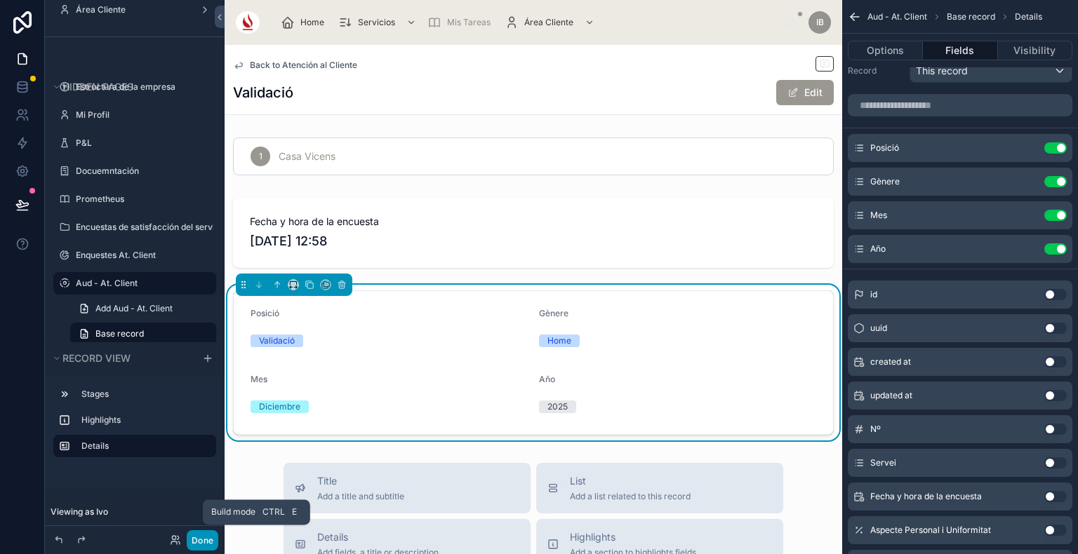
click at [206, 538] on button "Done" at bounding box center [203, 540] width 32 height 20
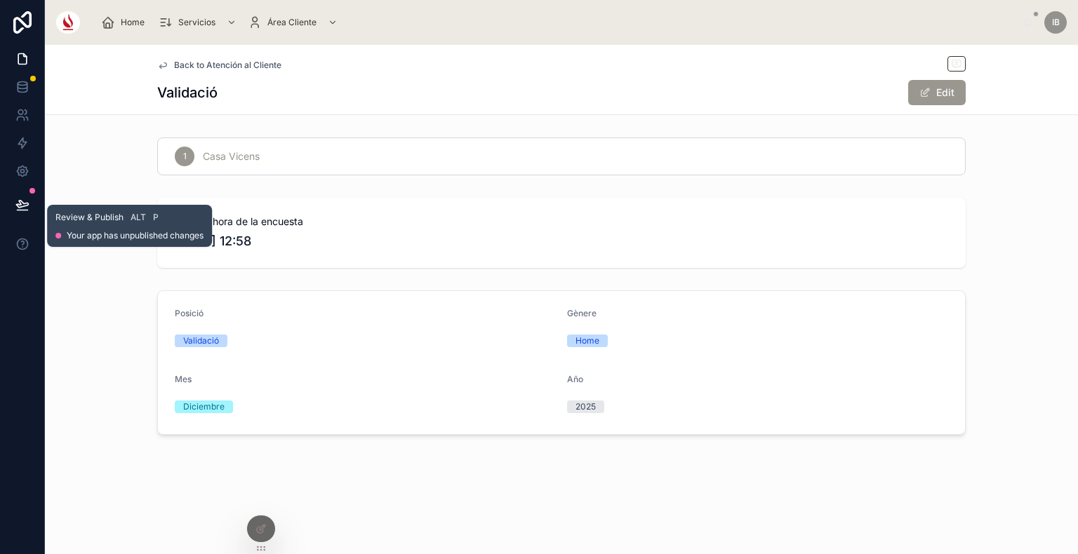
click at [20, 208] on icon at bounding box center [22, 205] width 14 height 14
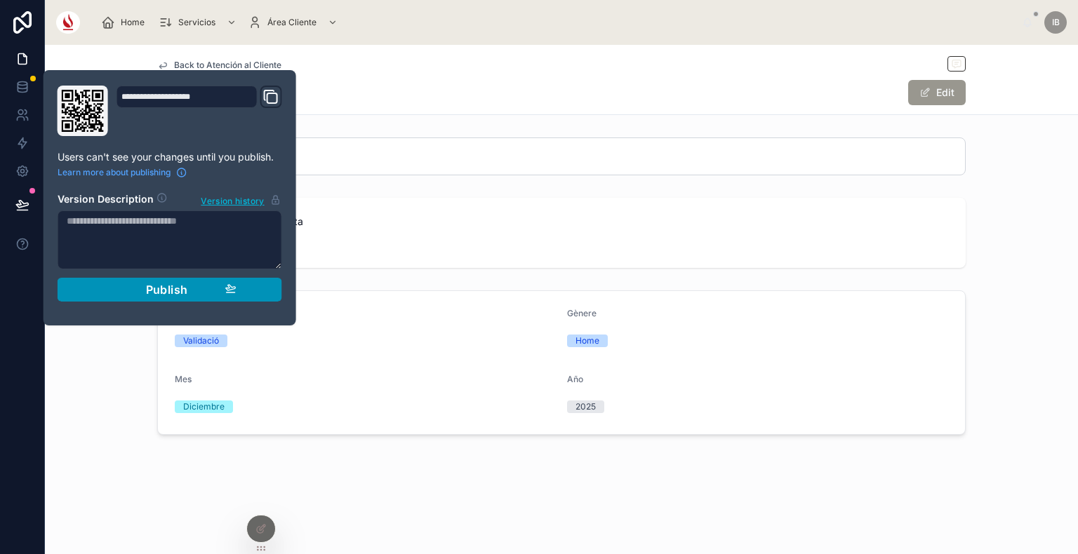
click at [253, 296] on button "Publish" at bounding box center [170, 290] width 225 height 24
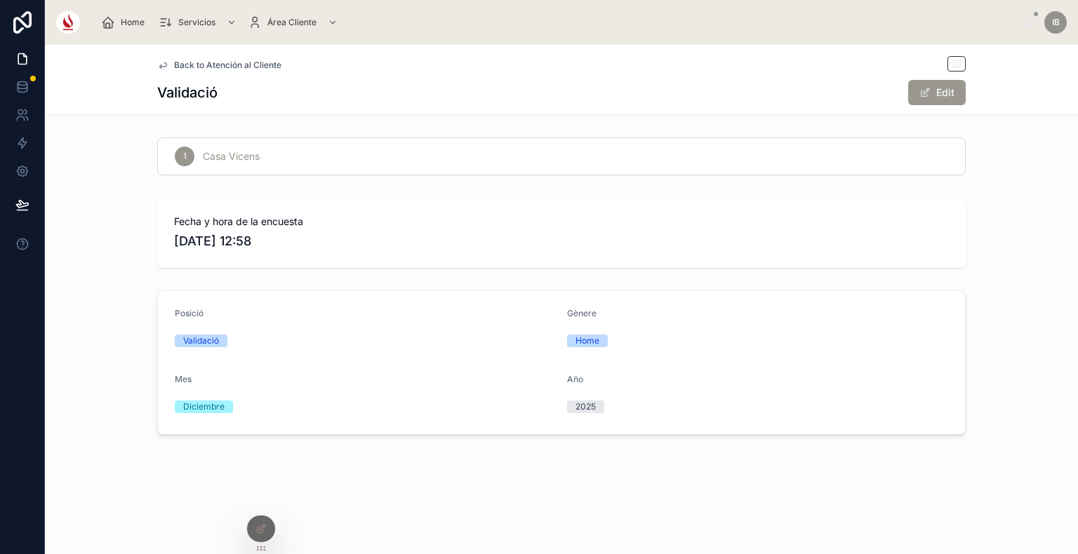
click at [249, 539] on div at bounding box center [260, 534] width 29 height 39
click at [265, 530] on icon at bounding box center [260, 528] width 11 height 11
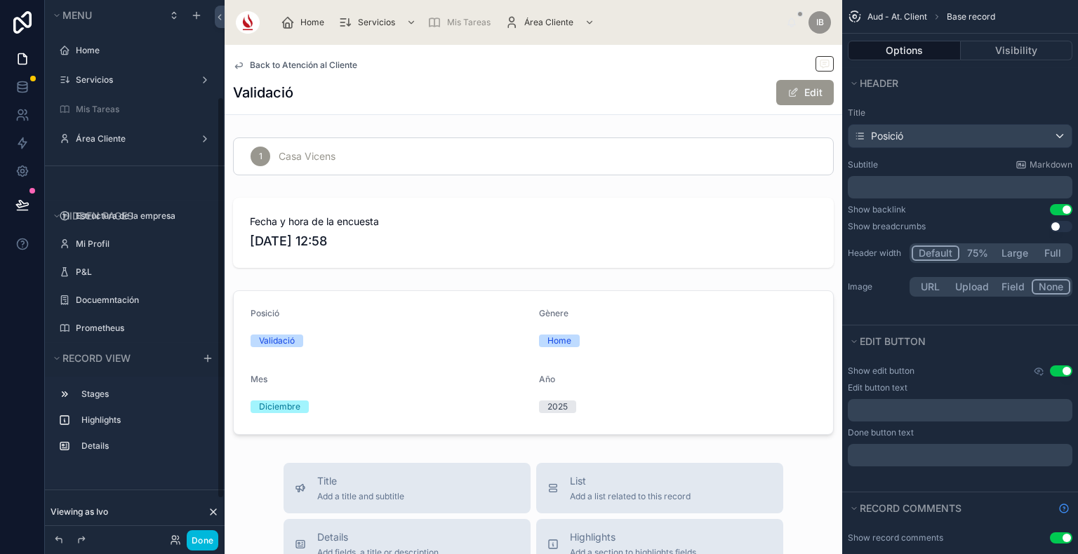
scroll to position [129, 0]
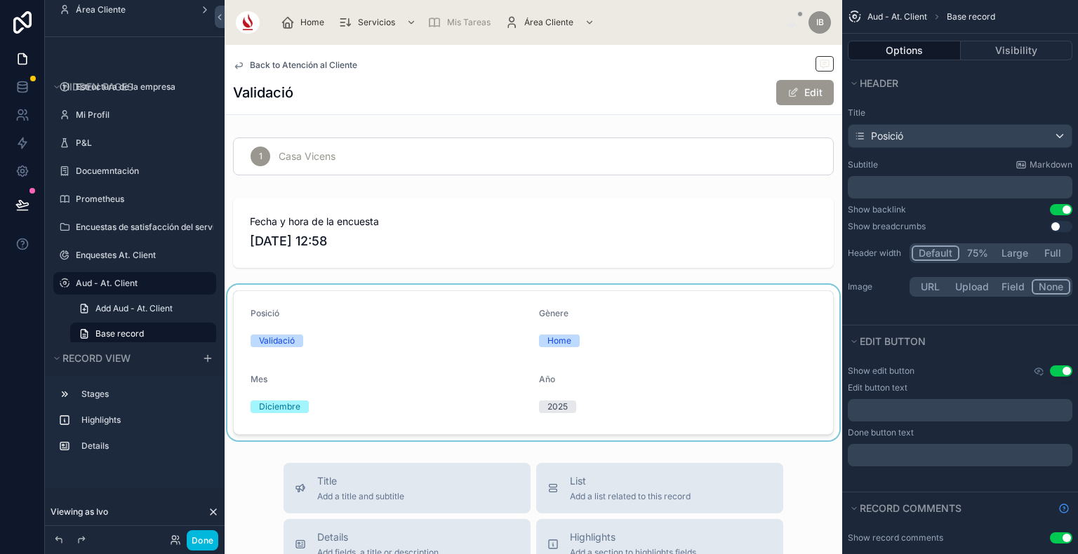
click at [617, 312] on div at bounding box center [533, 363] width 617 height 156
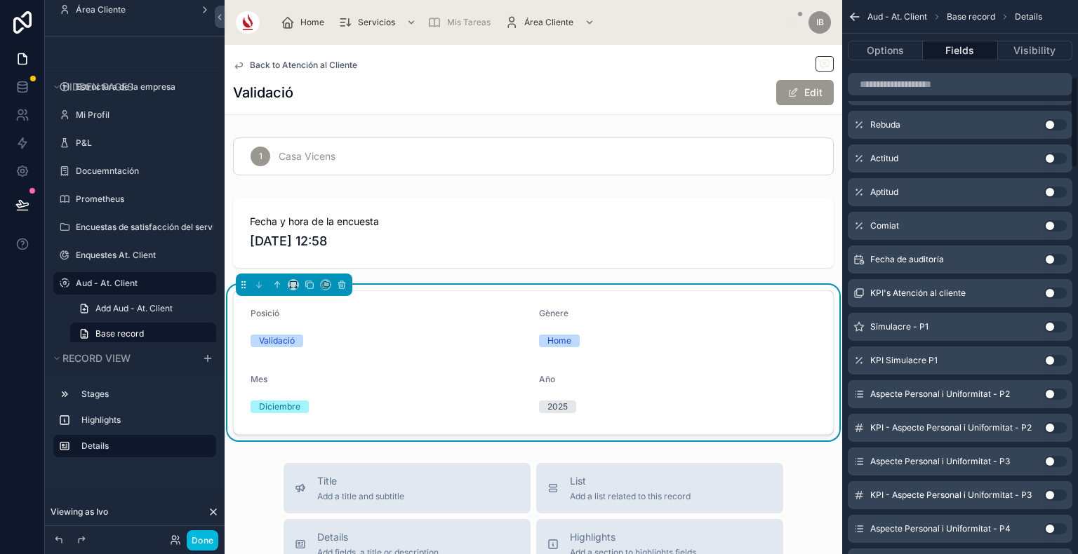
scroll to position [460, 0]
click at [950, 80] on input "scrollable content" at bounding box center [960, 84] width 225 height 22
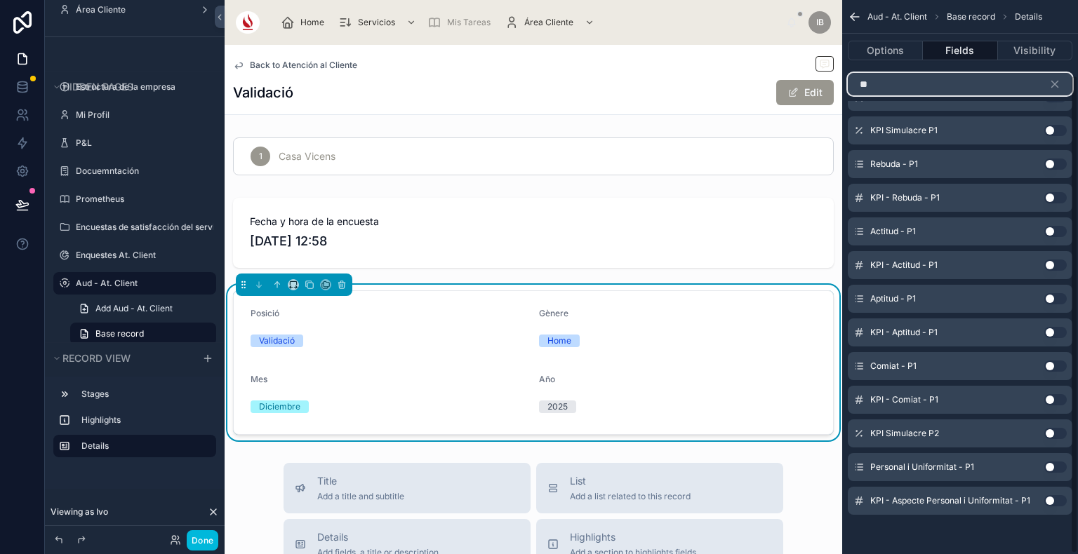
scroll to position [87, 0]
click at [1055, 469] on button "Use setting" at bounding box center [1055, 468] width 22 height 11
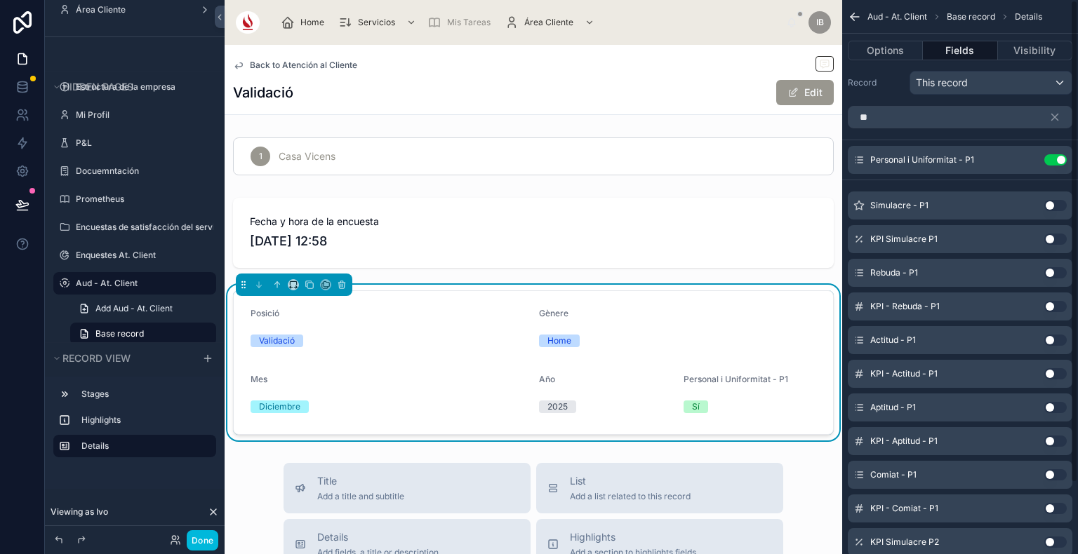
scroll to position [0, 0]
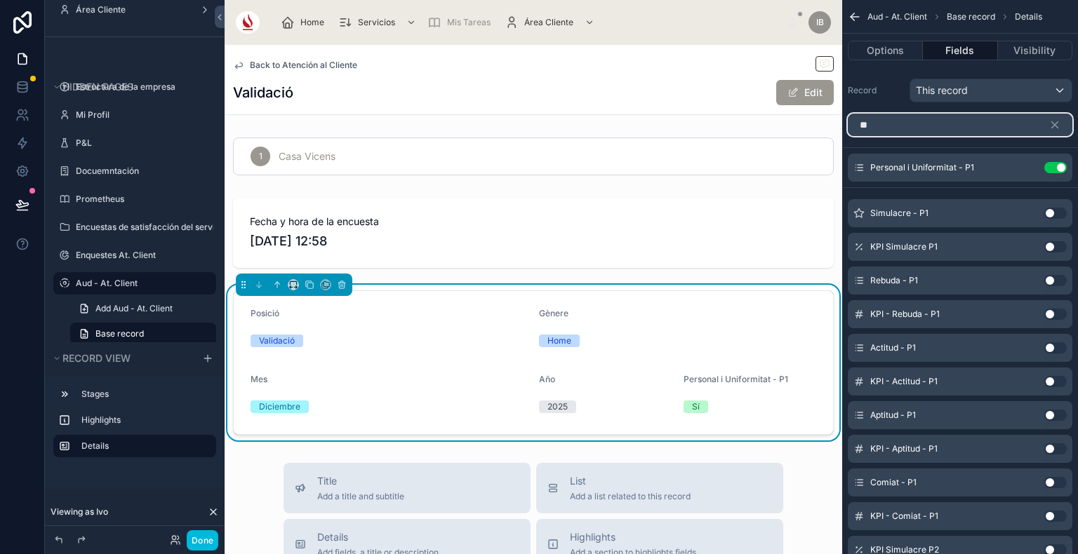
click at [930, 121] on input "**" at bounding box center [960, 125] width 225 height 22
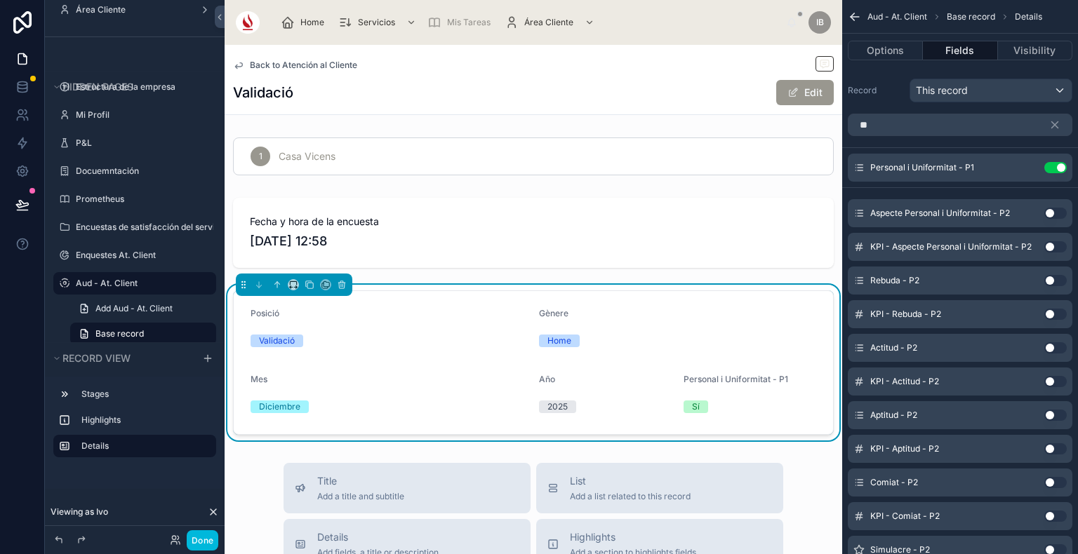
click at [1051, 215] on button "Use setting" at bounding box center [1055, 213] width 22 height 11
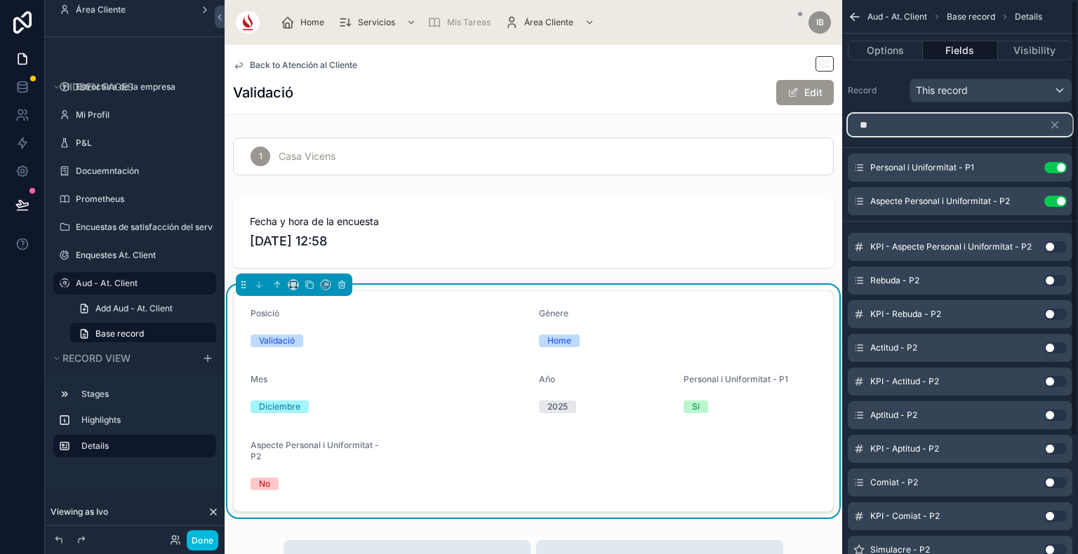
click at [959, 122] on input "**" at bounding box center [960, 125] width 225 height 22
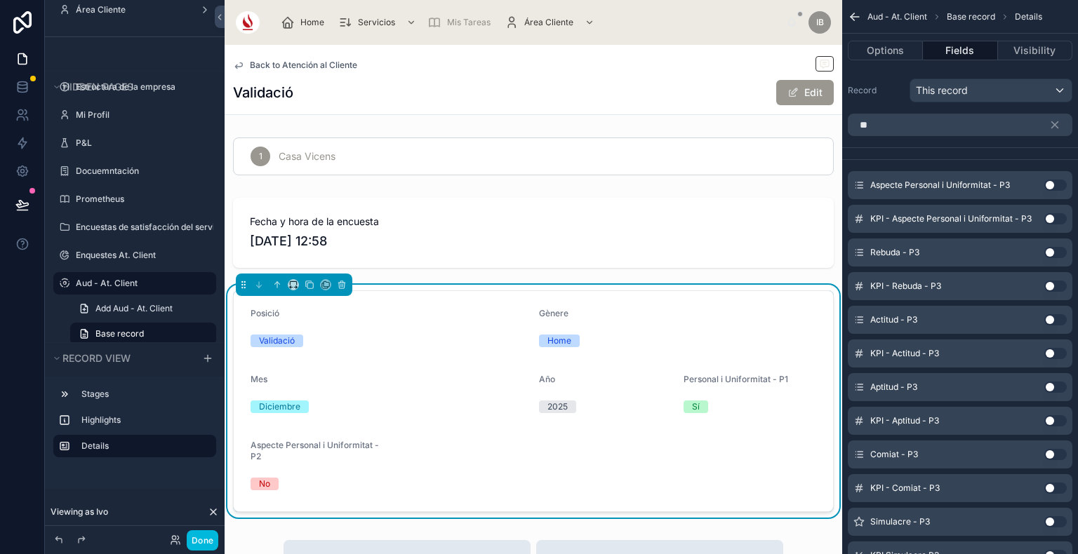
click at [1054, 183] on button "Use setting" at bounding box center [1055, 185] width 22 height 11
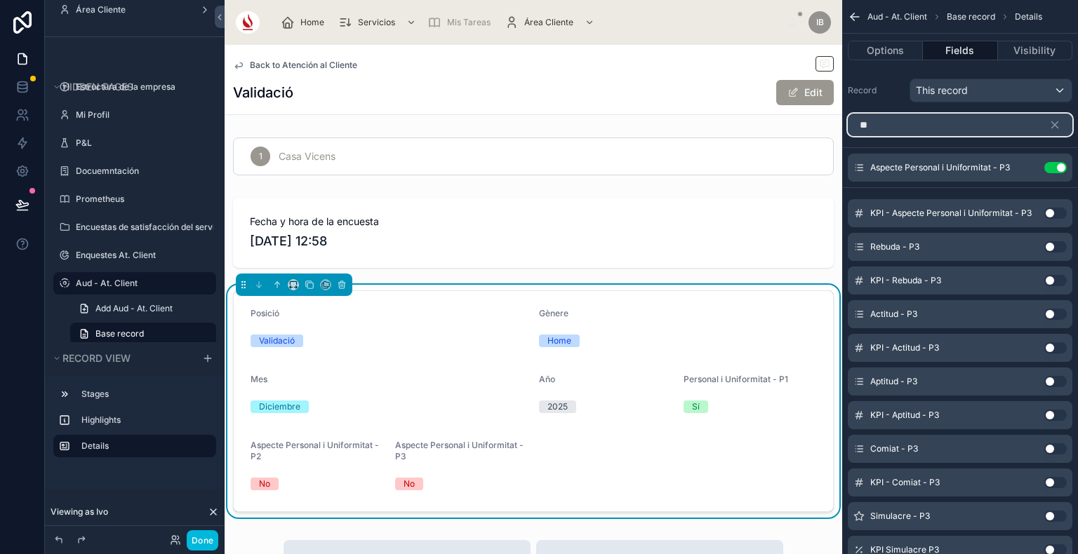
click at [1001, 124] on input "**" at bounding box center [960, 125] width 225 height 22
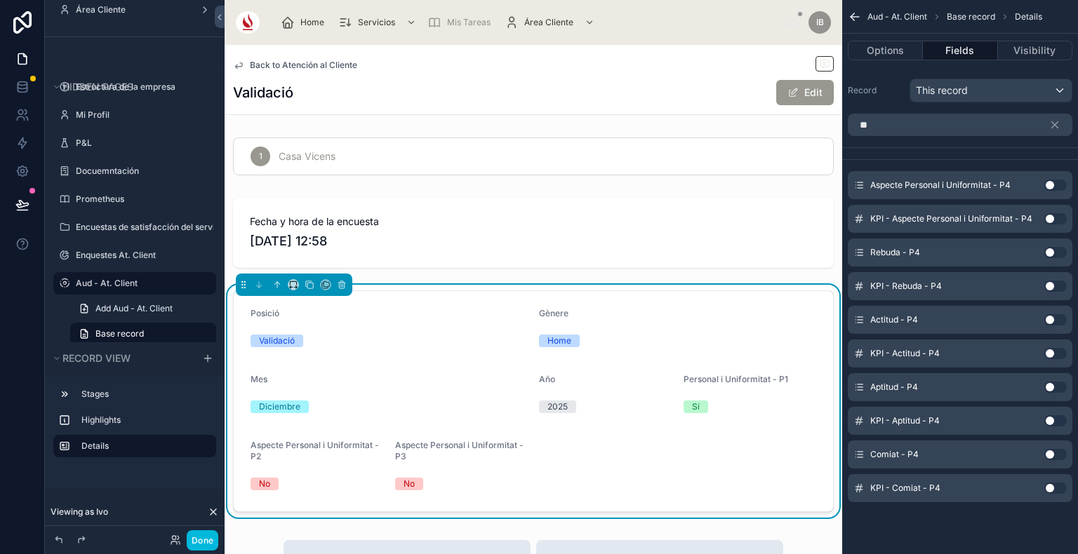
click at [1056, 187] on button "Use setting" at bounding box center [1055, 185] width 22 height 11
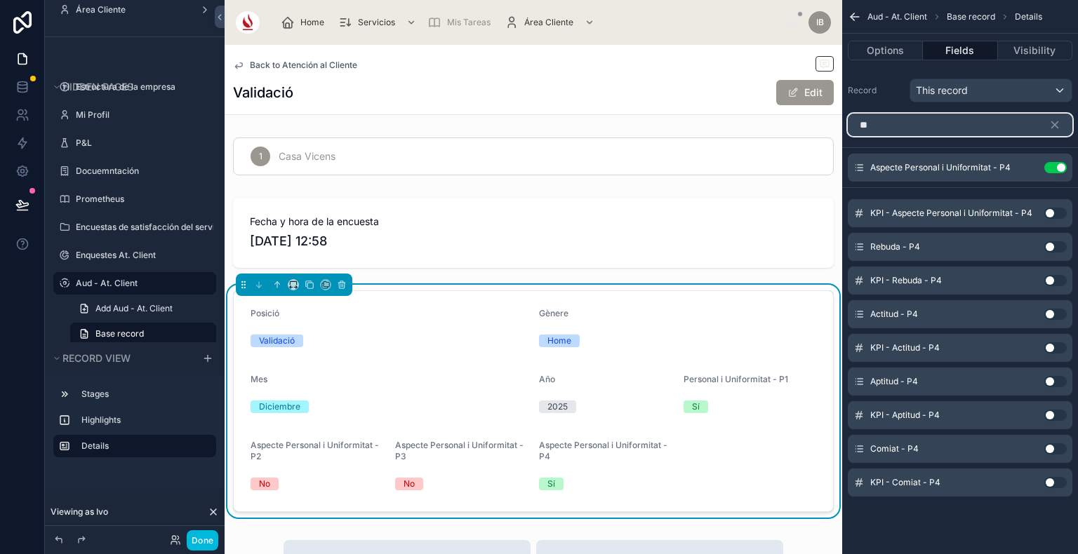
click at [969, 133] on input "**" at bounding box center [960, 125] width 225 height 22
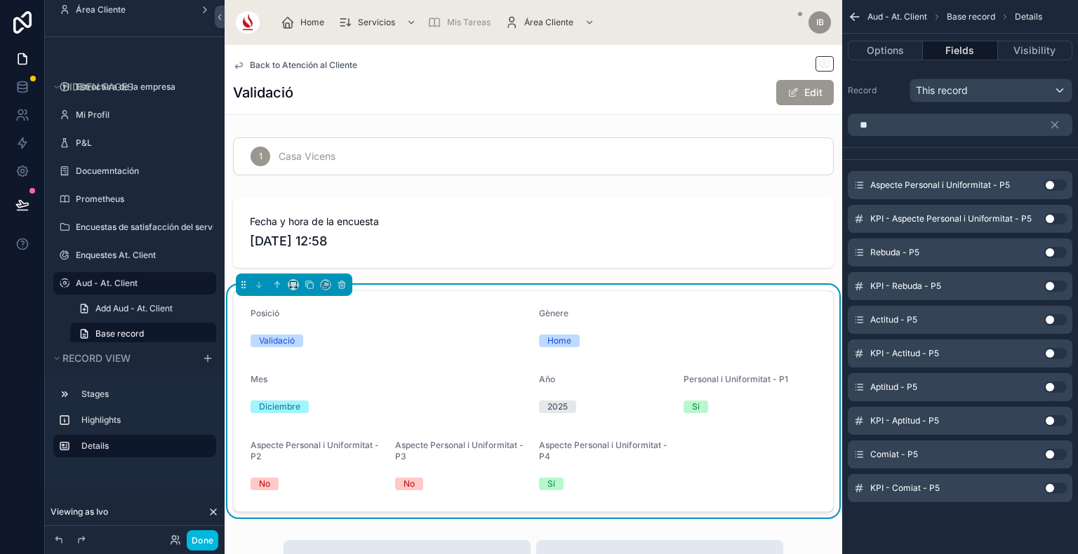
click at [1052, 189] on button "Use setting" at bounding box center [1055, 185] width 22 height 11
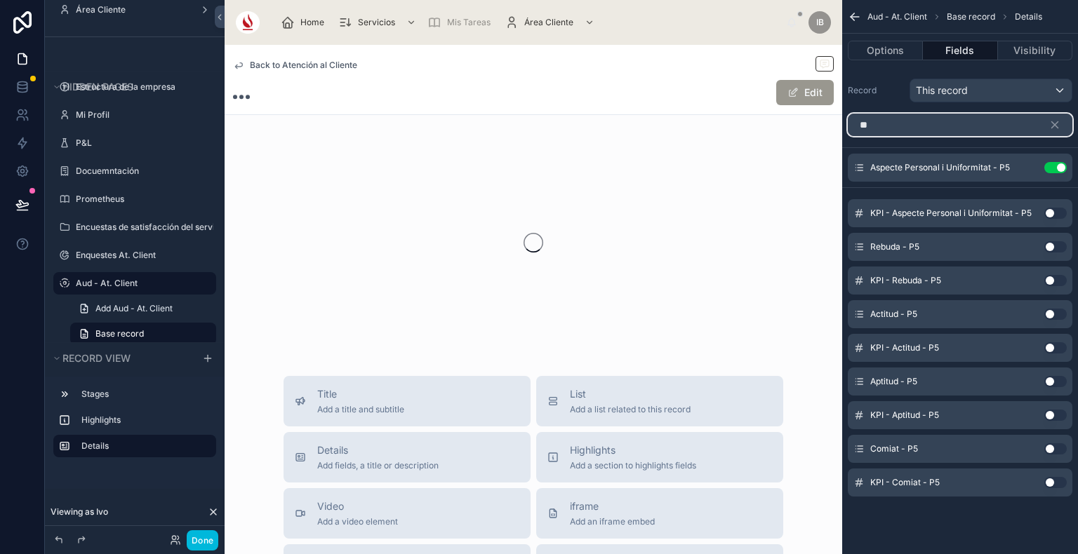
click at [949, 130] on input "**" at bounding box center [960, 125] width 225 height 22
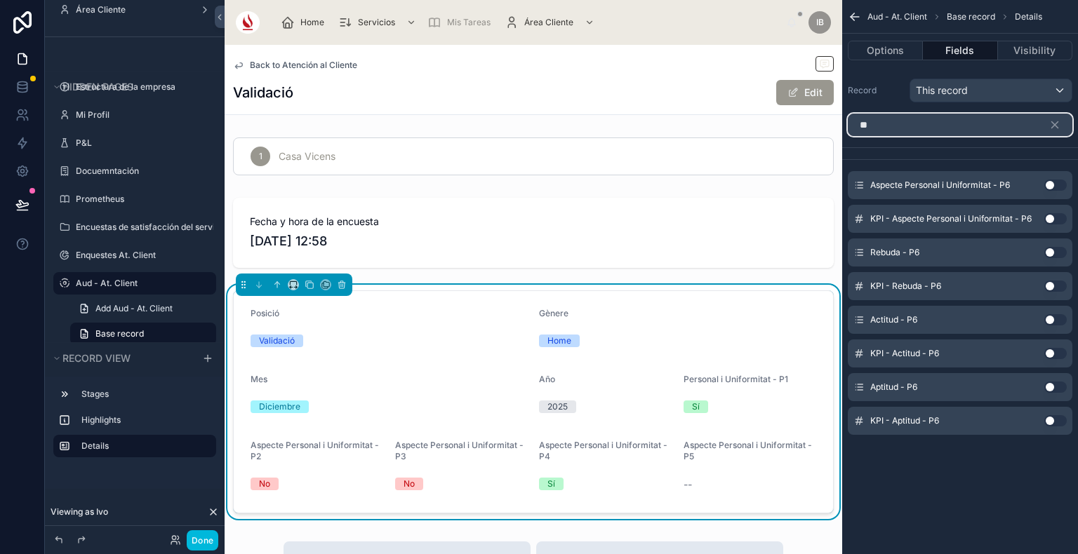
type input "**"
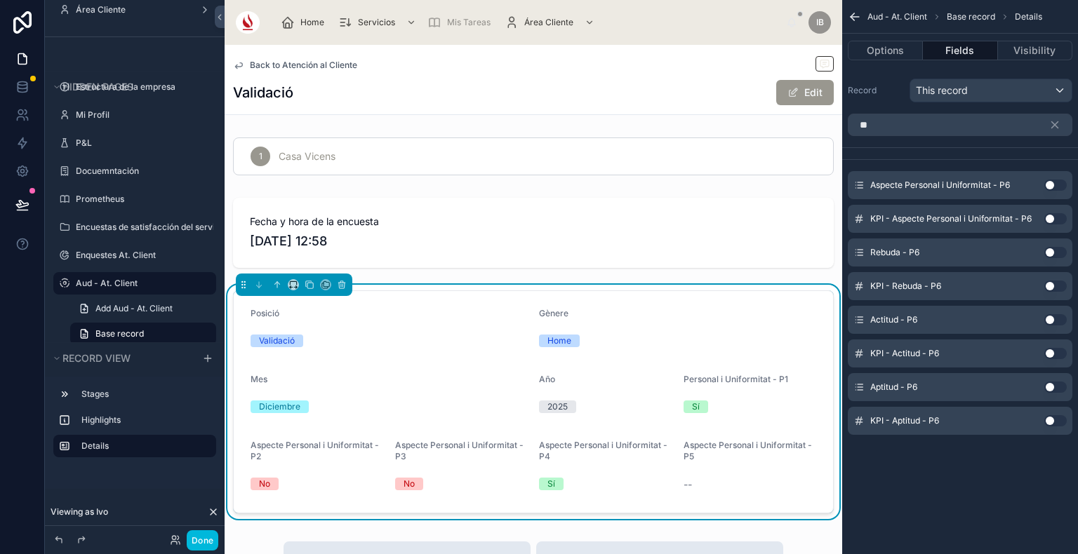
click at [1058, 188] on button "Use setting" at bounding box center [1055, 185] width 22 height 11
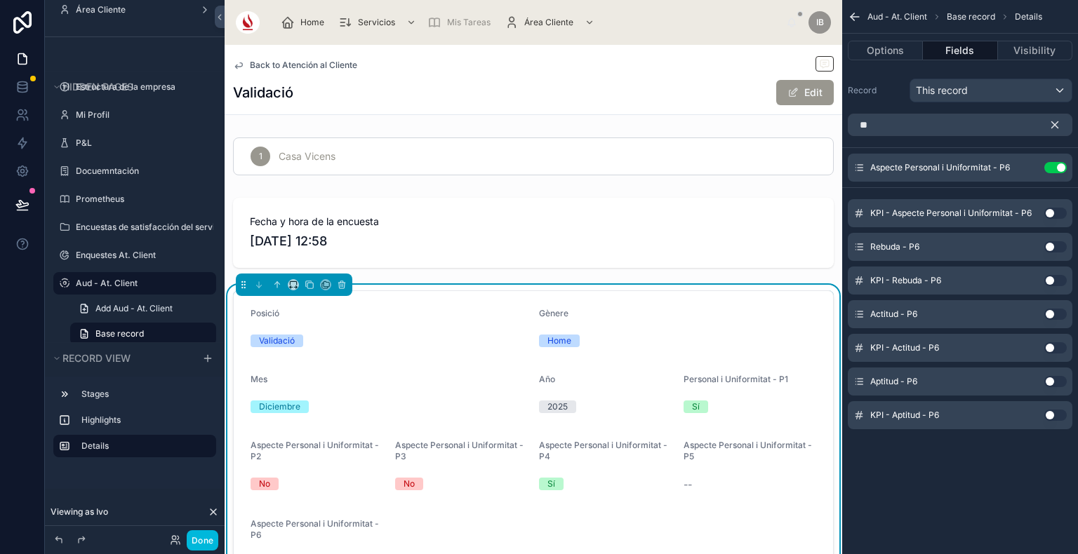
click at [1052, 119] on icon "scrollable content" at bounding box center [1054, 125] width 13 height 13
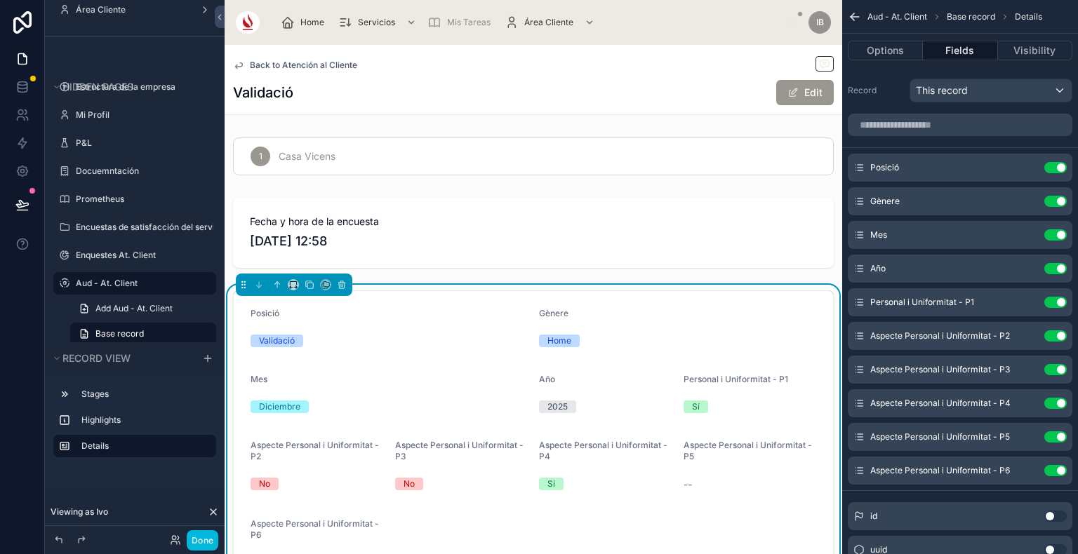
click at [0, 0] on icon "scrollable content" at bounding box center [0, 0] width 0 height 0
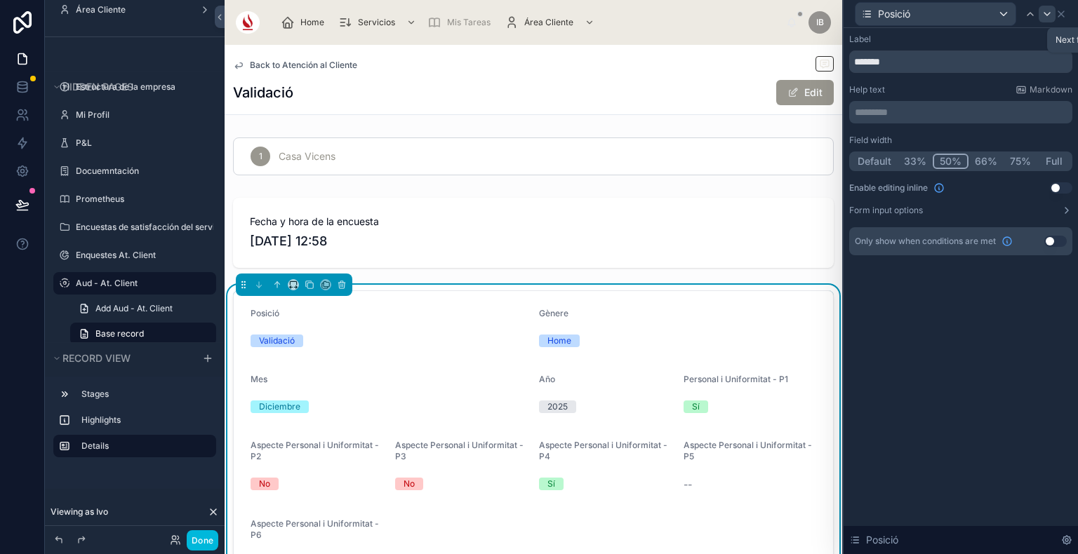
click at [1046, 11] on icon at bounding box center [1046, 13] width 11 height 11
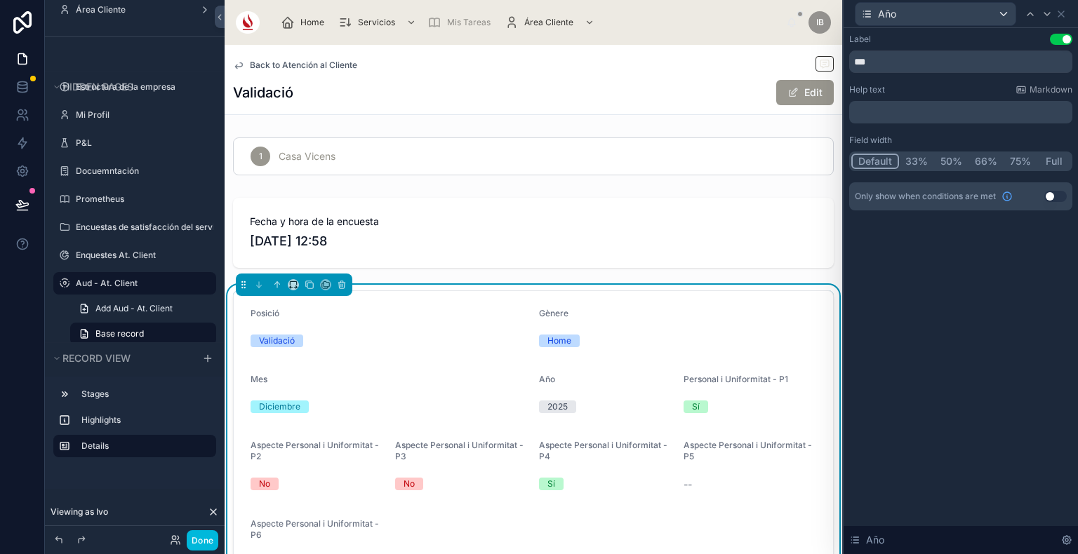
click at [1046, 11] on icon at bounding box center [1046, 13] width 11 height 11
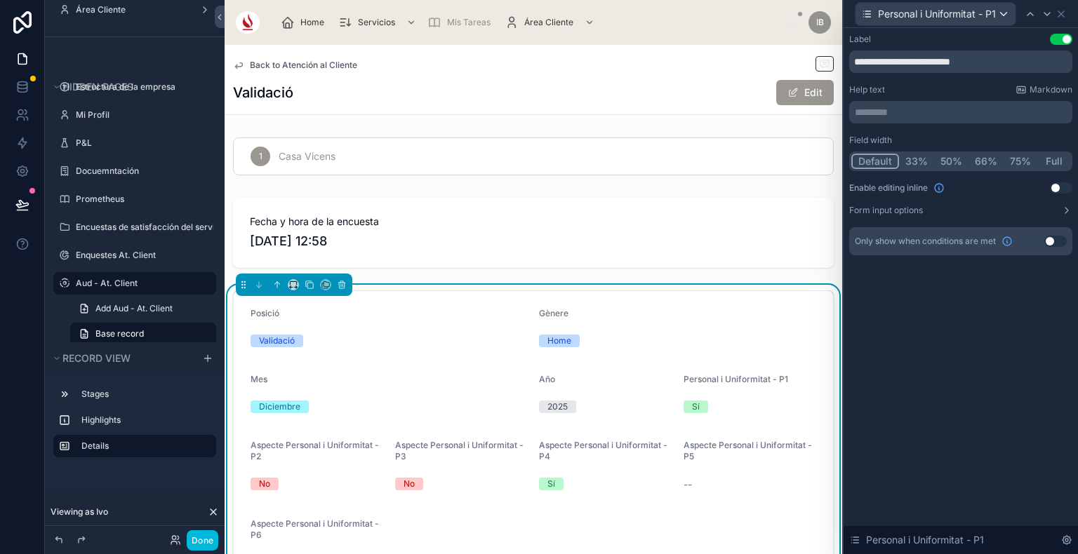
click at [1053, 164] on button "Full" at bounding box center [1053, 161] width 33 height 15
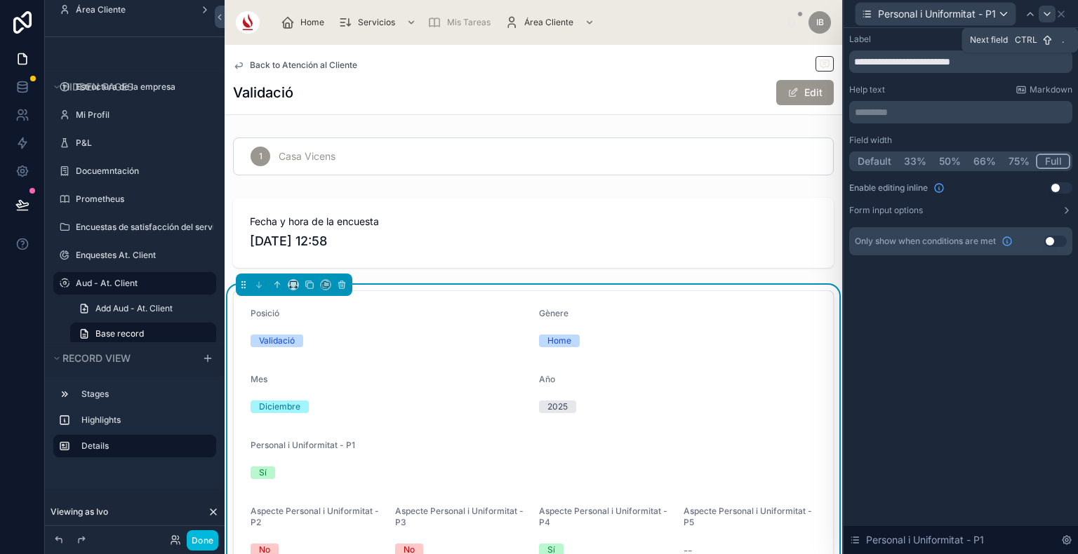
click at [1053, 14] on div at bounding box center [1046, 14] width 17 height 17
click at [1058, 159] on button "Full" at bounding box center [1053, 161] width 33 height 15
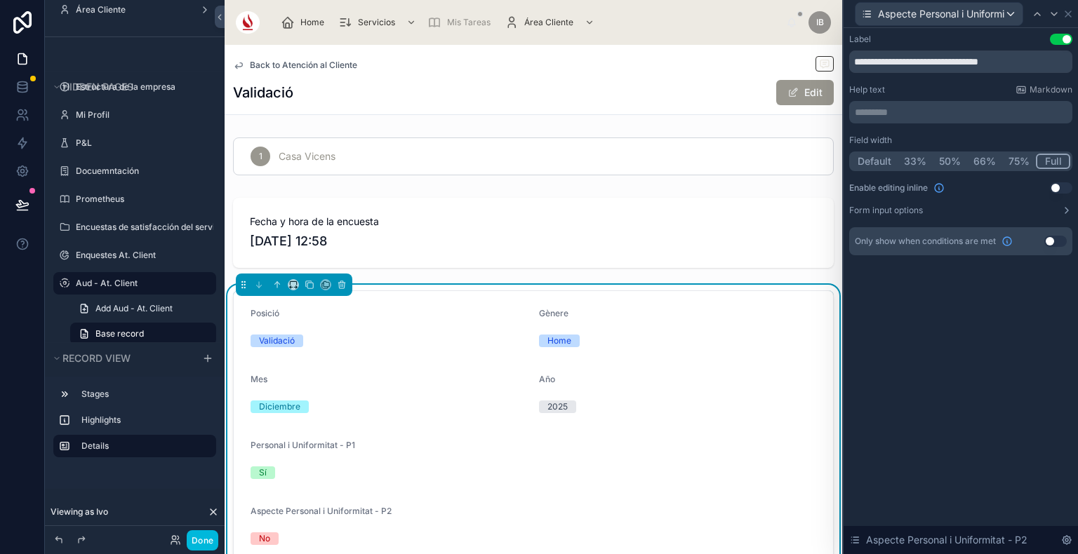
click at [1052, 25] on div "Aspecte Personal i Uniformitat - P2" at bounding box center [960, 13] width 223 height 27
click at [1052, 6] on div at bounding box center [1053, 14] width 17 height 17
click at [1056, 165] on button "Full" at bounding box center [1053, 161] width 33 height 15
click at [1050, 11] on icon at bounding box center [1053, 13] width 11 height 11
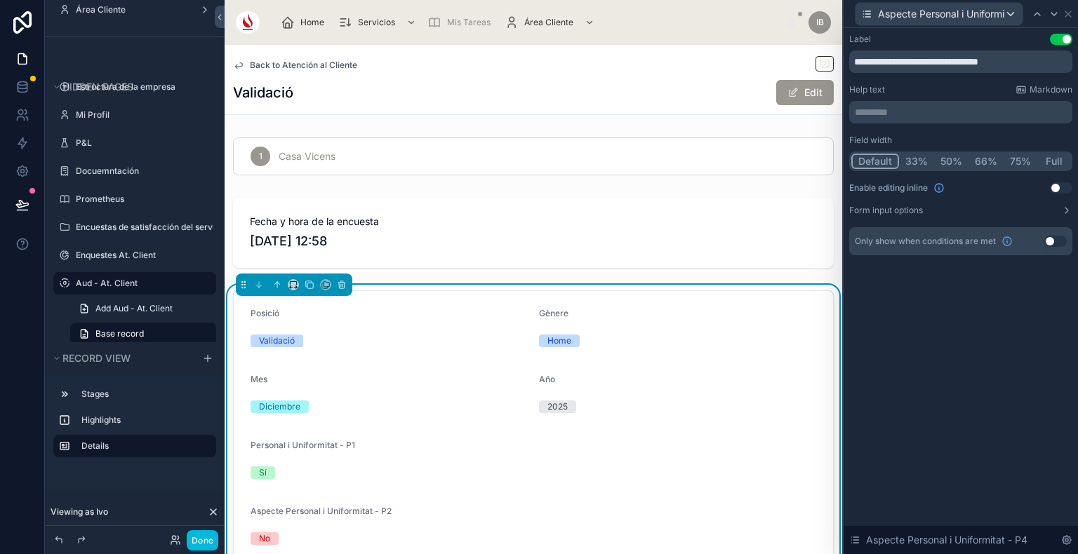
click at [1056, 159] on button "Full" at bounding box center [1053, 161] width 33 height 15
click at [1050, 15] on icon at bounding box center [1053, 13] width 11 height 11
click at [1056, 164] on button "Full" at bounding box center [1053, 161] width 33 height 15
click at [1047, 11] on div at bounding box center [1053, 14] width 17 height 17
click at [1058, 166] on button "Full" at bounding box center [1053, 161] width 33 height 15
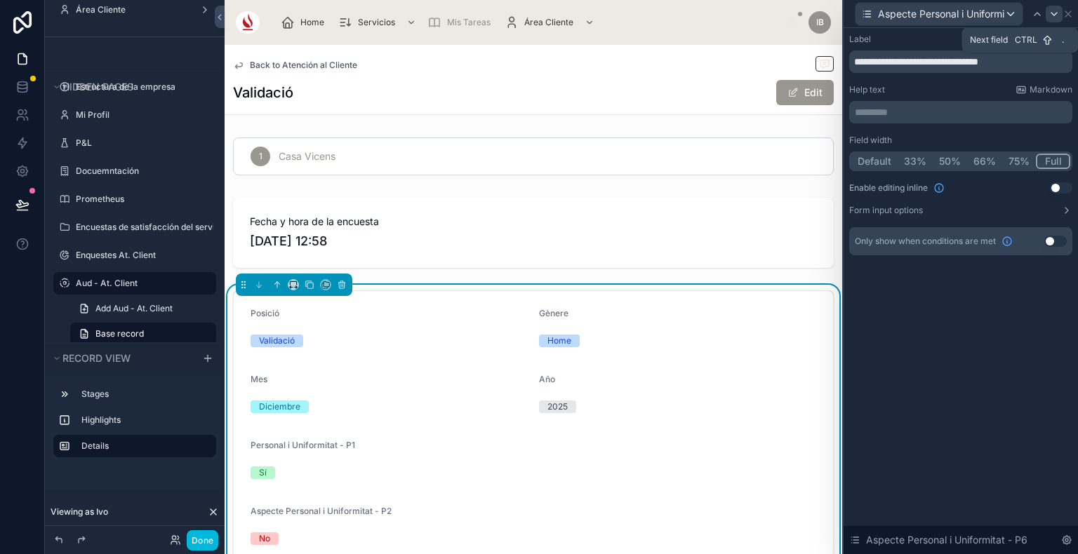
click at [1046, 18] on div at bounding box center [1053, 14] width 17 height 17
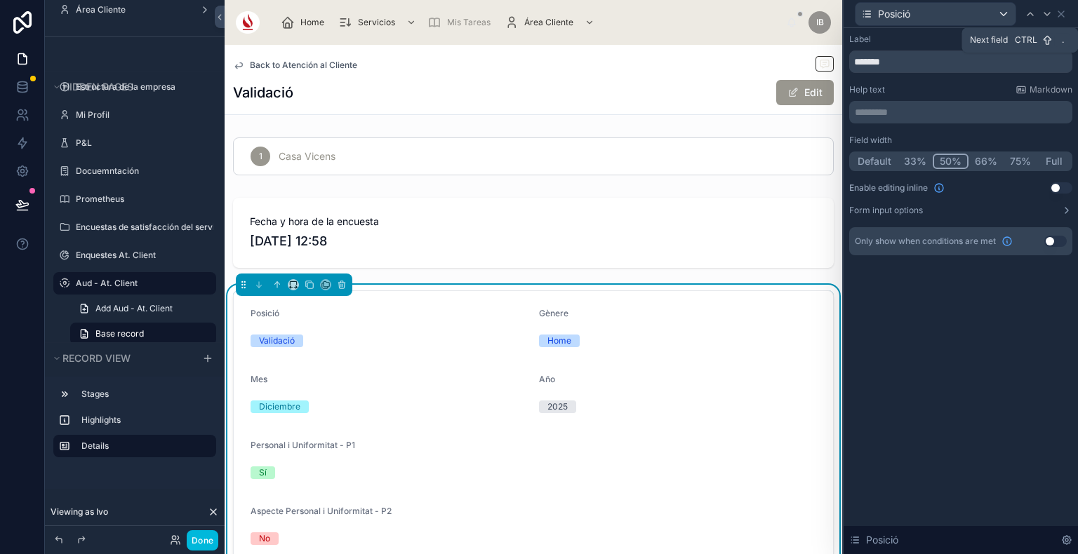
click at [1048, 156] on button "Full" at bounding box center [1053, 161] width 33 height 15
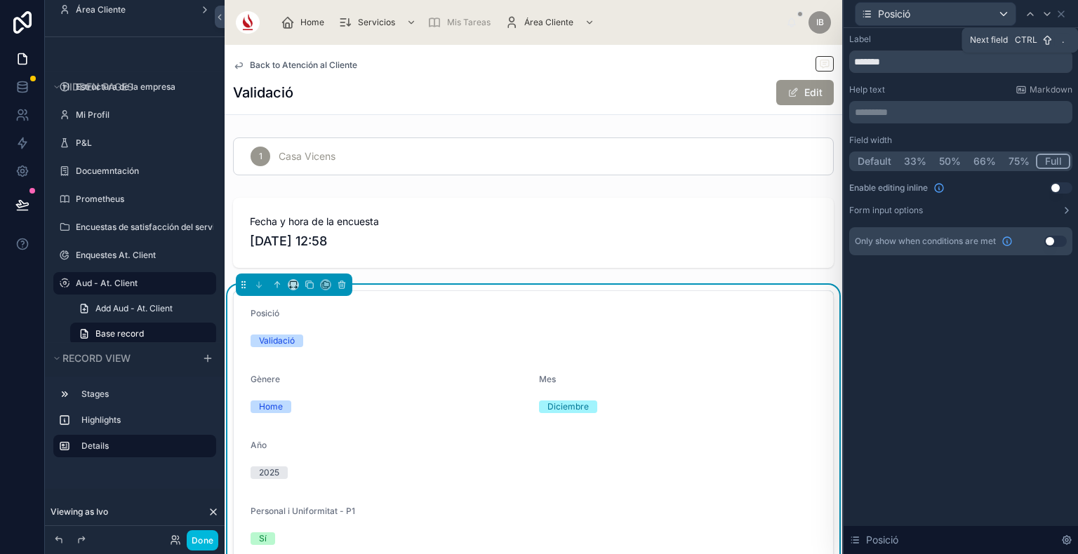
click at [945, 156] on button "50%" at bounding box center [949, 161] width 34 height 15
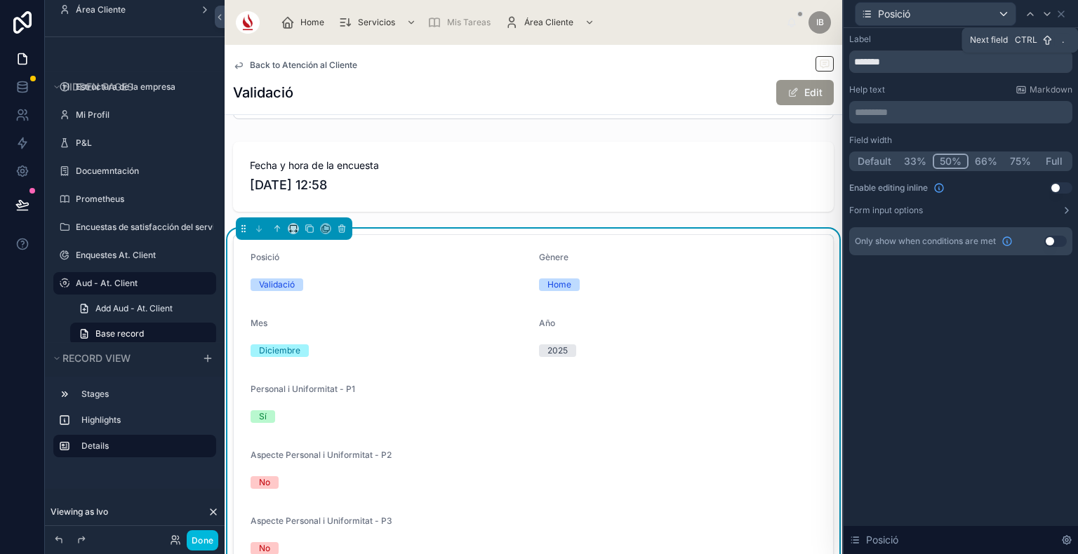
scroll to position [79, 0]
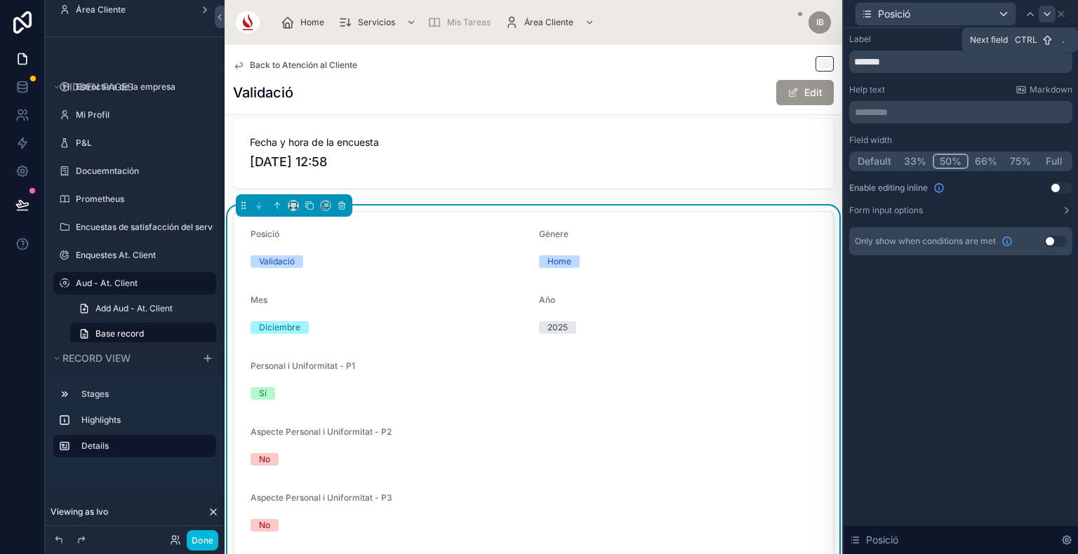
click at [1039, 13] on div at bounding box center [1046, 14] width 17 height 17
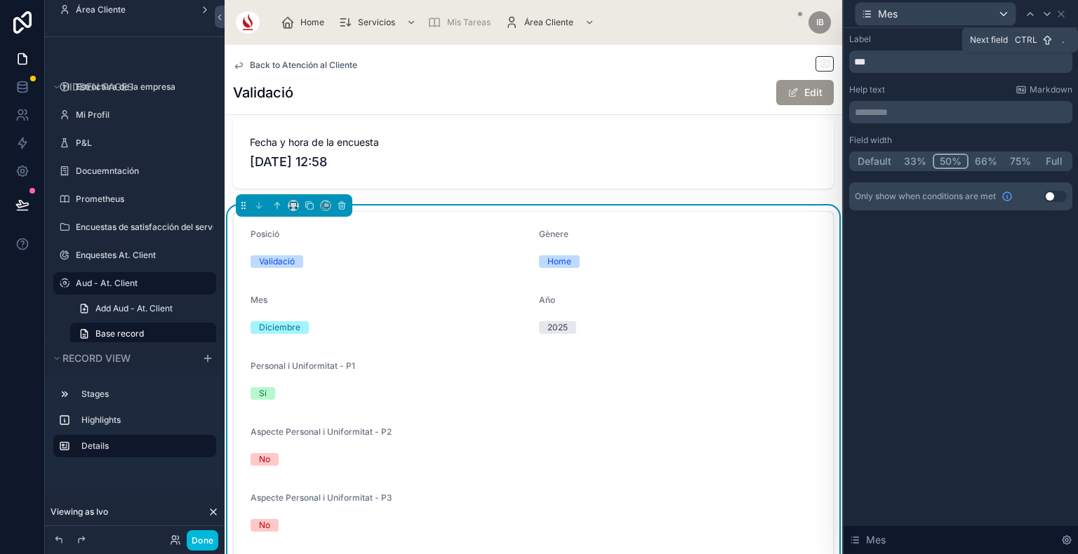
click at [1039, 13] on div at bounding box center [1046, 14] width 17 height 17
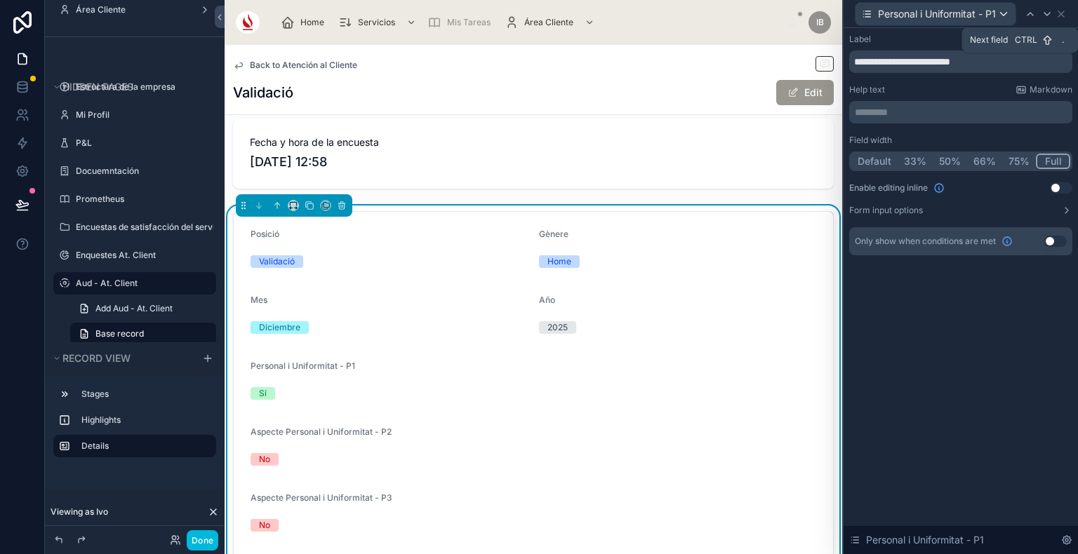
click at [919, 109] on p "********* ﻿" at bounding box center [962, 112] width 215 height 14
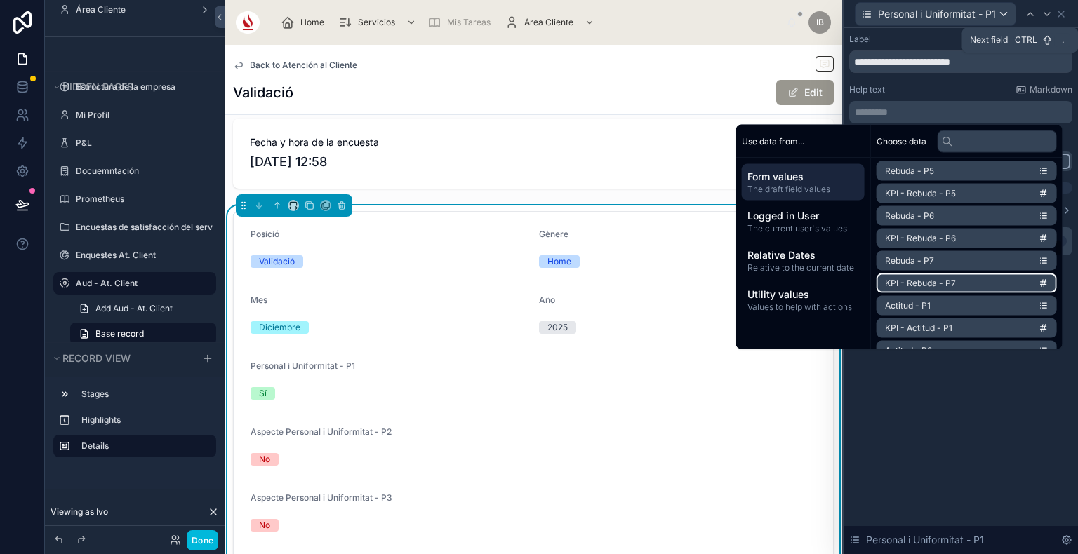
scroll to position [899, 0]
click at [915, 431] on div "**********" at bounding box center [960, 291] width 234 height 526
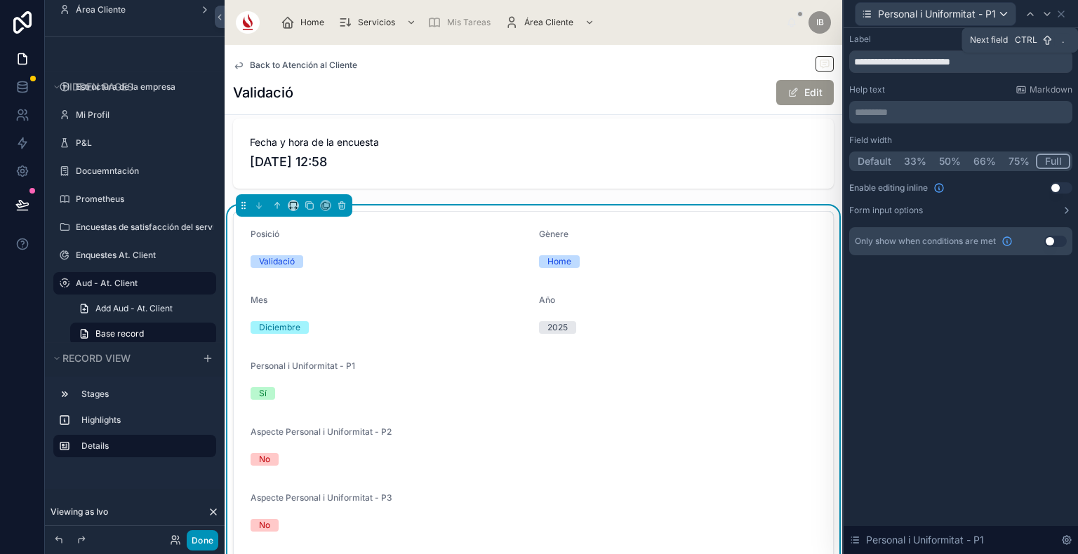
click at [201, 546] on button "Done" at bounding box center [203, 540] width 32 height 20
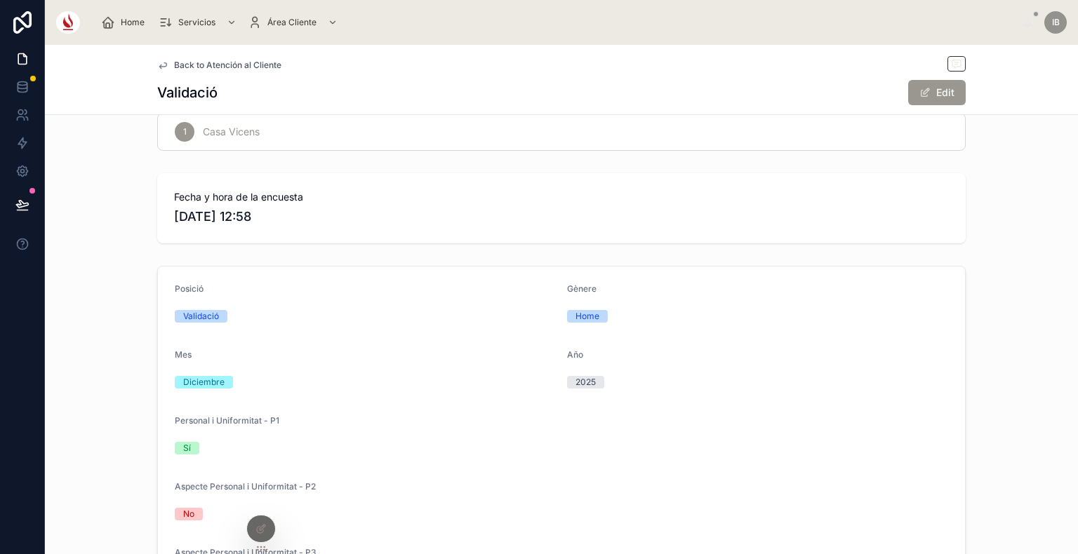
scroll to position [0, 0]
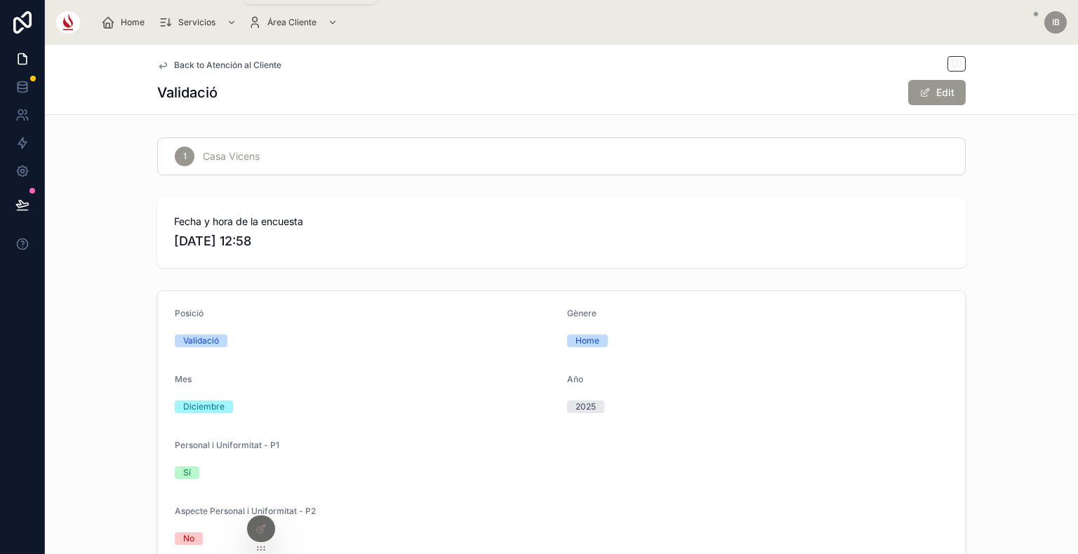
click at [182, 20] on span "Servicios" at bounding box center [196, 22] width 37 height 11
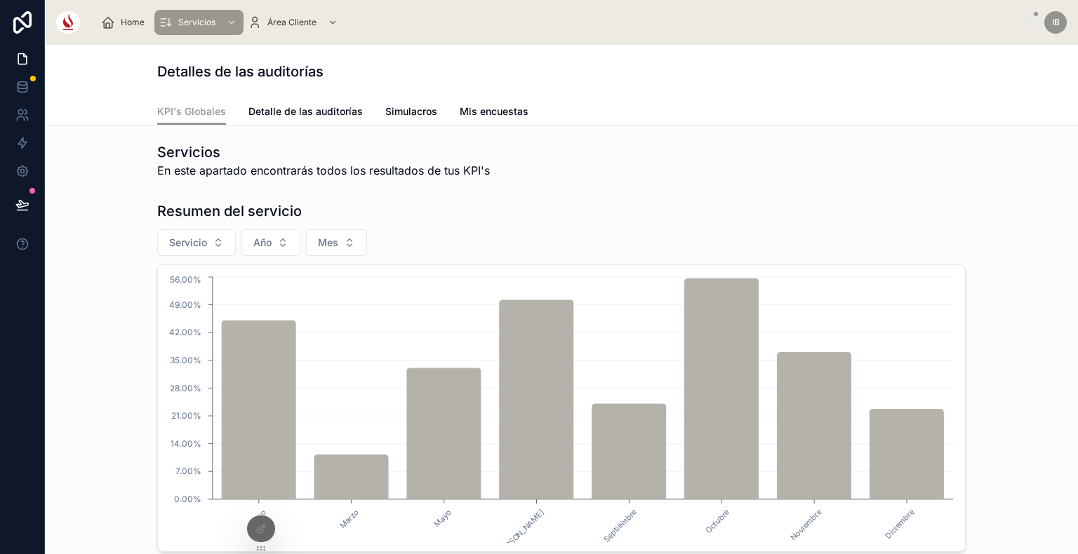
click at [507, 63] on div "Detalles de las auditorías" at bounding box center [561, 72] width 808 height 20
click at [324, 108] on span "Detalle de las auditorías" at bounding box center [305, 112] width 114 height 14
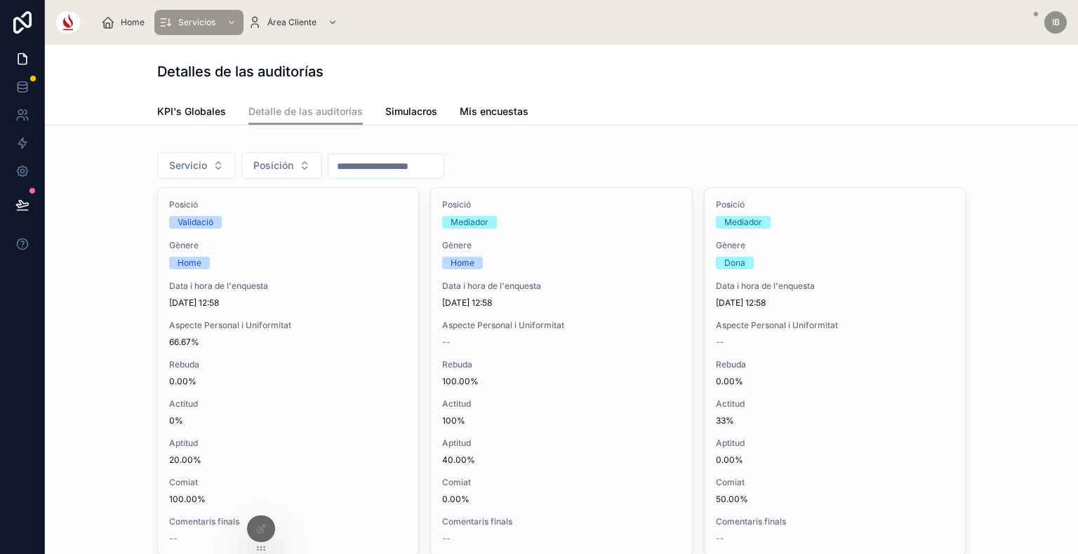
click at [385, 114] on span "Simulacros" at bounding box center [411, 112] width 52 height 14
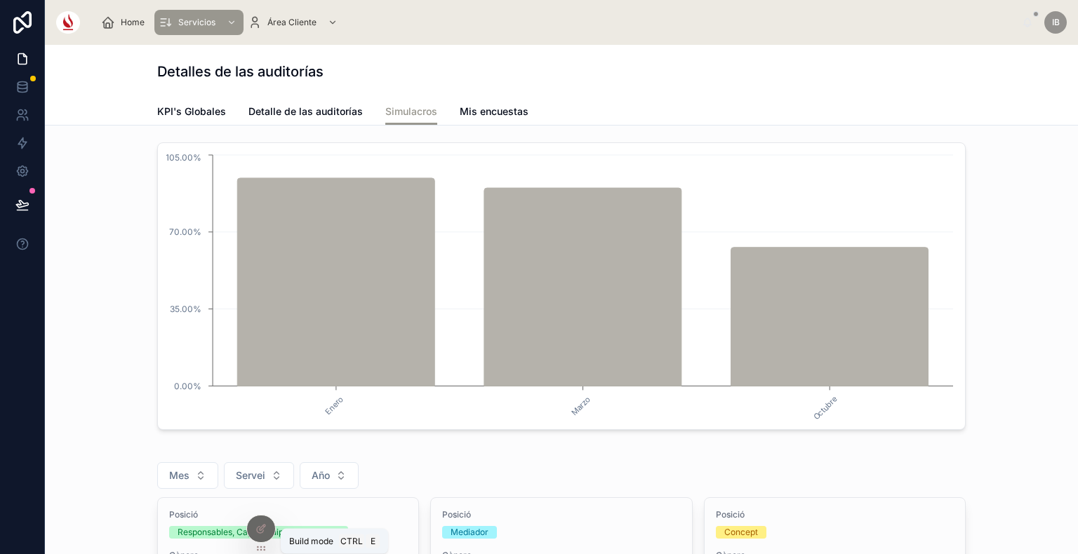
click at [262, 521] on div at bounding box center [261, 529] width 28 height 27
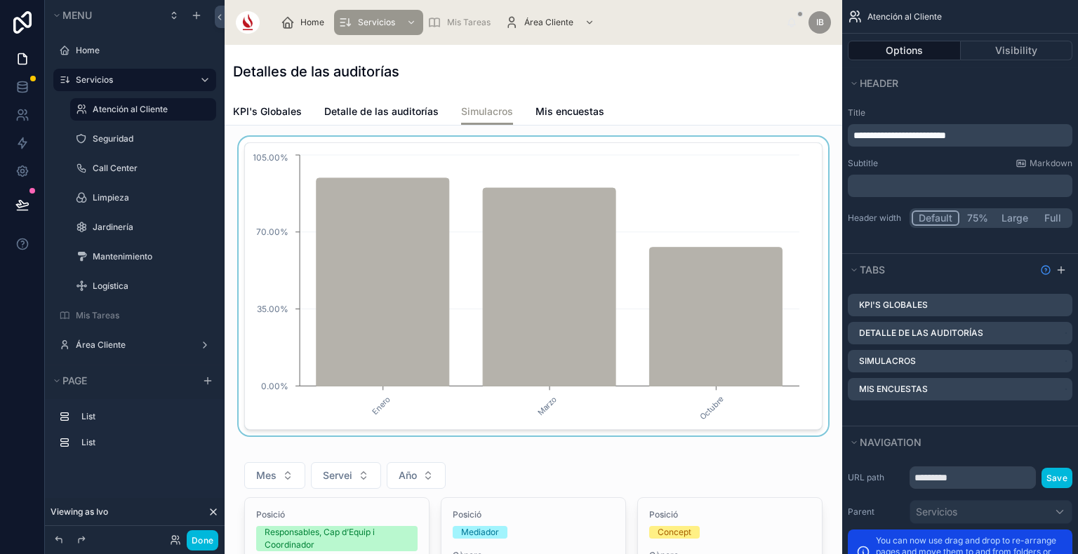
click at [483, 153] on div at bounding box center [533, 286] width 595 height 299
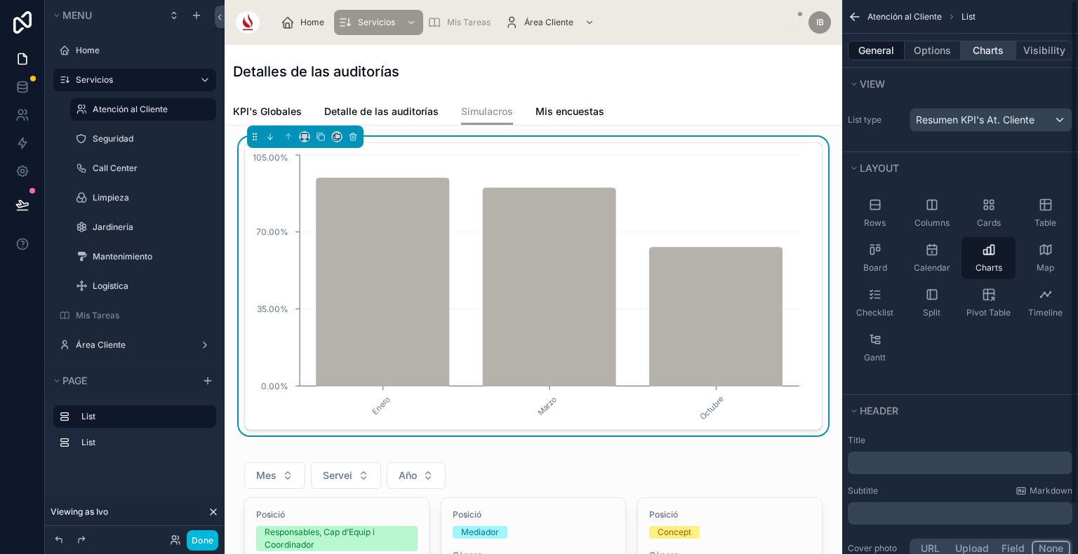
click at [1002, 49] on button "Charts" at bounding box center [988, 51] width 56 height 20
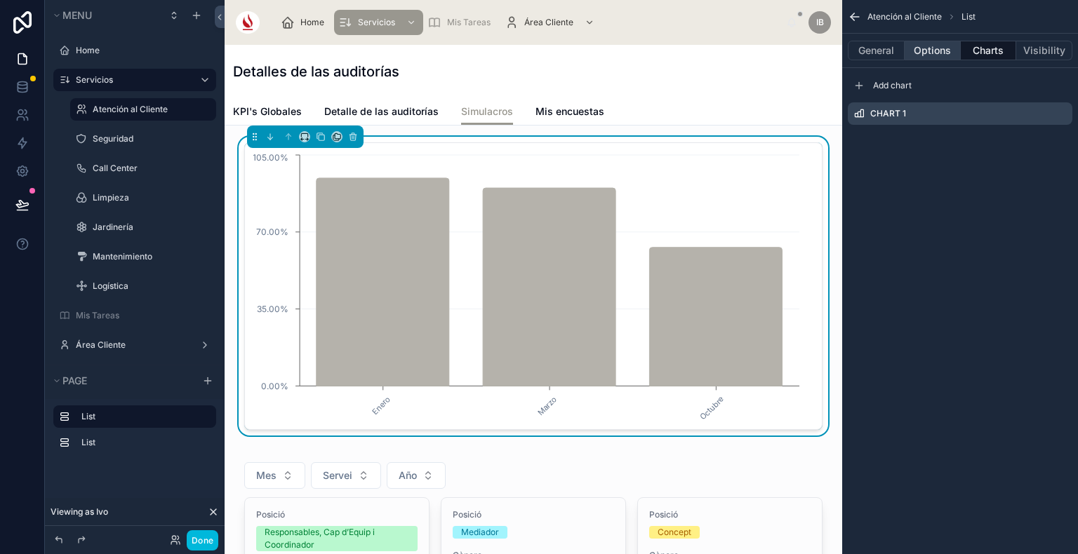
click at [927, 51] on button "Options" at bounding box center [932, 51] width 56 height 20
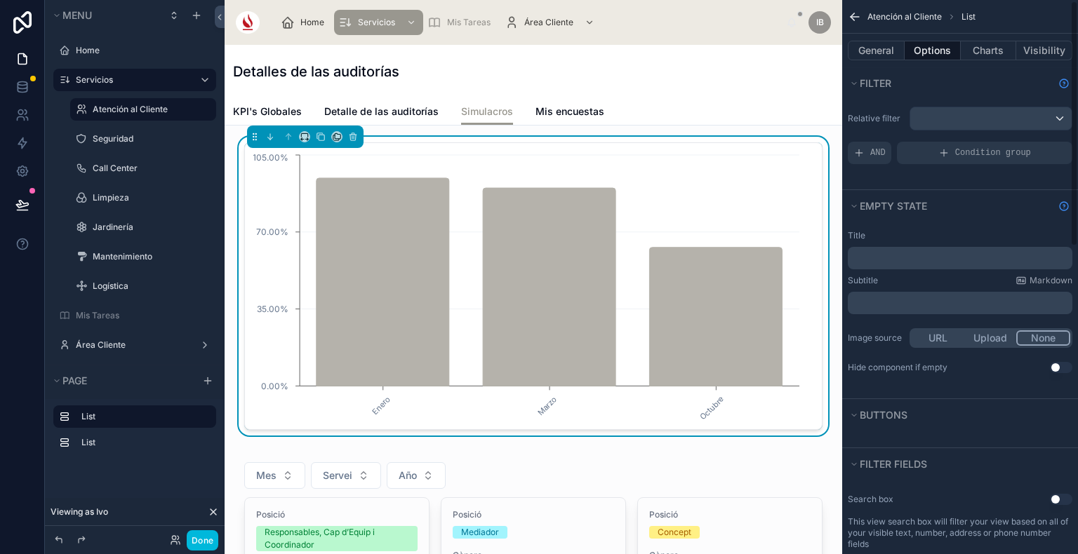
scroll to position [3, 0]
drag, startPoint x: 908, startPoint y: 263, endPoint x: 904, endPoint y: 253, distance: 11.3
click at [904, 253] on p "﻿" at bounding box center [961, 256] width 216 height 11
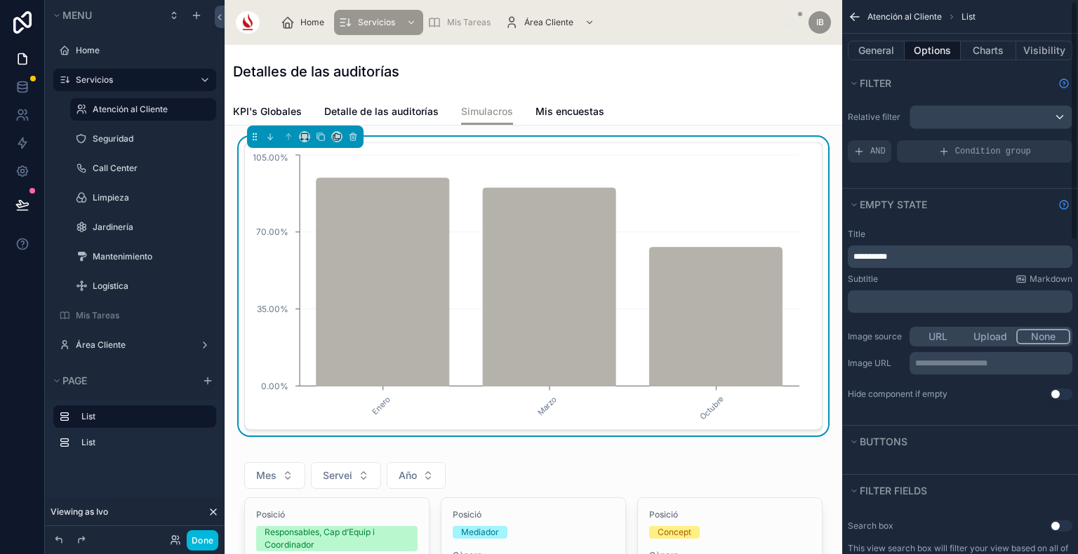
click at [906, 279] on div "Subtitle Markdown" at bounding box center [960, 279] width 225 height 11
drag, startPoint x: 907, startPoint y: 251, endPoint x: 839, endPoint y: 252, distance: 68.1
click at [839, 252] on div "Home Servicios Mis Tareas Área Cliente IB [PERSON_NAME] Detalles de las auditor…" at bounding box center [651, 277] width 853 height 554
click at [873, 43] on button "General" at bounding box center [876, 51] width 57 height 20
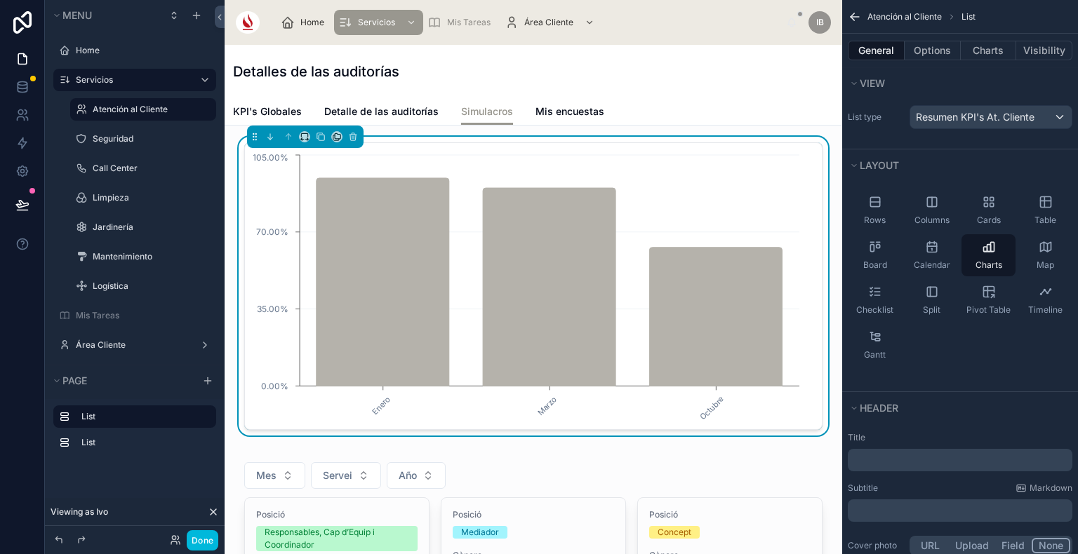
click at [895, 462] on p "﻿" at bounding box center [961, 460] width 216 height 14
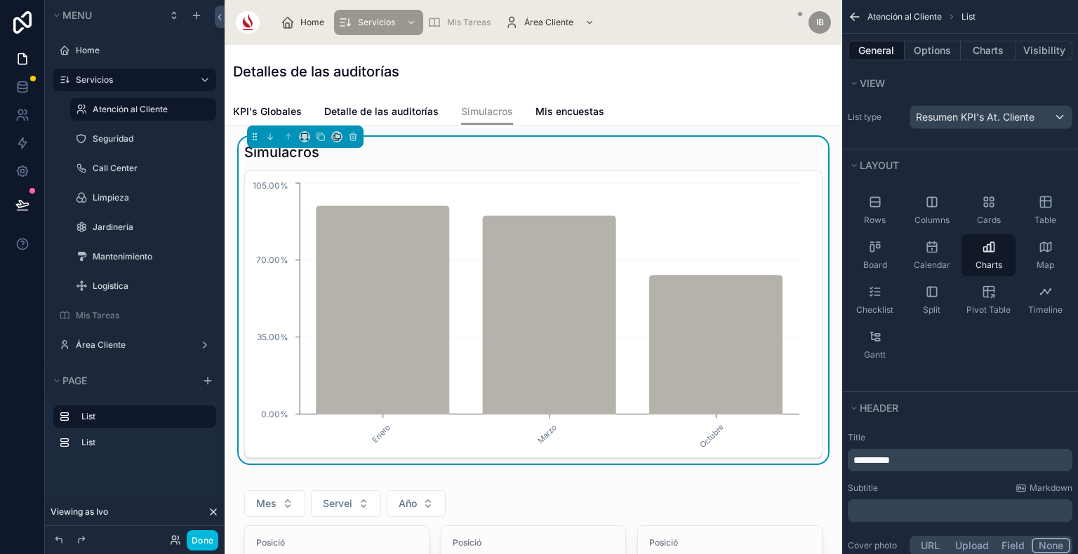
click at [587, 109] on span "Mis encuestas" at bounding box center [569, 112] width 69 height 14
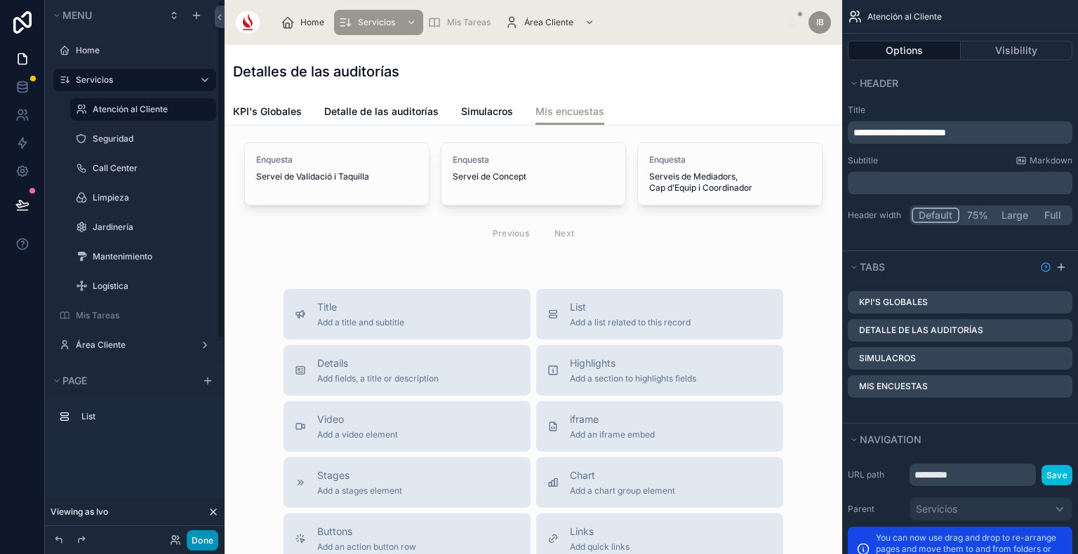
click at [202, 547] on button "Done" at bounding box center [203, 540] width 32 height 20
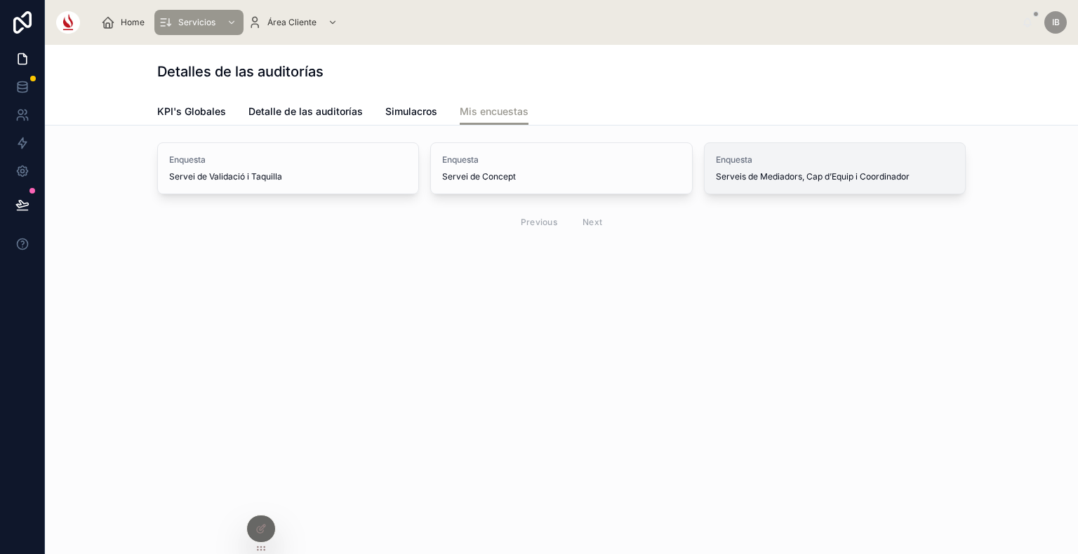
click at [779, 173] on span "Serveis de Mediadors, Cap d’Equip i Coordinador" at bounding box center [813, 176] width 194 height 11
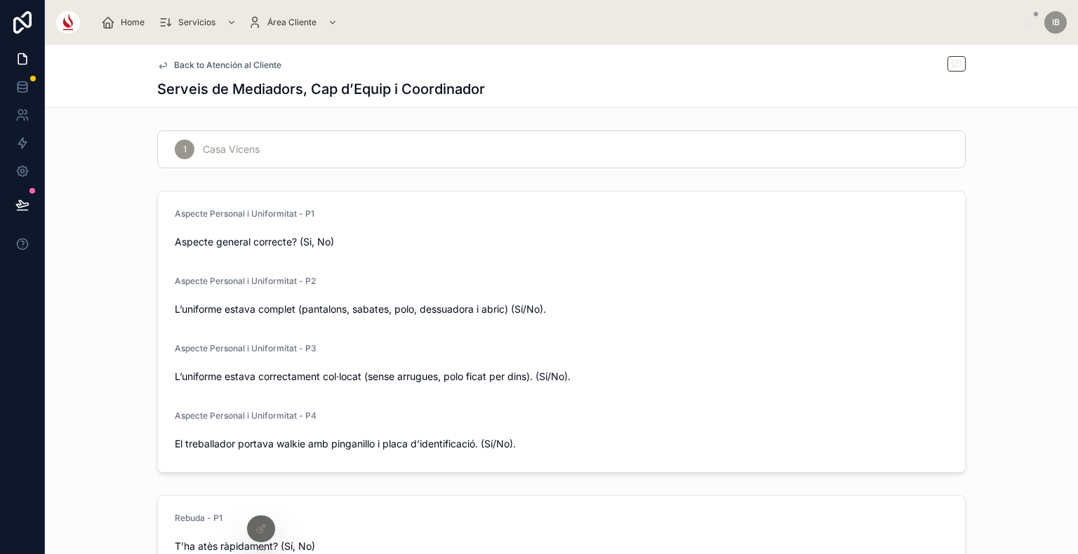
click at [140, 19] on span "Home" at bounding box center [133, 22] width 24 height 11
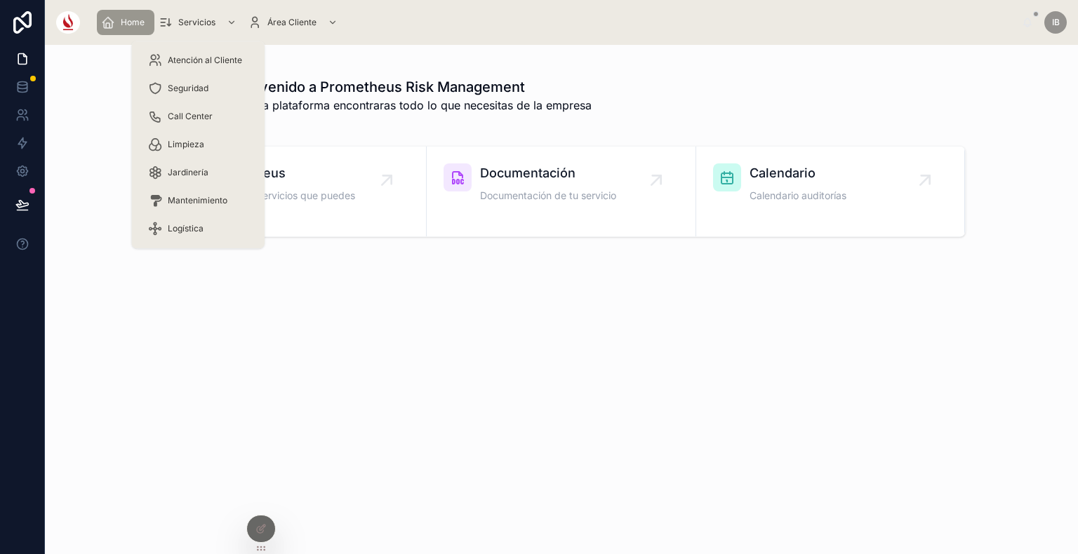
click at [192, 20] on span "Servicios" at bounding box center [196, 22] width 37 height 11
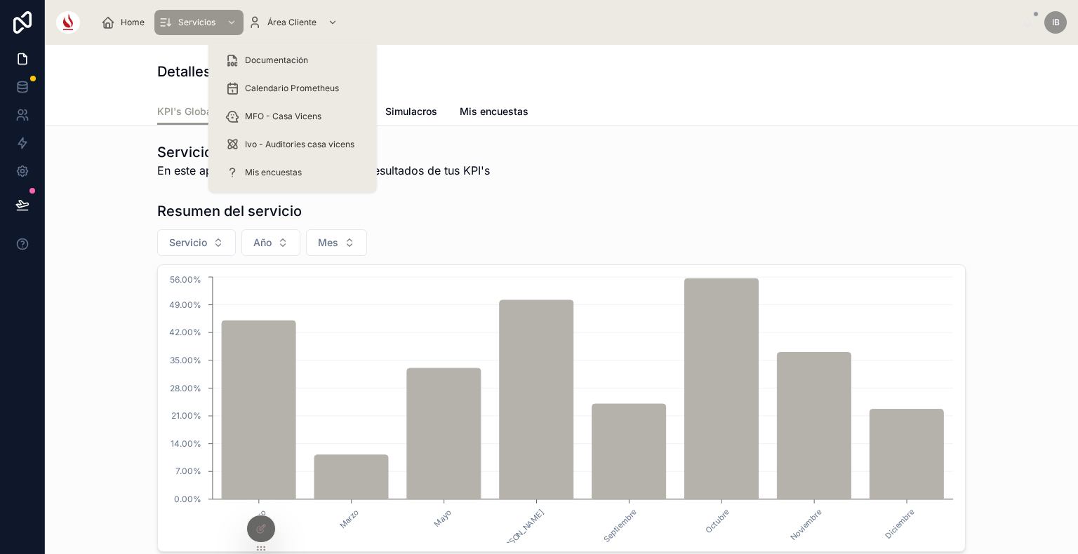
click at [301, 23] on span "Área Cliente" at bounding box center [291, 22] width 49 height 11
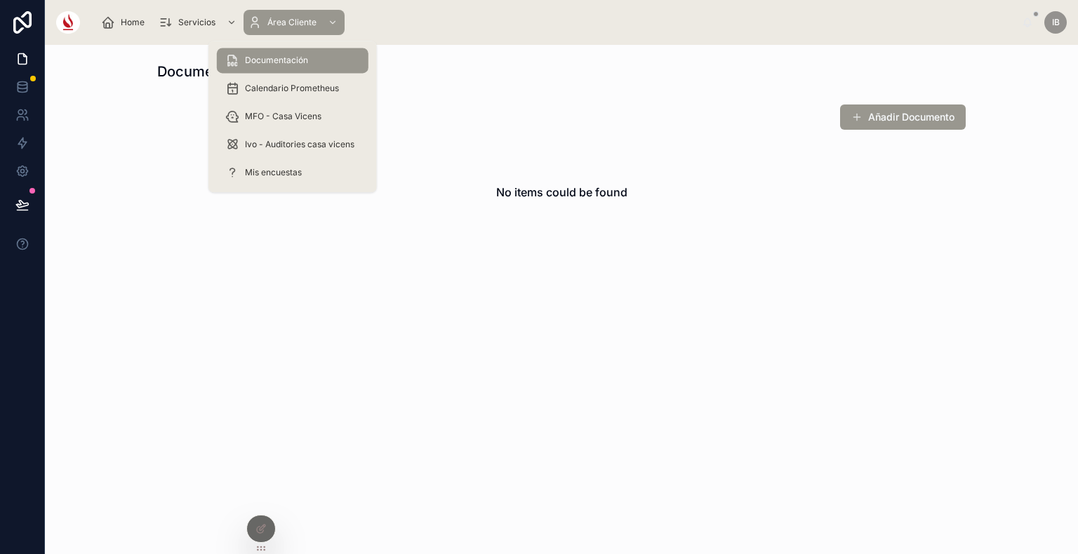
click at [276, 147] on span "Ivo - Auditories casa vicens" at bounding box center [299, 144] width 109 height 11
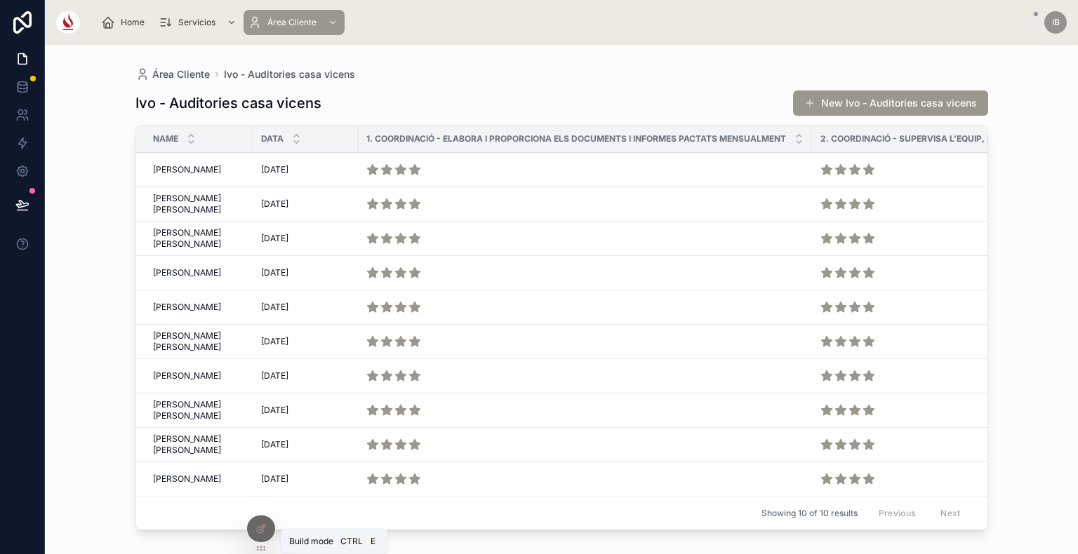
click at [251, 533] on div at bounding box center [261, 529] width 28 height 27
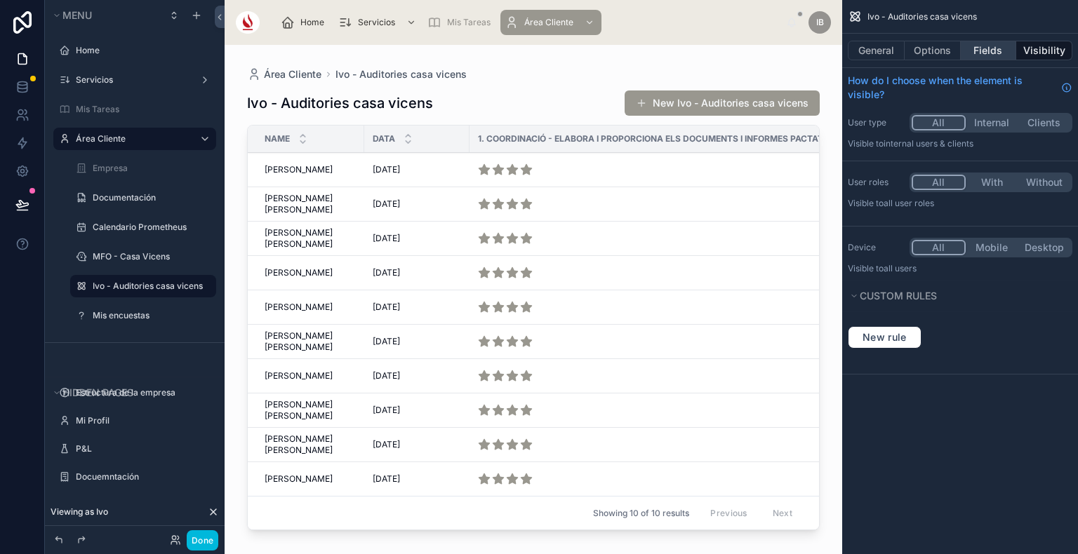
click at [987, 47] on button "Fields" at bounding box center [988, 51] width 56 height 20
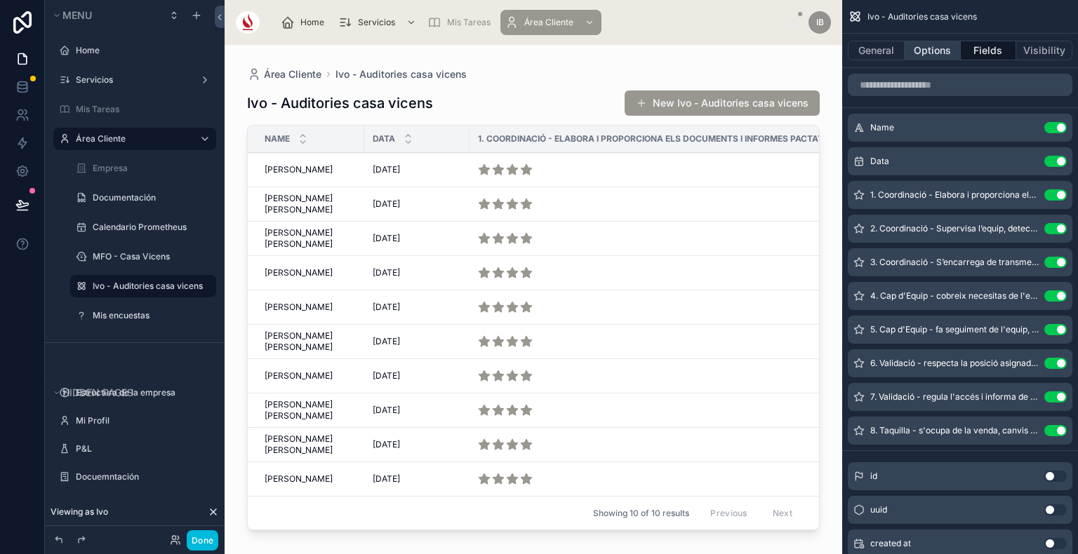
click at [946, 50] on button "Options" at bounding box center [932, 51] width 56 height 20
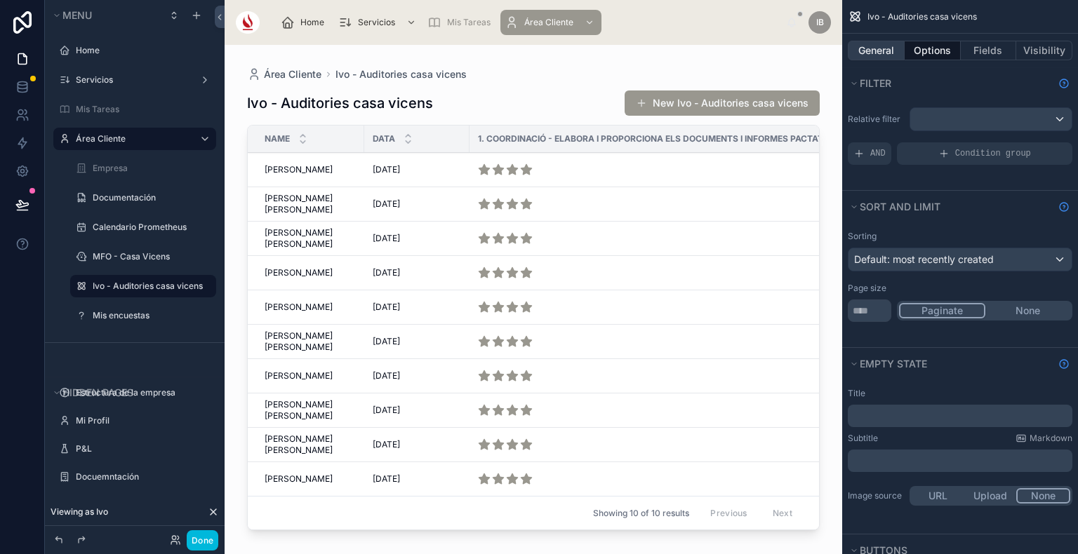
click at [878, 53] on button "General" at bounding box center [876, 51] width 57 height 20
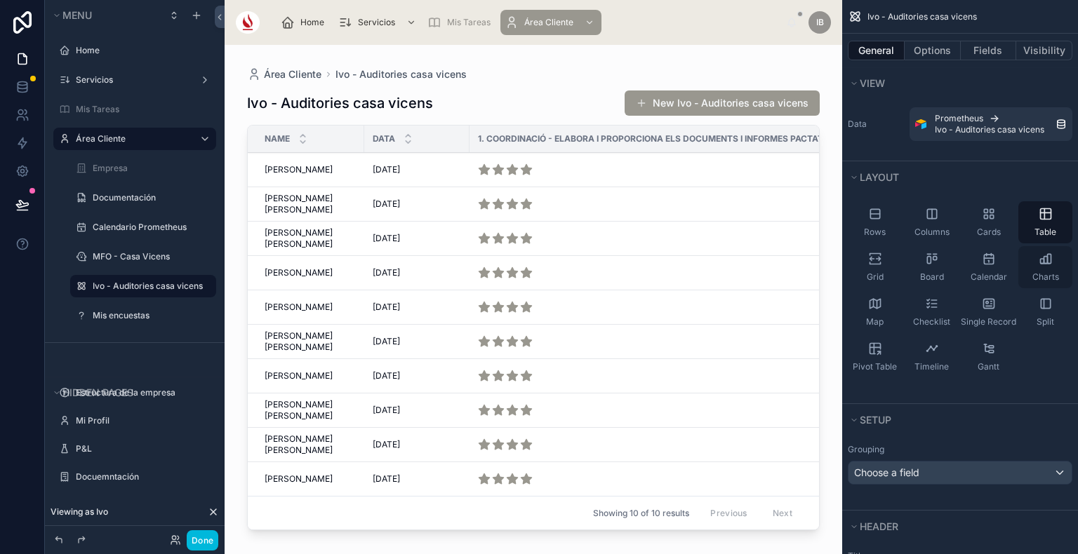
click at [1045, 258] on icon "scrollable content" at bounding box center [1045, 259] width 14 height 14
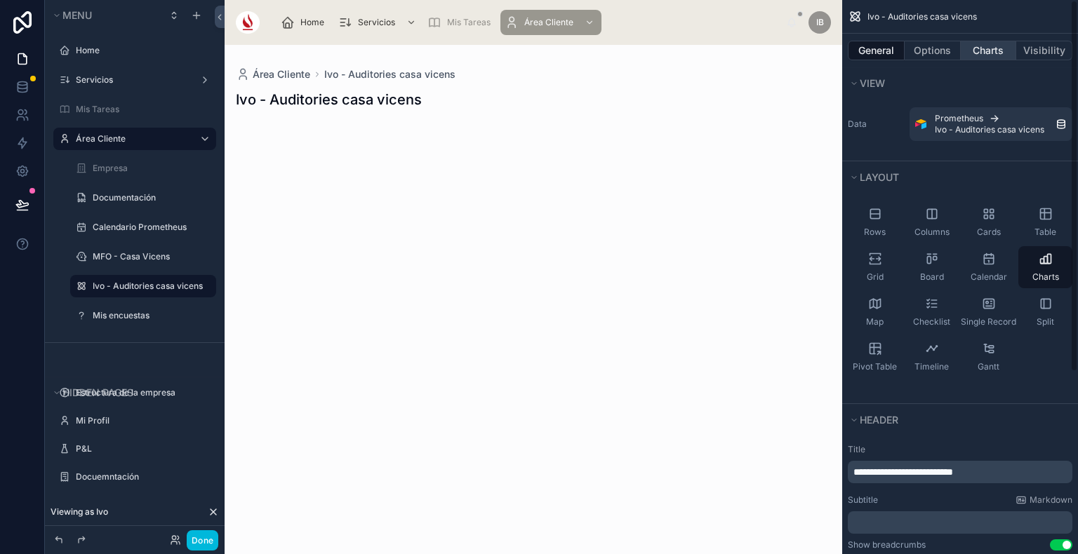
click at [994, 48] on button "Charts" at bounding box center [988, 51] width 56 height 20
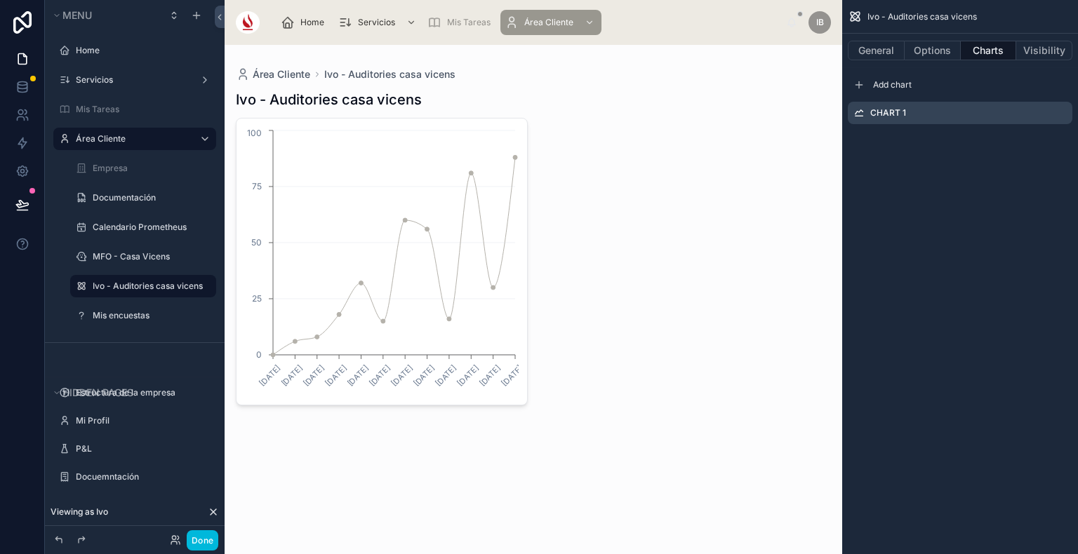
click at [0, 0] on icon "scrollable content" at bounding box center [0, 0] width 0 height 0
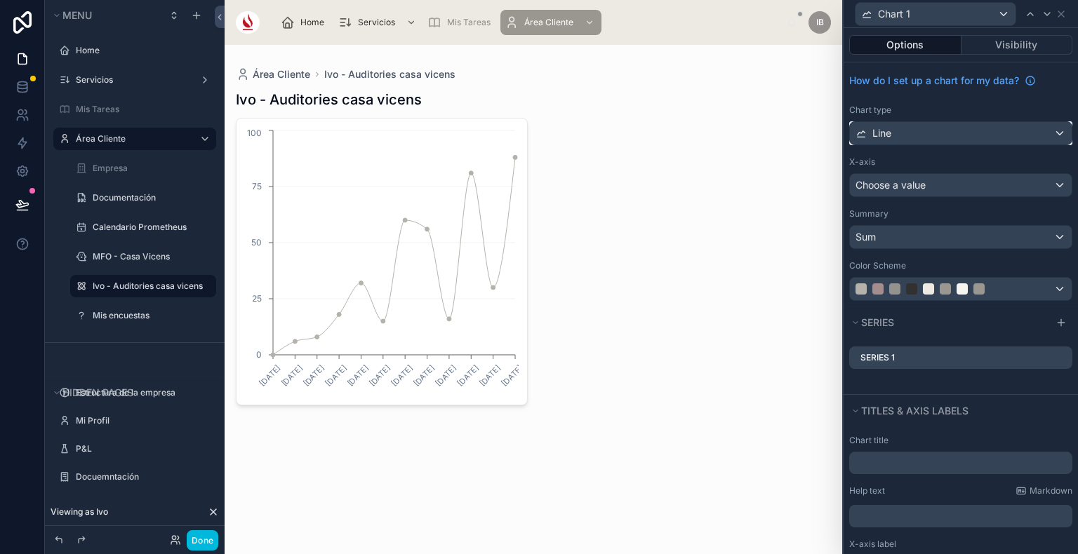
click at [996, 140] on div "Line" at bounding box center [961, 133] width 222 height 22
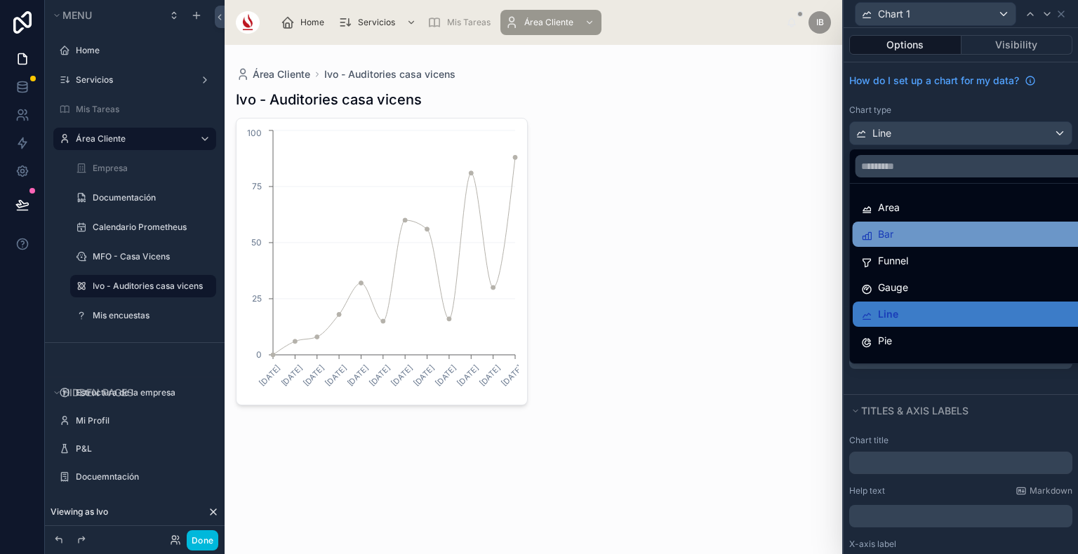
click at [935, 237] on div "Bar" at bounding box center [972, 234] width 222 height 17
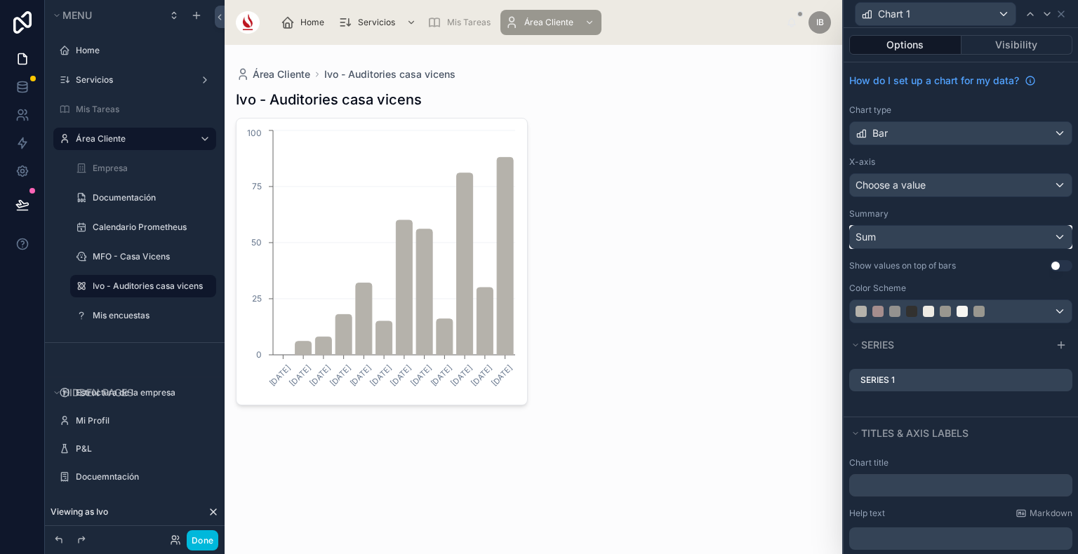
click at [951, 239] on div "Sum" at bounding box center [961, 237] width 222 height 22
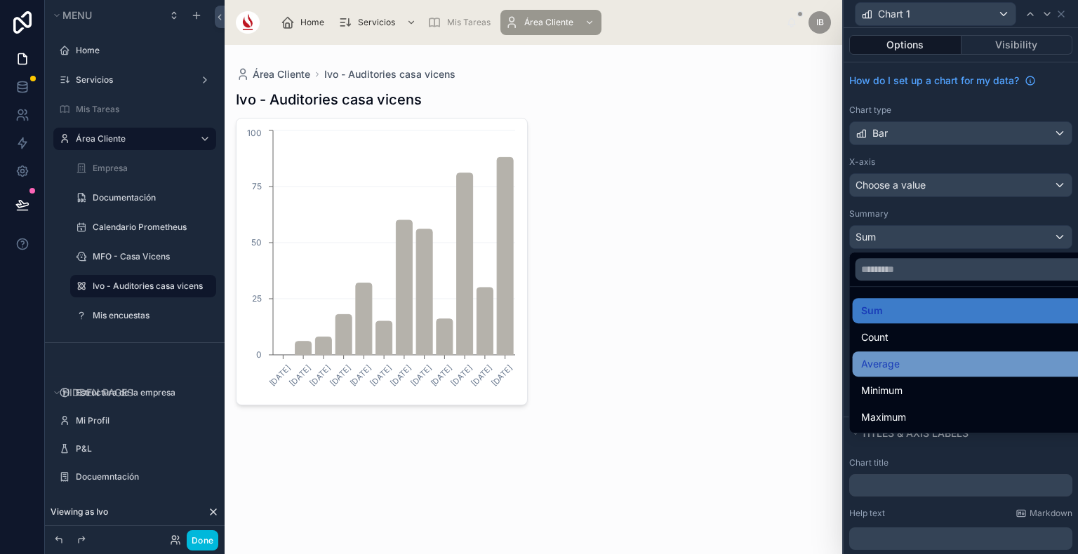
click at [926, 354] on div "Average" at bounding box center [971, 363] width 239 height 25
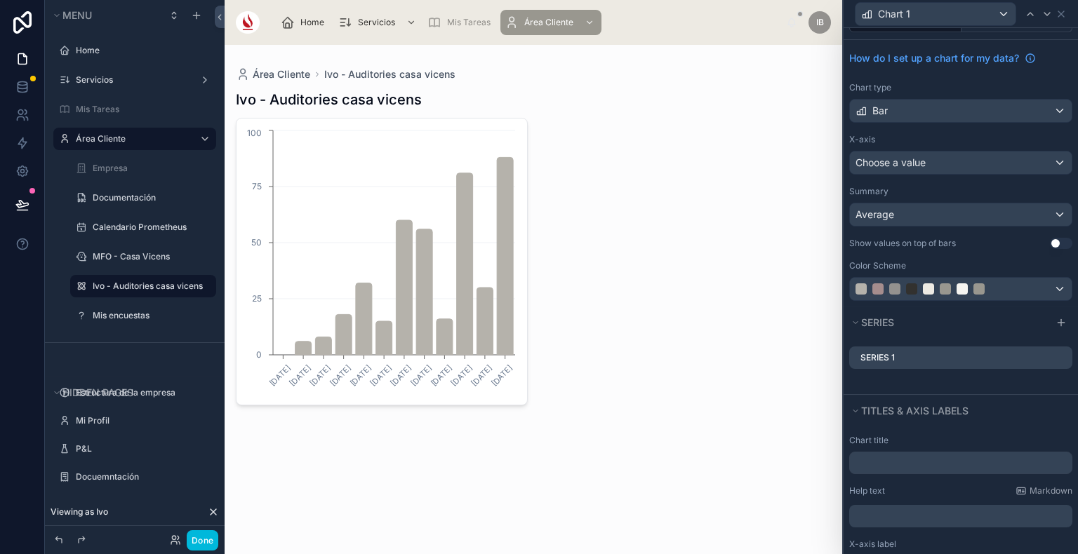
scroll to position [43, 0]
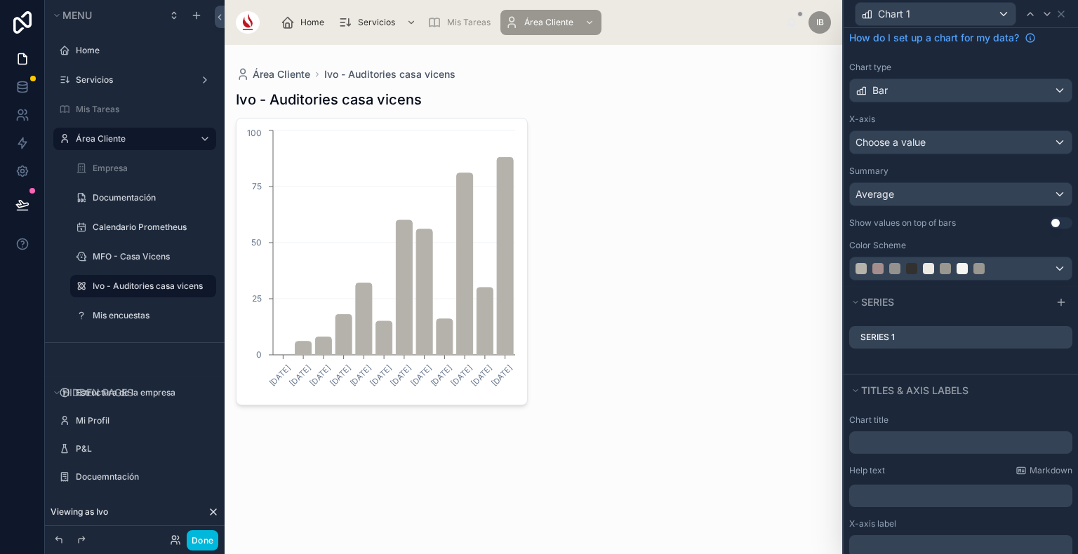
click at [1050, 223] on button "Use setting" at bounding box center [1061, 222] width 22 height 11
click at [0, 0] on icon at bounding box center [0, 0] width 0 height 0
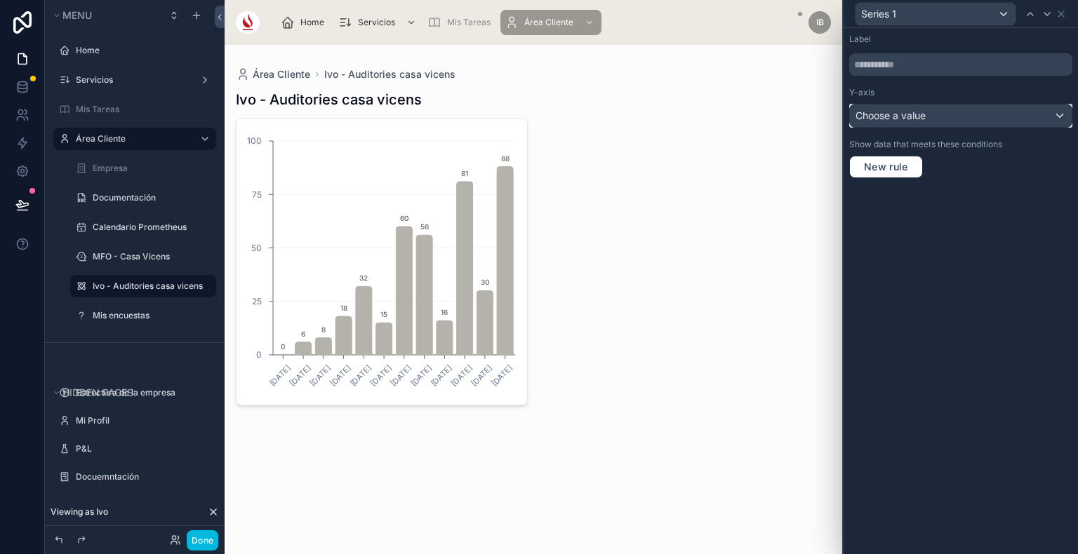
click at [966, 123] on div "Choose a value" at bounding box center [961, 116] width 222 height 22
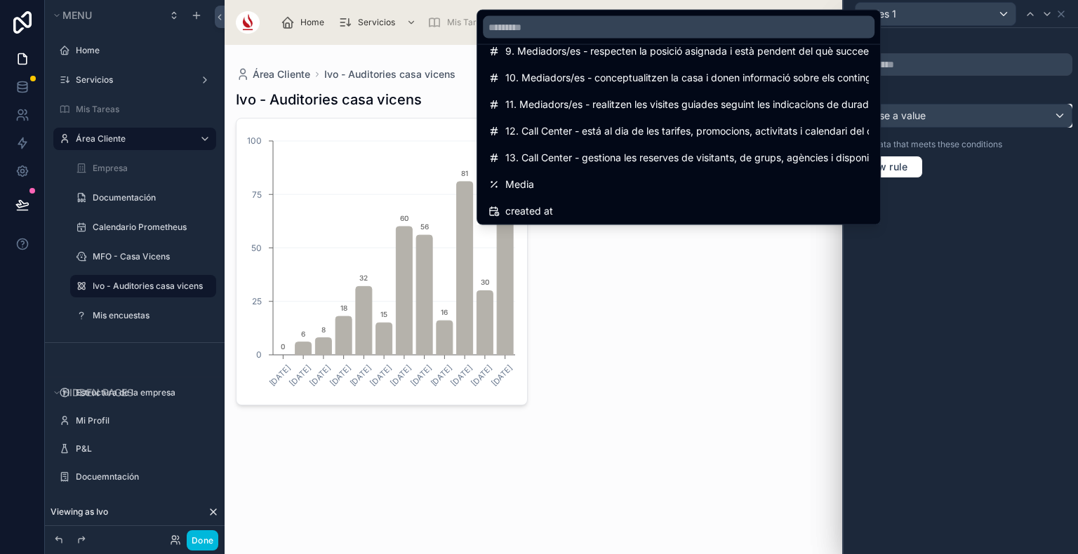
scroll to position [313, 0]
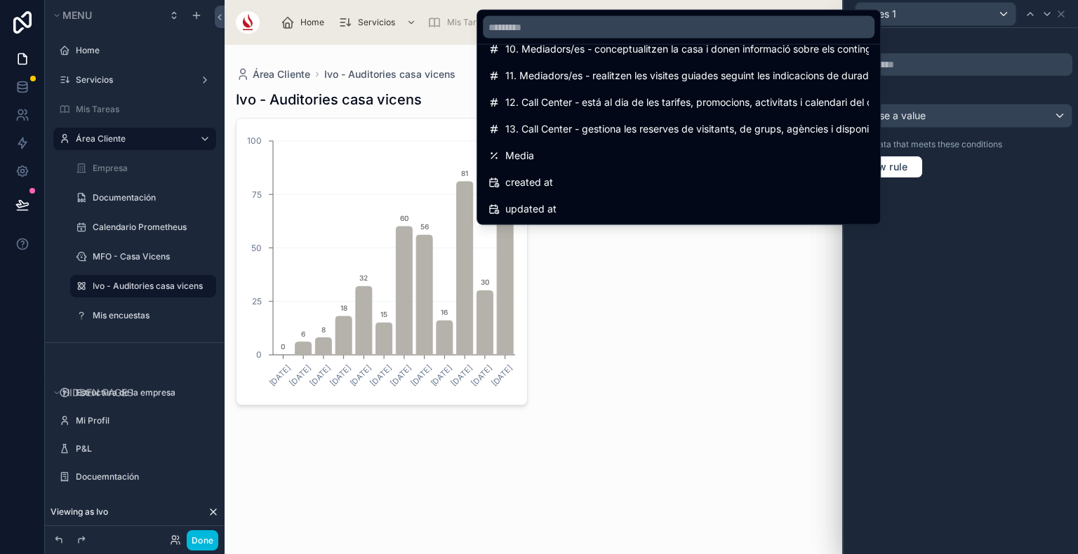
click at [925, 282] on div at bounding box center [960, 277] width 234 height 554
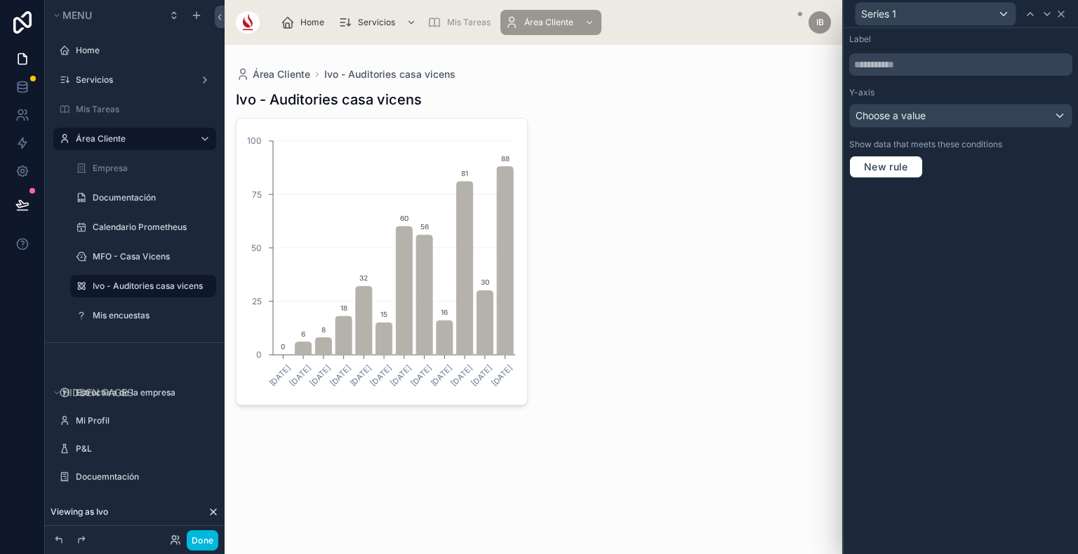
click at [1058, 11] on icon at bounding box center [1061, 14] width 6 height 6
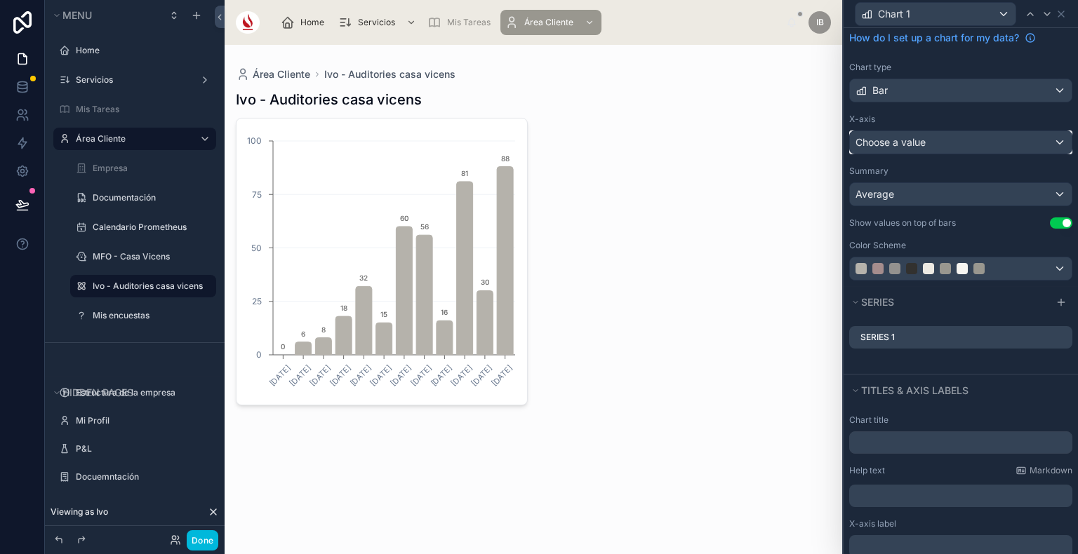
click at [918, 145] on span "Choose a value" at bounding box center [890, 142] width 70 height 12
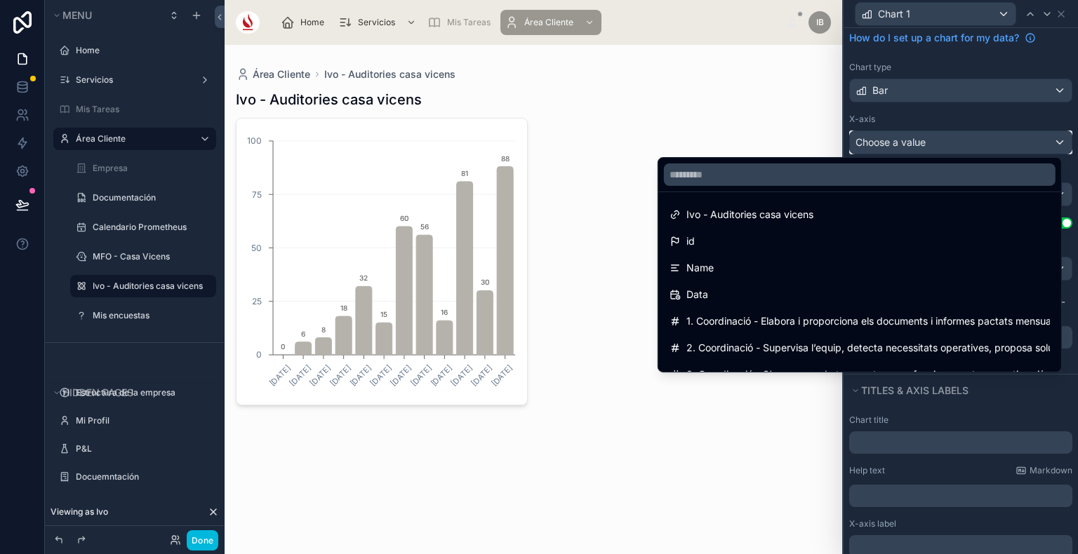
scroll to position [0, 0]
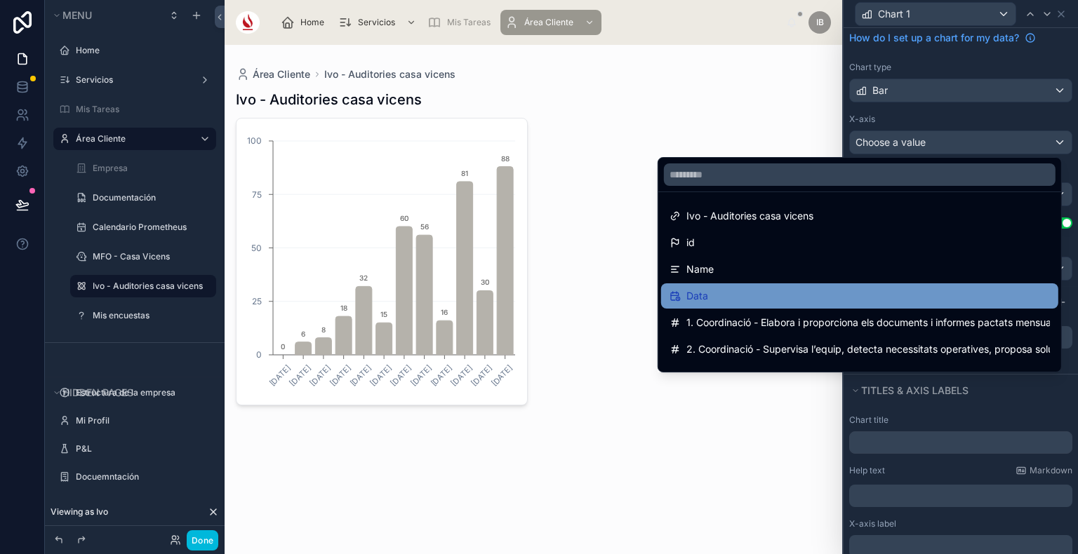
click at [763, 290] on div "Data" at bounding box center [859, 296] width 380 height 17
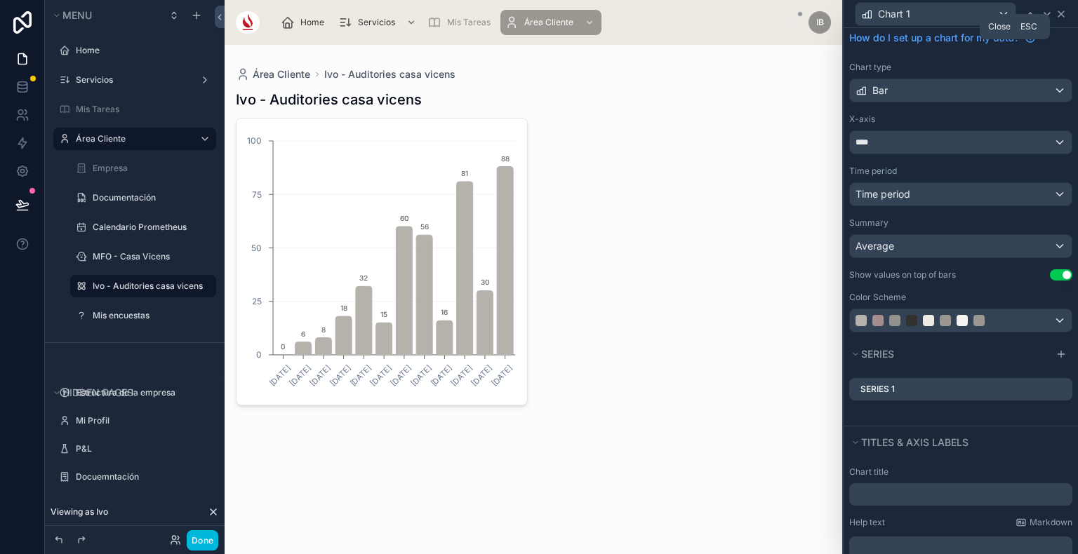
click at [1063, 13] on icon at bounding box center [1060, 13] width 11 height 11
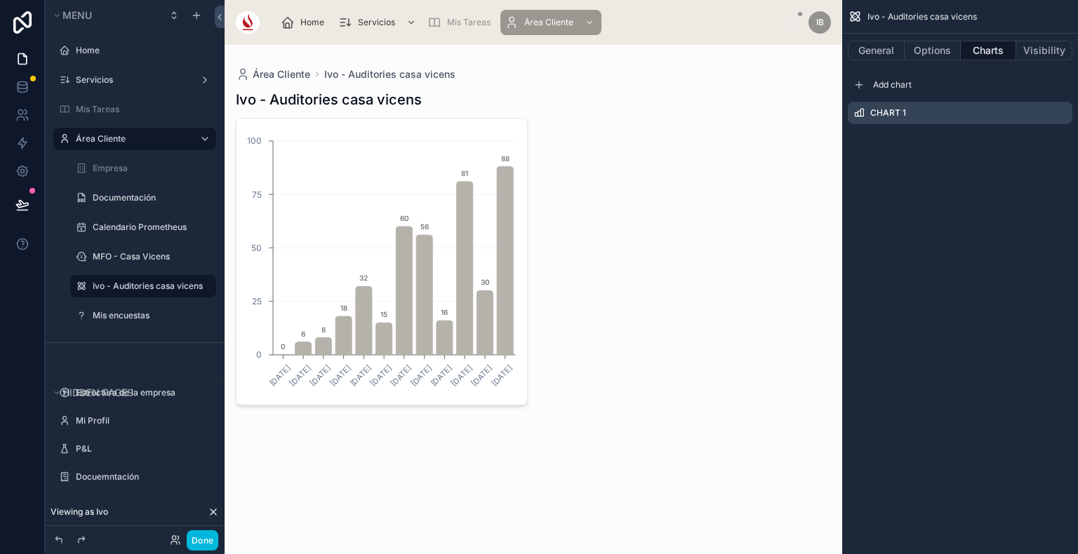
click at [0, 0] on icon "scrollable content" at bounding box center [0, 0] width 0 height 0
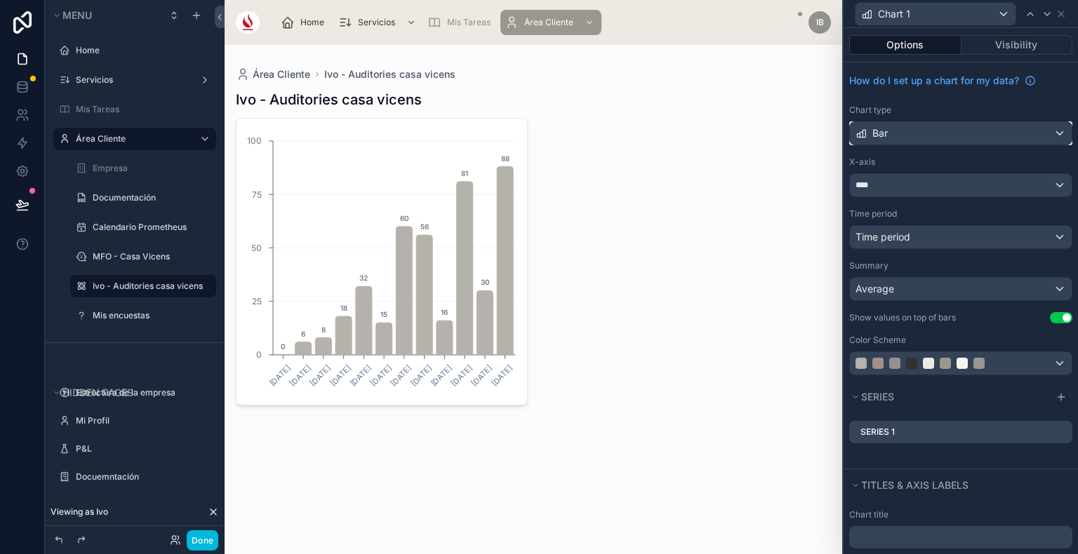
click at [983, 133] on div "Bar" at bounding box center [961, 133] width 222 height 22
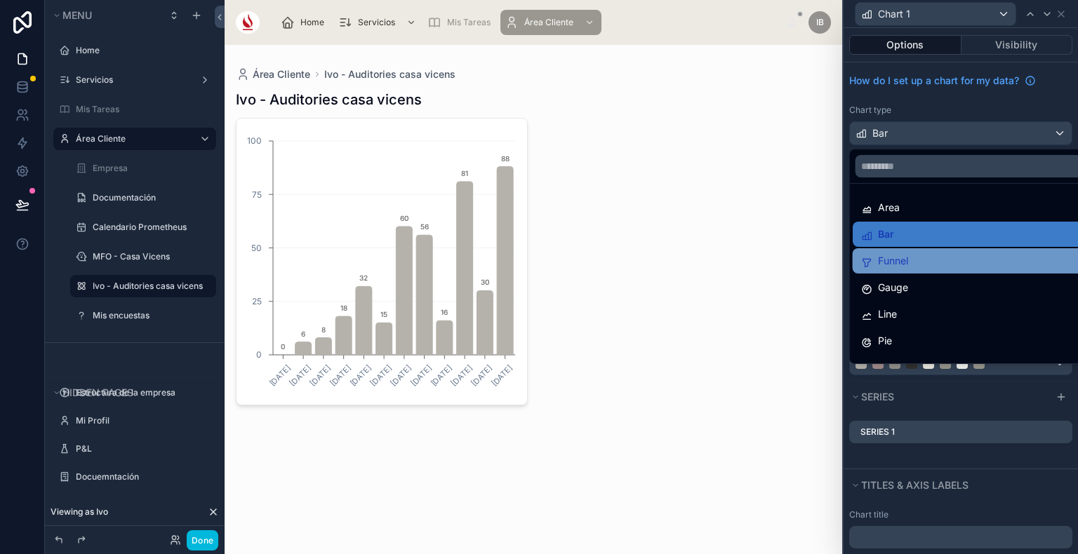
click at [937, 248] on div "Funnel" at bounding box center [971, 260] width 239 height 25
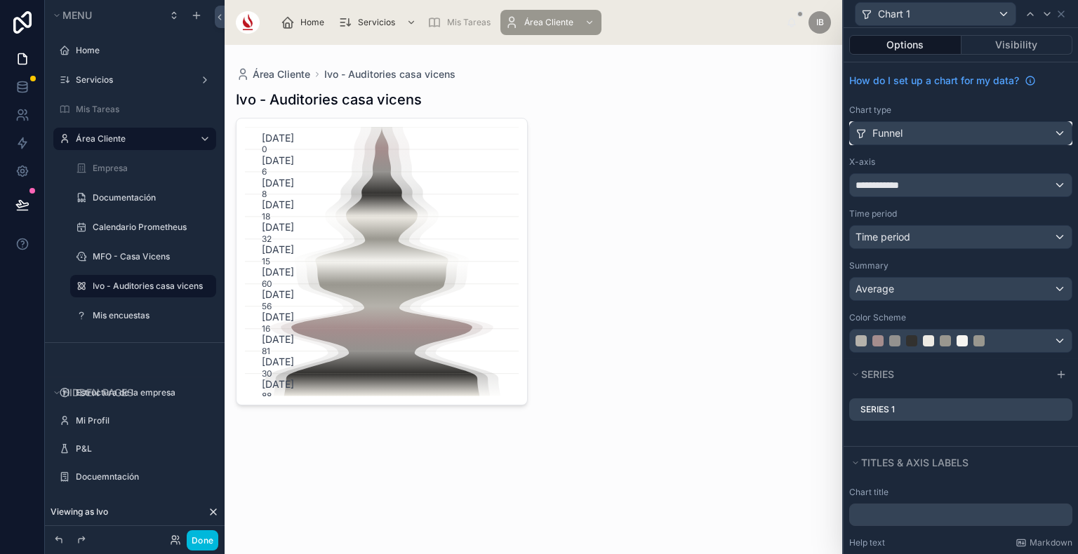
click at [935, 137] on div "Funnel" at bounding box center [961, 133] width 222 height 22
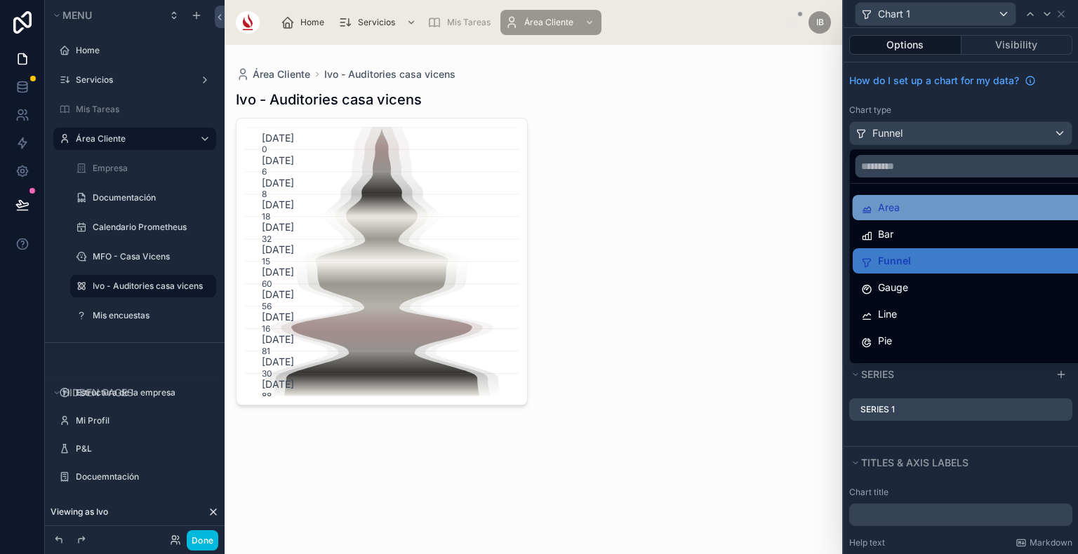
click at [931, 209] on div "Area" at bounding box center [972, 207] width 222 height 17
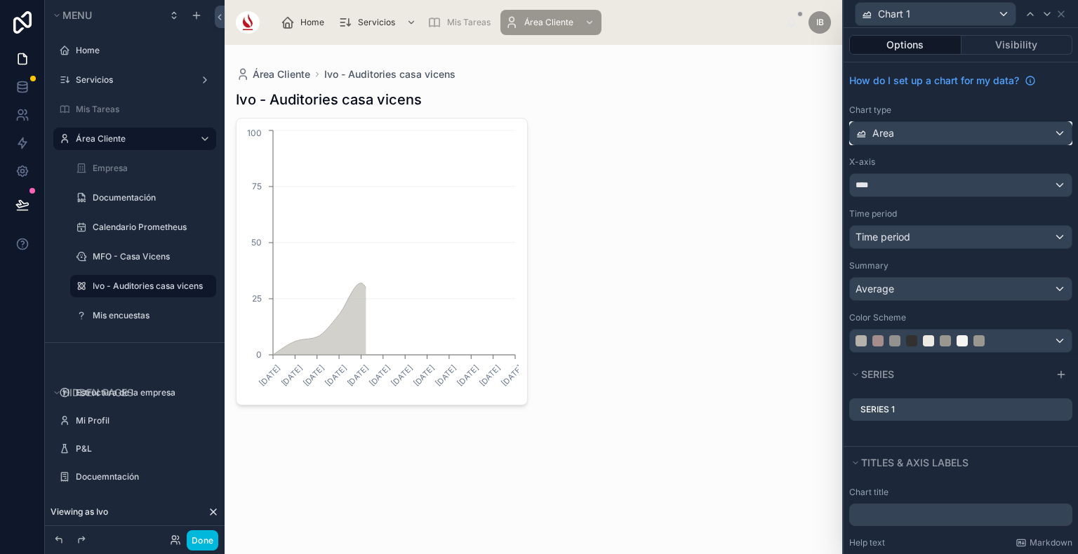
click at [925, 138] on div "Area" at bounding box center [961, 133] width 222 height 22
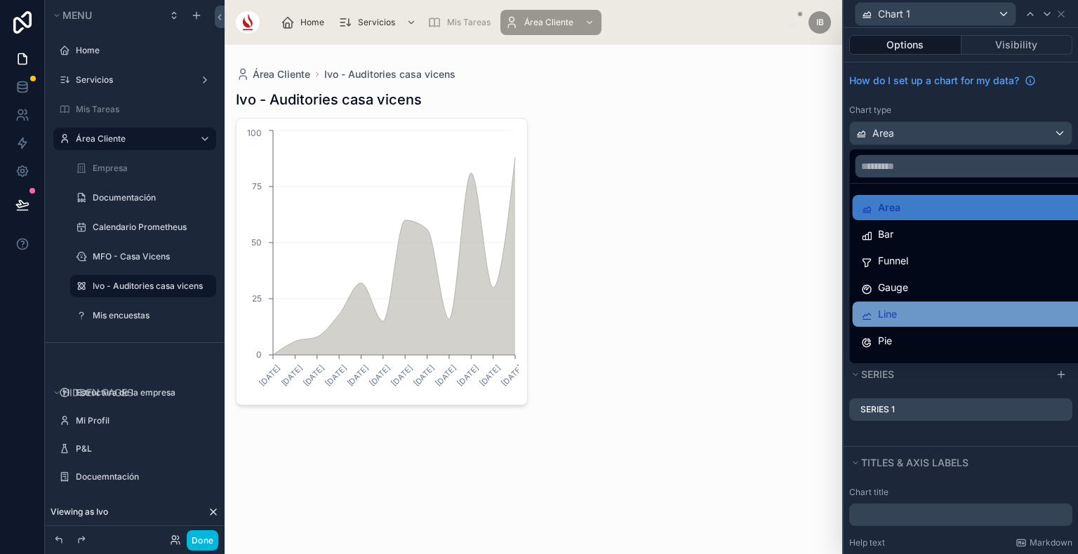
click at [941, 309] on div "Line" at bounding box center [972, 314] width 222 height 17
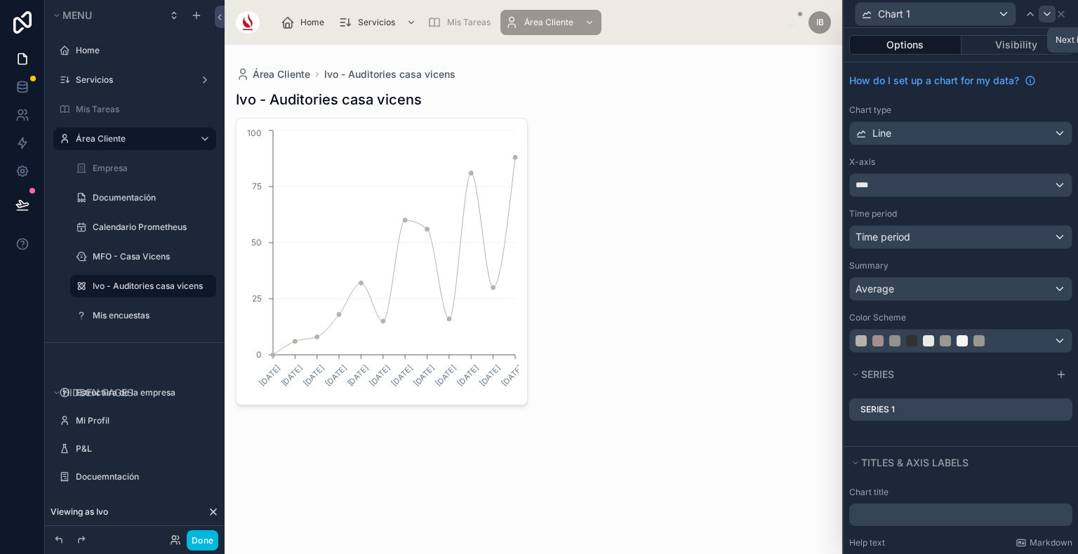
click at [1050, 15] on icon at bounding box center [1046, 13] width 11 height 11
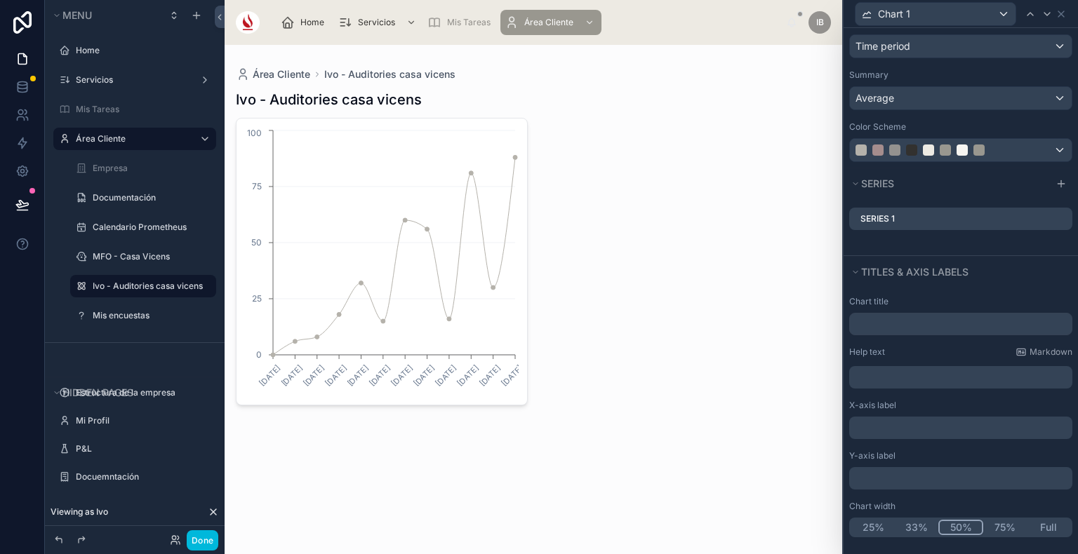
scroll to position [192, 0]
click at [1047, 523] on button "Full" at bounding box center [1047, 526] width 45 height 15
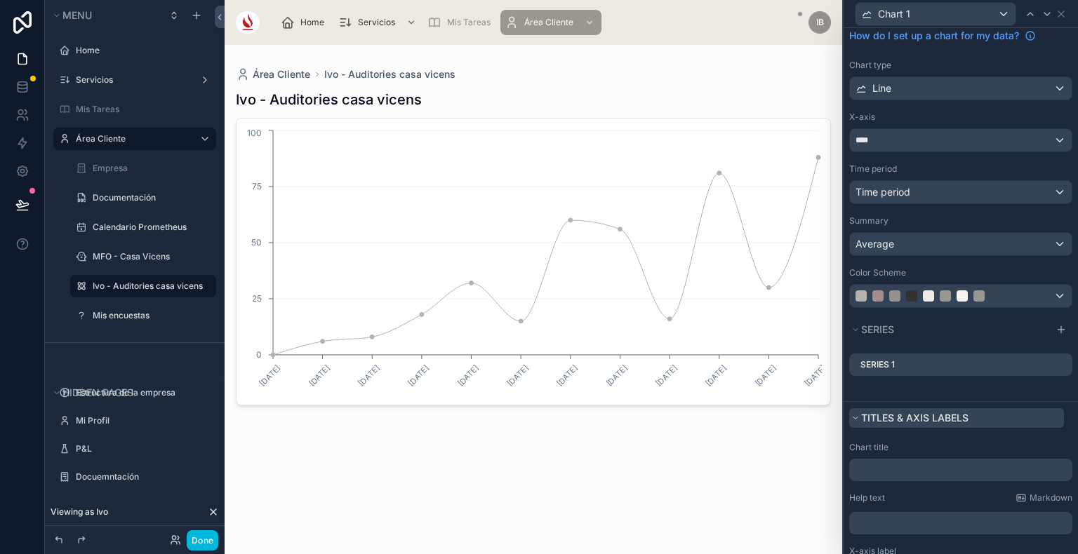
scroll to position [0, 0]
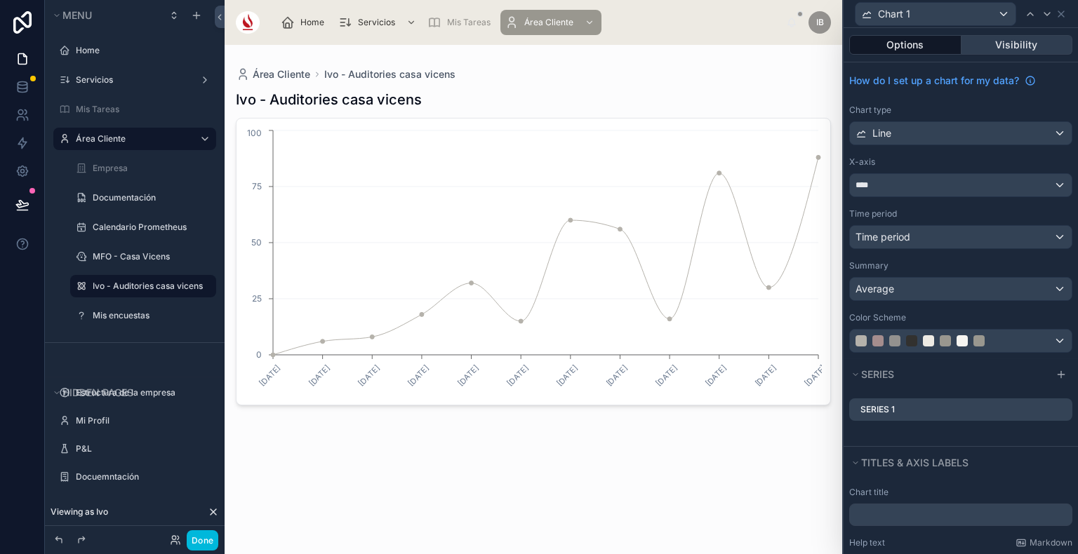
click at [1015, 46] on button "Visibility" at bounding box center [1017, 45] width 112 height 20
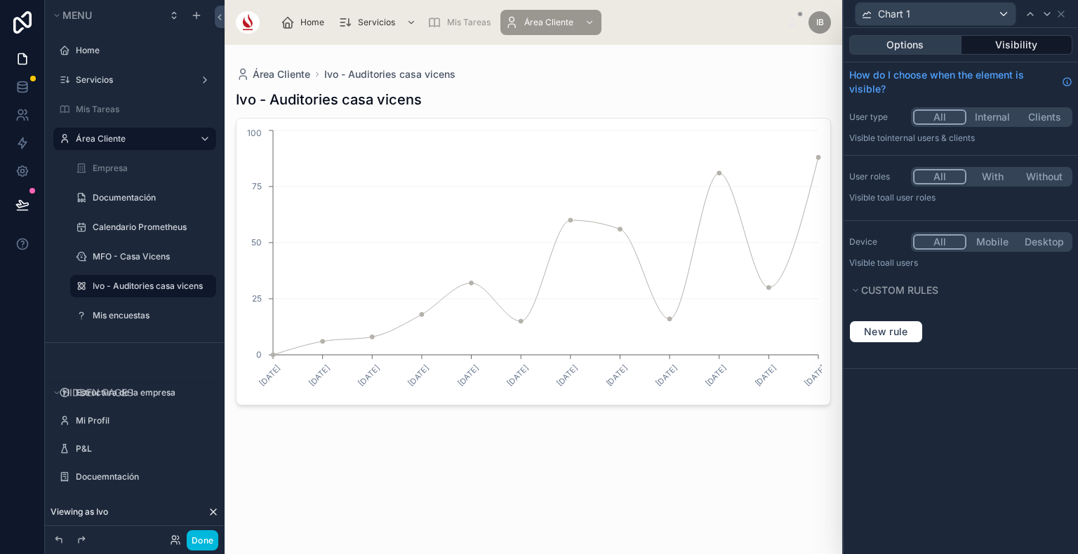
click at [923, 36] on button "Options" at bounding box center [905, 45] width 112 height 20
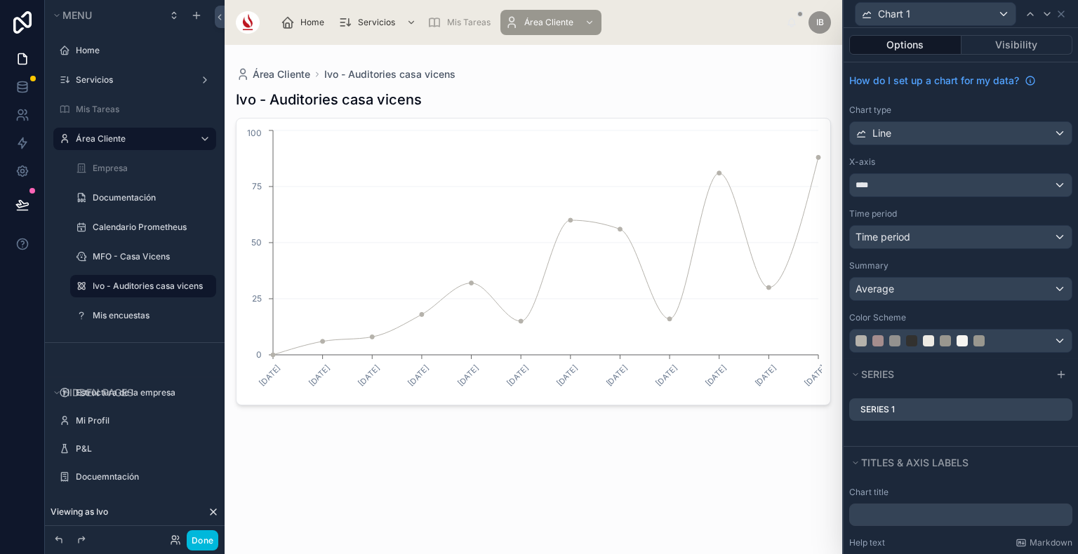
click at [0, 0] on icon at bounding box center [0, 0] width 0 height 0
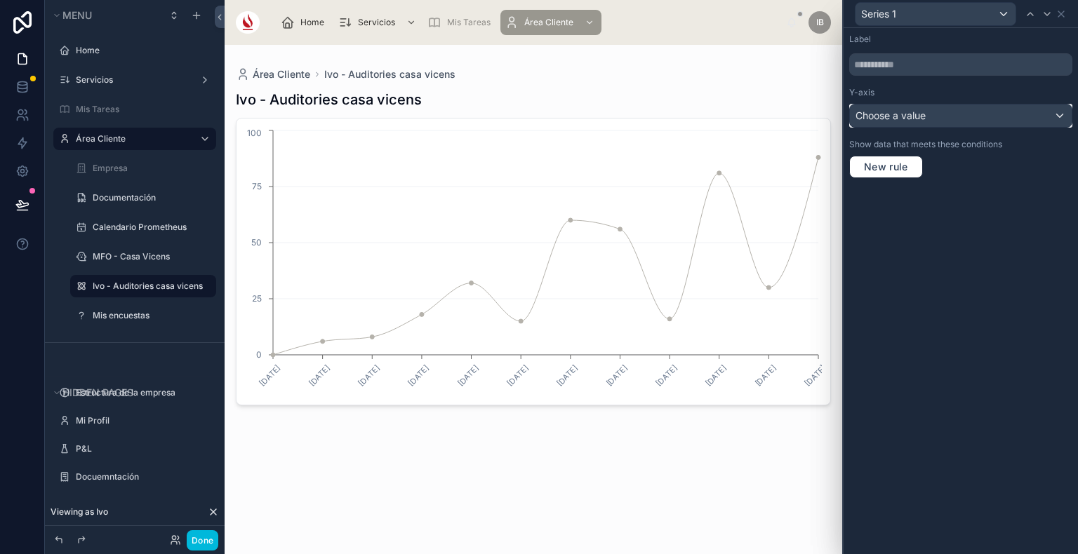
click at [949, 120] on div "Choose a value" at bounding box center [961, 116] width 222 height 22
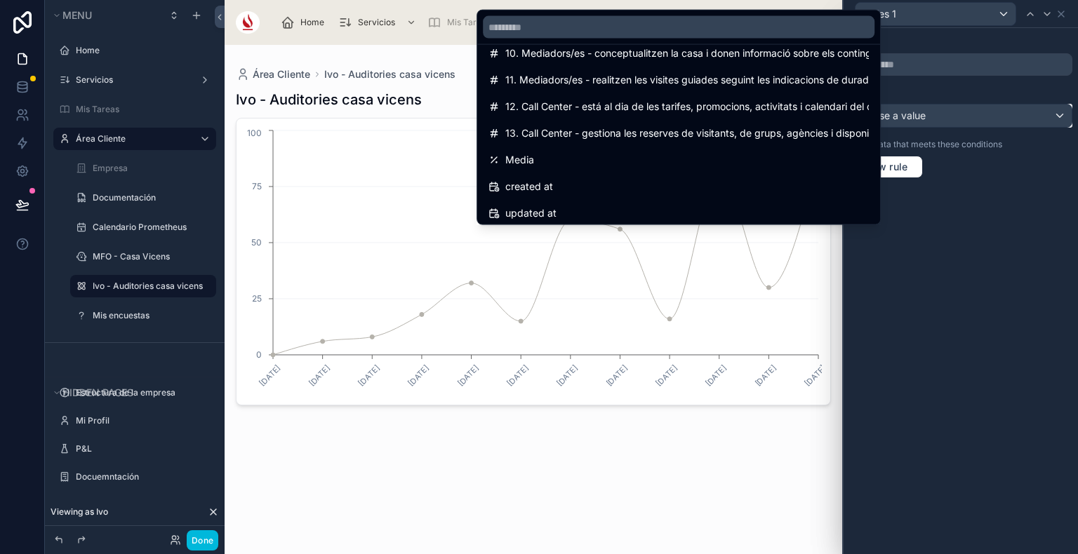
scroll to position [313, 0]
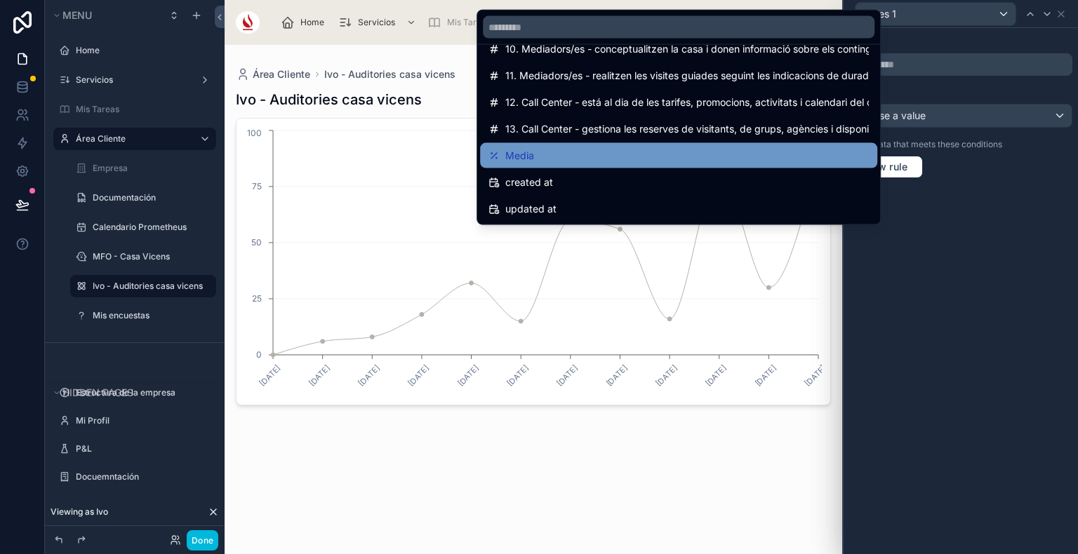
click at [697, 143] on div "Media" at bounding box center [678, 155] width 397 height 25
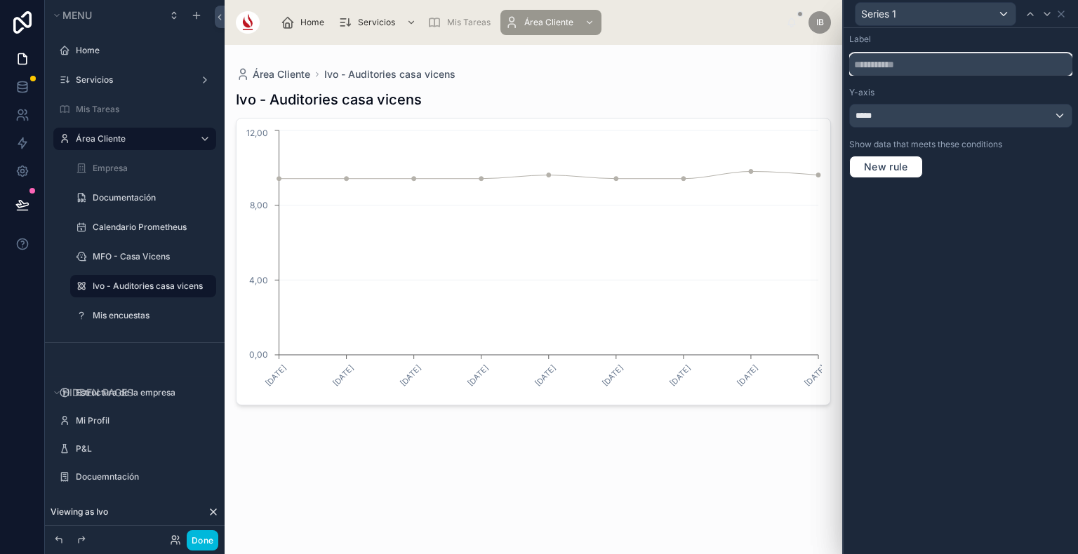
click at [928, 63] on input "text" at bounding box center [960, 64] width 223 height 22
type input "*****"
click at [1064, 10] on icon at bounding box center [1060, 13] width 11 height 11
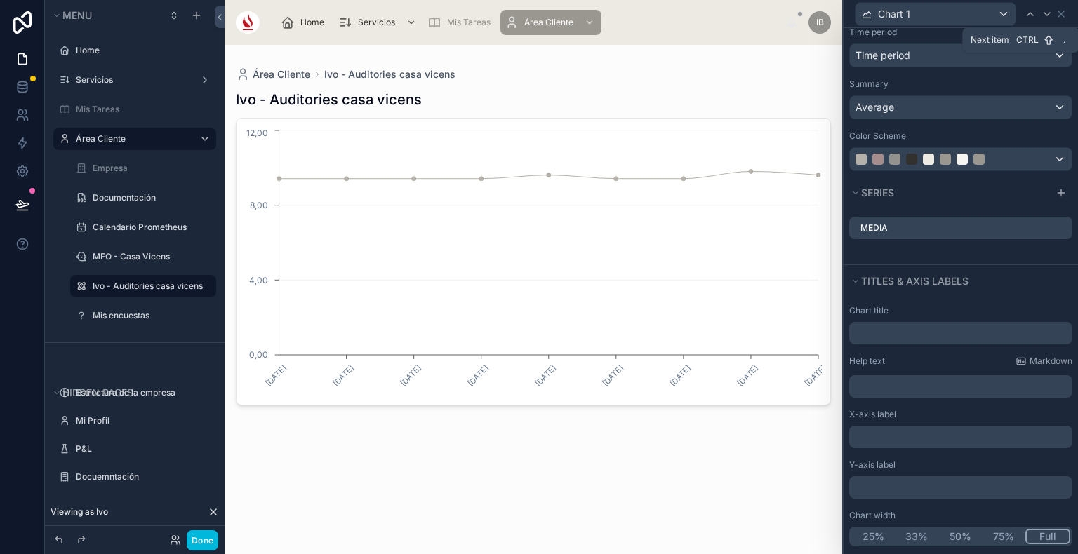
scroll to position [192, 0]
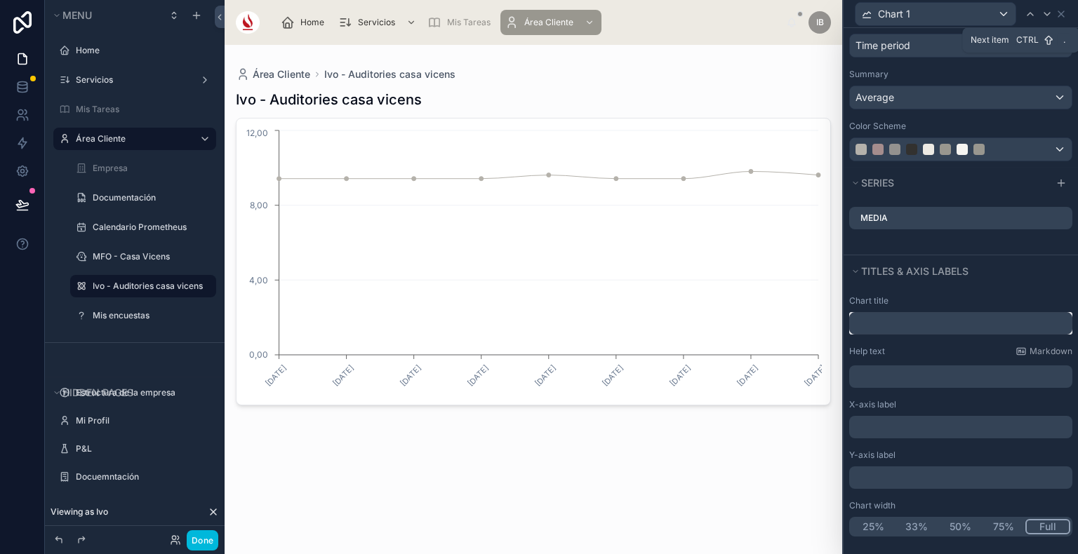
click at [930, 312] on input "text" at bounding box center [960, 323] width 223 height 22
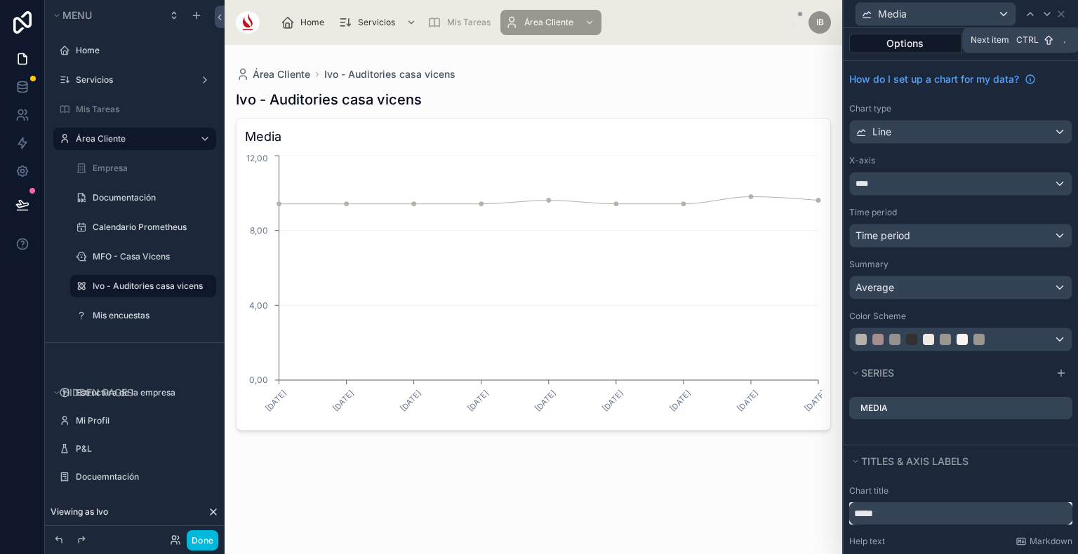
scroll to position [0, 0]
type input "*****"
click at [1057, 15] on icon at bounding box center [1060, 13] width 11 height 11
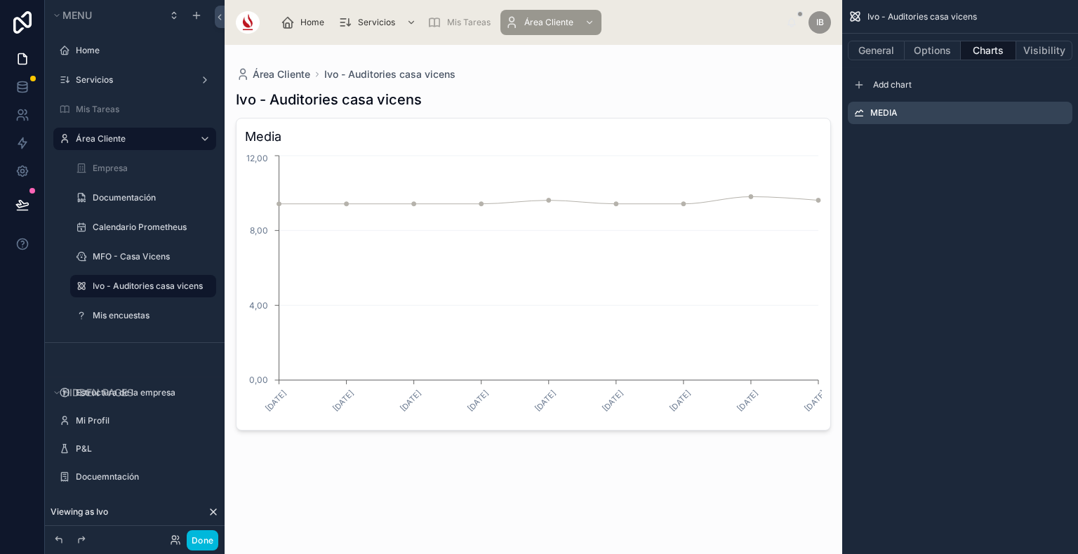
click at [0, 0] on icon "scrollable content" at bounding box center [0, 0] width 0 height 0
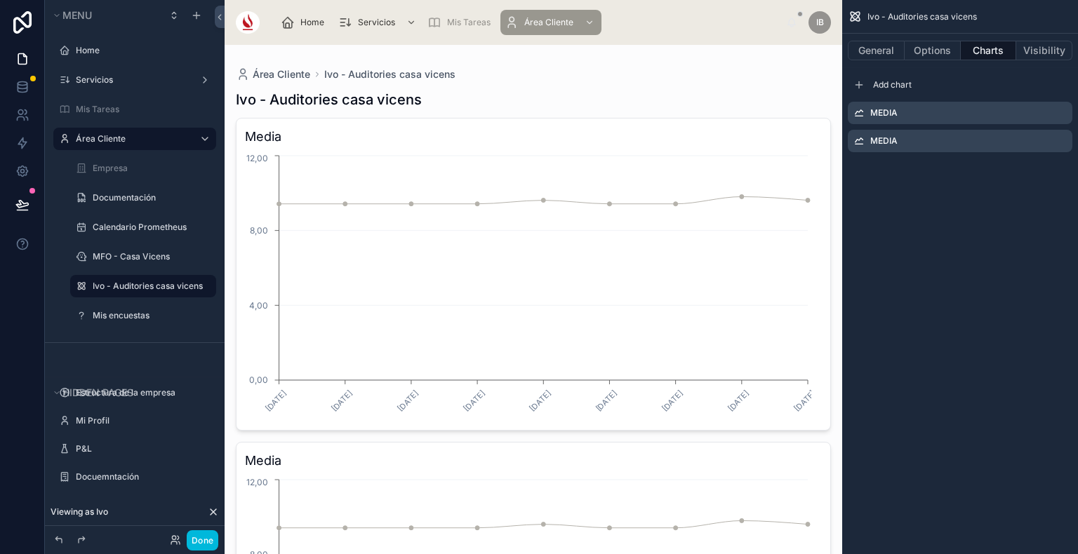
click at [0, 0] on icon "scrollable content" at bounding box center [0, 0] width 0 height 0
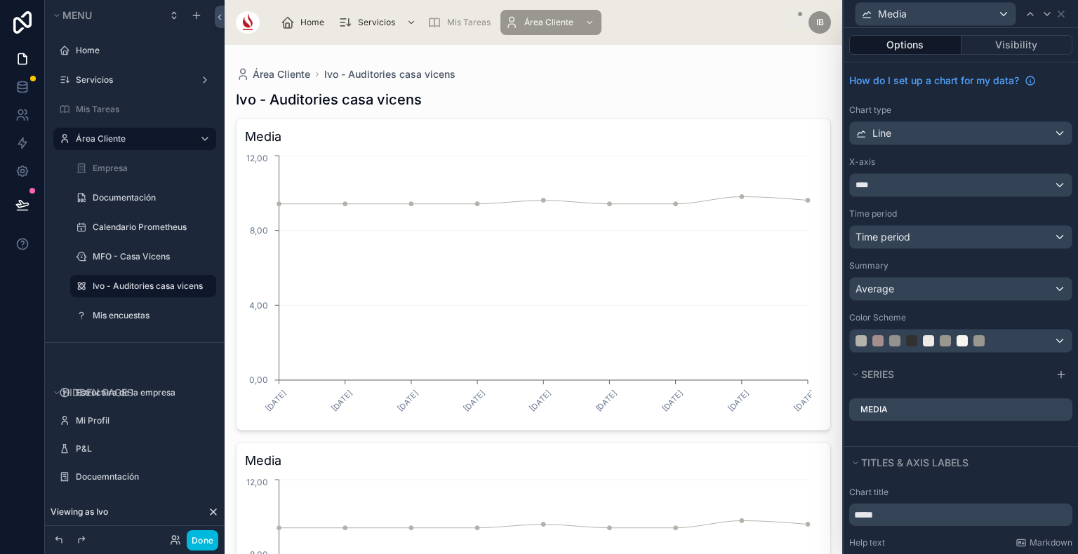
click at [0, 0] on icon at bounding box center [0, 0] width 0 height 0
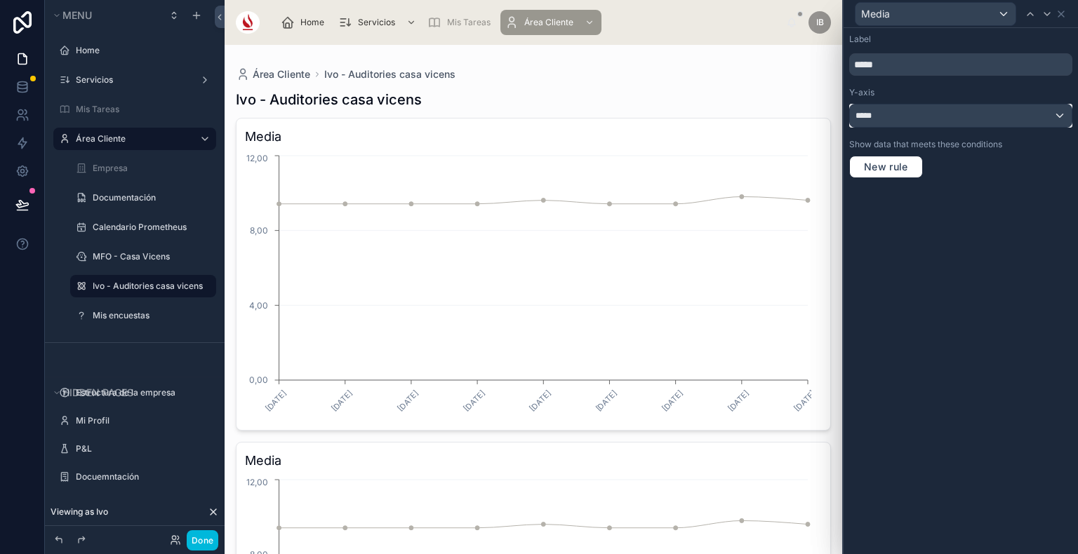
click at [890, 109] on div "*****" at bounding box center [961, 116] width 222 height 22
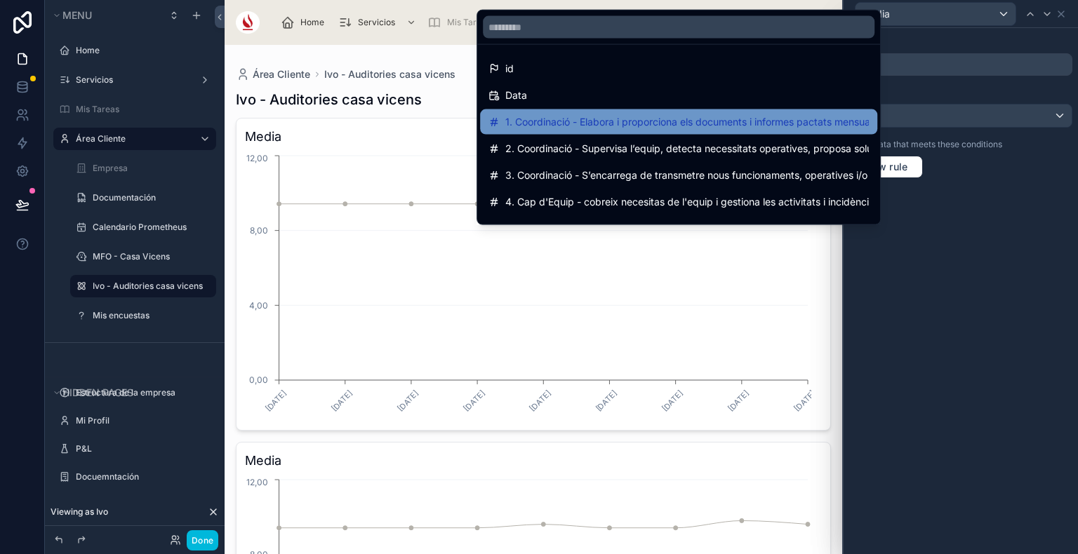
click at [702, 126] on span "1. Coordinació - Elabora i proporciona els documents i informes pactats mensual…" at bounding box center [686, 122] width 363 height 17
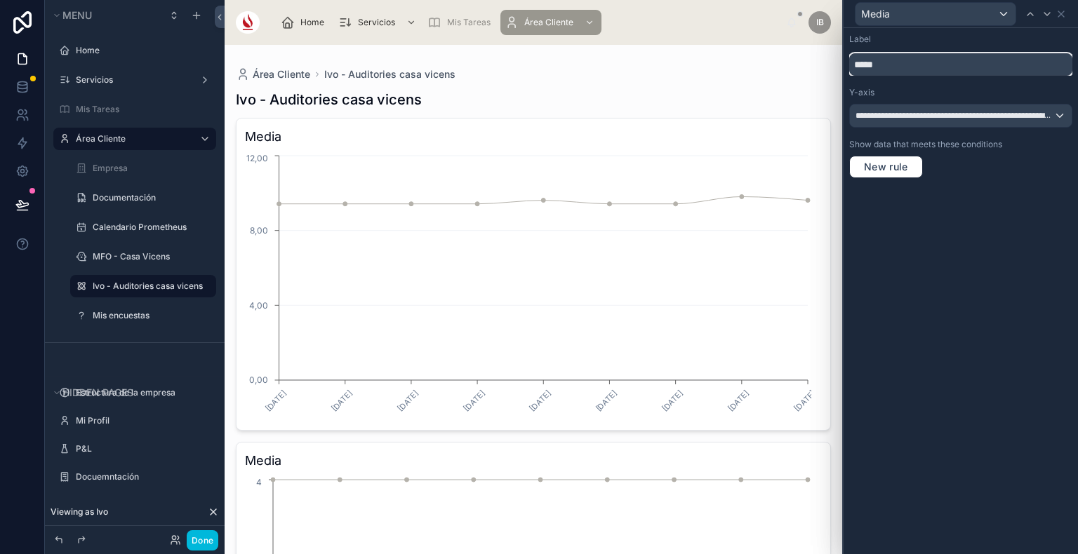
drag, startPoint x: 904, startPoint y: 71, endPoint x: 827, endPoint y: 63, distance: 77.6
click at [827, 63] on div "**********" at bounding box center [539, 277] width 1078 height 554
type input "**********"
click at [1066, 11] on div "Coordinació 1" at bounding box center [960, 13] width 223 height 27
click at [1062, 11] on icon at bounding box center [1060, 13] width 11 height 11
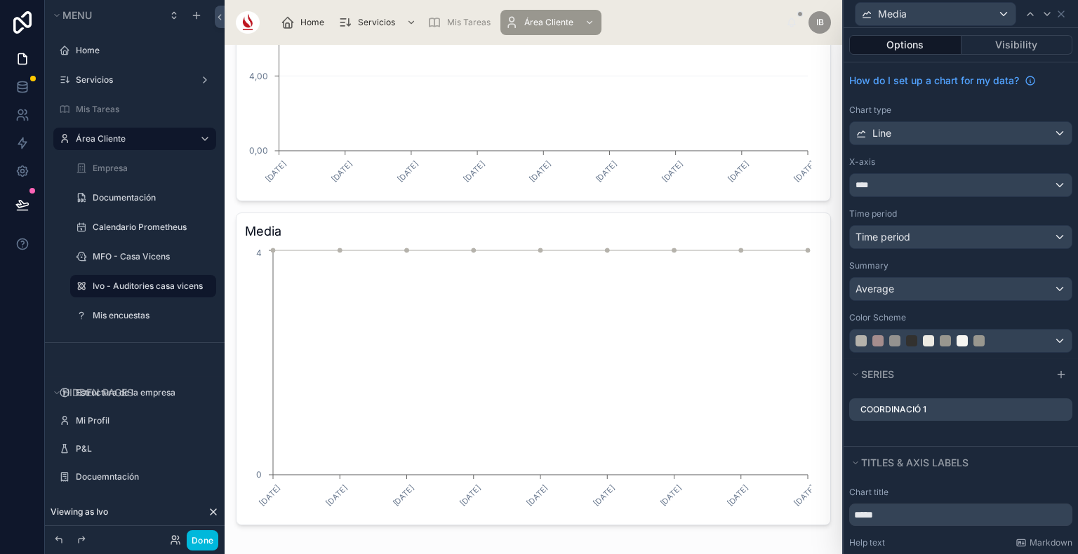
scroll to position [241, 0]
click at [922, 142] on div "Line" at bounding box center [961, 133] width 222 height 22
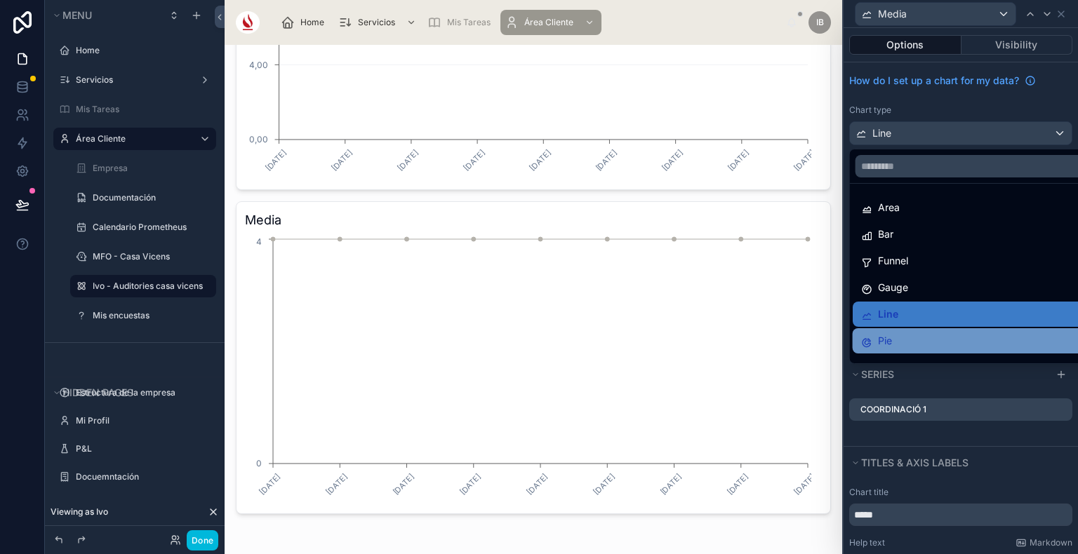
click at [896, 347] on div "Pie" at bounding box center [972, 341] width 222 height 17
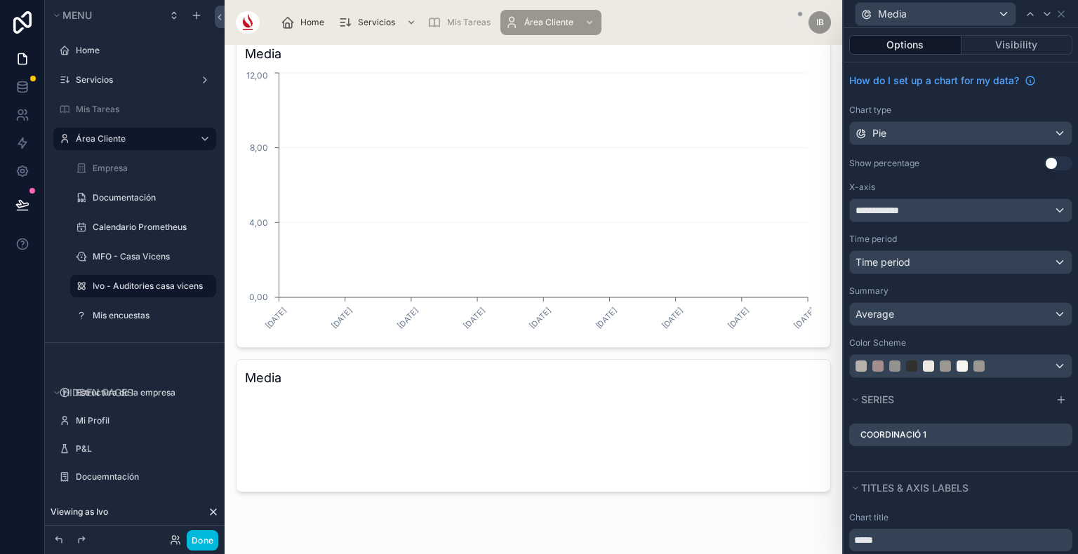
scroll to position [81, 0]
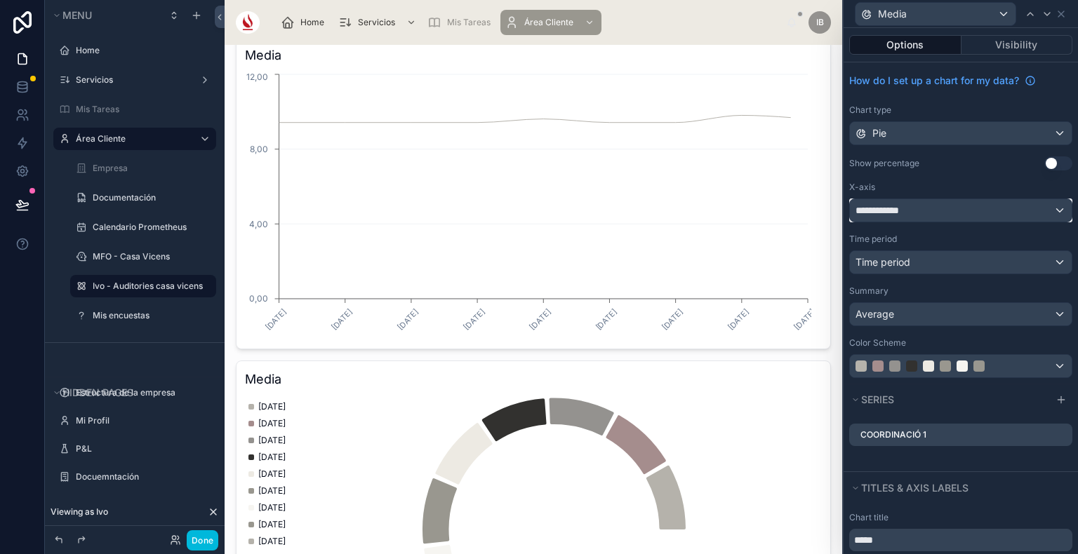
click at [916, 208] on div "**********" at bounding box center [961, 210] width 222 height 22
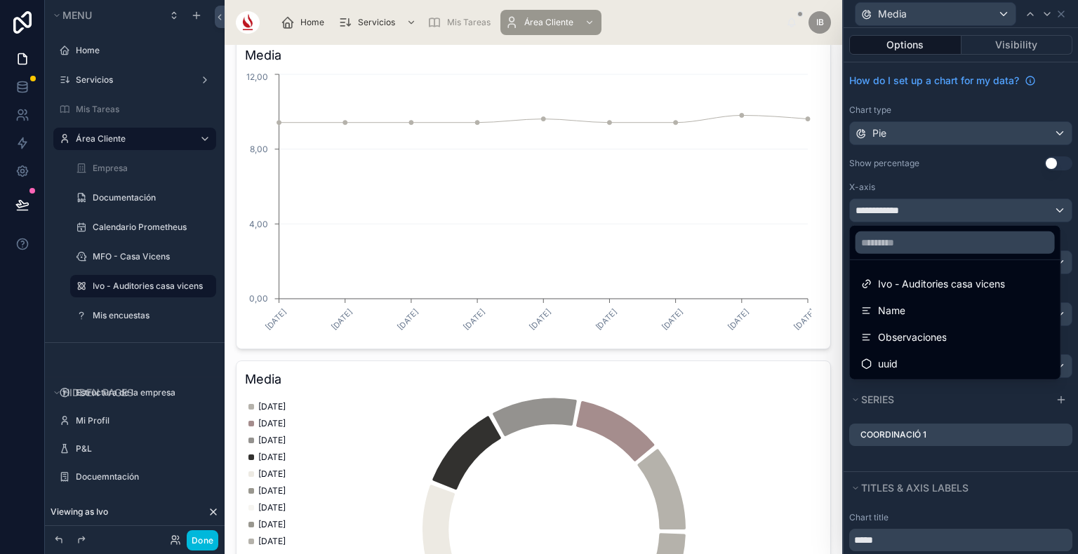
click at [943, 128] on div at bounding box center [960, 277] width 234 height 554
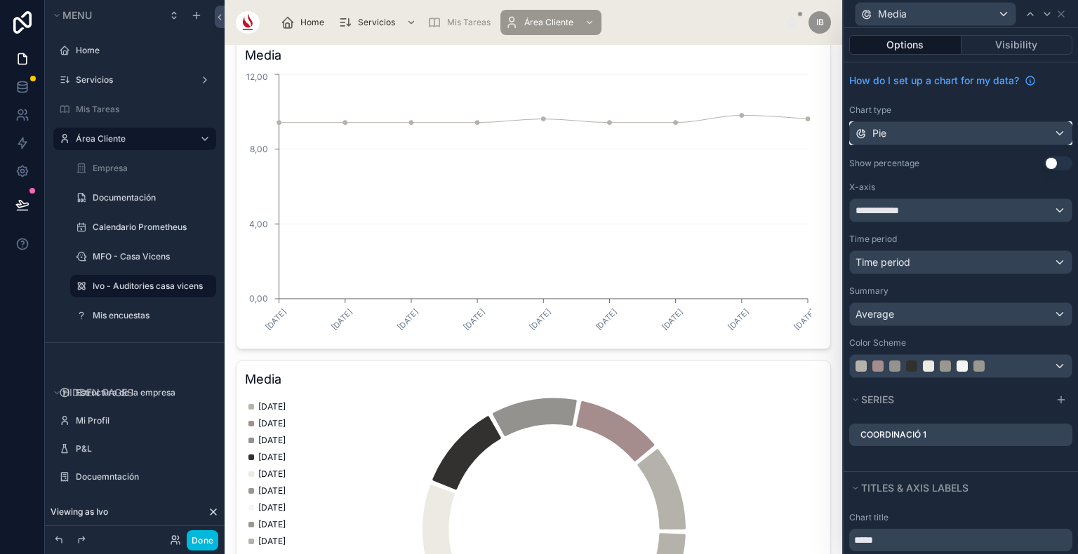
click at [940, 131] on div "Pie" at bounding box center [961, 133] width 222 height 22
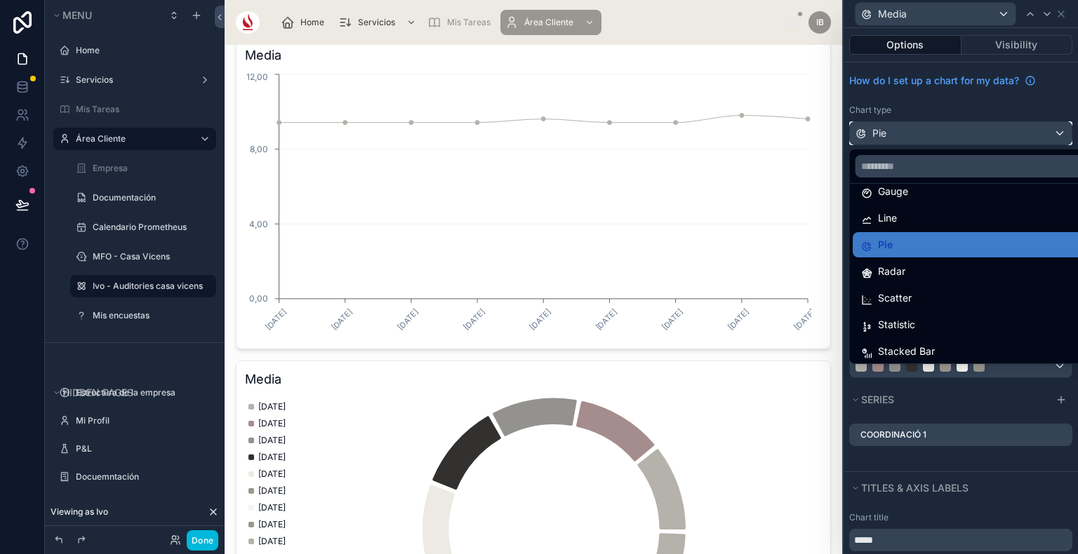
scroll to position [100, 0]
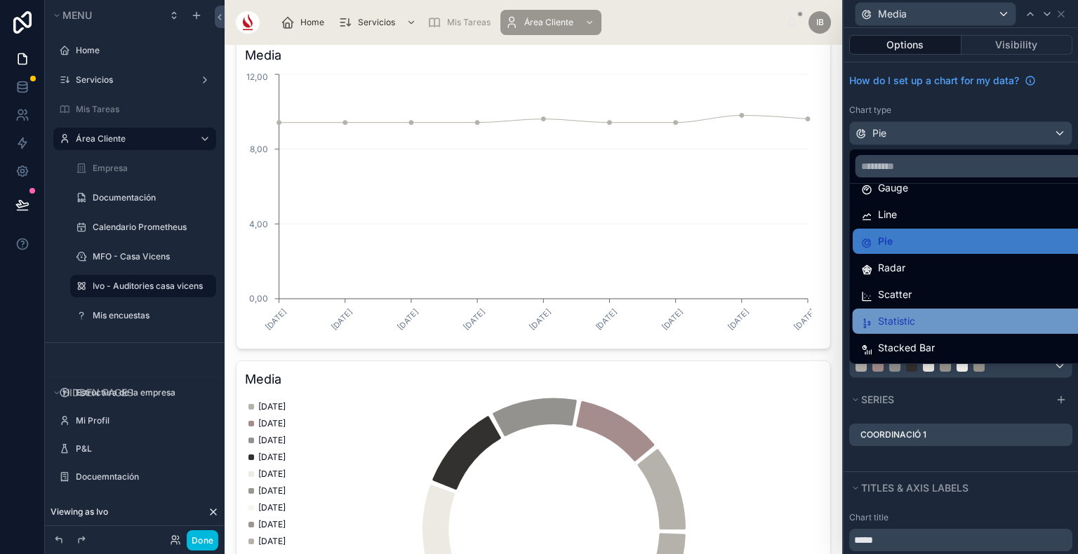
click at [914, 319] on span "Statistic" at bounding box center [896, 321] width 37 height 17
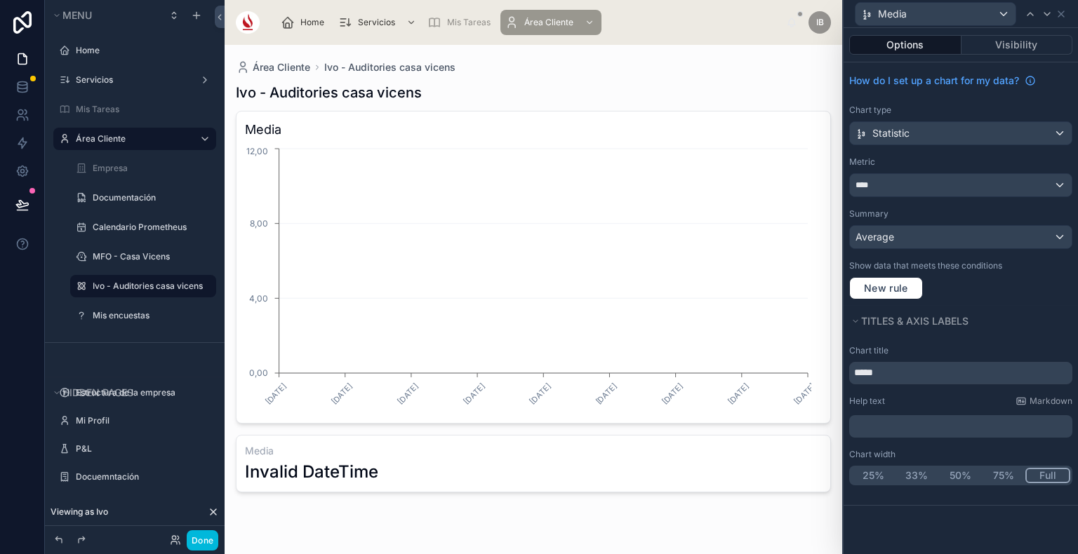
scroll to position [6, 0]
click at [906, 190] on div "****" at bounding box center [961, 185] width 222 height 22
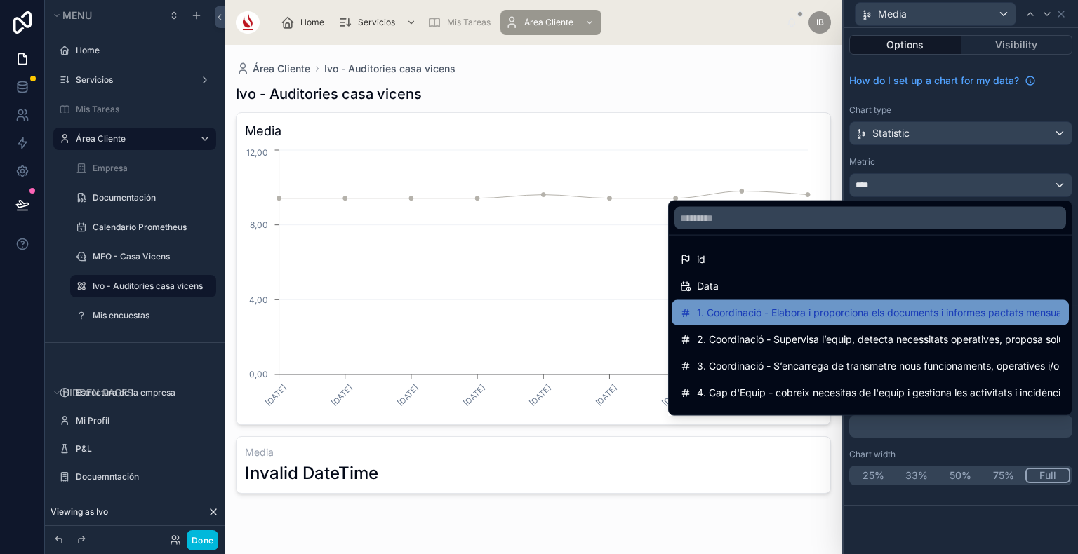
click at [874, 310] on span "1. Coordinació - Elabora i proporciona els documents i informes pactats mensual…" at bounding box center [878, 312] width 363 height 17
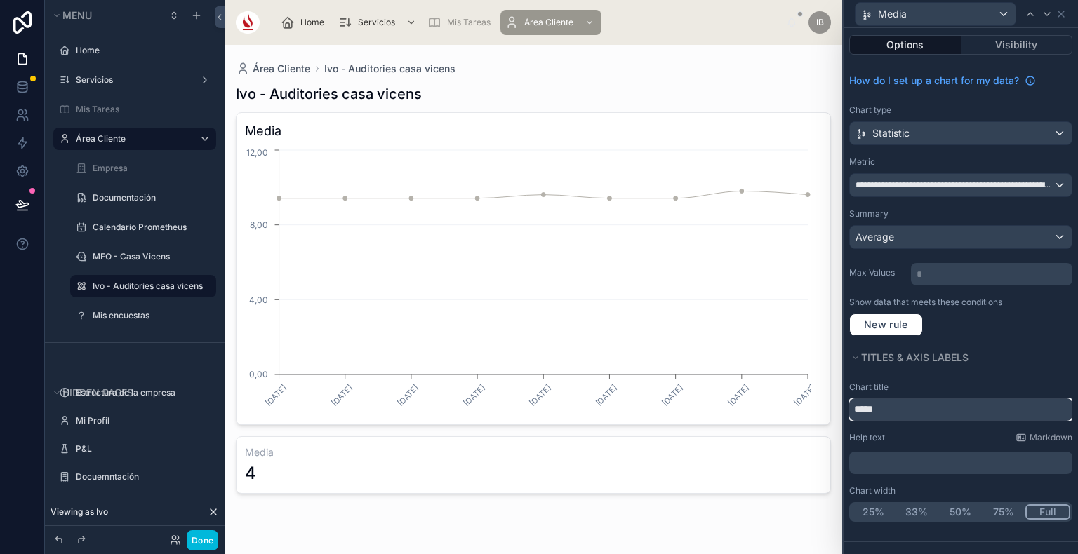
drag, startPoint x: 907, startPoint y: 412, endPoint x: 818, endPoint y: 412, distance: 89.1
click at [818, 412] on div "**********" at bounding box center [539, 277] width 1078 height 554
drag, startPoint x: 936, startPoint y: 406, endPoint x: 820, endPoint y: 406, distance: 115.8
click at [820, 406] on div "**********" at bounding box center [539, 277] width 1078 height 554
type input "**********"
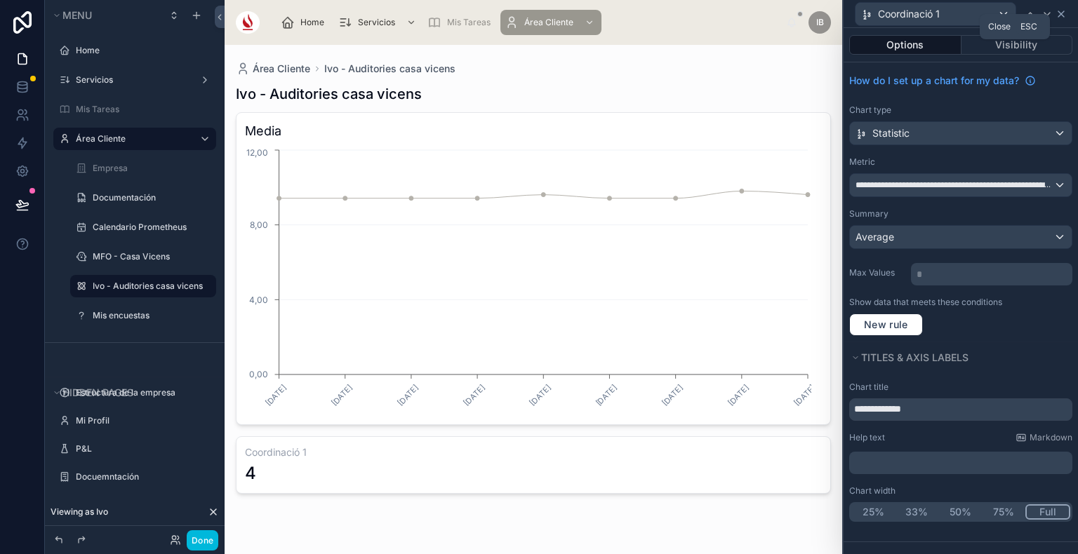
click at [1060, 18] on icon at bounding box center [1060, 13] width 11 height 11
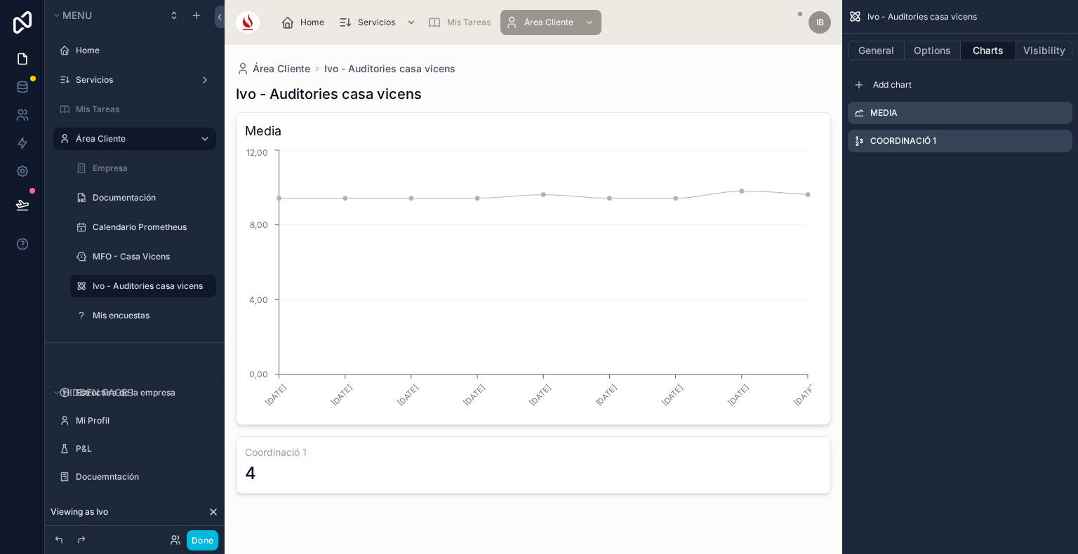
click at [0, 0] on icon "scrollable content" at bounding box center [0, 0] width 0 height 0
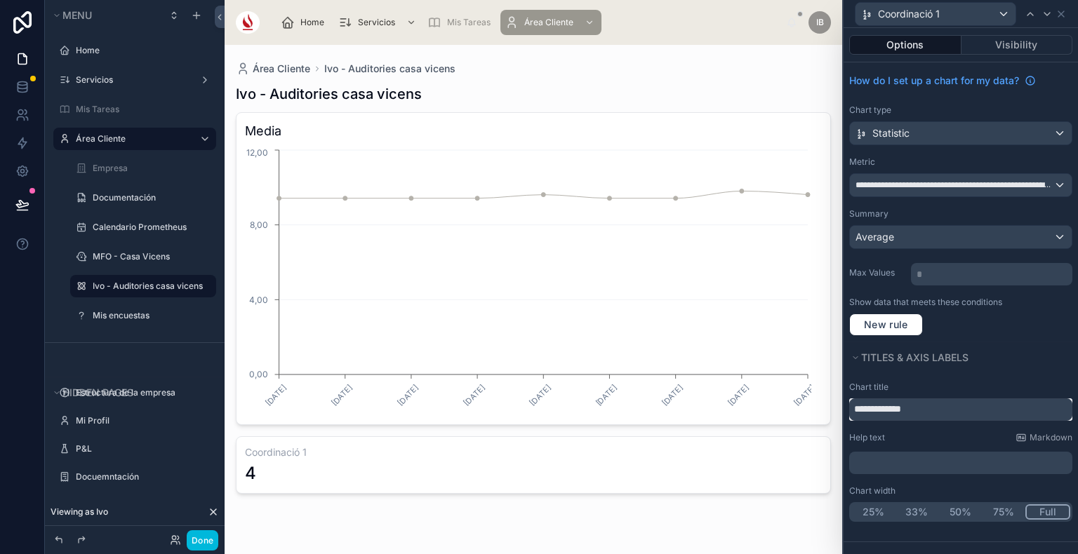
click at [926, 414] on input "**********" at bounding box center [960, 410] width 223 height 22
type input "**********"
click at [951, 182] on span "**********" at bounding box center [954, 185] width 199 height 11
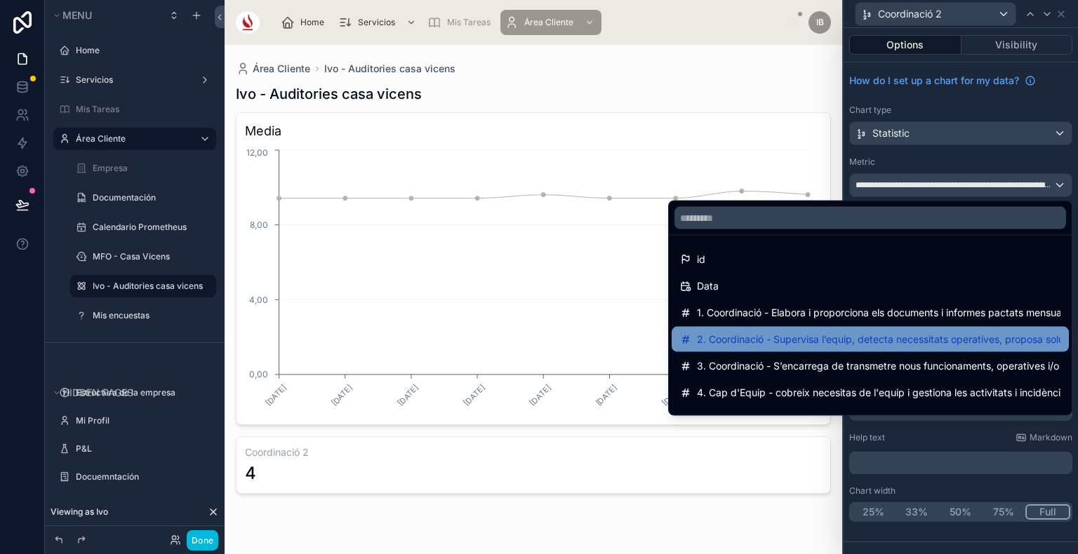
click at [874, 347] on span "2. Coordinació - Supervisa l’equip, detecta necessitats operatives, proposa sol…" at bounding box center [878, 339] width 363 height 17
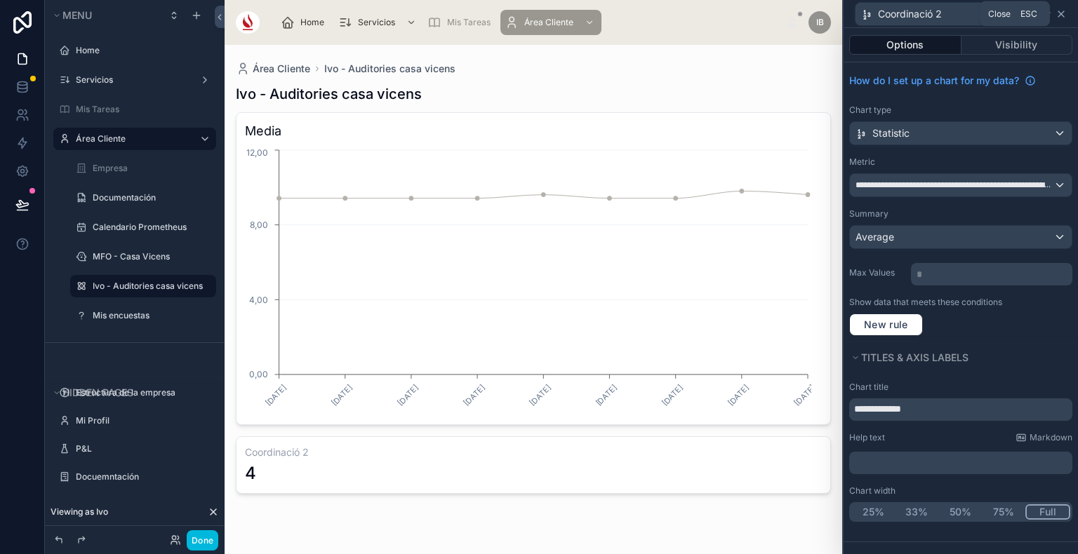
click at [1064, 14] on icon at bounding box center [1060, 13] width 11 height 11
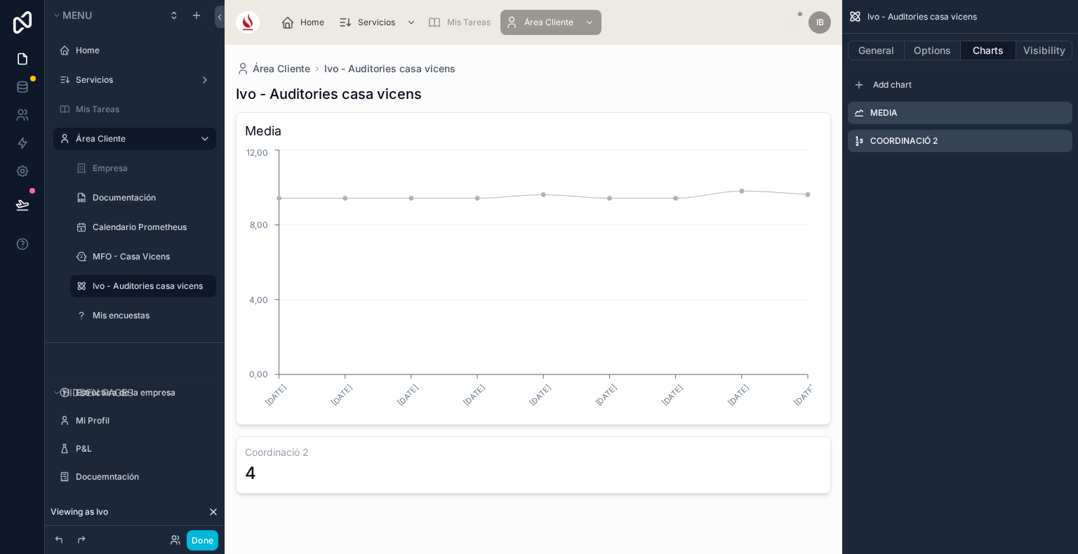
click at [0, 0] on icon "scrollable content" at bounding box center [0, 0] width 0 height 0
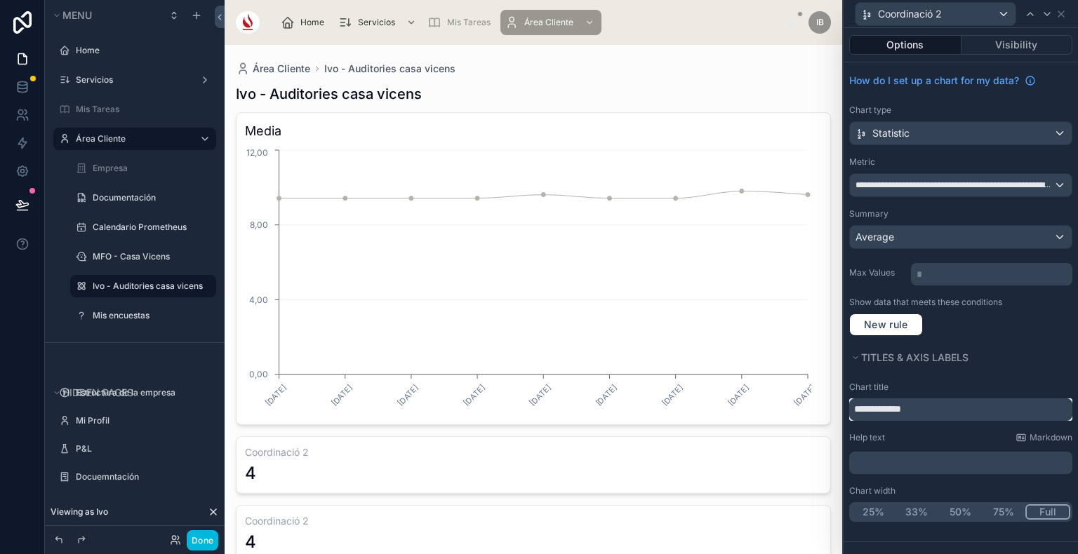
click at [944, 404] on input "**********" at bounding box center [960, 410] width 223 height 22
type input "**********"
click at [946, 178] on div "**********" at bounding box center [961, 185] width 222 height 22
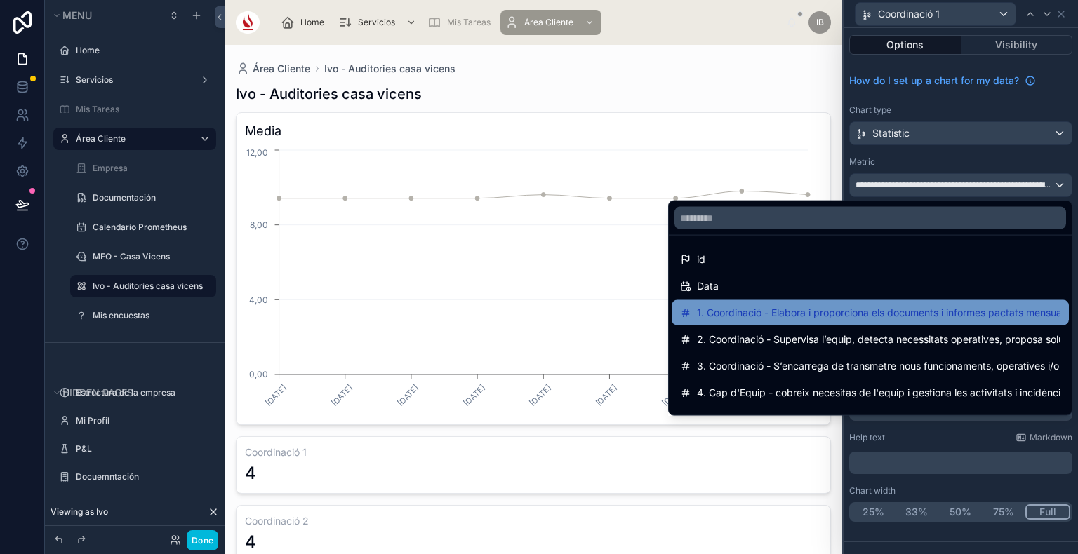
click at [894, 313] on span "1. Coordinació - Elabora i proporciona els documents i informes pactats mensual…" at bounding box center [878, 312] width 363 height 17
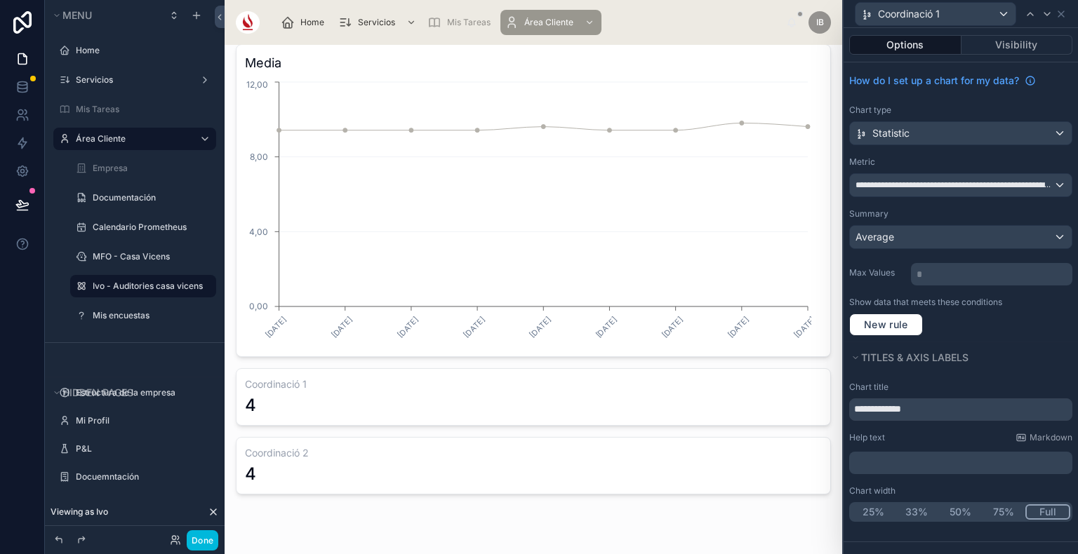
scroll to position [74, 0]
click at [1060, 13] on icon at bounding box center [1061, 14] width 6 height 6
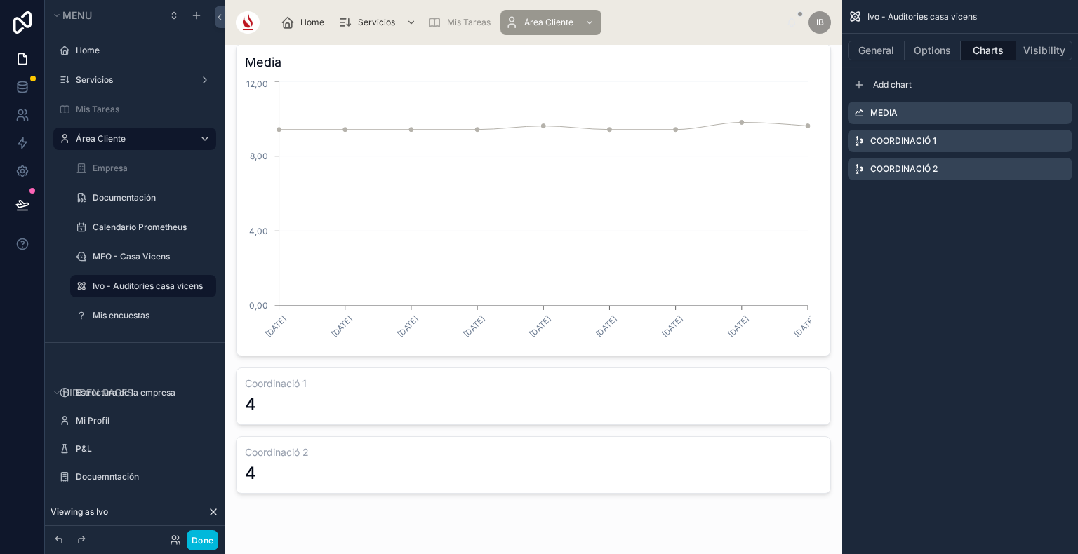
click at [0, 0] on icon "scrollable content" at bounding box center [0, 0] width 0 height 0
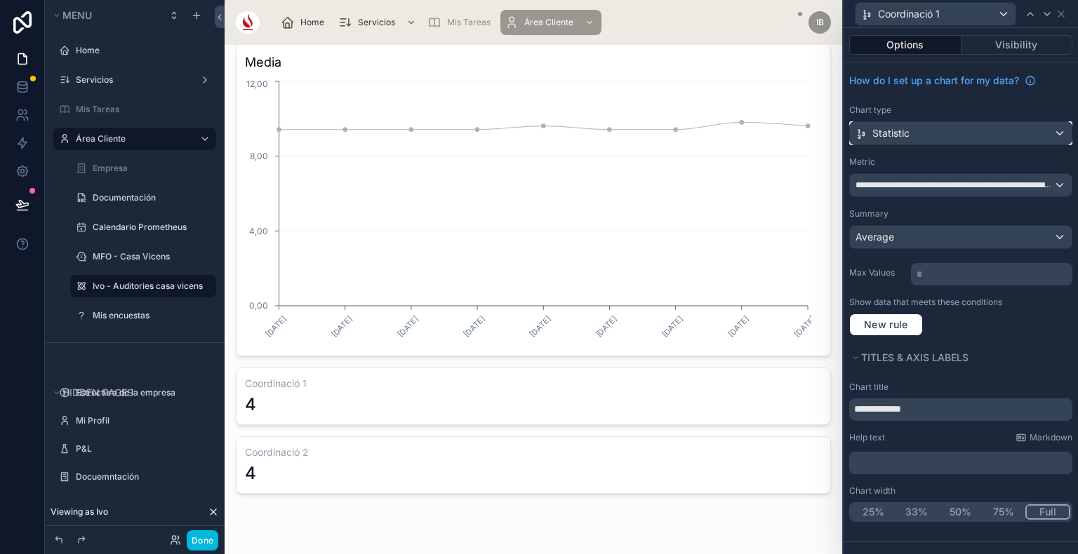
click at [1013, 133] on div "Statistic" at bounding box center [961, 133] width 222 height 22
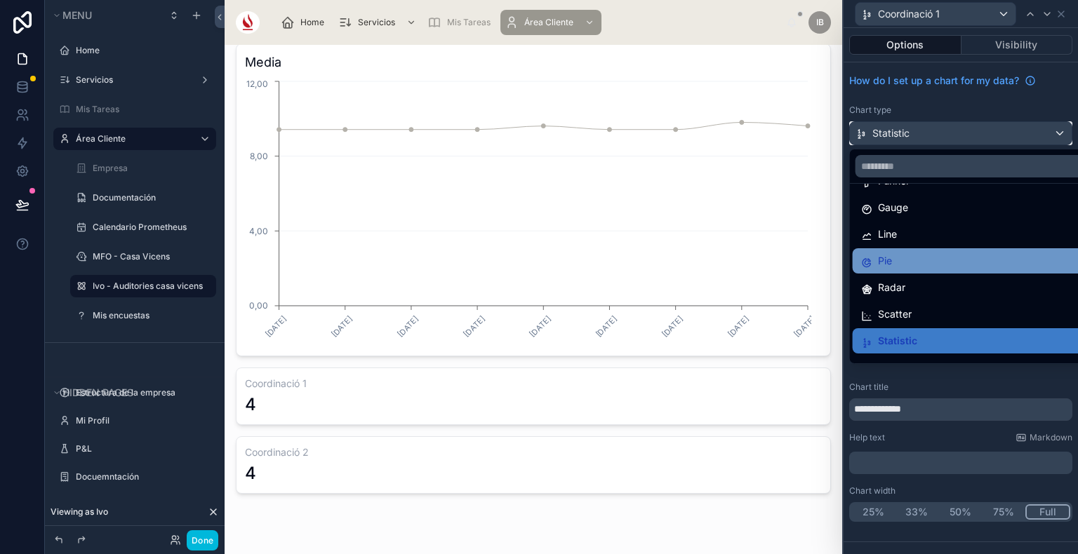
scroll to position [76, 0]
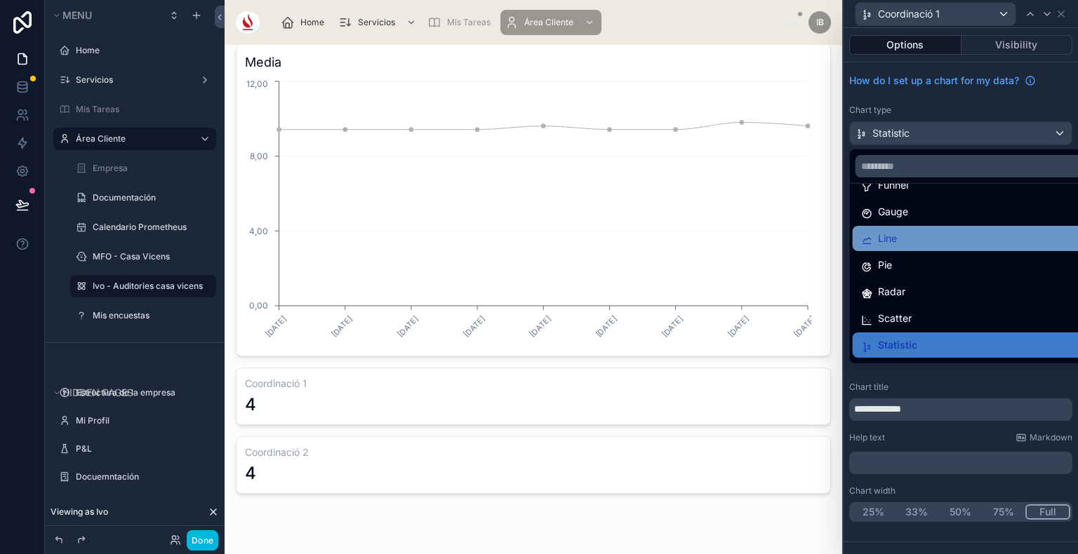
click at [944, 239] on div "Line" at bounding box center [977, 238] width 232 height 17
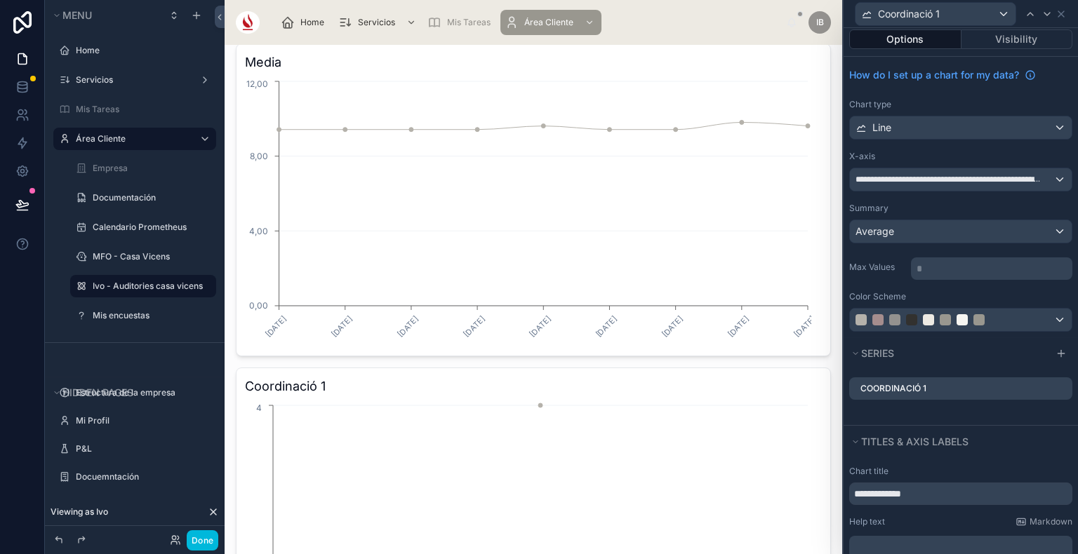
scroll to position [0, 0]
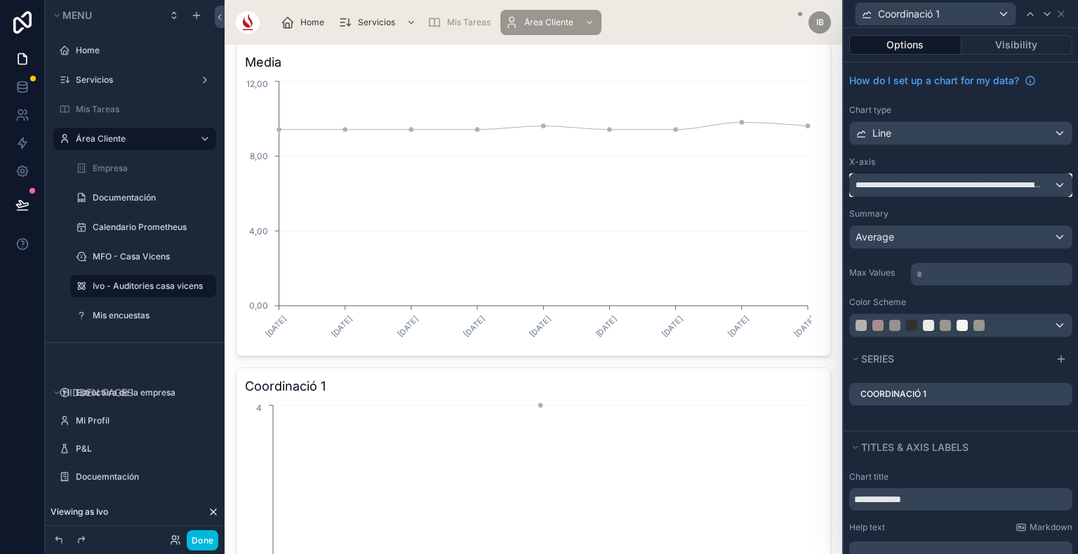
click at [914, 182] on span "**********" at bounding box center [949, 185] width 188 height 11
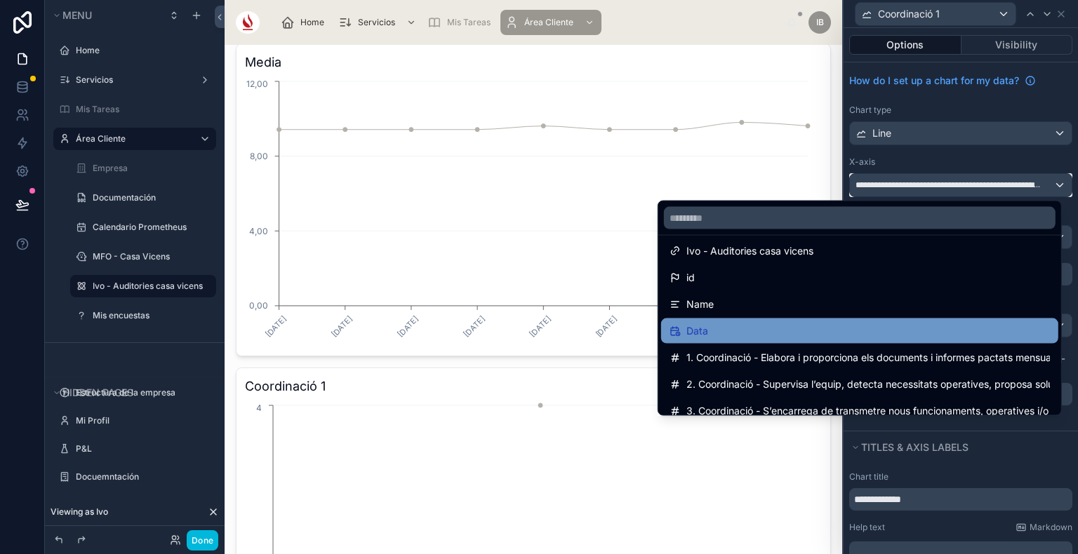
scroll to position [9, 0]
click at [813, 328] on div "Data" at bounding box center [859, 330] width 380 height 17
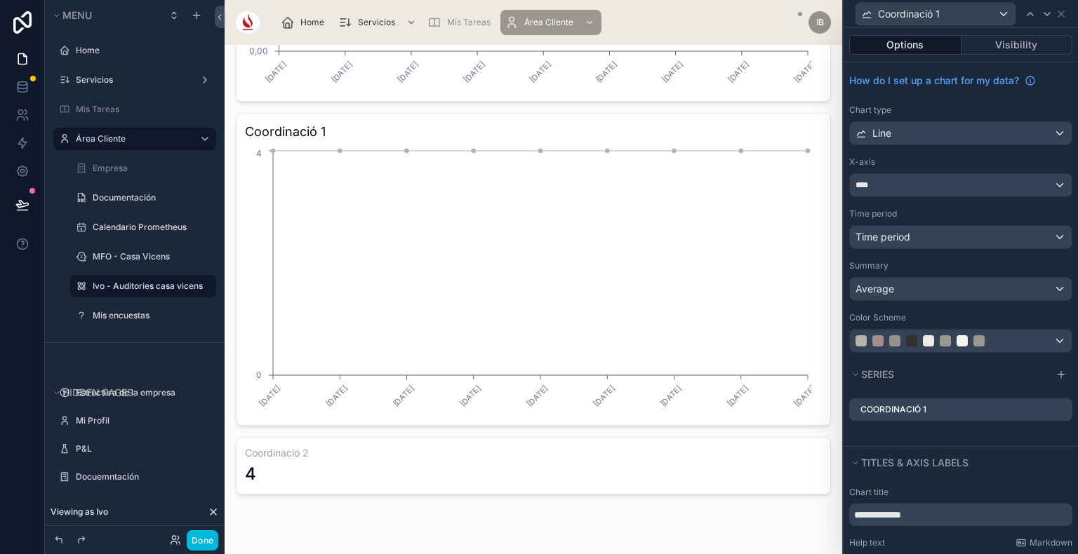
scroll to position [330, 0]
click at [1064, 14] on icon at bounding box center [1060, 13] width 11 height 11
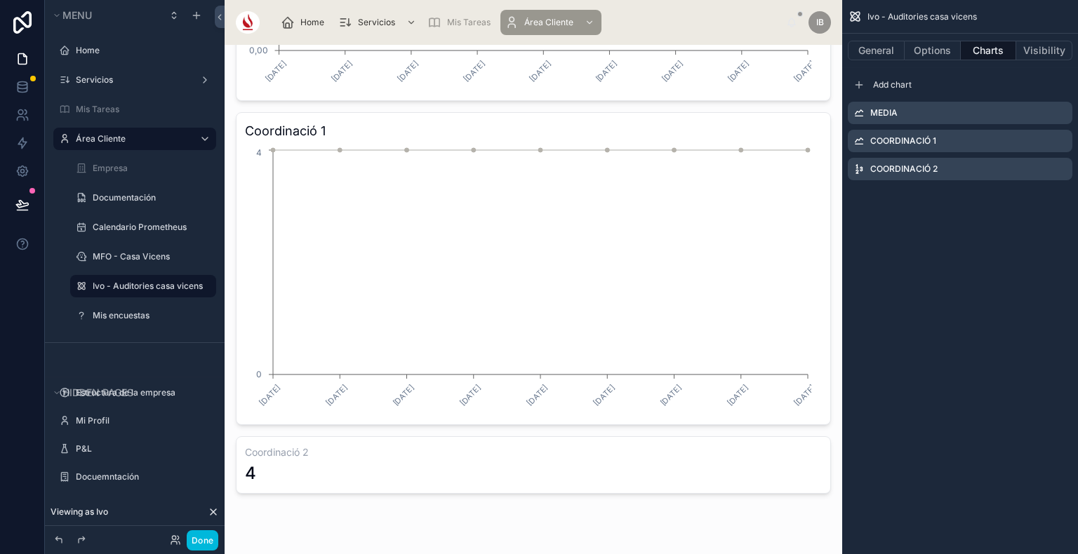
click at [0, 0] on icon "scrollable content" at bounding box center [0, 0] width 0 height 0
click at [1040, 145] on icon at bounding box center [1038, 145] width 8 height 0
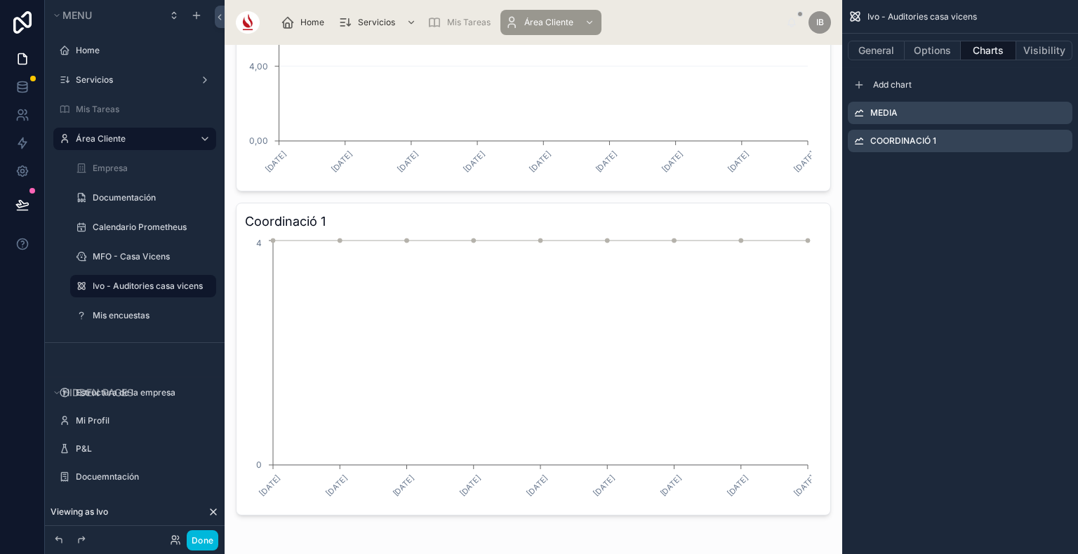
scroll to position [244, 0]
click at [0, 0] on icon "scrollable content" at bounding box center [0, 0] width 0 height 0
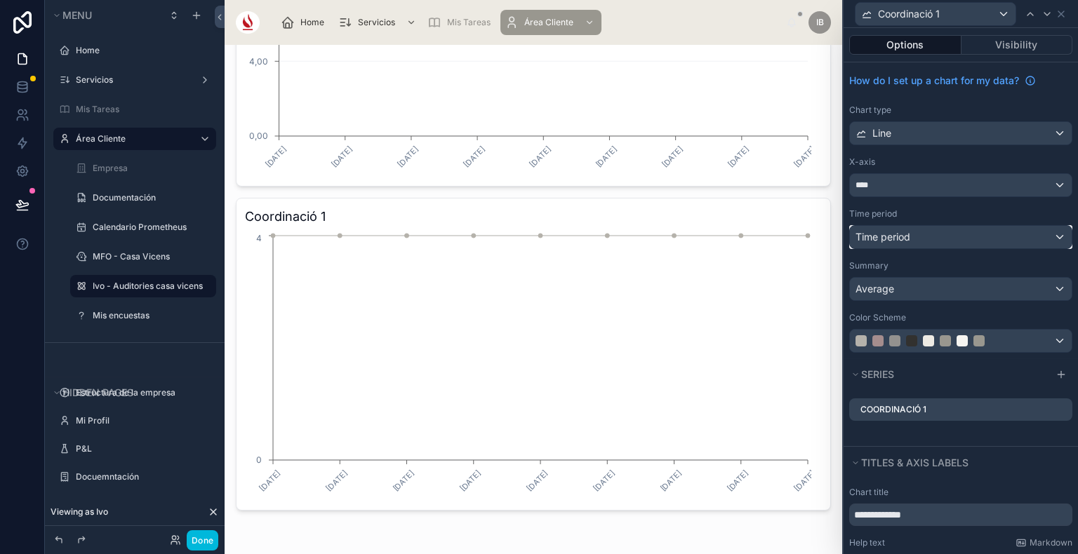
click at [935, 232] on div "Time period" at bounding box center [961, 237] width 222 height 22
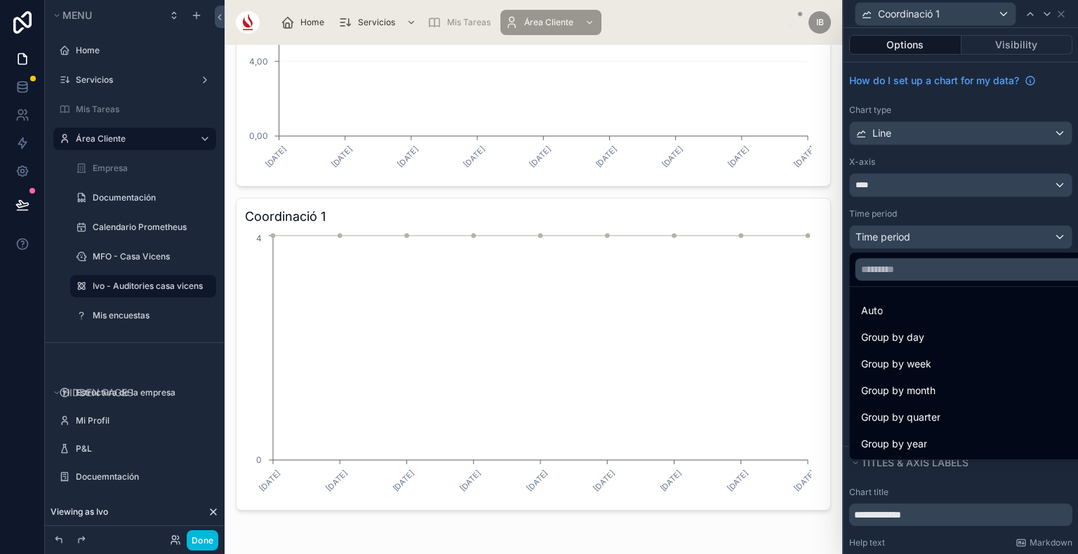
click at [923, 141] on div at bounding box center [960, 277] width 234 height 554
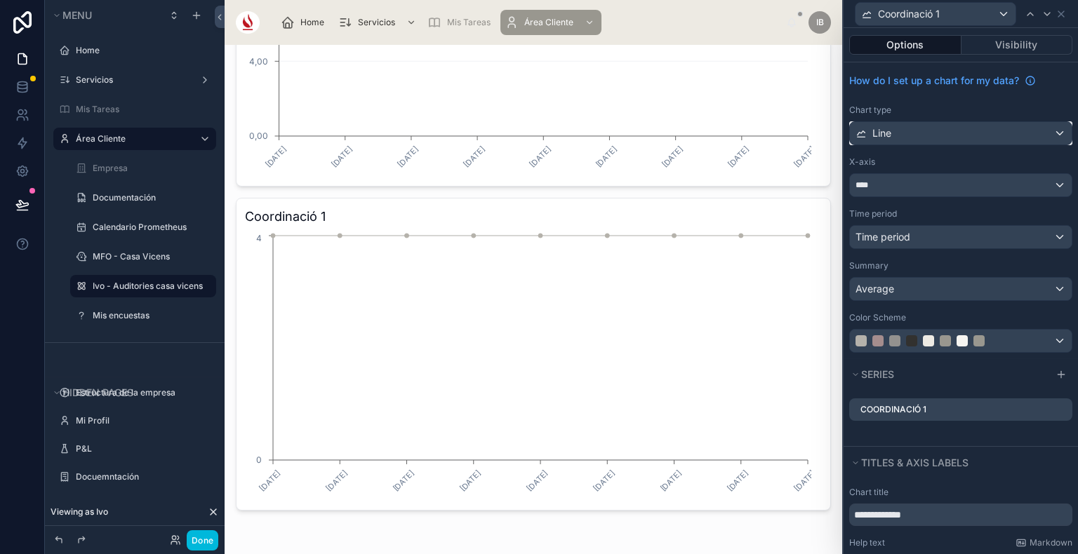
click at [923, 141] on div "Line" at bounding box center [961, 133] width 222 height 22
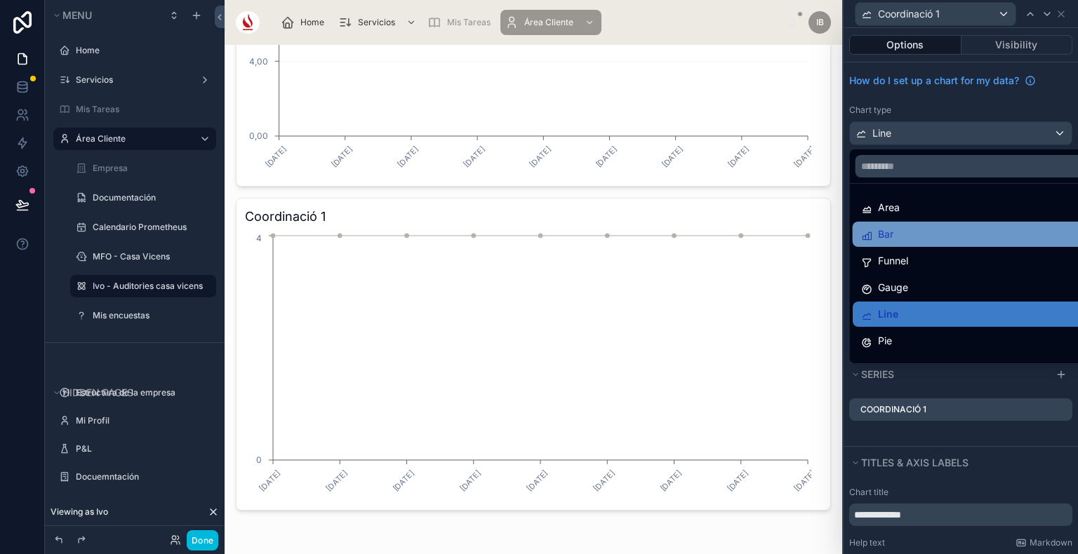
click at [899, 226] on div "Bar" at bounding box center [972, 234] width 222 height 17
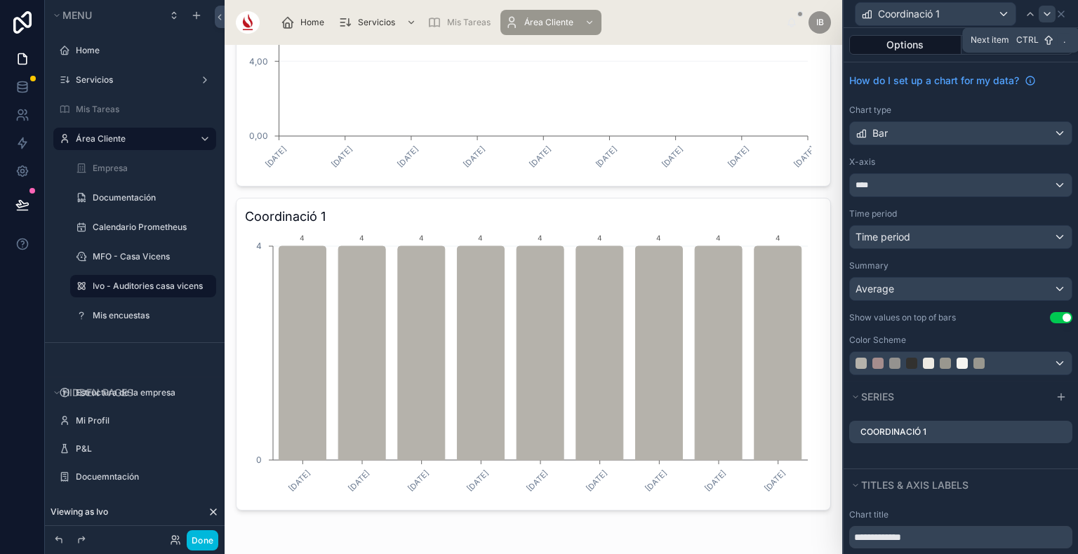
click at [1050, 13] on icon at bounding box center [1046, 13] width 11 height 11
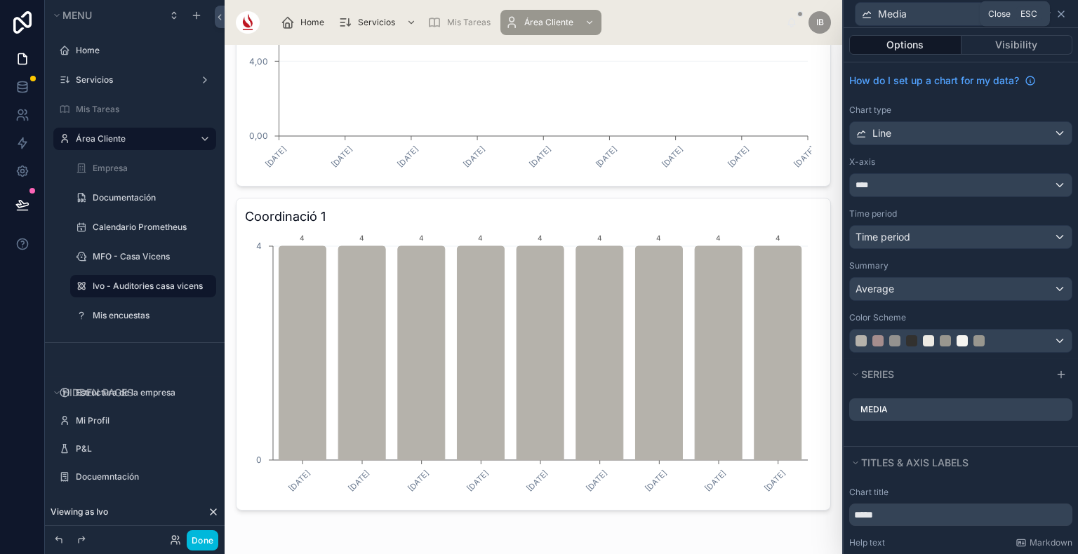
click at [1059, 13] on icon at bounding box center [1060, 13] width 11 height 11
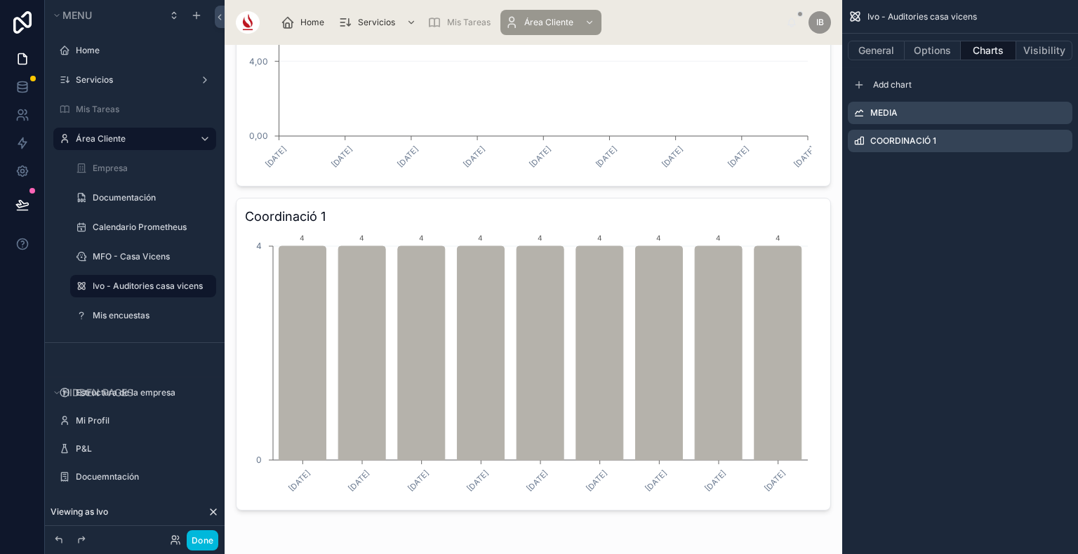
click at [0, 0] on icon "scrollable content" at bounding box center [0, 0] width 0 height 0
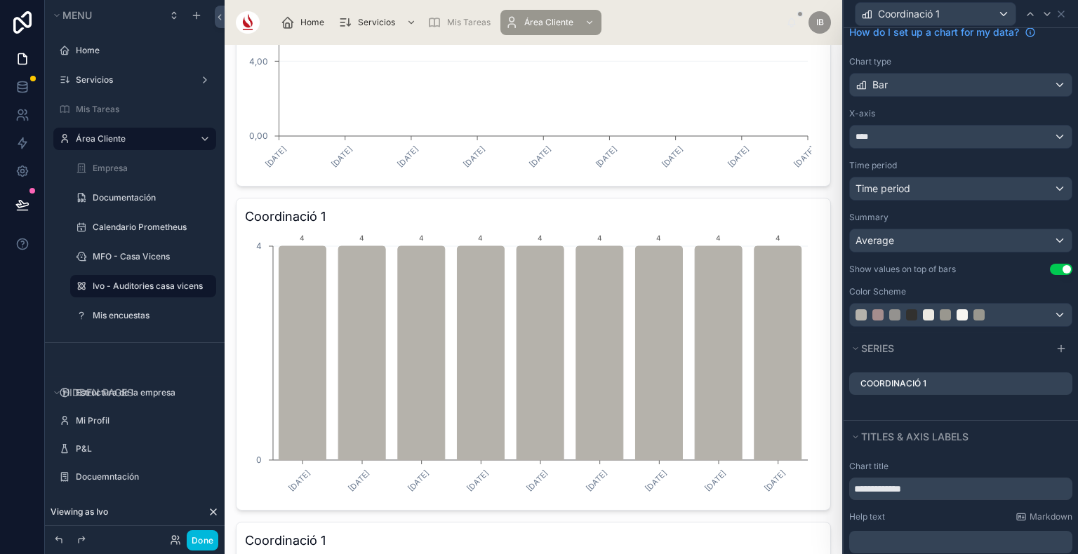
scroll to position [51, 0]
click at [929, 484] on input "**********" at bounding box center [960, 487] width 223 height 22
type input "**********"
click at [0, 0] on icon at bounding box center [0, 0] width 0 height 0
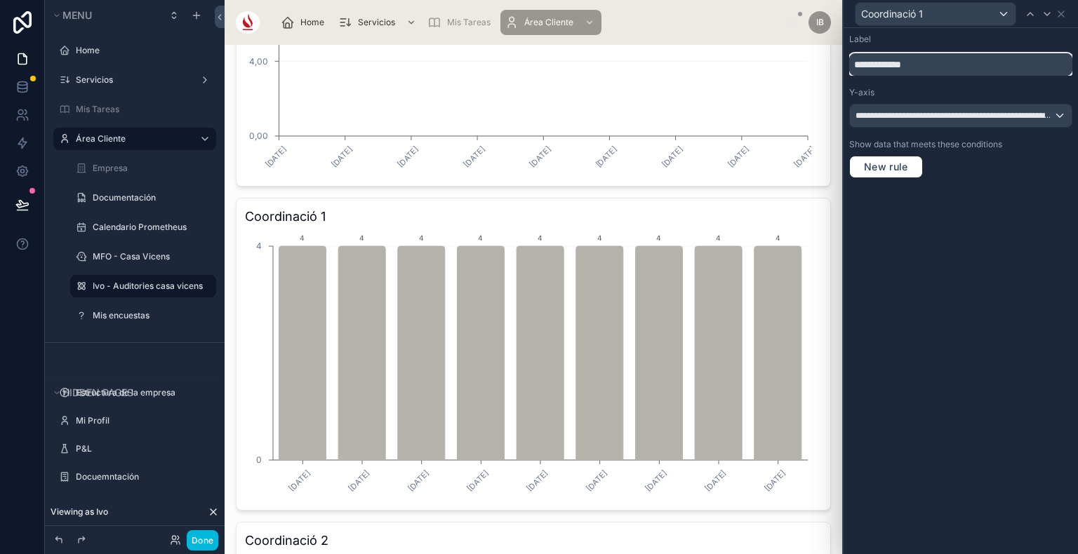
click at [946, 73] on input "**********" at bounding box center [960, 64] width 223 height 22
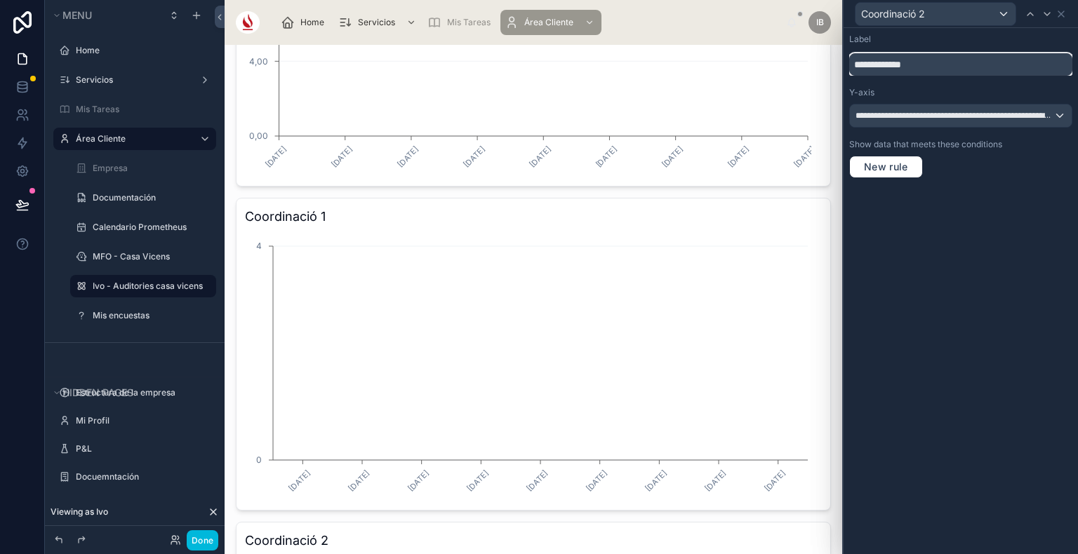
type input "**********"
click at [951, 108] on div "**********" at bounding box center [961, 116] width 222 height 22
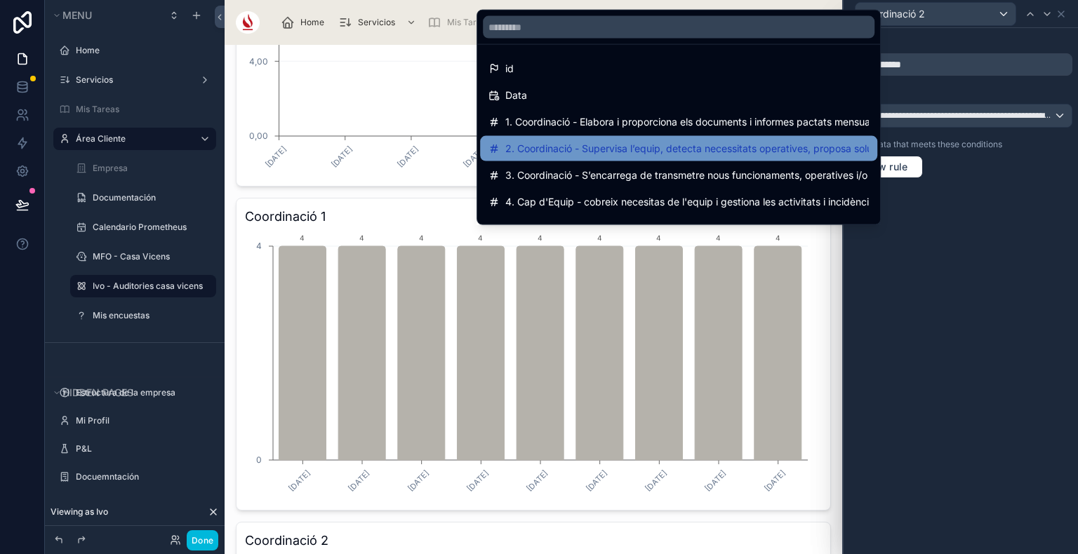
click at [678, 146] on span "2. Coordinació - Supervisa l’equip, detecta necessitats operatives, proposa sol…" at bounding box center [686, 148] width 363 height 17
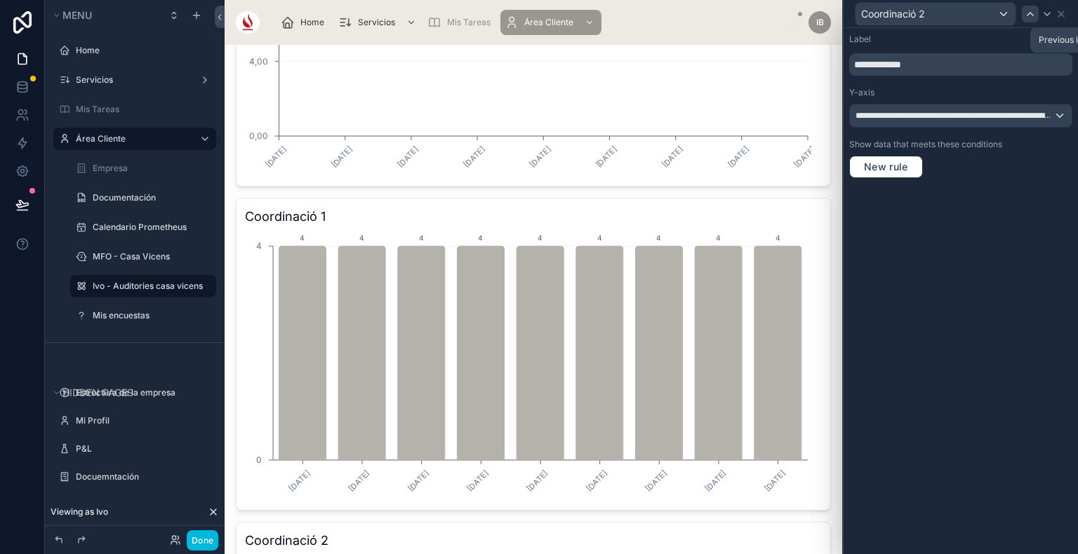
click at [1026, 10] on icon at bounding box center [1029, 13] width 11 height 11
click at [1027, 15] on icon at bounding box center [1030, 14] width 6 height 3
click at [1061, 13] on icon at bounding box center [1061, 14] width 6 height 6
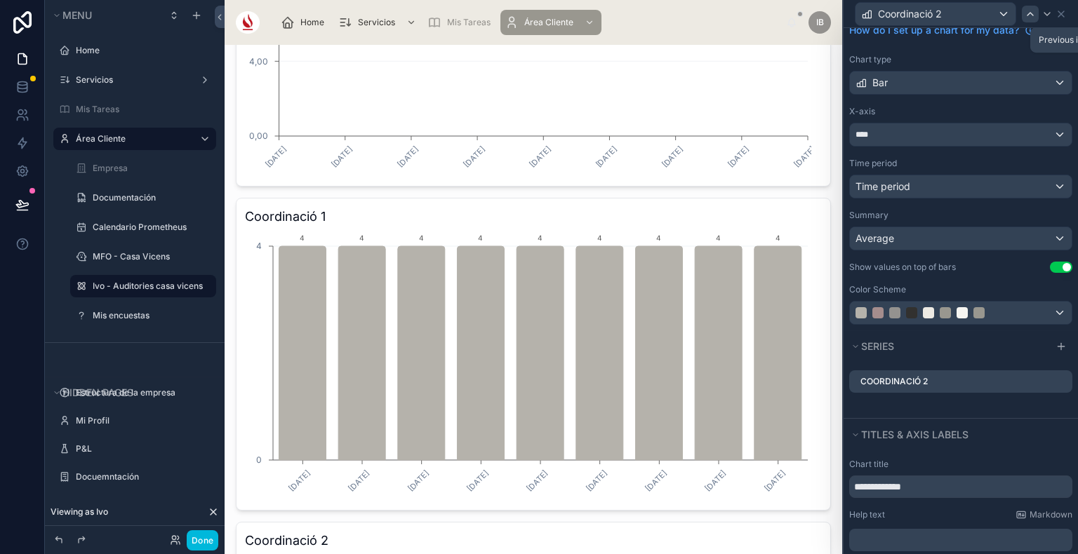
click at [1038, 11] on div at bounding box center [1030, 14] width 17 height 17
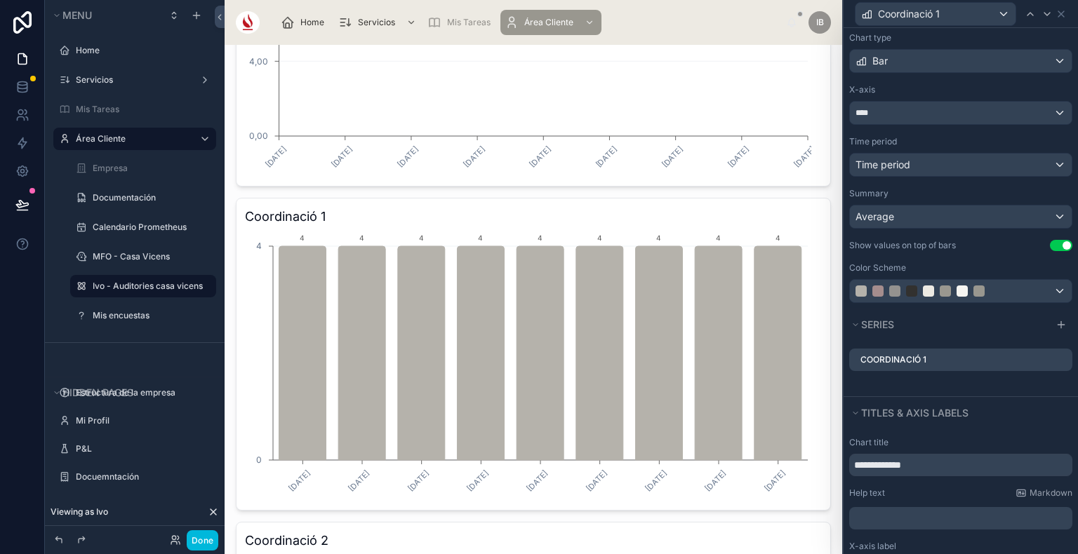
scroll to position [76, 0]
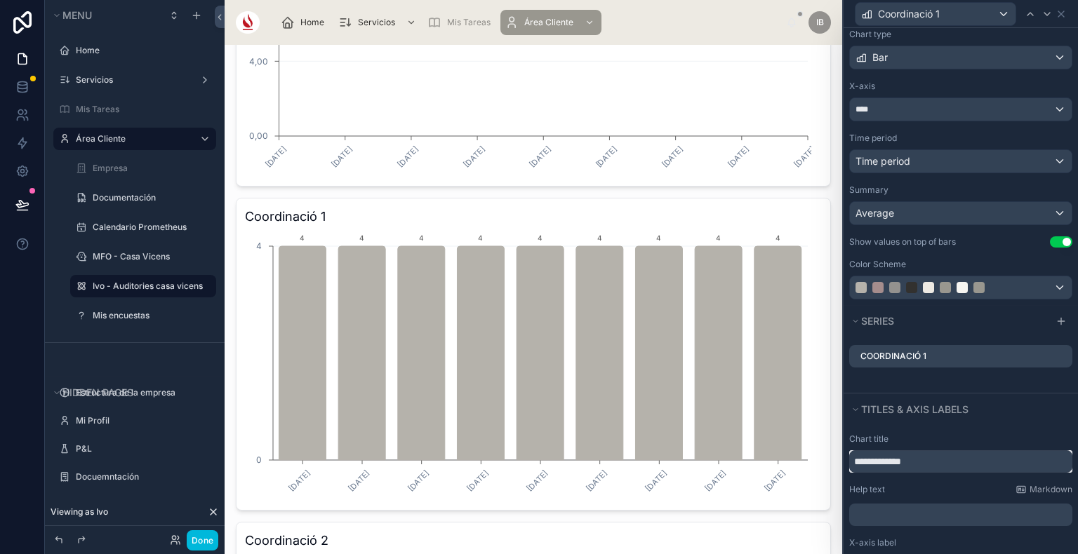
drag, startPoint x: 940, startPoint y: 455, endPoint x: 808, endPoint y: 459, distance: 131.9
click at [808, 459] on div "**********" at bounding box center [539, 277] width 1078 height 554
paste input "**********"
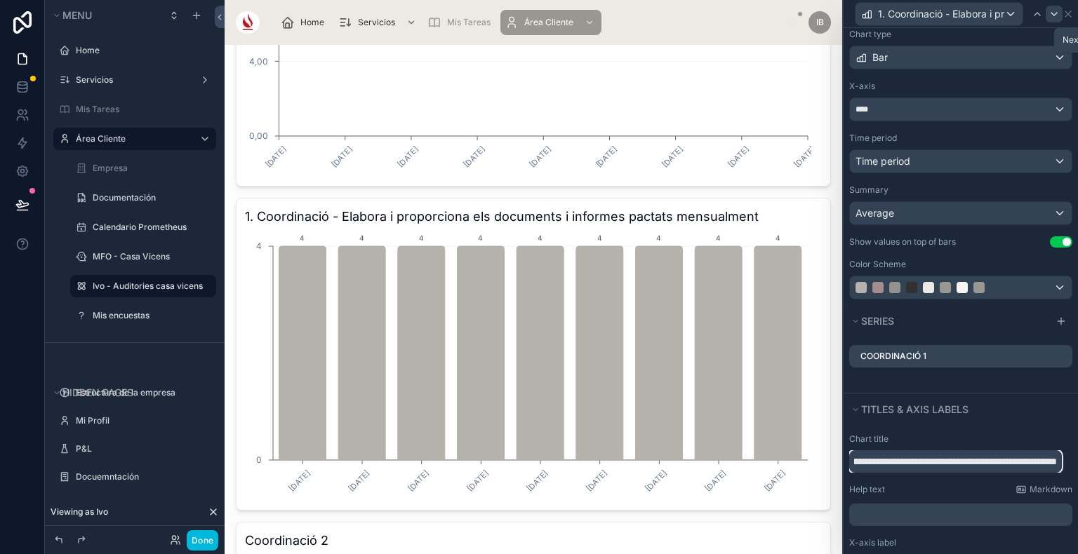
type input "**********"
click at [1055, 11] on icon at bounding box center [1053, 13] width 11 height 11
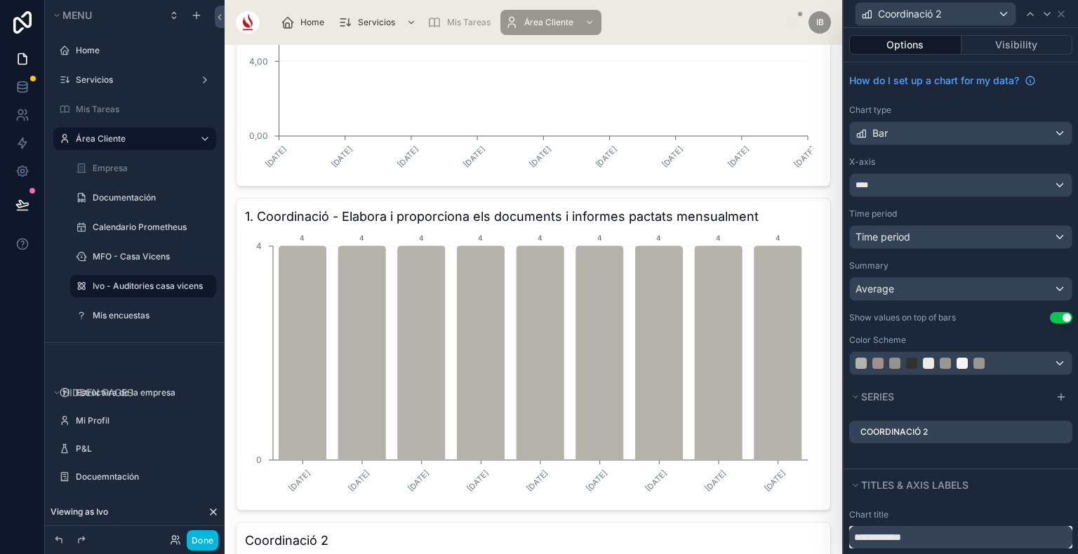
drag, startPoint x: 937, startPoint y: 536, endPoint x: 857, endPoint y: 525, distance: 81.4
click at [857, 526] on input "**********" at bounding box center [960, 537] width 223 height 22
type input "*"
paste input "**********"
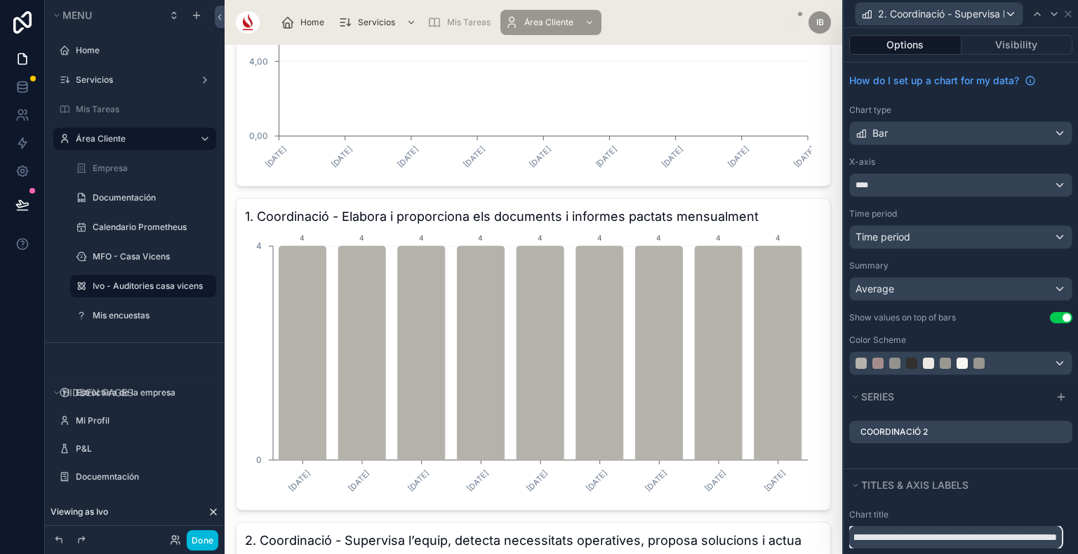
type input "**********"
click at [0, 0] on icon at bounding box center [0, 0] width 0 height 0
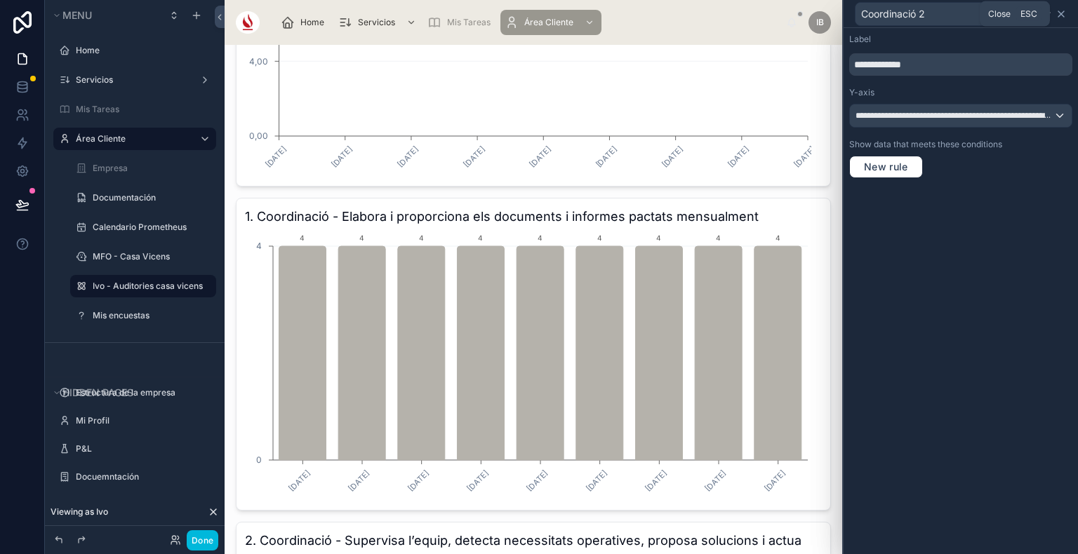
click at [1066, 14] on icon at bounding box center [1060, 13] width 11 height 11
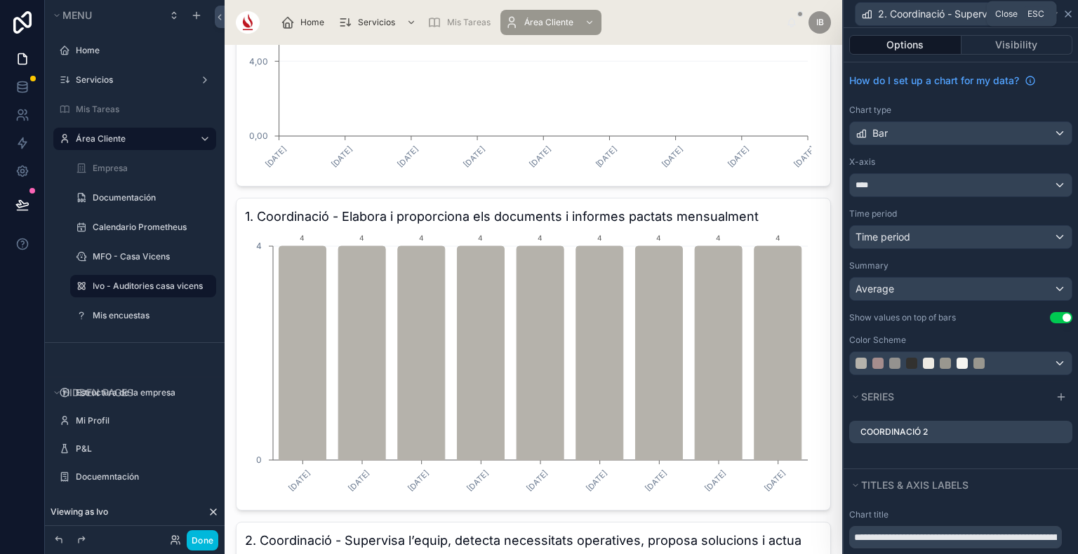
click at [1071, 13] on icon at bounding box center [1067, 13] width 11 height 11
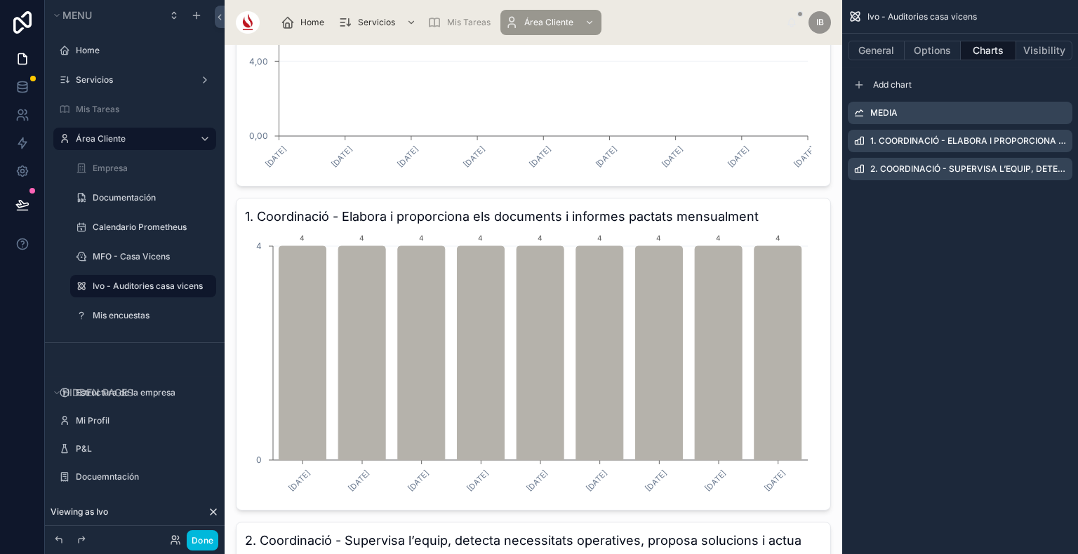
click at [0, 0] on icon "scrollable content" at bounding box center [0, 0] width 0 height 0
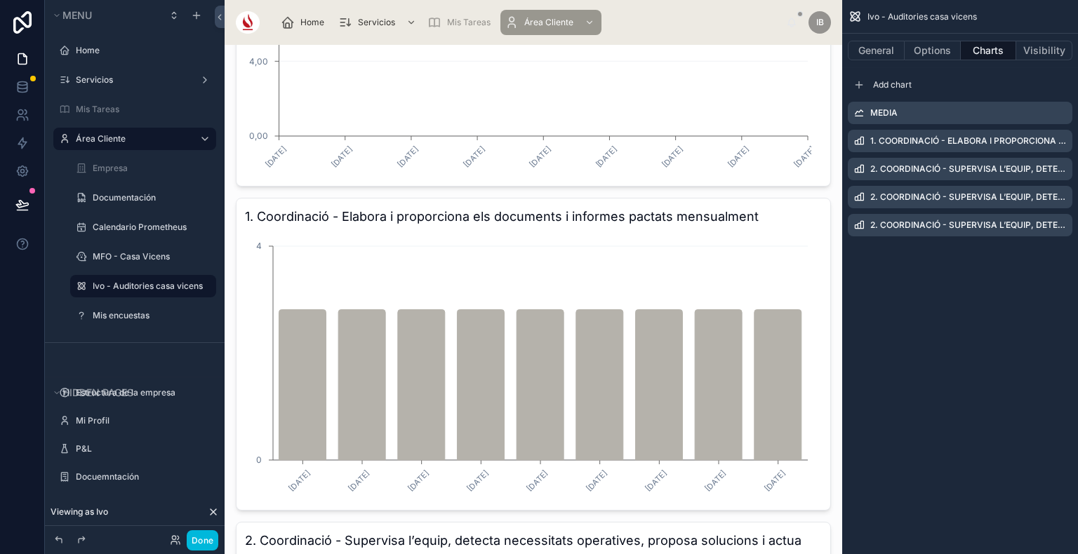
click at [0, 0] on icon "scrollable content" at bounding box center [0, 0] width 0 height 0
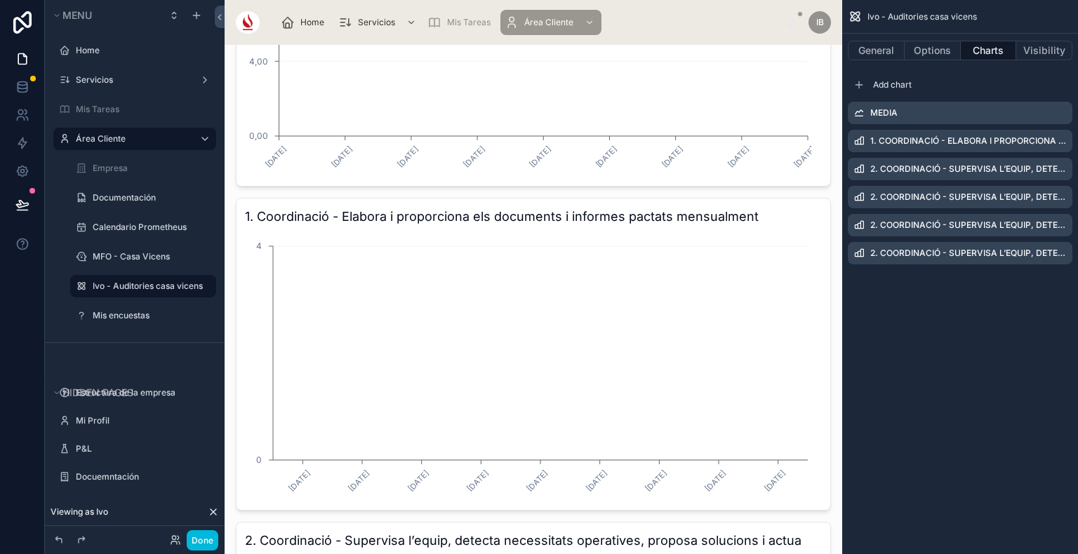
click at [0, 0] on icon "scrollable content" at bounding box center [0, 0] width 0 height 0
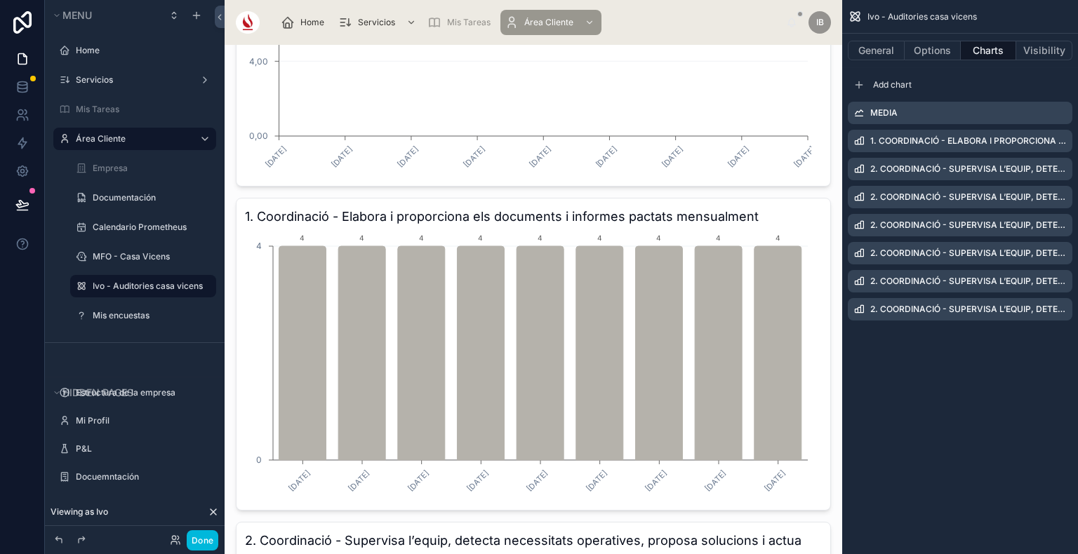
click at [0, 0] on icon "scrollable content" at bounding box center [0, 0] width 0 height 0
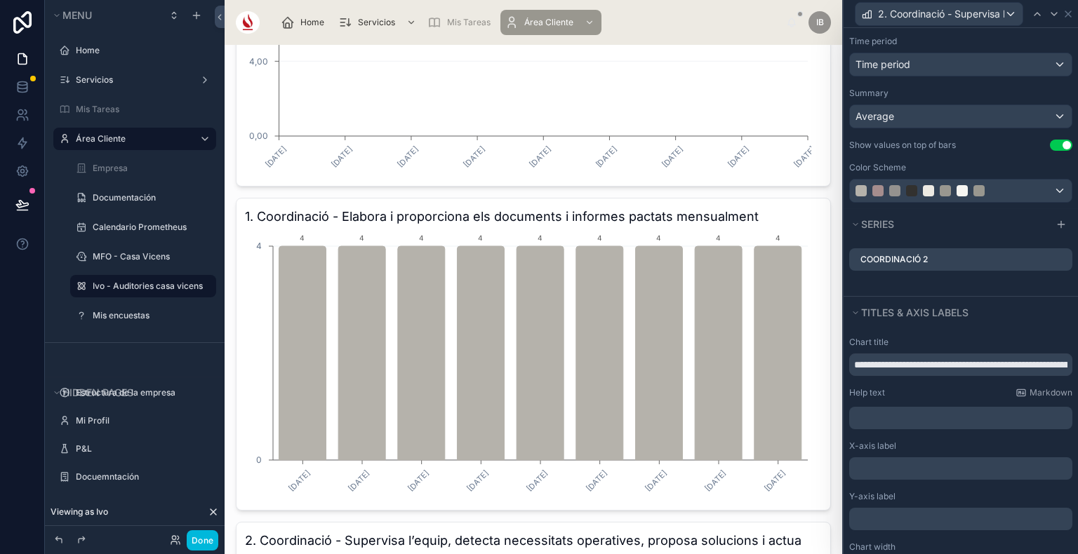
scroll to position [172, 0]
click at [856, 363] on input "**********" at bounding box center [960, 365] width 223 height 22
drag, startPoint x: 856, startPoint y: 363, endPoint x: 1077, endPoint y: 371, distance: 221.1
click at [1077, 371] on div "**********" at bounding box center [960, 291] width 234 height 526
paste input "text"
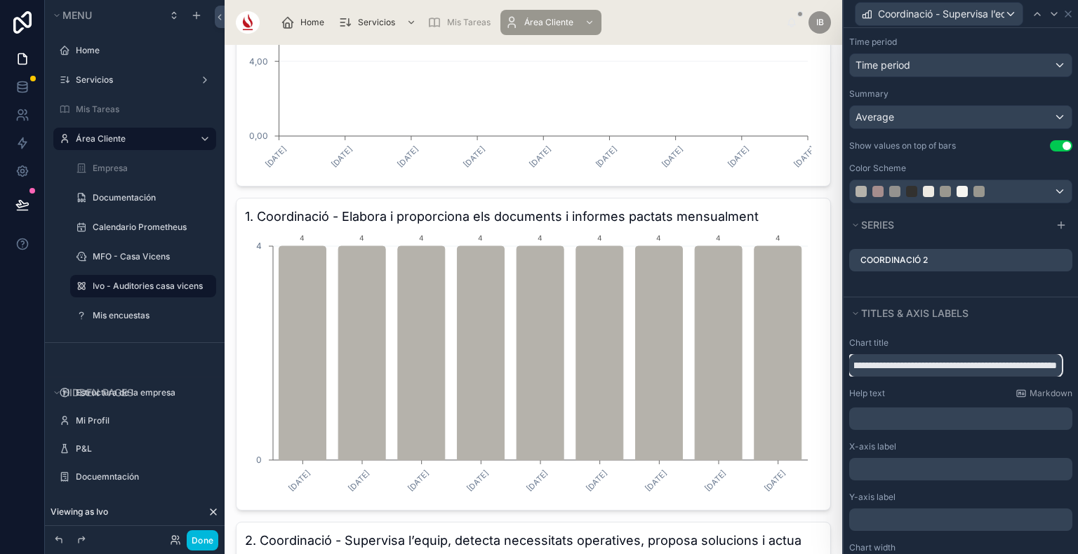
scroll to position [0, 366]
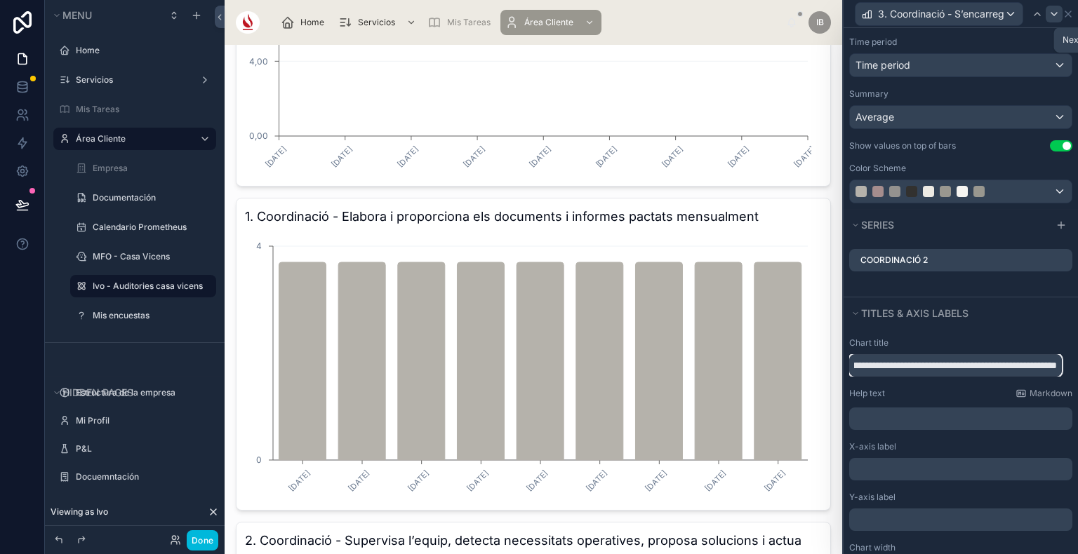
type input "**********"
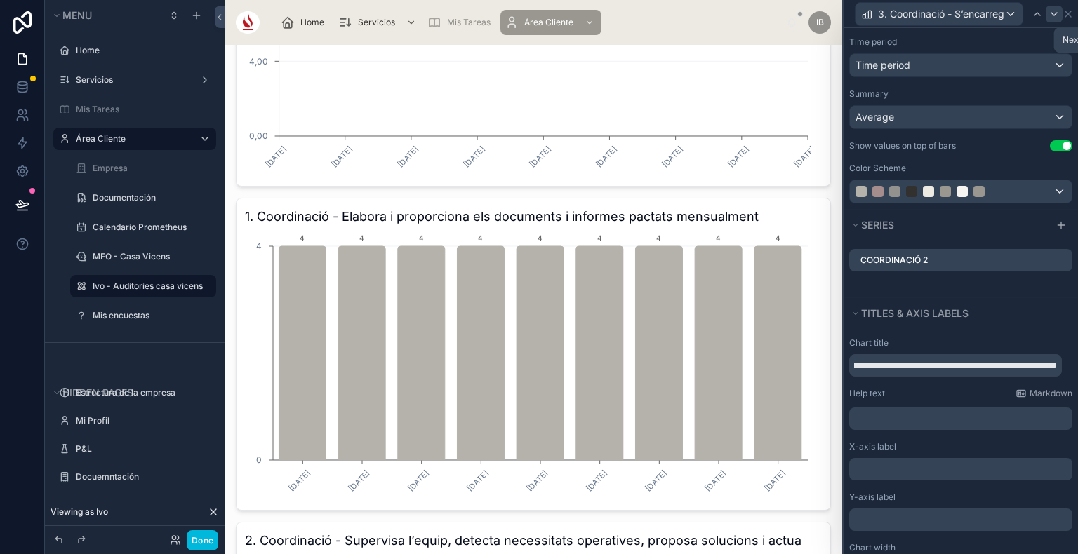
scroll to position [0, 0]
click at [1053, 13] on icon at bounding box center [1053, 13] width 11 height 11
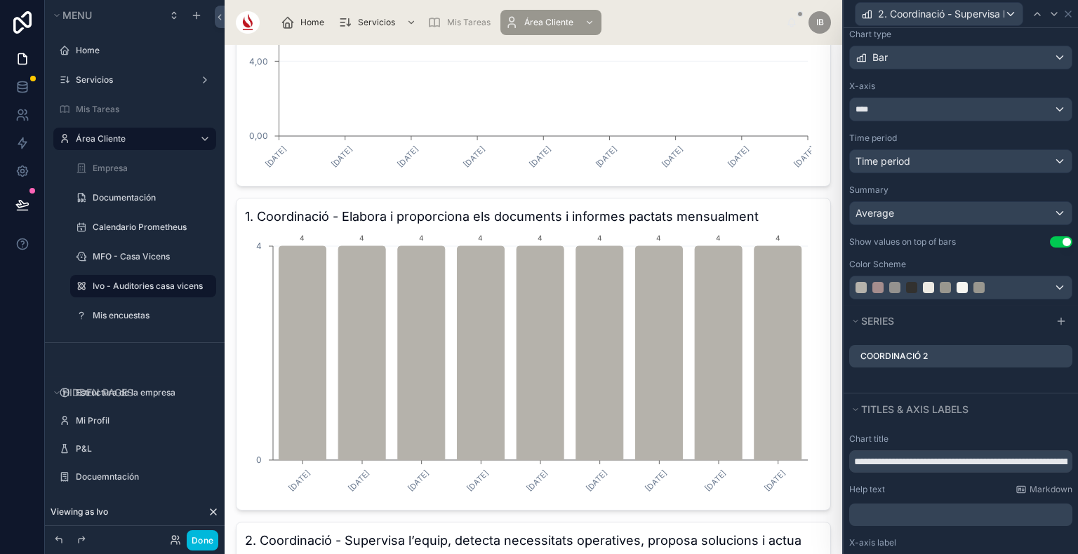
scroll to position [80, 0]
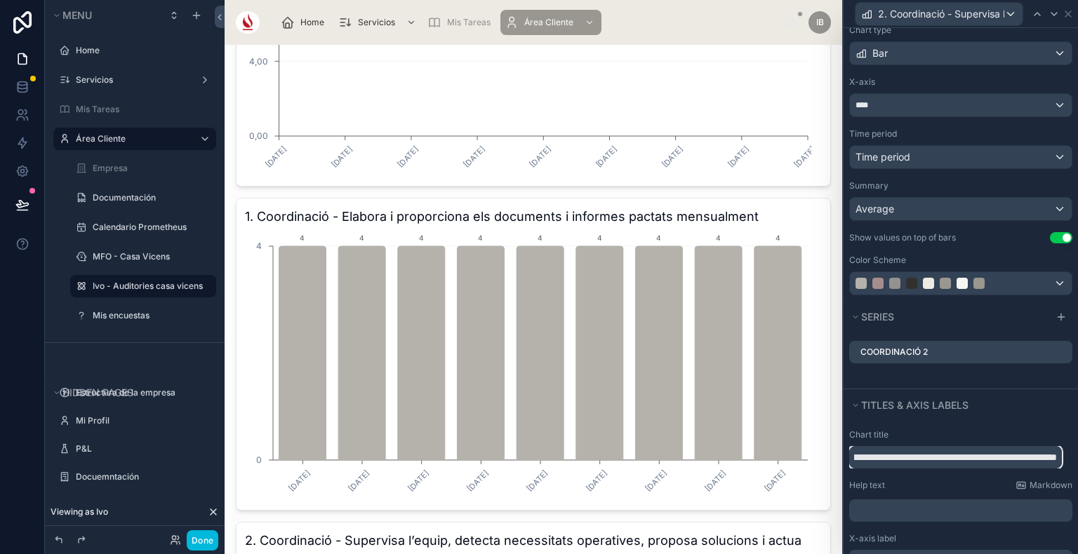
drag, startPoint x: 852, startPoint y: 456, endPoint x: 1077, endPoint y: 486, distance: 226.4
click at [1077, 486] on div "**********" at bounding box center [960, 291] width 234 height 526
paste input "text"
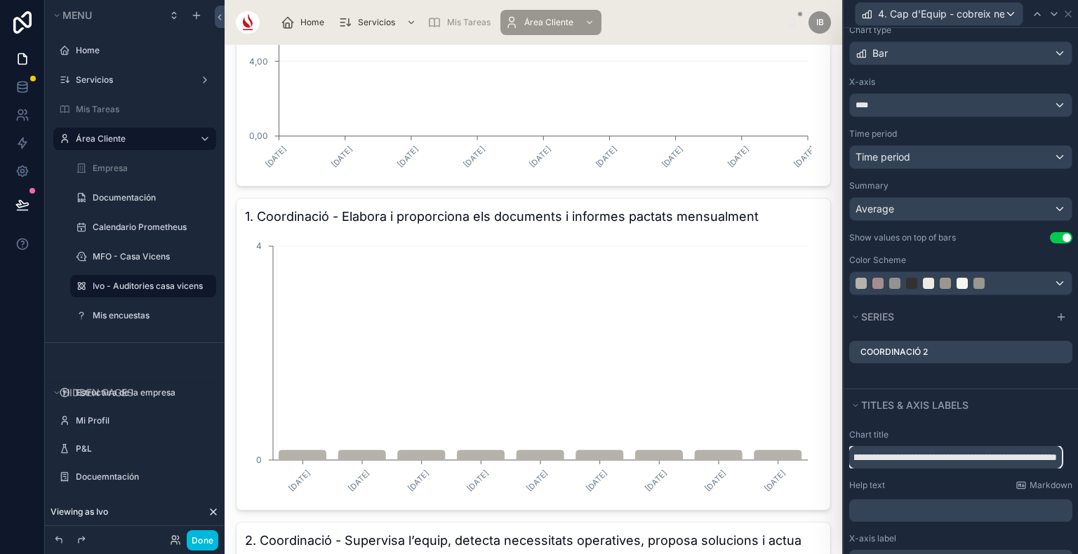
type input "**********"
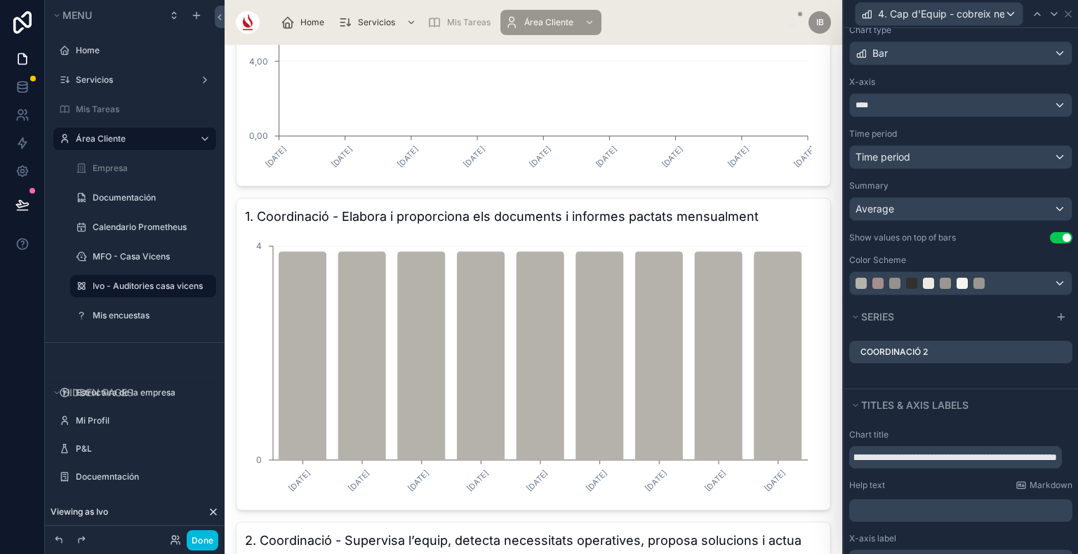
scroll to position [0, 0]
click at [0, 0] on icon at bounding box center [0, 0] width 0 height 0
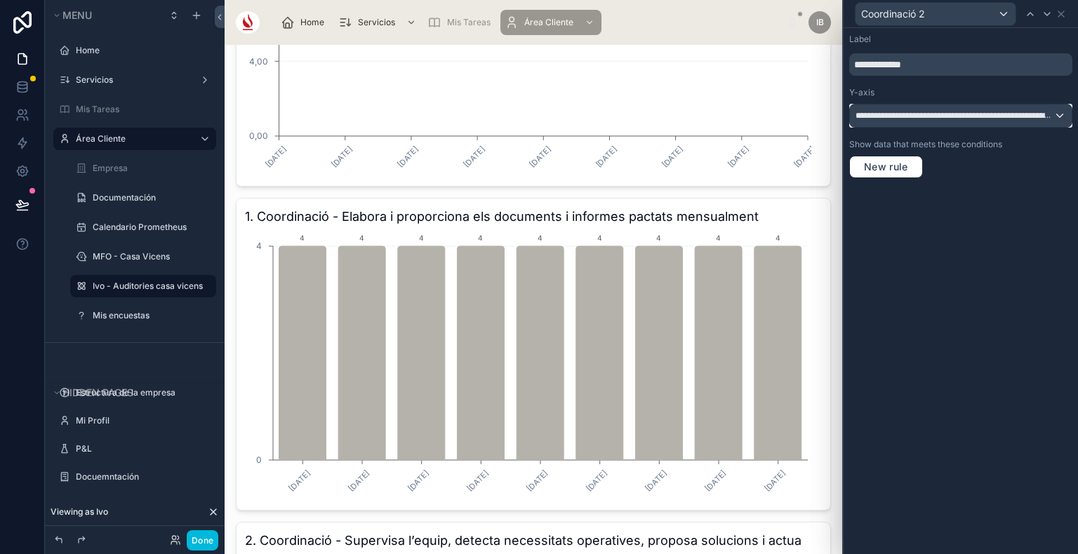
click at [943, 114] on span "**********" at bounding box center [954, 115] width 199 height 11
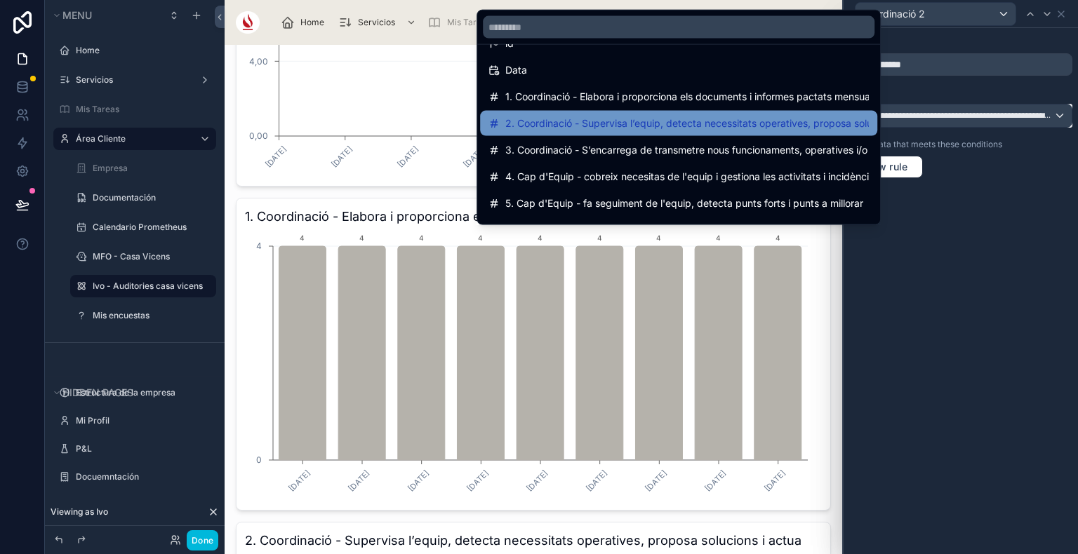
scroll to position [26, 0]
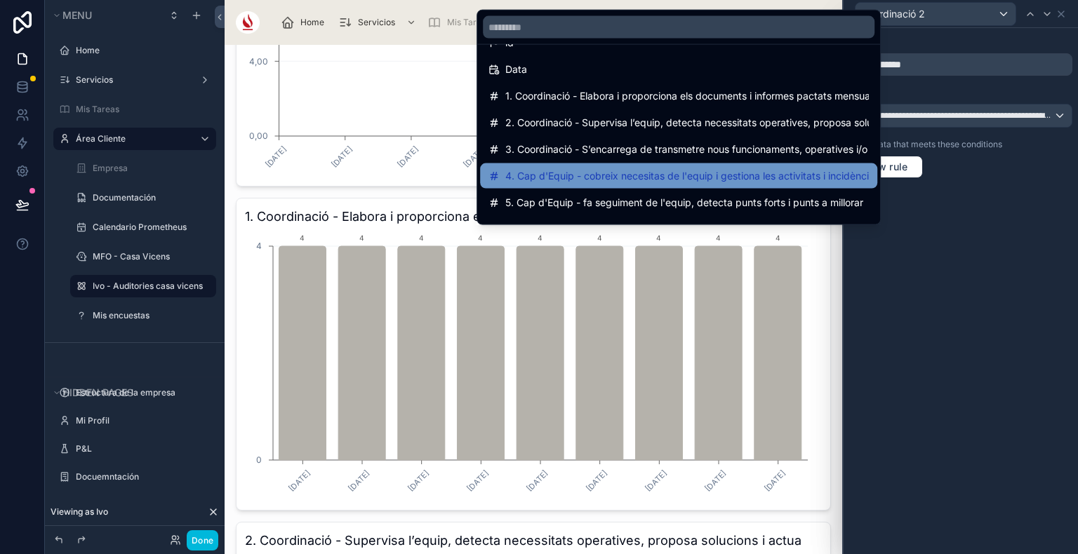
click at [699, 170] on span "4. Cap d'Equip - cobreix necesitas de l'equip i gestiona les activitats i incid…" at bounding box center [686, 176] width 363 height 17
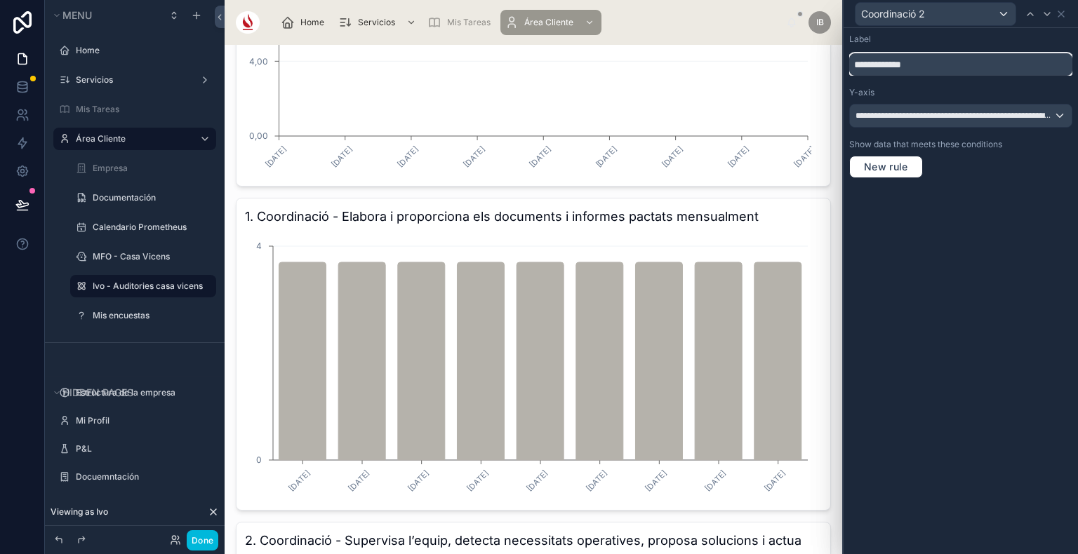
click at [934, 65] on input "**********" at bounding box center [960, 64] width 223 height 22
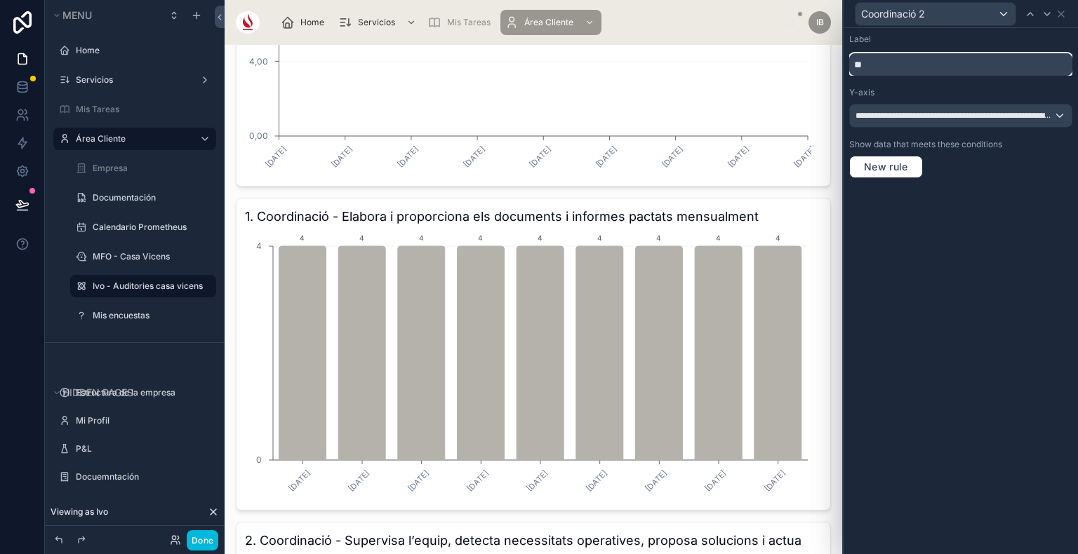
type input "*"
type input "**********"
click at [1060, 13] on icon at bounding box center [1061, 14] width 6 height 6
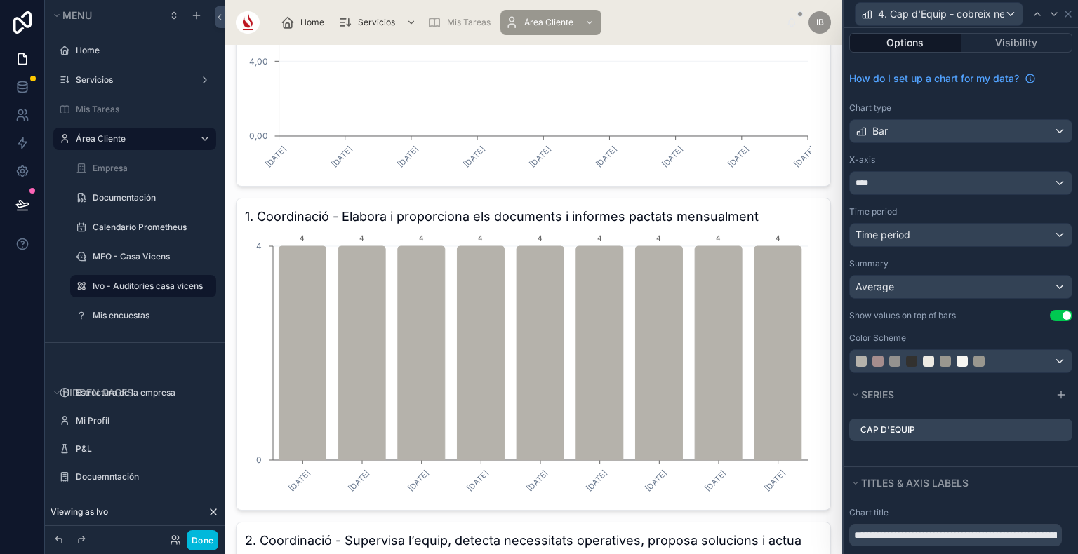
scroll to position [0, 0]
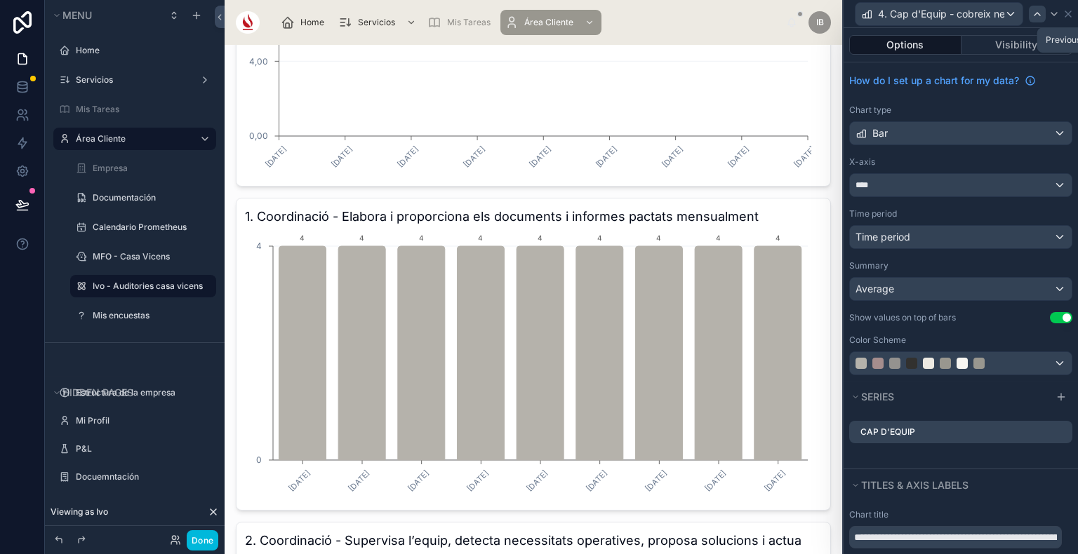
click at [1037, 15] on icon at bounding box center [1036, 13] width 11 height 11
click at [0, 0] on icon at bounding box center [0, 0] width 0 height 0
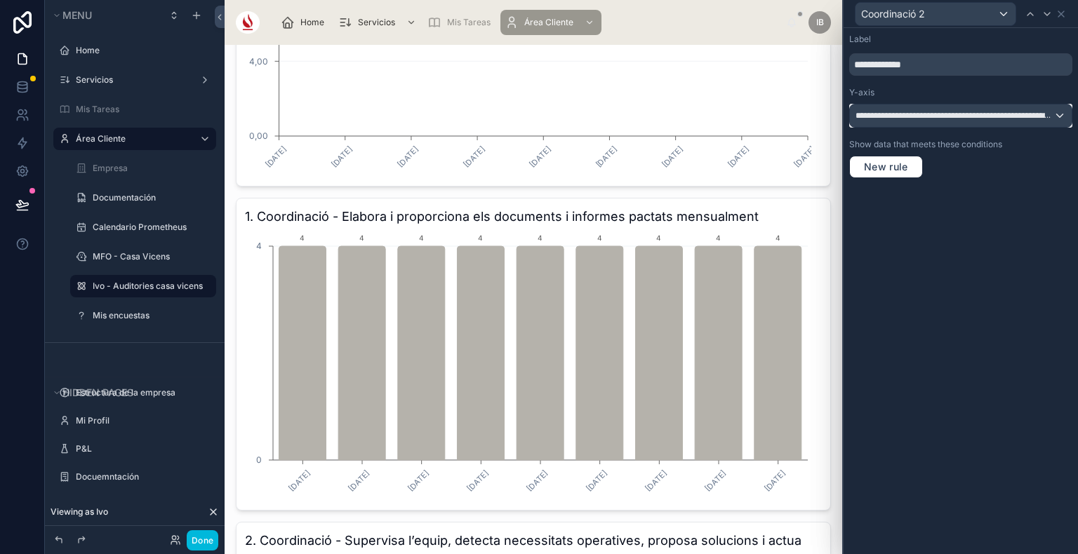
click at [895, 110] on span "**********" at bounding box center [954, 115] width 199 height 11
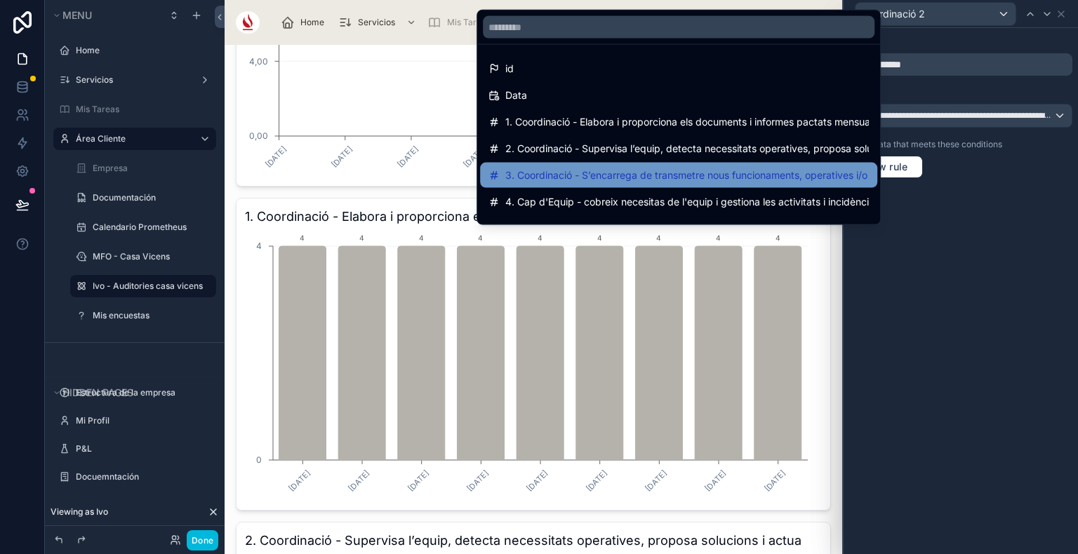
click at [700, 182] on span "3. Coordinació - S’encarrega de transmetre nous funcionaments, operatives i/o i…" at bounding box center [686, 175] width 363 height 17
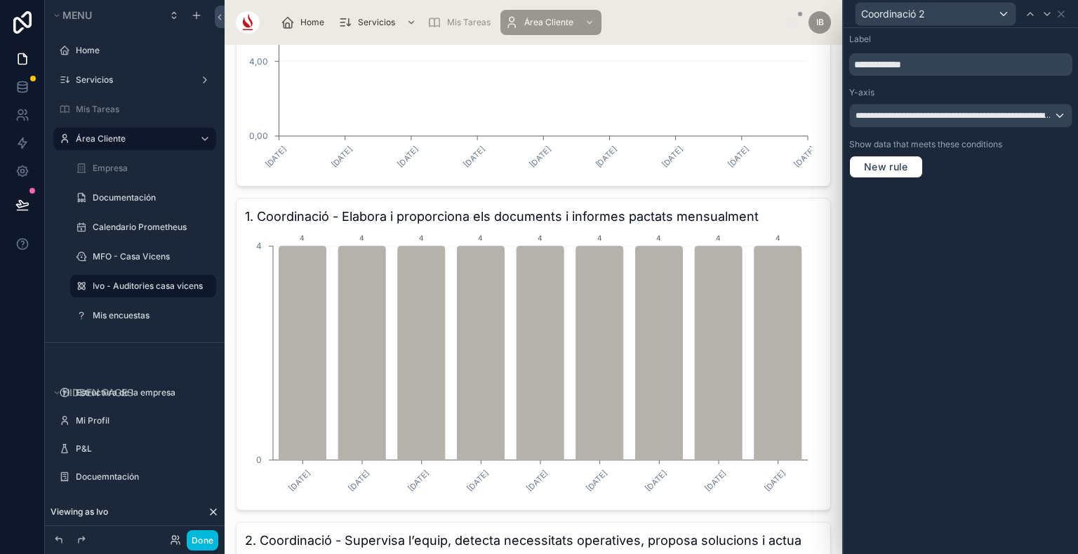
click at [934, 76] on div "**********" at bounding box center [960, 106] width 234 height 156
click at [932, 65] on input "**********" at bounding box center [960, 64] width 223 height 22
type input "**********"
click at [1062, 11] on icon at bounding box center [1060, 13] width 11 height 11
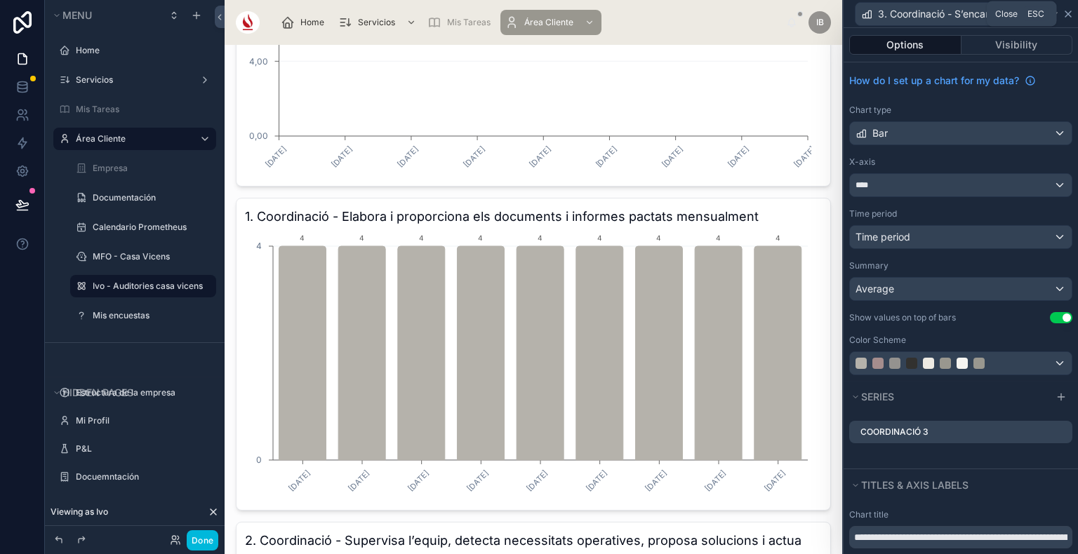
click at [1065, 15] on icon at bounding box center [1068, 14] width 6 height 6
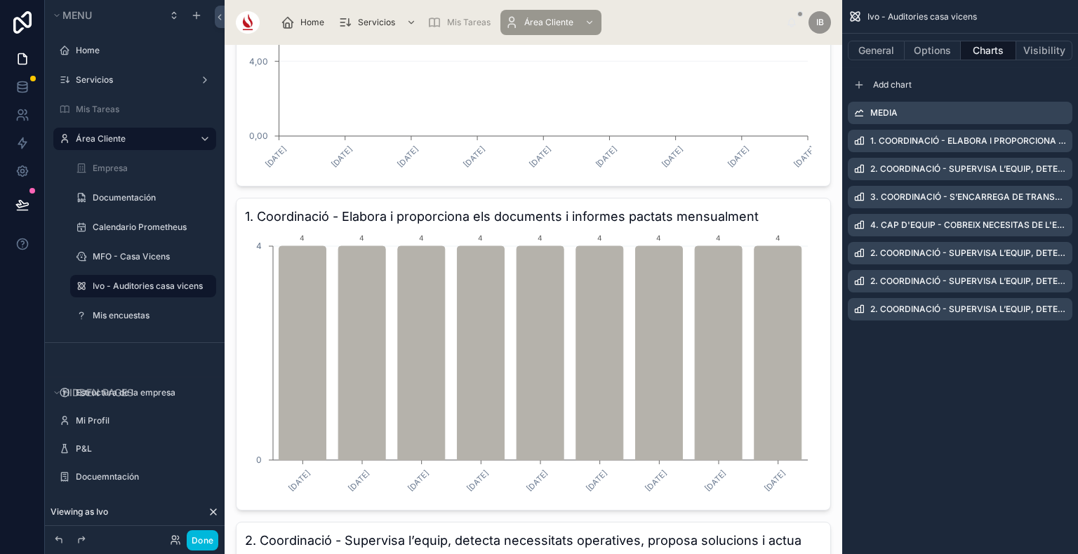
click at [0, 0] on icon "scrollable content" at bounding box center [0, 0] width 0 height 0
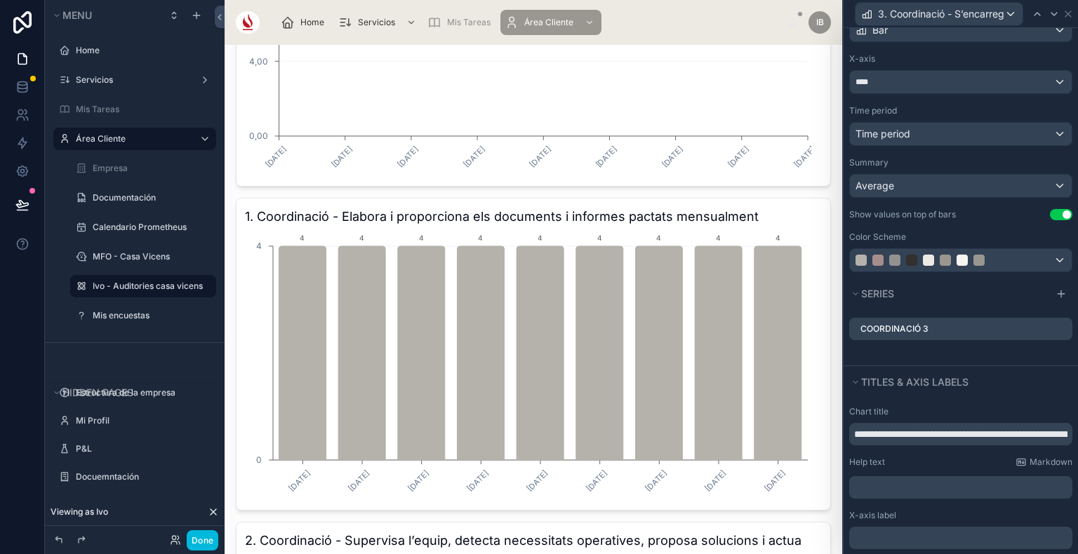
scroll to position [138, 0]
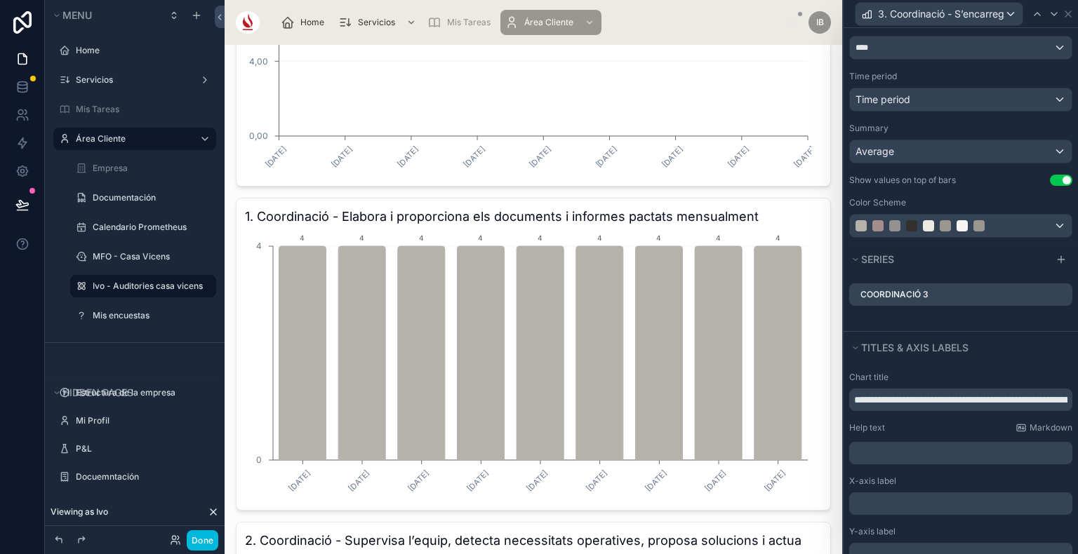
click at [0, 0] on icon at bounding box center [0, 0] width 0 height 0
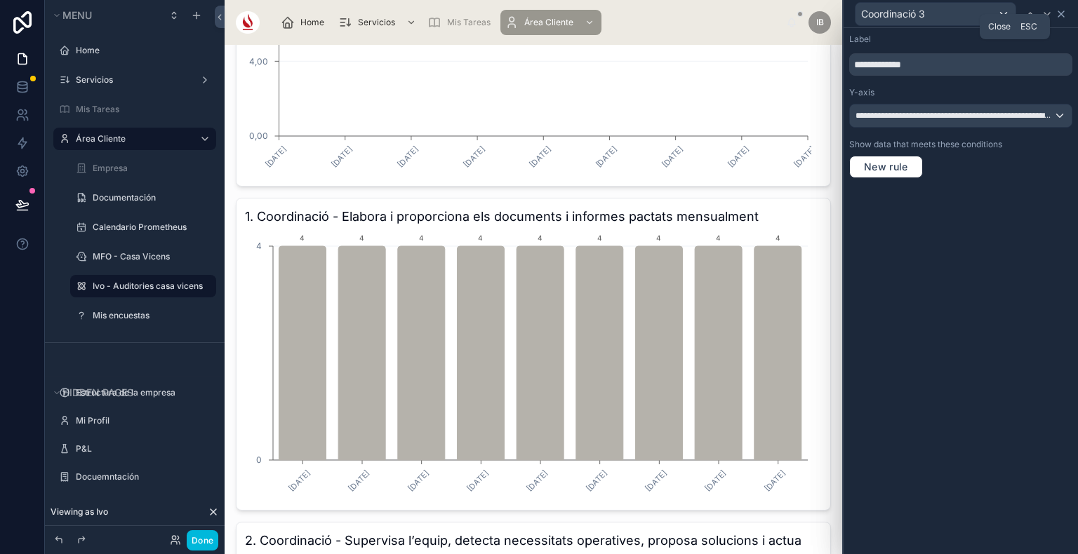
click at [1058, 18] on icon at bounding box center [1060, 13] width 11 height 11
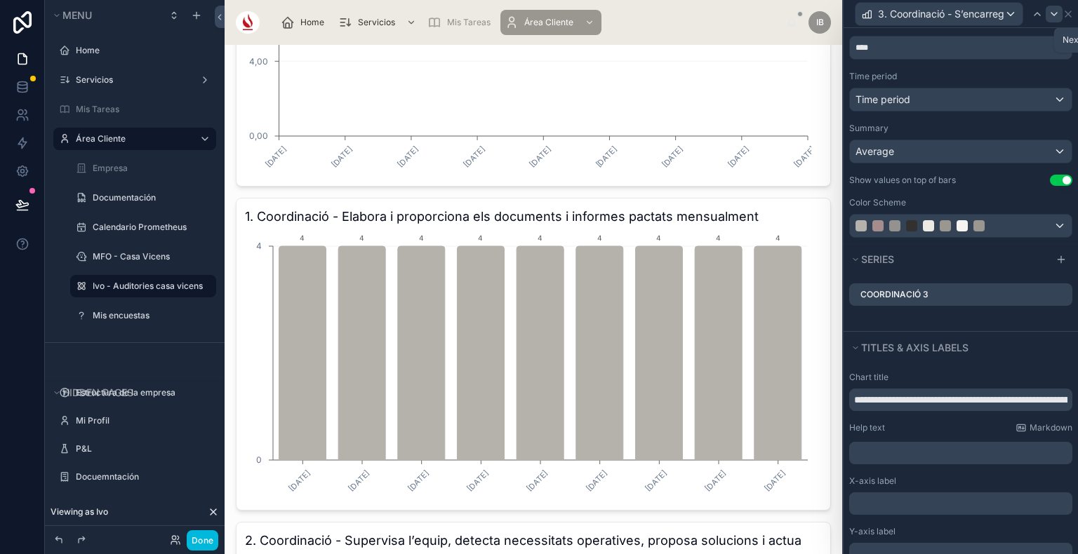
click at [1053, 12] on icon at bounding box center [1053, 13] width 11 height 11
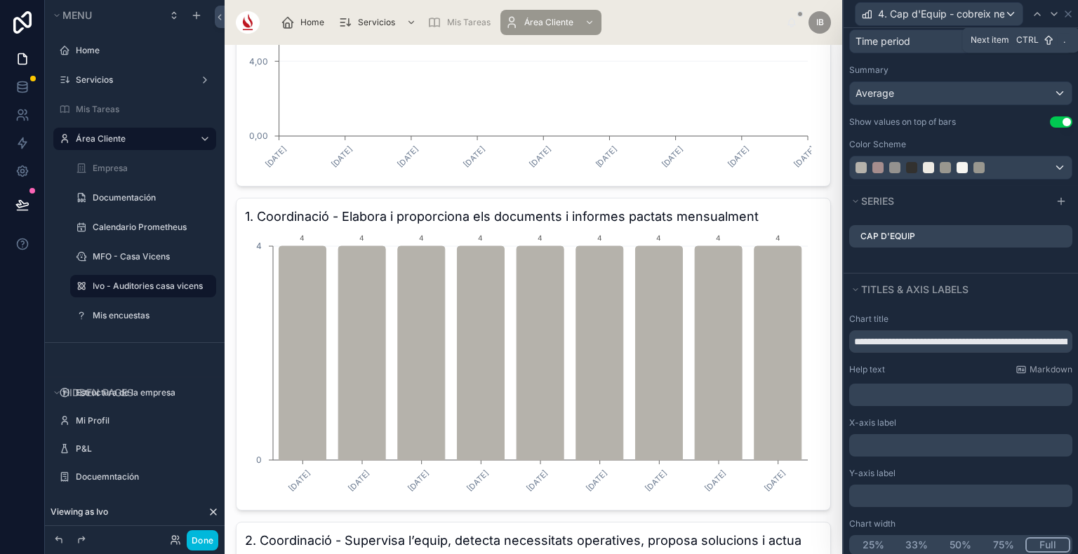
scroll to position [185, 0]
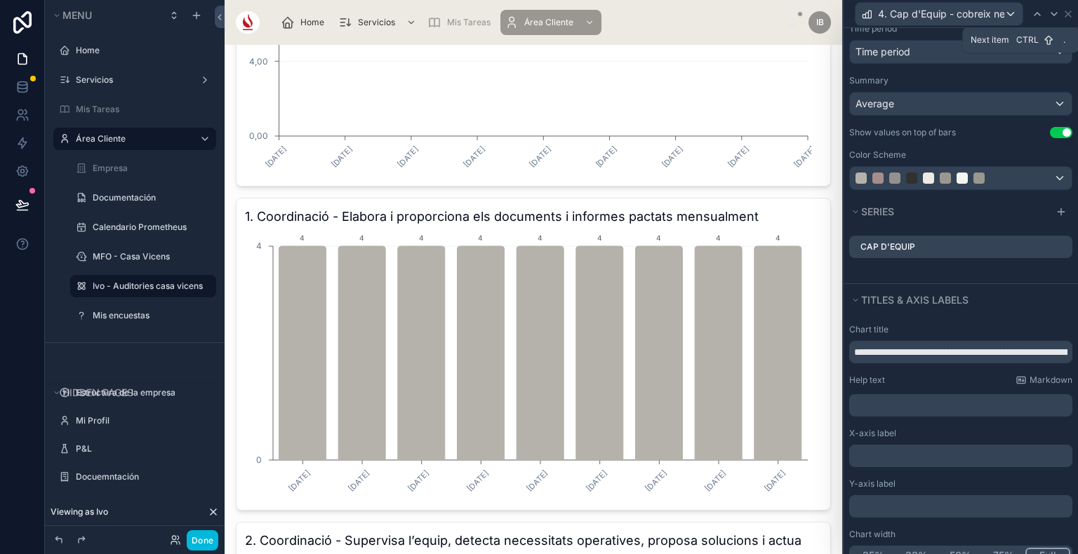
click at [0, 0] on icon at bounding box center [0, 0] width 0 height 0
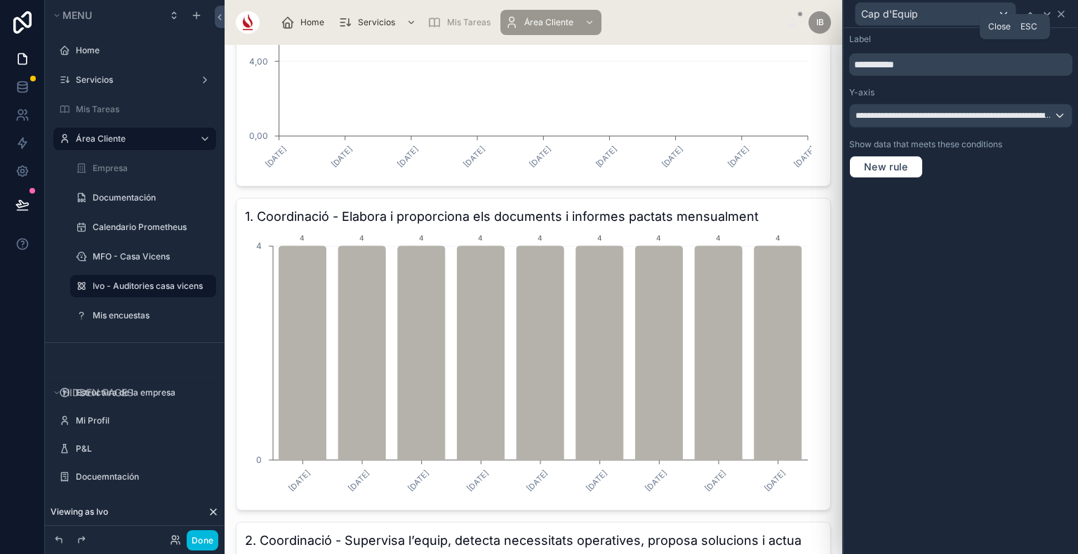
click at [1062, 9] on icon at bounding box center [1060, 13] width 11 height 11
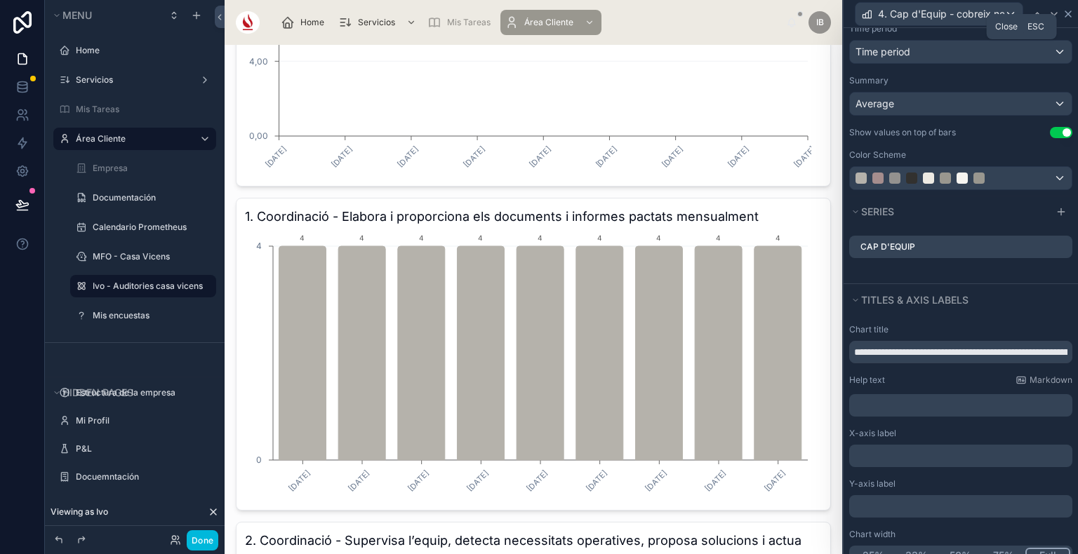
click at [1062, 17] on icon at bounding box center [1067, 13] width 11 height 11
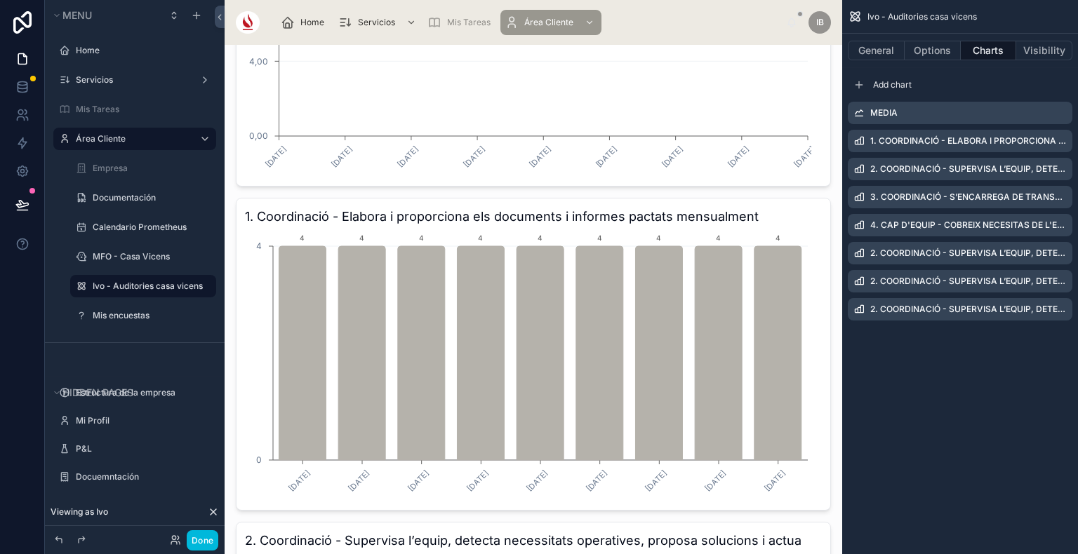
click at [0, 0] on icon "scrollable content" at bounding box center [0, 0] width 0 height 0
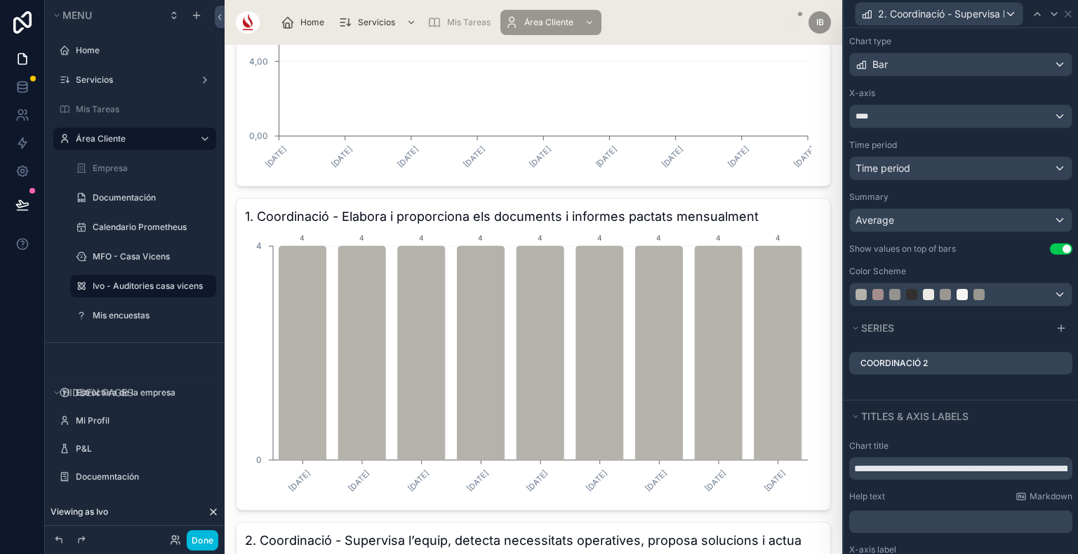
scroll to position [73, 0]
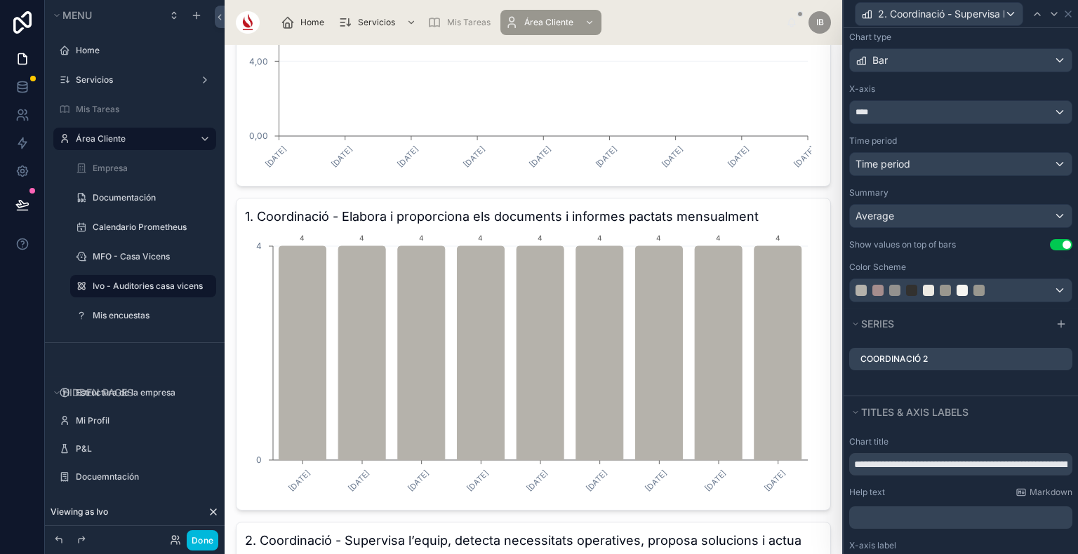
click at [0, 0] on icon at bounding box center [0, 0] width 0 height 0
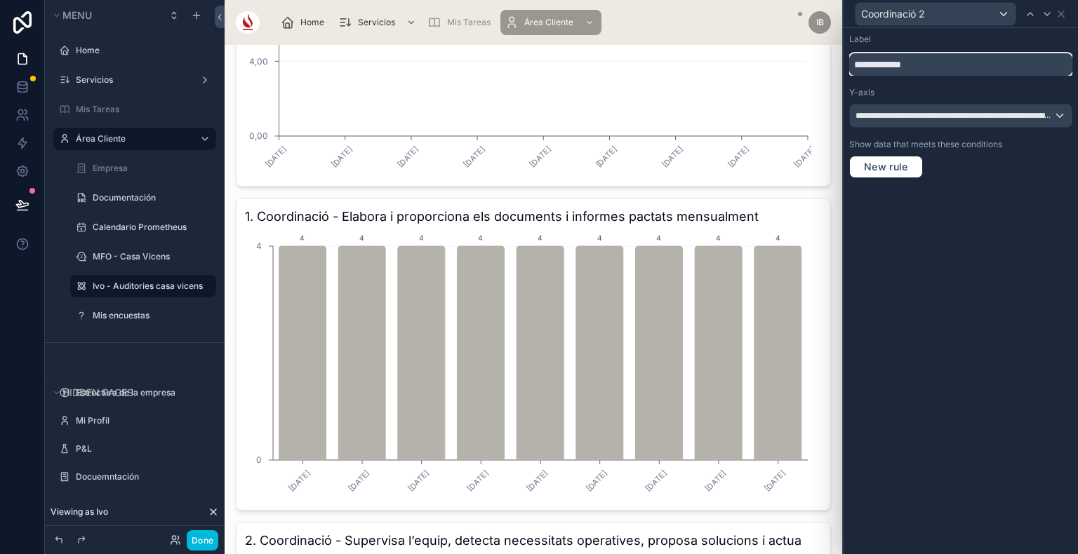
drag, startPoint x: 953, startPoint y: 73, endPoint x: 810, endPoint y: 47, distance: 146.2
click at [810, 47] on div "**********" at bounding box center [539, 277] width 1078 height 554
click at [867, 117] on span "**********" at bounding box center [954, 115] width 199 height 11
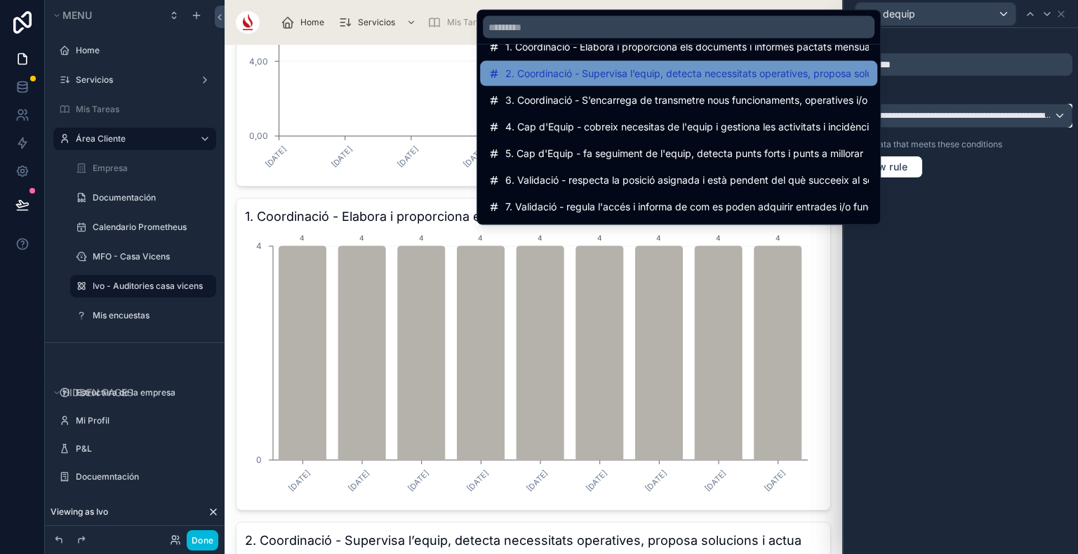
scroll to position [76, 0]
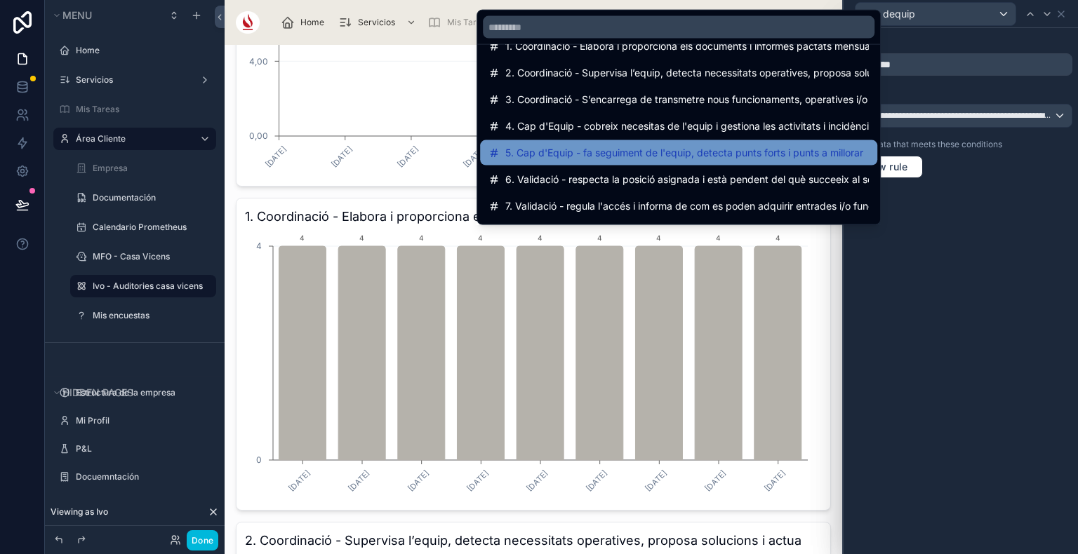
click at [674, 156] on span "5. Cap d'Equip - fa seguiment de l'equip, detecta punts forts i punts a millorar" at bounding box center [684, 153] width 358 height 17
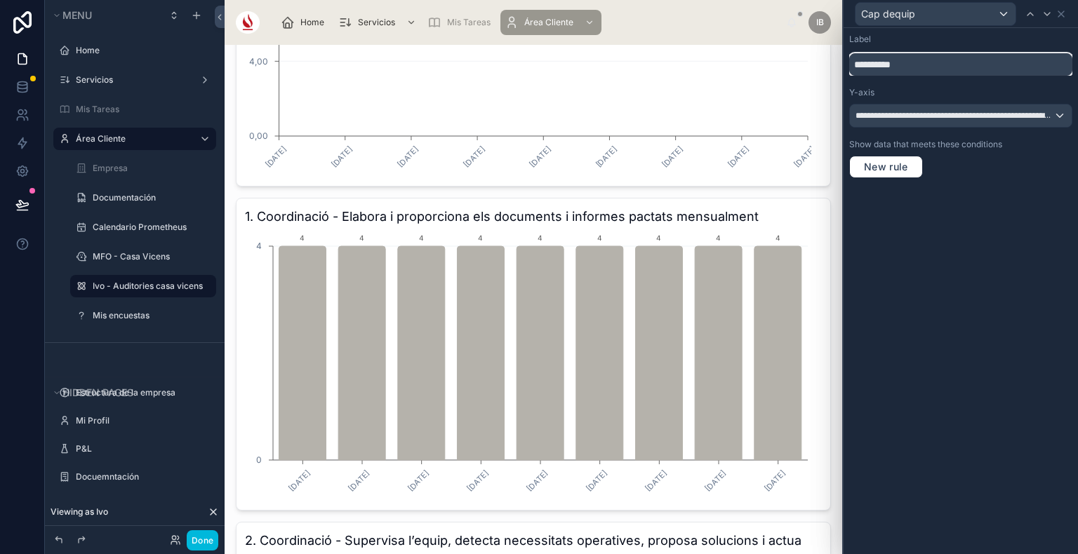
click at [924, 59] on input "**********" at bounding box center [960, 64] width 223 height 22
click at [876, 66] on input "**********" at bounding box center [960, 64] width 223 height 22
type input "**********"
click at [1062, 19] on div "Cap d' Equip 2" at bounding box center [960, 13] width 223 height 27
click at [1064, 11] on icon at bounding box center [1060, 13] width 11 height 11
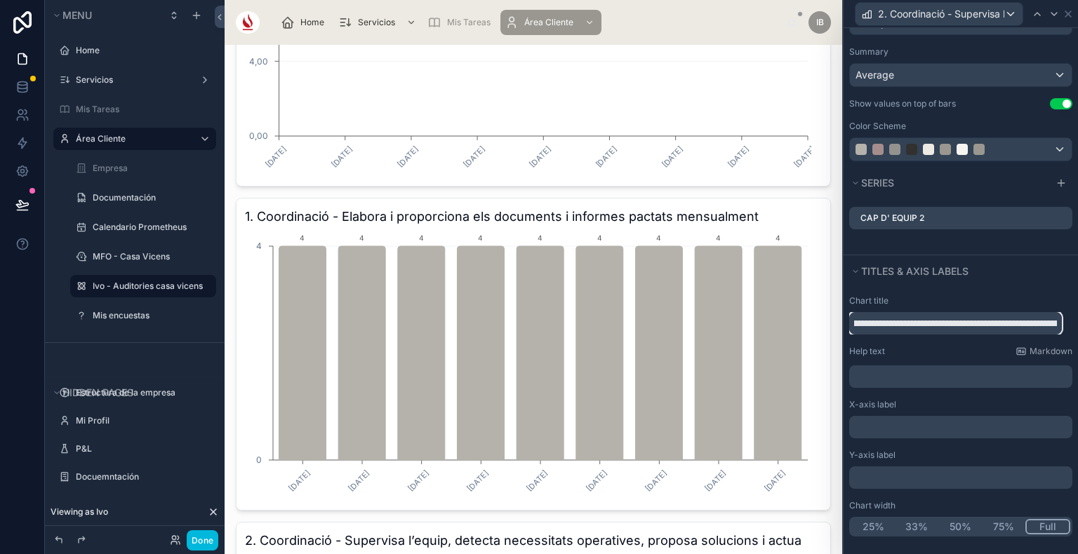
scroll to position [0, 443]
drag, startPoint x: 851, startPoint y: 461, endPoint x: 1077, endPoint y: 310, distance: 271.6
click at [1077, 310] on div "**********" at bounding box center [960, 291] width 234 height 526
paste input "text"
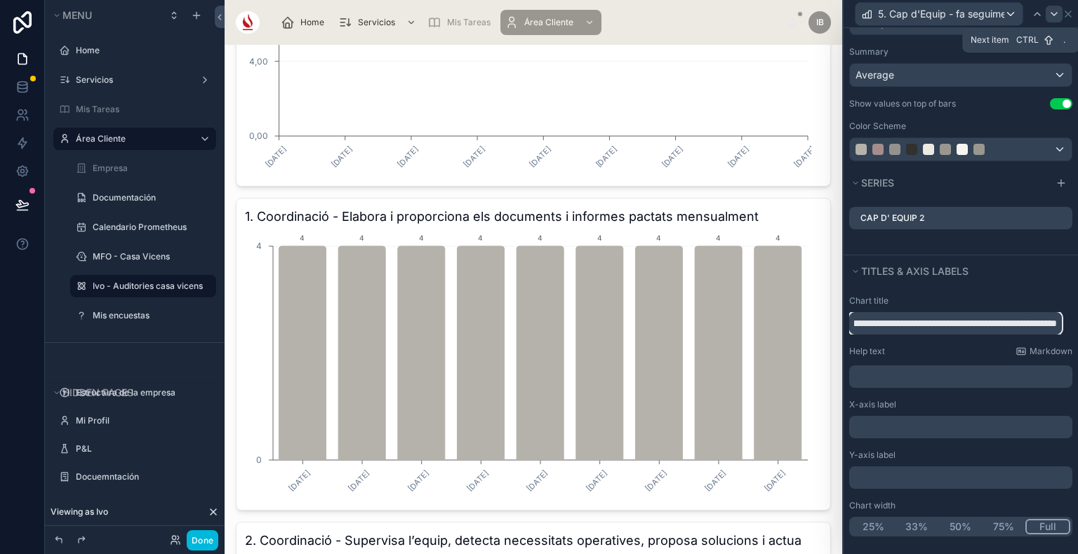
type input "**********"
click at [1052, 11] on icon at bounding box center [1053, 13] width 11 height 11
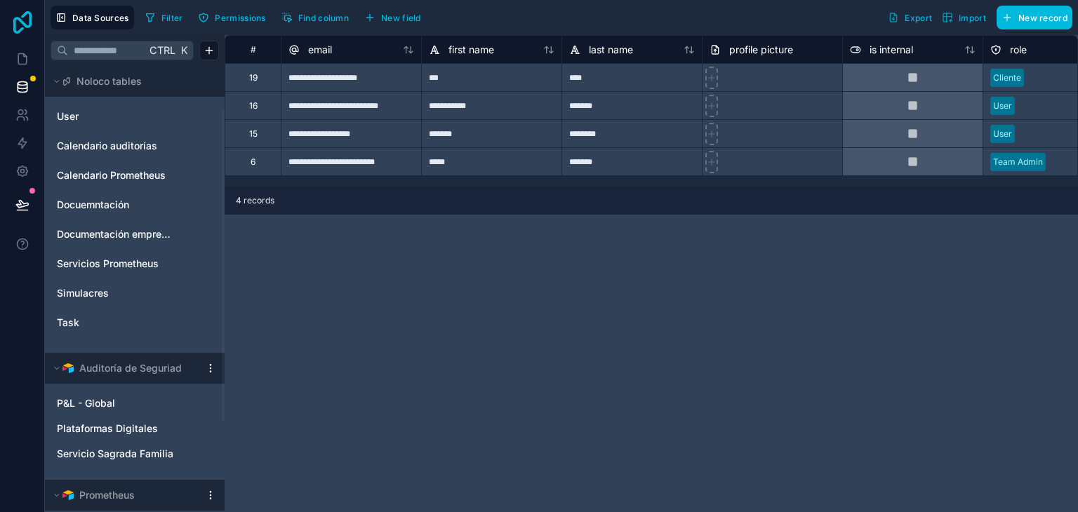
scroll to position [63, 0]
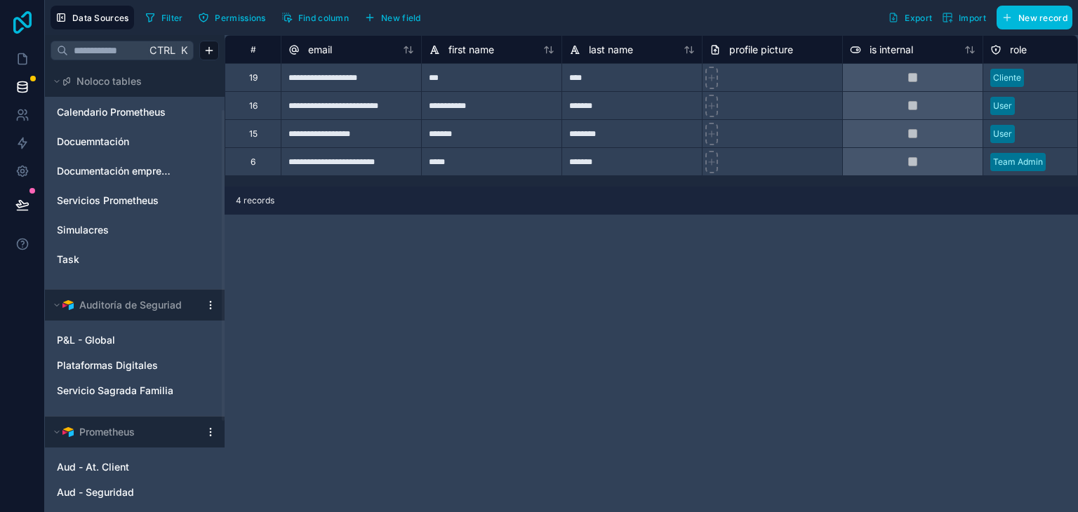
click at [18, 18] on icon at bounding box center [22, 22] width 18 height 22
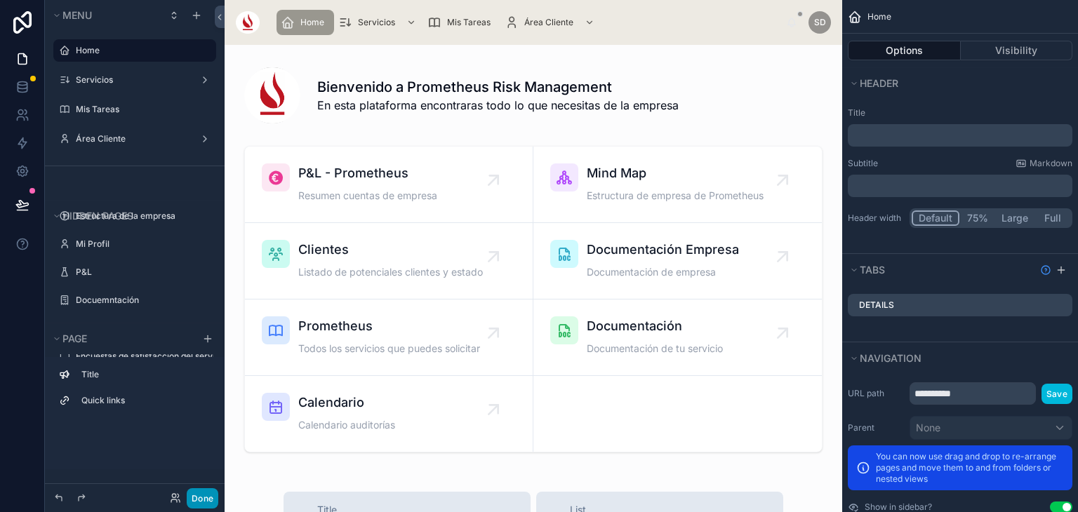
click at [201, 493] on button "Done" at bounding box center [203, 498] width 32 height 20
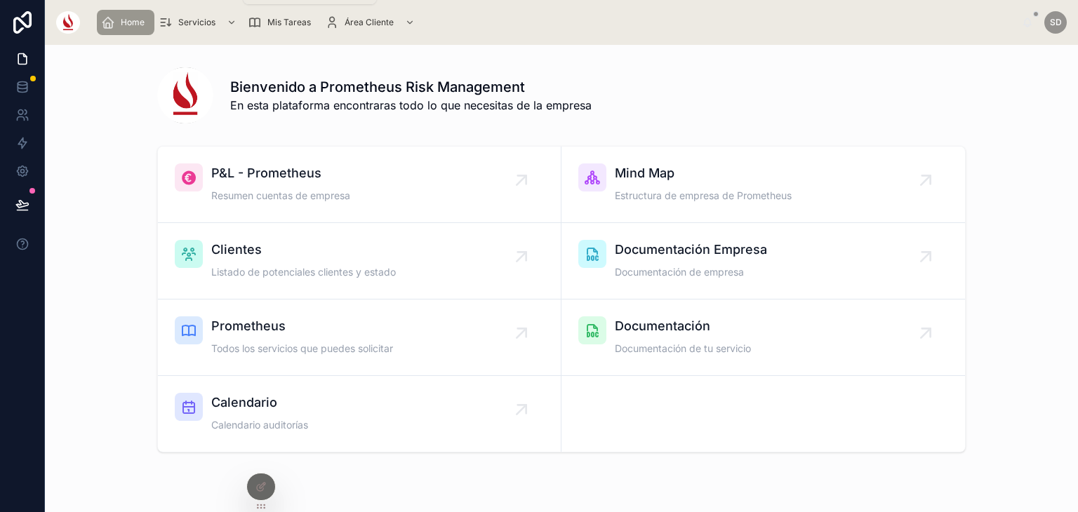
click at [204, 23] on span "Servicios" at bounding box center [196, 22] width 37 height 11
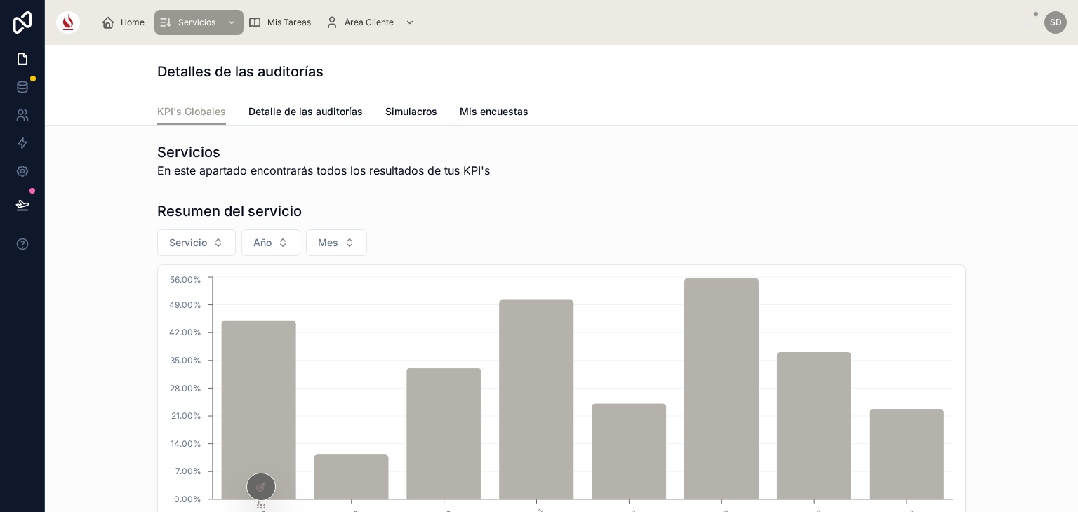
click at [322, 107] on span "Detalle de las auditorías" at bounding box center [305, 112] width 114 height 14
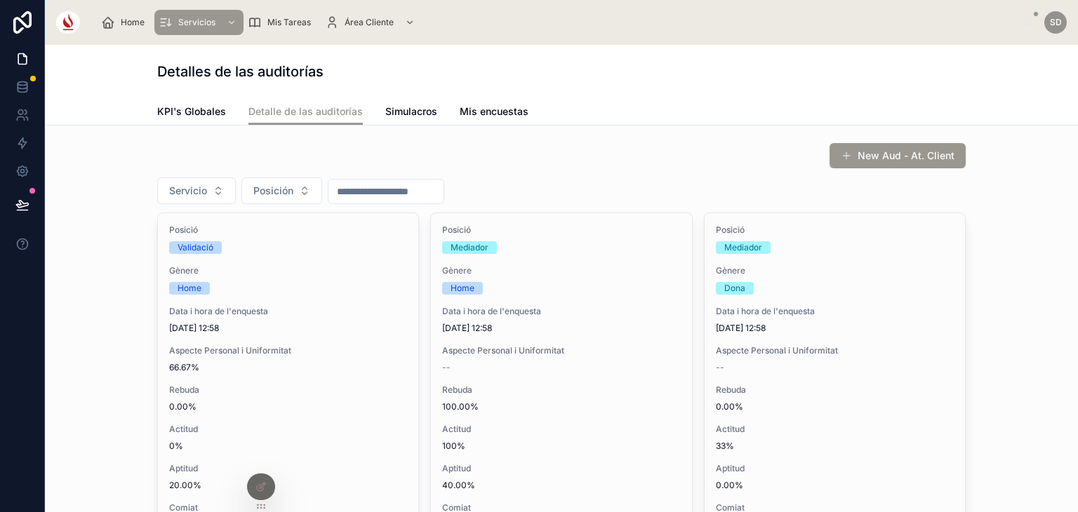
click at [397, 110] on span "Simulacros" at bounding box center [411, 112] width 52 height 14
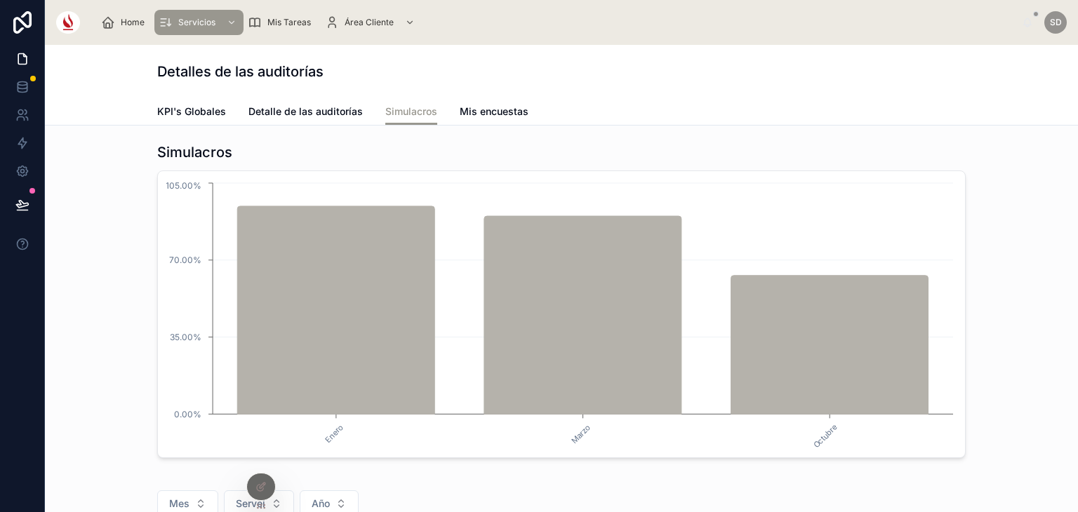
click at [472, 110] on span "Mis encuestas" at bounding box center [494, 112] width 69 height 14
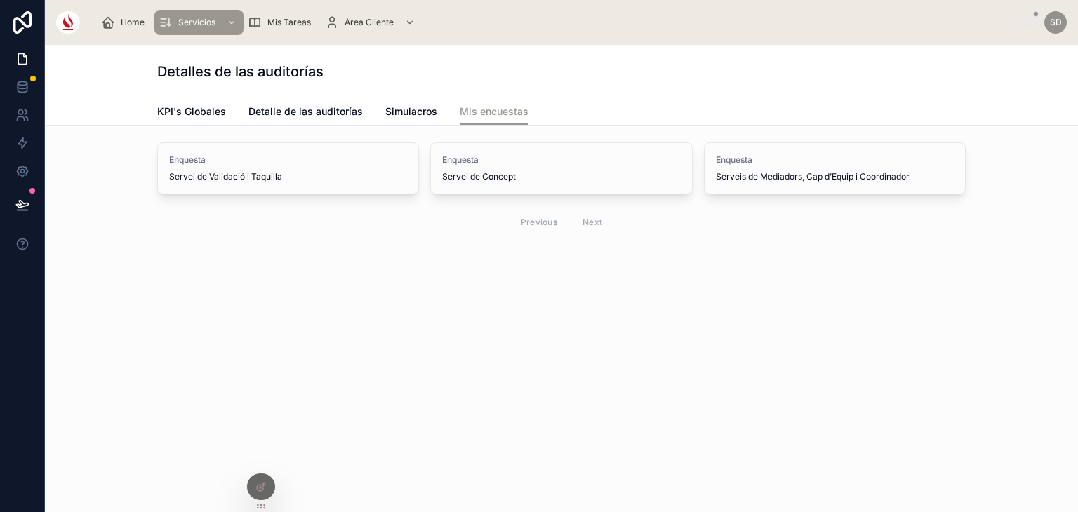
click at [262, 483] on icon at bounding box center [260, 486] width 11 height 11
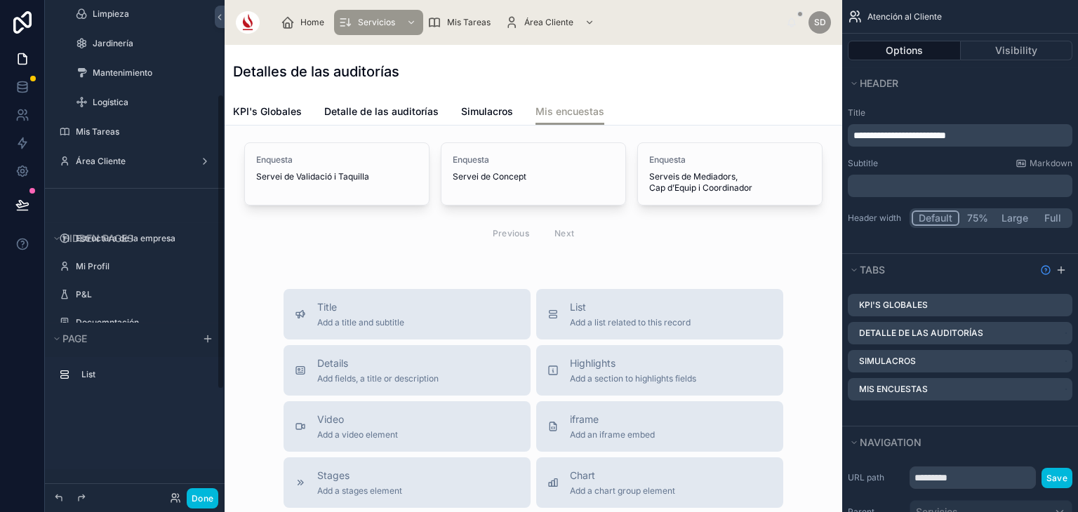
scroll to position [185, 0]
click at [118, 155] on div "Área Cliente" at bounding box center [135, 160] width 118 height 11
click at [88, 160] on label "Área Cliente" at bounding box center [132, 160] width 112 height 11
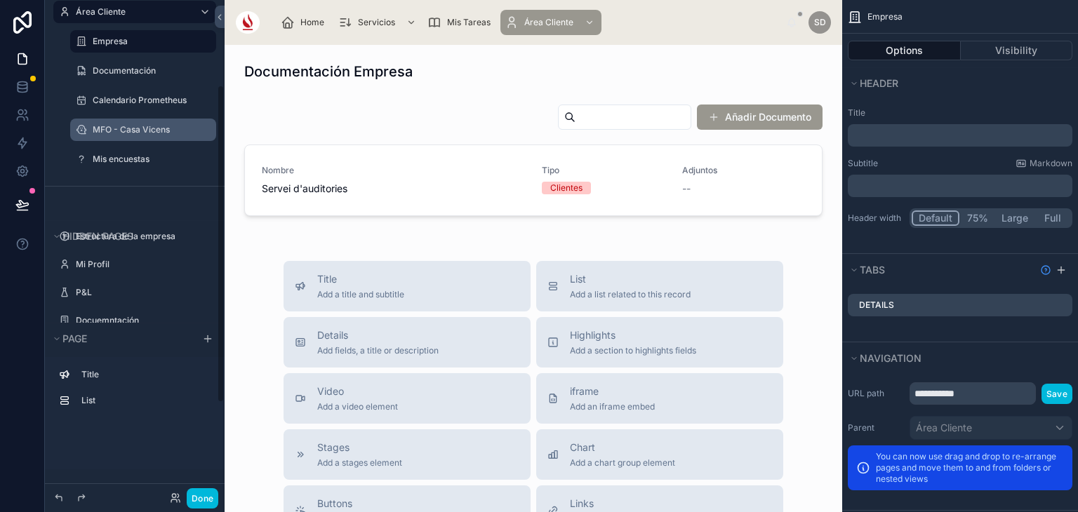
scroll to position [126, 0]
click at [0, 0] on icon "scrollable content" at bounding box center [0, 0] width 0 height 0
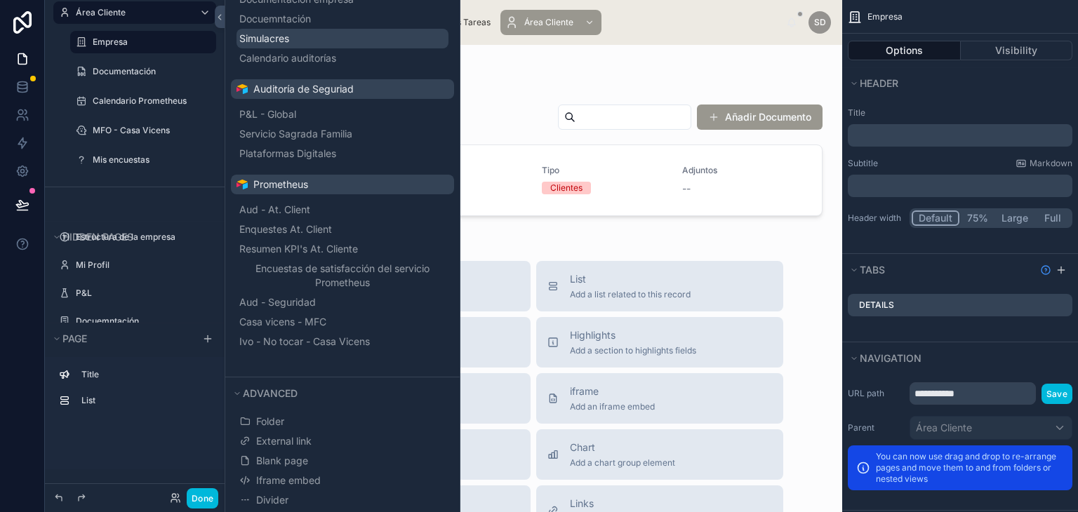
scroll to position [199, 0]
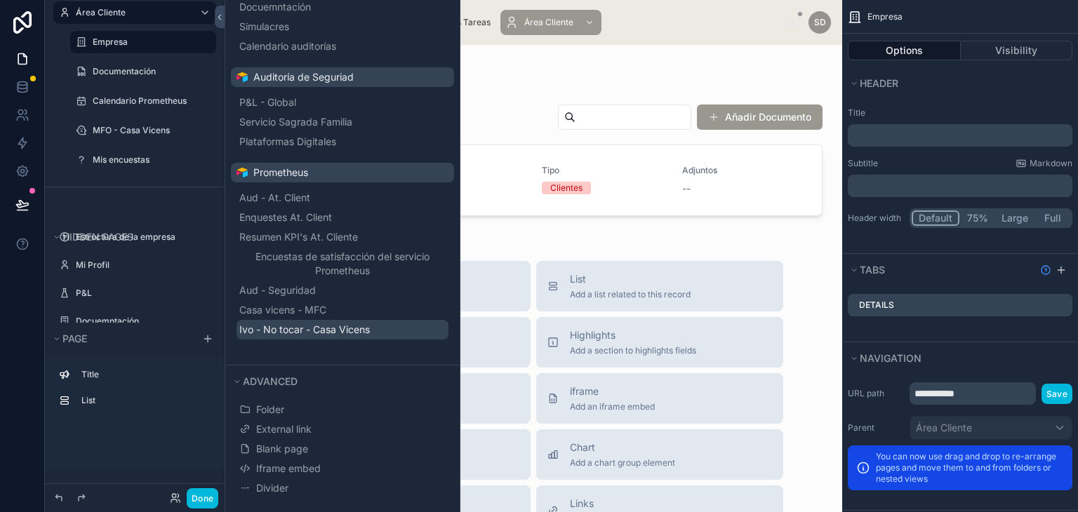
click at [293, 328] on span "Ivo - No tocar - Casa Vicens" at bounding box center [304, 330] width 130 height 14
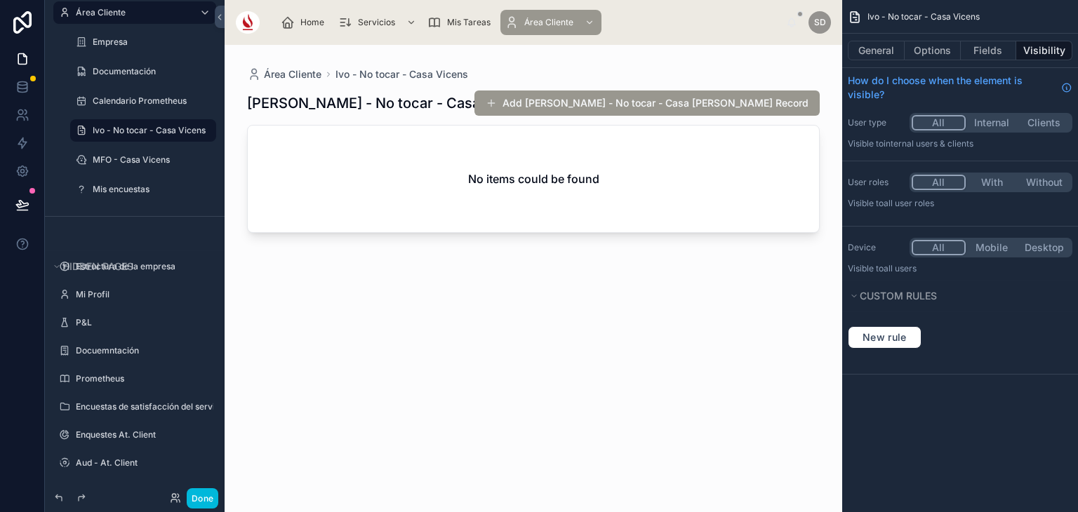
click at [0, 0] on icon "scrollable content" at bounding box center [0, 0] width 0 height 0
click at [122, 130] on input "**********" at bounding box center [132, 130] width 79 height 17
type input "**********"
click at [186, 128] on icon "scrollable content" at bounding box center [185, 130] width 11 height 11
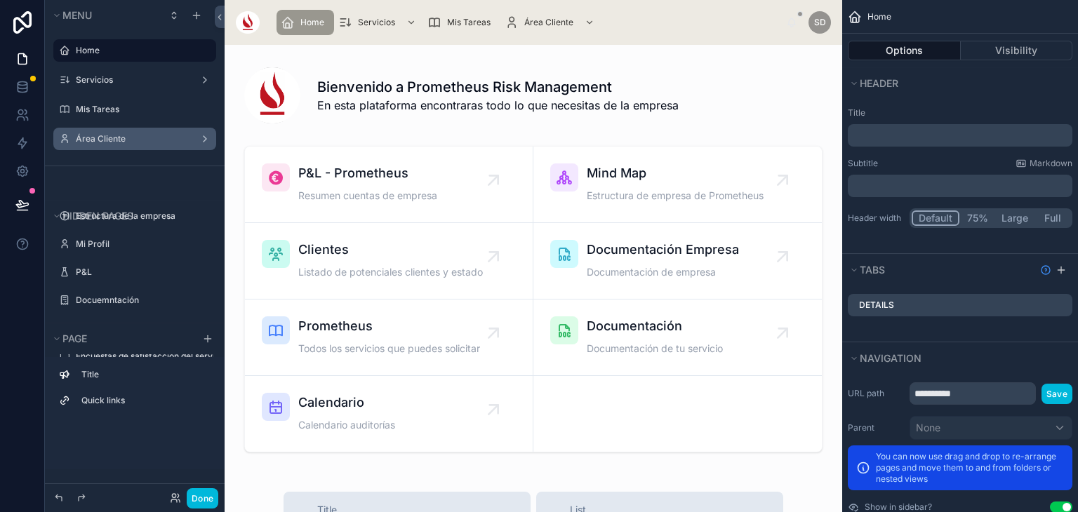
click at [114, 133] on div "Área Cliente" at bounding box center [135, 138] width 118 height 11
click at [114, 142] on label "Área Cliente" at bounding box center [132, 138] width 112 height 11
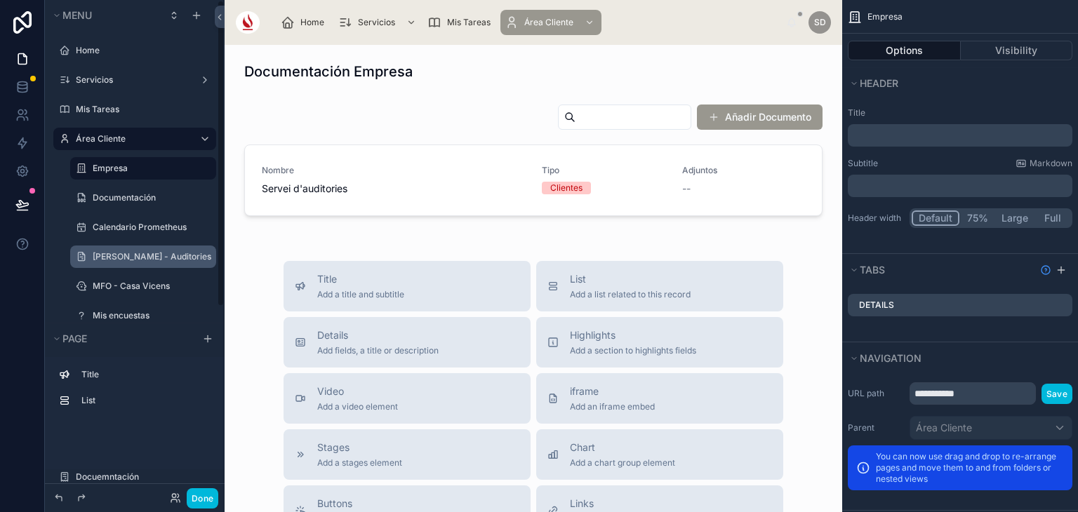
click at [149, 262] on div "[PERSON_NAME] - Auditories Servei" at bounding box center [153, 256] width 121 height 11
click at [150, 255] on label "[PERSON_NAME] - Auditories Servei" at bounding box center [153, 256] width 121 height 11
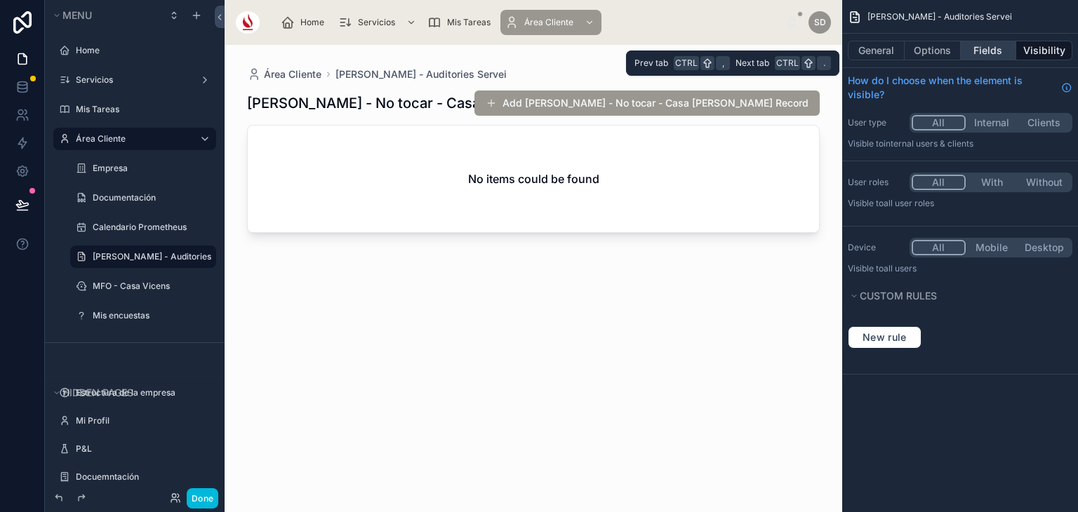
click at [985, 55] on button "Fields" at bounding box center [988, 51] width 56 height 20
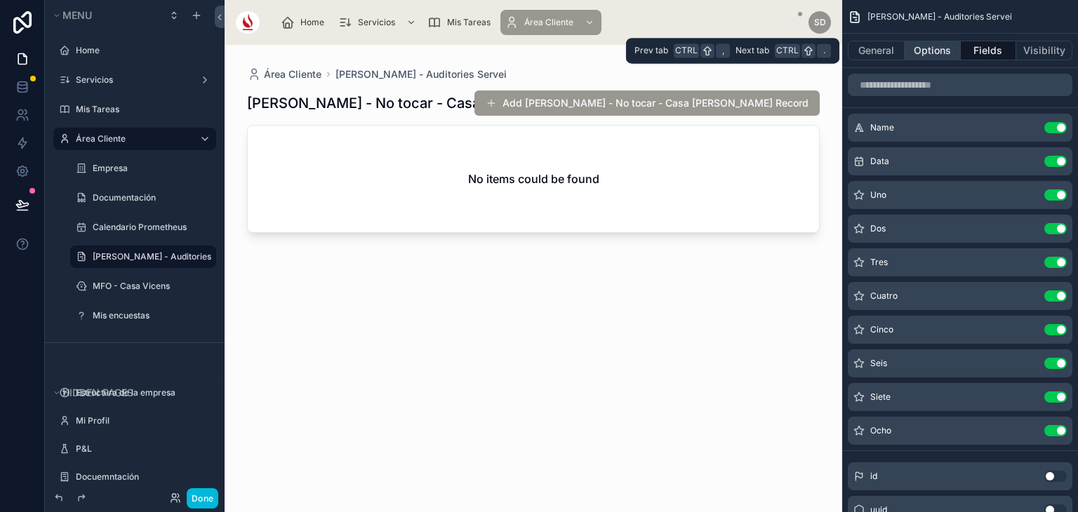
click at [930, 56] on button "Options" at bounding box center [932, 51] width 56 height 20
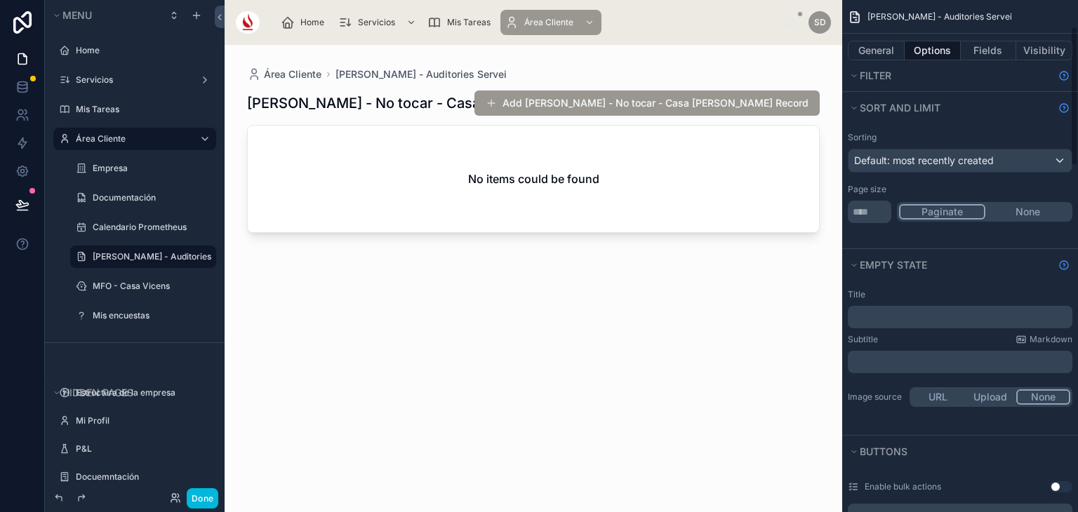
scroll to position [103, 0]
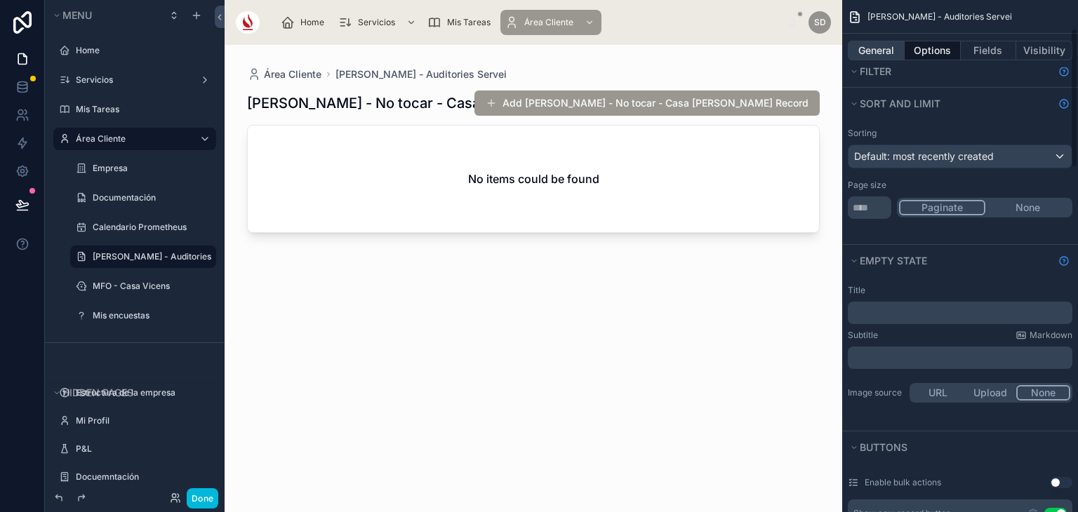
click at [889, 46] on button "General" at bounding box center [876, 51] width 57 height 20
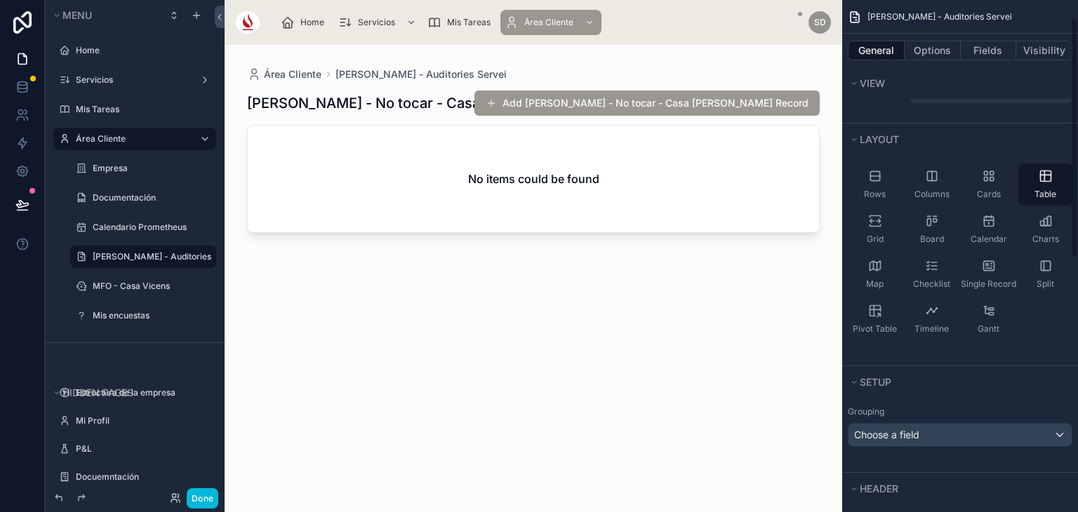
scroll to position [36, 0]
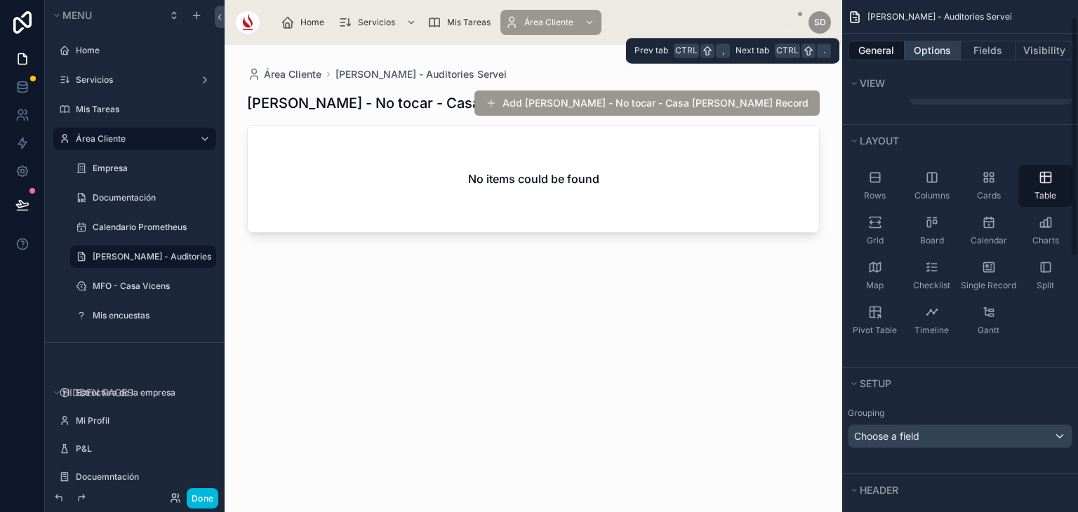
click at [949, 53] on button "Options" at bounding box center [932, 51] width 56 height 20
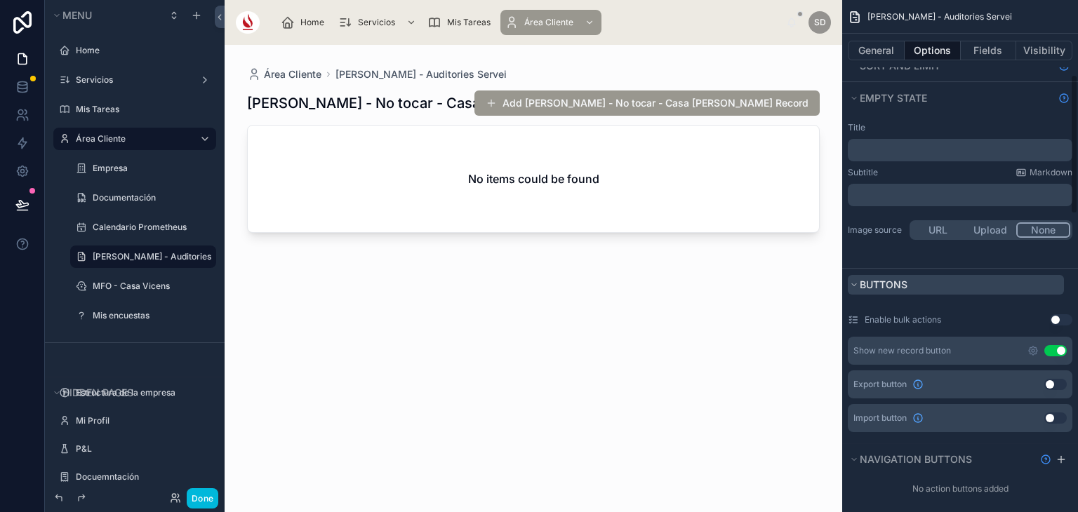
scroll to position [275, 0]
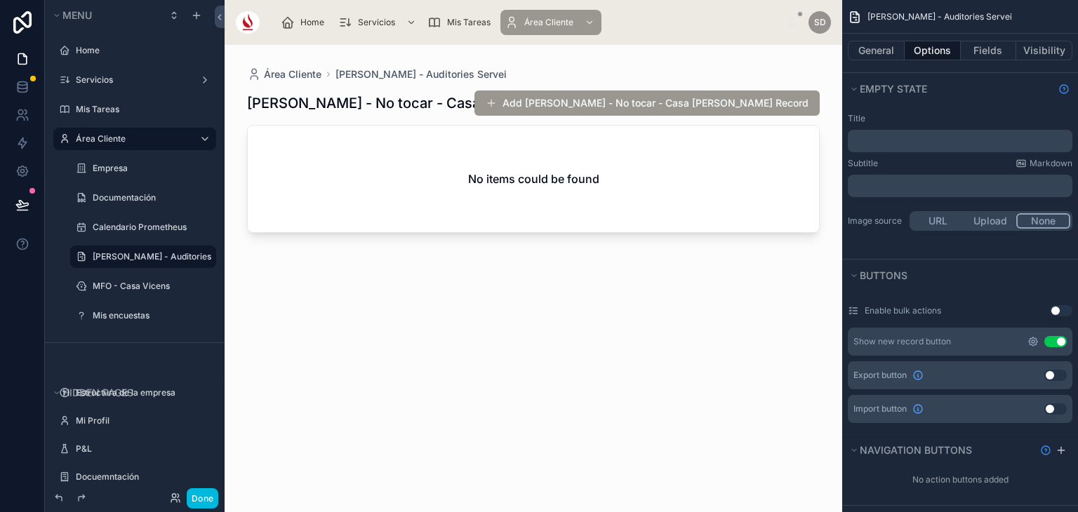
click at [1029, 340] on icon "scrollable content" at bounding box center [1032, 341] width 11 height 11
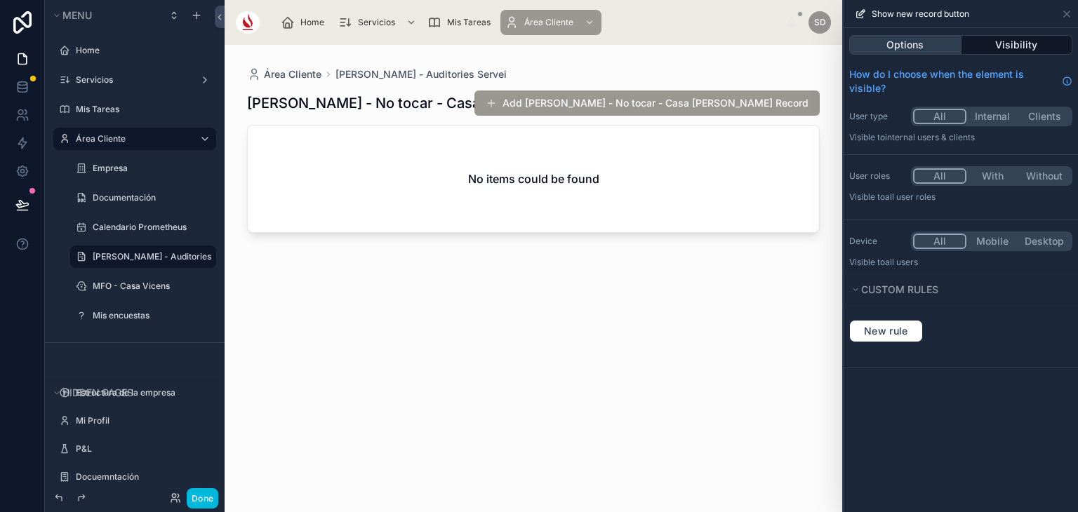
click at [935, 50] on button "Options" at bounding box center [905, 45] width 112 height 20
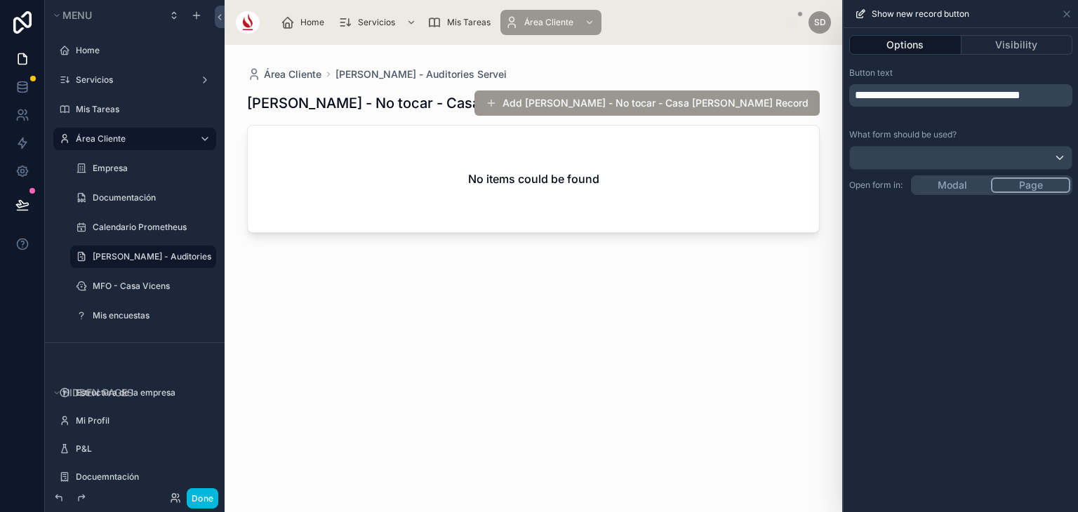
click at [915, 104] on p "**********" at bounding box center [962, 95] width 215 height 17
drag, startPoint x: 915, startPoint y: 108, endPoint x: 848, endPoint y: 88, distance: 69.7
click at [849, 88] on div "**********" at bounding box center [960, 95] width 223 height 22
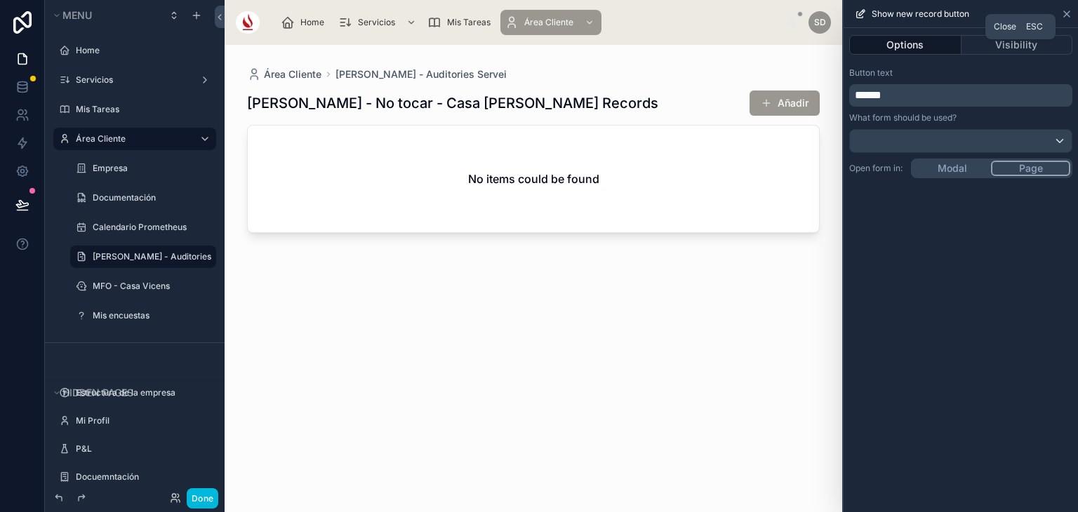
click at [1064, 8] on icon at bounding box center [1066, 13] width 11 height 11
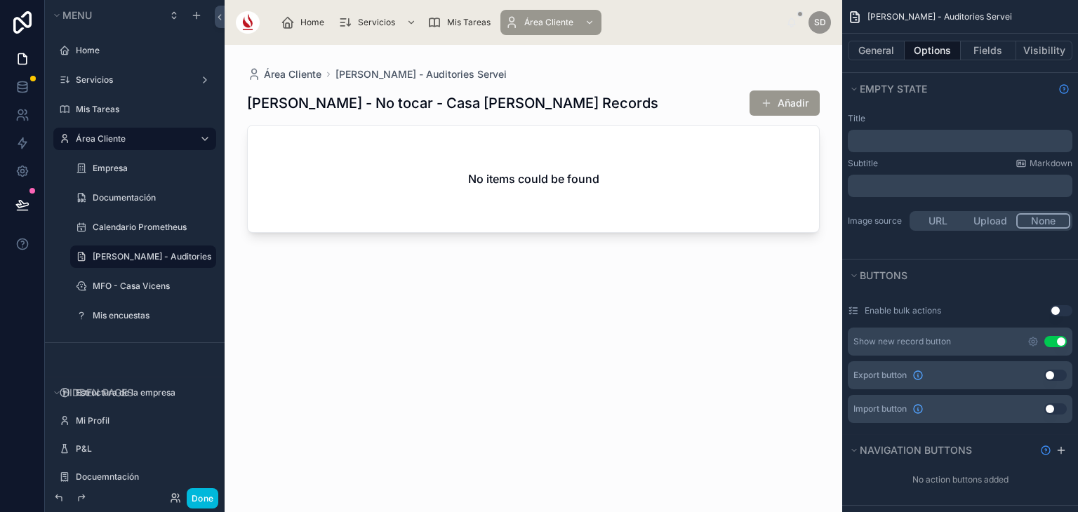
click at [1054, 341] on button "Use setting" at bounding box center [1055, 341] width 22 height 11
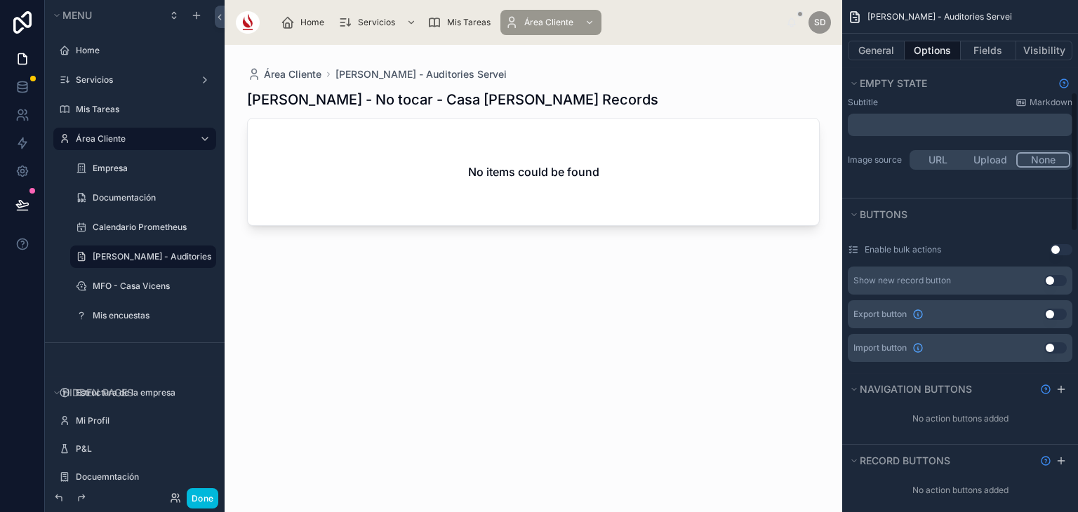
scroll to position [337, 0]
click at [1057, 385] on icon "scrollable content" at bounding box center [1060, 388] width 11 height 11
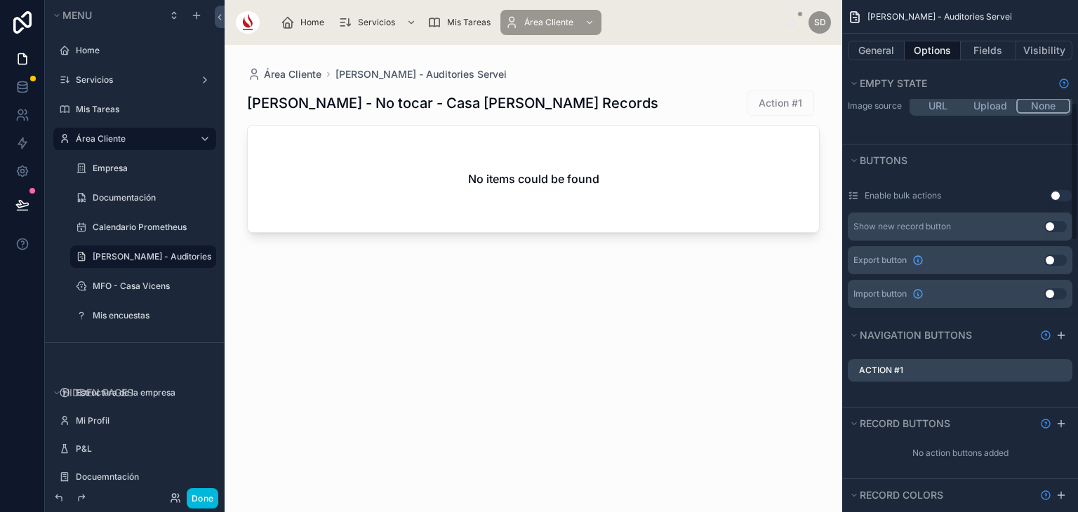
scroll to position [424, 0]
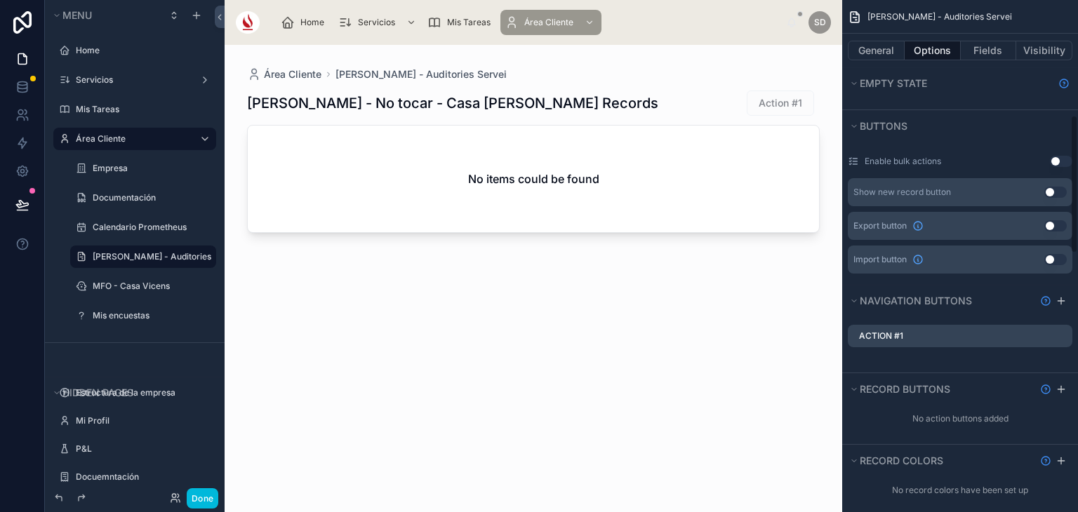
click at [0, 0] on icon "scrollable content" at bounding box center [0, 0] width 0 height 0
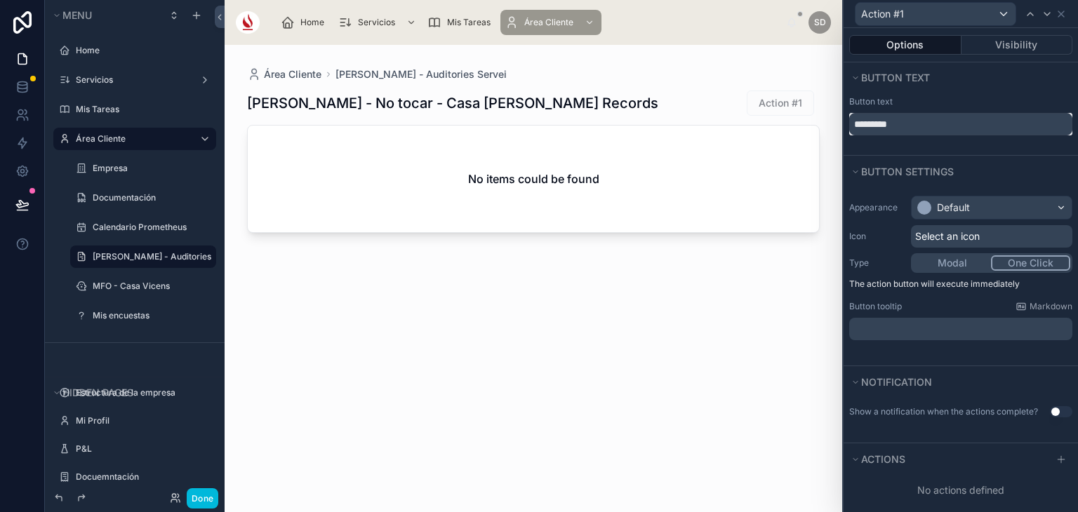
drag, startPoint x: 963, startPoint y: 125, endPoint x: 810, endPoint y: 105, distance: 153.6
click at [810, 105] on div "Action #1 Options Visibility Button text Button text ********* Button settings …" at bounding box center [539, 256] width 1078 height 512
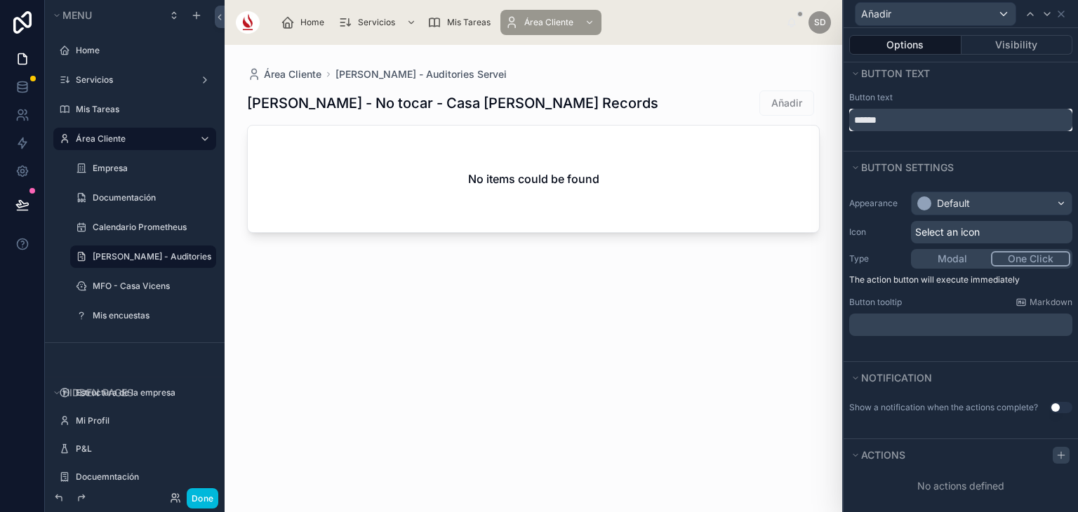
type input "******"
click at [1055, 458] on icon at bounding box center [1060, 455] width 11 height 11
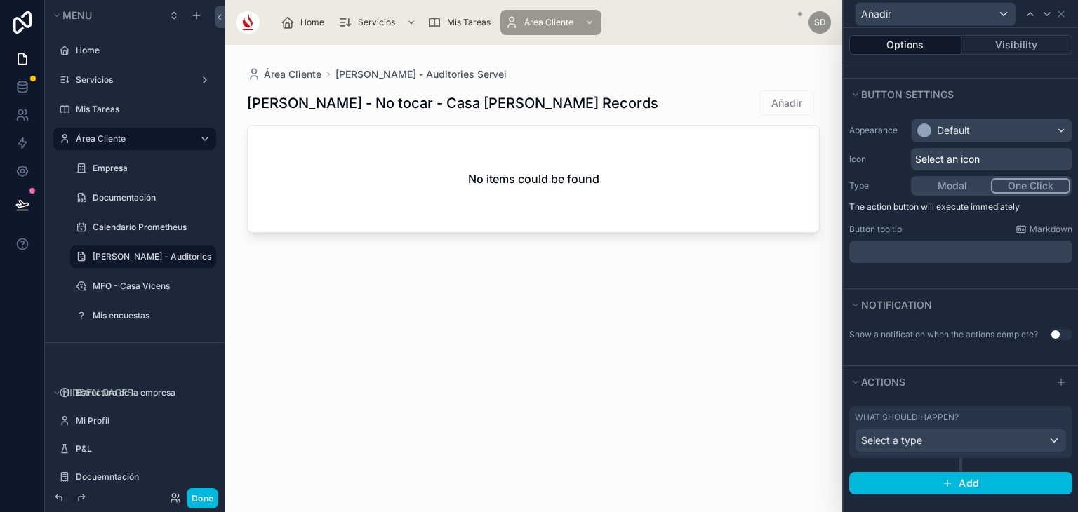
scroll to position [78, 0]
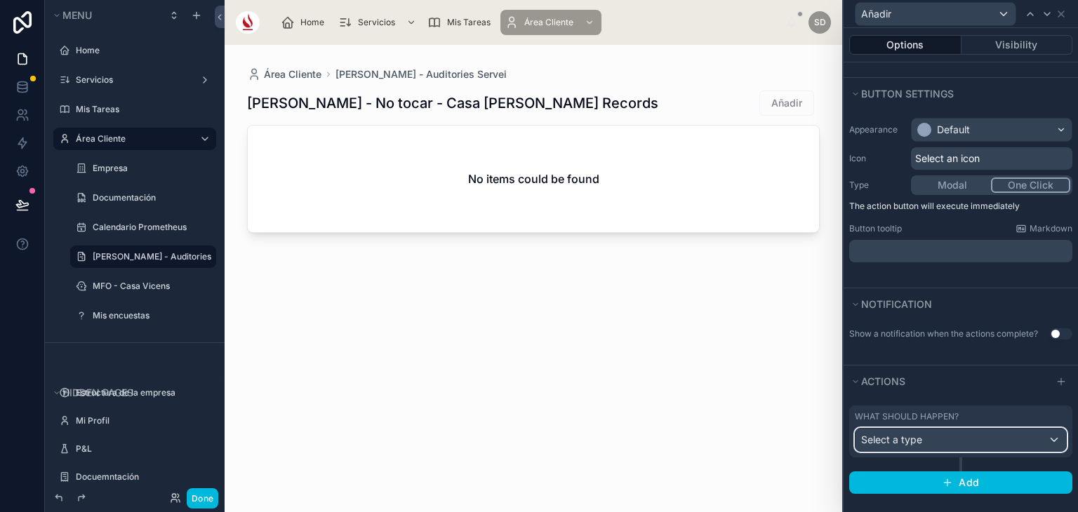
click at [974, 436] on div "Select a type" at bounding box center [960, 440] width 210 height 22
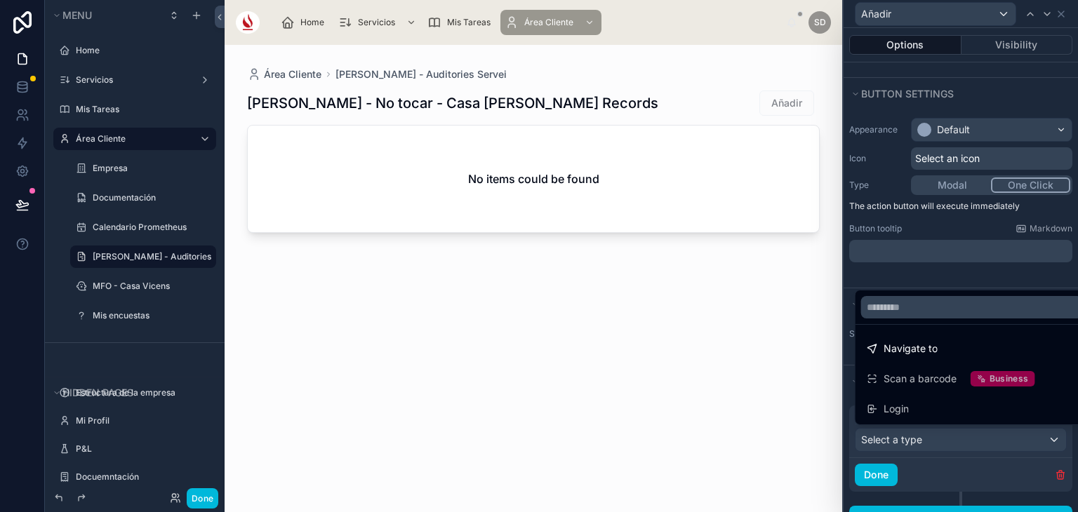
click at [927, 470] on div at bounding box center [960, 256] width 234 height 512
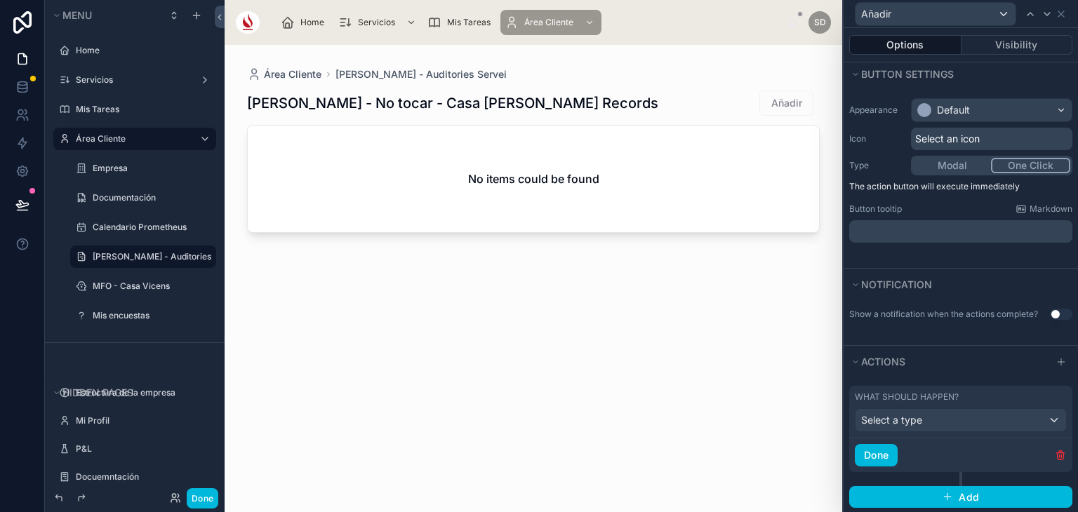
scroll to position [112, 0]
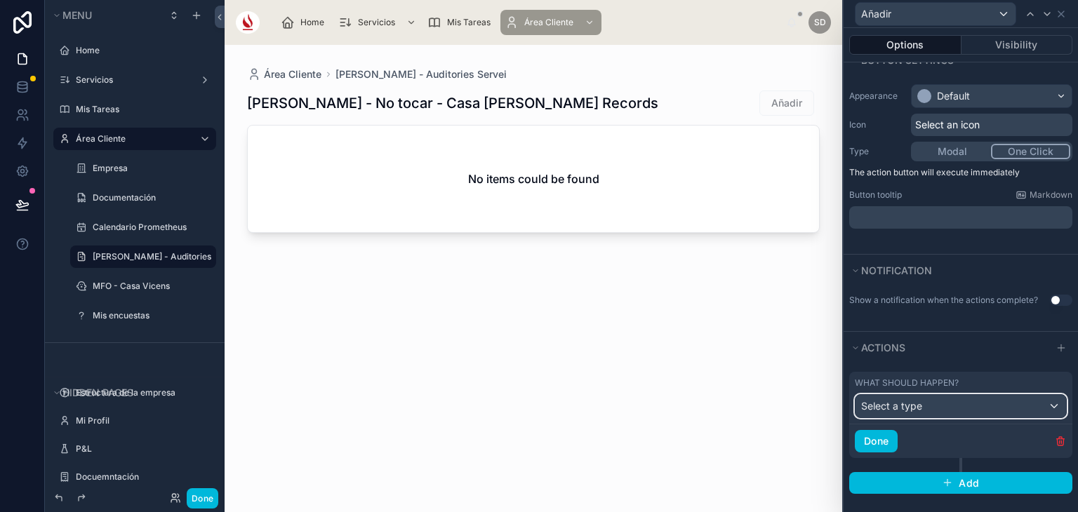
click at [926, 403] on div "Select a type" at bounding box center [960, 406] width 210 height 22
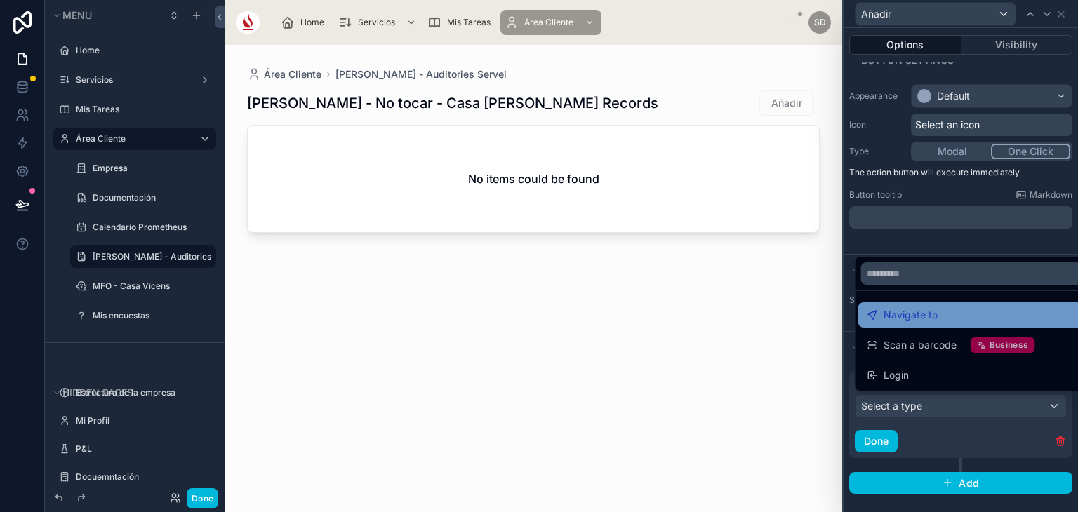
click at [926, 320] on span "Navigate to" at bounding box center [910, 315] width 54 height 17
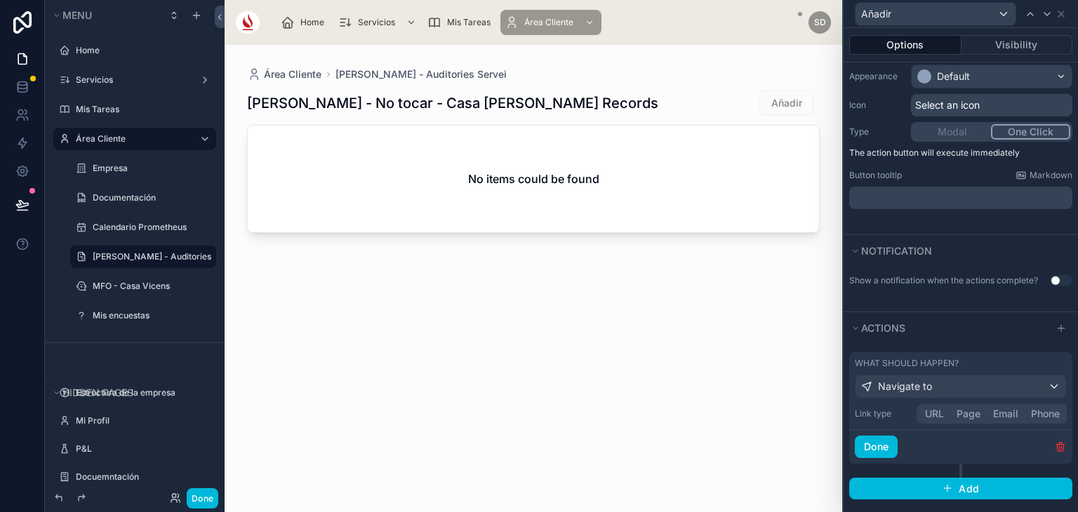
scroll to position [137, 0]
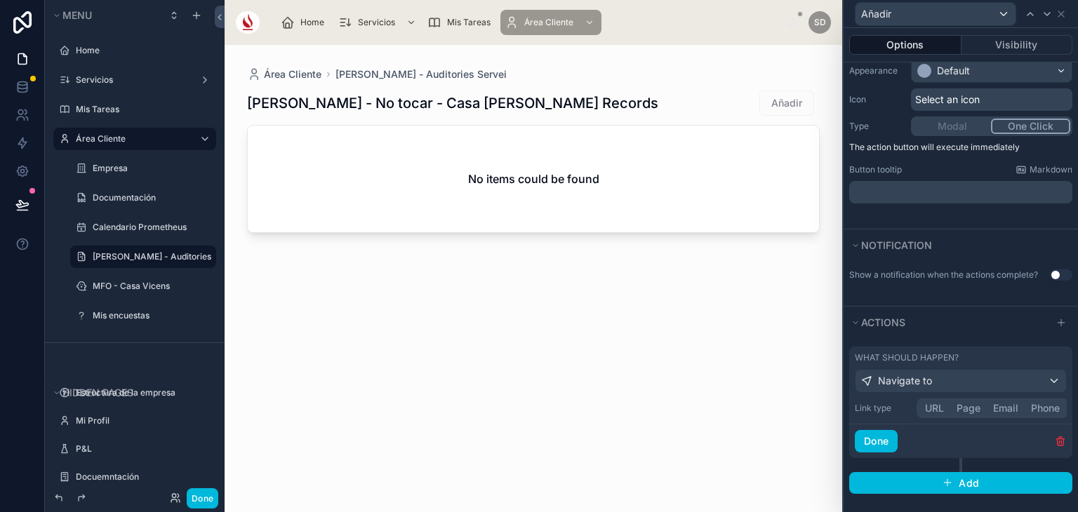
click at [935, 401] on button "URL" at bounding box center [934, 408] width 32 height 15
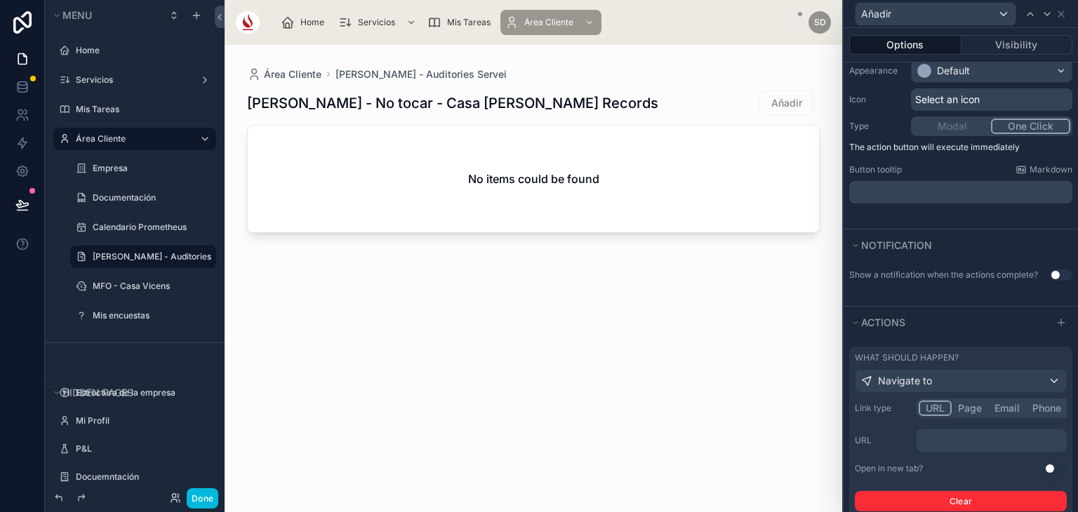
click at [950, 442] on p "﻿" at bounding box center [993, 441] width 142 height 14
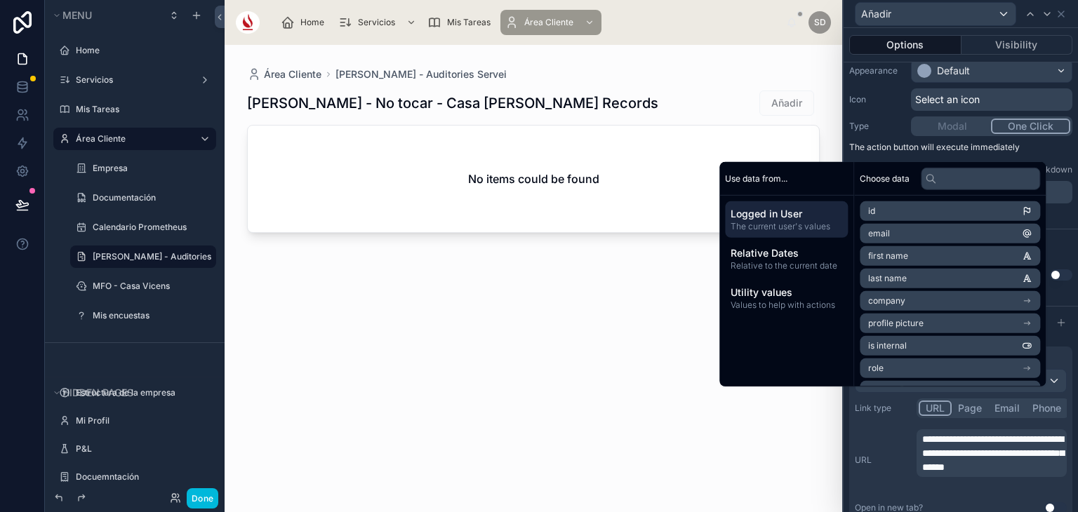
scroll to position [175, 0]
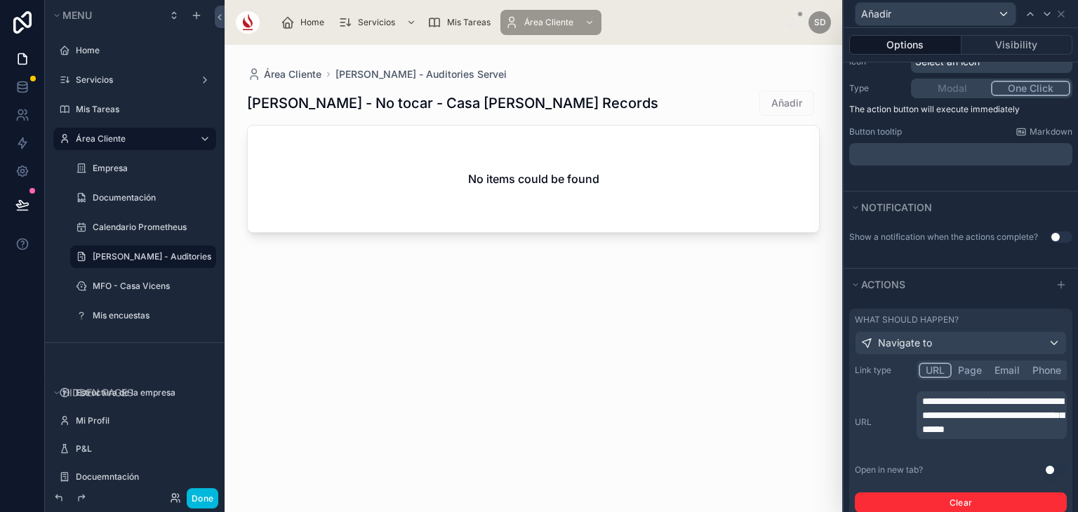
click at [685, 413] on div at bounding box center [533, 270] width 617 height 450
click at [1047, 469] on button "Use setting" at bounding box center [1055, 469] width 22 height 11
click at [201, 497] on button "Done" at bounding box center [203, 498] width 32 height 20
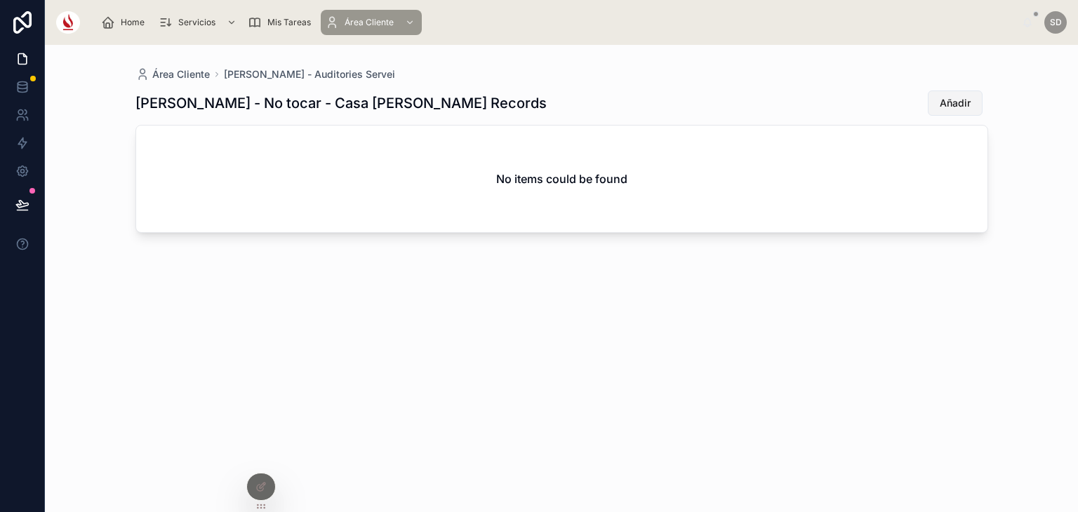
click at [970, 100] on button "Añadir" at bounding box center [955, 103] width 55 height 25
click at [254, 490] on div at bounding box center [261, 487] width 28 height 27
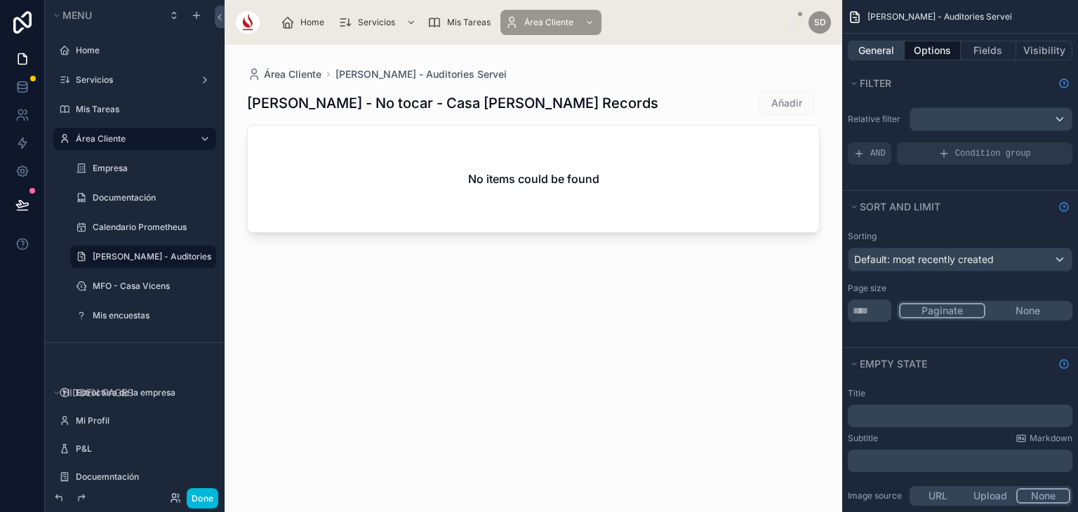
click at [884, 48] on button "General" at bounding box center [876, 51] width 57 height 20
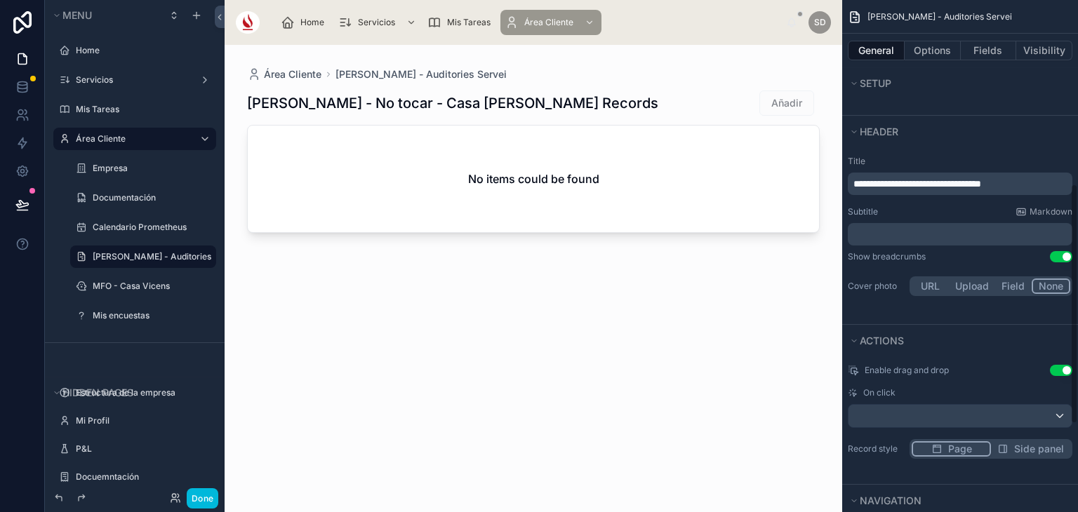
scroll to position [391, 0]
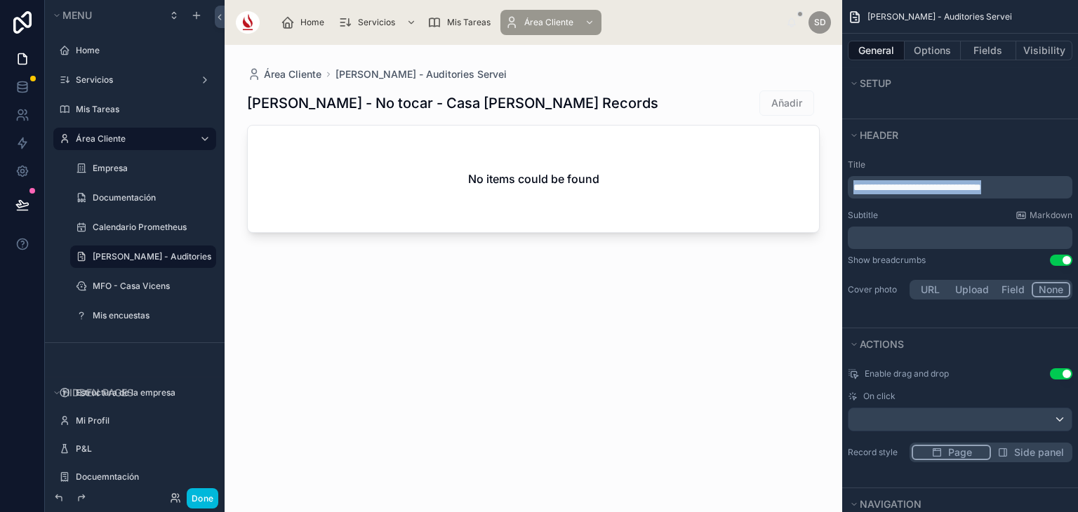
drag, startPoint x: 1047, startPoint y: 181, endPoint x: 822, endPoint y: 162, distance: 225.3
click at [822, 162] on div "**********" at bounding box center [651, 256] width 853 height 512
click at [895, 50] on button "General" at bounding box center [876, 51] width 57 height 20
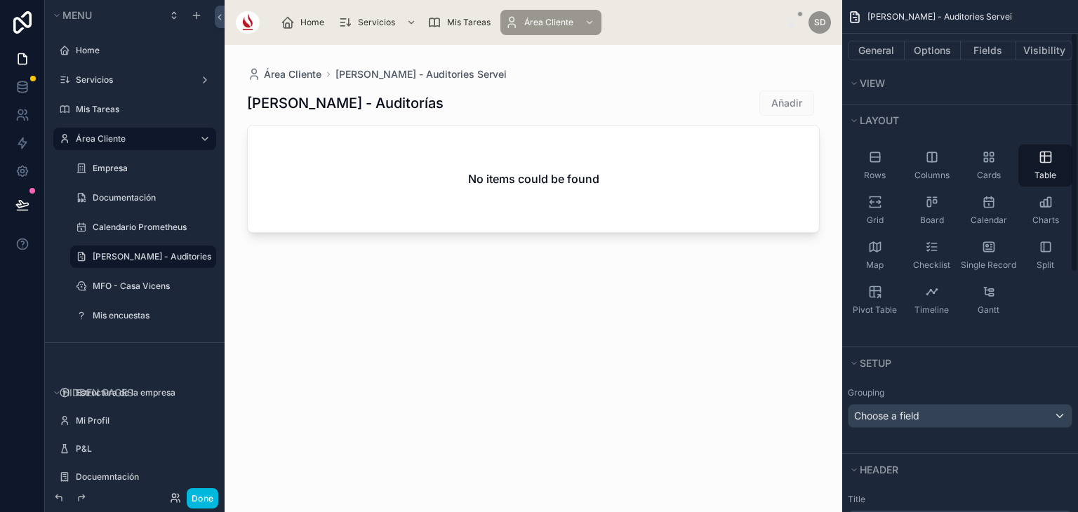
scroll to position [0, 0]
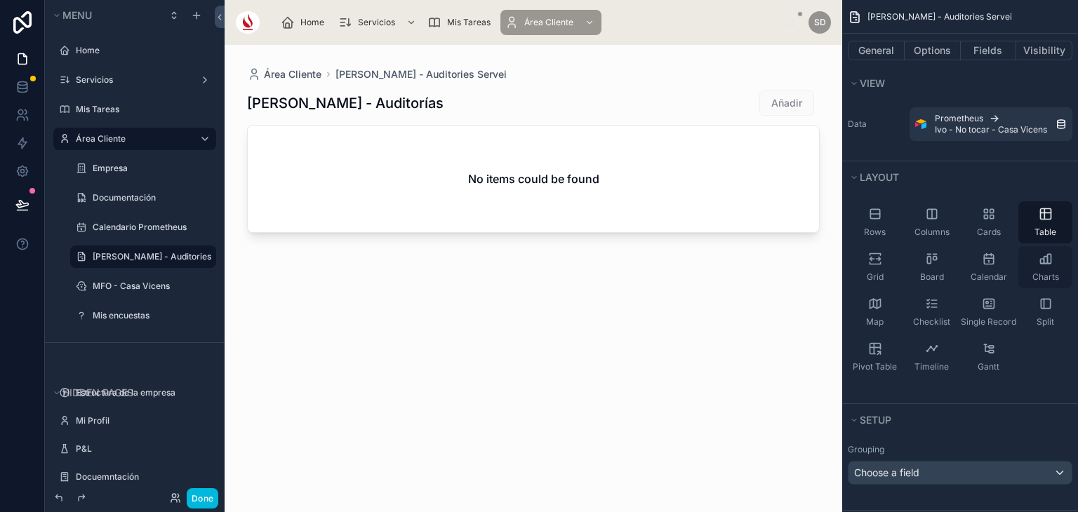
click at [1030, 281] on div "Charts" at bounding box center [1045, 267] width 54 height 42
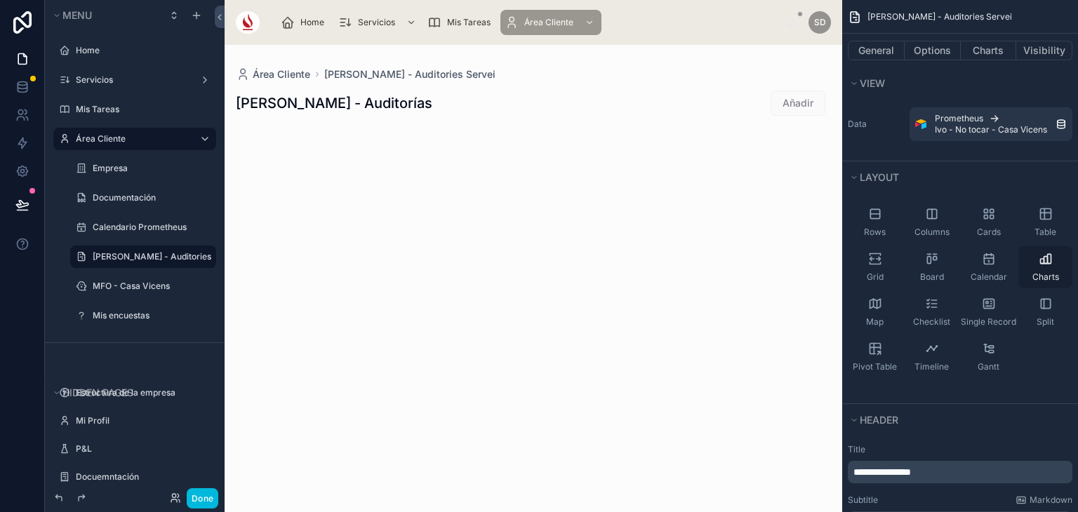
click at [1030, 281] on div "Charts" at bounding box center [1045, 267] width 54 height 42
click at [992, 56] on button "Charts" at bounding box center [988, 51] width 56 height 20
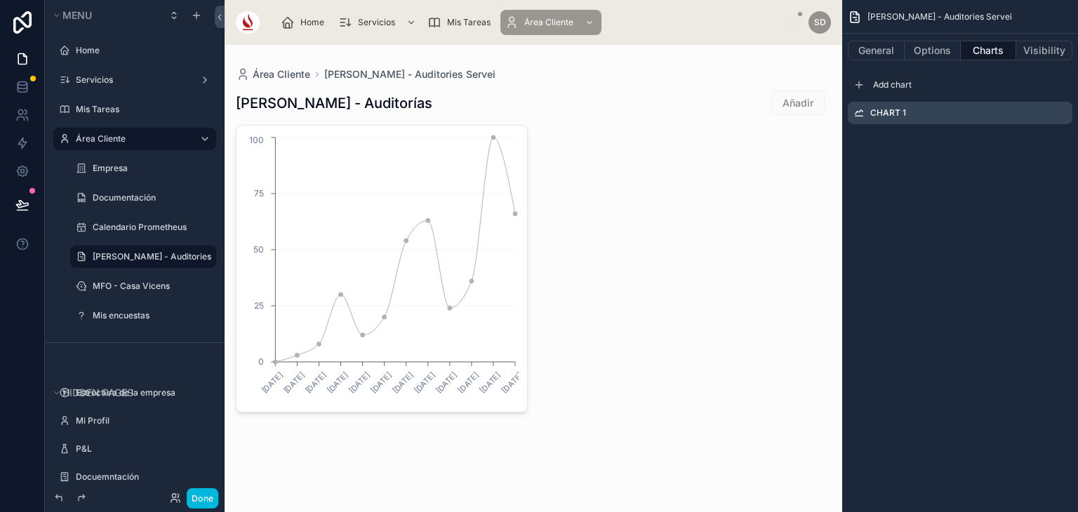
click at [0, 0] on icon "scrollable content" at bounding box center [0, 0] width 0 height 0
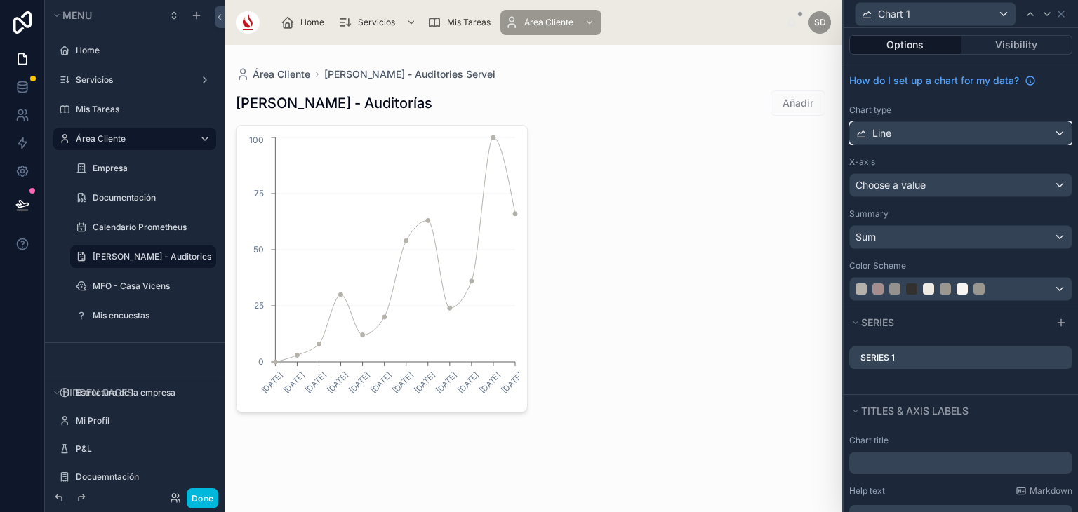
click at [970, 139] on div "Line" at bounding box center [961, 133] width 222 height 22
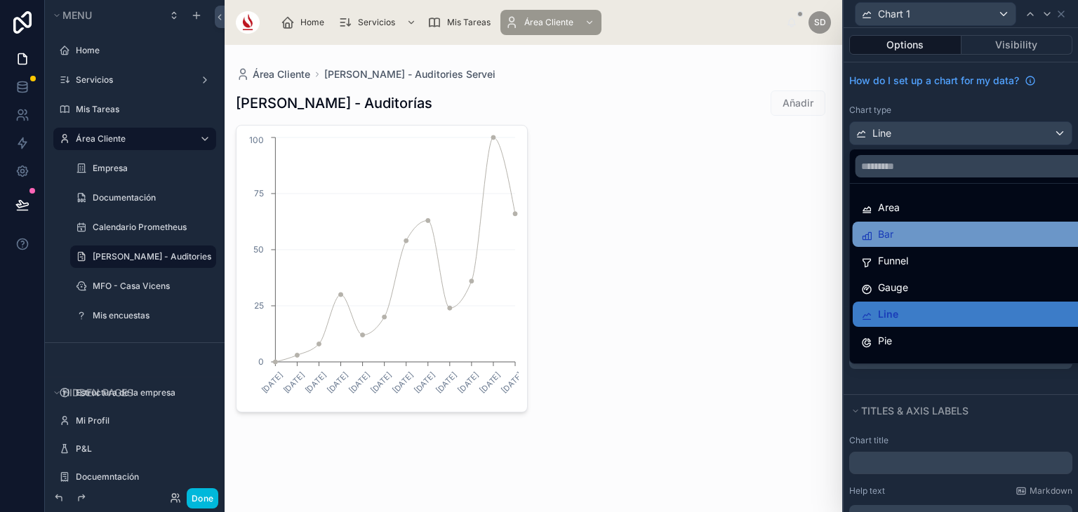
click at [960, 236] on div "Bar" at bounding box center [972, 234] width 222 height 17
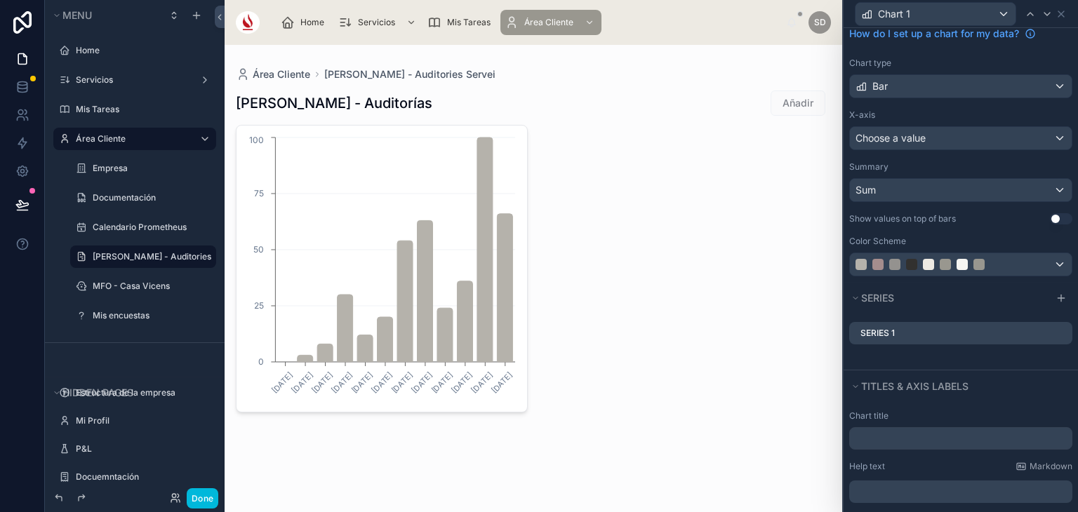
scroll to position [45, 0]
click at [970, 191] on div "Sum" at bounding box center [961, 192] width 222 height 22
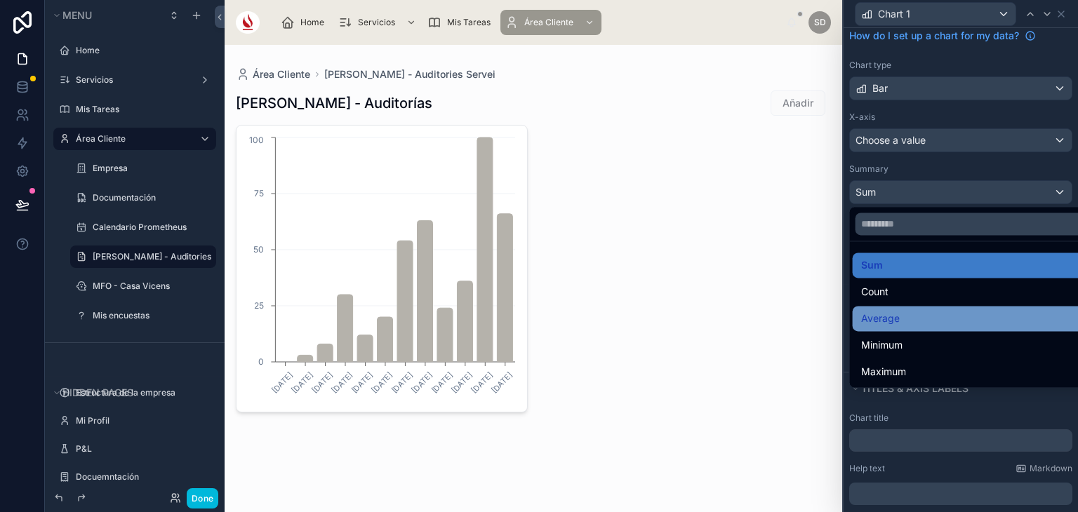
click at [928, 320] on div "Average" at bounding box center [972, 318] width 222 height 17
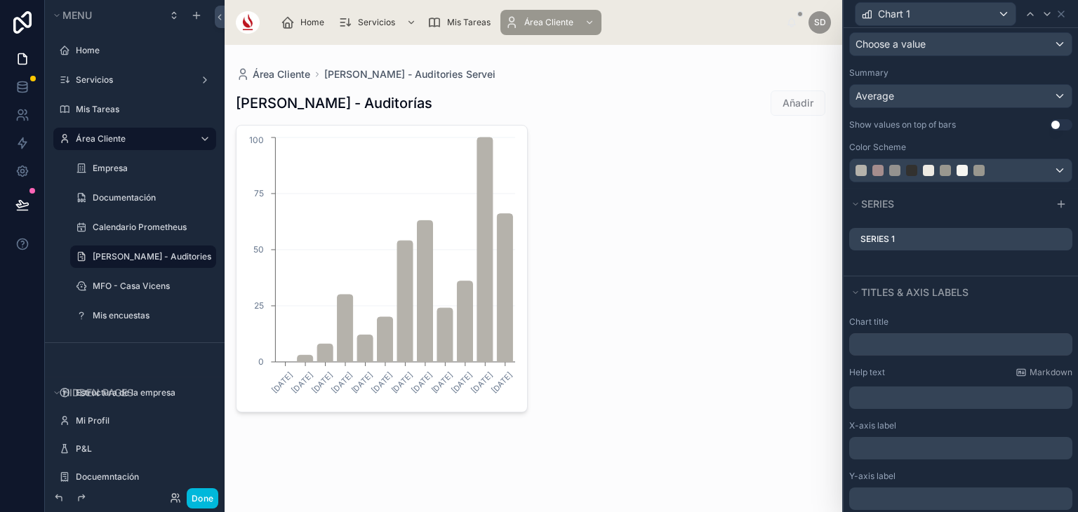
scroll to position [205, 0]
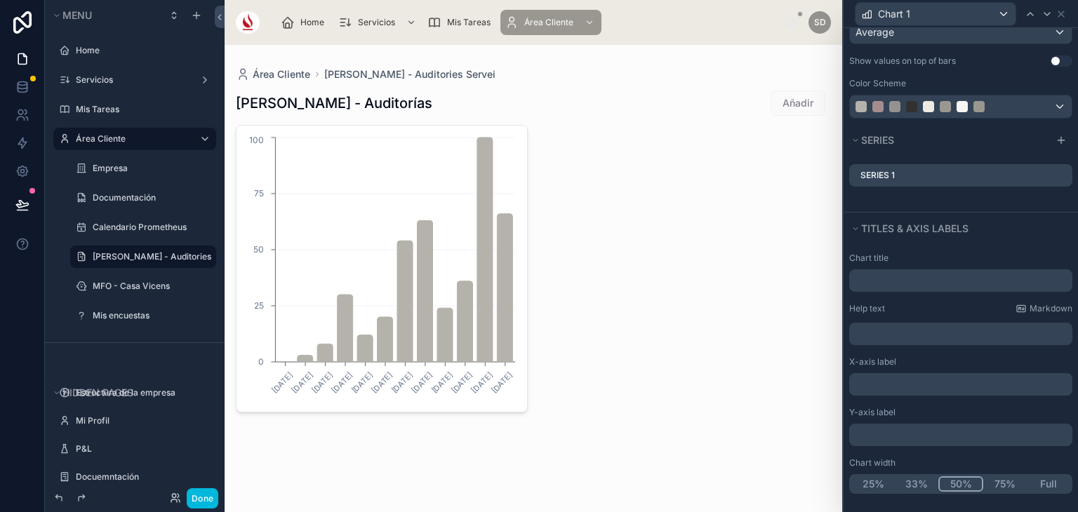
click at [1044, 476] on button "Full" at bounding box center [1047, 483] width 43 height 15
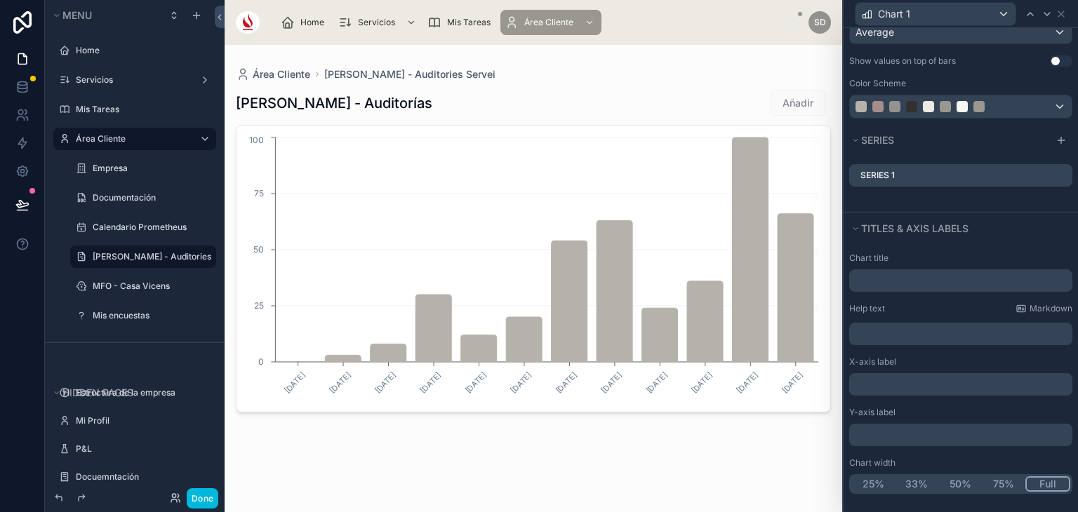
click at [0, 0] on icon at bounding box center [0, 0] width 0 height 0
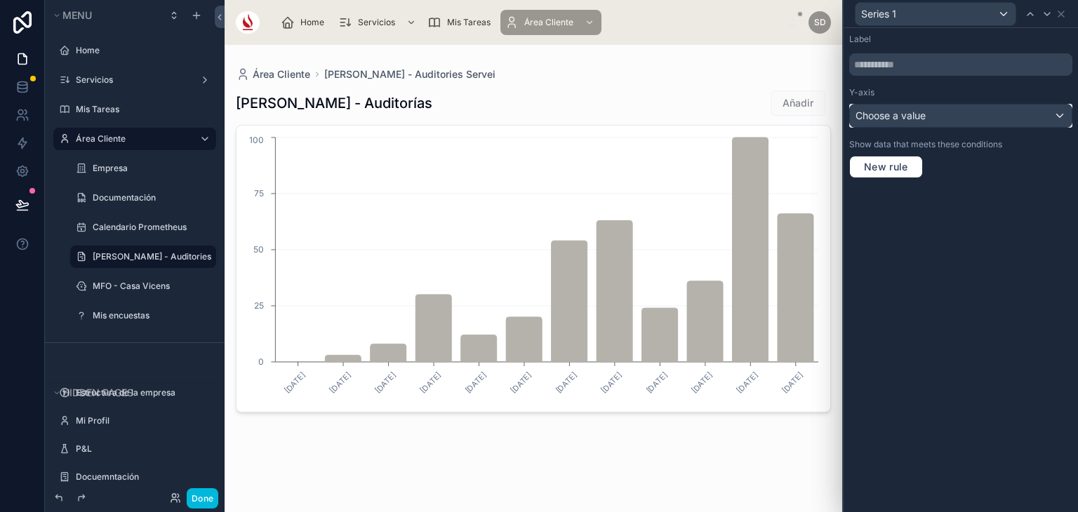
click at [1002, 114] on div "Choose a value" at bounding box center [961, 116] width 222 height 22
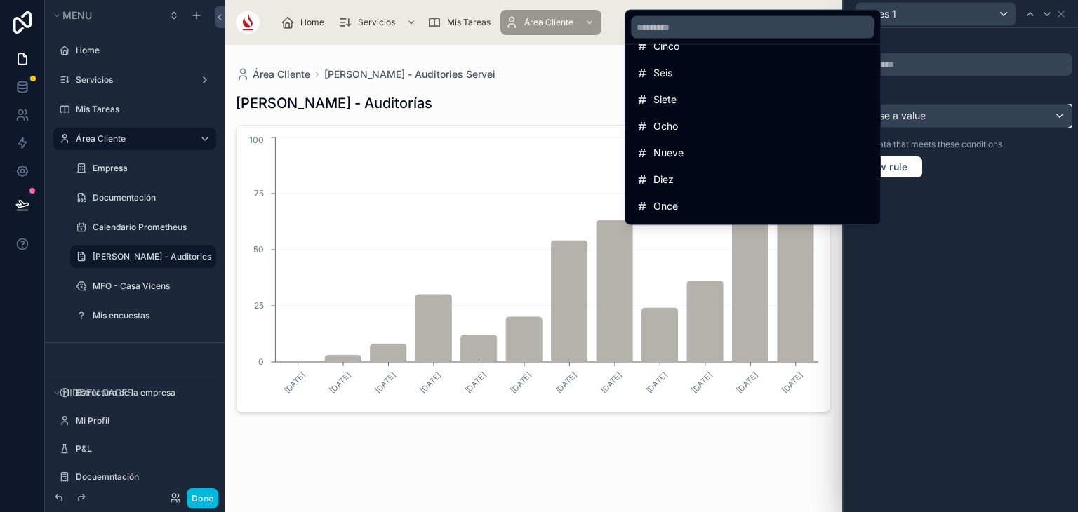
scroll to position [313, 0]
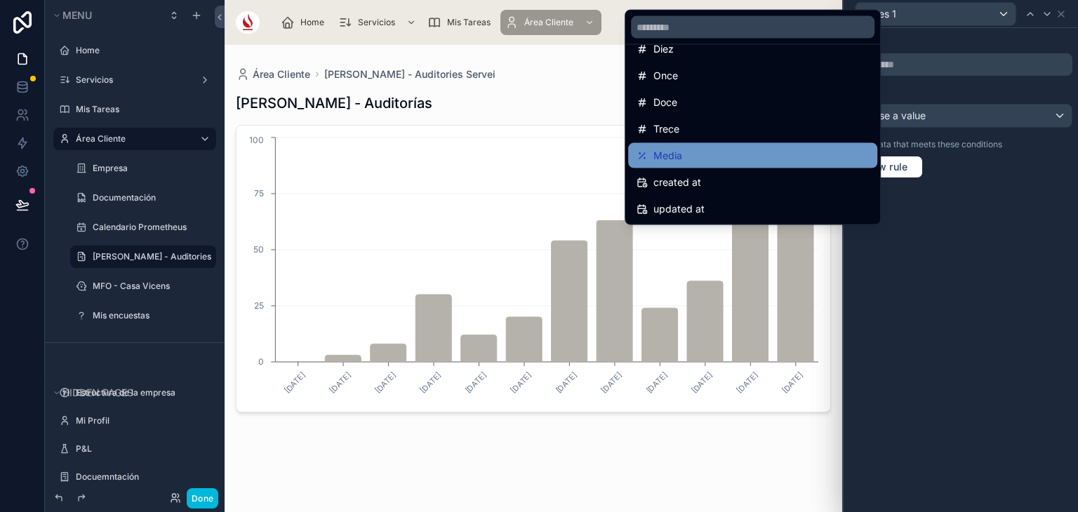
click at [784, 155] on div "Media" at bounding box center [752, 155] width 232 height 17
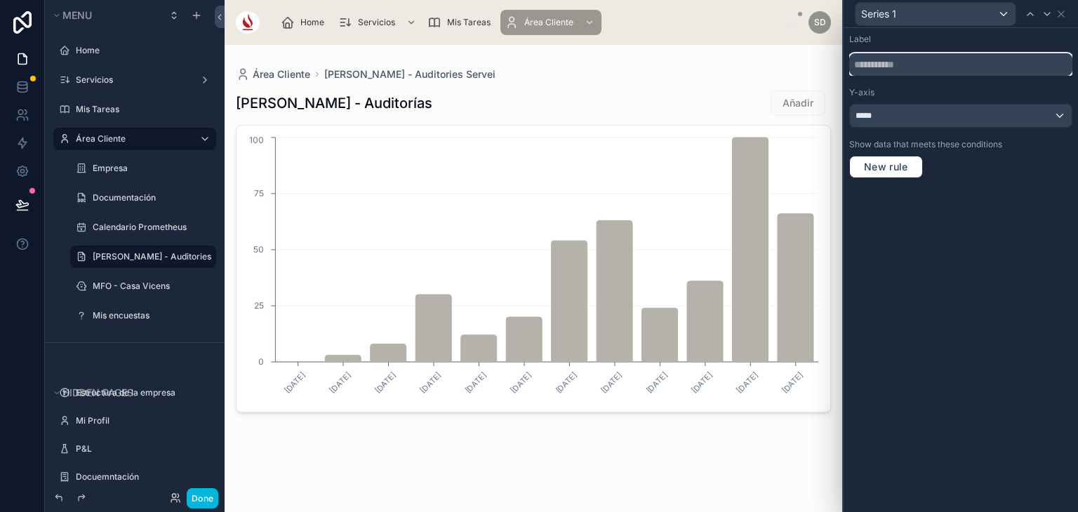
click at [944, 67] on input "text" at bounding box center [960, 64] width 223 height 22
type input "*****"
click at [1066, 16] on icon at bounding box center [1060, 13] width 11 height 11
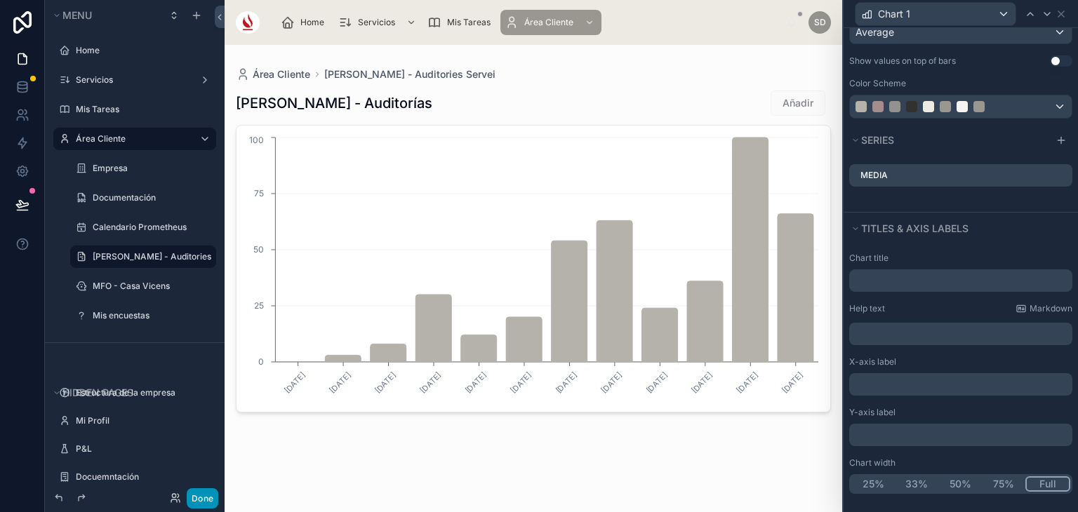
click at [202, 492] on button "Done" at bounding box center [203, 498] width 32 height 20
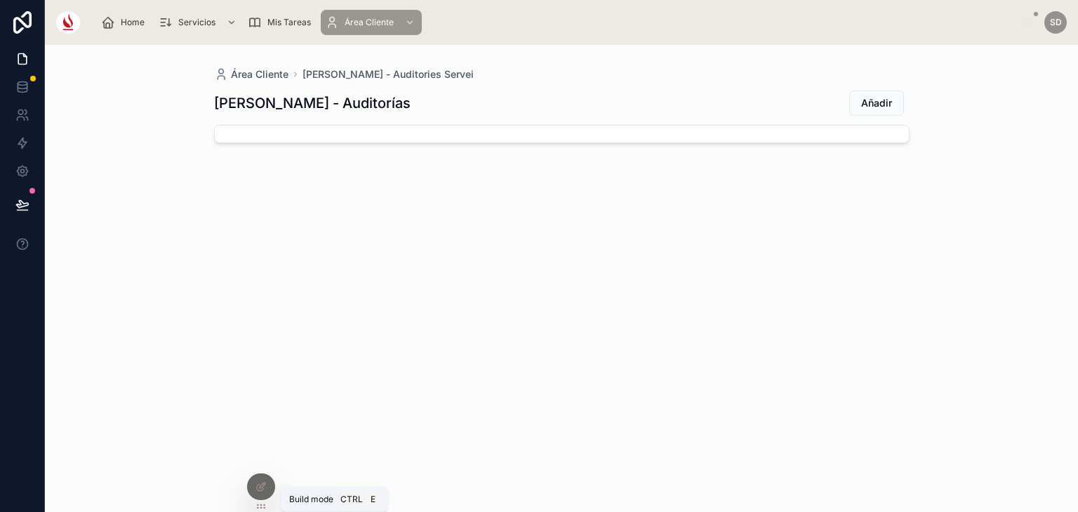
click at [257, 478] on div at bounding box center [261, 487] width 28 height 27
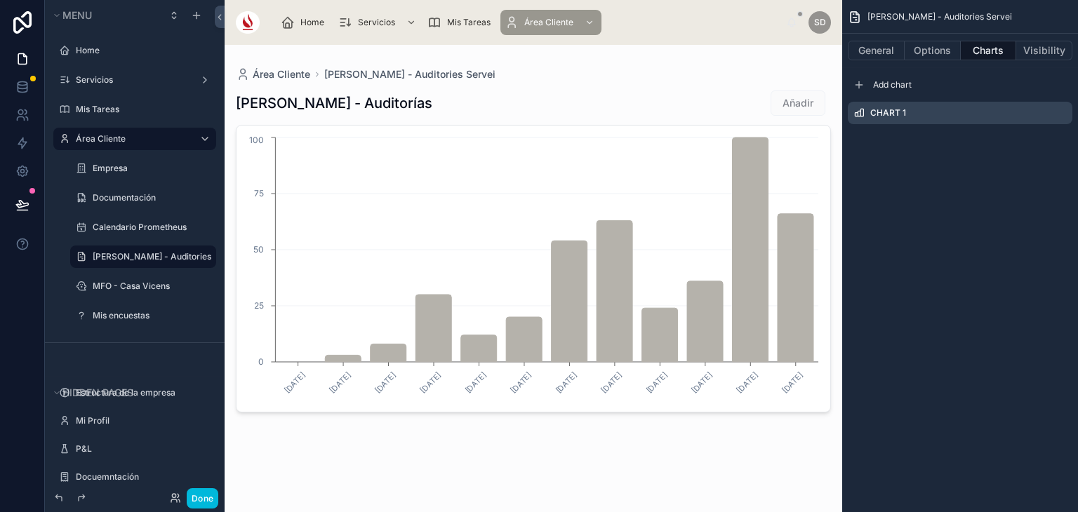
click at [603, 301] on div at bounding box center [533, 251] width 617 height 413
click at [0, 0] on icon "scrollable content" at bounding box center [0, 0] width 0 height 0
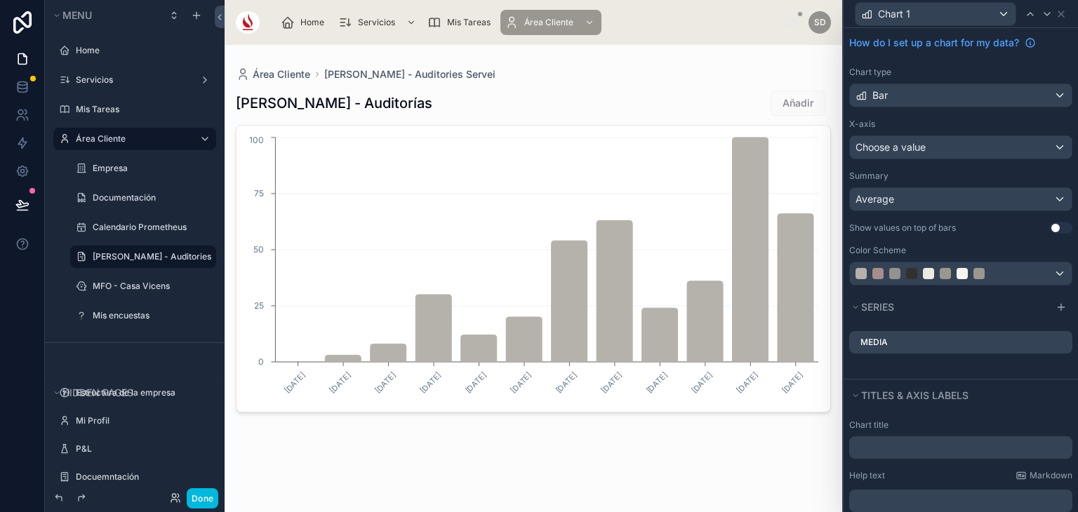
scroll to position [36, 0]
click at [919, 145] on span "Choose a value" at bounding box center [890, 148] width 70 height 12
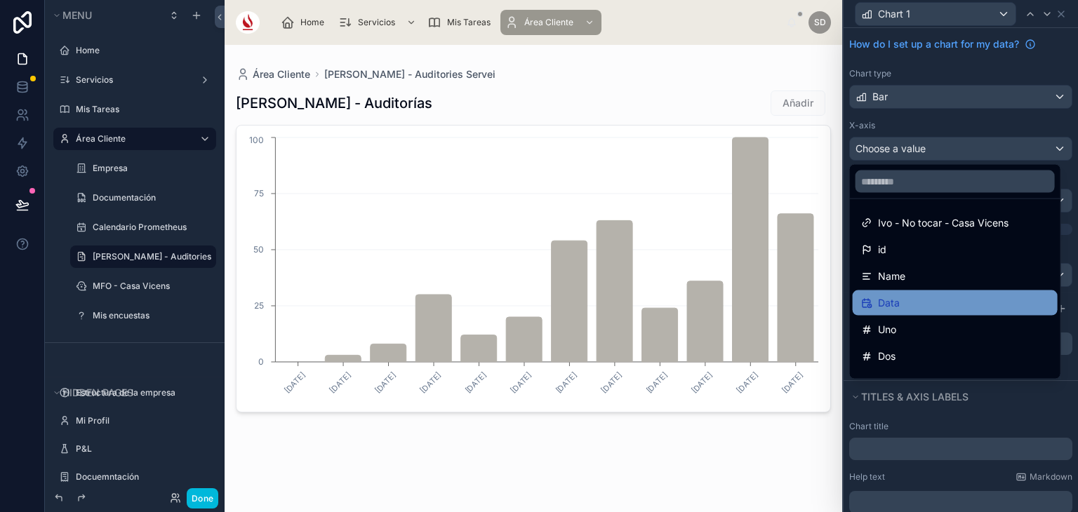
click at [911, 314] on div "Data" at bounding box center [954, 302] width 205 height 25
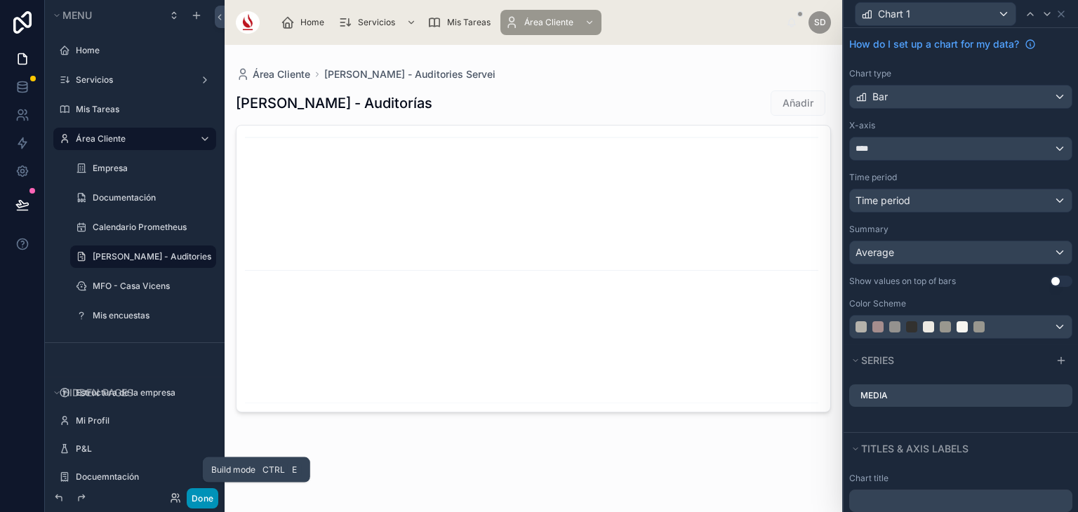
click at [196, 503] on button "Done" at bounding box center [203, 498] width 32 height 20
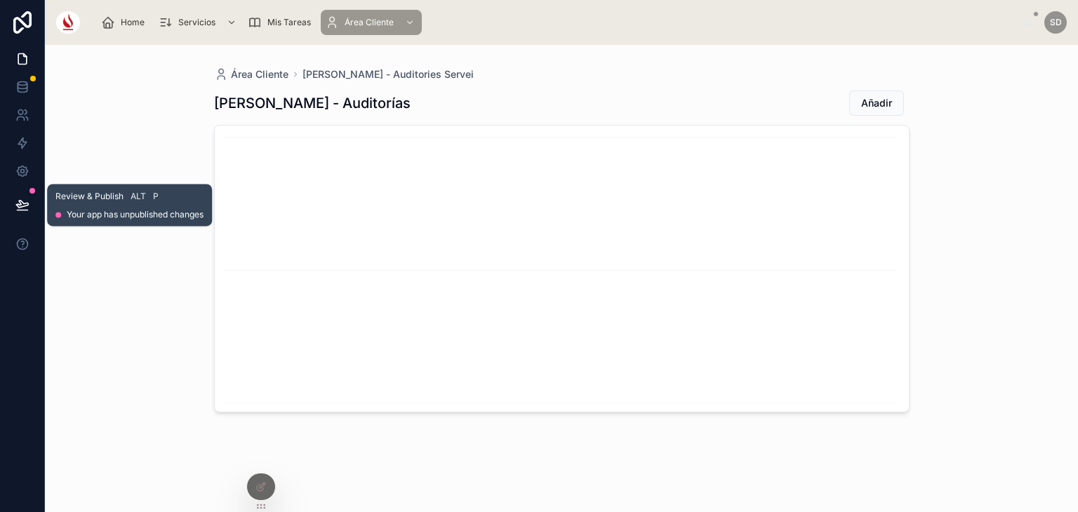
click at [8, 198] on button at bounding box center [22, 204] width 31 height 39
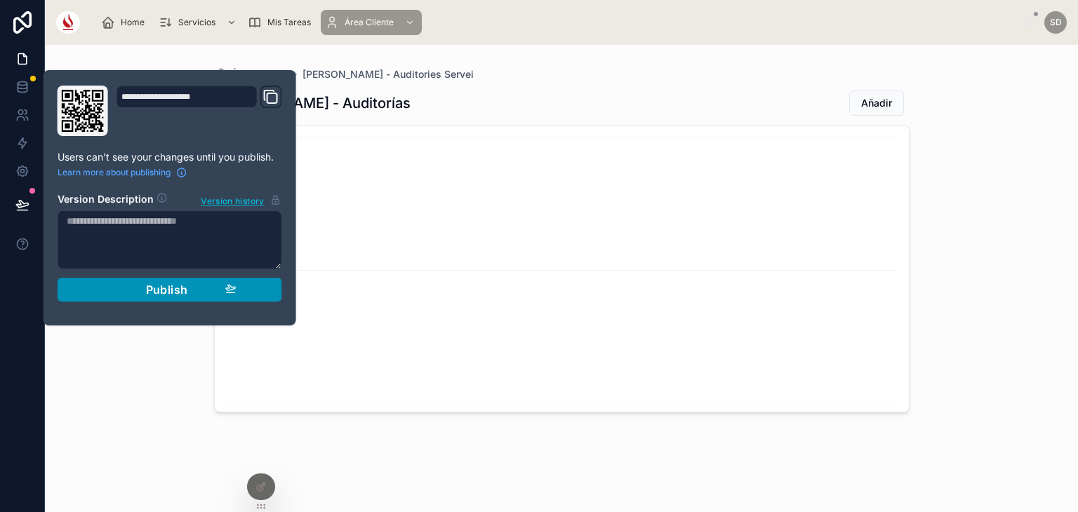
click at [149, 287] on span "Publish" at bounding box center [167, 290] width 42 height 14
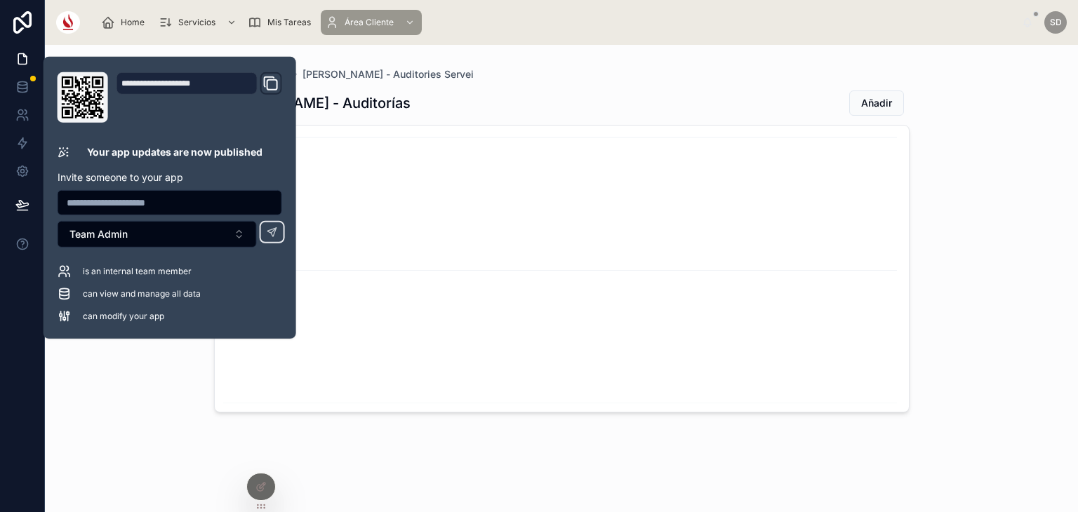
click at [536, 74] on div "Área Cliente Ivo - Auditories Servei" at bounding box center [561, 74] width 695 height 14
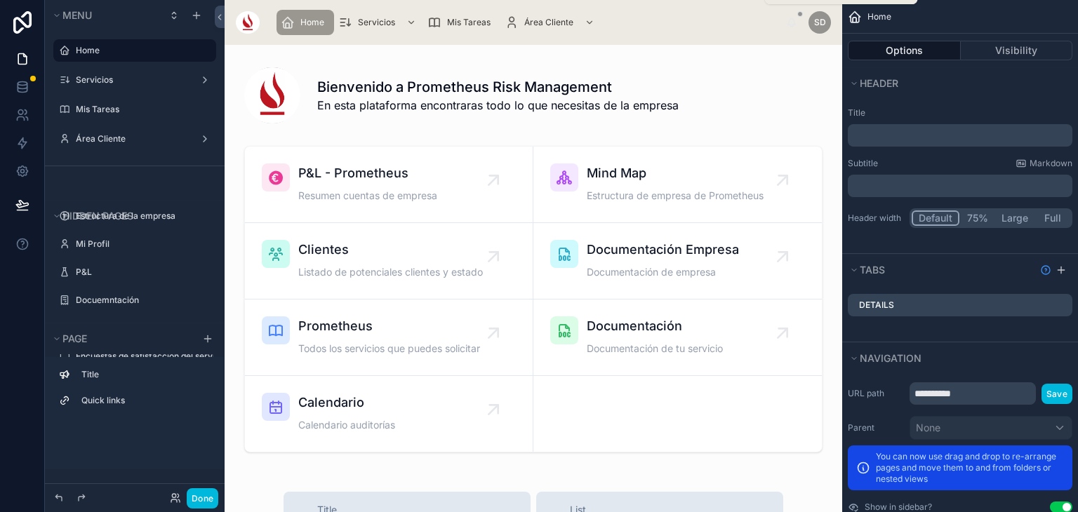
click at [535, 29] on div "Área Cliente" at bounding box center [550, 22] width 93 height 22
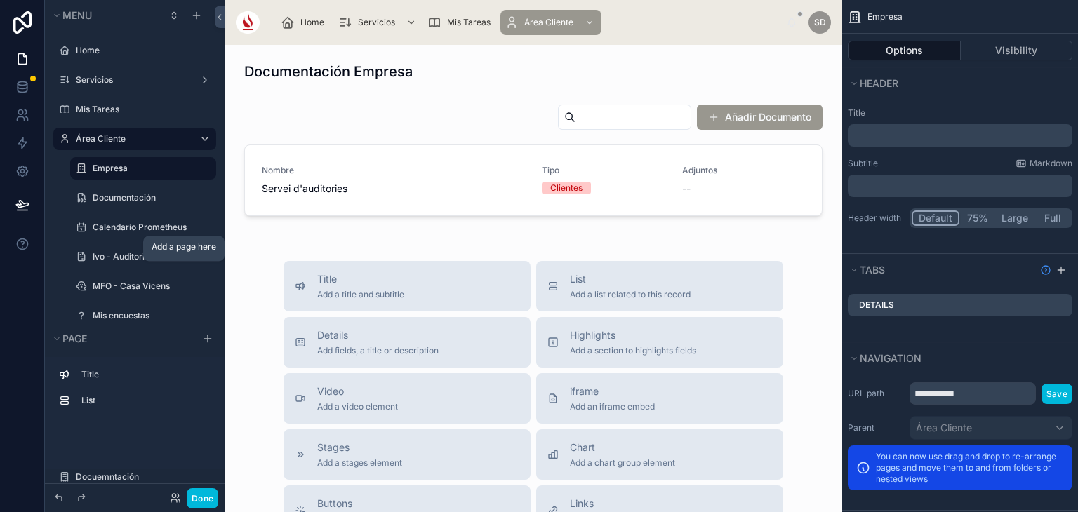
click at [0, 0] on icon "scrollable content" at bounding box center [0, 0] width 0 height 0
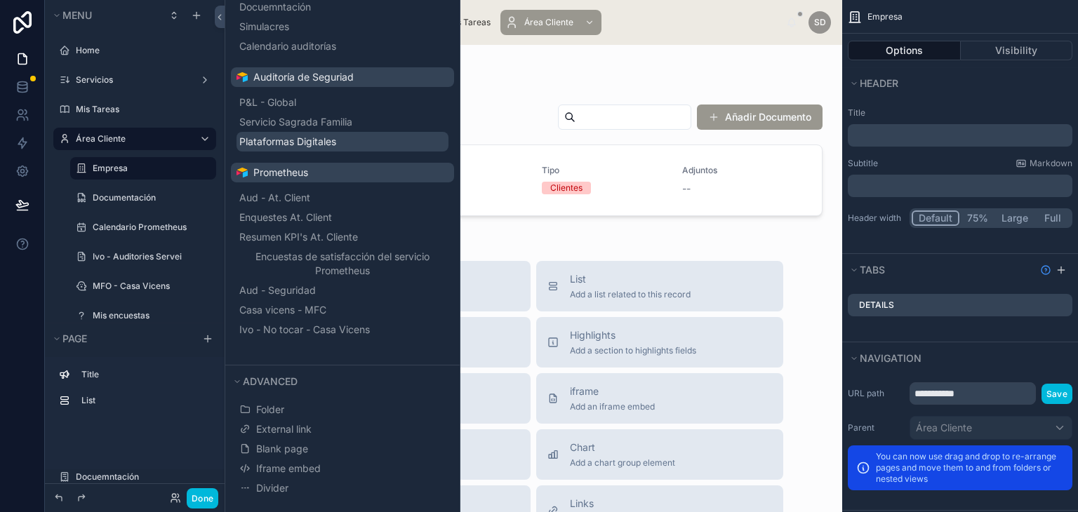
scroll to position [199, 0]
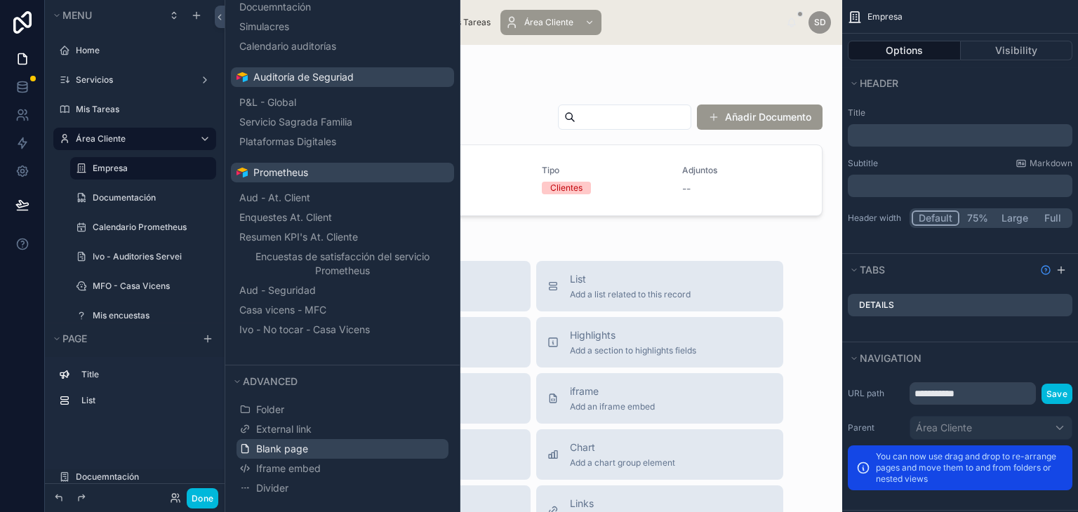
click at [348, 442] on button "Blank page" at bounding box center [342, 449] width 212 height 20
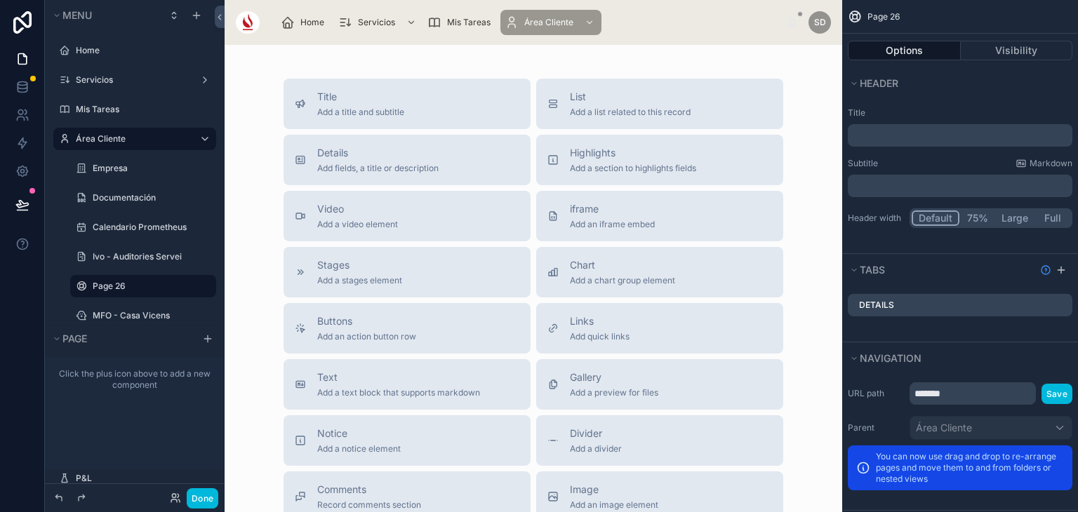
click at [0, 0] on icon "scrollable content" at bounding box center [0, 0] width 0 height 0
click at [138, 285] on input "*******" at bounding box center [132, 286] width 79 height 17
type input "*"
click at [114, 283] on input "**********" at bounding box center [132, 286] width 79 height 17
type input "**********"
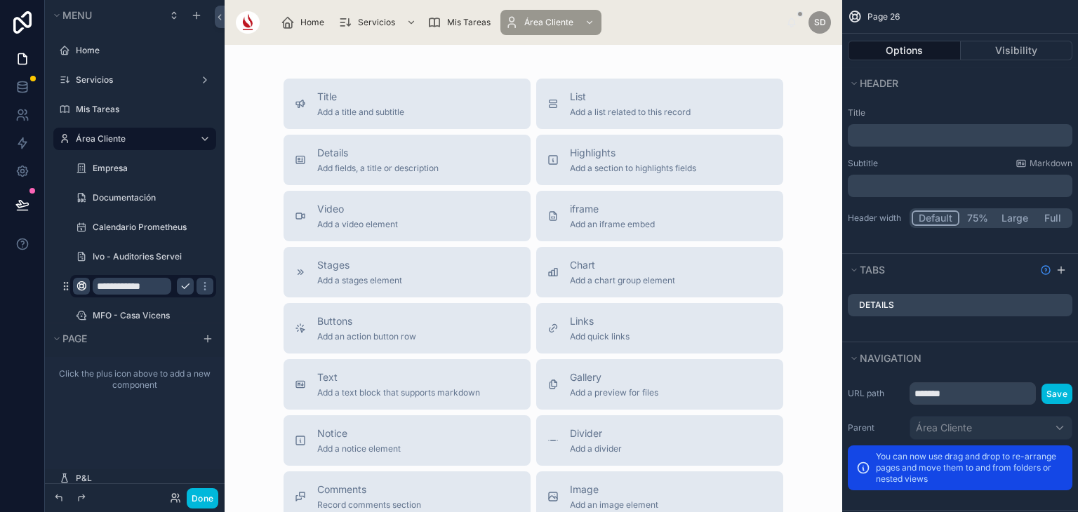
click at [84, 283] on icon "scrollable content" at bounding box center [81, 286] width 11 height 11
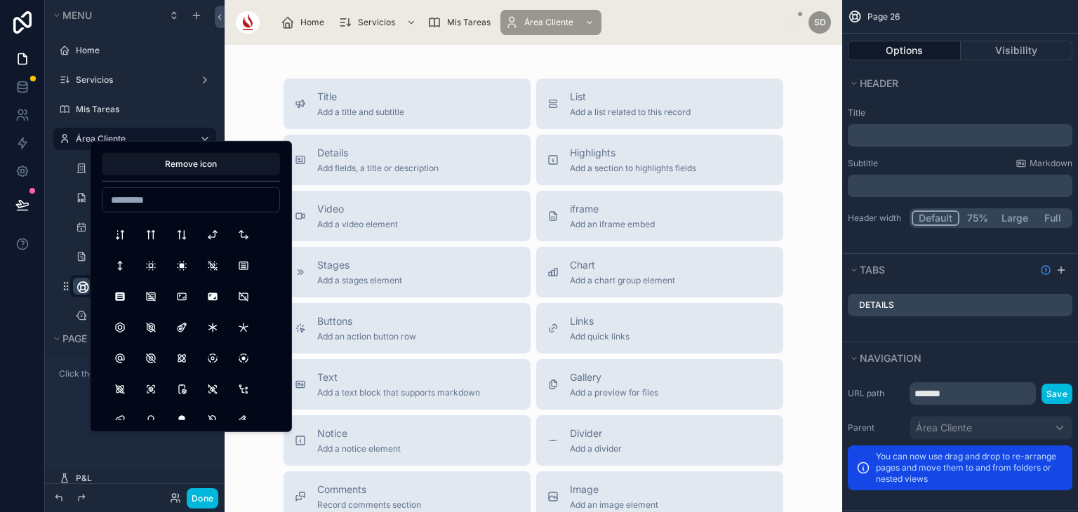
scroll to position [2186, 0]
click at [184, 270] on button "ArtboardFilled" at bounding box center [181, 267] width 25 height 25
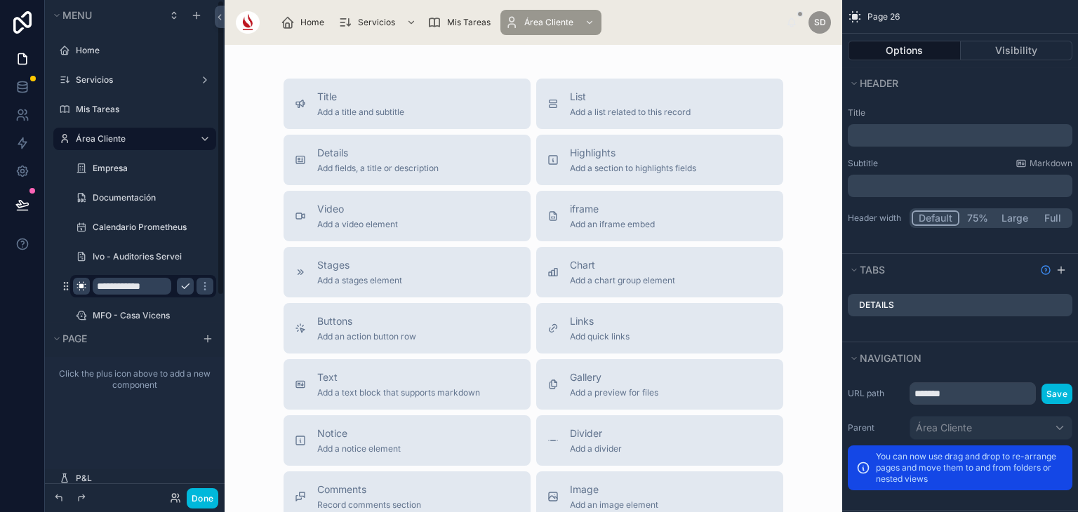
click at [124, 456] on div "Click the plus icon above to add a new component" at bounding box center [135, 413] width 180 height 112
click at [180, 291] on icon "scrollable content" at bounding box center [185, 286] width 11 height 11
click at [610, 83] on button "List Add a list related to this record" at bounding box center [659, 104] width 247 height 51
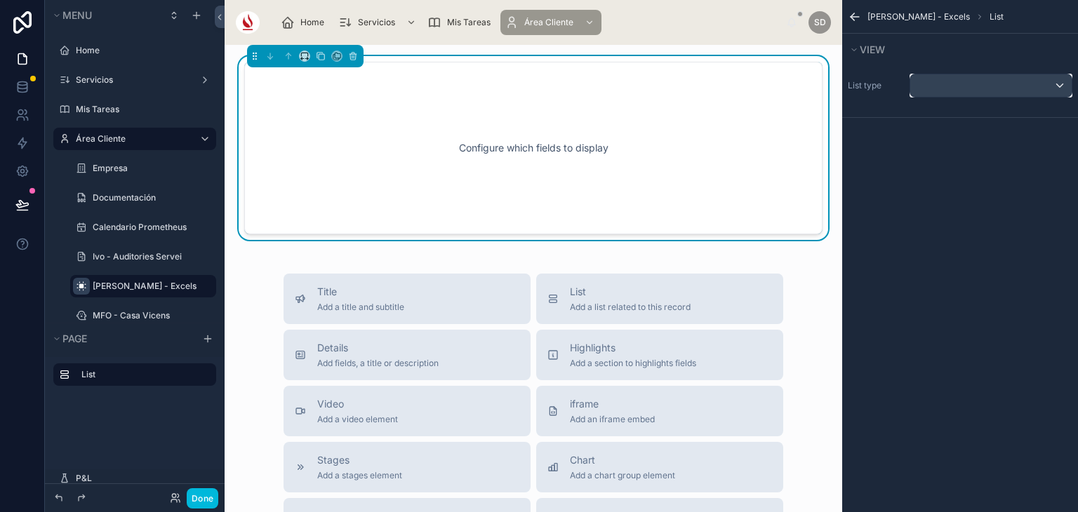
click at [996, 88] on div "scrollable content" at bounding box center [990, 85] width 161 height 22
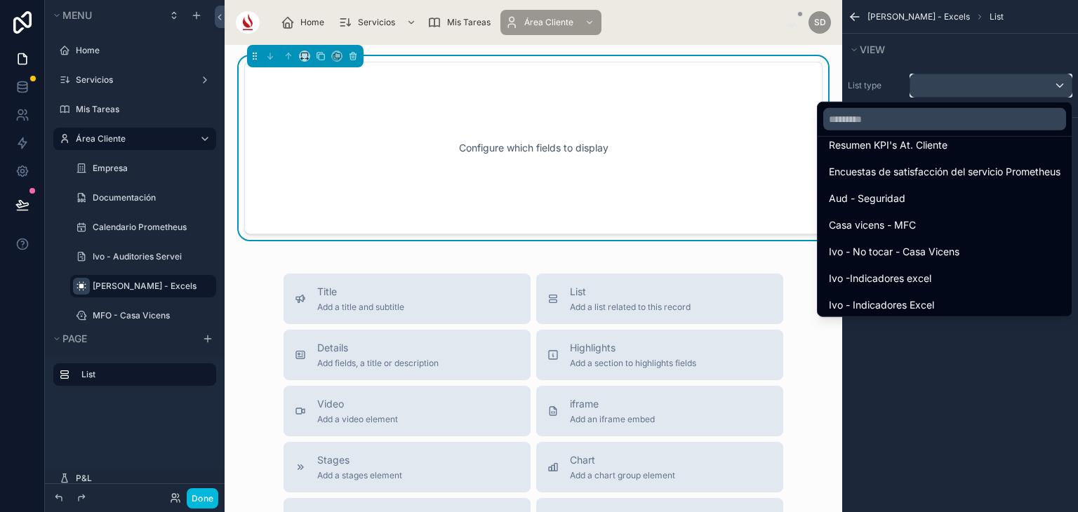
scroll to position [429, 0]
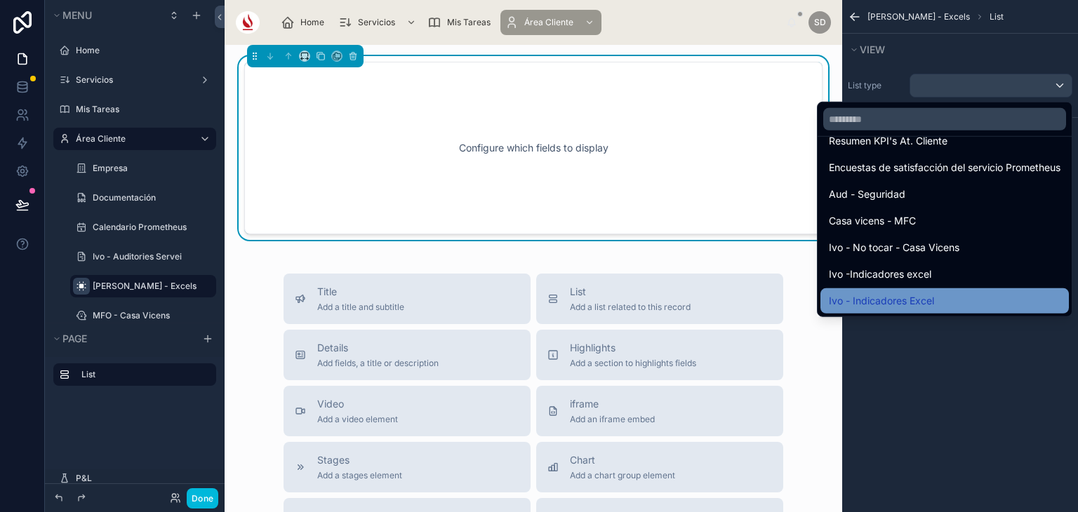
click at [952, 293] on div "Ivo - Indicadores Excel" at bounding box center [945, 301] width 232 height 17
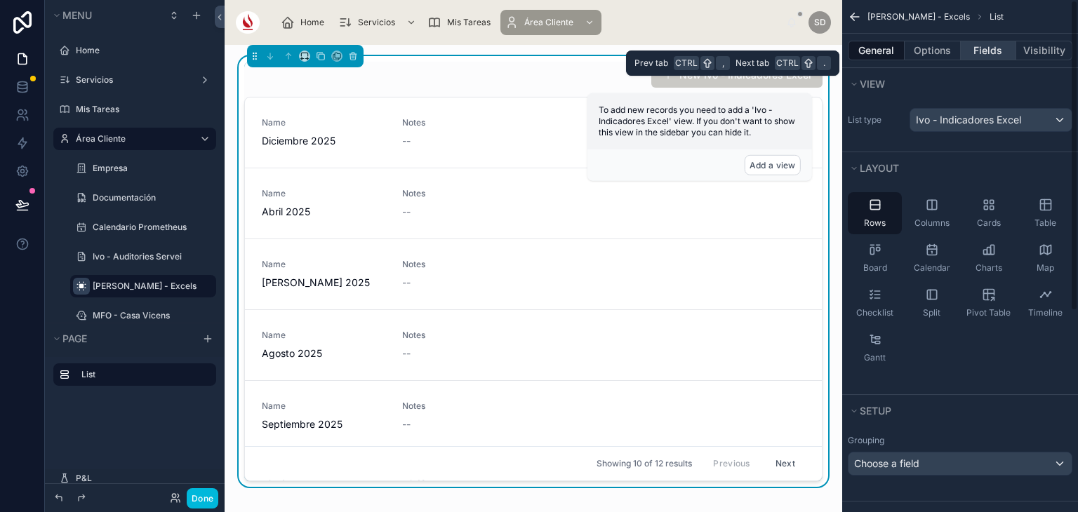
click at [979, 46] on button "Fields" at bounding box center [988, 51] width 56 height 20
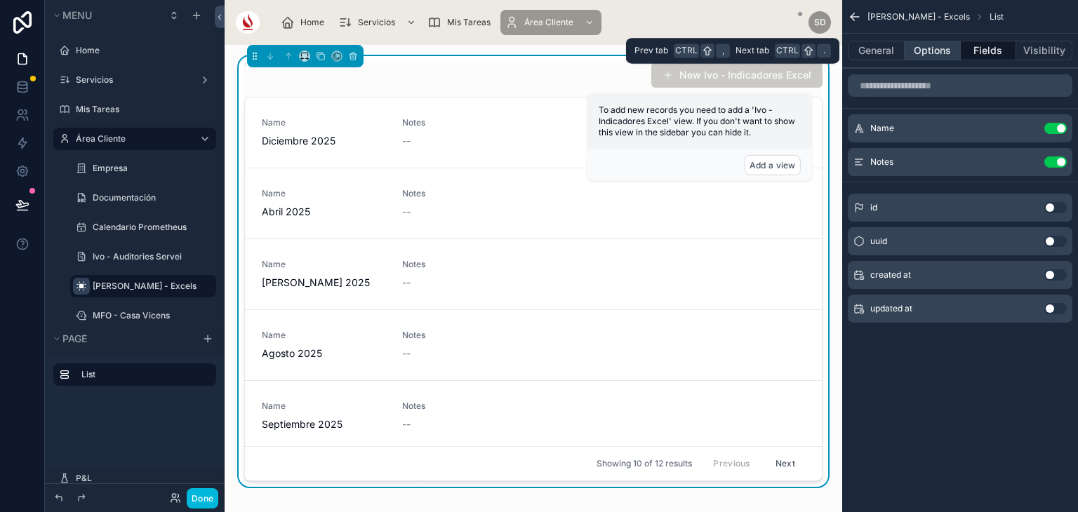
click at [921, 55] on button "Options" at bounding box center [932, 51] width 56 height 20
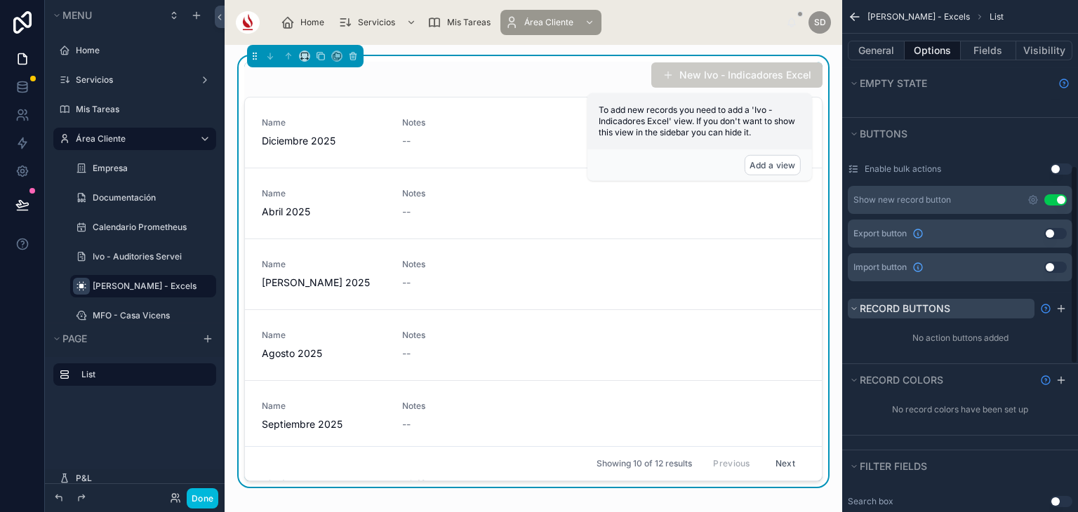
scroll to position [496, 0]
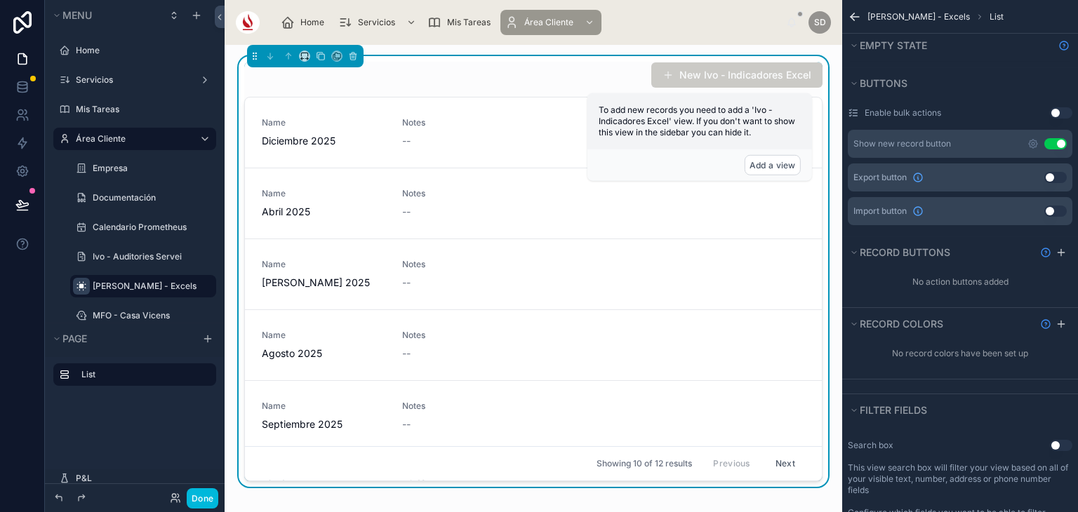
click at [1056, 138] on button "Use setting" at bounding box center [1055, 143] width 22 height 11
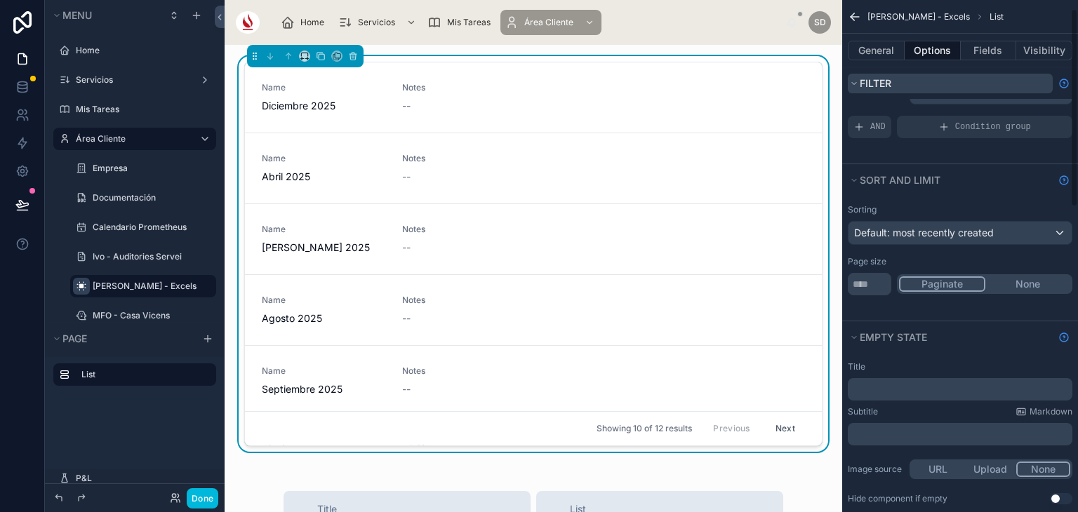
scroll to position [22, 0]
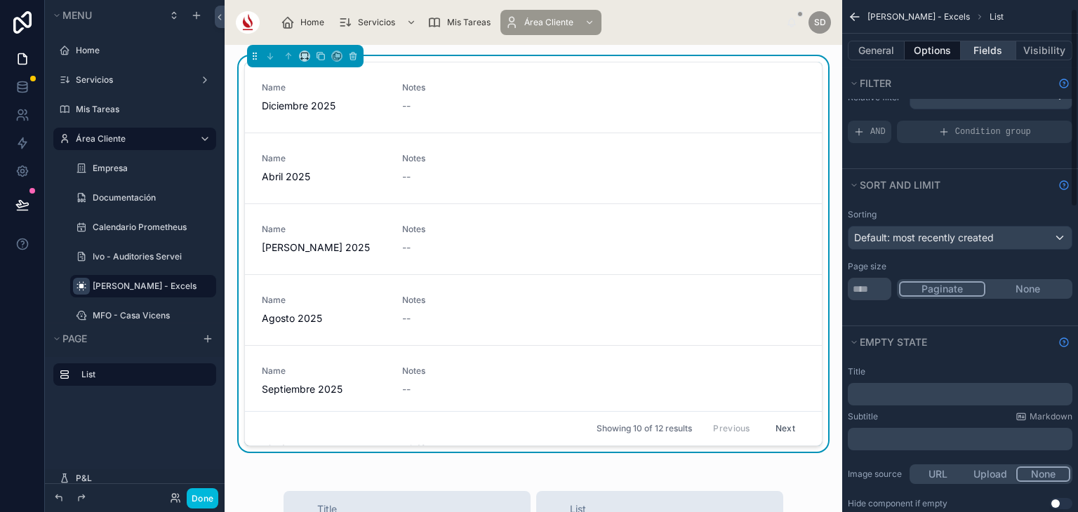
click at [984, 49] on button "Fields" at bounding box center [988, 51] width 56 height 20
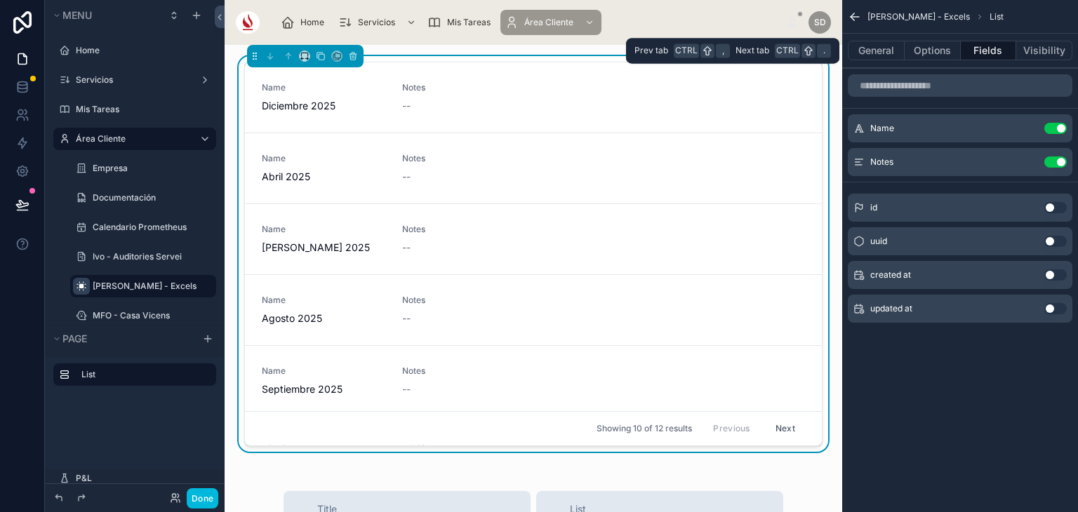
scroll to position [0, 0]
click at [873, 56] on button "General" at bounding box center [876, 51] width 57 height 20
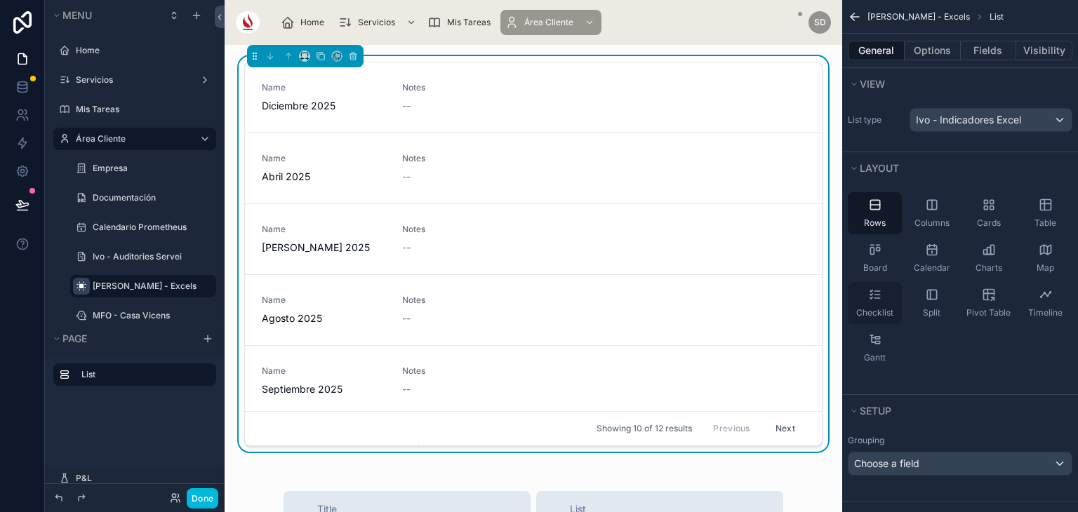
click at [890, 303] on div "Checklist" at bounding box center [875, 303] width 54 height 42
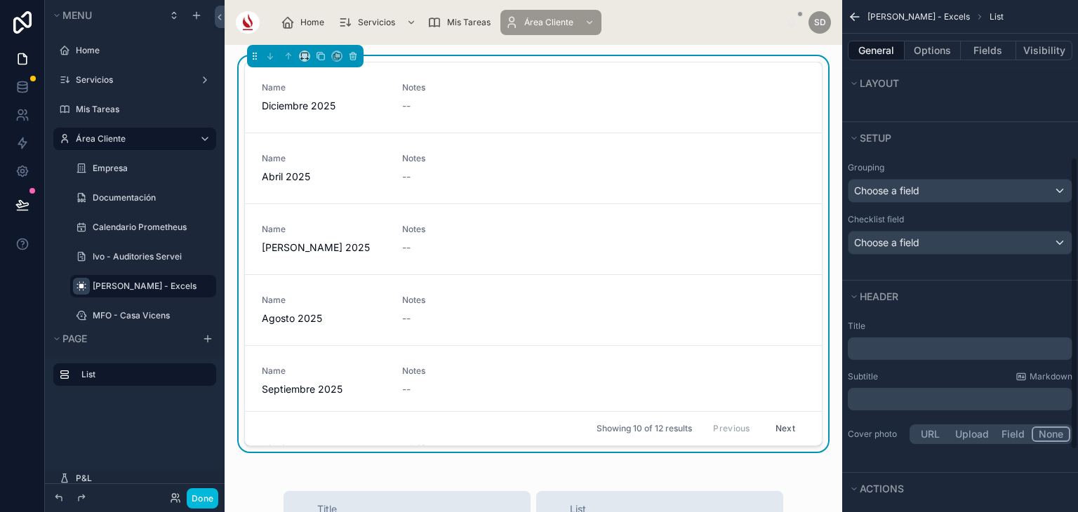
scroll to position [275, 0]
click at [927, 234] on div "Choose a field" at bounding box center [959, 240] width 223 height 22
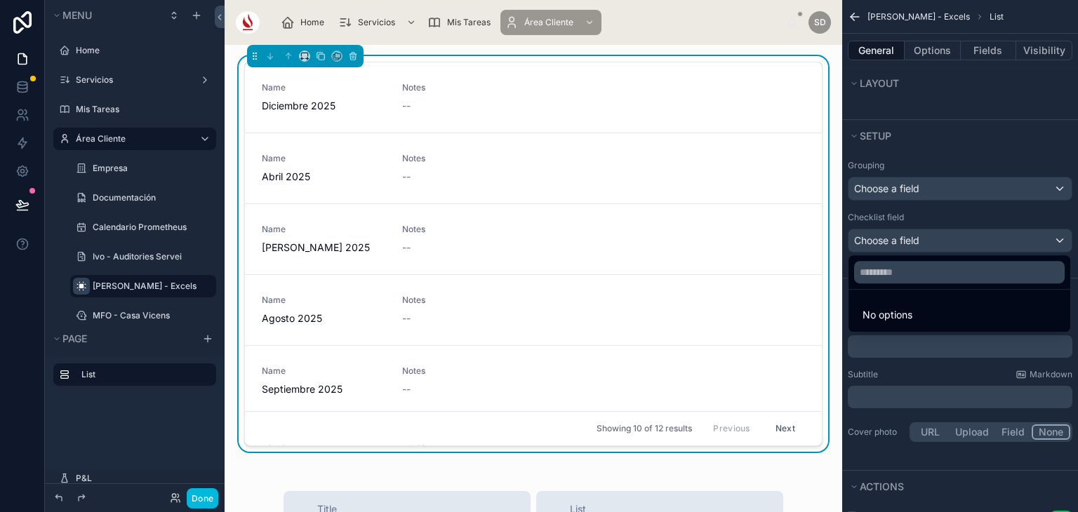
click at [955, 69] on div "scrollable content" at bounding box center [539, 256] width 1078 height 512
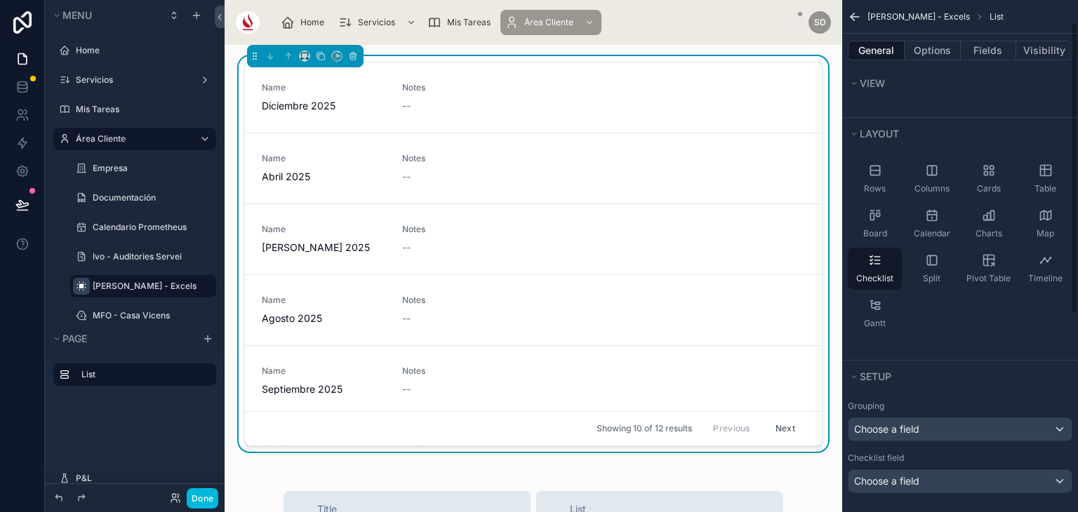
scroll to position [0, 0]
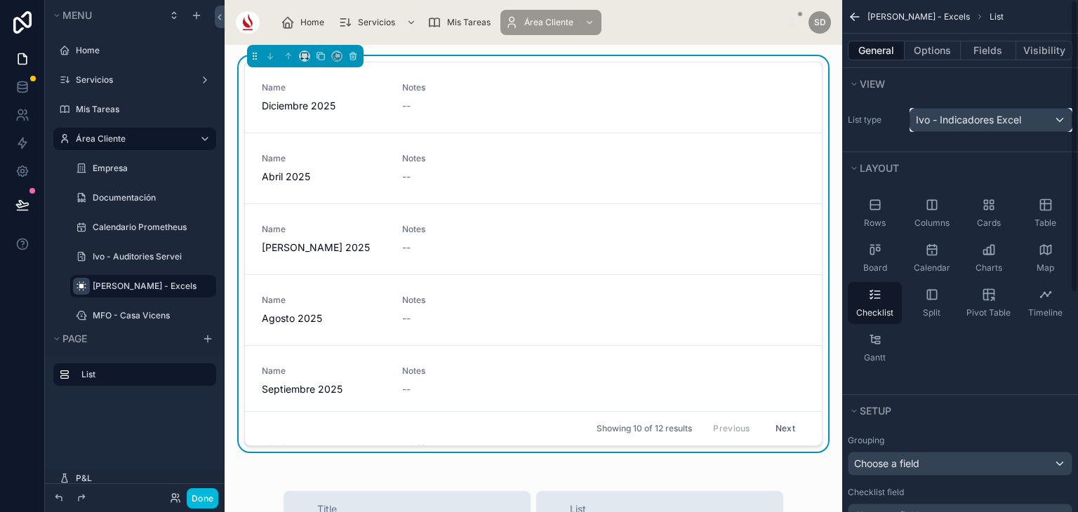
click at [969, 114] on span "Ivo - Indicadores Excel" at bounding box center [968, 120] width 105 height 14
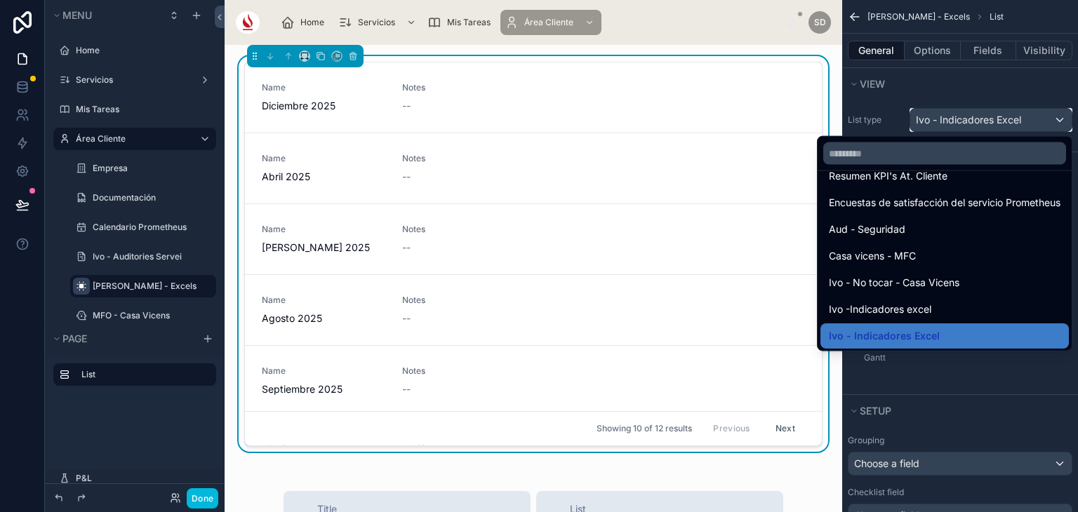
scroll to position [429, 0]
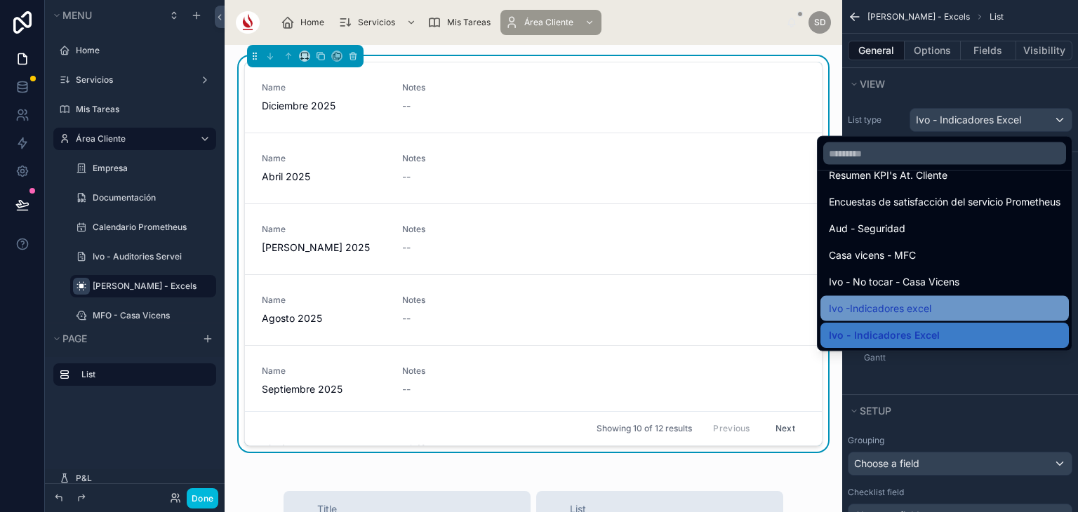
click at [932, 301] on div "Ivo -Indicadores excel" at bounding box center [945, 308] width 232 height 17
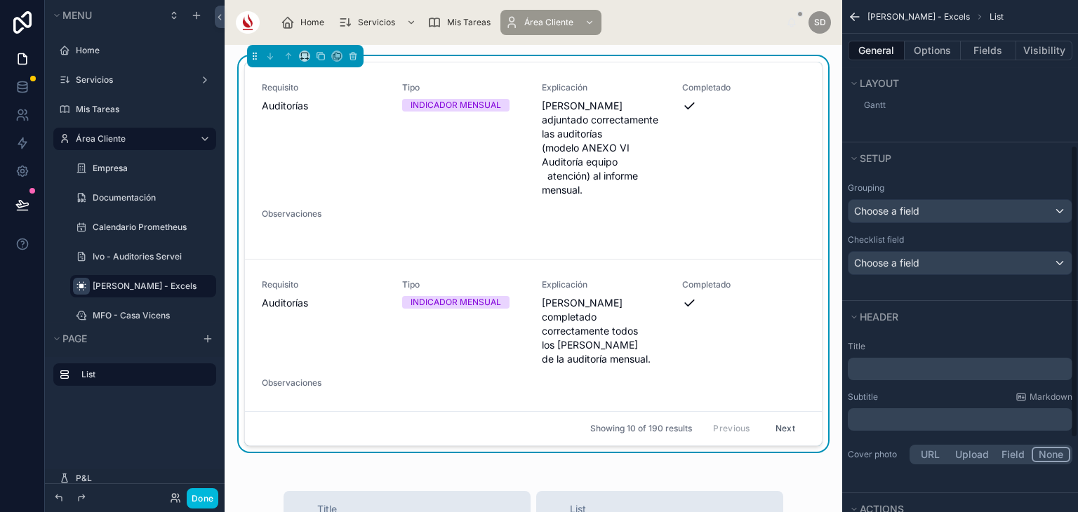
scroll to position [255, 0]
click at [927, 267] on div "Choose a field" at bounding box center [959, 261] width 223 height 22
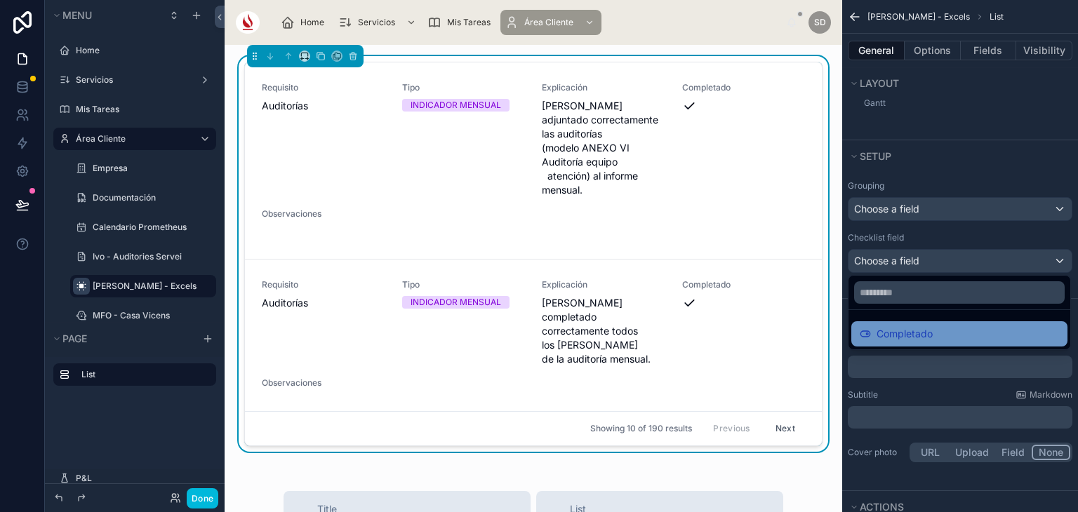
click at [937, 330] on div "Completado" at bounding box center [958, 334] width 199 height 17
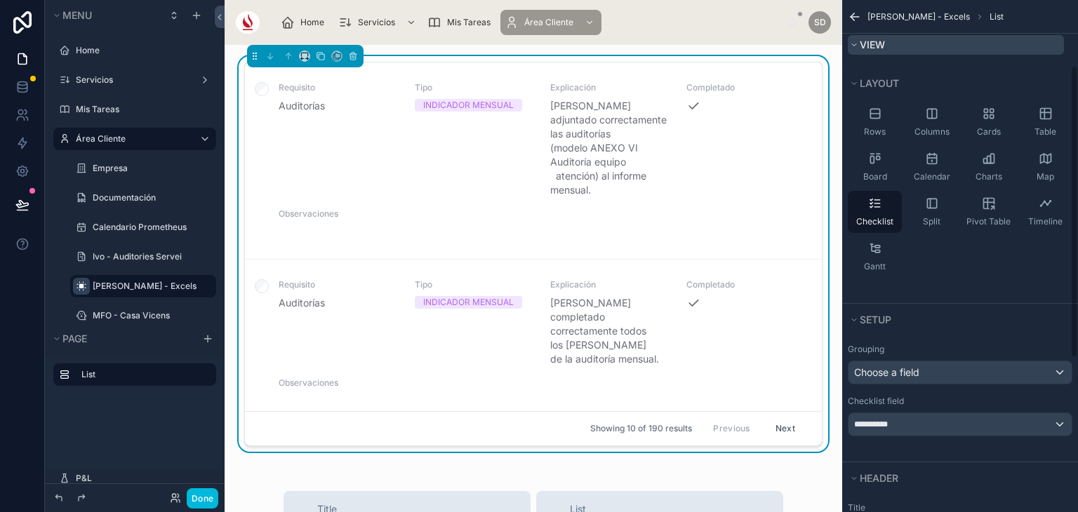
scroll to position [46, 0]
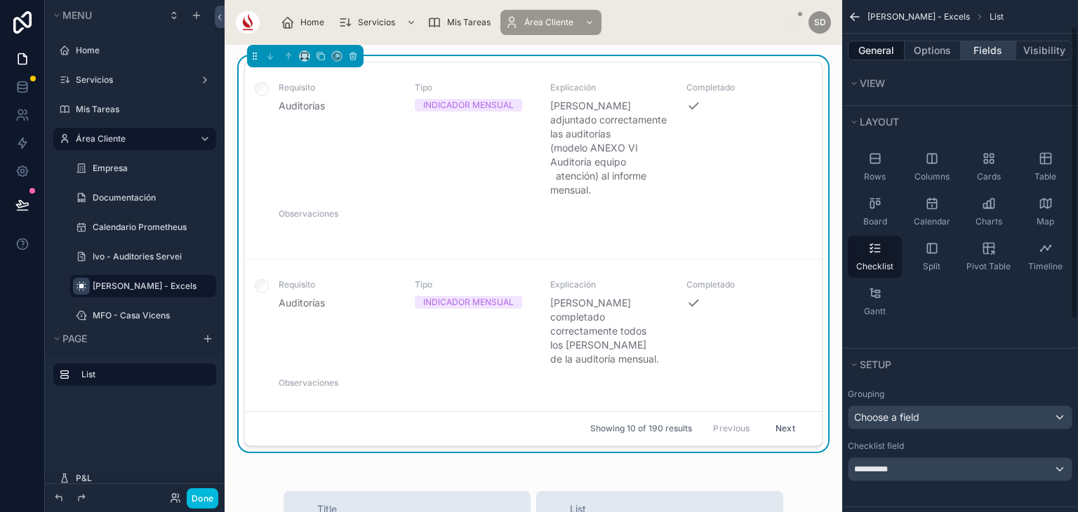
click at [986, 57] on button "Fields" at bounding box center [988, 51] width 56 height 20
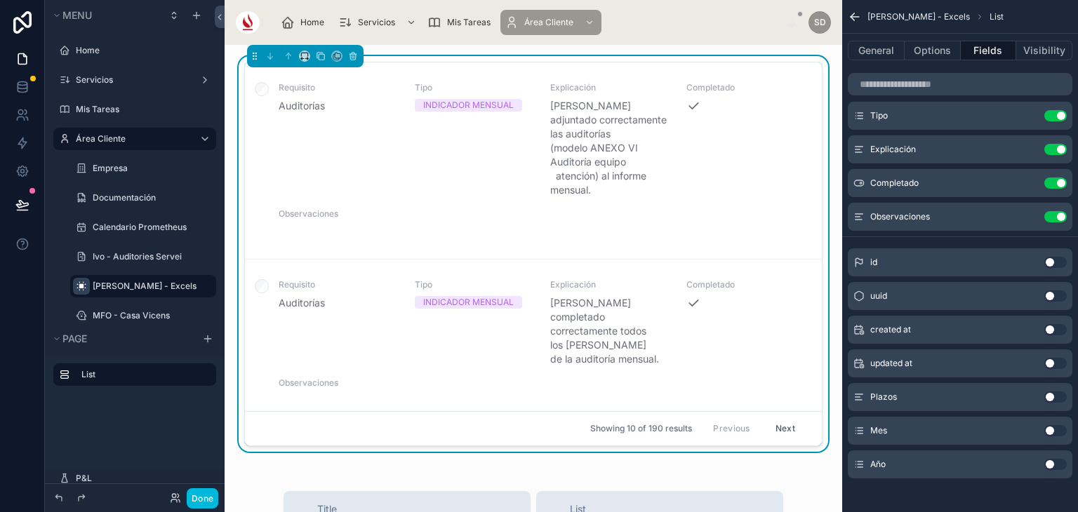
click at [1051, 183] on button "Use setting" at bounding box center [1055, 183] width 22 height 11
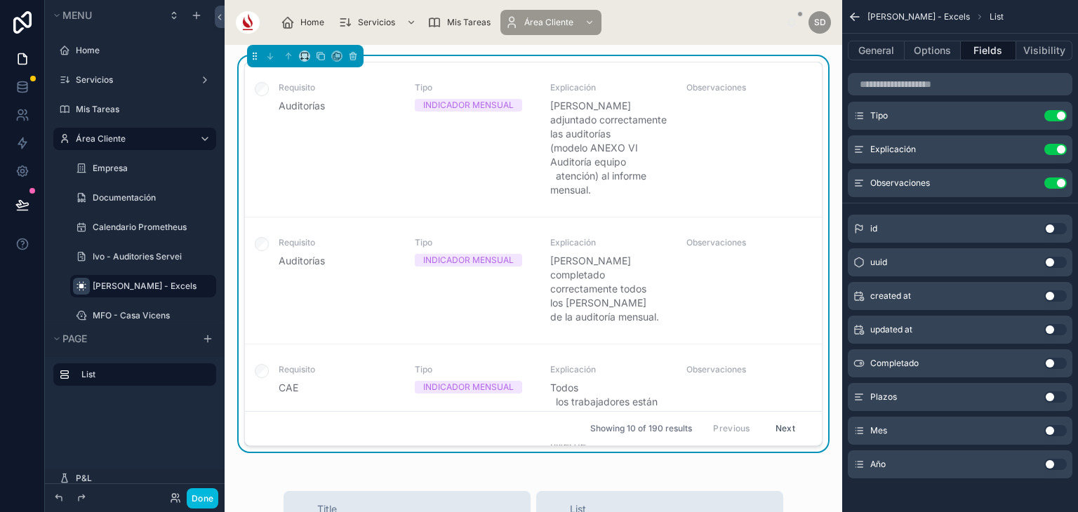
click at [1059, 182] on button "Use setting" at bounding box center [1055, 183] width 22 height 11
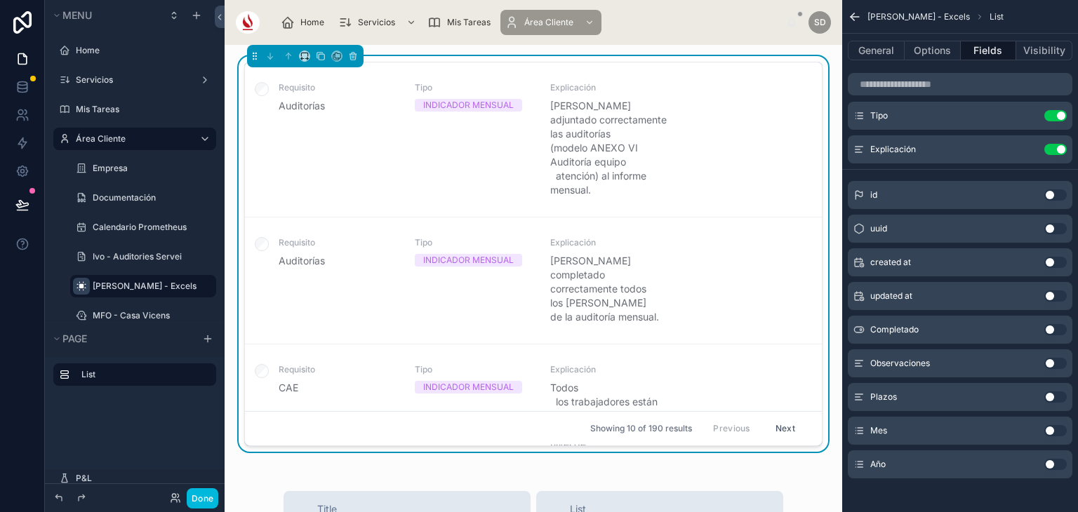
click at [0, 0] on icon "scrollable content" at bounding box center [0, 0] width 0 height 0
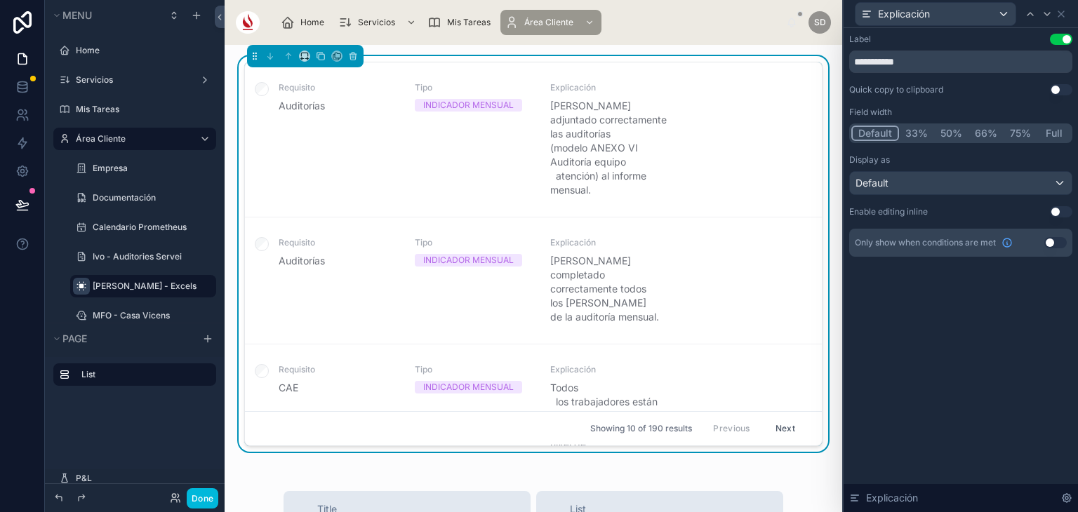
click at [948, 135] on button "50%" at bounding box center [951, 133] width 34 height 15
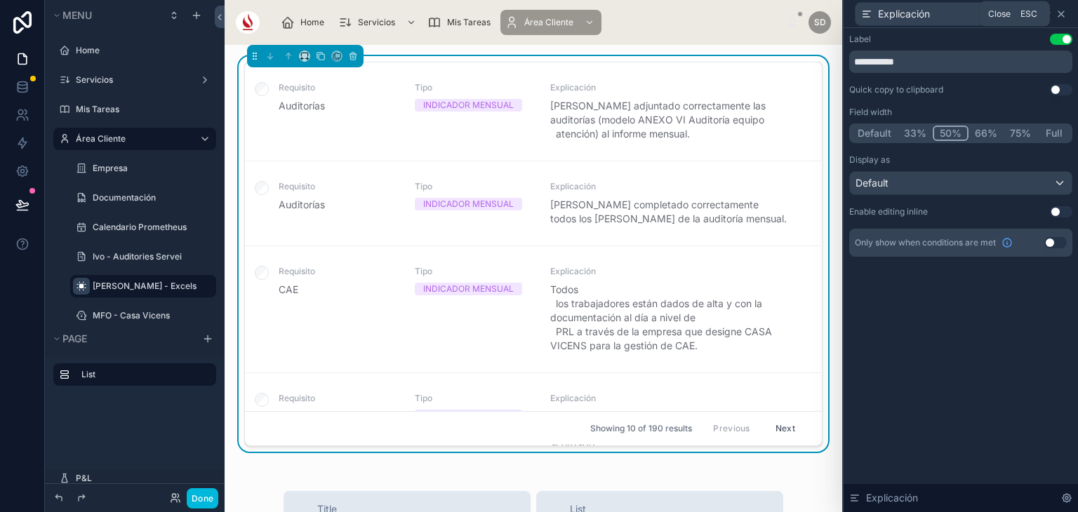
click at [1059, 15] on icon at bounding box center [1061, 14] width 6 height 6
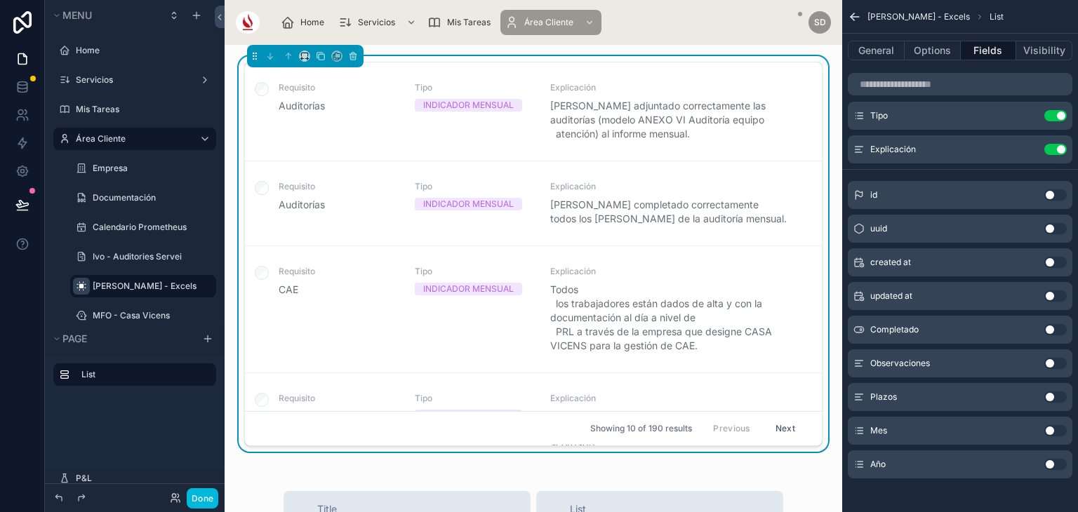
click at [1057, 116] on button "Use setting" at bounding box center [1055, 115] width 22 height 11
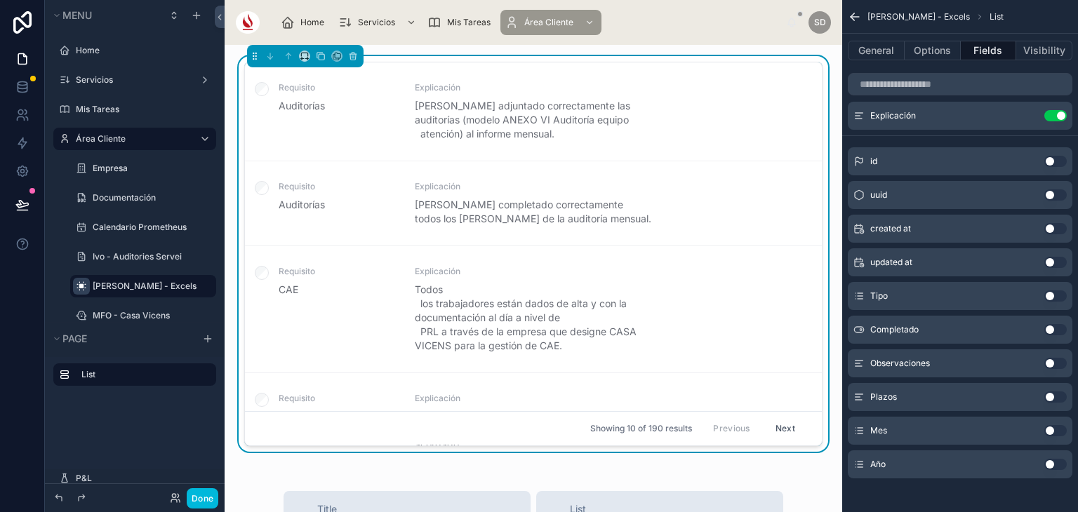
click at [1050, 430] on button "Use setting" at bounding box center [1055, 430] width 22 height 11
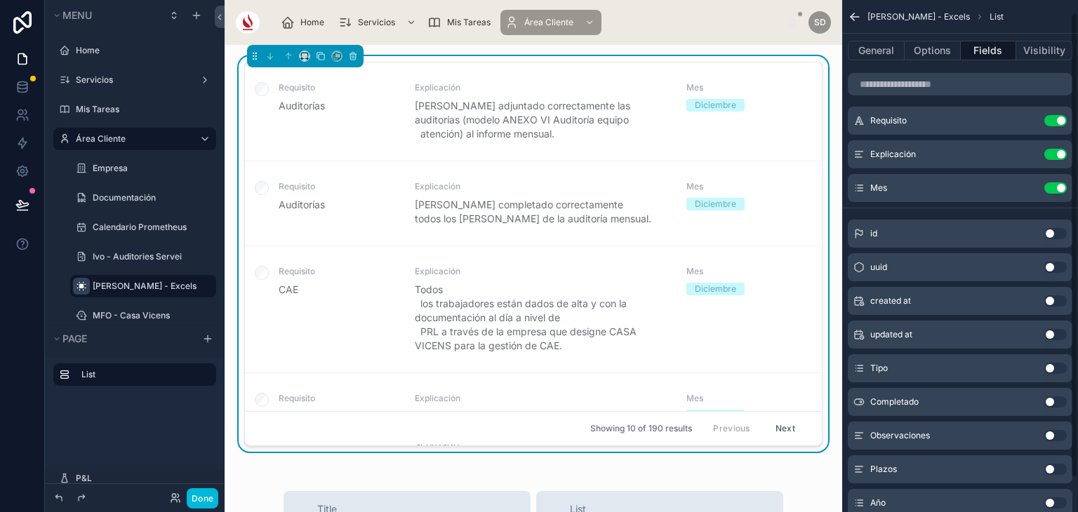
scroll to position [2, 0]
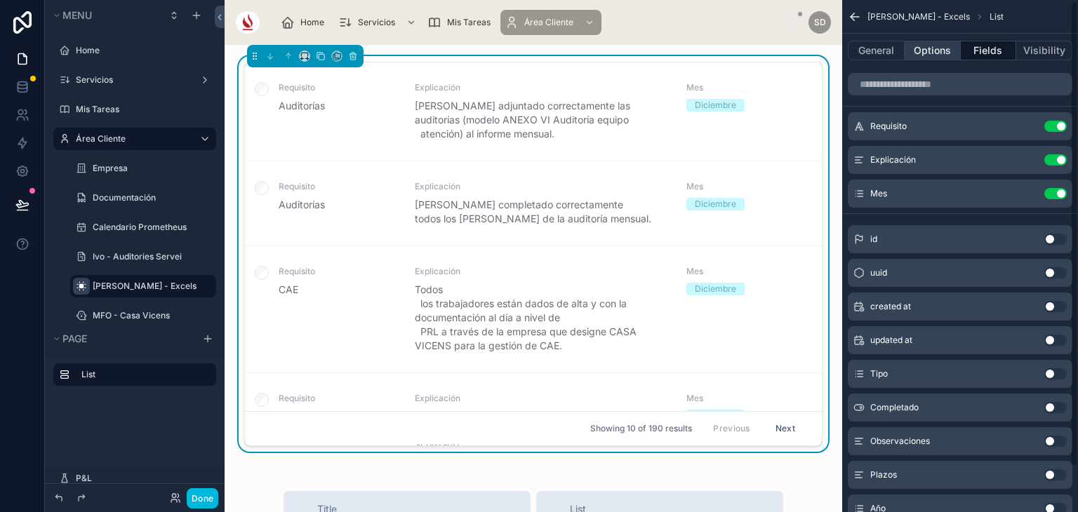
click at [925, 51] on button "Options" at bounding box center [932, 51] width 56 height 20
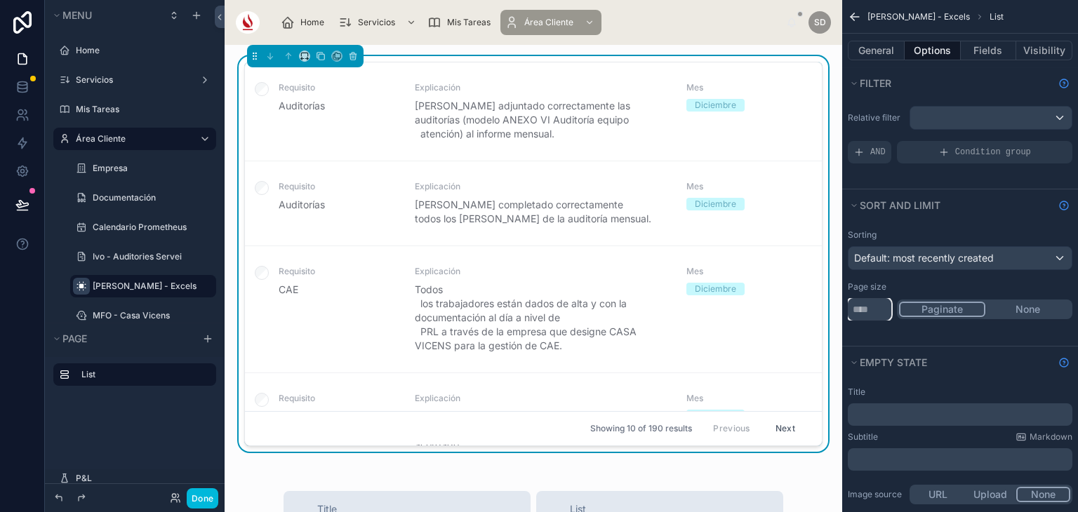
click at [859, 307] on input "**" at bounding box center [869, 309] width 43 height 22
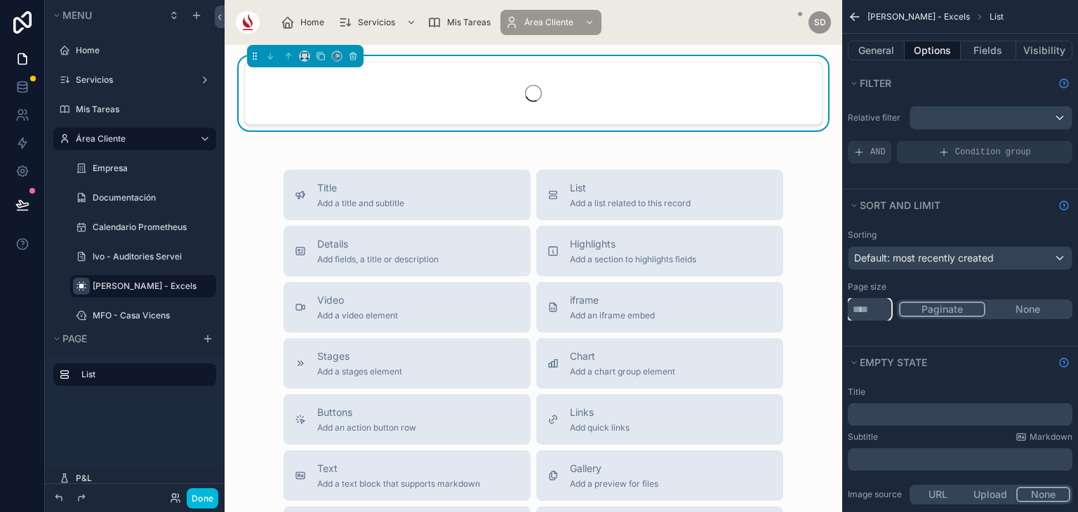
type input "****"
click at [1007, 314] on button "None" at bounding box center [1027, 309] width 85 height 15
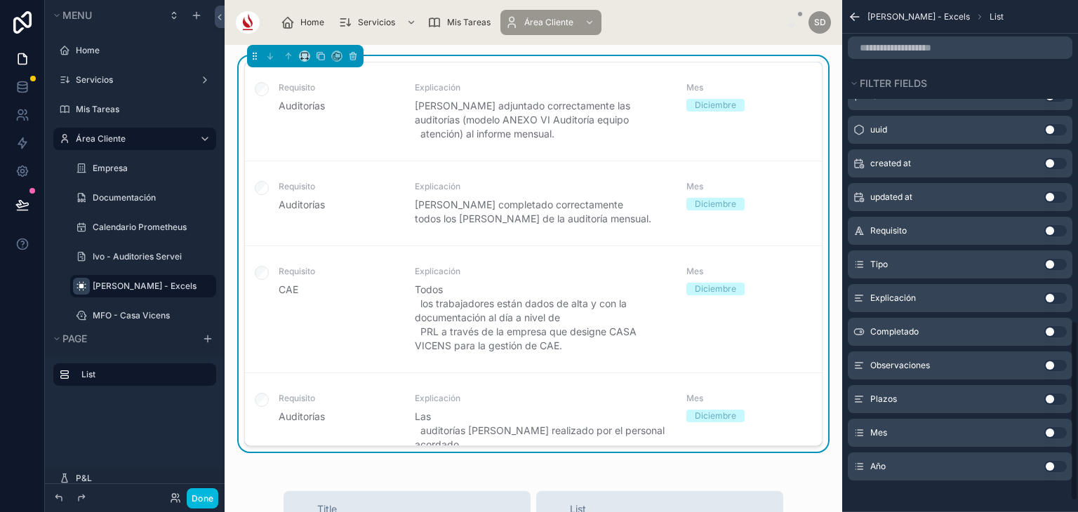
scroll to position [919, 0]
click at [1055, 265] on button "Use setting" at bounding box center [1055, 262] width 22 height 11
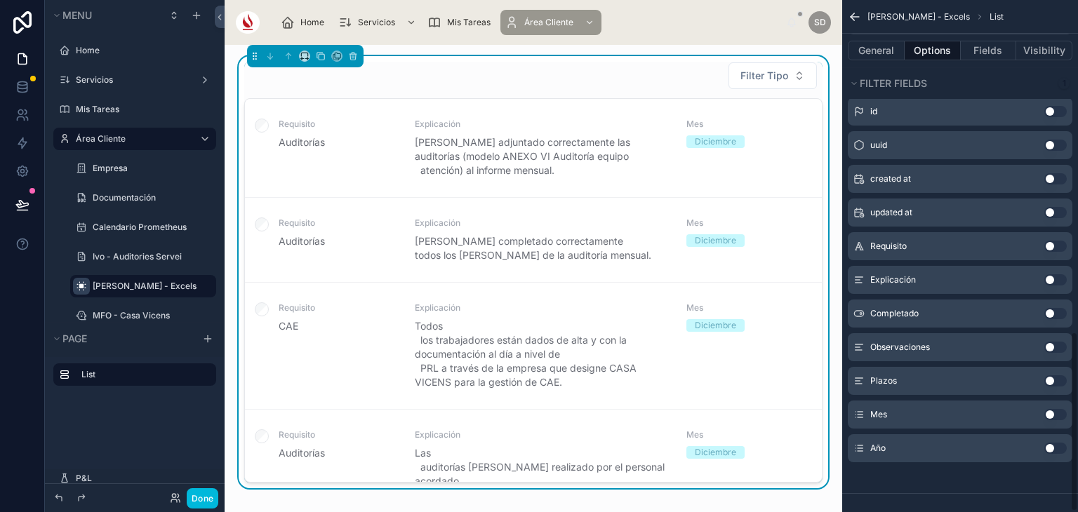
scroll to position [944, 0]
click at [1054, 412] on button "Use setting" at bounding box center [1055, 413] width 22 height 11
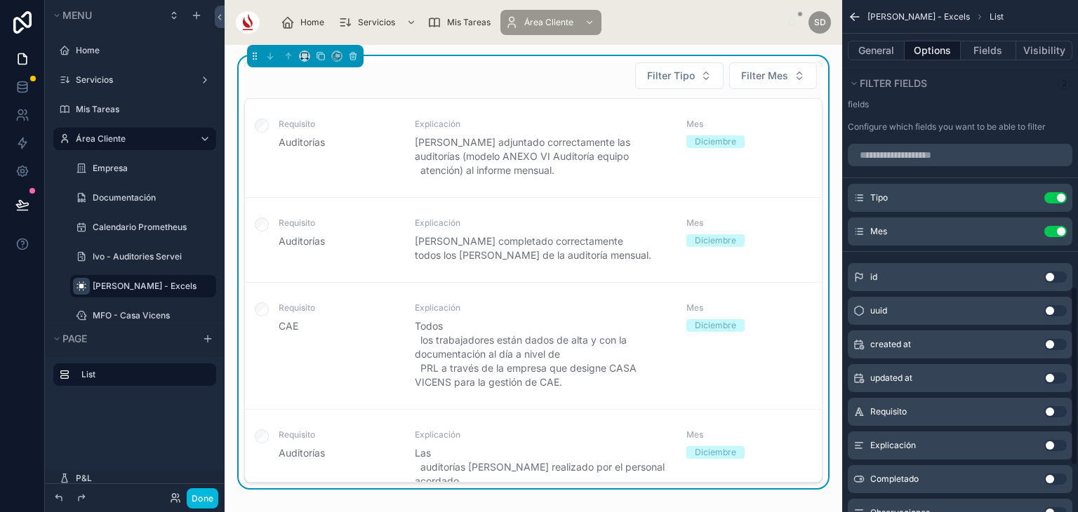
scroll to position [805, 0]
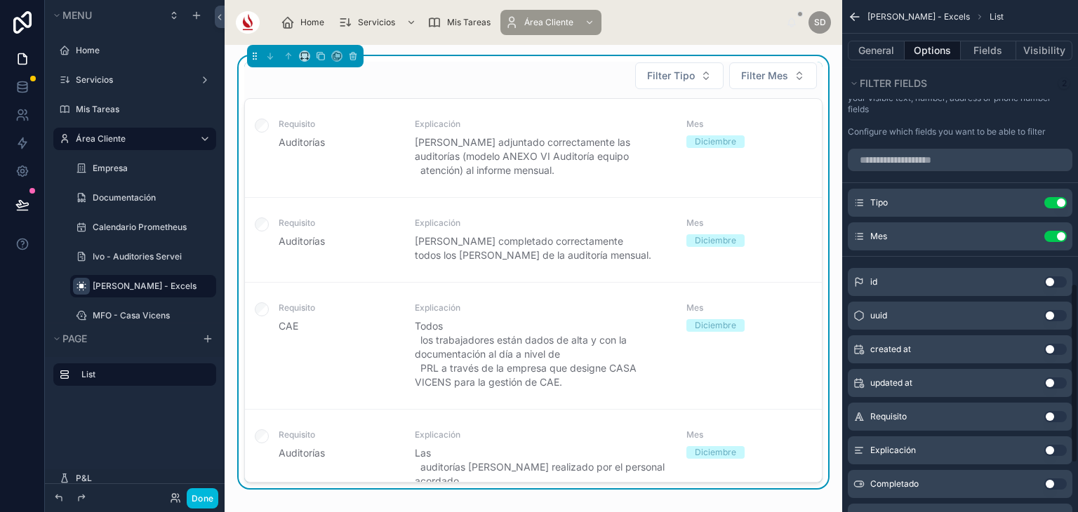
click at [0, 0] on icon "scrollable content" at bounding box center [0, 0] width 0 height 0
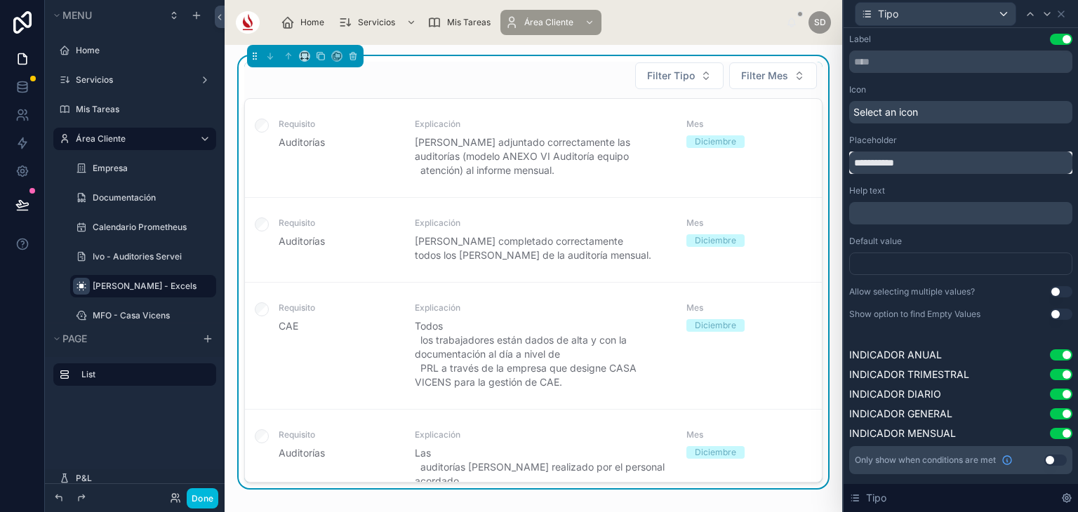
drag, startPoint x: 878, startPoint y: 158, endPoint x: 825, endPoint y: 163, distance: 53.6
click at [825, 163] on div "**********" at bounding box center [539, 256] width 1078 height 512
type input "****"
click at [1045, 13] on icon at bounding box center [1047, 14] width 6 height 3
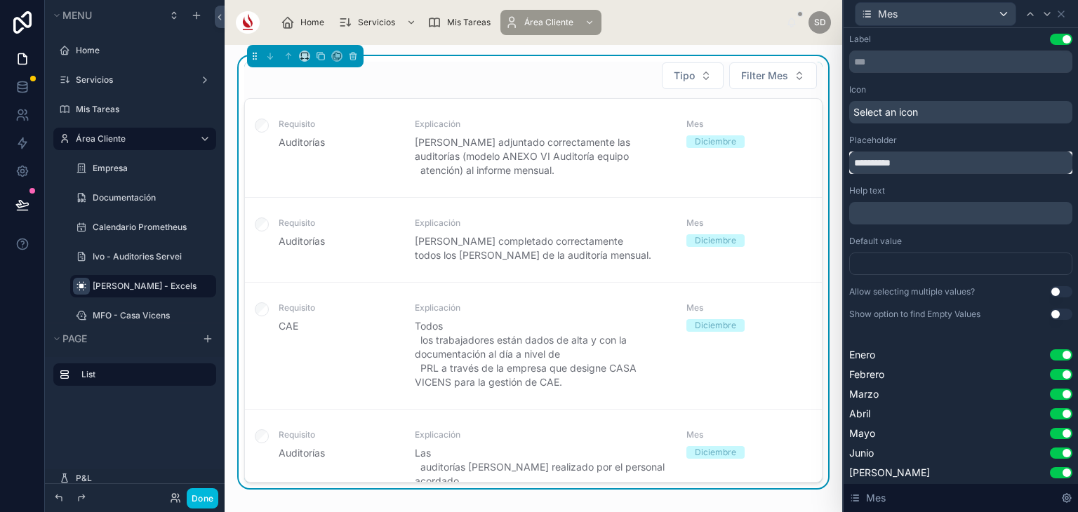
drag, startPoint x: 880, startPoint y: 160, endPoint x: 839, endPoint y: 161, distance: 40.7
click at [839, 161] on div "**********" at bounding box center [539, 256] width 1078 height 512
type input "***"
click at [1059, 13] on icon at bounding box center [1061, 14] width 6 height 6
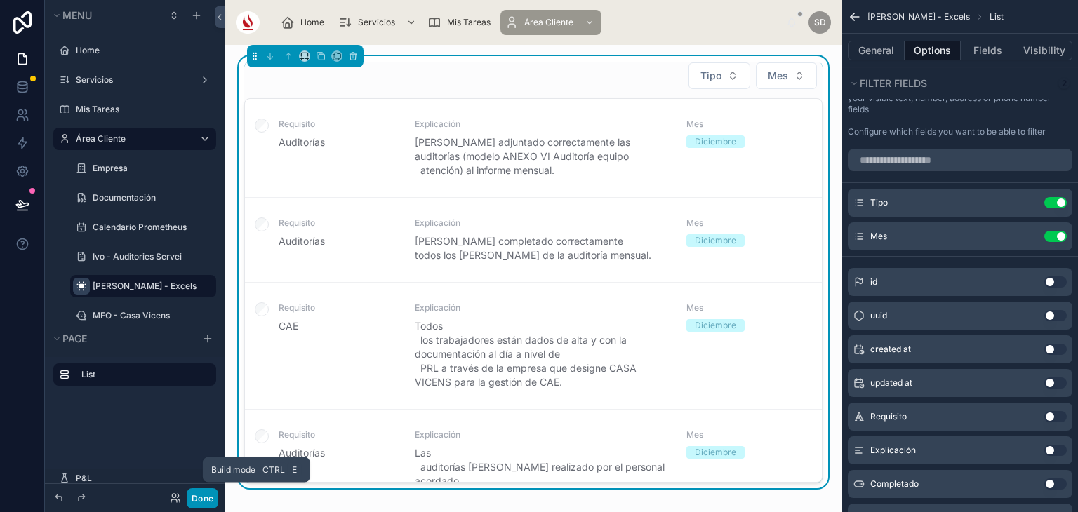
click at [208, 496] on button "Done" at bounding box center [203, 498] width 32 height 20
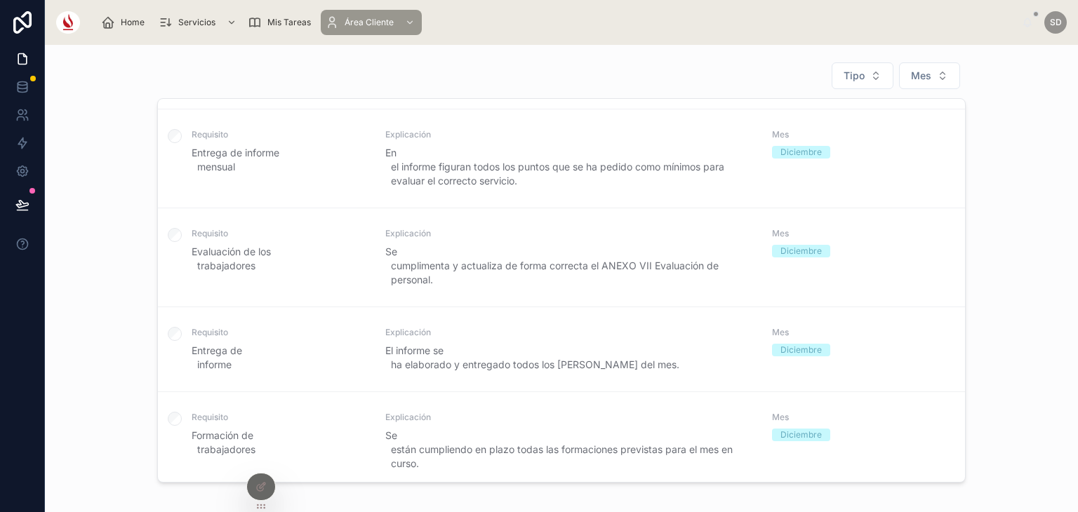
scroll to position [1015, 0]
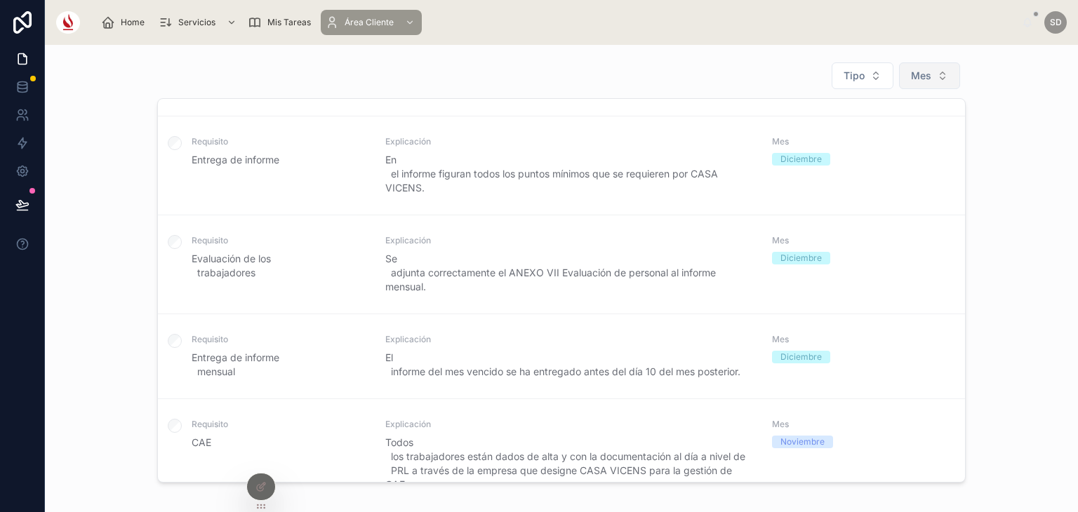
click at [899, 74] on button "Mes" at bounding box center [929, 75] width 61 height 27
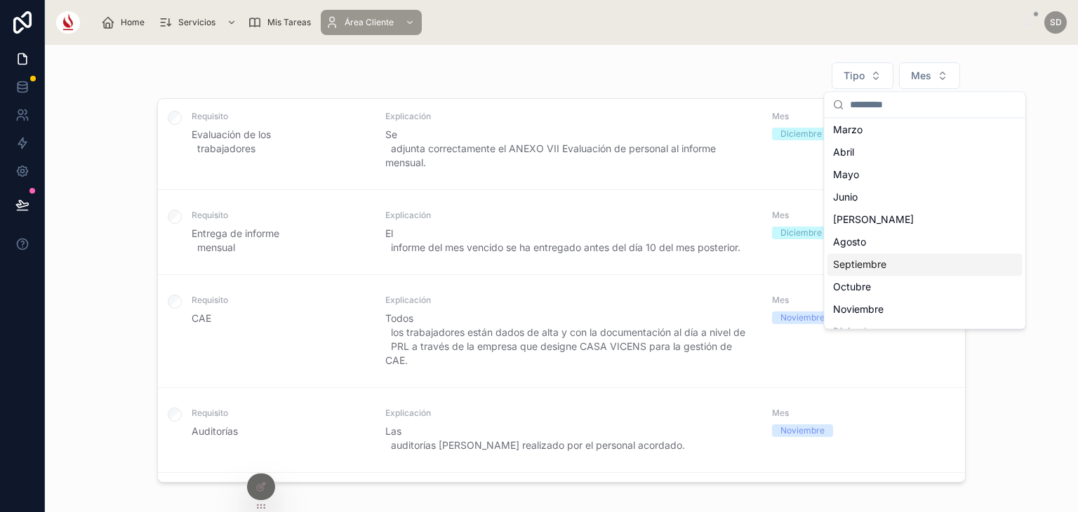
scroll to position [65, 0]
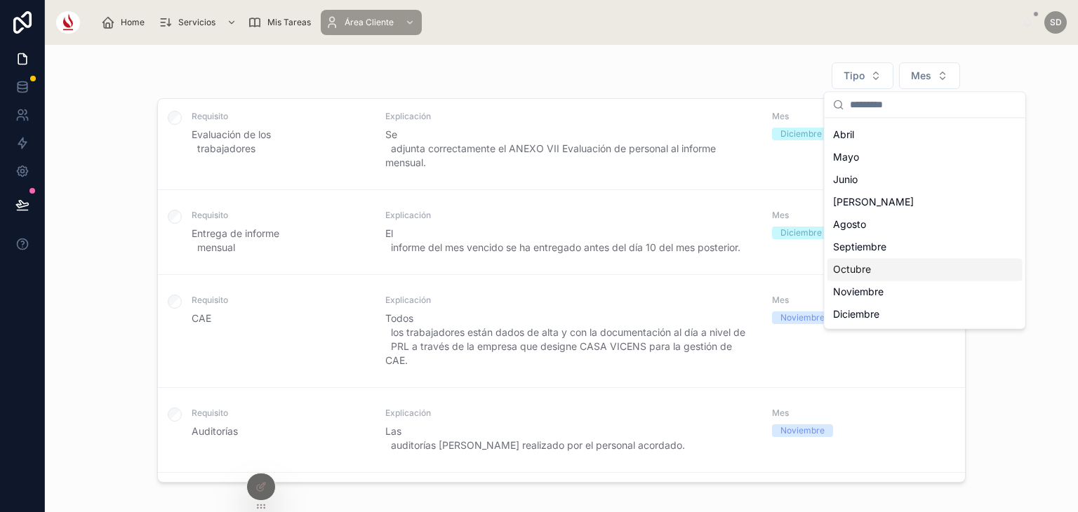
click at [873, 267] on div "Octubre" at bounding box center [924, 269] width 195 height 22
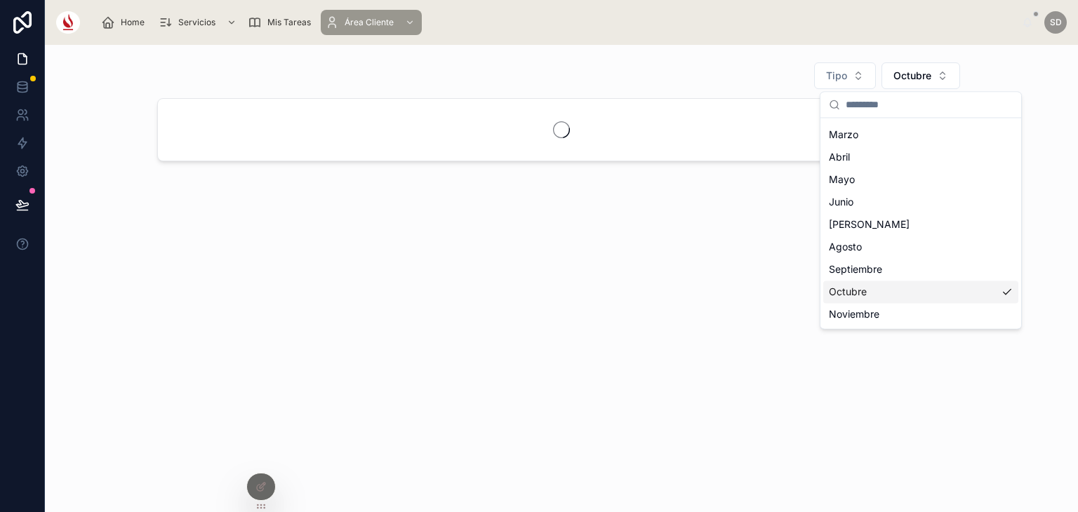
scroll to position [87, 0]
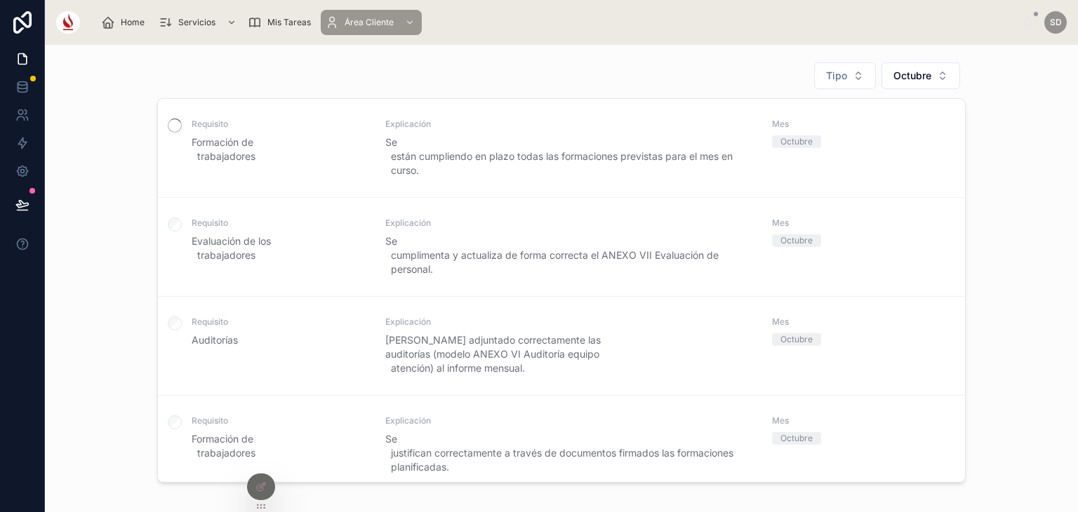
click at [171, 230] on label at bounding box center [175, 226] width 14 height 18
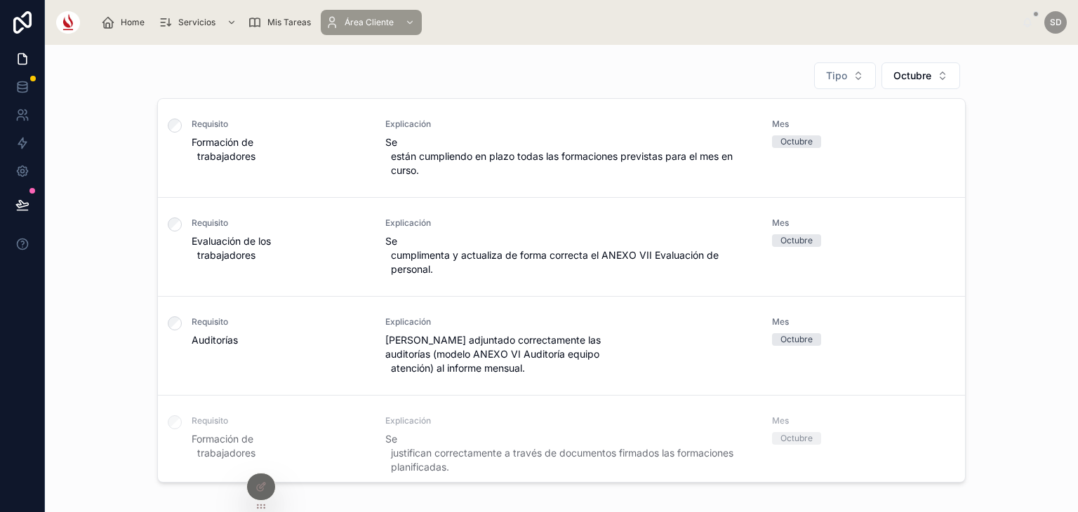
scroll to position [208, 0]
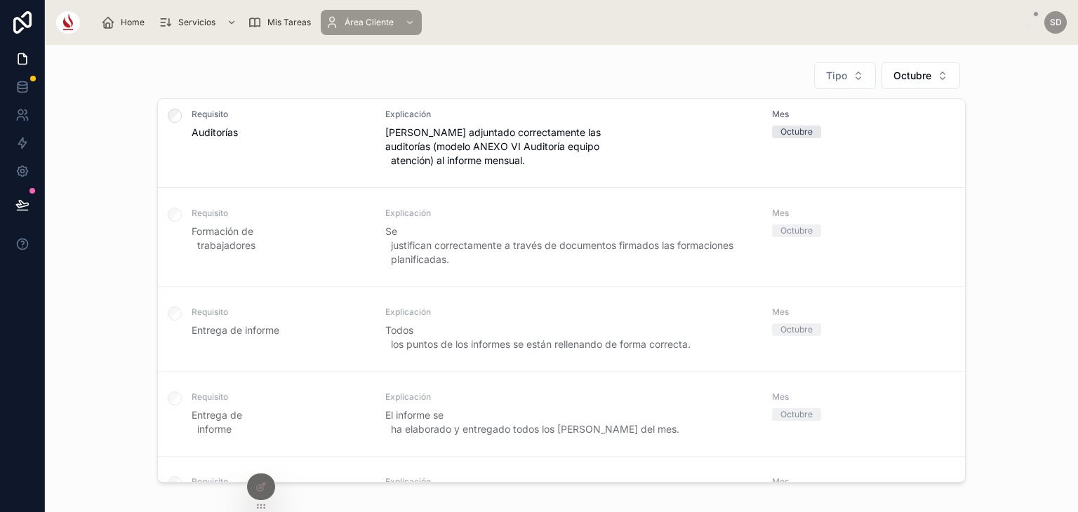
click at [173, 225] on label at bounding box center [175, 217] width 14 height 18
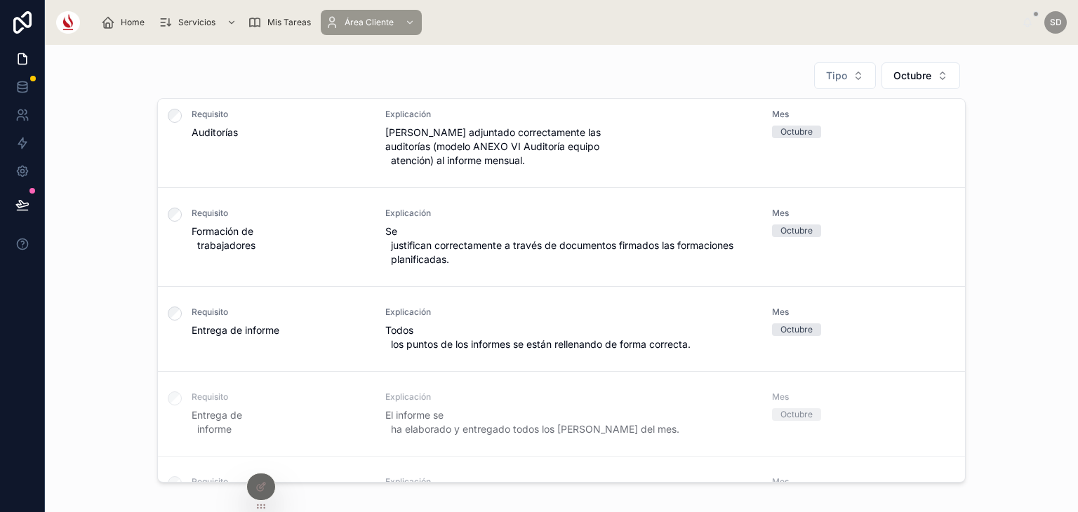
scroll to position [427, 0]
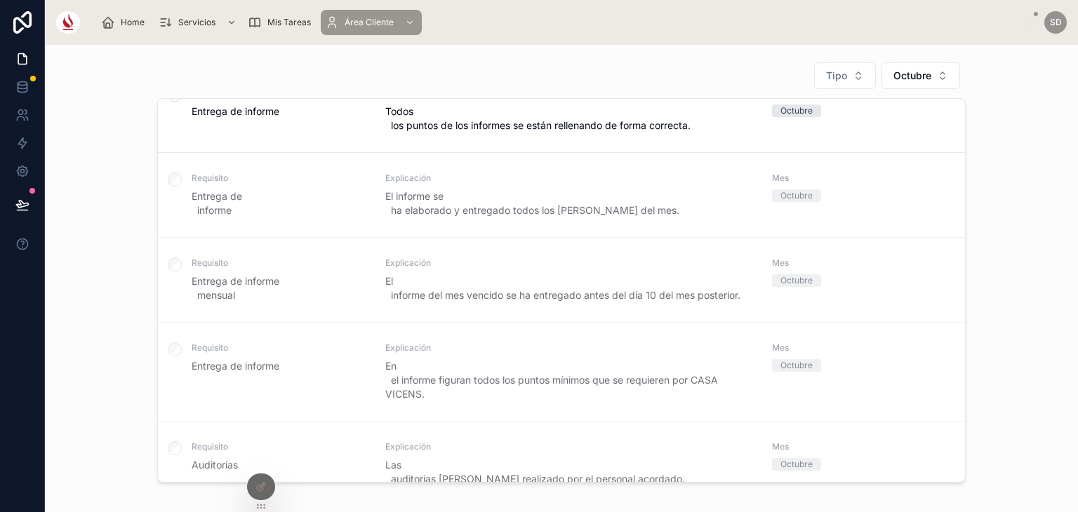
click at [174, 190] on label at bounding box center [175, 182] width 14 height 18
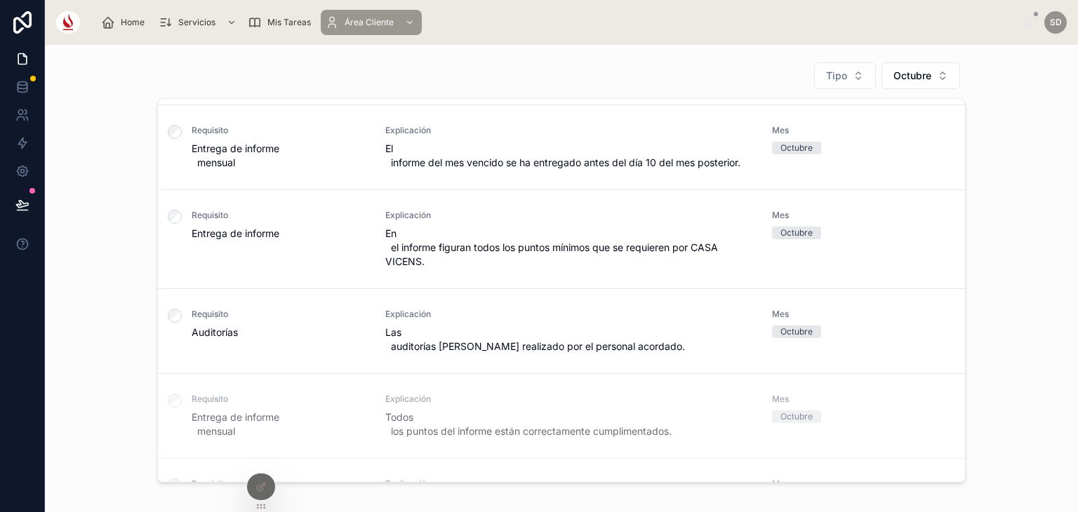
scroll to position [707, 0]
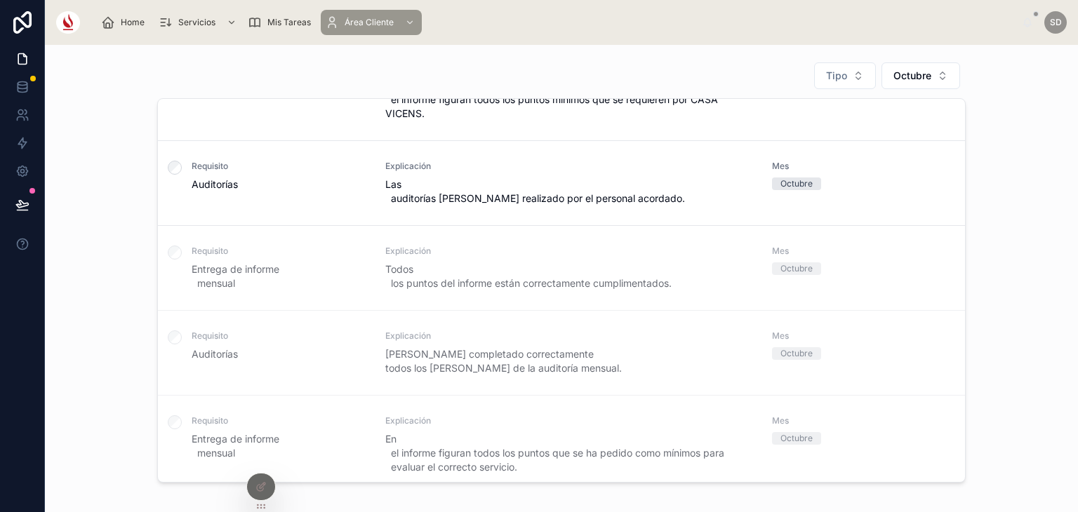
click at [174, 257] on label at bounding box center [175, 255] width 14 height 18
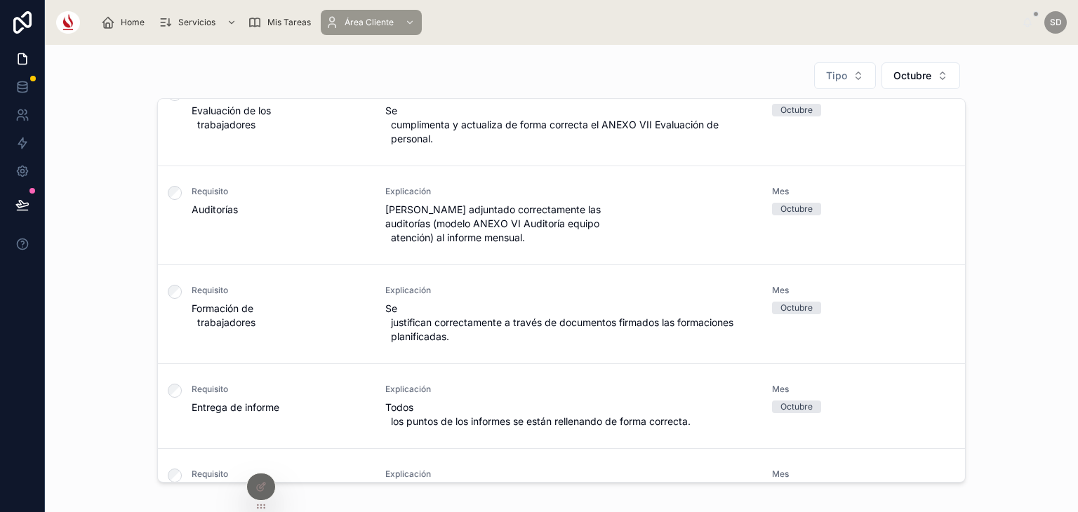
scroll to position [0, 0]
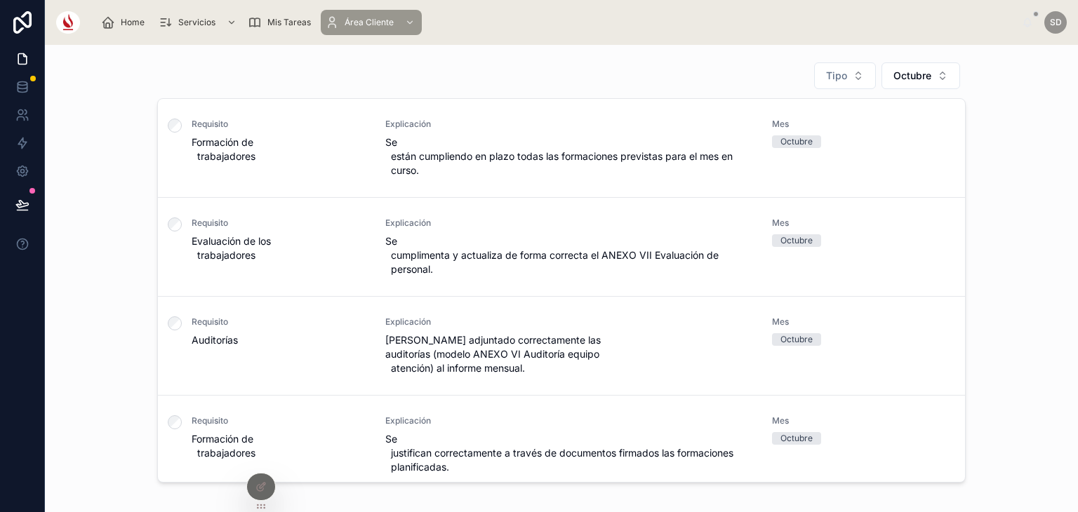
click at [247, 495] on div at bounding box center [260, 492] width 29 height 39
click at [904, 78] on span "Octubre" at bounding box center [912, 76] width 38 height 14
type input "**"
click at [848, 130] on div "Noviembre" at bounding box center [915, 132] width 195 height 22
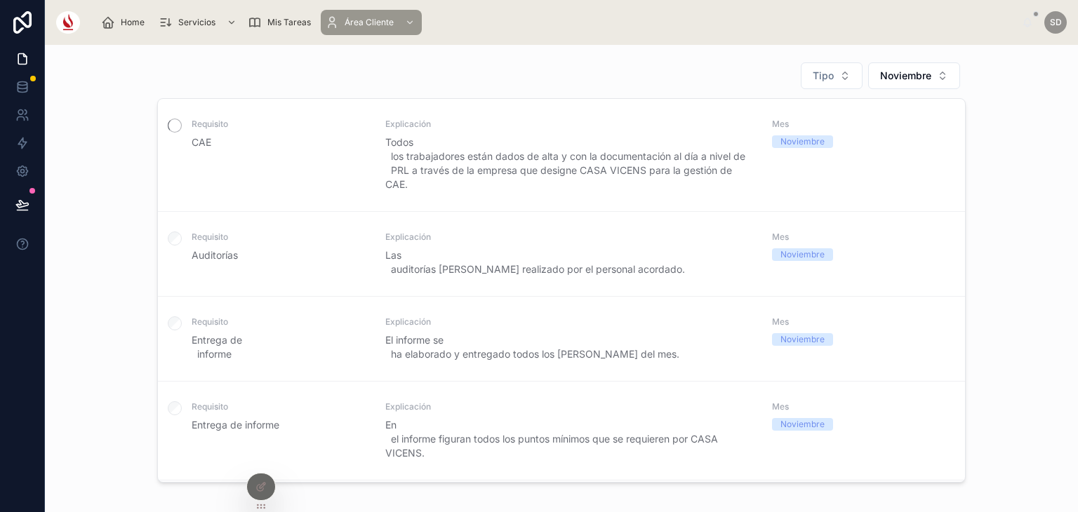
click at [178, 223] on div at bounding box center [175, 254] width 34 height 84
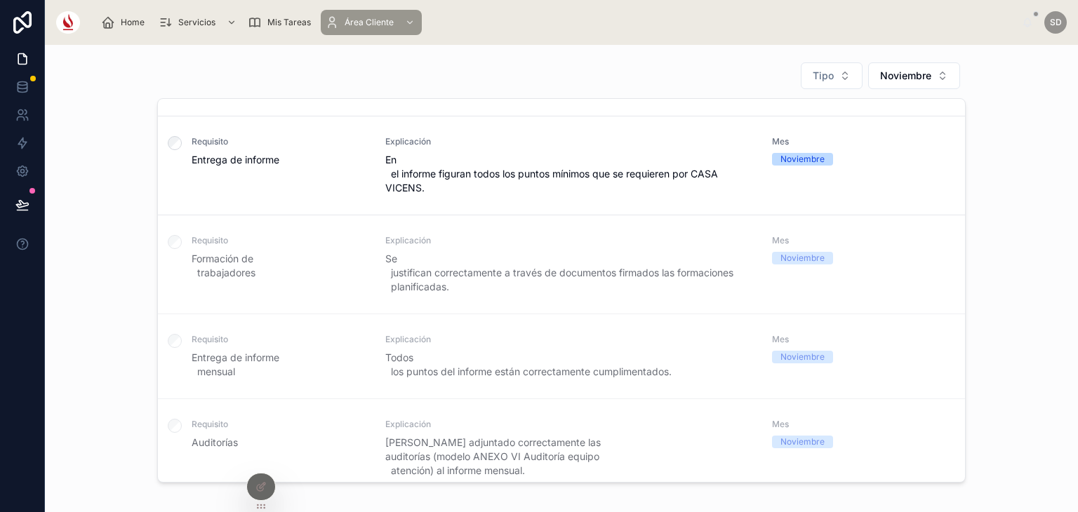
scroll to position [270, 0]
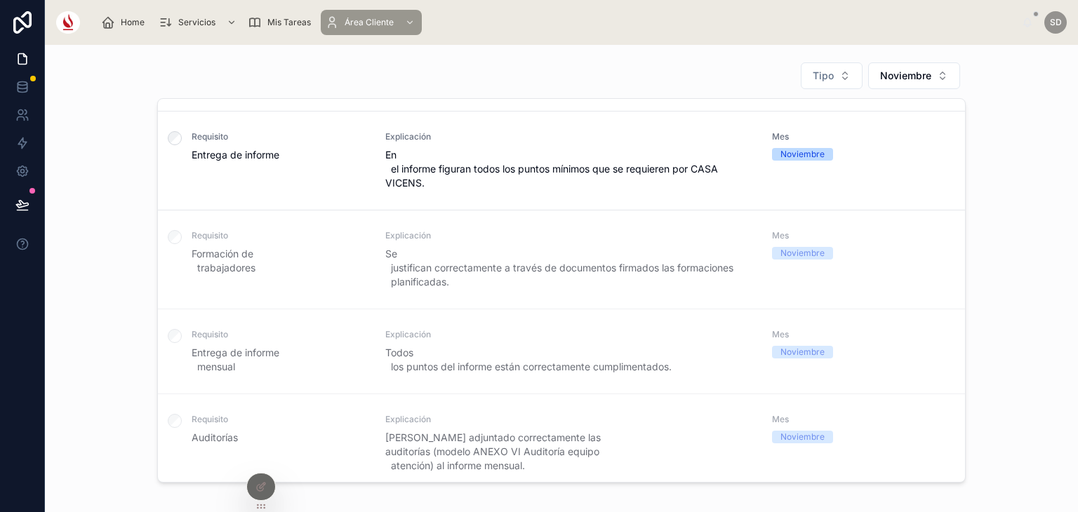
click at [172, 245] on label at bounding box center [175, 239] width 14 height 18
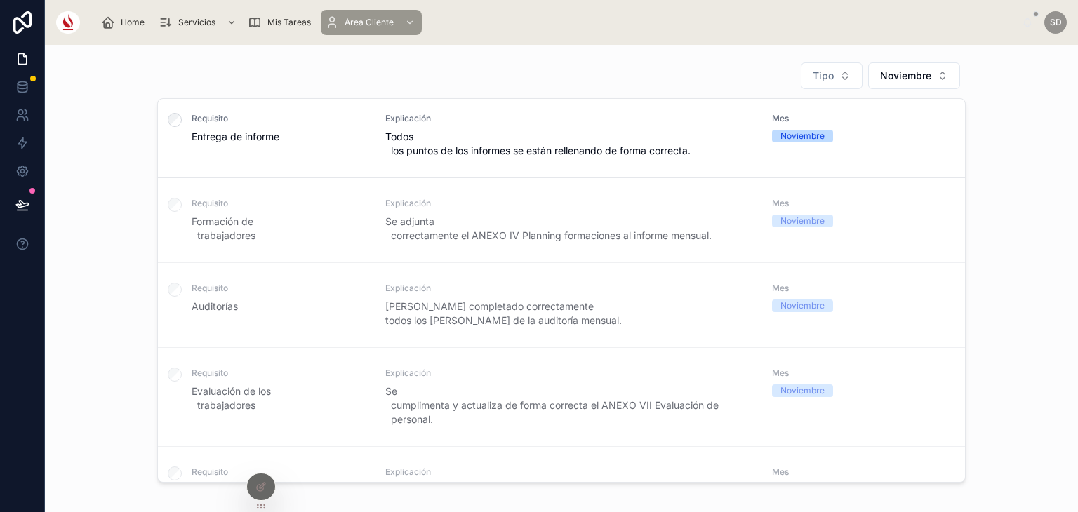
click at [168, 215] on label at bounding box center [175, 207] width 14 height 18
click at [175, 320] on div at bounding box center [175, 305] width 34 height 84
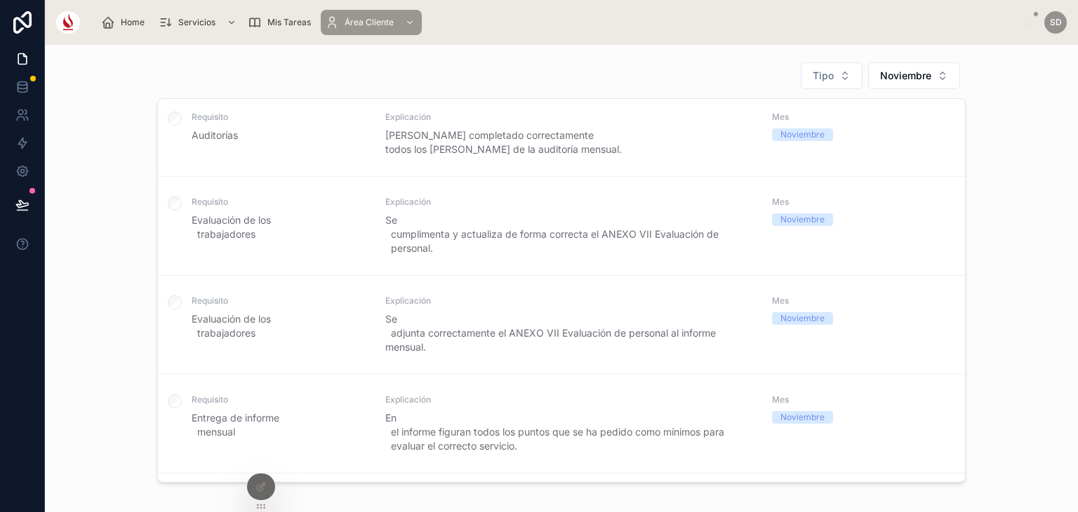
scroll to position [842, 0]
click at [173, 213] on label at bounding box center [175, 205] width 14 height 18
click at [168, 312] on label at bounding box center [175, 304] width 14 height 18
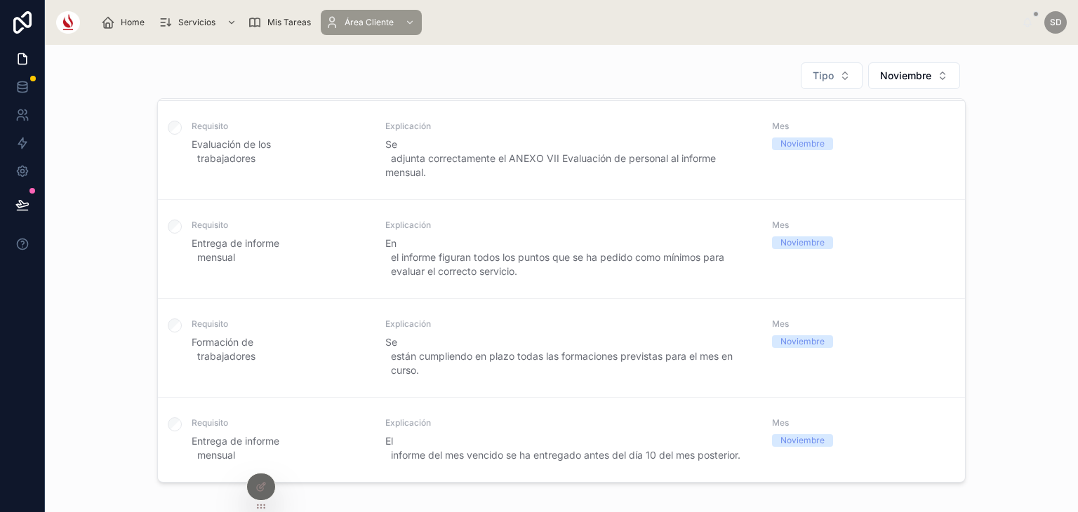
scroll to position [1026, 0]
click at [168, 335] on label at bounding box center [175, 328] width 14 height 18
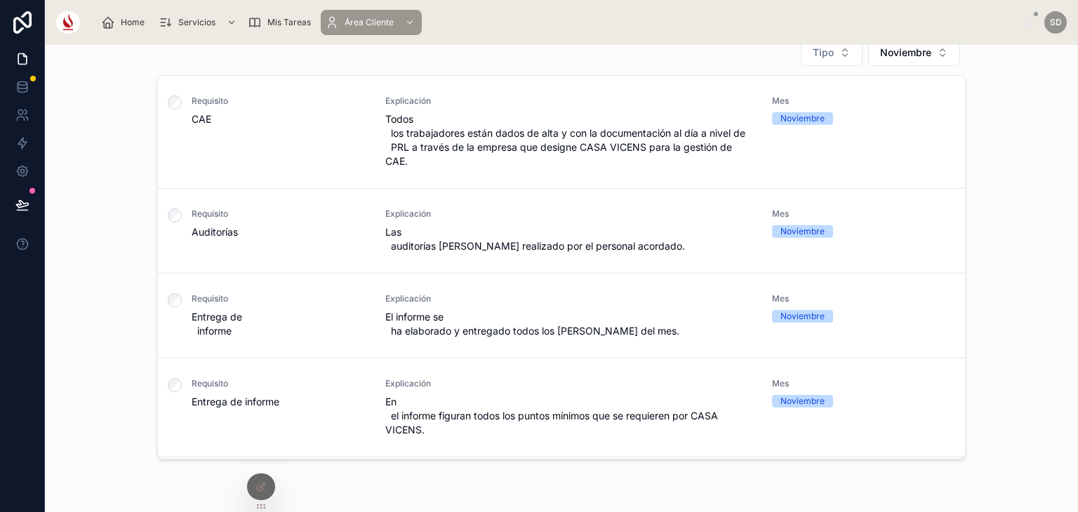
scroll to position [0, 0]
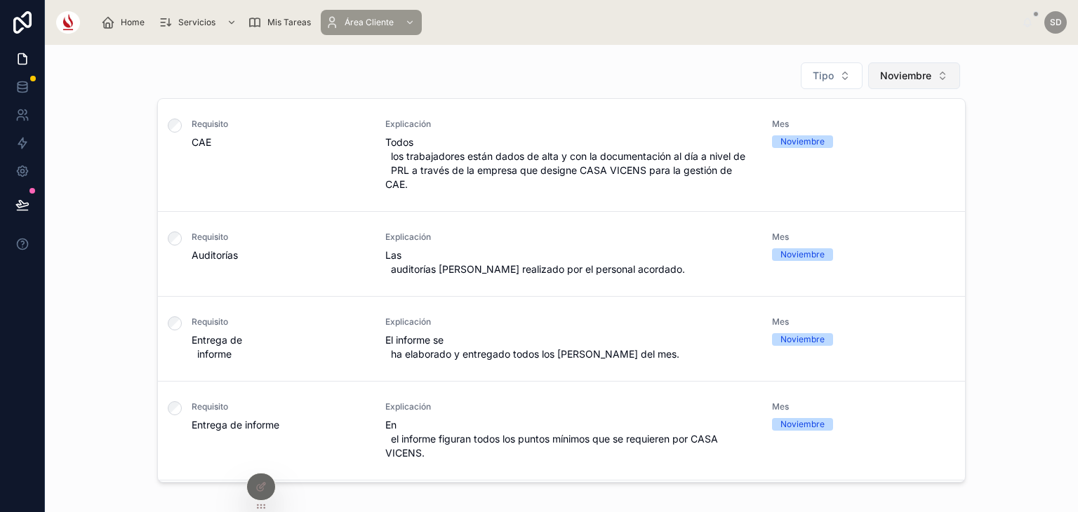
click at [923, 80] on span "Noviembre" at bounding box center [905, 76] width 51 height 14
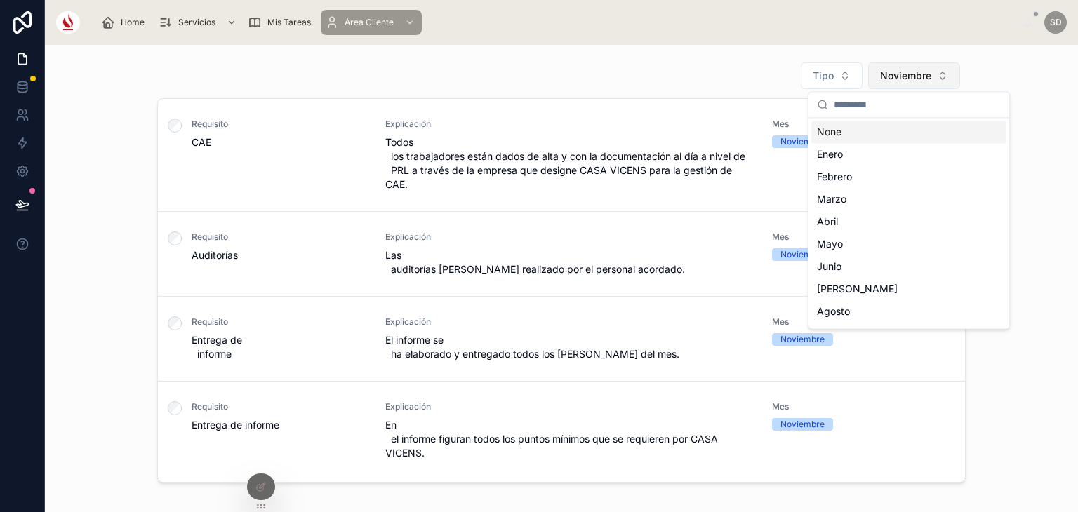
scroll to position [87, 0]
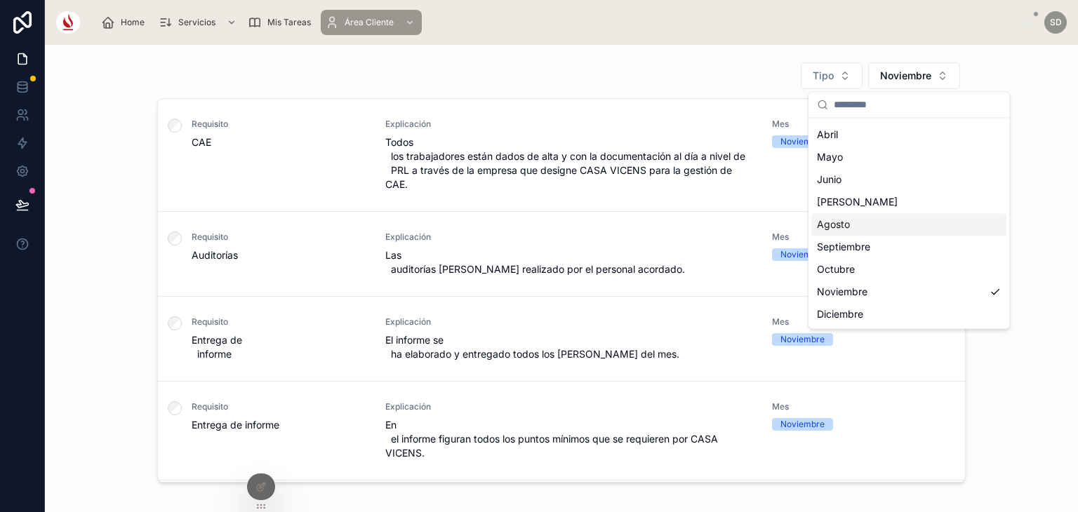
click at [878, 318] on div "Diciembre" at bounding box center [908, 314] width 195 height 22
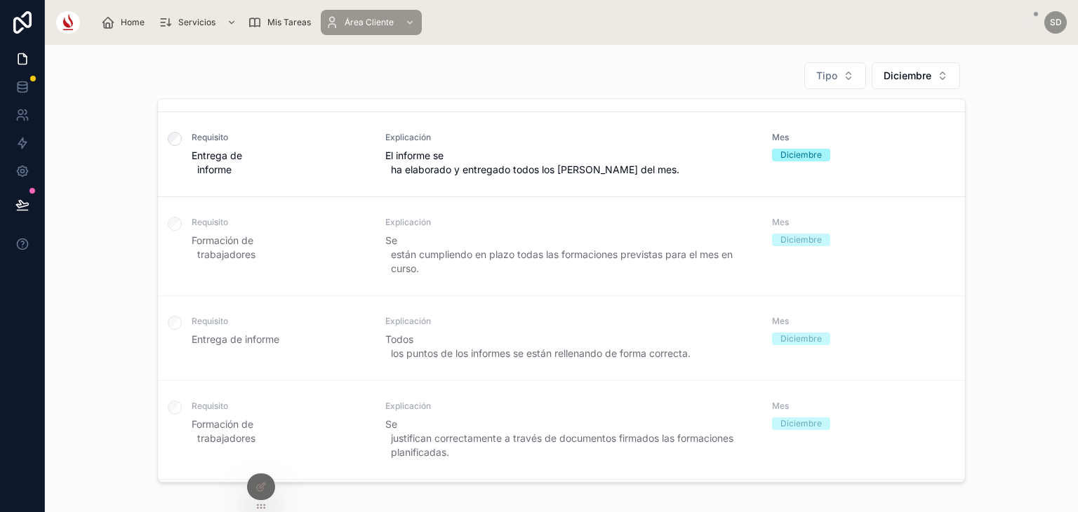
scroll to position [696, 0]
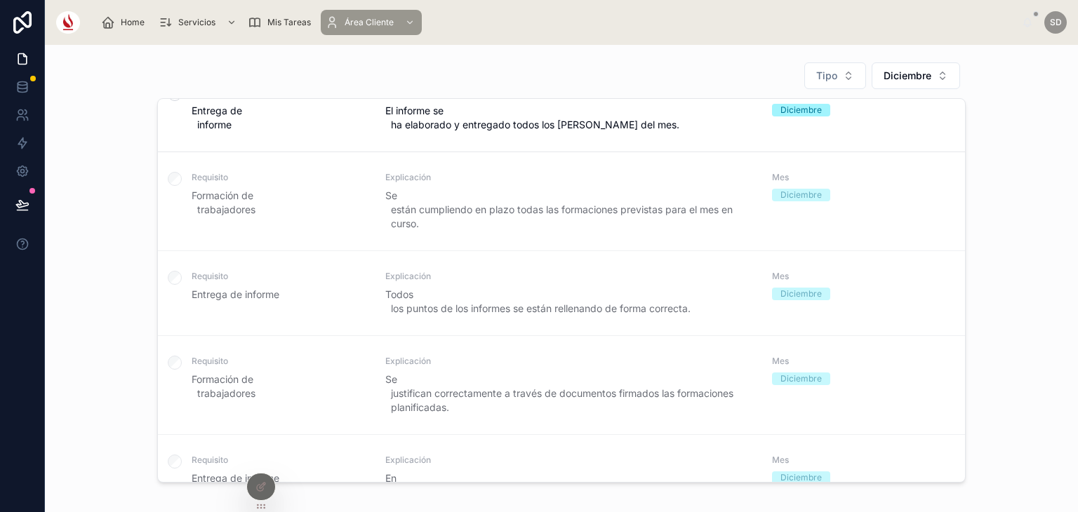
click at [173, 208] on div at bounding box center [175, 201] width 34 height 98
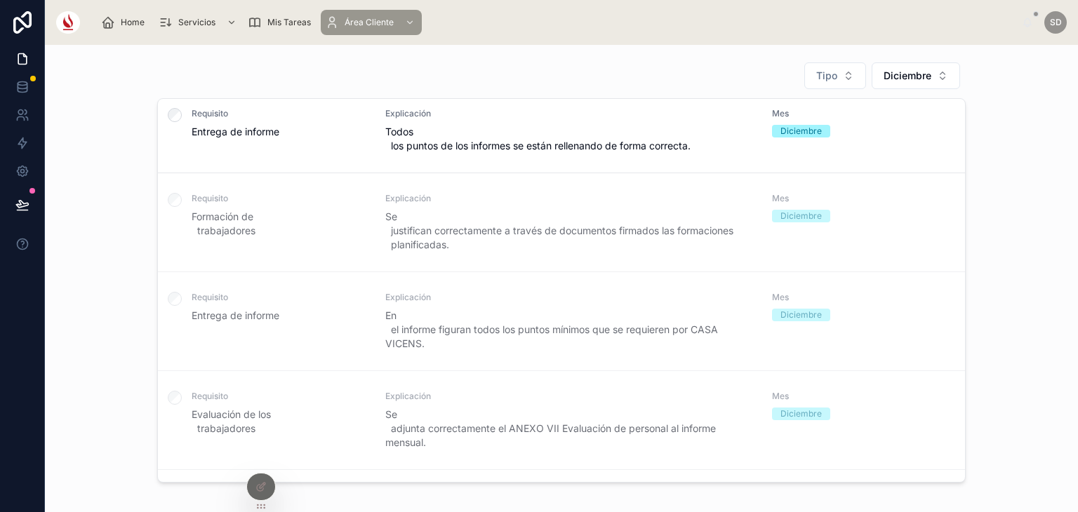
click at [173, 231] on div at bounding box center [175, 222] width 34 height 98
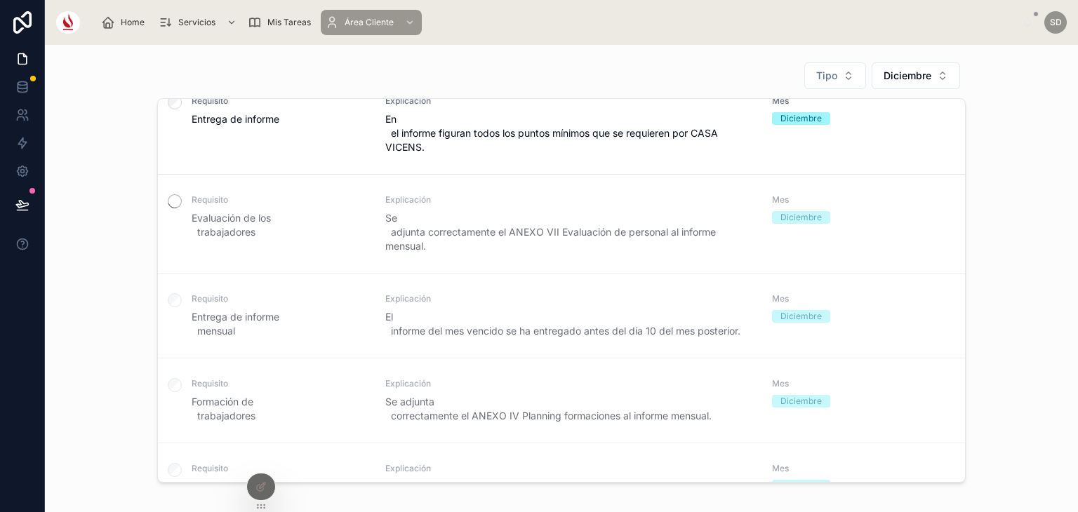
click at [172, 311] on label at bounding box center [175, 302] width 14 height 18
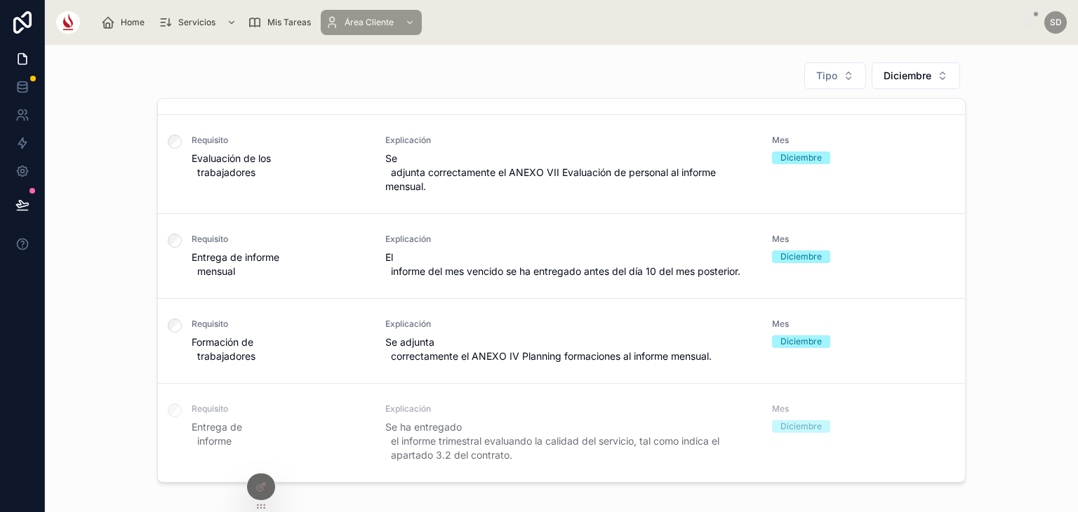
click at [185, 417] on div at bounding box center [175, 433] width 34 height 98
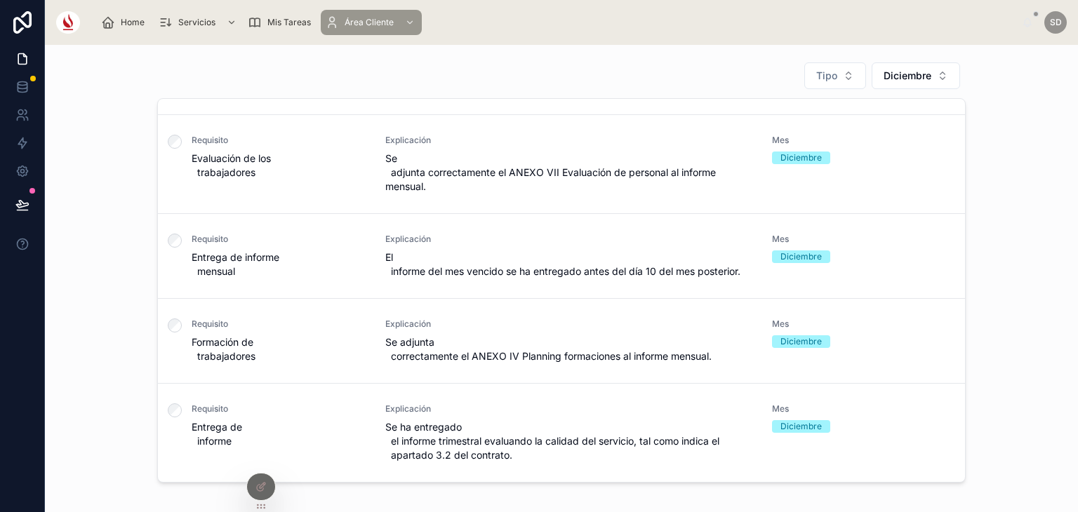
click at [261, 489] on icon at bounding box center [260, 486] width 11 height 11
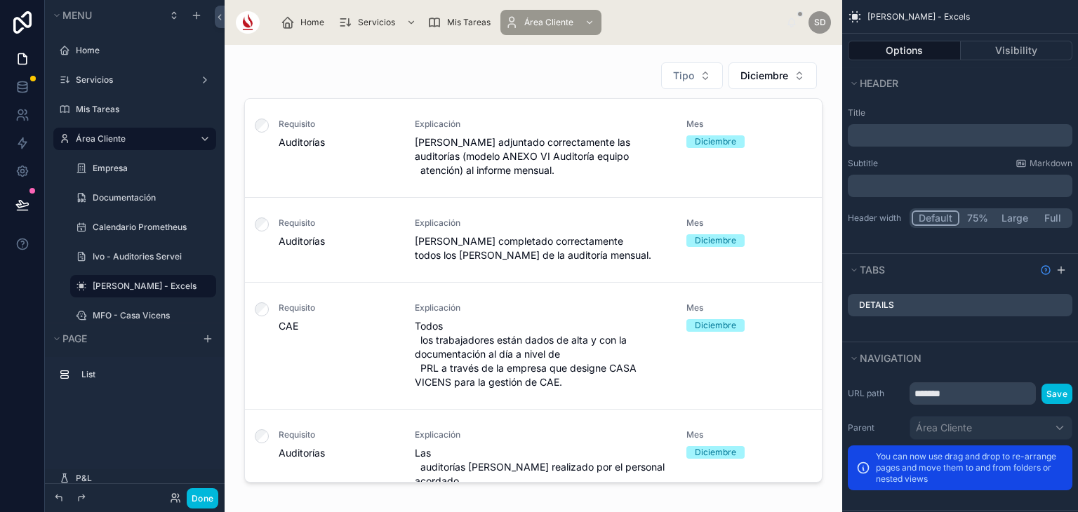
click at [0, 0] on icon "scrollable content" at bounding box center [0, 0] width 0 height 0
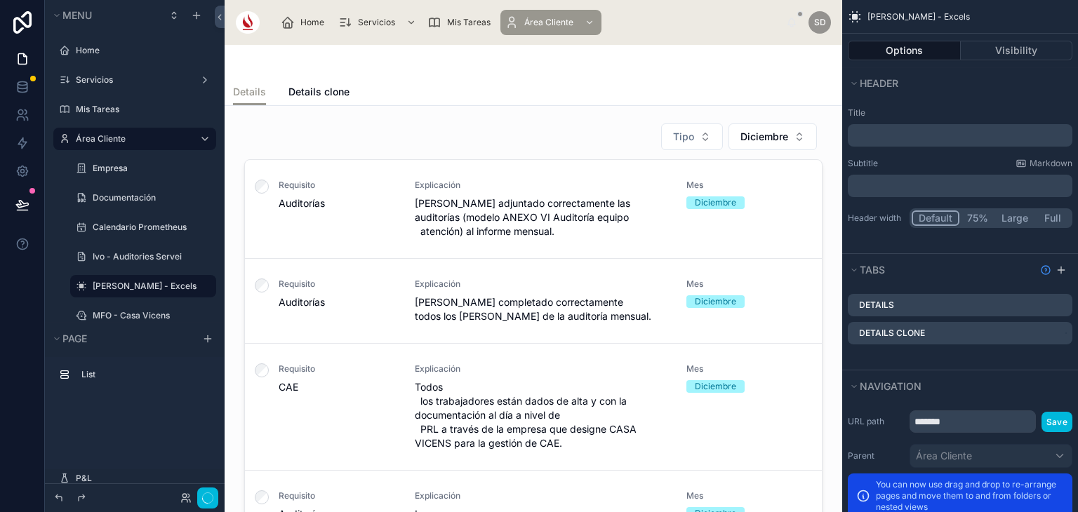
click at [0, 0] on icon "scrollable content" at bounding box center [0, 0] width 0 height 0
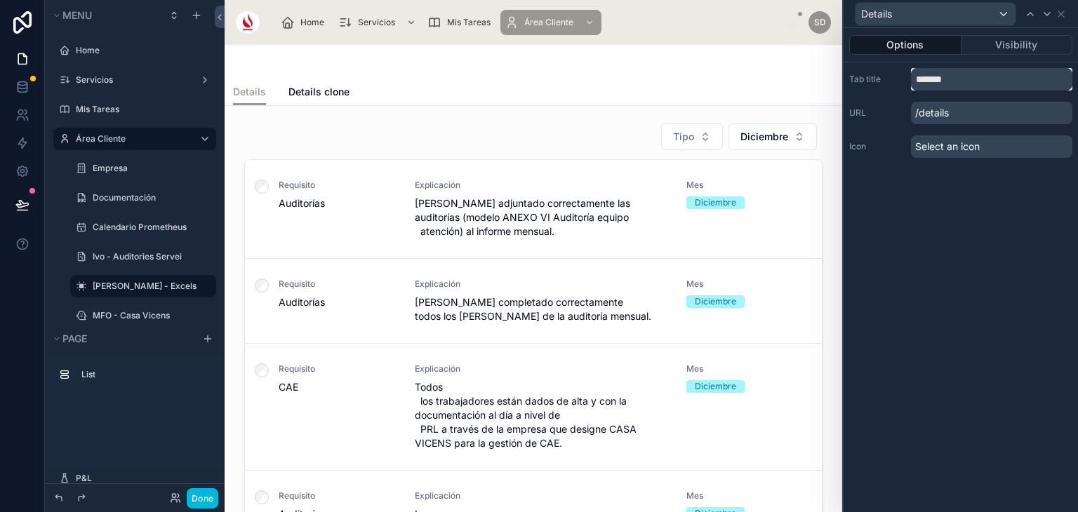
drag, startPoint x: 998, startPoint y: 74, endPoint x: 840, endPoint y: 66, distance: 158.0
click at [840, 66] on div "Details Options Visibility Tab title ******* URL /details Icon Select an icon M…" at bounding box center [539, 256] width 1078 height 512
type input "**********"
click at [1064, 15] on icon at bounding box center [1060, 13] width 11 height 11
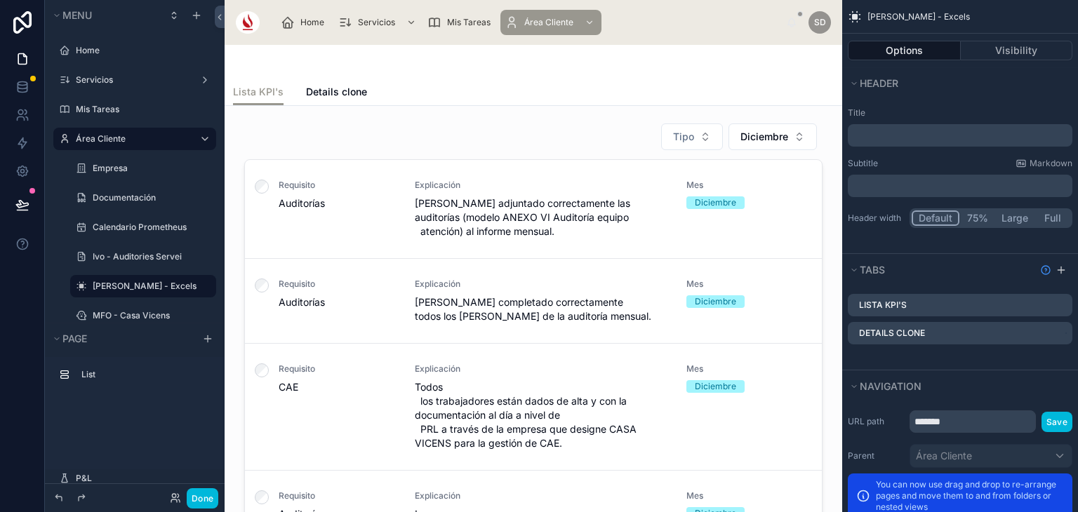
click at [0, 0] on icon "scrollable content" at bounding box center [0, 0] width 0 height 0
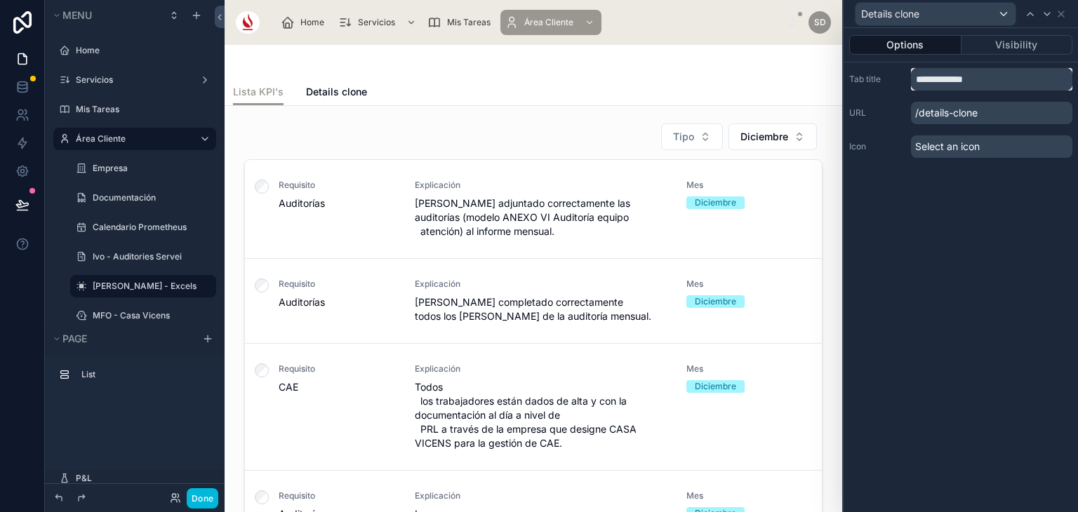
drag, startPoint x: 998, startPoint y: 72, endPoint x: 904, endPoint y: 71, distance: 94.7
click at [904, 71] on div "**********" at bounding box center [960, 79] width 223 height 22
type input "**********"
click at [1066, 11] on icon at bounding box center [1060, 13] width 11 height 11
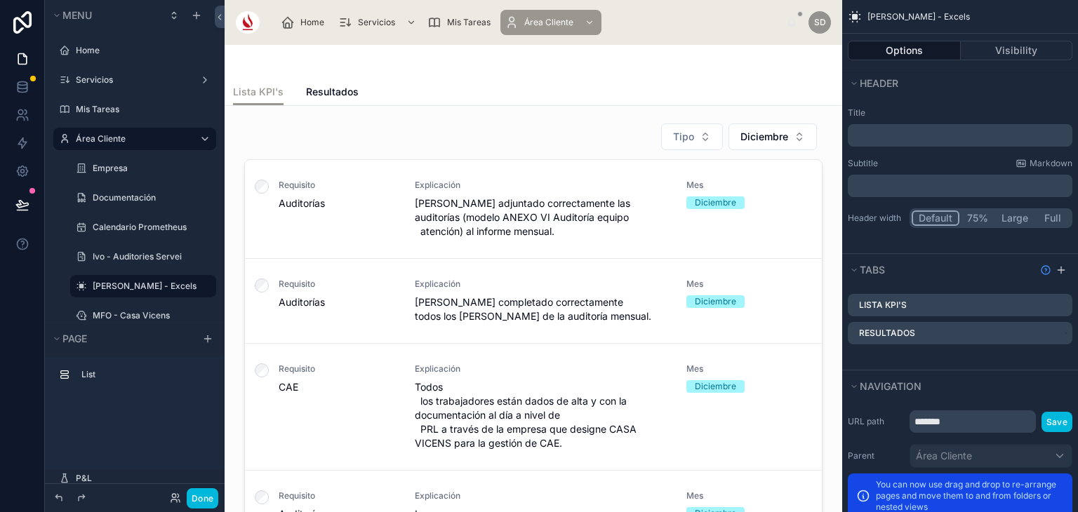
click at [0, 0] on icon "scrollable content" at bounding box center [0, 0] width 0 height 0
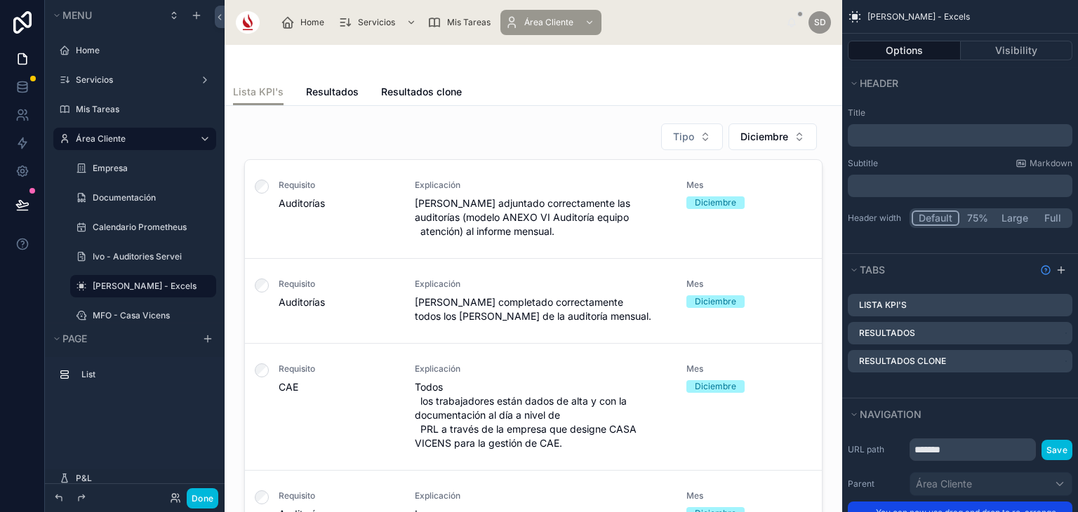
click at [1066, 360] on div "Resultados clone" at bounding box center [960, 361] width 225 height 22
click at [0, 0] on icon "scrollable content" at bounding box center [0, 0] width 0 height 0
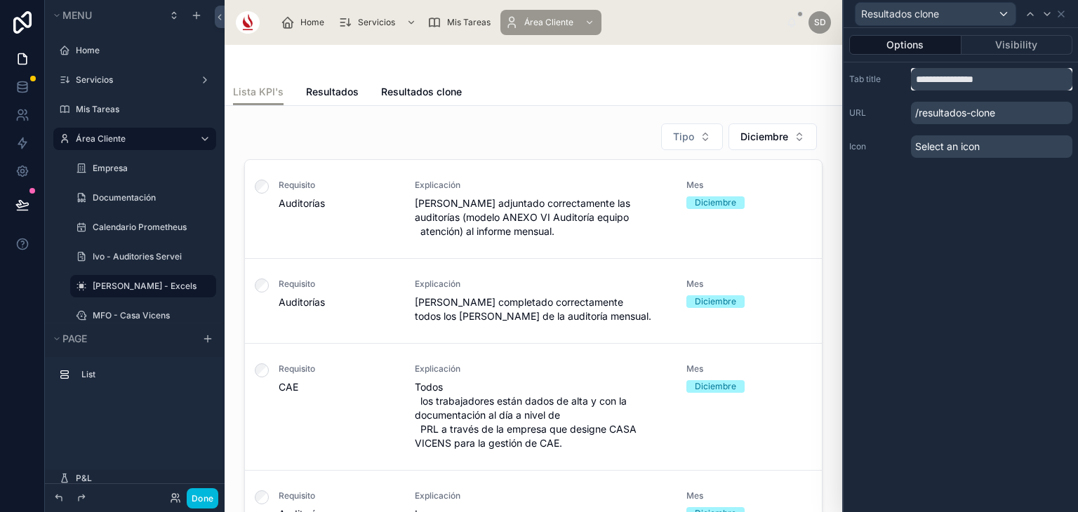
drag, startPoint x: 1002, startPoint y: 75, endPoint x: 904, endPoint y: 55, distance: 99.5
click at [904, 55] on div "**********" at bounding box center [960, 98] width 234 height 141
type input "********"
click at [1061, 13] on icon at bounding box center [1061, 14] width 6 height 6
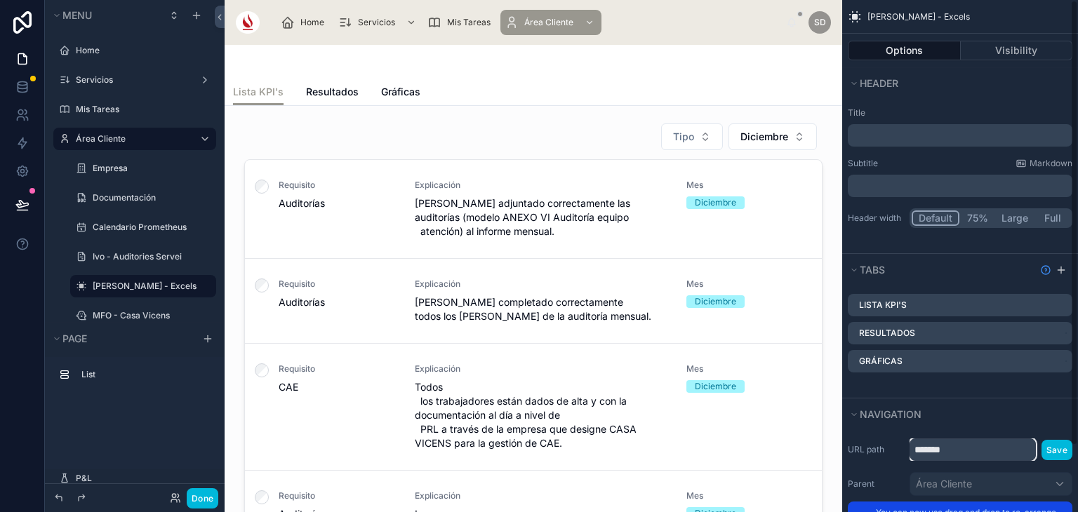
drag, startPoint x: 958, startPoint y: 448, endPoint x: 876, endPoint y: 448, distance: 82.8
click at [876, 448] on div "URL path ******* Save" at bounding box center [960, 449] width 225 height 22
type input "********"
click at [1061, 450] on button "Save" at bounding box center [1056, 450] width 31 height 20
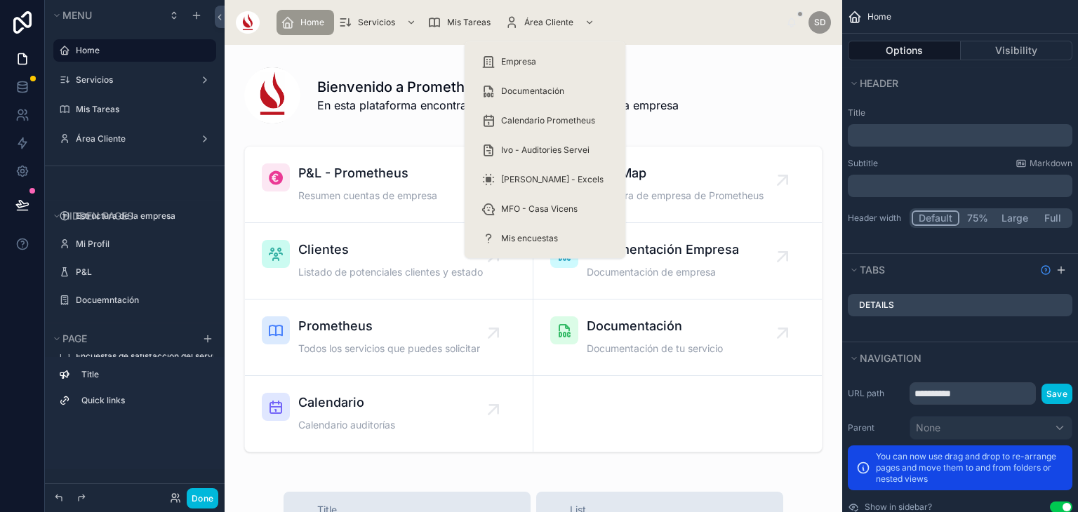
click at [540, 20] on span "Área Cliente" at bounding box center [548, 22] width 49 height 11
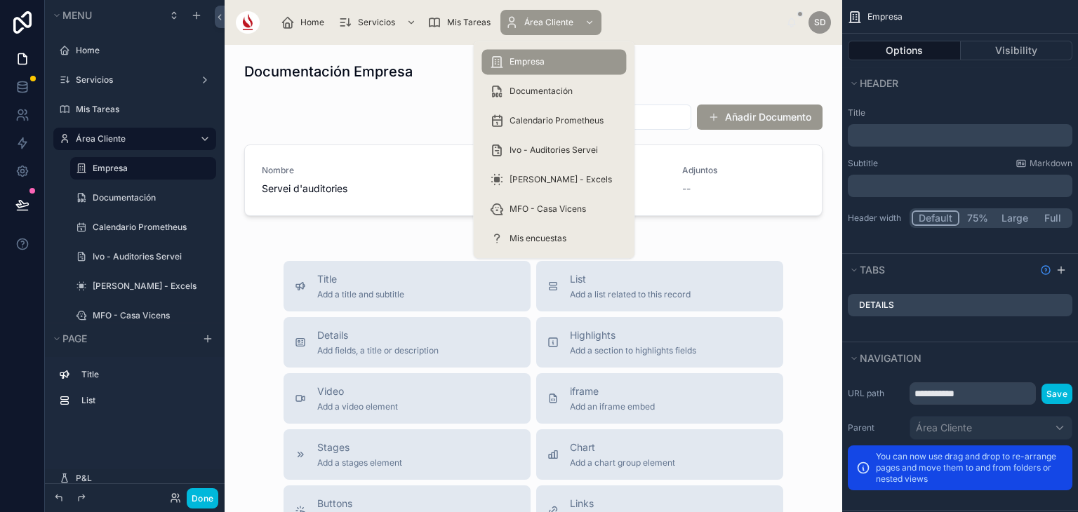
click at [542, 174] on span "[PERSON_NAME] - Excels" at bounding box center [560, 179] width 102 height 11
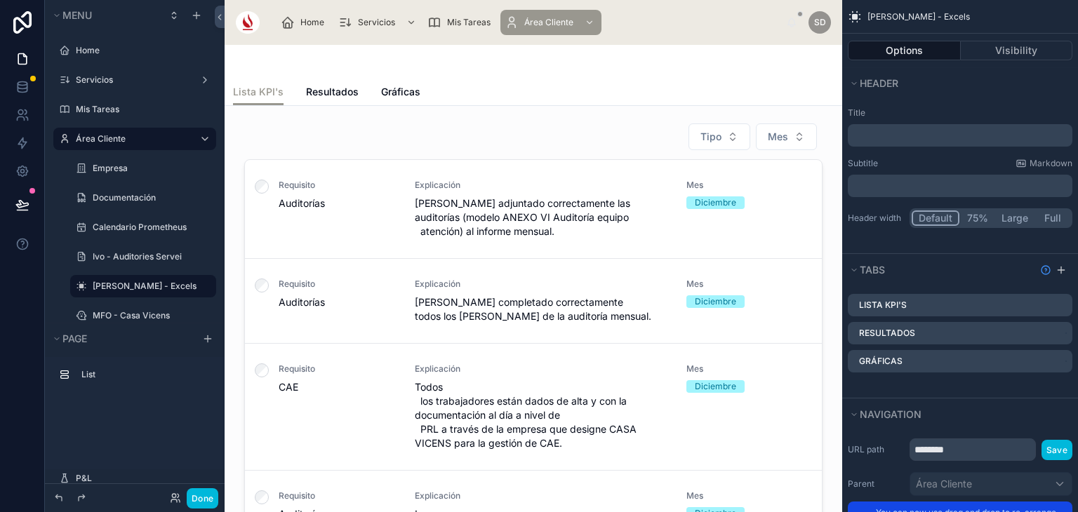
click at [718, 58] on div at bounding box center [533, 62] width 601 height 34
click at [340, 90] on span "Resultados" at bounding box center [332, 92] width 53 height 14
click at [199, 500] on button "Done" at bounding box center [203, 498] width 32 height 20
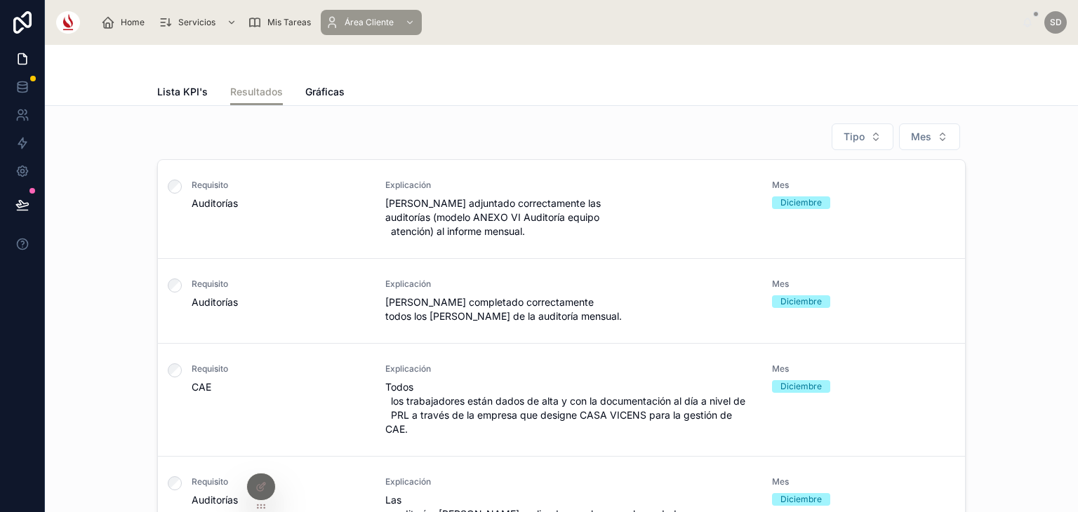
click at [573, 258] on div "Requisito Auditorías Explicación [PERSON_NAME] adjuntado correctamente las audi…" at bounding box center [561, 209] width 807 height 99
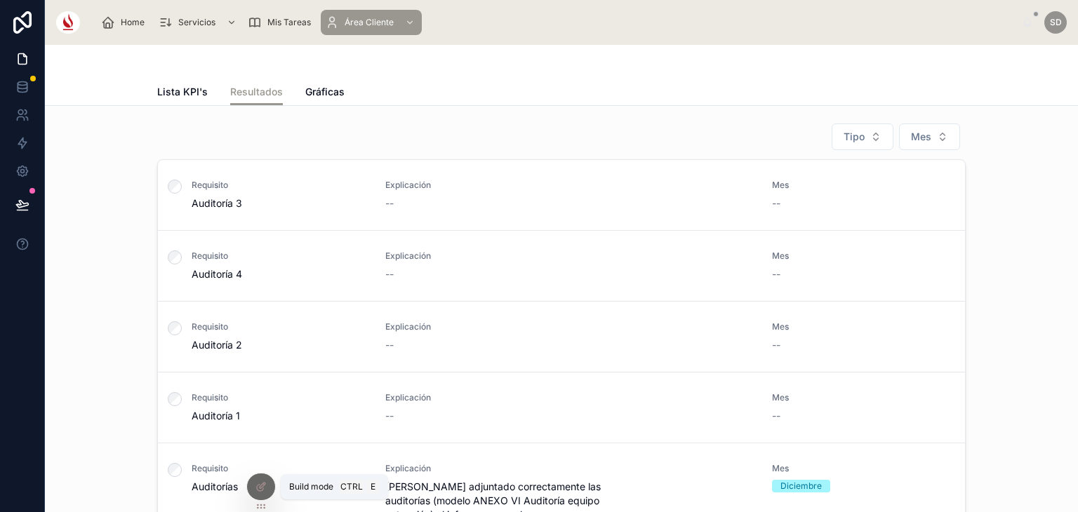
click at [264, 481] on icon at bounding box center [260, 486] width 11 height 11
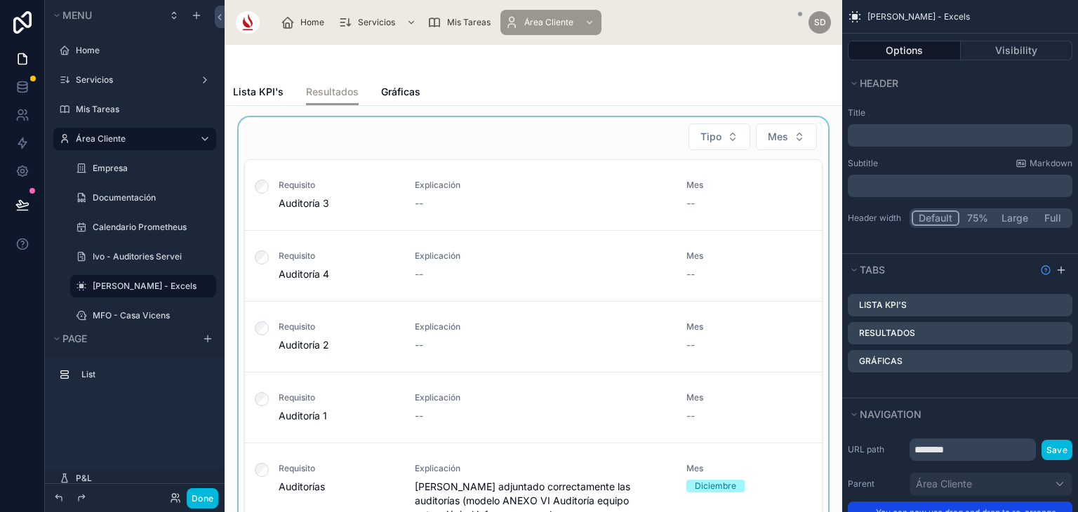
click at [561, 292] on div at bounding box center [533, 336] width 595 height 438
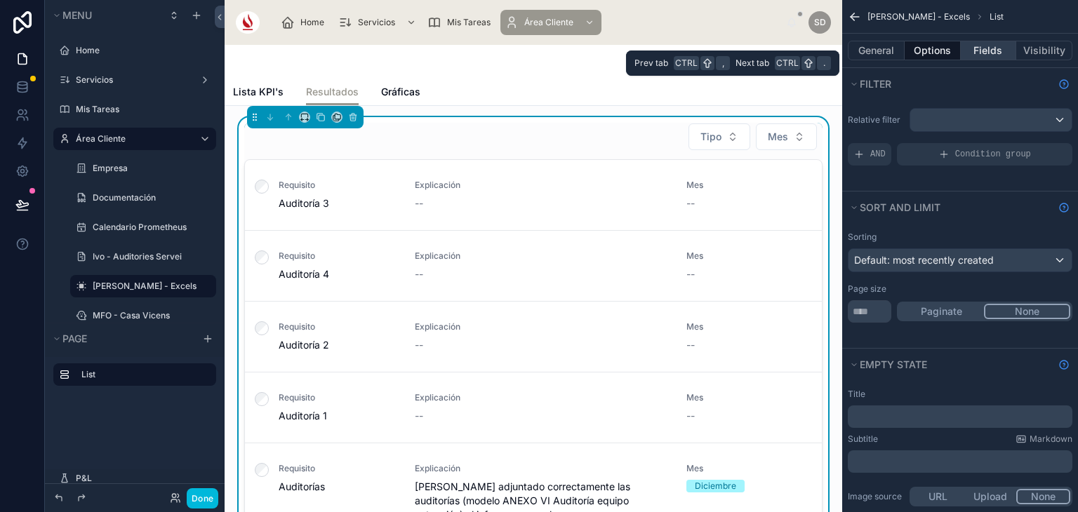
click at [996, 53] on button "Fields" at bounding box center [988, 51] width 56 height 20
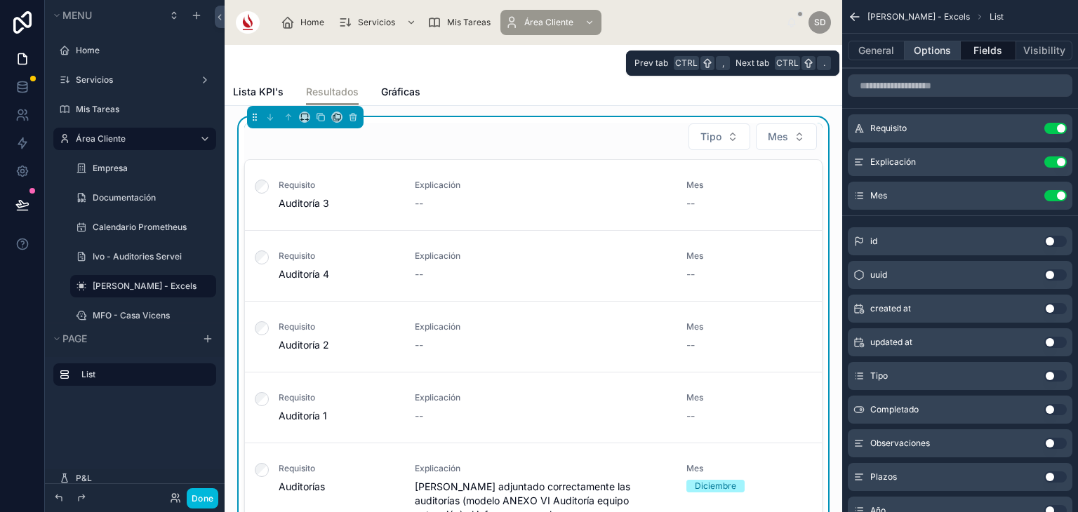
click at [943, 51] on button "Options" at bounding box center [932, 51] width 56 height 20
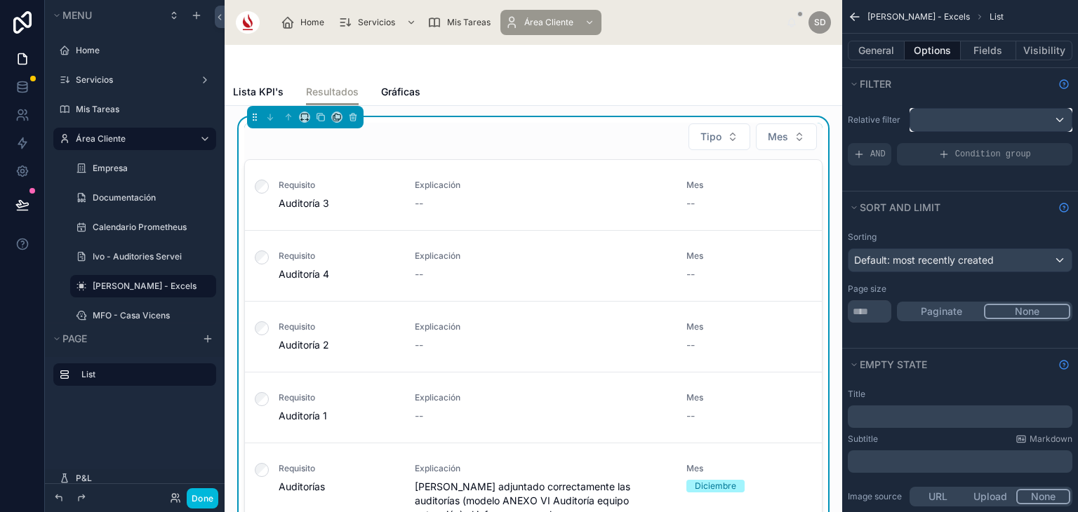
click at [938, 119] on div "scrollable content" at bounding box center [990, 120] width 161 height 22
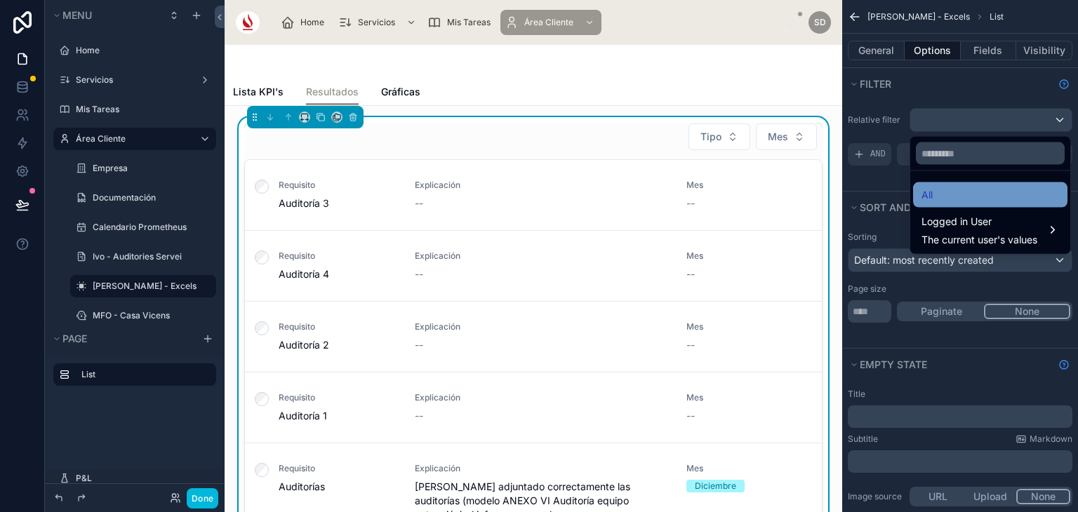
click at [937, 199] on div "All" at bounding box center [990, 195] width 138 height 17
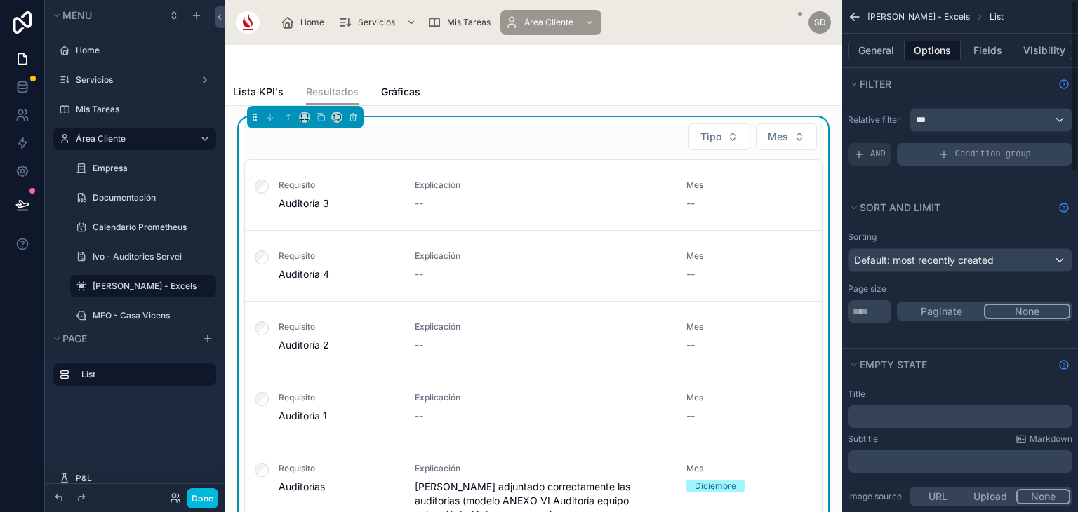
click at [928, 147] on div "Condition group" at bounding box center [984, 154] width 175 height 22
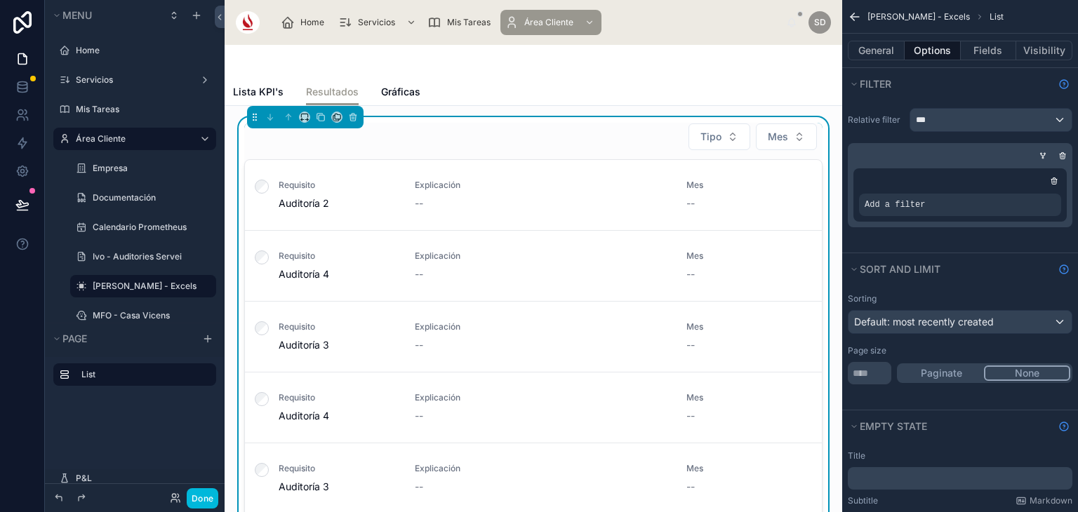
click at [0, 0] on div "scrollable content" at bounding box center [0, 0] width 0 height 0
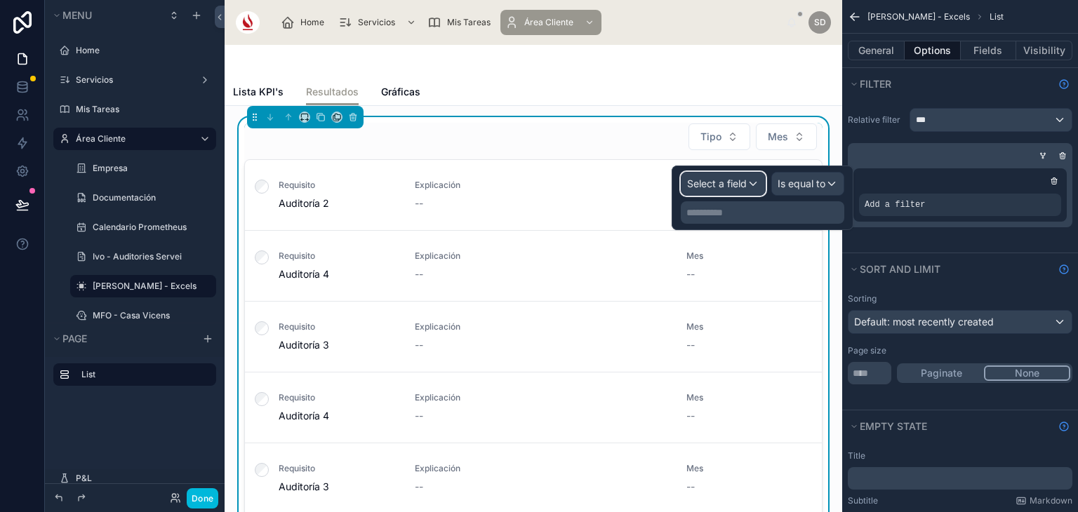
click at [722, 192] on div "Select a field" at bounding box center [722, 184] width 83 height 22
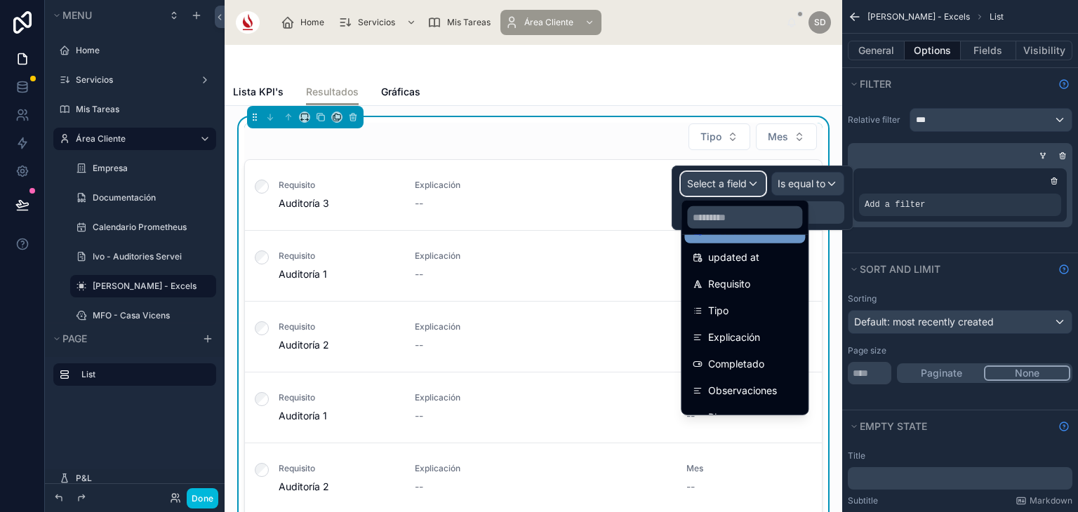
scroll to position [82, 0]
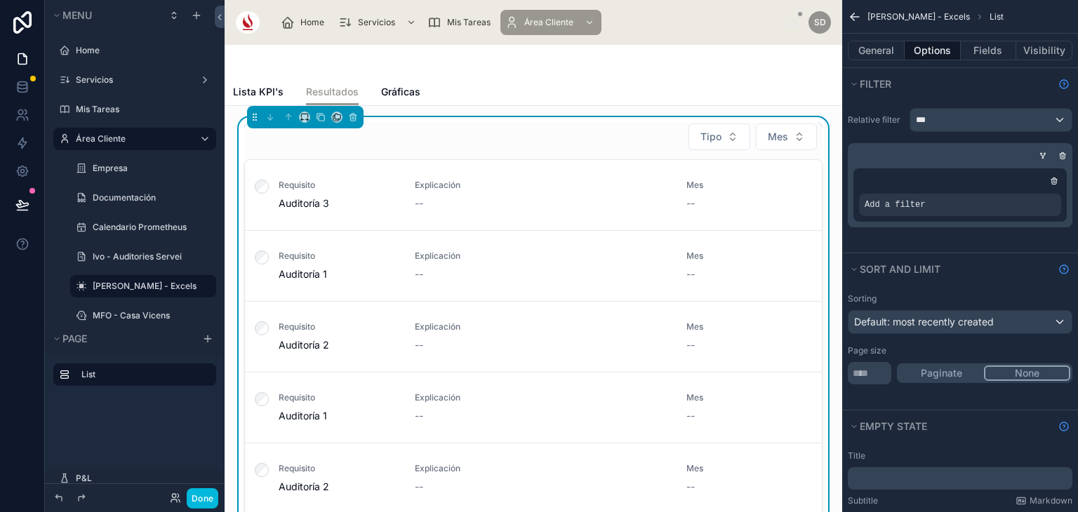
click at [884, 105] on div "Relative filter *** Add a filter" at bounding box center [960, 167] width 236 height 130
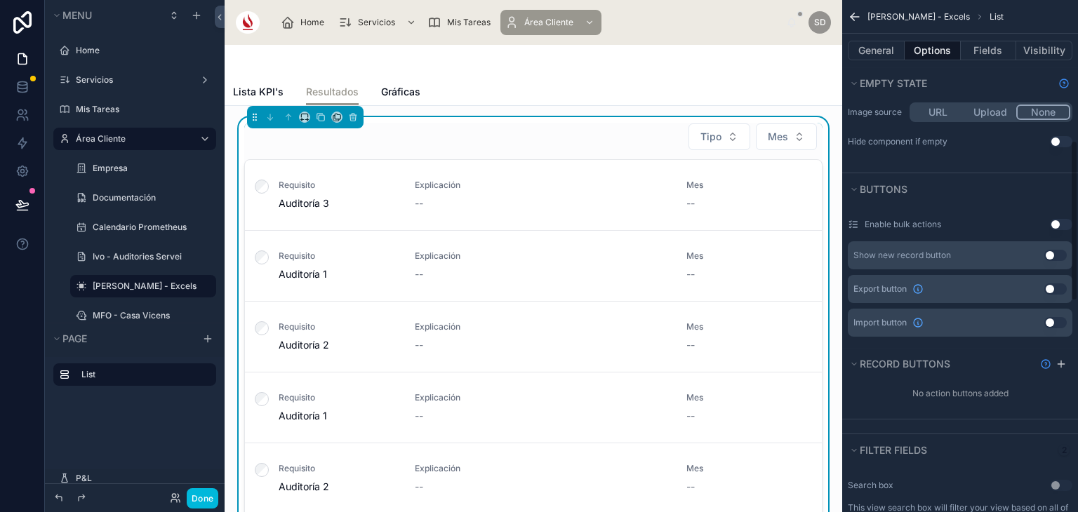
scroll to position [447, 0]
click at [1051, 252] on button "Use setting" at bounding box center [1055, 254] width 22 height 11
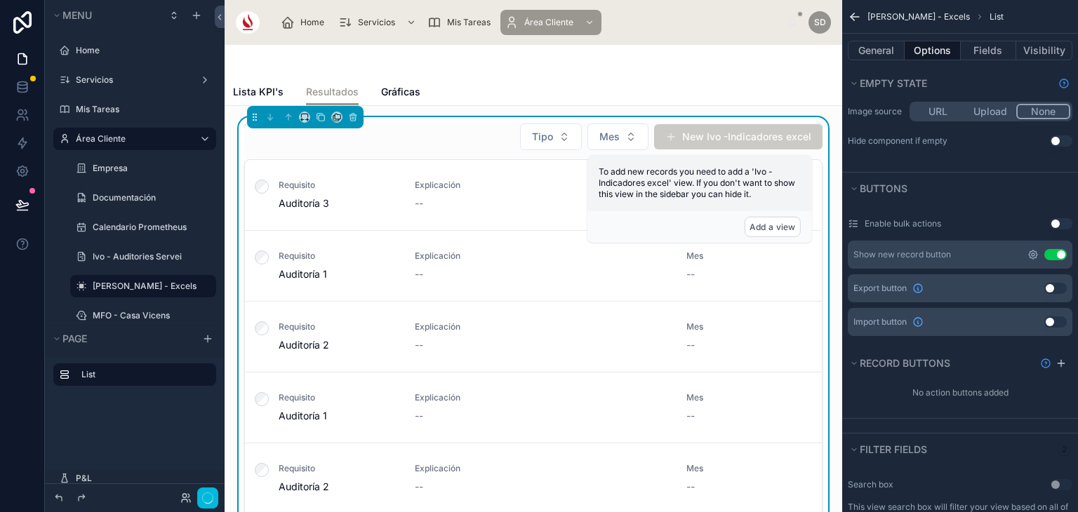
click at [1034, 250] on icon "scrollable content" at bounding box center [1033, 254] width 8 height 8
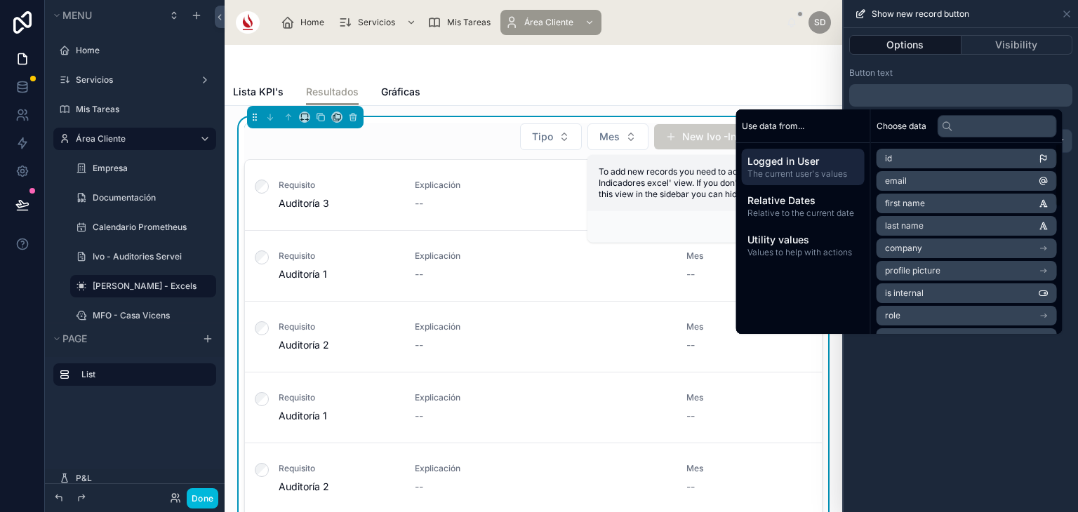
click at [1017, 427] on div "Options Visibility Button text ﻿ What form should be used?" at bounding box center [960, 270] width 234 height 484
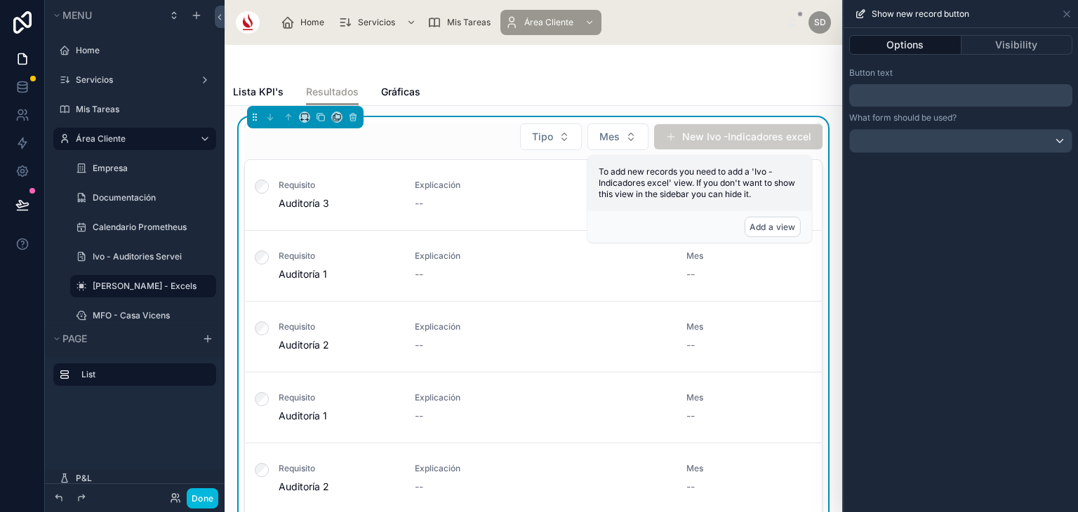
click at [994, 91] on p "﻿" at bounding box center [962, 95] width 215 height 17
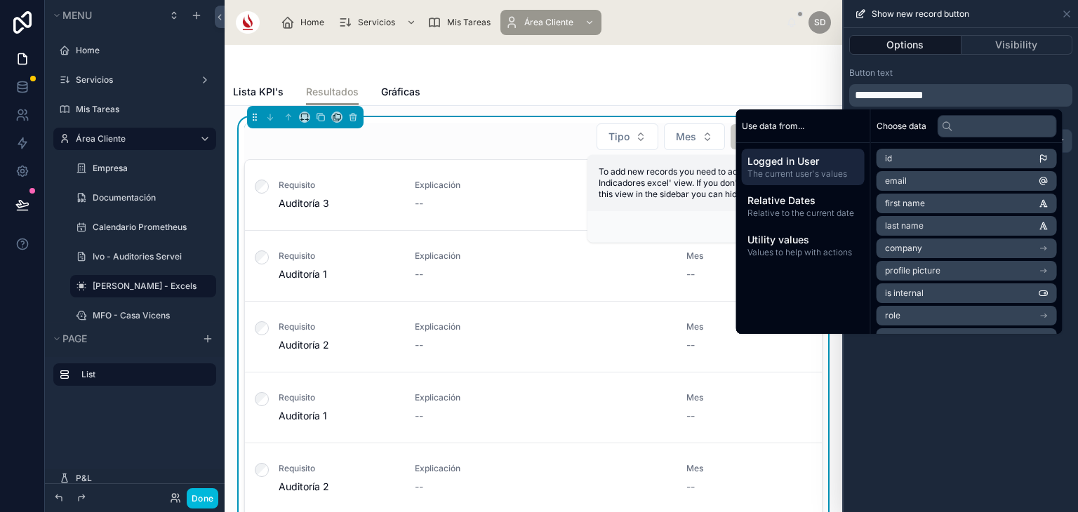
click at [915, 429] on div "**********" at bounding box center [960, 270] width 234 height 484
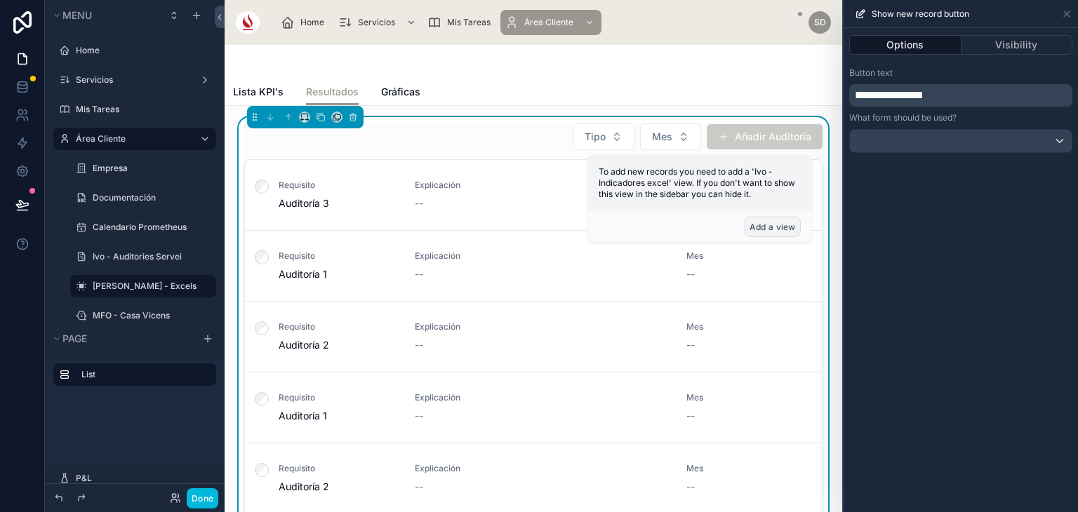
click at [775, 228] on button "Add a view" at bounding box center [772, 227] width 56 height 20
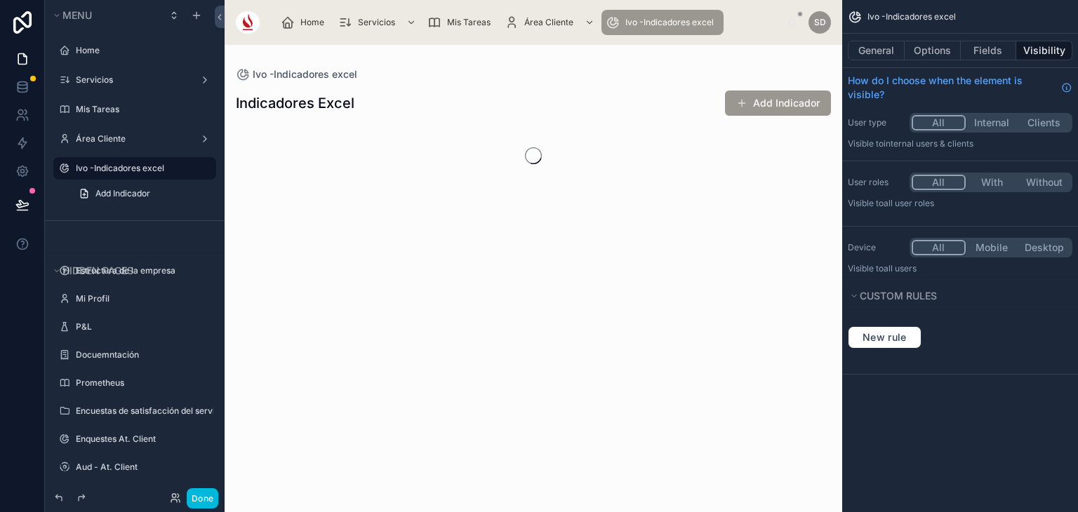
click at [775, 145] on div at bounding box center [533, 278] width 617 height 467
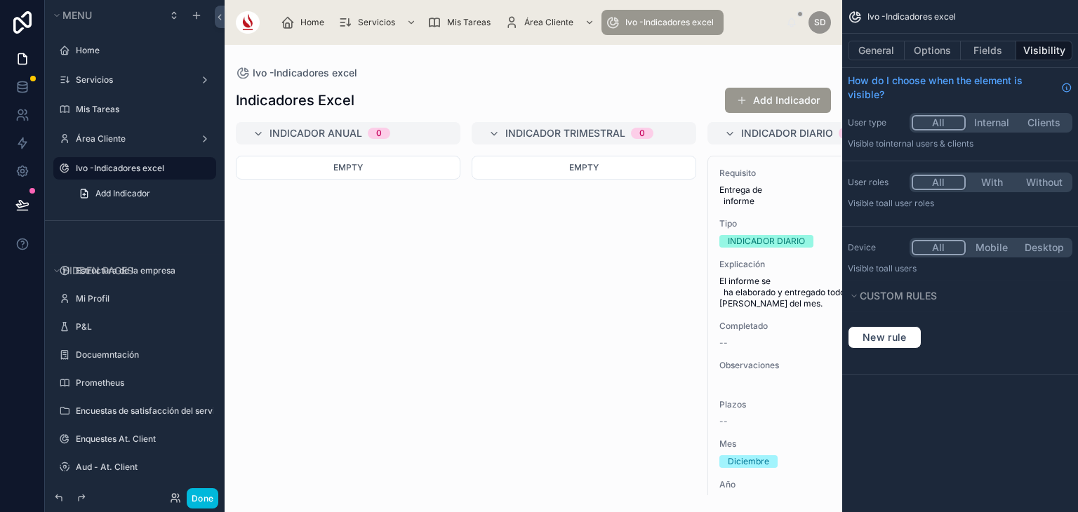
click at [0, 0] on icon "scrollable content" at bounding box center [0, 0] width 0 height 0
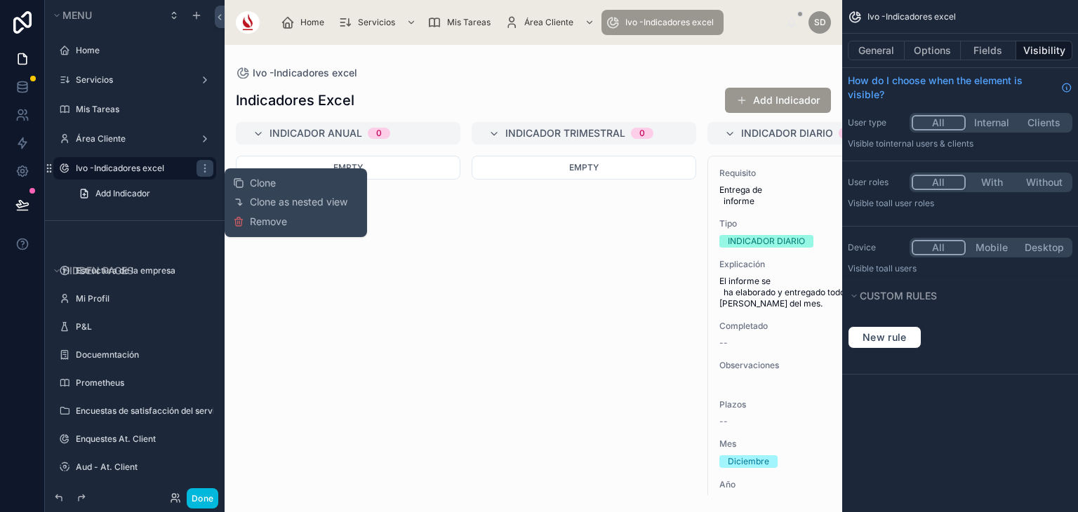
click at [1002, 121] on button "Internal" at bounding box center [991, 122] width 53 height 15
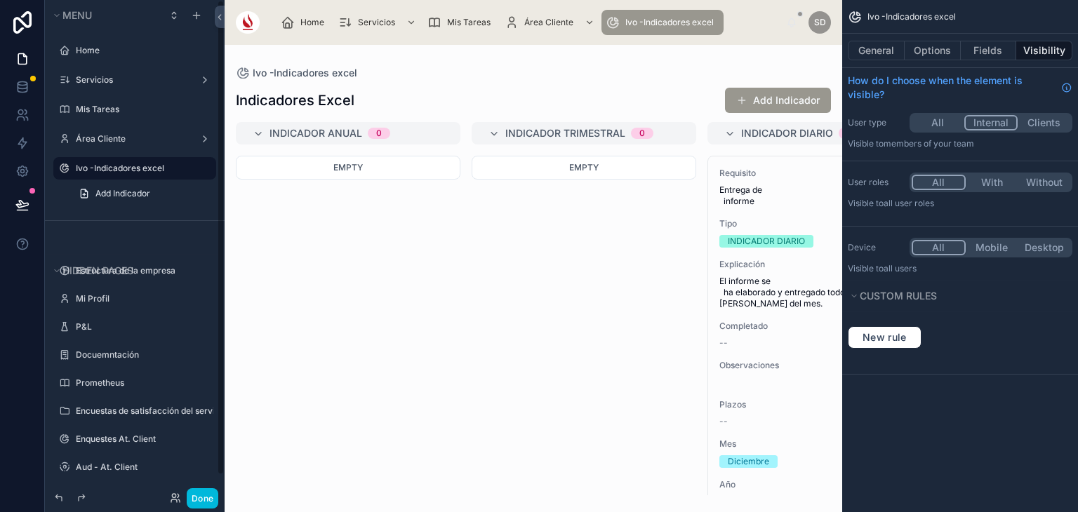
click at [146, 167] on label "Ivo -Indicadores excel" at bounding box center [142, 168] width 132 height 11
click at [887, 54] on button "General" at bounding box center [876, 51] width 57 height 20
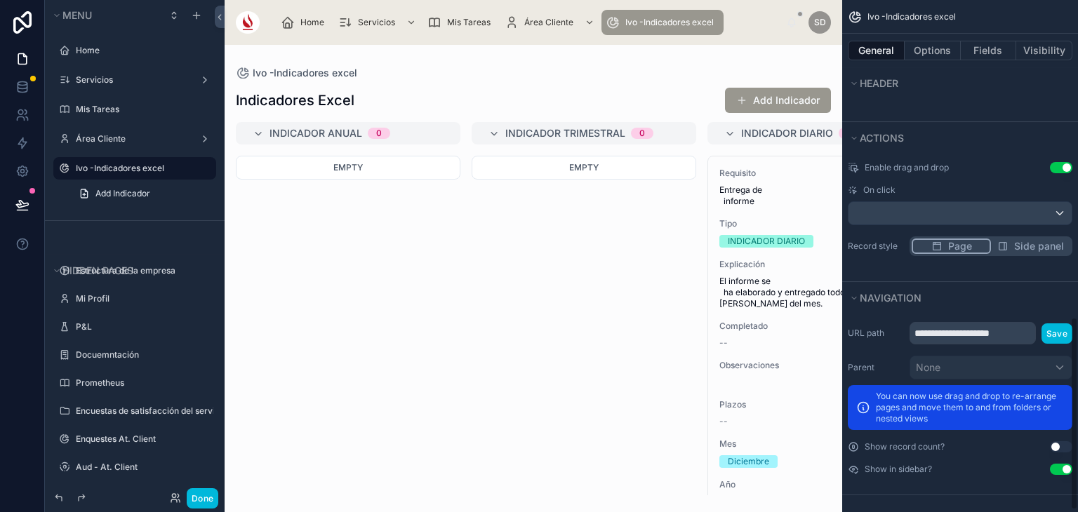
scroll to position [839, 0]
click at [1057, 465] on button "Use setting" at bounding box center [1061, 470] width 22 height 11
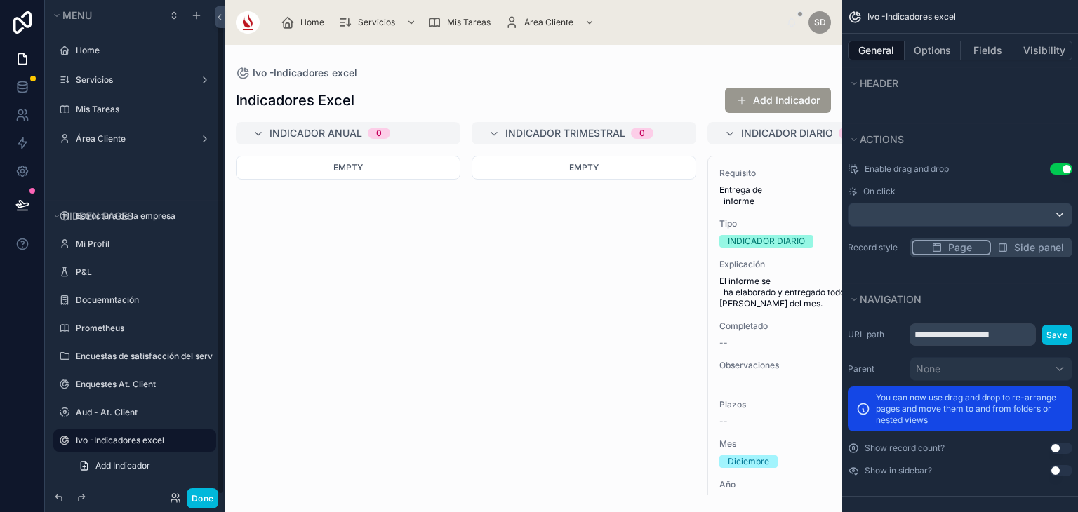
scroll to position [20, 0]
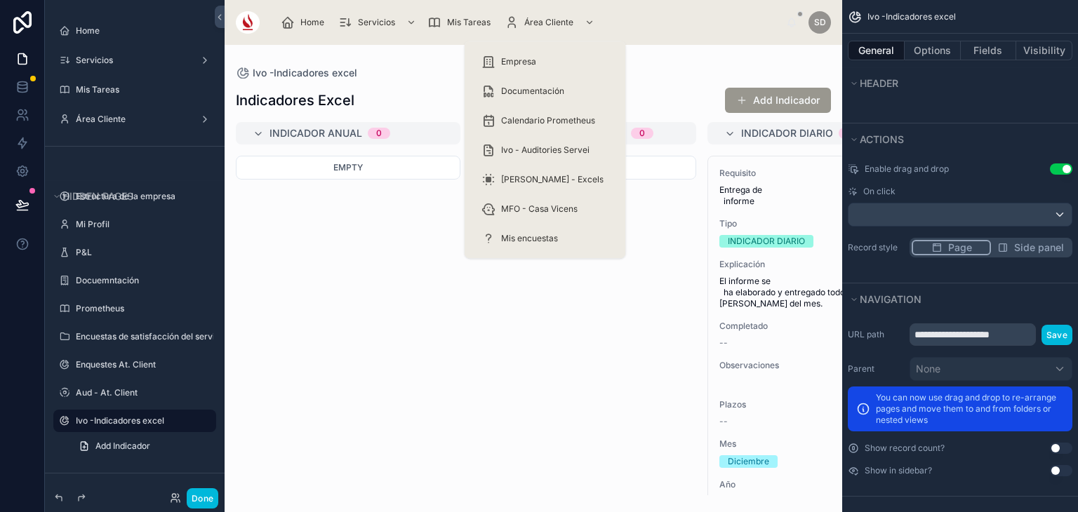
click at [536, 180] on span "[PERSON_NAME] - Excels" at bounding box center [552, 179] width 102 height 11
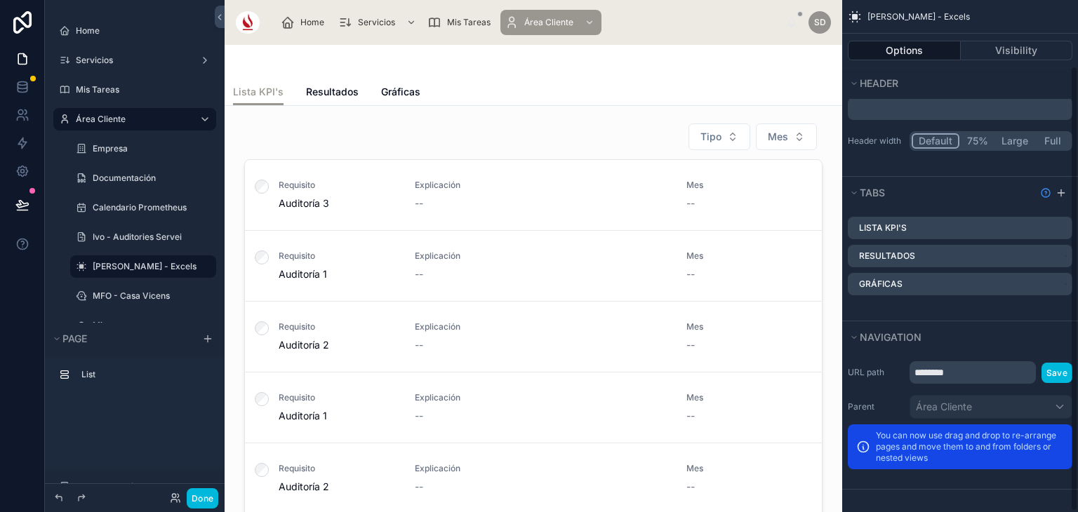
scroll to position [76, 0]
click at [777, 69] on div at bounding box center [533, 62] width 601 height 34
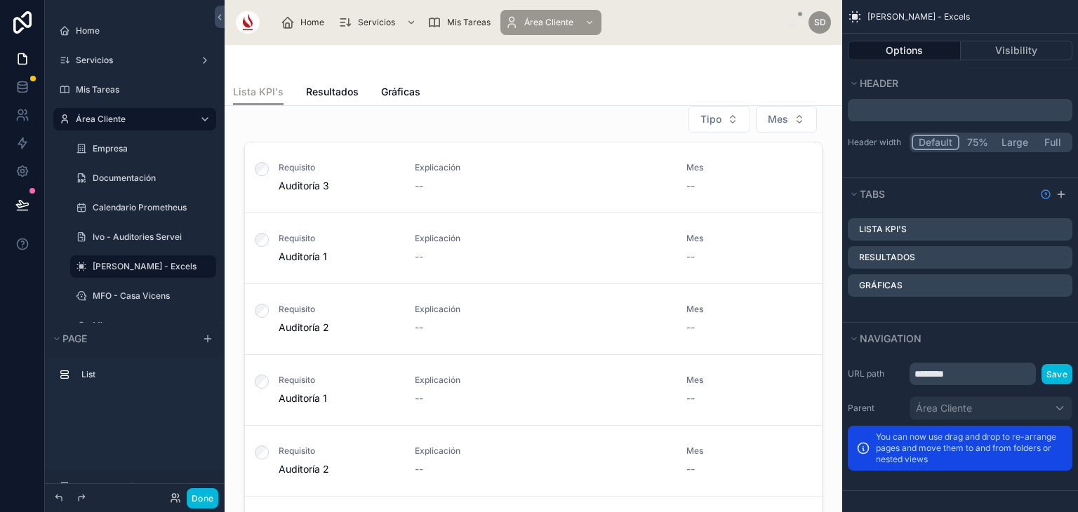
scroll to position [20, 0]
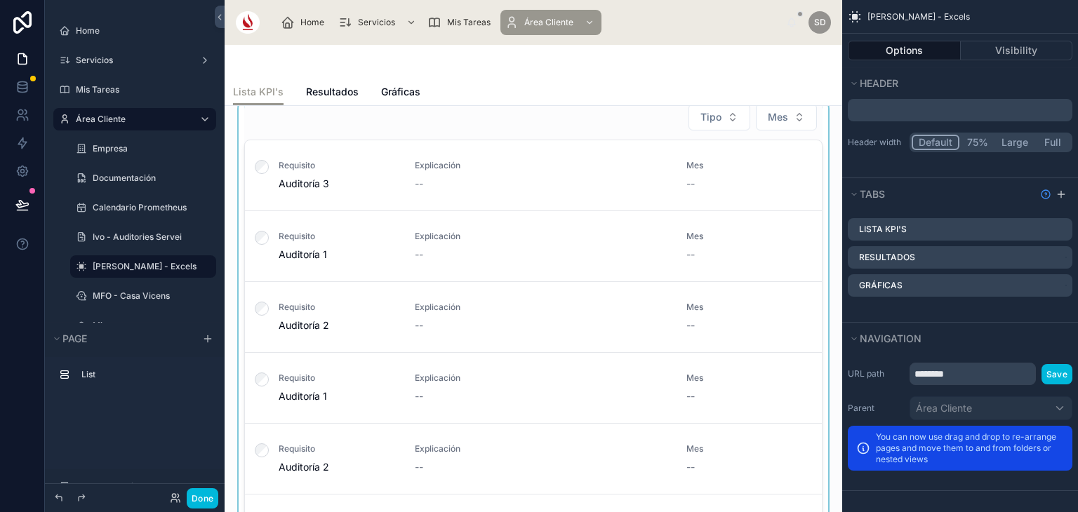
click at [519, 208] on div at bounding box center [533, 317] width 595 height 438
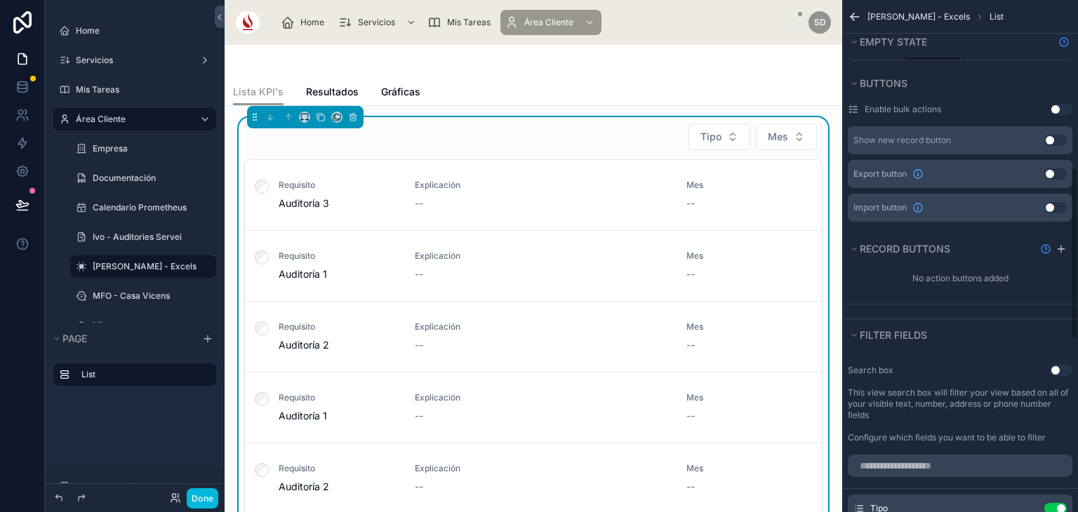
scroll to position [498, 0]
click at [1047, 138] on button "Use setting" at bounding box center [1055, 141] width 22 height 11
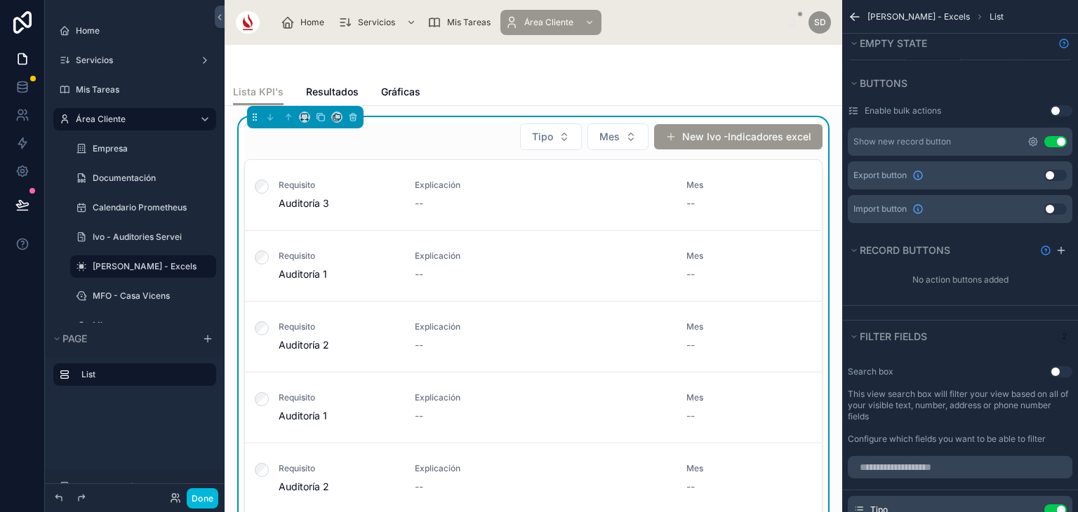
click at [1031, 138] on icon "scrollable content" at bounding box center [1032, 141] width 11 height 11
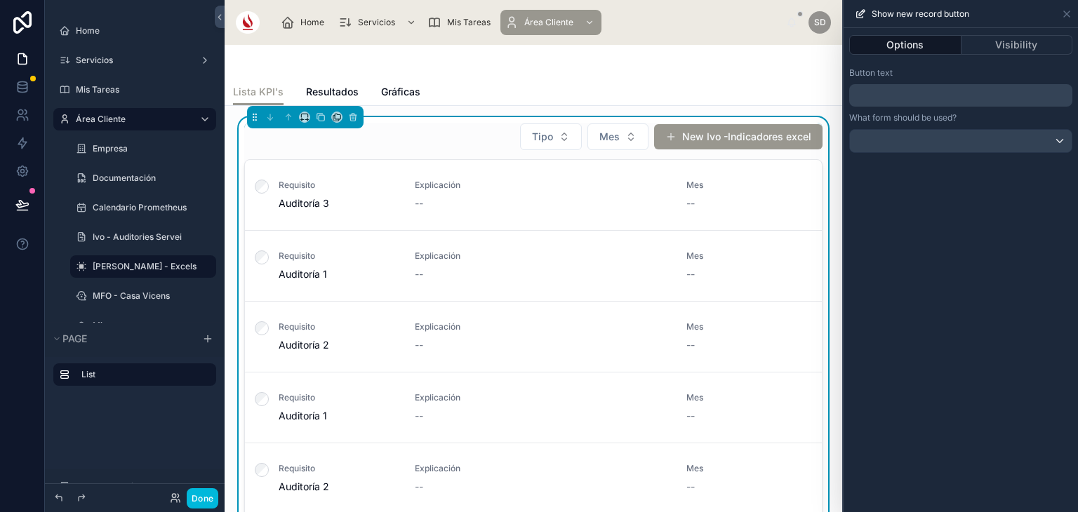
click at [947, 93] on p "﻿" at bounding box center [962, 95] width 215 height 17
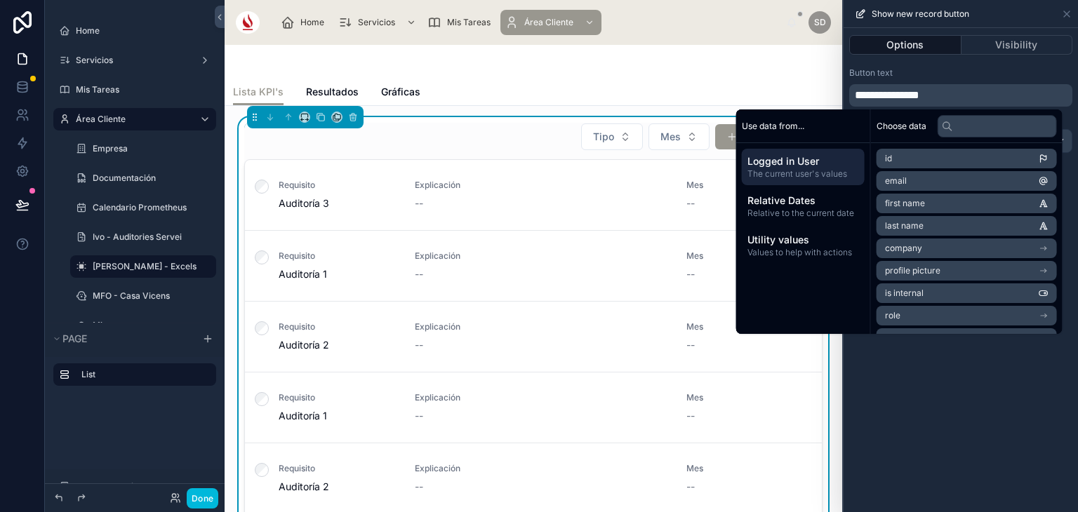
click at [857, 96] on span "**********" at bounding box center [887, 95] width 65 height 11
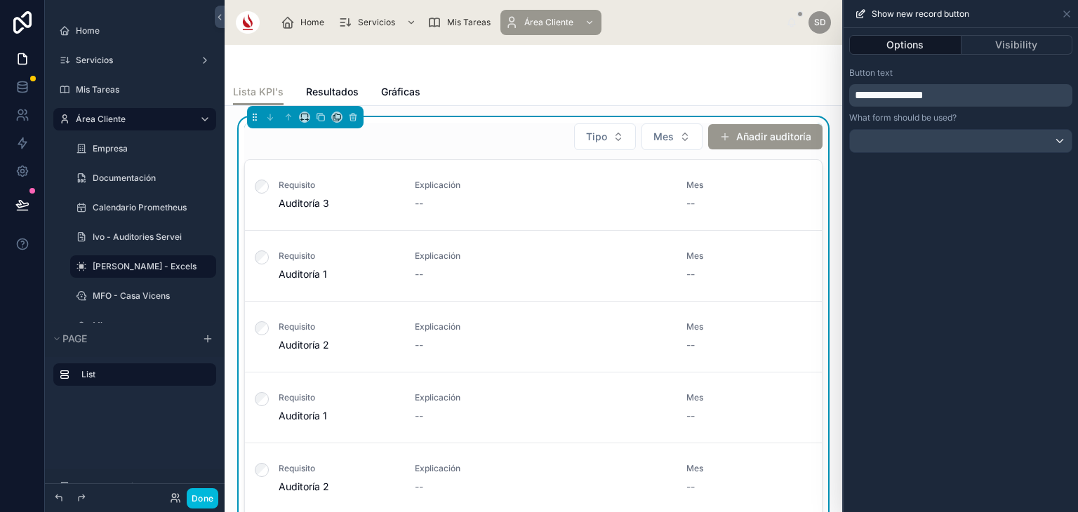
click at [942, 393] on div "**********" at bounding box center [960, 270] width 234 height 484
click at [749, 136] on button "Añadir auditoría" at bounding box center [765, 136] width 114 height 25
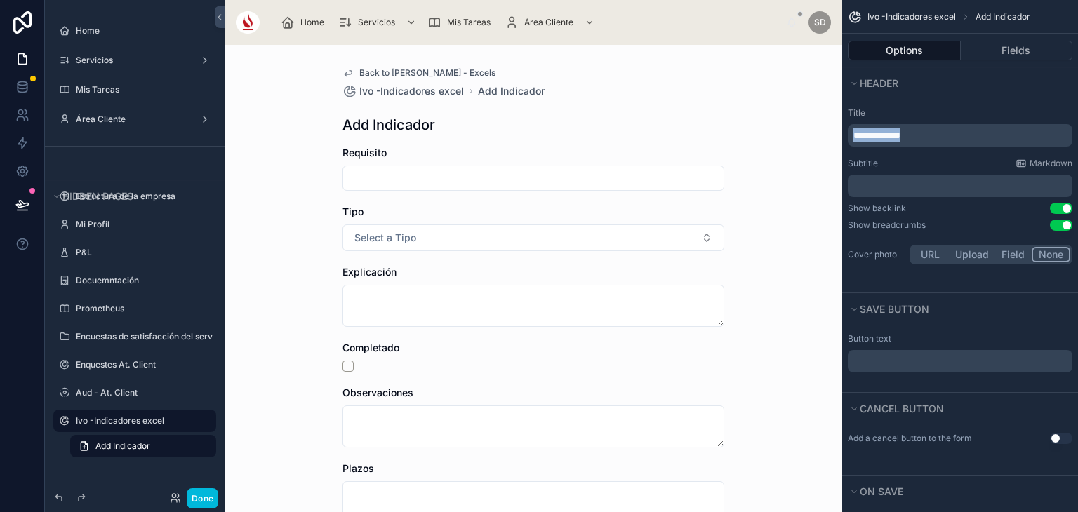
drag, startPoint x: 924, startPoint y: 132, endPoint x: 755, endPoint y: 130, distance: 169.1
click at [755, 130] on div "**********" at bounding box center [651, 256] width 853 height 512
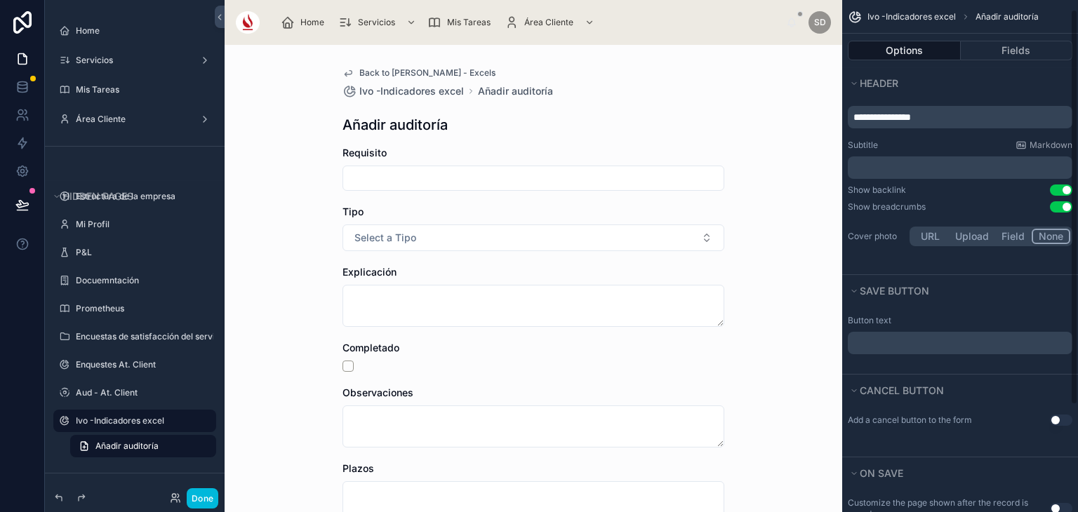
scroll to position [33, 0]
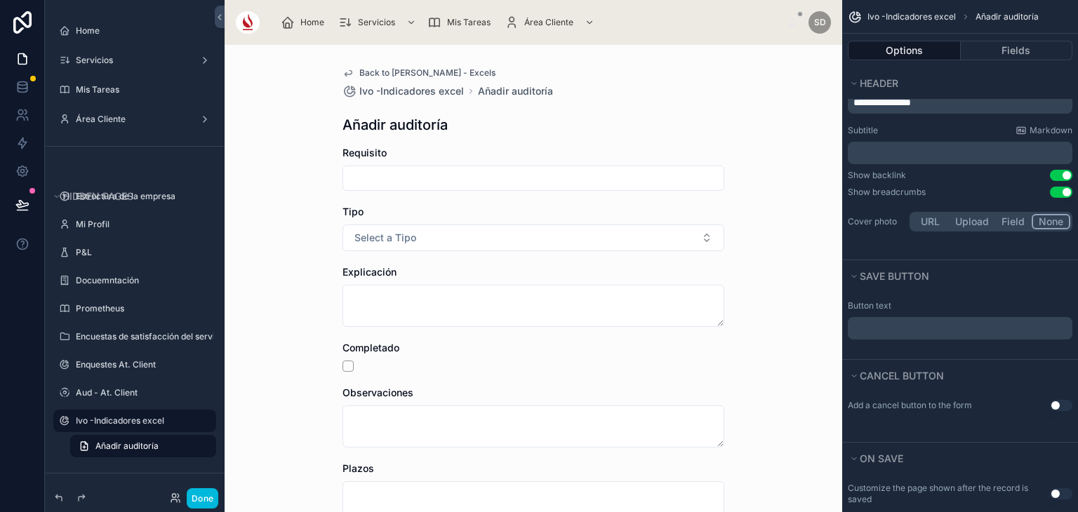
click at [1060, 189] on button "Use setting" at bounding box center [1061, 192] width 22 height 11
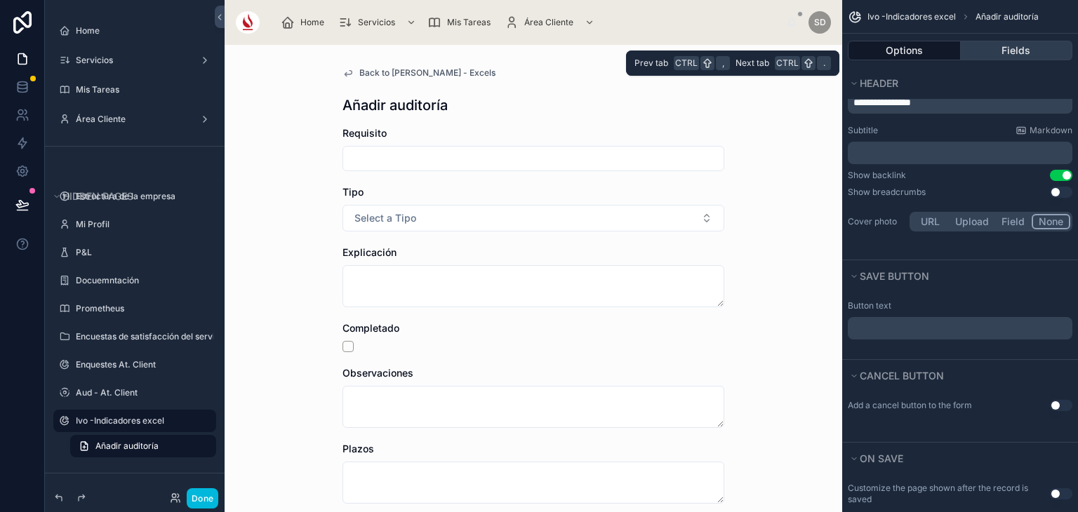
click at [1022, 53] on button "Fields" at bounding box center [1016, 51] width 112 height 20
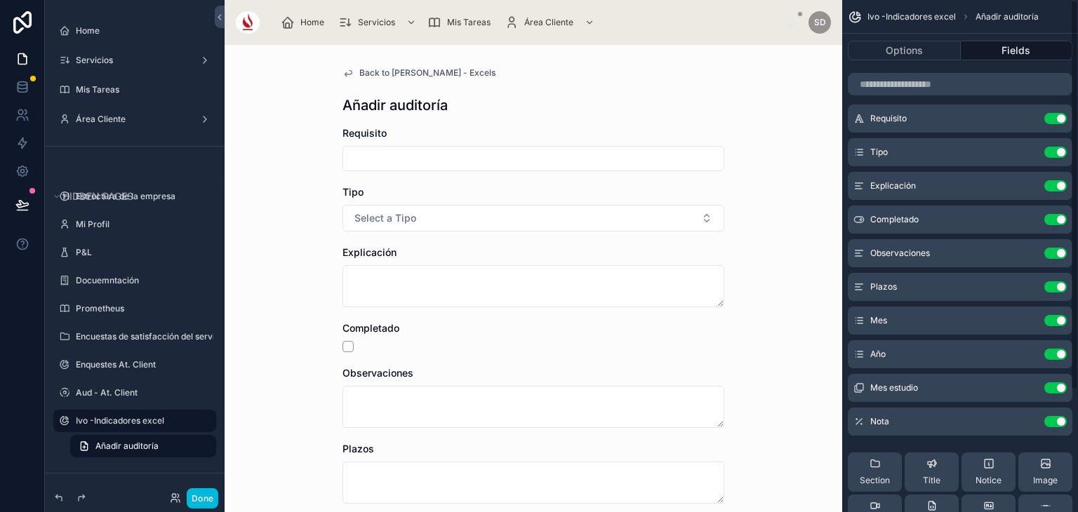
scroll to position [0, 0]
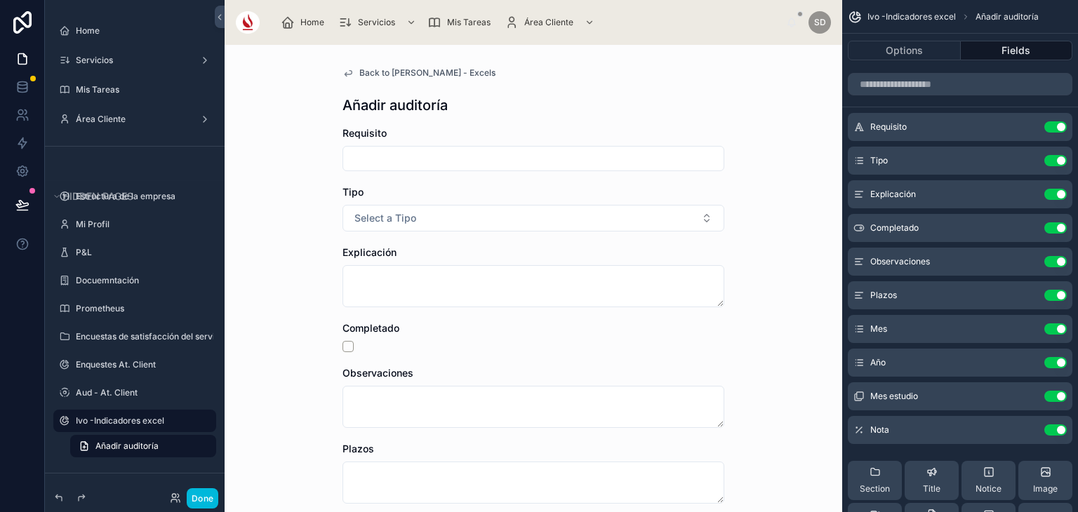
click at [1057, 161] on button "Use setting" at bounding box center [1055, 160] width 22 height 11
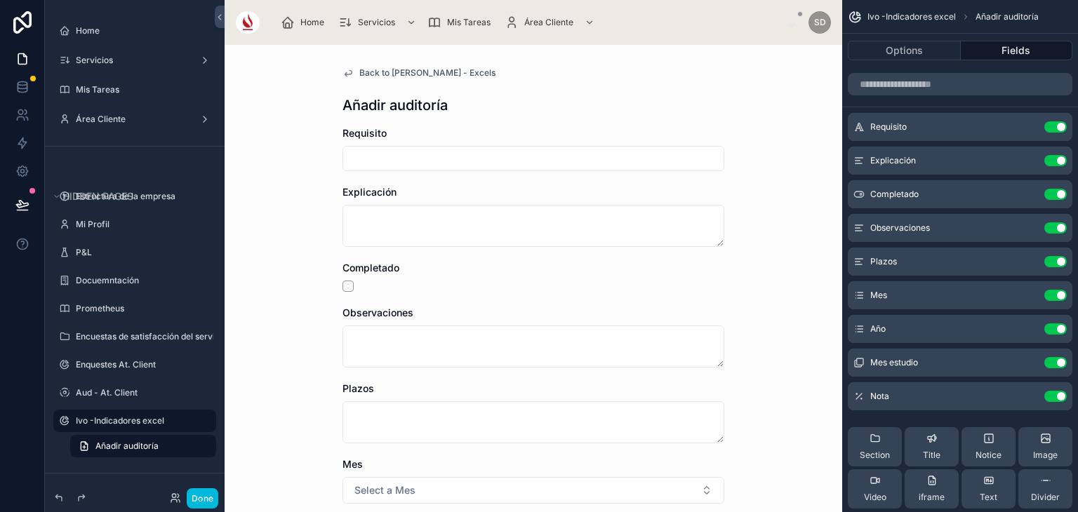
click at [1057, 161] on button "Use setting" at bounding box center [1055, 160] width 22 height 11
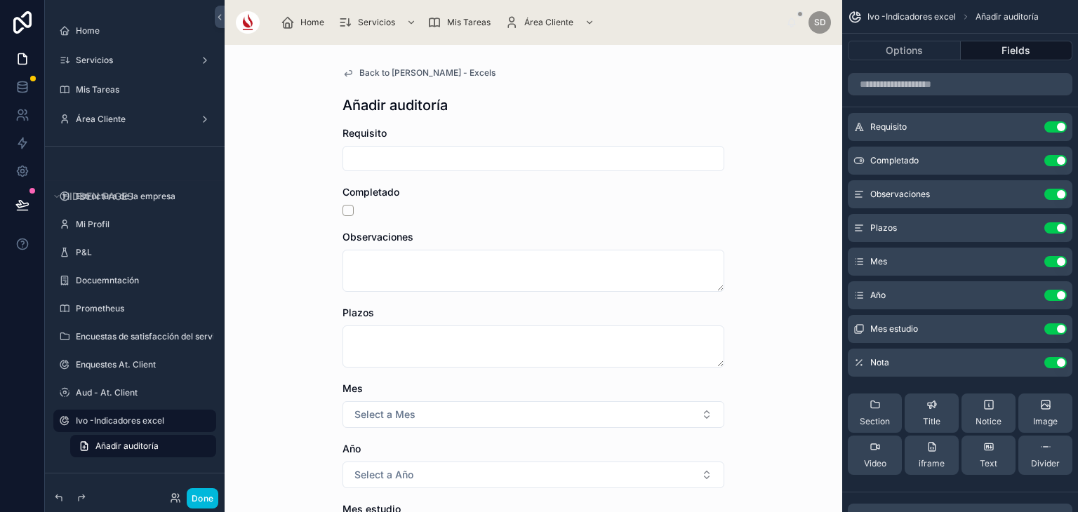
click at [1057, 161] on button "Use setting" at bounding box center [1055, 160] width 22 height 11
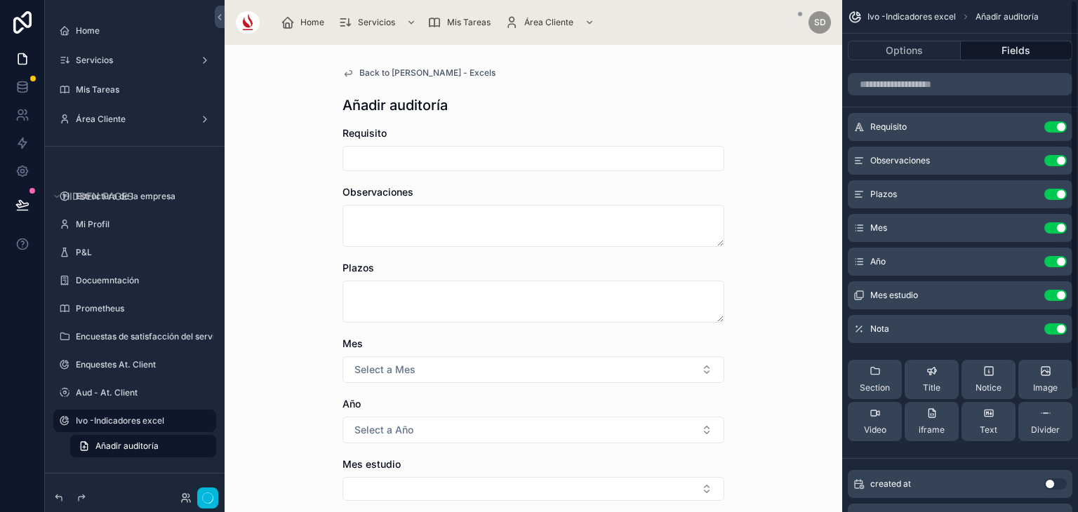
click at [1057, 161] on button "Use setting" at bounding box center [1055, 160] width 22 height 11
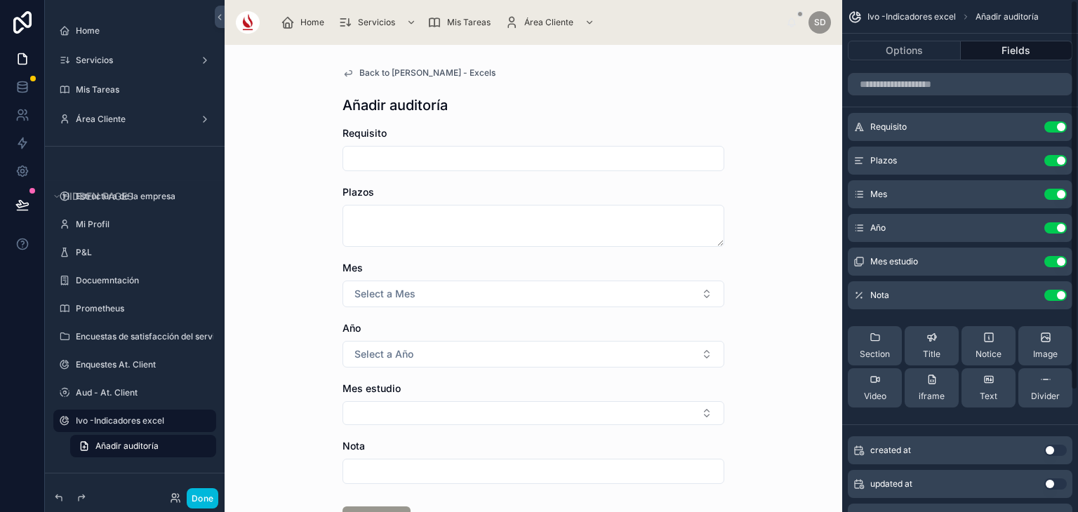
click at [1057, 161] on button "Use setting" at bounding box center [1055, 160] width 22 height 11
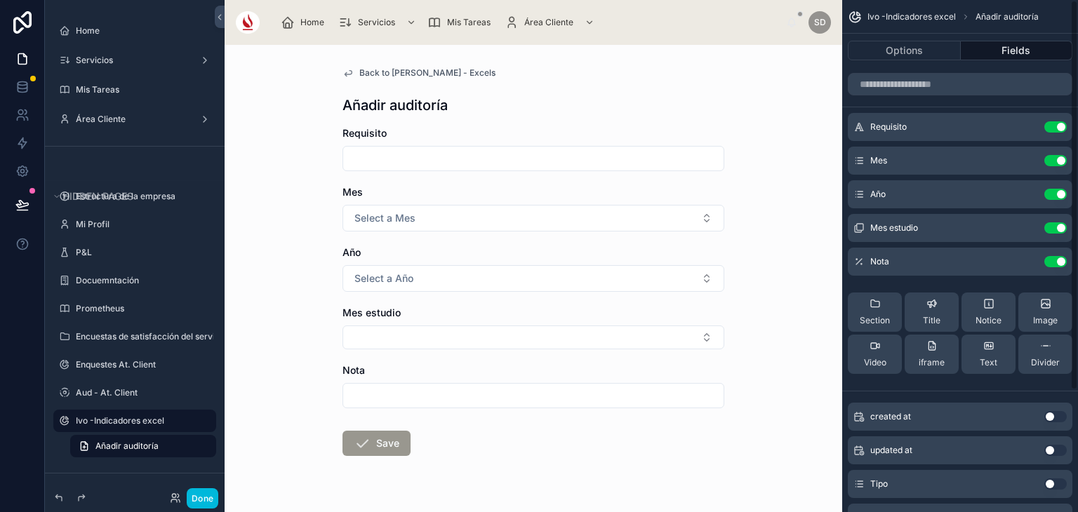
click at [1057, 161] on button "Use setting" at bounding box center [1055, 160] width 22 height 11
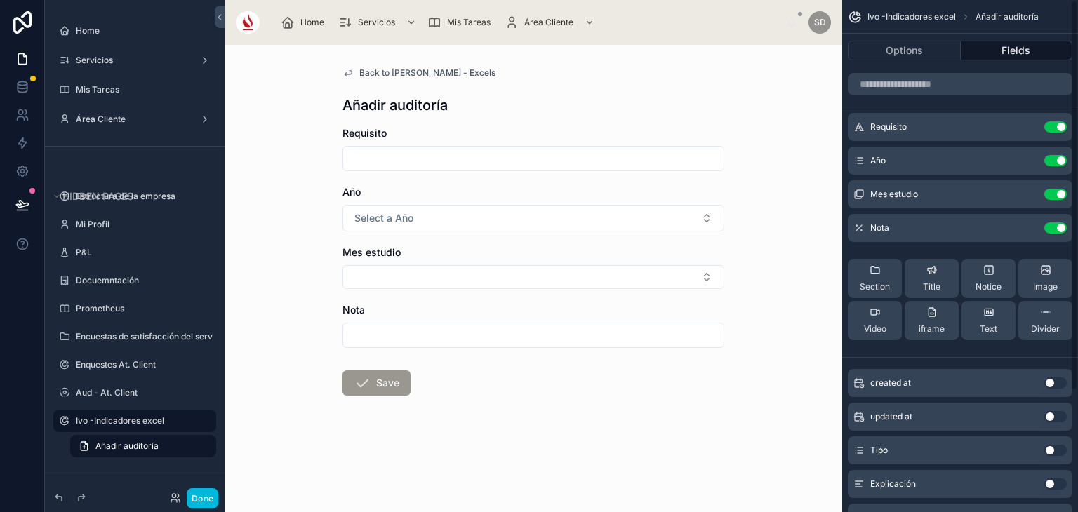
click at [1057, 161] on button "Use setting" at bounding box center [1055, 160] width 22 height 11
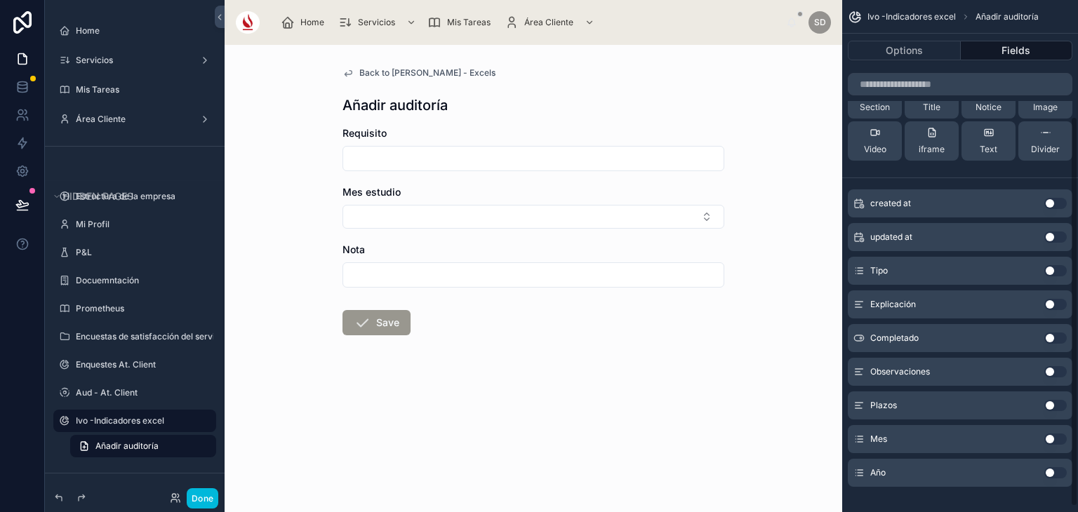
scroll to position [154, 0]
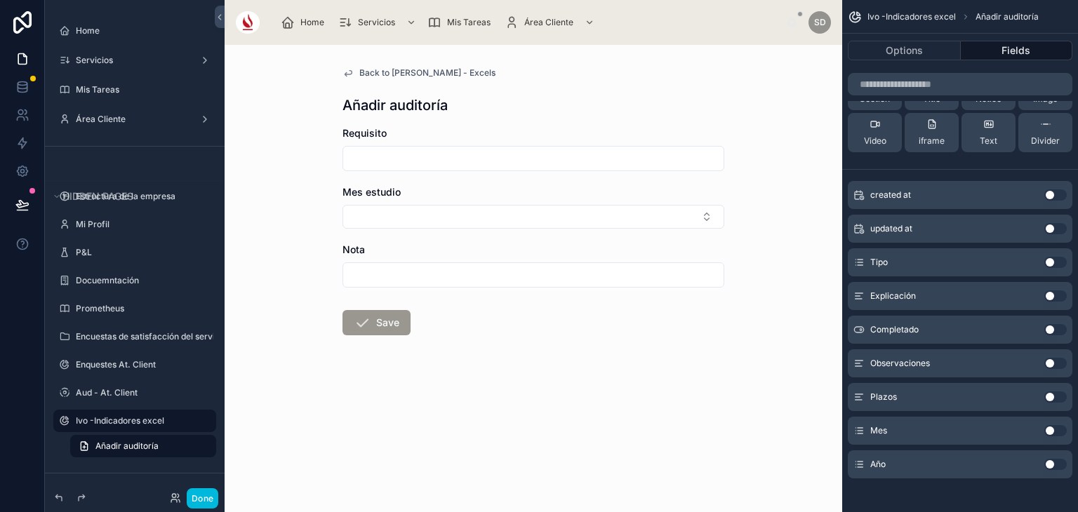
click at [1058, 430] on button "Use setting" at bounding box center [1055, 430] width 22 height 11
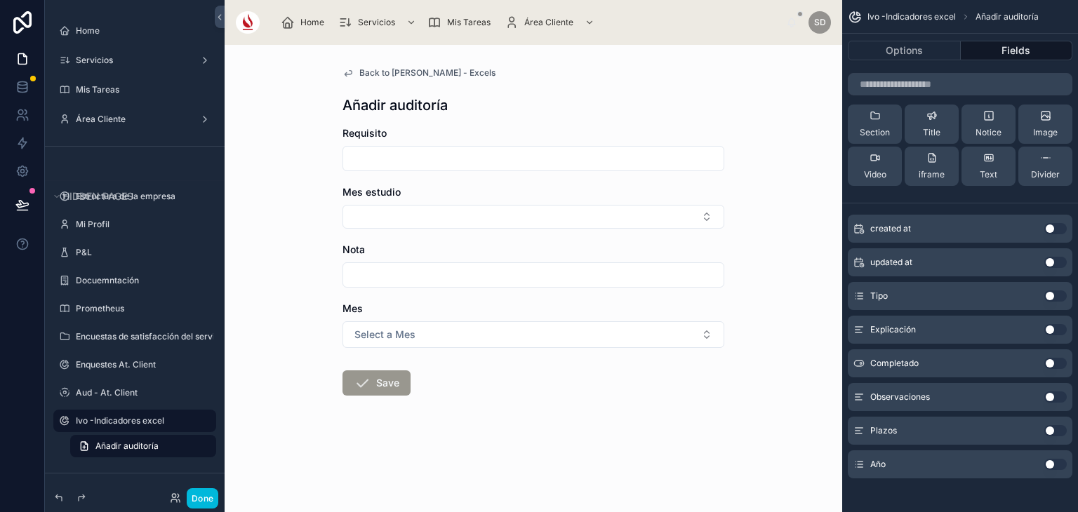
click at [1054, 471] on div "Año Use setting" at bounding box center [960, 464] width 225 height 28
click at [1054, 455] on div "Año Use setting" at bounding box center [960, 464] width 225 height 28
click at [1059, 469] on div "Use setting" at bounding box center [1055, 464] width 22 height 11
click at [1058, 457] on div "Año Use setting" at bounding box center [960, 464] width 225 height 28
click at [1057, 469] on div "Use setting" at bounding box center [1055, 464] width 22 height 11
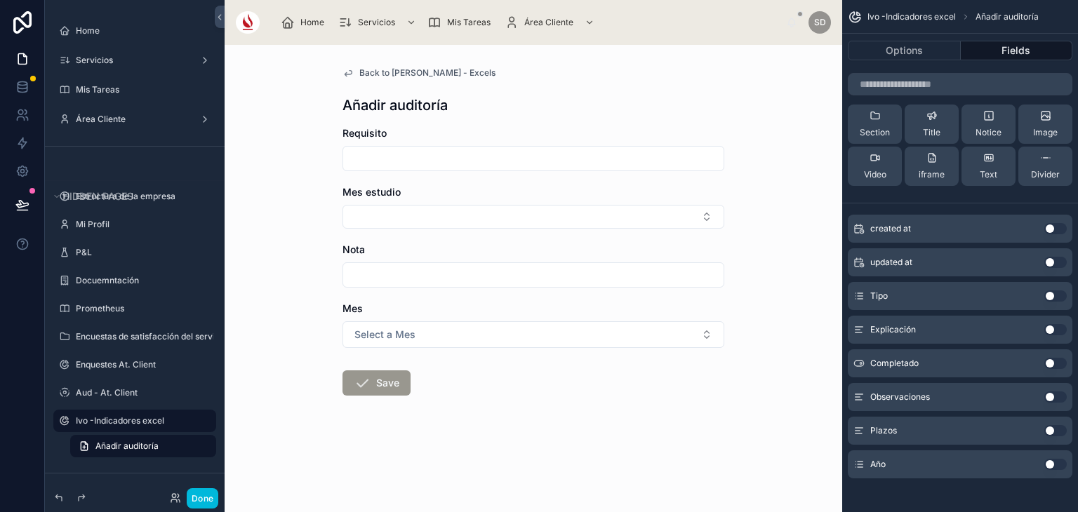
click at [1057, 459] on button "Use setting" at bounding box center [1055, 464] width 22 height 11
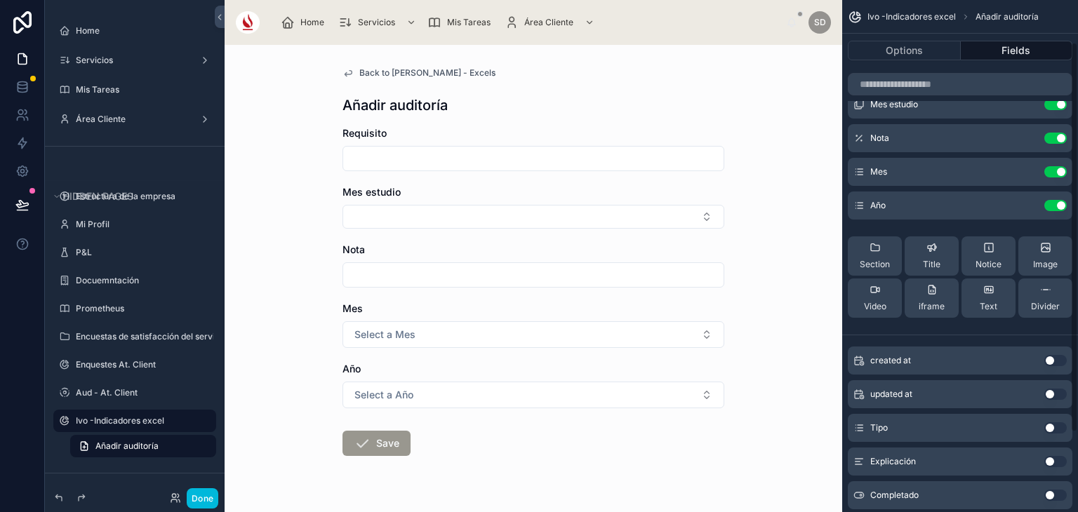
scroll to position [0, 0]
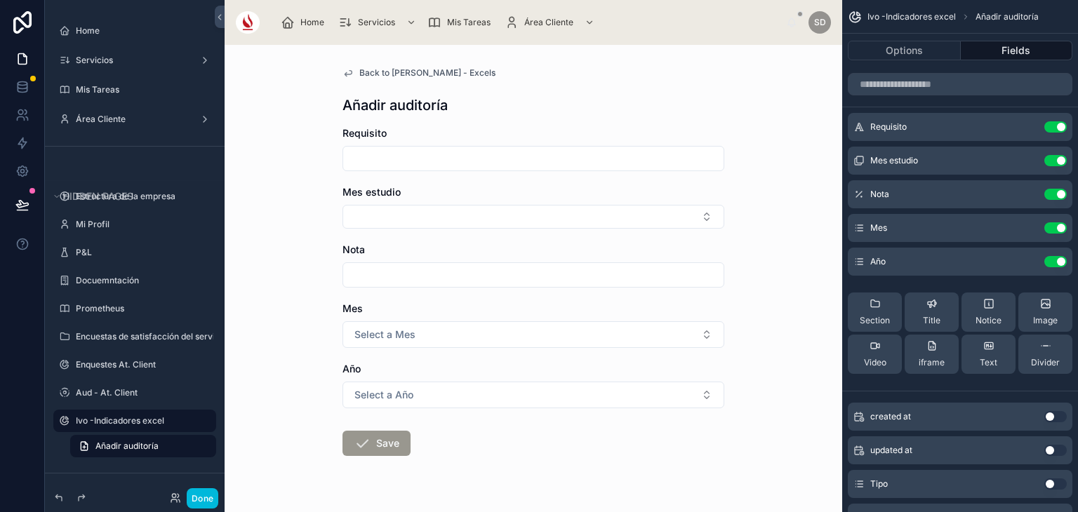
click at [0, 0] on button "scrollable content" at bounding box center [0, 0] width 0 height 0
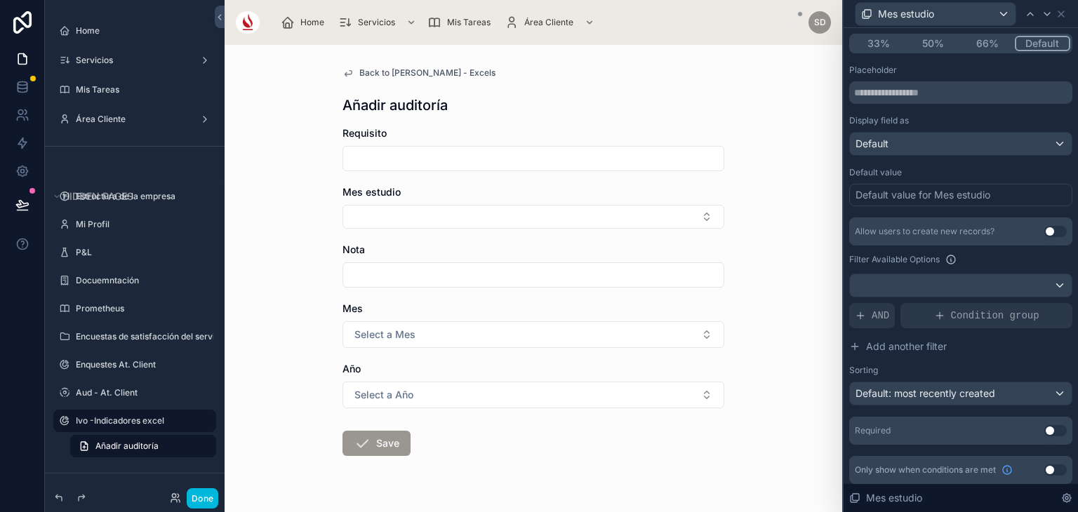
scroll to position [148, 0]
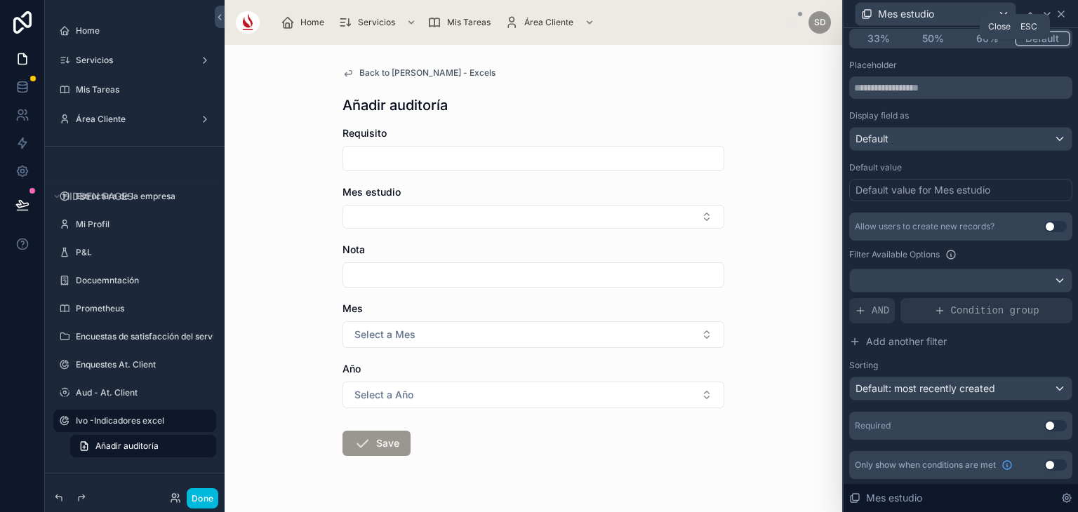
click at [1063, 14] on icon at bounding box center [1060, 13] width 11 height 11
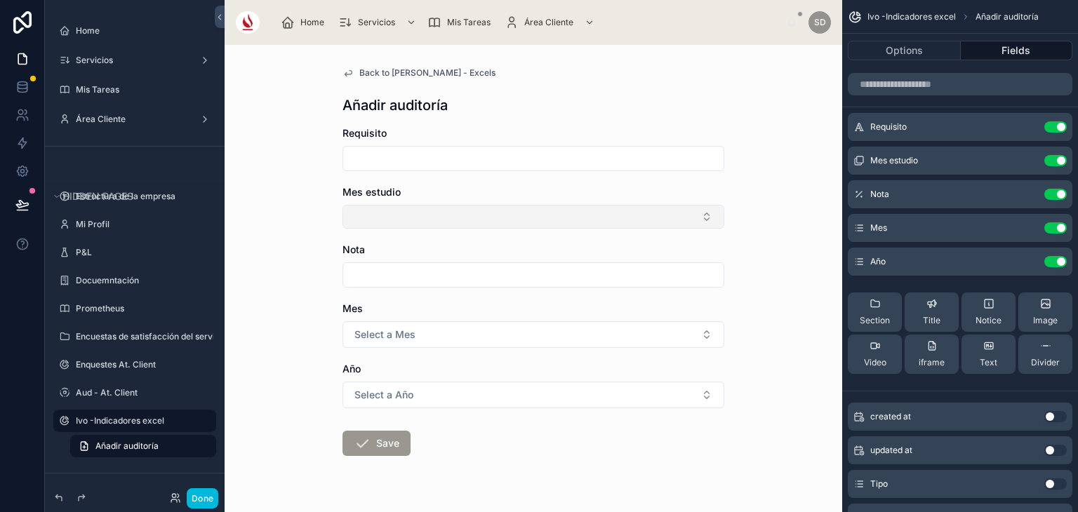
click at [429, 223] on button "Select Button" at bounding box center [533, 217] width 382 height 24
click at [287, 260] on div "Back to [PERSON_NAME] - Excels Añadir auditoría Requisito Mes estudio Nota Mes …" at bounding box center [533, 278] width 617 height 467
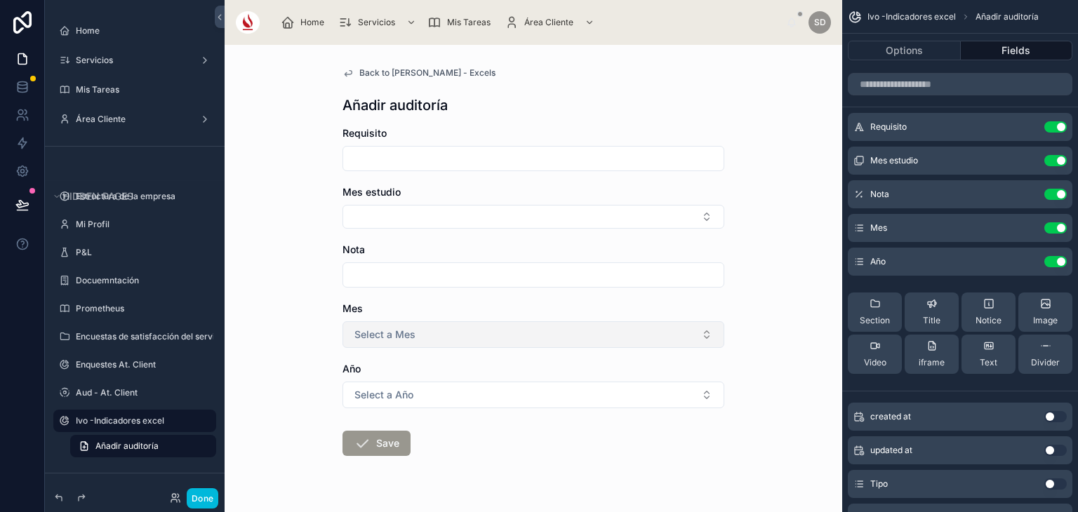
click at [442, 332] on button "Select a Mes" at bounding box center [533, 334] width 382 height 27
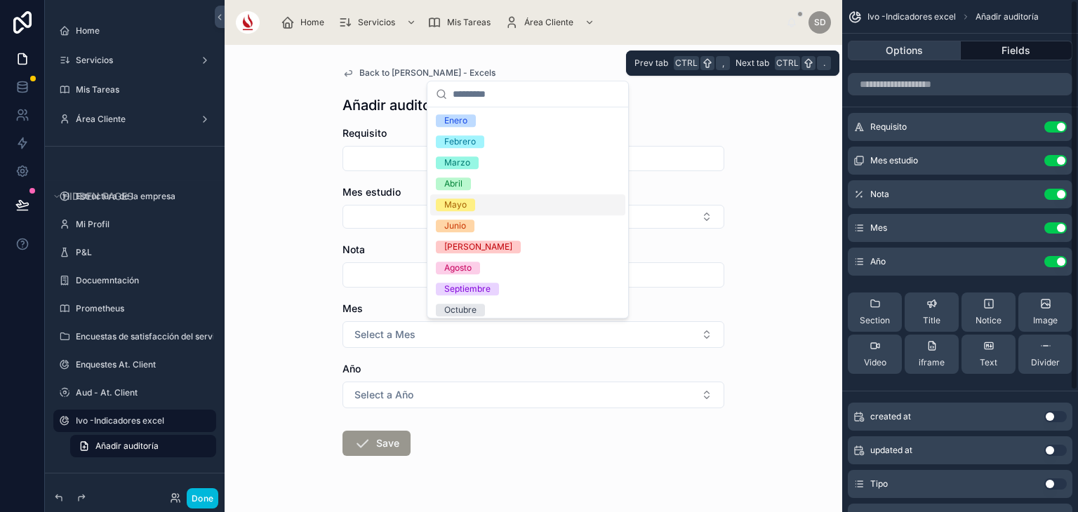
click at [901, 55] on button "Options" at bounding box center [904, 51] width 113 height 20
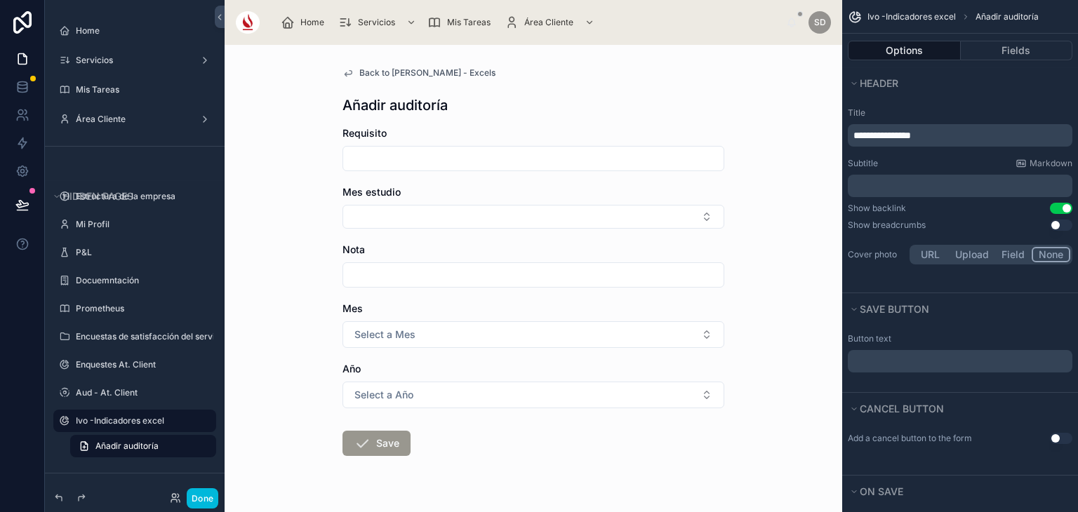
click at [616, 273] on input "text" at bounding box center [533, 275] width 380 height 20
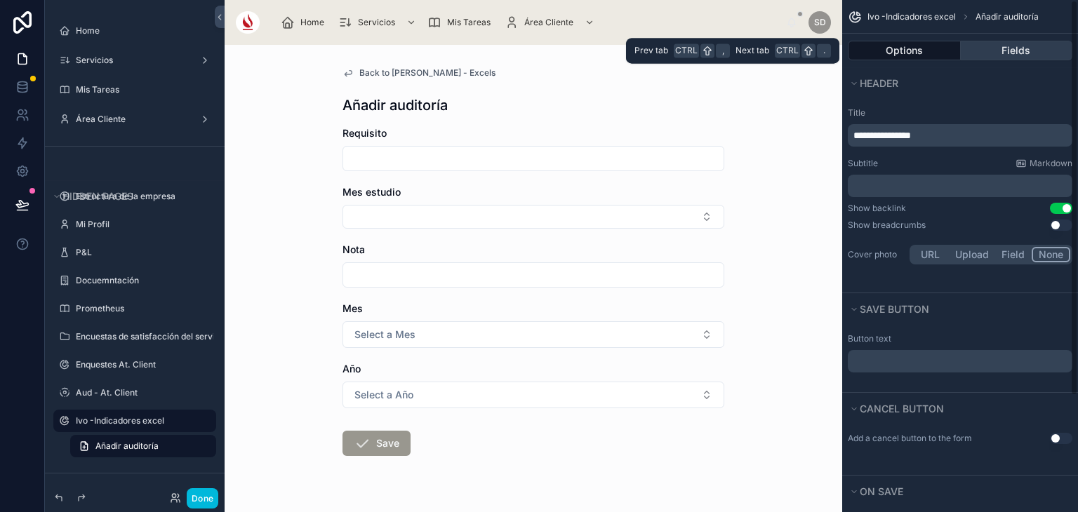
click at [991, 51] on button "Fields" at bounding box center [1016, 51] width 112 height 20
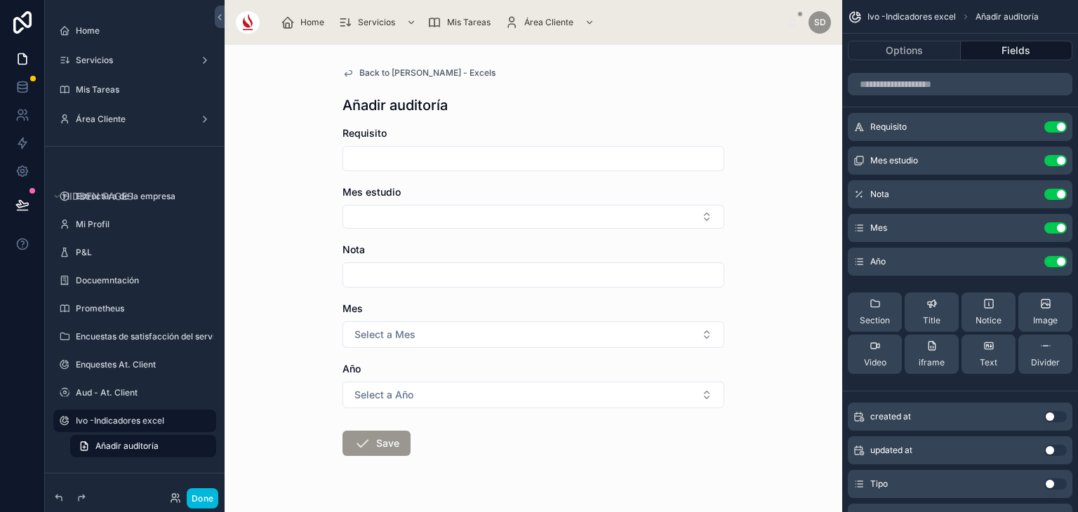
click at [0, 0] on icon "scrollable content" at bounding box center [0, 0] width 0 height 0
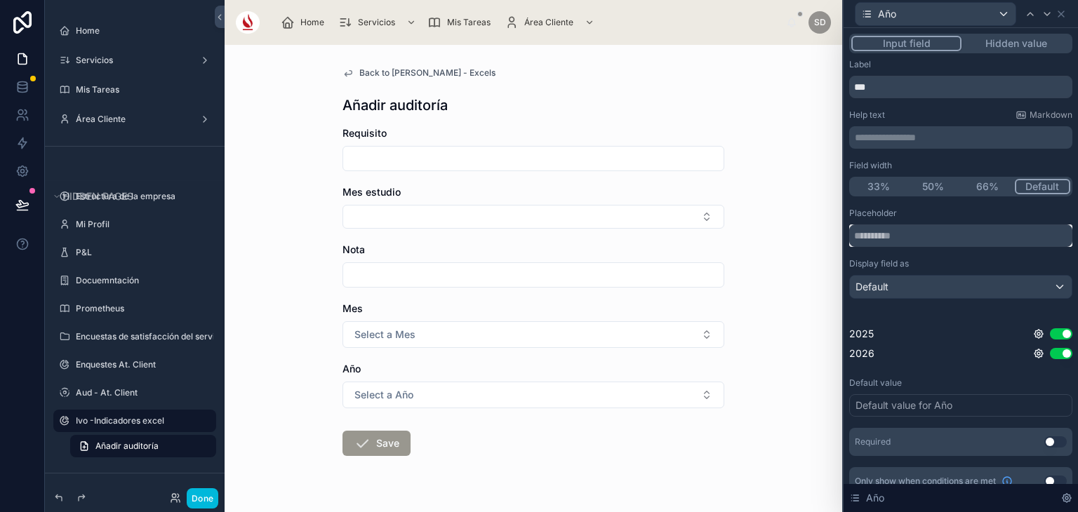
click at [909, 244] on input "text" at bounding box center [960, 236] width 223 height 22
click at [1037, 19] on div at bounding box center [1030, 14] width 17 height 17
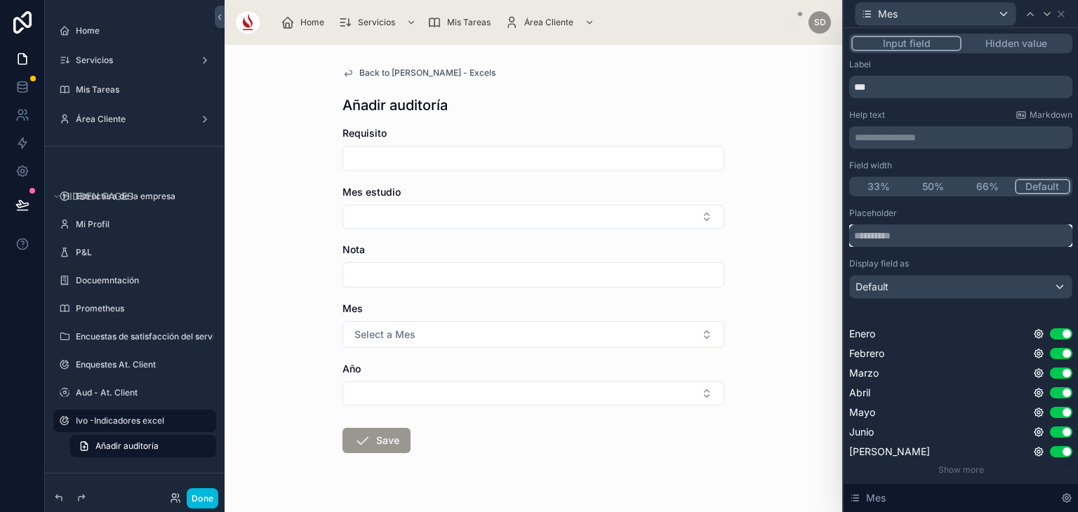
click at [887, 239] on input "text" at bounding box center [960, 236] width 223 height 22
click at [1062, 13] on icon at bounding box center [1060, 13] width 11 height 11
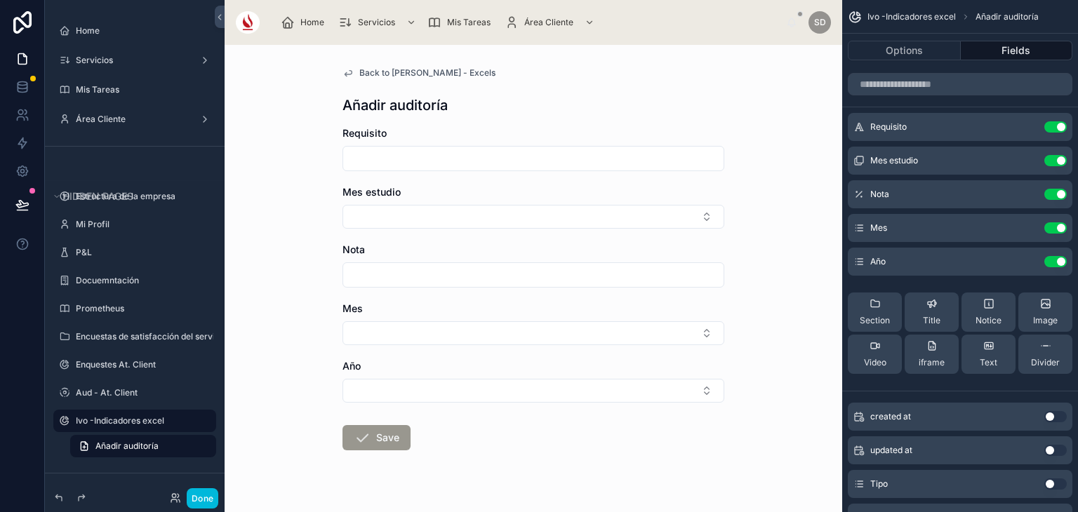
click at [0, 0] on icon "scrollable content" at bounding box center [0, 0] width 0 height 0
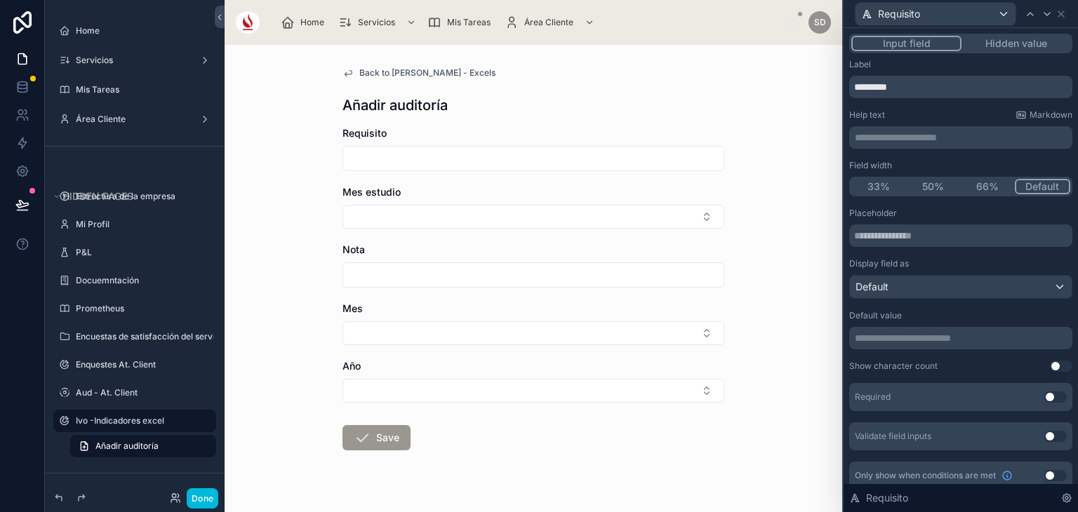
click at [929, 134] on p "**********" at bounding box center [962, 137] width 215 height 14
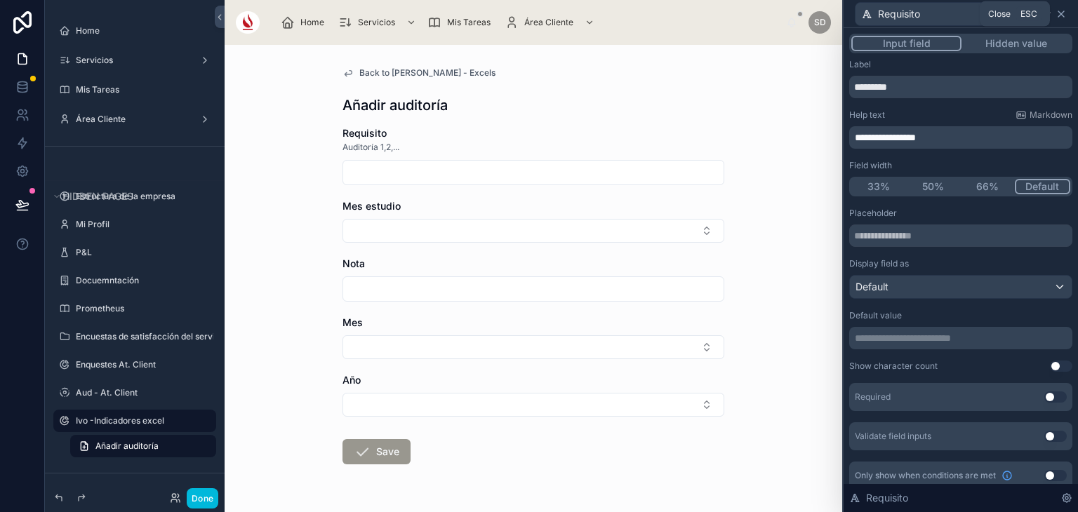
click at [1061, 15] on icon at bounding box center [1060, 13] width 11 height 11
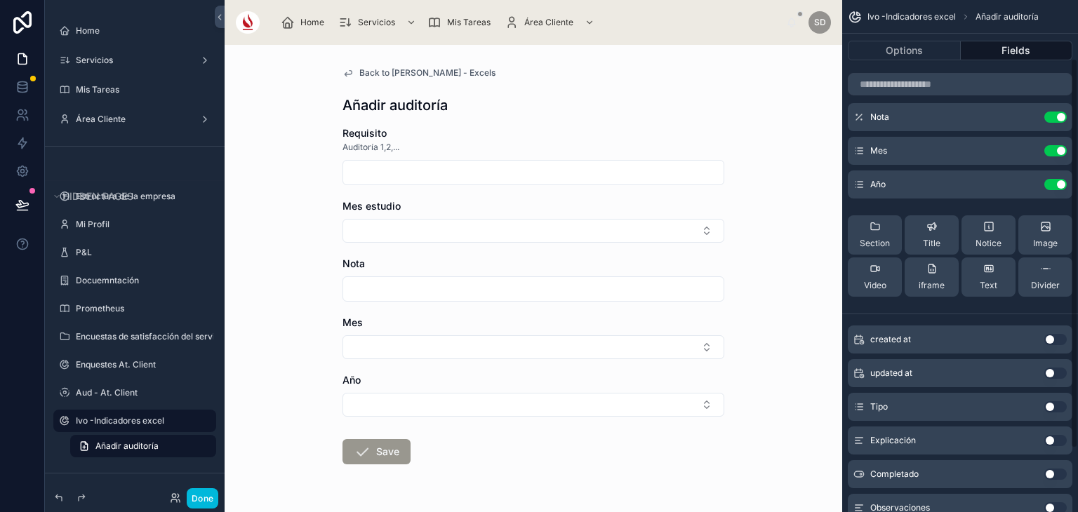
scroll to position [63, 0]
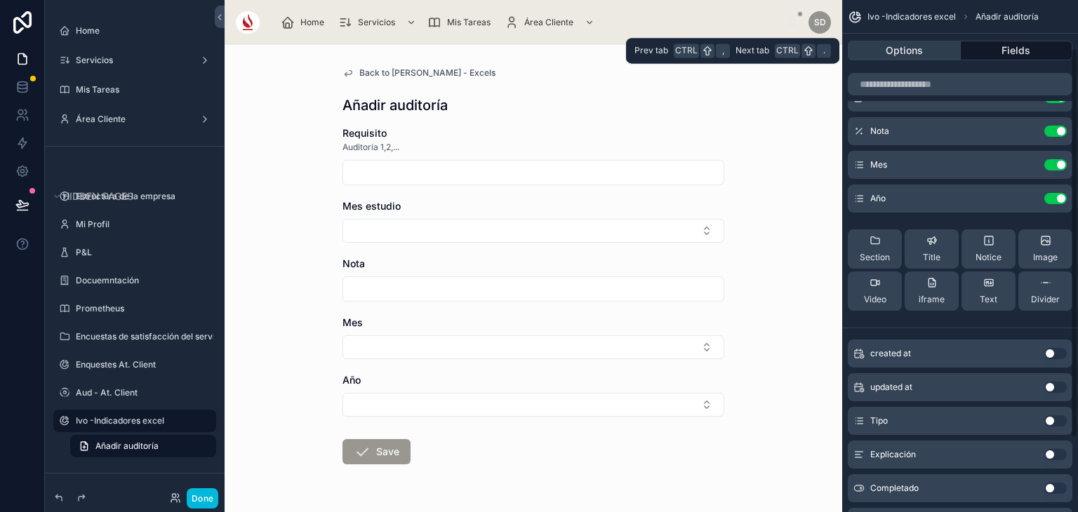
click at [932, 51] on button "Options" at bounding box center [904, 51] width 113 height 20
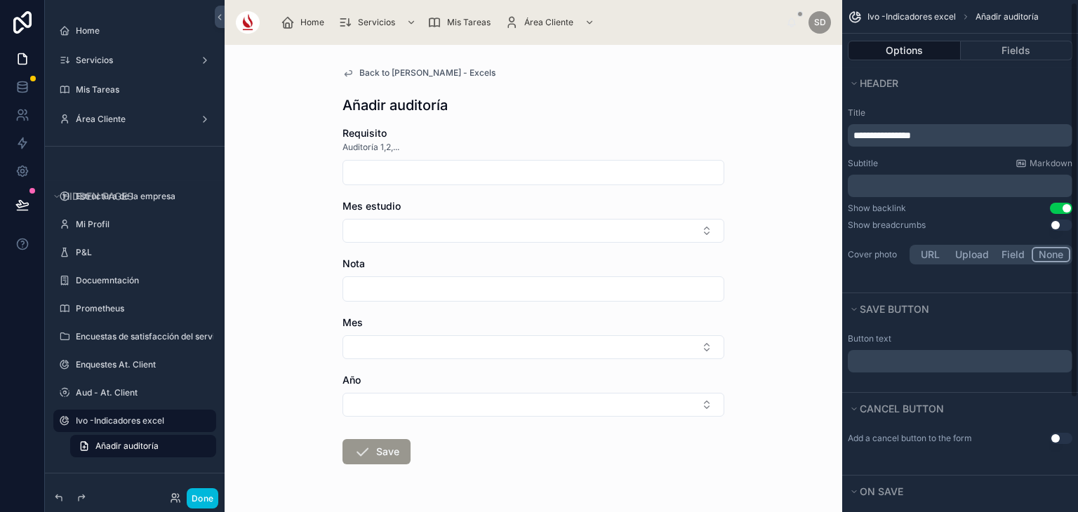
scroll to position [0, 0]
click at [913, 356] on p "﻿" at bounding box center [961, 361] width 216 height 11
click at [1010, 97] on div "Header" at bounding box center [960, 83] width 236 height 32
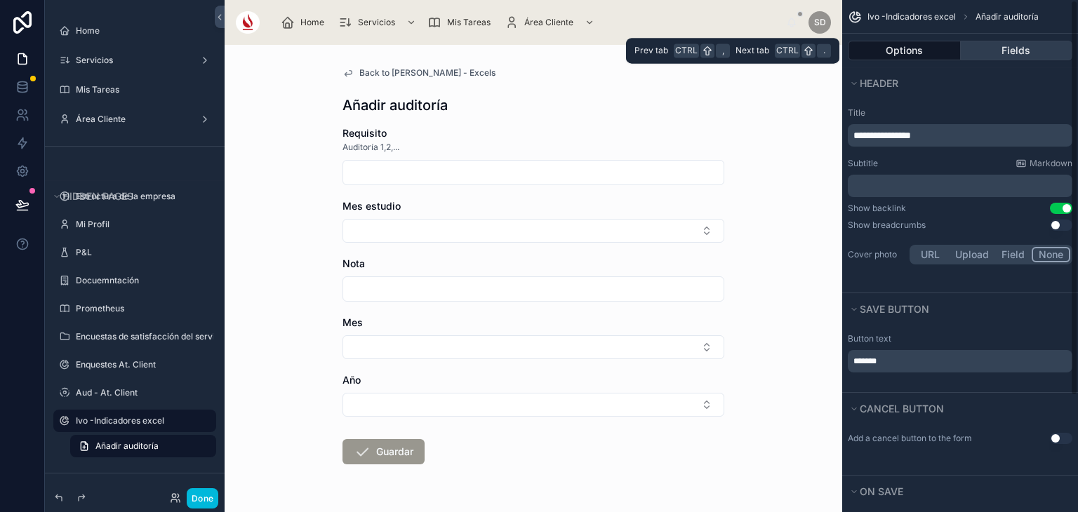
click at [1041, 54] on button "Fields" at bounding box center [1016, 51] width 112 height 20
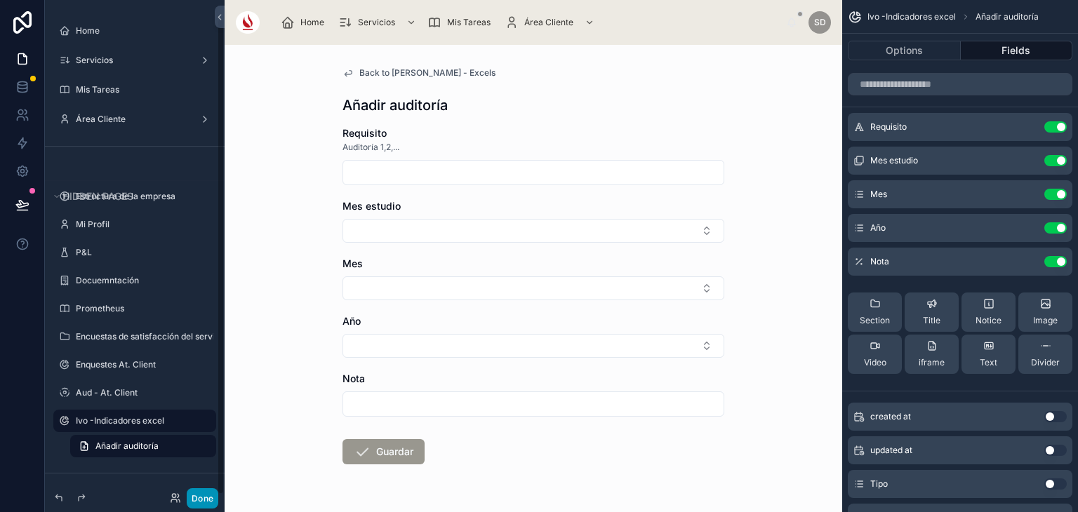
click at [210, 493] on button "Done" at bounding box center [203, 498] width 32 height 20
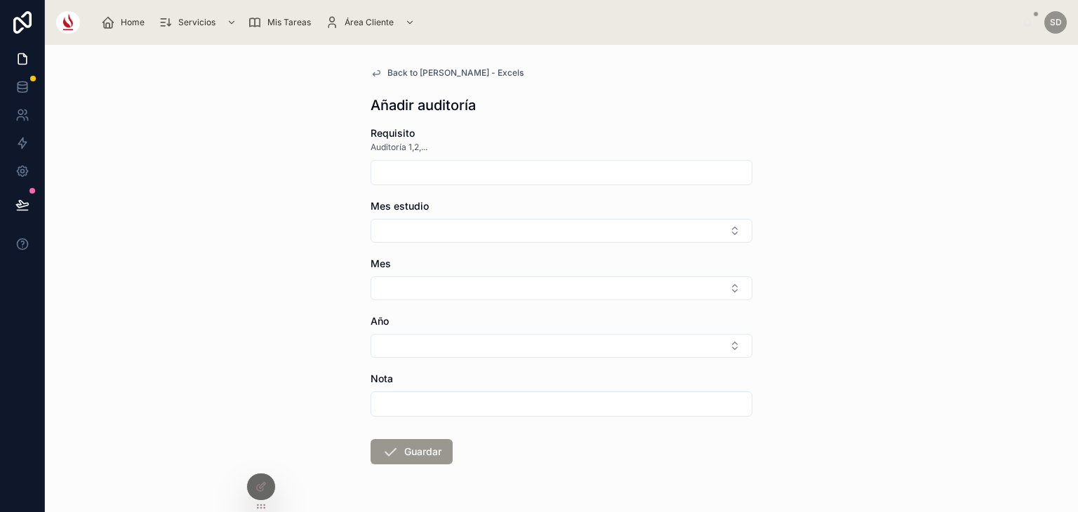
click at [427, 75] on span "Back to [PERSON_NAME] - Excels" at bounding box center [455, 72] width 136 height 11
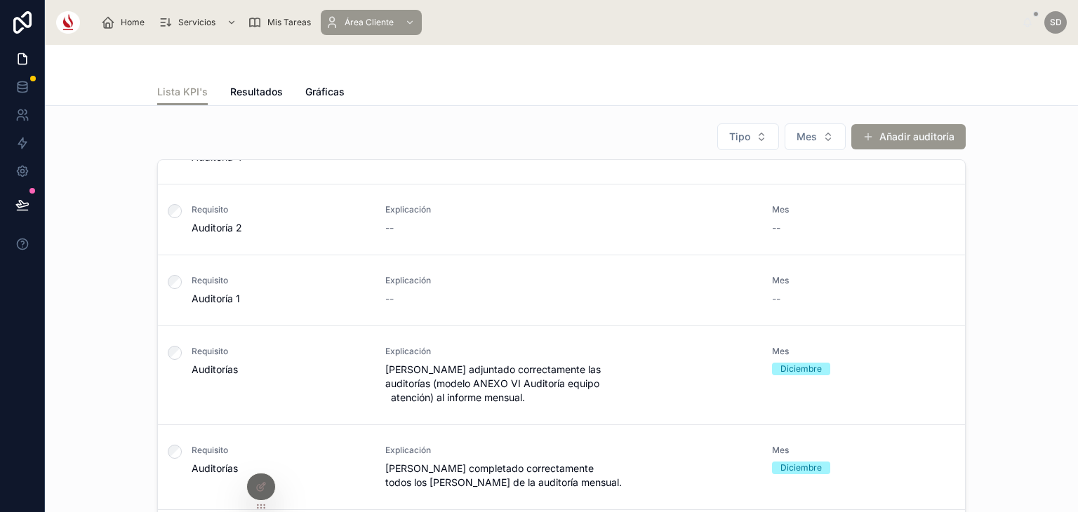
scroll to position [683, 0]
